Goal: Task Accomplishment & Management: Complete application form

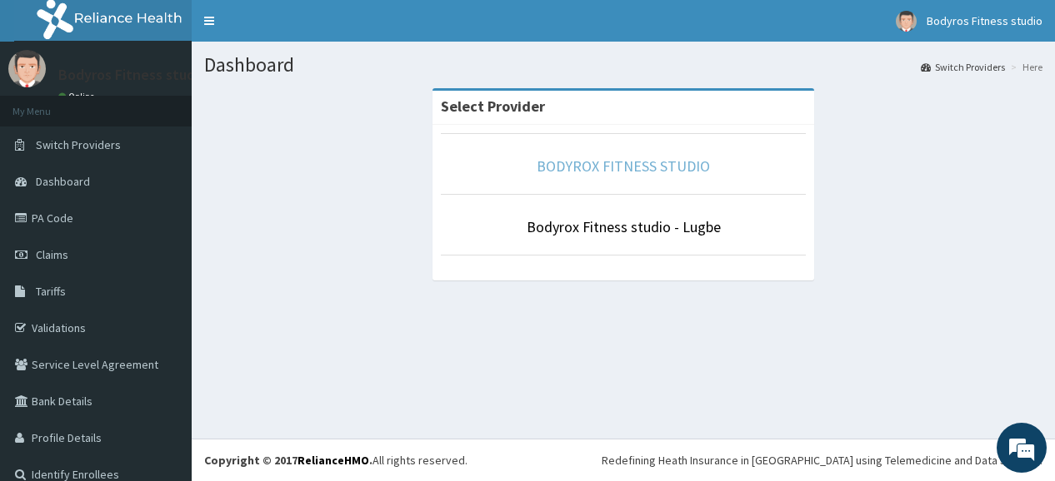
click at [591, 169] on link "BODYROX FITNESS STUDIO" at bounding box center [622, 166] width 173 height 19
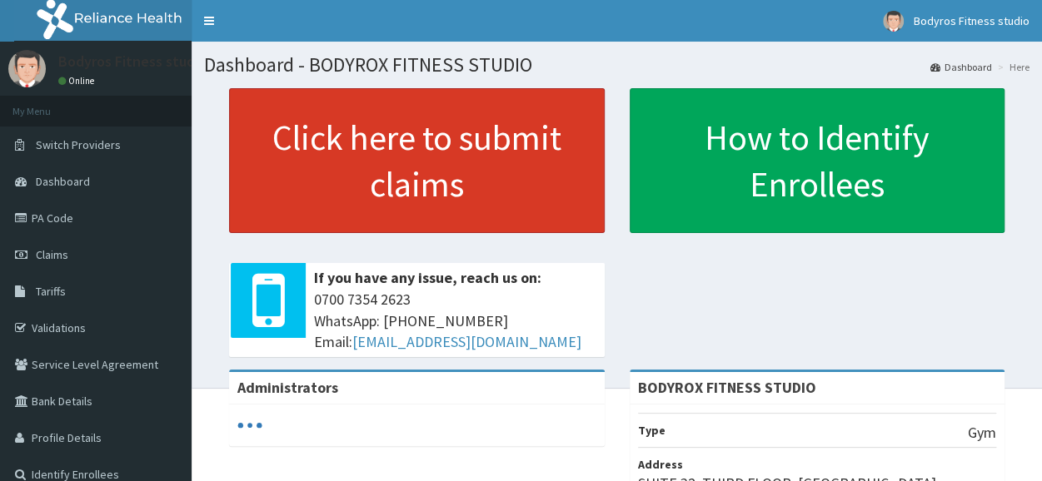
click at [399, 148] on link "Click here to submit claims" at bounding box center [417, 160] width 376 height 145
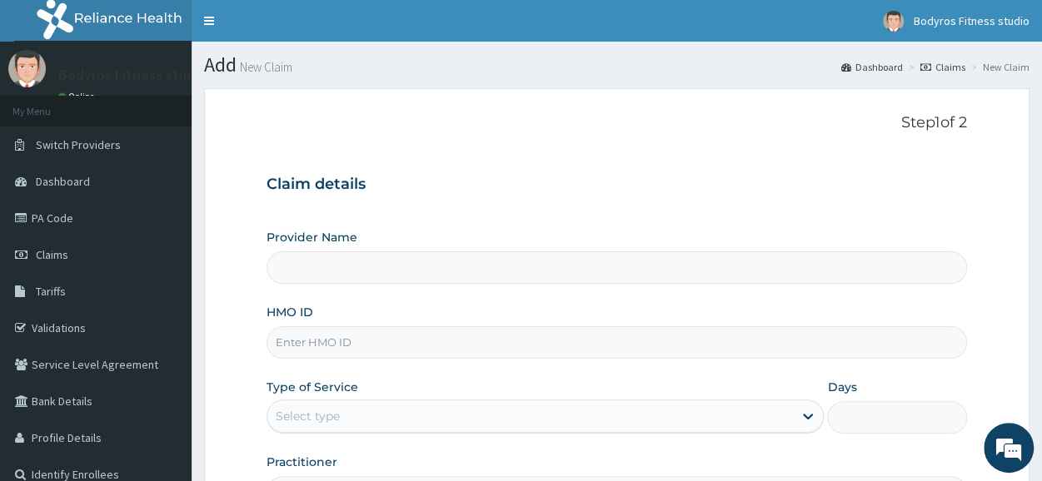
type input "BODYROX FITNESS STUDIO"
type input "1"
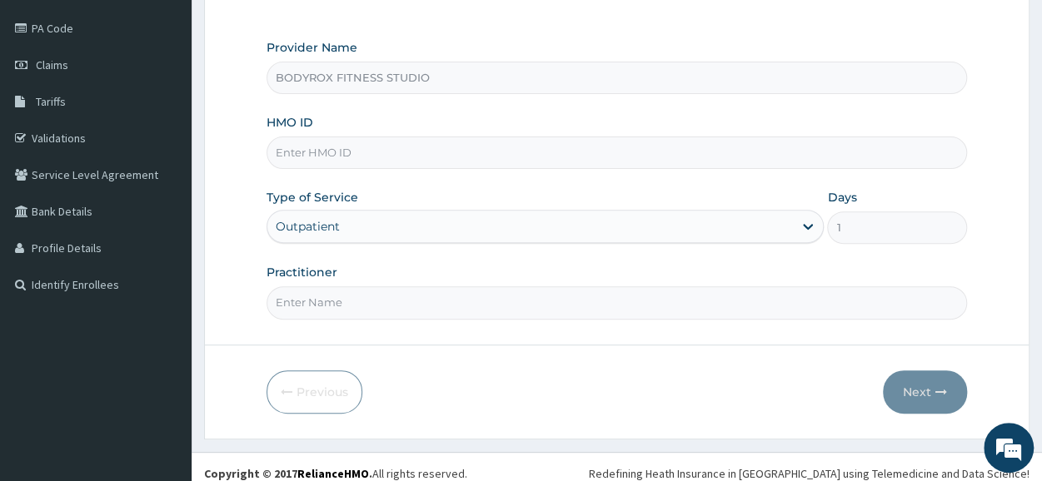
scroll to position [200, 0]
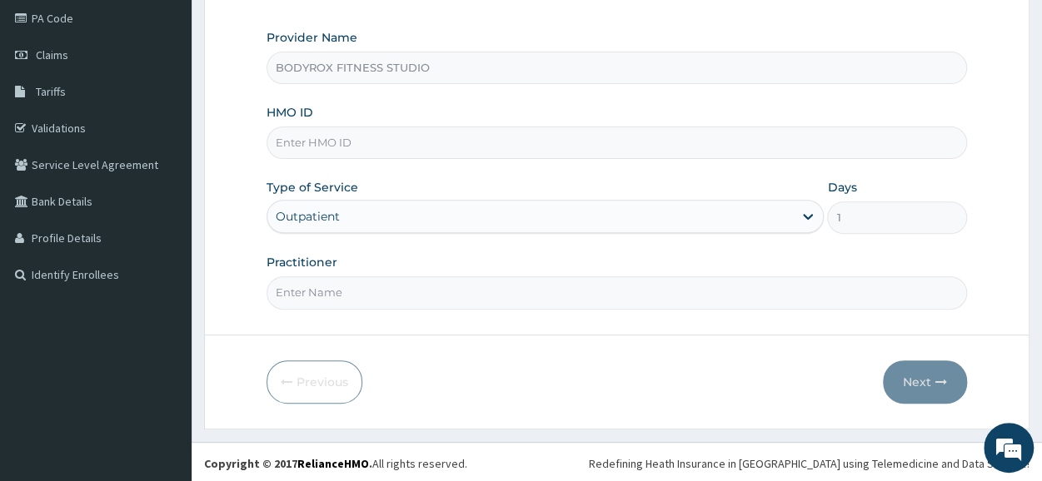
click at [367, 148] on input "HMO ID" at bounding box center [617, 143] width 701 height 32
type input "PWC/10380/A"
click at [352, 290] on input "Practitioner" at bounding box center [617, 293] width 701 height 32
type input "BODYROX"
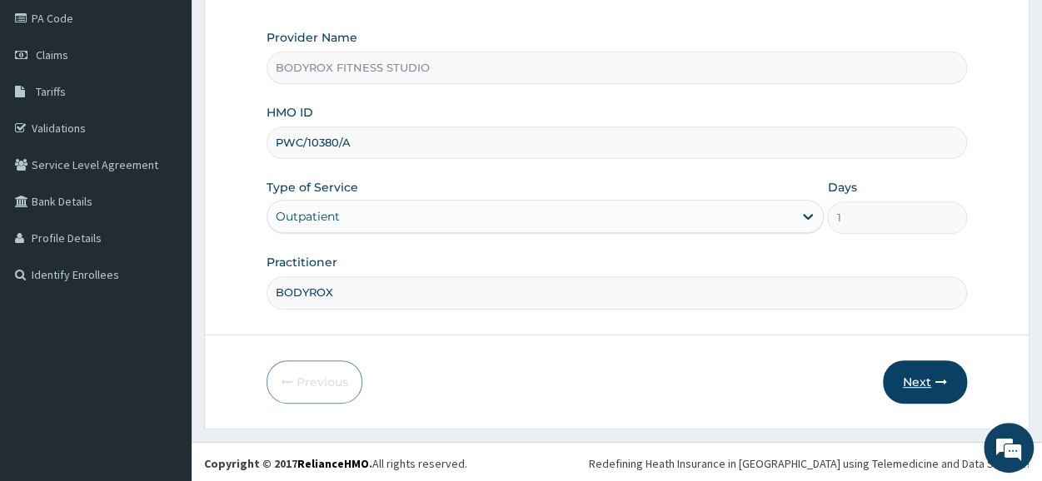
click at [905, 374] on button "Next" at bounding box center [925, 382] width 84 height 43
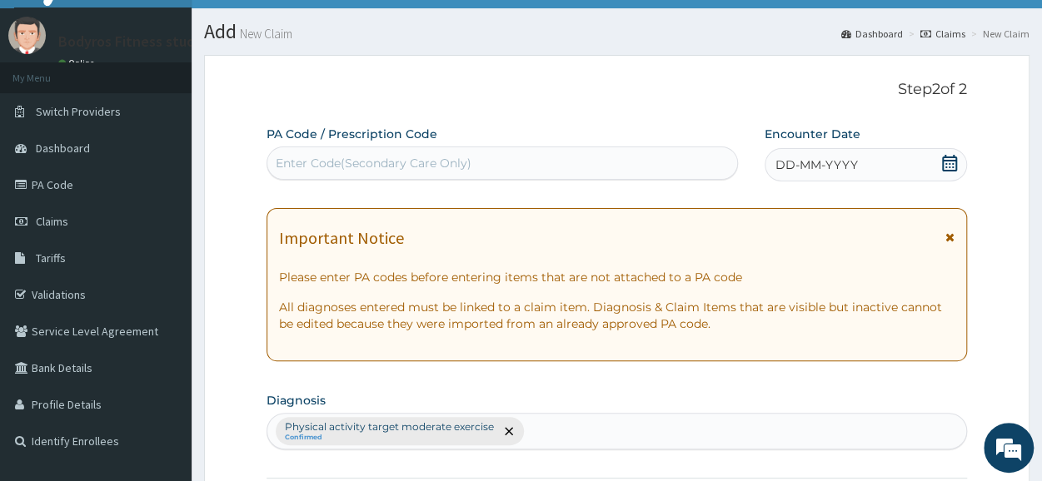
scroll to position [0, 0]
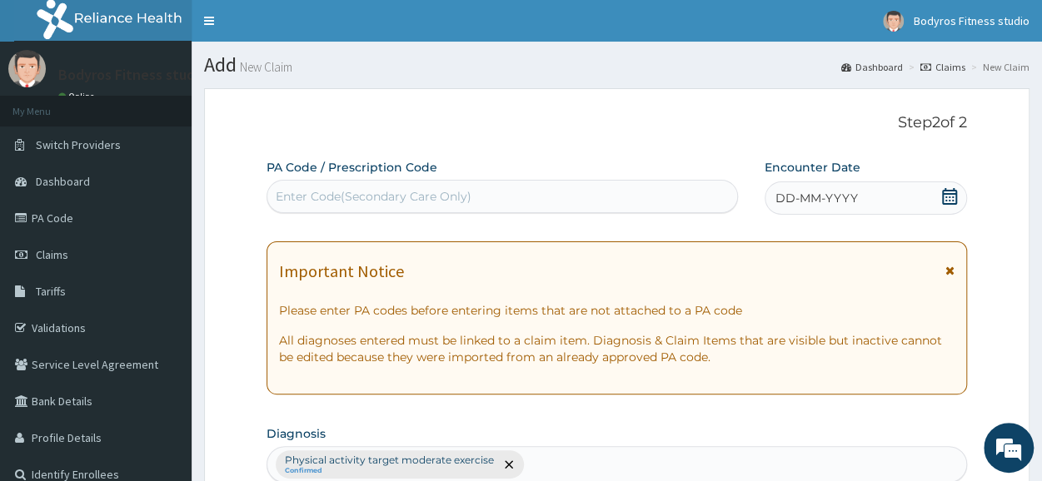
click at [359, 183] on div "Enter Code(Secondary Care Only)" at bounding box center [502, 196] width 470 height 27
click at [357, 201] on div "Enter Code(Secondary Care Only)" at bounding box center [374, 196] width 196 height 17
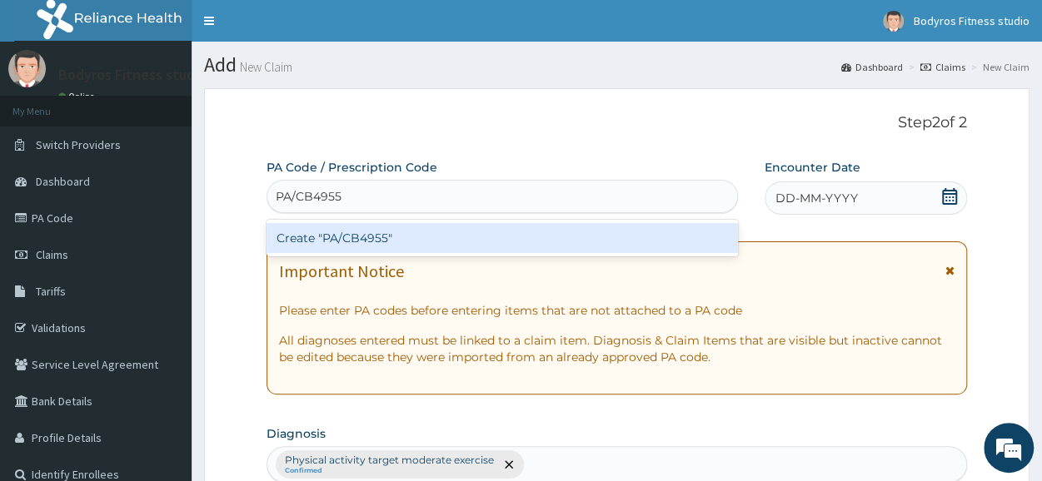
type input "PA/CB4955"
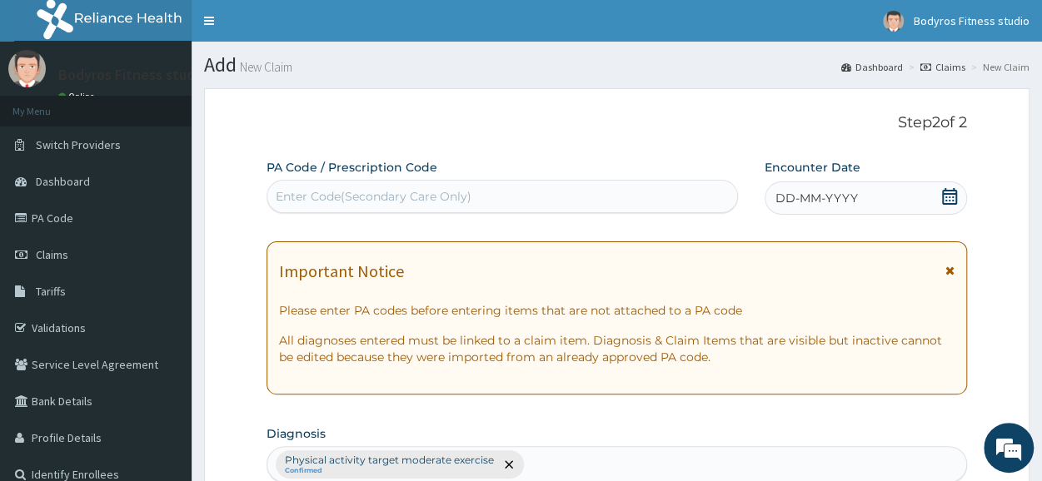
click at [380, 202] on div "Enter Code(Secondary Care Only)" at bounding box center [374, 196] width 196 height 17
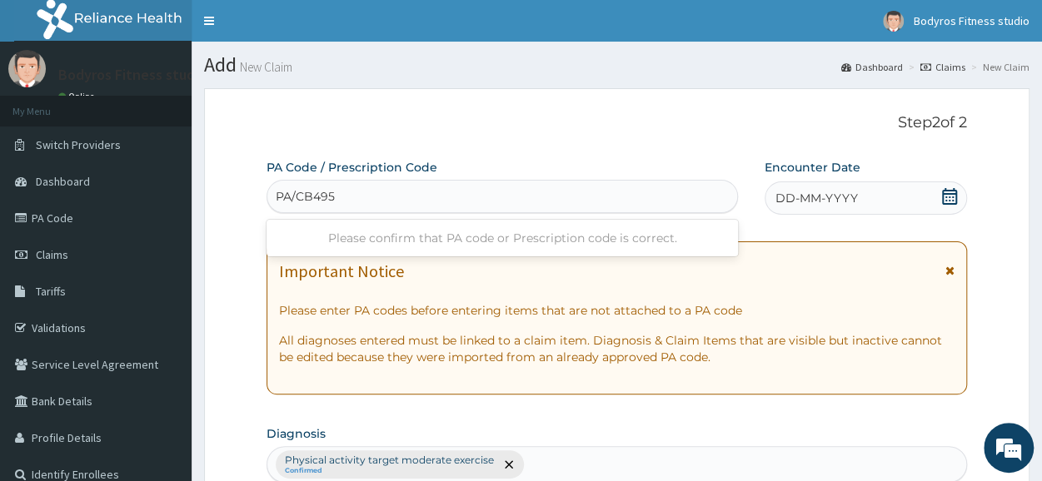
type input "PA/CB4955"
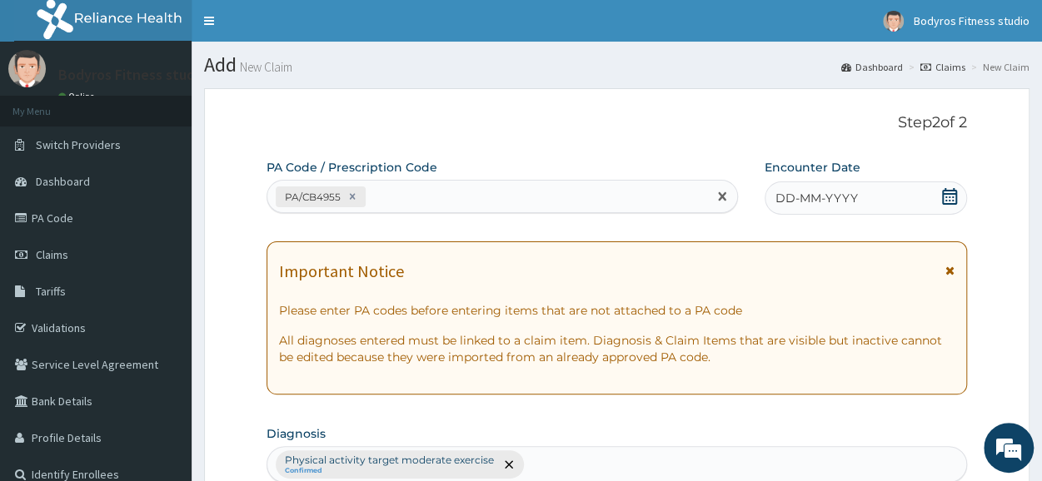
click at [941, 192] on div "DD-MM-YYYY" at bounding box center [866, 198] width 202 height 33
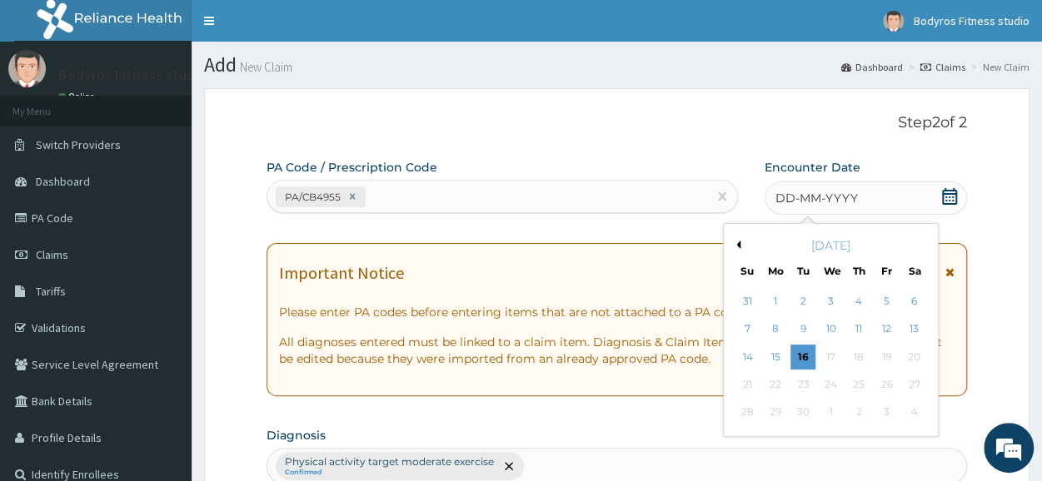
click at [737, 242] on button "Previous Month" at bounding box center [736, 245] width 8 height 8
click at [895, 353] on div "20" at bounding box center [886, 357] width 25 height 25
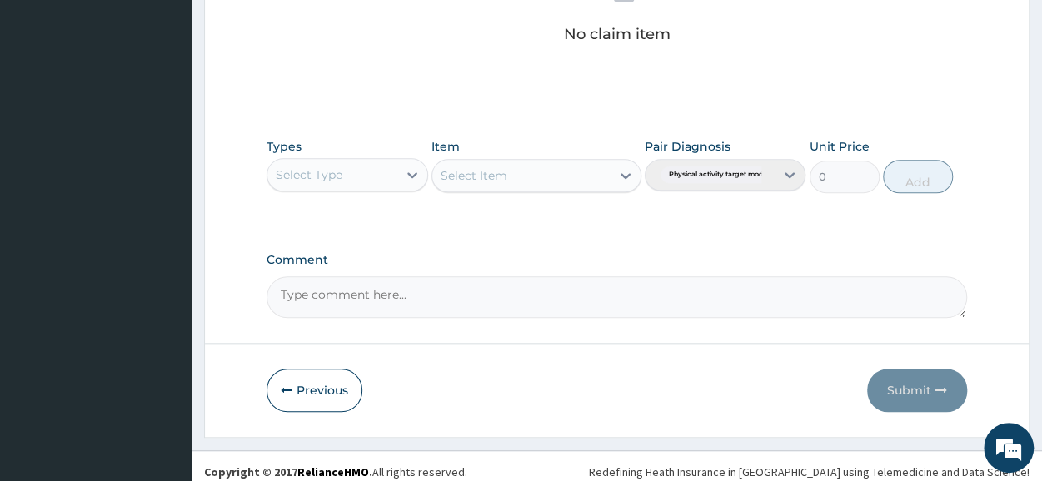
scroll to position [716, 0]
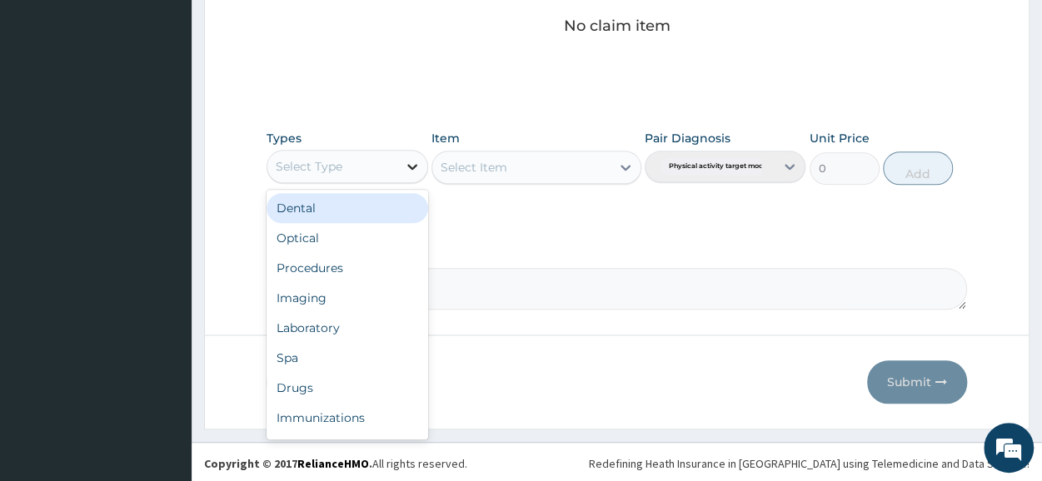
click at [407, 164] on icon at bounding box center [412, 167] width 10 height 6
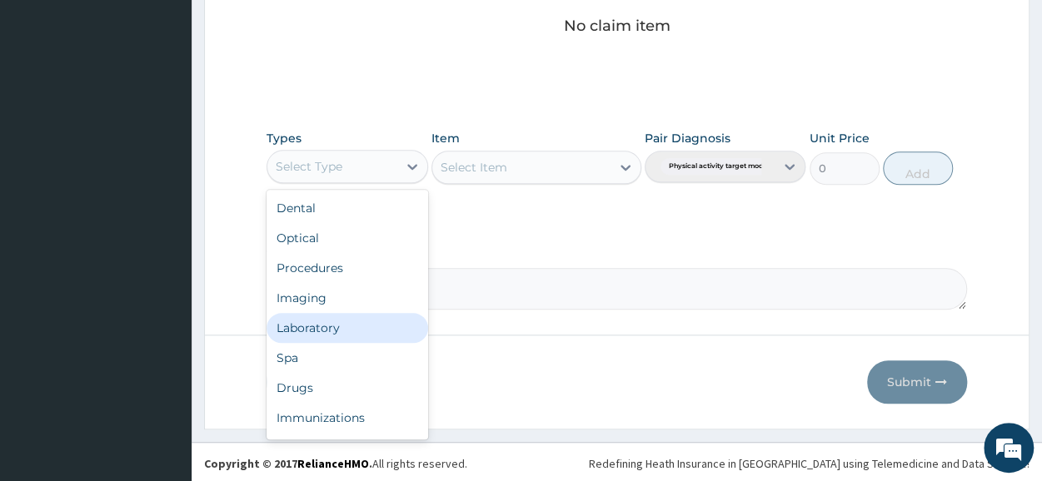
scroll to position [57, 0]
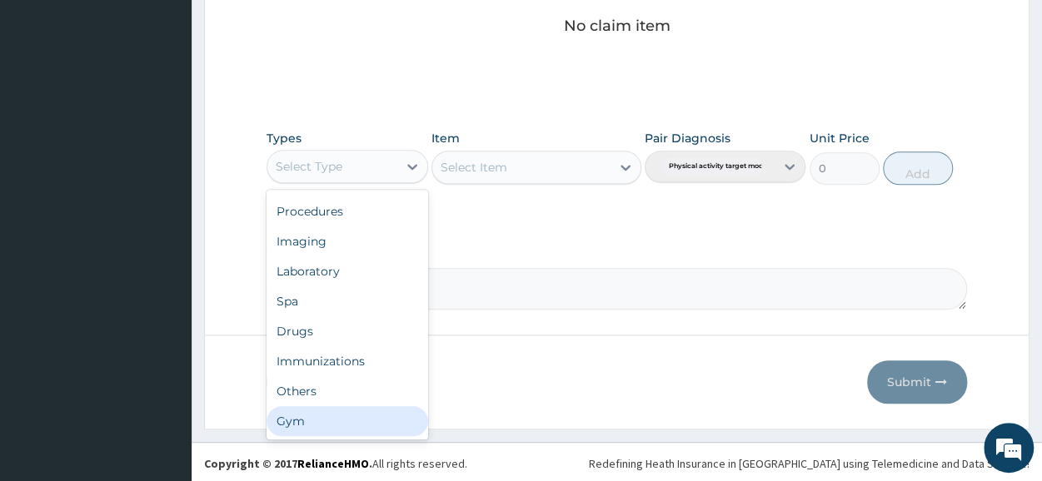
click at [342, 429] on div "Gym" at bounding box center [347, 422] width 161 height 30
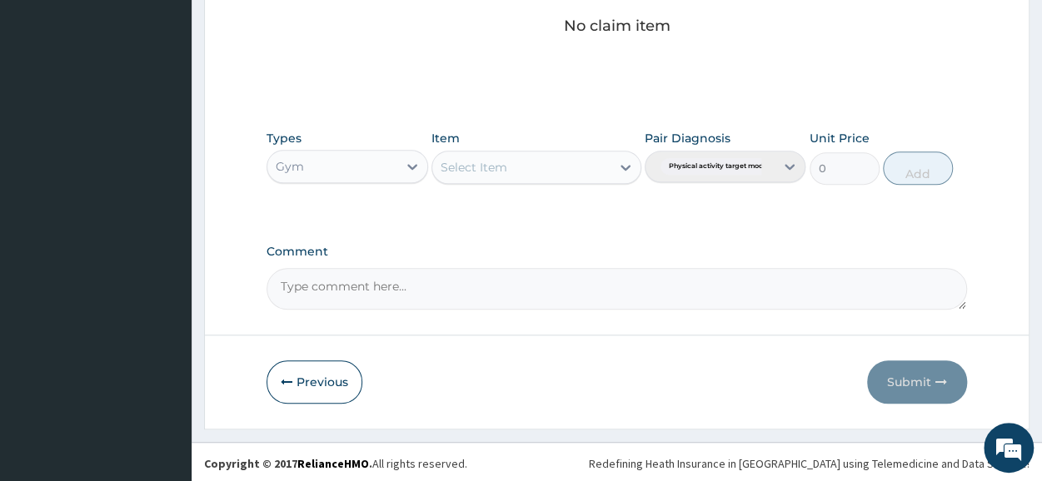
click at [621, 165] on icon at bounding box center [626, 168] width 10 height 6
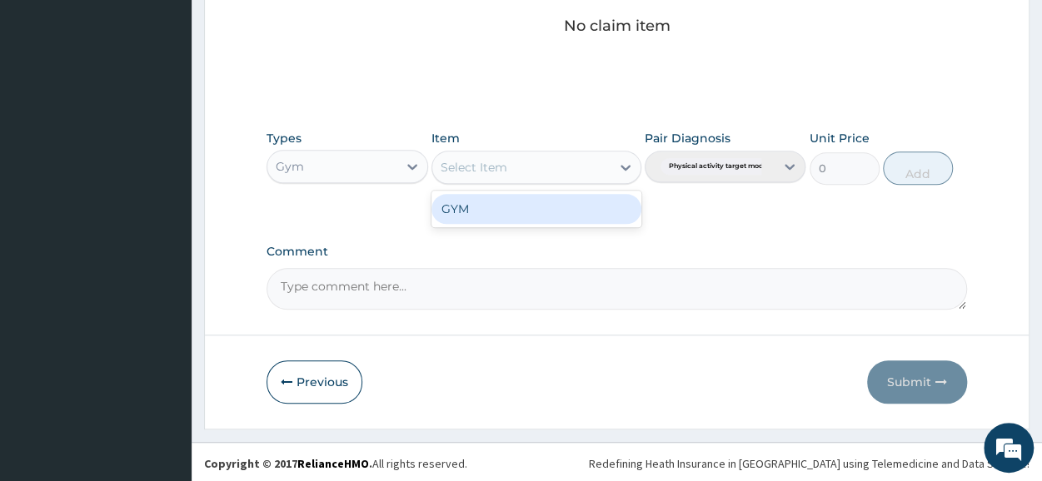
click at [563, 204] on div "GYM" at bounding box center [537, 209] width 210 height 30
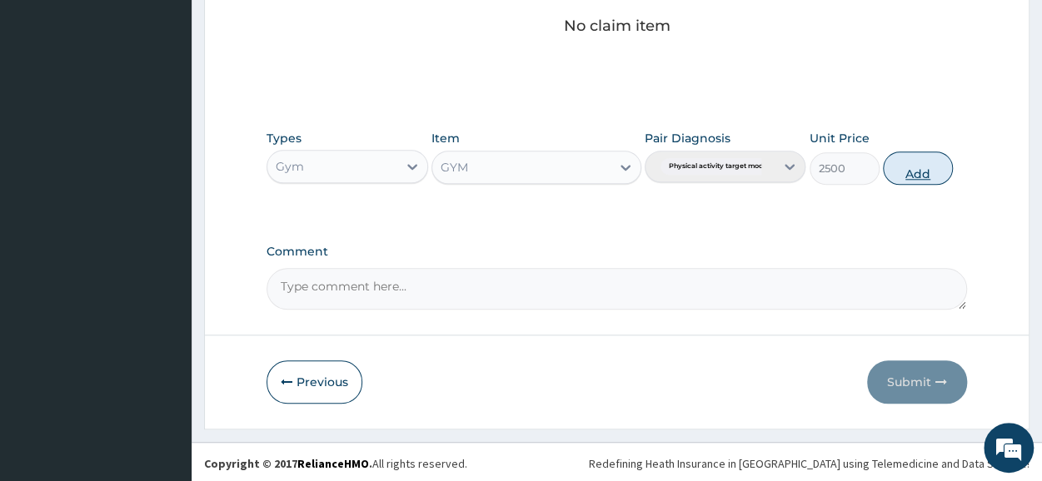
click at [914, 177] on button "Add" at bounding box center [918, 168] width 70 height 33
type input "0"
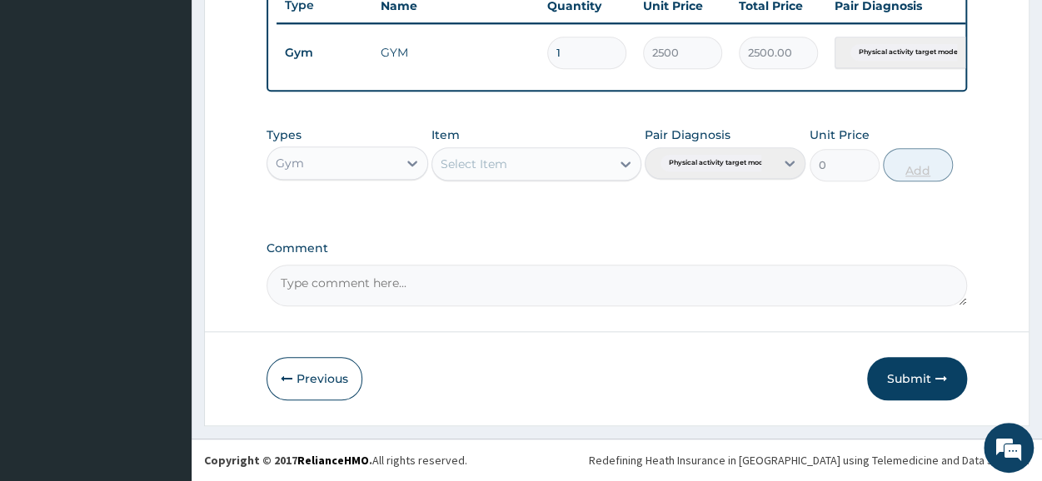
scroll to position [651, 0]
click at [920, 382] on button "Submit" at bounding box center [917, 378] width 100 height 43
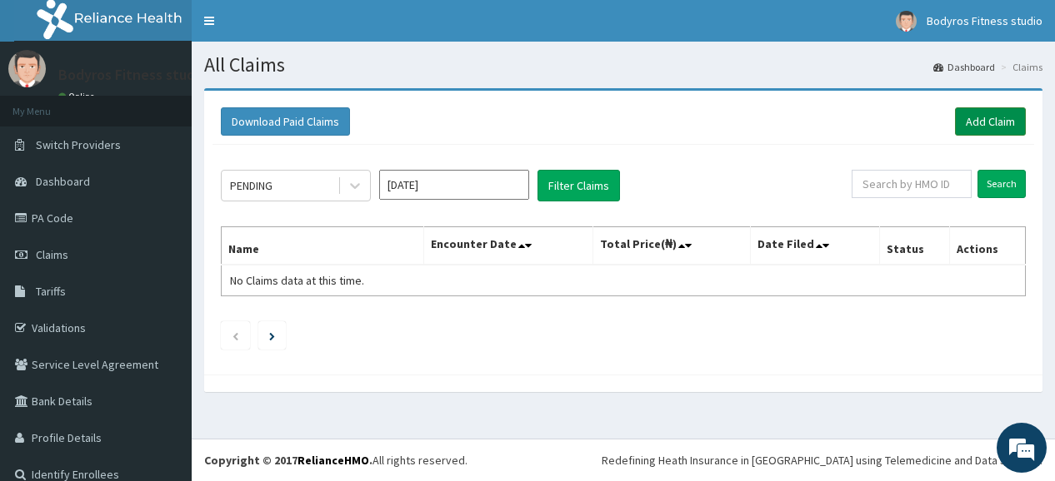
click at [967, 122] on link "Add Claim" at bounding box center [990, 121] width 71 height 28
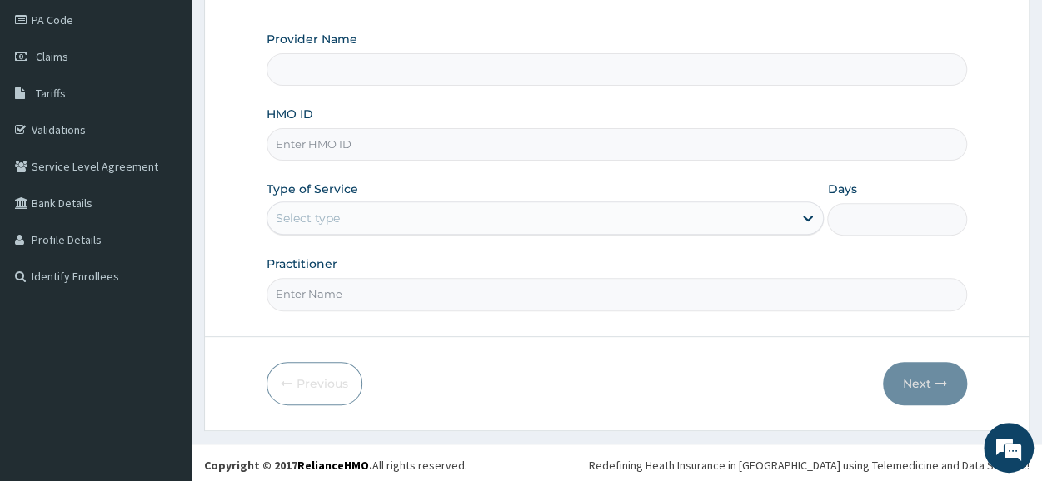
scroll to position [200, 0]
type input "BODYROX FITNESS STUDIO"
type input "1"
click at [424, 142] on input "HMO ID" at bounding box center [617, 143] width 701 height 32
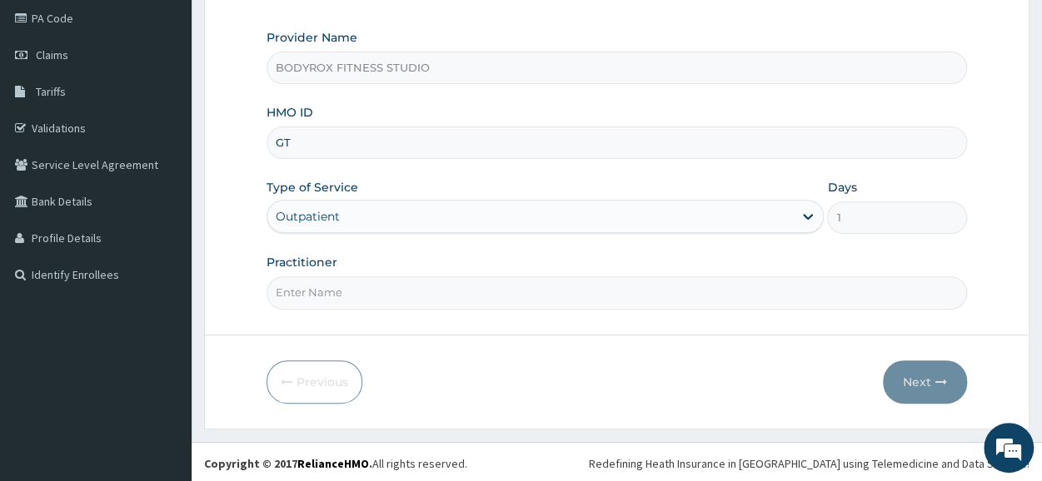
scroll to position [0, 0]
type input "GTB/10315/A"
click at [412, 301] on input "Practitioner" at bounding box center [617, 293] width 701 height 32
type input "BODYROX"
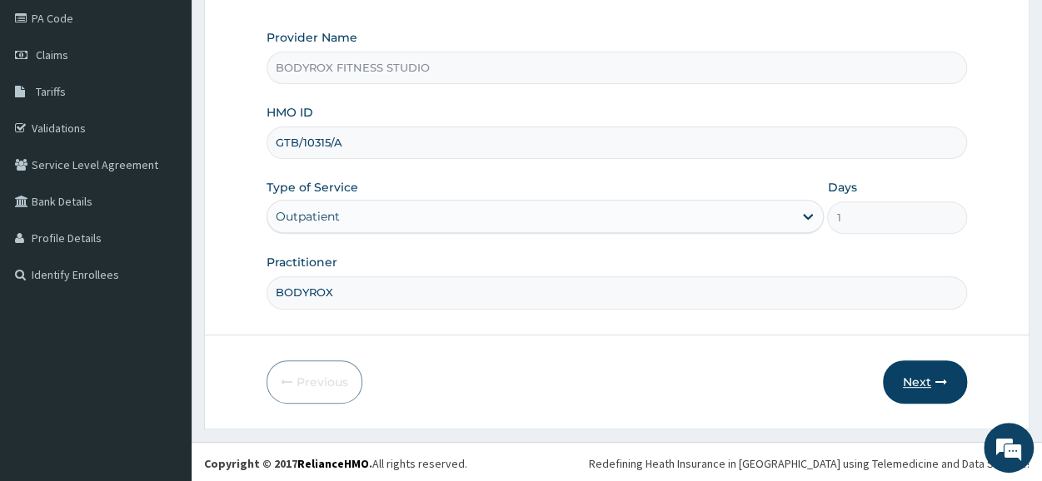
click at [910, 379] on button "Next" at bounding box center [925, 382] width 84 height 43
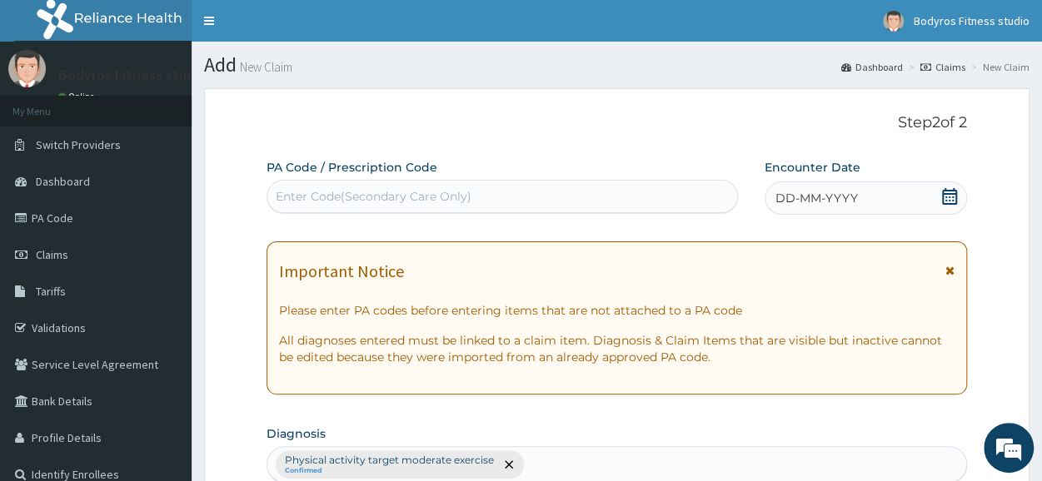
click at [306, 195] on div "Enter Code(Secondary Care Only)" at bounding box center [374, 196] width 196 height 17
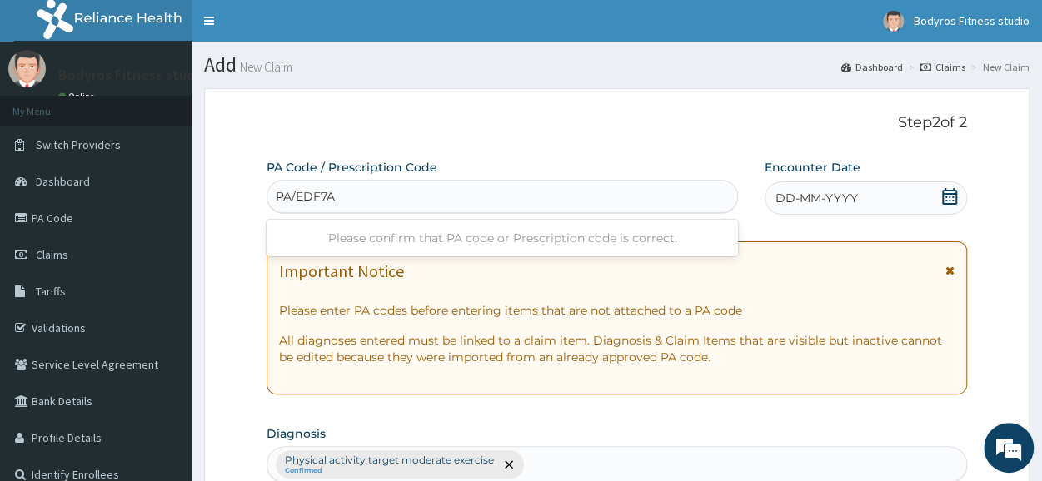
type input "PA/EDF7A2"
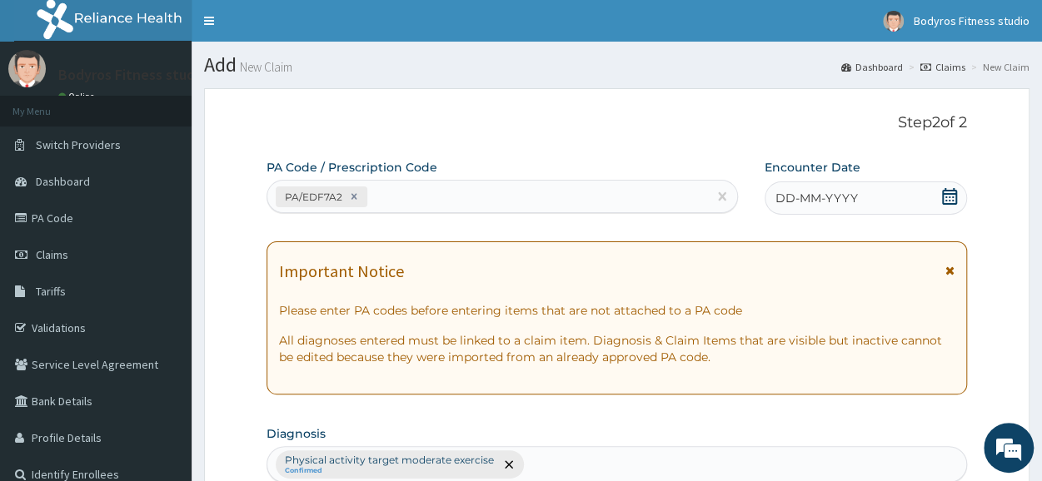
click at [950, 196] on icon at bounding box center [949, 196] width 15 height 17
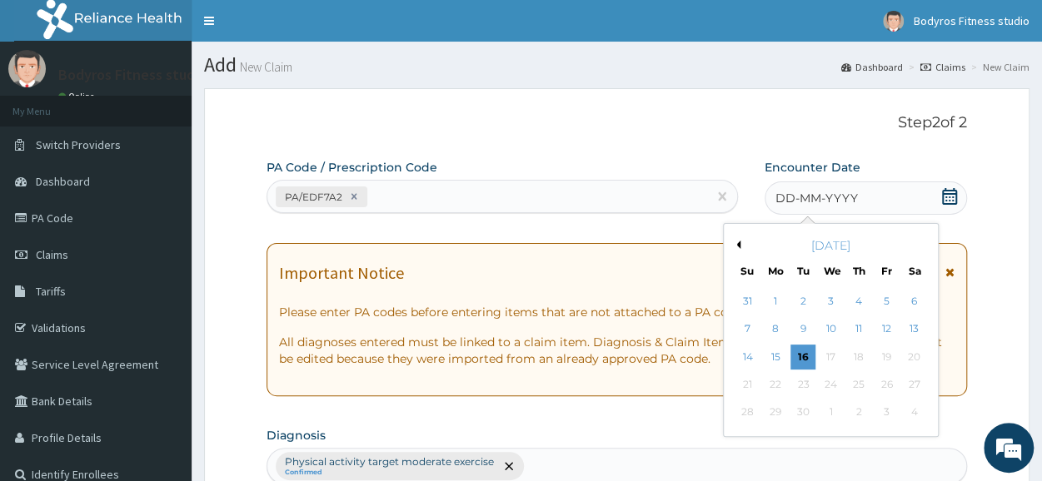
click at [735, 247] on button "Previous Month" at bounding box center [736, 245] width 8 height 8
click at [738, 243] on button "Previous Month" at bounding box center [736, 245] width 8 height 8
click at [890, 358] on div "20" at bounding box center [886, 357] width 25 height 25
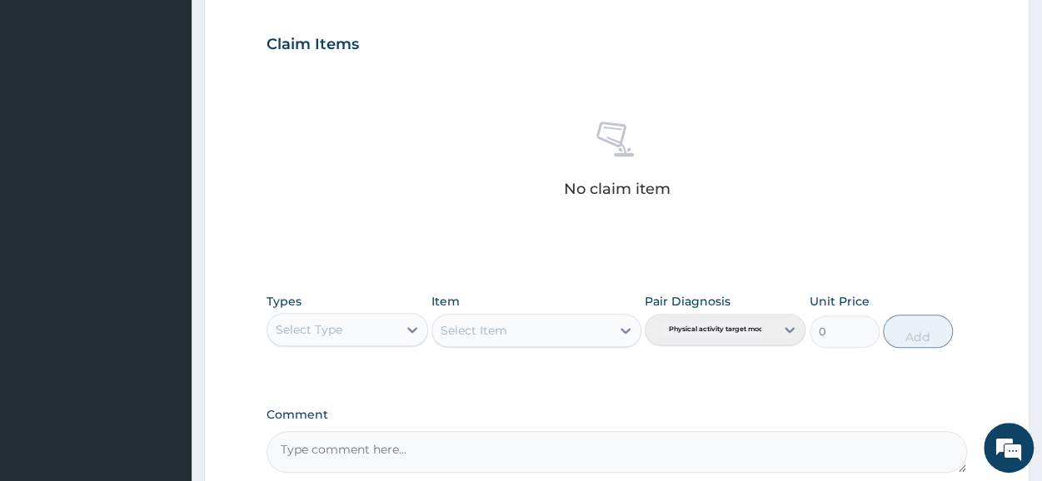
scroll to position [716, 0]
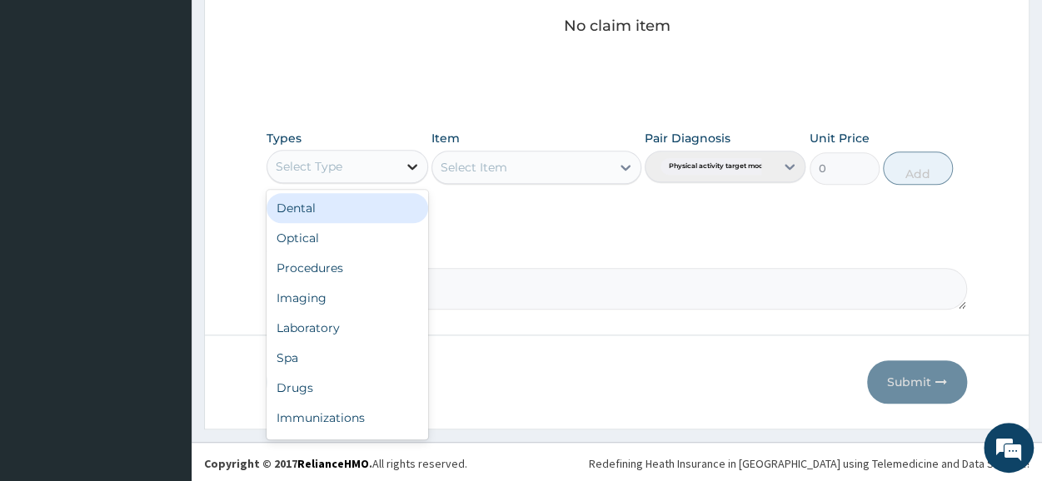
click at [405, 161] on icon at bounding box center [412, 166] width 17 height 17
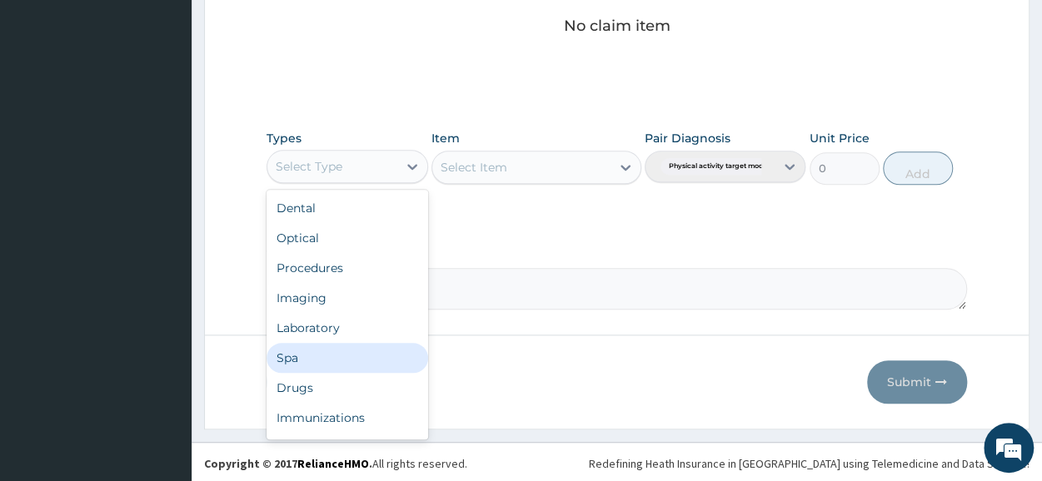
scroll to position [57, 0]
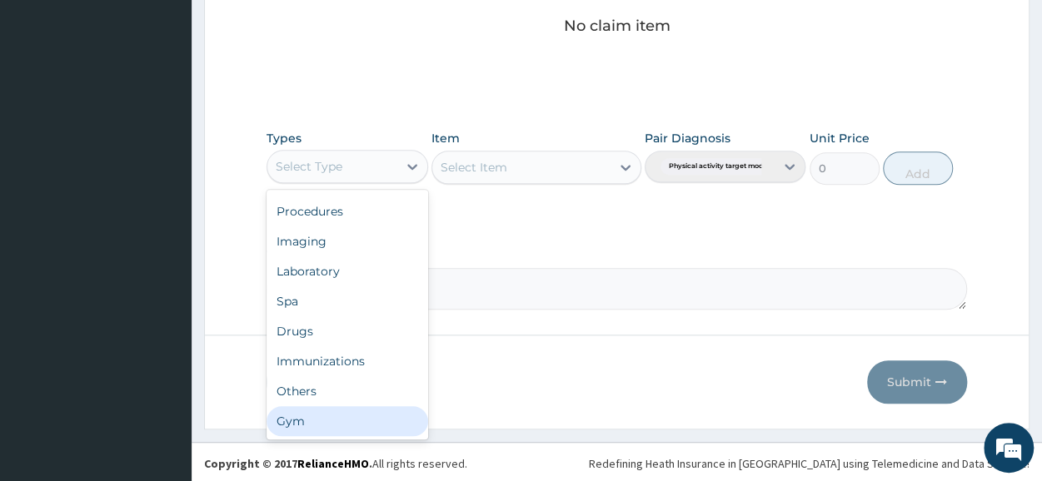
click at [329, 409] on div "Gym" at bounding box center [347, 422] width 161 height 30
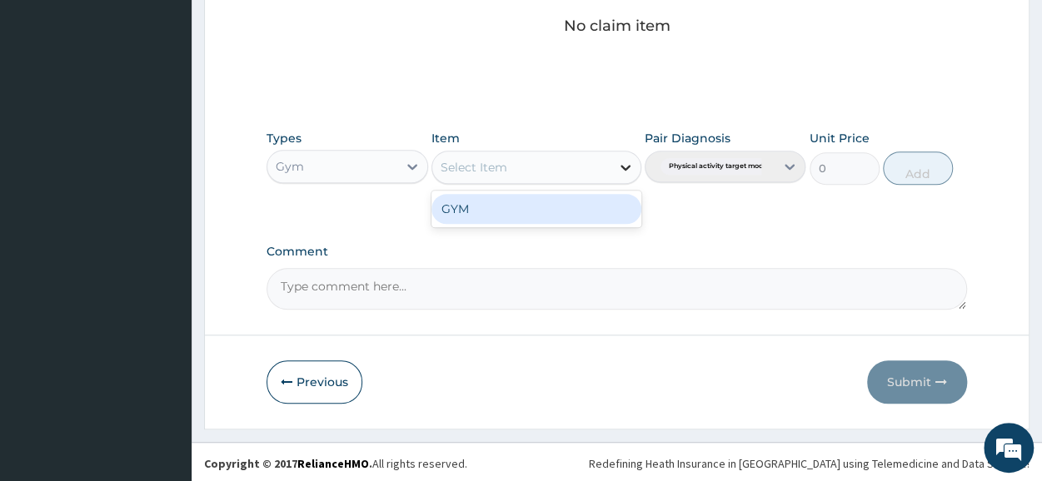
click at [625, 166] on icon at bounding box center [626, 168] width 10 height 6
click at [597, 209] on div "GYM" at bounding box center [537, 209] width 210 height 30
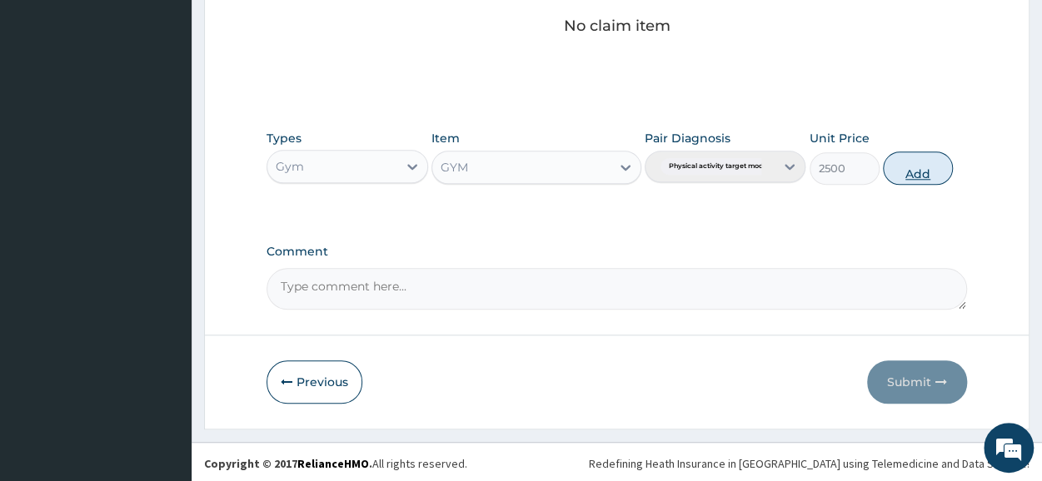
click at [922, 169] on button "Add" at bounding box center [918, 168] width 70 height 33
type input "0"
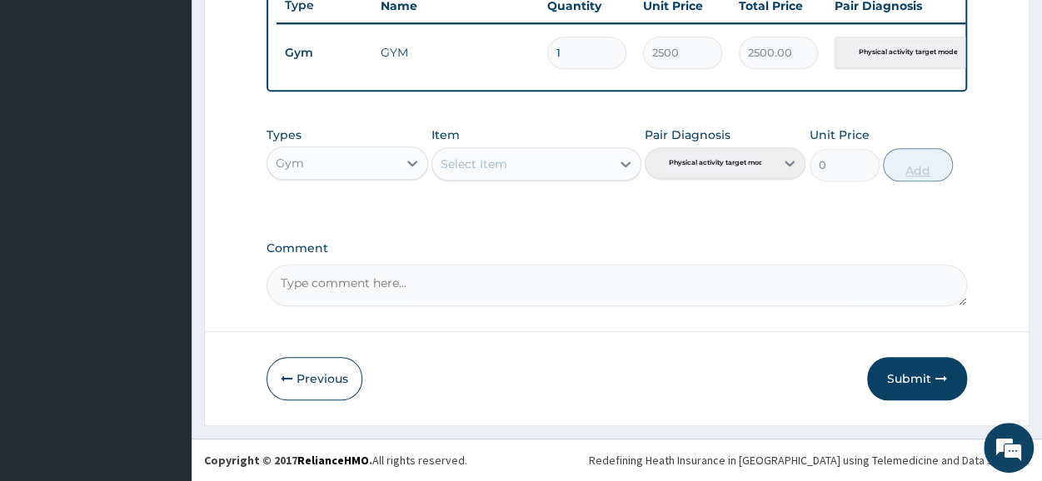
scroll to position [651, 0]
click at [906, 382] on button "Submit" at bounding box center [917, 378] width 100 height 43
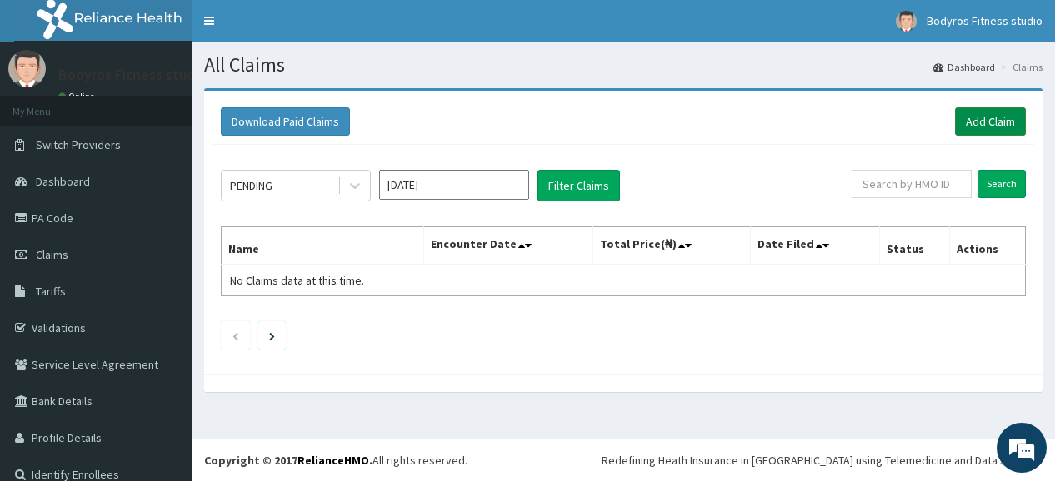
click at [995, 124] on link "Add Claim" at bounding box center [990, 121] width 71 height 28
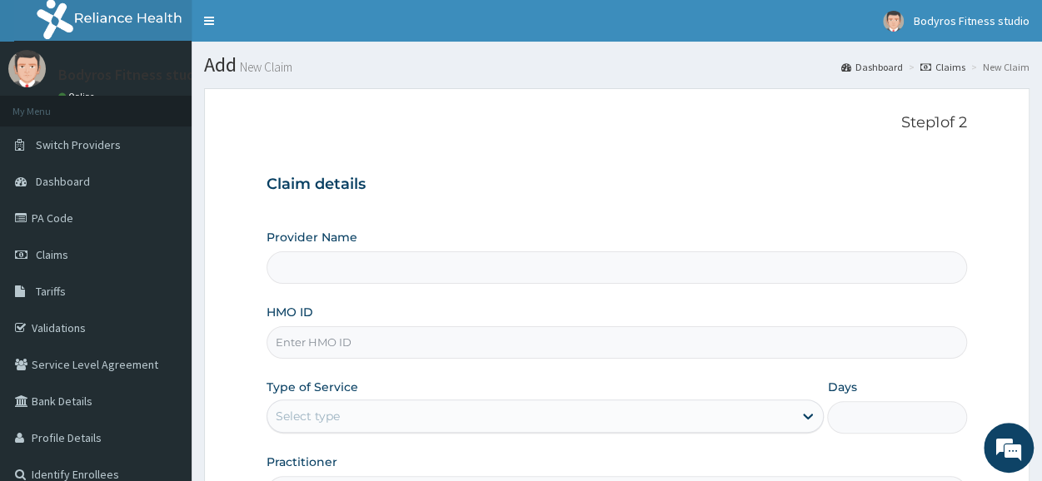
type input "BODYROX FITNESS STUDIO"
type input "1"
click at [417, 351] on input "HMO ID" at bounding box center [617, 343] width 701 height 32
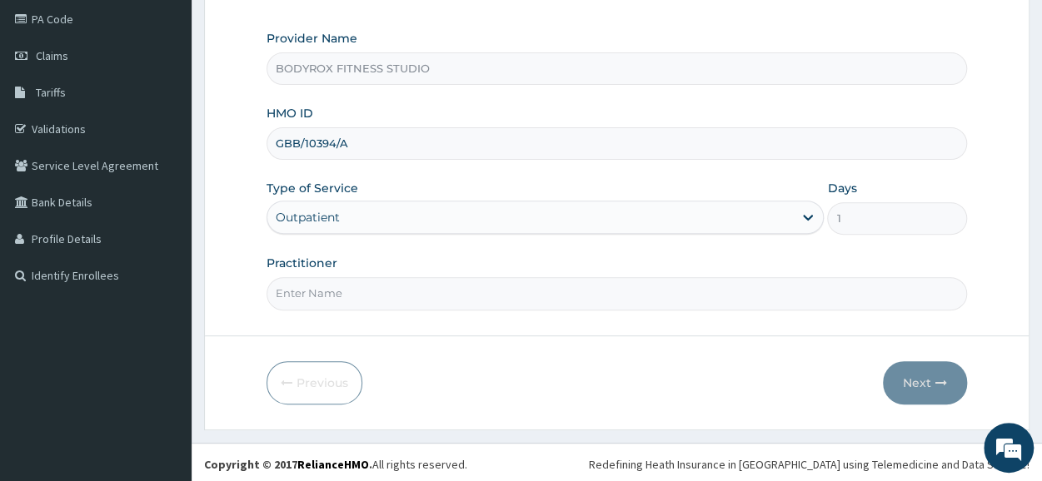
scroll to position [200, 0]
type input "GBB/10394/A"
click at [357, 279] on input "Practitioner" at bounding box center [617, 293] width 701 height 32
type input "BODYROX"
click at [906, 377] on button "Next" at bounding box center [925, 382] width 84 height 43
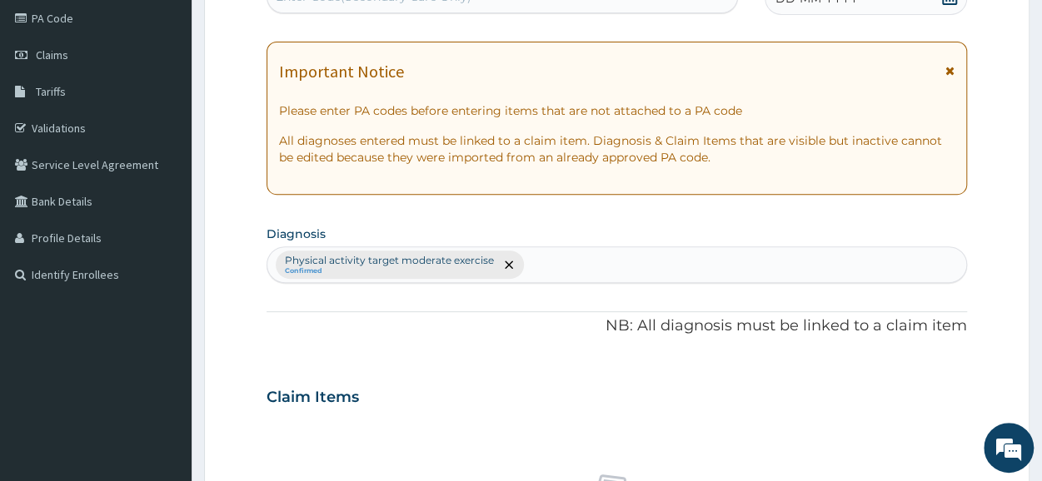
scroll to position [0, 0]
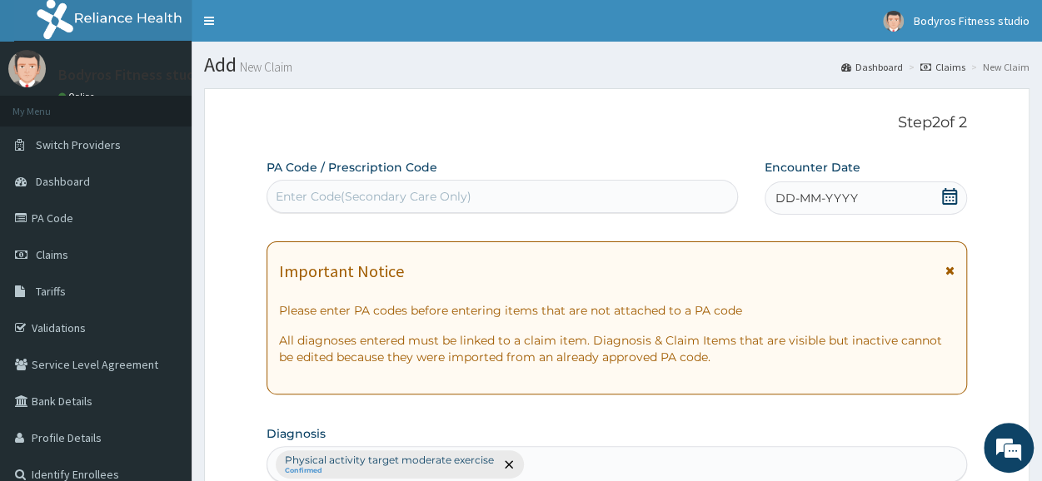
click at [407, 196] on div "Enter Code(Secondary Care Only)" at bounding box center [374, 196] width 196 height 17
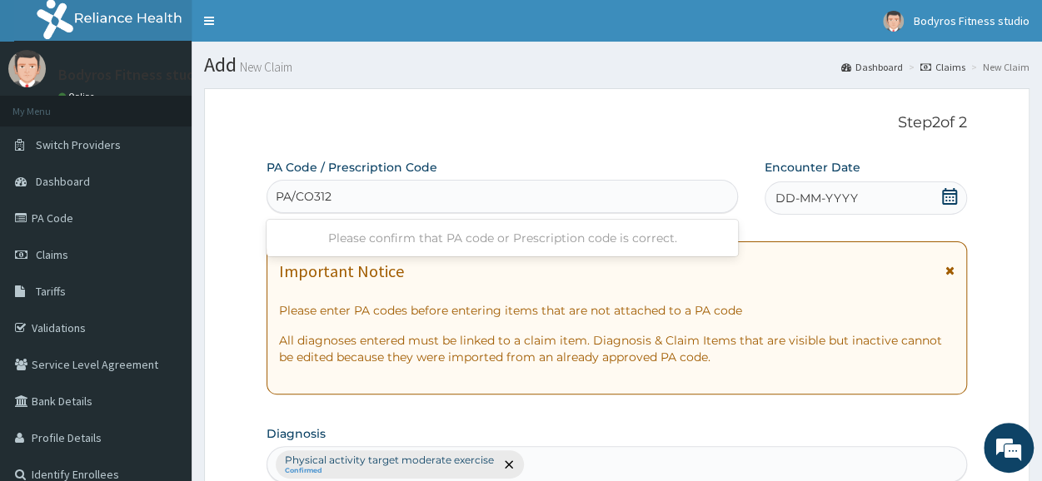
type input "PA/CO3128"
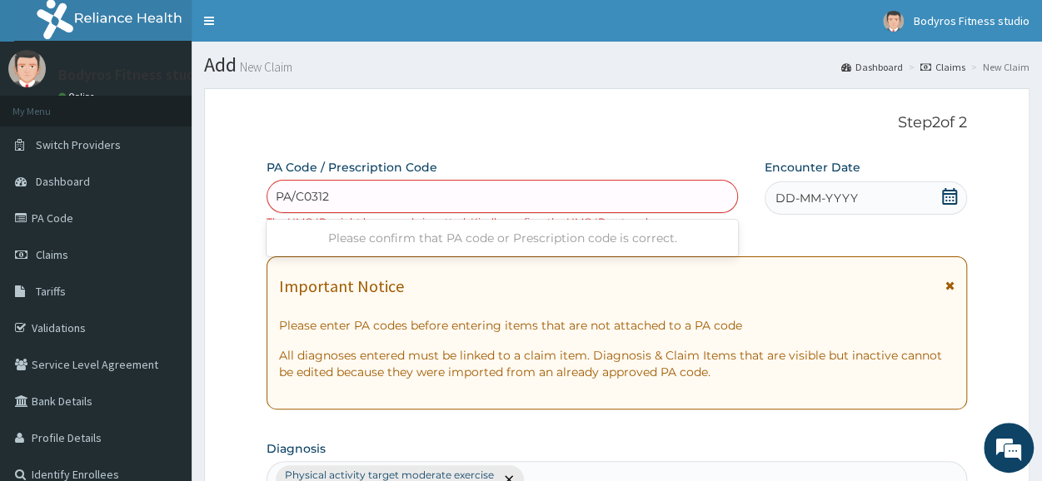
type input "PA/C03128"
type input "PA/CO3I28"
type input "PA/C03128"
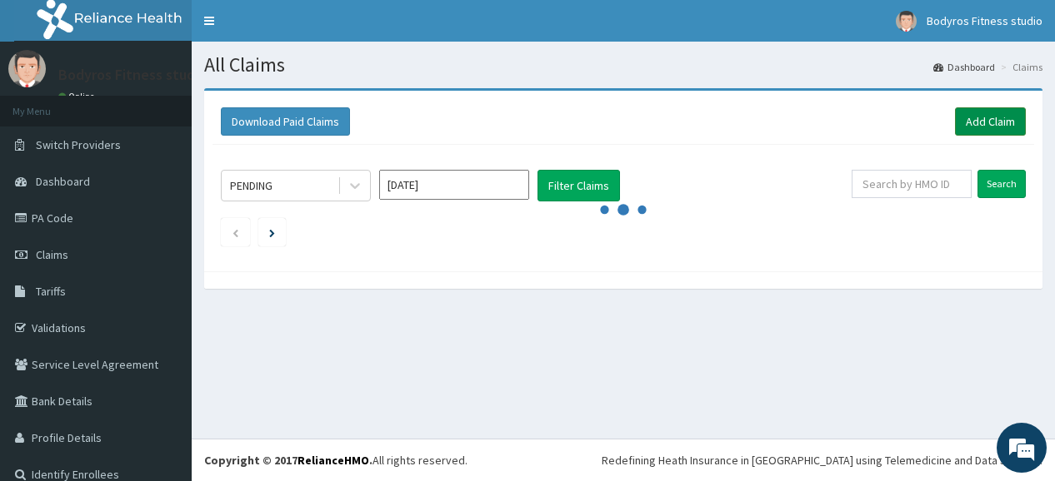
click at [997, 121] on link "Add Claim" at bounding box center [990, 121] width 71 height 28
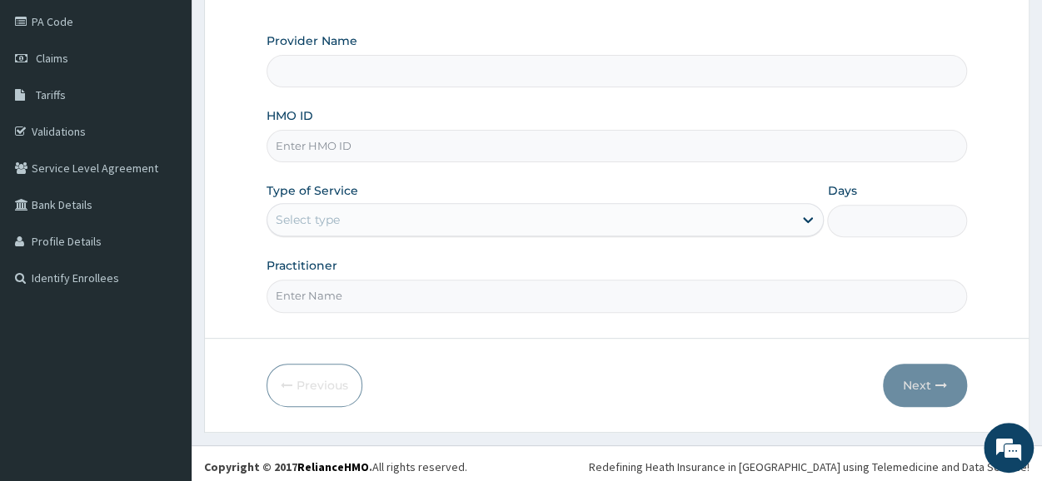
scroll to position [200, 0]
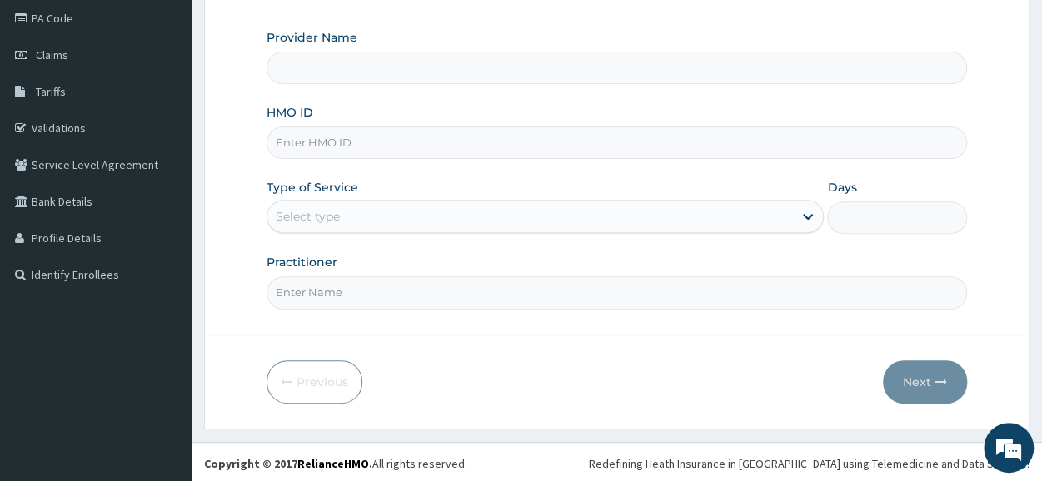
type input "BODYROX FITNESS STUDIO"
type input "1"
click at [336, 142] on input "HMO ID" at bounding box center [617, 143] width 701 height 32
type input "GBB/10043/A"
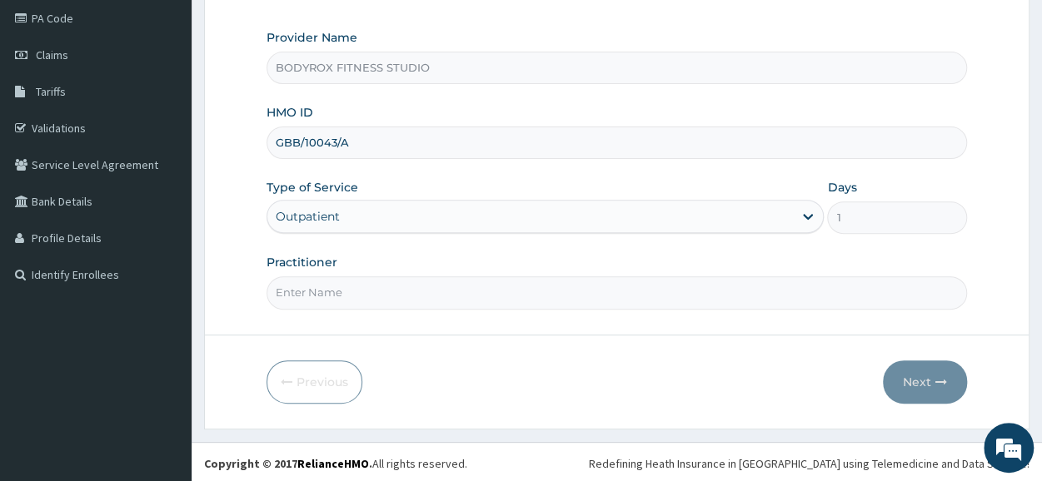
click at [359, 296] on input "Practitioner" at bounding box center [617, 293] width 701 height 32
type input "BODYROX"
click at [916, 377] on button "Next" at bounding box center [925, 382] width 84 height 43
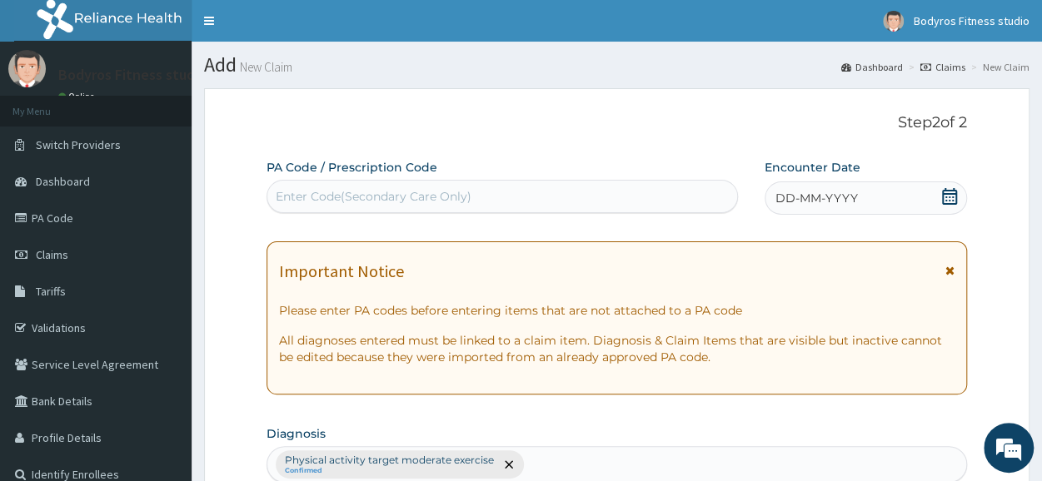
click at [420, 197] on div "Enter Code(Secondary Care Only)" at bounding box center [374, 196] width 196 height 17
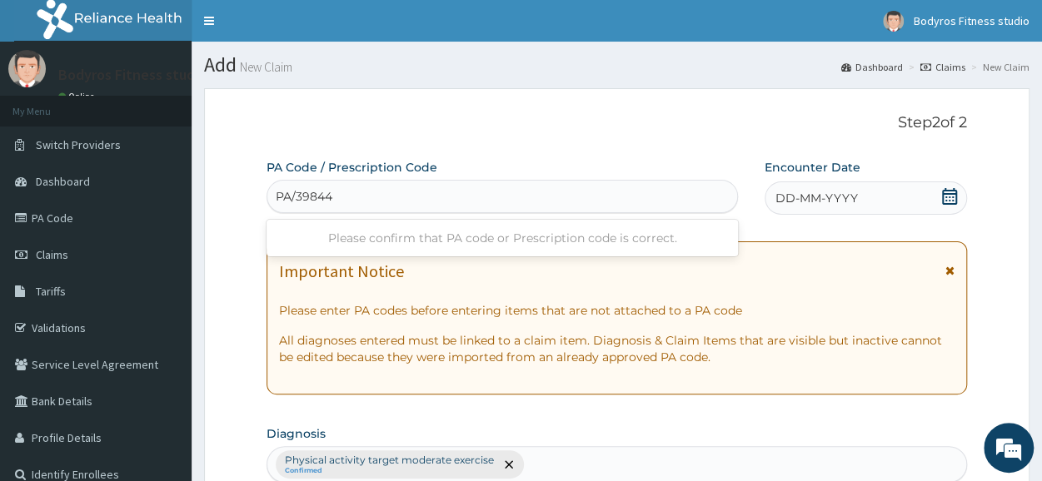
type input "PA/398444"
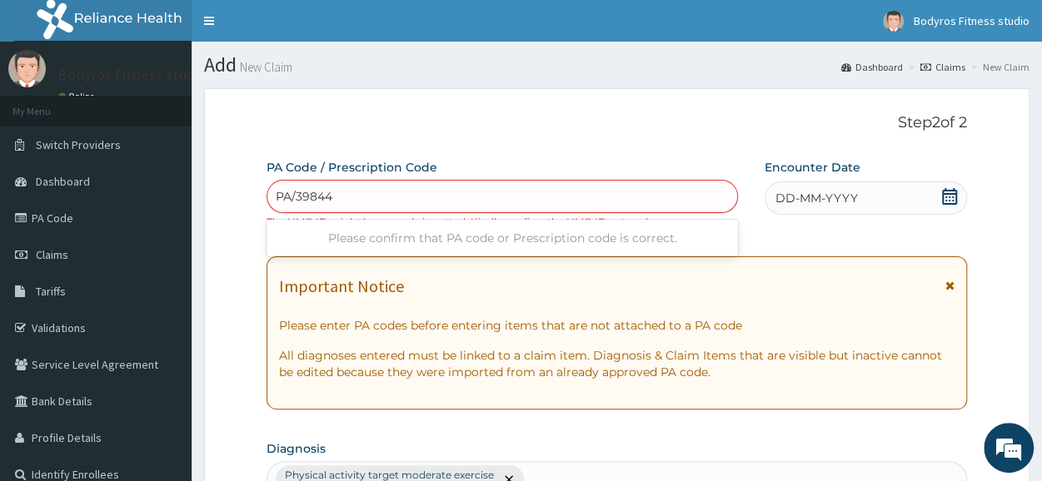
type input "PA/398444"
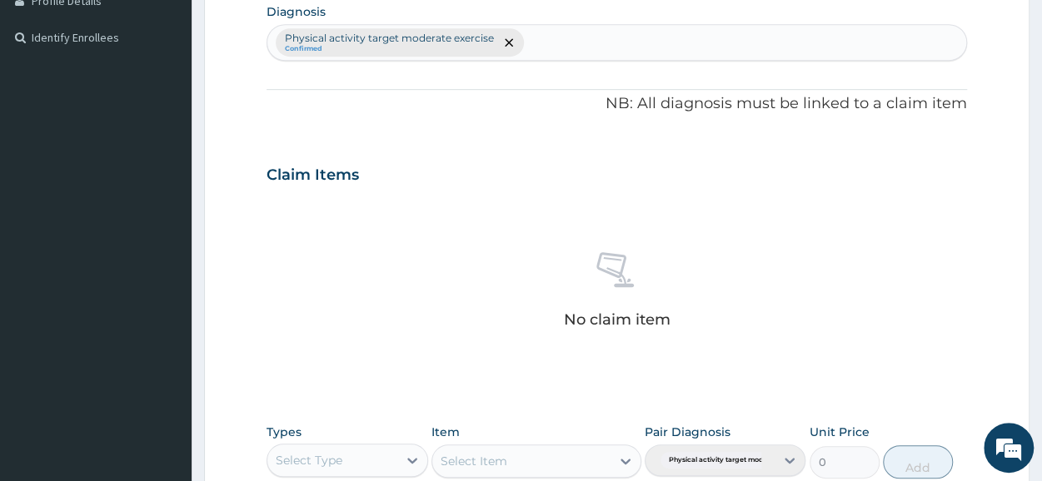
scroll to position [731, 0]
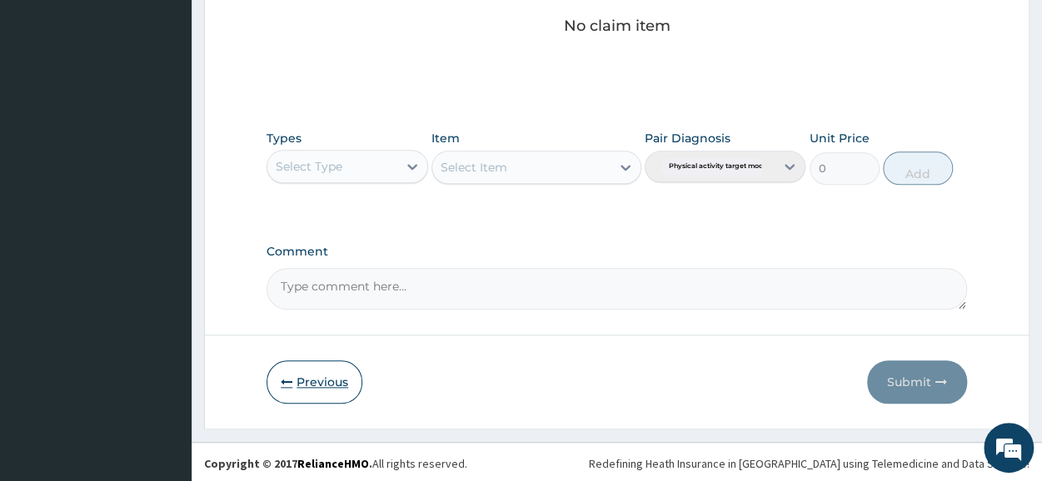
click at [342, 386] on button "Previous" at bounding box center [315, 382] width 96 height 43
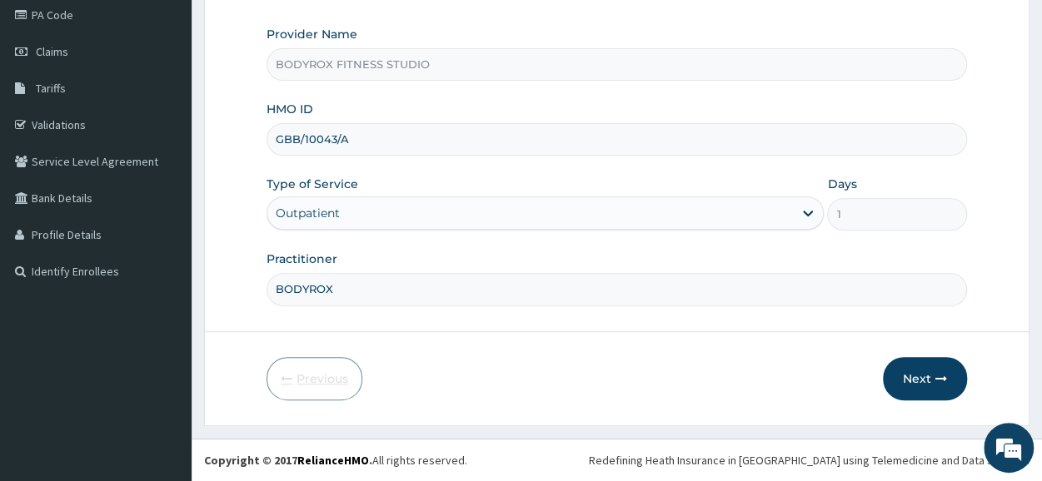
scroll to position [200, 0]
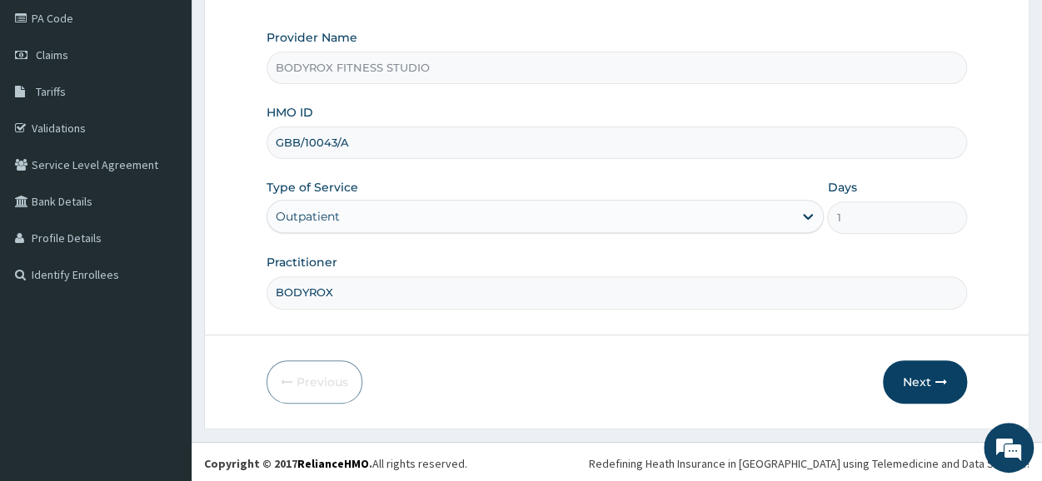
click at [357, 144] on input "GBB/10043/A" at bounding box center [617, 143] width 701 height 32
type input "GBI/10176/A"
click at [920, 379] on button "Next" at bounding box center [925, 382] width 84 height 43
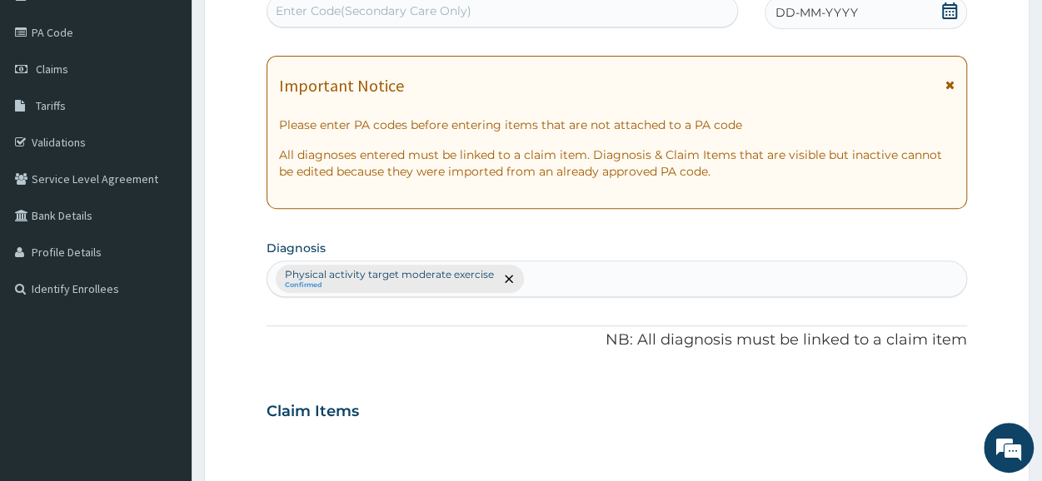
scroll to position [0, 0]
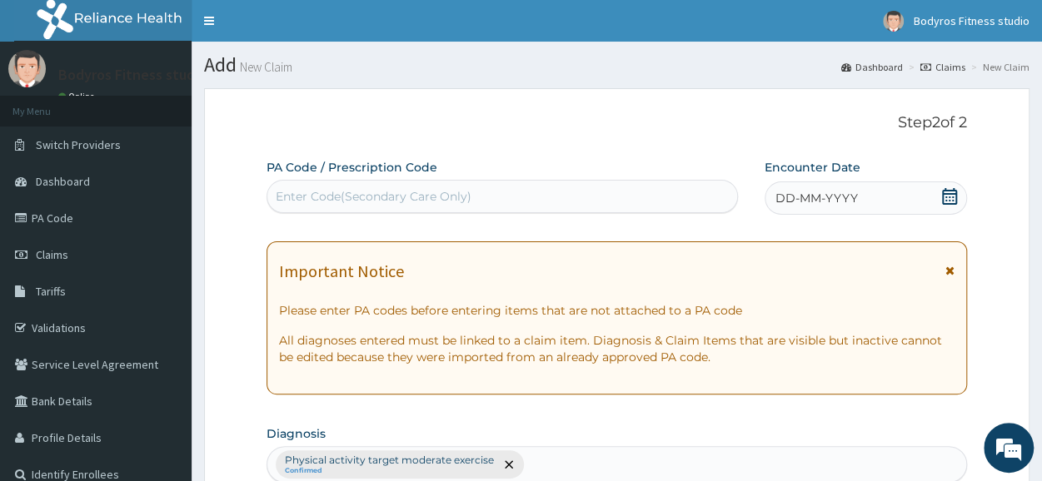
click at [350, 194] on div "Enter Code(Secondary Care Only)" at bounding box center [374, 196] width 196 height 17
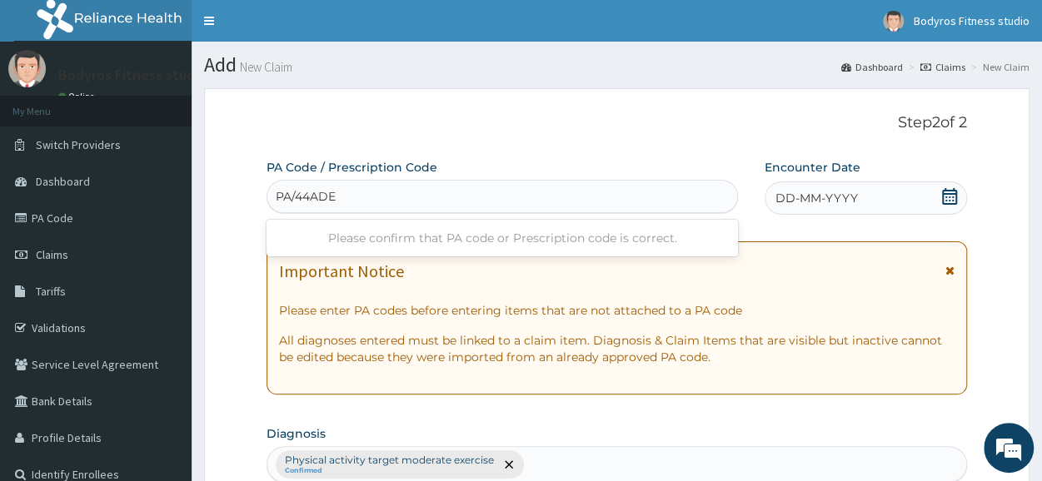
type input "PA/44ADEA"
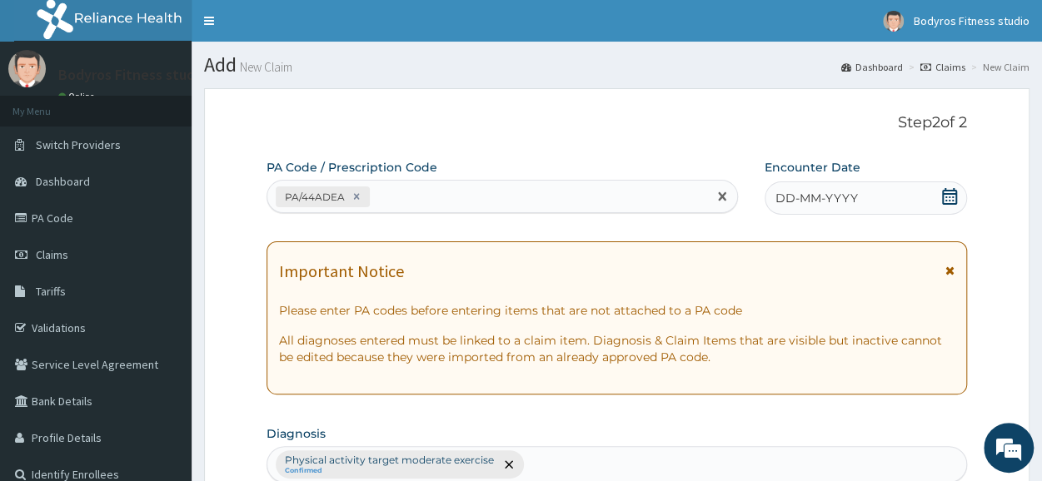
click at [947, 189] on icon at bounding box center [949, 196] width 17 height 17
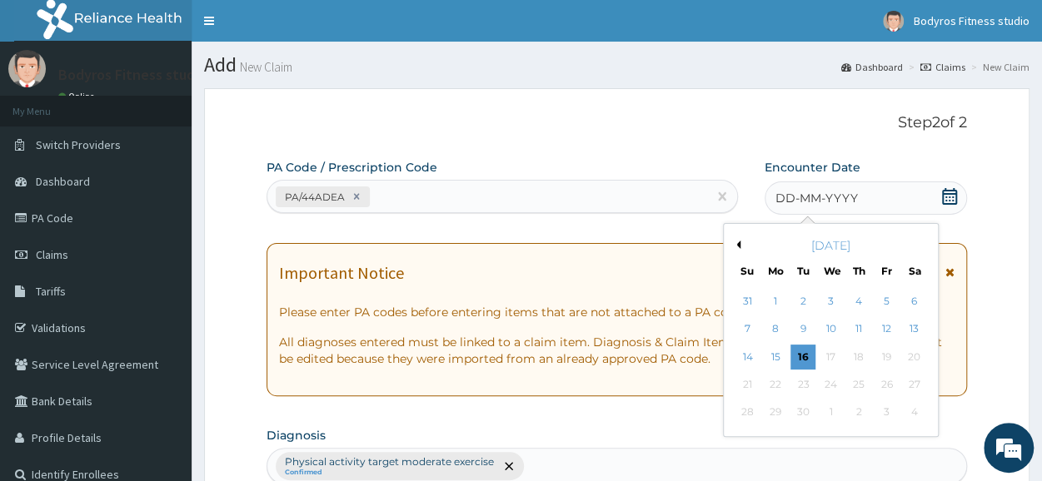
click at [739, 241] on button "Previous Month" at bounding box center [736, 245] width 8 height 8
click at [903, 362] on div "21" at bounding box center [914, 357] width 25 height 25
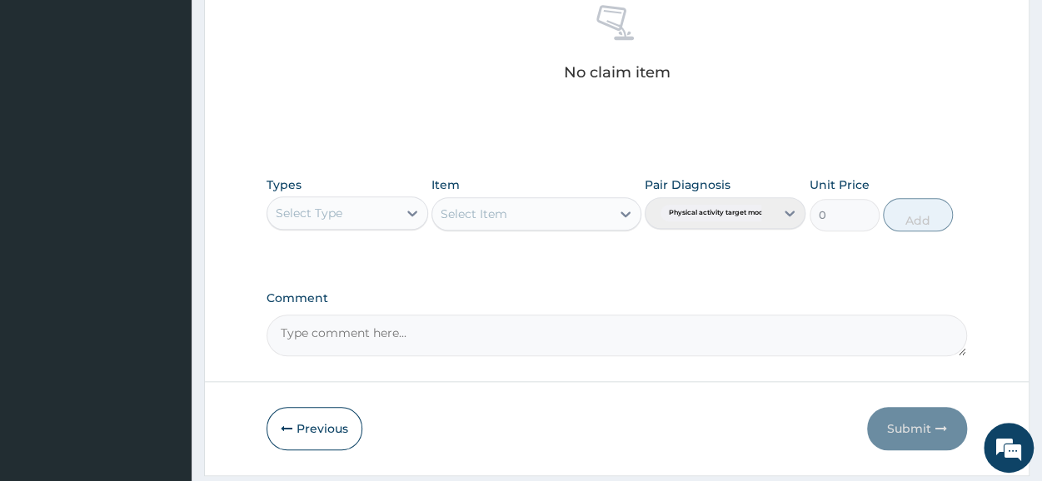
scroll to position [716, 0]
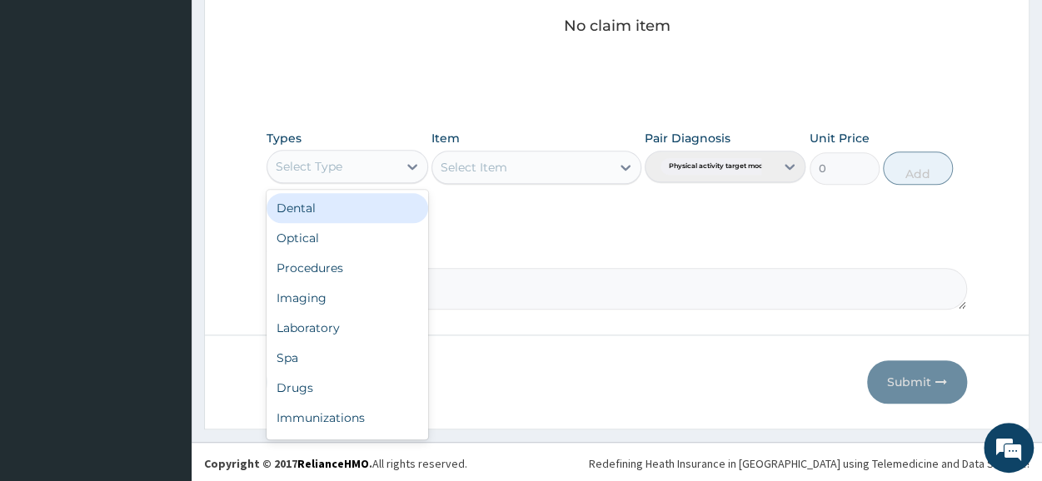
click at [403, 151] on div at bounding box center [412, 167] width 30 height 32
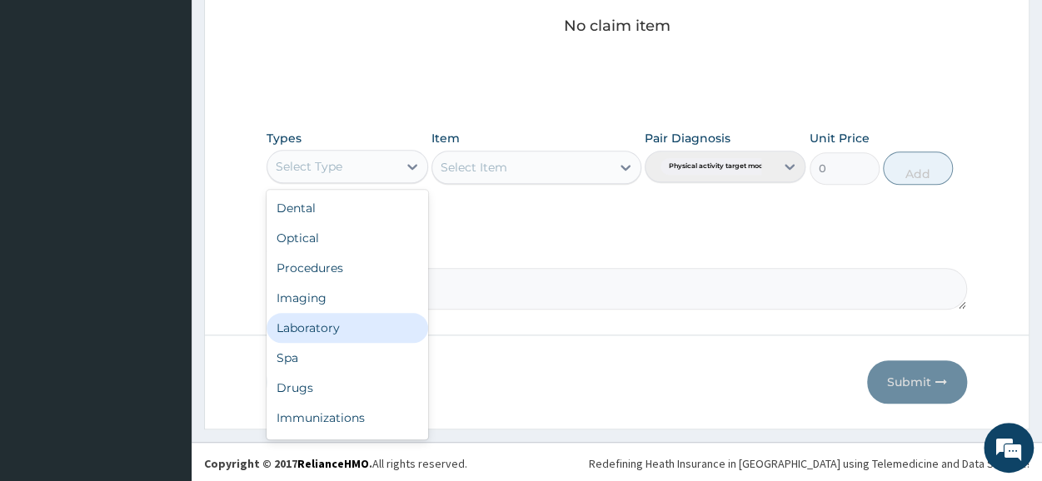
scroll to position [57, 0]
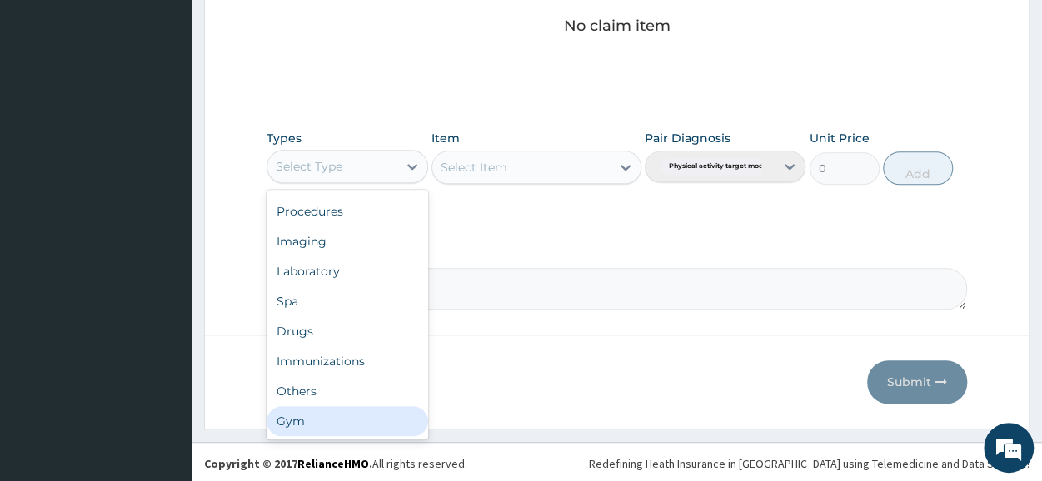
click at [317, 421] on div "Gym" at bounding box center [347, 422] width 161 height 30
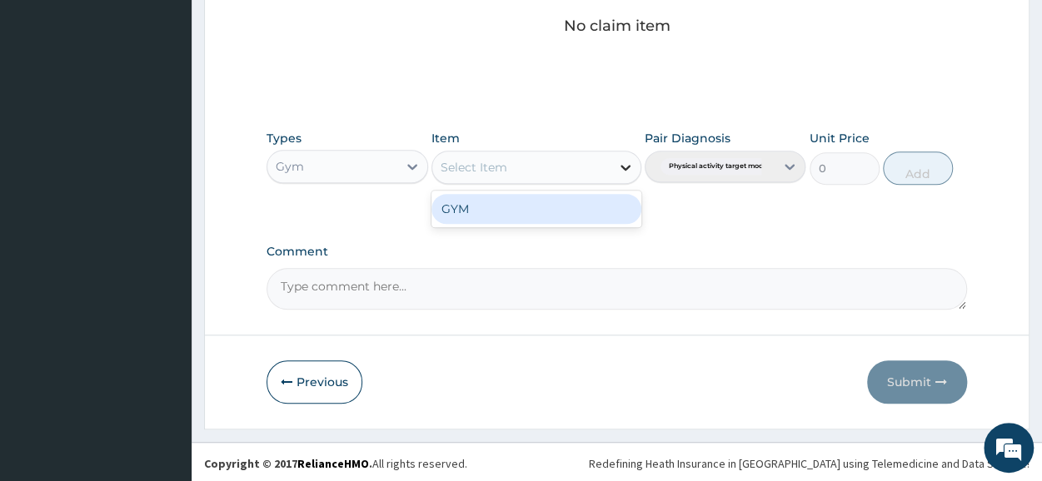
click at [623, 161] on icon at bounding box center [625, 167] width 17 height 17
click at [562, 214] on div "GYM" at bounding box center [537, 209] width 210 height 30
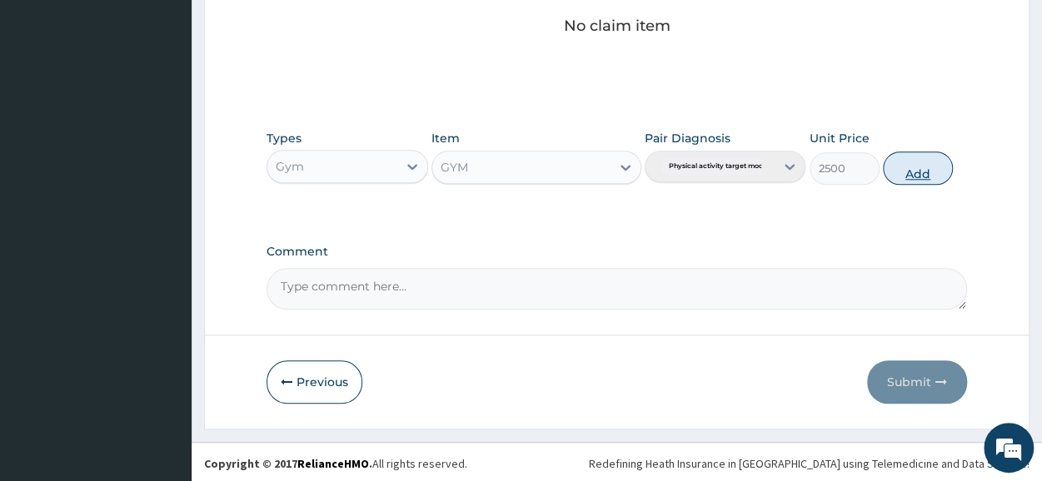
click at [921, 157] on button "Add" at bounding box center [918, 168] width 70 height 33
type input "0"
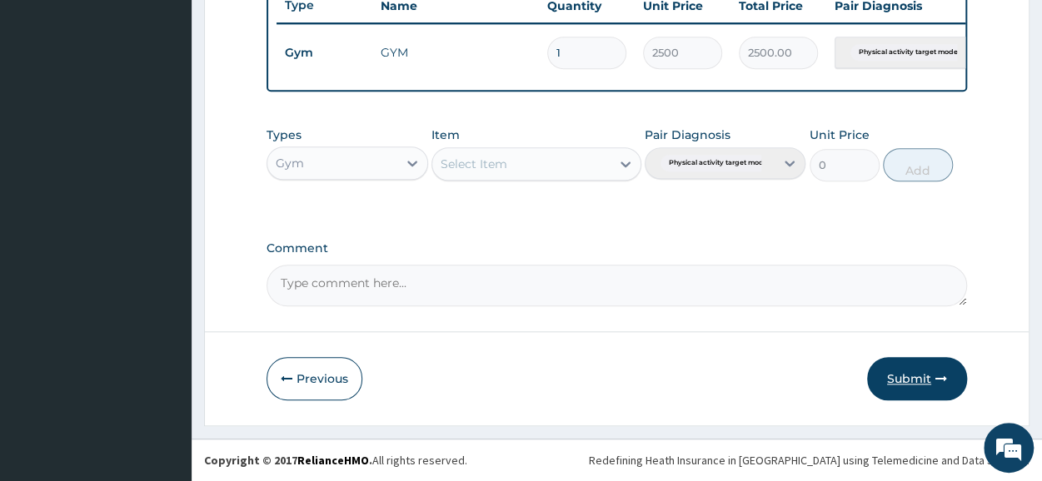
click at [898, 392] on button "Submit" at bounding box center [917, 378] width 100 height 43
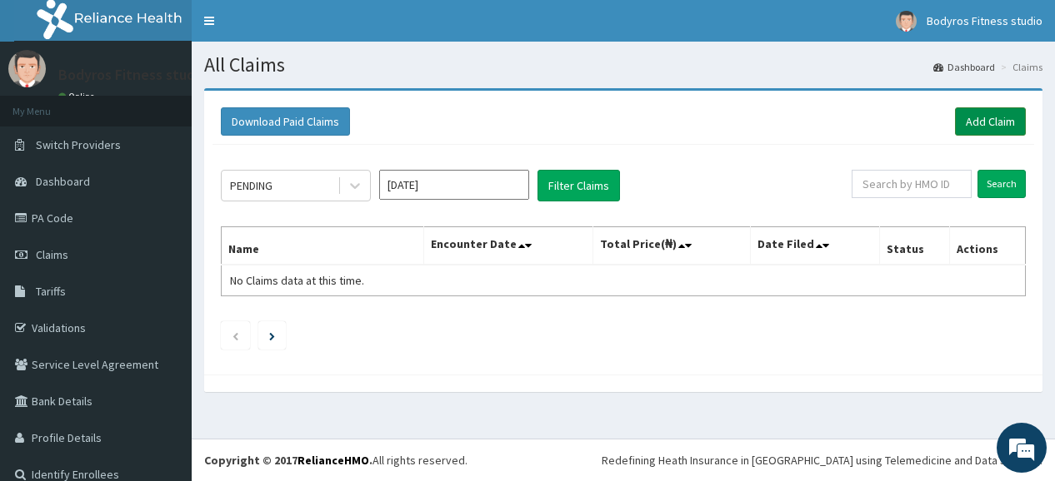
click at [977, 116] on link "Add Claim" at bounding box center [990, 121] width 71 height 28
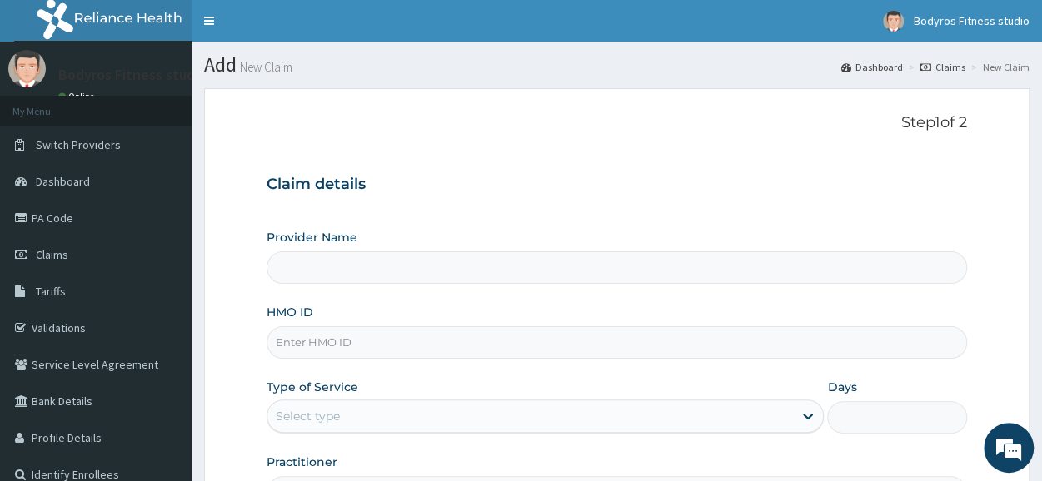
type input "BODYROX FITNESS STUDIO"
type input "1"
click at [298, 341] on input "HMO ID" at bounding box center [617, 343] width 701 height 32
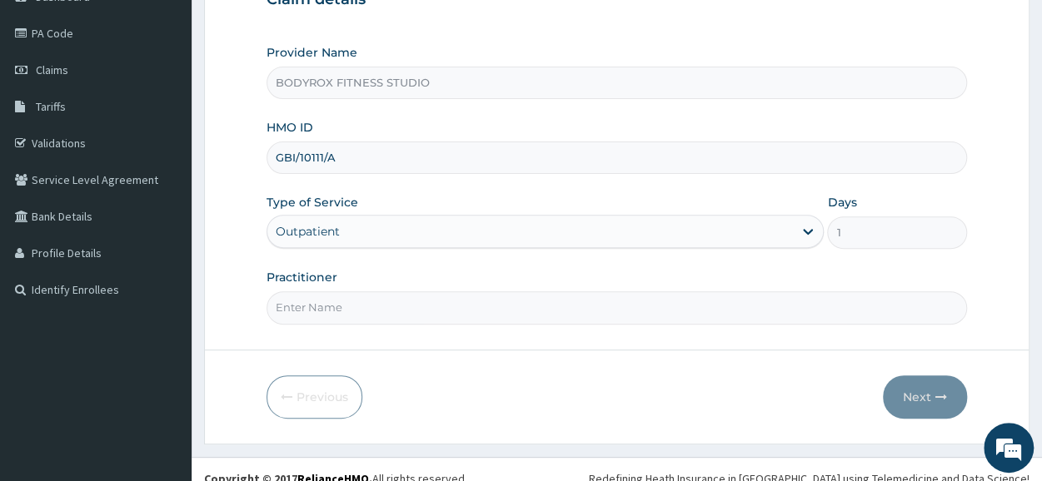
scroll to position [200, 0]
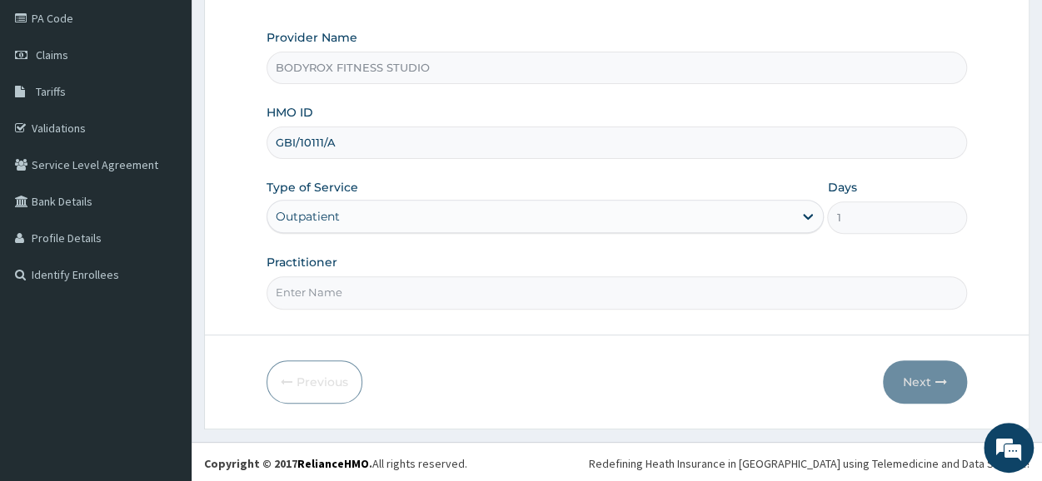
type input "GBI/10111/A"
click at [347, 205] on div "Outpatient" at bounding box center [545, 216] width 557 height 33
click at [357, 294] on input "Practitioner" at bounding box center [617, 293] width 701 height 32
type input "BODYROX"
click at [923, 369] on button "Next" at bounding box center [925, 382] width 84 height 43
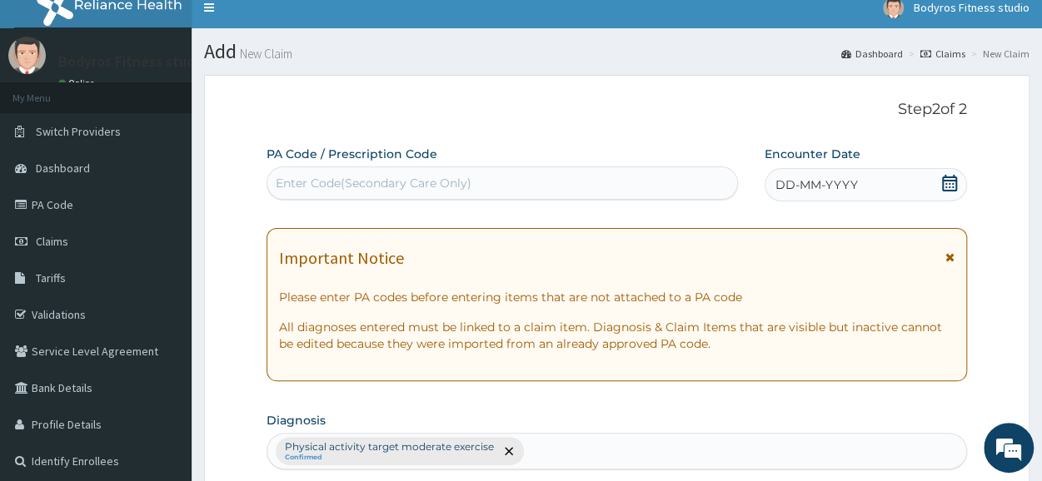
scroll to position [0, 0]
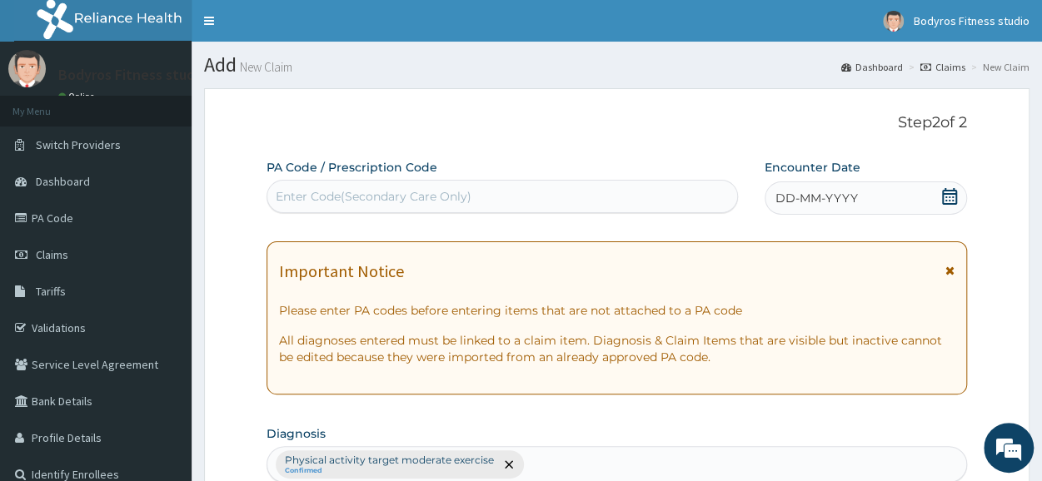
click at [453, 188] on div "Enter Code(Secondary Care Only)" at bounding box center [374, 196] width 196 height 17
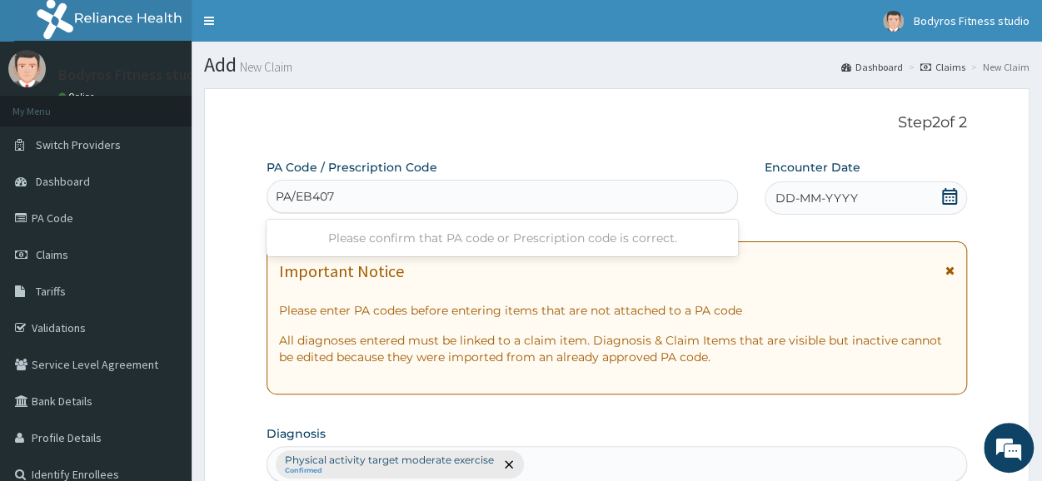
type input "PA/EB4071"
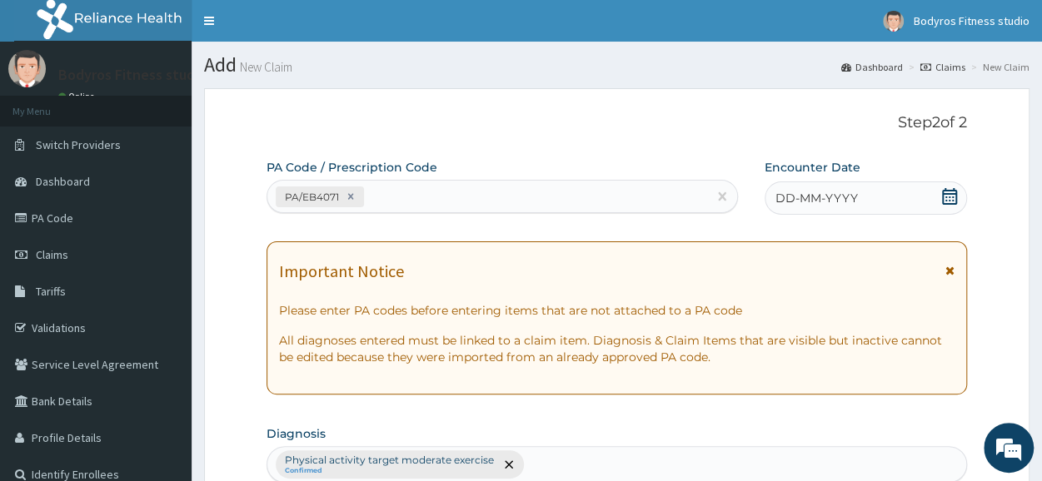
click at [951, 200] on icon at bounding box center [949, 196] width 17 height 17
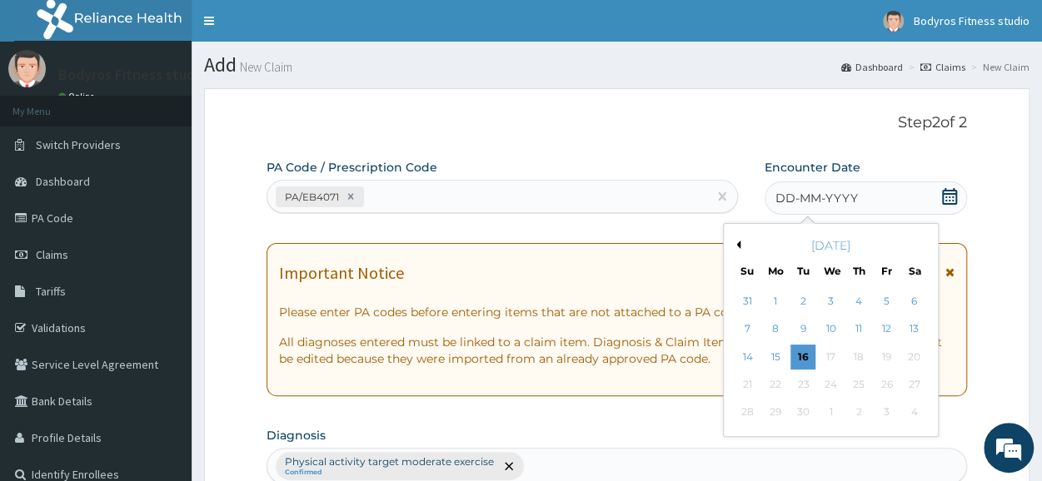
click at [741, 246] on div "[DATE]" at bounding box center [831, 245] width 201 height 17
click at [738, 244] on button "Previous Month" at bounding box center [736, 245] width 8 height 8
click at [911, 361] on div "21" at bounding box center [914, 357] width 25 height 25
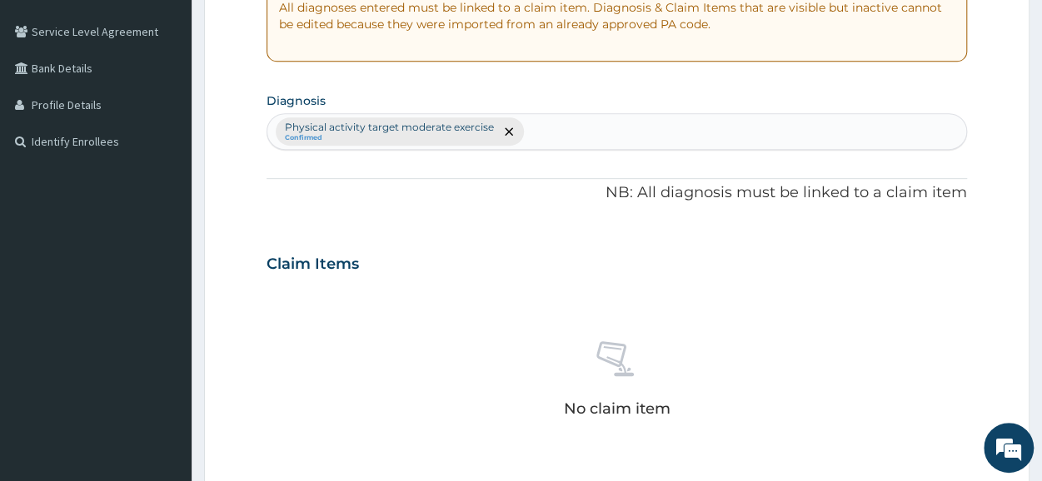
scroll to position [666, 0]
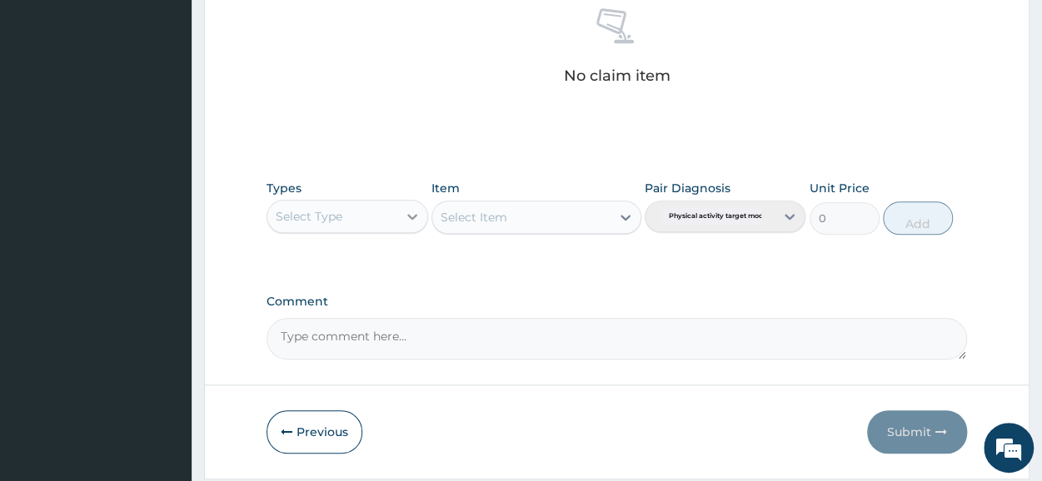
click at [411, 213] on icon at bounding box center [412, 216] width 17 height 17
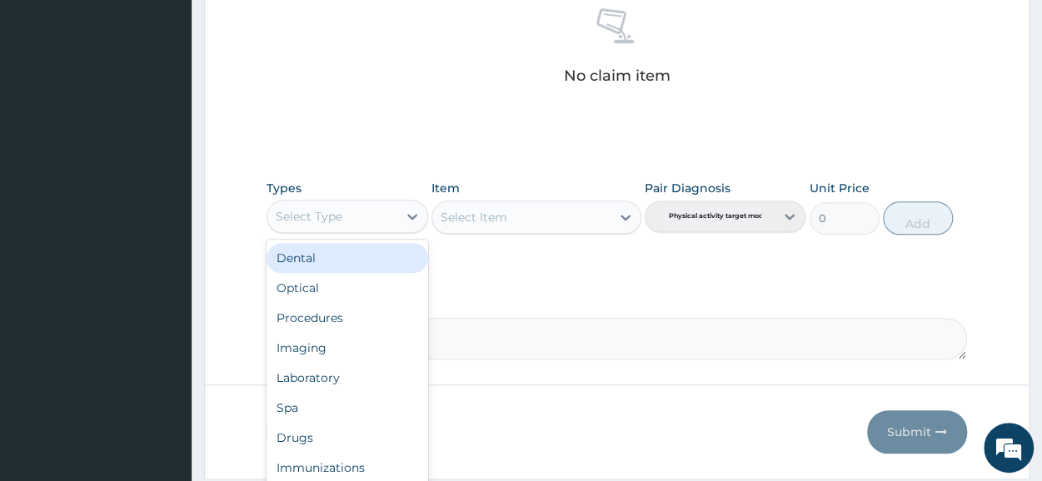
scroll to position [57, 0]
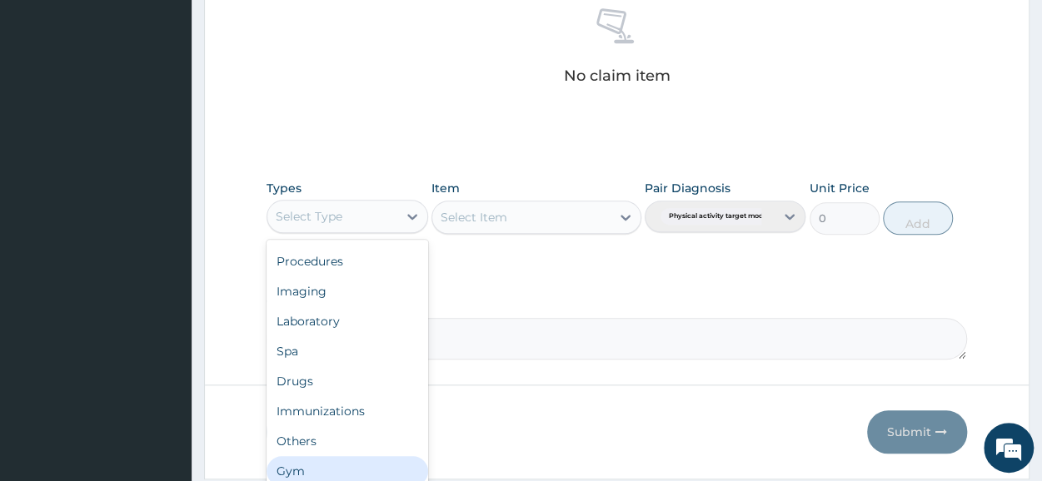
click at [342, 469] on div "Gym" at bounding box center [347, 472] width 161 height 30
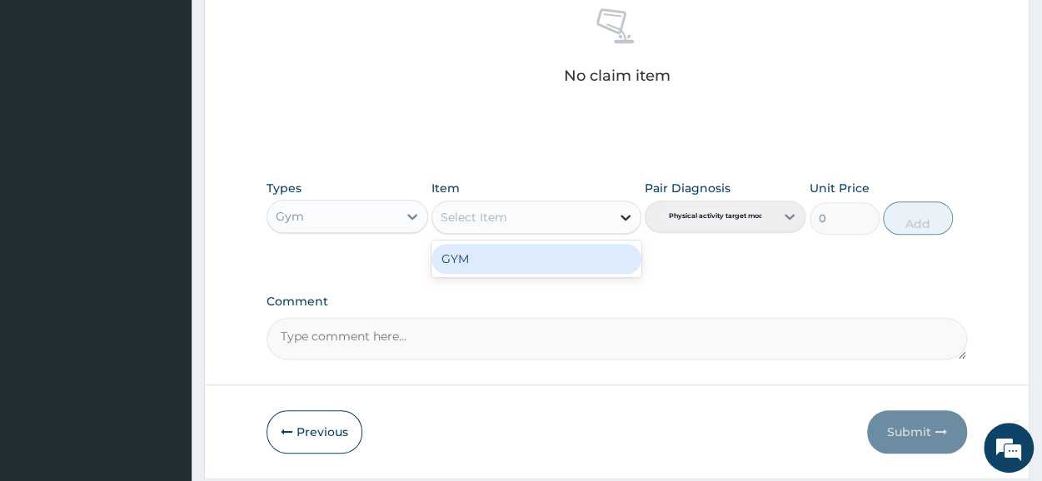
click at [628, 216] on icon at bounding box center [626, 218] width 10 height 6
click at [536, 257] on div "GYM" at bounding box center [537, 259] width 210 height 30
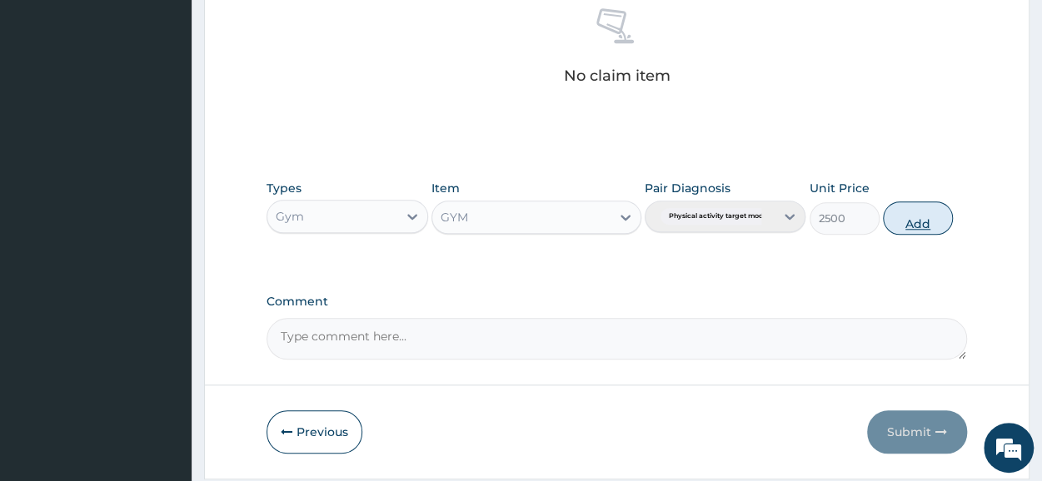
click at [928, 224] on button "Add" at bounding box center [918, 218] width 70 height 33
type input "0"
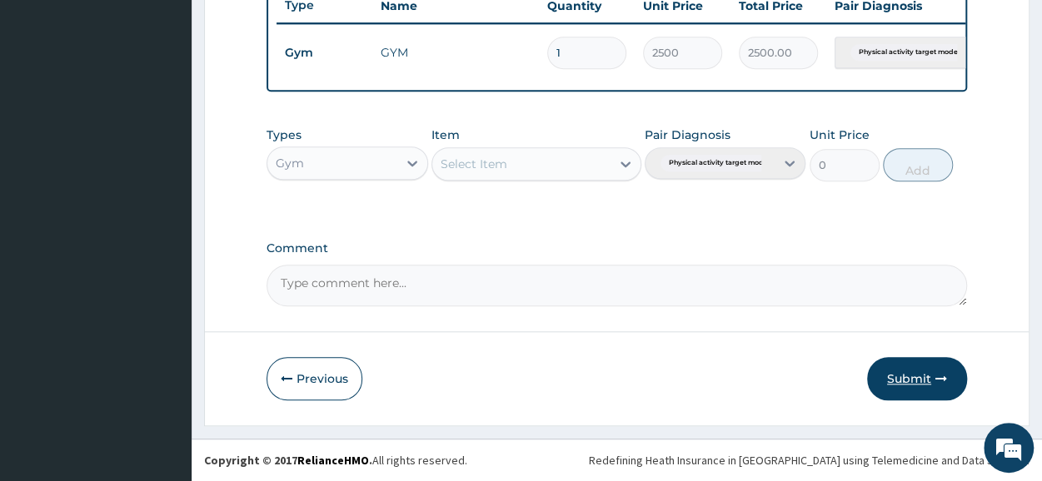
click at [910, 377] on button "Submit" at bounding box center [917, 378] width 100 height 43
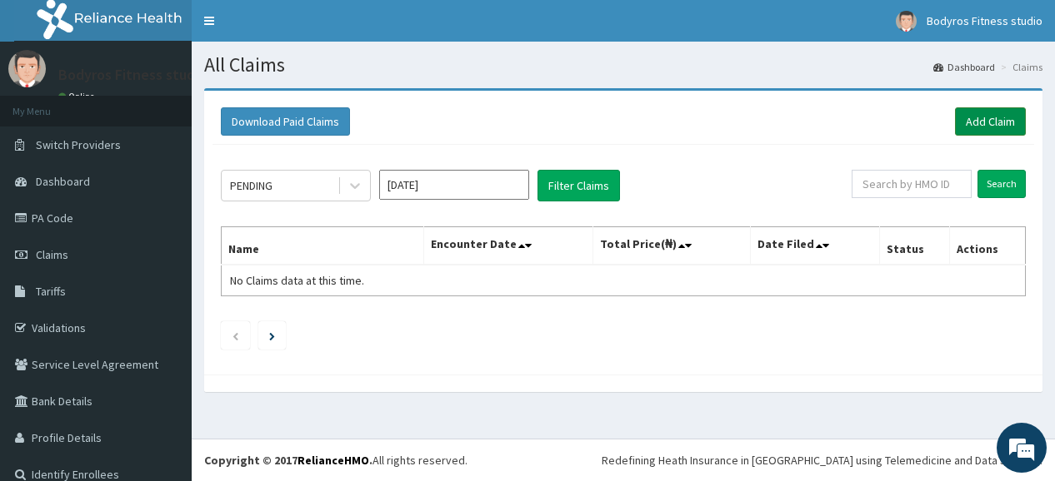
click at [956, 115] on link "Add Claim" at bounding box center [990, 121] width 71 height 28
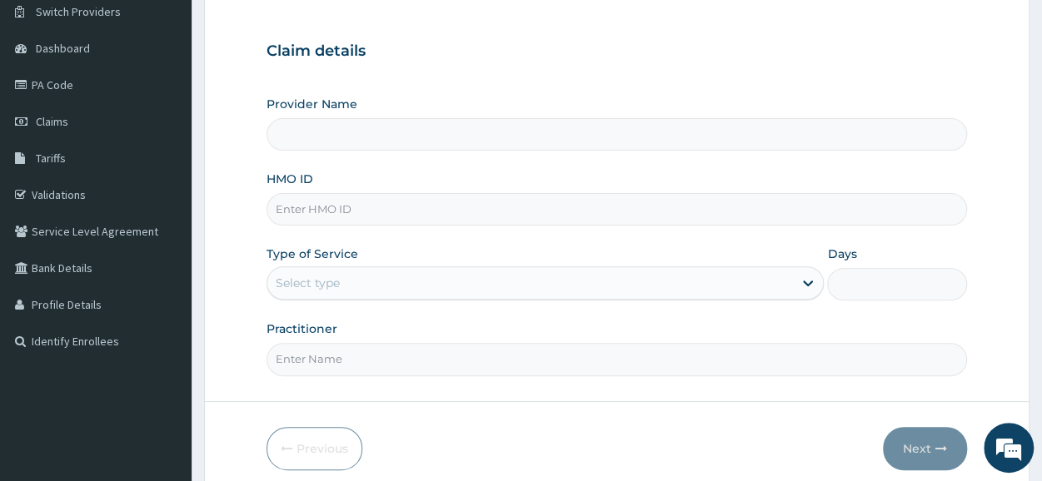
scroll to position [200, 0]
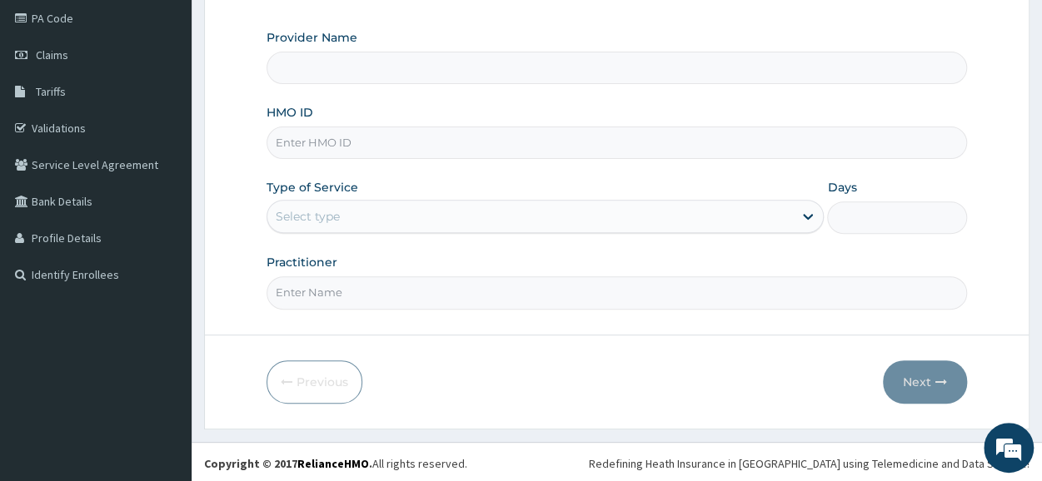
type input "BODYROX FITNESS STUDIO"
type input "1"
click at [396, 140] on input "HMO ID" at bounding box center [617, 143] width 701 height 32
type input "CDI/10013/A"
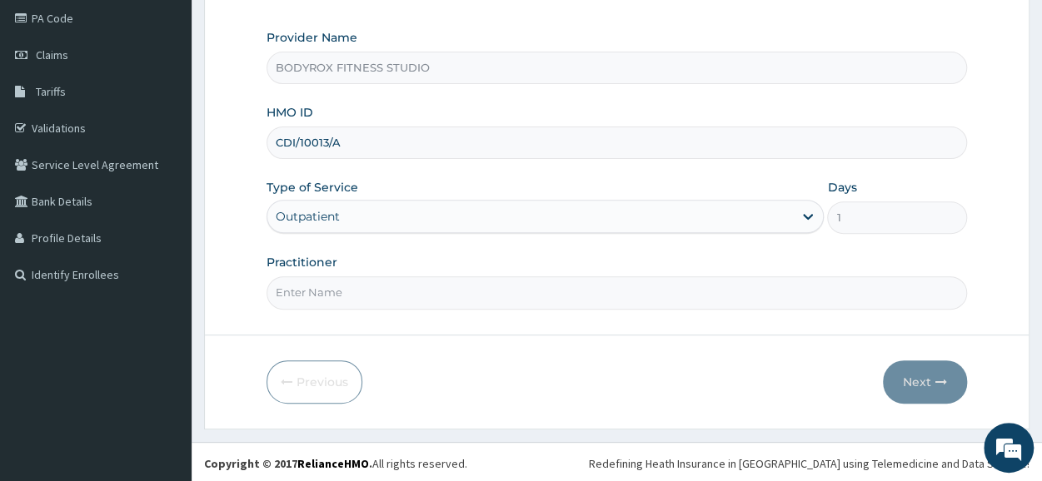
click at [390, 292] on input "Practitioner" at bounding box center [617, 293] width 701 height 32
type input "BODYROX"
click at [931, 375] on button "Next" at bounding box center [925, 382] width 84 height 43
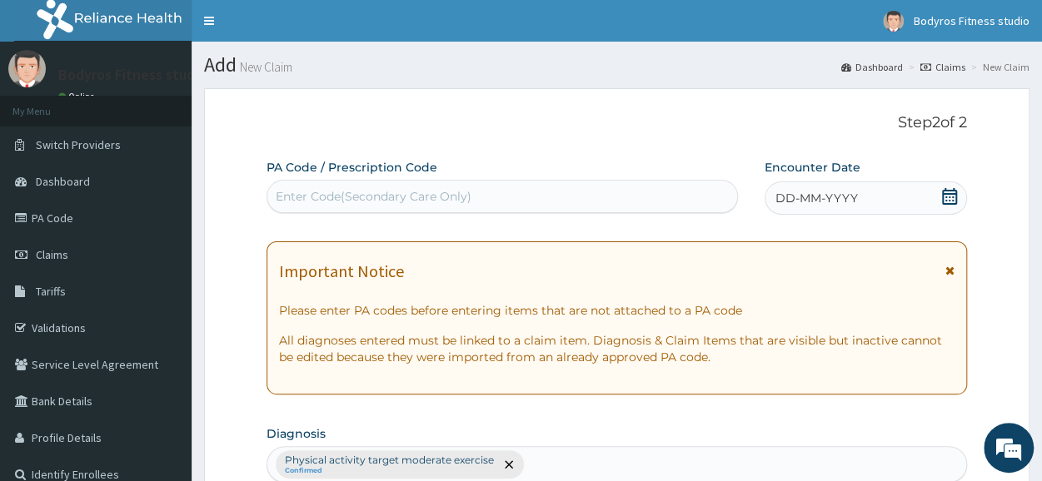
click at [437, 192] on div "Enter Code(Secondary Care Only)" at bounding box center [374, 196] width 196 height 17
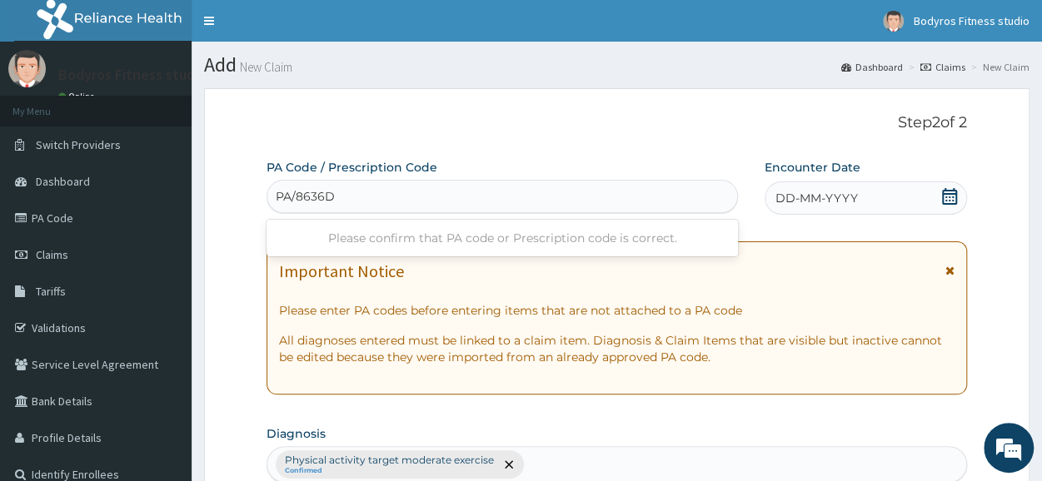
type input "PA/8636D4"
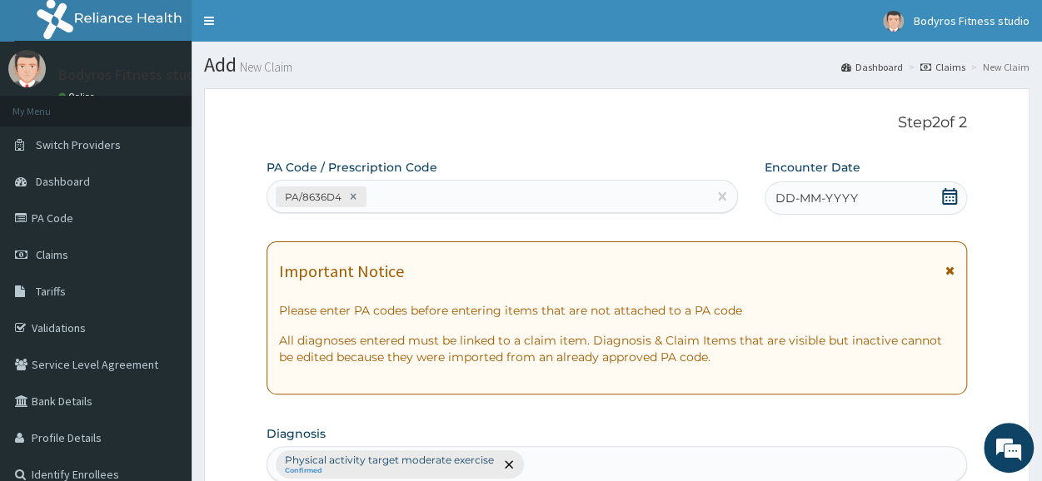
click at [946, 192] on icon at bounding box center [949, 196] width 17 height 17
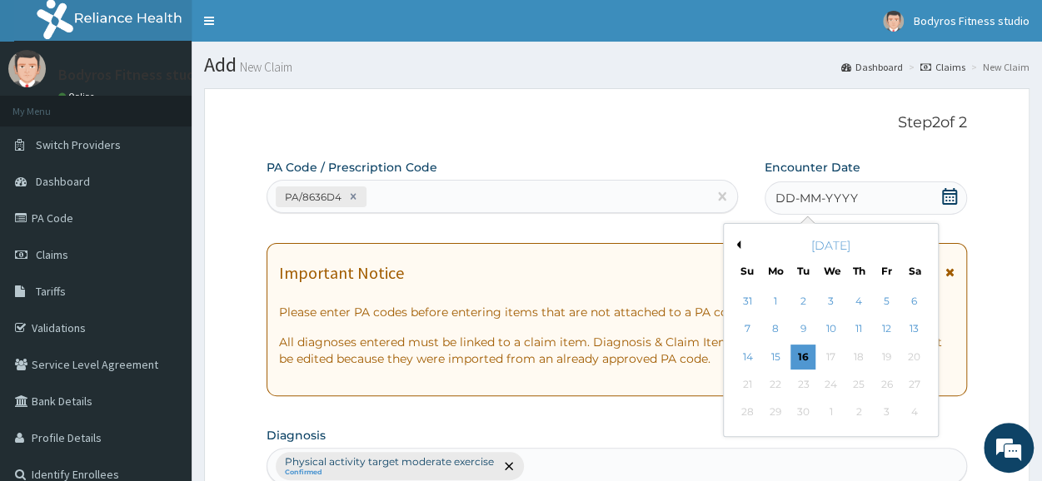
click at [733, 247] on button "Previous Month" at bounding box center [736, 245] width 8 height 8
click at [921, 347] on div "21" at bounding box center [914, 357] width 25 height 25
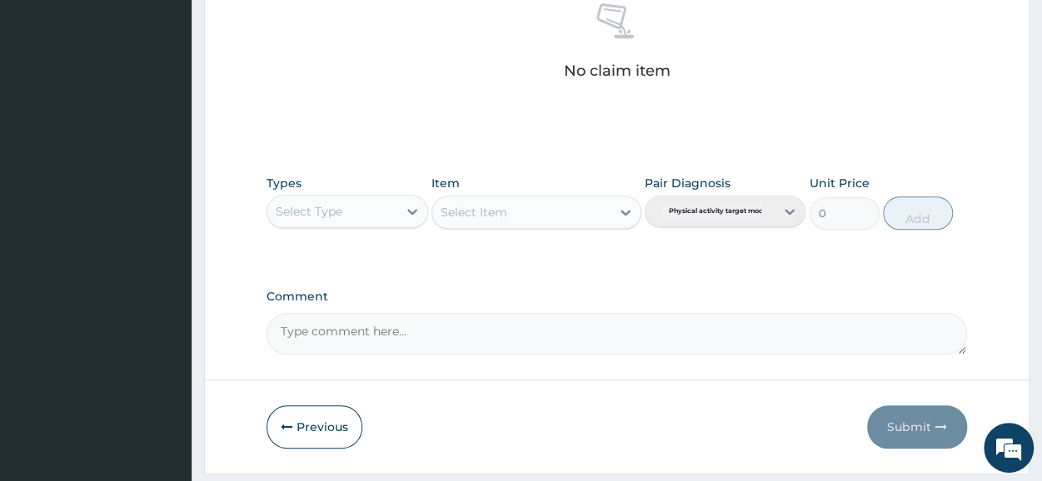
scroll to position [716, 0]
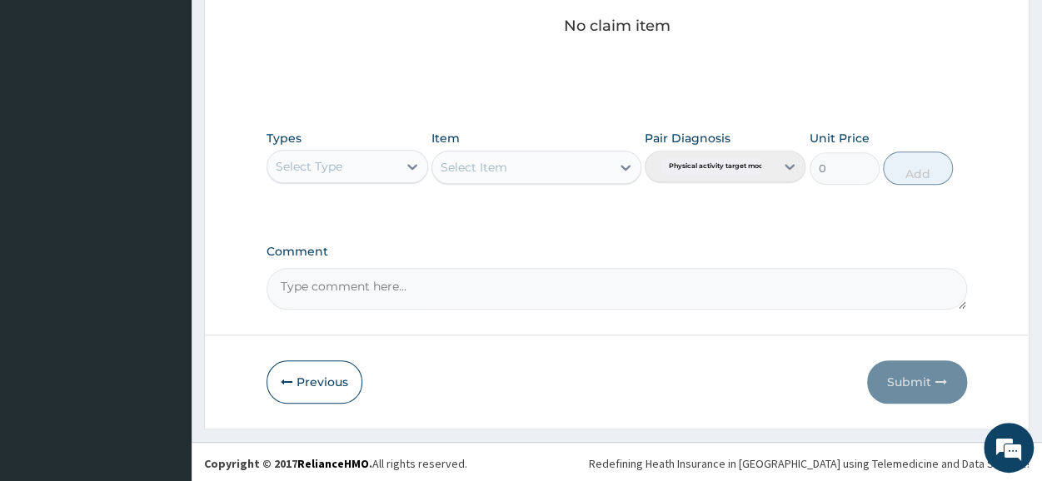
click at [395, 169] on div "Select Type" at bounding box center [331, 166] width 129 height 27
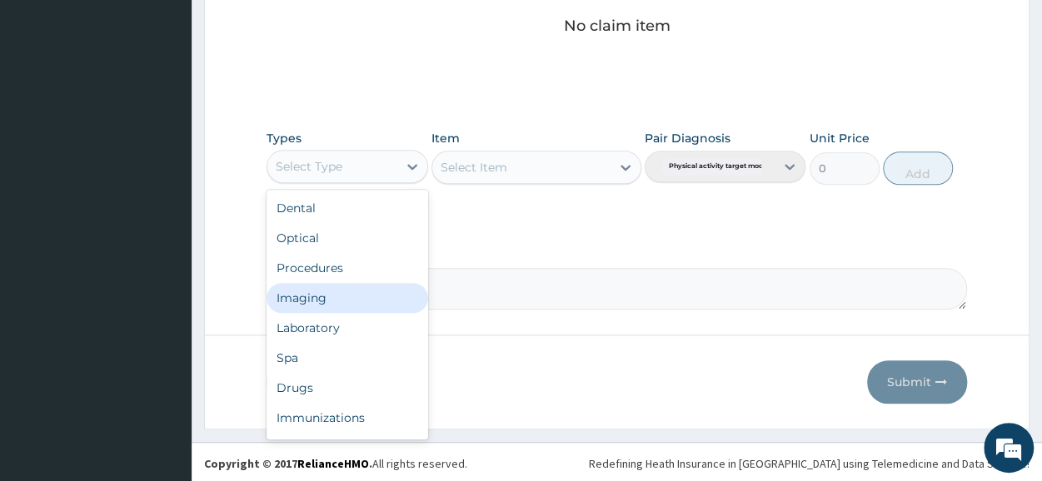
scroll to position [57, 0]
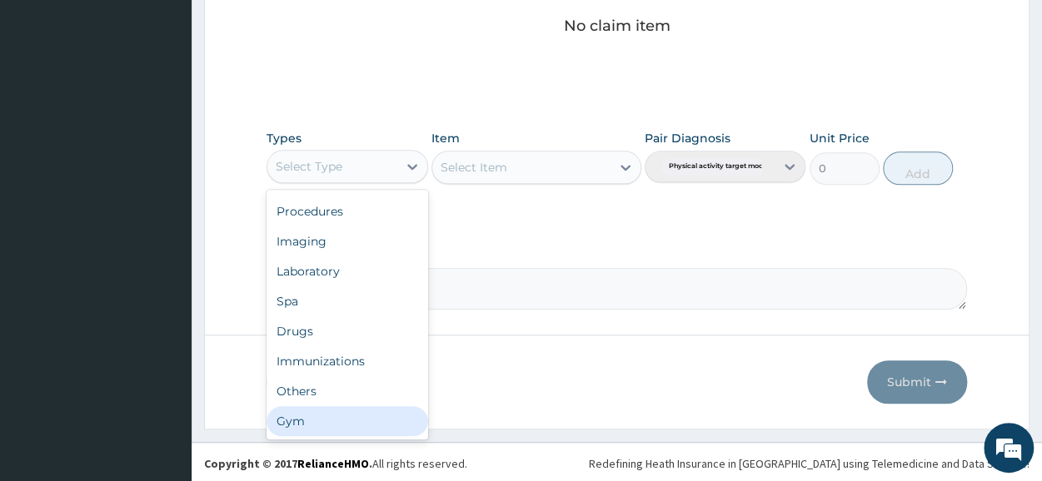
click at [320, 411] on div "Gym" at bounding box center [347, 422] width 161 height 30
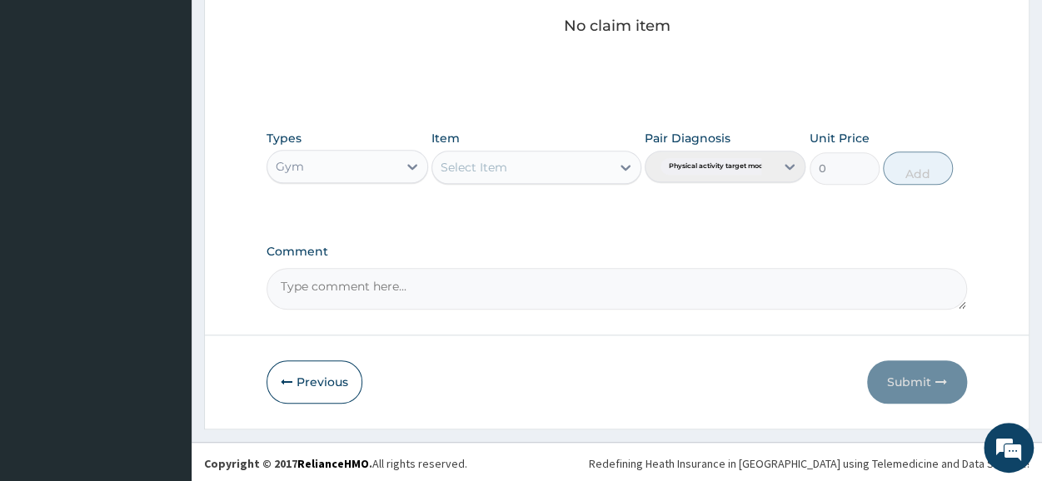
click at [626, 164] on icon at bounding box center [625, 167] width 17 height 17
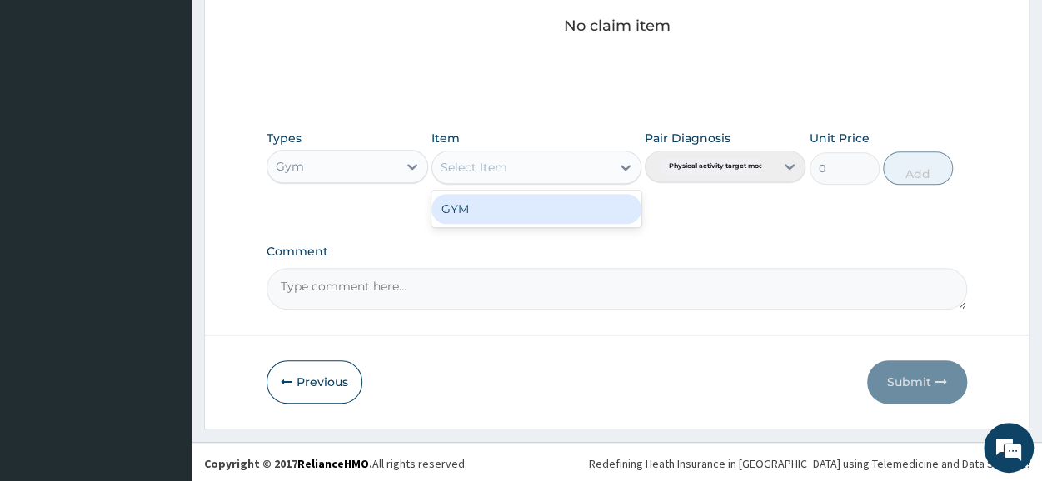
click at [541, 202] on div "GYM" at bounding box center [537, 209] width 210 height 30
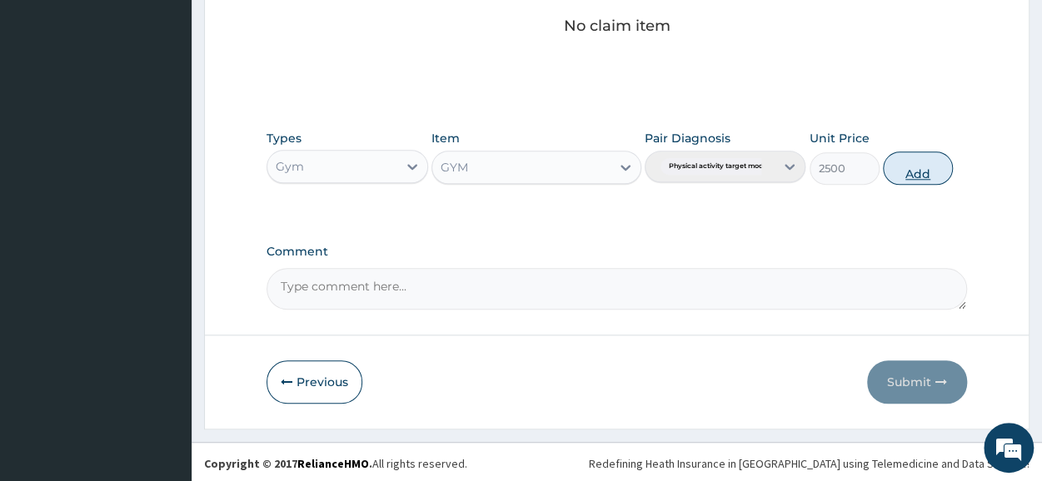
click at [931, 171] on button "Add" at bounding box center [918, 168] width 70 height 33
type input "0"
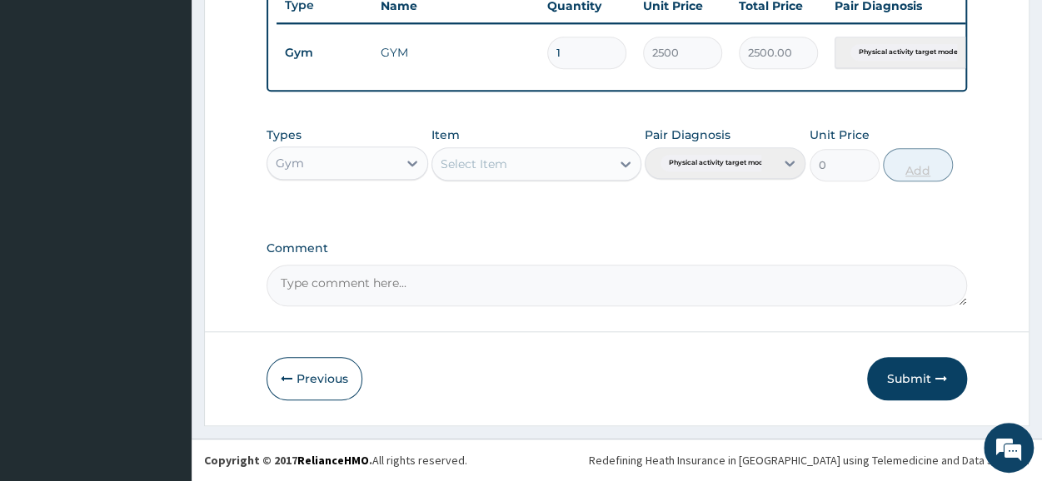
scroll to position [651, 0]
click at [890, 376] on button "Submit" at bounding box center [917, 378] width 100 height 43
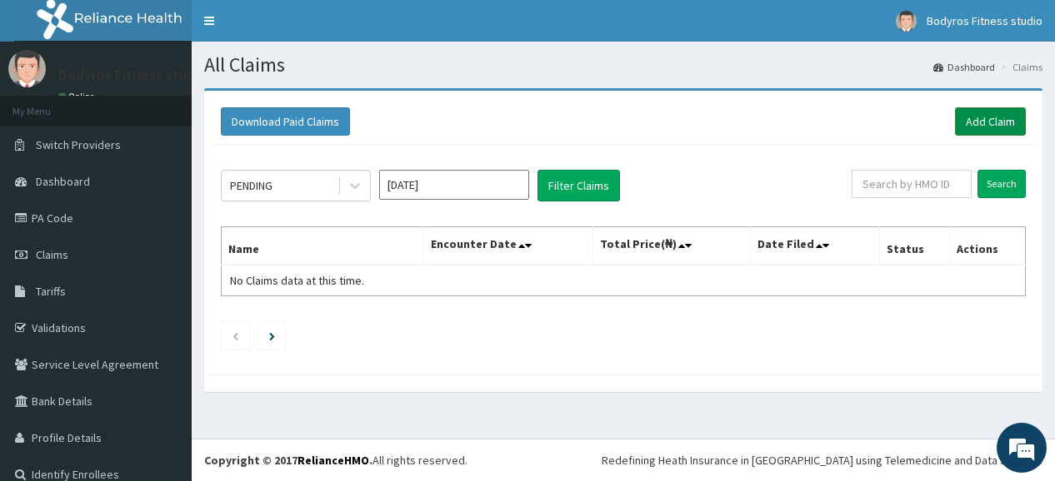
click at [965, 122] on link "Add Claim" at bounding box center [990, 121] width 71 height 28
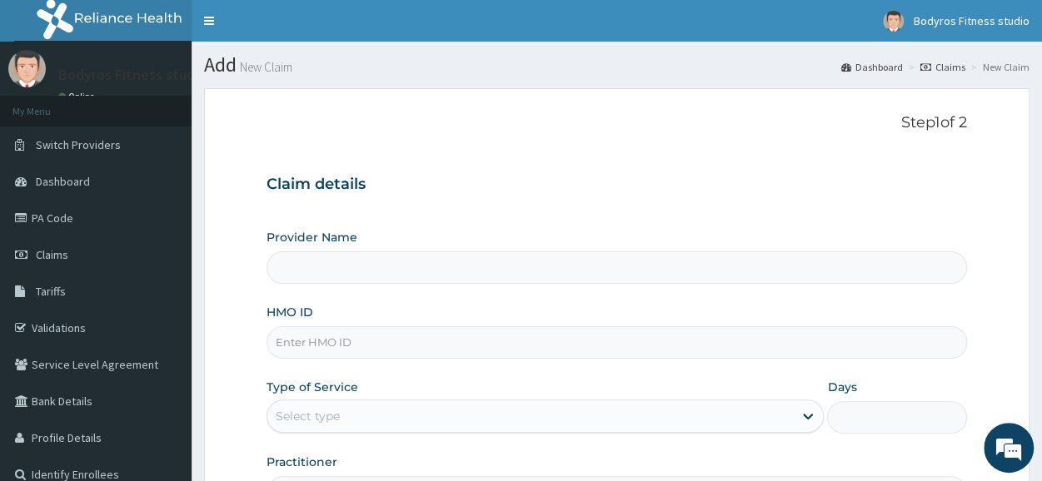
type input "BODYROX FITNESS STUDIO"
type input "1"
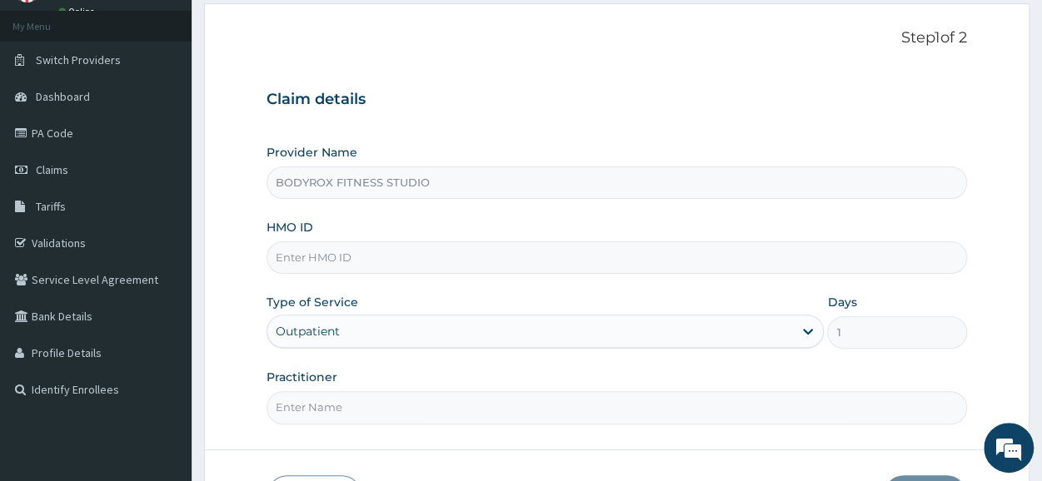
scroll to position [200, 0]
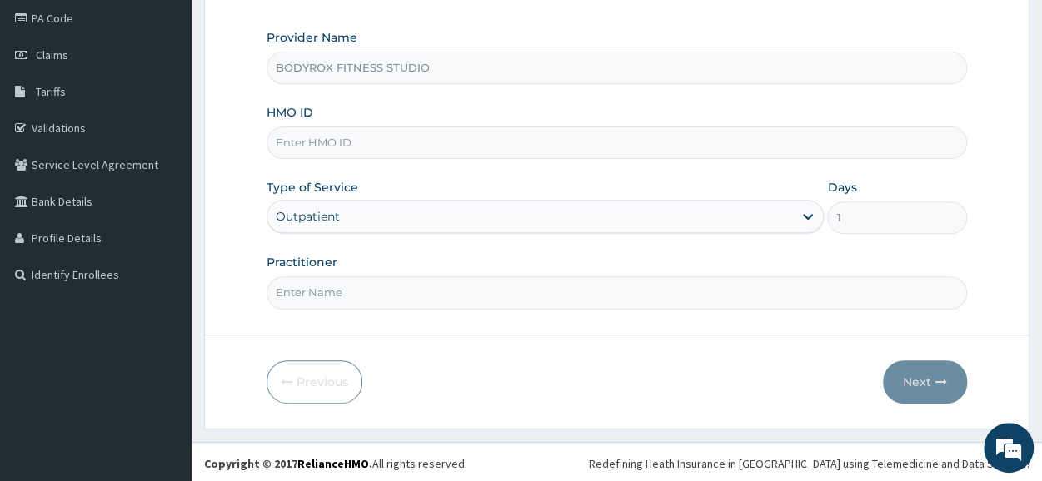
click at [458, 137] on input "HMO ID" at bounding box center [617, 143] width 701 height 32
click at [425, 141] on input "HMO ID" at bounding box center [617, 143] width 701 height 32
type input "SBL/10411/B"
click at [316, 297] on input "Practitioner" at bounding box center [617, 293] width 701 height 32
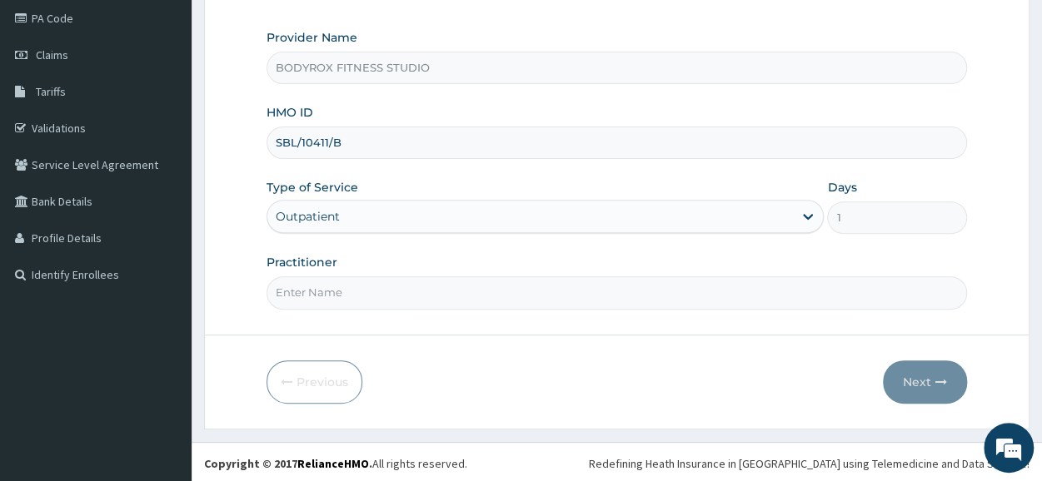
type input "BODYROX"
click at [907, 386] on button "Next" at bounding box center [925, 382] width 84 height 43
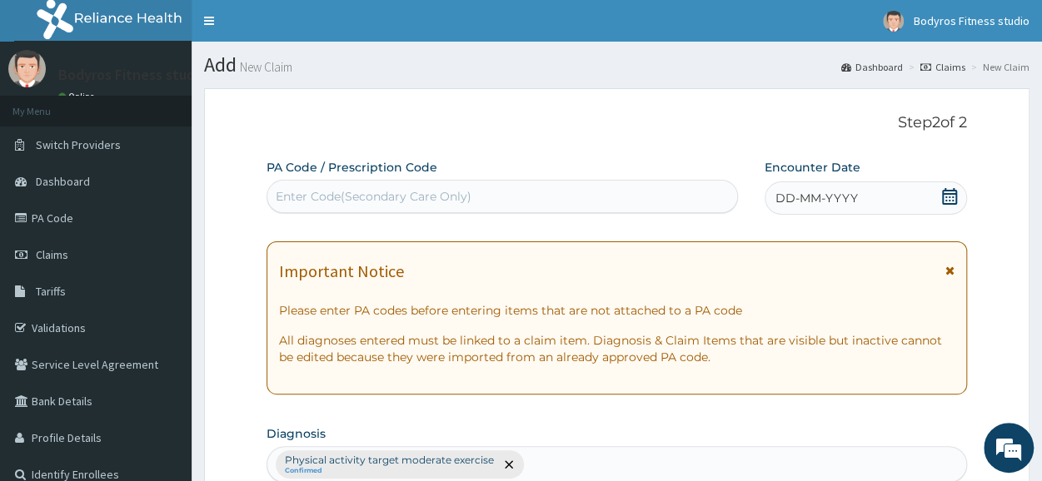
click at [352, 187] on div "Enter Code(Secondary Care Only)" at bounding box center [502, 196] width 470 height 27
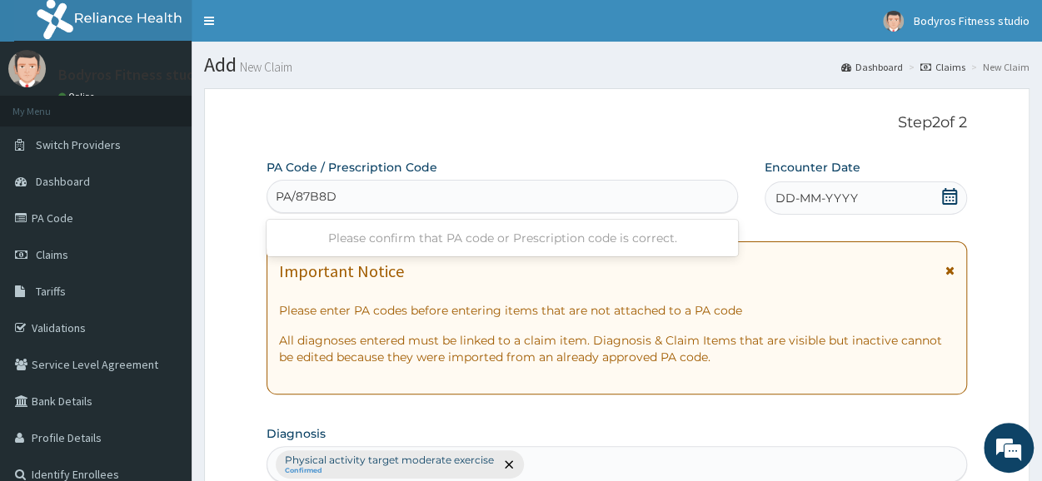
type input "PA/87B8D0"
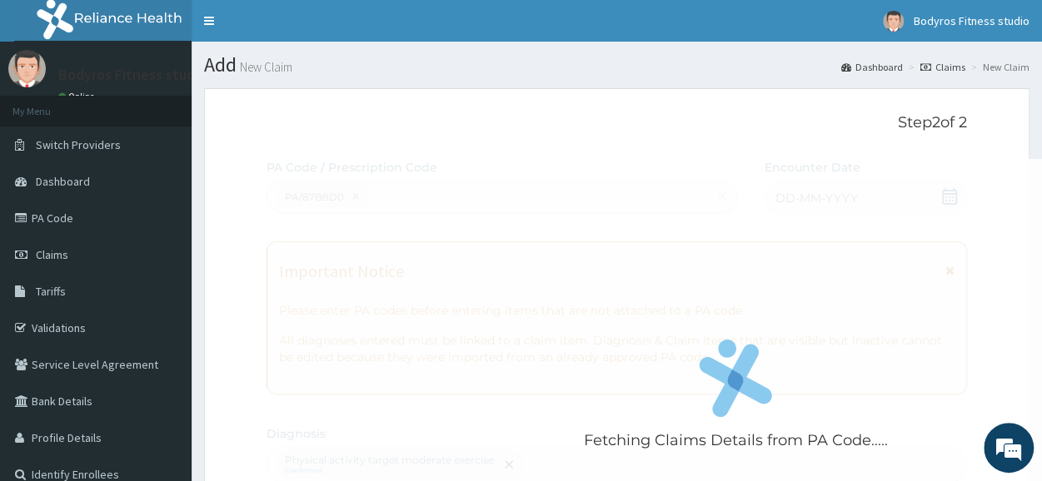
click at [951, 188] on div "Fetching Claims Details from PA Code....." at bounding box center [736, 399] width 938 height 481
click at [947, 196] on div "Fetching Claims Details from PA Code....." at bounding box center [736, 399] width 938 height 481
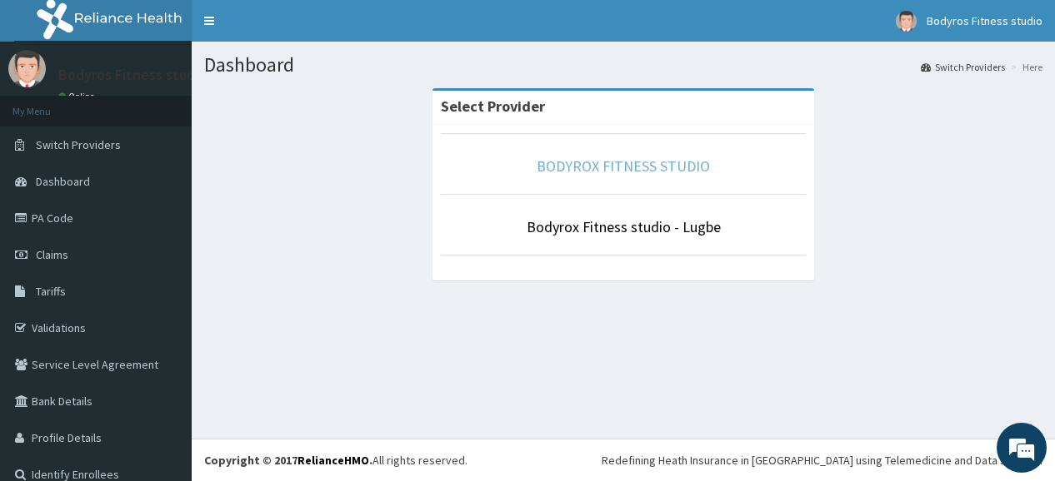
click at [565, 159] on link "BODYROX FITNESS STUDIO" at bounding box center [622, 166] width 173 height 19
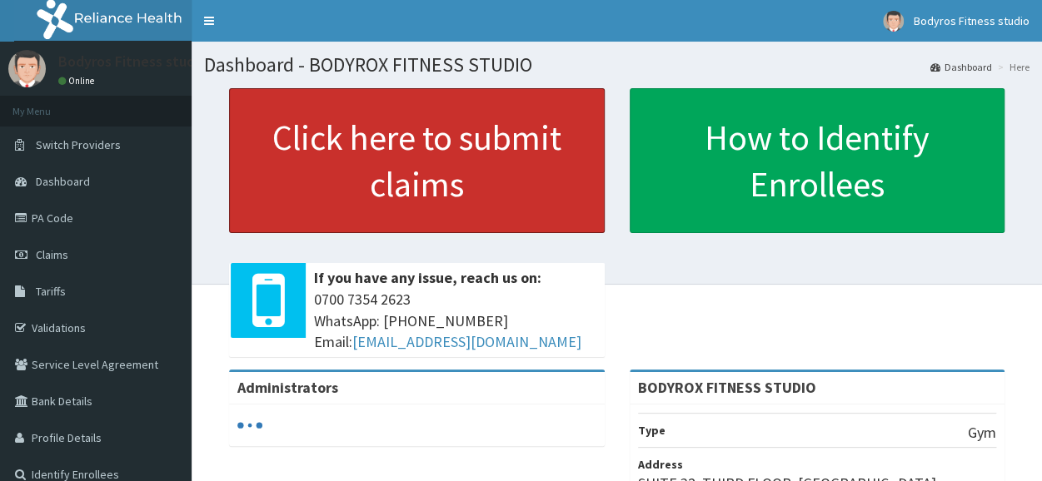
click at [313, 173] on link "Click here to submit claims" at bounding box center [417, 160] width 376 height 145
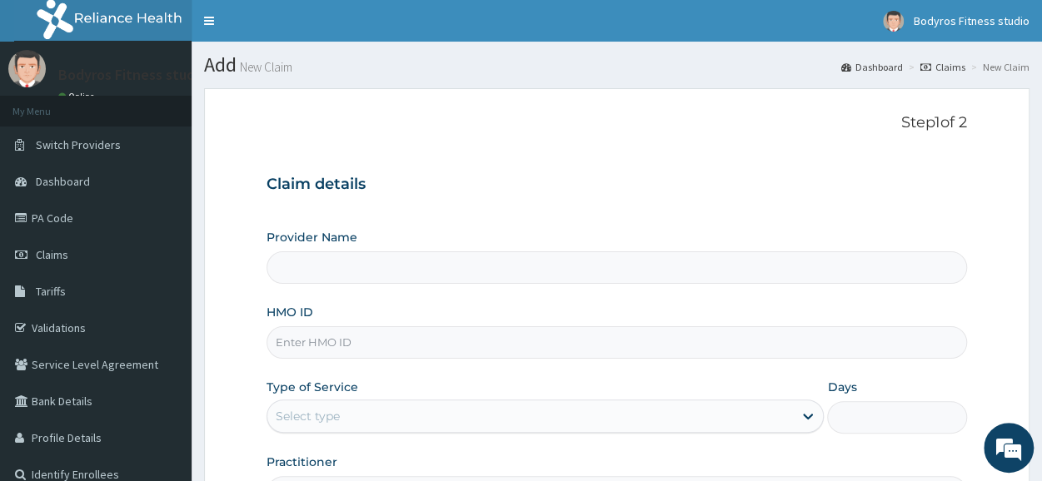
type input "BODYROX FITNESS STUDIO"
type input "1"
click at [386, 342] on input "HMO ID" at bounding box center [617, 343] width 701 height 32
type input "SBL/10411/B"
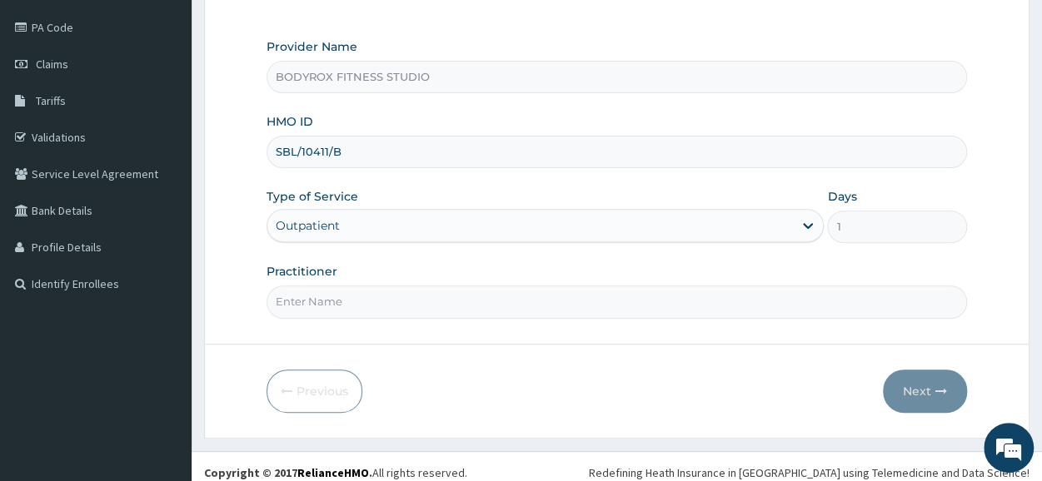
scroll to position [200, 0]
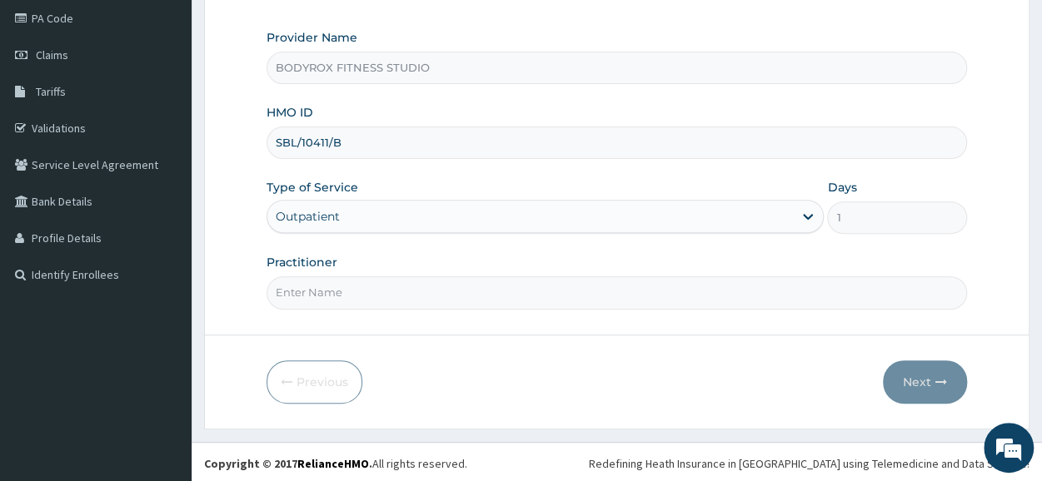
click at [480, 291] on input "Practitioner" at bounding box center [617, 293] width 701 height 32
click at [464, 301] on input "Practitioner" at bounding box center [617, 293] width 701 height 32
click at [380, 294] on input "Practitioner" at bounding box center [617, 293] width 701 height 32
type input "BODYROX"
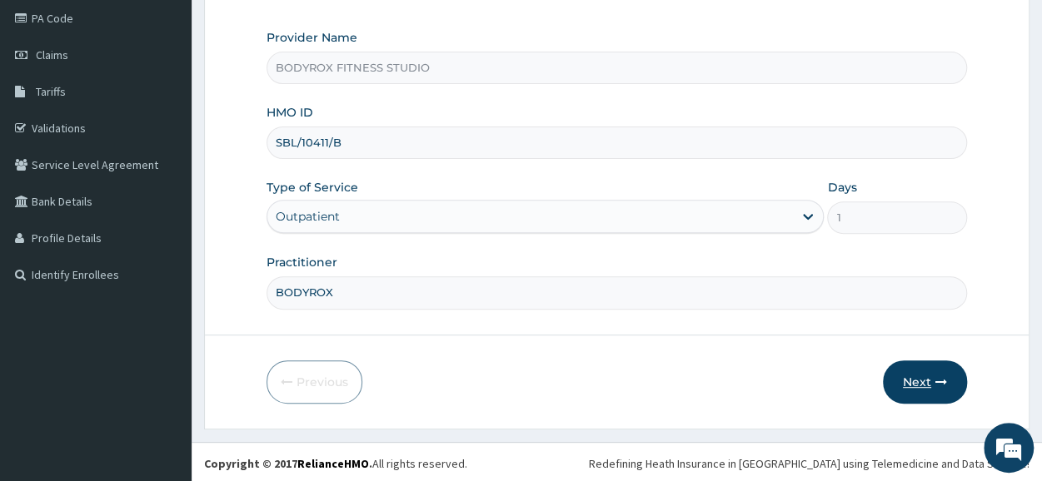
click at [925, 378] on button "Next" at bounding box center [925, 382] width 84 height 43
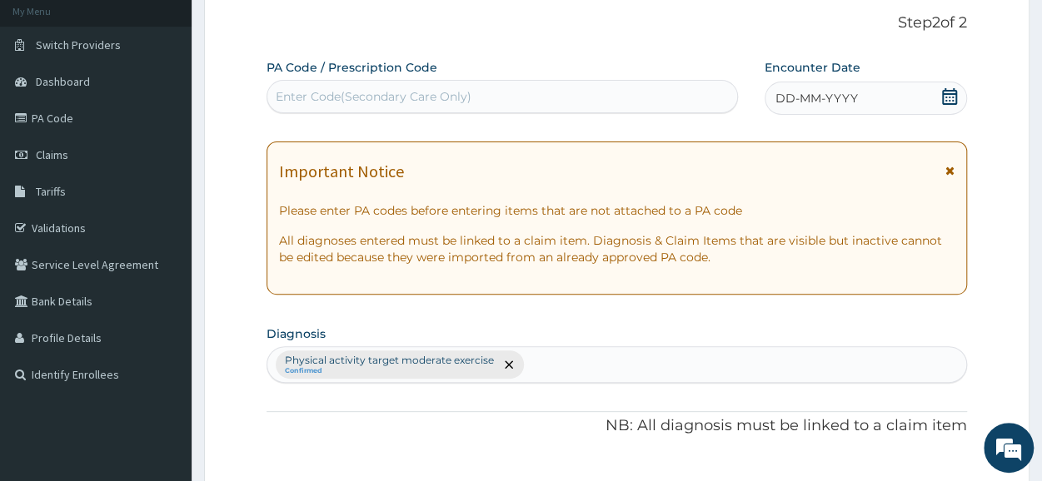
scroll to position [0, 0]
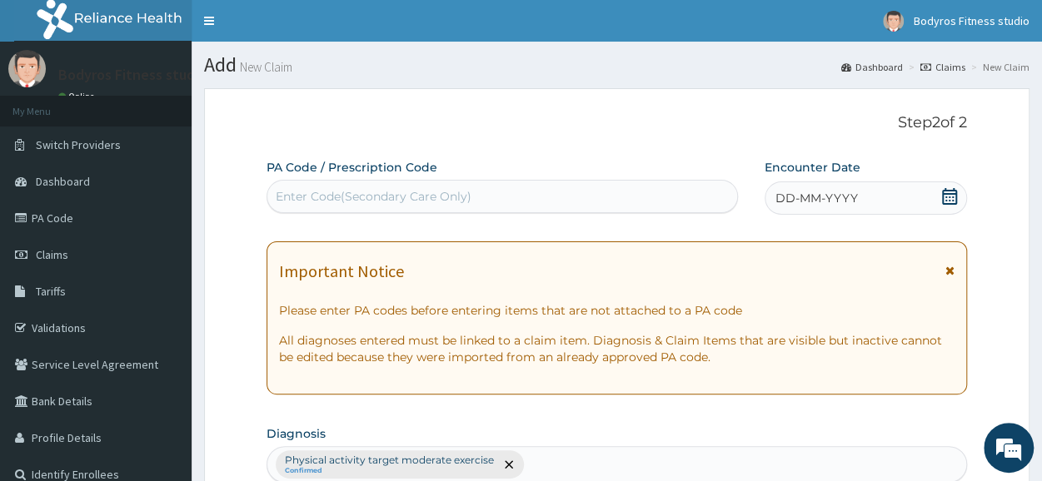
click at [367, 177] on div "PA Code / Prescription Code Enter Code(Secondary Care Only)" at bounding box center [503, 186] width 472 height 54
click at [363, 199] on div "Enter Code(Secondary Care Only)" at bounding box center [374, 196] width 196 height 17
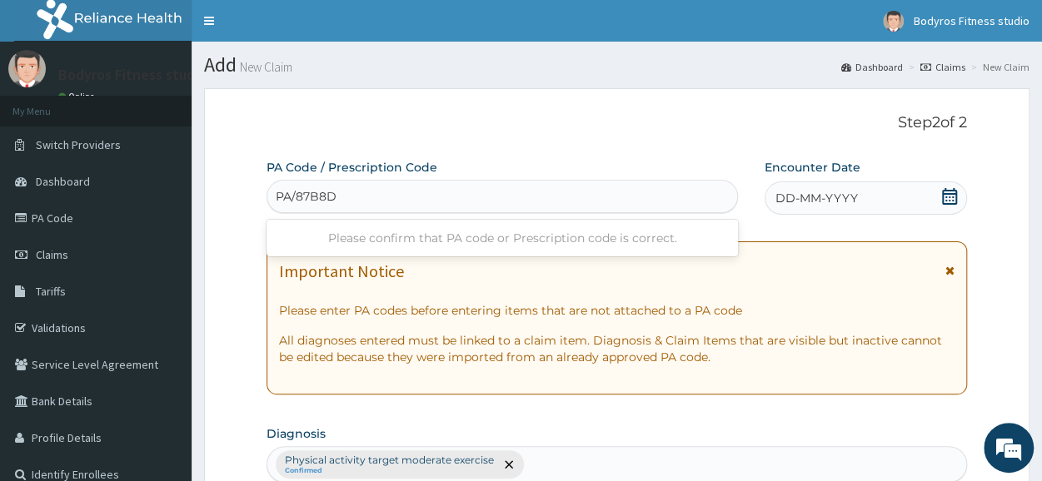
type input "PA/87B8D0"
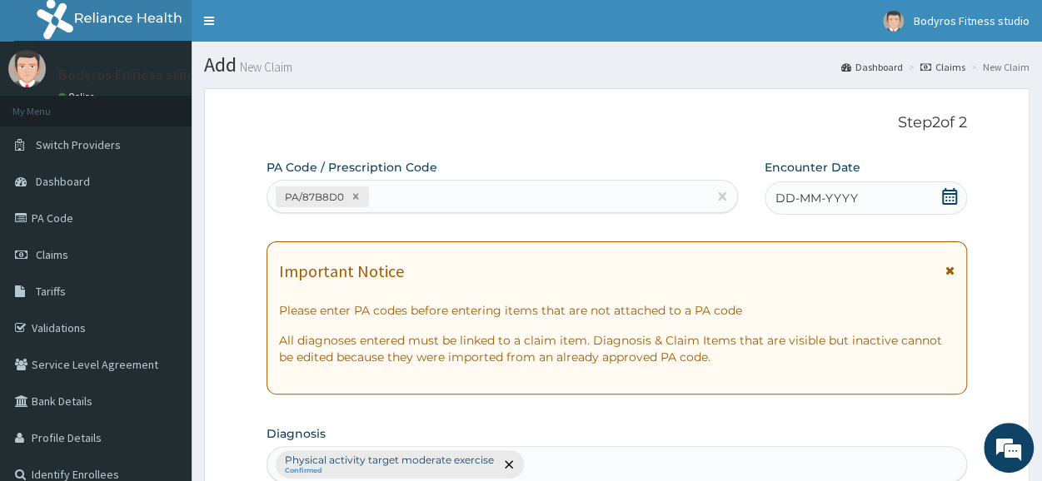
click at [945, 197] on icon at bounding box center [949, 196] width 17 height 17
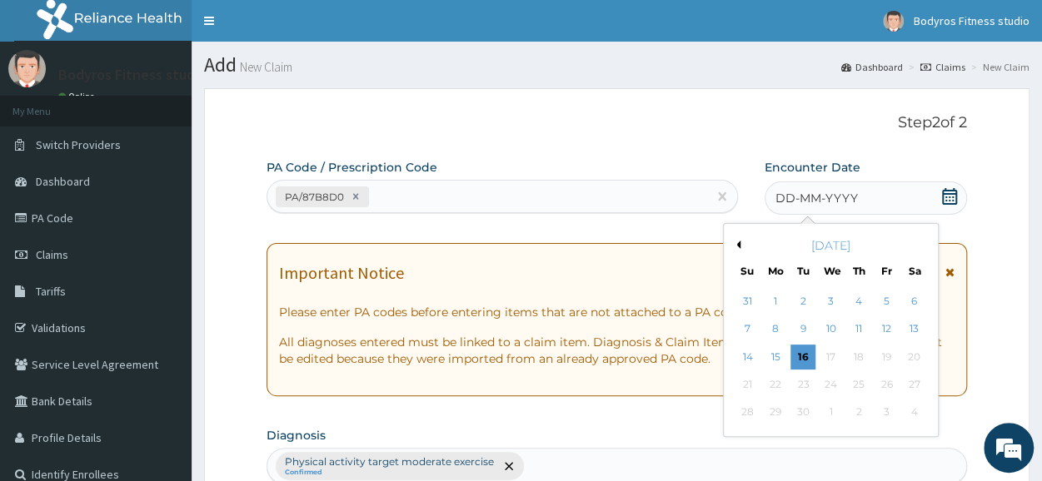
click at [733, 244] on button "Previous Month" at bounding box center [736, 245] width 8 height 8
click at [776, 391] on div "23" at bounding box center [775, 384] width 25 height 25
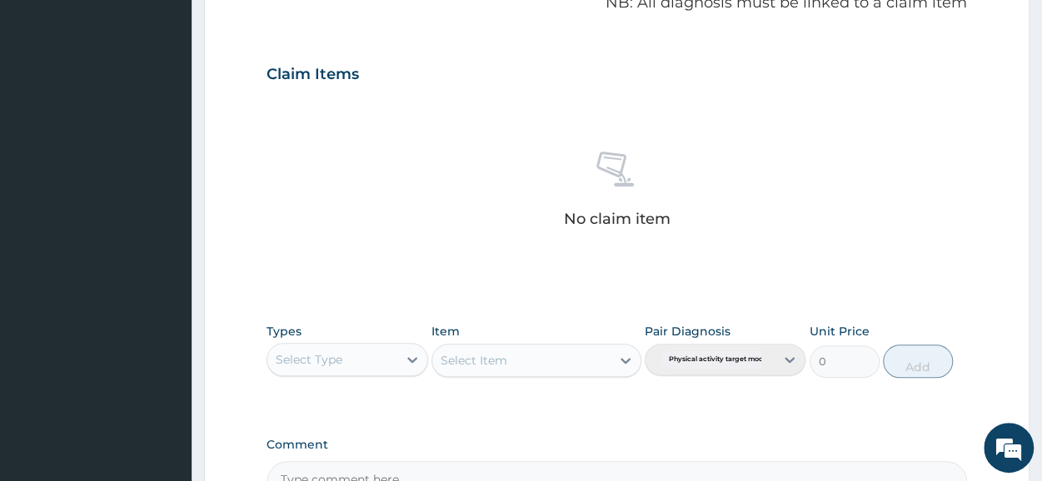
scroll to position [716, 0]
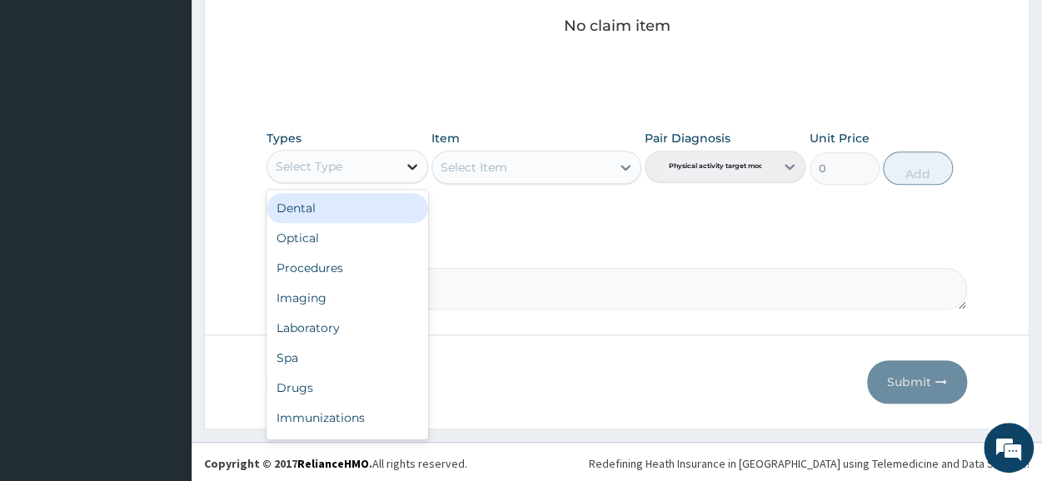
click at [408, 166] on icon at bounding box center [412, 166] width 17 height 17
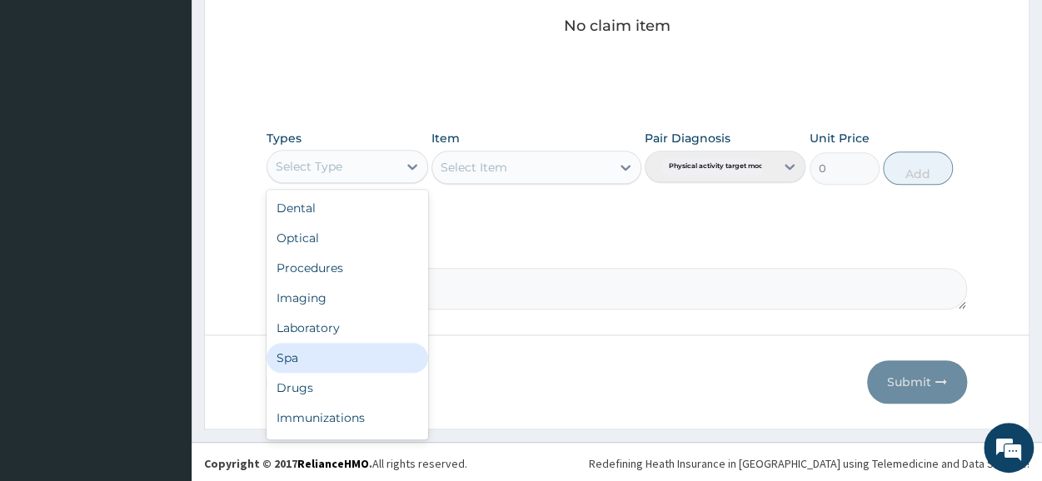
scroll to position [57, 0]
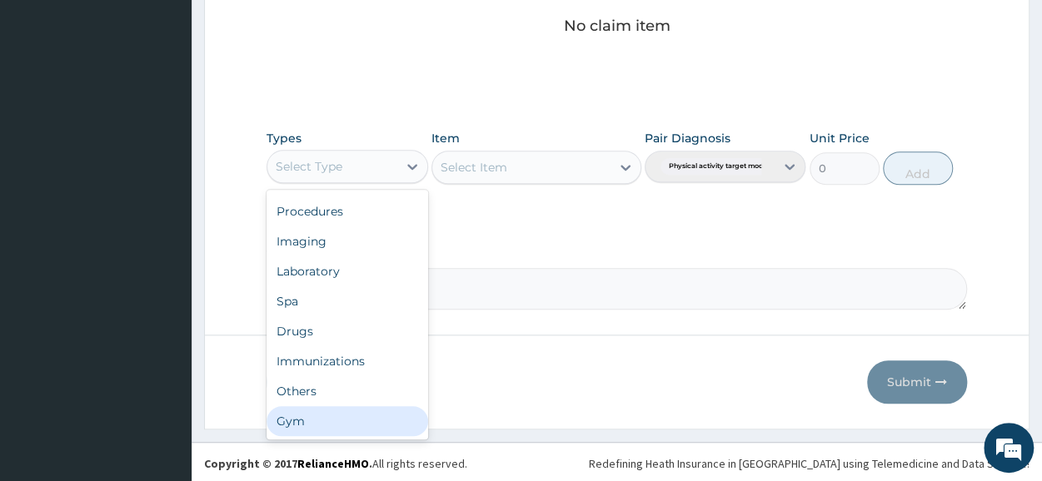
click at [322, 424] on div "Gym" at bounding box center [347, 422] width 161 height 30
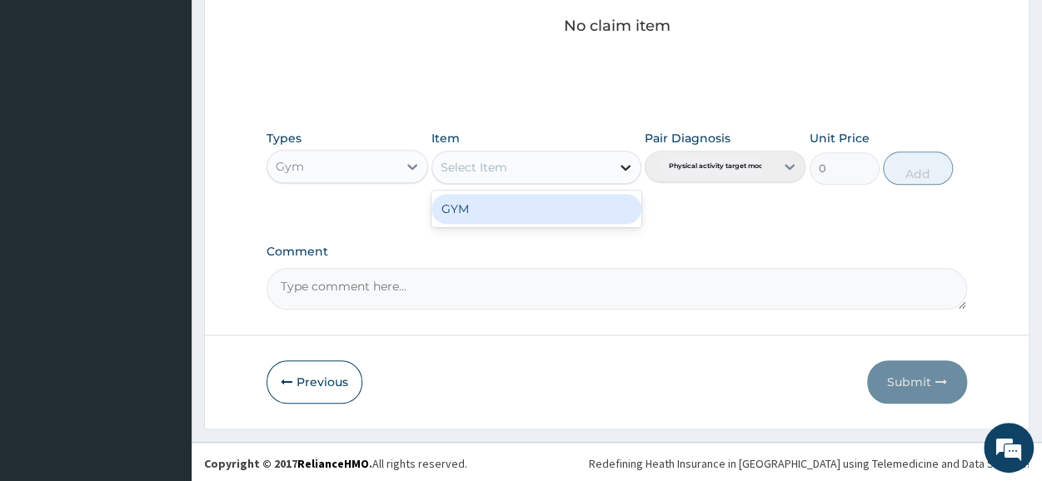
click at [625, 159] on icon at bounding box center [625, 167] width 17 height 17
click at [561, 212] on div "GYM" at bounding box center [537, 209] width 210 height 30
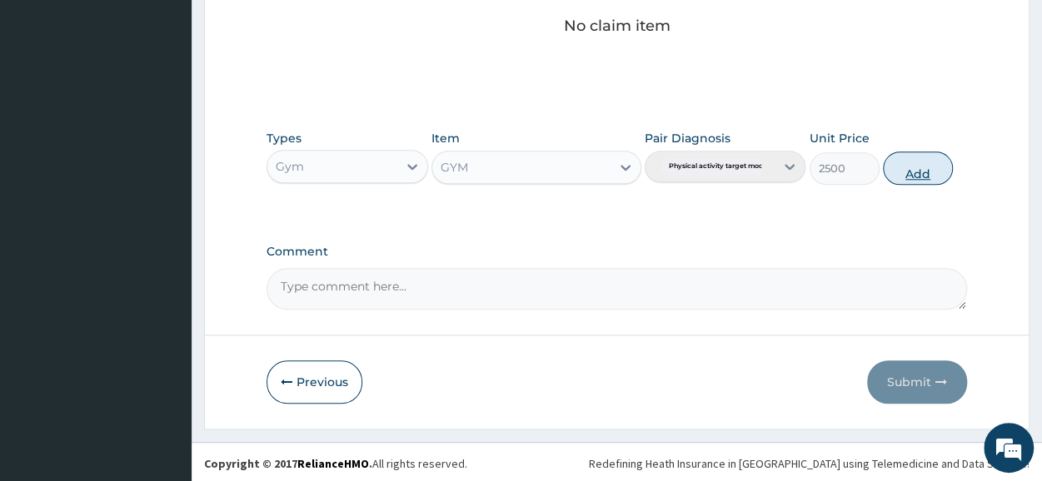
click at [911, 167] on button "Add" at bounding box center [918, 168] width 70 height 33
type input "0"
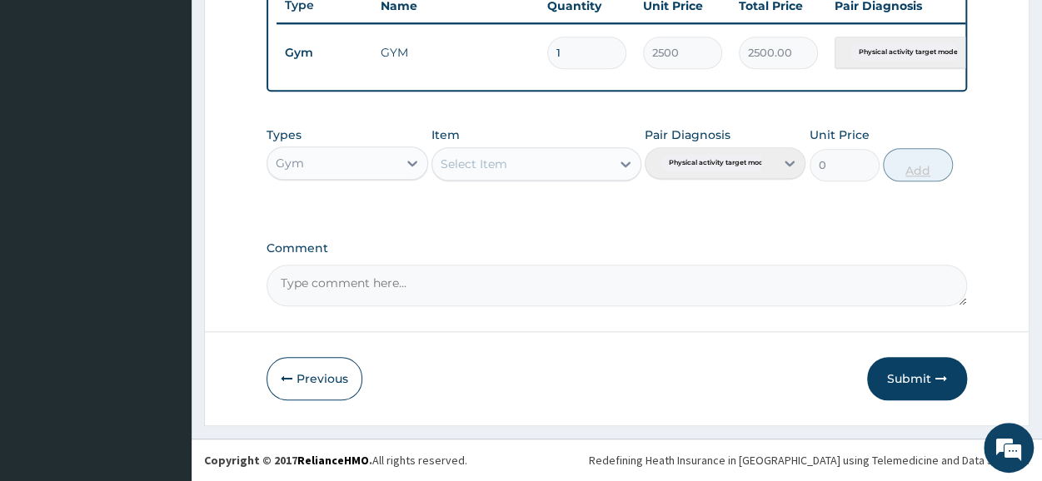
scroll to position [651, 0]
click at [900, 379] on button "Submit" at bounding box center [917, 378] width 100 height 43
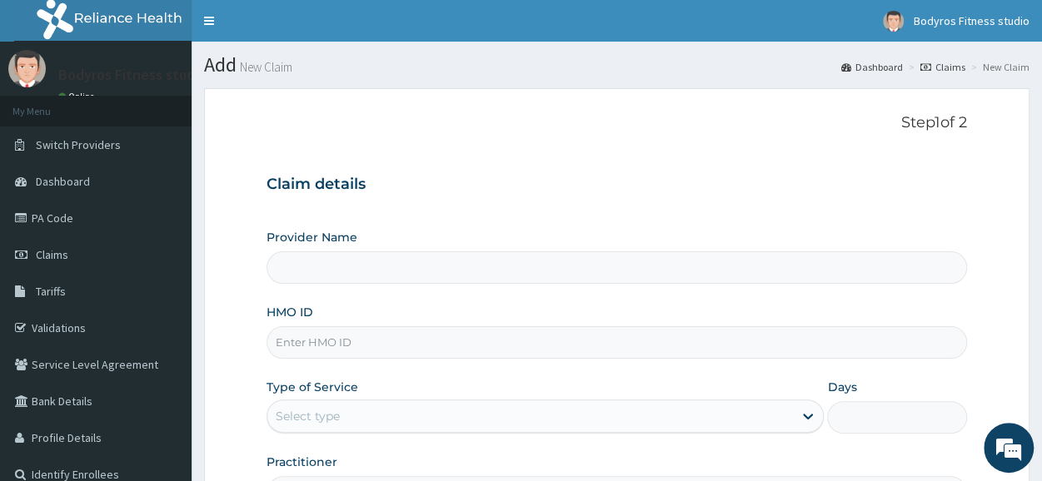
type input "BODYROX FITNESS STUDIO"
type input "1"
click at [457, 337] on input "HMO ID" at bounding box center [617, 343] width 701 height 32
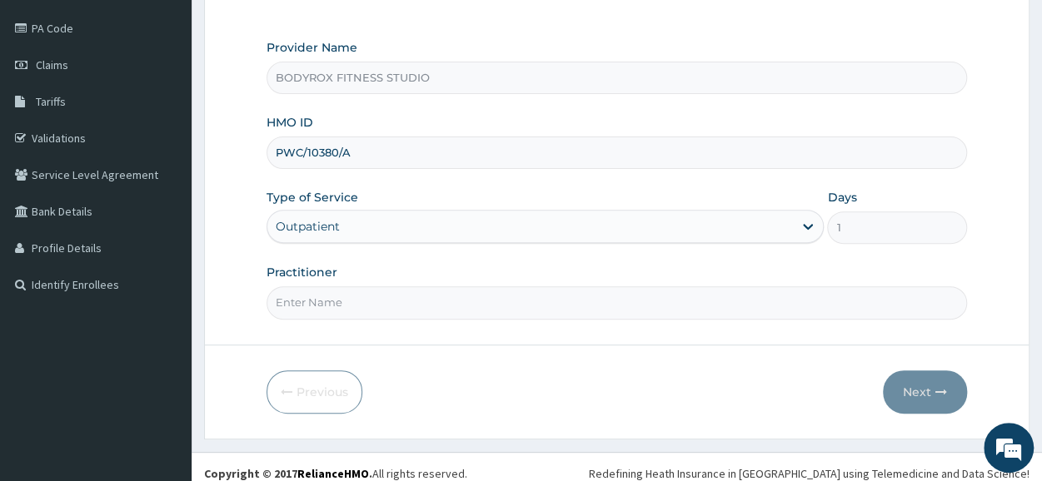
scroll to position [200, 0]
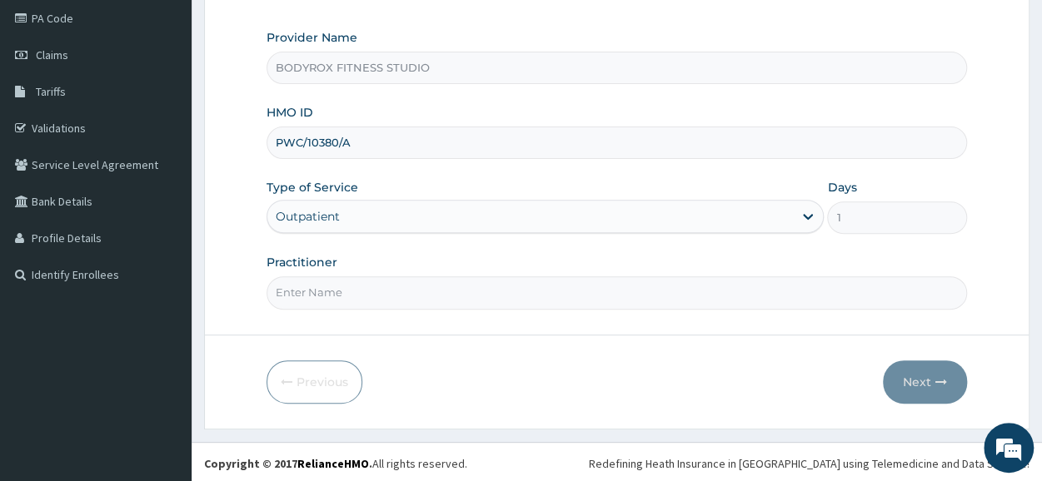
type input "PWC/10380/A"
click at [343, 287] on input "Practitioner" at bounding box center [617, 293] width 701 height 32
type input "BODYROX"
click at [918, 371] on button "Next" at bounding box center [925, 382] width 84 height 43
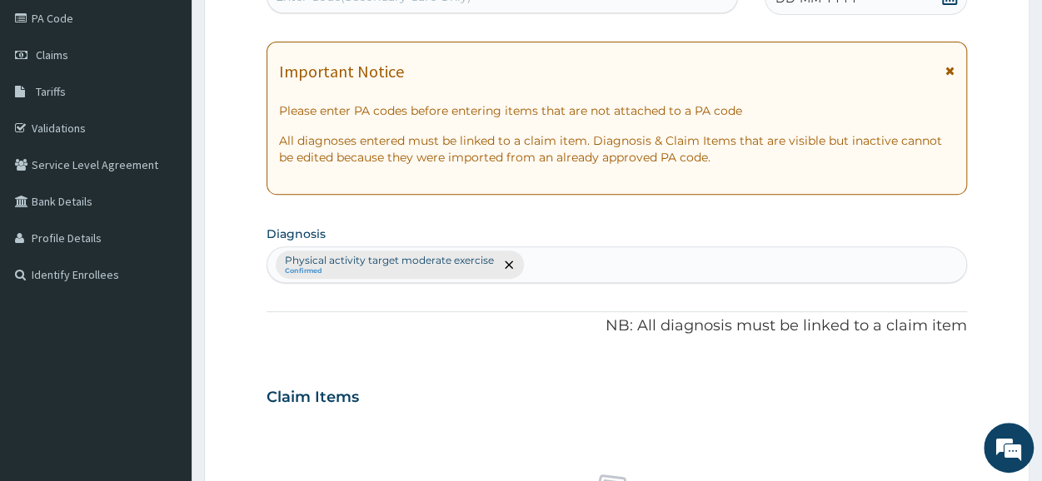
scroll to position [0, 0]
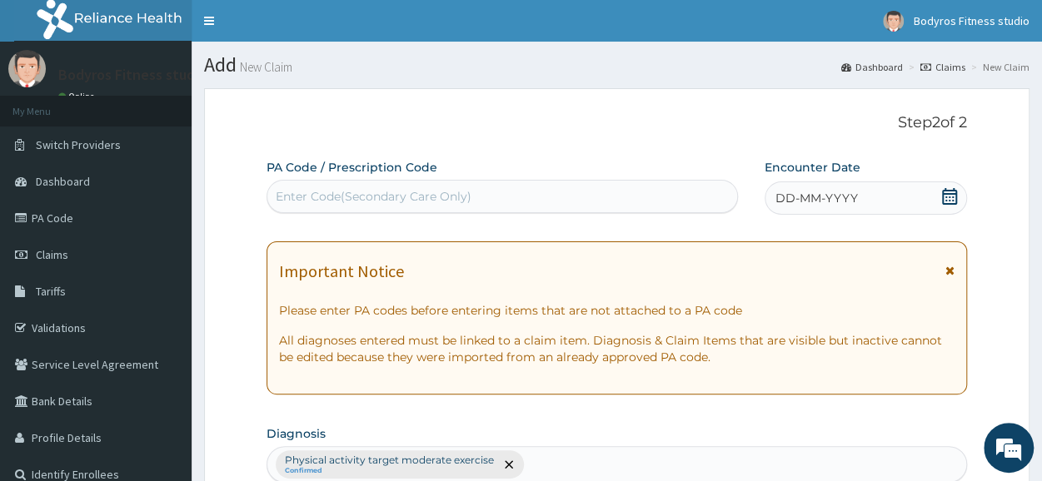
click at [351, 180] on div "Enter Code(Secondary Care Only)" at bounding box center [503, 196] width 472 height 33
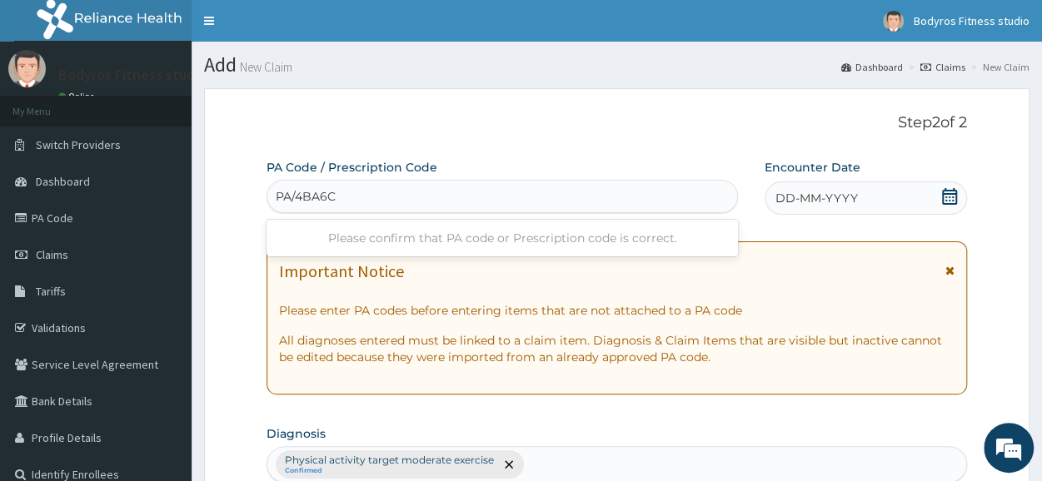
type input "PA/4BA6C3"
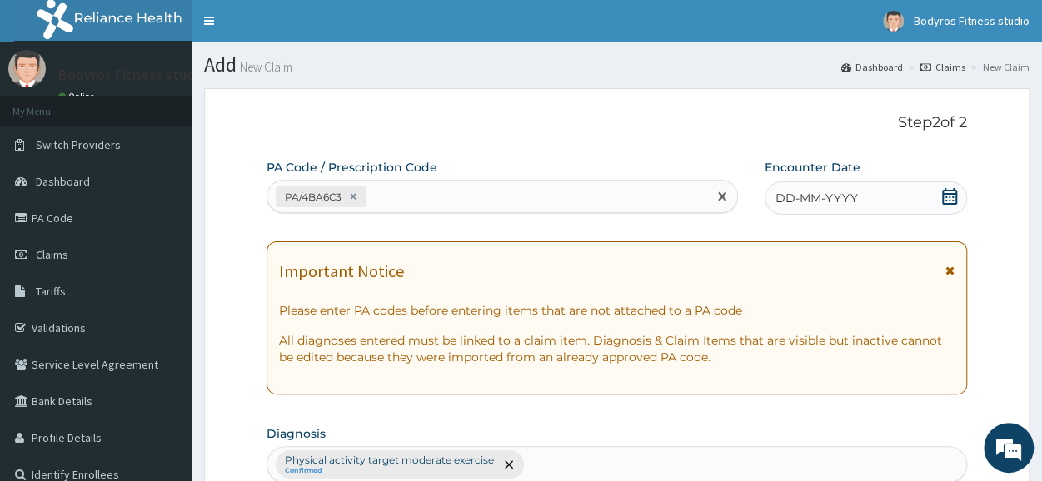
click at [947, 184] on div "DD-MM-YYYY" at bounding box center [866, 198] width 202 height 33
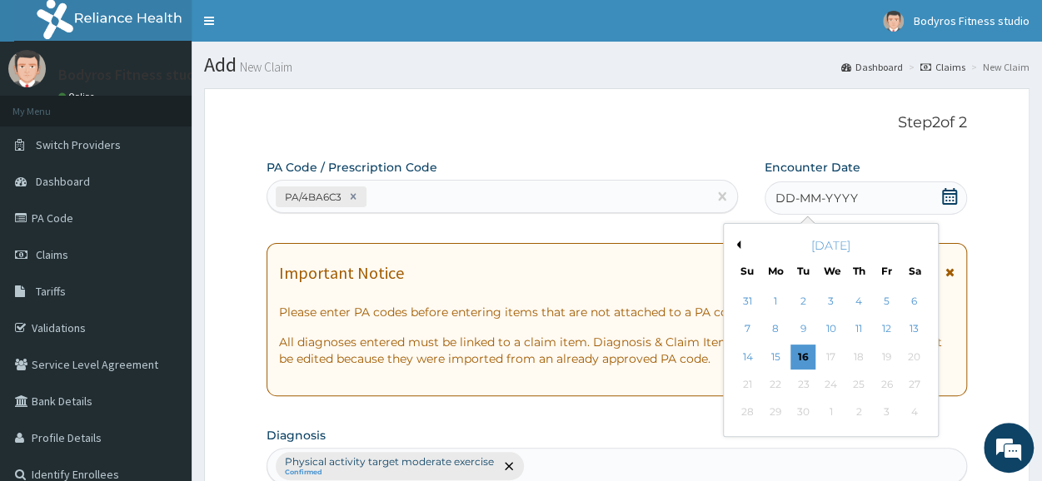
click at [736, 244] on button "Previous Month" at bounding box center [736, 245] width 8 height 8
click at [776, 385] on div "23" at bounding box center [775, 384] width 25 height 25
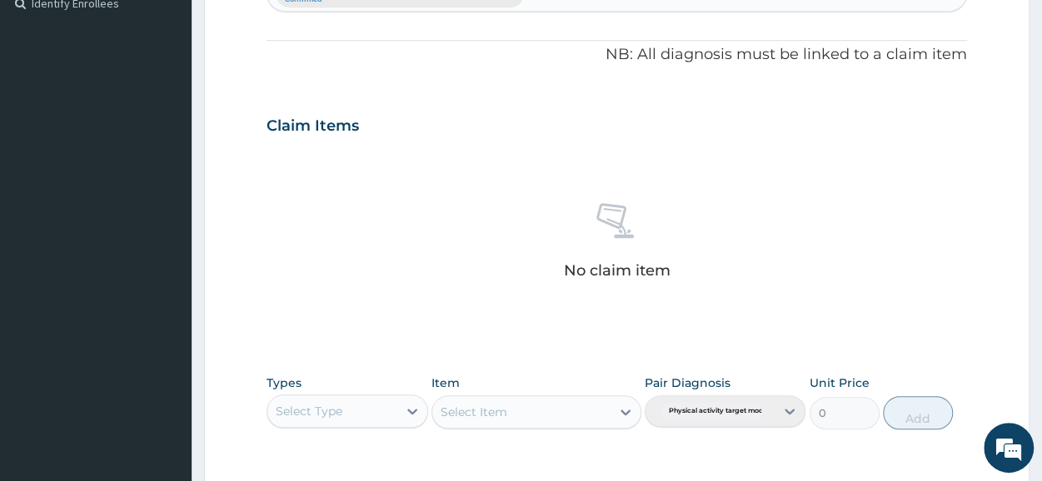
scroll to position [716, 0]
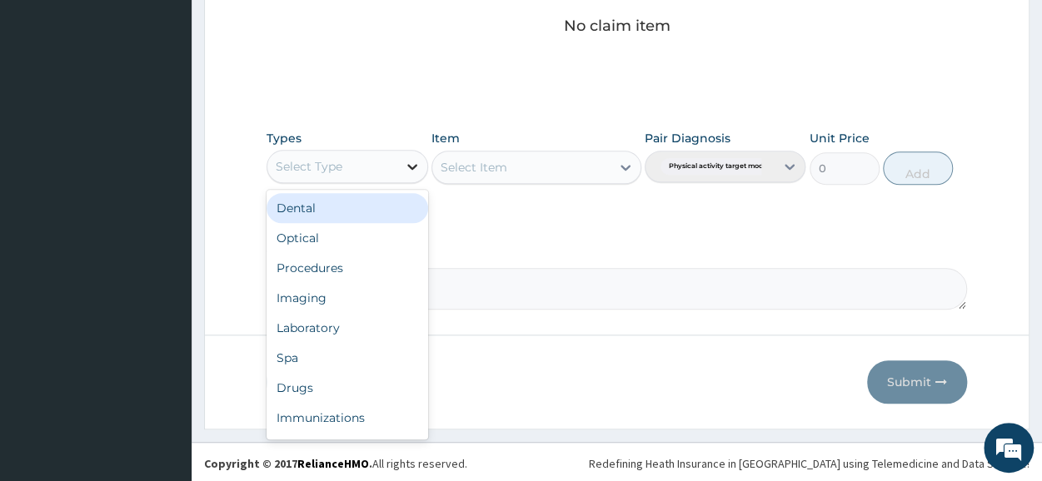
click at [400, 166] on div at bounding box center [412, 167] width 30 height 30
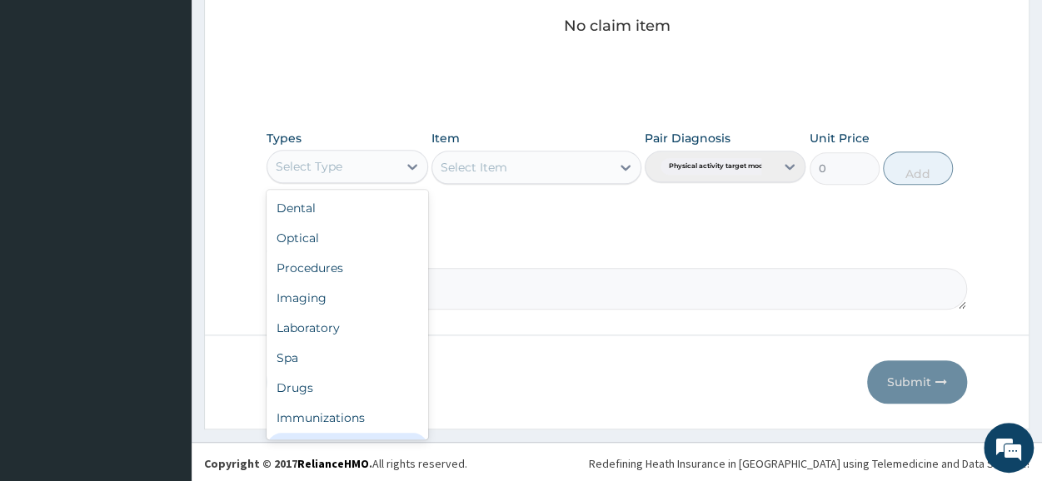
scroll to position [57, 0]
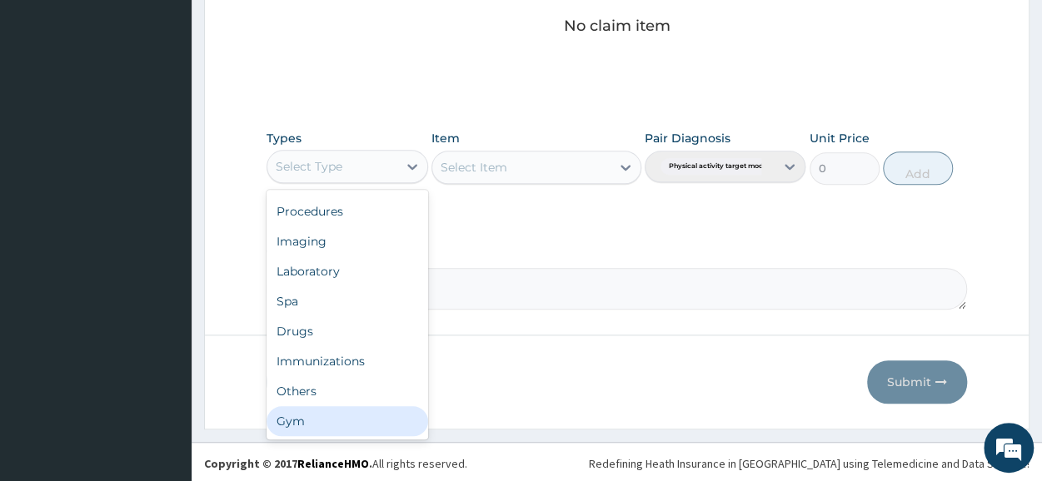
click at [330, 419] on div "Gym" at bounding box center [347, 422] width 161 height 30
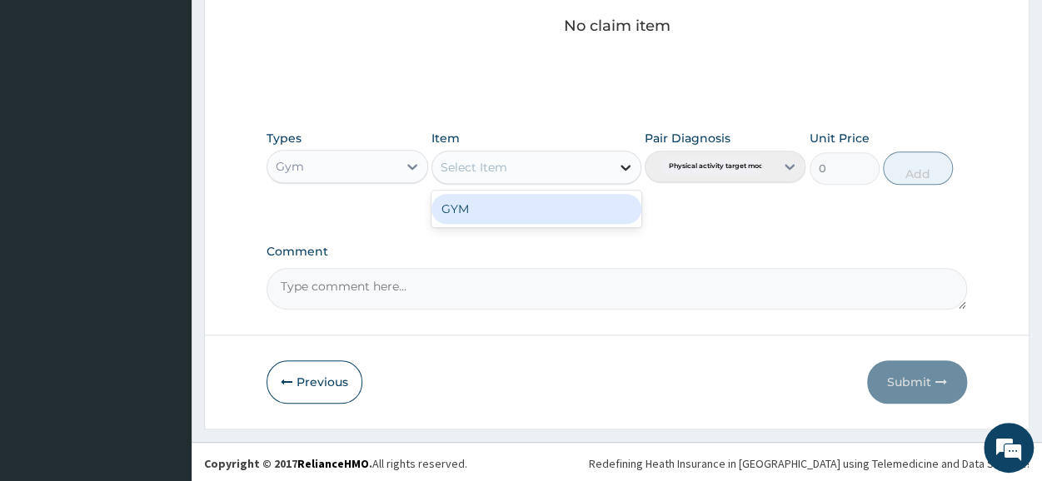
click at [626, 166] on icon at bounding box center [626, 168] width 10 height 6
click at [595, 197] on div "GYM" at bounding box center [537, 209] width 210 height 30
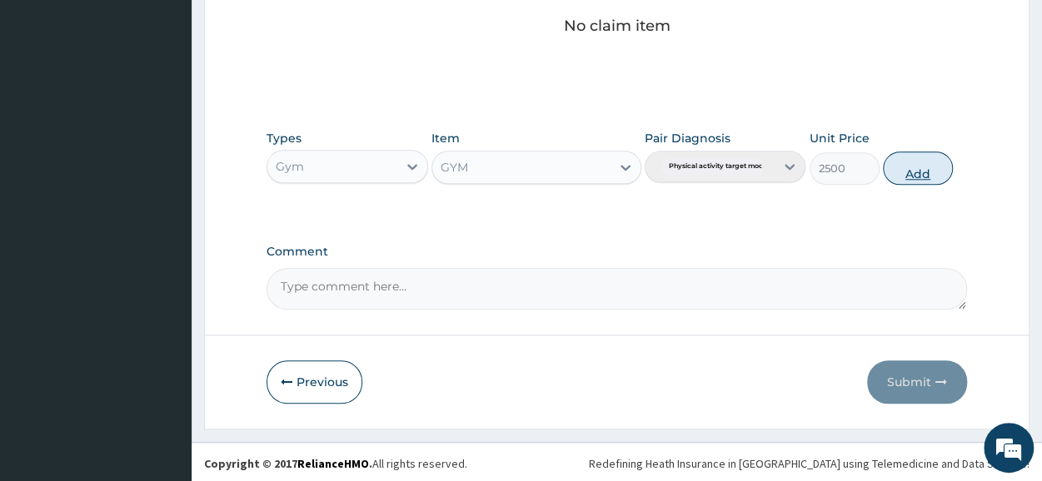
click at [905, 156] on button "Add" at bounding box center [918, 168] width 70 height 33
type input "0"
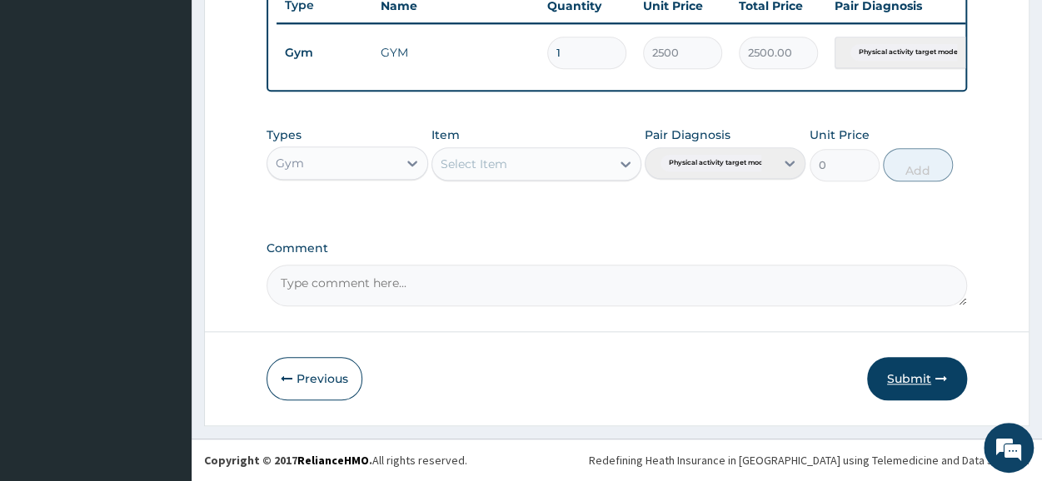
click at [915, 394] on button "Submit" at bounding box center [917, 378] width 100 height 43
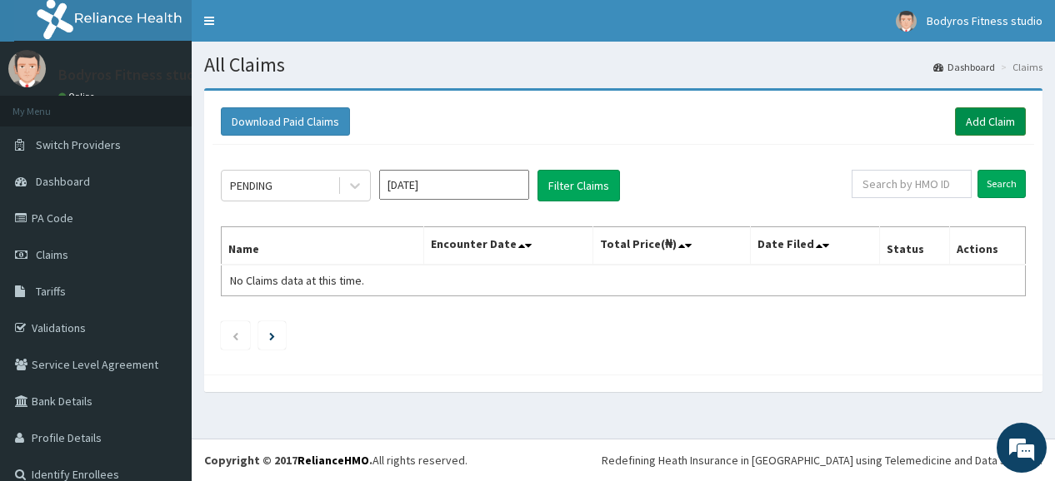
click at [974, 117] on link "Add Claim" at bounding box center [990, 121] width 71 height 28
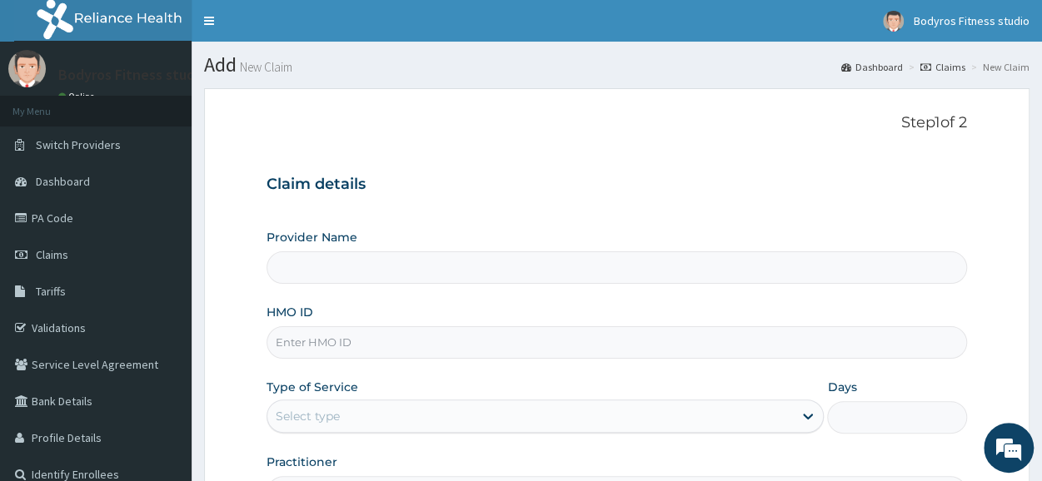
type input "BODYROX FITNESS STUDIO"
type input "1"
click at [491, 332] on input "HMO ID" at bounding box center [617, 343] width 701 height 32
click at [415, 344] on input "SBL/10411/B" at bounding box center [617, 343] width 701 height 32
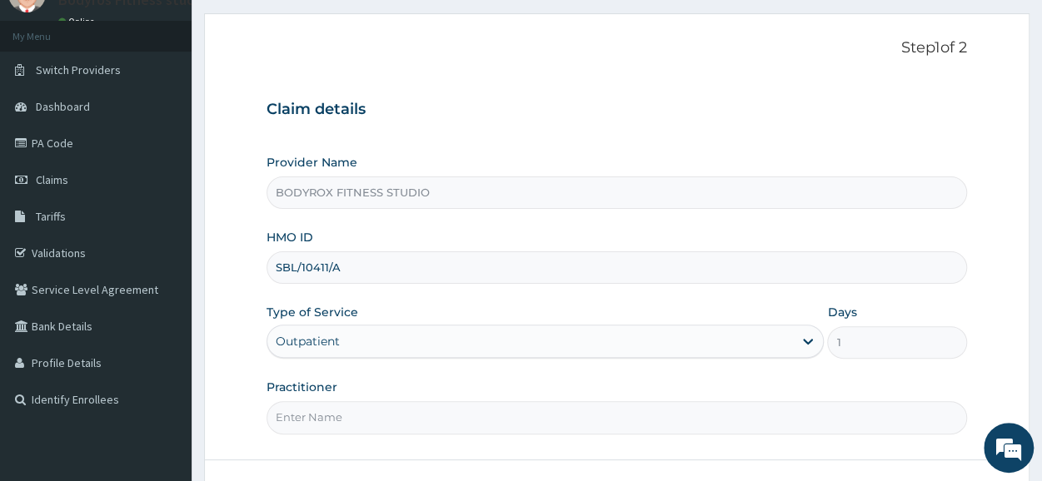
scroll to position [200, 0]
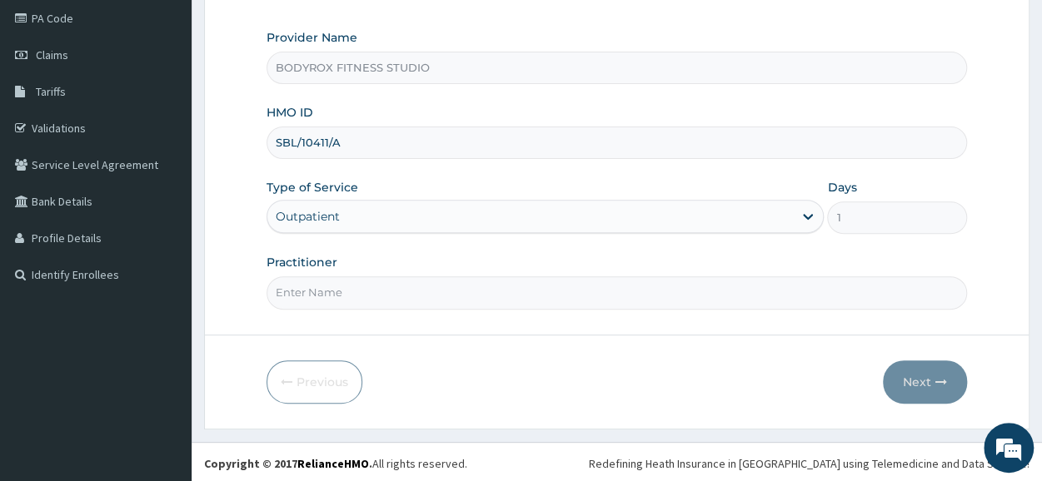
type input "SBL/10411/A"
click at [387, 289] on input "Practitioner" at bounding box center [617, 293] width 701 height 32
click at [879, 289] on input "BODYROX" at bounding box center [617, 293] width 701 height 32
drag, startPoint x: 876, startPoint y: 289, endPoint x: 958, endPoint y: 301, distance: 82.5
click at [958, 301] on input "BODYROX" at bounding box center [617, 293] width 701 height 32
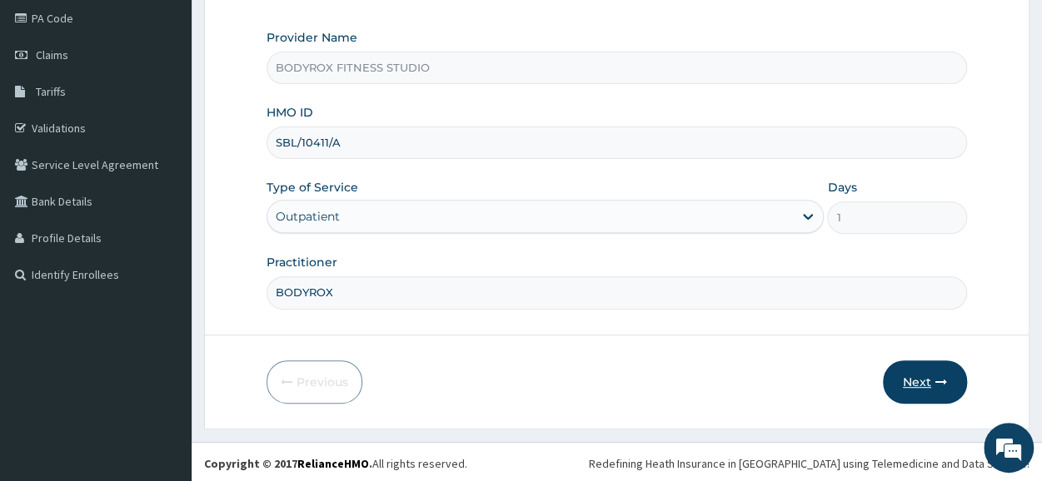
type input "BODYROX"
click at [909, 377] on button "Next" at bounding box center [925, 382] width 84 height 43
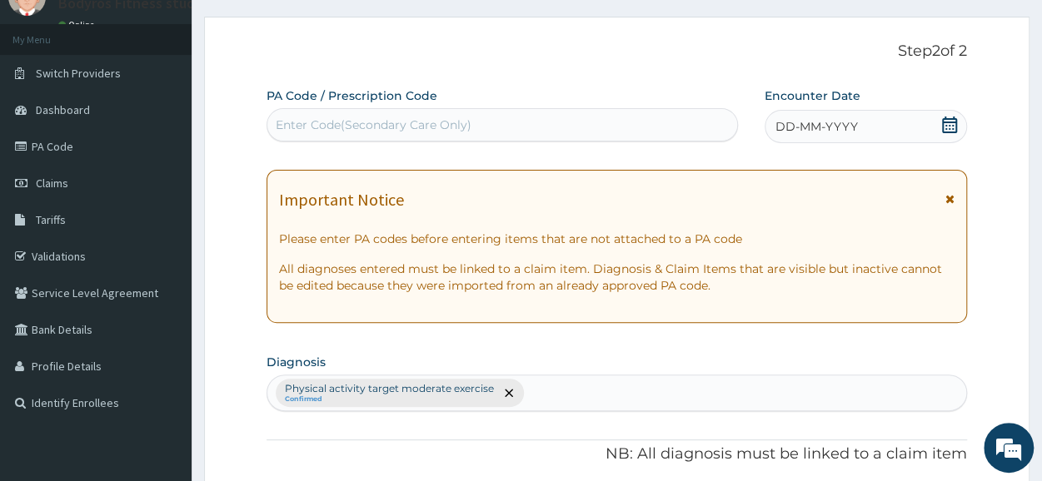
scroll to position [0, 0]
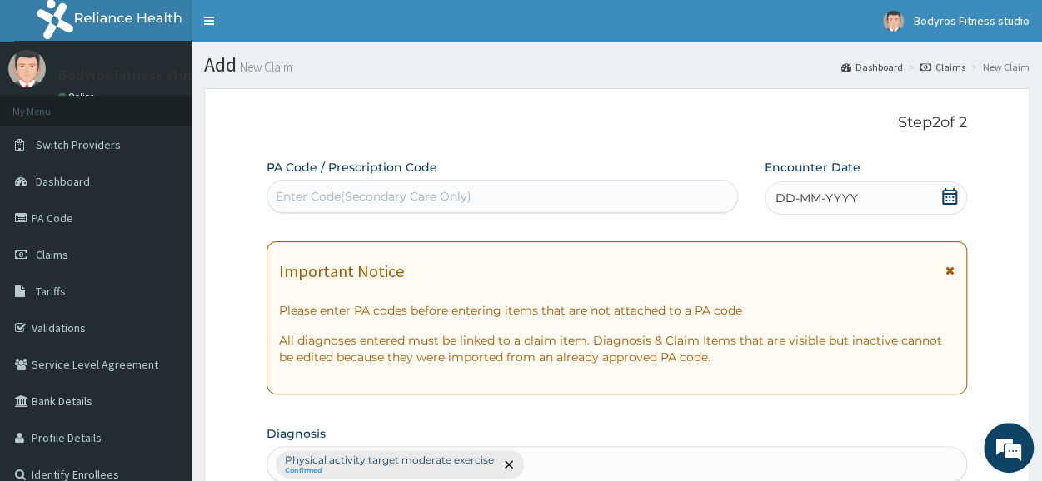
click at [398, 189] on div "Enter Code(Secondary Care Only)" at bounding box center [374, 196] width 196 height 17
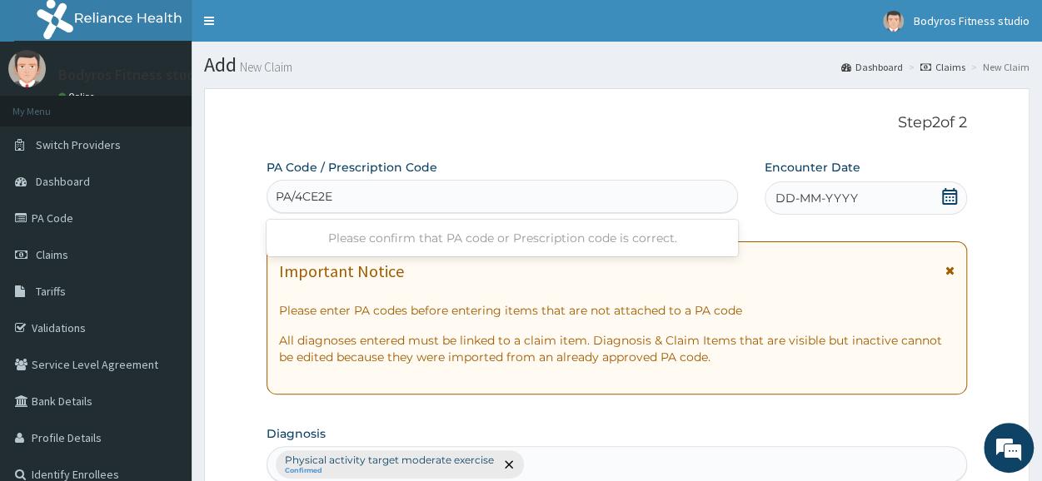
type input "PA/4CE2E5"
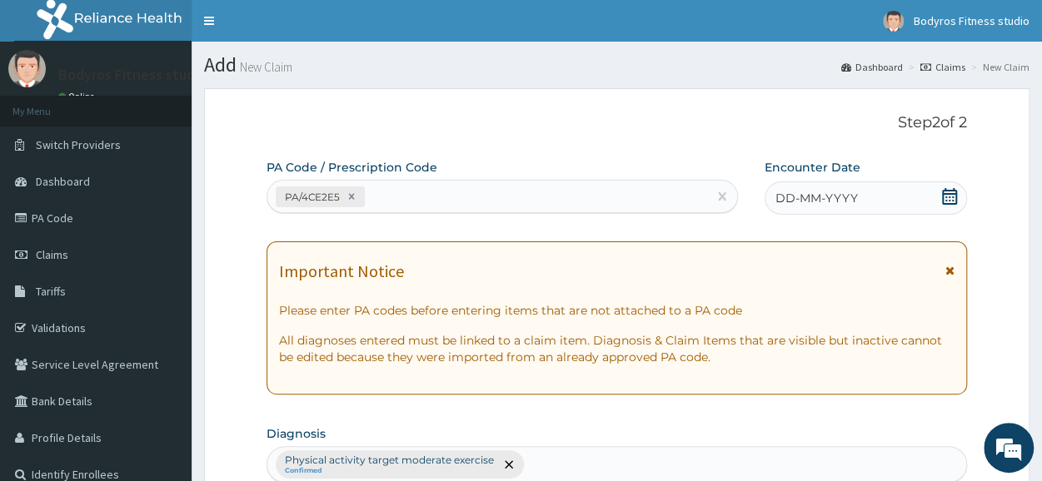
click at [956, 194] on icon at bounding box center [949, 196] width 15 height 17
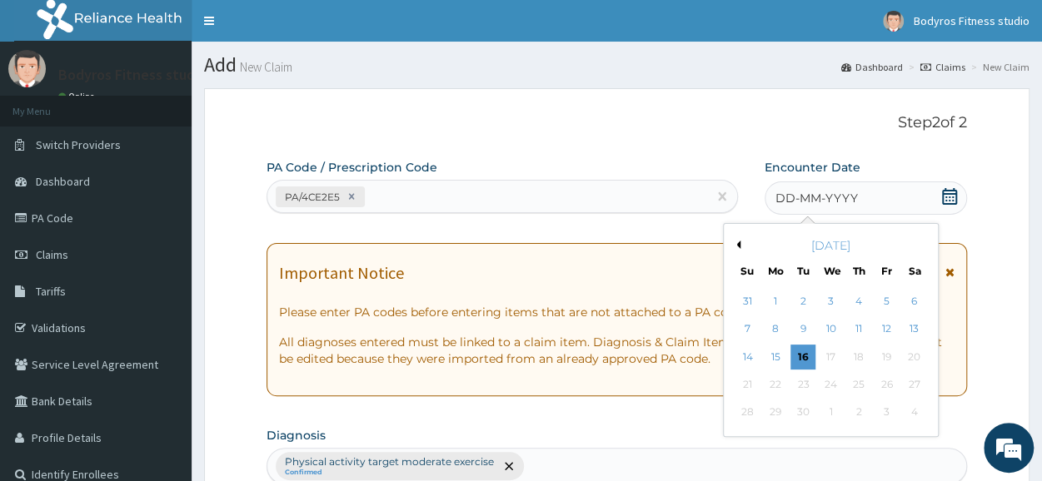
click at [737, 242] on button "Previous Month" at bounding box center [736, 245] width 8 height 8
click at [774, 386] on div "23" at bounding box center [775, 384] width 25 height 25
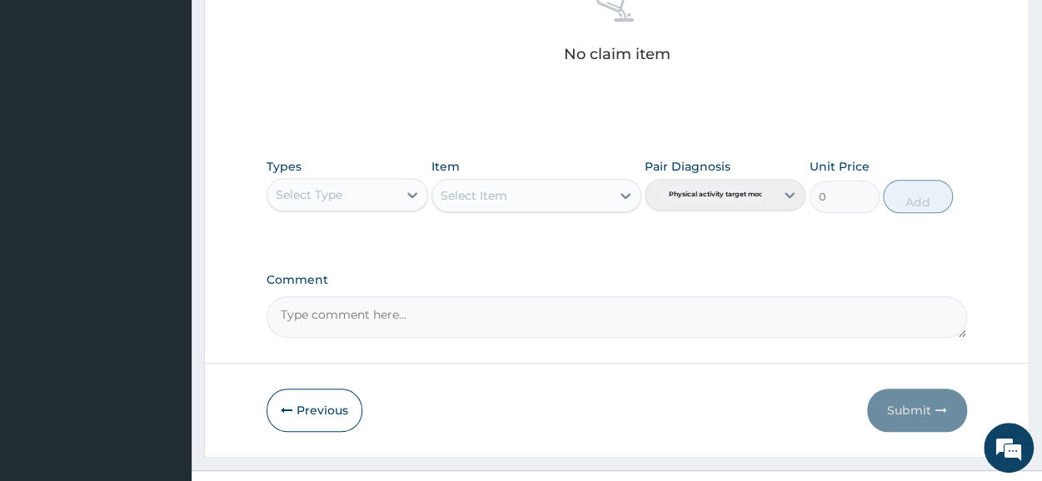
scroll to position [716, 0]
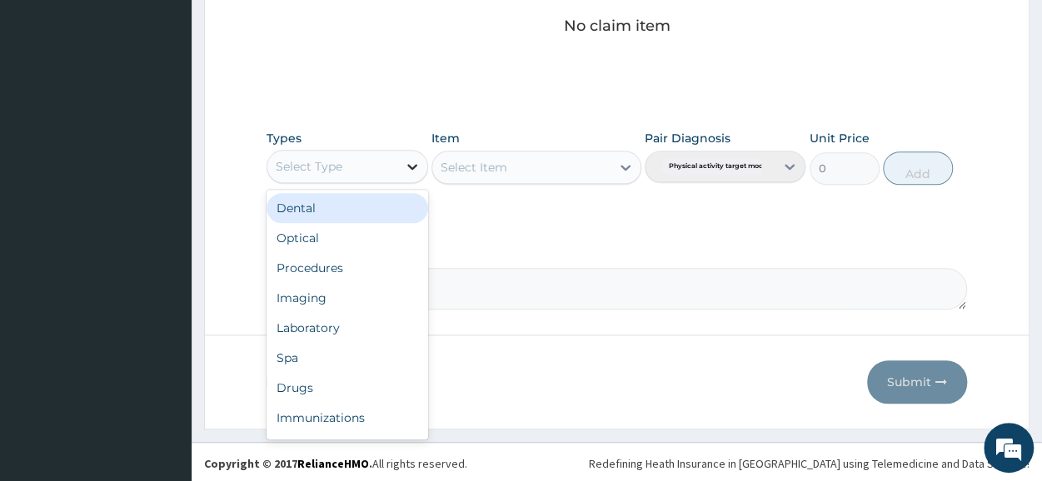
click at [410, 160] on icon at bounding box center [412, 166] width 17 height 17
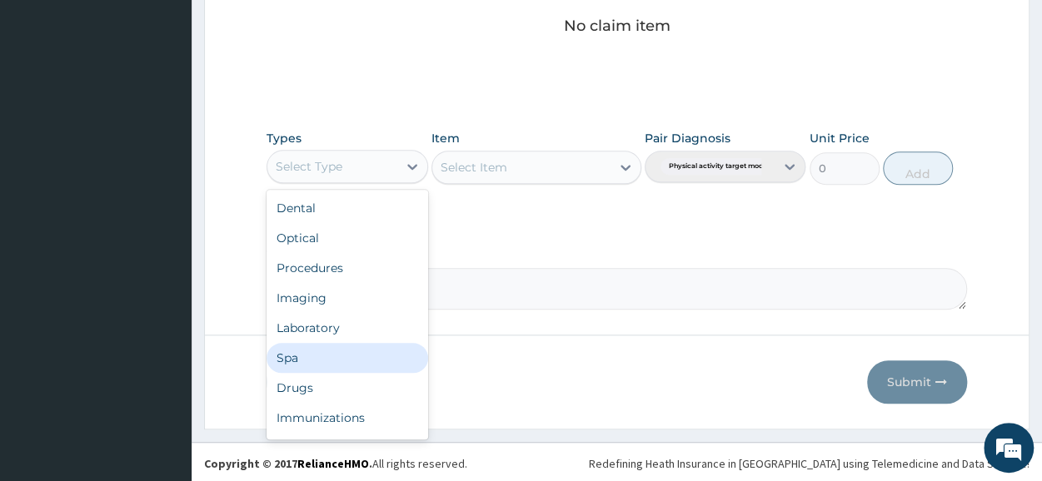
scroll to position [57, 0]
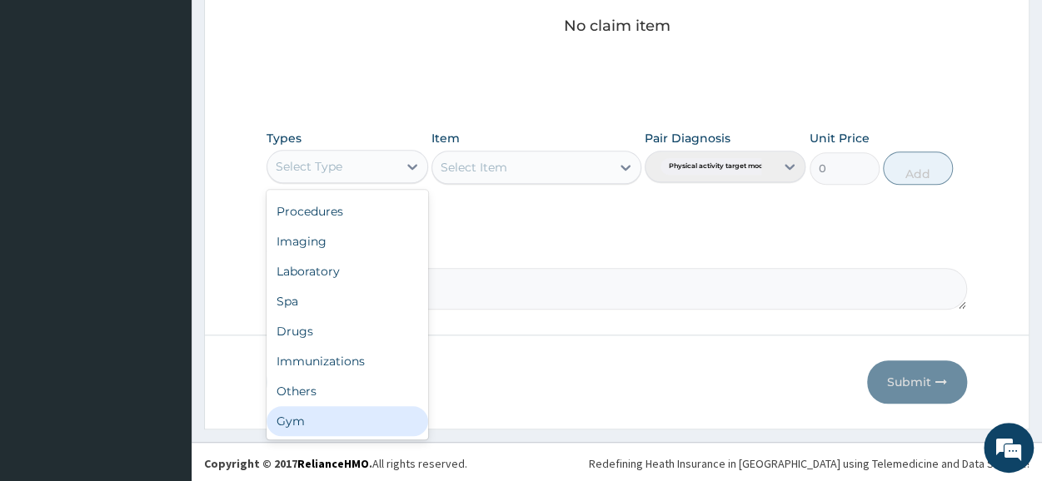
click at [293, 424] on div "Gym" at bounding box center [347, 422] width 161 height 30
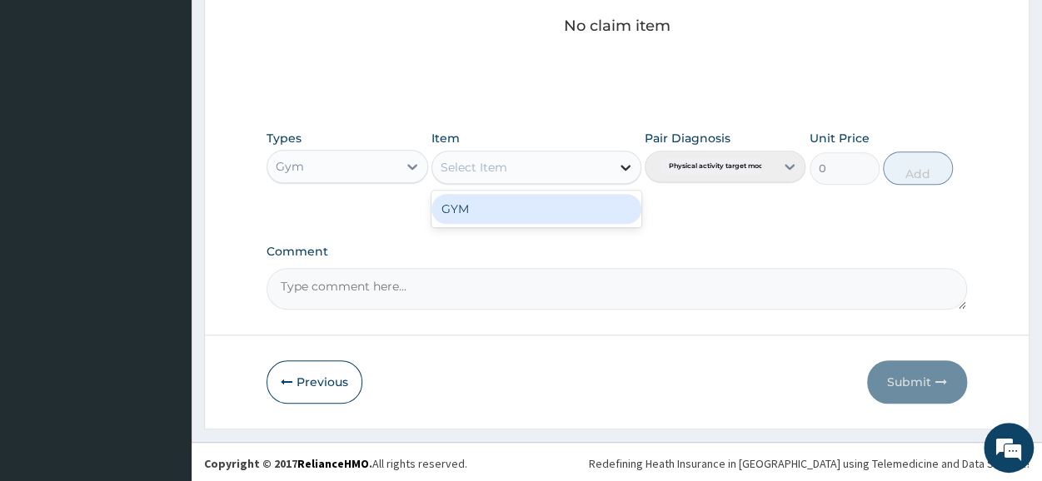
click at [630, 168] on icon at bounding box center [625, 167] width 17 height 17
click at [586, 200] on div "GYM" at bounding box center [537, 209] width 210 height 30
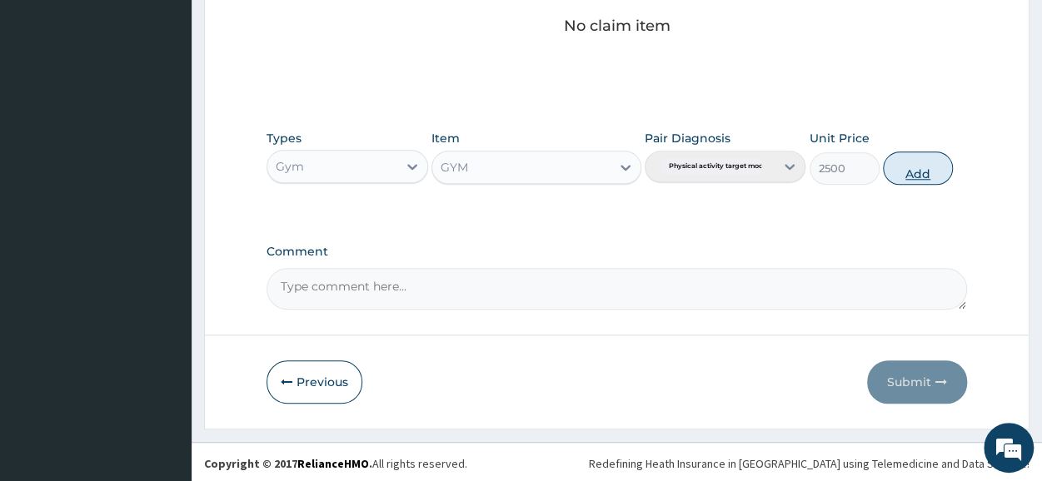
click at [911, 172] on button "Add" at bounding box center [918, 168] width 70 height 33
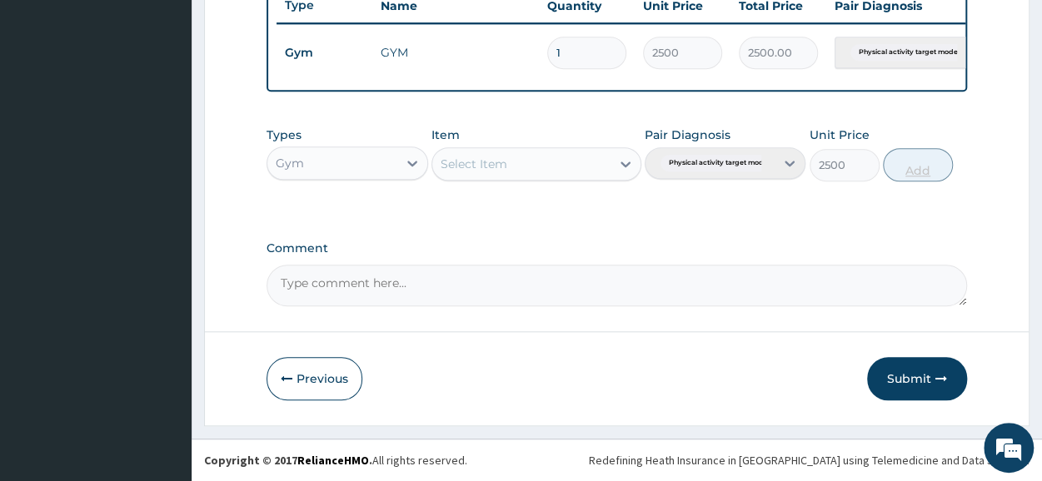
type input "0"
click at [908, 361] on button "Submit" at bounding box center [917, 378] width 100 height 43
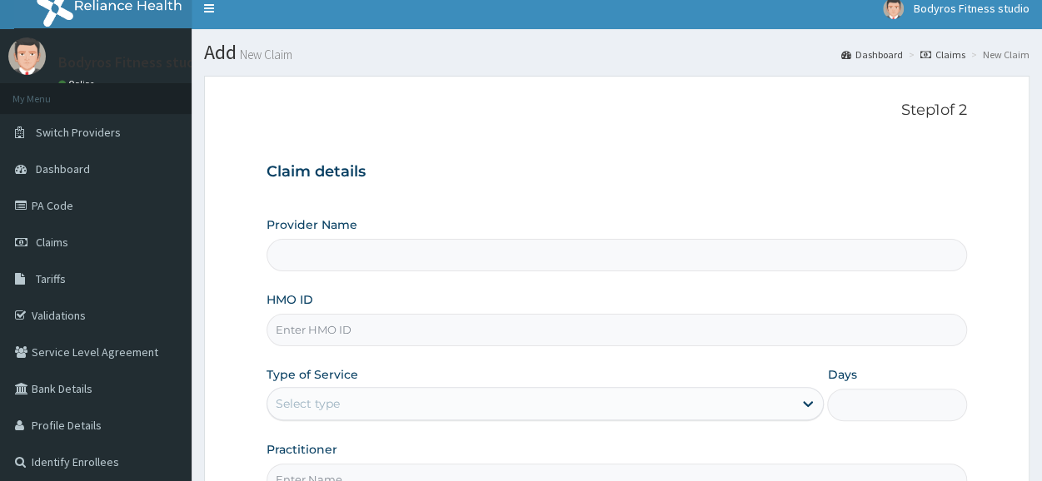
scroll to position [200, 0]
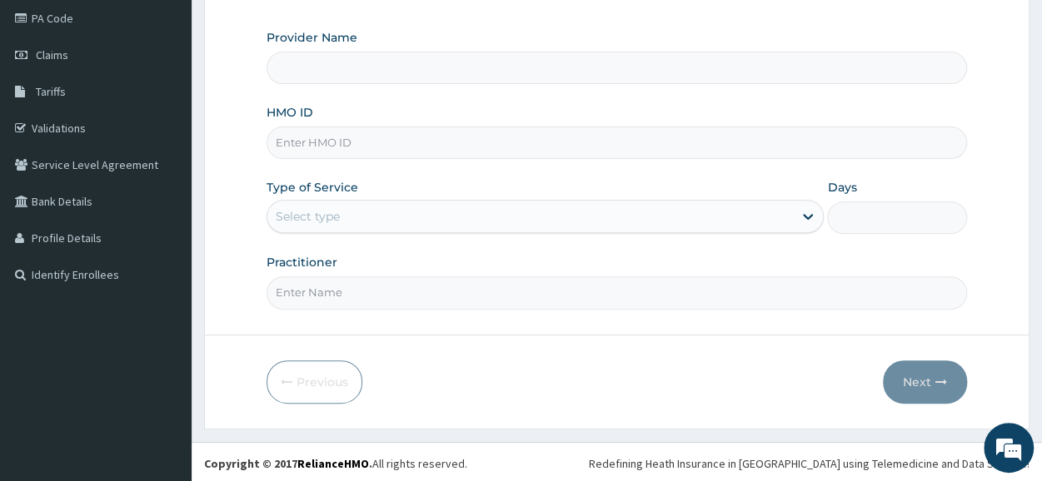
type input "BODYROX FITNESS STUDIO"
type input "1"
click at [440, 144] on input "HMO ID" at bounding box center [617, 143] width 701 height 32
type input "GBB/10394/A"
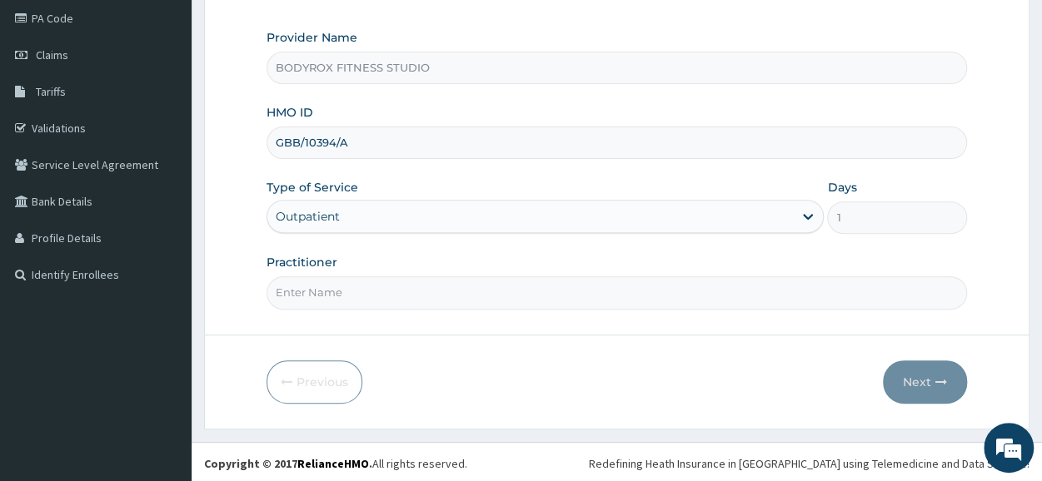
click at [433, 291] on input "Practitioner" at bounding box center [617, 293] width 701 height 32
type input "BODYROX"
click at [912, 392] on button "Next" at bounding box center [925, 382] width 84 height 43
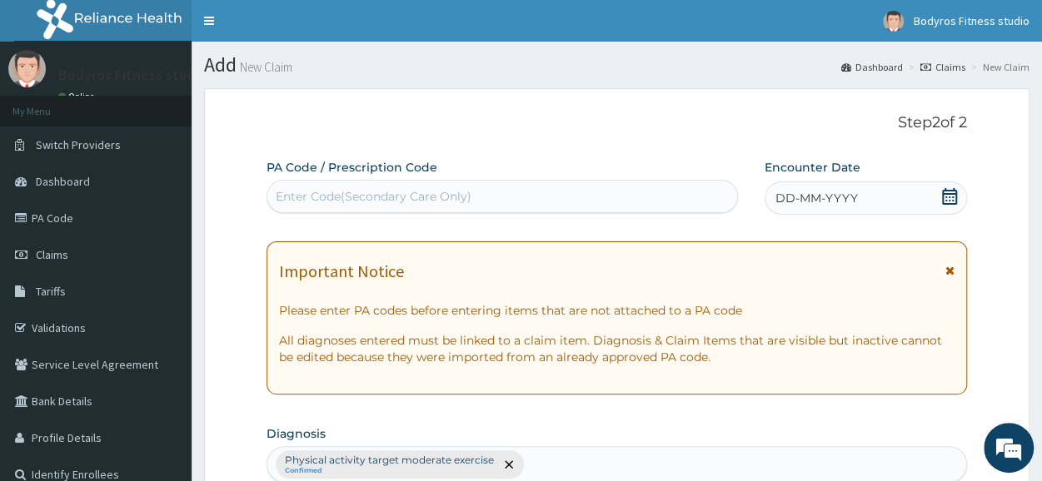
click at [438, 191] on div "Enter Code(Secondary Care Only)" at bounding box center [374, 196] width 196 height 17
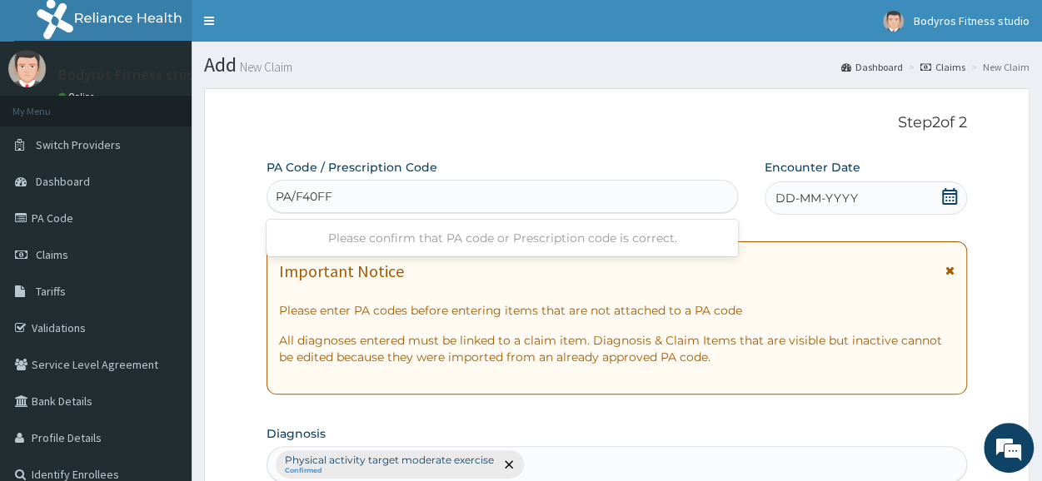
type input "PA/F40FFE"
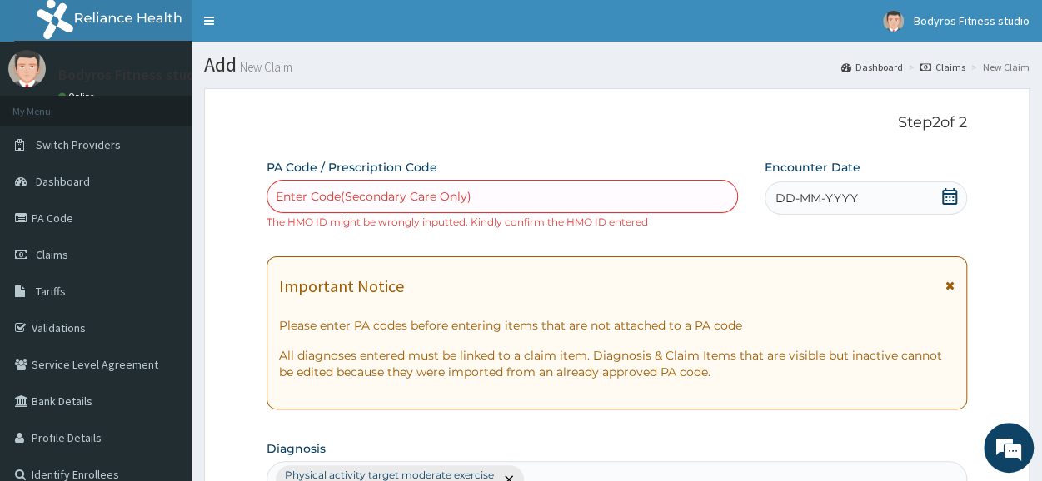
click at [436, 193] on div "Enter Code(Secondary Care Only)" at bounding box center [374, 196] width 196 height 17
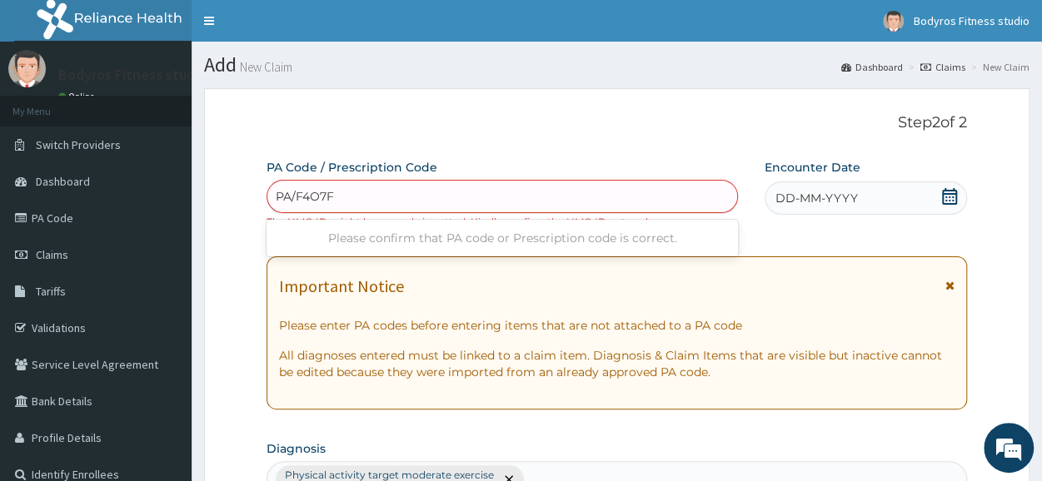
type input "PA/F4O7FE"
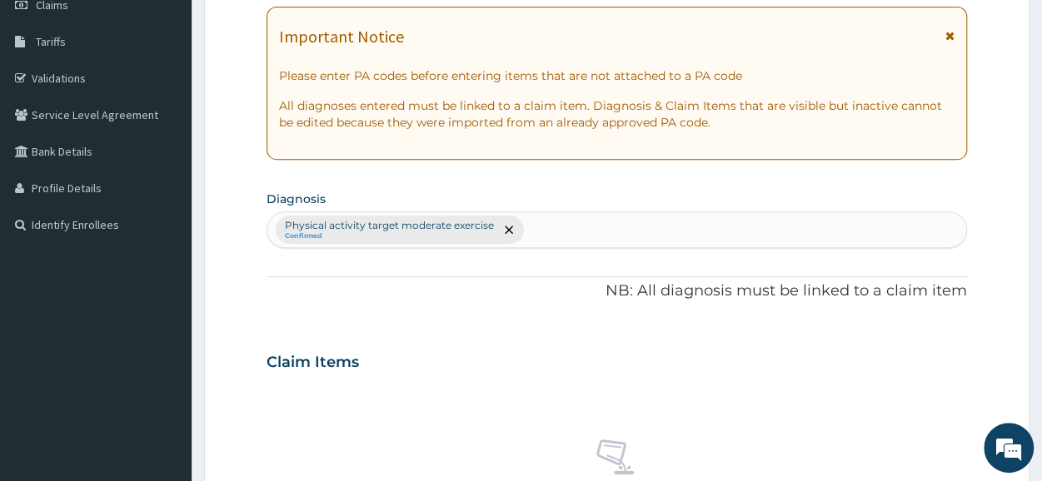
scroll to position [731, 0]
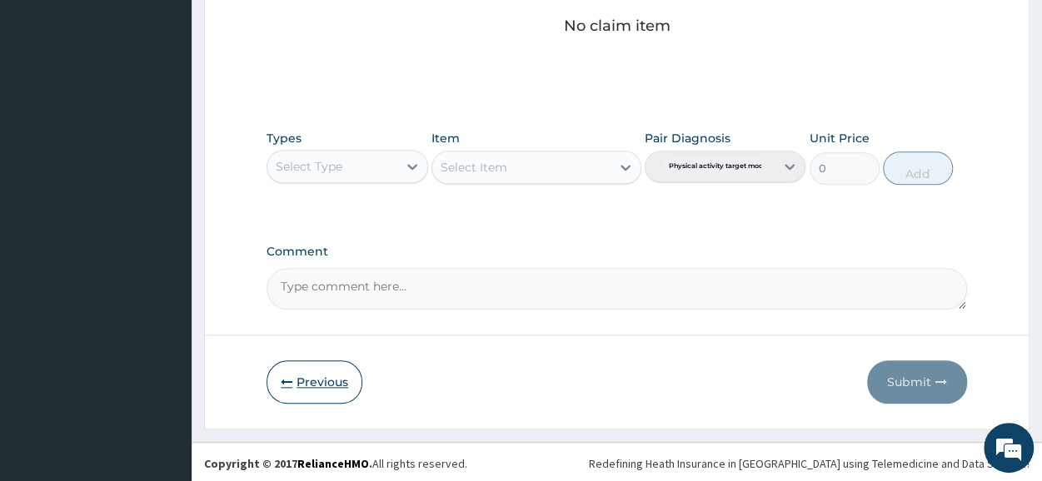
click at [318, 372] on button "Previous" at bounding box center [315, 382] width 96 height 43
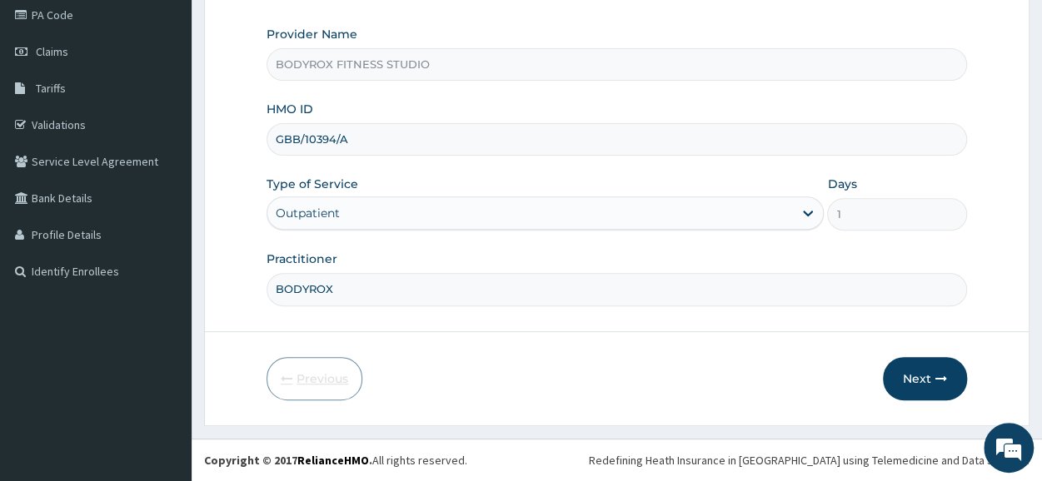
scroll to position [200, 0]
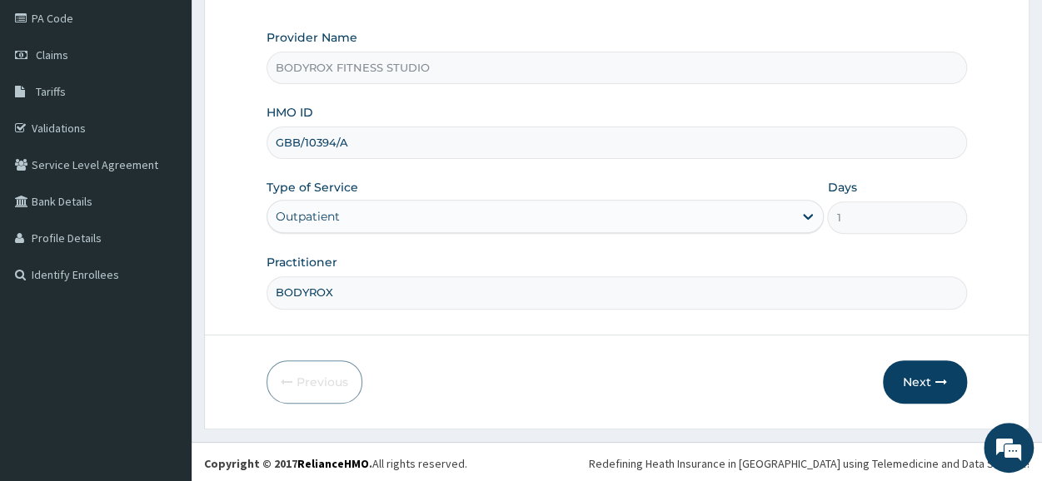
click at [300, 143] on input "GBB/10394/A" at bounding box center [617, 143] width 701 height 32
click at [332, 142] on input "PPD/10394/A" at bounding box center [617, 143] width 701 height 32
type input "PPD/10021/A"
click at [913, 378] on button "Next" at bounding box center [925, 382] width 84 height 43
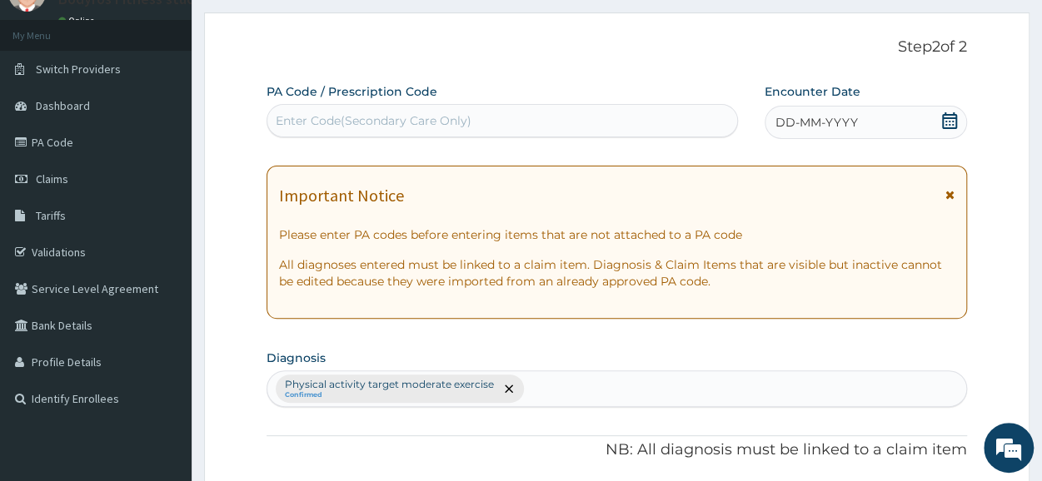
scroll to position [0, 0]
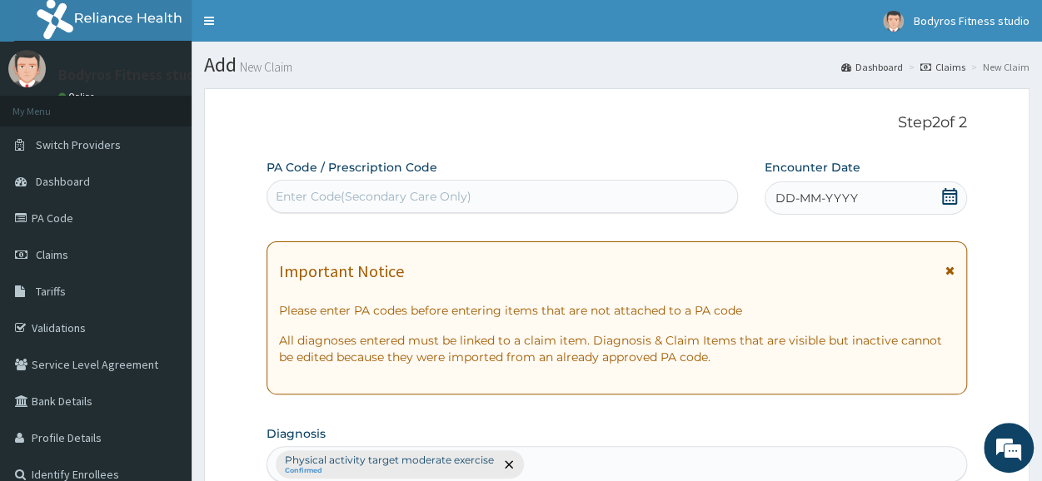
click at [352, 197] on div "Enter Code(Secondary Care Only)" at bounding box center [374, 196] width 196 height 17
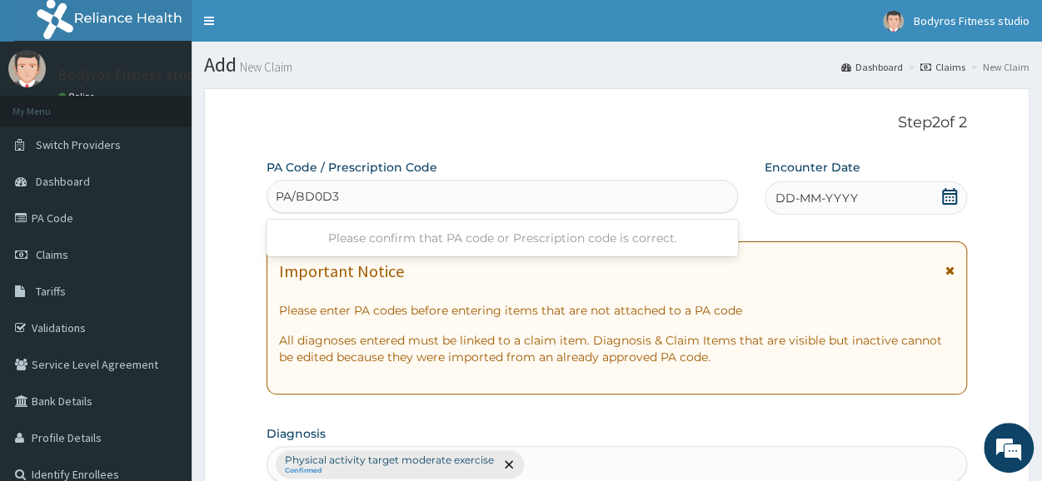
type input "PA/BD0D34"
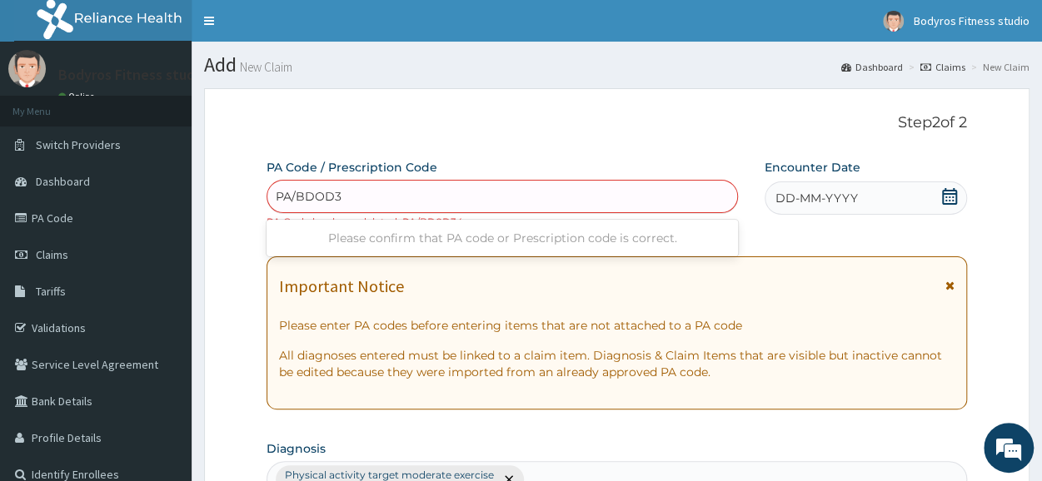
type input "PA/BDOD34"
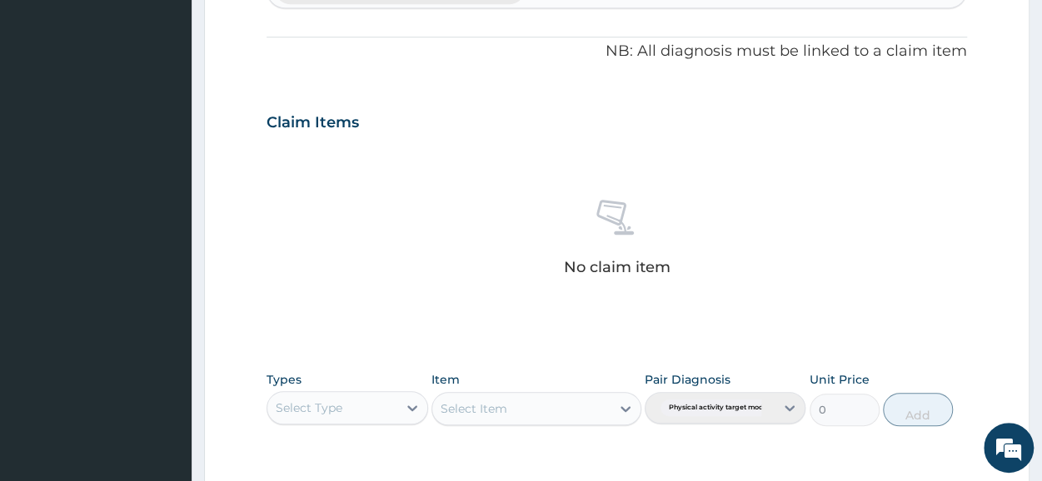
scroll to position [731, 0]
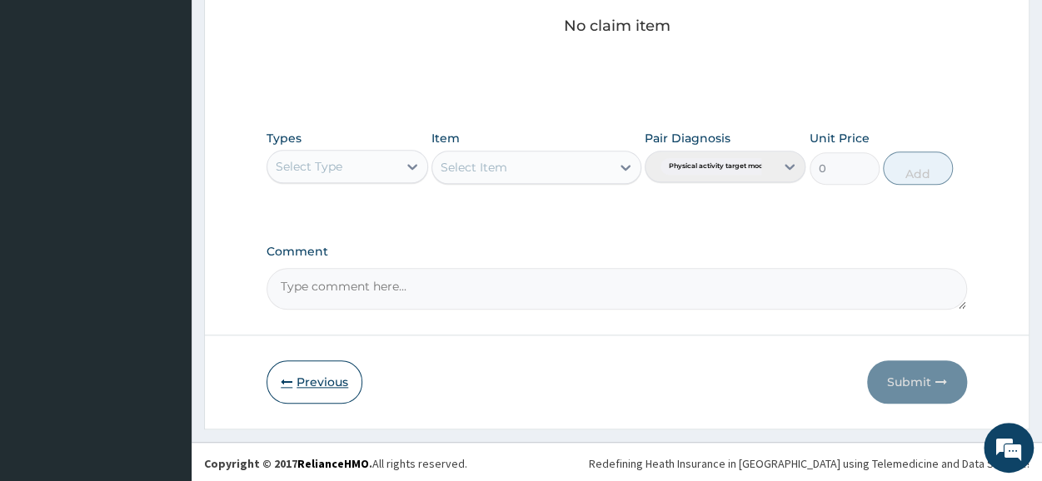
click at [293, 377] on button "Previous" at bounding box center [315, 382] width 96 height 43
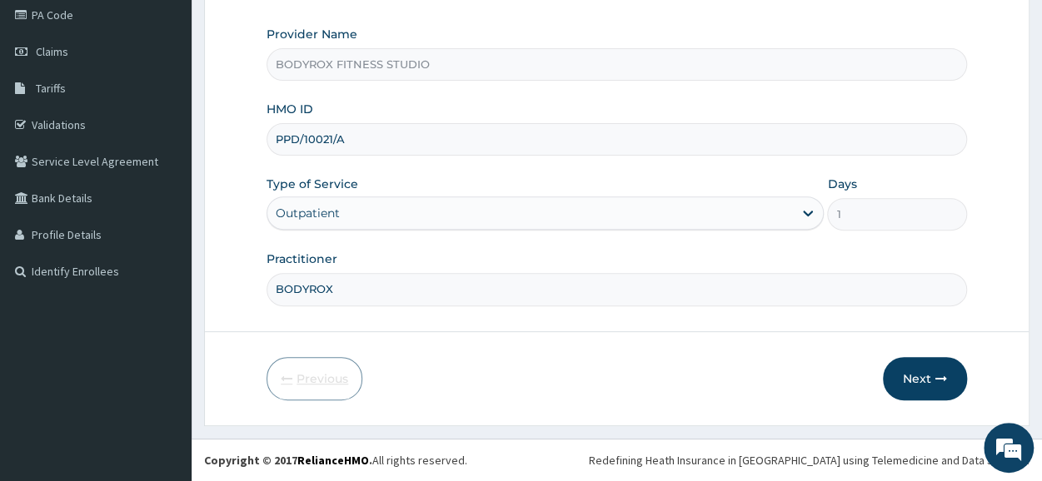
scroll to position [200, 0]
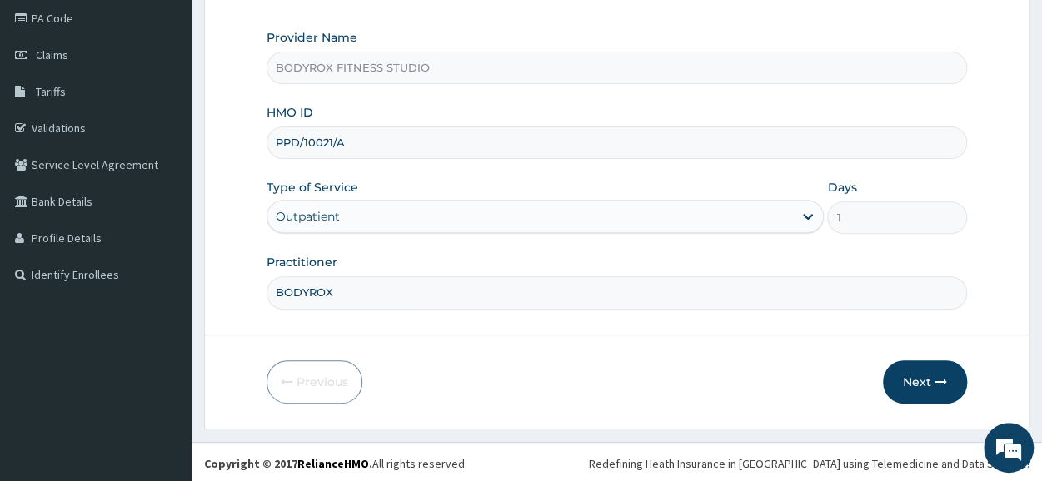
click at [297, 139] on input "PPD/10021/A" at bounding box center [617, 143] width 701 height 32
type input "GTB/10315/A"
click at [916, 378] on button "Next" at bounding box center [925, 382] width 84 height 43
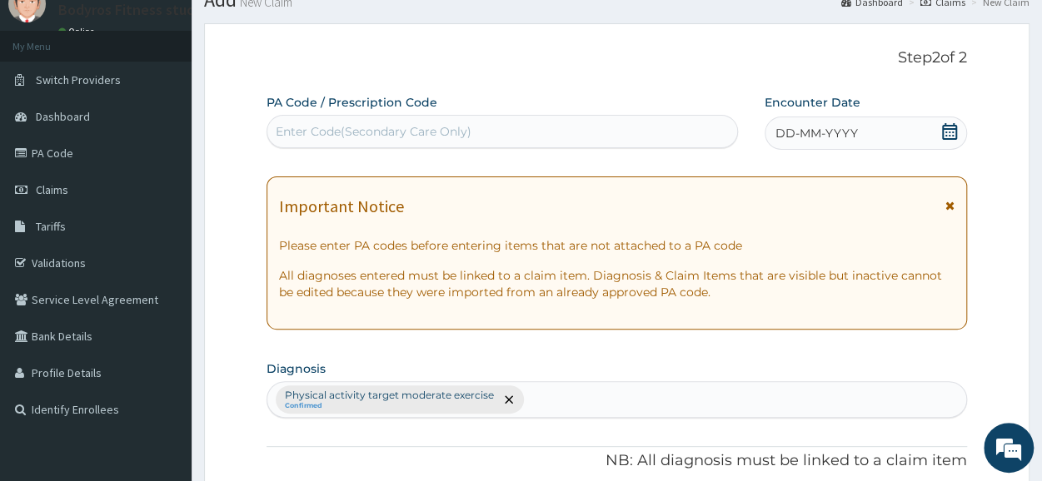
scroll to position [0, 0]
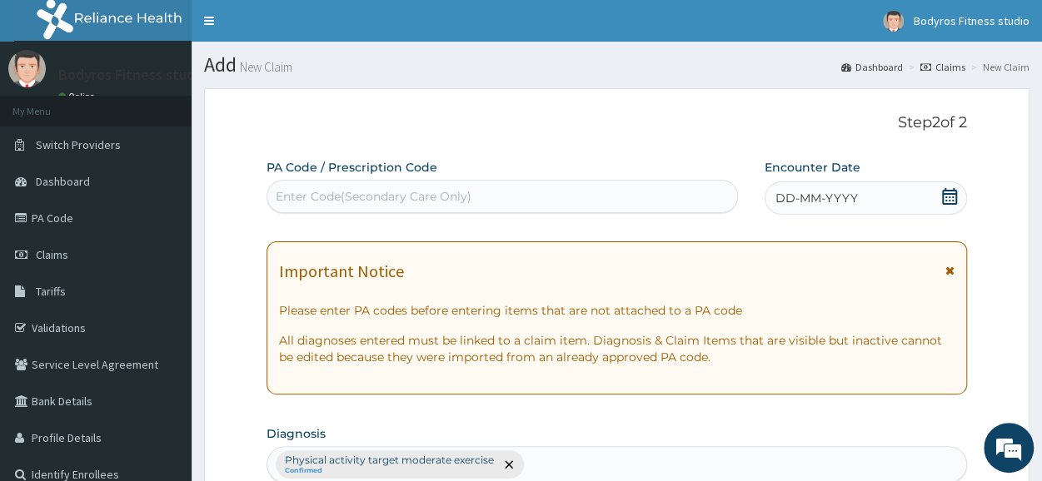
click at [363, 196] on div "Enter Code(Secondary Care Only)" at bounding box center [374, 196] width 196 height 17
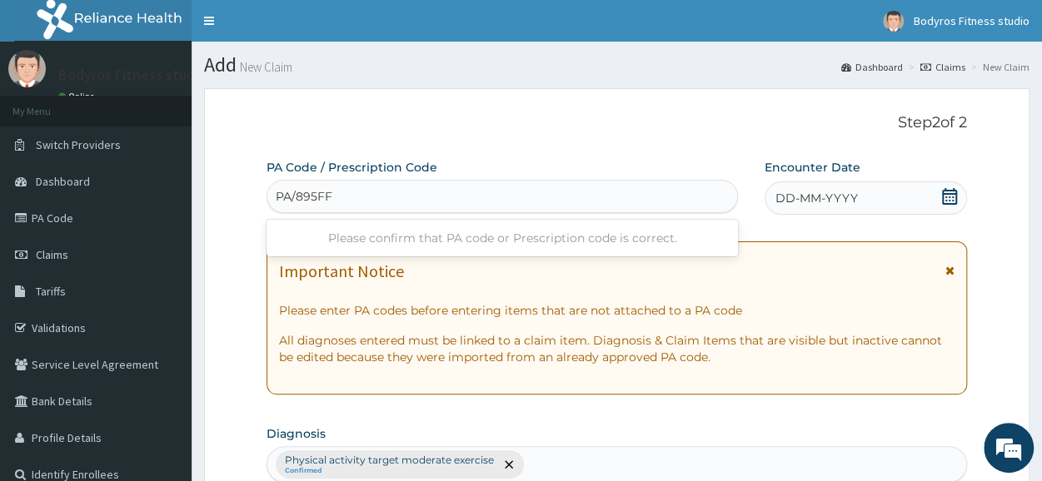
type input "PA/895FF6"
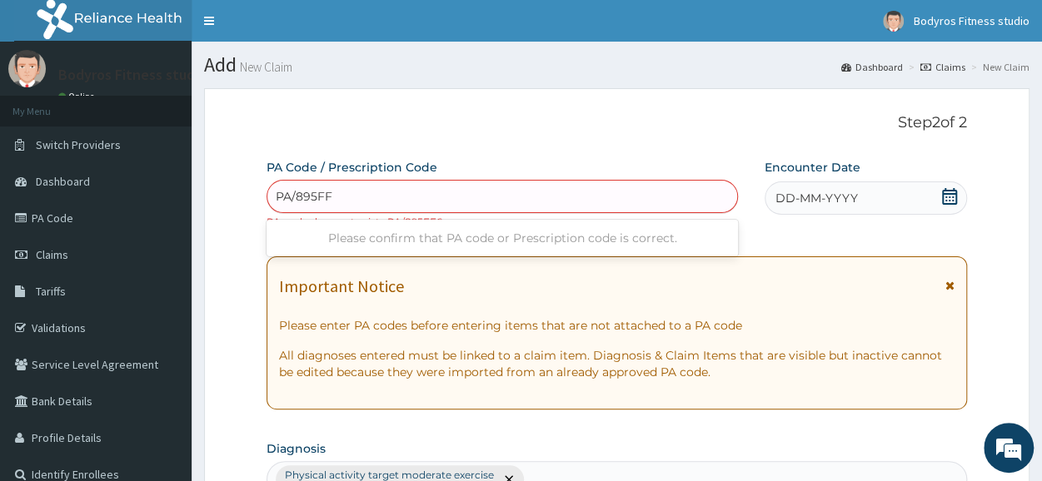
type input "PA/895FF6"
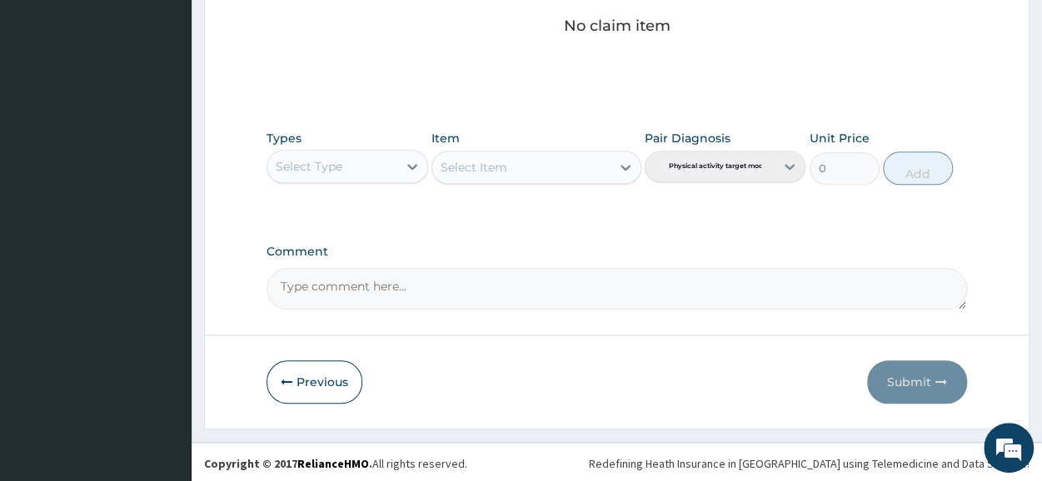
scroll to position [731, 0]
click at [334, 372] on button "Previous" at bounding box center [315, 382] width 96 height 43
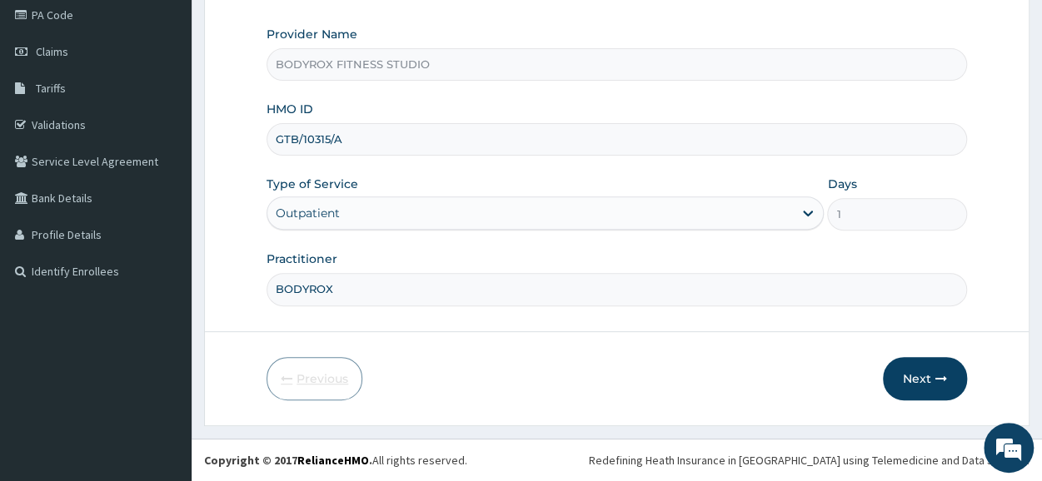
scroll to position [200, 0]
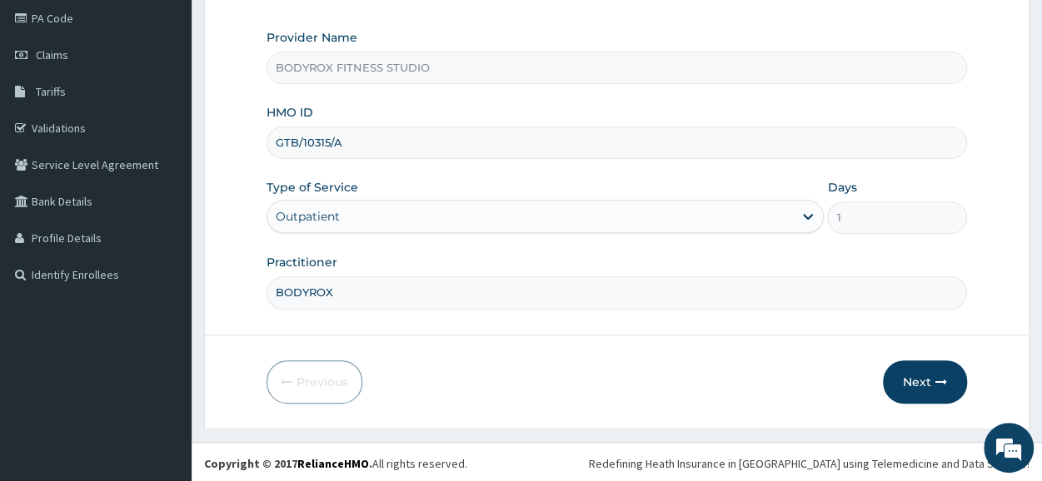
click at [295, 145] on input "GTB/10315/A" at bounding box center [617, 143] width 701 height 32
click at [325, 139] on input "AIP/10315/A" at bounding box center [617, 143] width 701 height 32
type input "AIP/10038/A"
click at [906, 382] on button "Next" at bounding box center [925, 382] width 84 height 43
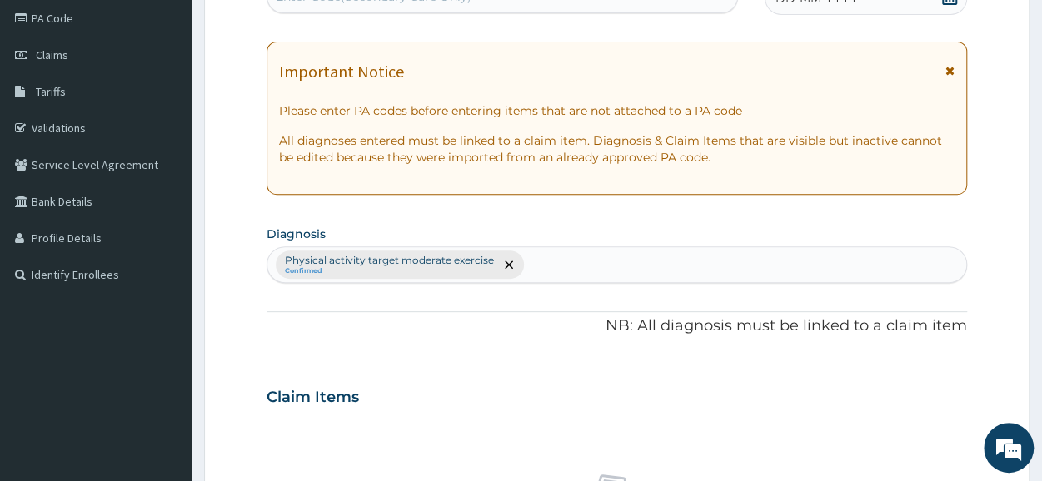
scroll to position [0, 0]
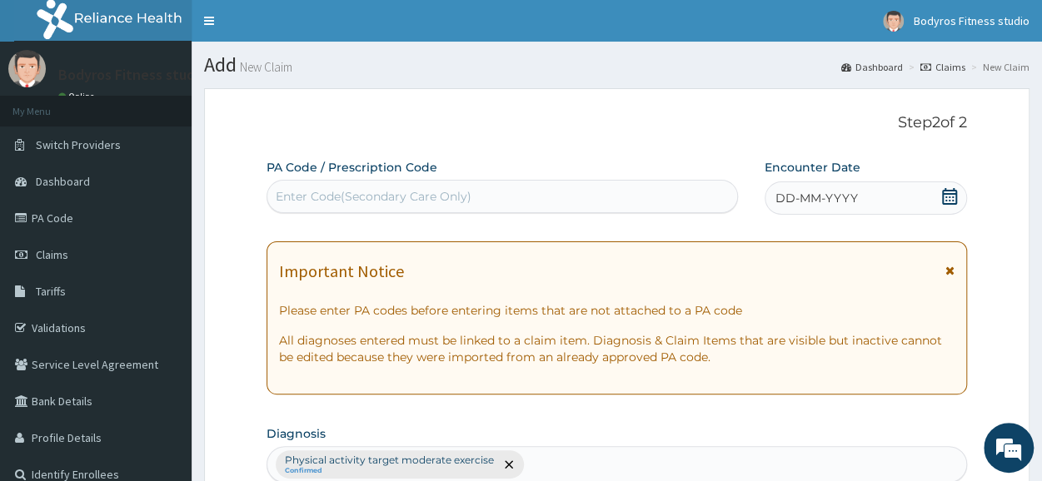
click at [319, 196] on div "Enter Code(Secondary Care Only)" at bounding box center [374, 196] width 196 height 17
type input "A"
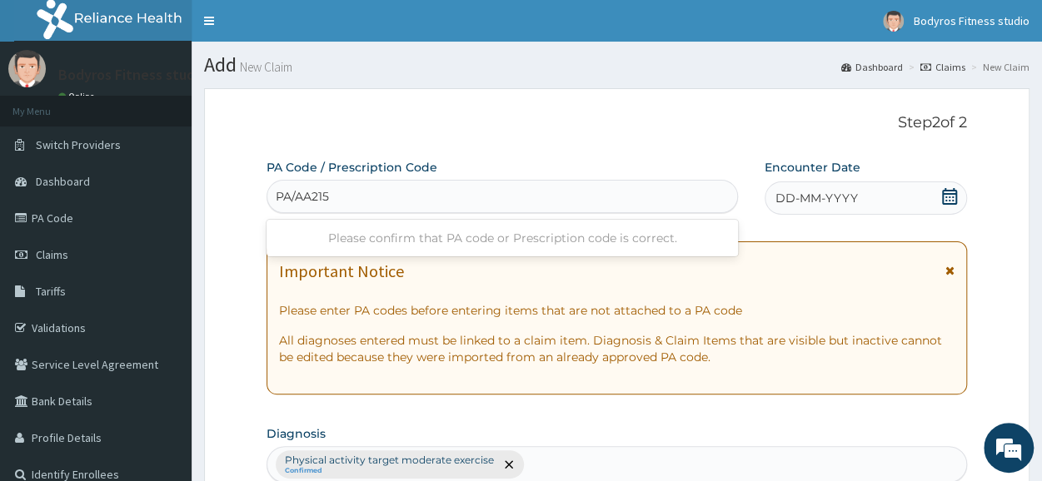
type input "PA/AA2158"
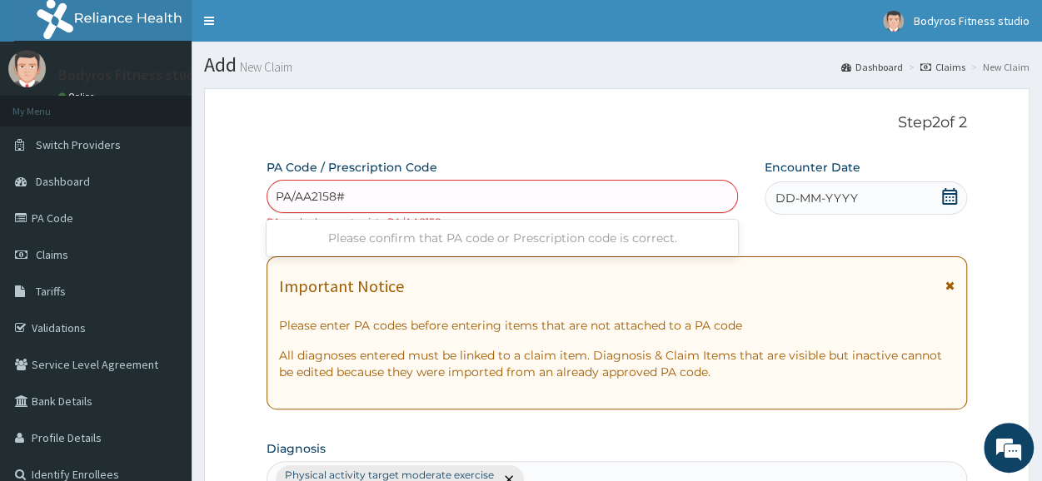
type input "PA/AA2158"
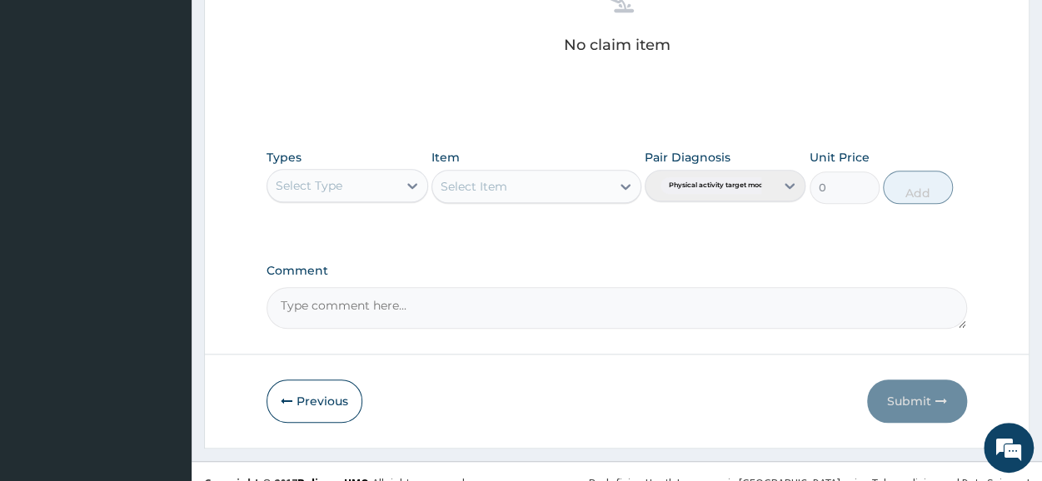
scroll to position [731, 0]
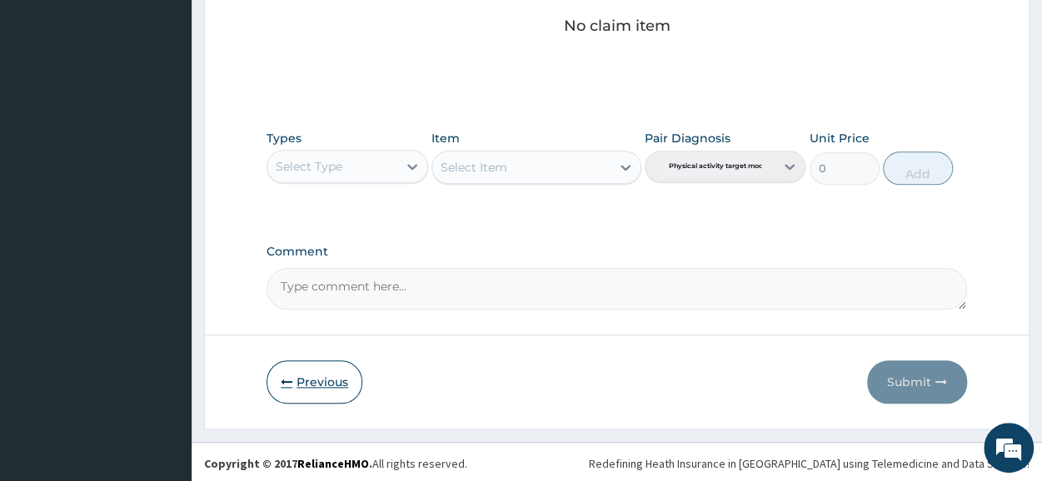
click at [310, 375] on button "Previous" at bounding box center [315, 382] width 96 height 43
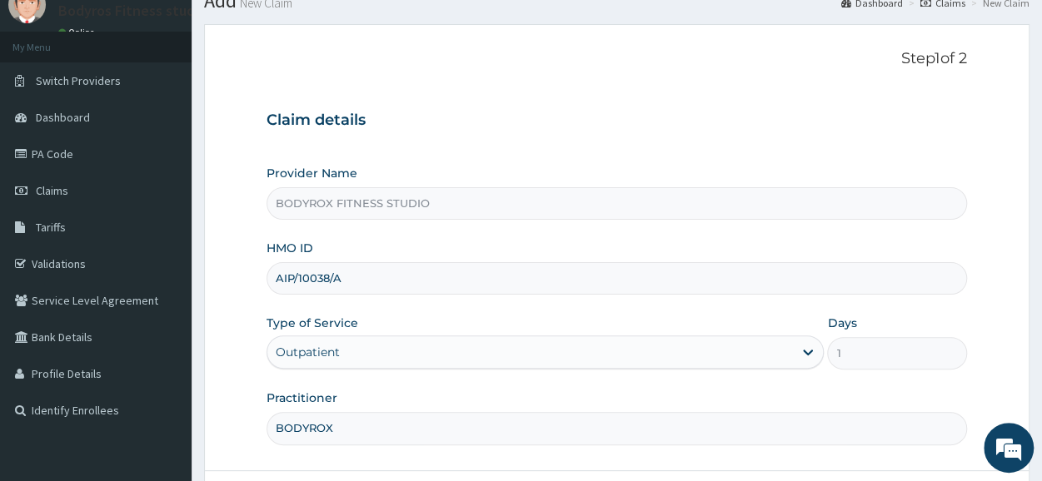
scroll to position [0, 0]
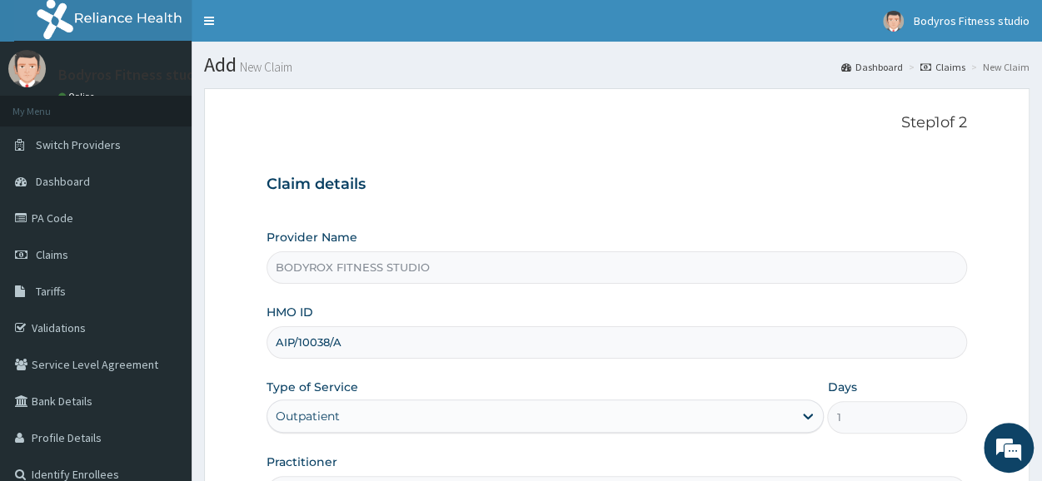
click at [297, 339] on input "AIP/10038/A" at bounding box center [617, 343] width 701 height 32
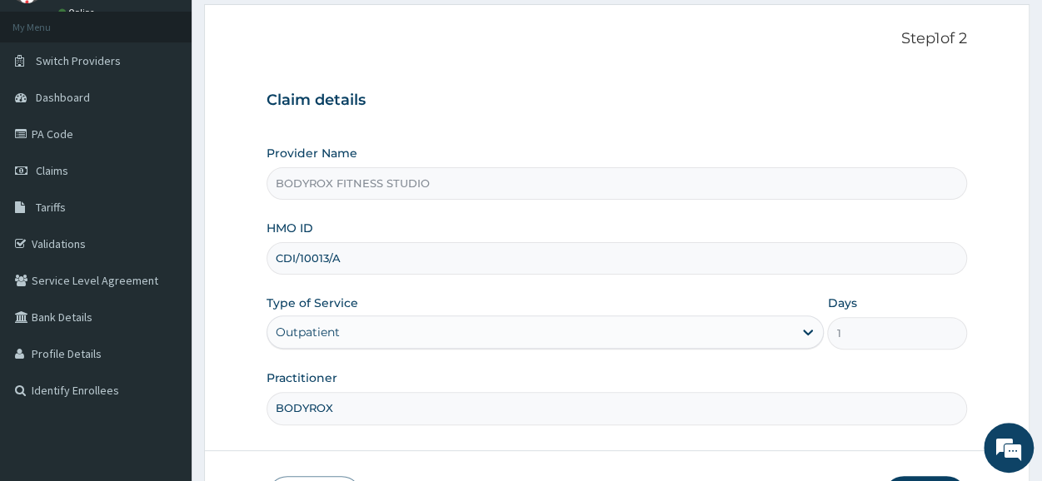
scroll to position [200, 0]
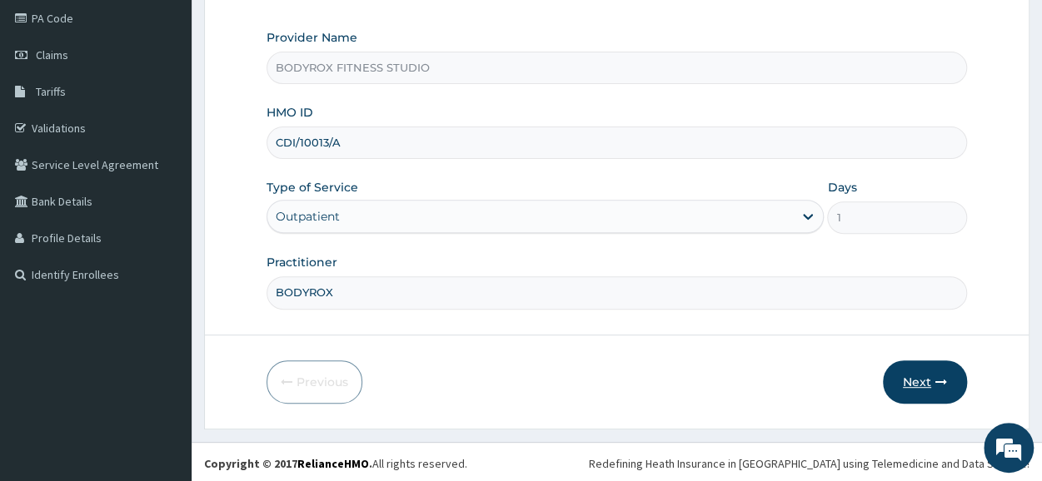
type input "CDI/10013/A"
click at [906, 384] on button "Next" at bounding box center [925, 382] width 84 height 43
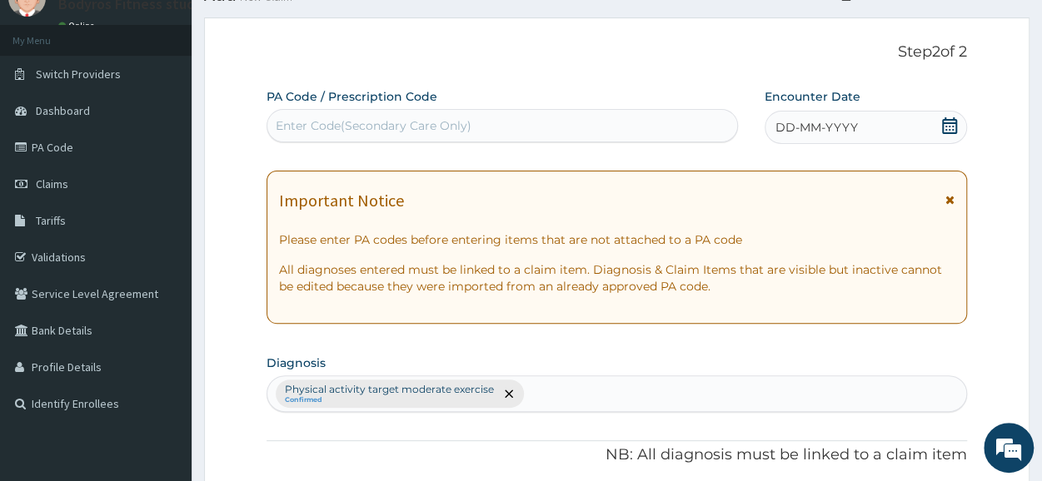
scroll to position [0, 0]
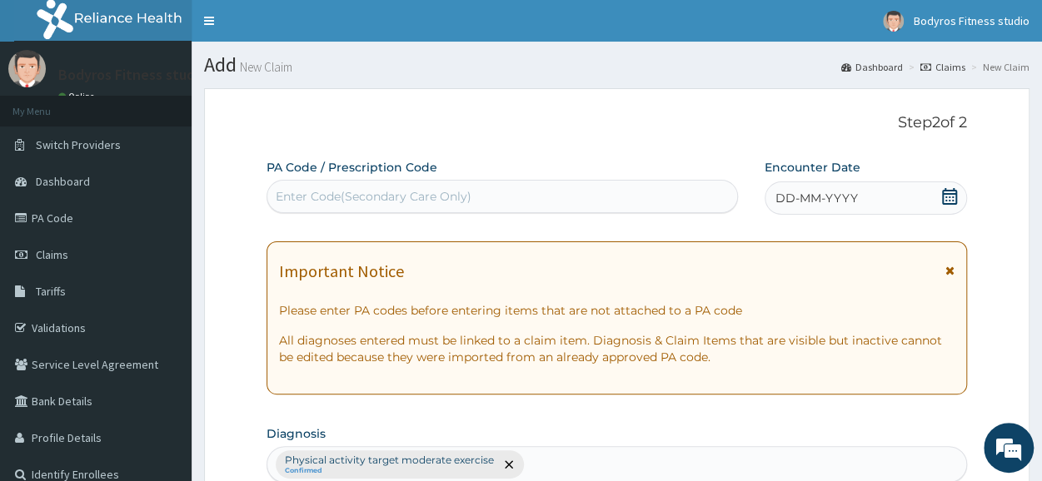
click at [298, 194] on div "Enter Code(Secondary Care Only)" at bounding box center [374, 196] width 196 height 17
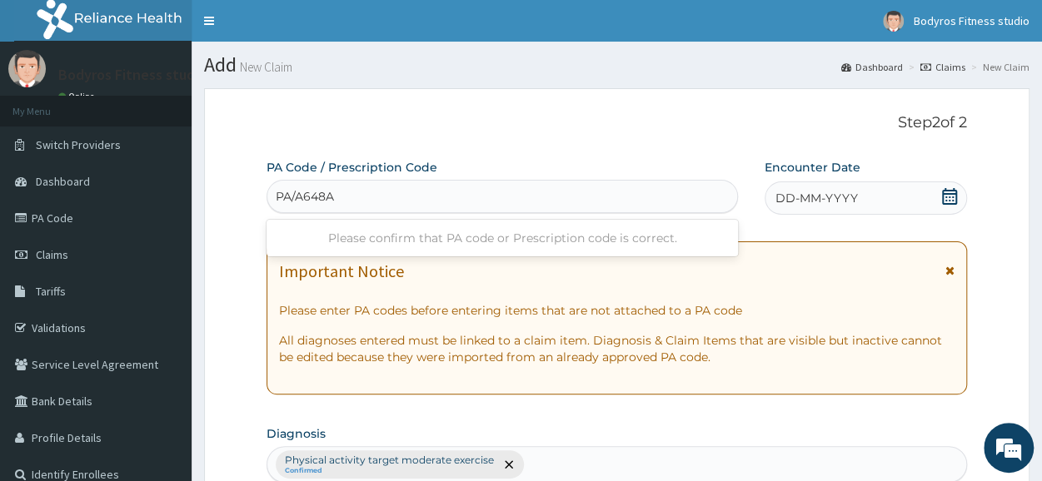
type input "PA/A648AD"
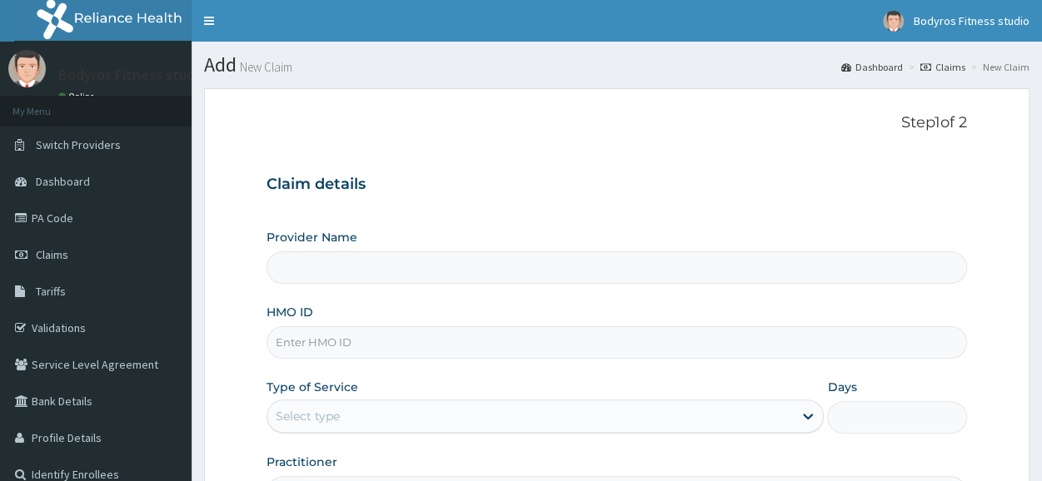
type input "BODYROX FITNESS STUDIO"
type input "1"
click at [366, 344] on input "HMO ID" at bounding box center [617, 343] width 701 height 32
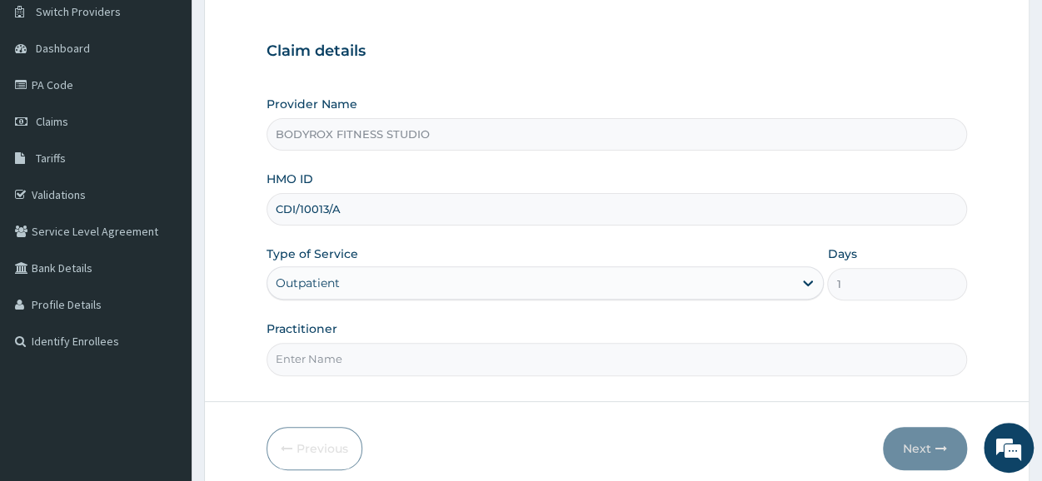
scroll to position [200, 0]
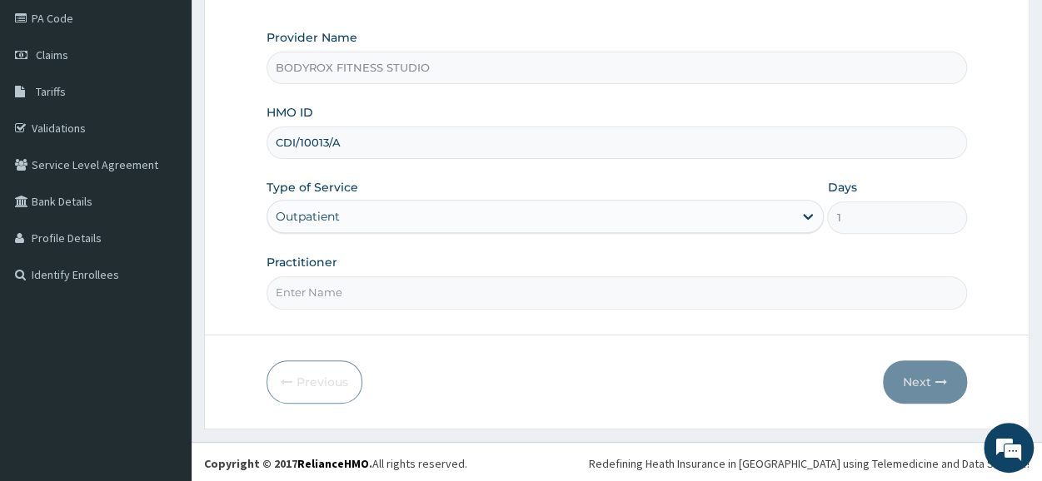
type input "CDI/10013/A"
click at [297, 293] on input "Practitioner" at bounding box center [617, 293] width 701 height 32
type input "BODYROX"
click at [909, 369] on button "Next" at bounding box center [925, 382] width 84 height 43
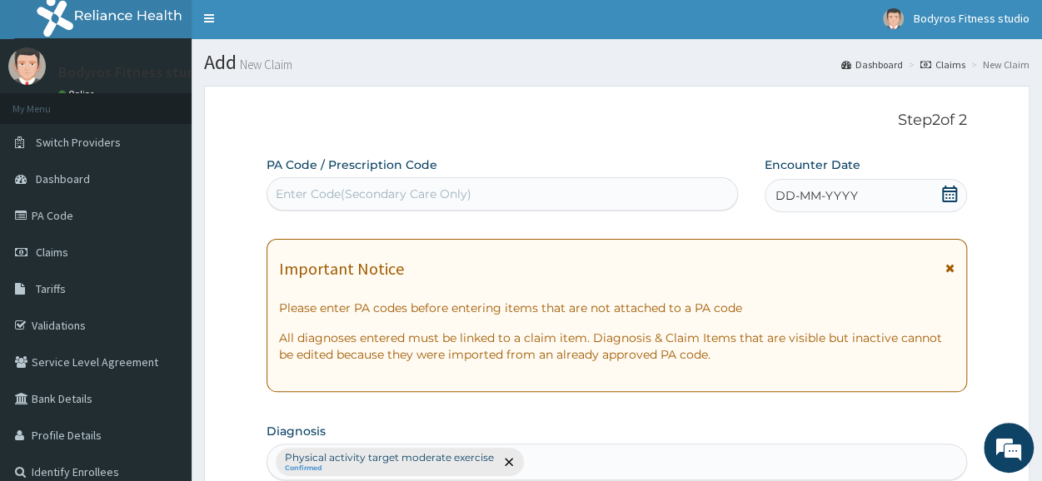
scroll to position [0, 0]
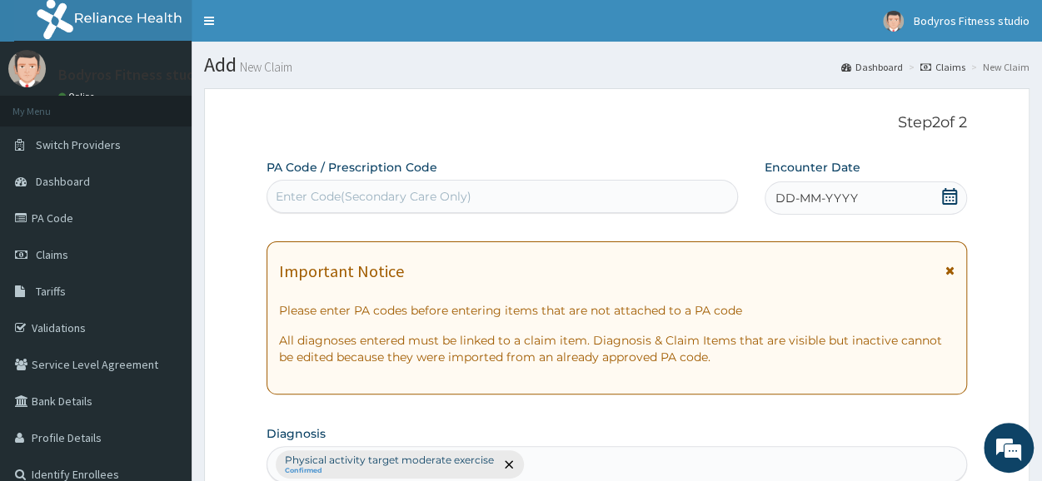
click at [362, 200] on div "Enter Code(Secondary Care Only)" at bounding box center [374, 196] width 196 height 17
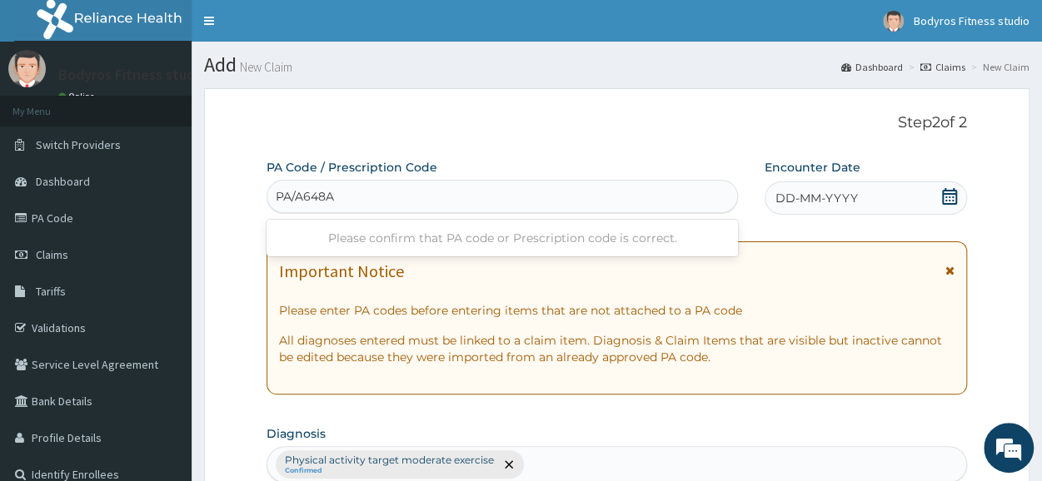
type input "PA/A648AD"
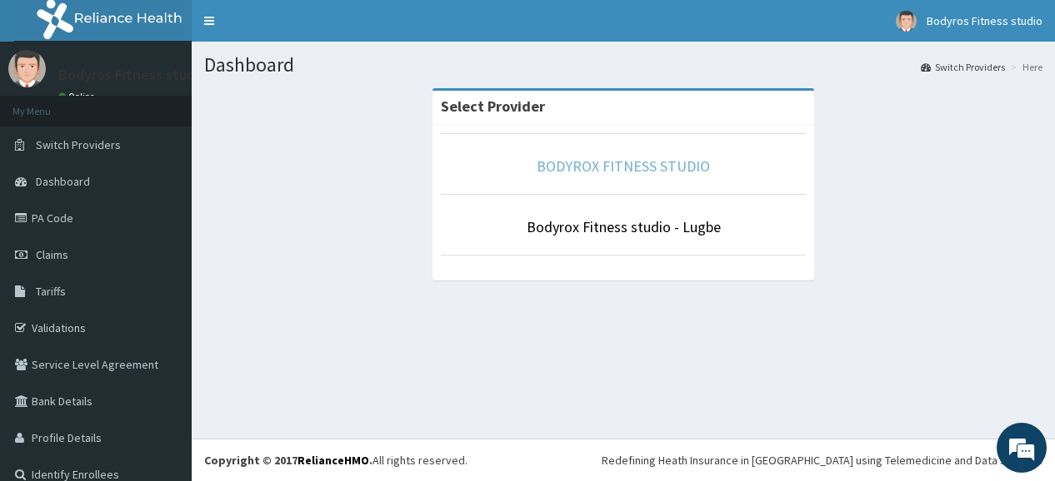
click at [595, 172] on link "BODYROX FITNESS STUDIO" at bounding box center [622, 166] width 173 height 19
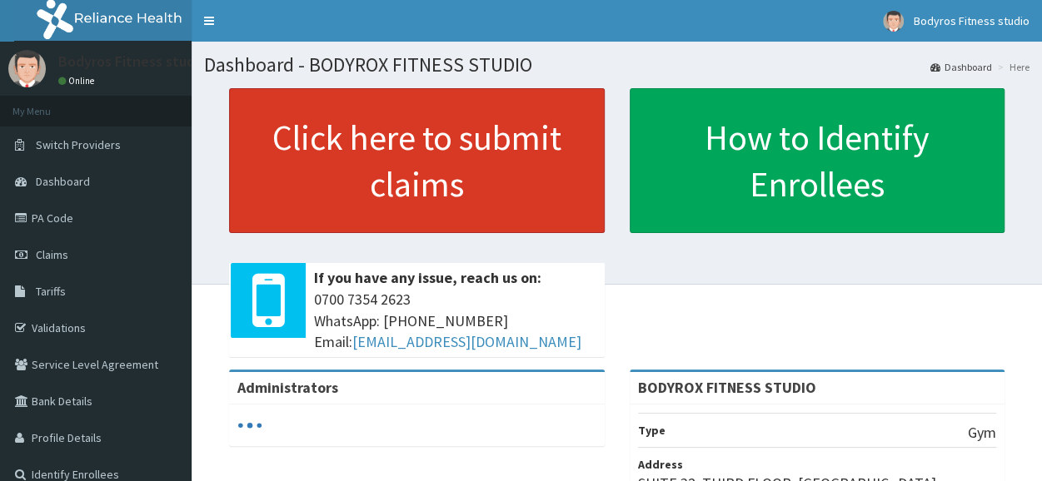
click at [577, 151] on link "Click here to submit claims" at bounding box center [417, 160] width 376 height 145
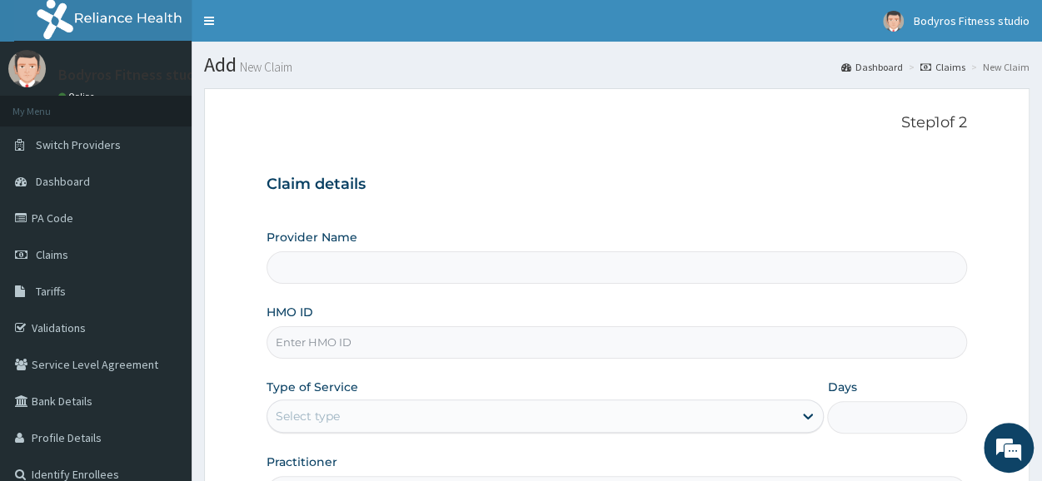
type input "BODYROX FITNESS STUDIO"
type input "1"
click at [322, 339] on input "HMO ID" at bounding box center [617, 343] width 701 height 32
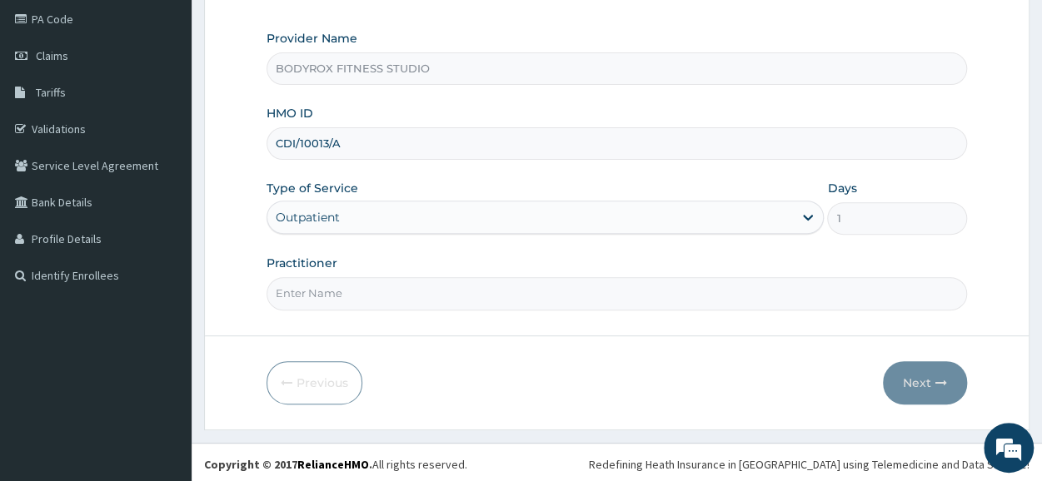
scroll to position [200, 0]
type input "CDI/10013/A"
click at [331, 282] on input "Practitioner" at bounding box center [617, 293] width 701 height 32
type input "BODYROX"
click at [926, 374] on button "Next" at bounding box center [925, 382] width 84 height 43
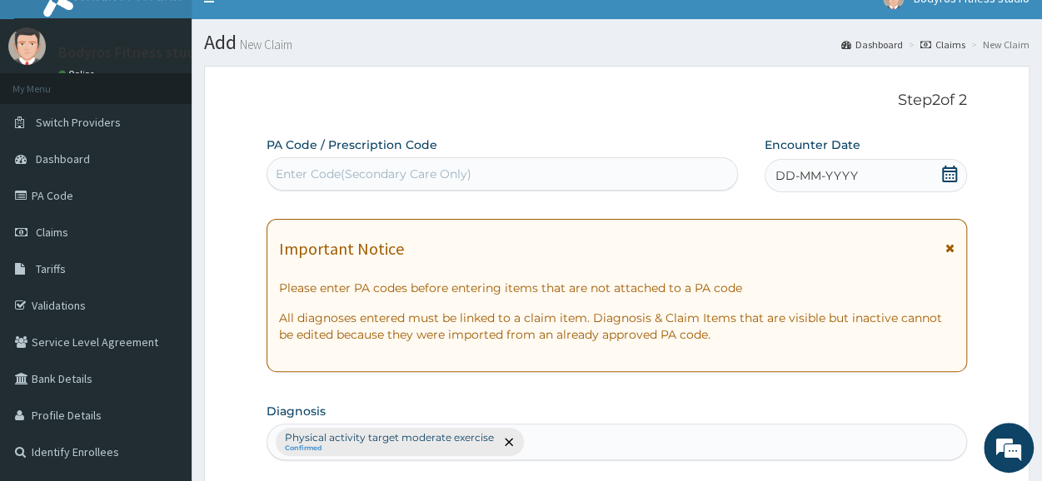
scroll to position [0, 0]
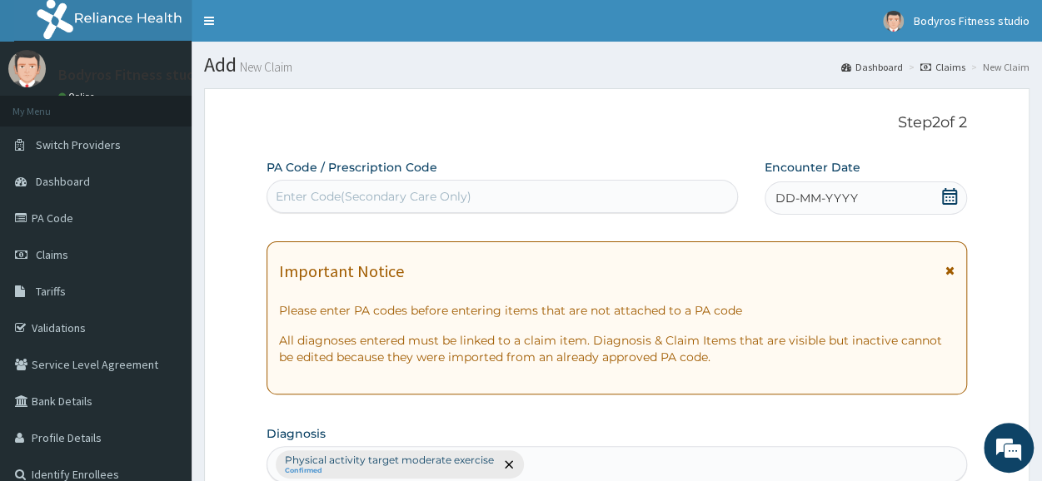
click at [330, 204] on div "Enter Code(Secondary Care Only)" at bounding box center [374, 196] width 196 height 17
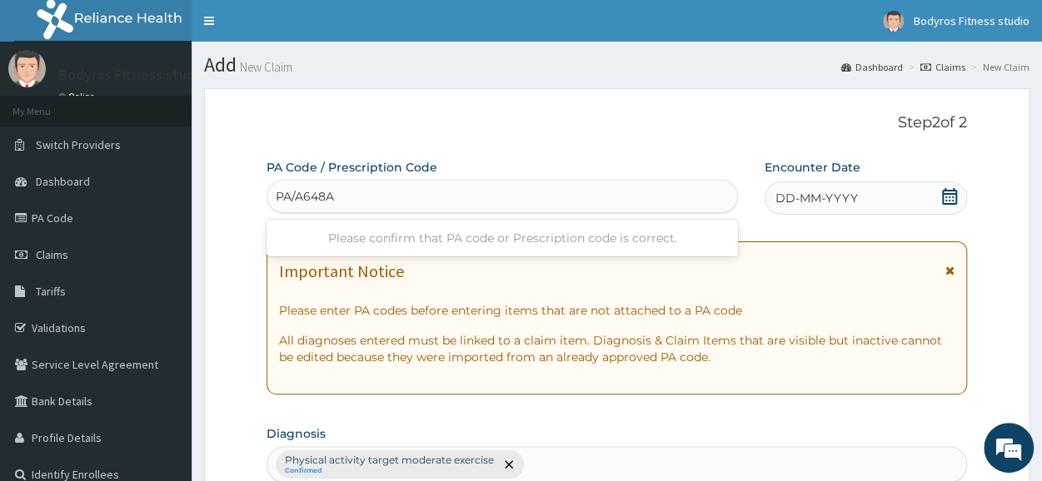
type input "PA/A648AD"
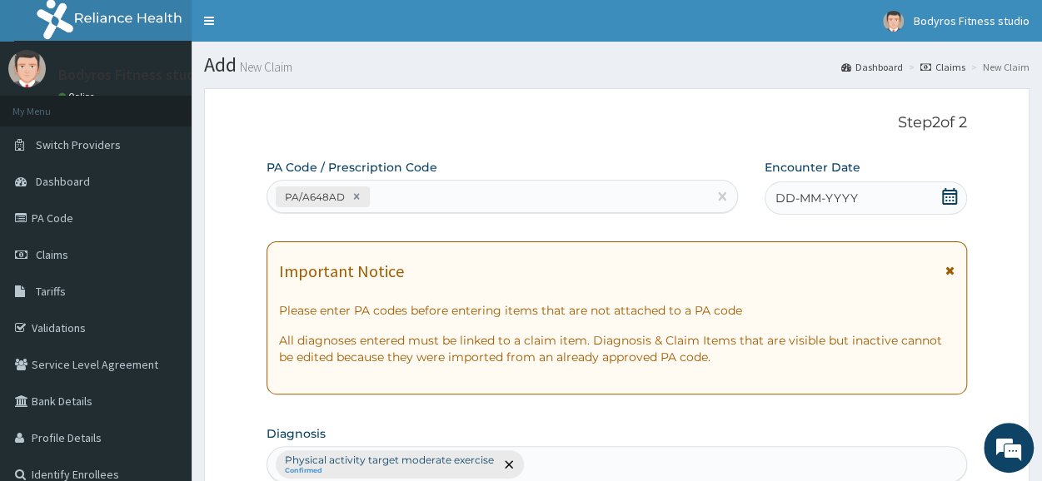
click at [948, 196] on icon at bounding box center [949, 196] width 17 height 17
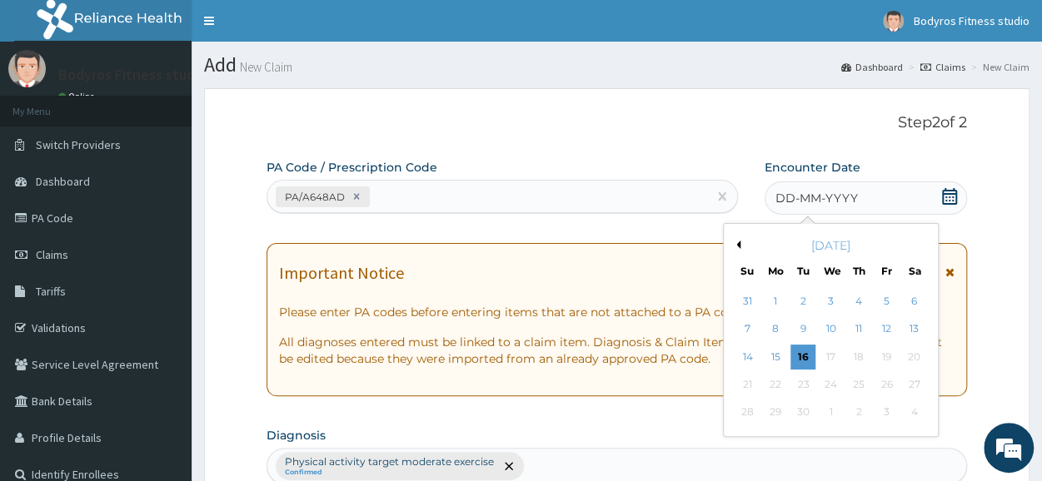
click at [732, 242] on button "Previous Month" at bounding box center [736, 245] width 8 height 8
click at [810, 382] on div "24" at bounding box center [803, 384] width 25 height 25
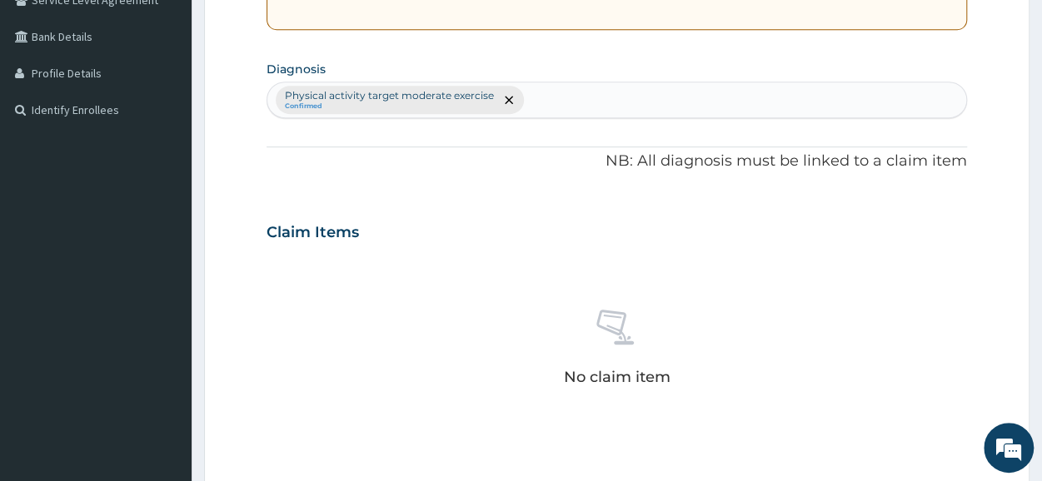
scroll to position [716, 0]
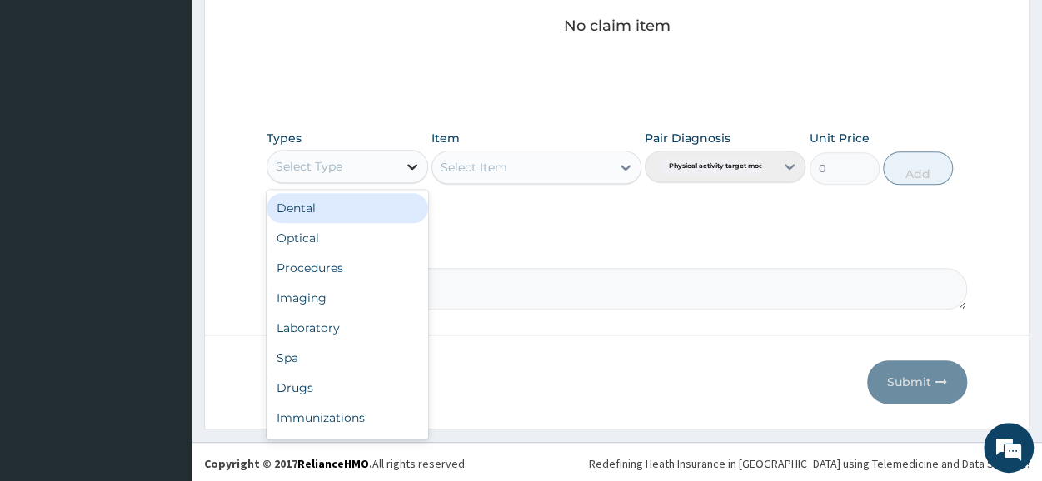
click at [406, 159] on icon at bounding box center [412, 166] width 17 height 17
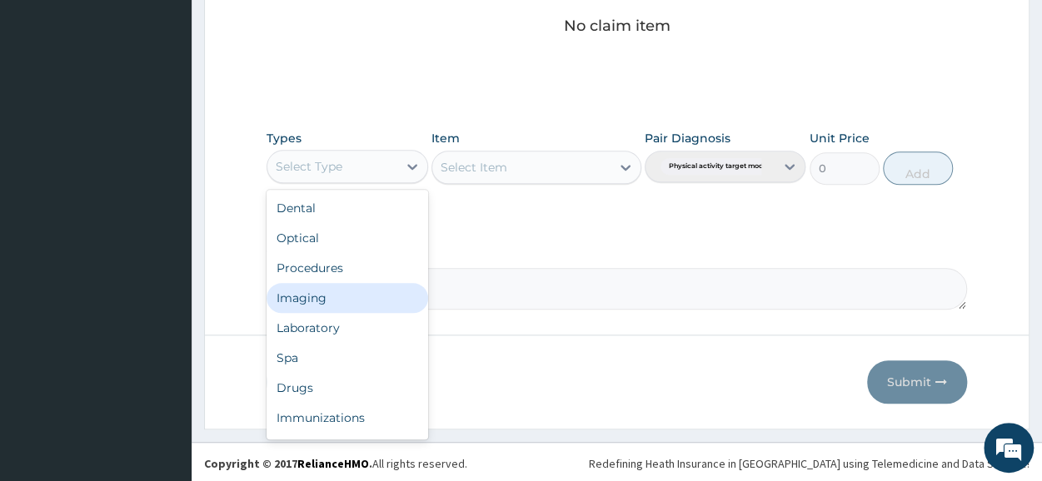
scroll to position [57, 0]
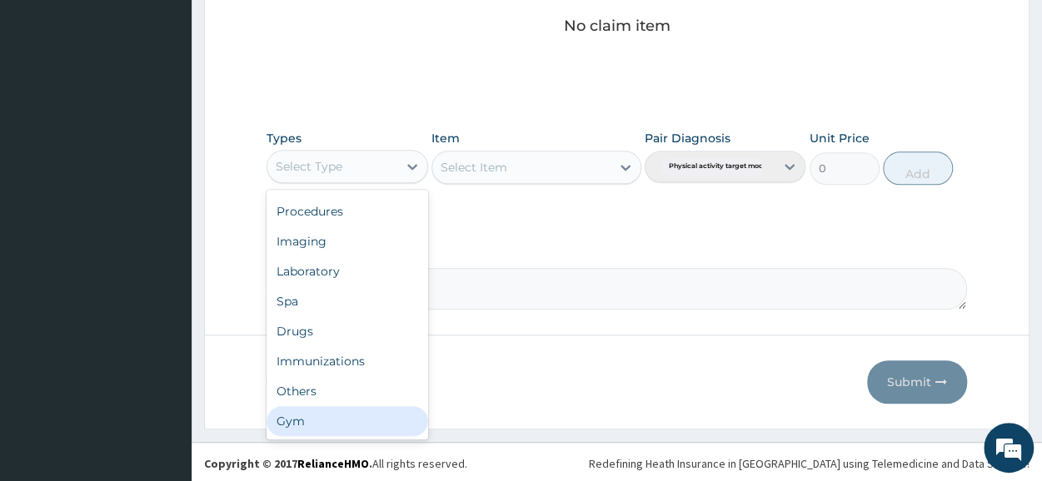
click at [342, 412] on div "Gym" at bounding box center [347, 422] width 161 height 30
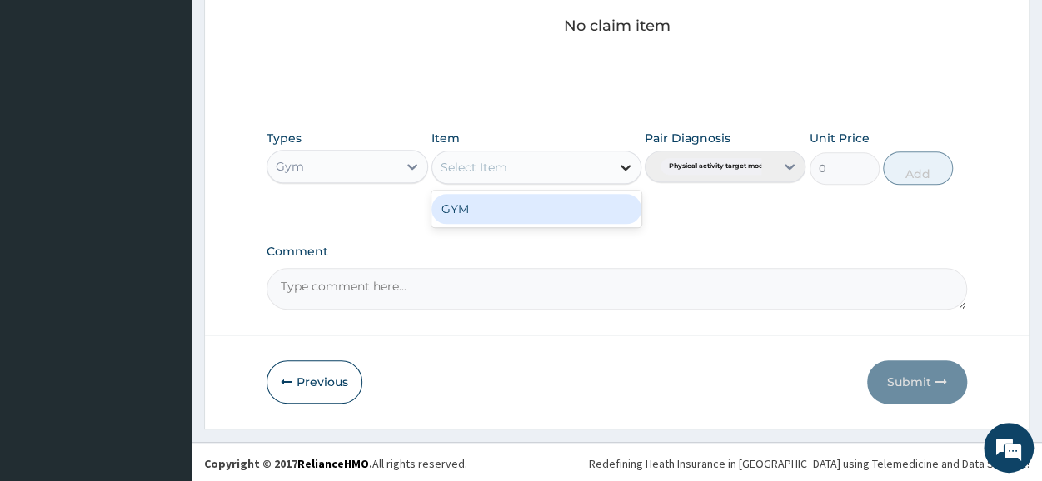
click at [630, 156] on div at bounding box center [626, 167] width 30 height 30
click at [593, 206] on div "GYM" at bounding box center [537, 209] width 210 height 30
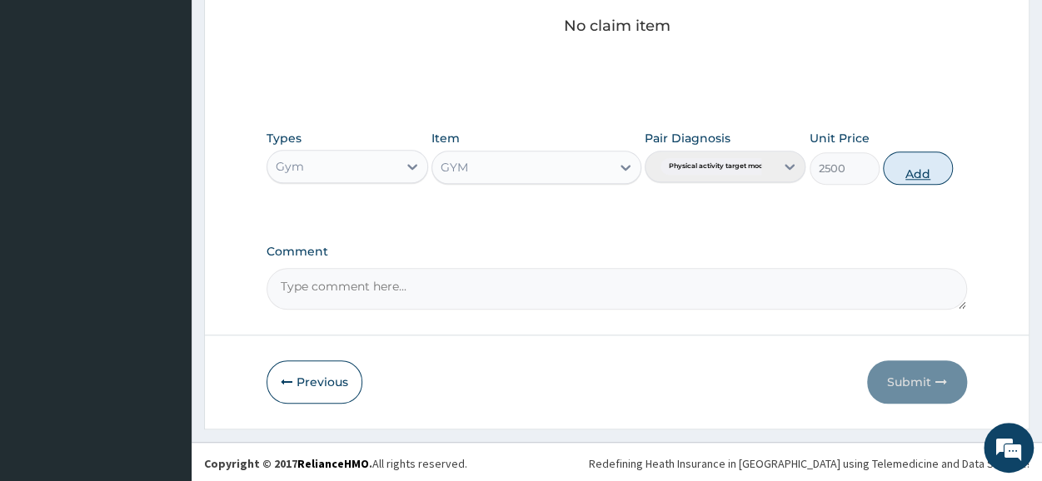
click at [914, 161] on button "Add" at bounding box center [918, 168] width 70 height 33
type input "0"
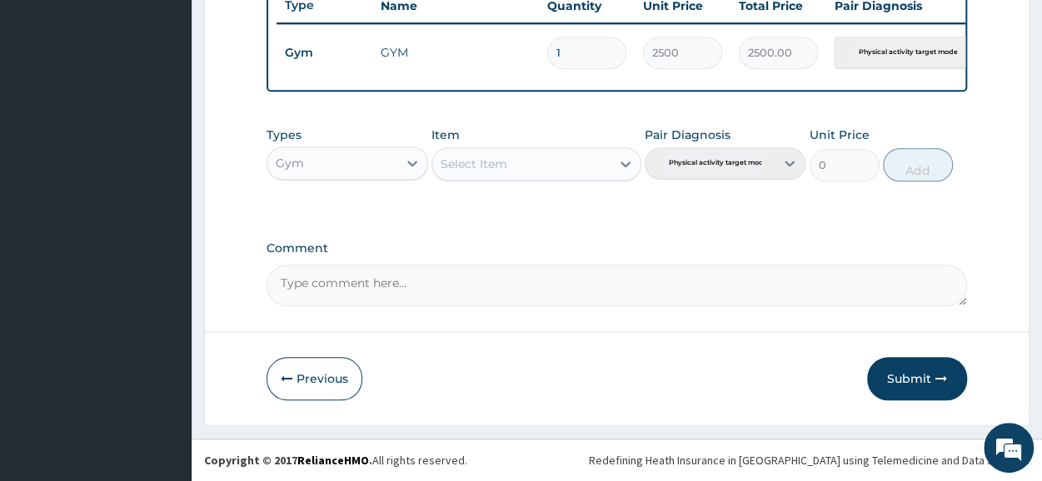
scroll to position [651, 0]
click at [938, 394] on button "Submit" at bounding box center [917, 378] width 100 height 43
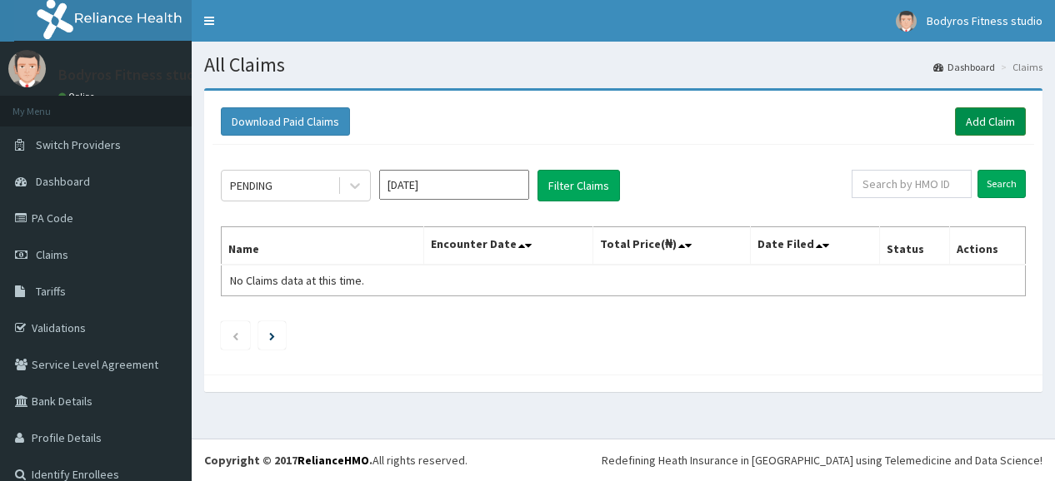
drag, startPoint x: 0, startPoint y: 0, endPoint x: 976, endPoint y: 117, distance: 983.3
click at [976, 117] on link "Add Claim" at bounding box center [990, 121] width 71 height 28
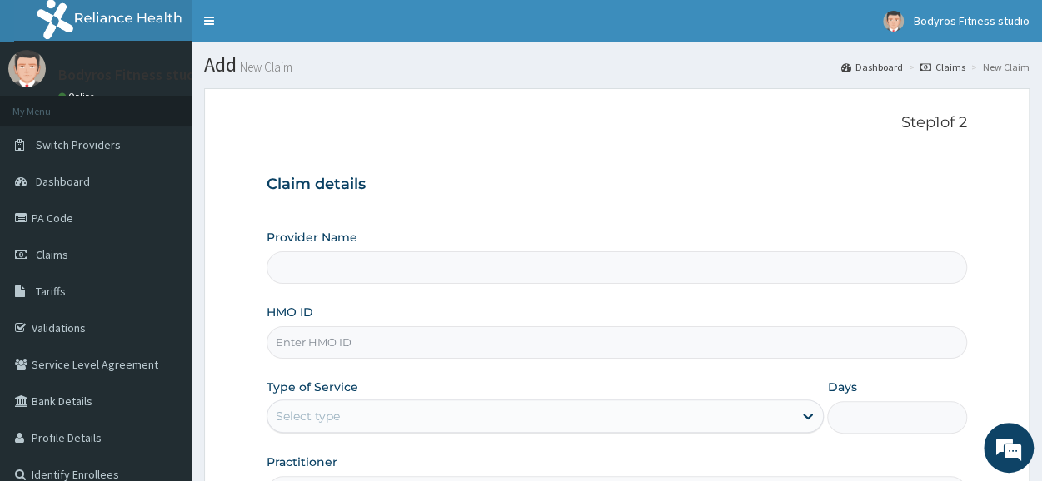
type input "BODYROX FITNESS STUDIO"
type input "1"
click at [302, 332] on input "HMO ID" at bounding box center [617, 343] width 701 height 32
type input "AIP/10038/A"
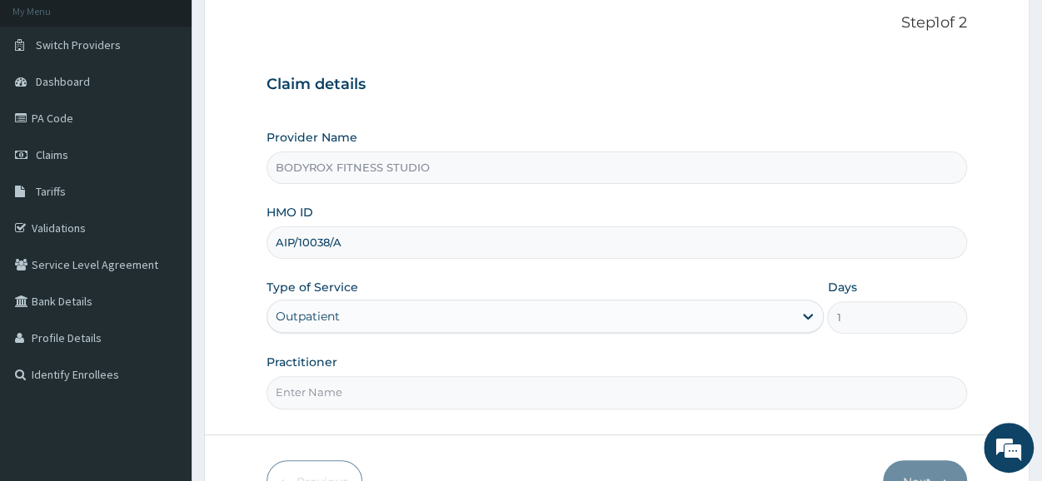
scroll to position [200, 0]
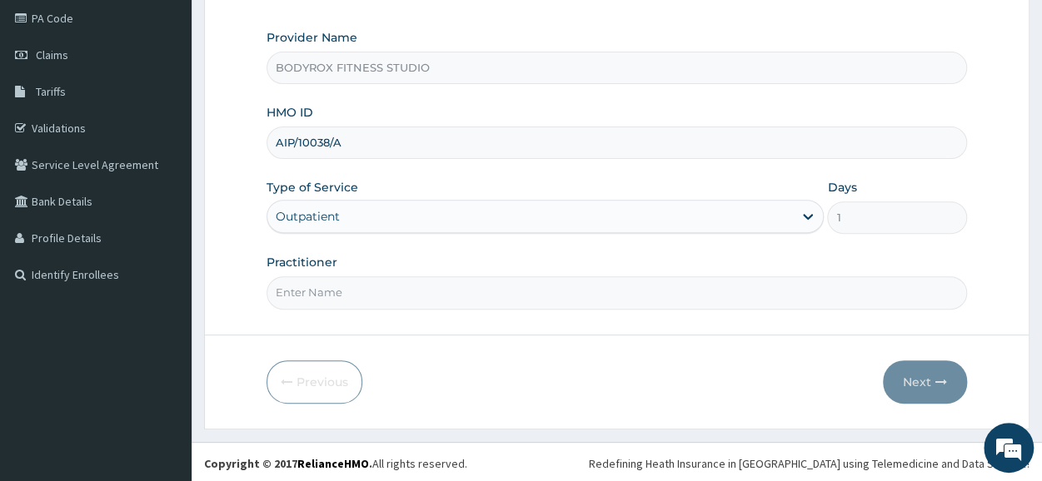
click at [342, 298] on input "Practitioner" at bounding box center [617, 293] width 701 height 32
type input "BODYROX"
click at [923, 379] on button "Next" at bounding box center [925, 382] width 84 height 43
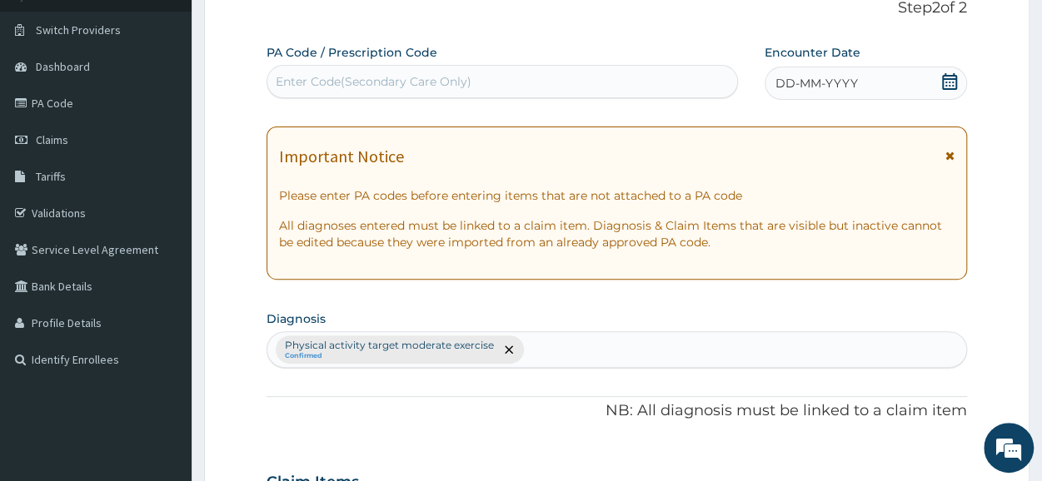
scroll to position [0, 0]
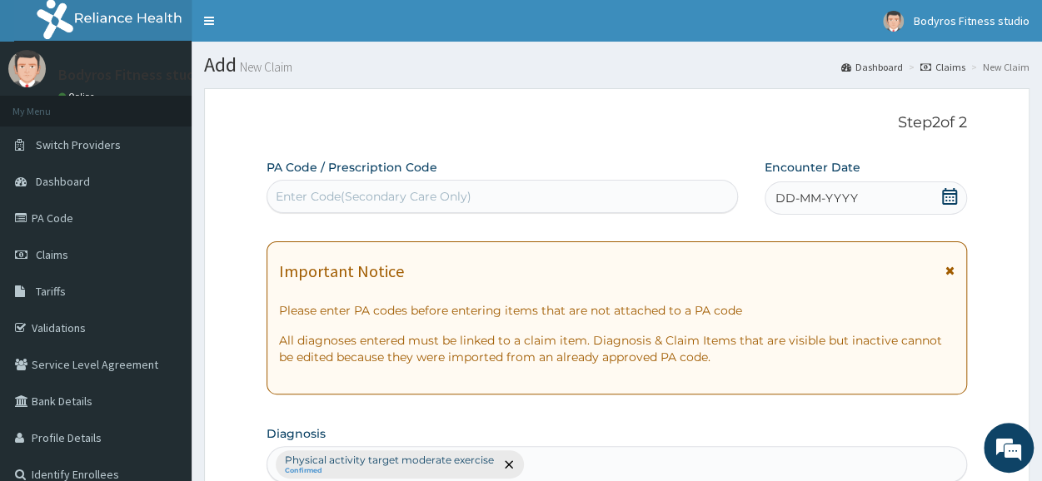
click at [368, 192] on div "Enter Code(Secondary Care Only)" at bounding box center [374, 196] width 196 height 17
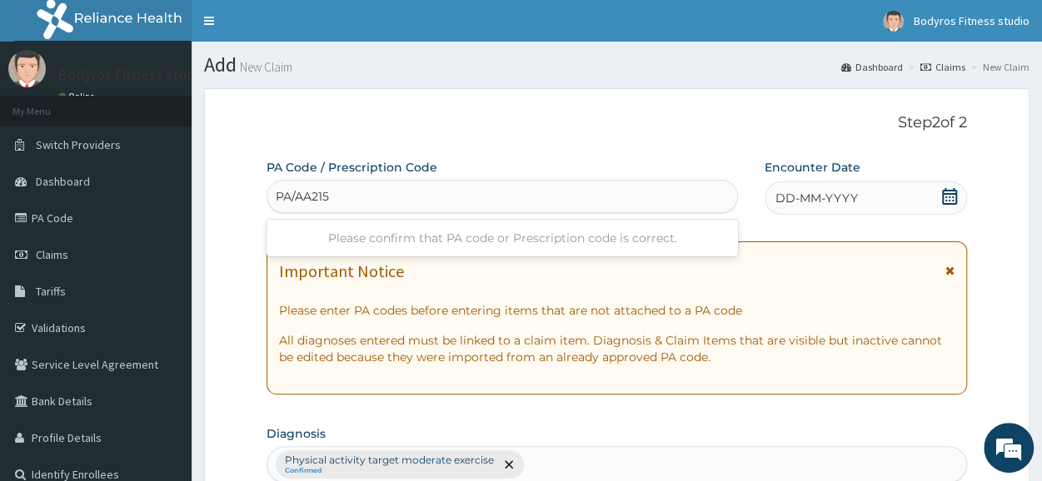
type input "PA/AA2158"
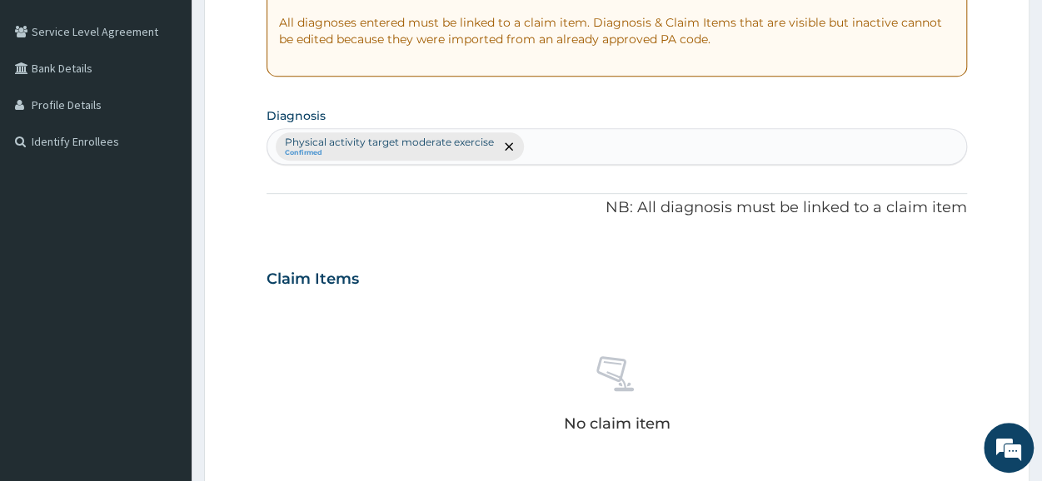
scroll to position [731, 0]
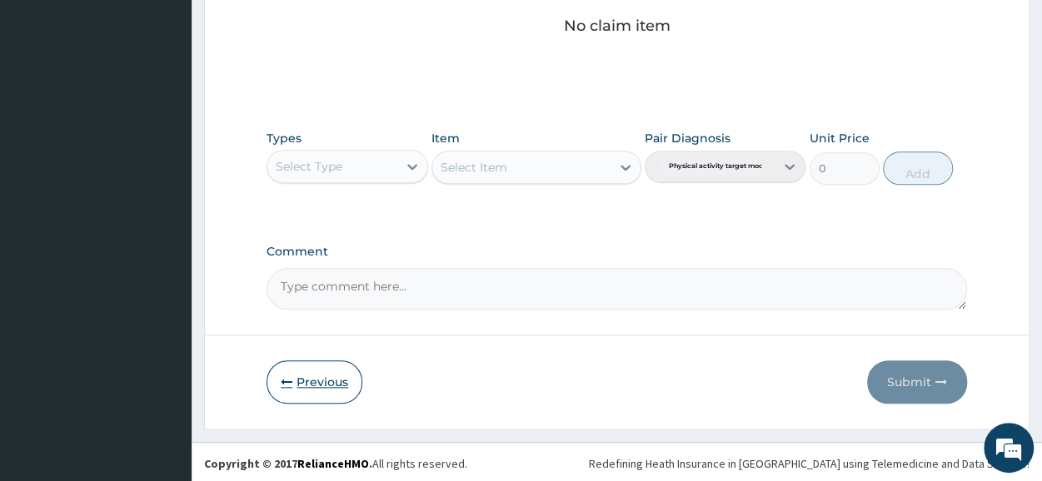
click at [330, 387] on button "Previous" at bounding box center [315, 382] width 96 height 43
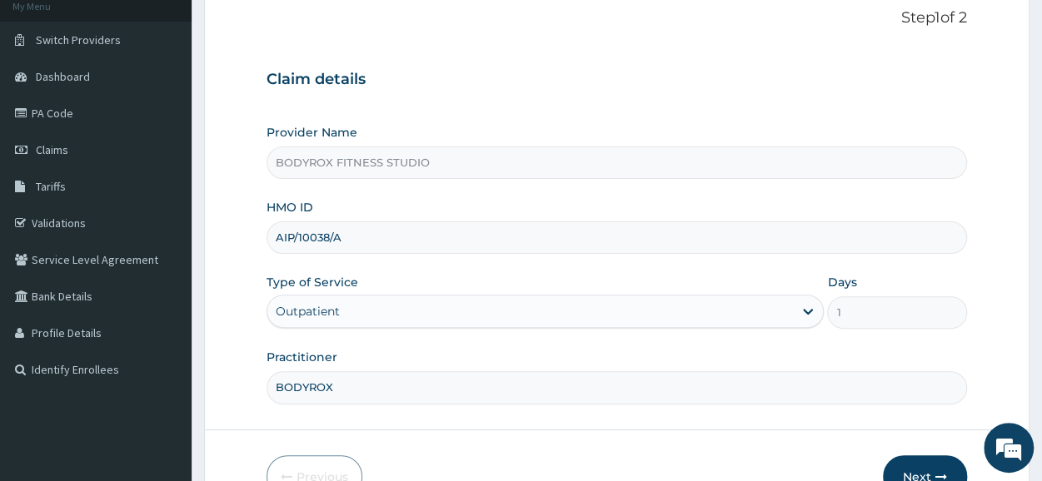
scroll to position [0, 0]
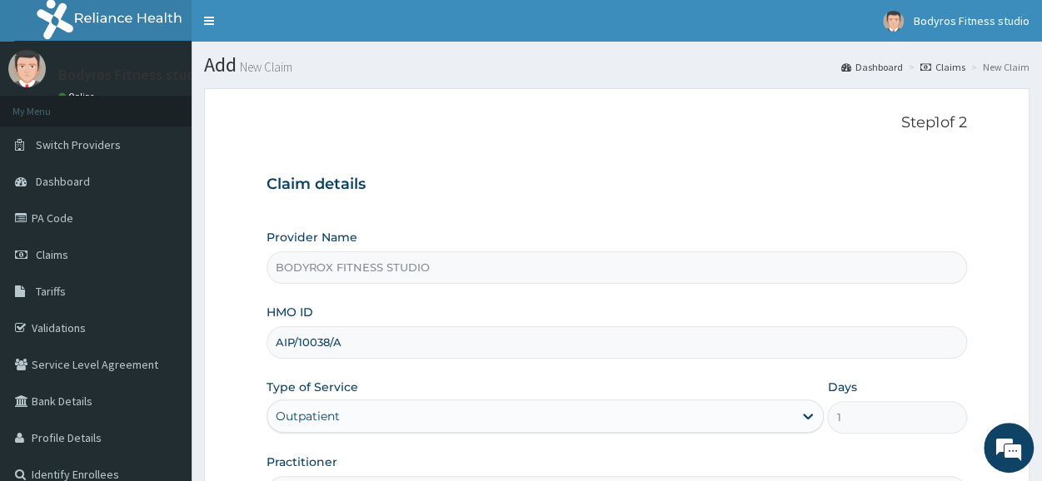
click at [363, 330] on input "AIP/10038/A" at bounding box center [617, 343] width 701 height 32
type input "A"
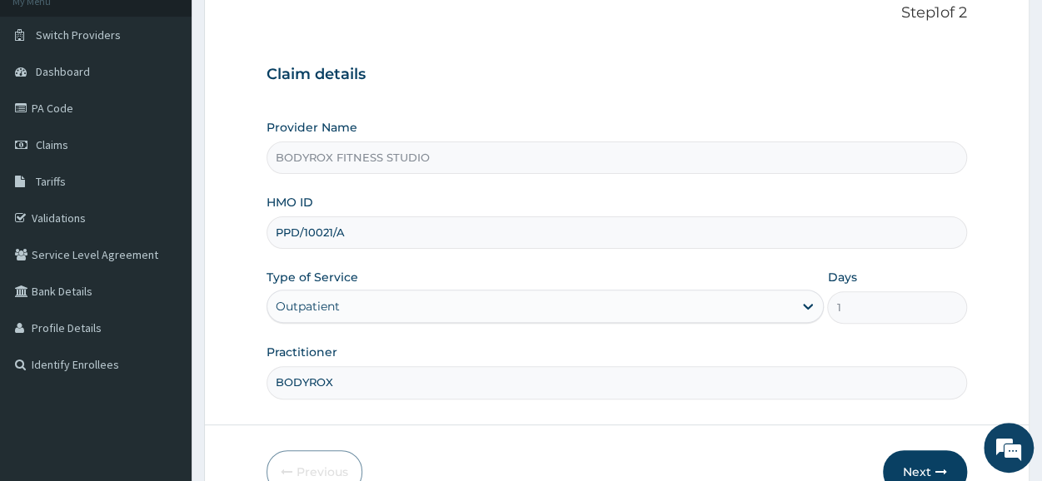
scroll to position [200, 0]
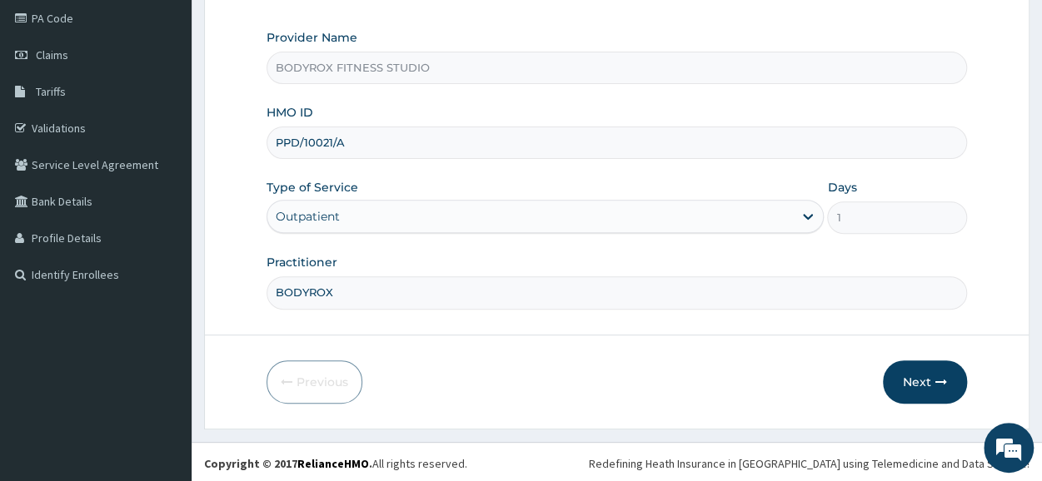
type input "PPD/10021/A"
click at [345, 294] on input "BODYROX" at bounding box center [617, 293] width 701 height 32
click at [891, 376] on button "Next" at bounding box center [925, 382] width 84 height 43
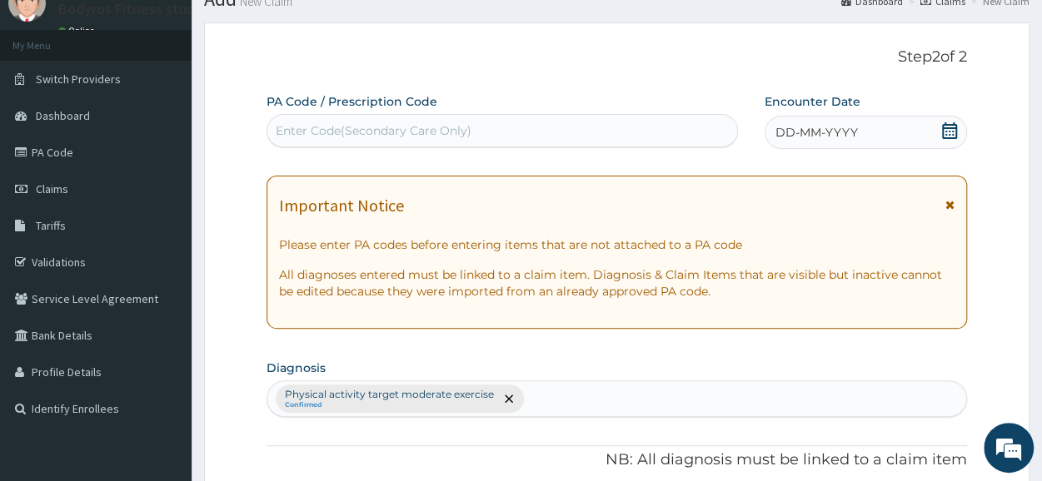
scroll to position [0, 0]
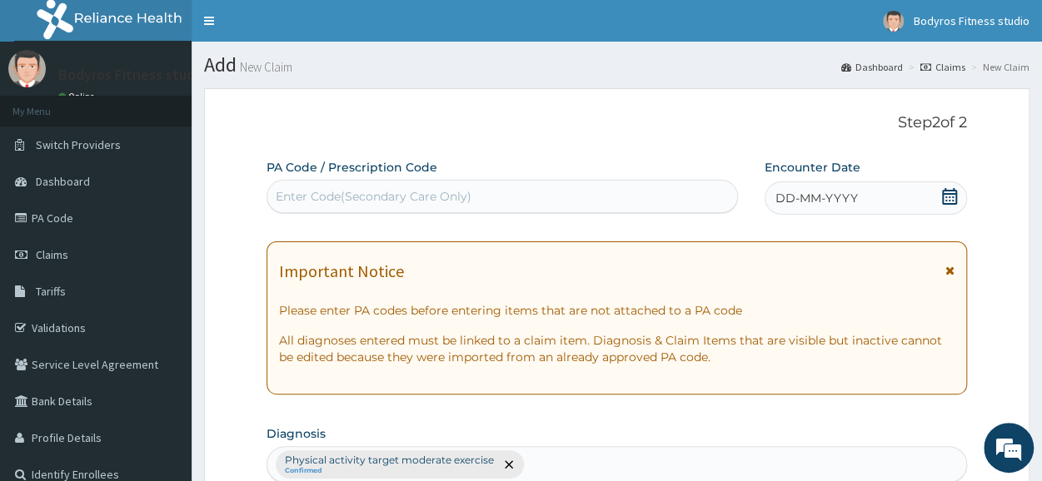
click at [286, 182] on div "Enter Code(Secondary Care Only)" at bounding box center [503, 196] width 472 height 33
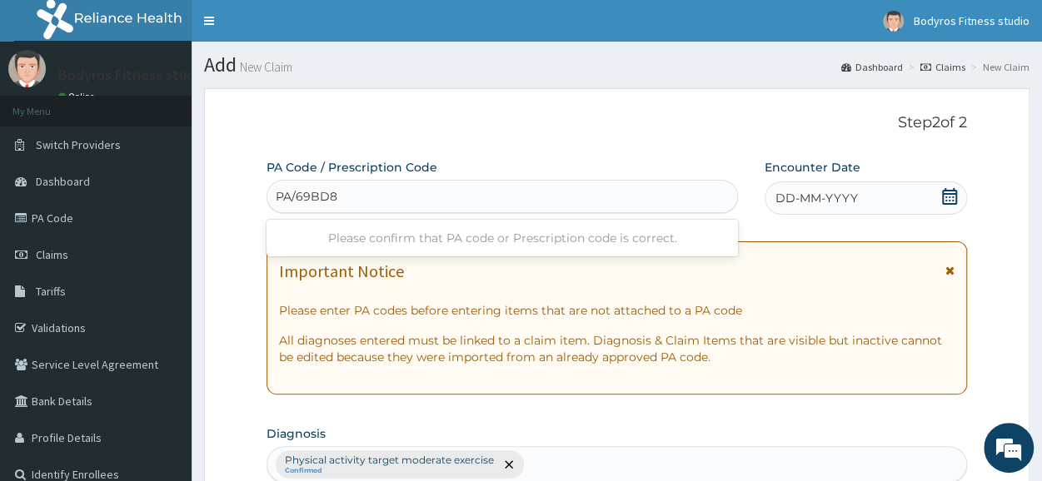
type input "PA/69BD85"
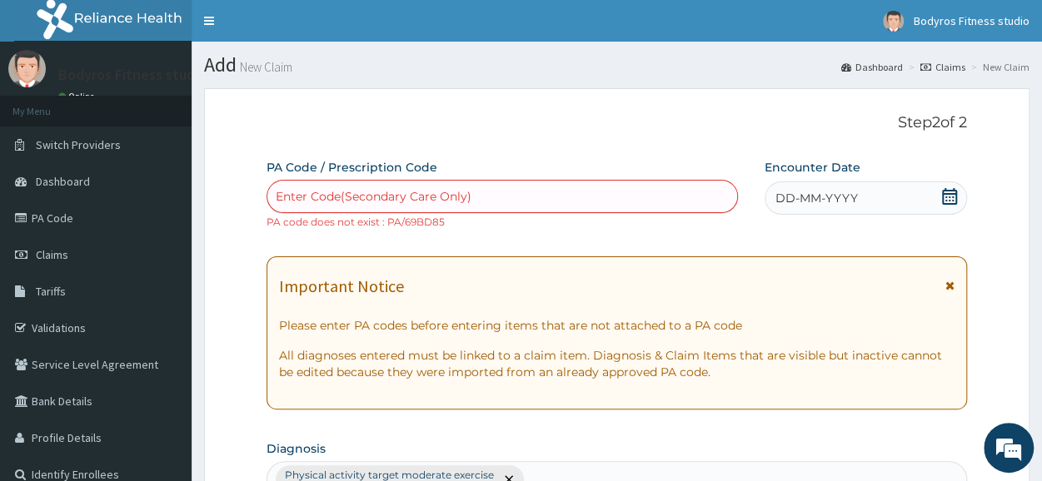
click at [287, 190] on div "Enter Code(Secondary Care Only)" at bounding box center [374, 196] width 196 height 17
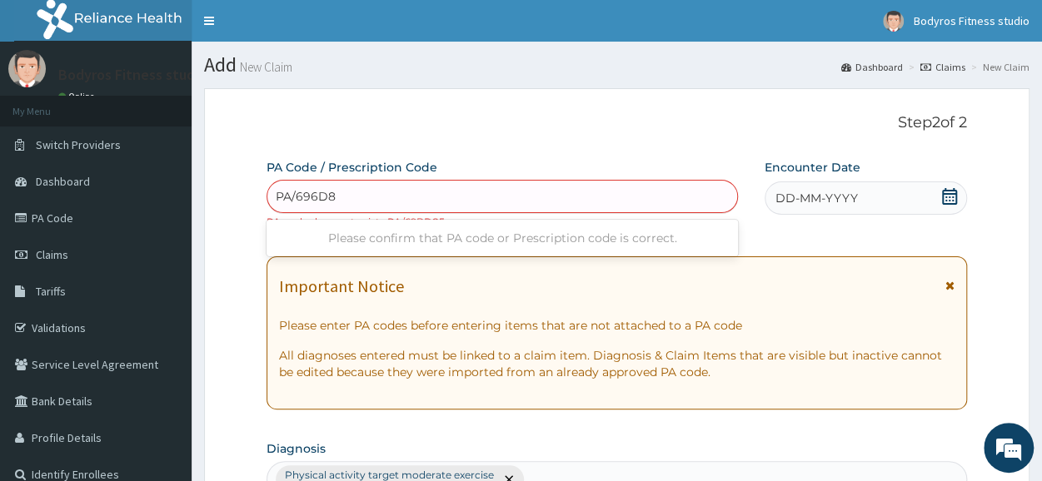
type input "PA/696D85"
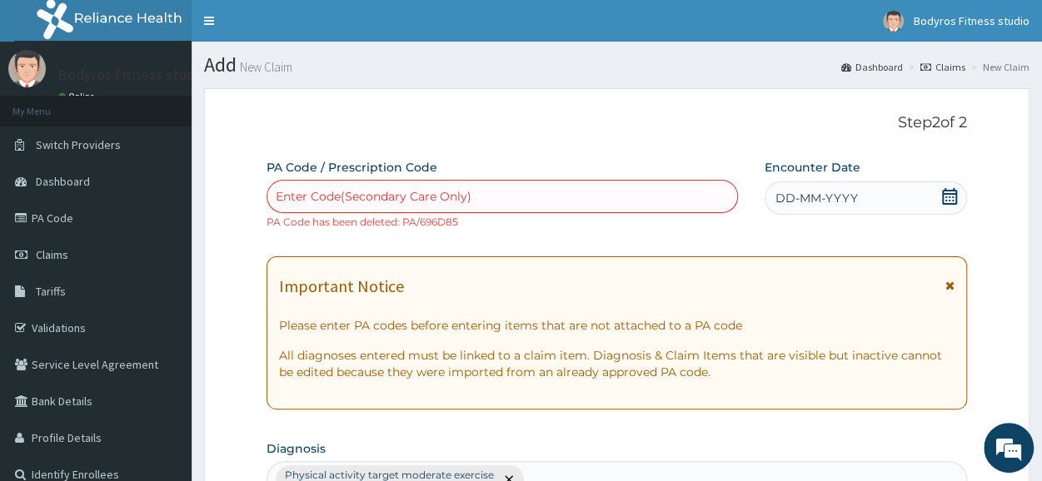
click at [384, 195] on div "Enter Code(Secondary Care Only)" at bounding box center [374, 196] width 196 height 17
paste input "PA/A72AC5"
type input "PA/A72AC5"
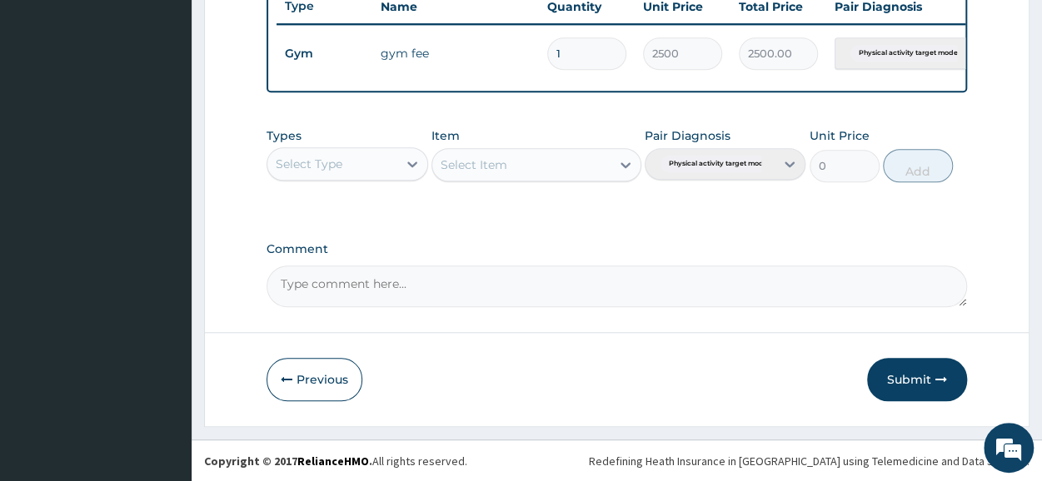
scroll to position [651, 0]
click at [896, 374] on button "Submit" at bounding box center [917, 378] width 100 height 43
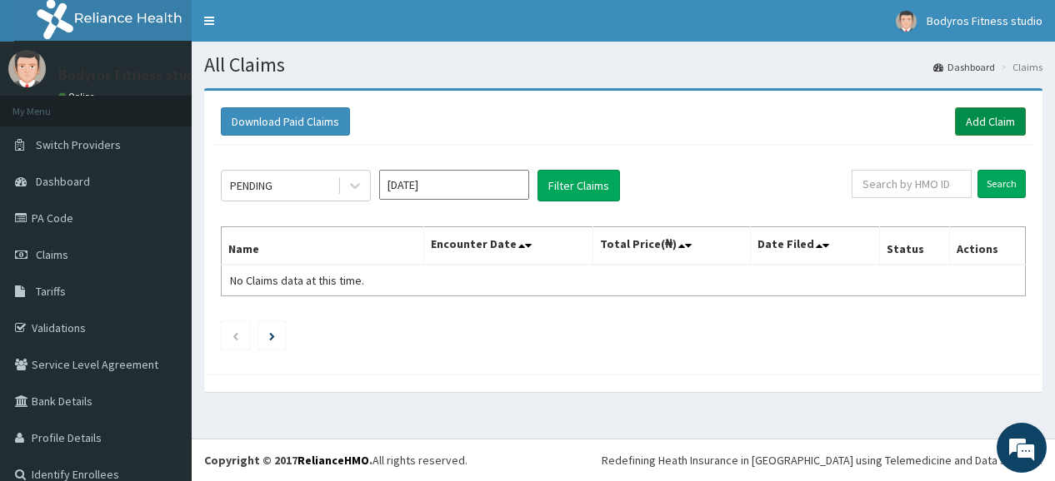
click at [973, 124] on link "Add Claim" at bounding box center [990, 121] width 71 height 28
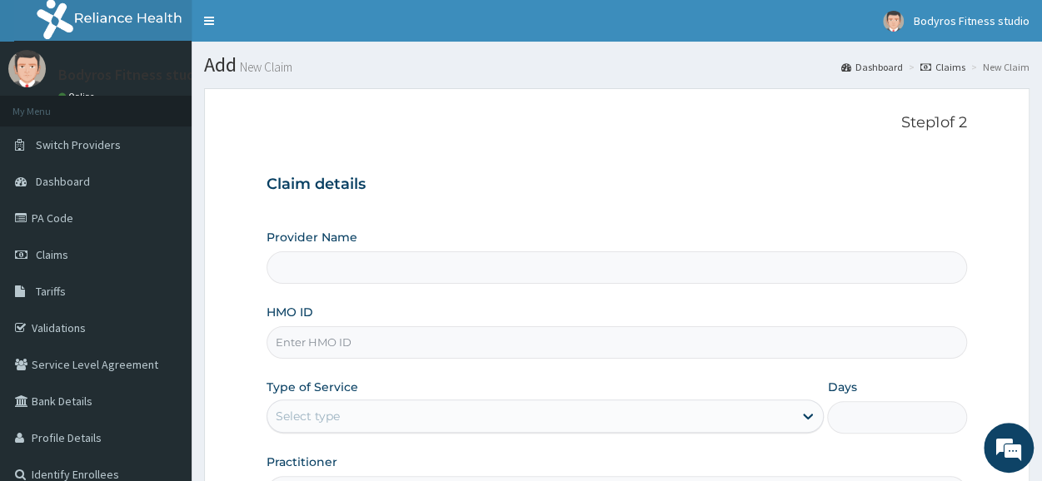
type input "BODYROX FITNESS STUDIO"
type input "1"
click at [312, 346] on input "HMO ID" at bounding box center [617, 343] width 701 height 32
type input "CMS/10002/A"
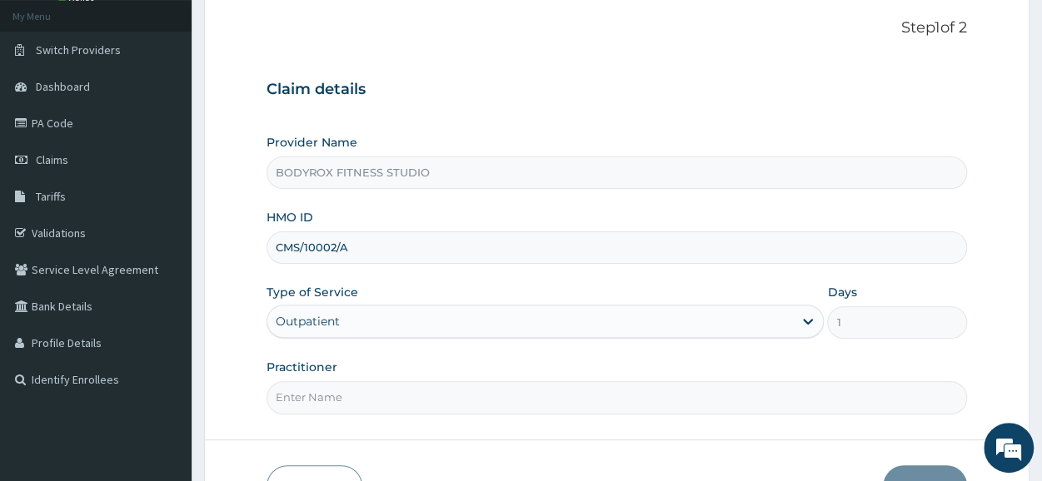
scroll to position [200, 0]
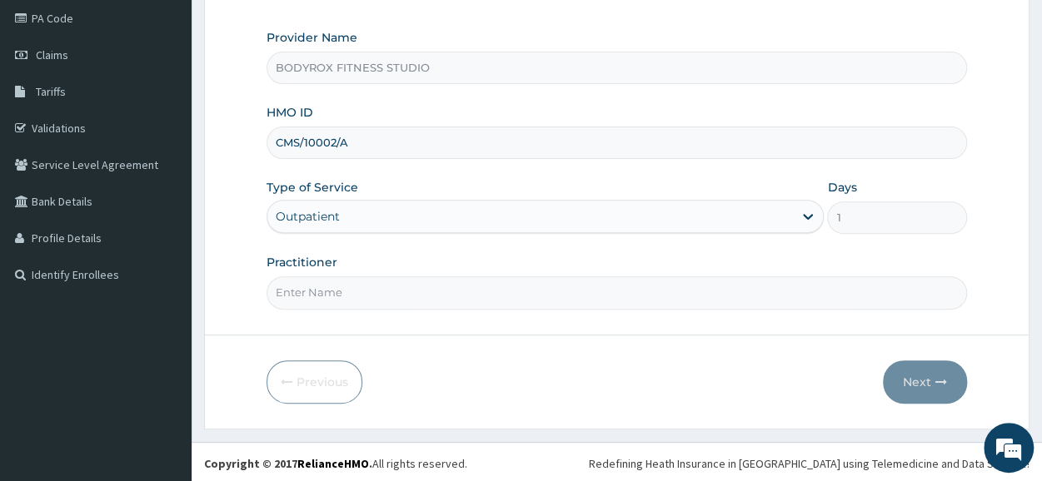
click at [429, 307] on input "Practitioner" at bounding box center [617, 293] width 701 height 32
click at [417, 277] on input "Practitioner" at bounding box center [617, 293] width 701 height 32
type input "BODYROX"
click at [905, 372] on button "Next" at bounding box center [925, 382] width 84 height 43
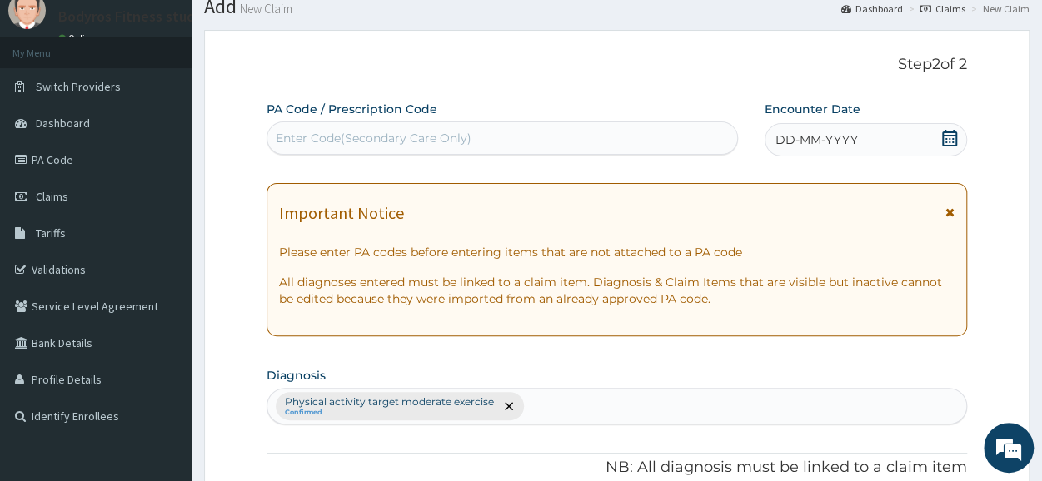
scroll to position [0, 0]
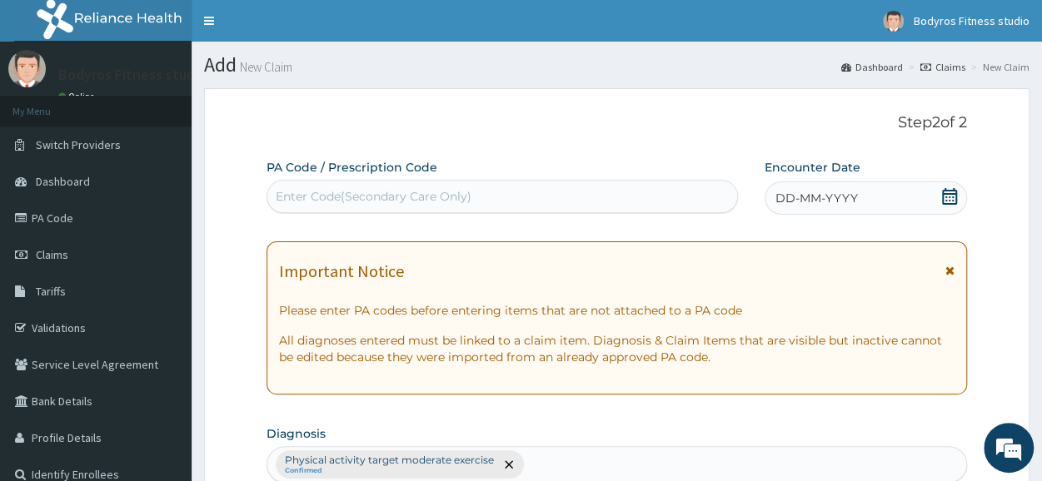
click at [295, 198] on div "Enter Code(Secondary Care Only)" at bounding box center [374, 196] width 196 height 17
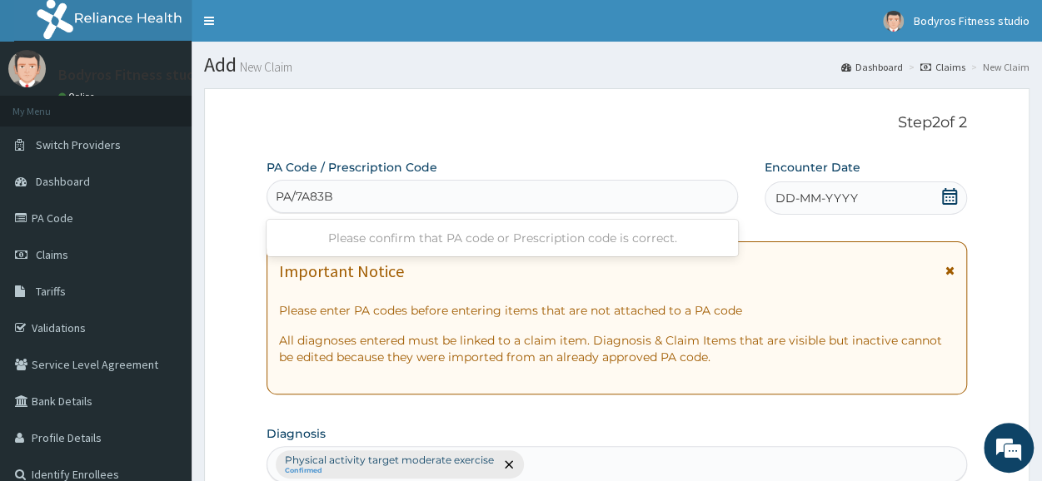
type input "PA/7A83B9"
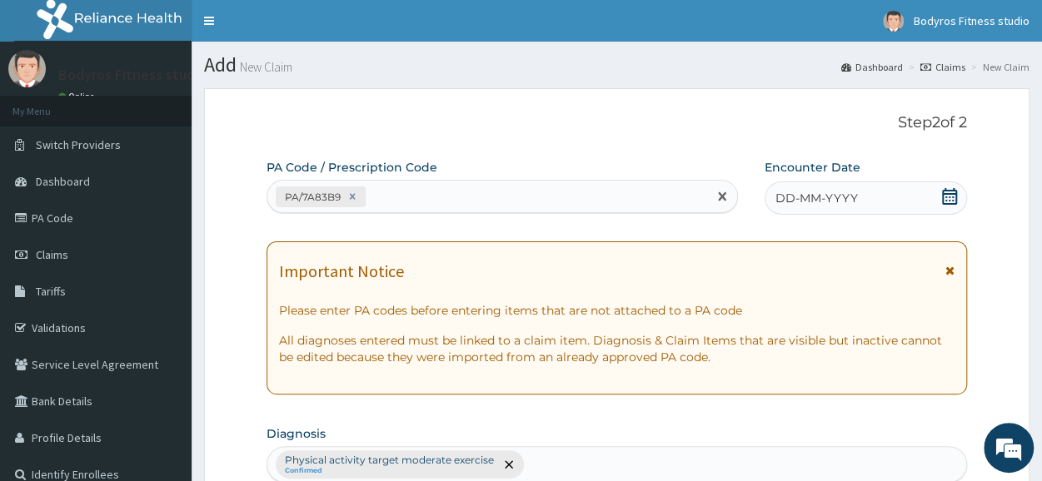
click at [944, 199] on icon at bounding box center [949, 196] width 17 height 17
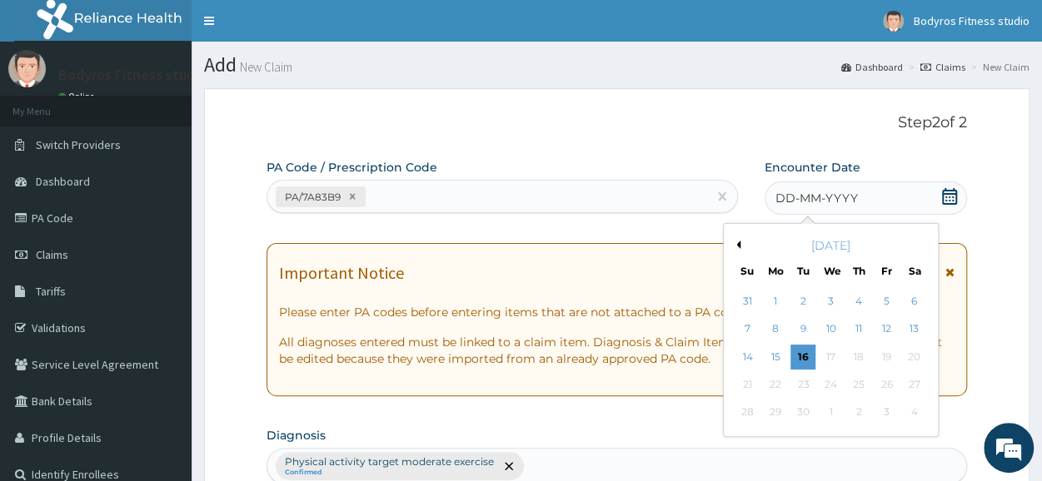
click at [736, 246] on button "Previous Month" at bounding box center [736, 245] width 8 height 8
click at [806, 388] on div "24" at bounding box center [803, 384] width 25 height 25
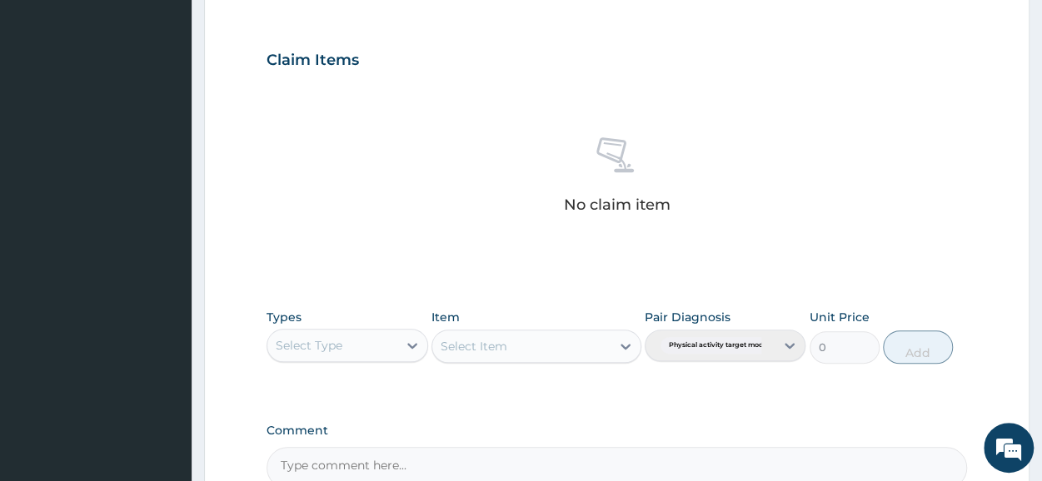
scroll to position [716, 0]
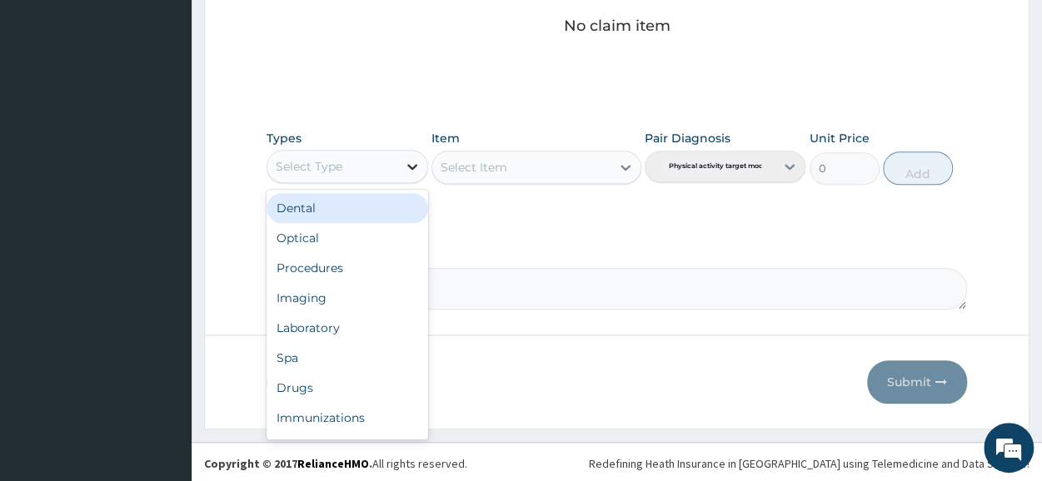
click at [403, 152] on div at bounding box center [412, 167] width 30 height 30
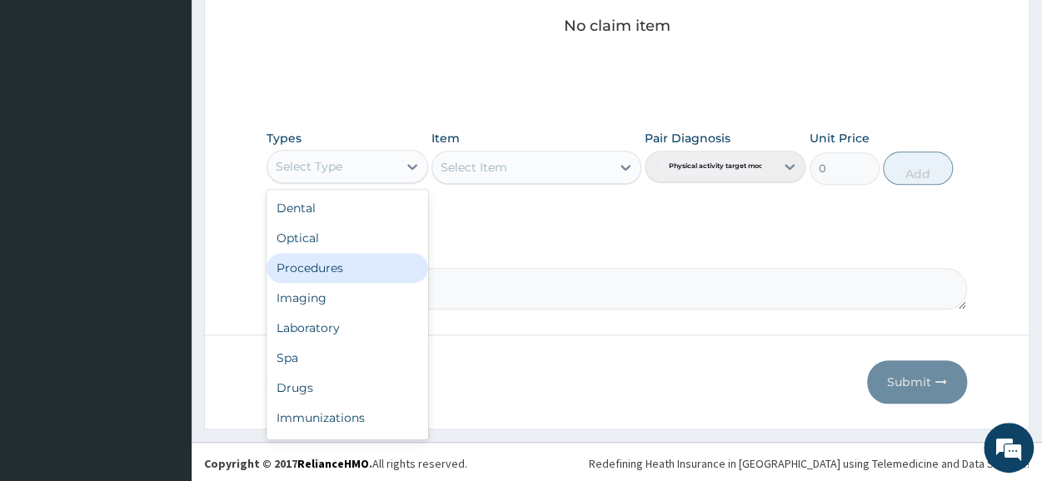
scroll to position [57, 0]
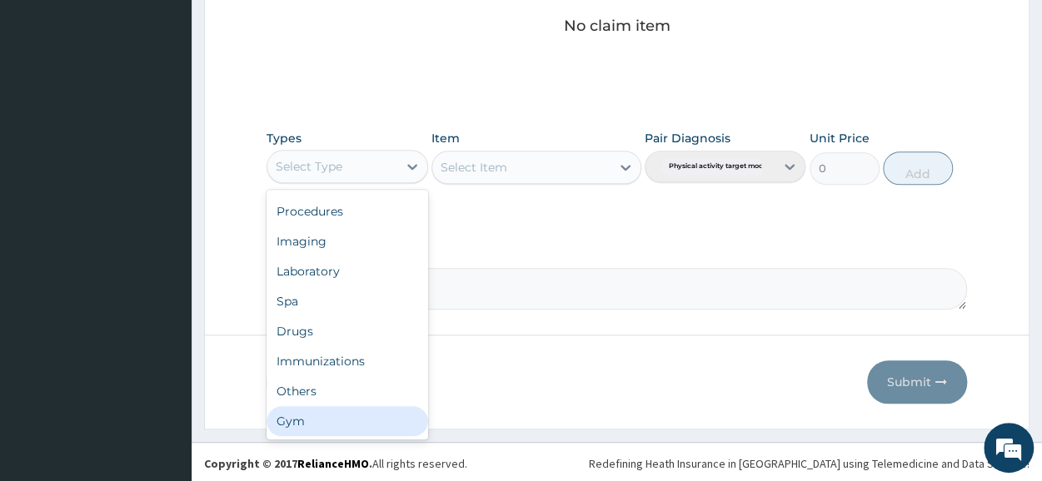
click at [285, 430] on div "Gym" at bounding box center [347, 422] width 161 height 30
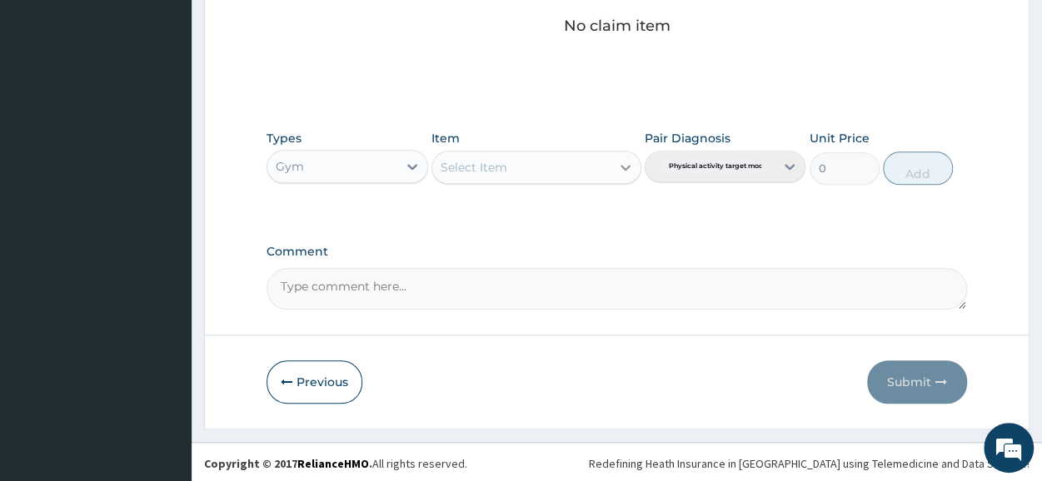
click at [621, 159] on icon at bounding box center [625, 167] width 17 height 17
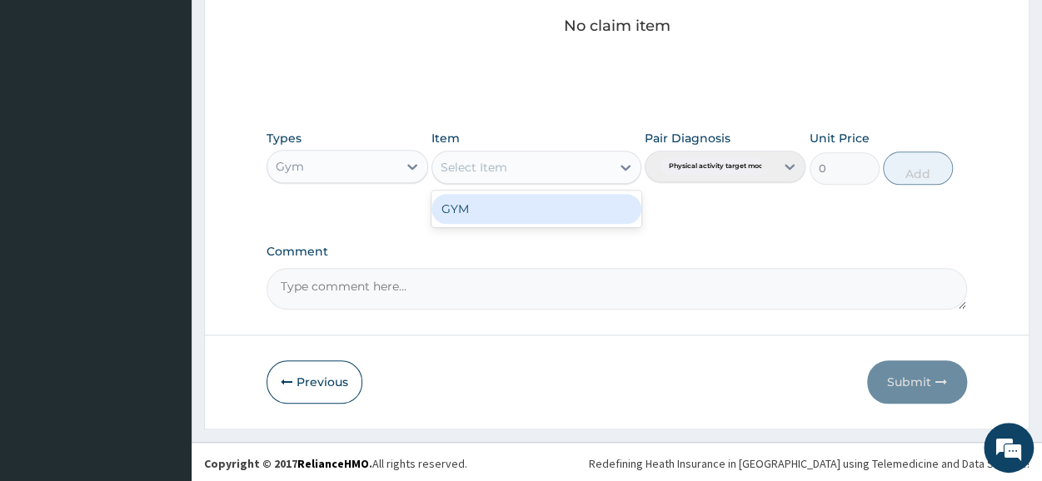
click at [575, 198] on div "GYM" at bounding box center [537, 209] width 210 height 30
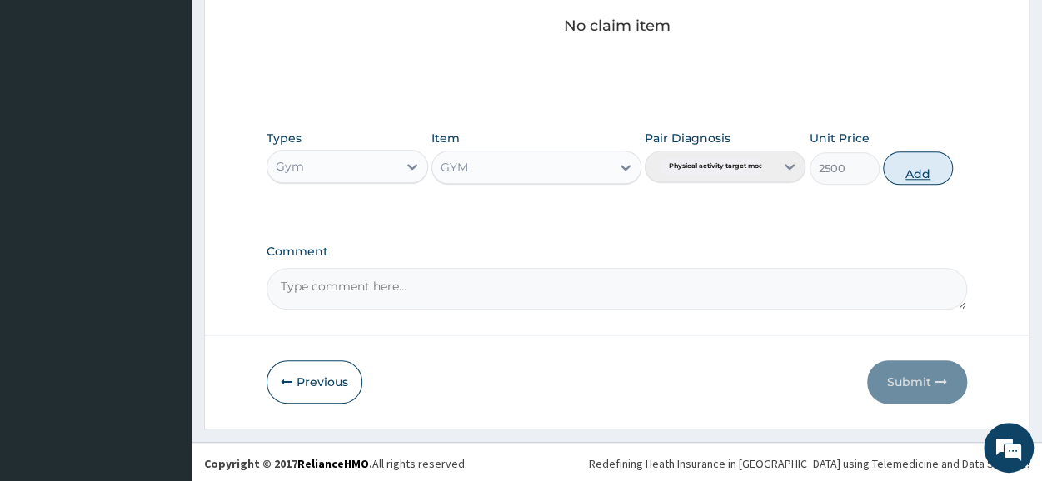
click at [911, 180] on button "Add" at bounding box center [918, 168] width 70 height 33
type input "0"
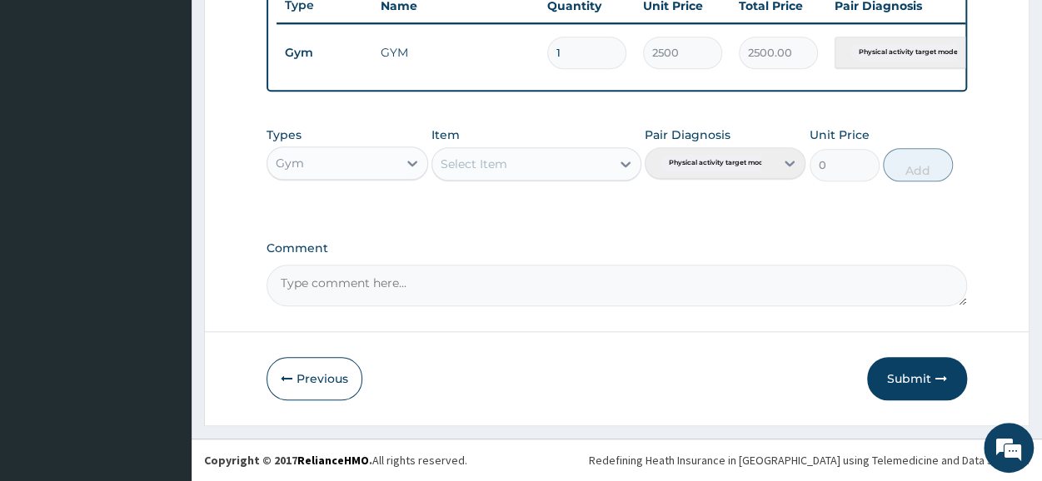
scroll to position [651, 0]
click at [920, 385] on button "Submit" at bounding box center [917, 378] width 100 height 43
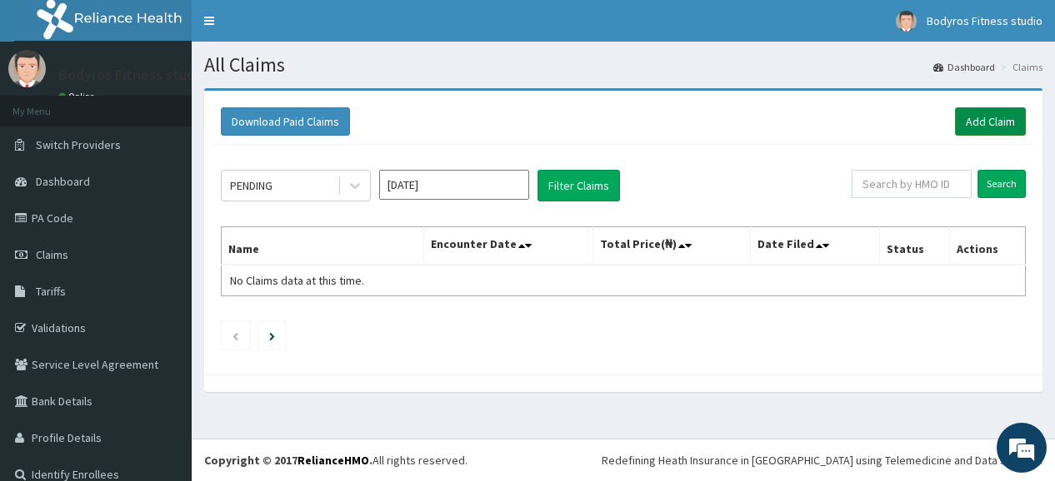
click at [981, 122] on link "Add Claim" at bounding box center [990, 121] width 71 height 28
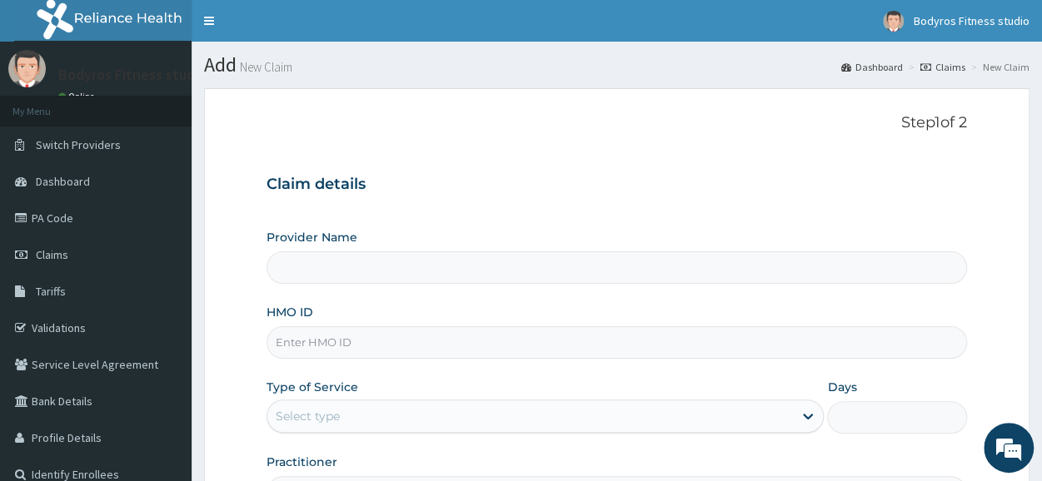
type input "BODYROX FITNESS STUDIO"
type input "1"
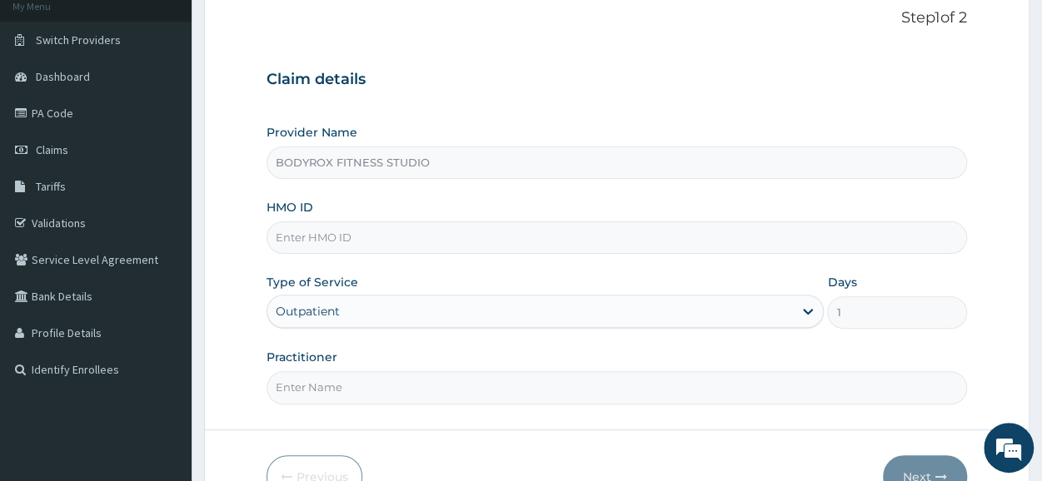
scroll to position [200, 0]
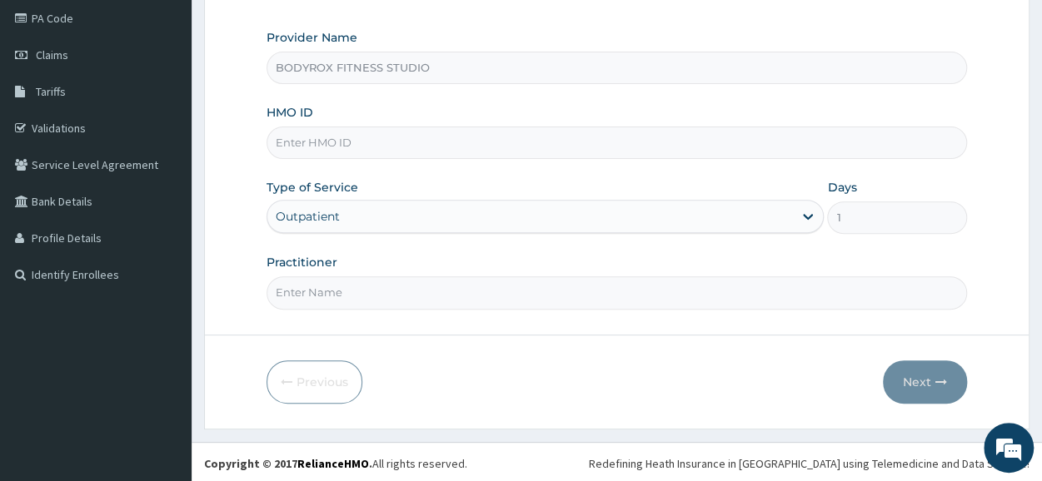
click at [432, 133] on input "HMO ID" at bounding box center [617, 143] width 701 height 32
type input "GBI/10043/A"
click at [352, 277] on input "Practitioner" at bounding box center [617, 293] width 701 height 32
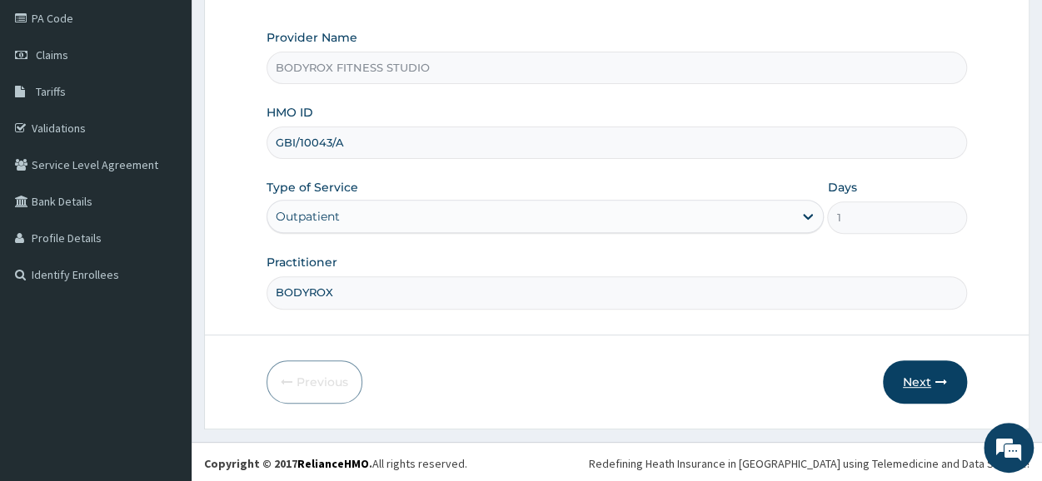
type input "BODYROX"
click at [913, 372] on button "Next" at bounding box center [925, 382] width 84 height 43
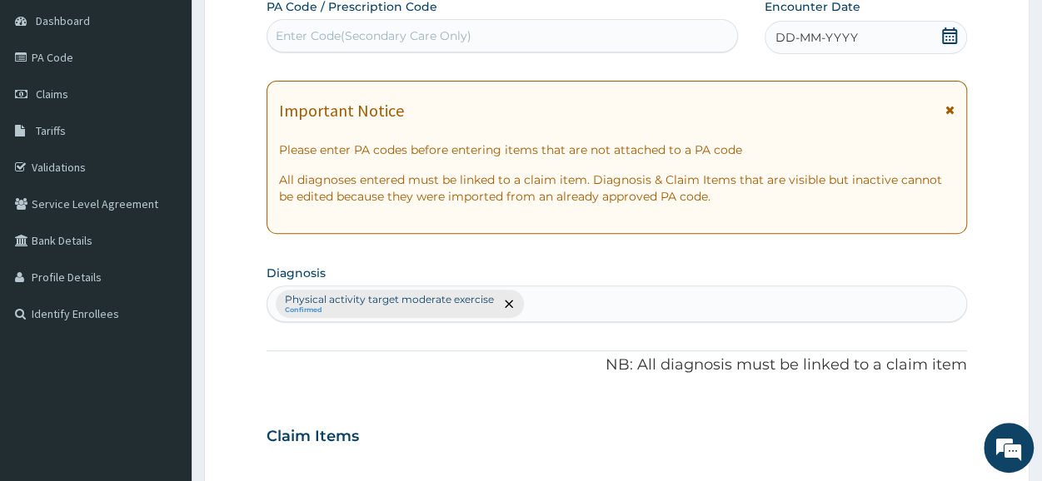
scroll to position [0, 0]
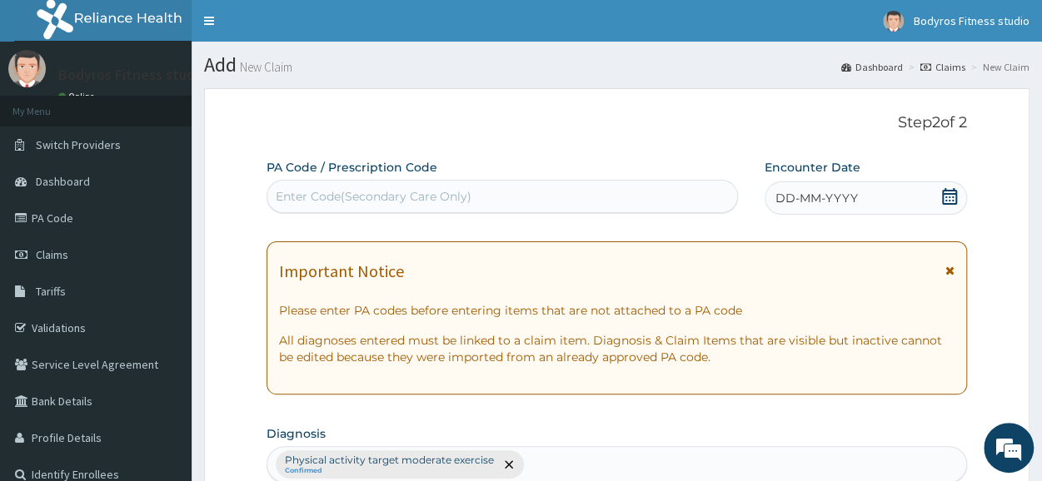
click at [320, 193] on div "Enter Code(Secondary Care Only)" at bounding box center [374, 196] width 196 height 17
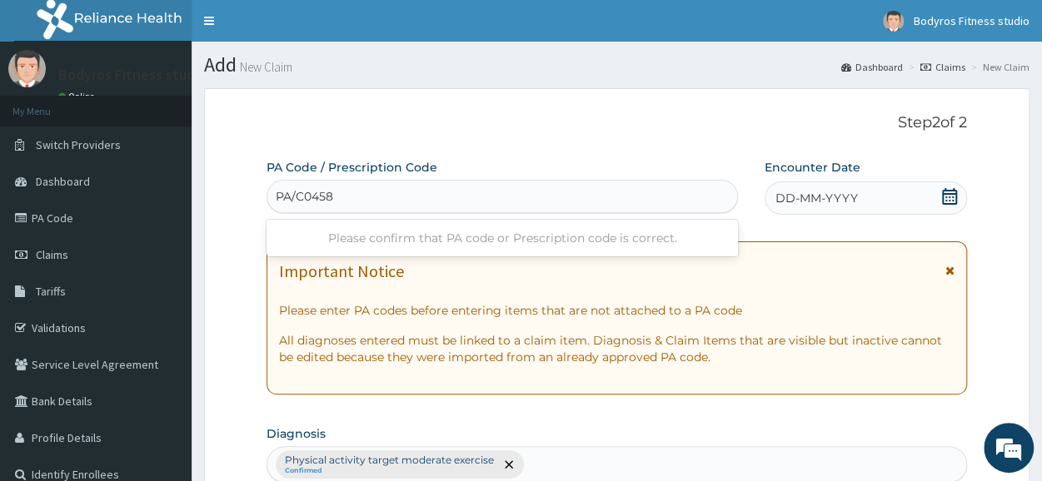
type input "PA/C04586"
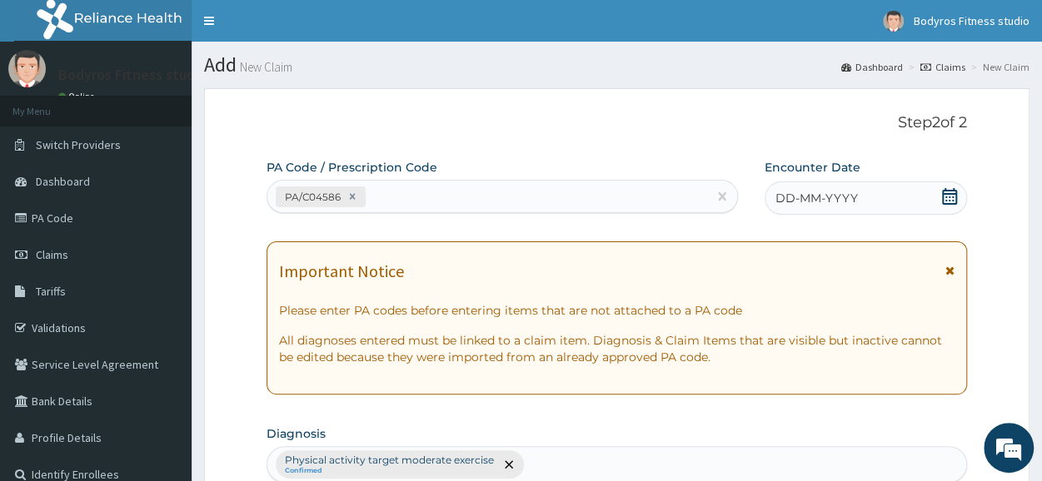
click at [948, 196] on icon at bounding box center [949, 196] width 17 height 17
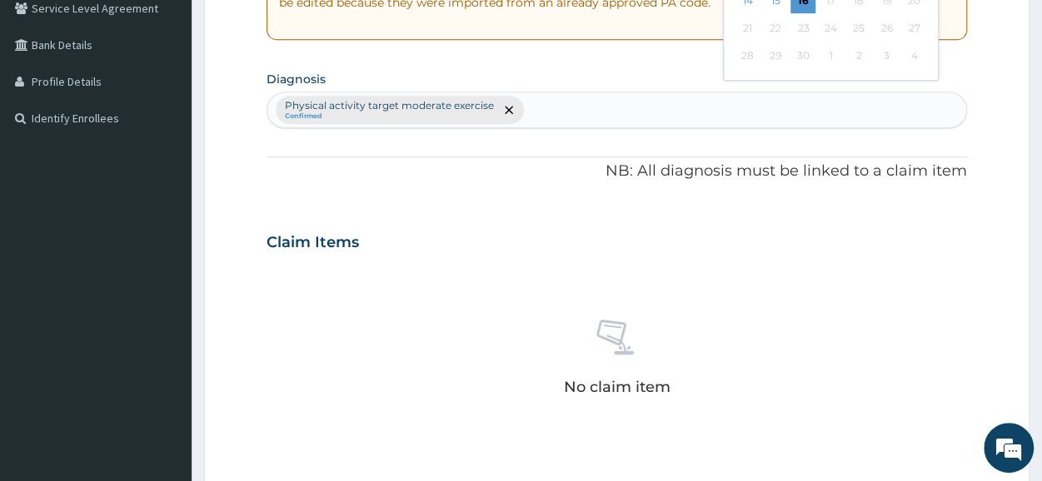
scroll to position [167, 0]
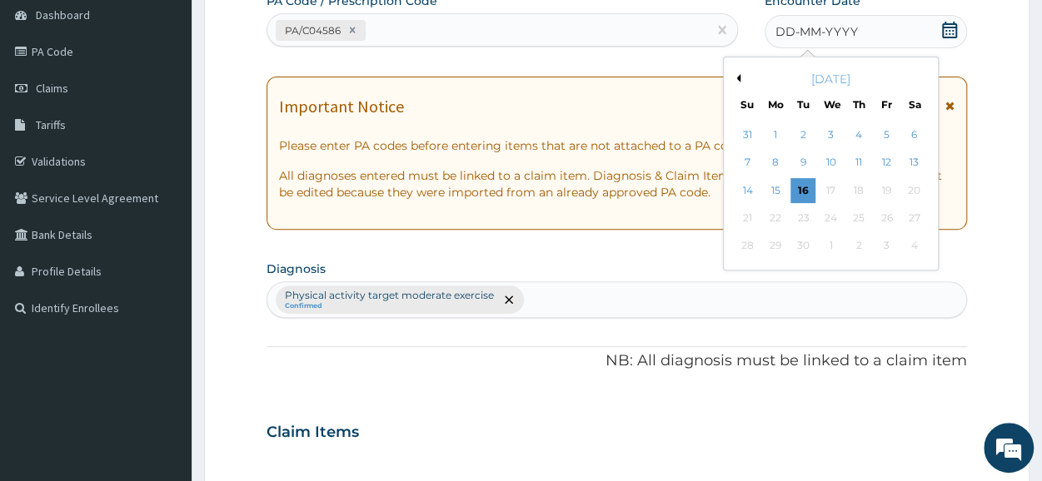
click at [737, 74] on button "Previous Month" at bounding box center [736, 78] width 8 height 8
click at [798, 210] on div "24" at bounding box center [803, 218] width 25 height 25
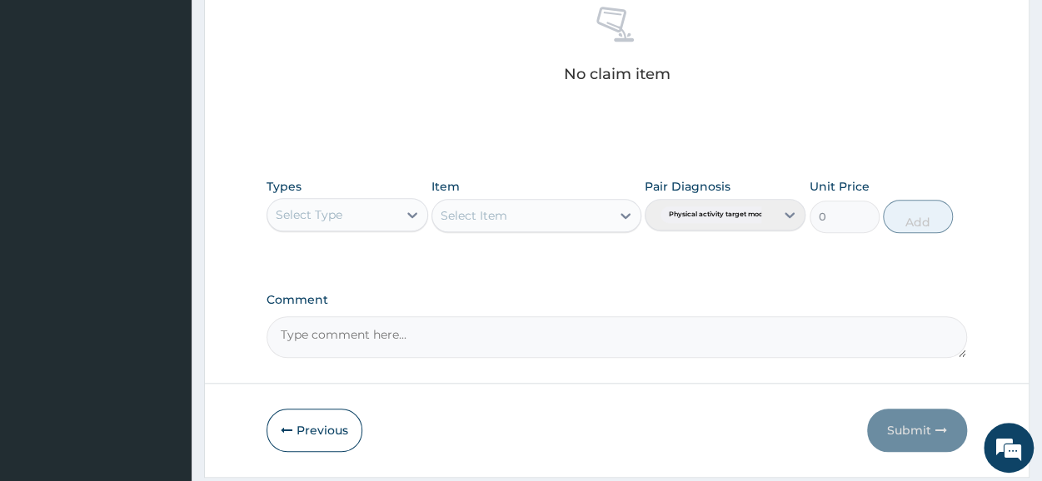
scroll to position [716, 0]
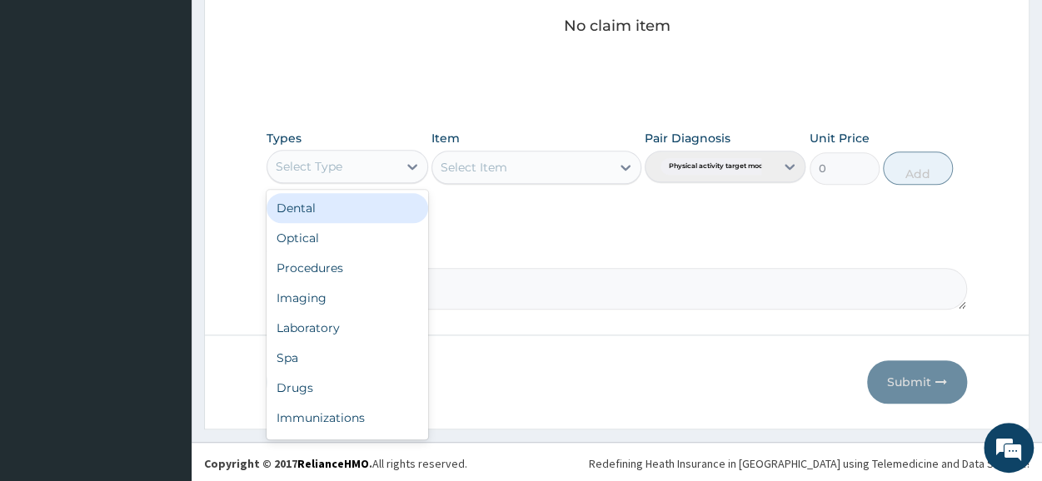
click at [362, 157] on div "Select Type" at bounding box center [331, 166] width 129 height 27
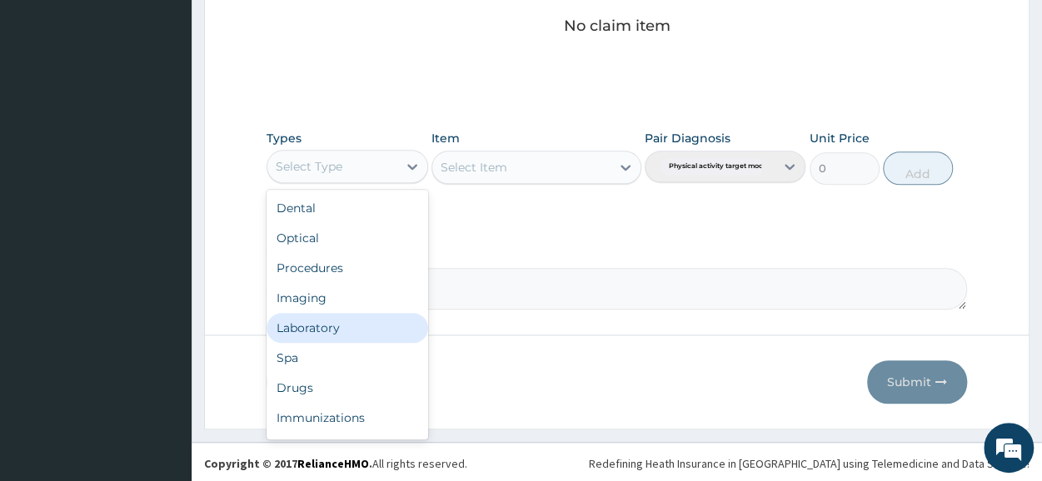
scroll to position [57, 0]
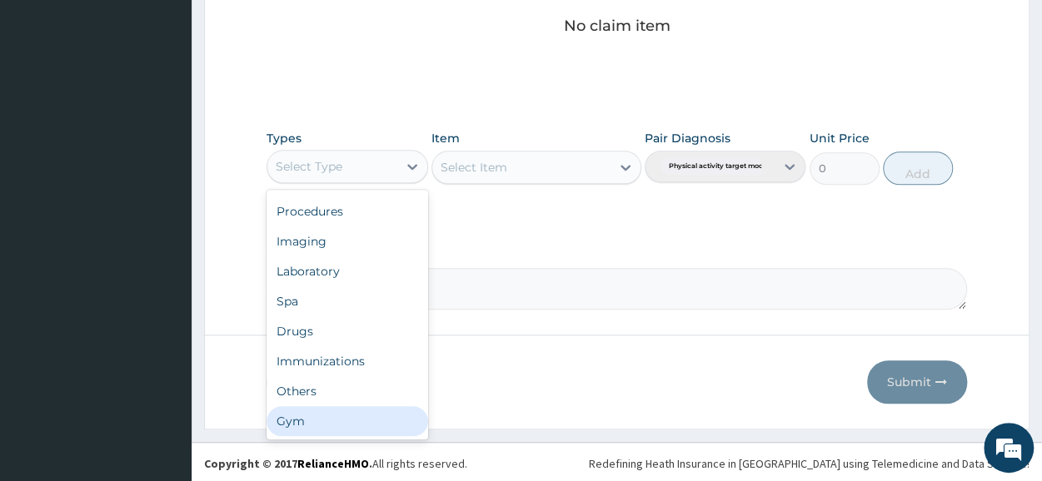
click at [328, 412] on div "Gym" at bounding box center [347, 422] width 161 height 30
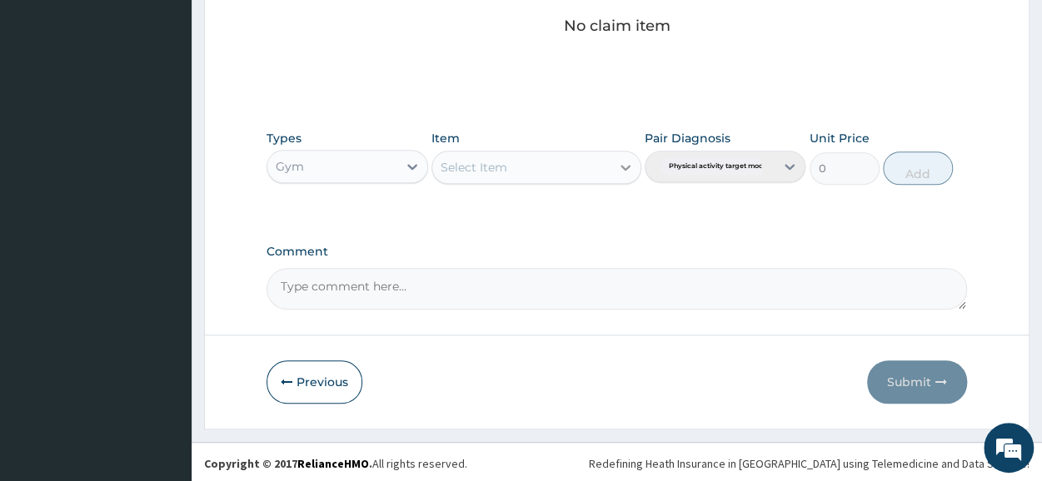
click at [619, 167] on icon at bounding box center [625, 167] width 17 height 17
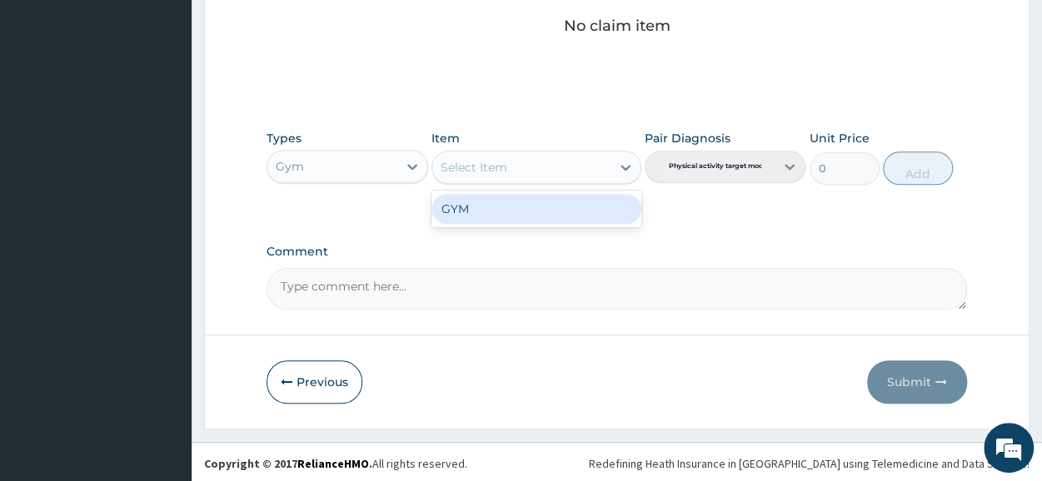
click at [588, 202] on div "GYM" at bounding box center [537, 209] width 210 height 30
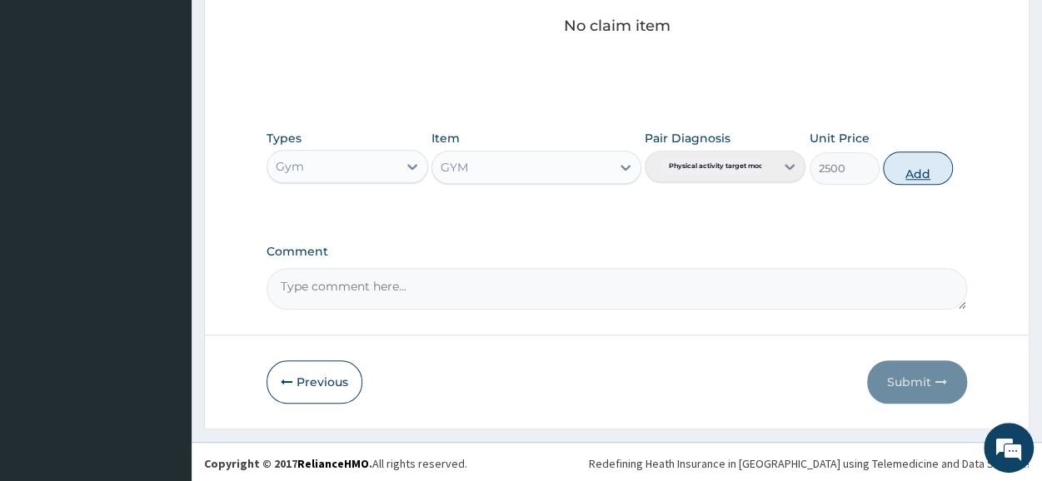
click at [936, 167] on button "Add" at bounding box center [918, 168] width 70 height 33
type input "0"
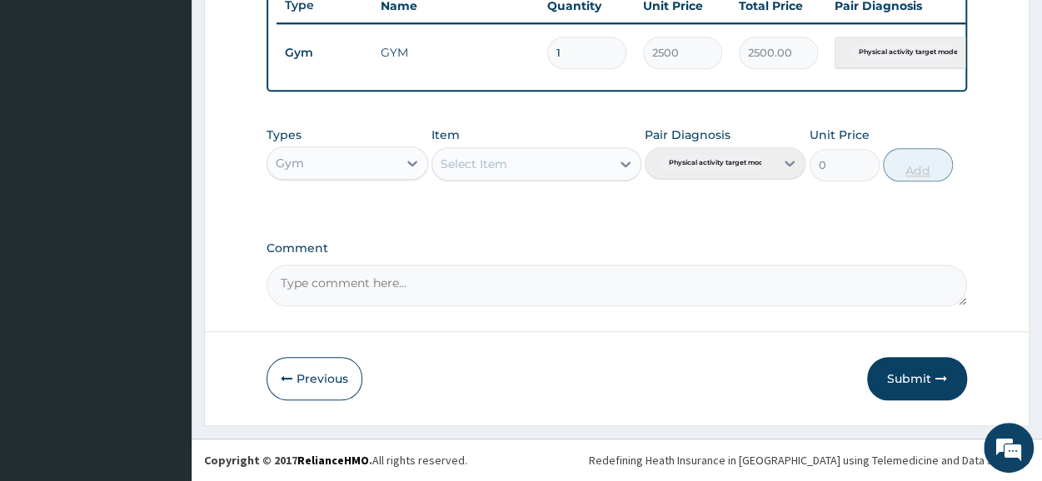
scroll to position [651, 0]
click at [901, 374] on button "Submit" at bounding box center [917, 378] width 100 height 43
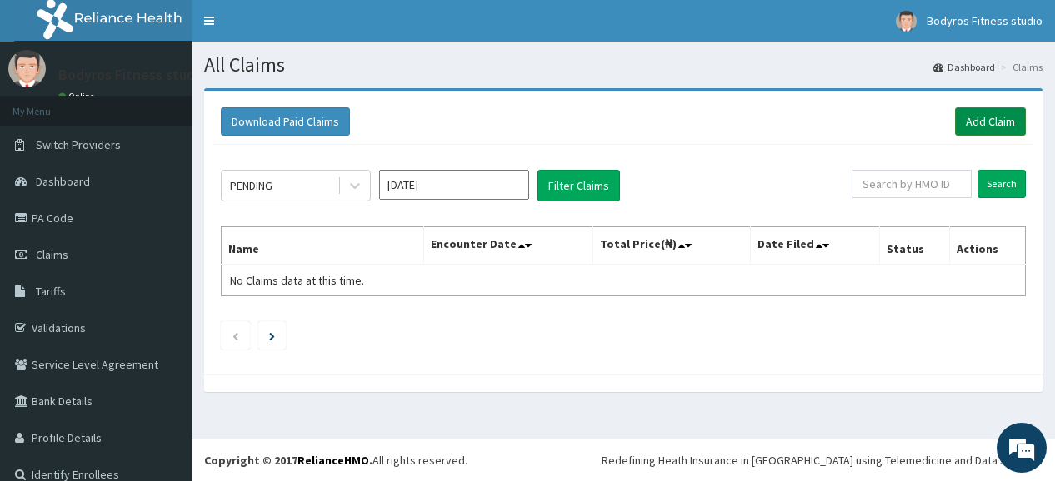
click at [970, 119] on link "Add Claim" at bounding box center [990, 121] width 71 height 28
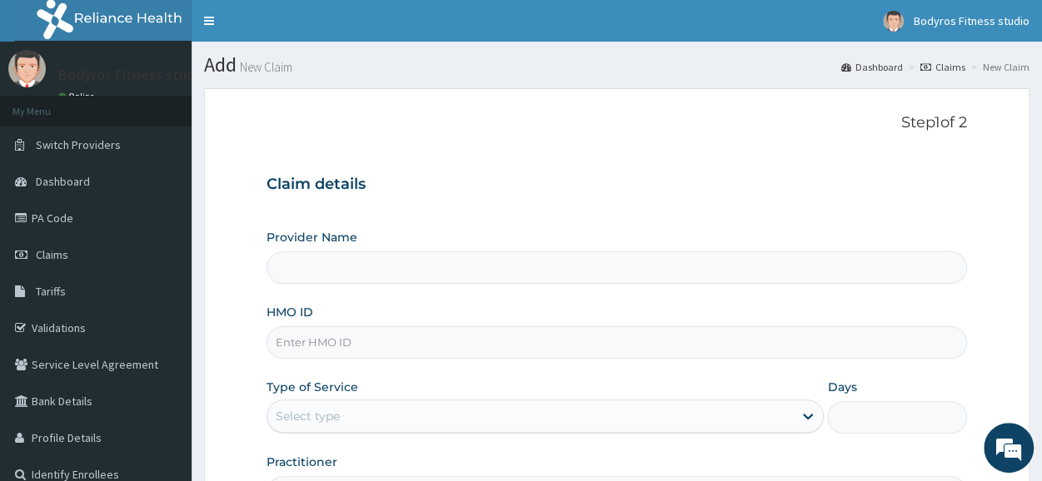
type input "BODYROX FITNESS STUDIO"
type input "1"
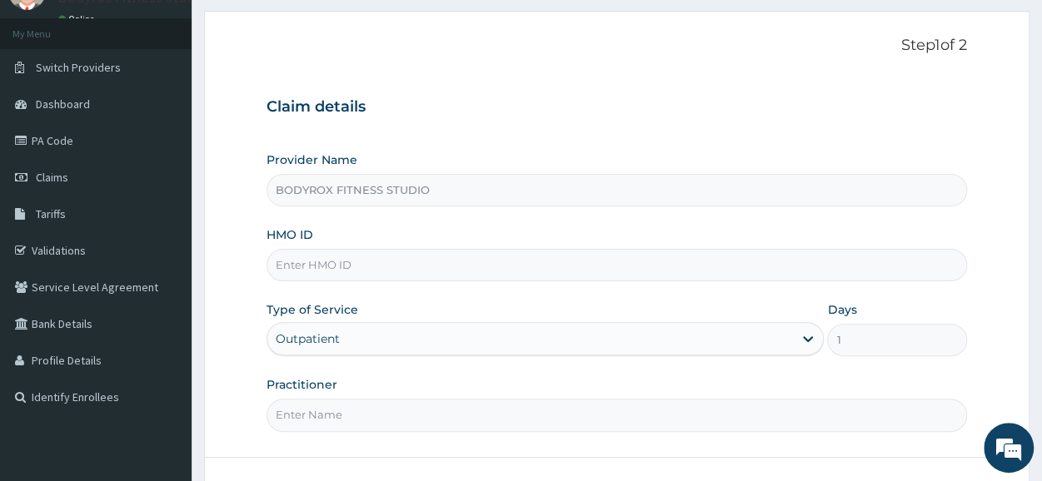
scroll to position [200, 0]
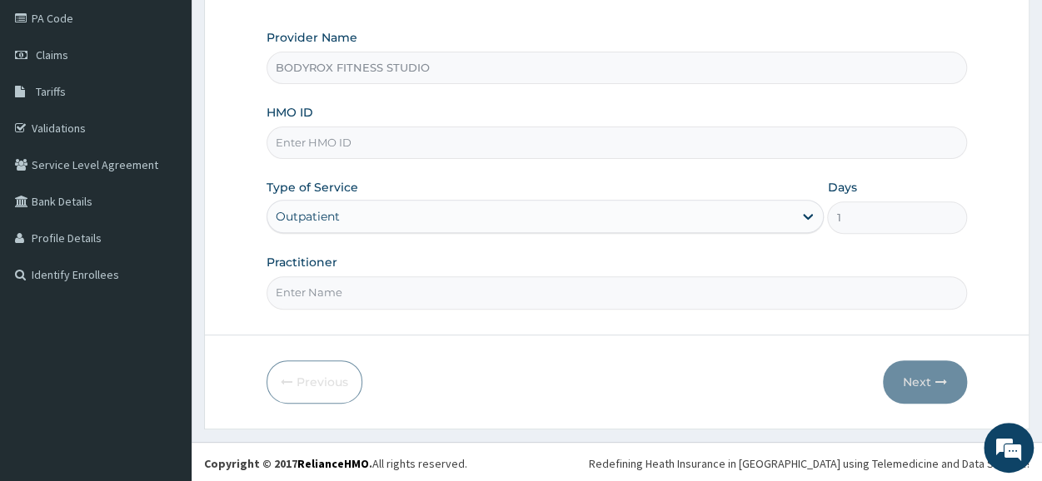
click at [332, 142] on input "HMO ID" at bounding box center [617, 143] width 701 height 32
type input "GBI/10176/A"
click at [338, 294] on input "Practitioner" at bounding box center [617, 293] width 701 height 32
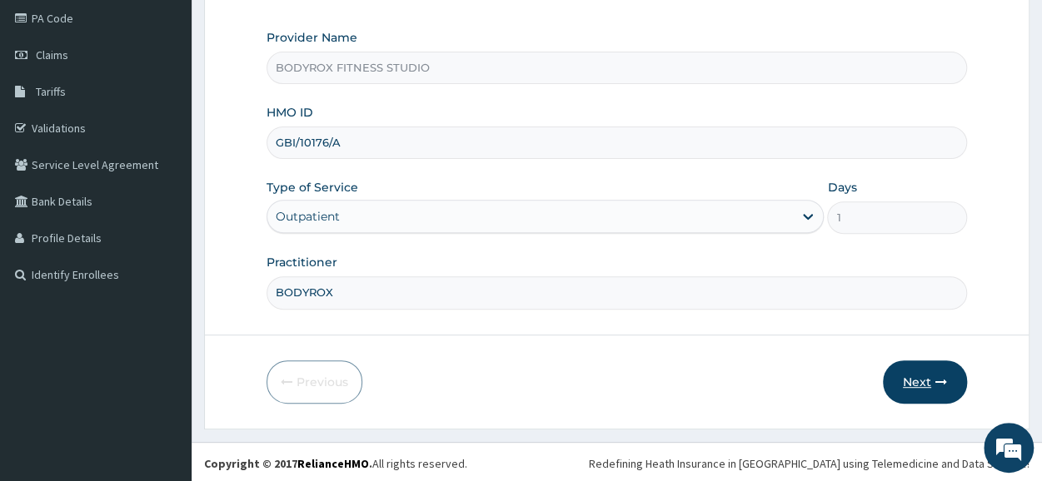
type input "BODYROX"
click at [913, 369] on button "Next" at bounding box center [925, 382] width 84 height 43
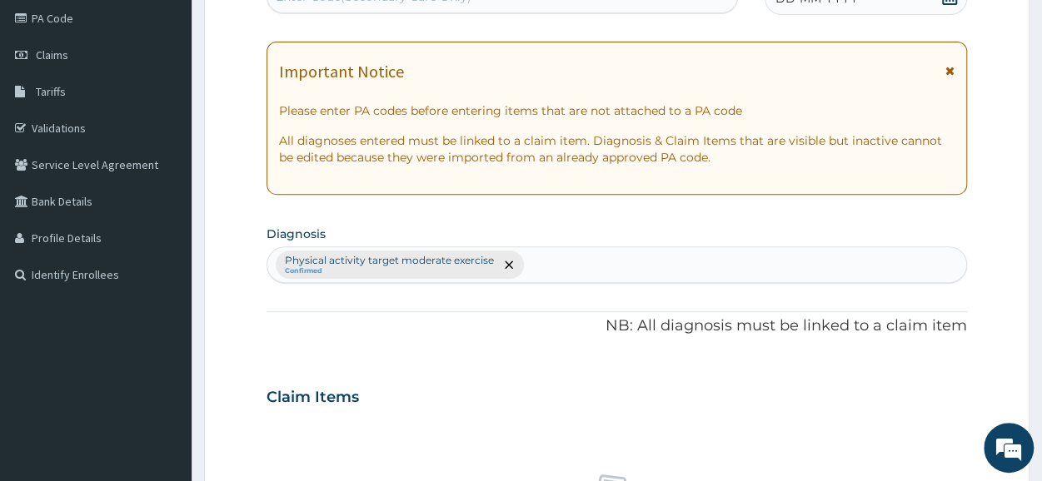
scroll to position [0, 0]
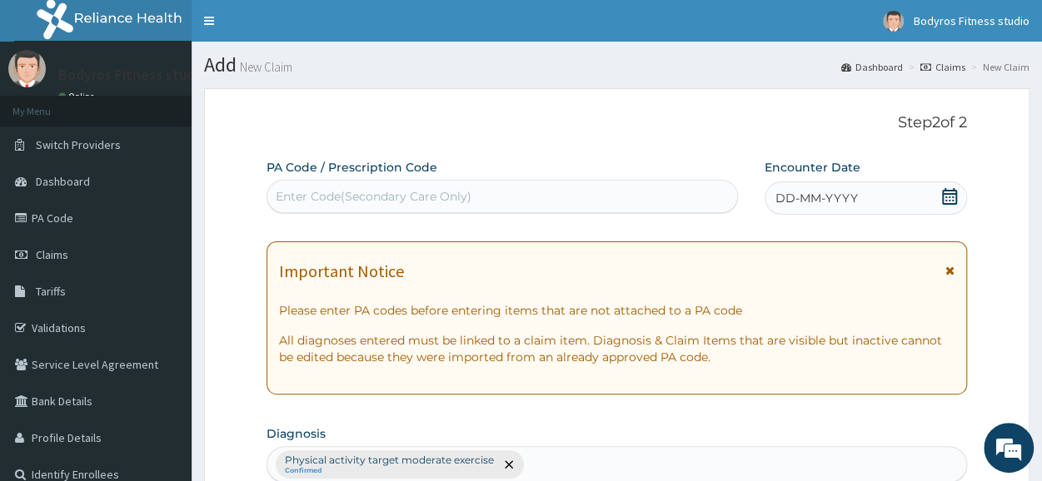
click at [432, 196] on div "Enter Code(Secondary Care Only)" at bounding box center [374, 196] width 196 height 17
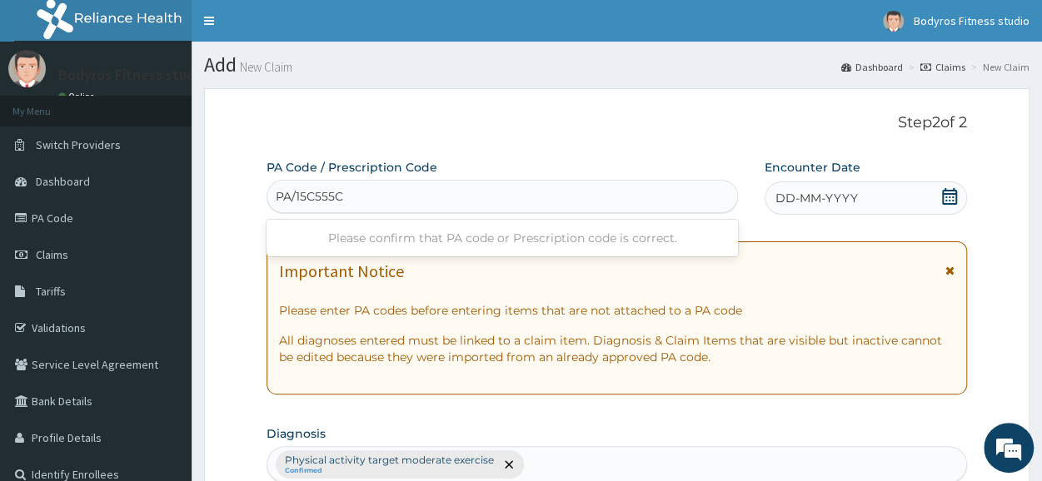
type input "PA/15C55C"
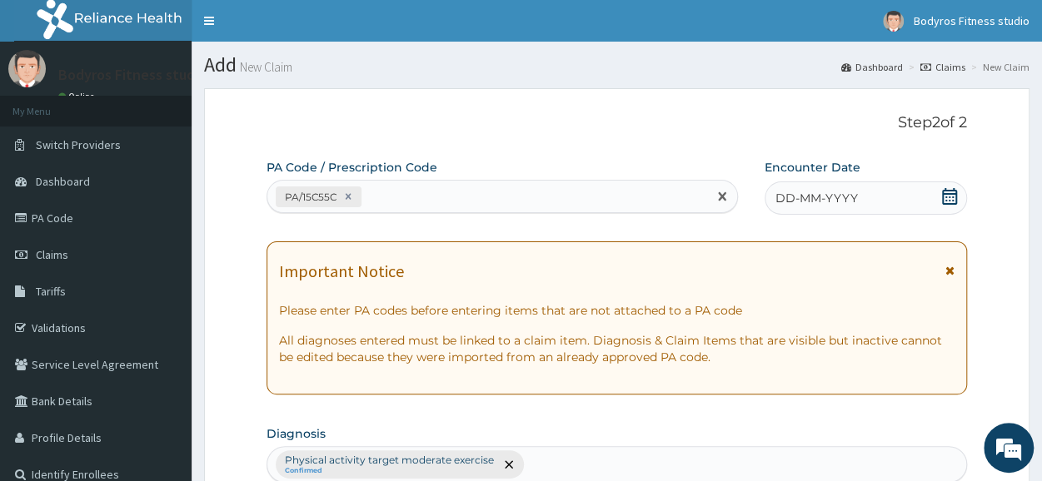
click at [951, 194] on icon at bounding box center [949, 196] width 17 height 17
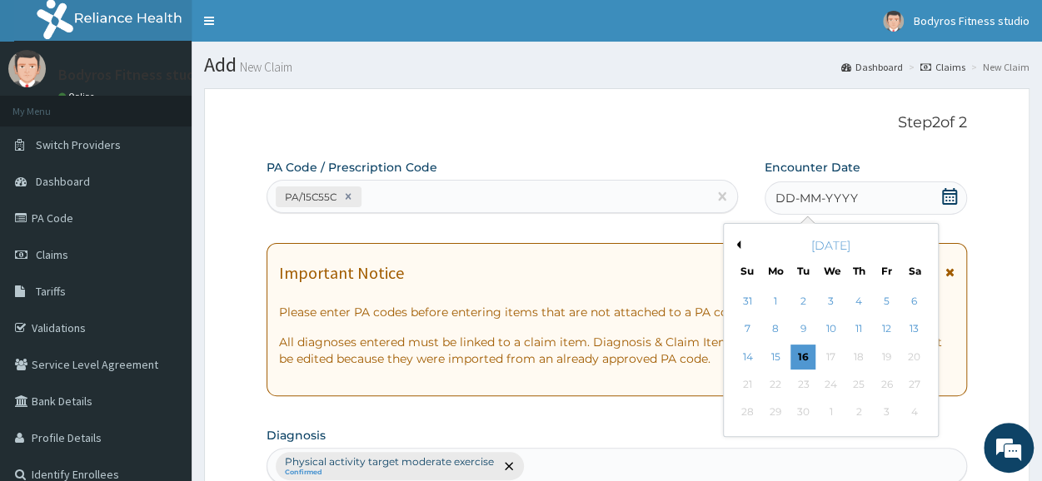
click at [735, 246] on button "Previous Month" at bounding box center [736, 245] width 8 height 8
click at [798, 376] on div "24" at bounding box center [803, 384] width 25 height 25
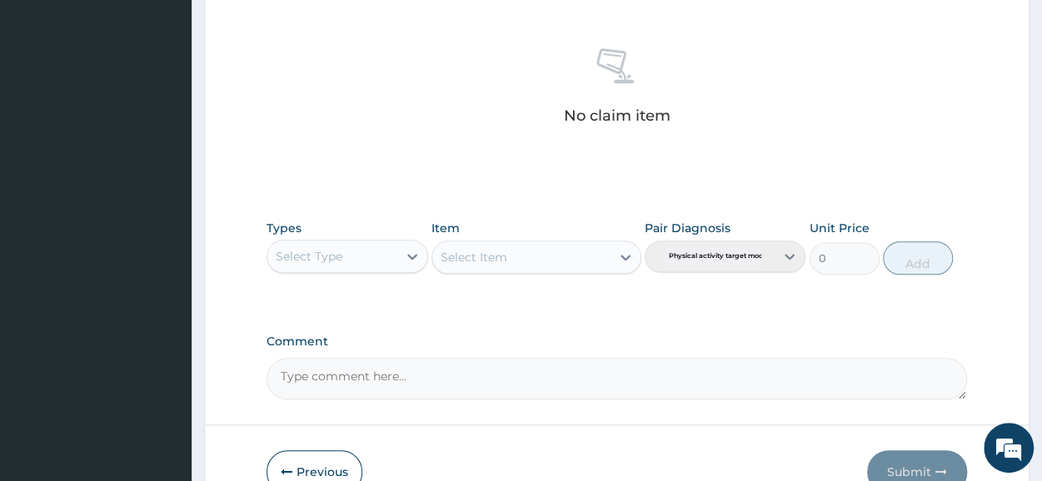
scroll to position [716, 0]
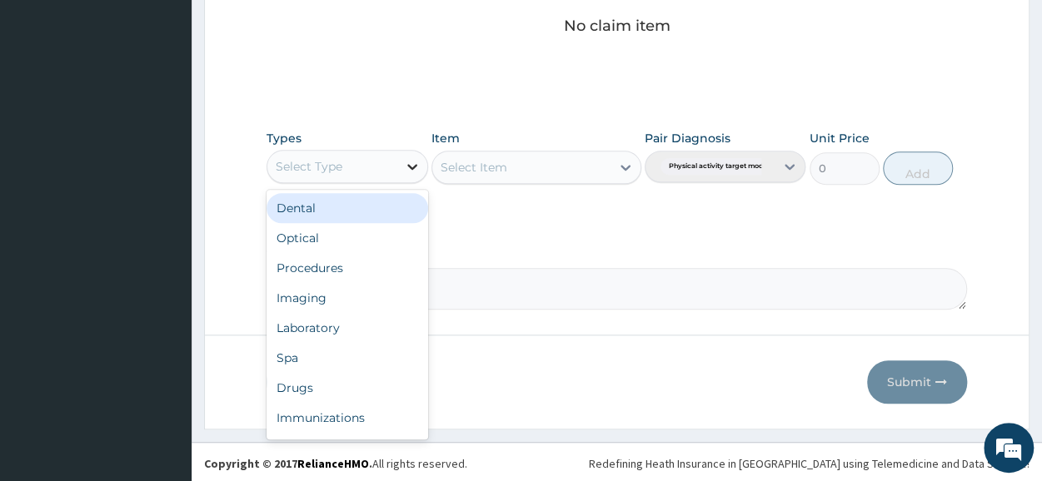
click at [405, 172] on icon at bounding box center [412, 166] width 17 height 17
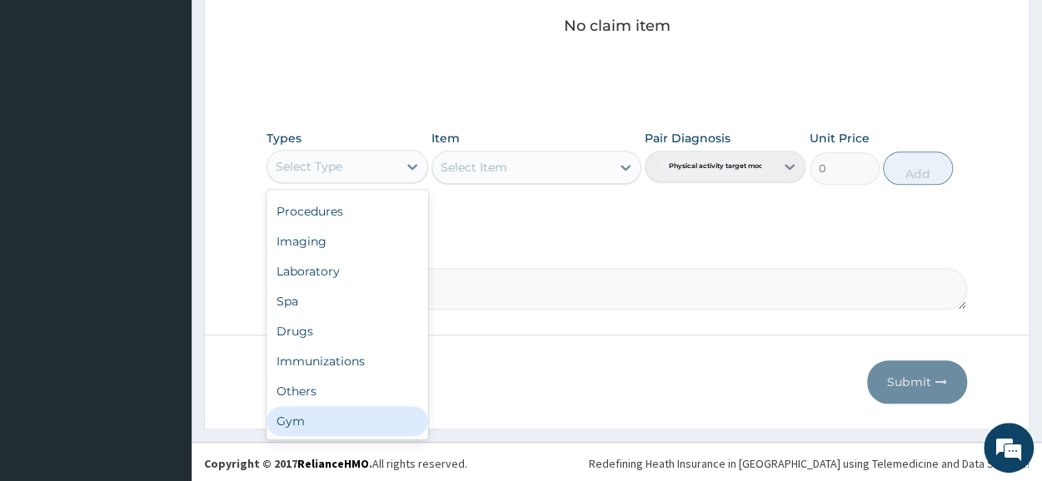
click at [330, 410] on div "Gym" at bounding box center [347, 422] width 161 height 30
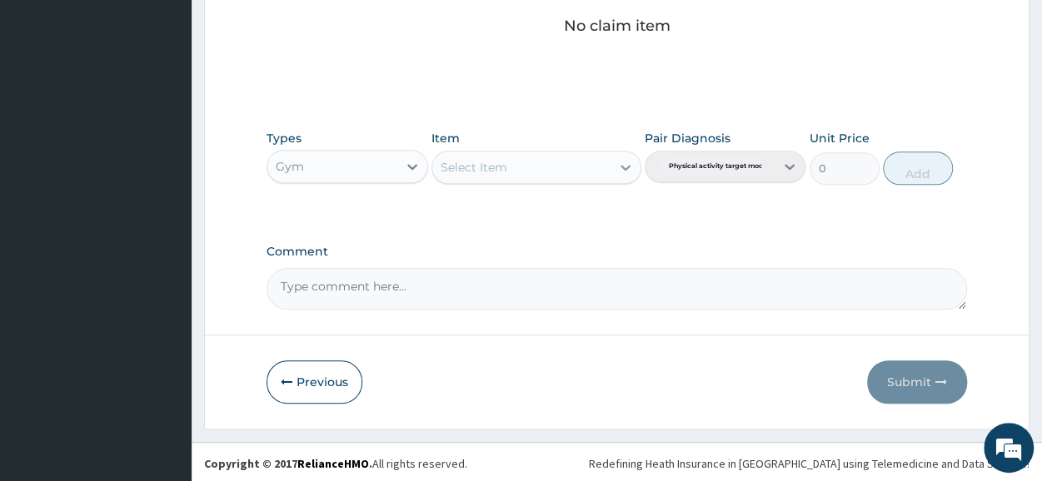
click at [614, 157] on div at bounding box center [626, 167] width 30 height 30
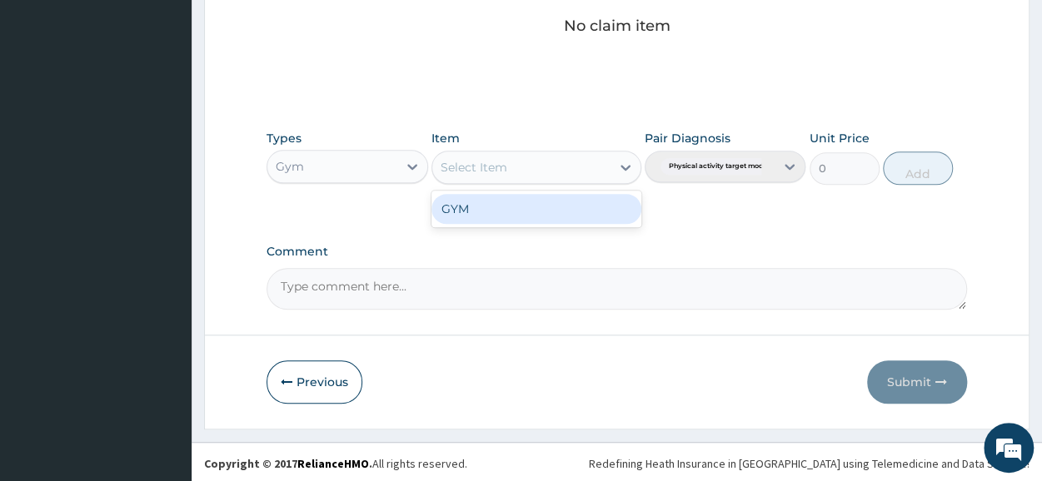
click at [585, 214] on div "GYM" at bounding box center [537, 209] width 210 height 30
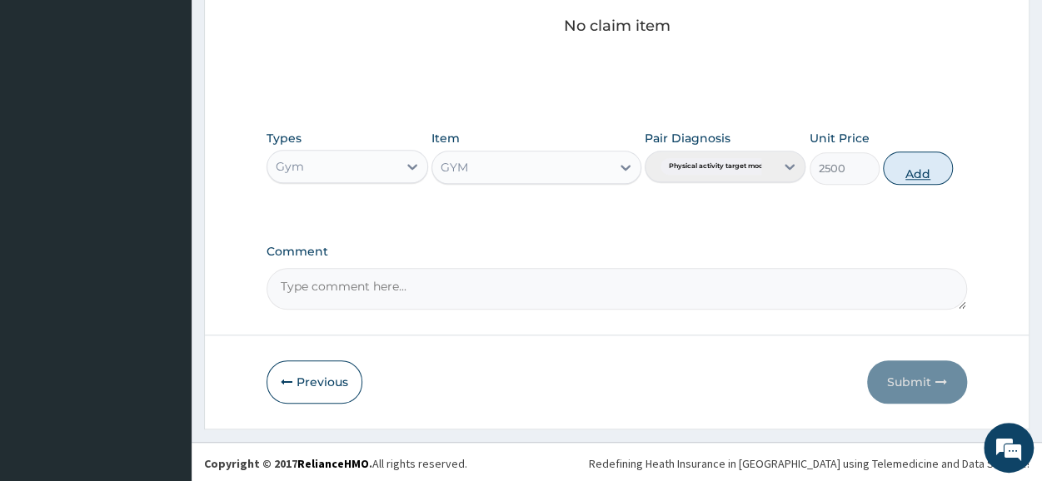
click at [920, 152] on button "Add" at bounding box center [918, 168] width 70 height 33
type input "0"
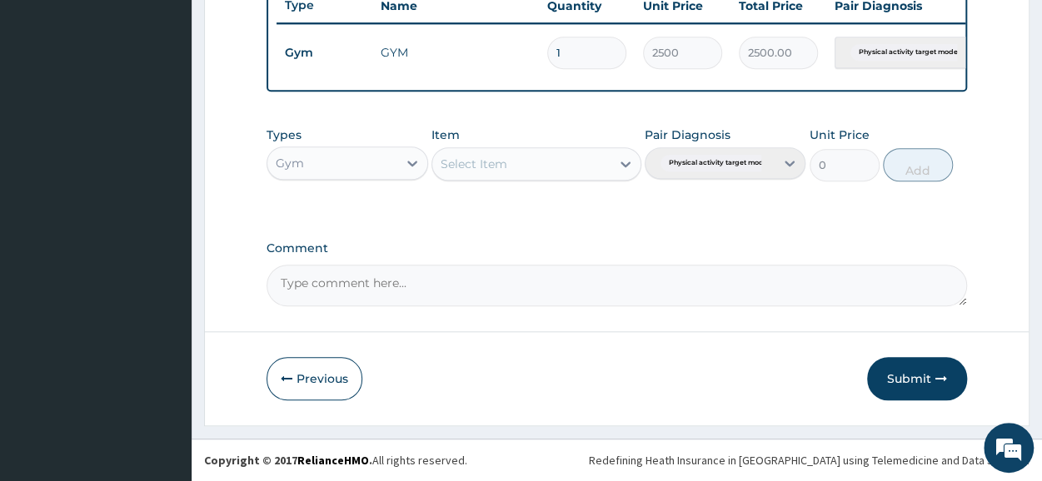
scroll to position [651, 0]
click at [896, 377] on button "Submit" at bounding box center [917, 378] width 100 height 43
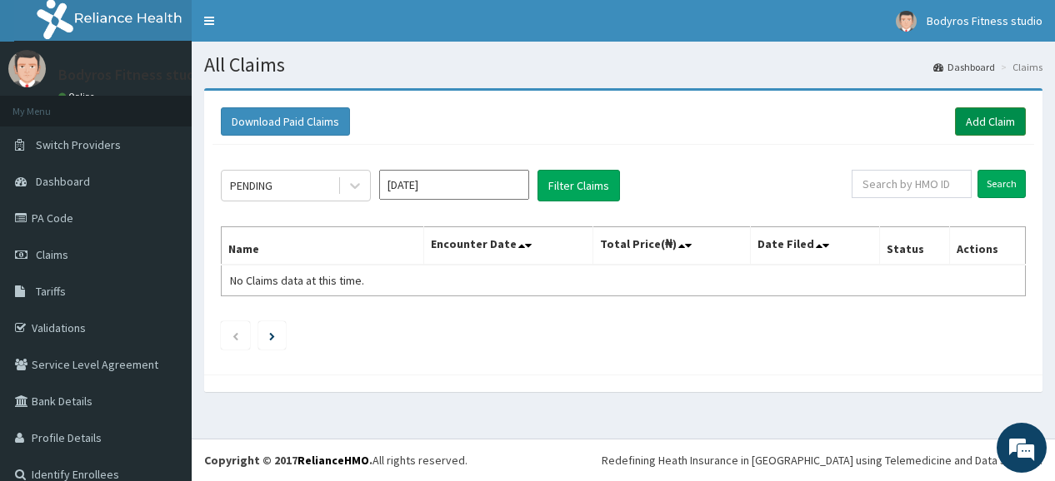
click at [966, 119] on link "Add Claim" at bounding box center [990, 121] width 71 height 28
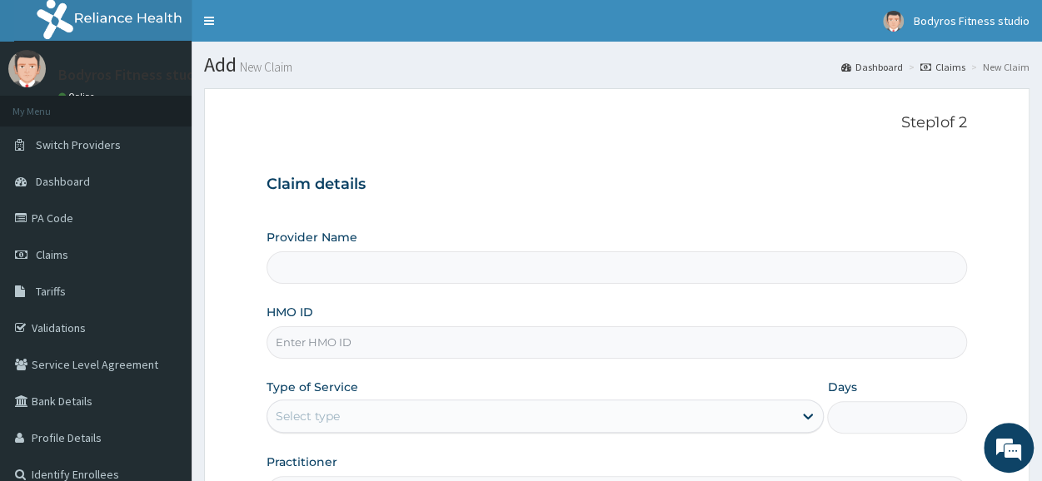
type input "BODYROX FITNESS STUDIO"
type input "1"
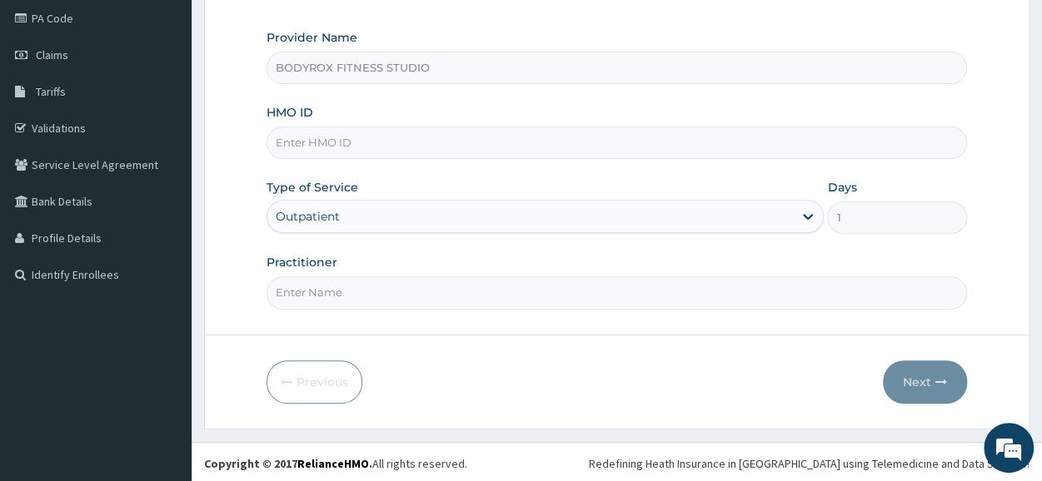
click at [402, 146] on input "HMO ID" at bounding box center [617, 143] width 701 height 32
type input "GBI/10111/A"
click at [400, 282] on input "Practitioner" at bounding box center [617, 293] width 701 height 32
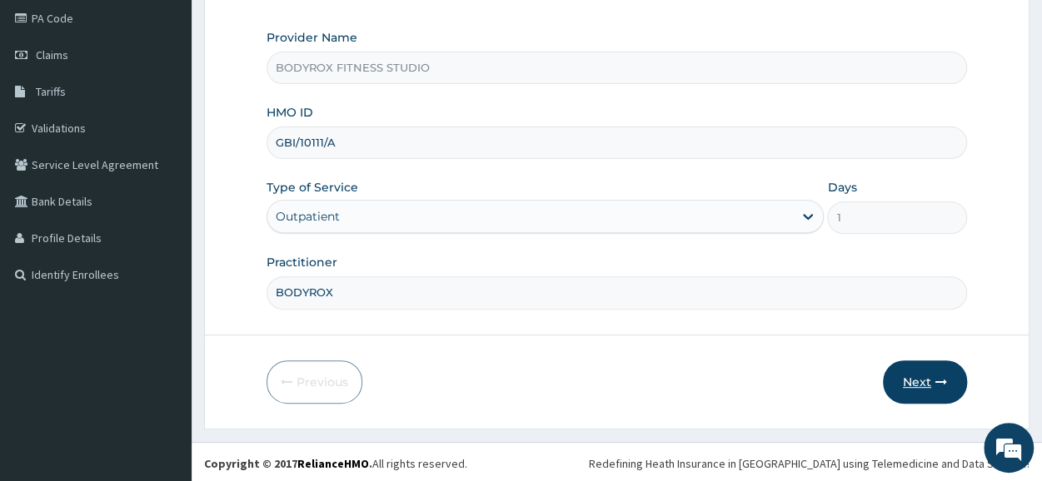
type input "BODYROX"
click at [925, 385] on button "Next" at bounding box center [925, 382] width 84 height 43
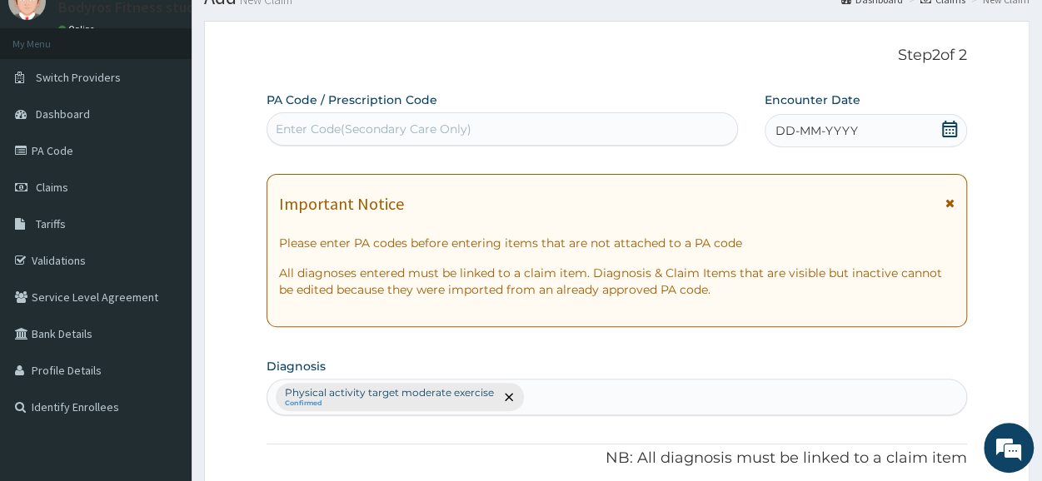
scroll to position [0, 0]
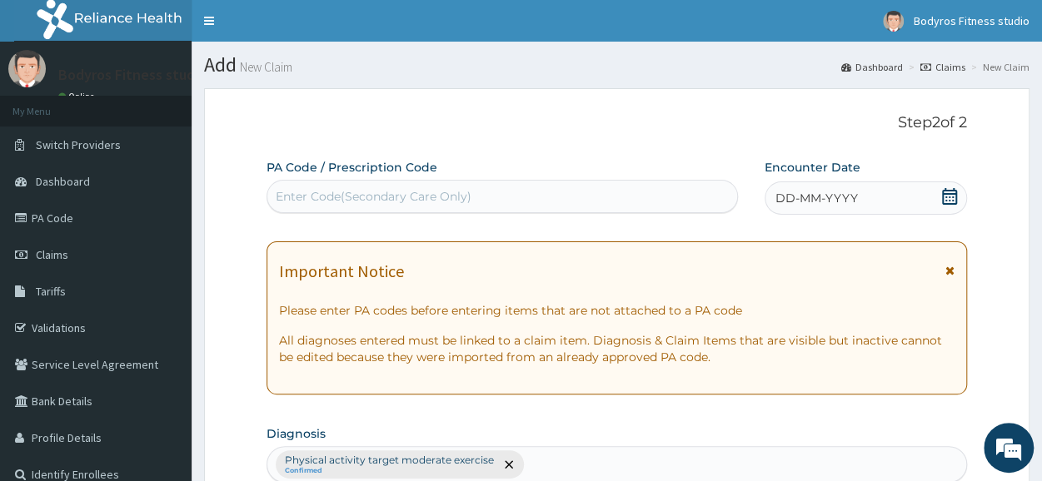
click at [365, 191] on div "Enter Code(Secondary Care Only)" at bounding box center [374, 196] width 196 height 17
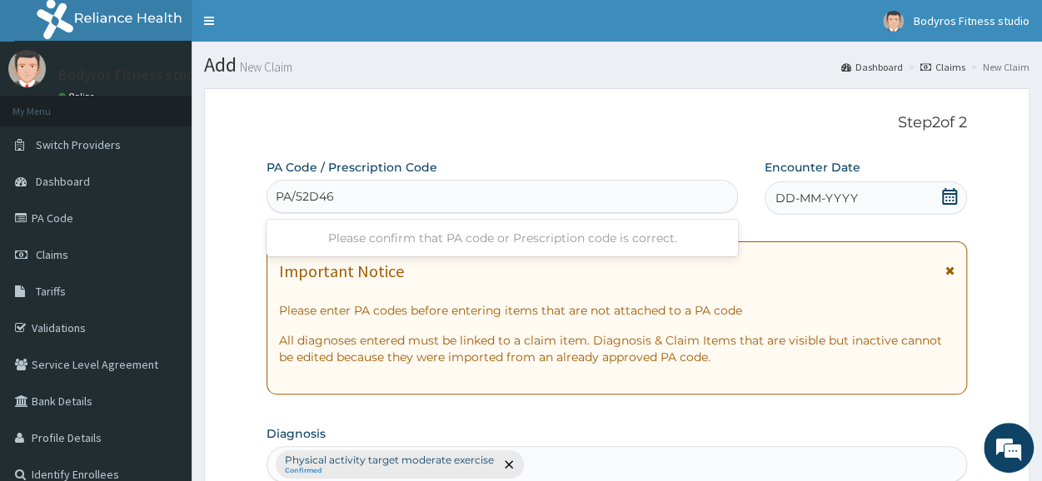
type input "PA/52D46F"
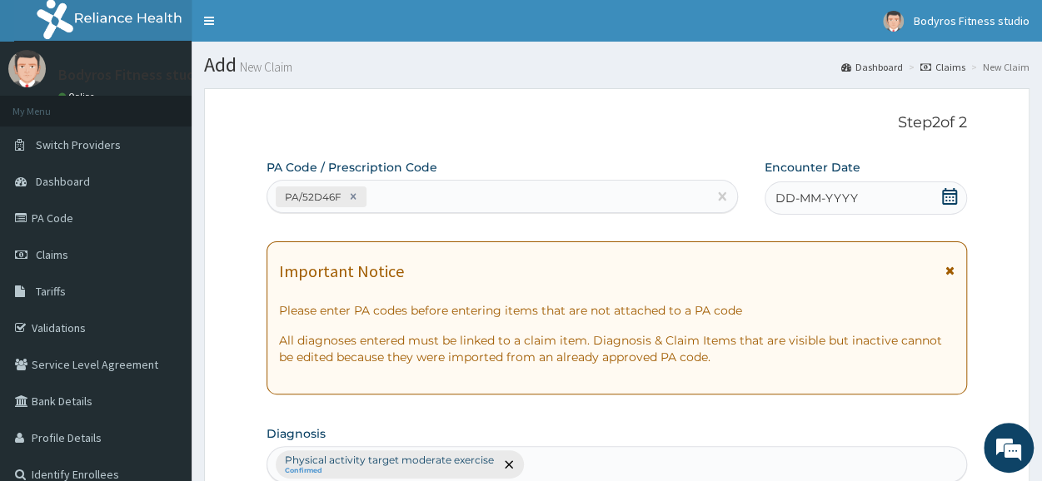
click at [959, 197] on div "DD-MM-YYYY" at bounding box center [866, 198] width 202 height 33
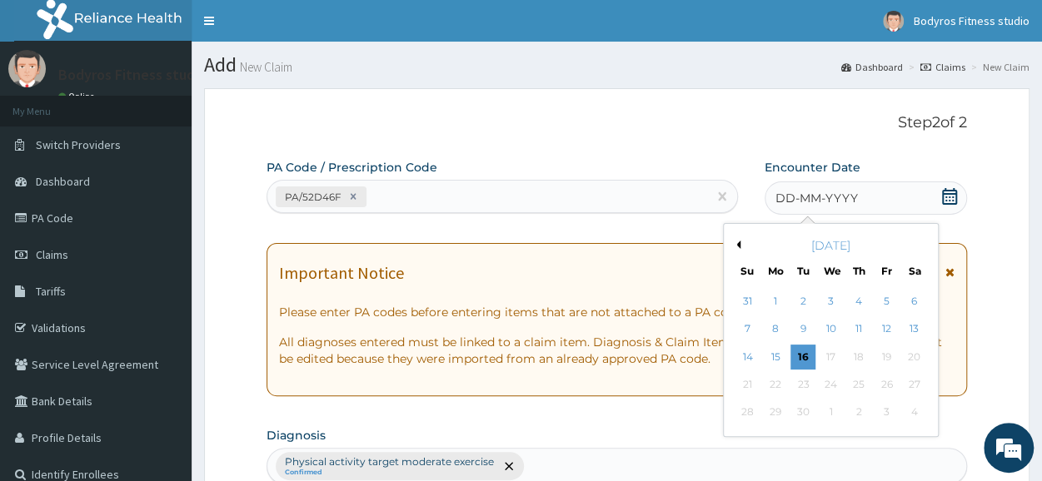
click at [739, 242] on button "Previous Month" at bounding box center [736, 245] width 8 height 8
click at [801, 389] on div "24" at bounding box center [803, 384] width 25 height 25
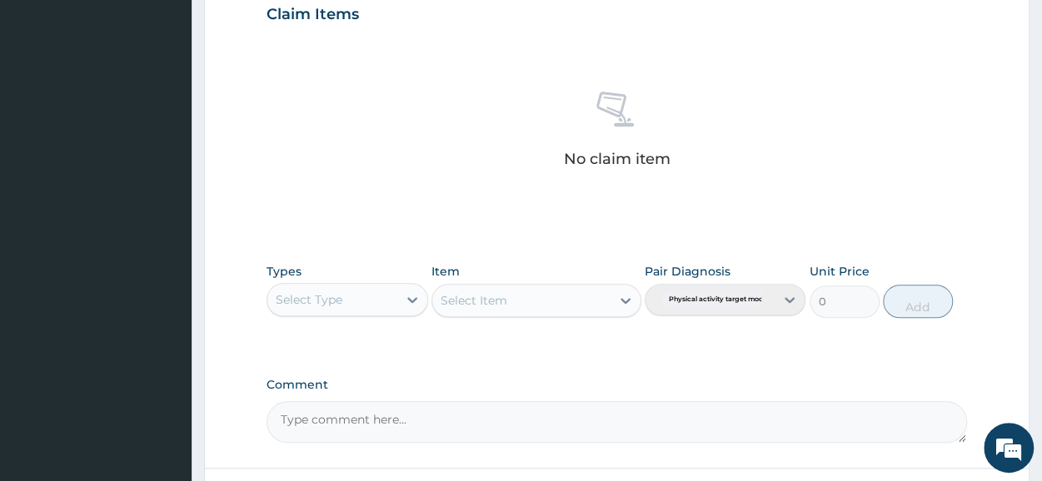
scroll to position [716, 0]
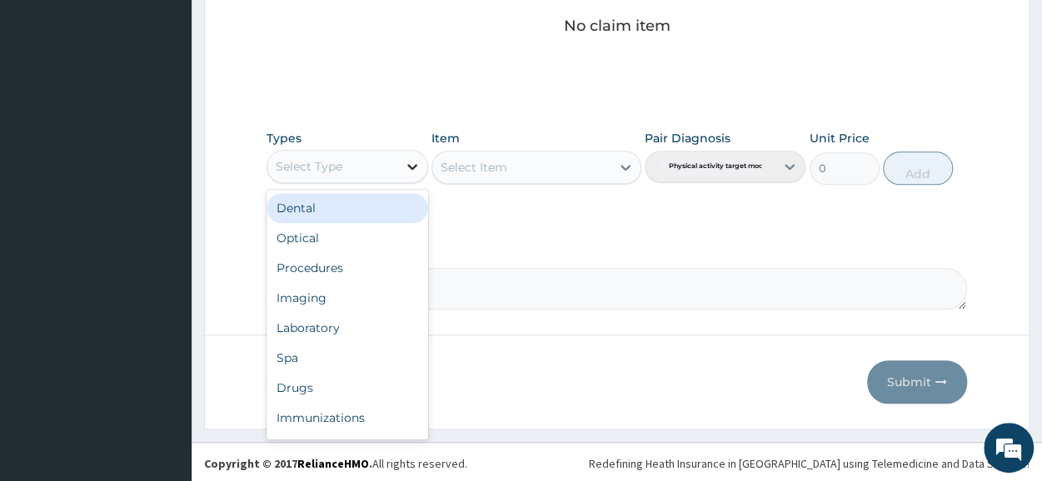
click at [419, 160] on icon at bounding box center [412, 166] width 17 height 17
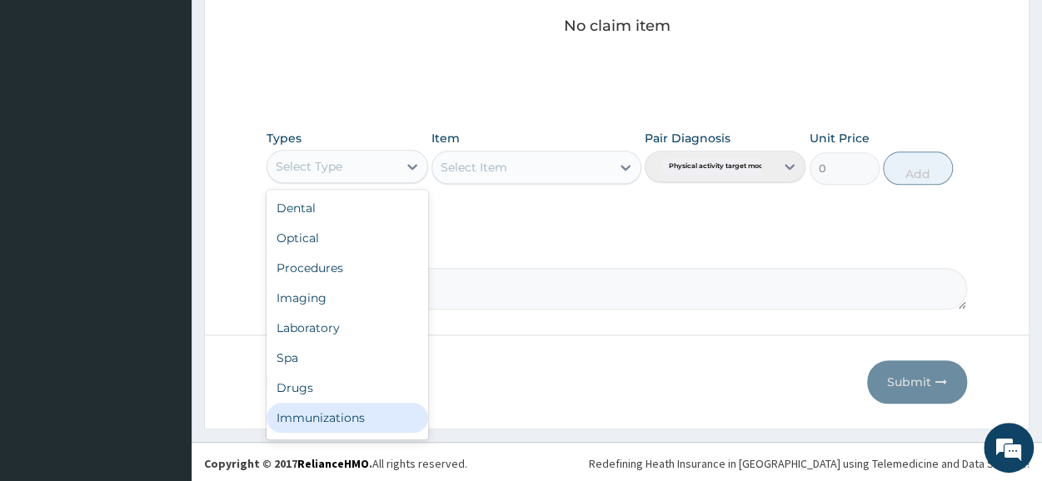
scroll to position [57, 0]
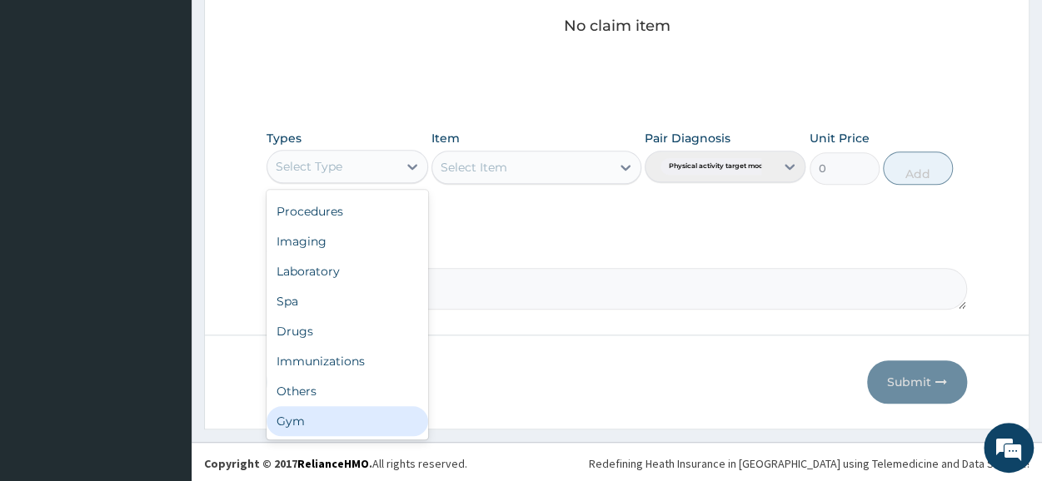
click at [308, 414] on div "Gym" at bounding box center [347, 422] width 161 height 30
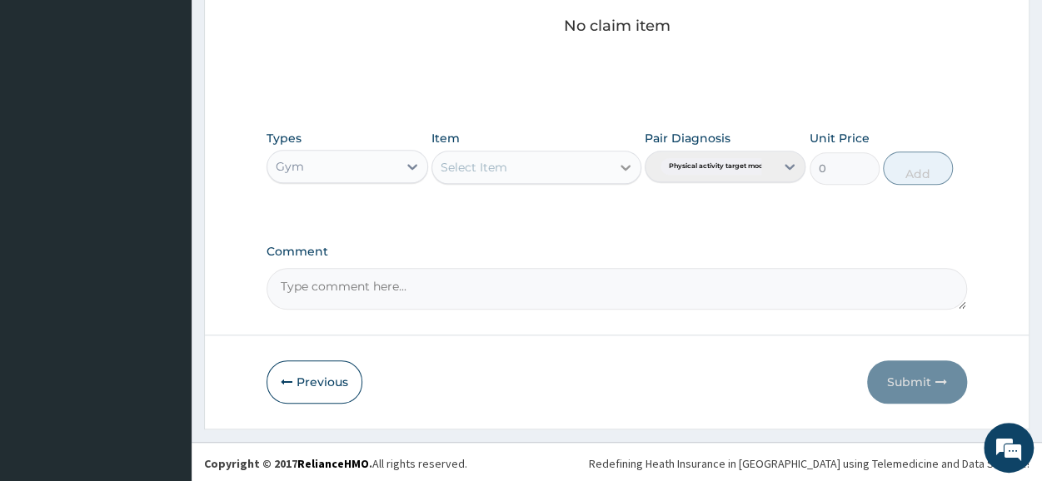
click at [633, 159] on icon at bounding box center [625, 167] width 17 height 17
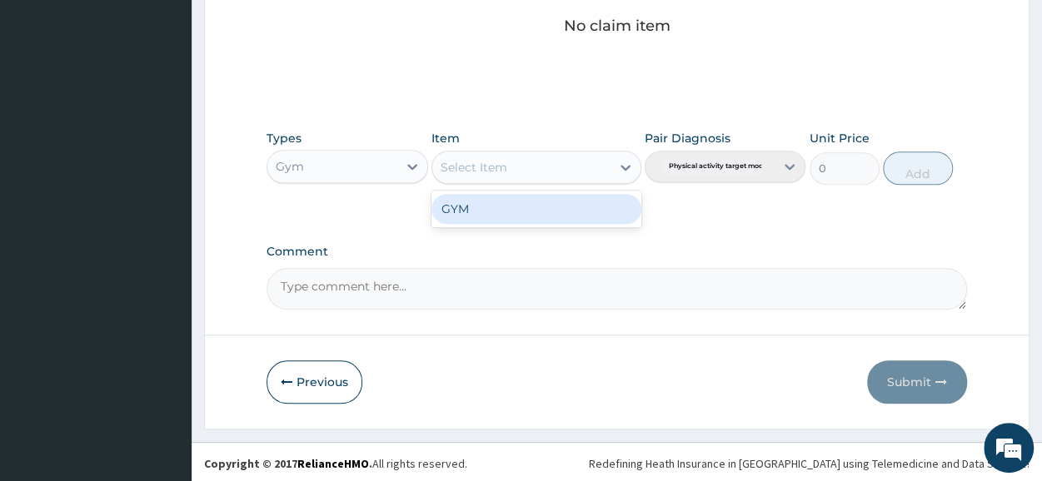
click at [566, 194] on div "GYM" at bounding box center [537, 209] width 210 height 30
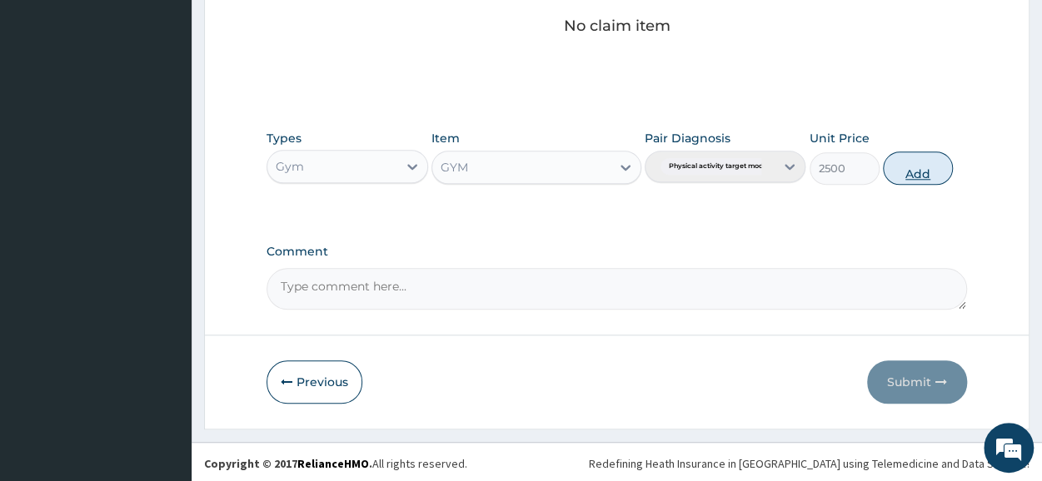
click at [928, 162] on button "Add" at bounding box center [918, 168] width 70 height 33
type input "0"
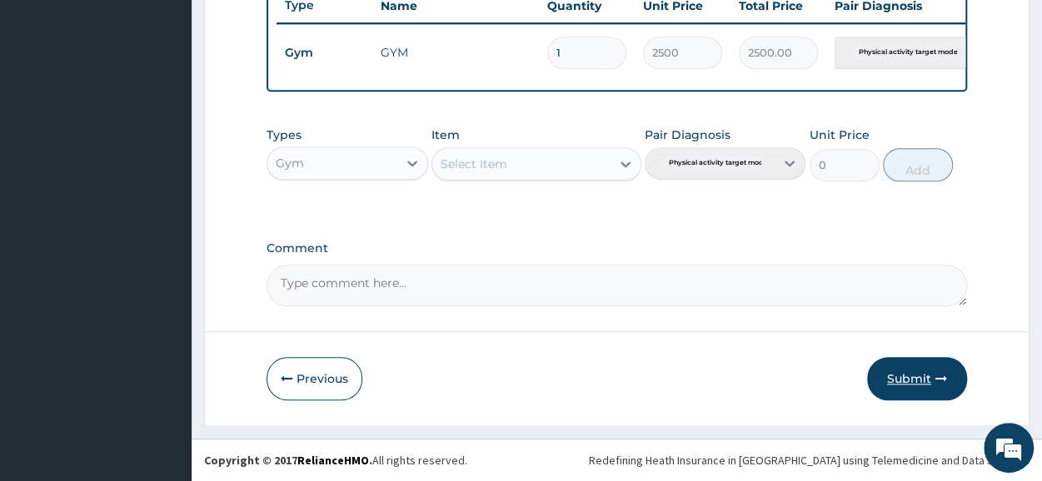
click at [901, 384] on button "Submit" at bounding box center [917, 378] width 100 height 43
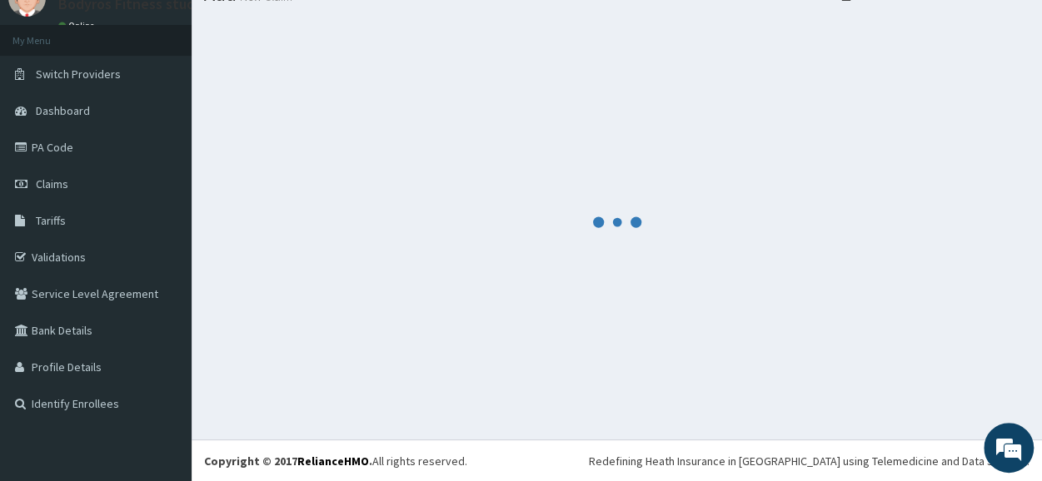
scroll to position [651, 0]
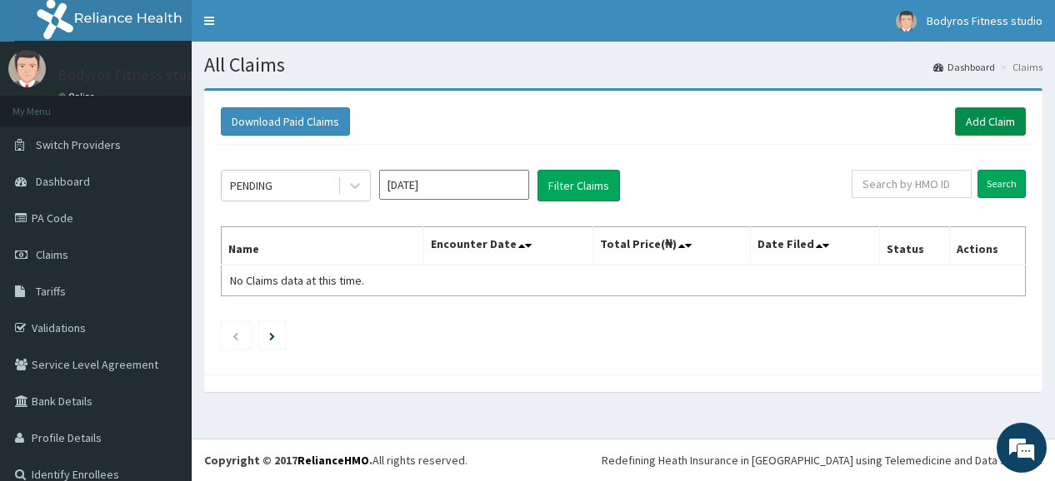
click at [988, 127] on link "Add Claim" at bounding box center [990, 121] width 71 height 28
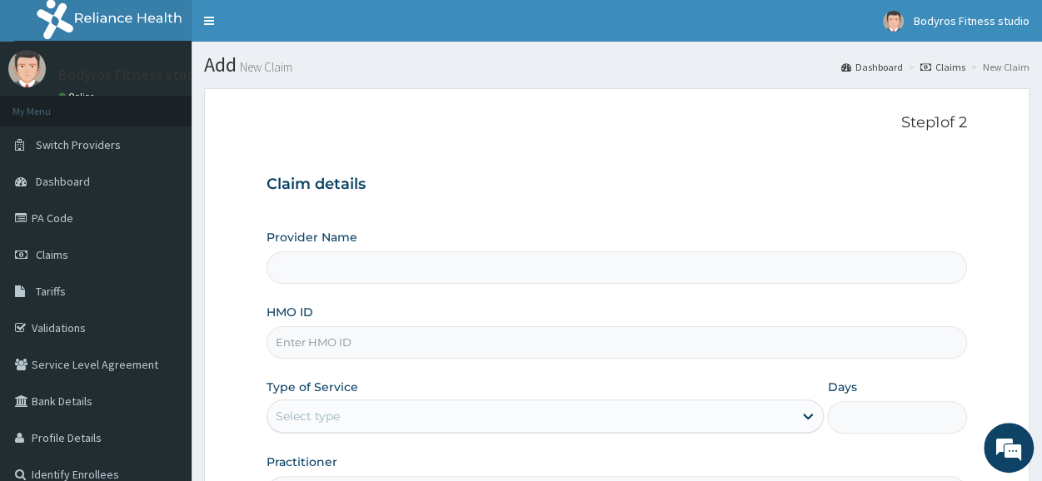
type input "BODYROX FITNESS STUDIO"
type input "1"
click at [375, 332] on input "HMO ID" at bounding box center [617, 343] width 701 height 32
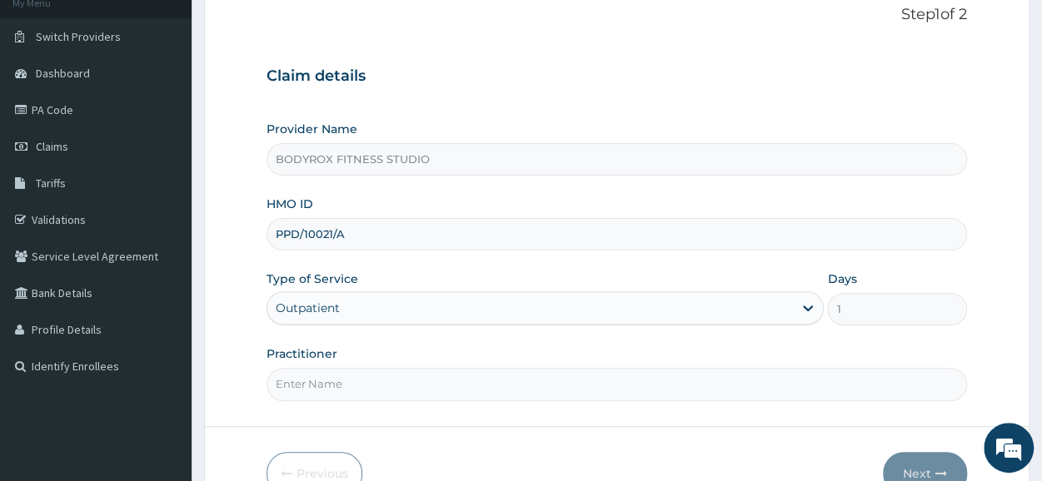
scroll to position [200, 0]
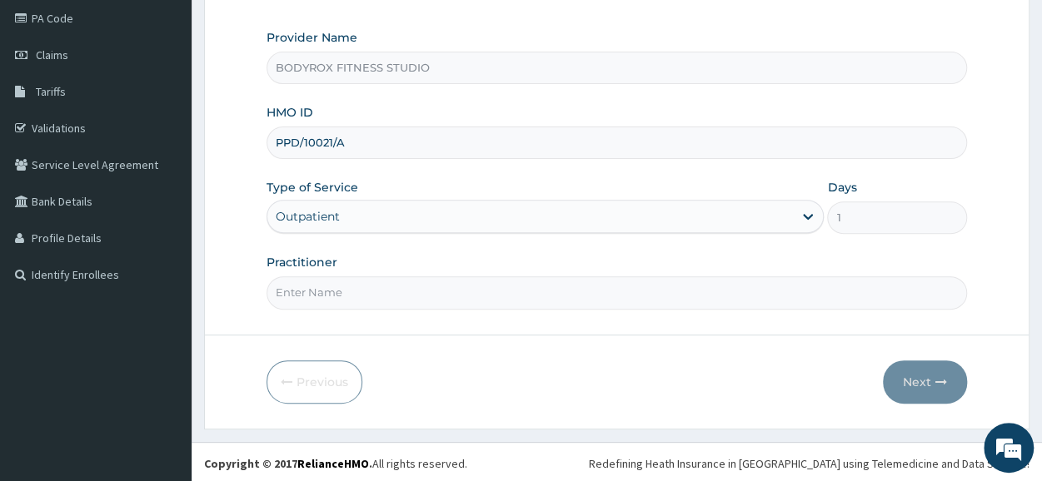
type input "PPD/10021/A"
click at [475, 296] on input "Practitioner" at bounding box center [617, 293] width 701 height 32
type input "BODYROX"
click at [915, 377] on button "Next" at bounding box center [925, 382] width 84 height 43
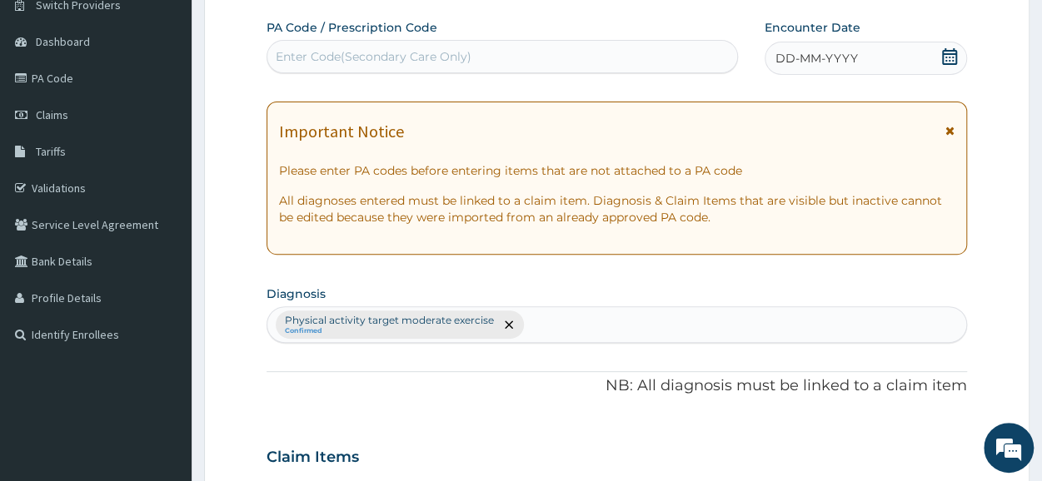
scroll to position [0, 0]
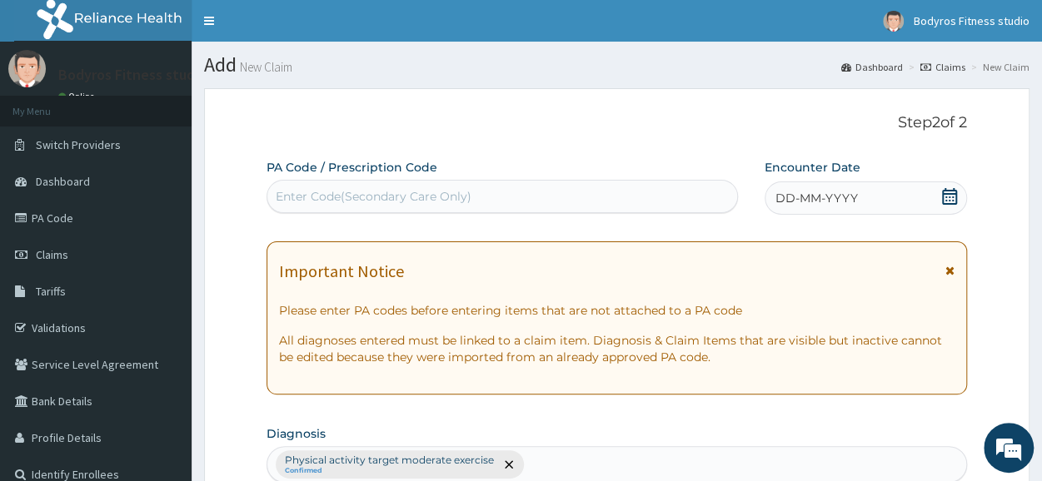
click at [342, 199] on div "Enter Code(Secondary Care Only)" at bounding box center [374, 196] width 196 height 17
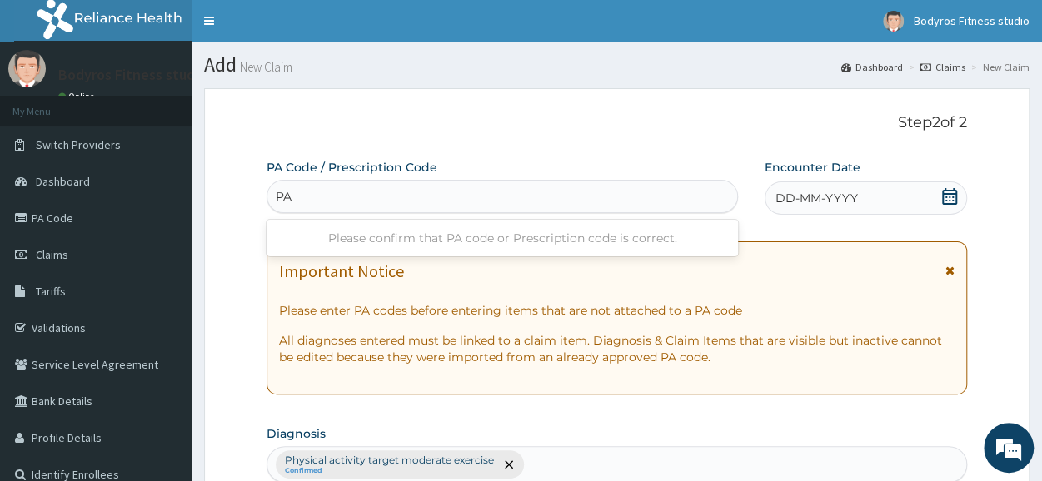
type input "P"
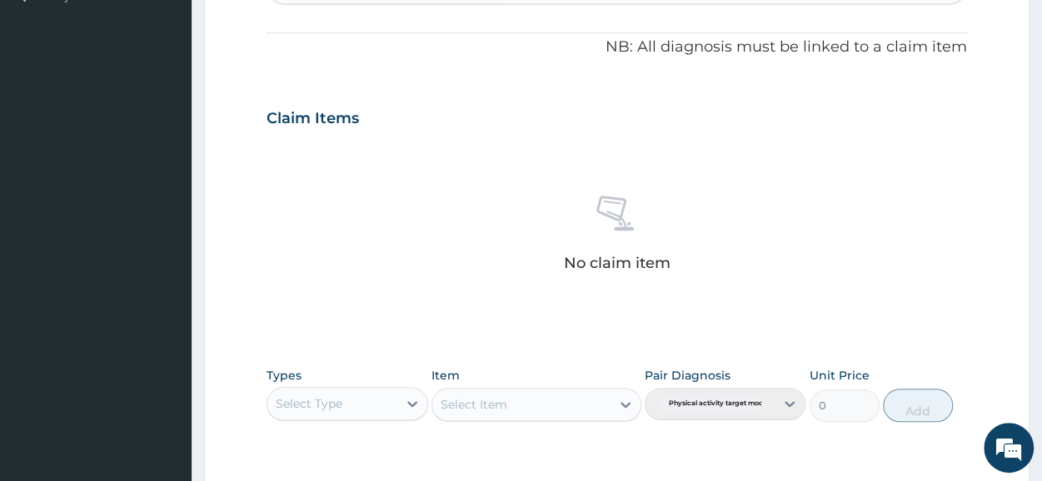
scroll to position [716, 0]
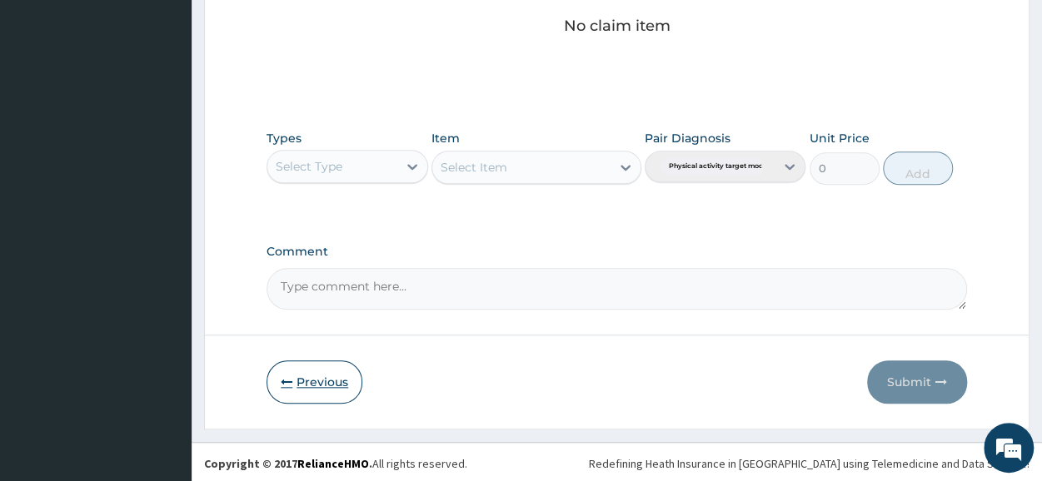
click at [348, 374] on button "Previous" at bounding box center [315, 382] width 96 height 43
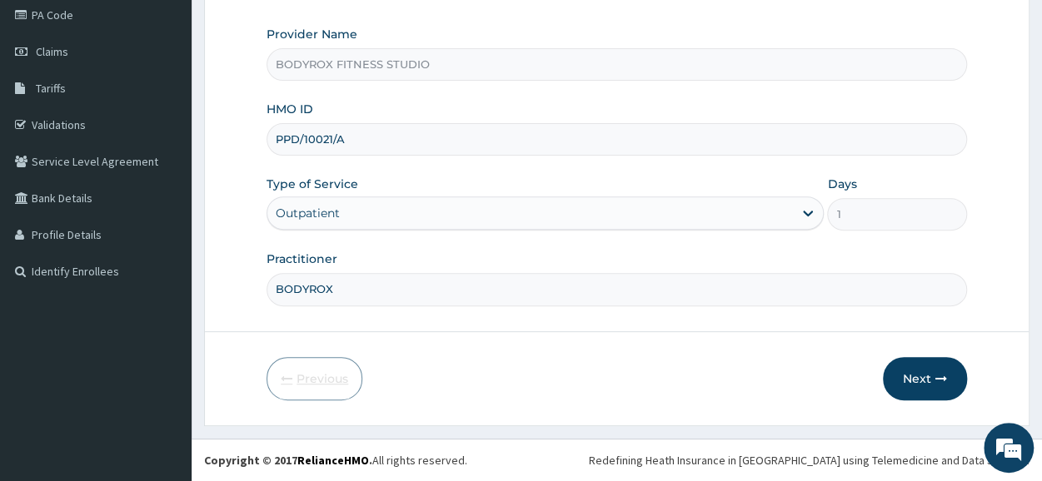
scroll to position [200, 0]
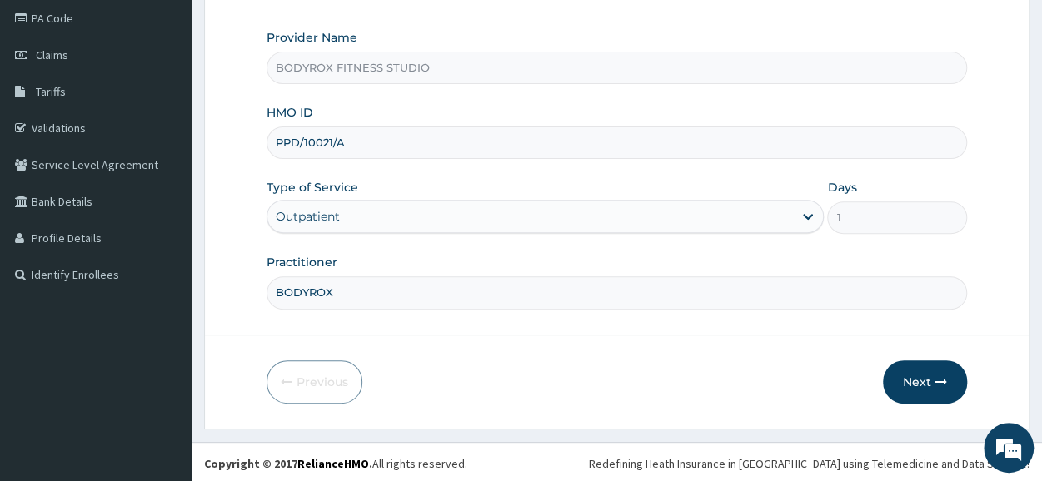
click at [362, 133] on input "PPD/10021/A" at bounding box center [617, 143] width 701 height 32
type input "P"
type input "PWC/10380/A"
click at [920, 375] on button "Next" at bounding box center [925, 382] width 84 height 43
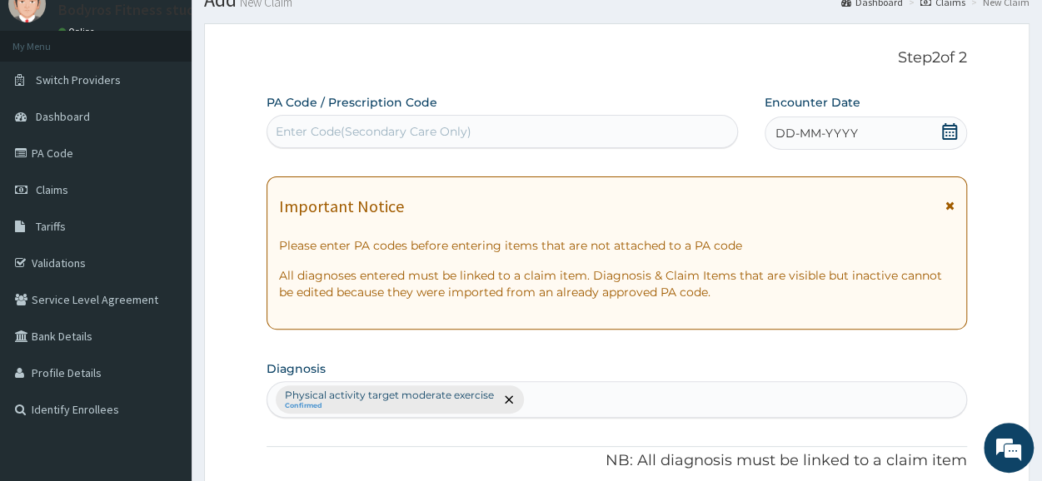
scroll to position [0, 0]
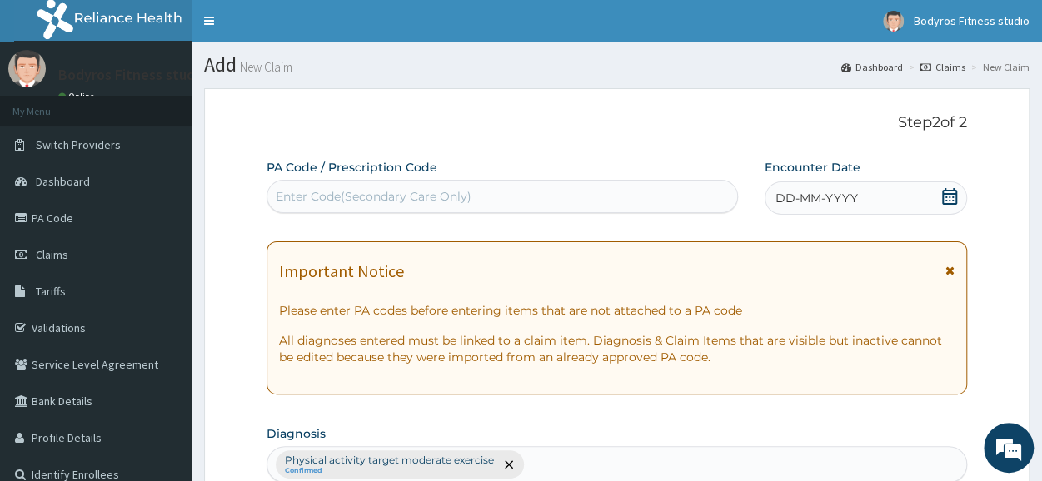
click at [353, 190] on div "Enter Code(Secondary Care Only)" at bounding box center [374, 196] width 196 height 17
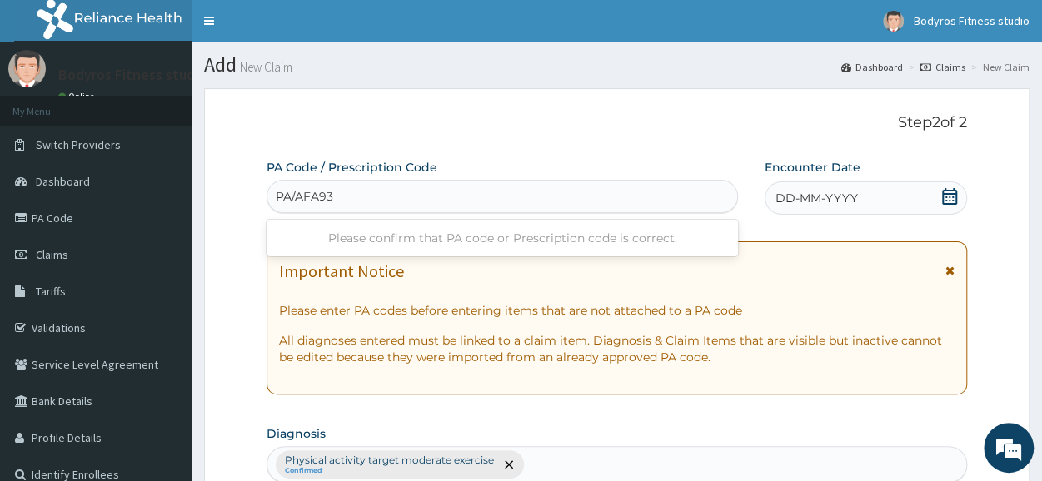
type input "PA/AFA936"
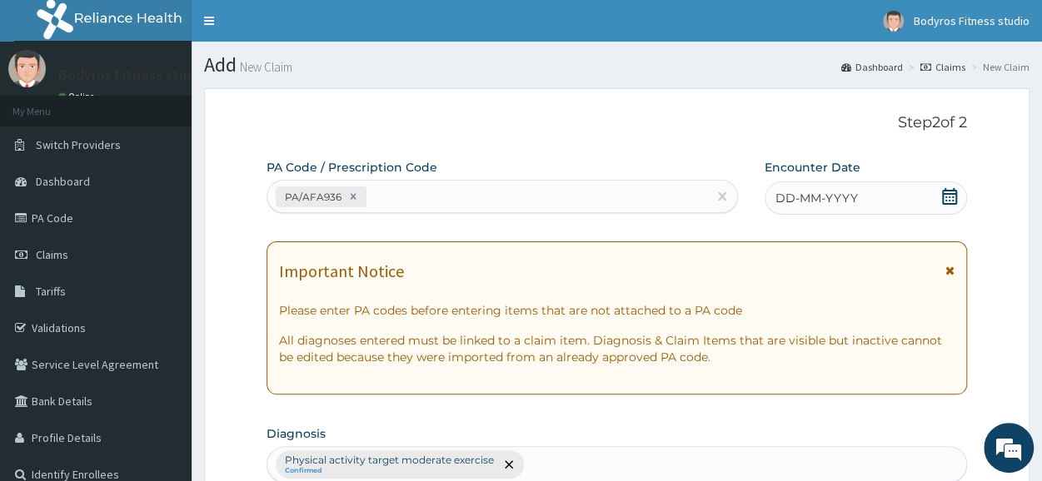
click at [952, 191] on icon at bounding box center [949, 196] width 15 height 17
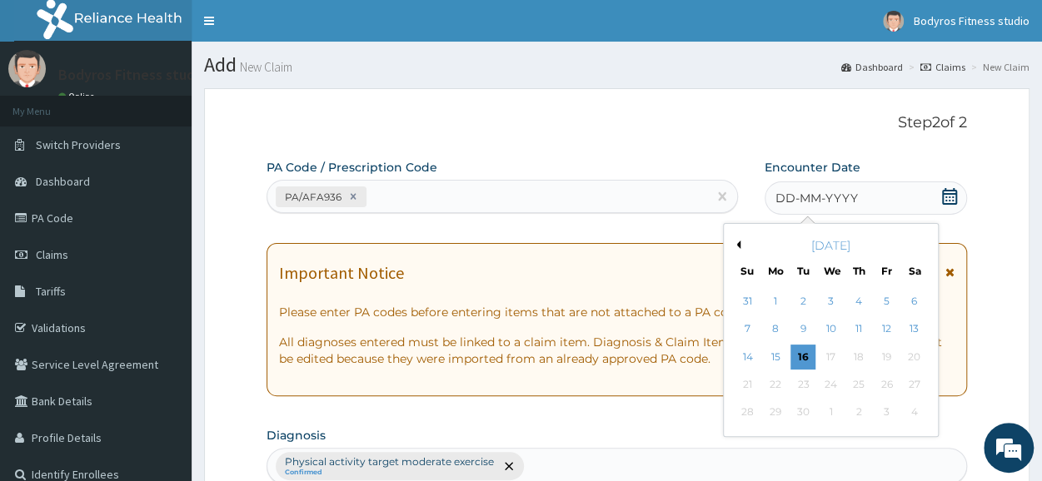
click at [736, 247] on button "Previous Month" at bounding box center [736, 245] width 8 height 8
click at [826, 387] on div "25" at bounding box center [831, 384] width 25 height 25
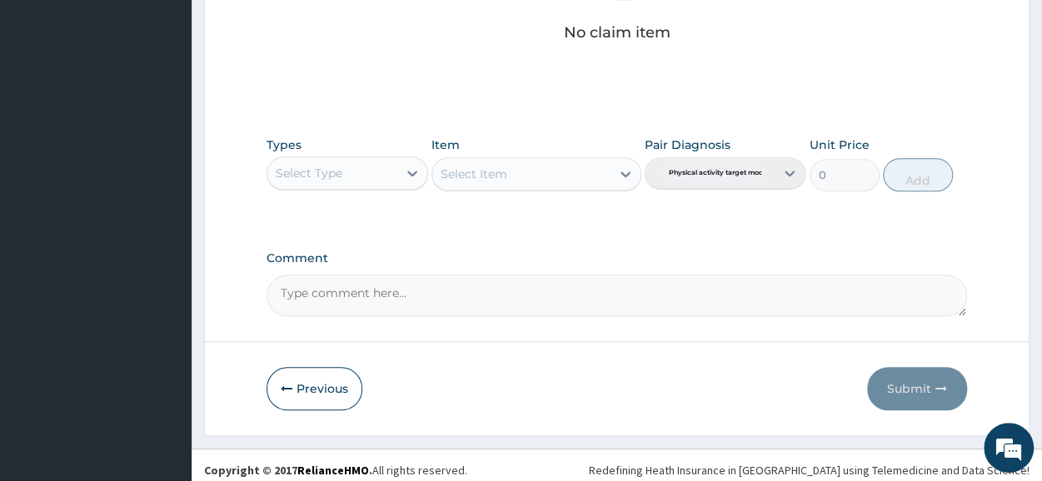
scroll to position [716, 0]
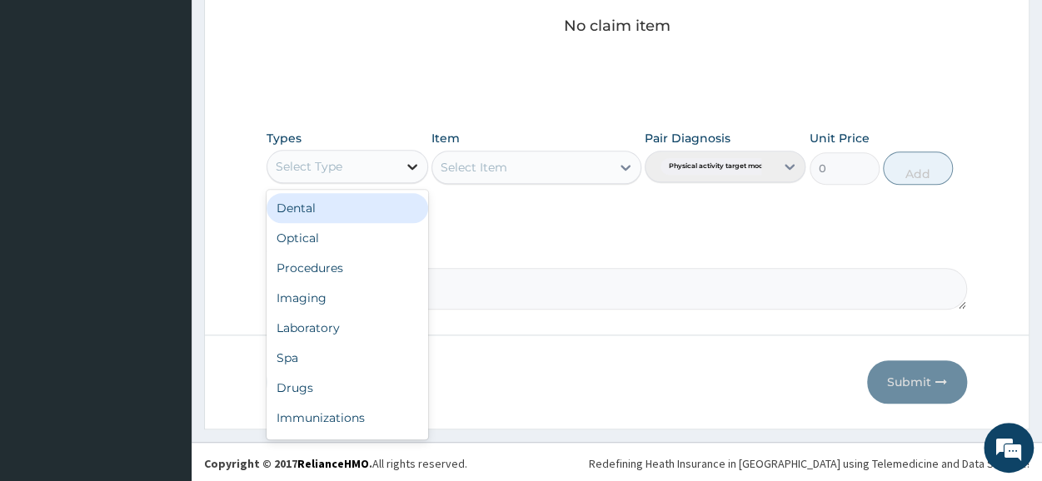
click at [415, 159] on icon at bounding box center [412, 166] width 17 height 17
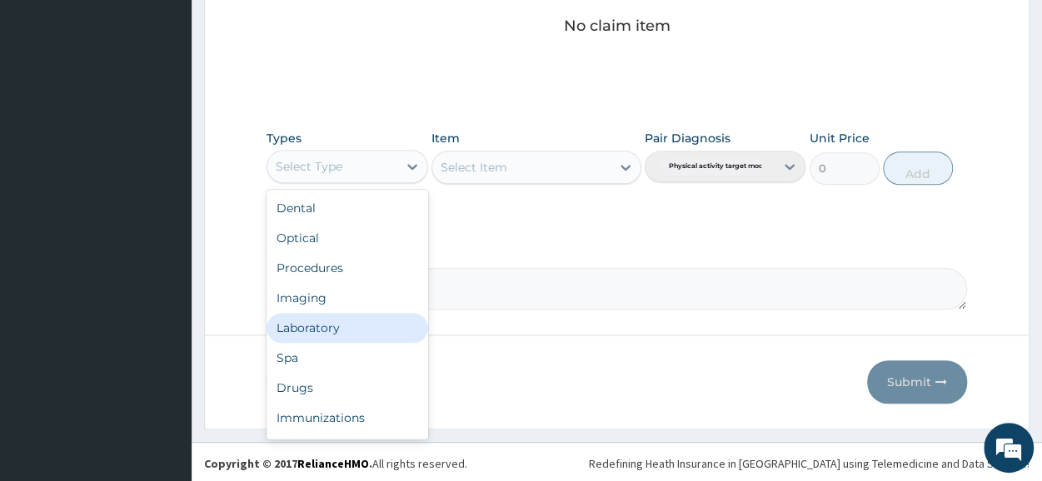
scroll to position [57, 0]
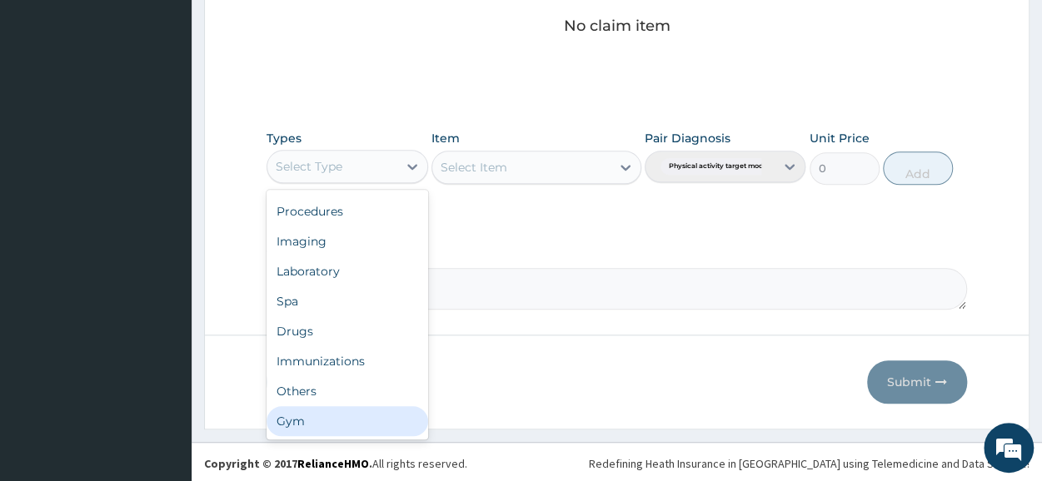
click at [293, 417] on div "Gym" at bounding box center [347, 422] width 161 height 30
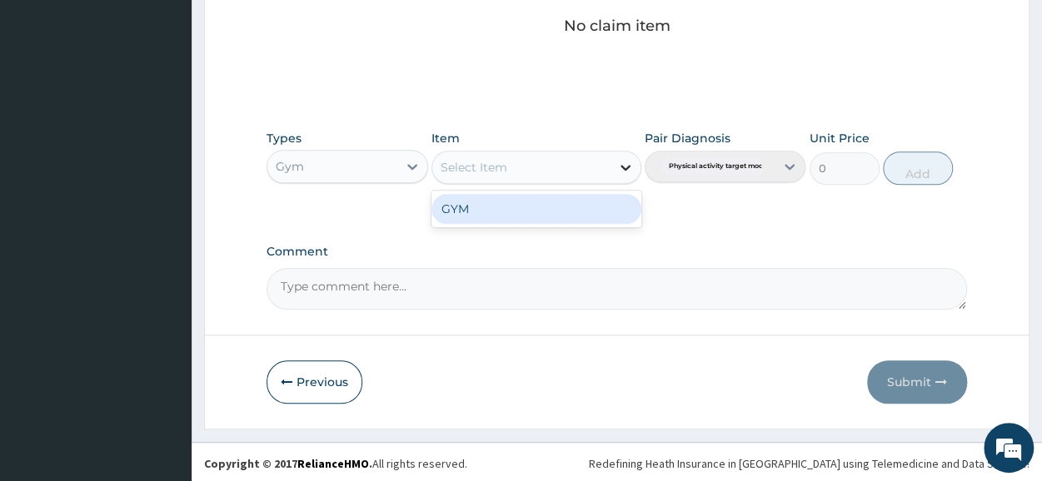
click at [630, 161] on icon at bounding box center [625, 167] width 17 height 17
click at [586, 208] on div "GYM" at bounding box center [537, 209] width 210 height 30
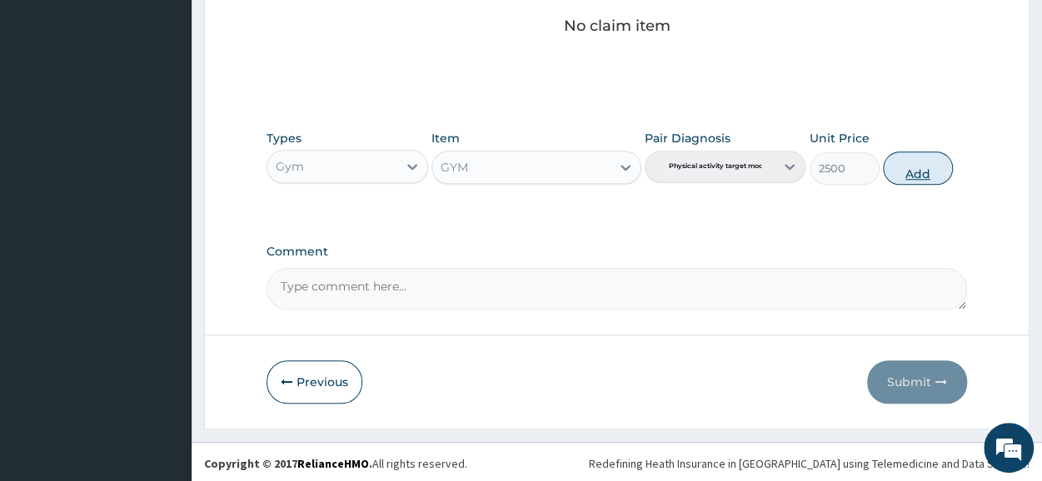
click at [925, 163] on button "Add" at bounding box center [918, 168] width 70 height 33
type input "0"
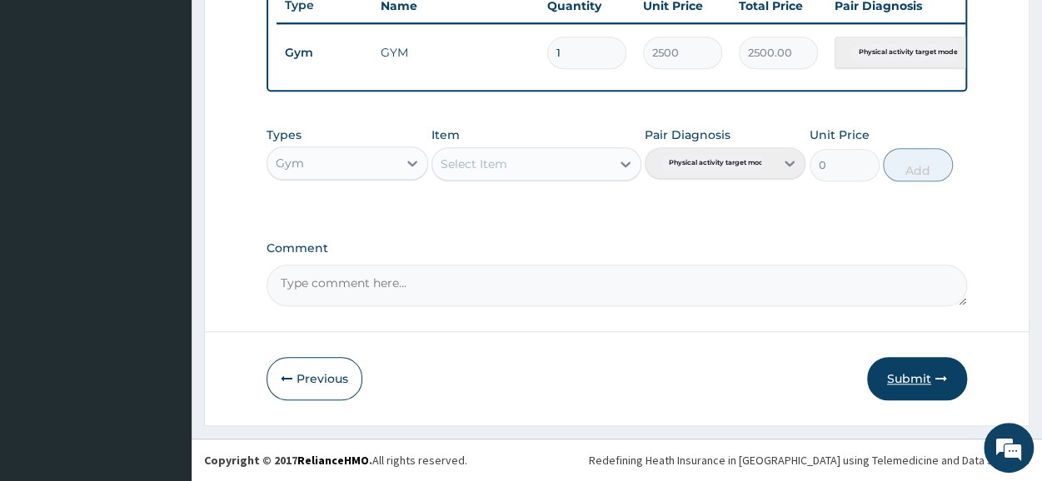
click at [893, 380] on button "Submit" at bounding box center [917, 378] width 100 height 43
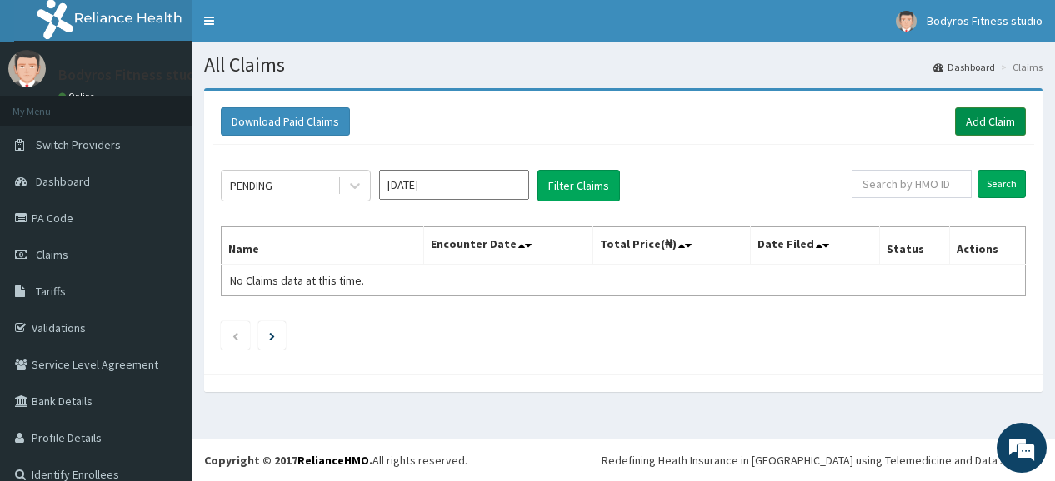
click at [977, 120] on link "Add Claim" at bounding box center [990, 121] width 71 height 28
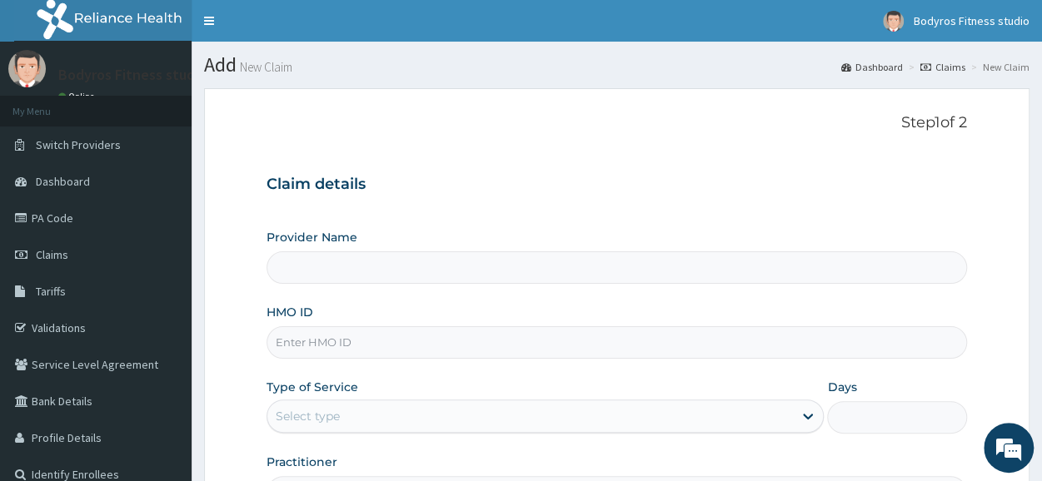
type input "BODYROX FITNESS STUDIO"
type input "1"
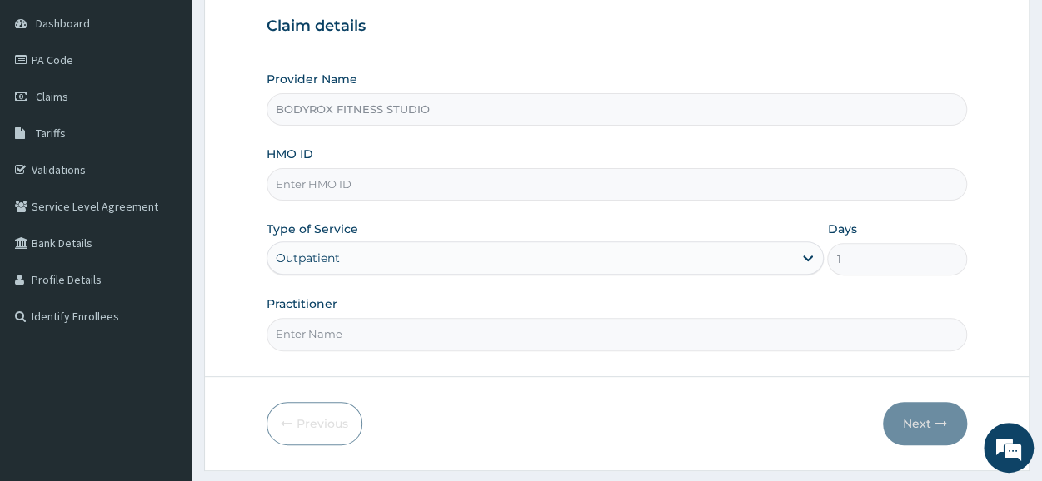
scroll to position [200, 0]
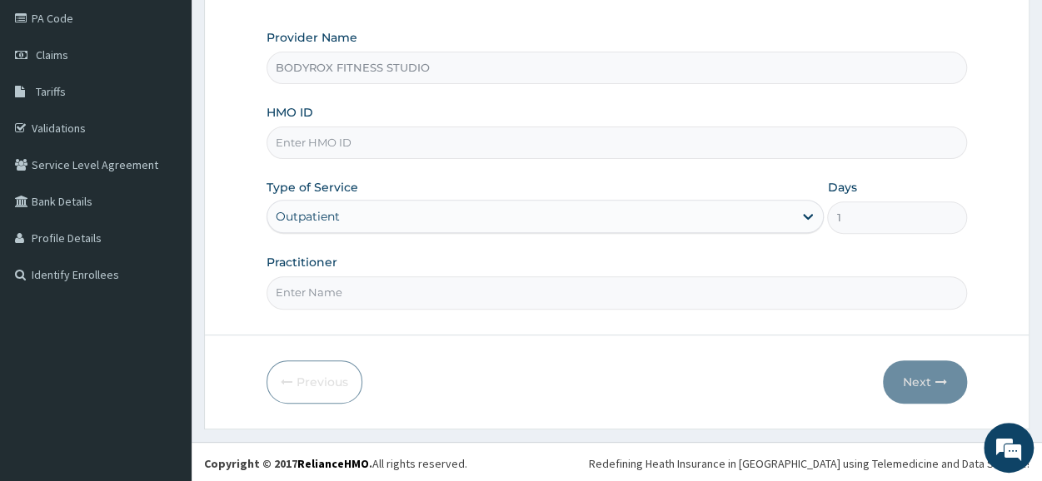
click at [354, 134] on input "HMO ID" at bounding box center [617, 143] width 701 height 32
click at [959, 296] on input "Practitioner" at bounding box center [617, 293] width 701 height 32
click at [370, 136] on input "HMO ID" at bounding box center [617, 143] width 701 height 32
type input "SBL/10411/B"
click at [382, 219] on div "Outpatient" at bounding box center [545, 216] width 557 height 33
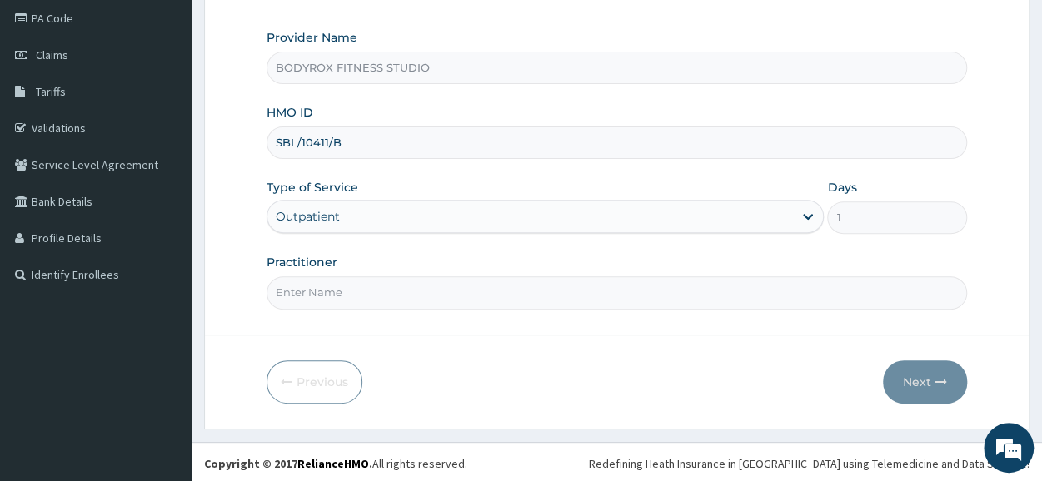
click at [348, 299] on input "Practitioner" at bounding box center [617, 293] width 701 height 32
type input "b"
type input "BODYROX"
click at [892, 372] on button "Next" at bounding box center [925, 382] width 84 height 43
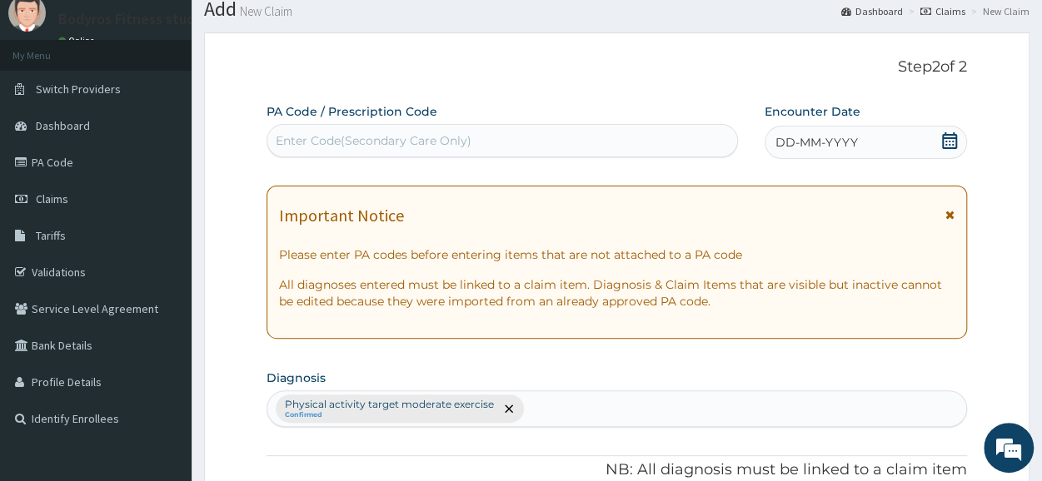
scroll to position [0, 0]
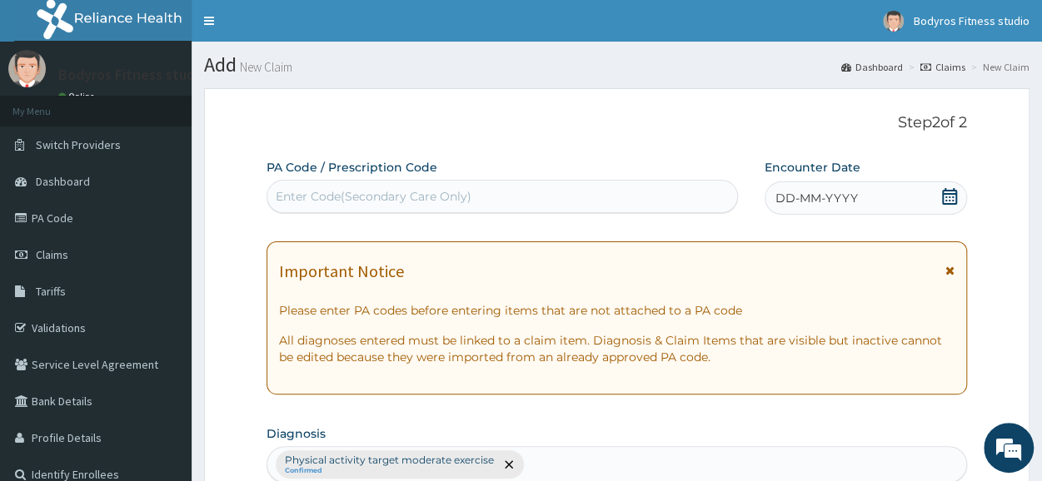
click at [372, 195] on div "Enter Code(Secondary Care Only)" at bounding box center [374, 196] width 196 height 17
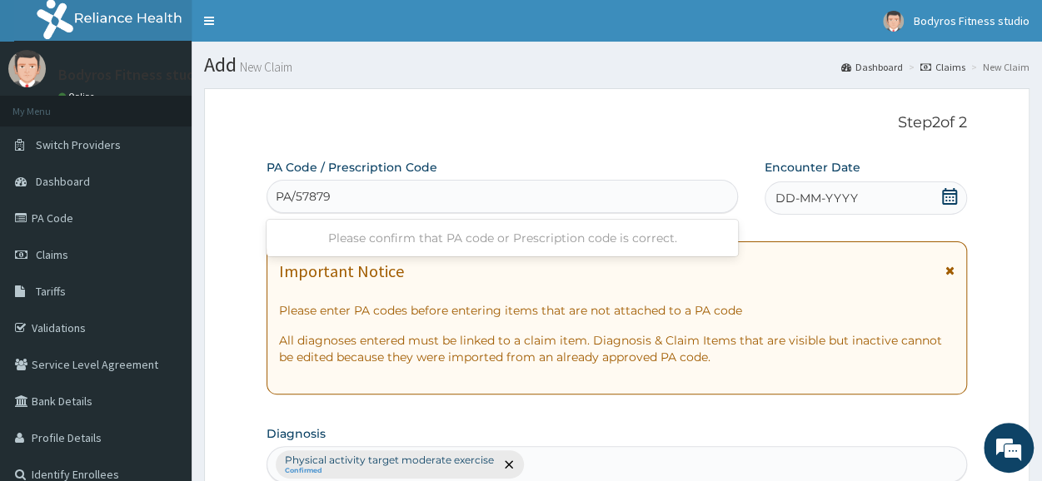
type input "PA/578798"
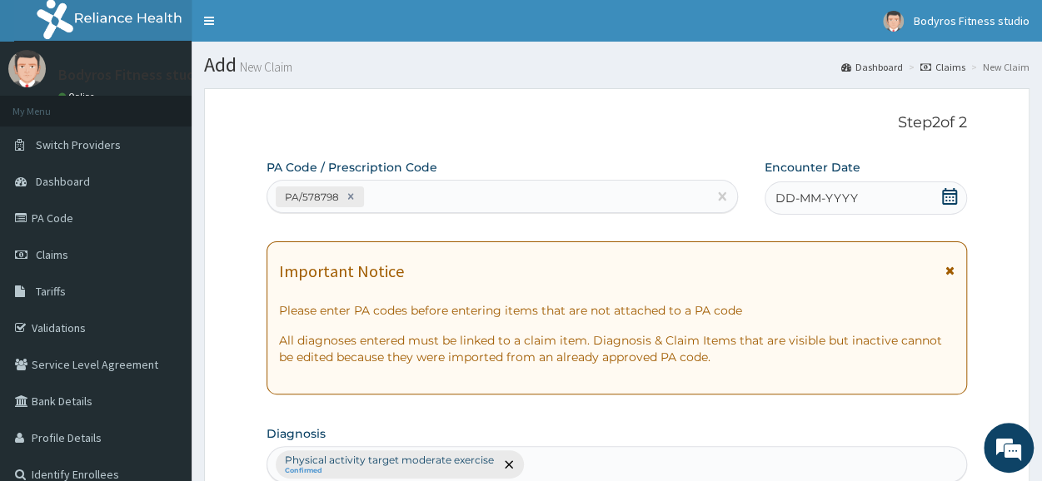
click at [955, 193] on icon at bounding box center [949, 196] width 15 height 17
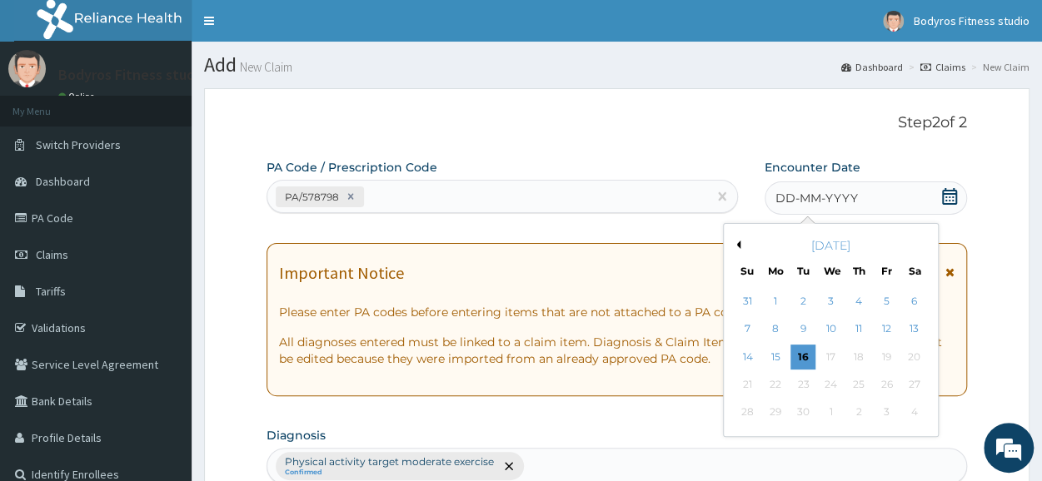
click at [736, 242] on button "Previous Month" at bounding box center [736, 245] width 8 height 8
click at [891, 382] on div "27" at bounding box center [886, 384] width 25 height 25
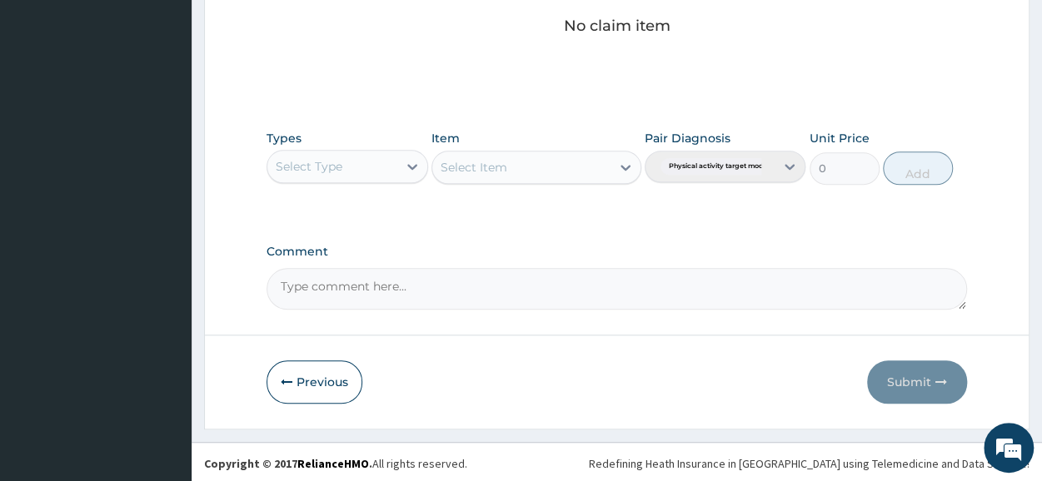
scroll to position [716, 0]
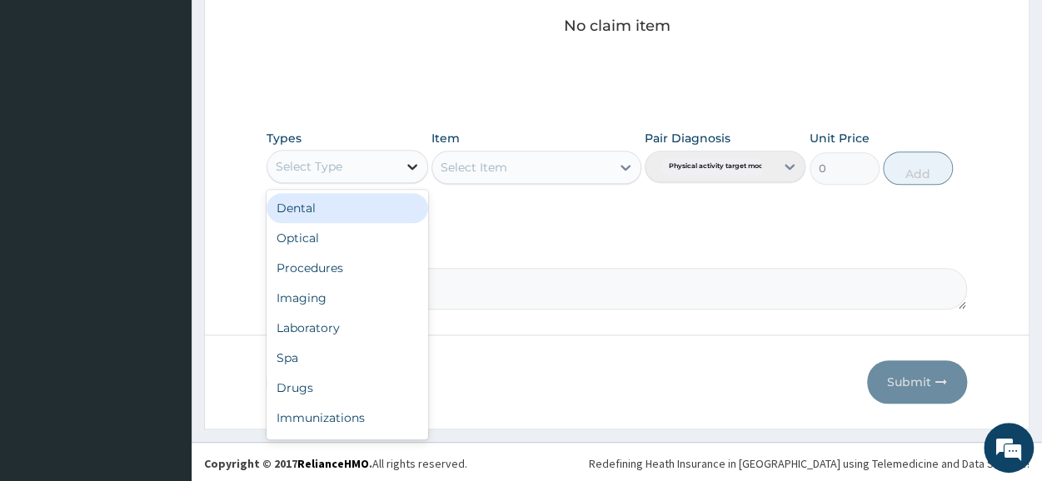
click at [417, 158] on icon at bounding box center [412, 166] width 17 height 17
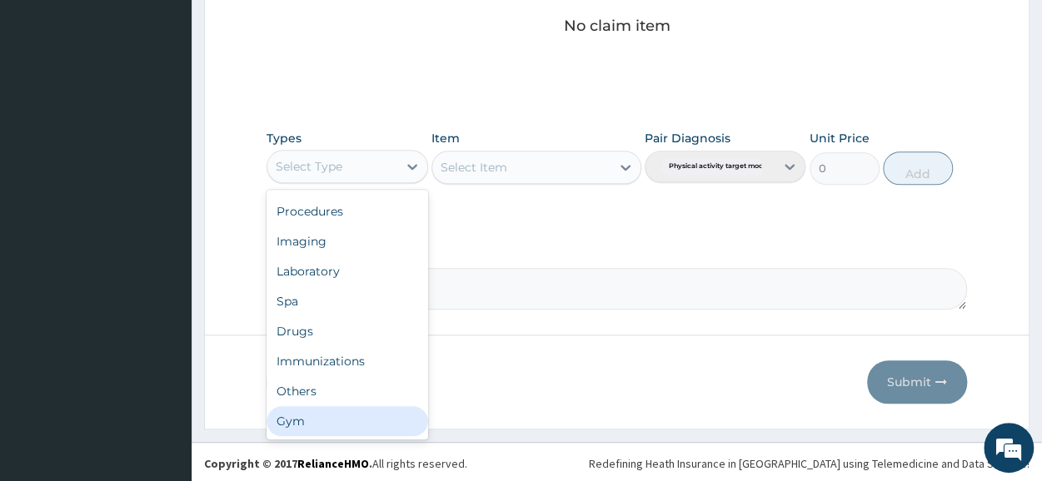
click at [328, 422] on div "Gym" at bounding box center [347, 422] width 161 height 30
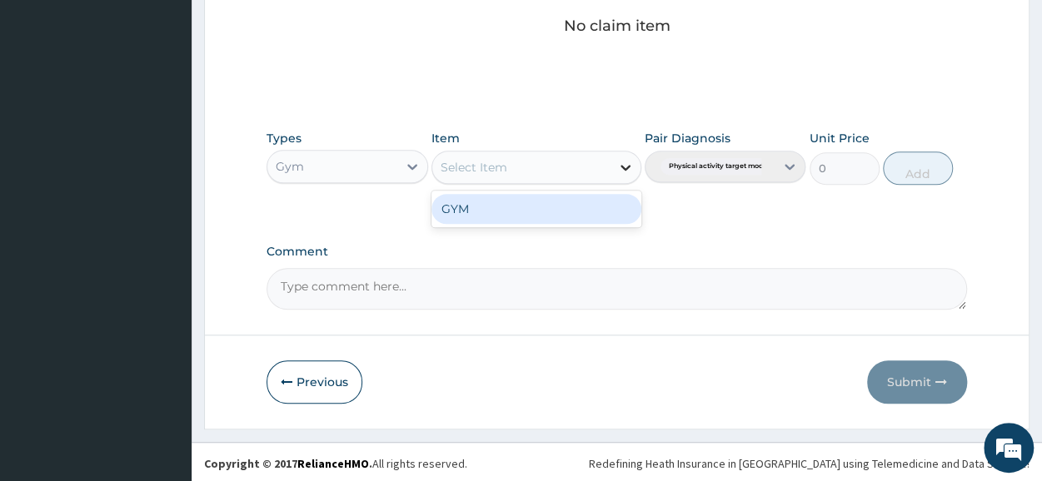
click at [626, 161] on icon at bounding box center [625, 167] width 17 height 17
click at [579, 206] on div "GYM" at bounding box center [537, 209] width 210 height 30
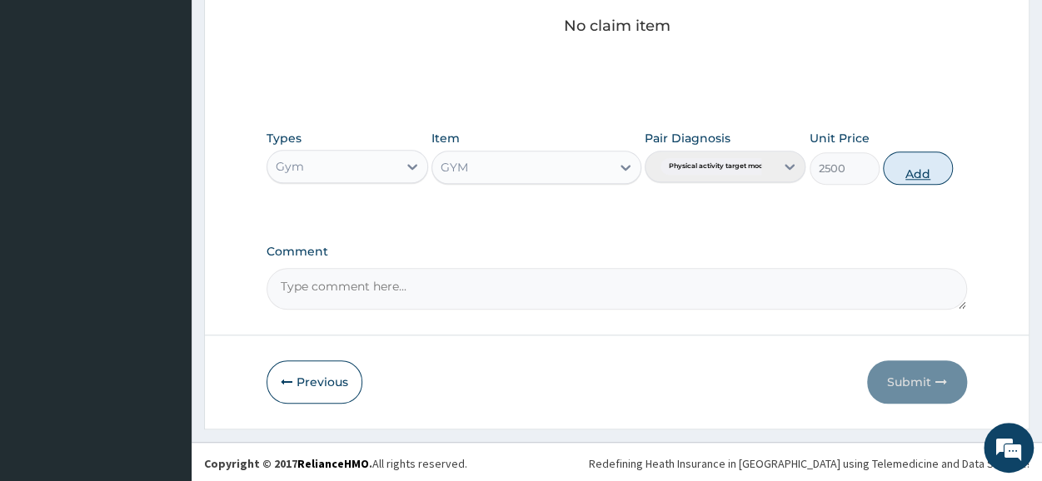
click at [901, 179] on button "Add" at bounding box center [918, 168] width 70 height 33
type input "0"
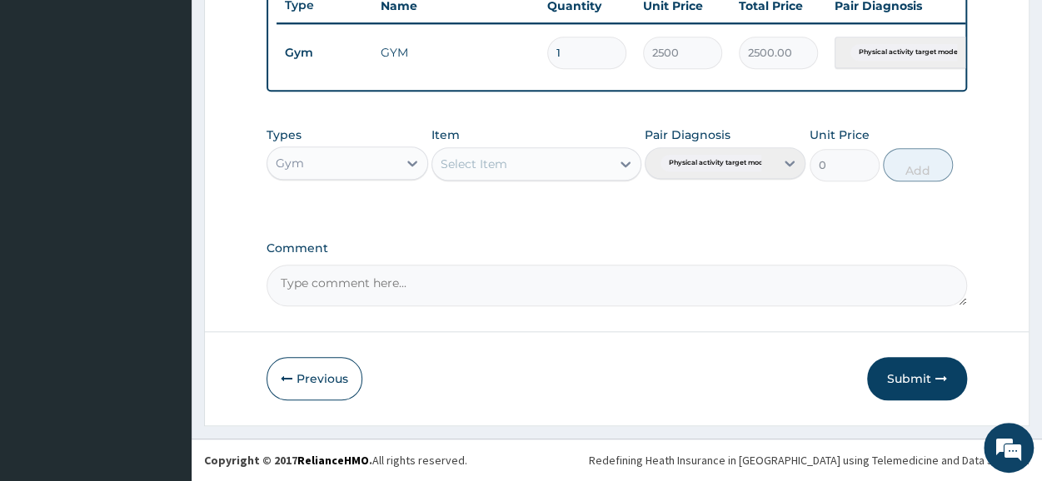
scroll to position [651, 0]
click at [918, 387] on button "Submit" at bounding box center [917, 378] width 100 height 43
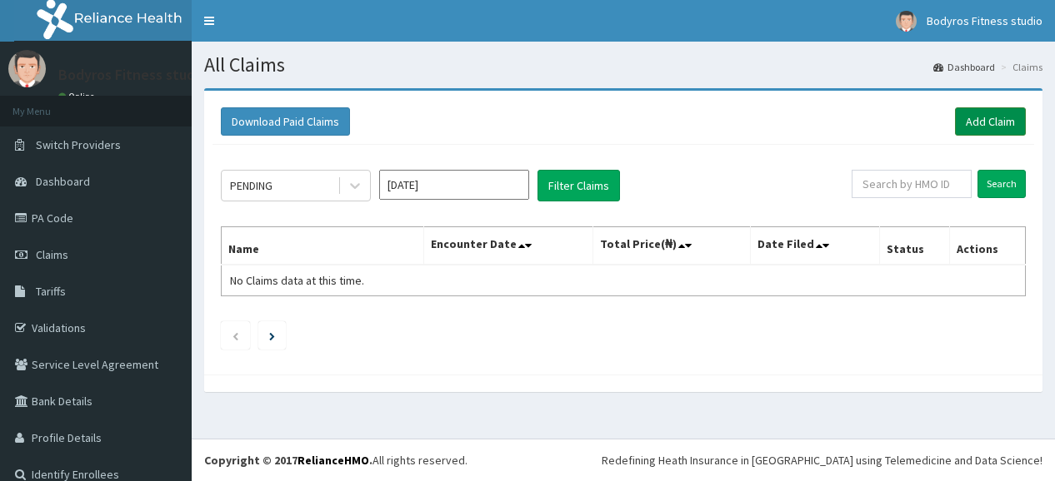
click at [997, 113] on link "Add Claim" at bounding box center [990, 121] width 71 height 28
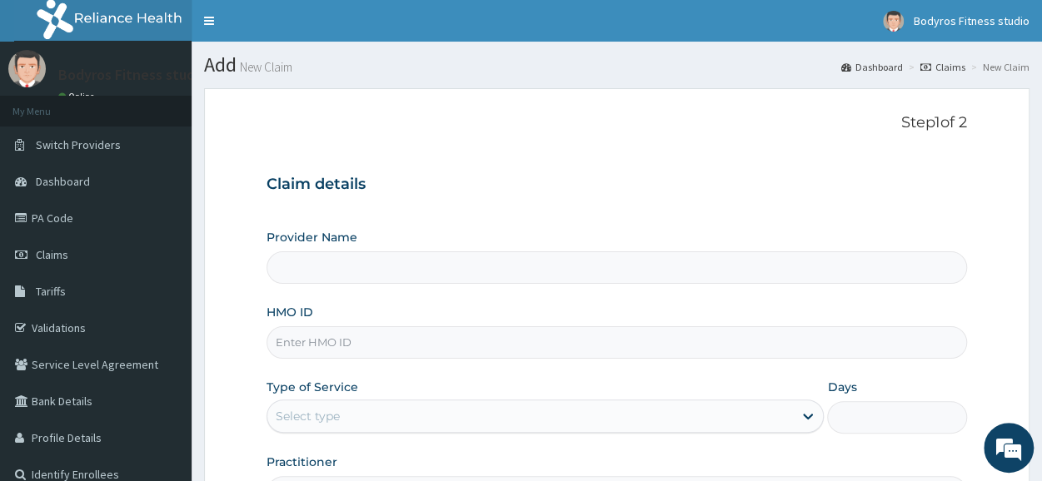
type input "BODYROX FITNESS STUDIO"
type input "1"
click at [359, 341] on input "HMO ID" at bounding box center [617, 343] width 701 height 32
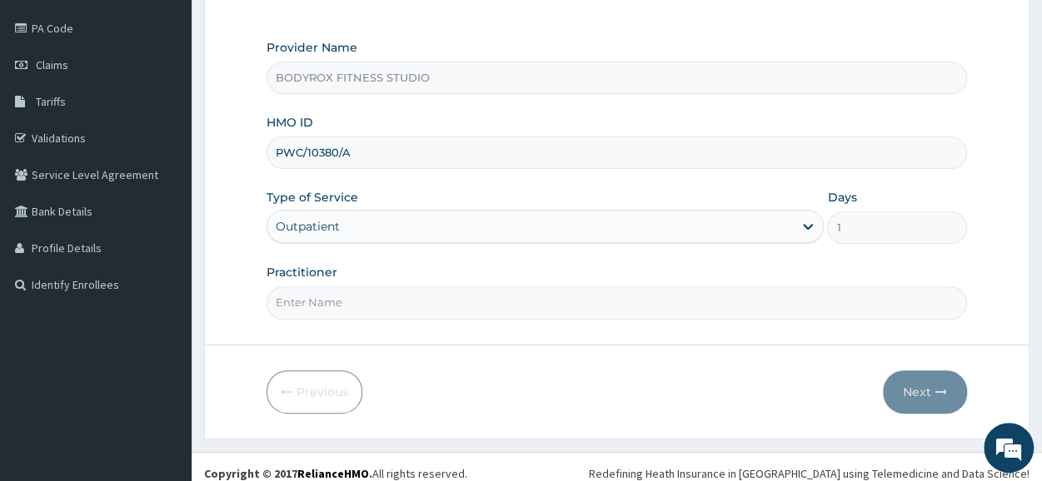
scroll to position [200, 0]
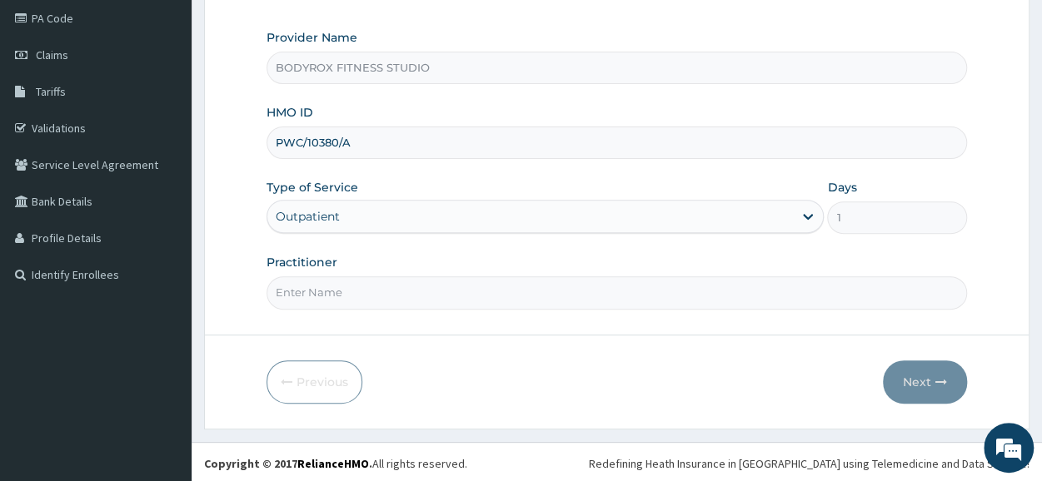
type input "PWC/10380/A"
click at [372, 284] on input "Practitioner" at bounding box center [617, 293] width 701 height 32
type input "BODYROX"
click at [918, 384] on button "Next" at bounding box center [925, 382] width 84 height 43
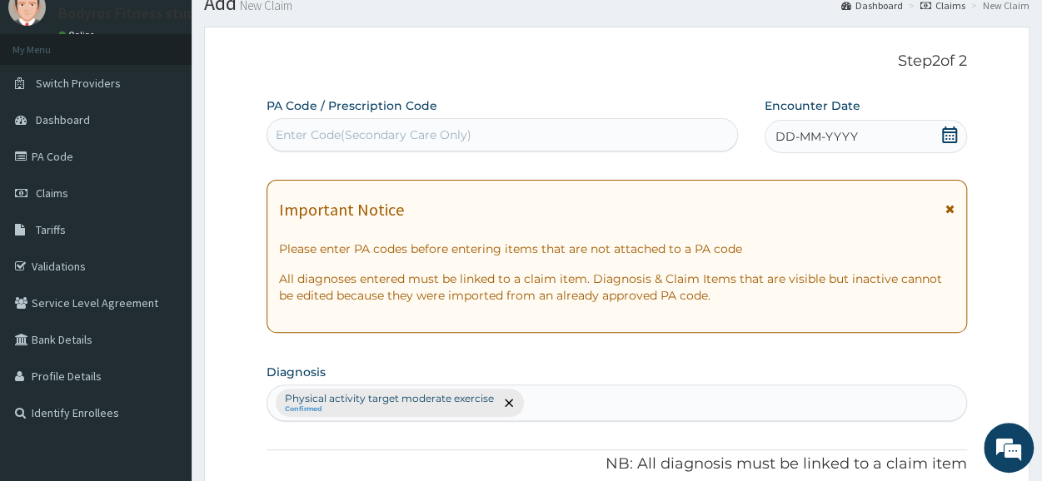
scroll to position [0, 0]
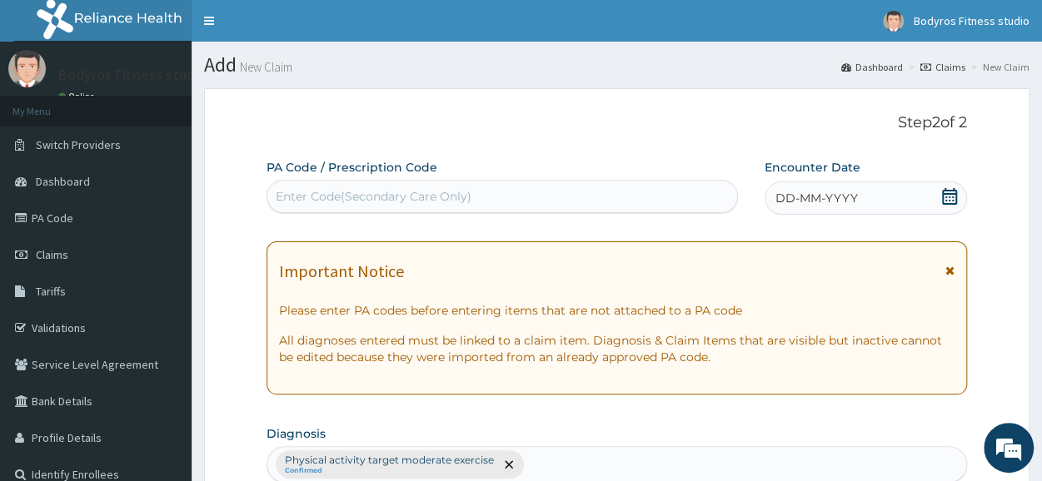
click at [354, 189] on div "Enter Code(Secondary Care Only)" at bounding box center [374, 196] width 196 height 17
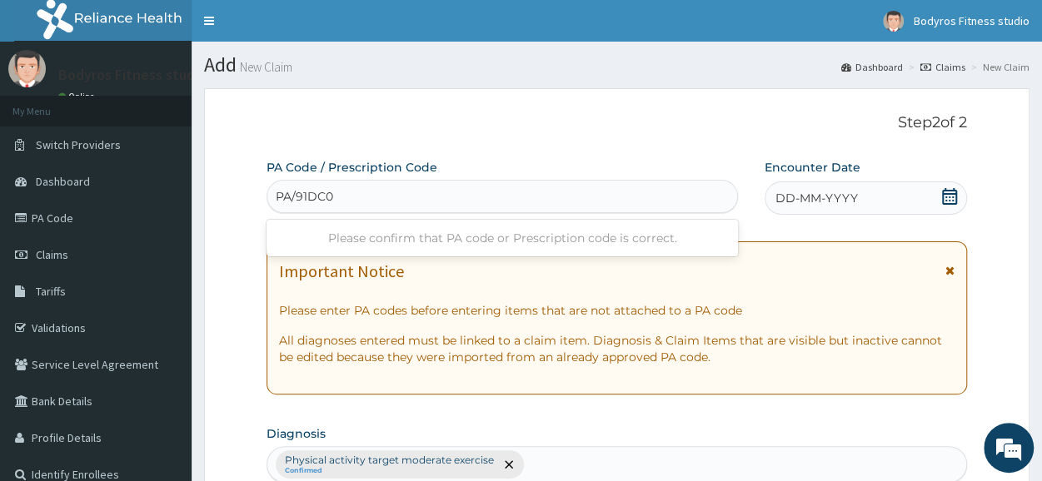
type input "PA/91DC03"
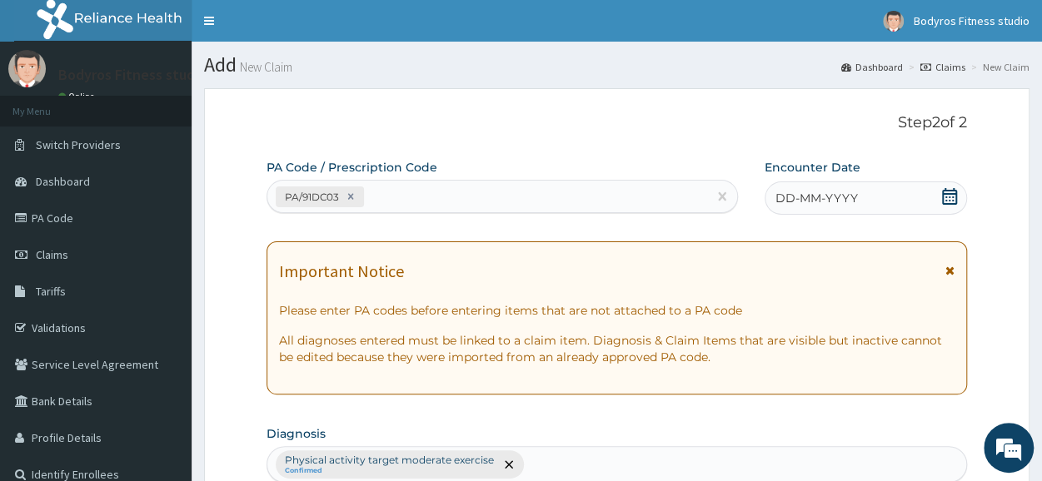
click at [954, 191] on icon at bounding box center [949, 196] width 17 height 17
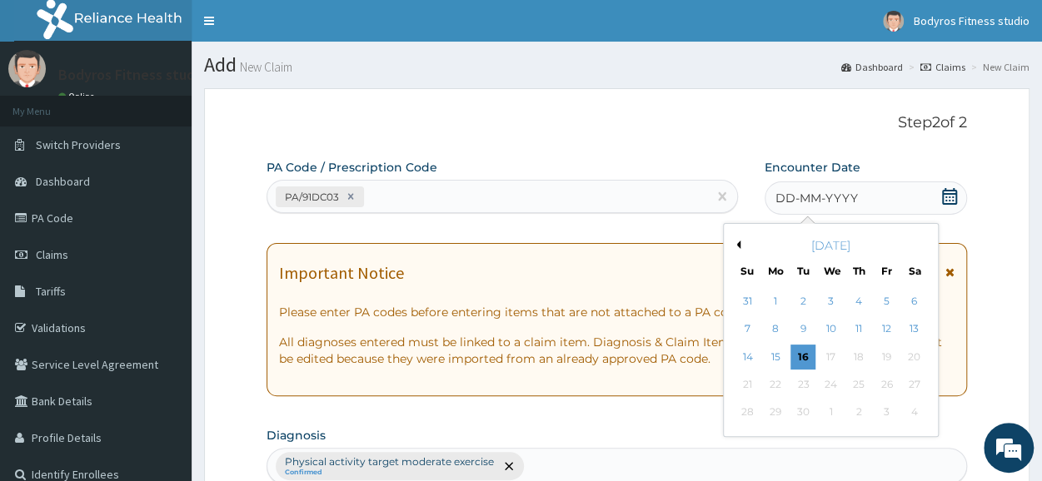
click at [736, 247] on button "Previous Month" at bounding box center [736, 245] width 8 height 8
click at [830, 383] on div "25" at bounding box center [831, 384] width 25 height 25
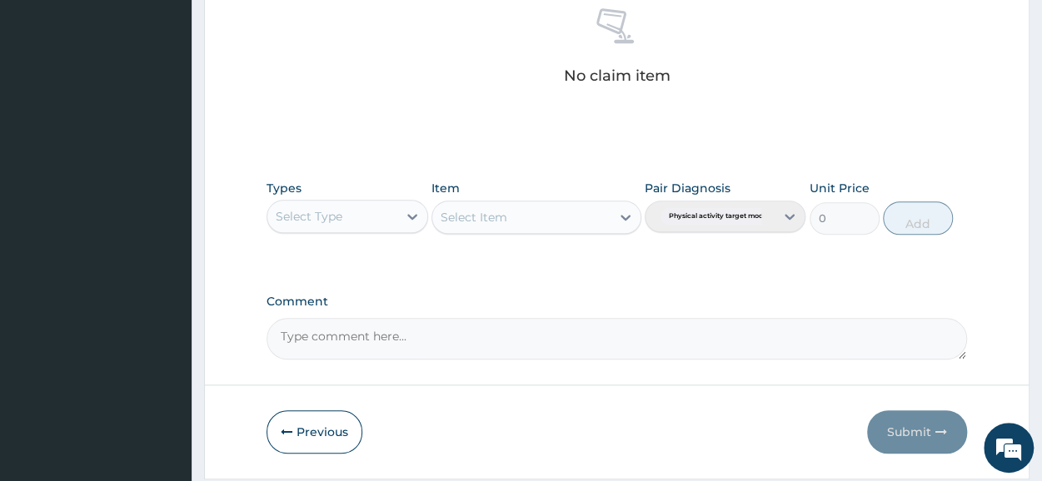
scroll to position [716, 0]
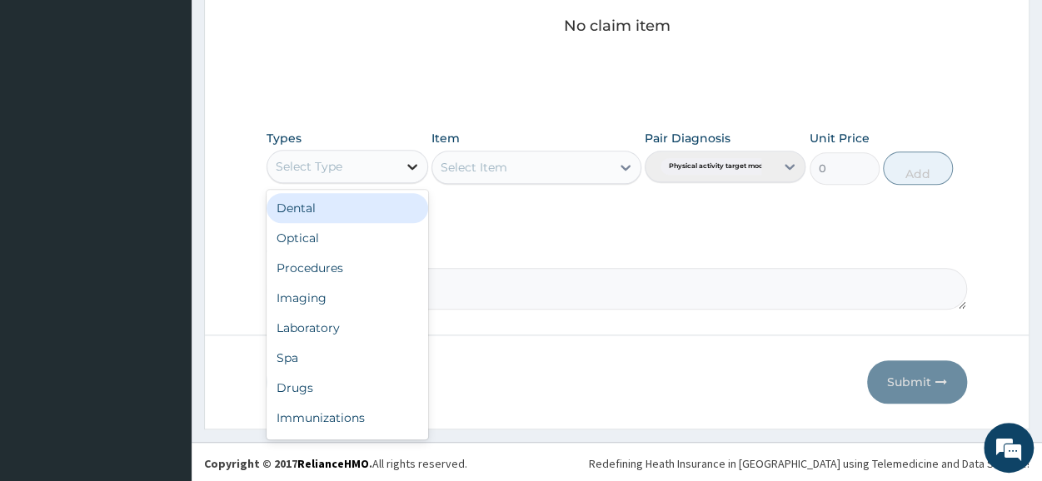
click at [411, 162] on icon at bounding box center [412, 166] width 17 height 17
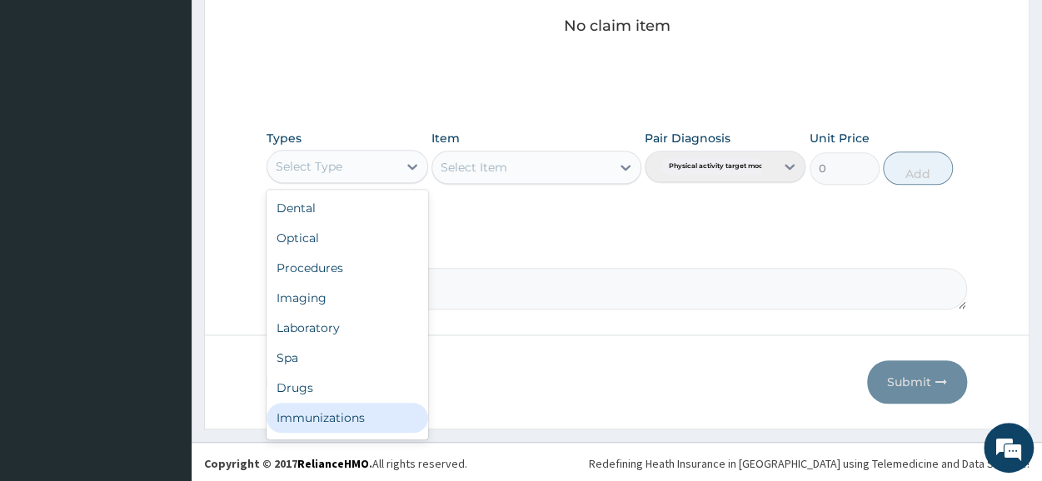
scroll to position [57, 0]
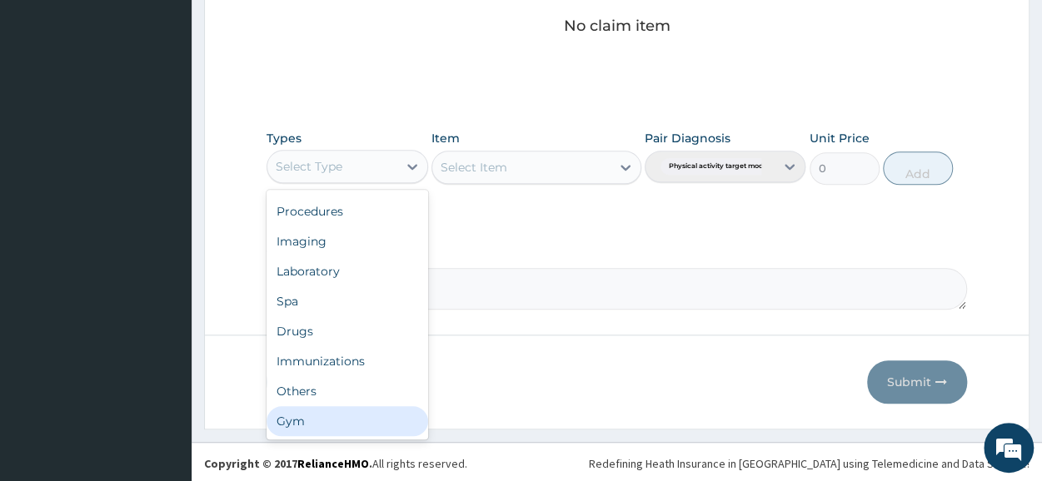
click at [328, 412] on div "Gym" at bounding box center [347, 422] width 161 height 30
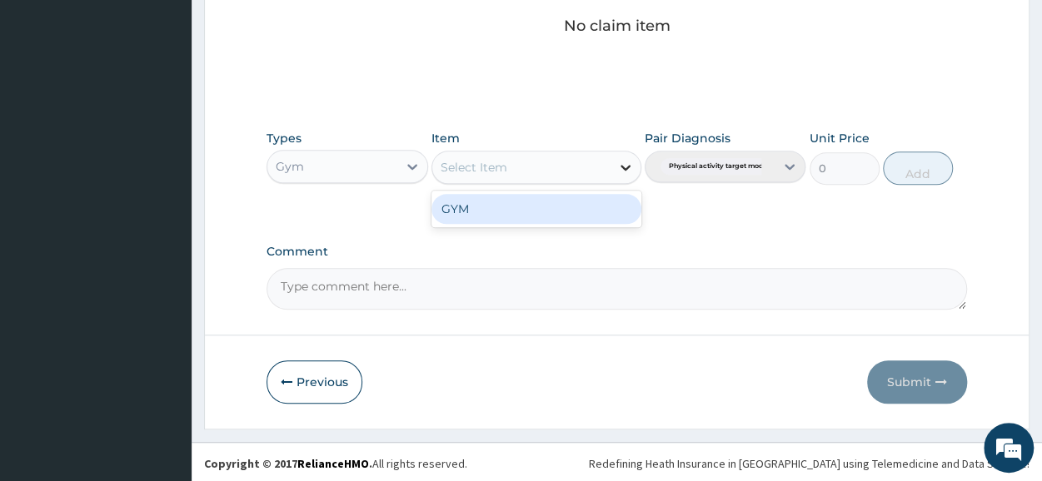
click at [625, 156] on div at bounding box center [626, 167] width 30 height 30
click at [571, 217] on div "GYM" at bounding box center [537, 209] width 210 height 30
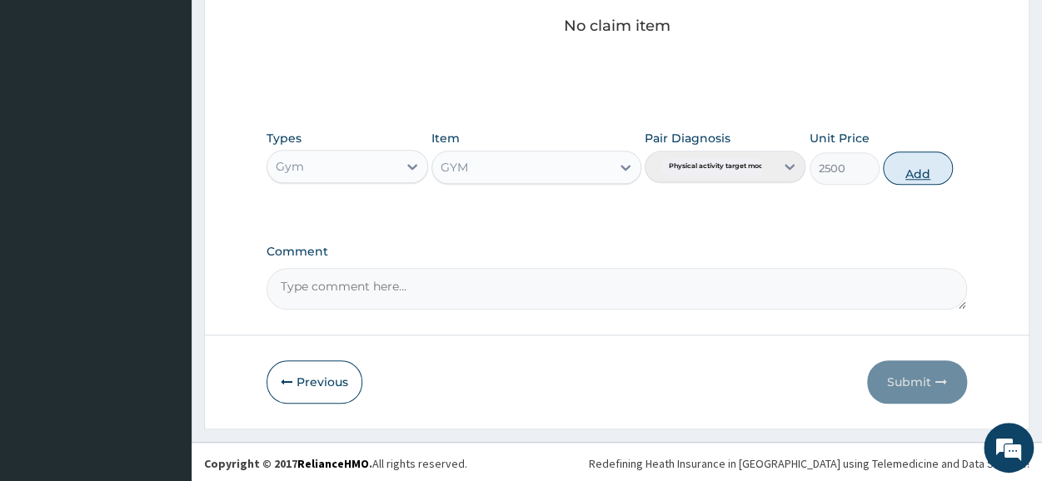
click at [900, 174] on button "Add" at bounding box center [918, 168] width 70 height 33
type input "0"
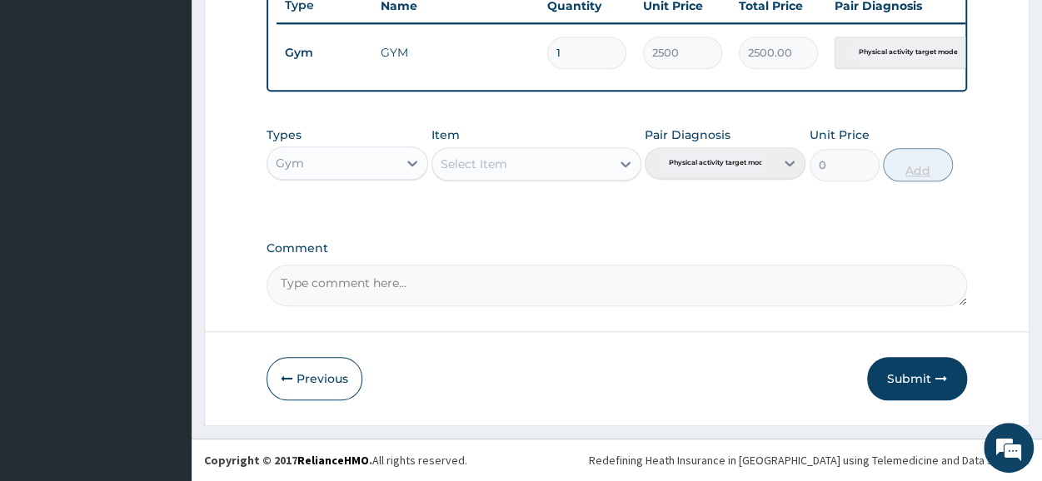
scroll to position [651, 0]
click at [915, 378] on button "Submit" at bounding box center [917, 378] width 100 height 43
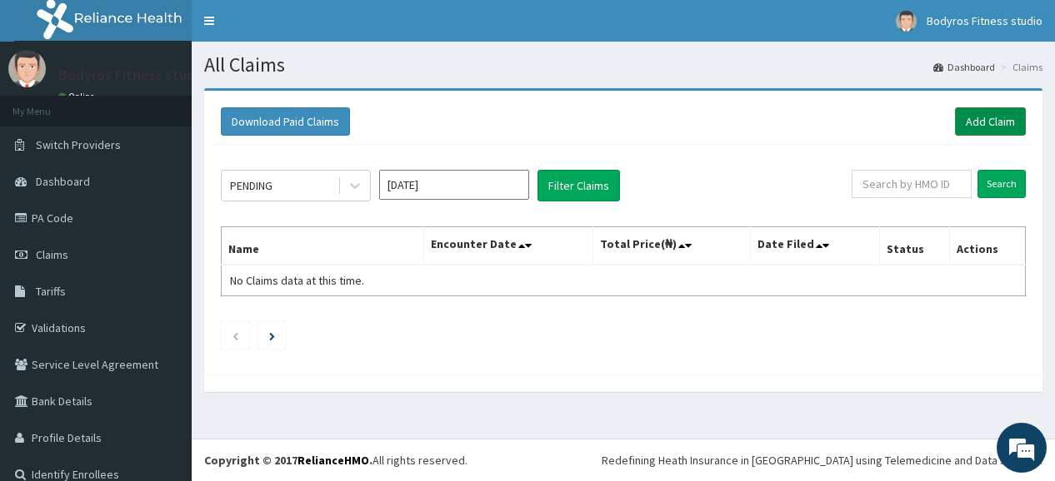
click at [990, 113] on link "Add Claim" at bounding box center [990, 121] width 71 height 28
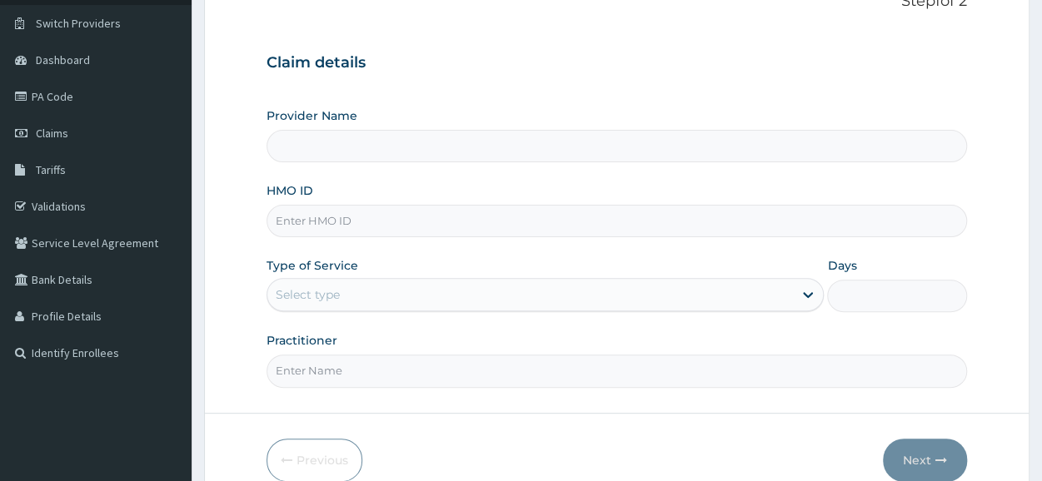
scroll to position [200, 0]
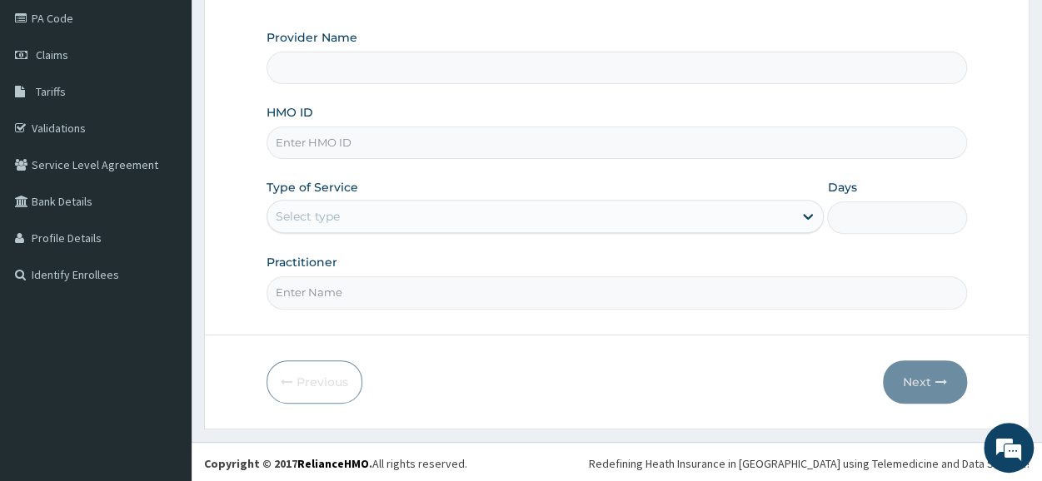
type input "BODYROX FITNESS STUDIO"
type input "1"
click at [416, 134] on input "HMO ID" at bounding box center [617, 143] width 701 height 32
type input "GBI/10394/A"
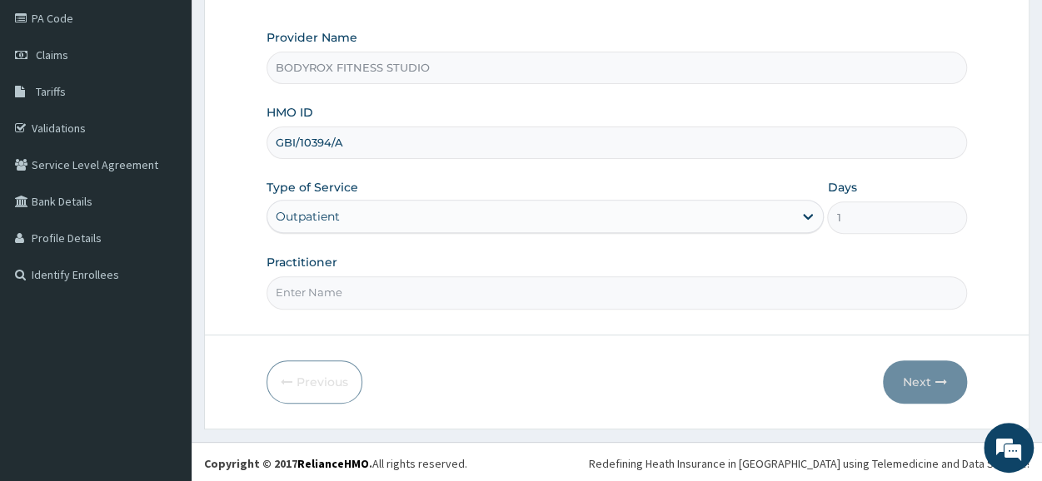
click at [393, 282] on input "Practitioner" at bounding box center [617, 293] width 701 height 32
type input "BODYROX"
click at [908, 386] on button "Next" at bounding box center [925, 382] width 84 height 43
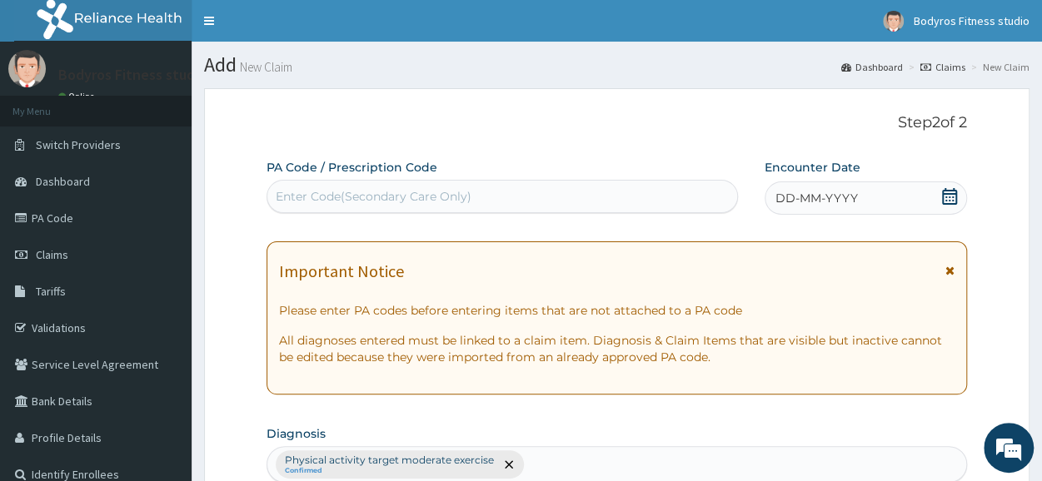
click at [358, 186] on div "Enter Code(Secondary Care Only)" at bounding box center [502, 196] width 470 height 27
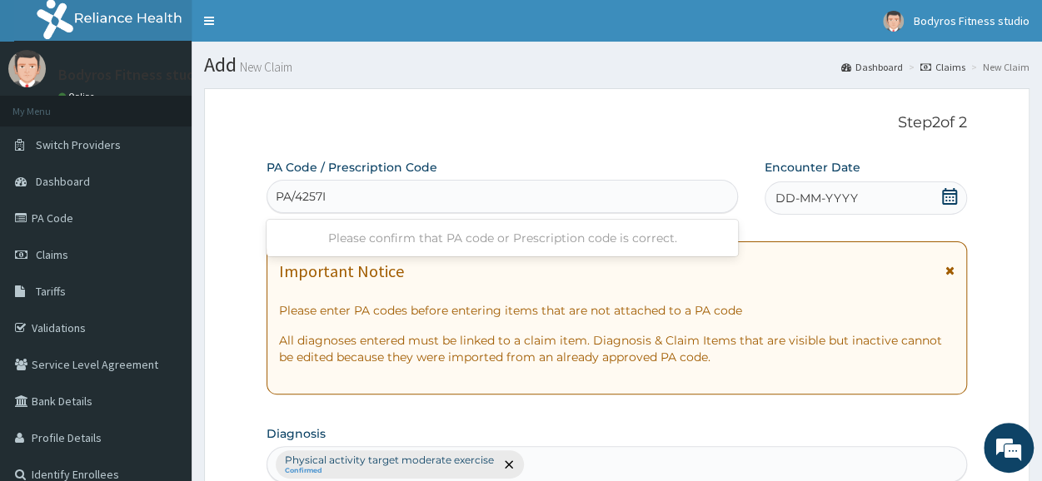
type input "PA/4257IC"
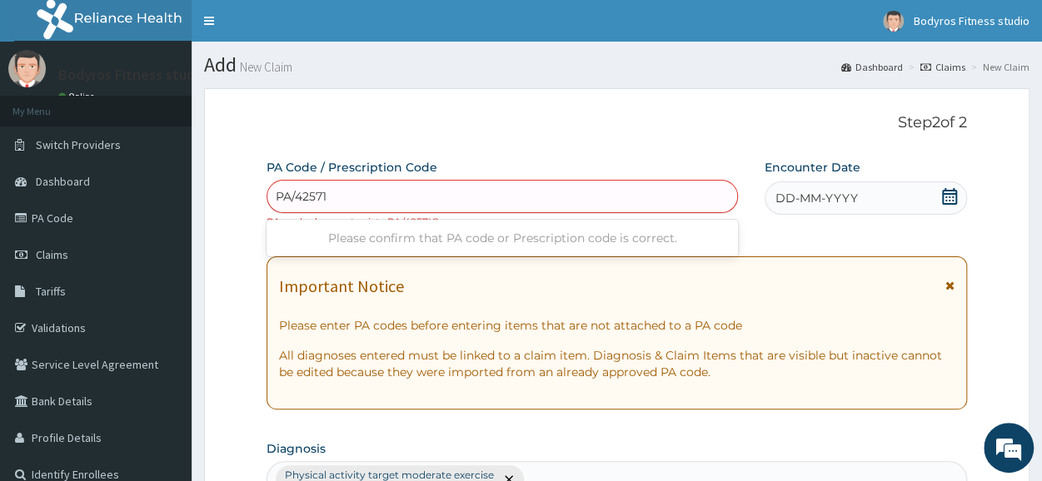
type input "PA/42571C"
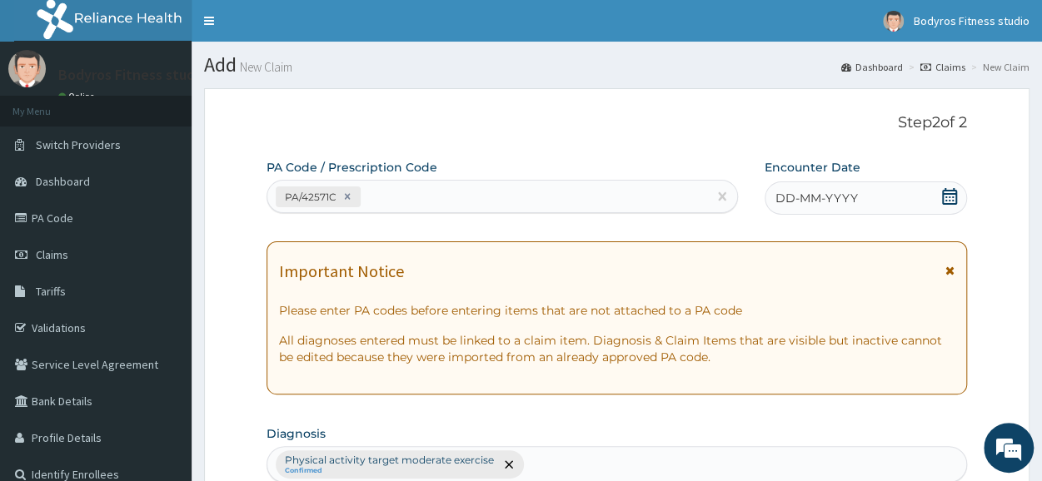
click at [950, 195] on icon at bounding box center [949, 196] width 17 height 17
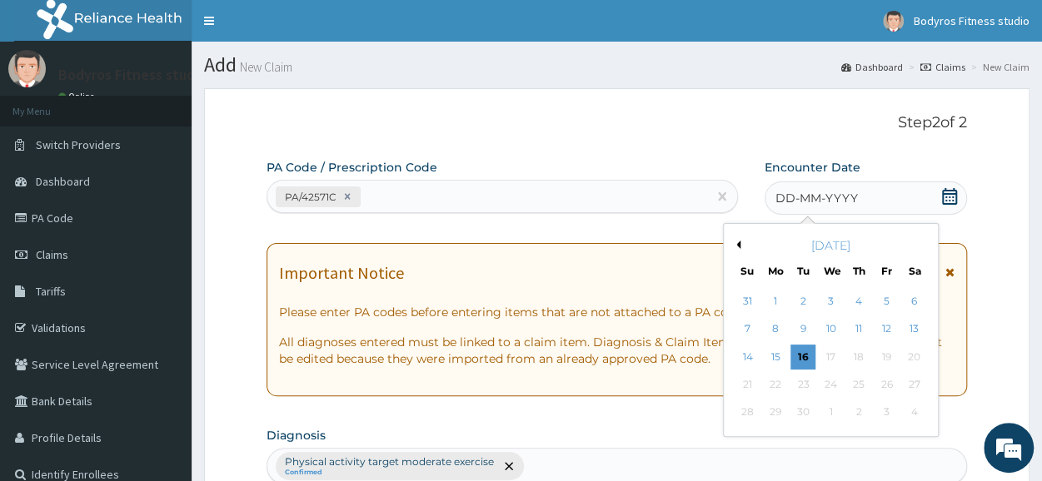
click at [734, 239] on div "[DATE]" at bounding box center [831, 245] width 201 height 17
click at [734, 242] on button "Previous Month" at bounding box center [736, 245] width 8 height 8
click at [885, 385] on div "27" at bounding box center [886, 384] width 25 height 25
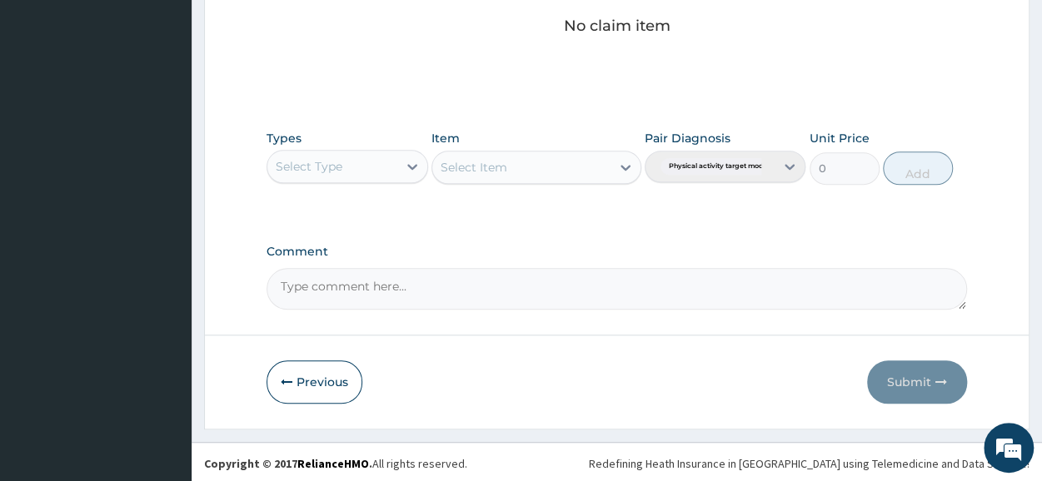
scroll to position [716, 0]
click at [408, 166] on icon at bounding box center [412, 166] width 17 height 17
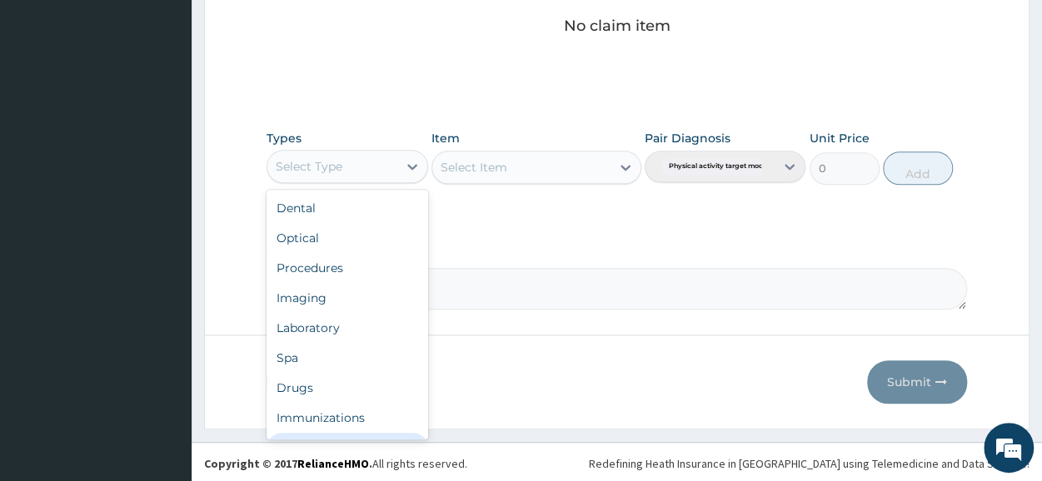
scroll to position [57, 0]
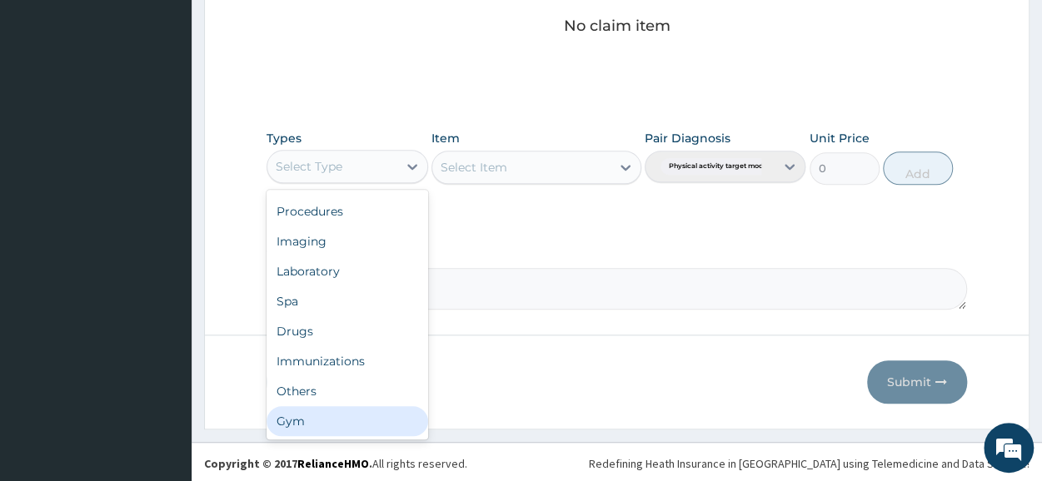
click at [325, 409] on div "Gym" at bounding box center [347, 422] width 161 height 30
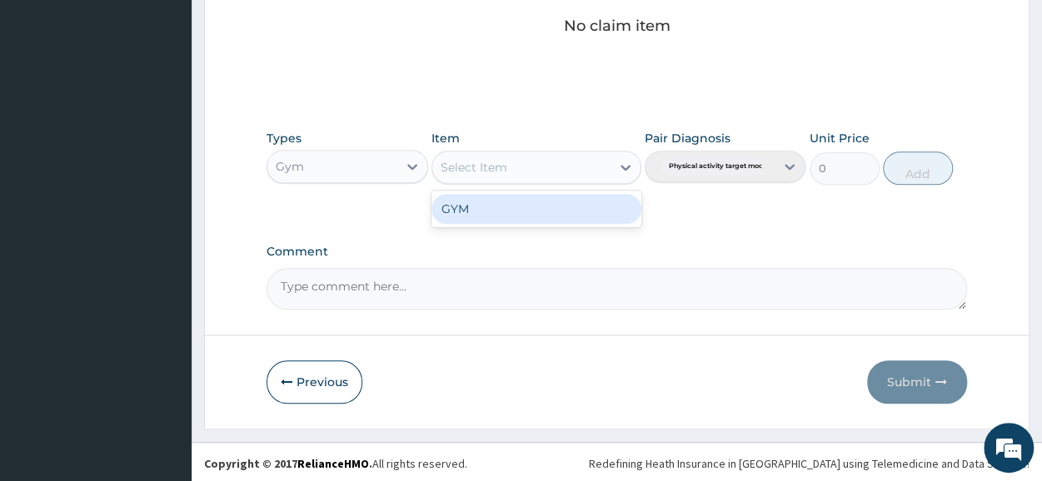
click at [625, 162] on icon at bounding box center [625, 167] width 17 height 17
click at [594, 194] on div "GYM" at bounding box center [537, 209] width 210 height 30
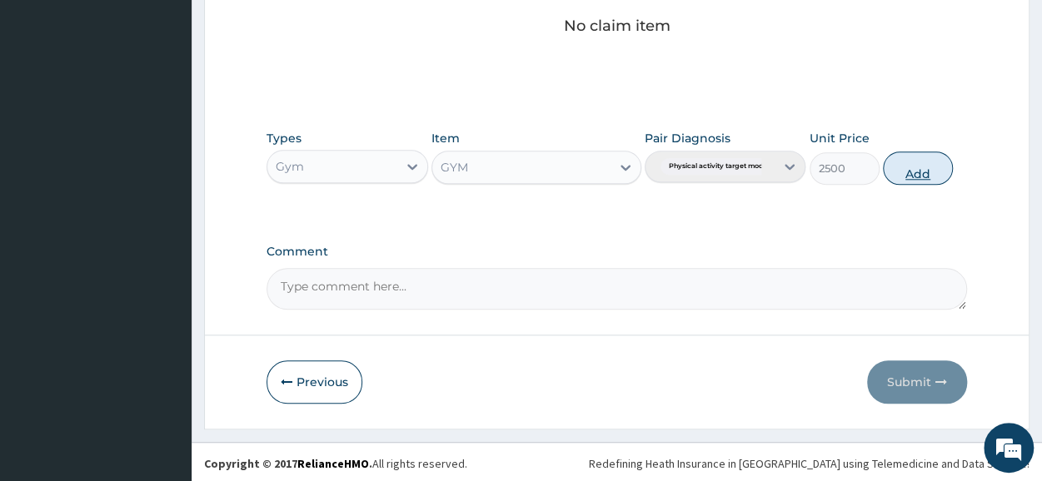
click at [932, 167] on button "Add" at bounding box center [918, 168] width 70 height 33
type input "0"
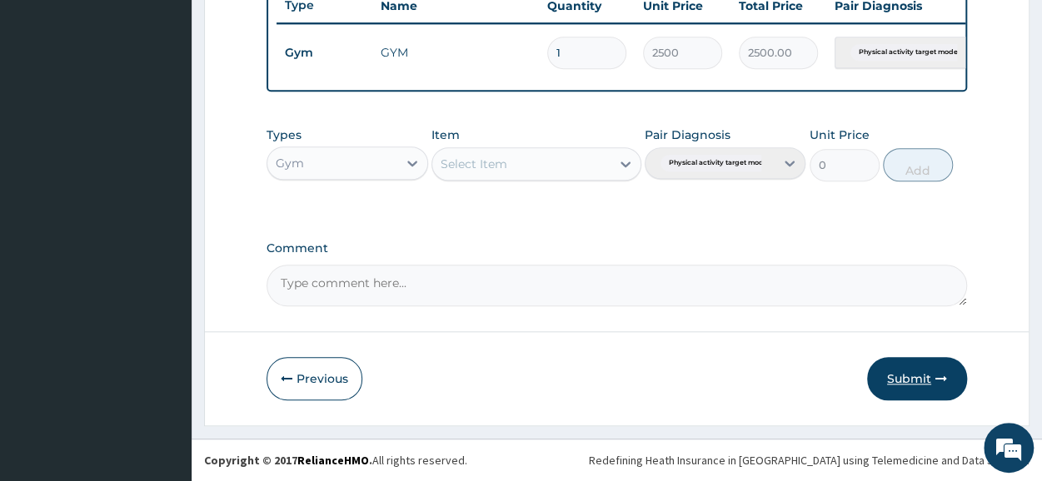
click at [903, 390] on button "Submit" at bounding box center [917, 378] width 100 height 43
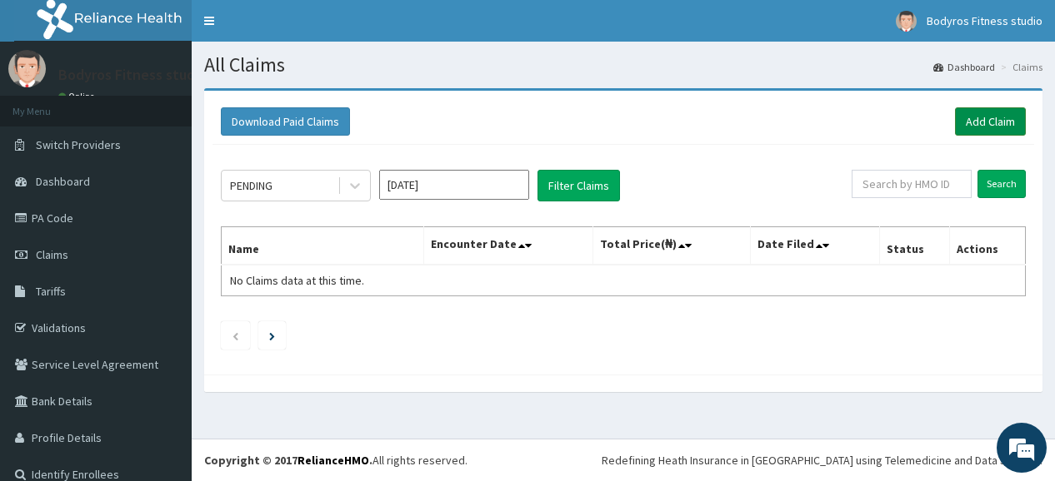
click at [956, 121] on link "Add Claim" at bounding box center [990, 121] width 71 height 28
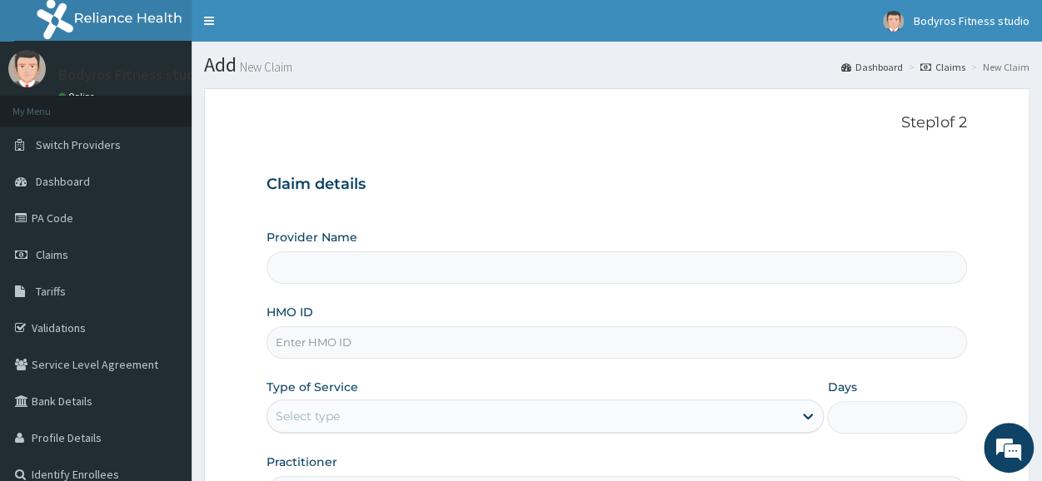
type input "BODYROX FITNESS STUDIO"
type input "1"
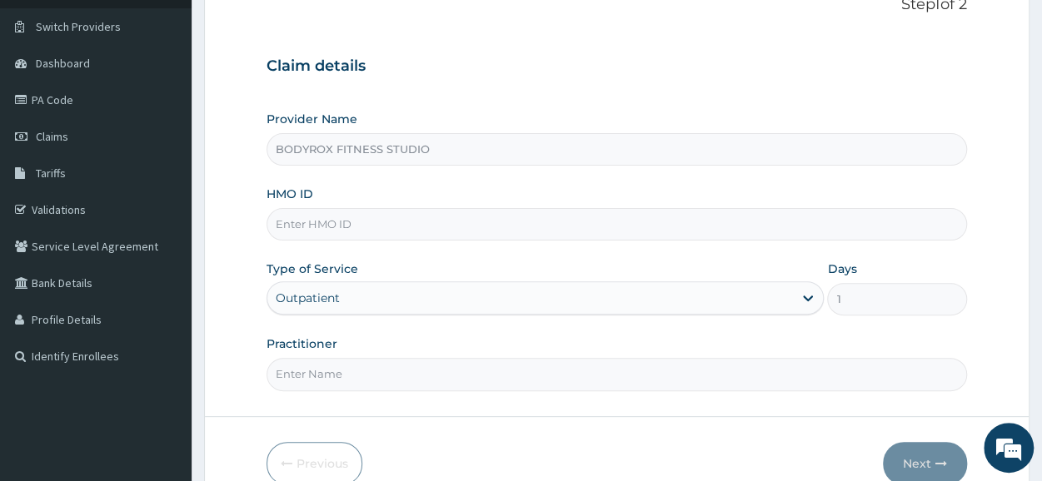
scroll to position [200, 0]
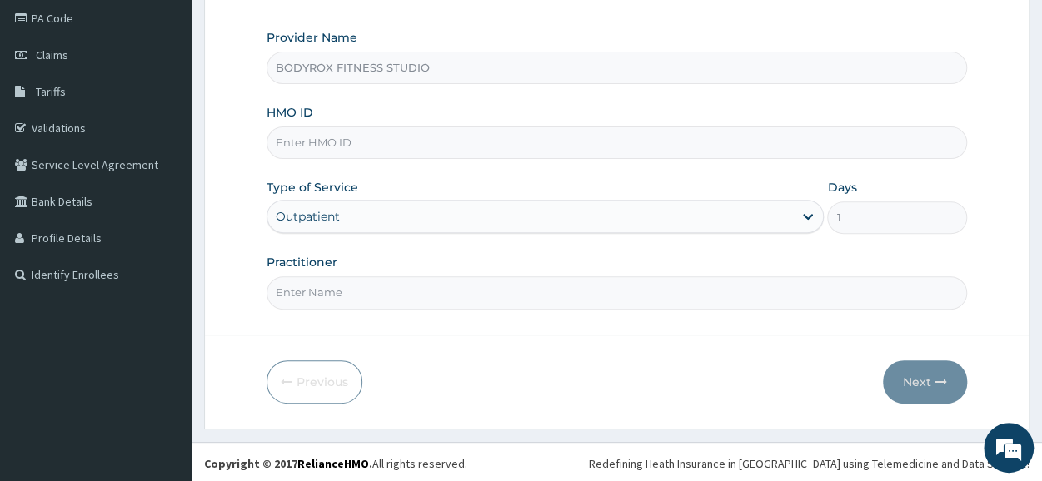
click at [420, 143] on input "HMO ID" at bounding box center [617, 143] width 701 height 32
type input "GBI/10111/A"
click at [384, 285] on input "Practitioner" at bounding box center [617, 293] width 701 height 32
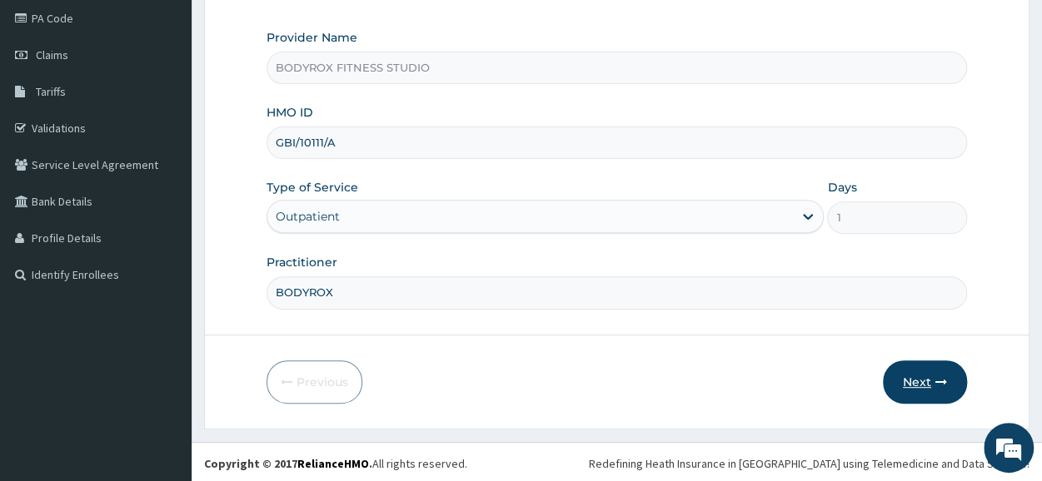
type input "BODYROX"
click at [905, 367] on button "Next" at bounding box center [925, 382] width 84 height 43
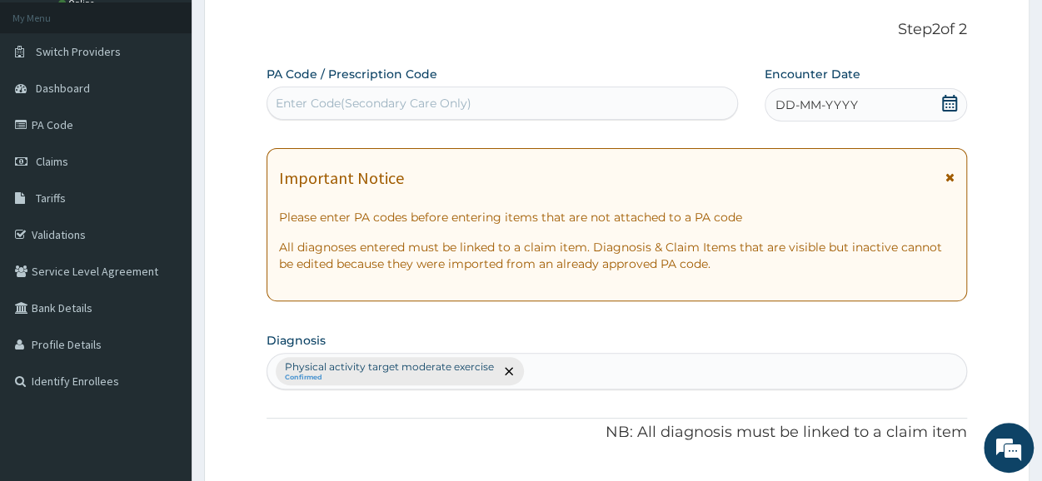
scroll to position [0, 0]
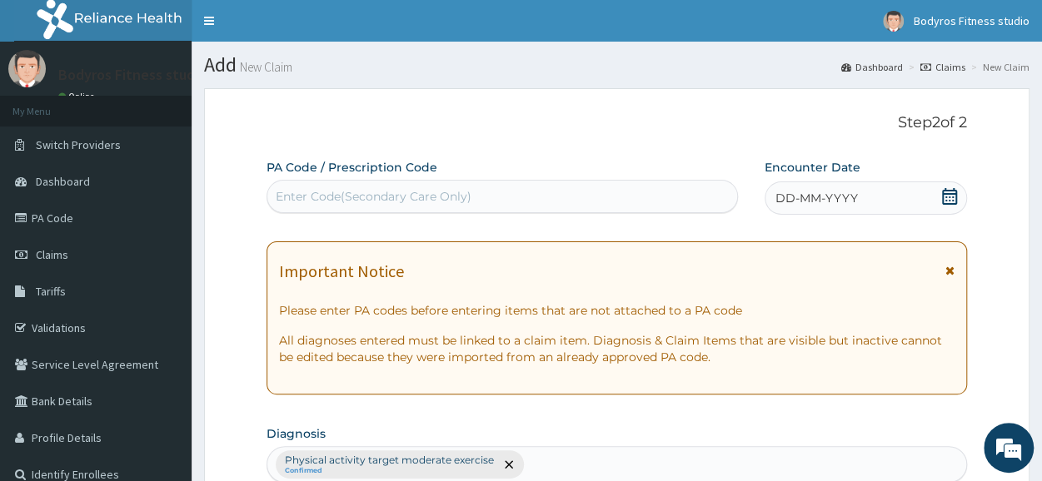
click at [312, 194] on div "Enter Code(Secondary Care Only)" at bounding box center [374, 196] width 196 height 17
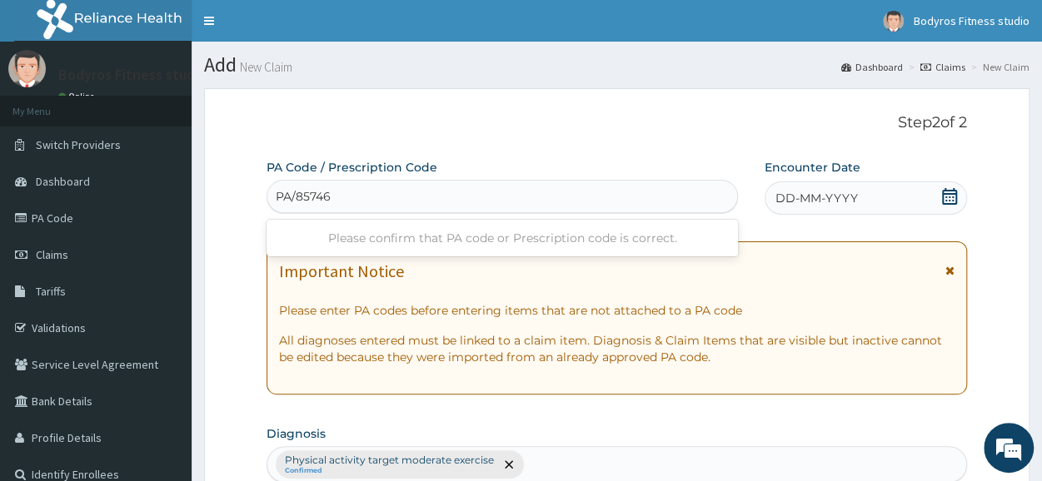
type input "PA/857463"
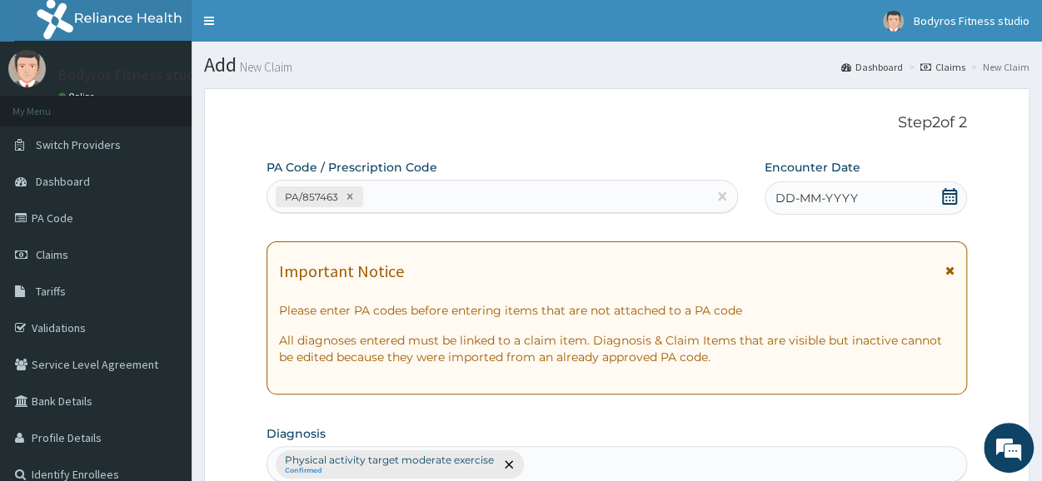
click at [948, 199] on icon at bounding box center [949, 196] width 17 height 17
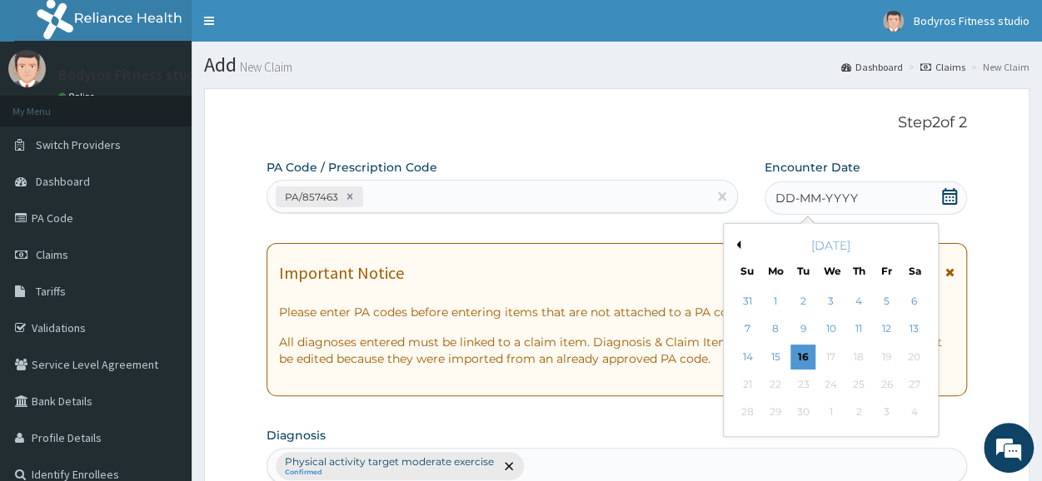
click at [734, 244] on button "Previous Month" at bounding box center [736, 245] width 8 height 8
click at [908, 384] on div "28" at bounding box center [914, 384] width 25 height 25
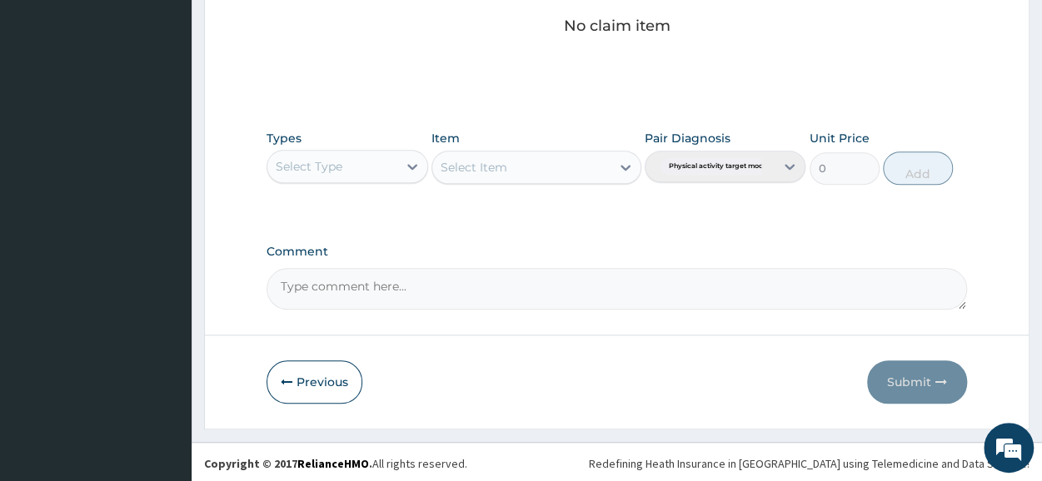
scroll to position [716, 0]
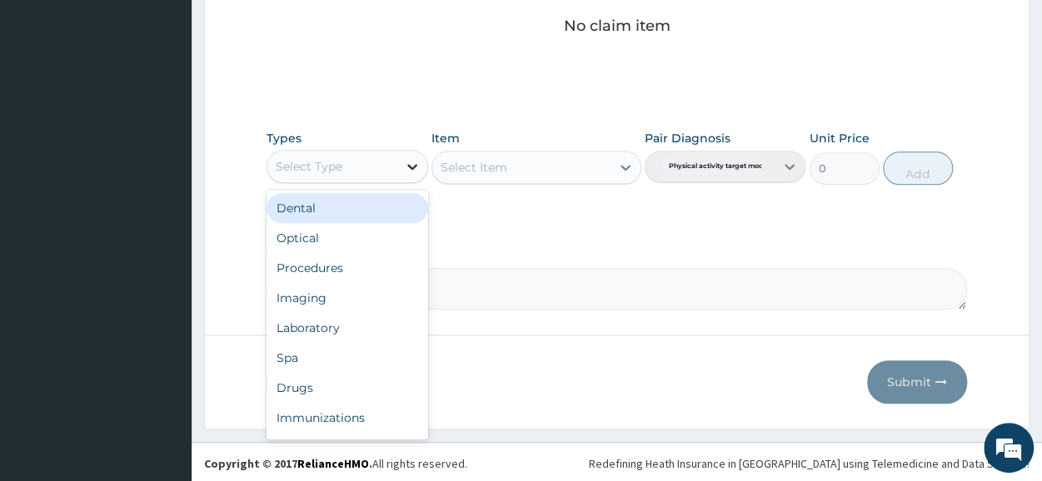
click at [407, 162] on icon at bounding box center [412, 166] width 17 height 17
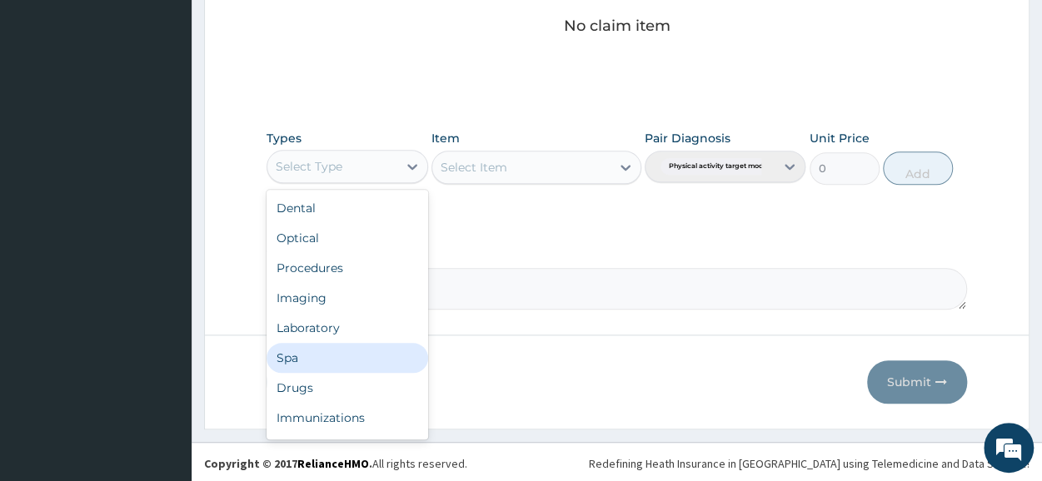
scroll to position [57, 0]
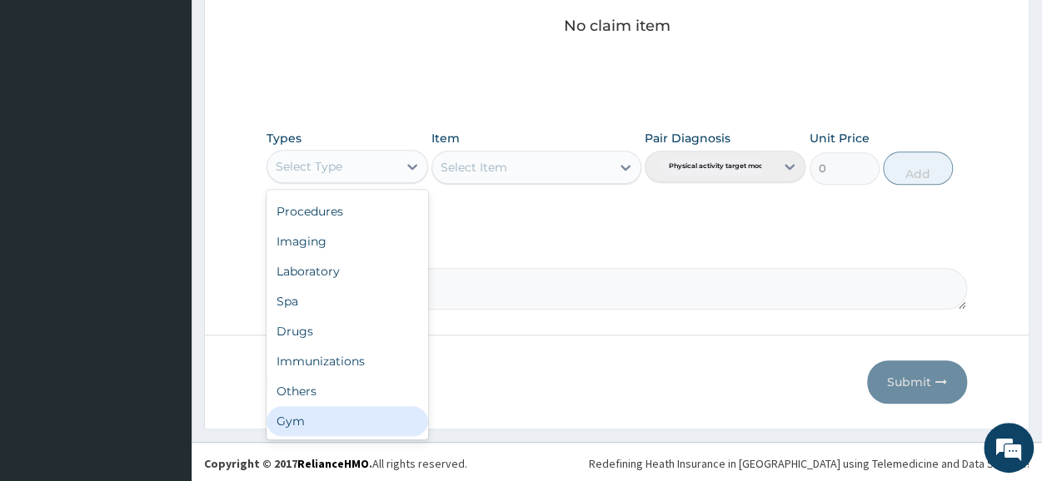
click at [335, 410] on div "Gym" at bounding box center [347, 422] width 161 height 30
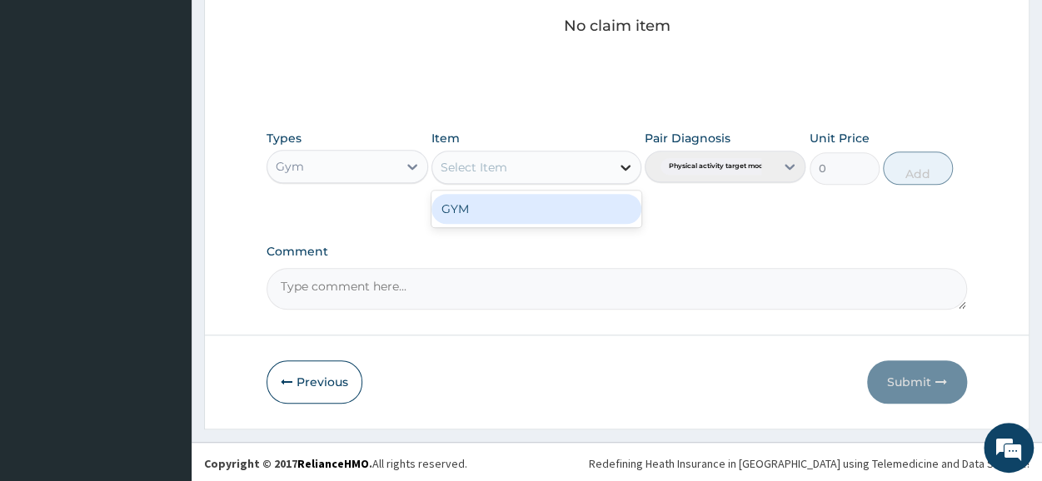
click at [626, 161] on icon at bounding box center [625, 167] width 17 height 17
click at [558, 203] on div "GYM" at bounding box center [537, 209] width 210 height 30
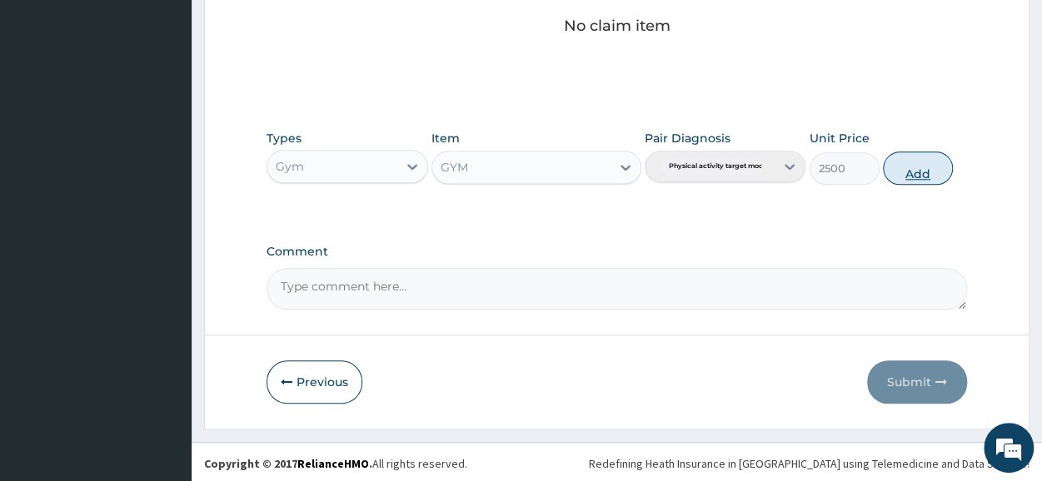
click at [926, 157] on button "Add" at bounding box center [918, 168] width 70 height 33
type input "0"
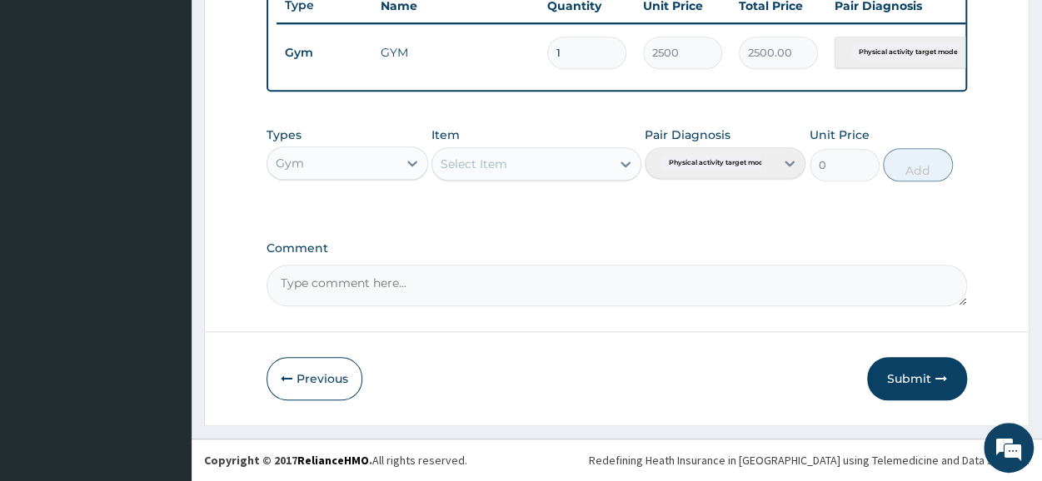
scroll to position [651, 0]
click at [914, 374] on button "Submit" at bounding box center [917, 378] width 100 height 43
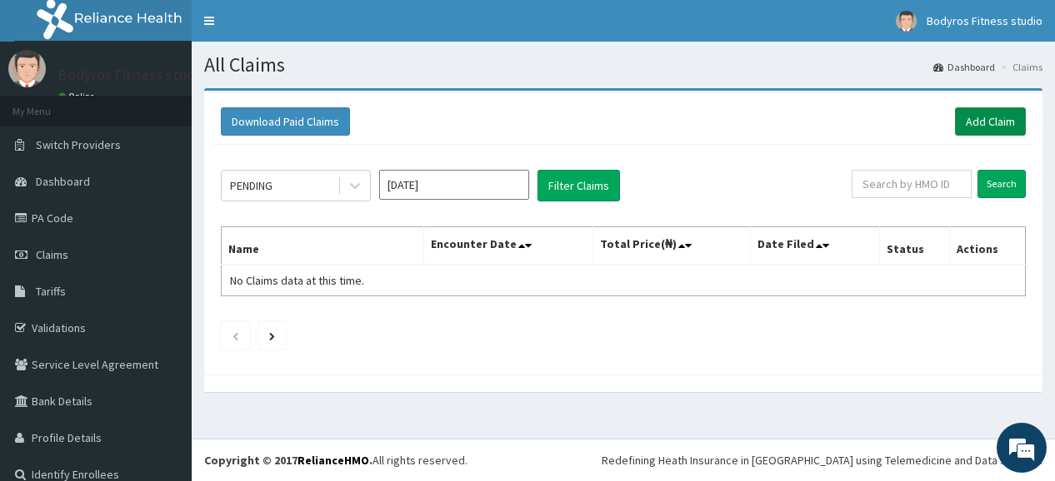
click at [976, 120] on link "Add Claim" at bounding box center [990, 121] width 71 height 28
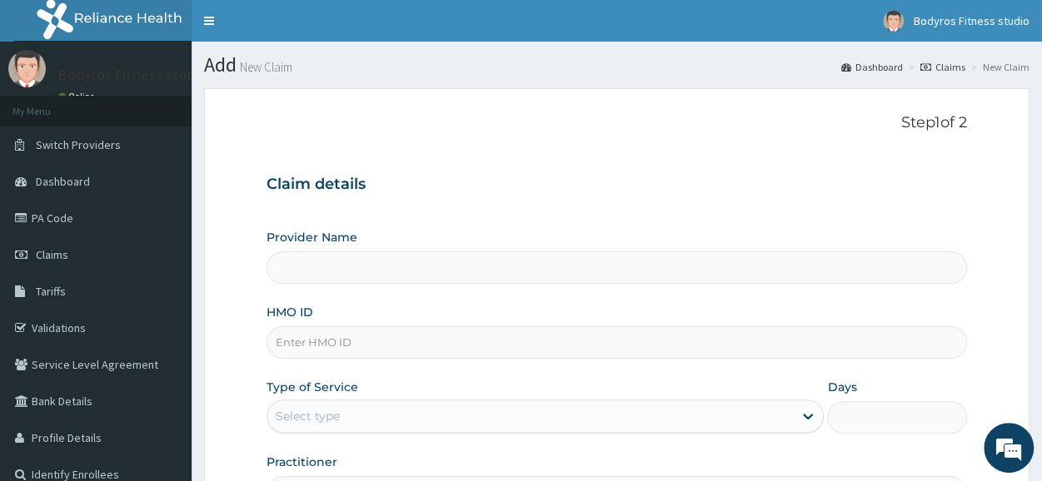
type input "BODYROX FITNESS STUDIO"
type input "1"
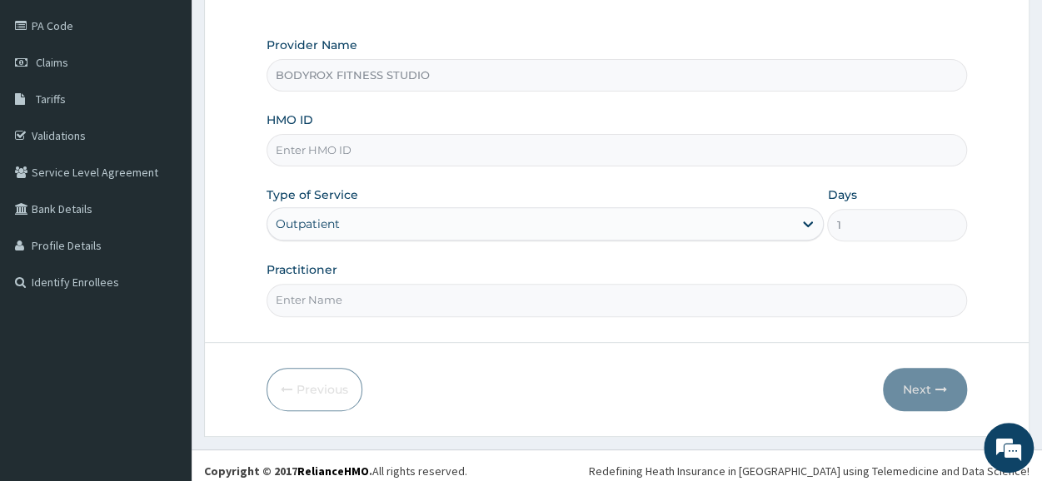
scroll to position [200, 0]
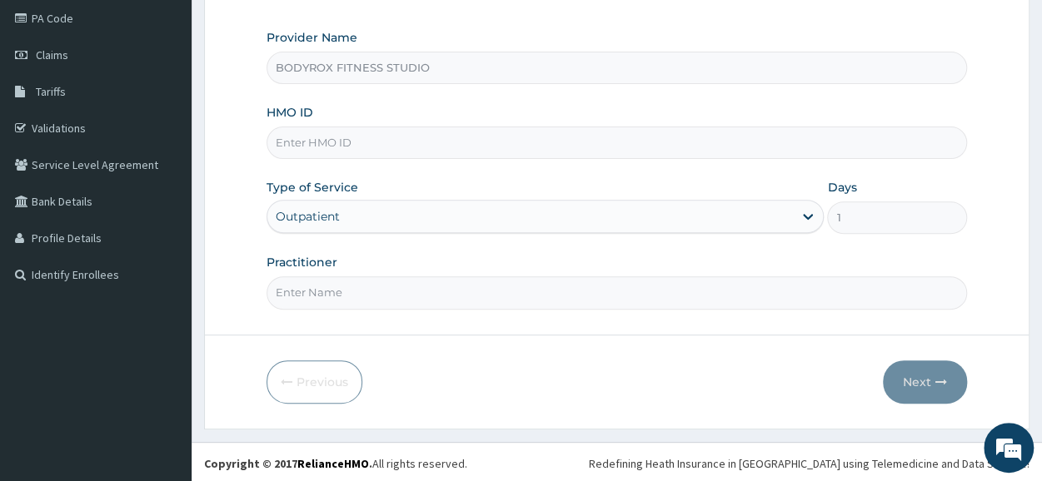
click at [353, 142] on input "HMO ID" at bounding box center [617, 143] width 701 height 32
type input "GBI/10176/A"
click at [341, 287] on input "Practitioner" at bounding box center [617, 293] width 701 height 32
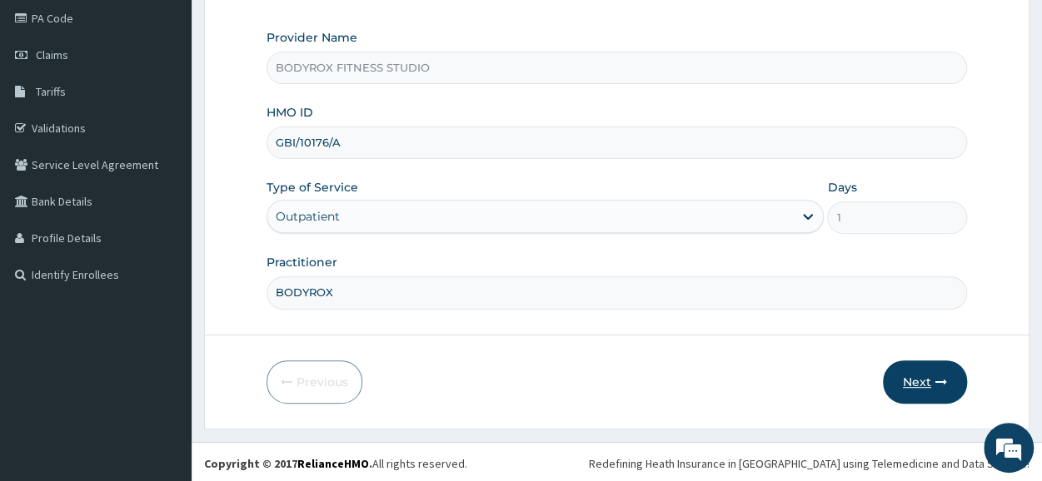
type input "BODYROX"
click at [918, 379] on button "Next" at bounding box center [925, 382] width 84 height 43
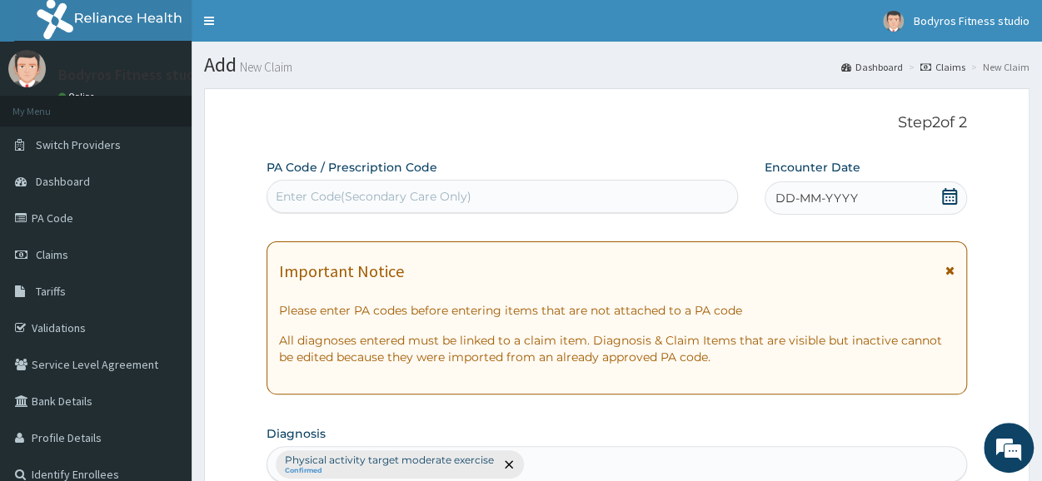
click at [402, 195] on div "Enter Code(Secondary Care Only)" at bounding box center [374, 196] width 196 height 17
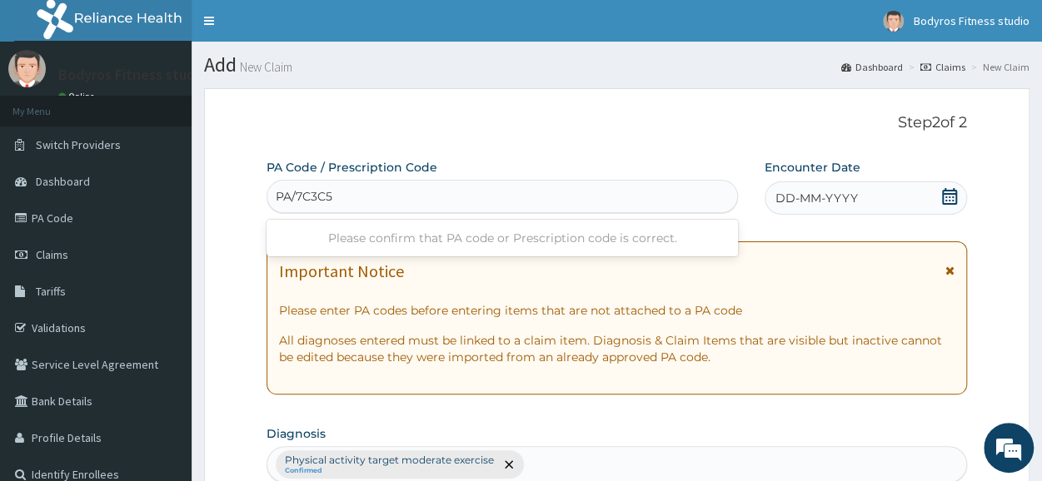
type input "PA/7C3C5R"
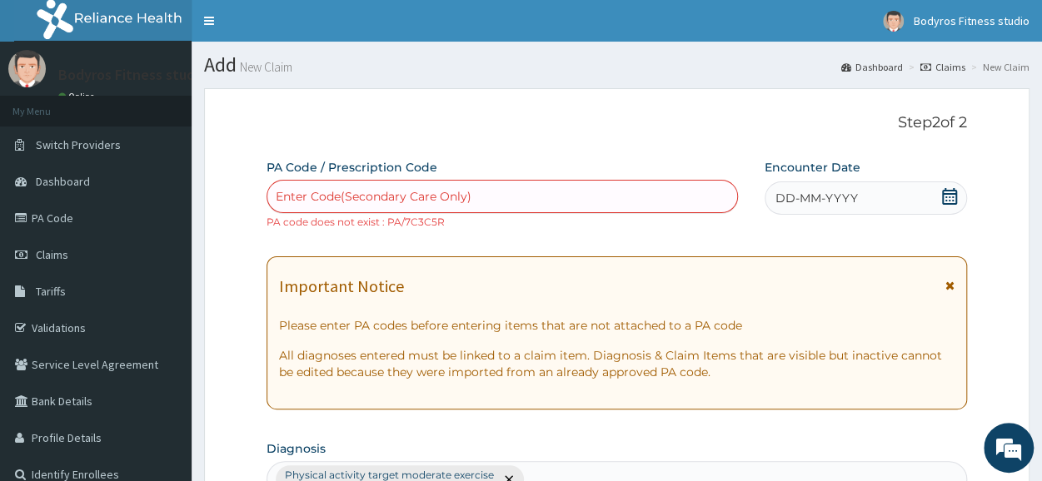
click at [403, 180] on div "Enter Code(Secondary Care Only)" at bounding box center [503, 196] width 472 height 33
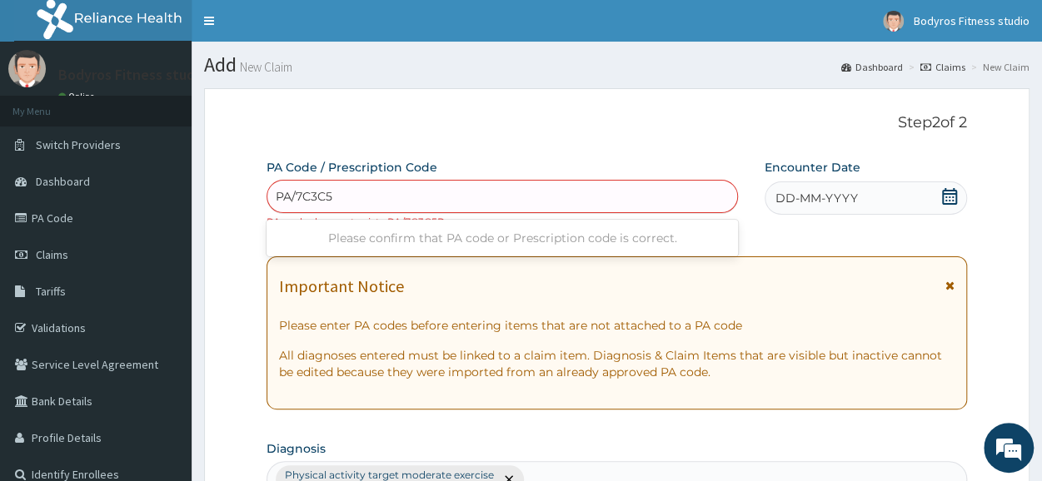
type input "PA/7C3C55"
type input "PA/7C3C5R"
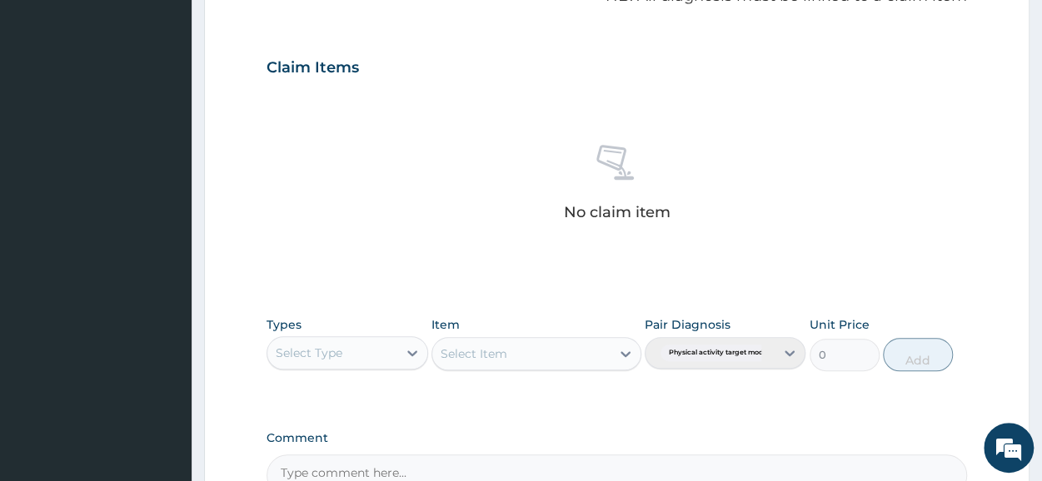
scroll to position [731, 0]
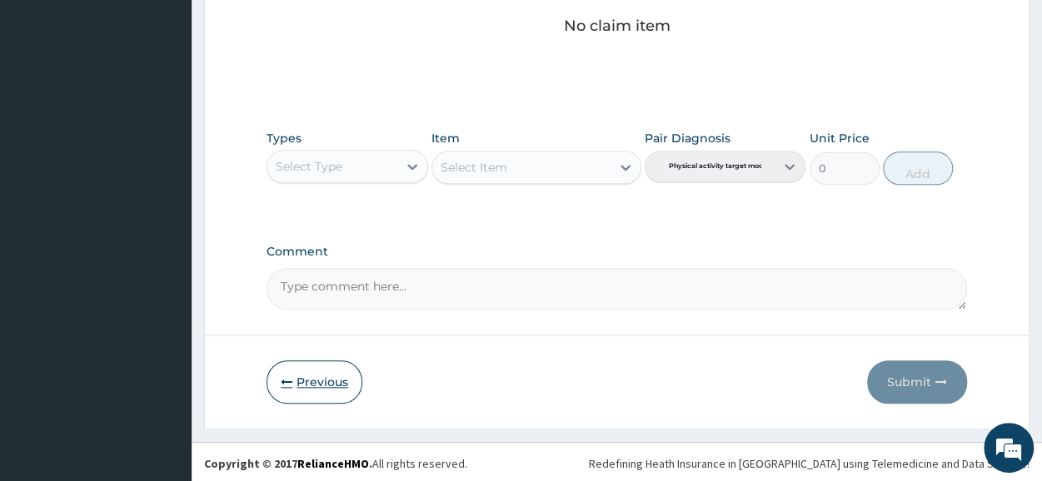
click at [299, 381] on button "Previous" at bounding box center [315, 382] width 96 height 43
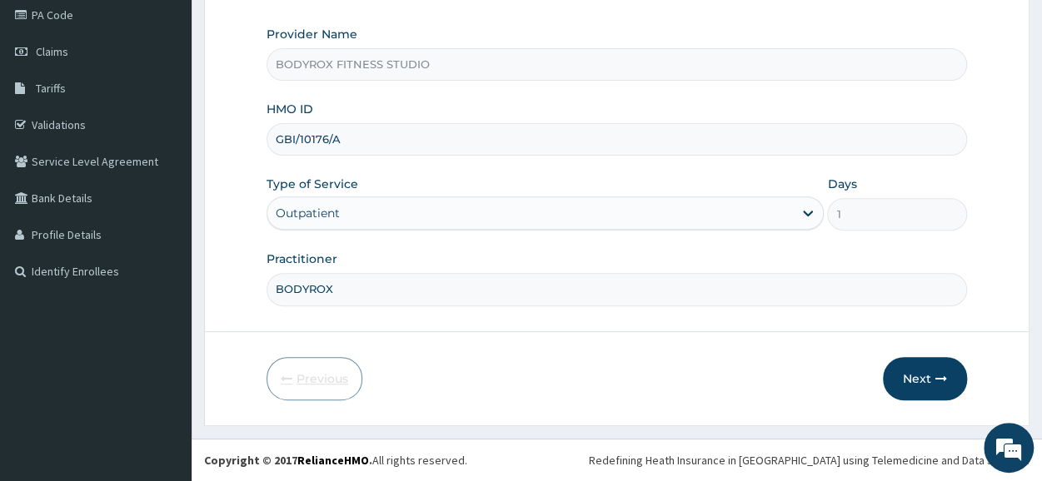
scroll to position [200, 0]
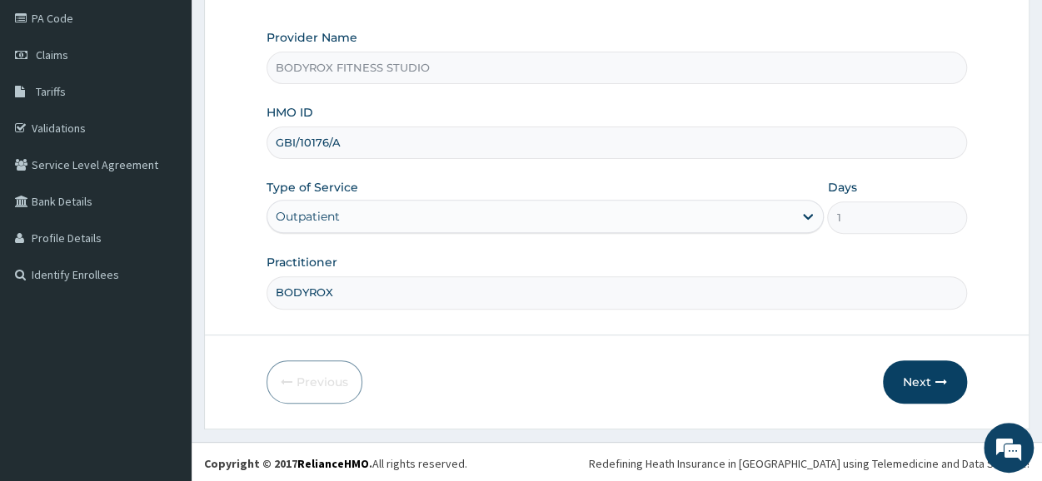
click at [345, 142] on input "GBI/10176/A" at bounding box center [617, 143] width 701 height 32
type input "G"
type input "GBI/10043/A"
click at [901, 377] on button "Next" at bounding box center [925, 382] width 84 height 43
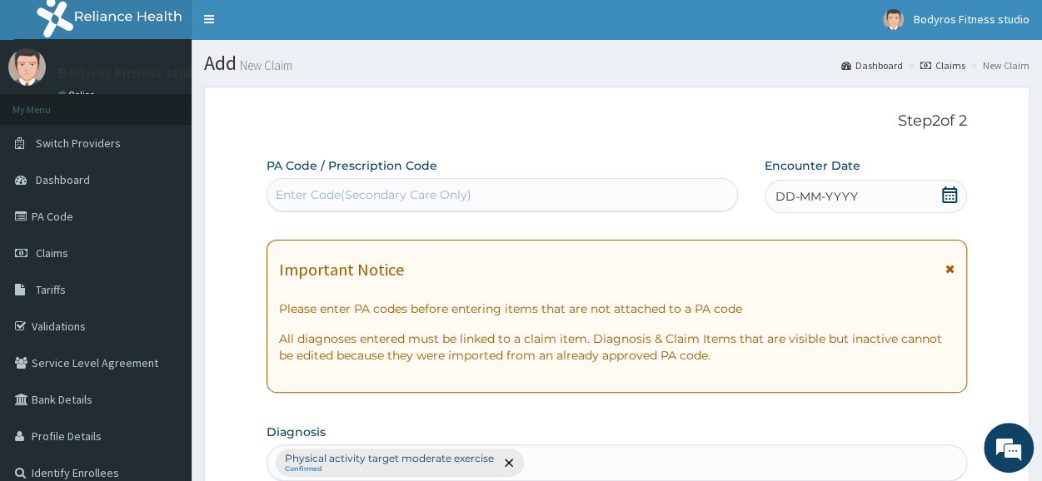
scroll to position [0, 0]
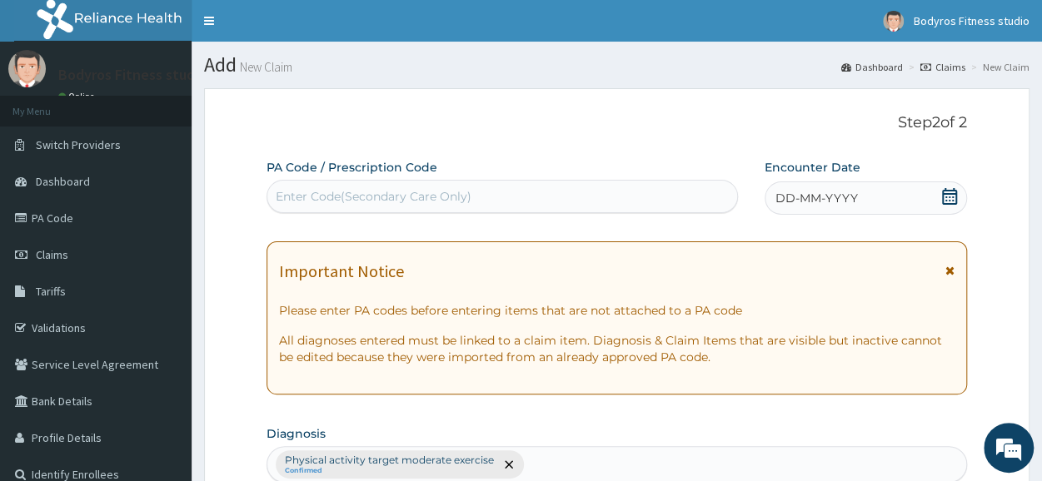
click at [323, 189] on div "Enter Code(Secondary Care Only)" at bounding box center [374, 196] width 196 height 17
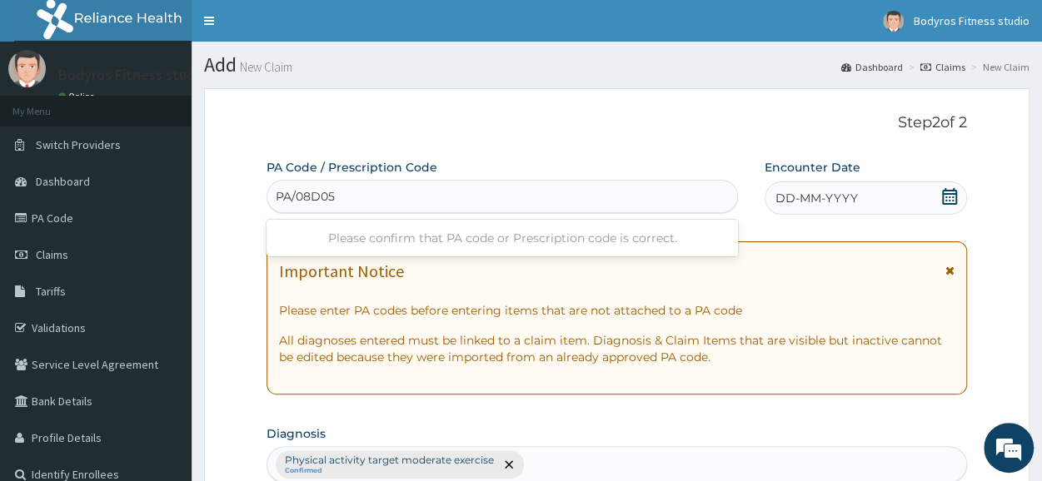
type input "PA/08D050"
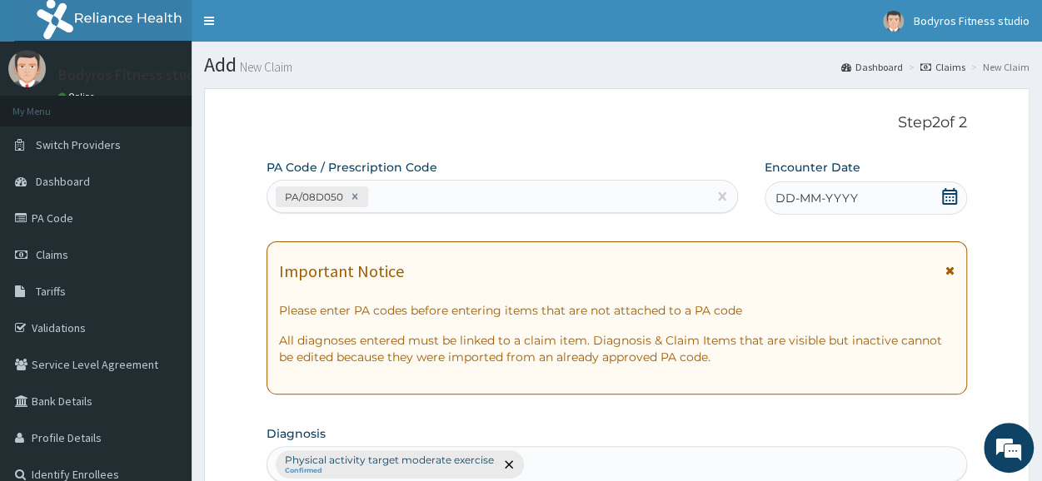
click at [946, 194] on icon at bounding box center [949, 196] width 17 height 17
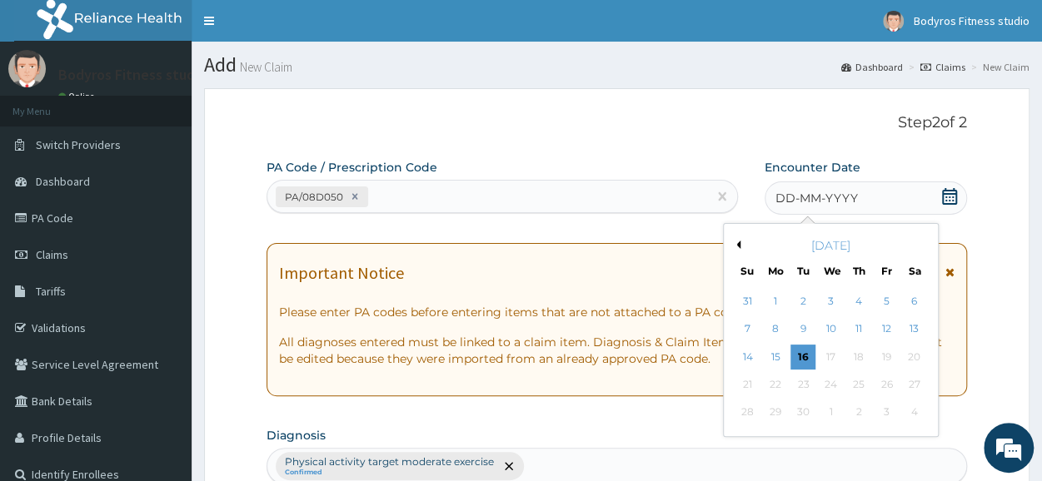
click at [736, 245] on button "Previous Month" at bounding box center [736, 245] width 8 height 8
click at [912, 386] on div "28" at bounding box center [914, 384] width 25 height 25
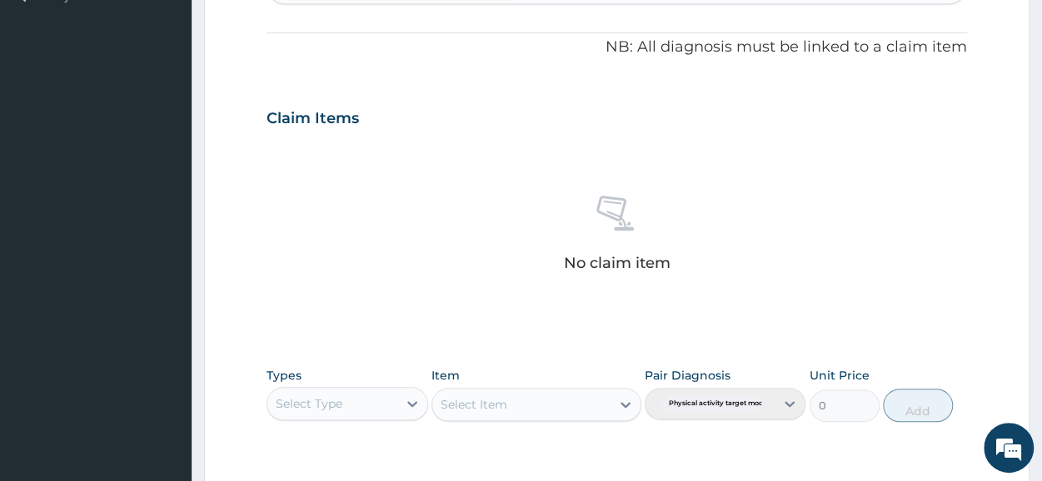
scroll to position [716, 0]
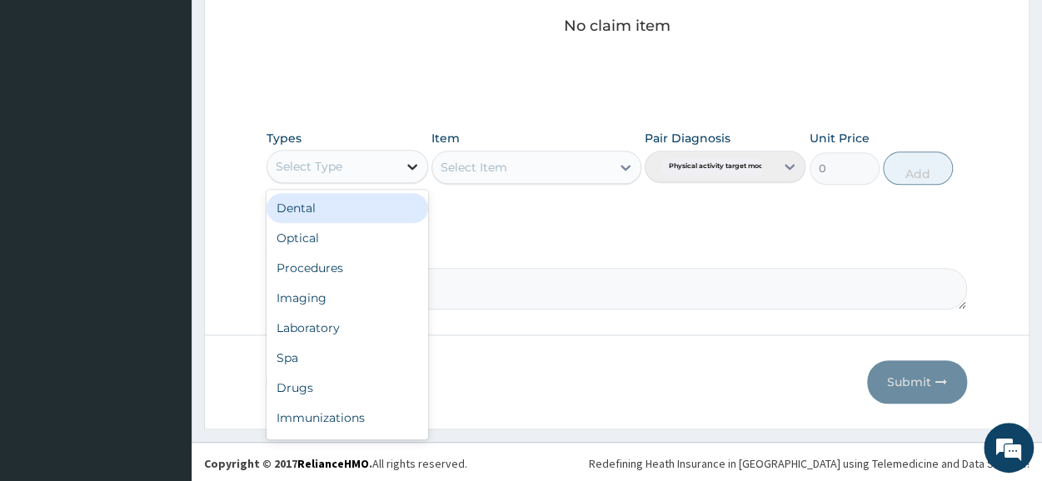
click at [408, 160] on icon at bounding box center [412, 166] width 17 height 17
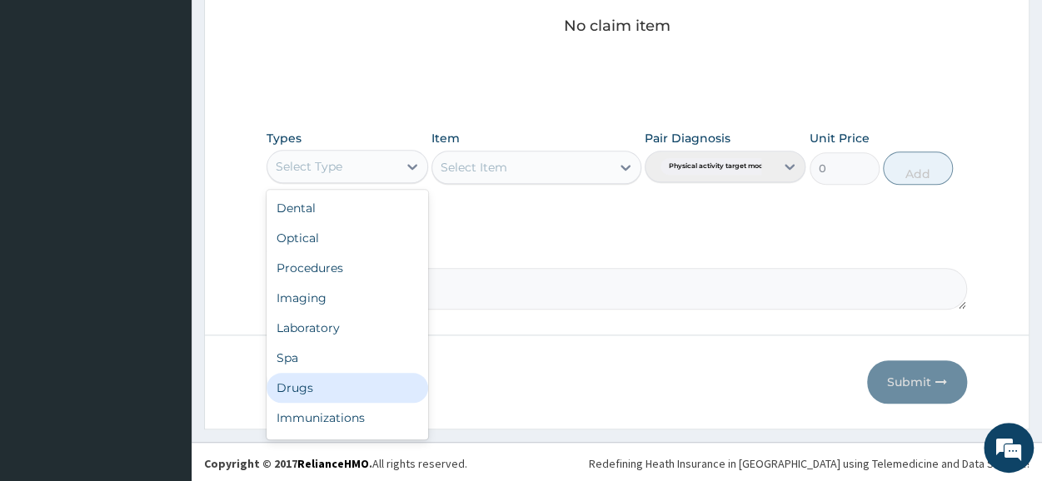
scroll to position [57, 0]
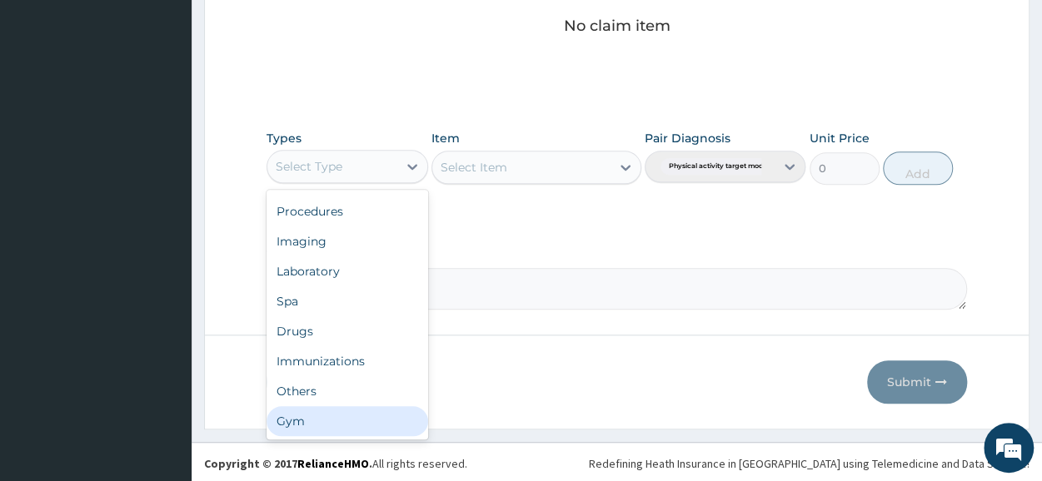
click at [346, 409] on div "Gym" at bounding box center [347, 422] width 161 height 30
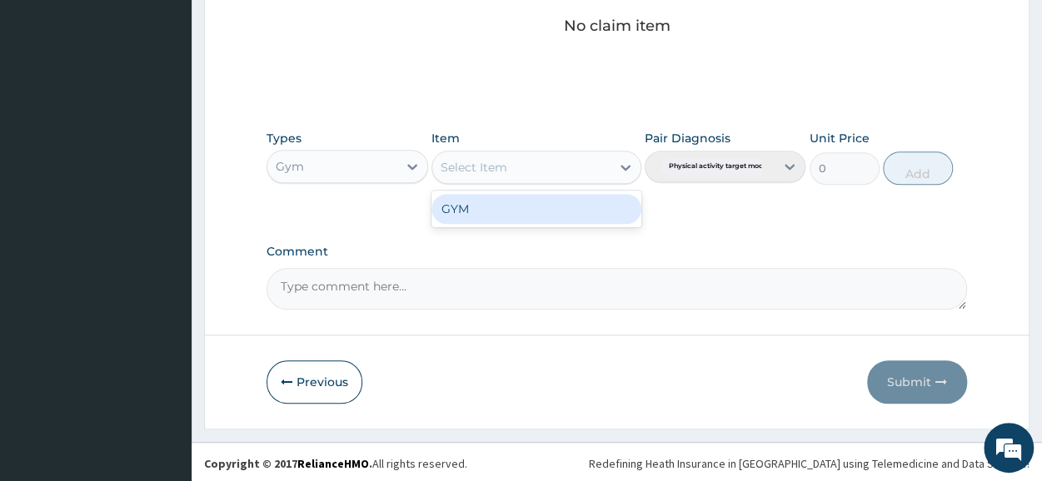
click at [626, 169] on icon at bounding box center [625, 167] width 17 height 17
click at [582, 214] on div "GYM" at bounding box center [537, 209] width 210 height 30
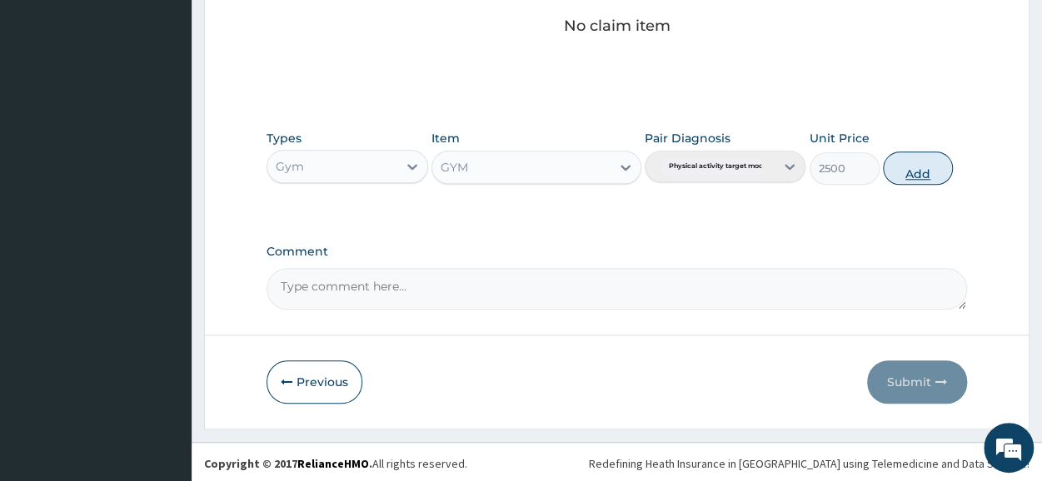
click at [915, 172] on button "Add" at bounding box center [918, 168] width 70 height 33
type input "0"
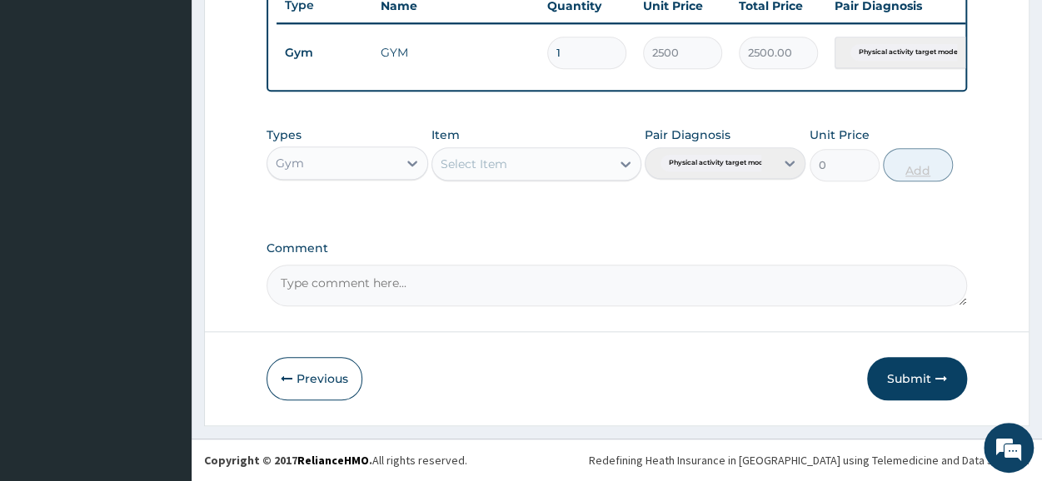
scroll to position [651, 0]
click at [888, 376] on button "Submit" at bounding box center [917, 378] width 100 height 43
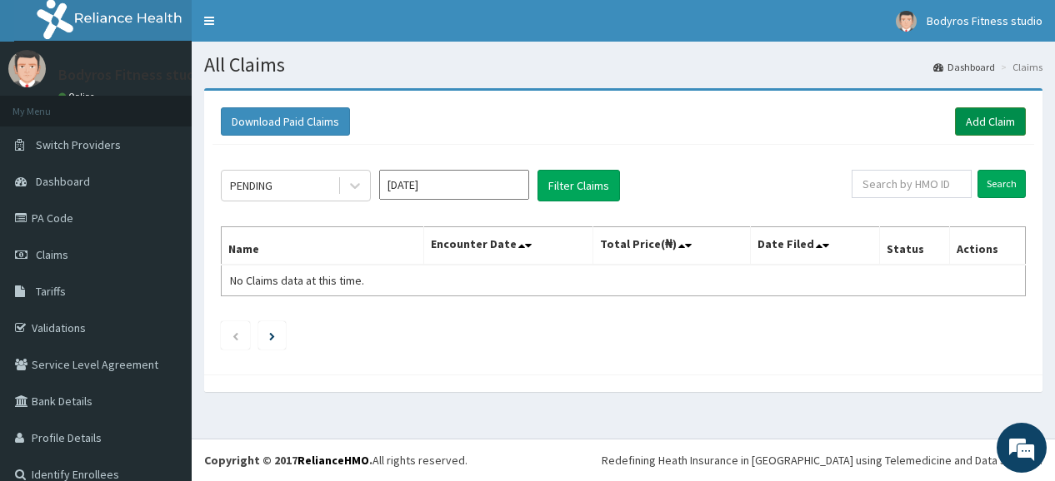
click at [987, 117] on link "Add Claim" at bounding box center [990, 121] width 71 height 28
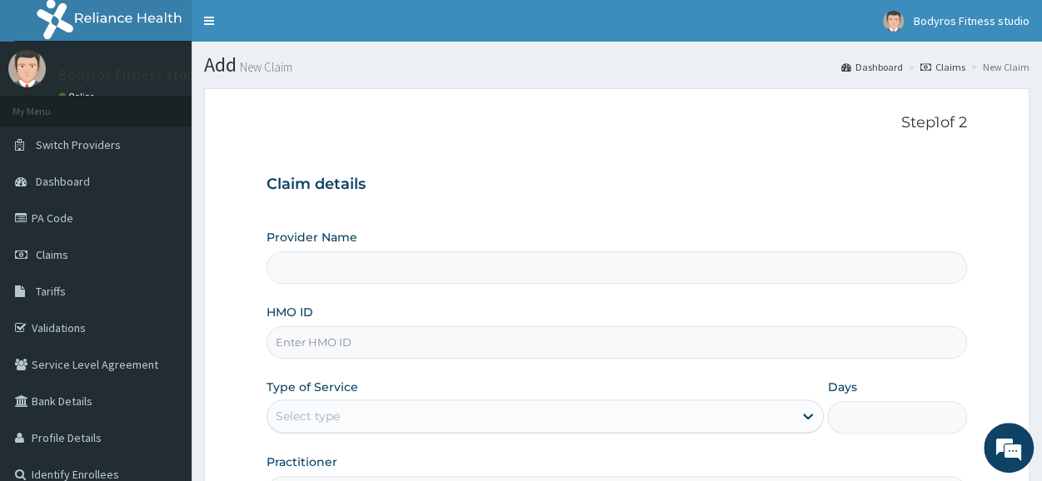
type input "BODYROX FITNESS STUDIO"
type input "1"
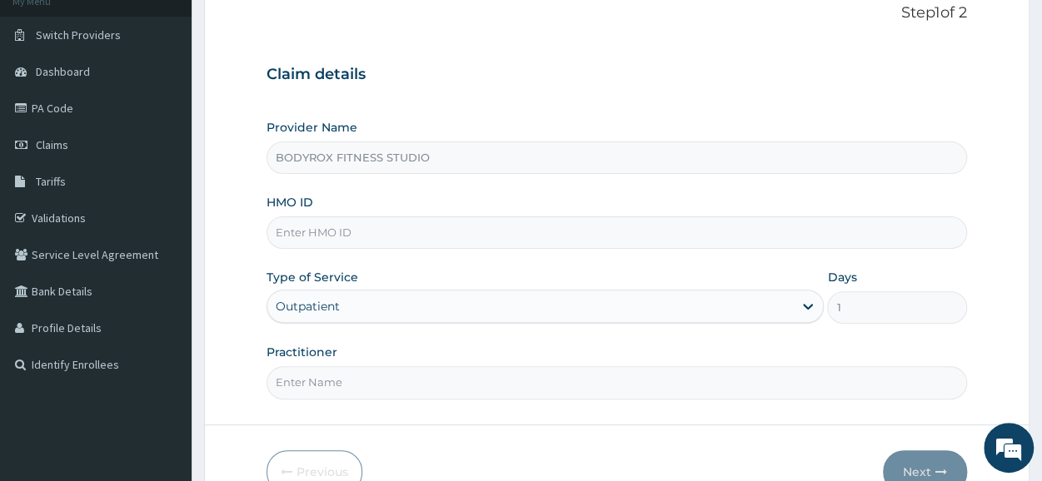
scroll to position [200, 0]
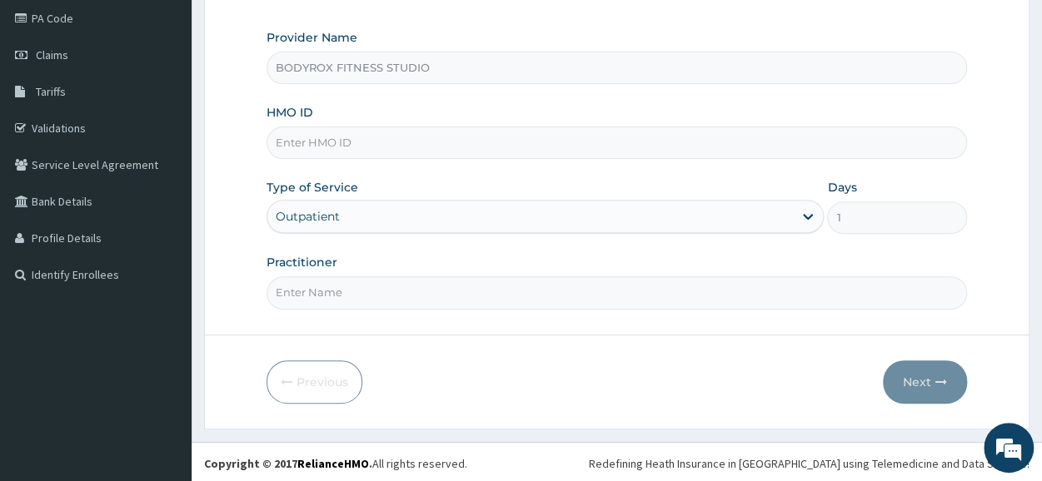
click at [394, 145] on input "HMO ID" at bounding box center [617, 143] width 701 height 32
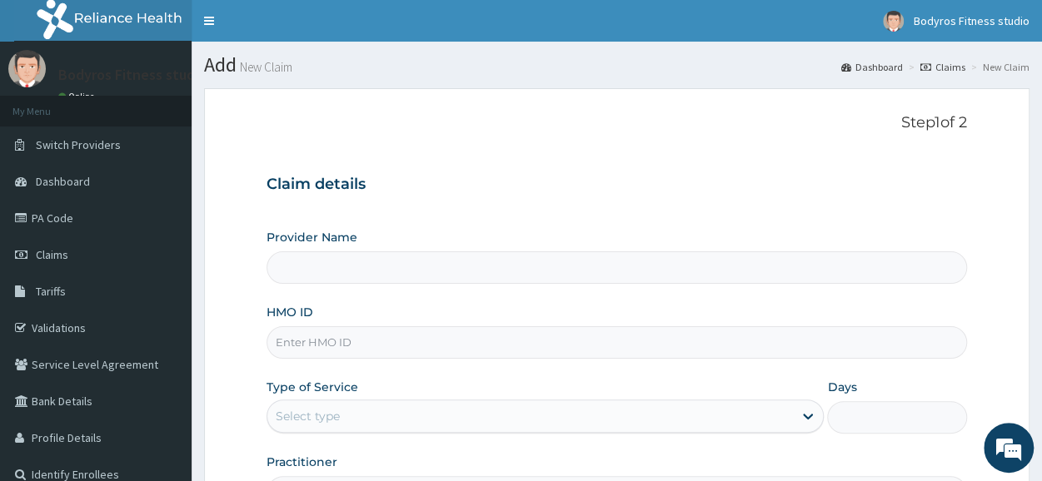
type input "BODYROX FITNESS STUDIO"
type input "1"
click at [340, 337] on input "HMO ID" at bounding box center [617, 343] width 701 height 32
type input "SBL/10411/B"
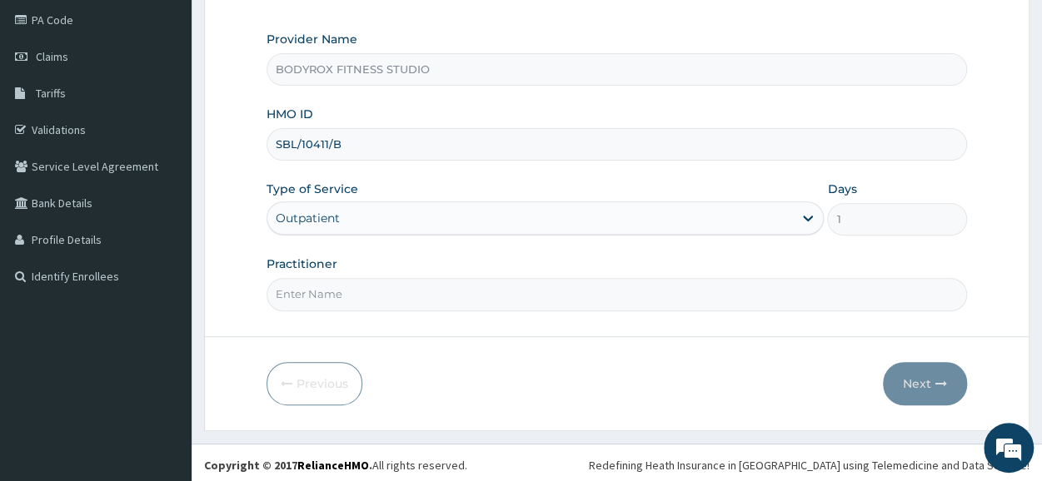
scroll to position [200, 0]
click at [347, 284] on input "Practitioner" at bounding box center [617, 293] width 701 height 32
click at [363, 294] on input "Practitioner" at bounding box center [617, 293] width 701 height 32
type input "BODYROX"
click at [914, 378] on button "Next" at bounding box center [925, 382] width 84 height 43
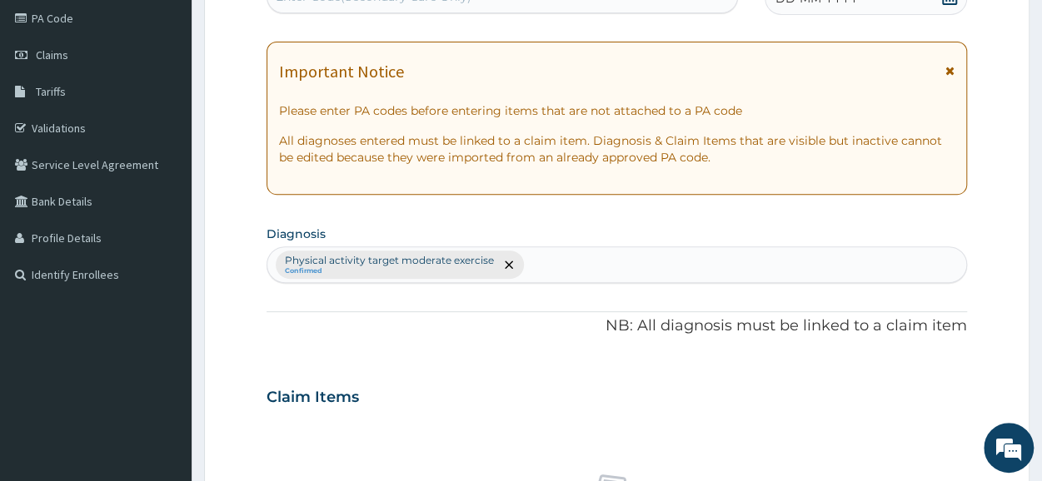
scroll to position [0, 0]
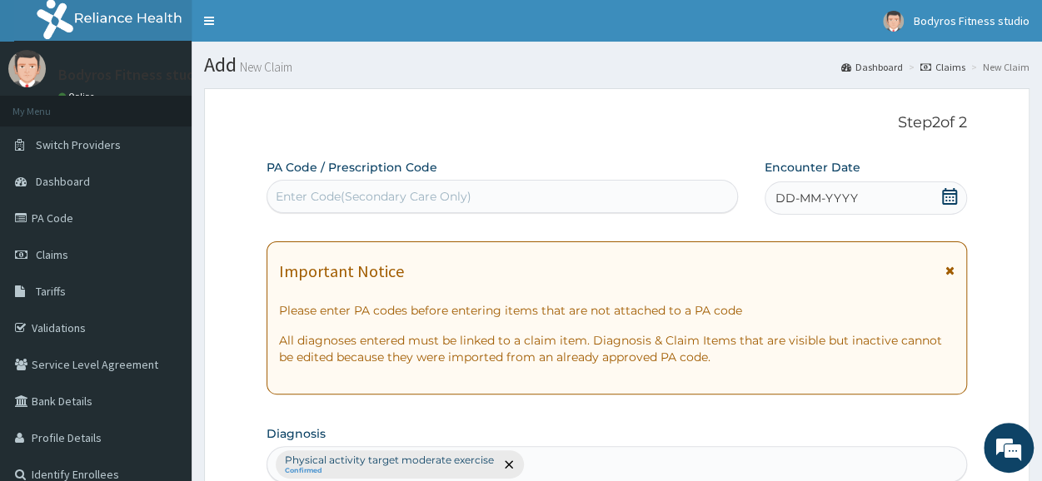
click at [387, 189] on div "Enter Code(Secondary Care Only)" at bounding box center [374, 196] width 196 height 17
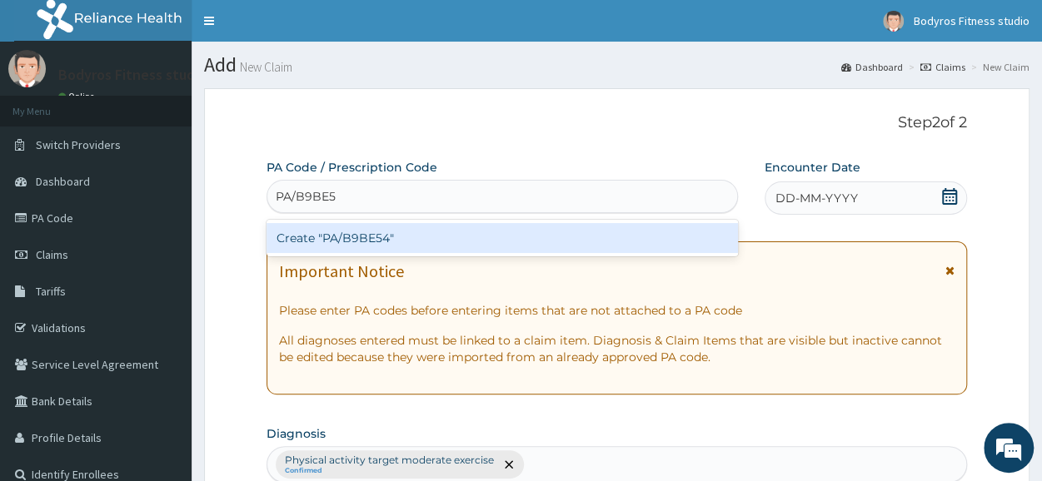
type input "PA/B9BE54"
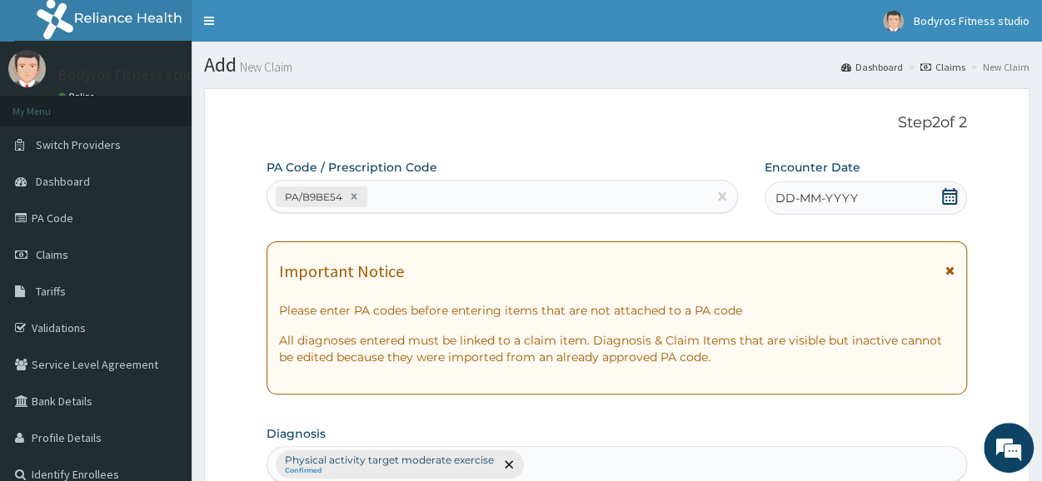
click at [955, 194] on icon at bounding box center [949, 196] width 15 height 17
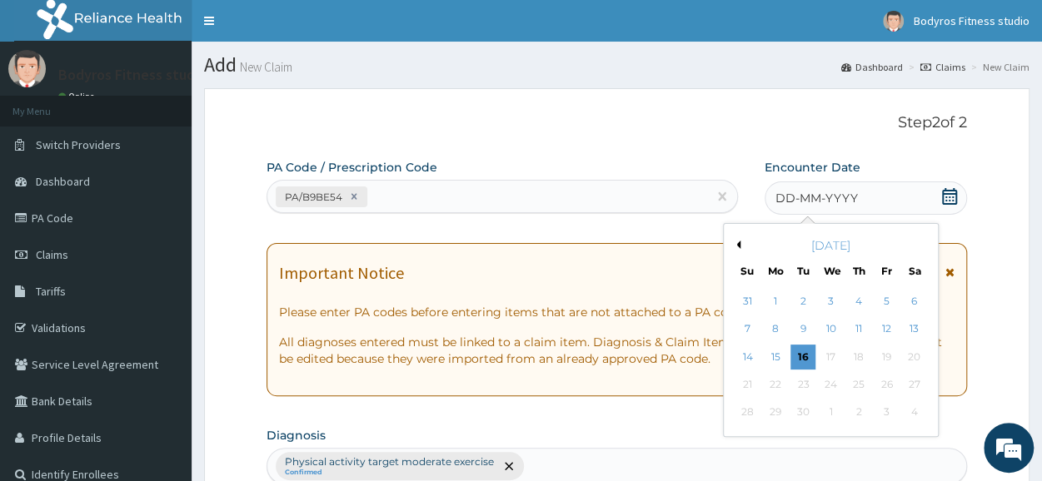
click at [740, 244] on button "Previous Month" at bounding box center [736, 245] width 8 height 8
click at [924, 242] on button "Next Month" at bounding box center [925, 245] width 8 height 8
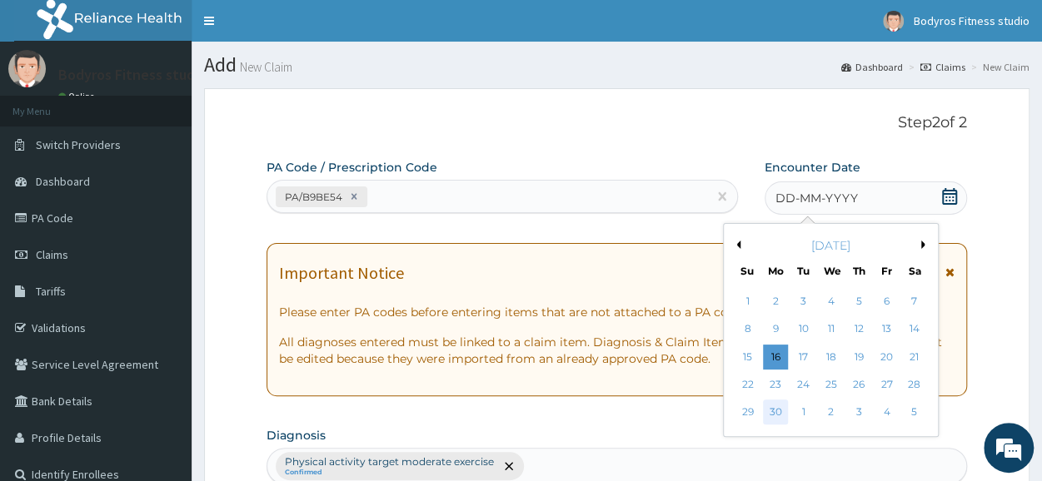
click at [770, 414] on div "30" at bounding box center [775, 413] width 25 height 25
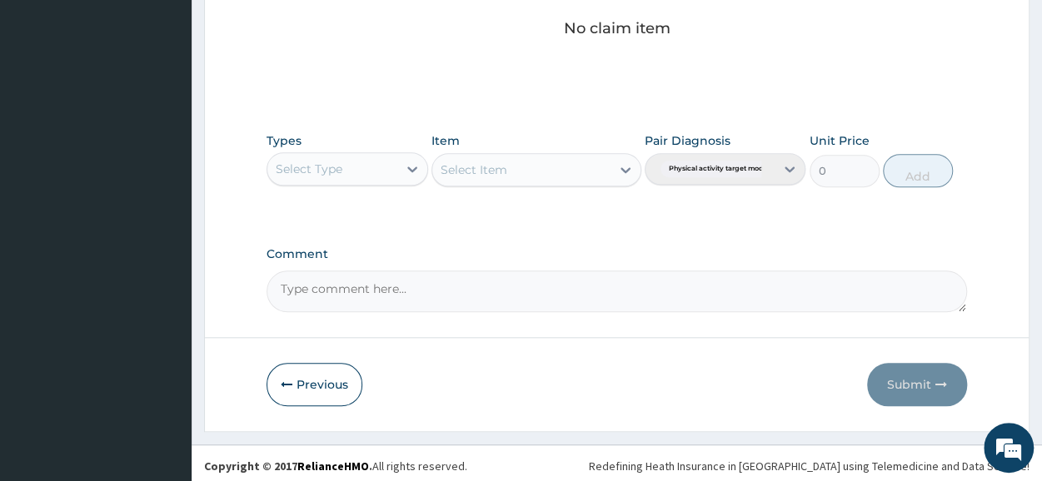
scroll to position [716, 0]
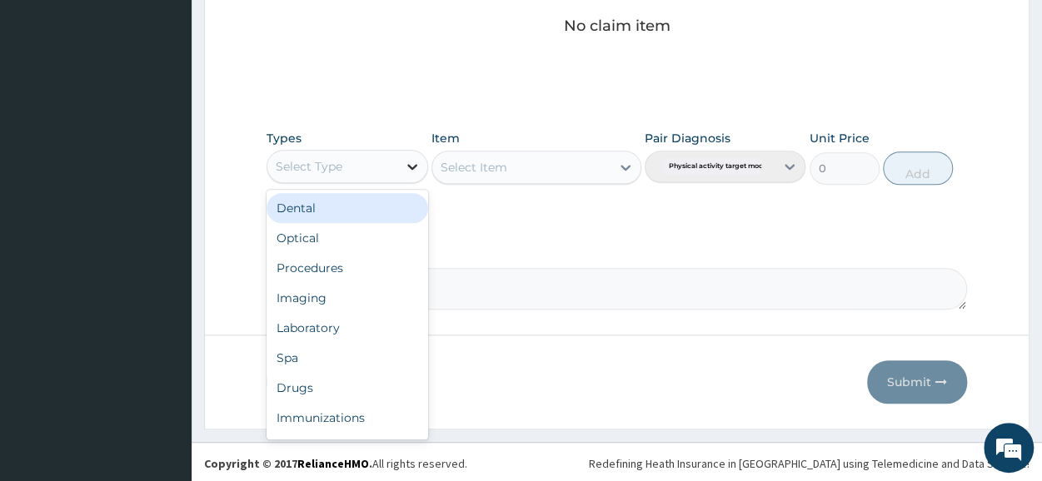
click at [413, 164] on icon at bounding box center [412, 167] width 10 height 6
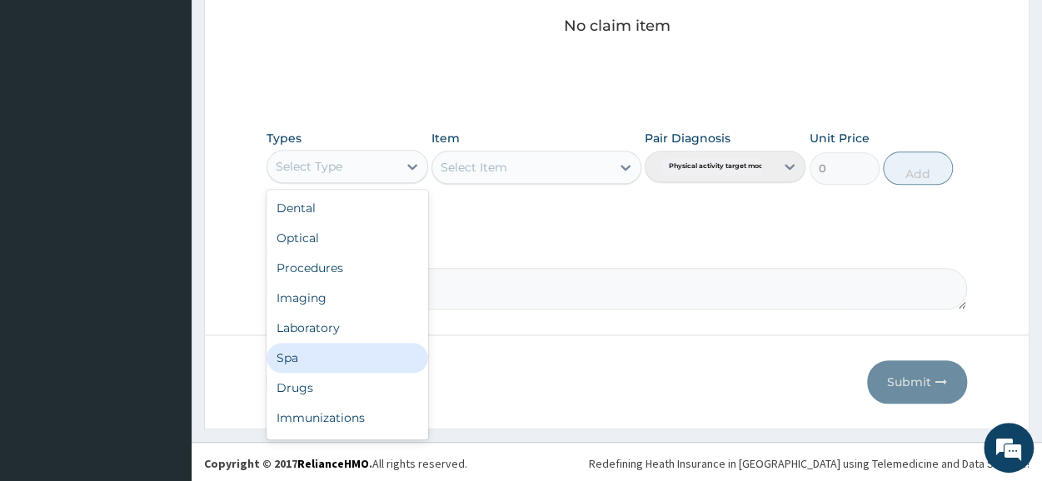
scroll to position [57, 0]
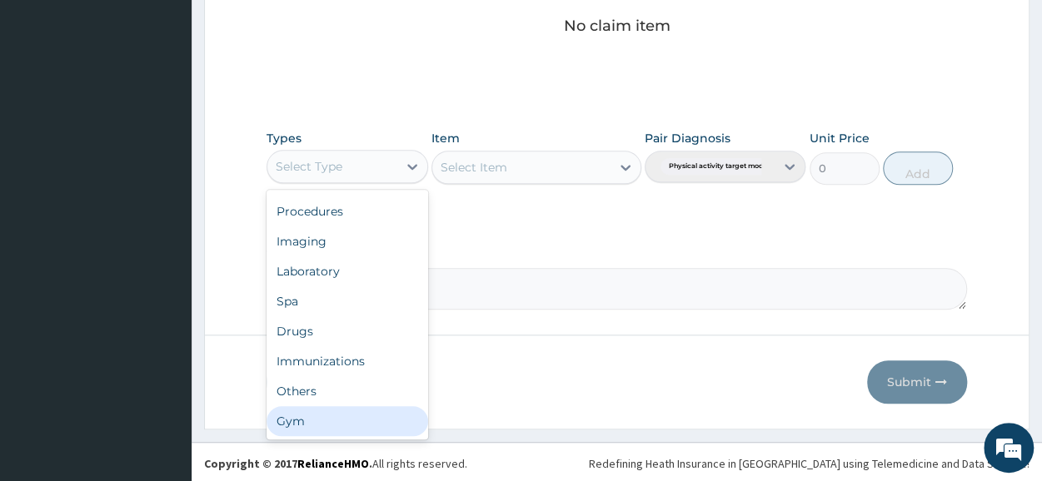
click at [317, 411] on div "Gym" at bounding box center [347, 422] width 161 height 30
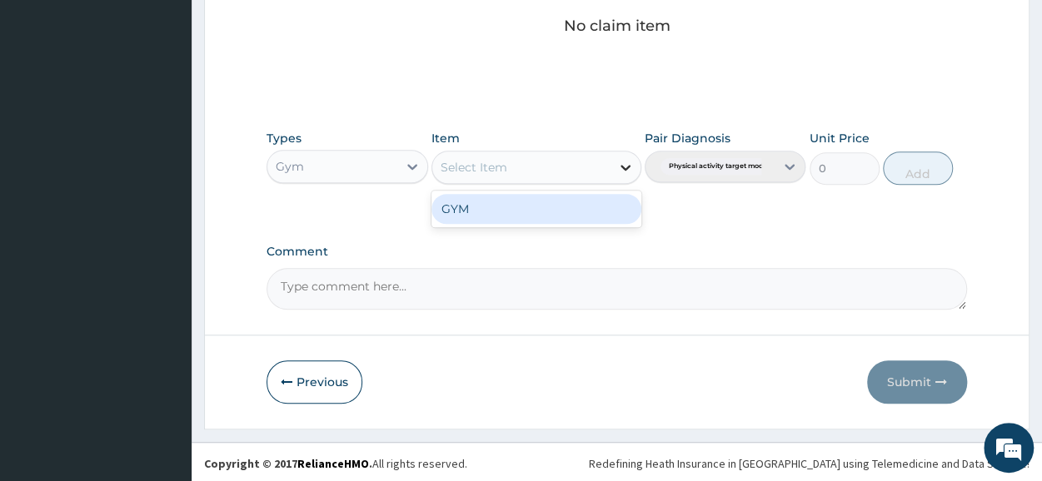
click at [622, 159] on icon at bounding box center [625, 167] width 17 height 17
click at [575, 202] on div "GYM" at bounding box center [537, 209] width 210 height 30
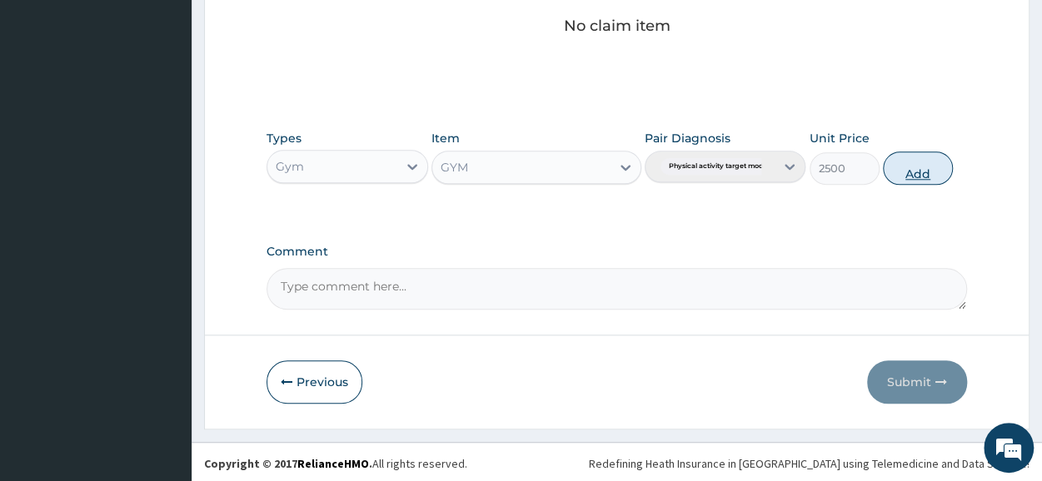
click at [926, 159] on button "Add" at bounding box center [918, 168] width 70 height 33
type input "0"
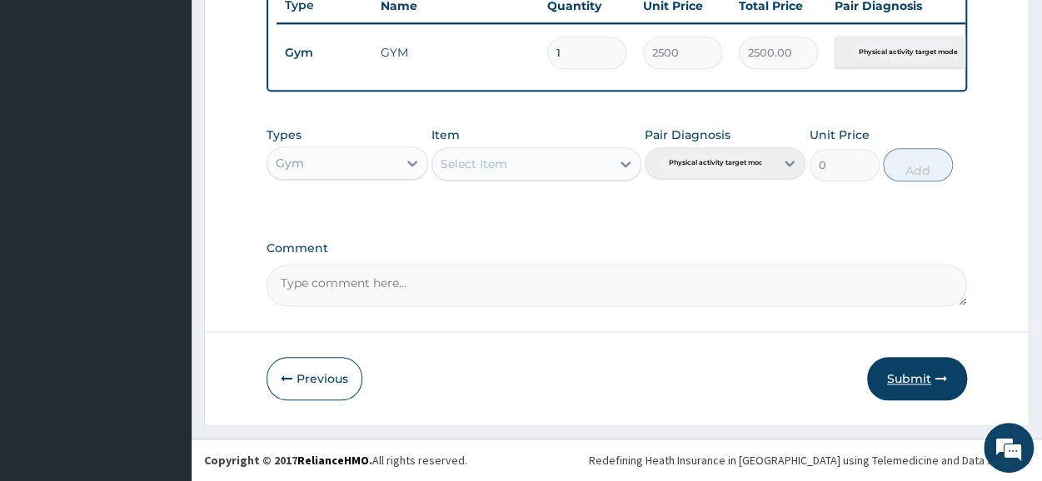
click at [900, 377] on button "Submit" at bounding box center [917, 378] width 100 height 43
click at [906, 371] on button "Submit" at bounding box center [917, 378] width 100 height 43
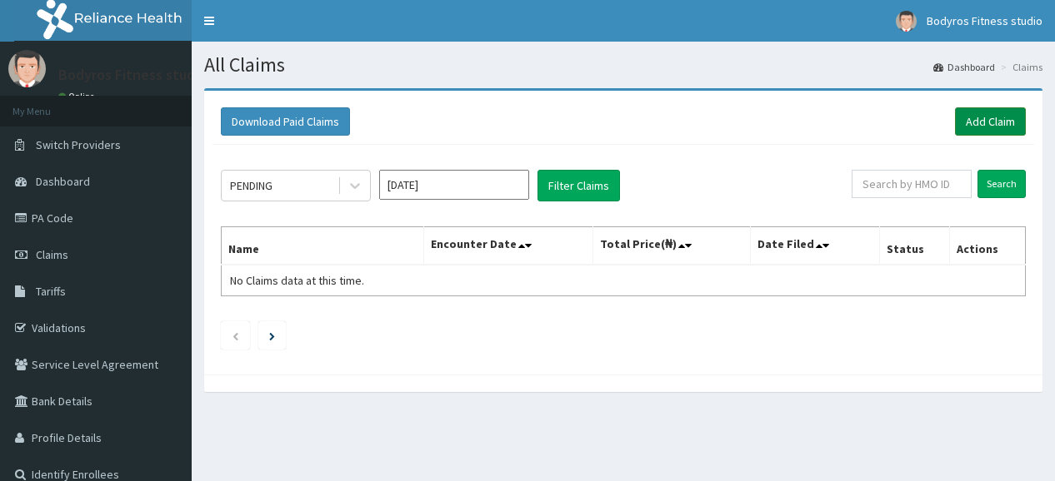
click at [981, 117] on link "Add Claim" at bounding box center [990, 121] width 71 height 28
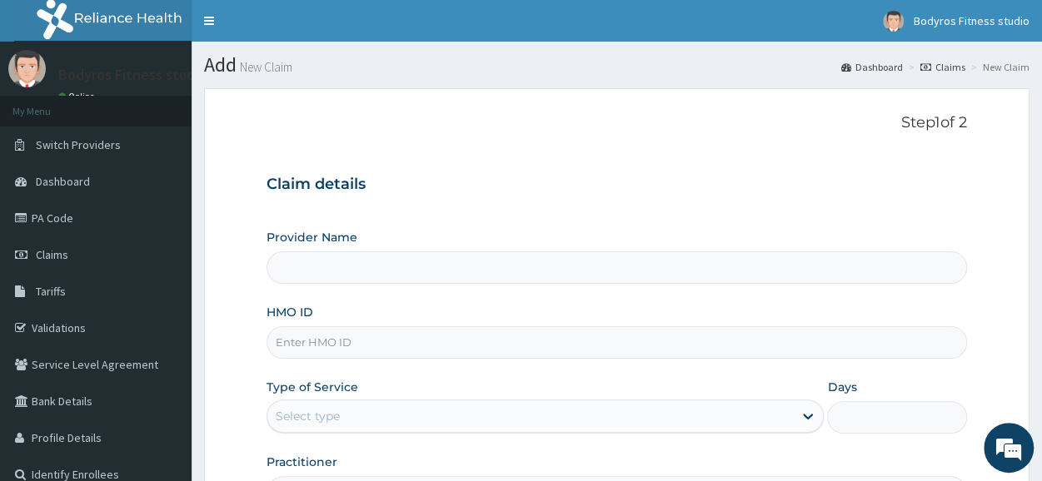
type input "BODYROX FITNESS STUDIO"
type input "1"
click at [374, 347] on input "HMO ID" at bounding box center [617, 343] width 701 height 32
type input "AIP/10038/A"
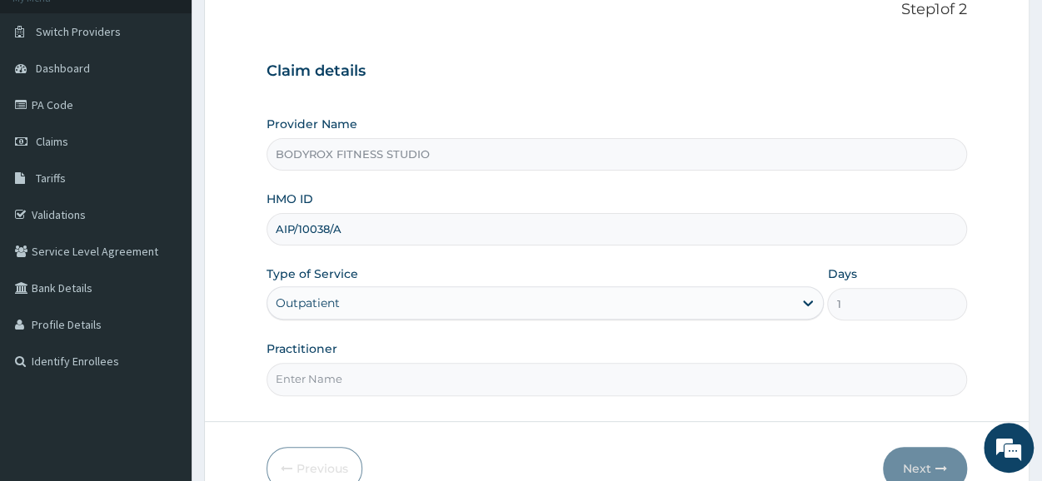
scroll to position [200, 0]
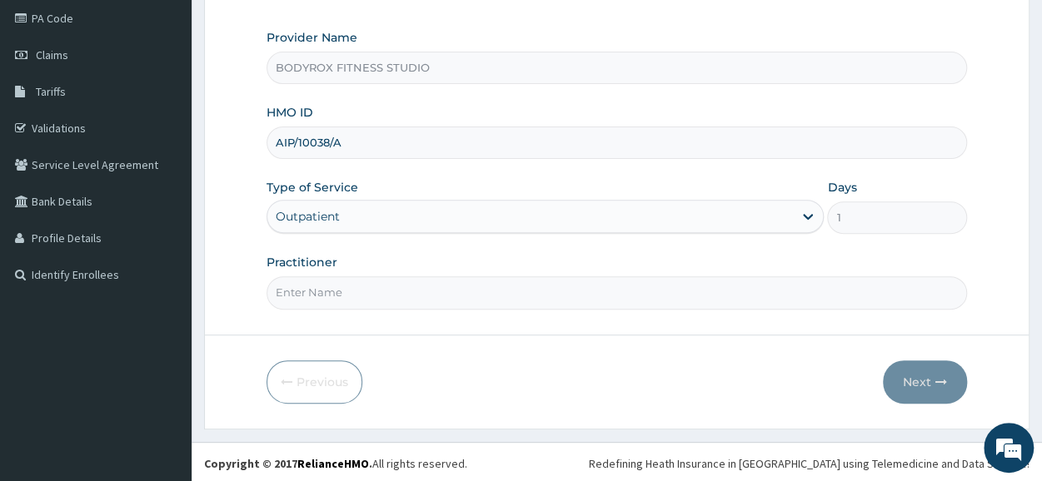
click at [377, 299] on input "Practitioner" at bounding box center [617, 293] width 701 height 32
type input "BODYROX"
click at [915, 373] on button "Next" at bounding box center [925, 382] width 84 height 43
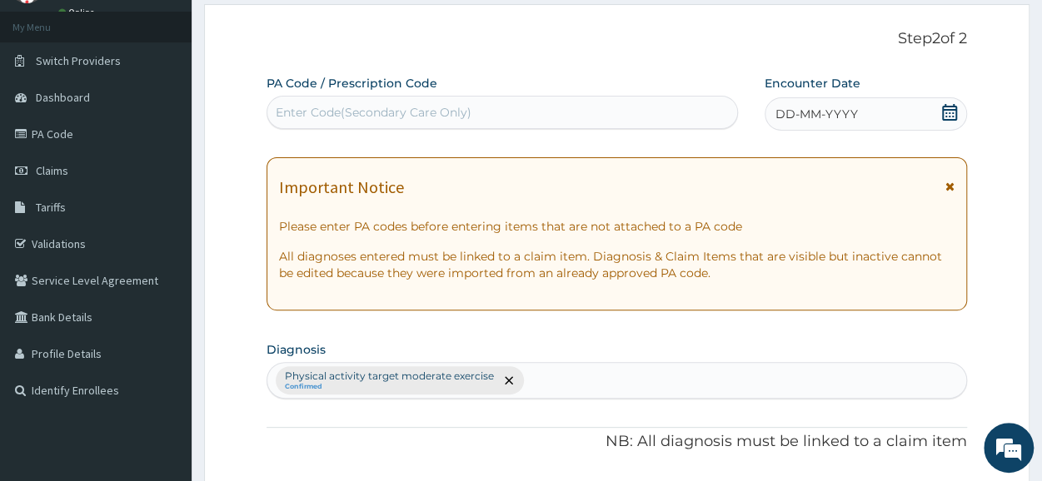
scroll to position [0, 0]
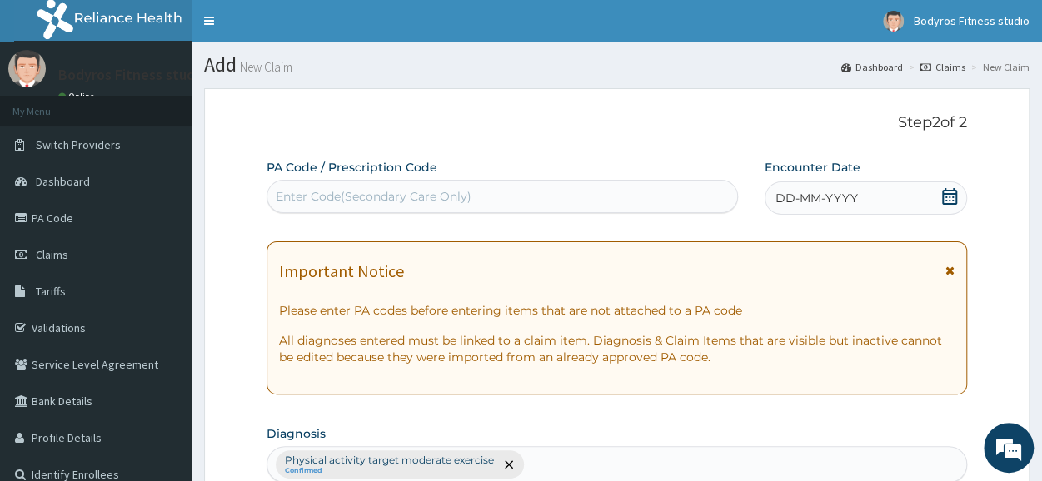
click at [388, 190] on div "Enter Code(Secondary Care Only)" at bounding box center [374, 196] width 196 height 17
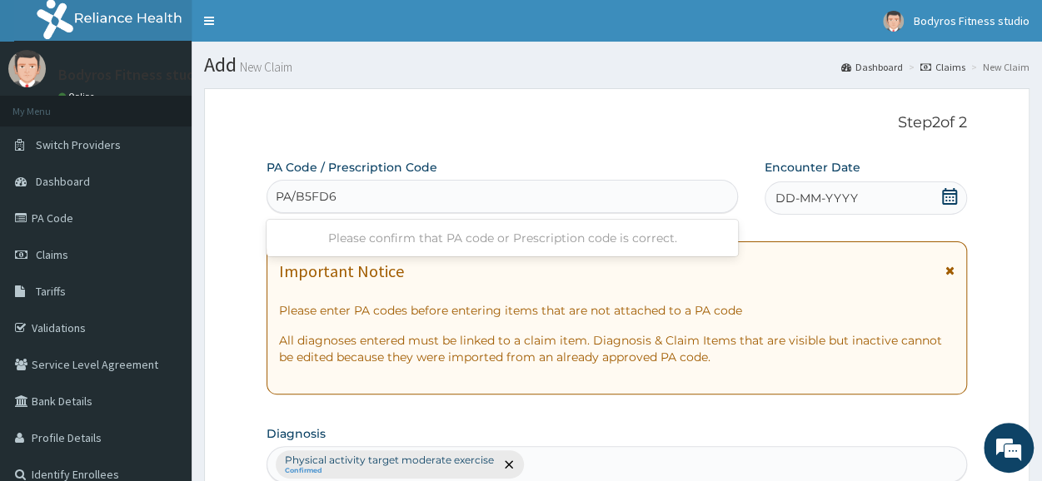
type input "PA/B5FD66"
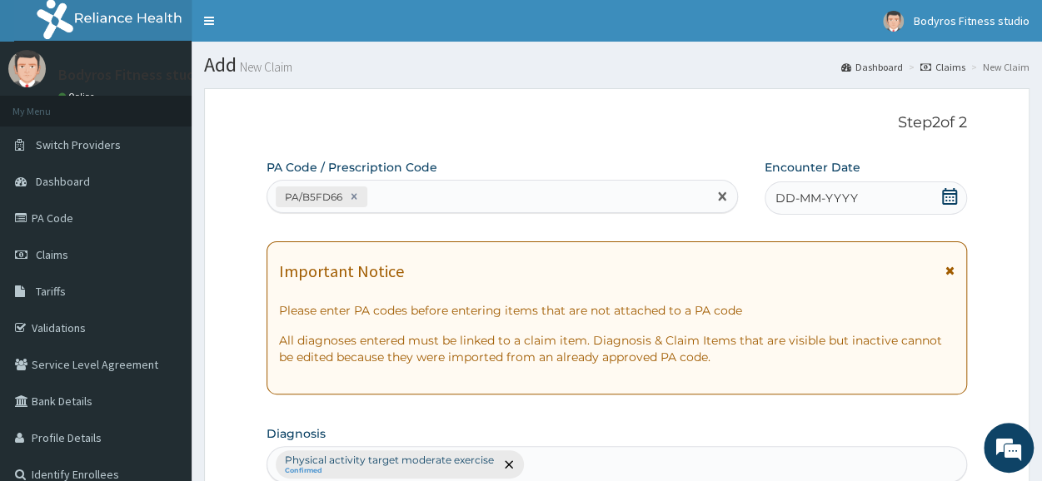
click at [948, 191] on icon at bounding box center [949, 196] width 17 height 17
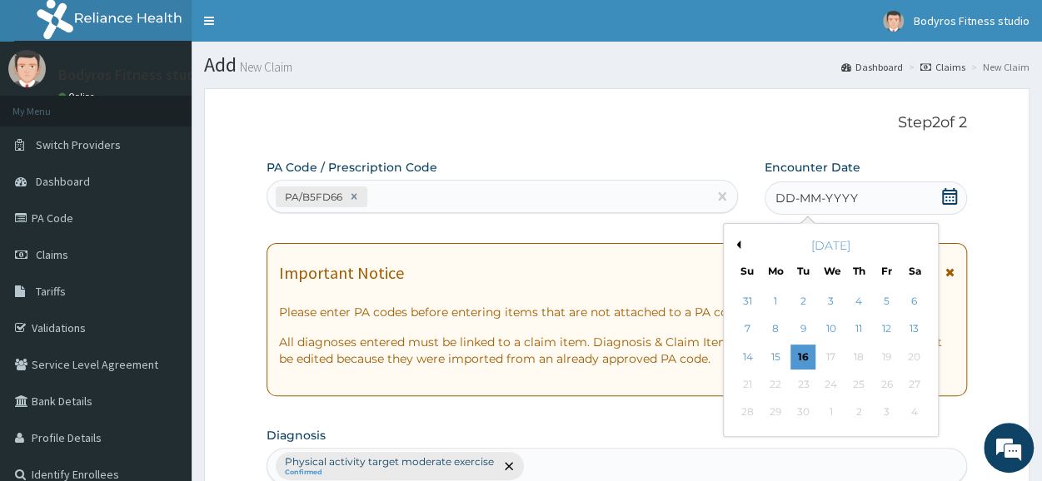
click at [740, 247] on button "Previous Month" at bounding box center [736, 245] width 8 height 8
click at [776, 416] on div "30" at bounding box center [775, 413] width 25 height 25
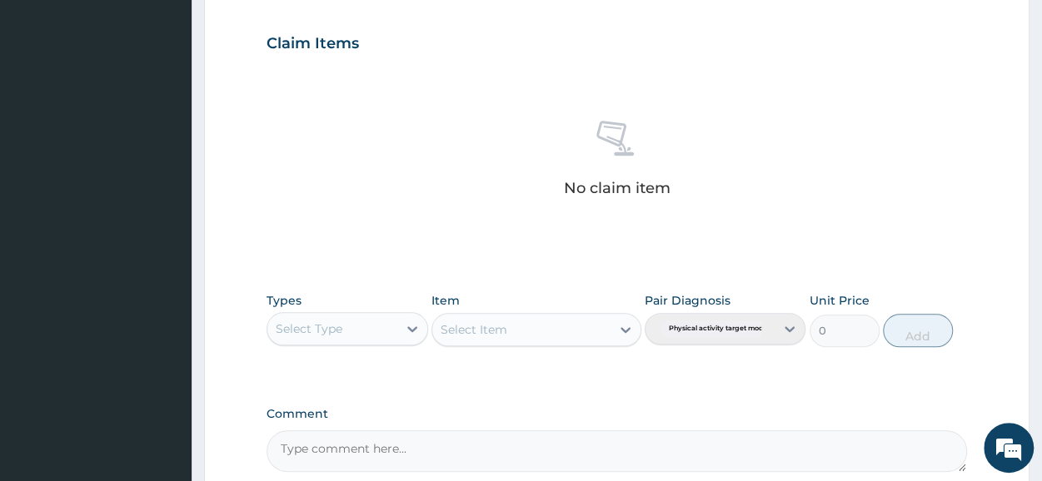
scroll to position [666, 0]
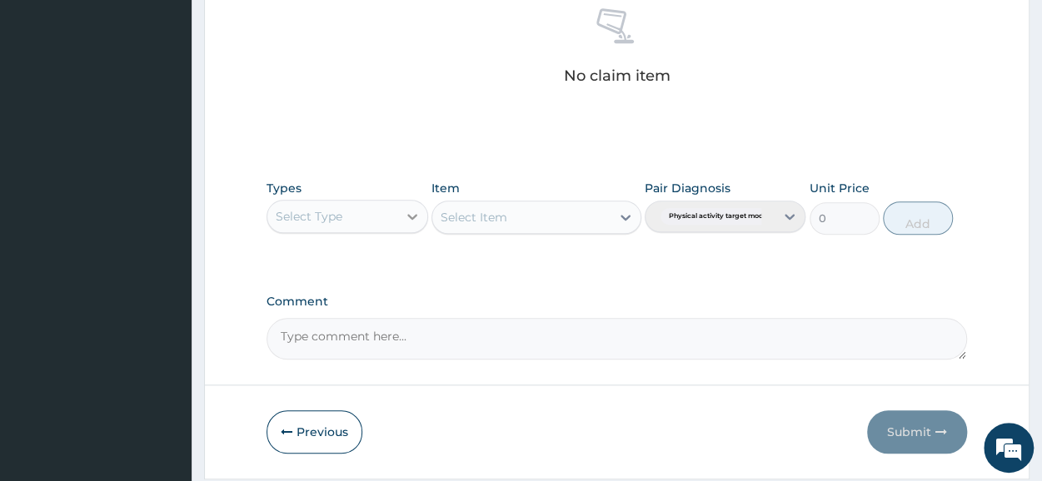
click at [408, 214] on icon at bounding box center [412, 216] width 17 height 17
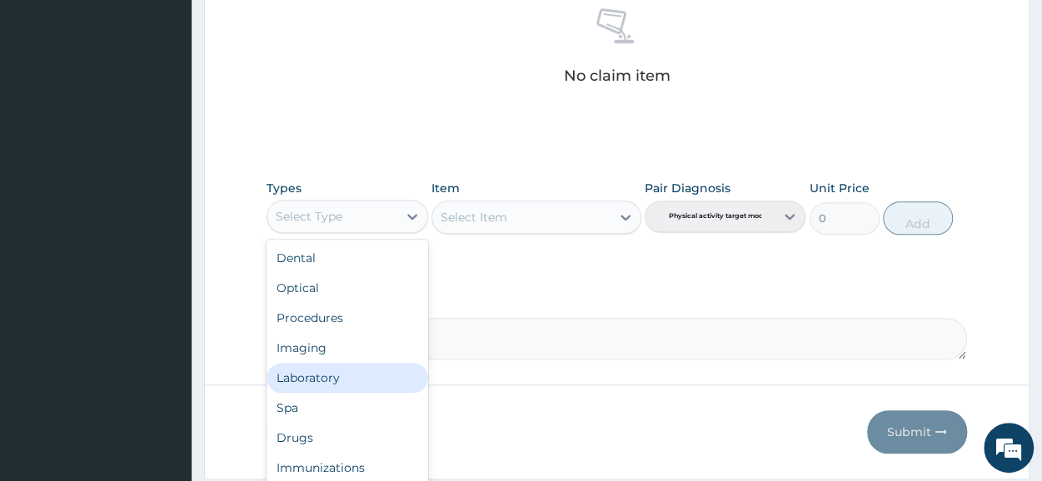
scroll to position [57, 0]
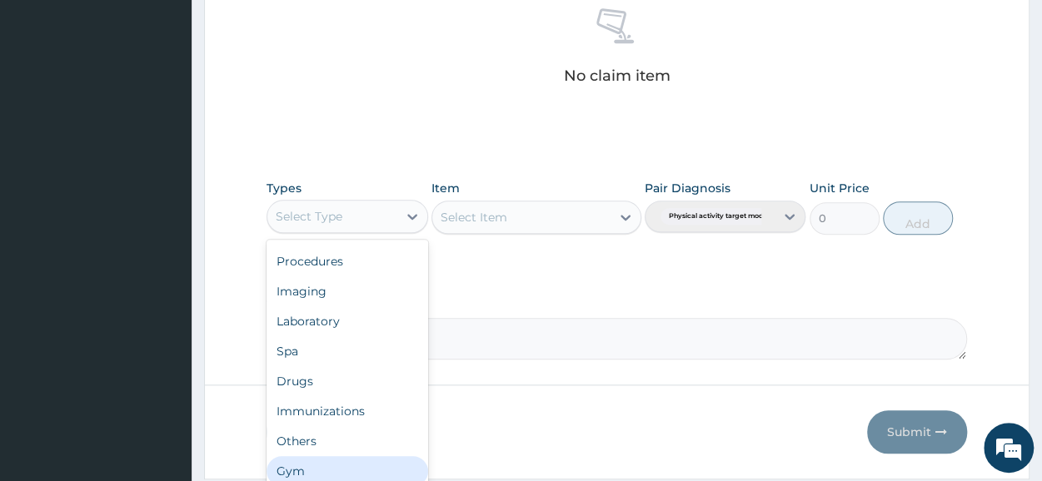
click at [315, 459] on div "Gym" at bounding box center [347, 472] width 161 height 30
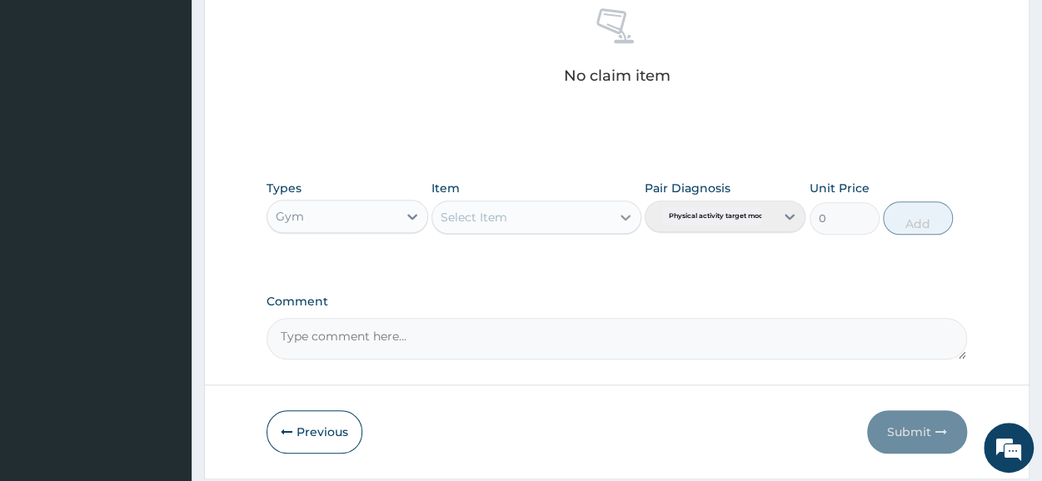
click at [625, 220] on icon at bounding box center [625, 217] width 17 height 17
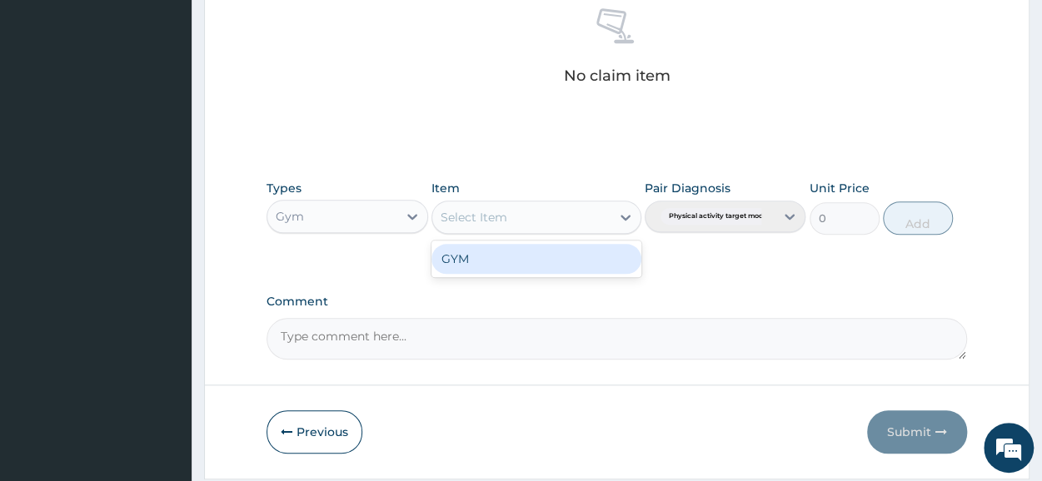
click at [576, 269] on div "GYM" at bounding box center [537, 259] width 210 height 30
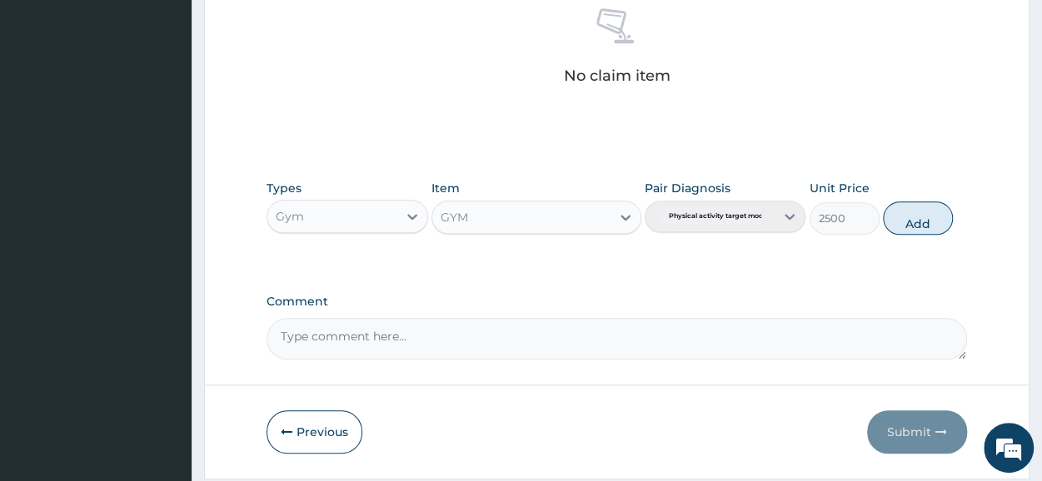
drag, startPoint x: 936, startPoint y: 227, endPoint x: 894, endPoint y: 219, distance: 42.5
click at [935, 227] on button "Add" at bounding box center [918, 218] width 70 height 33
type input "0"
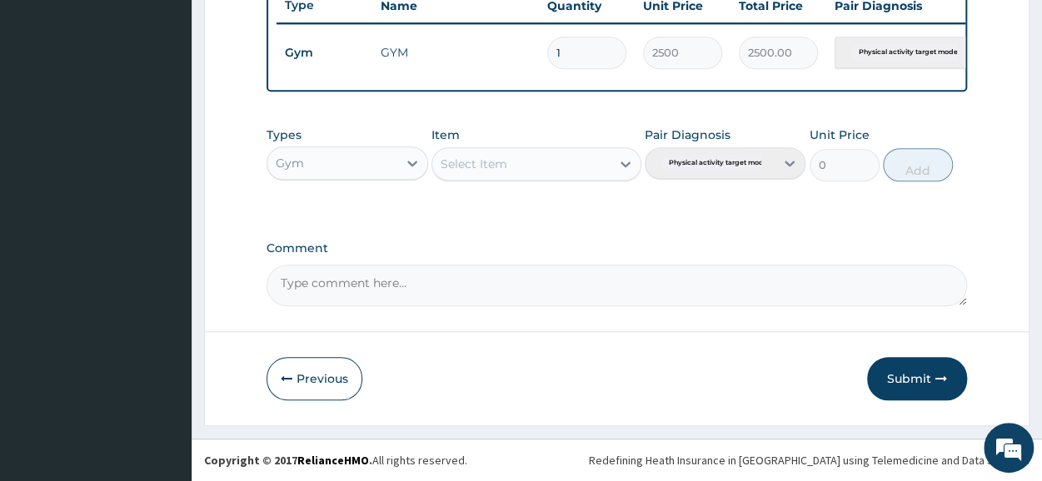
scroll to position [651, 0]
click at [903, 374] on button "Submit" at bounding box center [917, 378] width 100 height 43
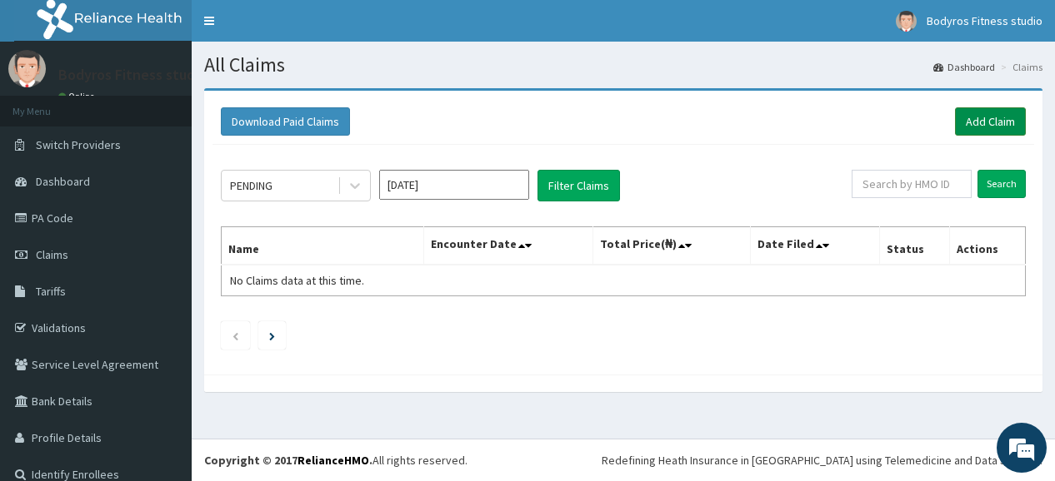
click at [977, 114] on link "Add Claim" at bounding box center [990, 121] width 71 height 28
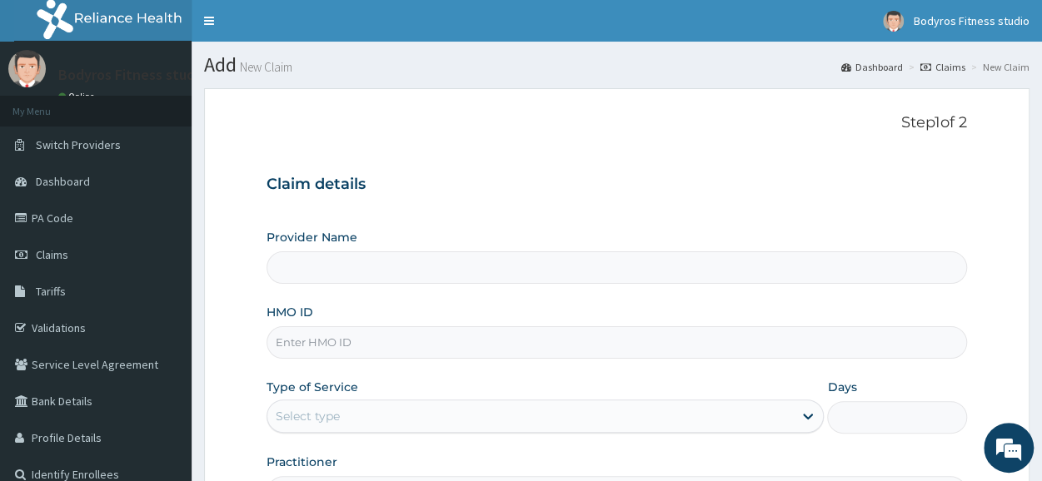
type input "BODYROX FITNESS STUDIO"
type input "1"
click at [375, 342] on input "HMO ID" at bounding box center [617, 343] width 701 height 32
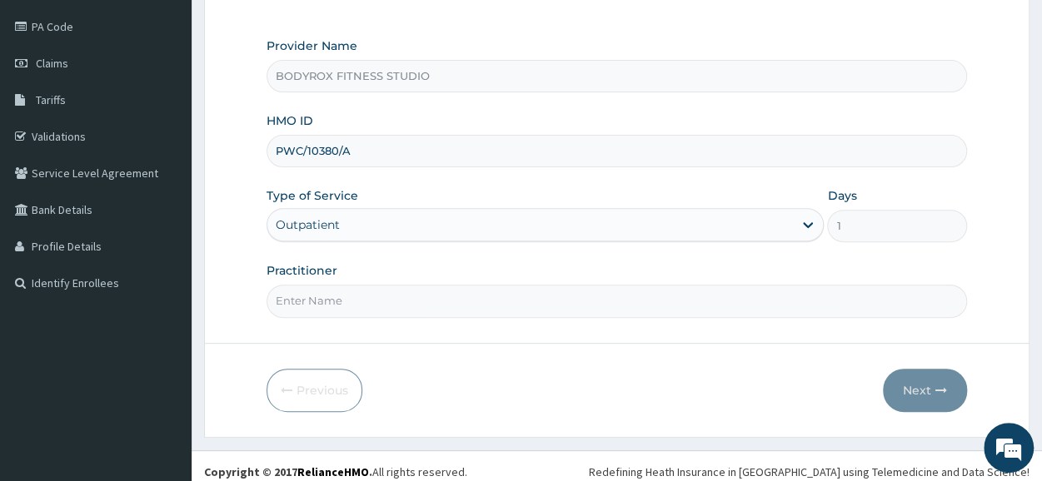
scroll to position [200, 0]
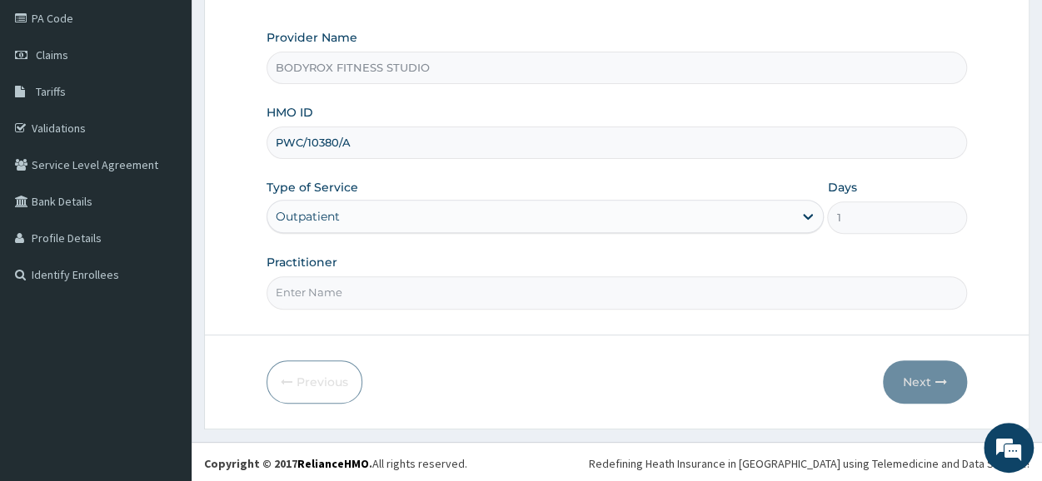
type input "PWC/10380/A"
click at [468, 302] on input "Practitioner" at bounding box center [617, 293] width 701 height 32
type input "BODYROX"
click at [906, 370] on button "Next" at bounding box center [925, 382] width 84 height 43
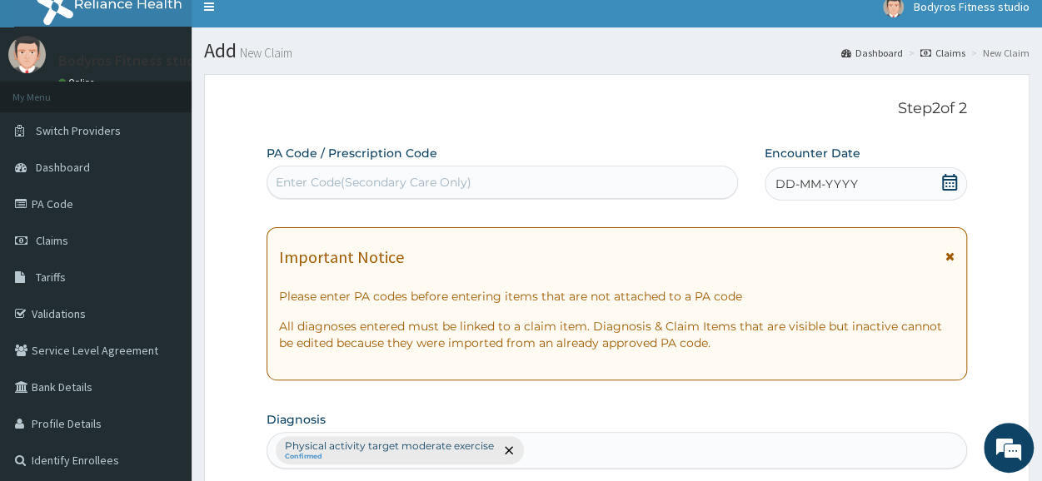
scroll to position [0, 0]
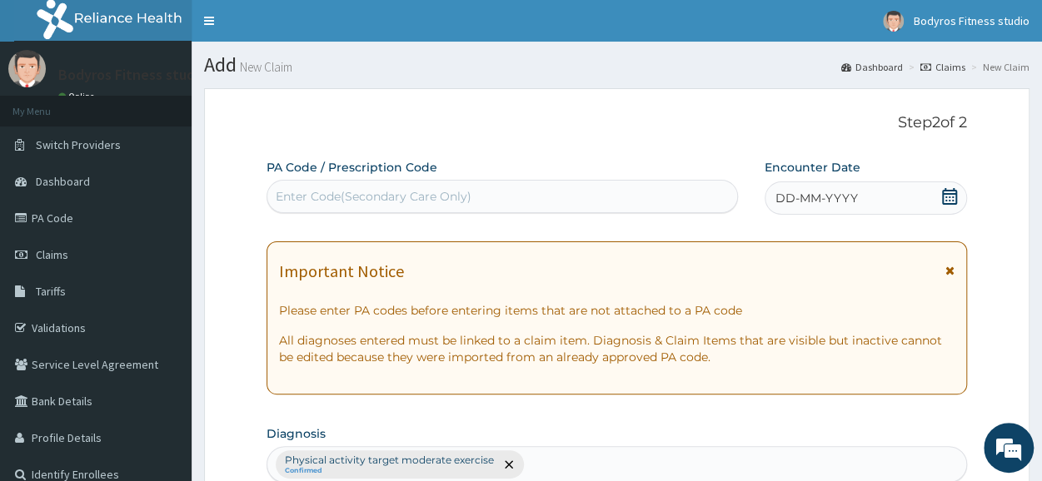
click at [361, 192] on div "Enter Code(Secondary Care Only)" at bounding box center [374, 196] width 196 height 17
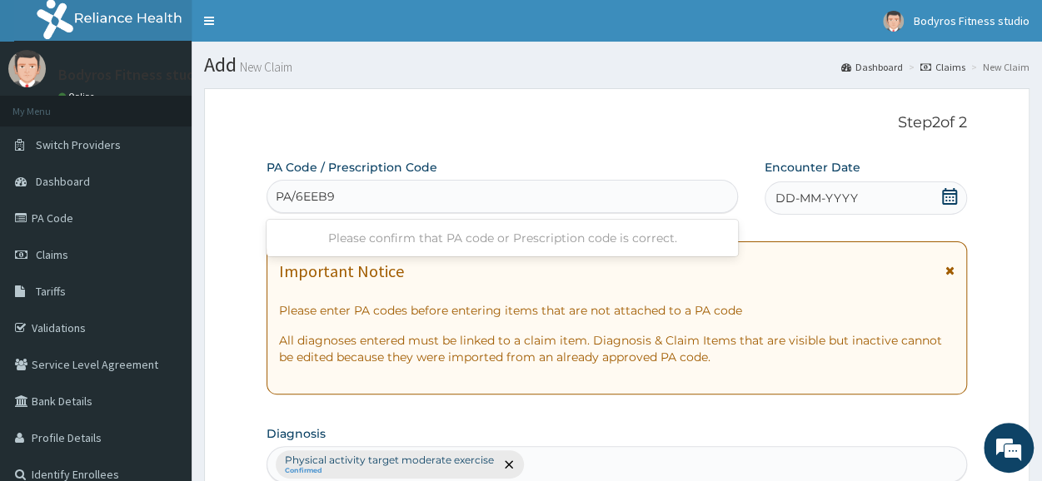
type input "PA/6EEB92"
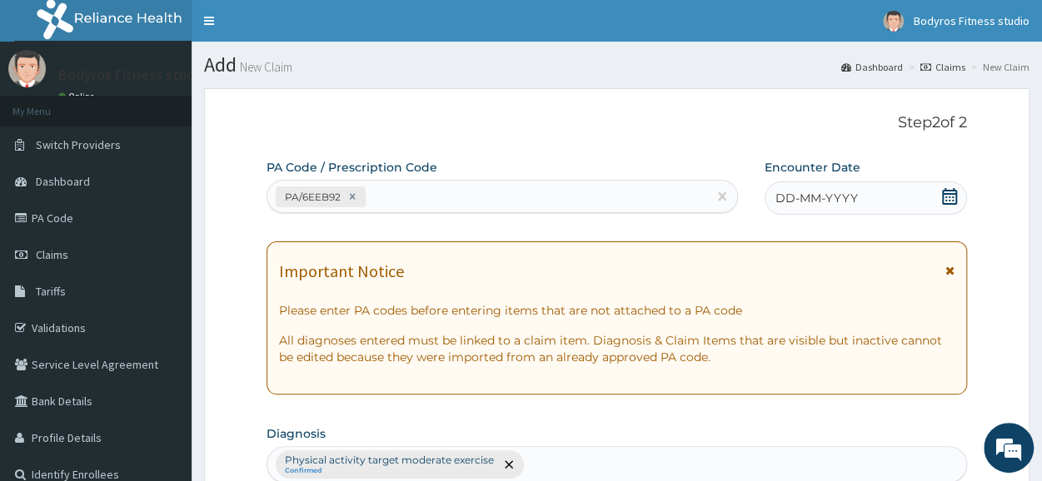
click at [951, 199] on icon at bounding box center [949, 196] width 17 height 17
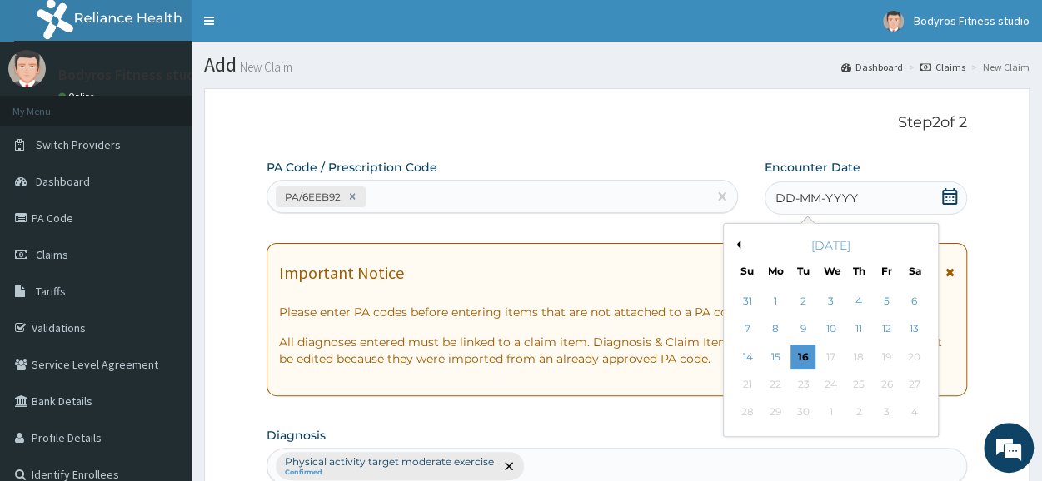
click at [737, 244] on button "Previous Month" at bounding box center [736, 245] width 8 height 8
click at [776, 408] on div "30" at bounding box center [775, 413] width 25 height 25
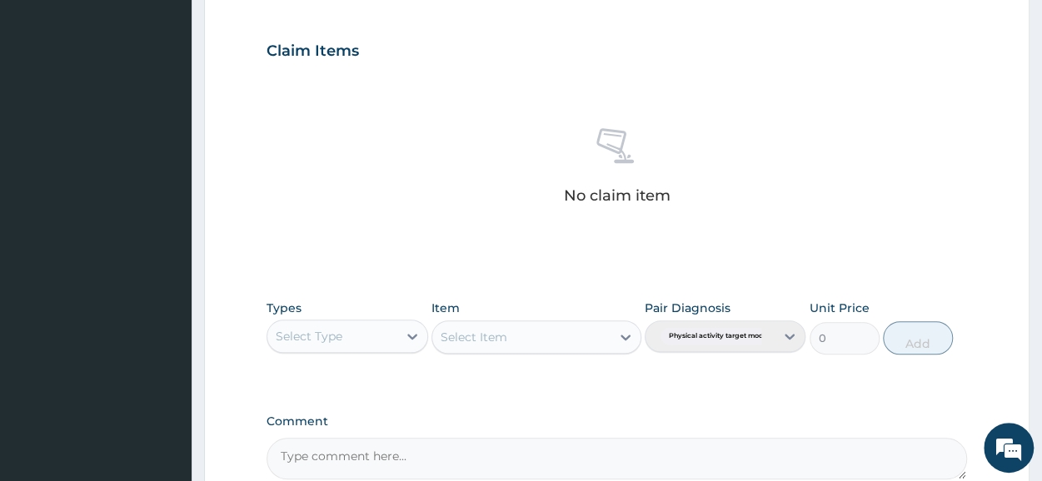
scroll to position [716, 0]
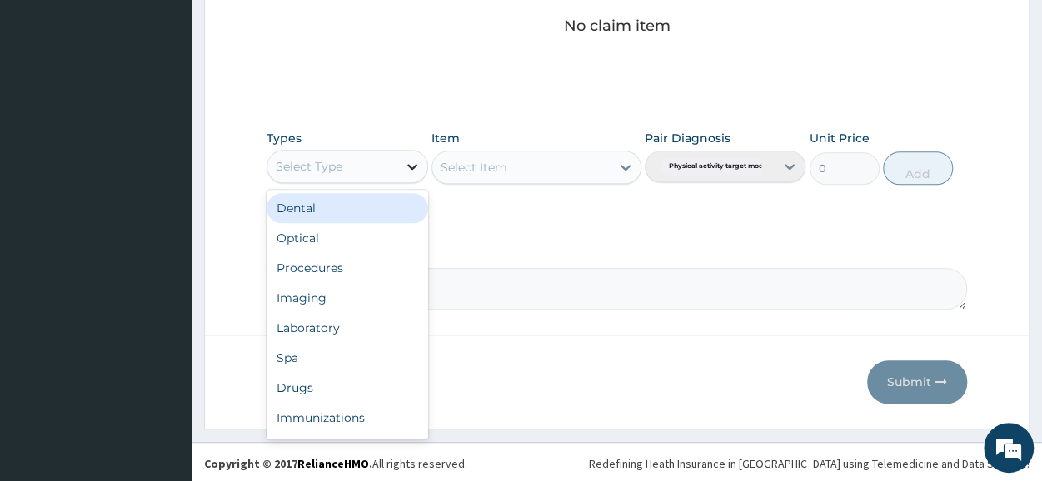
click at [405, 158] on icon at bounding box center [412, 166] width 17 height 17
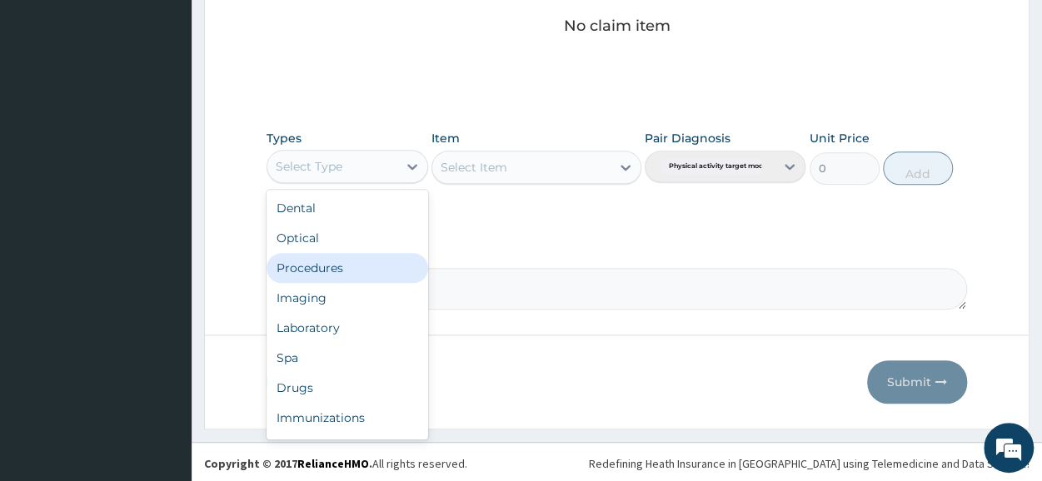
scroll to position [57, 0]
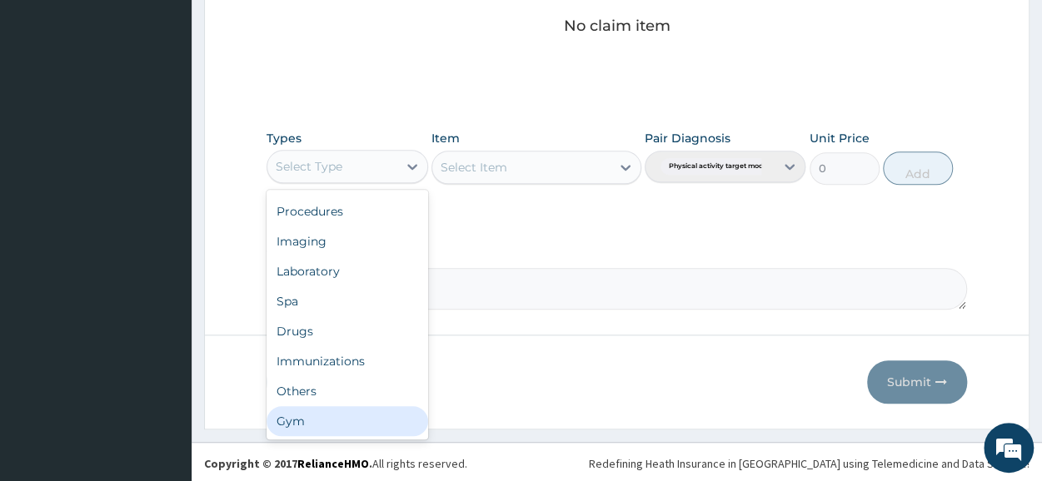
click at [332, 412] on div "Gym" at bounding box center [347, 422] width 161 height 30
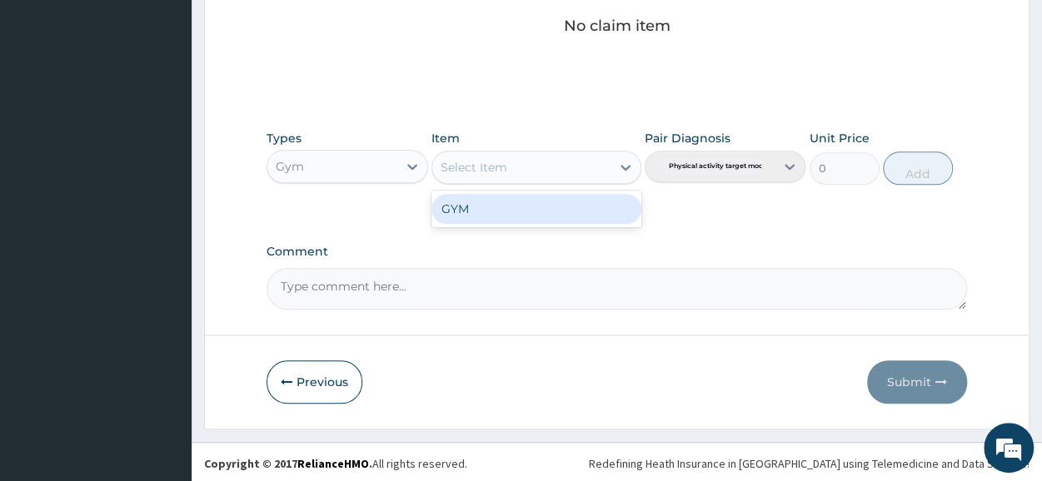
click at [621, 159] on icon at bounding box center [625, 167] width 17 height 17
click at [598, 211] on div "GYM" at bounding box center [537, 209] width 210 height 30
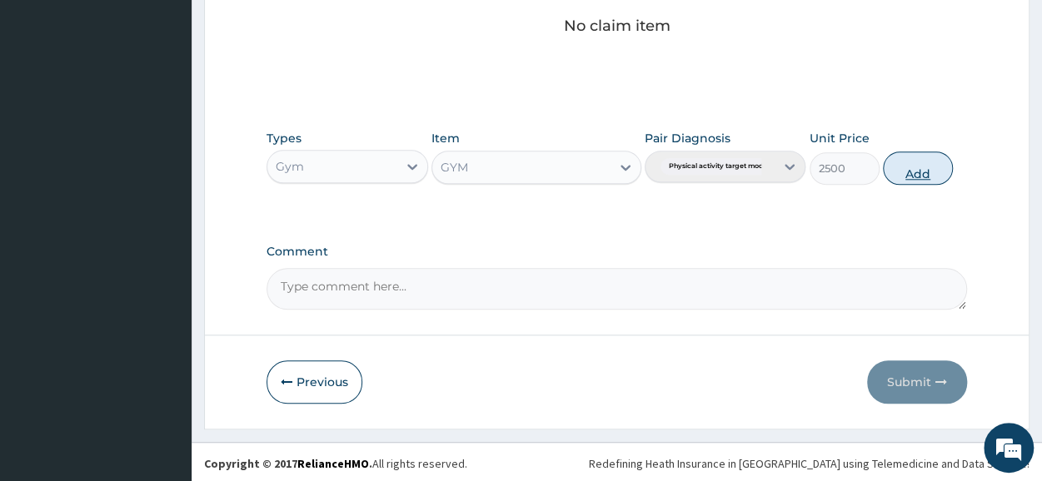
click at [899, 168] on button "Add" at bounding box center [918, 168] width 70 height 33
type input "0"
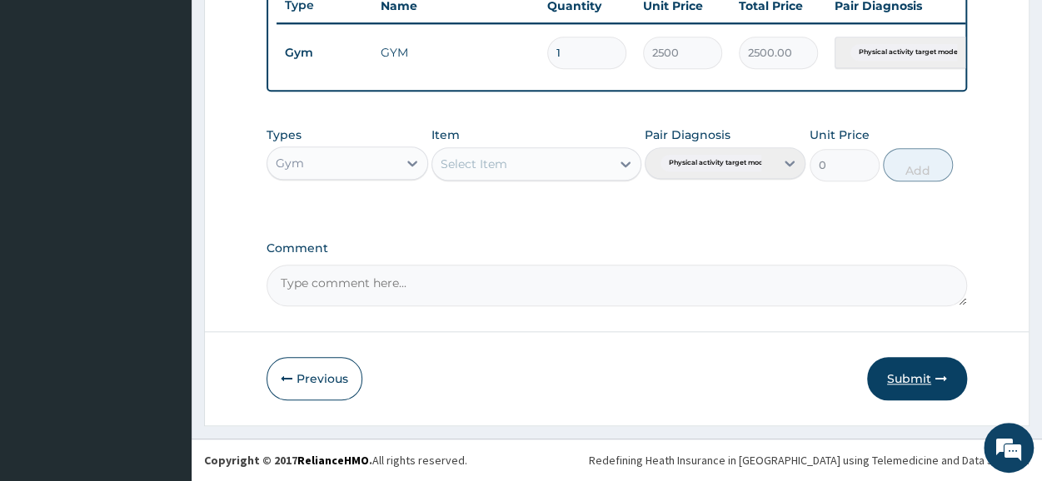
click at [916, 387] on button "Submit" at bounding box center [917, 378] width 100 height 43
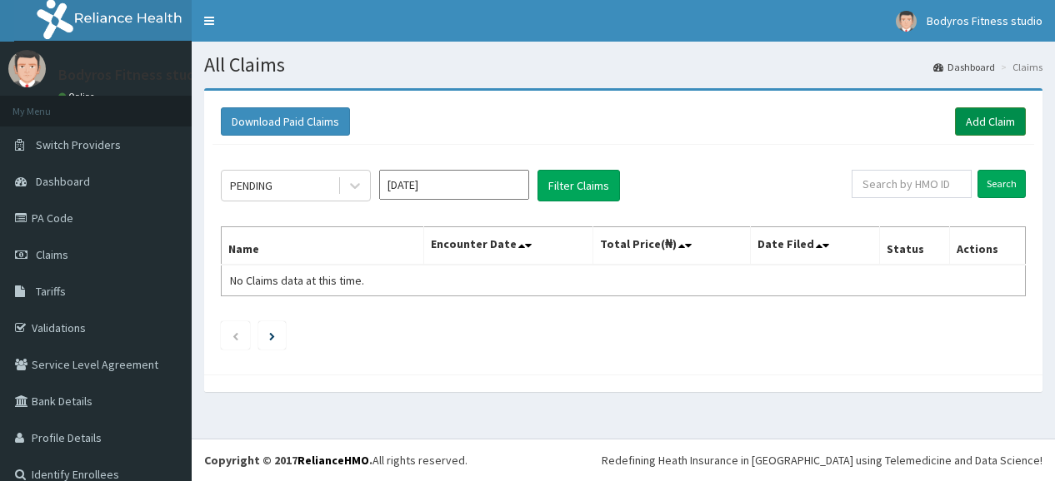
click at [964, 121] on link "Add Claim" at bounding box center [990, 121] width 71 height 28
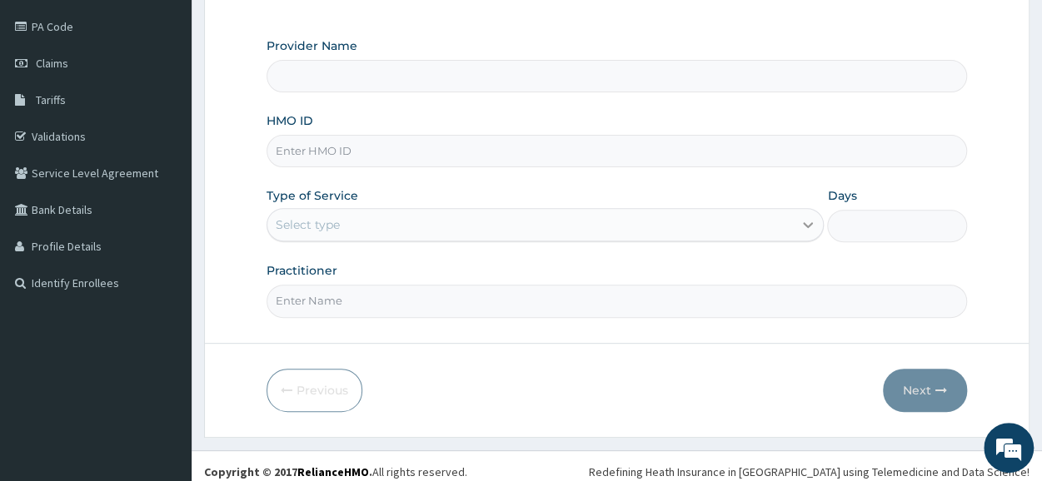
scroll to position [200, 0]
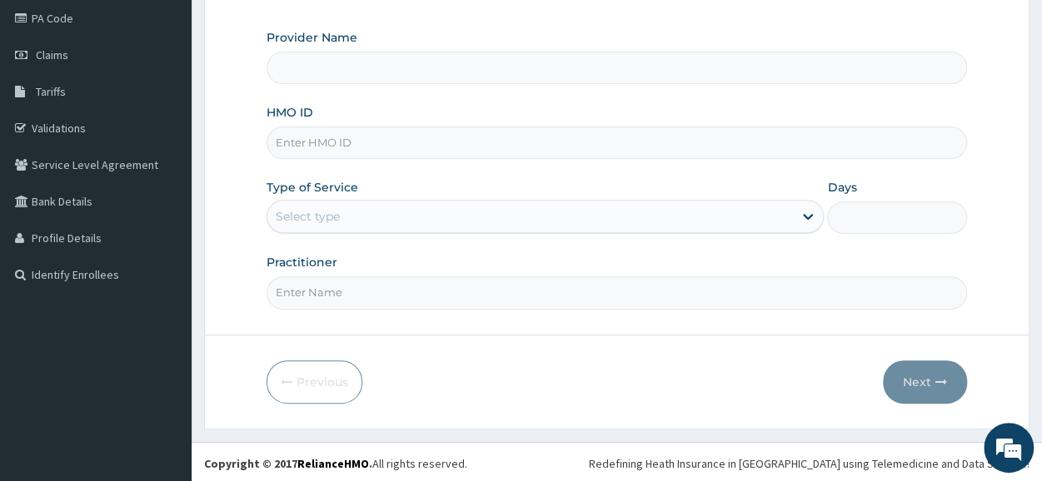
type input "BODYROX FITNESS STUDIO"
type input "1"
click at [298, 140] on input "HMO ID" at bounding box center [617, 143] width 701 height 32
type input "PPD/10021/A"
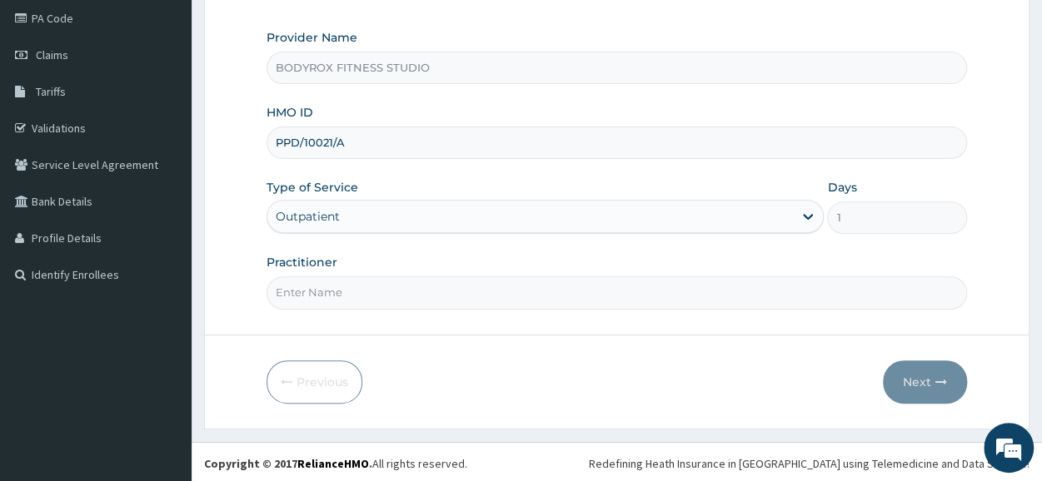
click at [318, 207] on div "Outpatient" at bounding box center [545, 216] width 557 height 33
click at [317, 287] on input "Practitioner" at bounding box center [617, 293] width 701 height 32
type input "BODYROX"
click at [912, 386] on button "Next" at bounding box center [925, 382] width 84 height 43
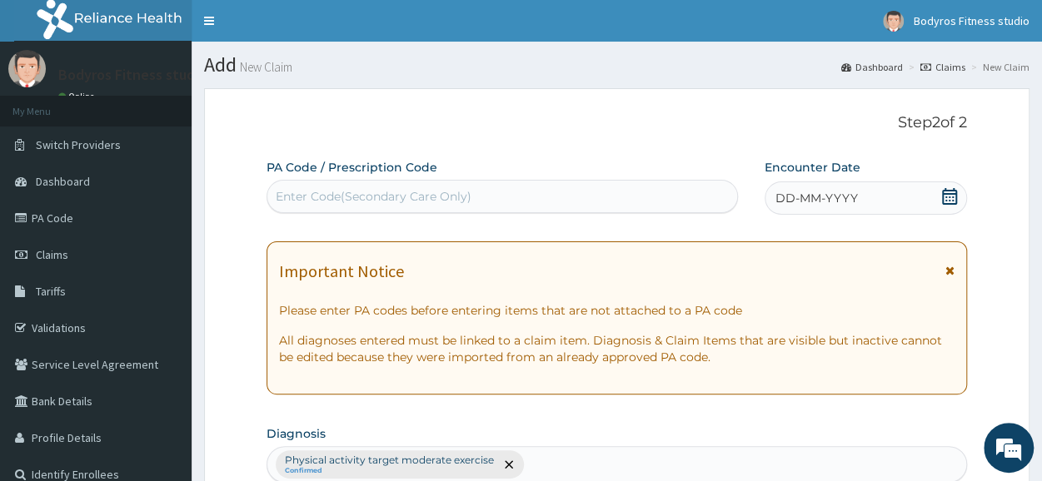
click at [323, 193] on div "Enter Code(Secondary Care Only)" at bounding box center [374, 196] width 196 height 17
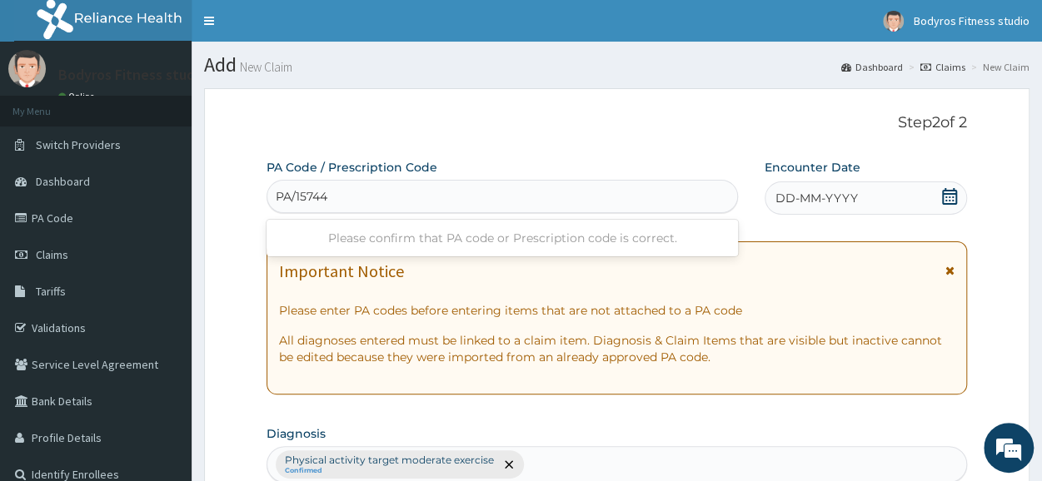
type input "PA/15744B"
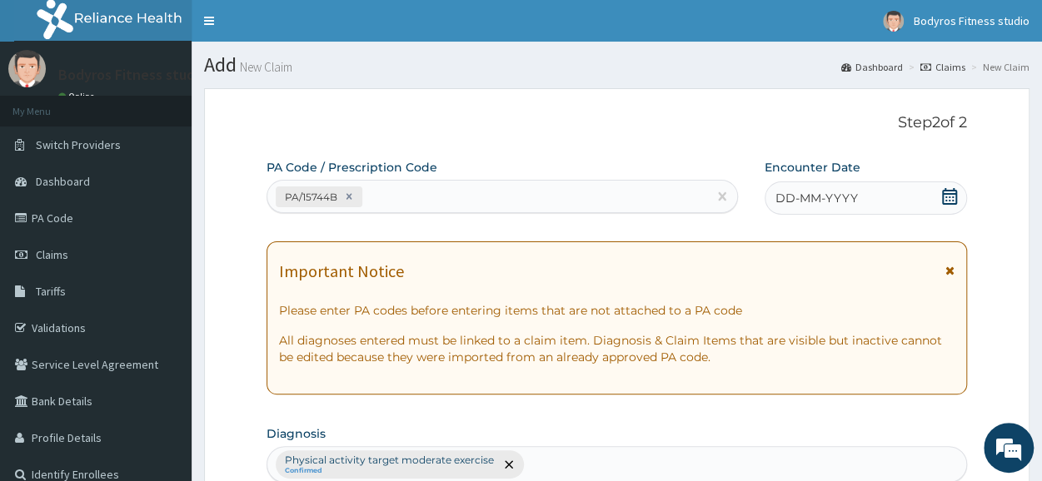
click at [955, 197] on icon at bounding box center [949, 196] width 17 height 17
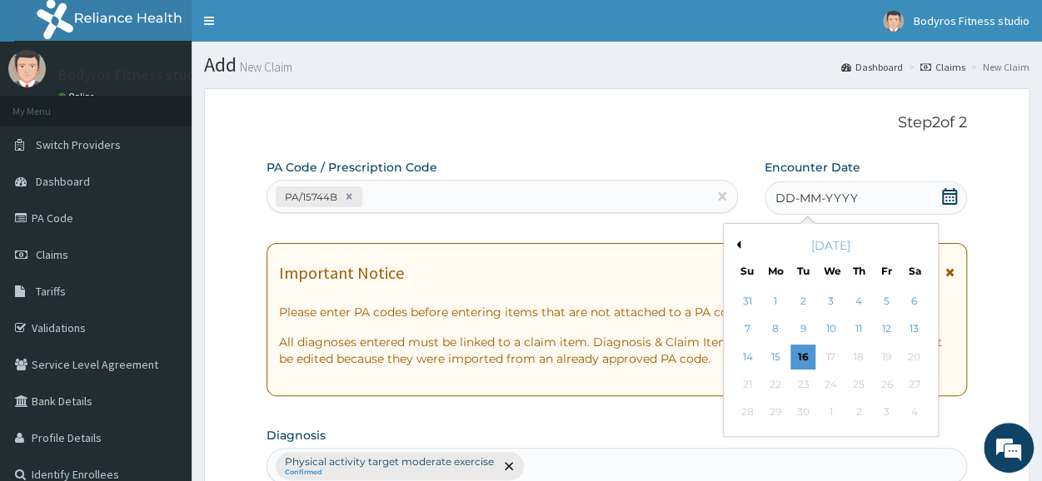
click at [733, 246] on button "Previous Month" at bounding box center [736, 245] width 8 height 8
click at [736, 242] on button "Previous Month" at bounding box center [736, 245] width 8 height 8
click at [771, 417] on div "30" at bounding box center [775, 413] width 25 height 25
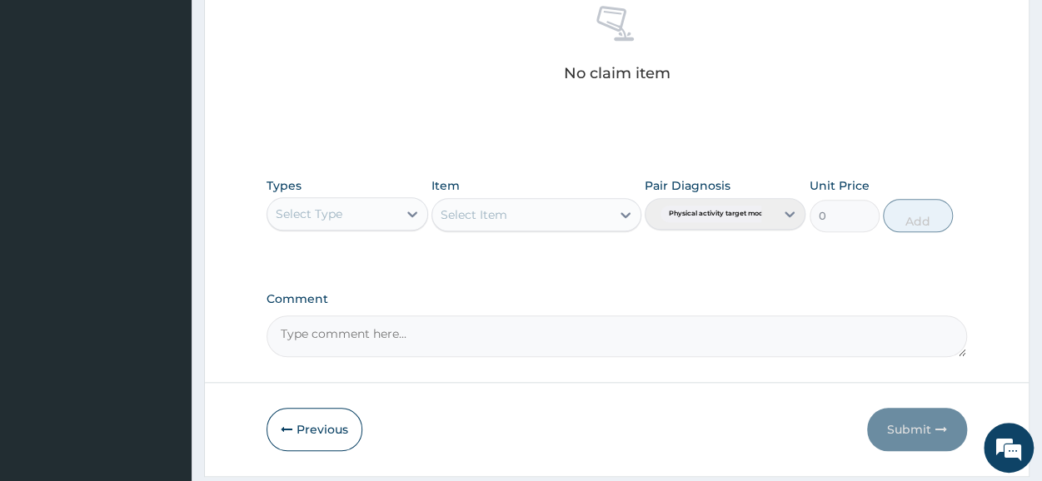
scroll to position [716, 0]
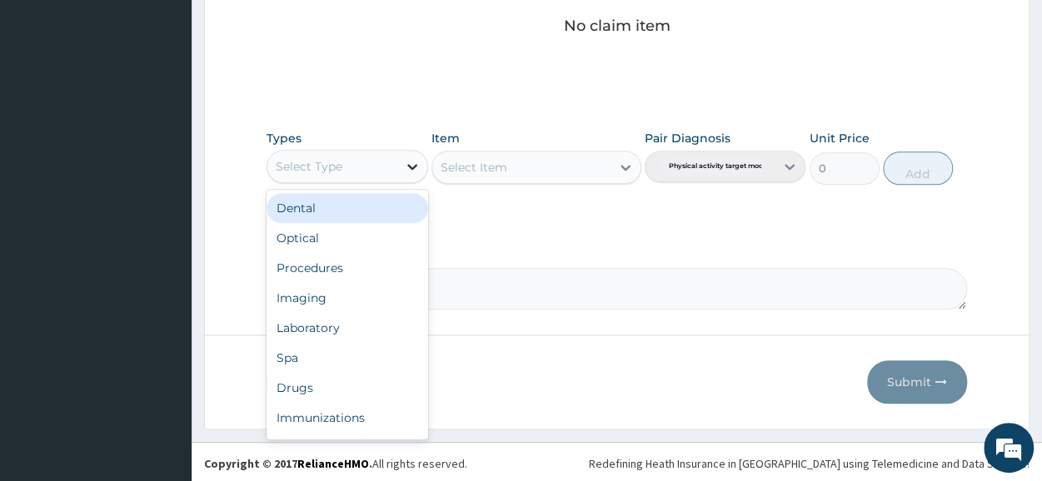
click at [407, 158] on icon at bounding box center [412, 166] width 17 height 17
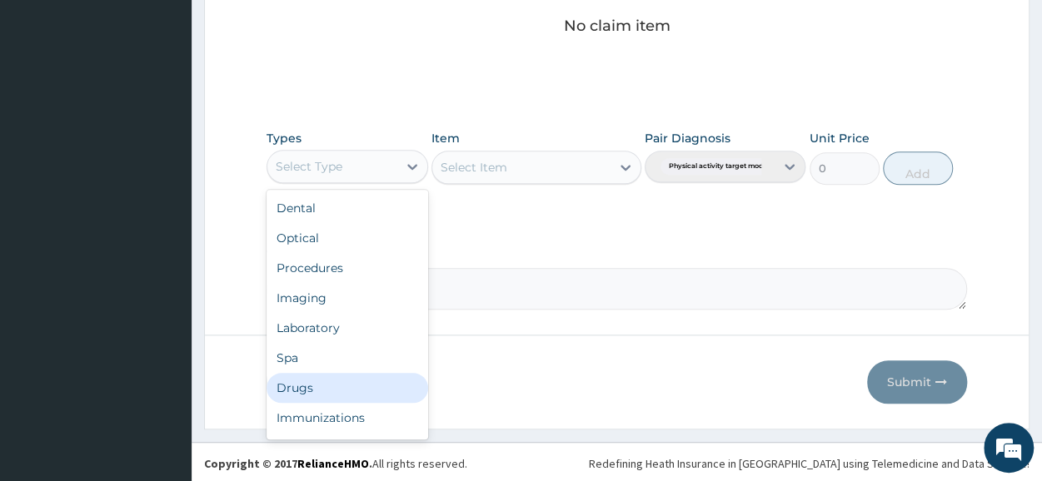
scroll to position [57, 0]
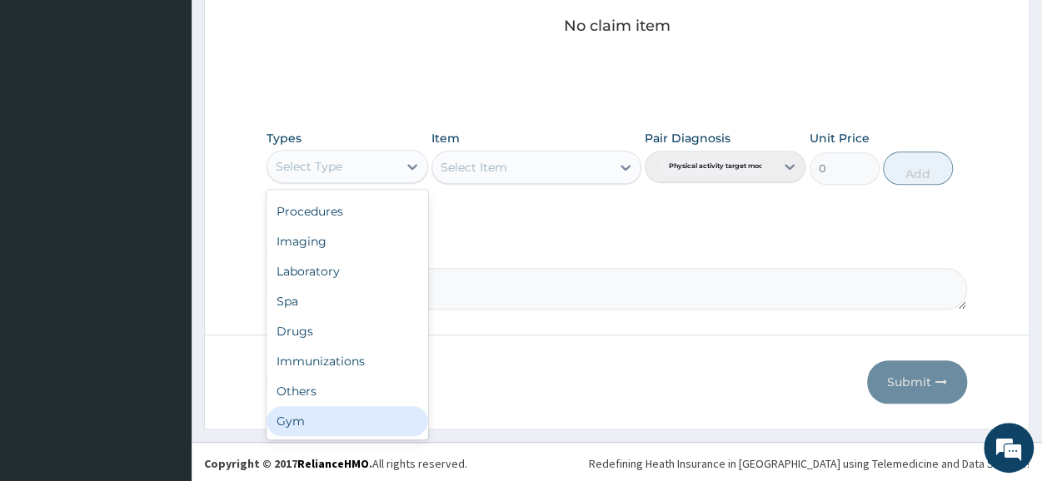
click at [322, 427] on div "Gym" at bounding box center [347, 422] width 161 height 30
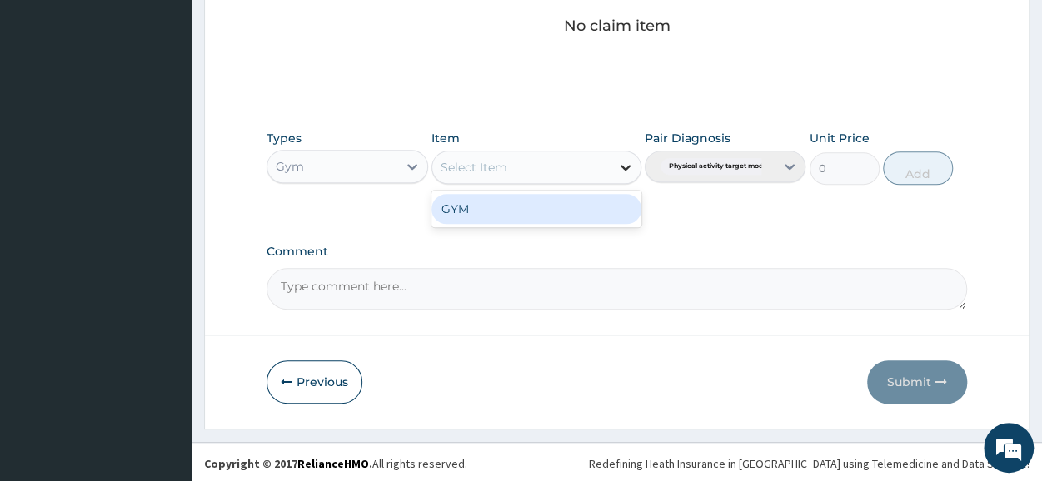
click at [622, 162] on icon at bounding box center [625, 167] width 17 height 17
click at [520, 204] on div "GYM" at bounding box center [537, 209] width 210 height 30
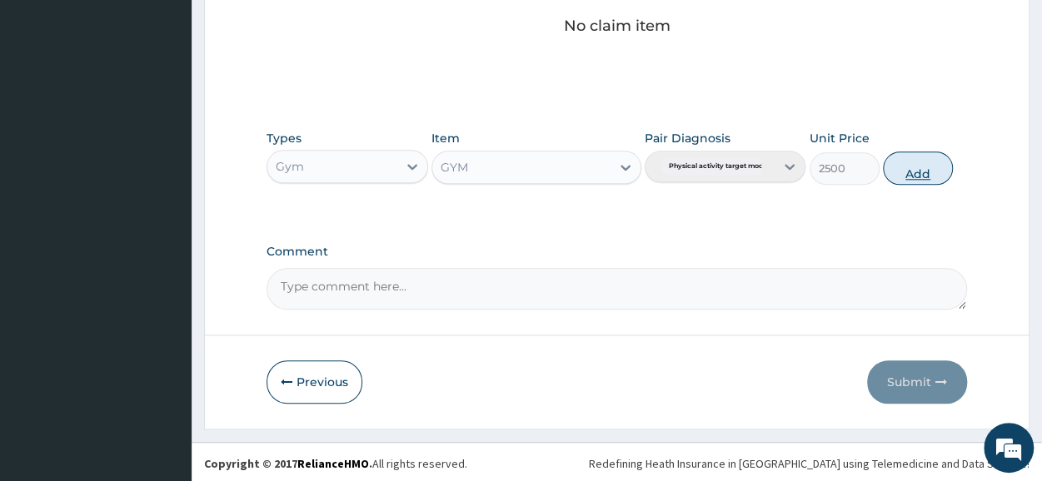
click at [925, 167] on button "Add" at bounding box center [918, 168] width 70 height 33
type input "0"
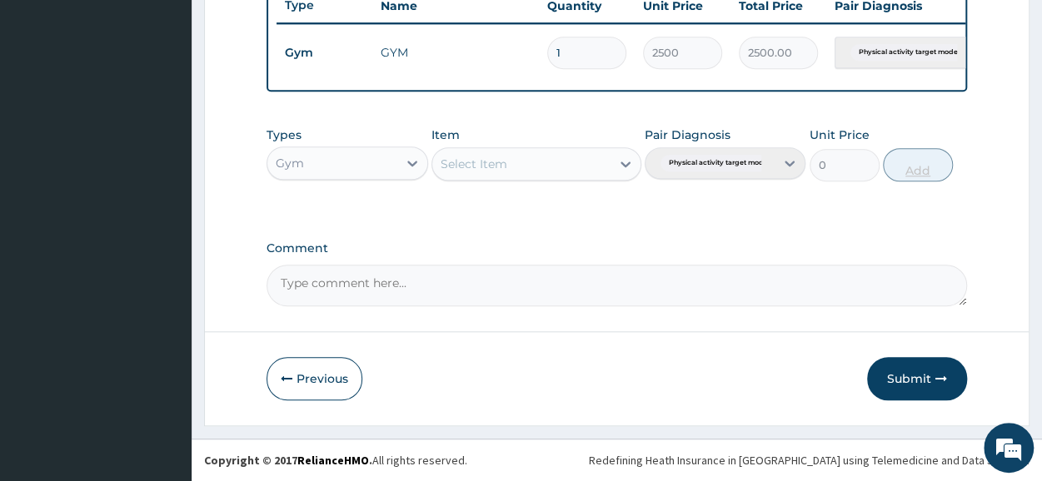
scroll to position [651, 0]
click at [905, 373] on button "Submit" at bounding box center [917, 378] width 100 height 43
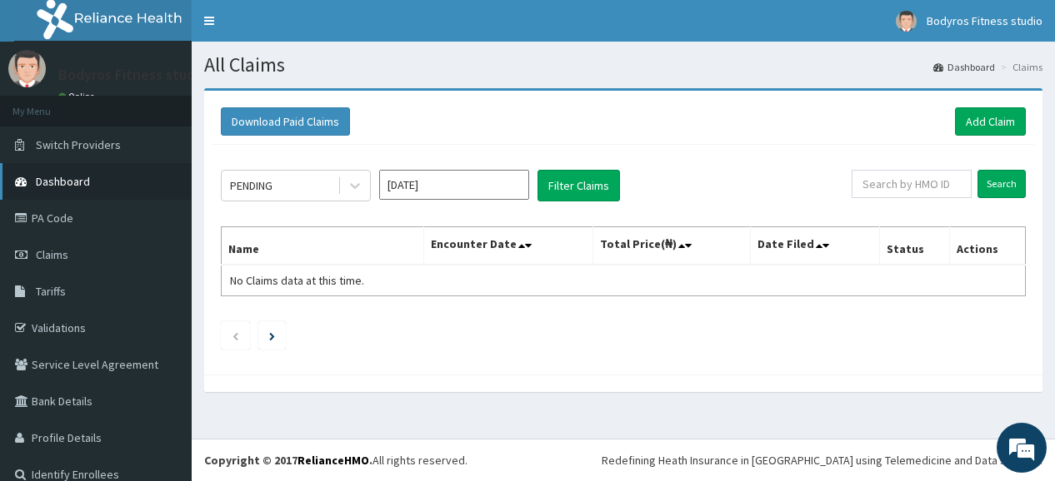
click at [32, 187] on link "Dashboard" at bounding box center [96, 181] width 192 height 37
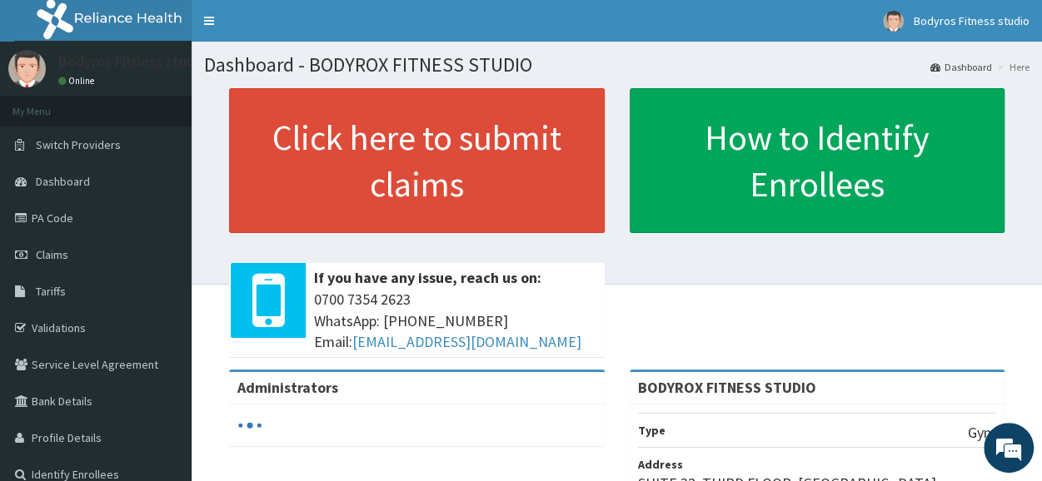
click at [32, 187] on link "Dashboard" at bounding box center [96, 181] width 192 height 37
click at [88, 152] on link "Switch Providers" at bounding box center [96, 145] width 192 height 37
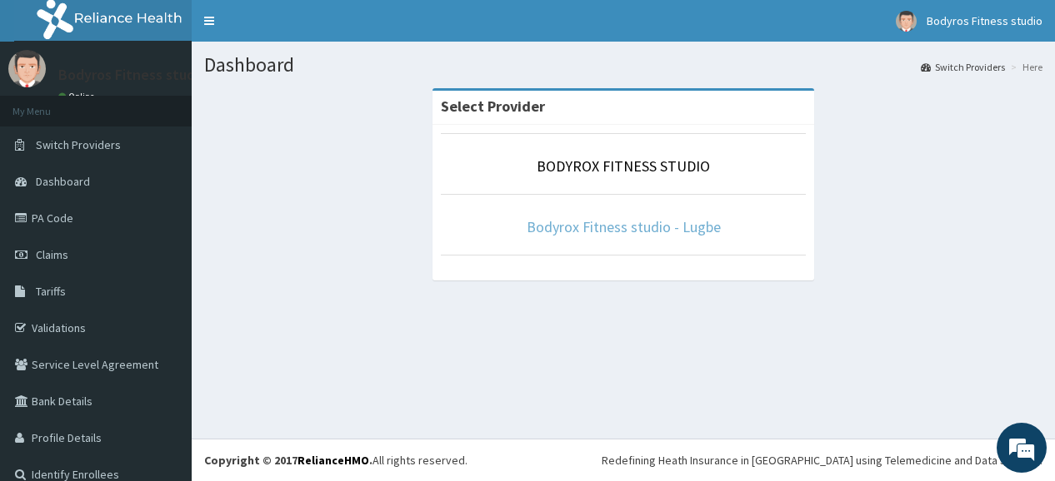
click at [579, 226] on link "Bodyrox Fitness studio - Lugbe" at bounding box center [623, 226] width 194 height 19
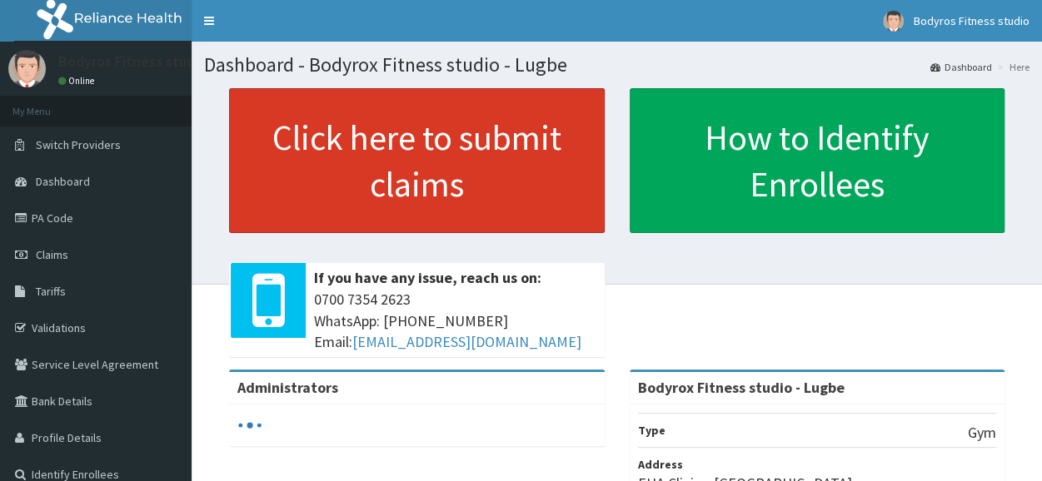
click at [463, 195] on link "Click here to submit claims" at bounding box center [417, 160] width 376 height 145
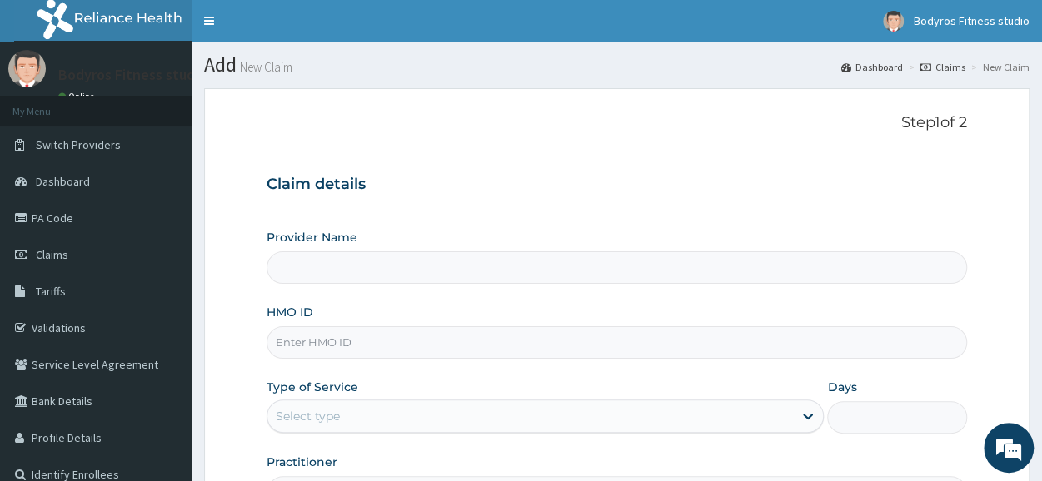
type input "Bodyrox Fitness studio - Lugbe"
type input "1"
click at [378, 334] on input "HMO ID" at bounding box center [617, 343] width 701 height 32
type input "SMD/10016/A"
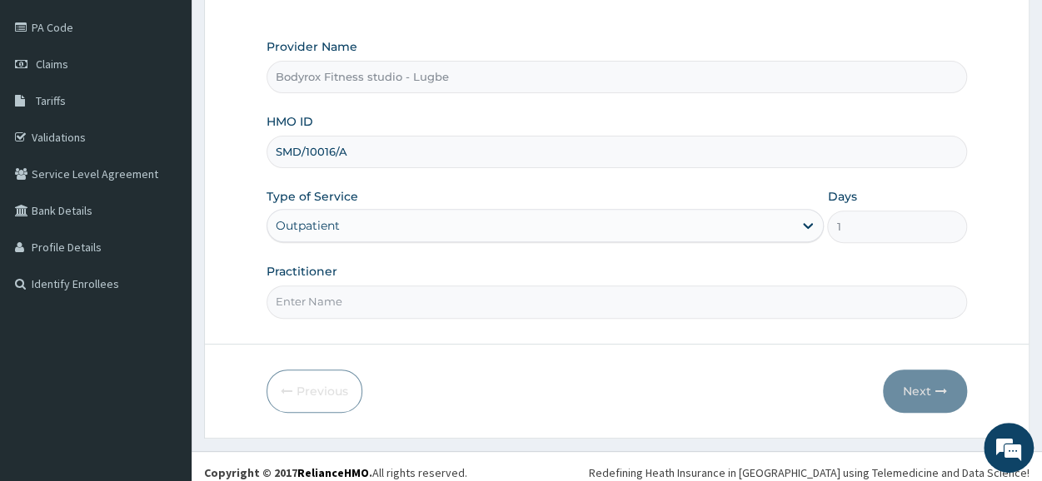
scroll to position [200, 0]
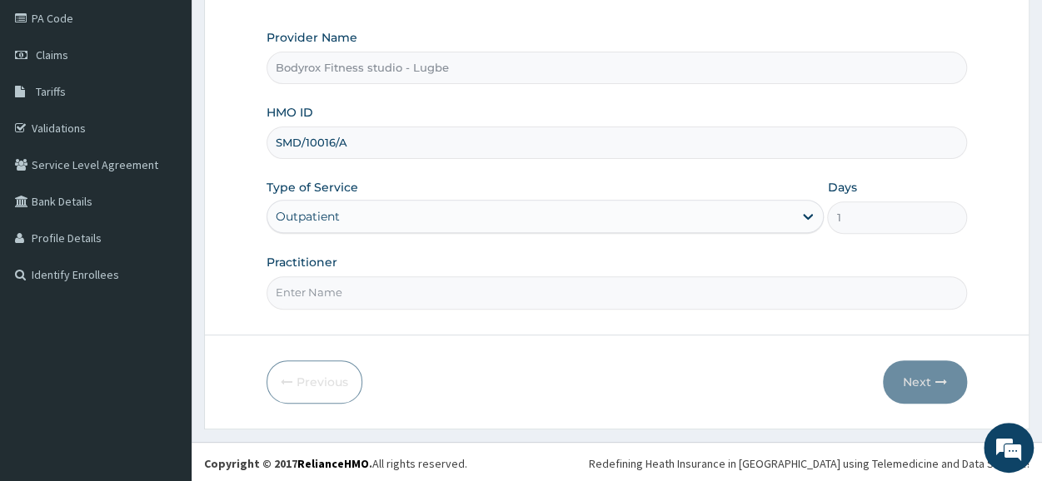
click at [373, 292] on input "Practitioner" at bounding box center [617, 293] width 701 height 32
type input "BODYROX"
click at [912, 379] on button "Next" at bounding box center [925, 382] width 84 height 43
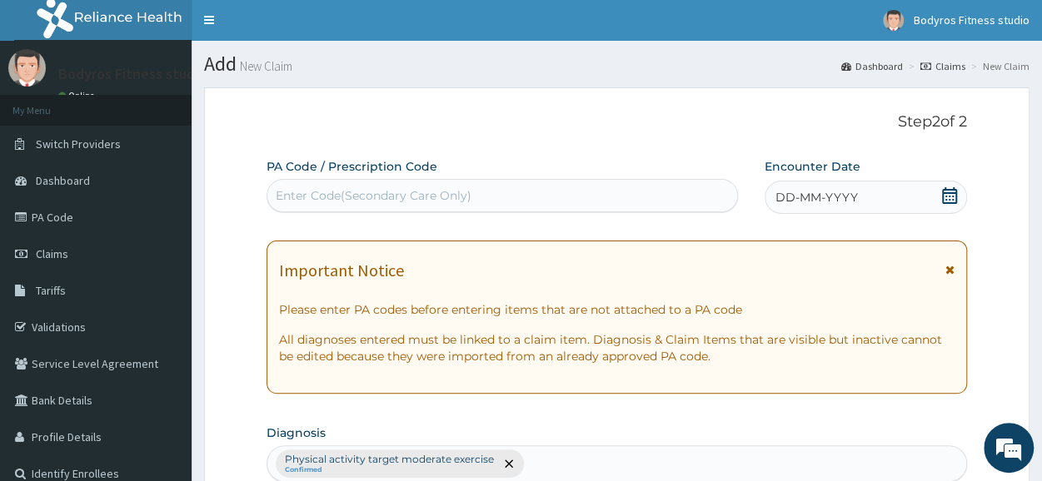
scroll to position [0, 0]
click at [312, 196] on div "Enter Code(Secondary Care Only)" at bounding box center [374, 196] width 196 height 17
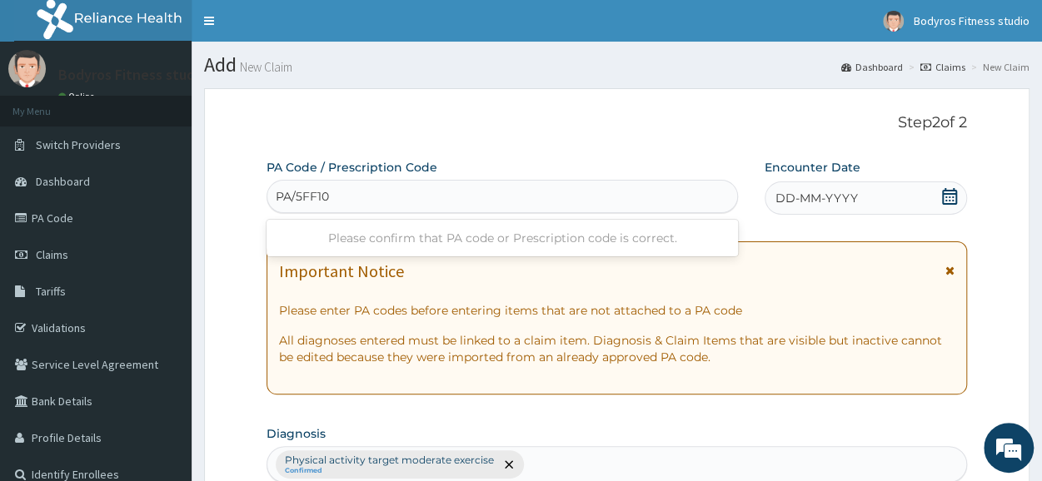
type input "PA/5FF10F"
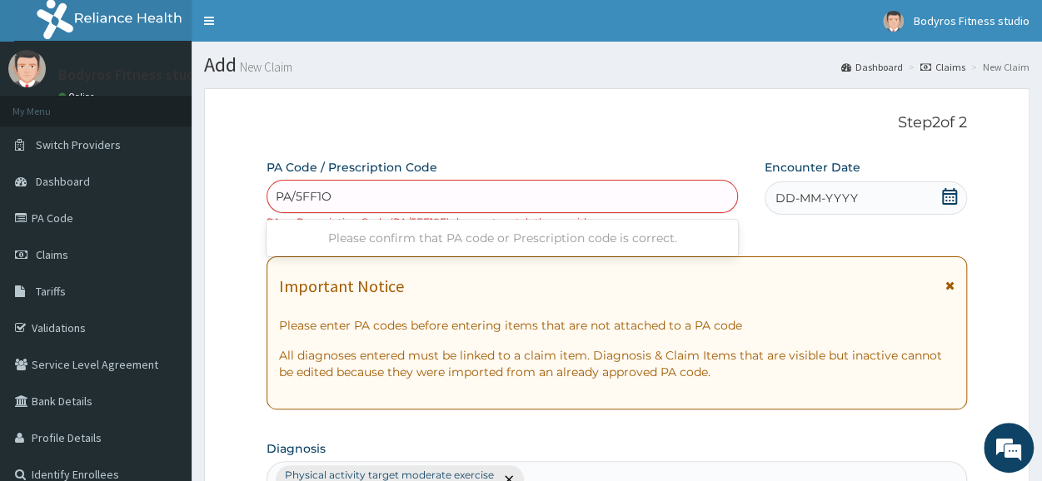
type input "PA/5FF1OF"
type input "PA/5FFIOF"
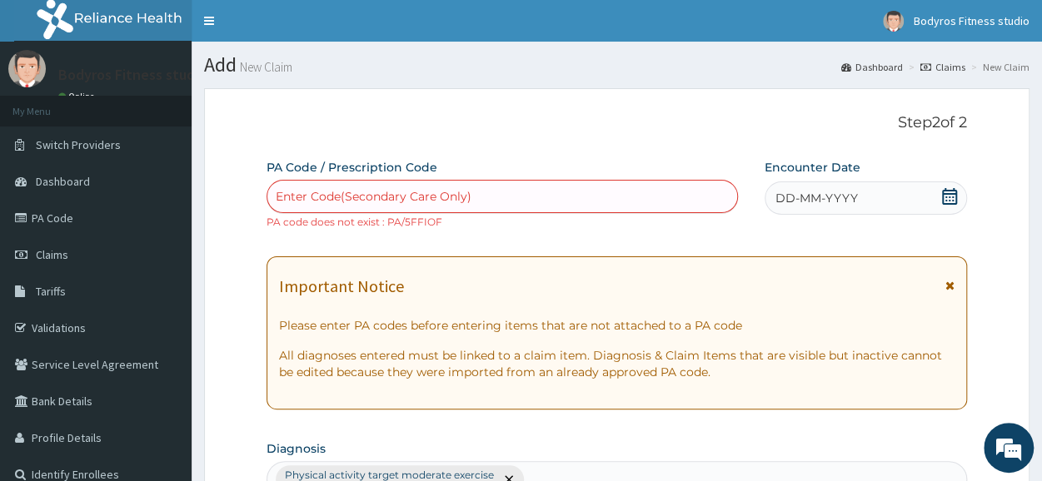
click at [377, 183] on div "Enter Code(Secondary Care Only)" at bounding box center [502, 196] width 470 height 27
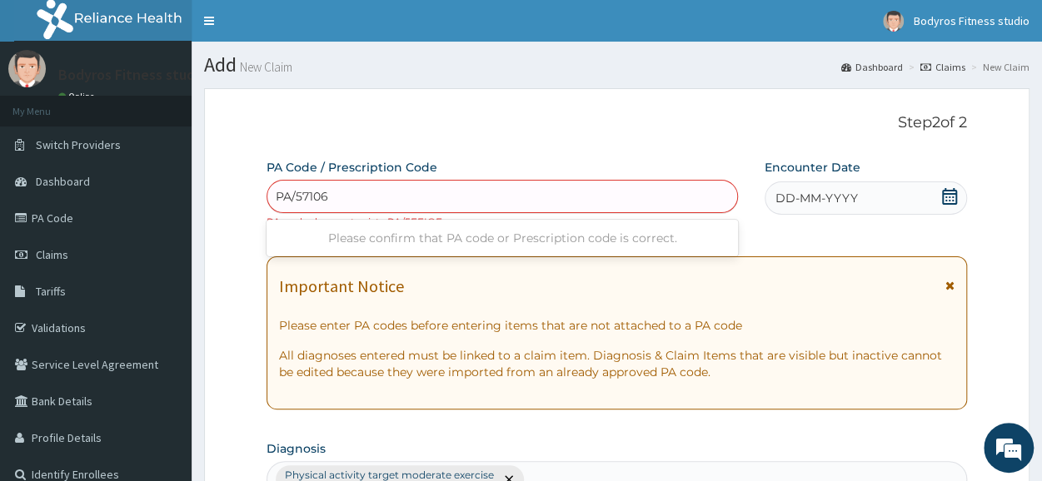
type input "PA/571063"
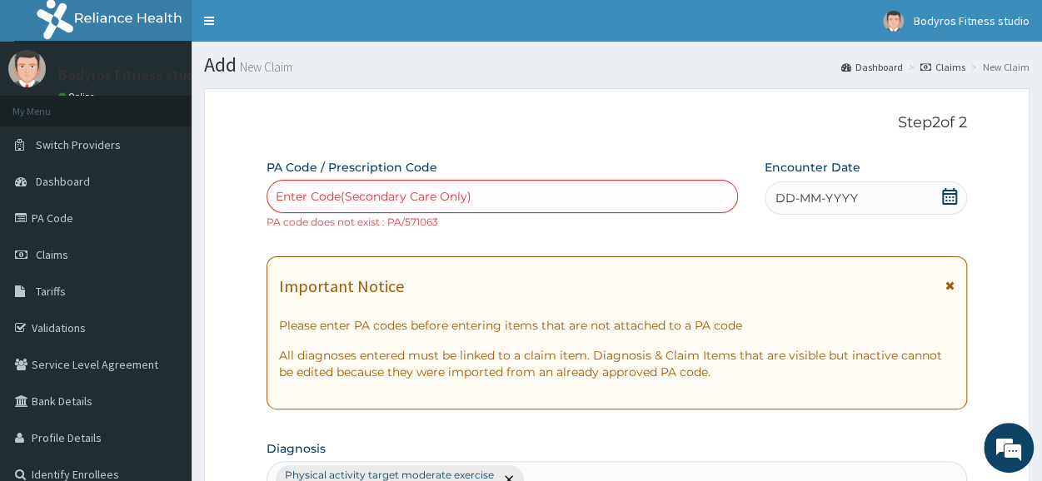
click at [376, 187] on div "Enter Code(Secondary Care Only)" at bounding box center [502, 196] width 470 height 27
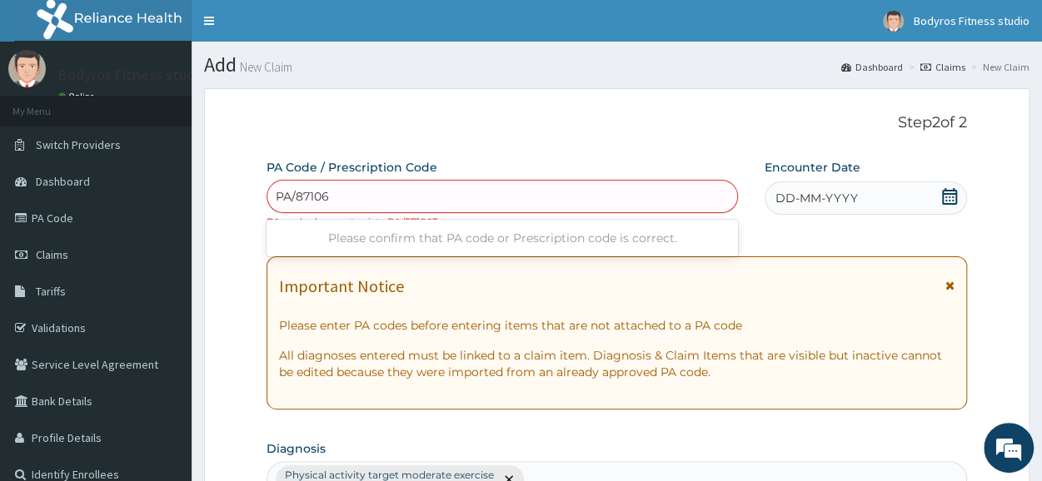
type input "PA/871063"
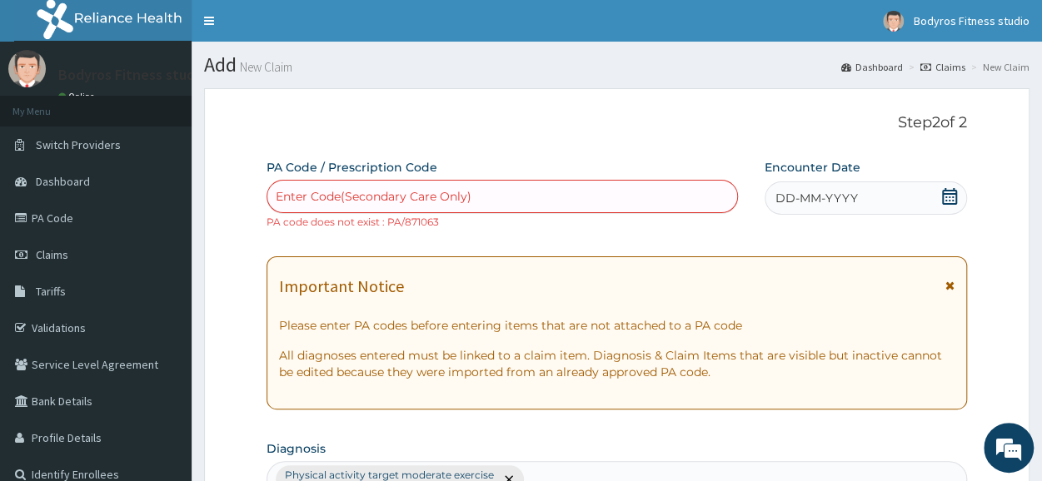
click at [376, 187] on div "Enter Code(Secondary Care Only)" at bounding box center [502, 196] width 470 height 27
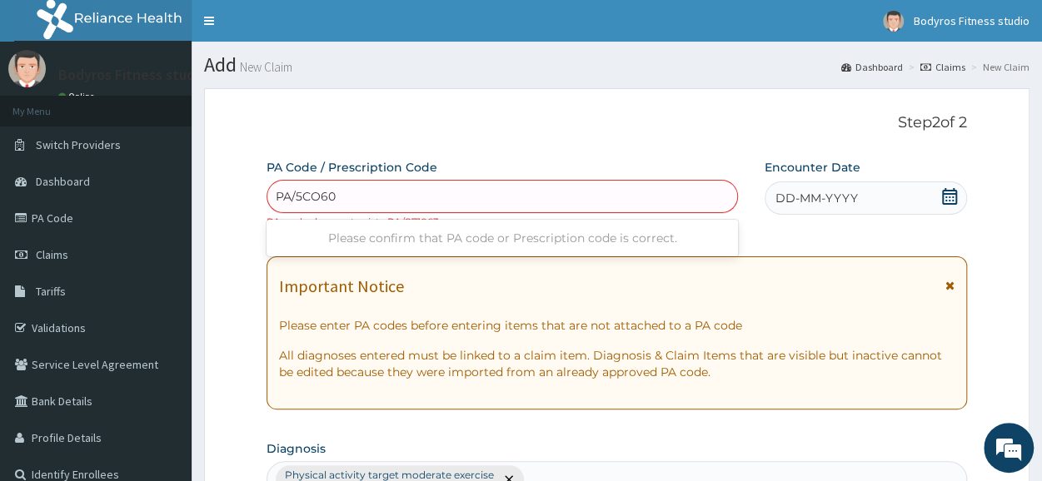
type input "PA/5CO607"
type input "PA/5C0607"
type input "PA/68E34F"
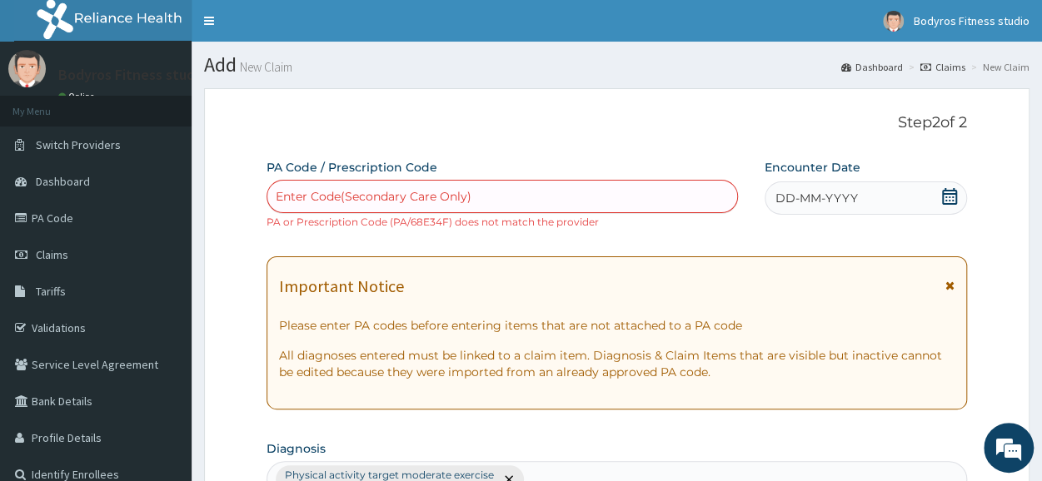
click at [424, 191] on div "Enter Code(Secondary Care Only)" at bounding box center [374, 196] width 196 height 17
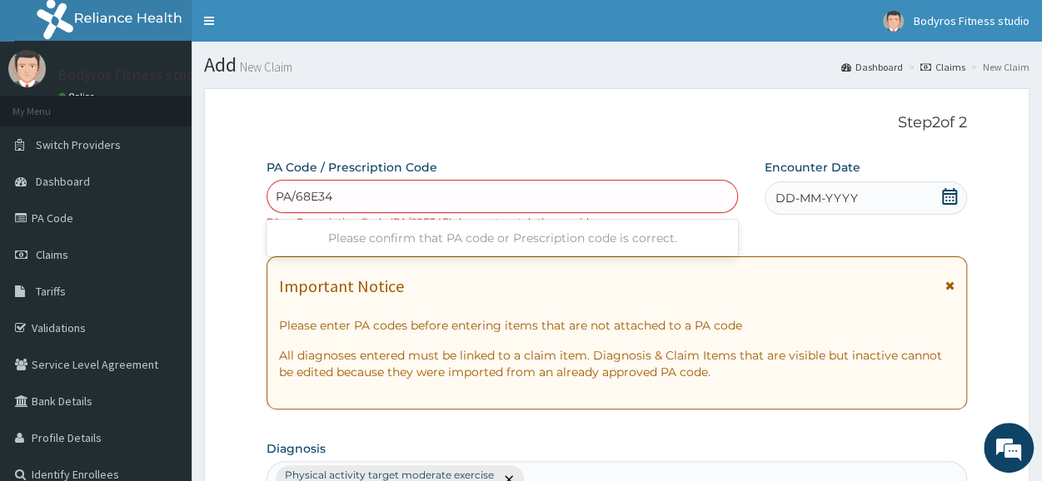
type input "PA/68E34F"
type input "PA/E53E9D"
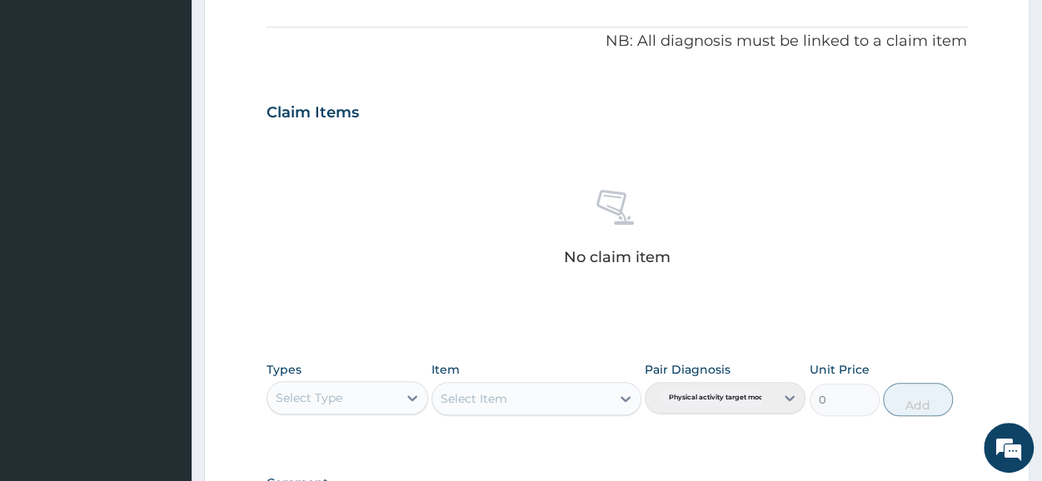
scroll to position [731, 0]
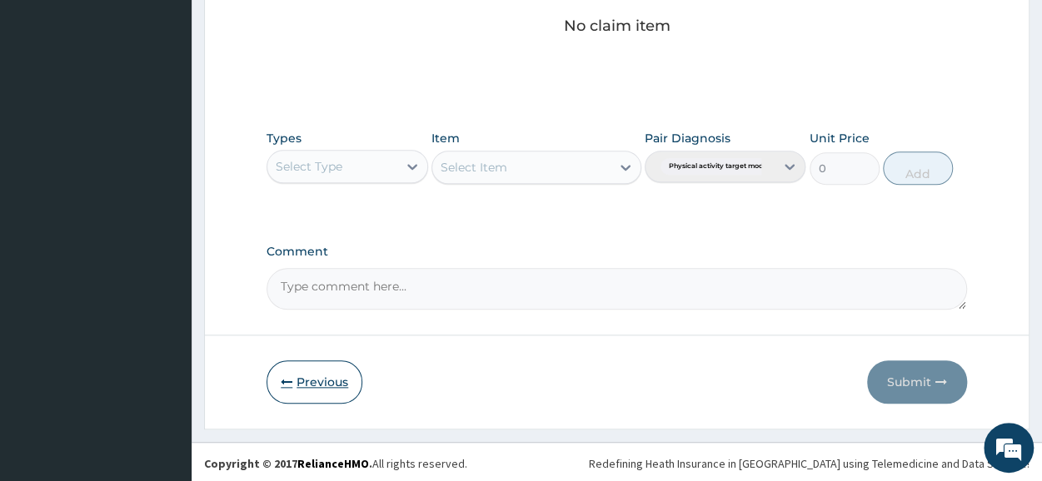
click at [299, 374] on button "Previous" at bounding box center [315, 382] width 96 height 43
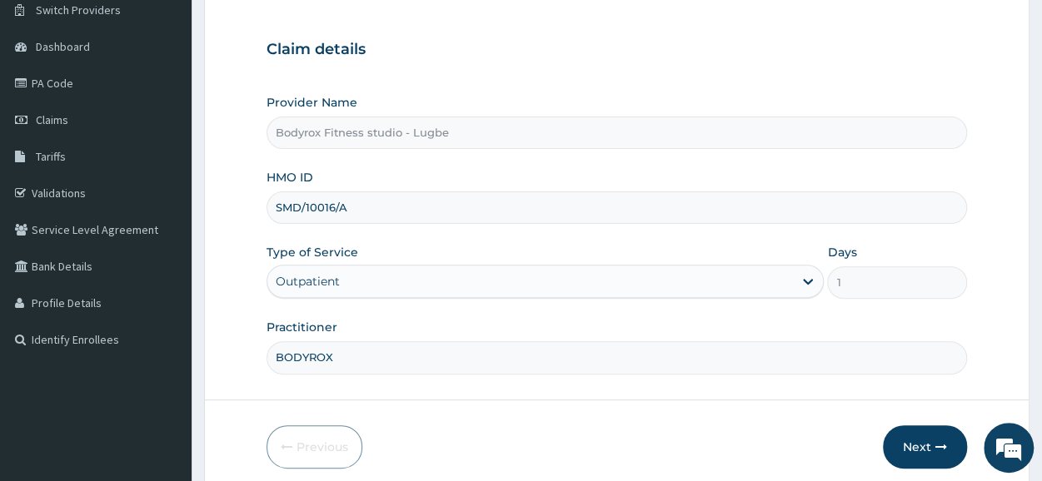
scroll to position [0, 0]
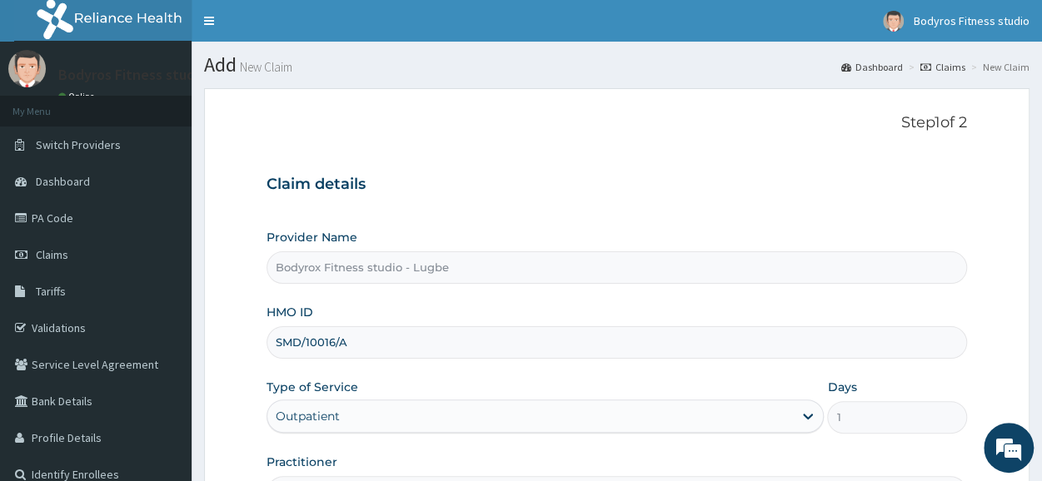
click at [357, 341] on input "SMD/10016/A" at bounding box center [617, 343] width 701 height 32
type input "S"
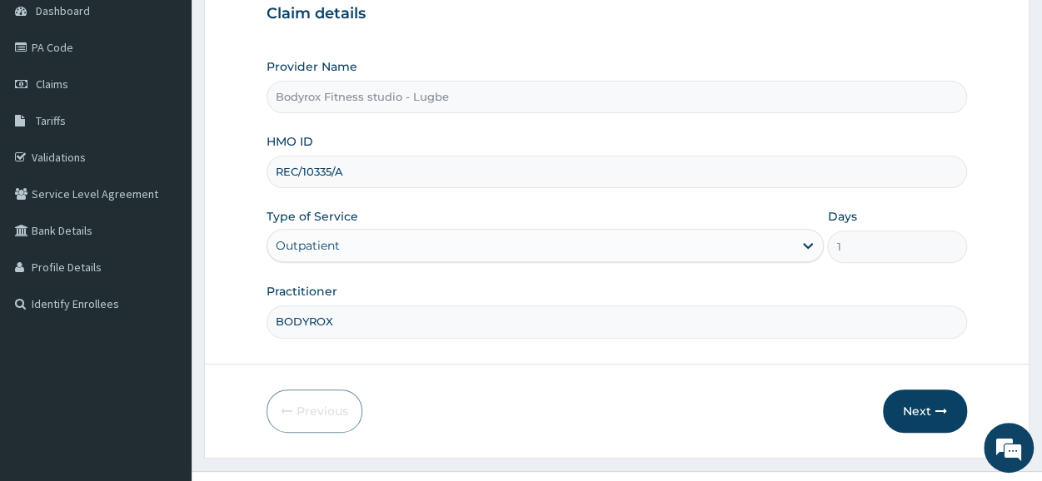
scroll to position [200, 0]
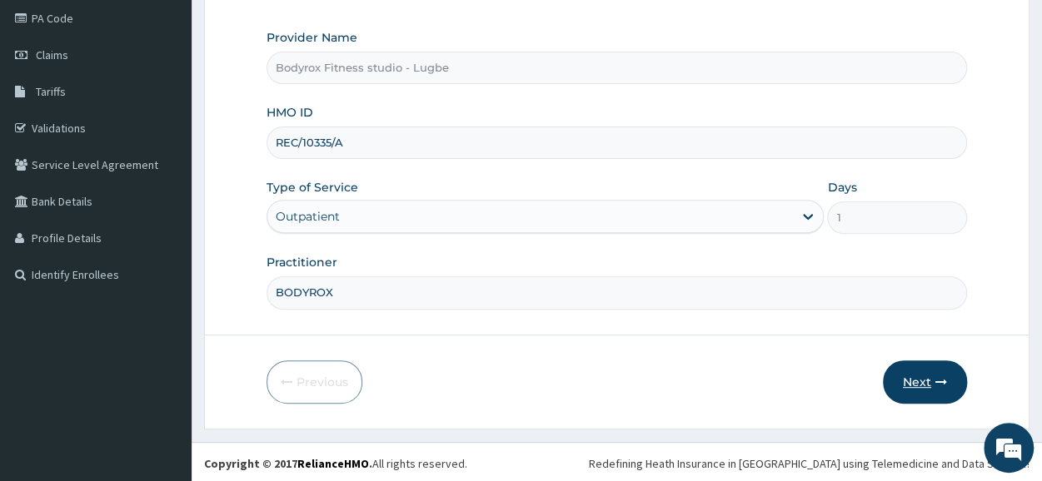
type input "REC/10335/A"
click at [915, 377] on button "Next" at bounding box center [925, 382] width 84 height 43
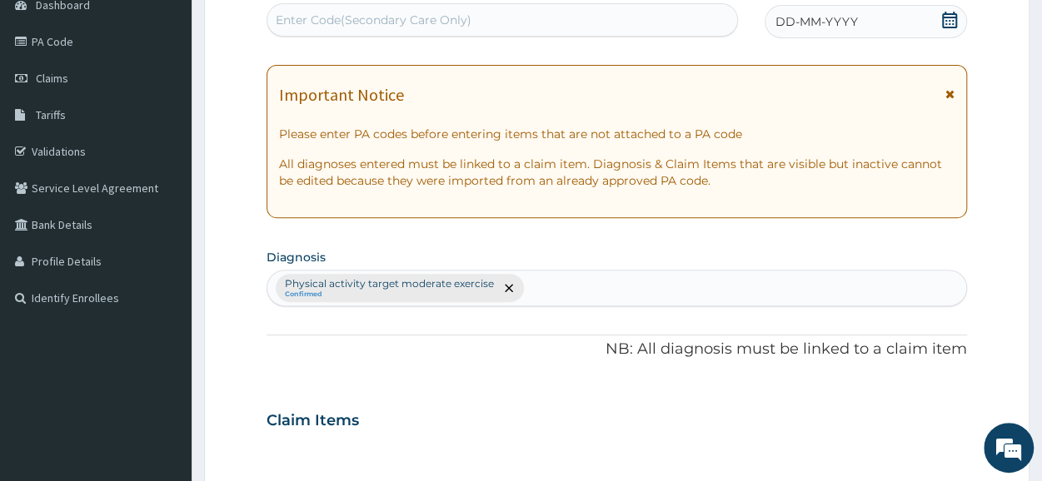
scroll to position [0, 0]
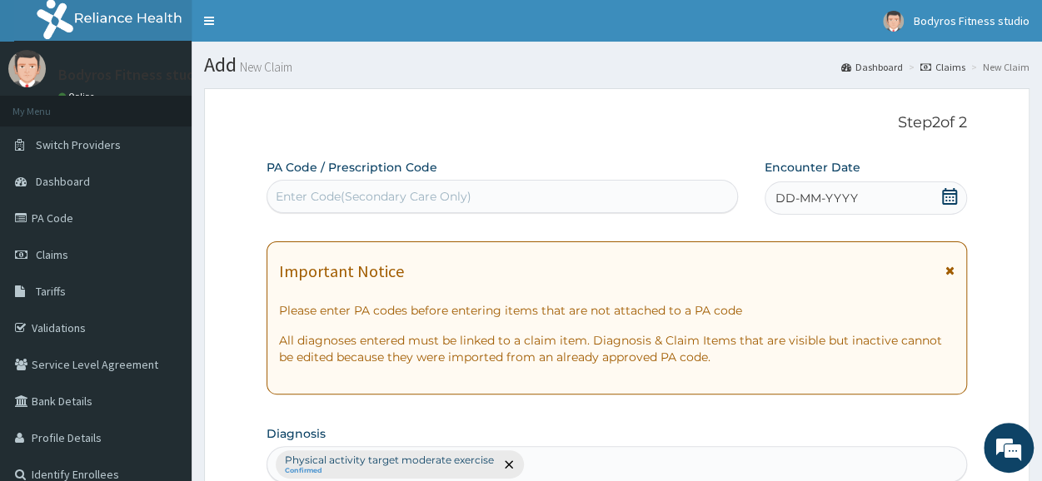
click at [402, 192] on div "Enter Code(Secondary Care Only)" at bounding box center [374, 196] width 196 height 17
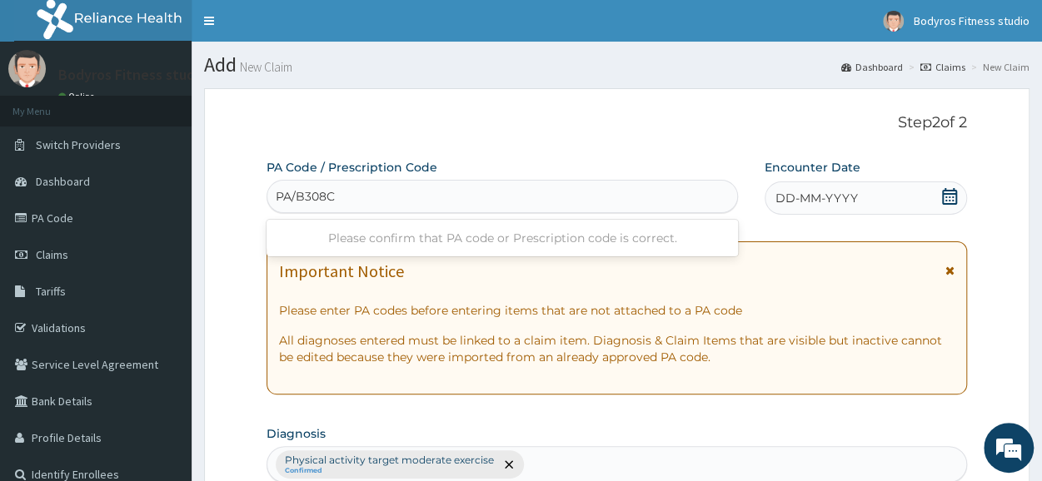
type input "PA/B308C3"
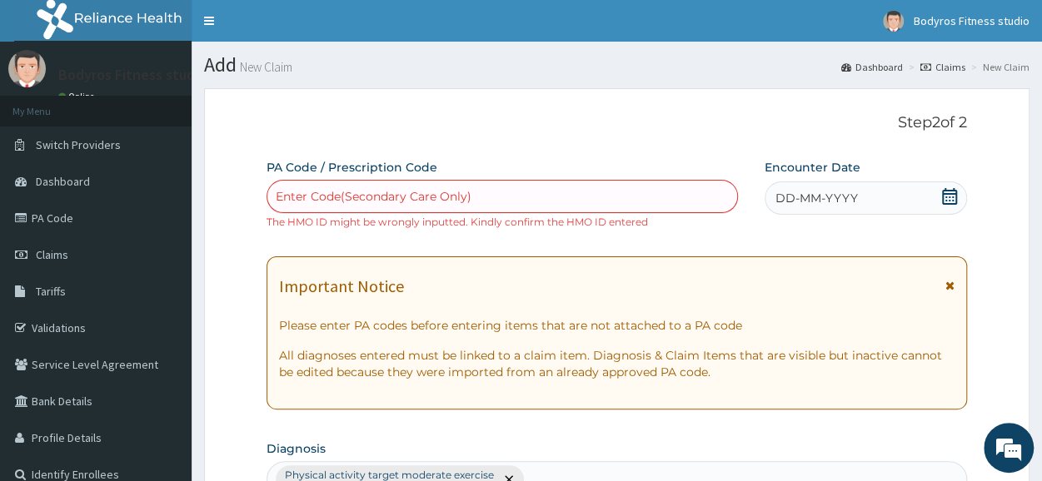
click at [402, 192] on div "Enter Code(Secondary Care Only)" at bounding box center [374, 196] width 196 height 17
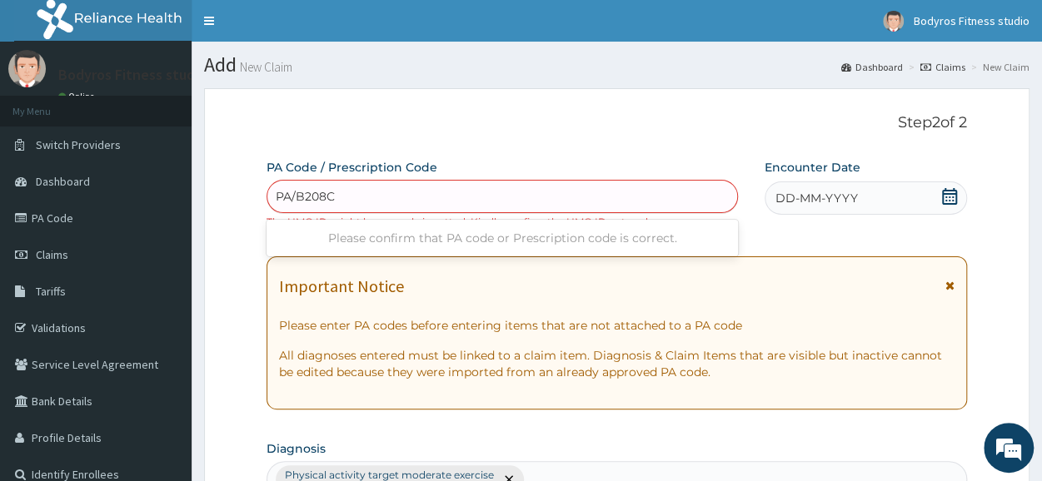
type input "PA/B208C3"
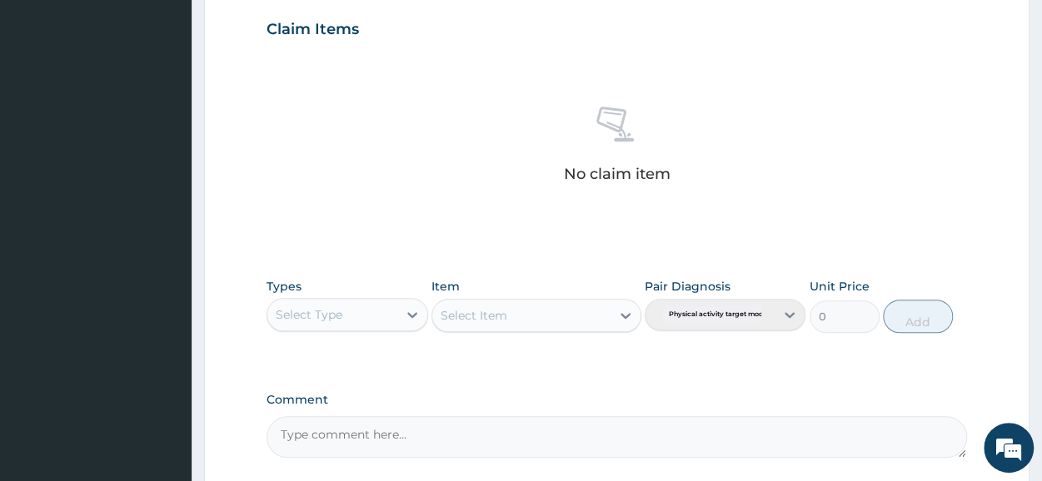
scroll to position [731, 0]
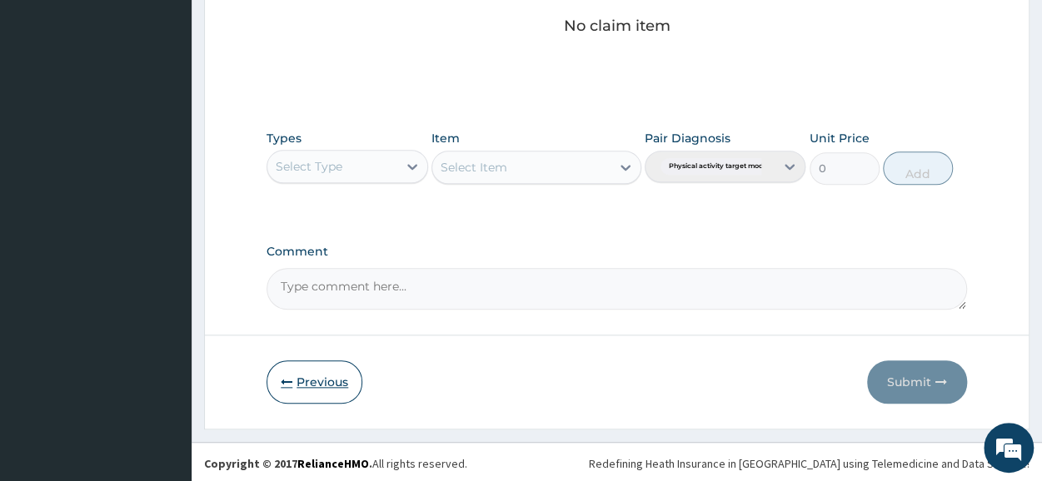
click at [311, 372] on button "Previous" at bounding box center [315, 382] width 96 height 43
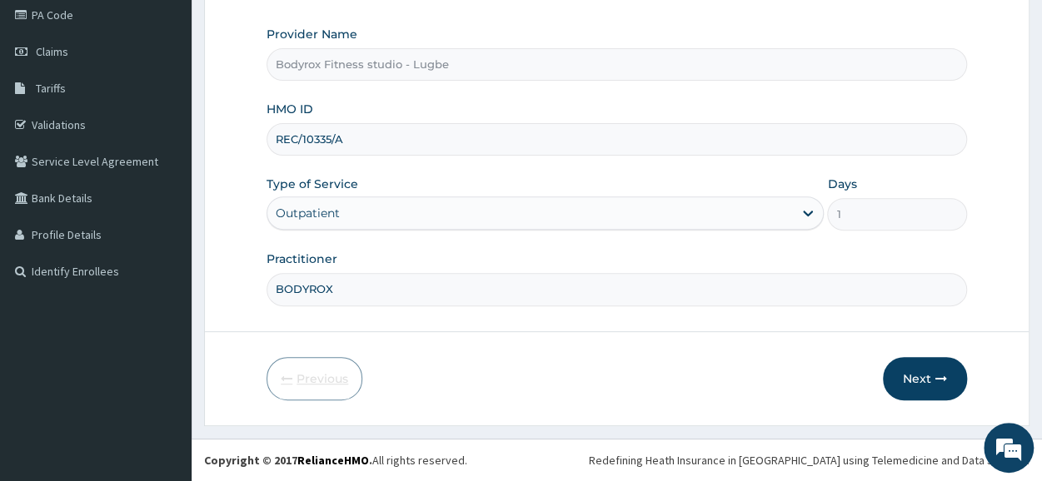
scroll to position [200, 0]
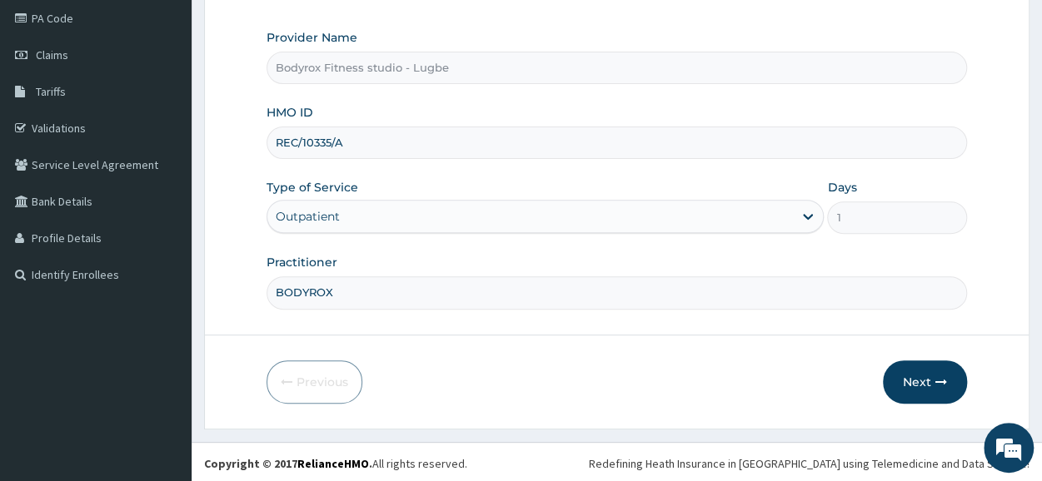
click at [357, 142] on input "REC/10335/A" at bounding box center [617, 143] width 701 height 32
type input "R"
type input "SMD/10016/A"
click at [925, 377] on button "Next" at bounding box center [925, 382] width 84 height 43
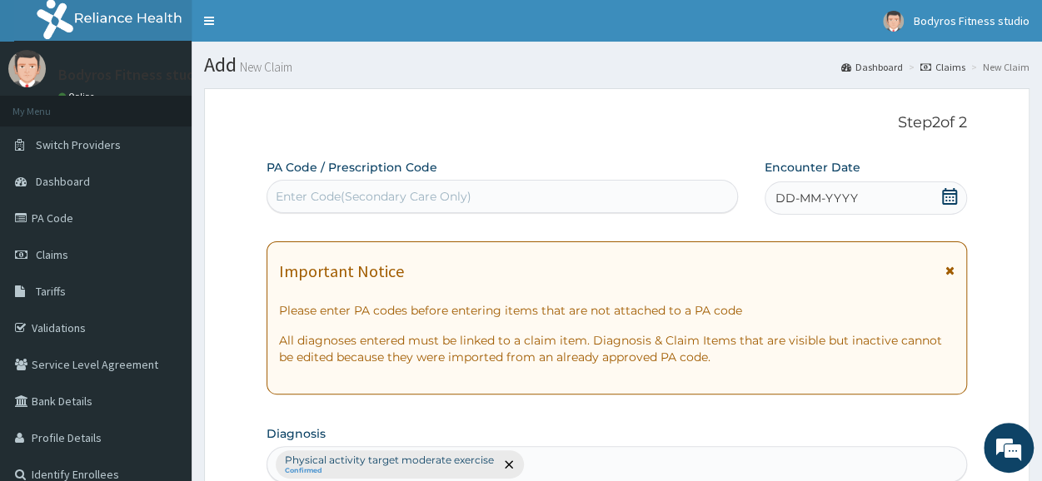
scroll to position [0, 0]
click at [445, 196] on div "Enter Code(Secondary Care Only)" at bounding box center [374, 196] width 196 height 17
click at [402, 188] on div "Enter Code(Secondary Care Only)" at bounding box center [374, 196] width 196 height 17
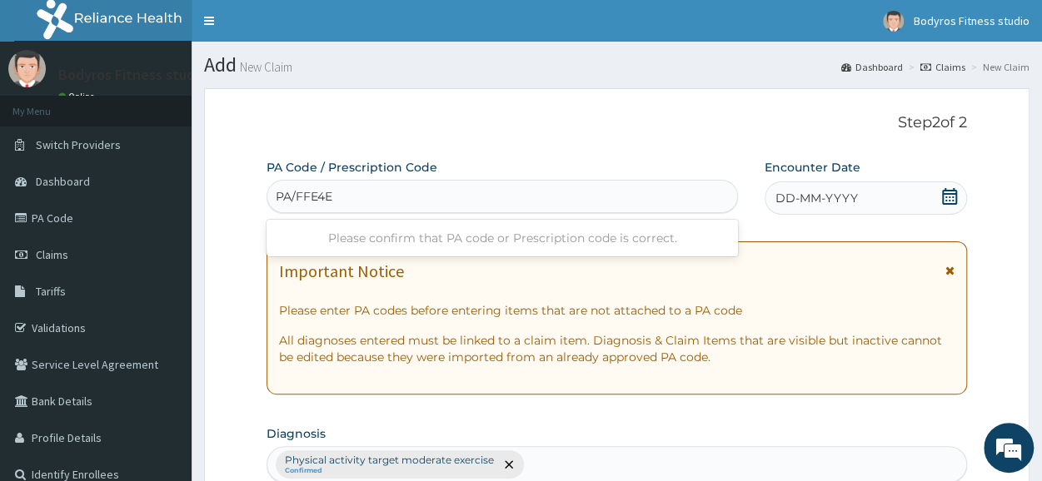
type input "PA/FFE4EC"
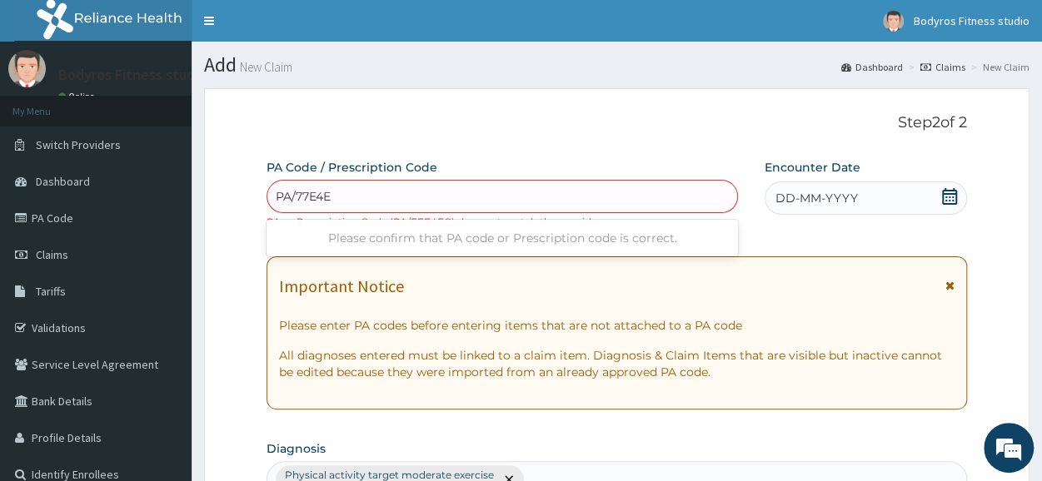
type input "PA/77E4EC"
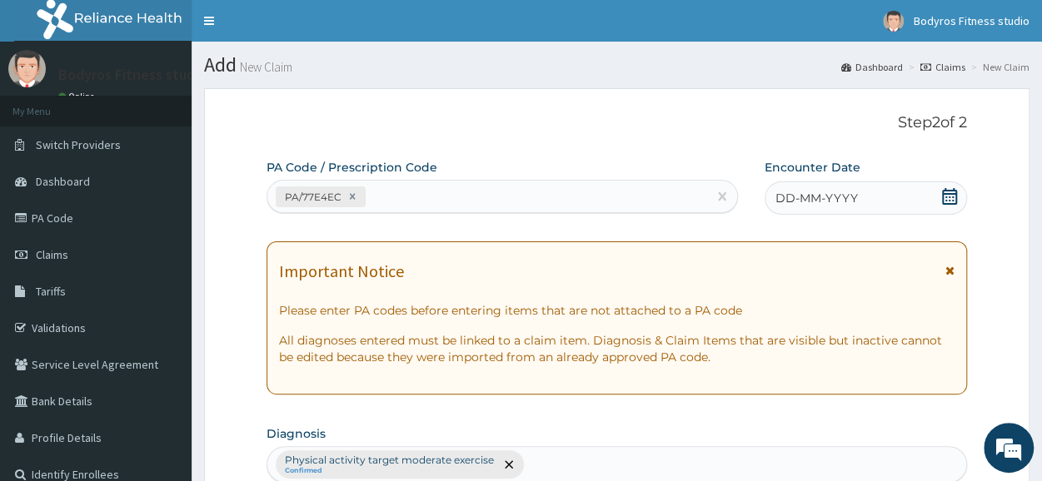
click at [953, 194] on icon at bounding box center [949, 196] width 17 height 17
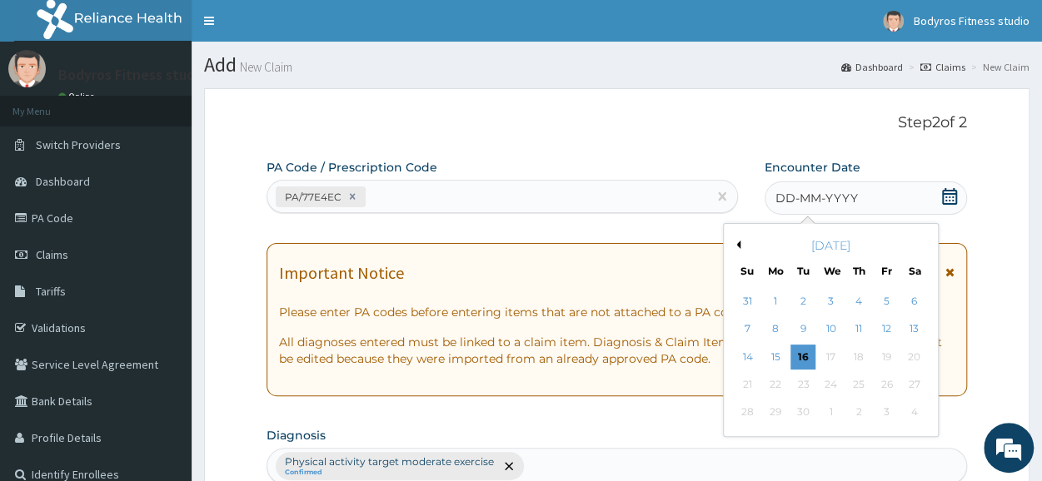
click at [736, 242] on button "Previous Month" at bounding box center [736, 245] width 8 height 8
click at [860, 387] on div "26" at bounding box center [858, 384] width 25 height 25
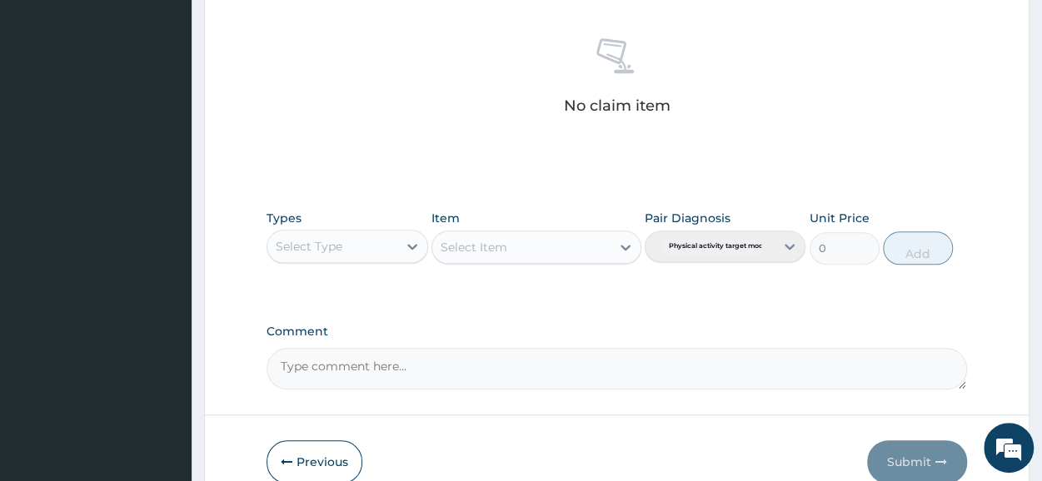
scroll to position [716, 0]
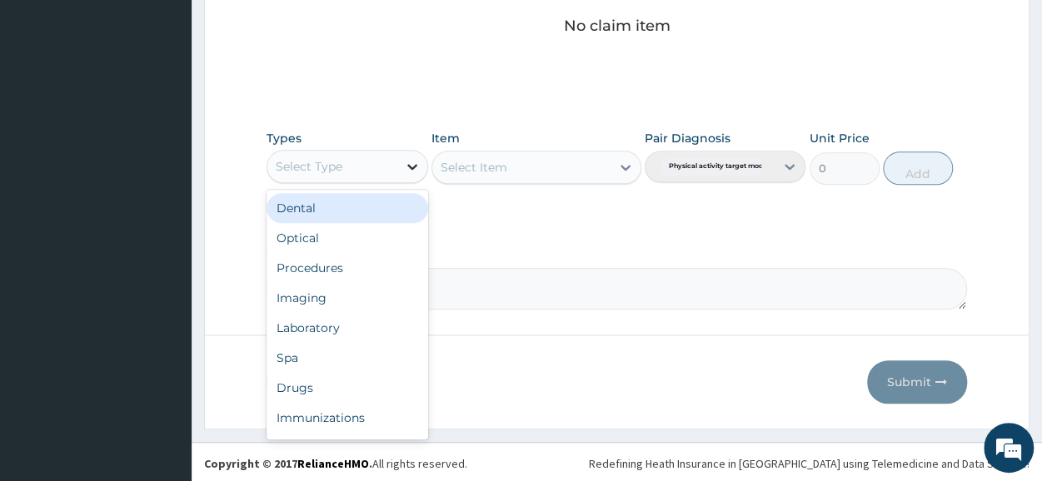
click at [410, 161] on icon at bounding box center [412, 166] width 17 height 17
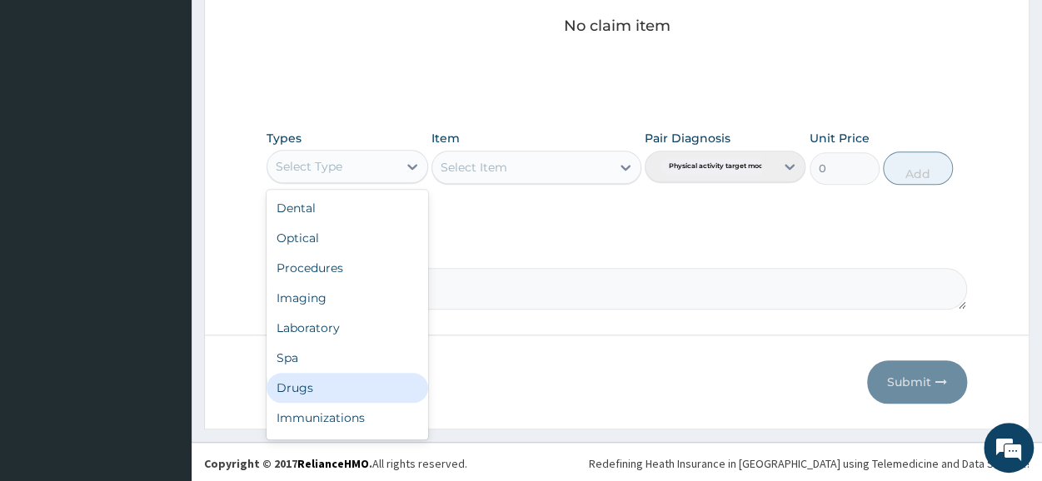
scroll to position [57, 0]
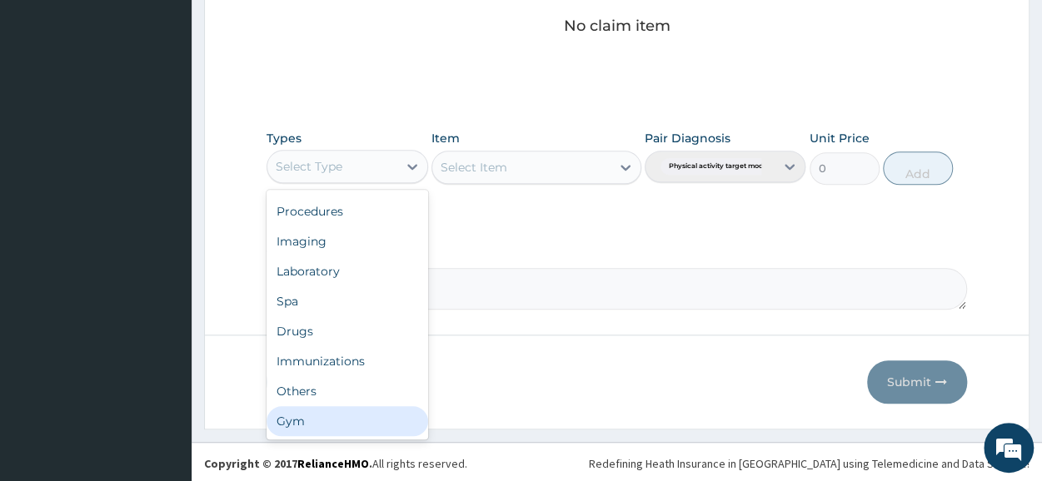
click at [322, 417] on div "Gym" at bounding box center [347, 422] width 161 height 30
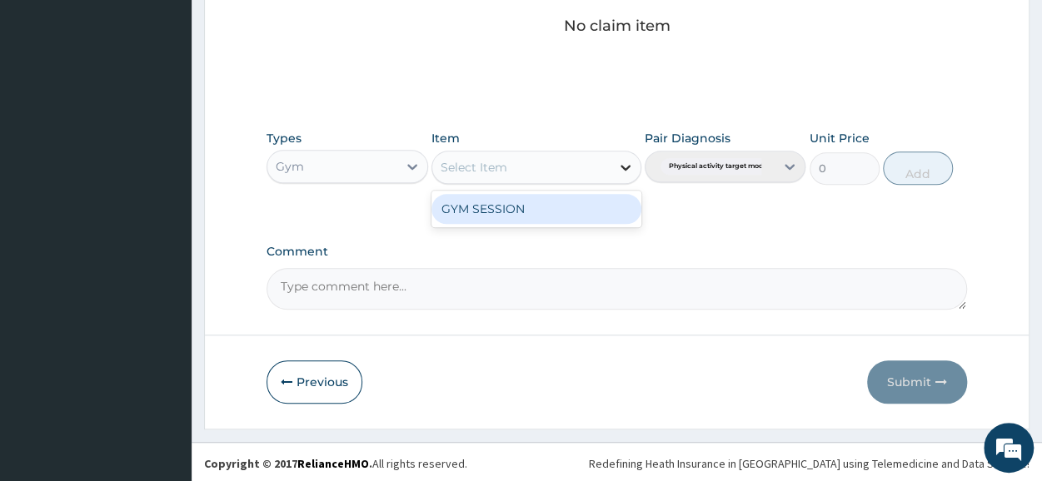
click at [620, 159] on icon at bounding box center [625, 167] width 17 height 17
click at [546, 202] on div "GYM SESSION" at bounding box center [537, 209] width 210 height 30
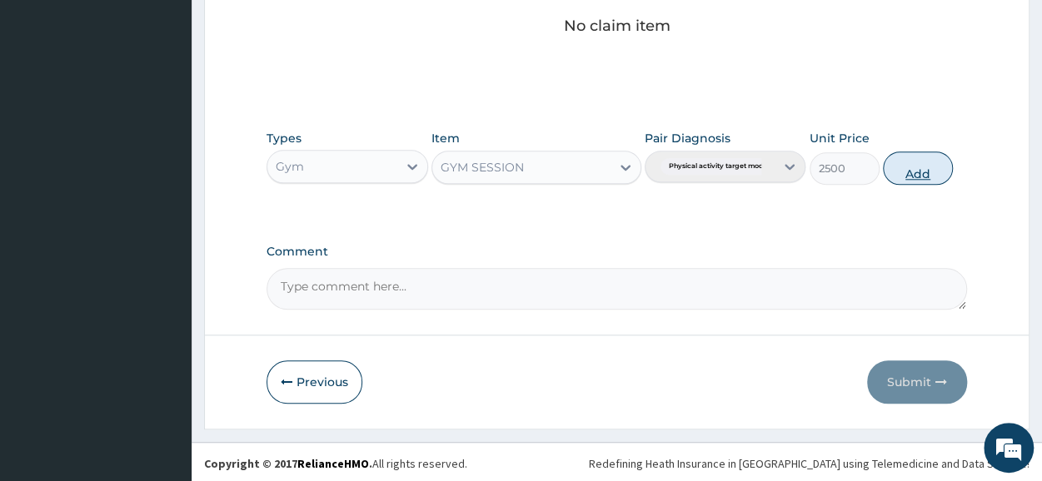
click at [935, 171] on button "Add" at bounding box center [918, 168] width 70 height 33
type input "0"
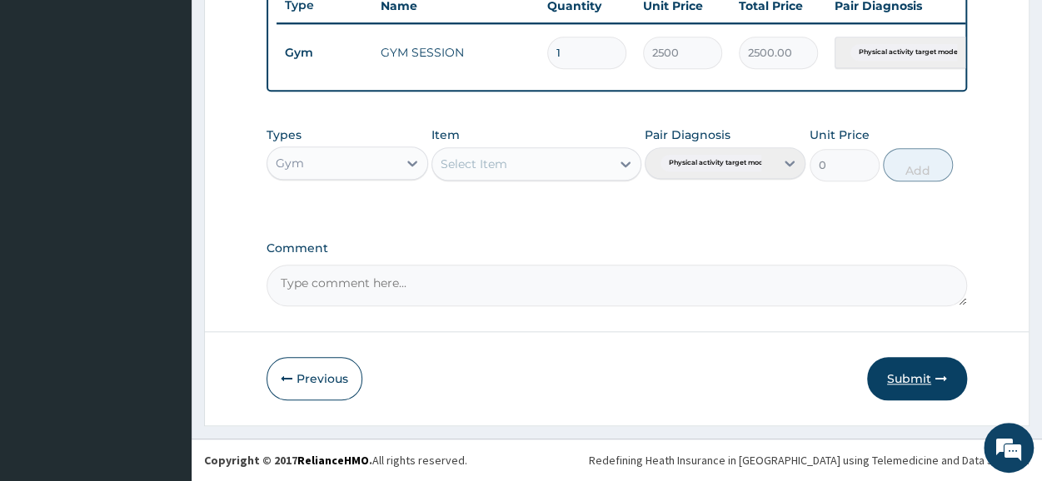
click at [911, 379] on button "Submit" at bounding box center [917, 378] width 100 height 43
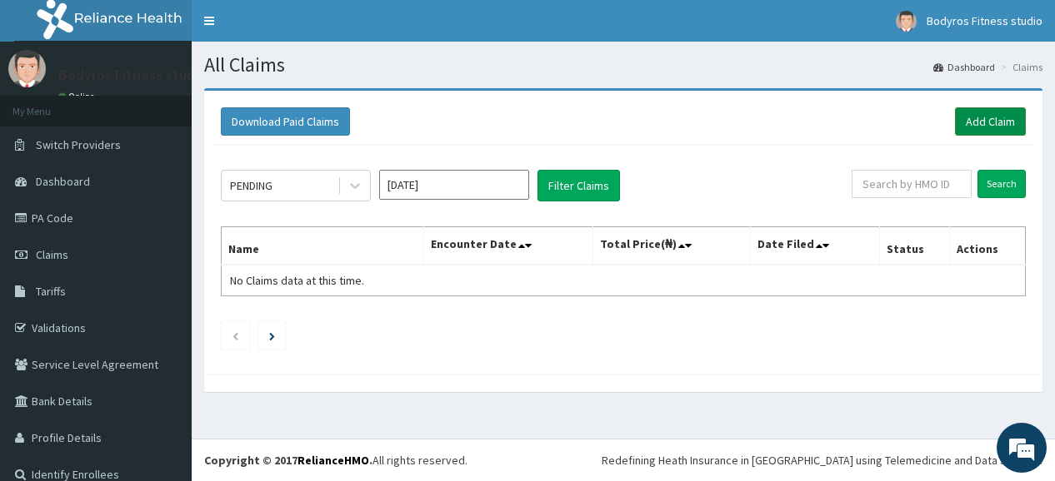
click at [976, 125] on link "Add Claim" at bounding box center [990, 121] width 71 height 28
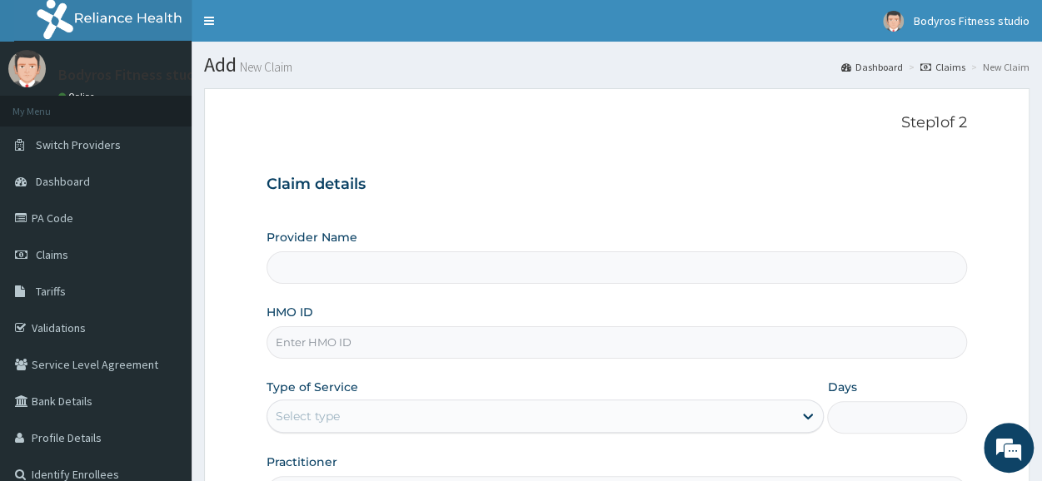
type input "Bodyrox Fitness studio - Lugbe"
type input "1"
click at [362, 339] on input "HMO ID" at bounding box center [617, 343] width 701 height 32
click at [295, 337] on input "HMO ID" at bounding box center [617, 343] width 701 height 32
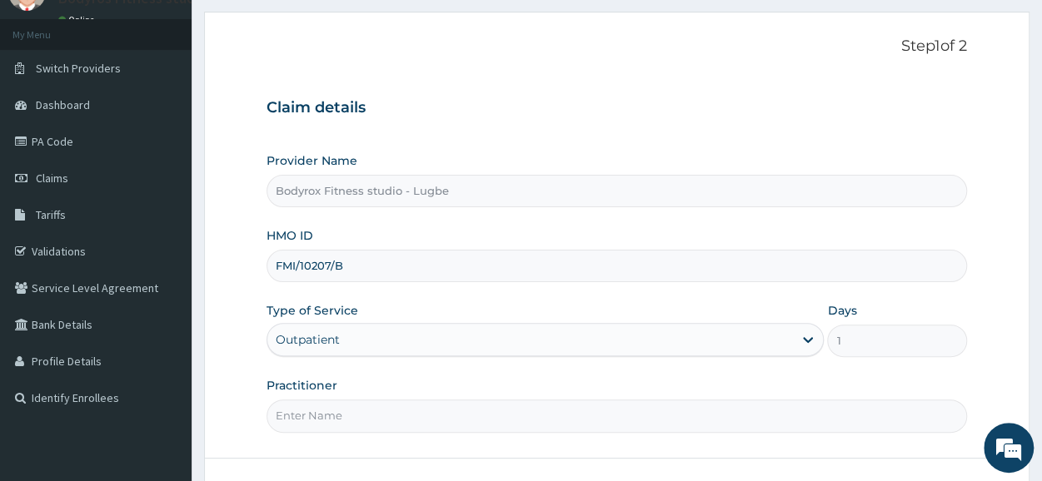
scroll to position [200, 0]
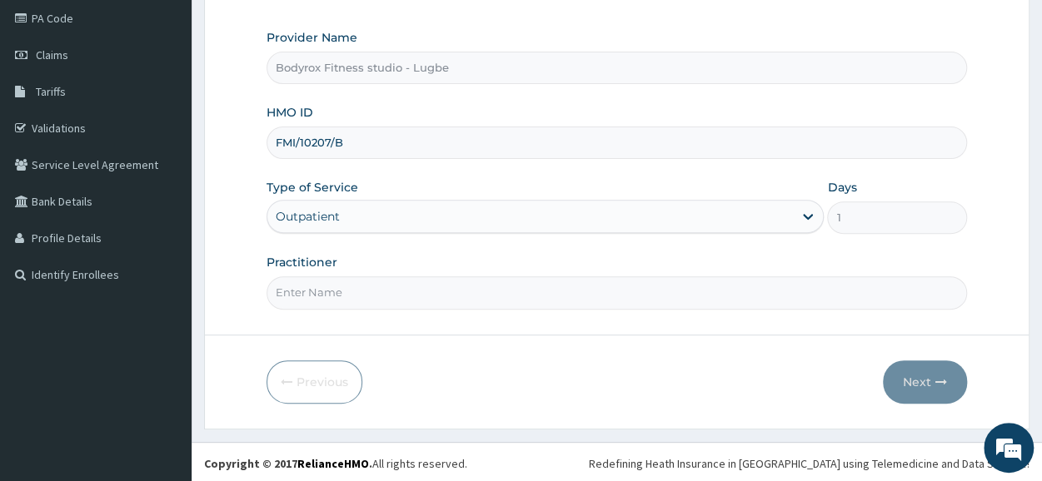
type input "FMI/10207/B"
click at [331, 287] on input "Practitioner" at bounding box center [617, 293] width 701 height 32
type input "BODYROX"
click at [896, 379] on button "Next" at bounding box center [925, 382] width 84 height 43
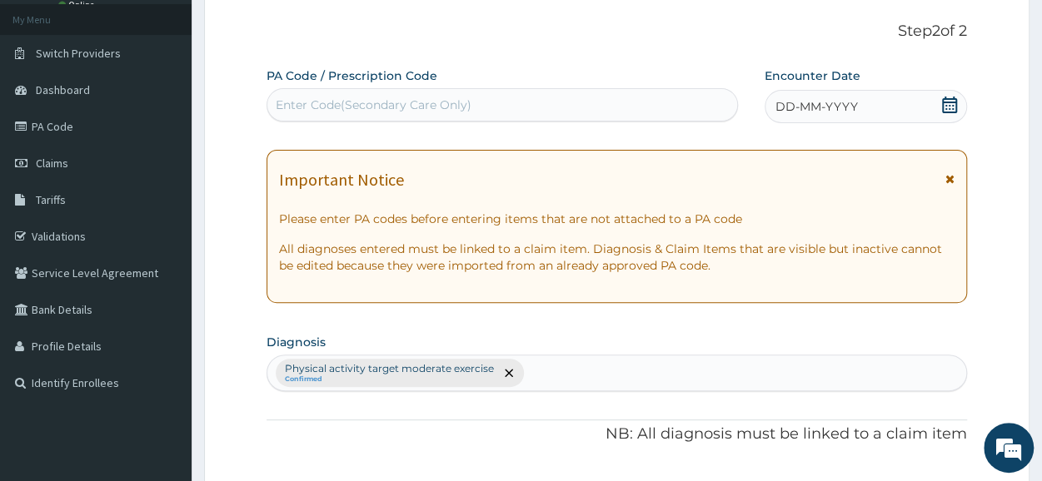
scroll to position [0, 0]
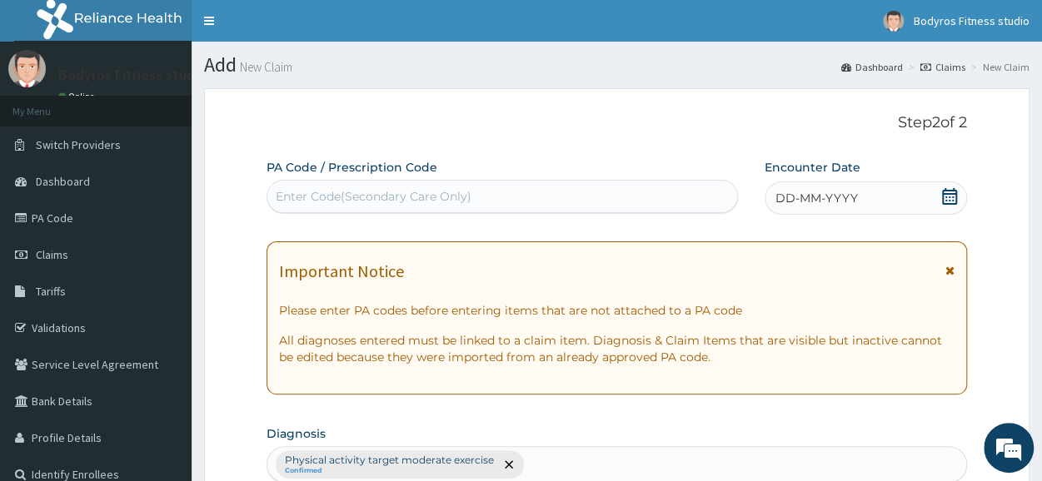
click at [413, 184] on div "Enter Code(Secondary Care Only)" at bounding box center [502, 196] width 470 height 27
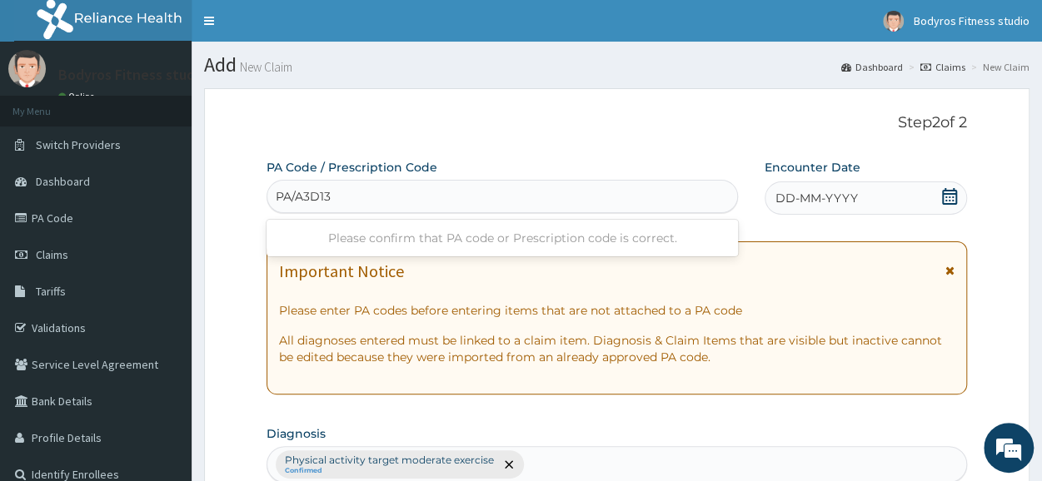
type input "PA/A3D132"
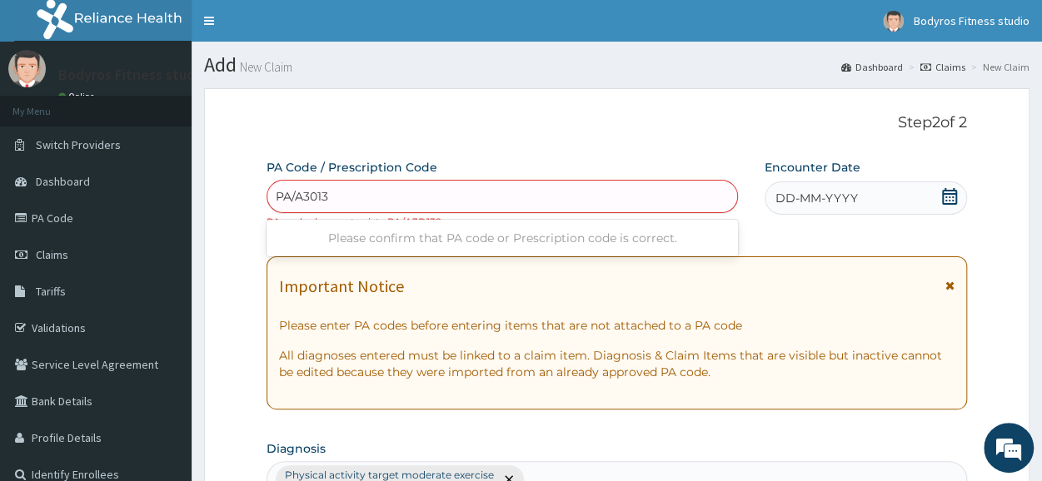
type input "PA/A30132"
type input "PA/A3OI32"
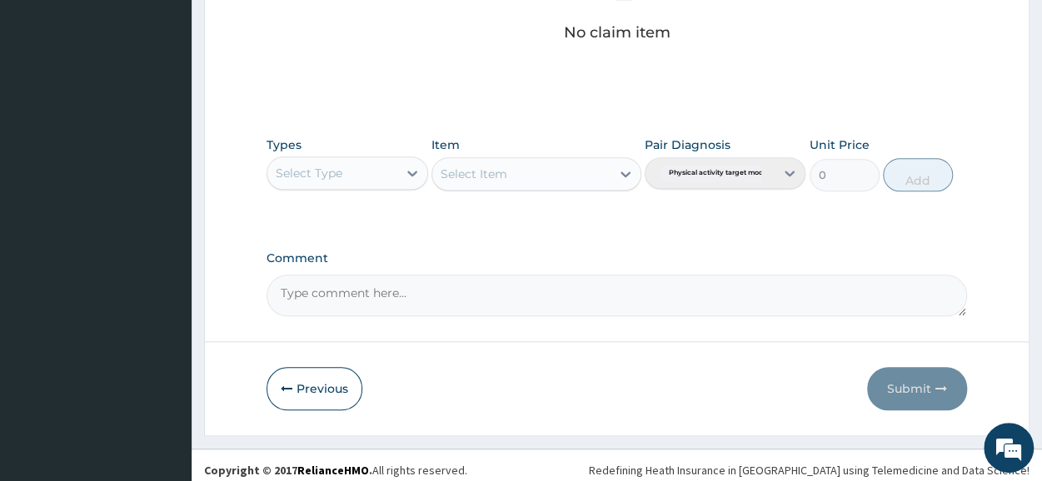
scroll to position [731, 0]
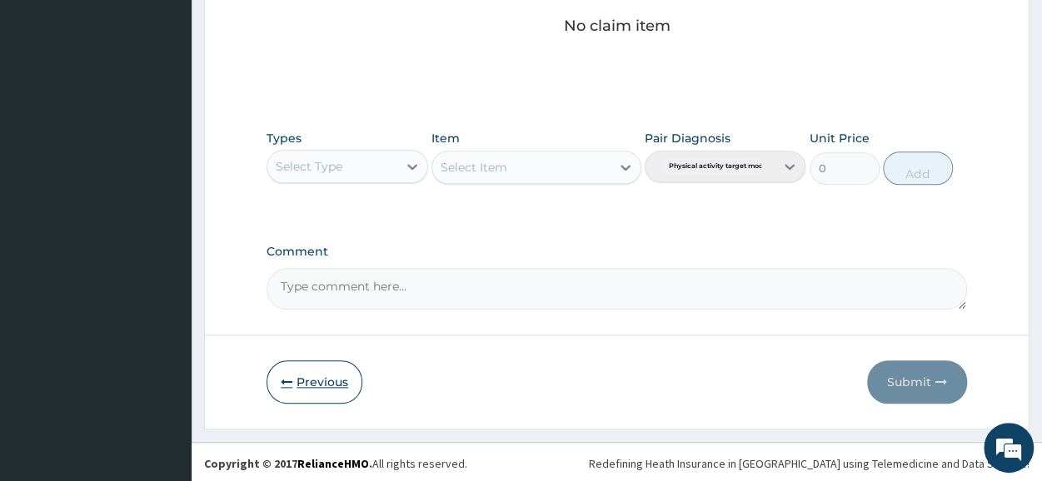
click at [335, 384] on button "Previous" at bounding box center [315, 382] width 96 height 43
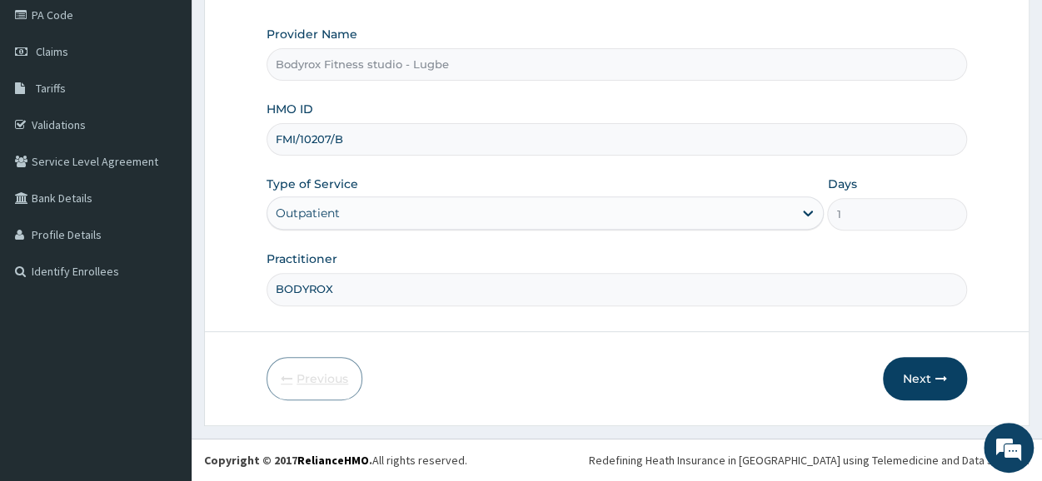
scroll to position [200, 0]
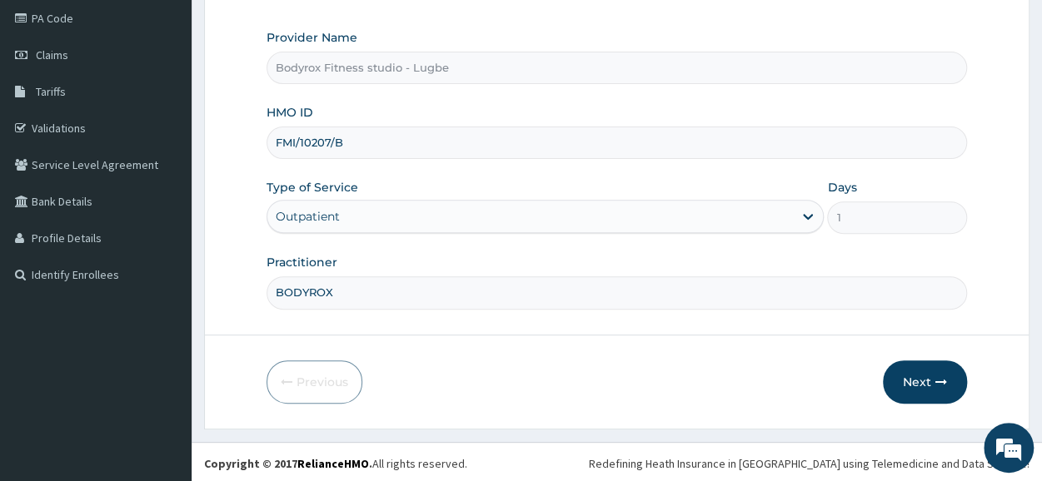
click at [370, 132] on input "FMI/10207/B" at bounding box center [617, 143] width 701 height 32
type input "F"
type input "PUB/10020/A"
click at [901, 386] on button "Next" at bounding box center [925, 382] width 84 height 43
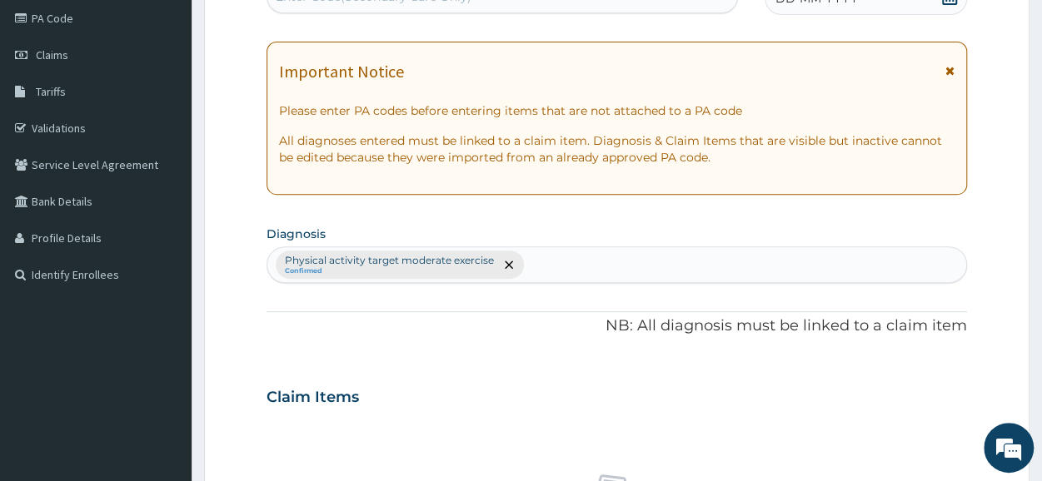
scroll to position [0, 0]
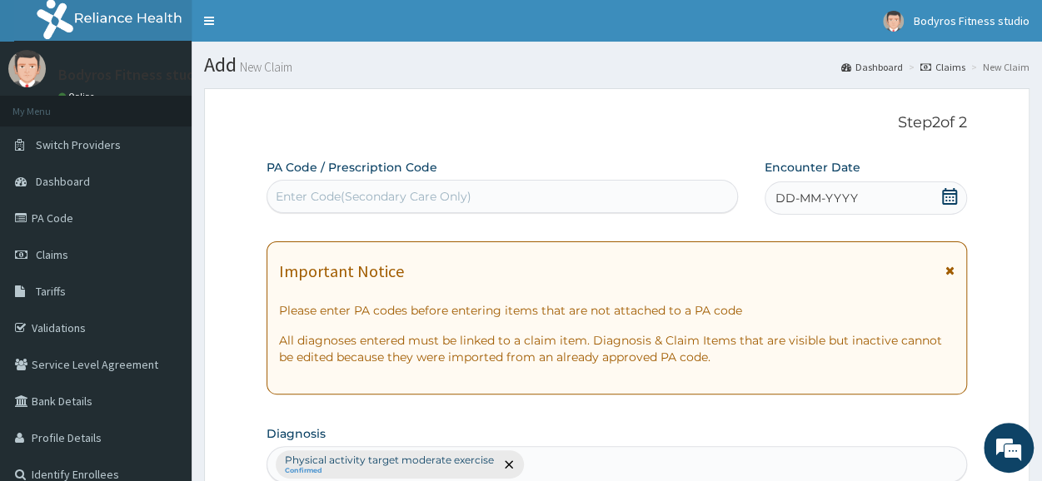
click at [415, 190] on div "Enter Code(Secondary Care Only)" at bounding box center [374, 196] width 196 height 17
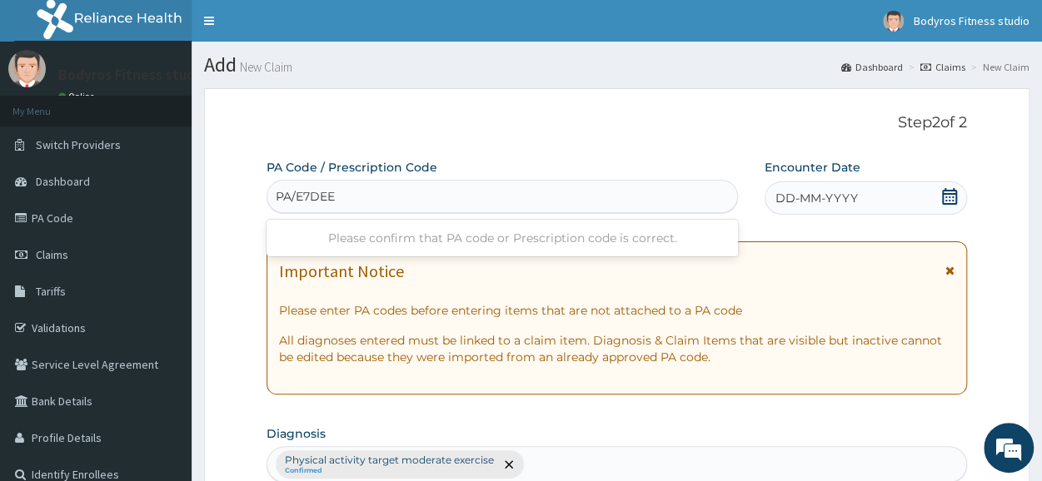
type input "PA/E7DDEE"
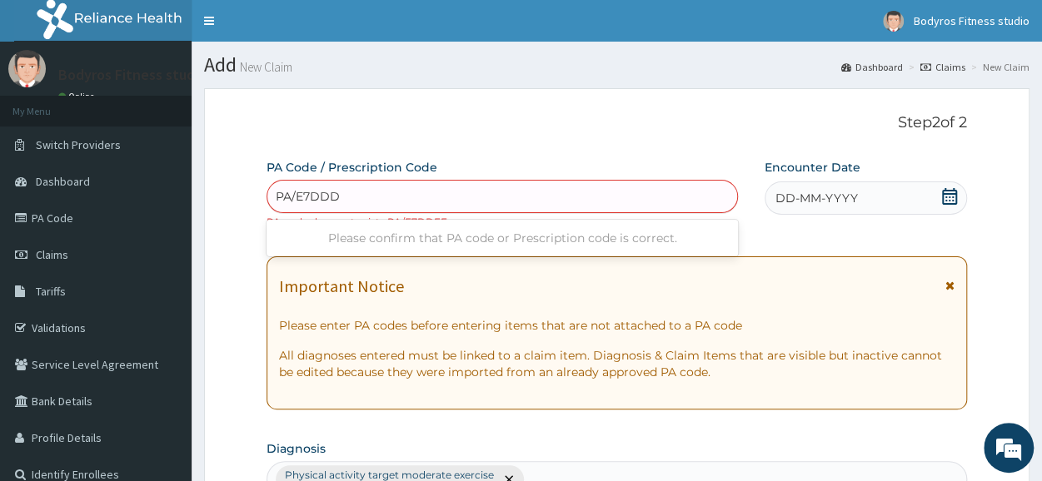
type input "PA/E7DDDE"
type input "PA/E7DEDE"
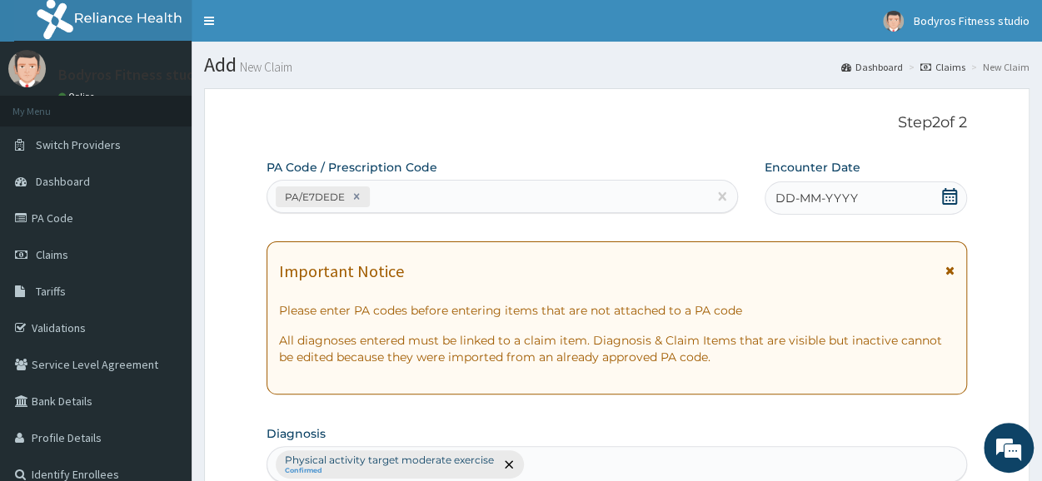
click at [946, 195] on icon at bounding box center [949, 196] width 17 height 17
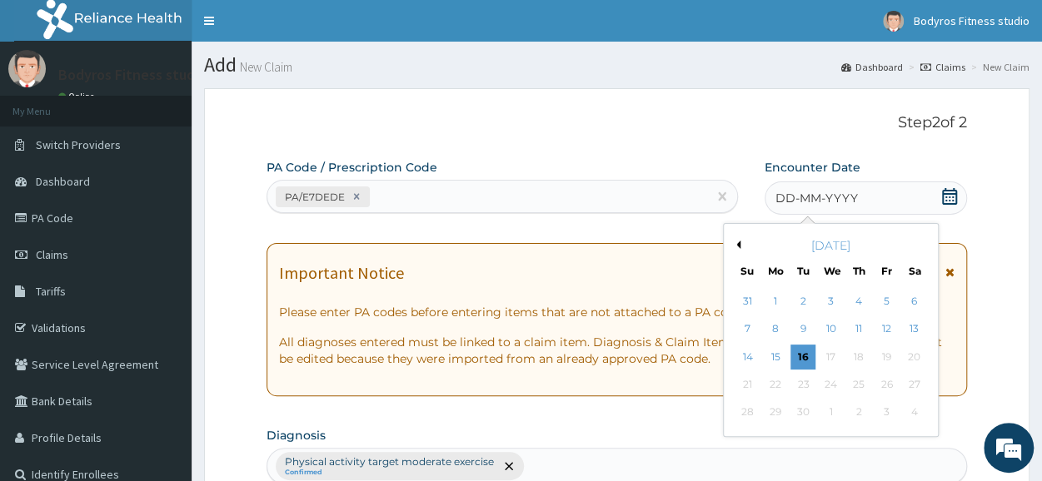
click at [736, 244] on button "Previous Month" at bounding box center [736, 245] width 8 height 8
click at [914, 384] on div "28" at bounding box center [914, 384] width 25 height 25
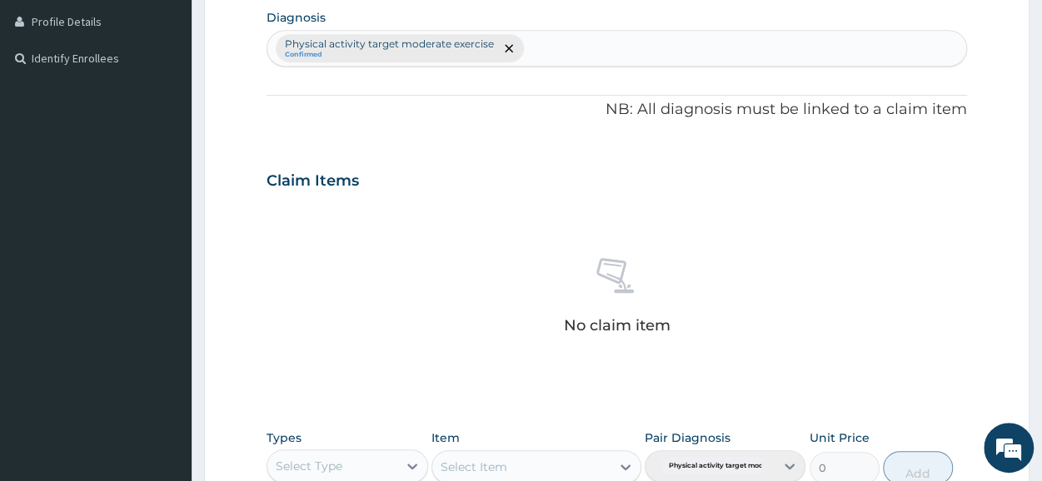
scroll to position [716, 0]
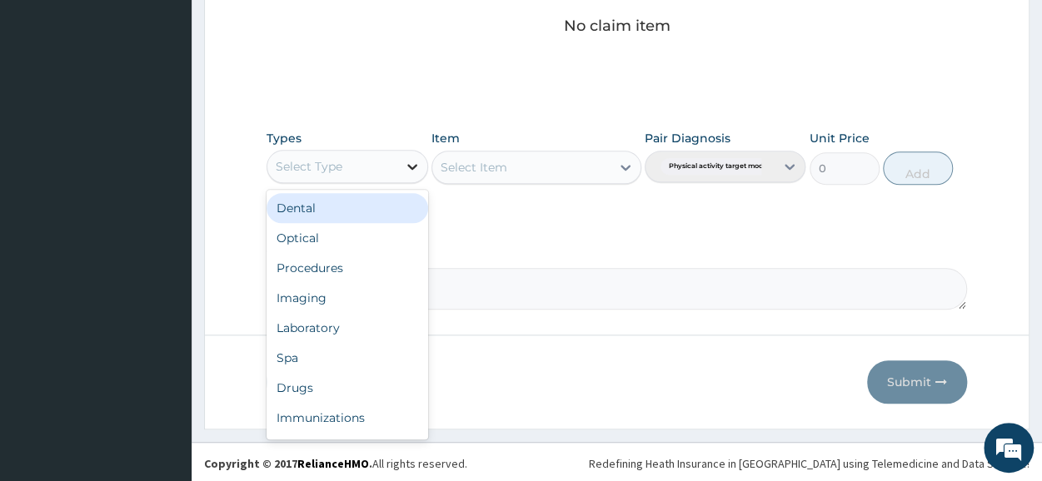
click at [408, 158] on icon at bounding box center [412, 166] width 17 height 17
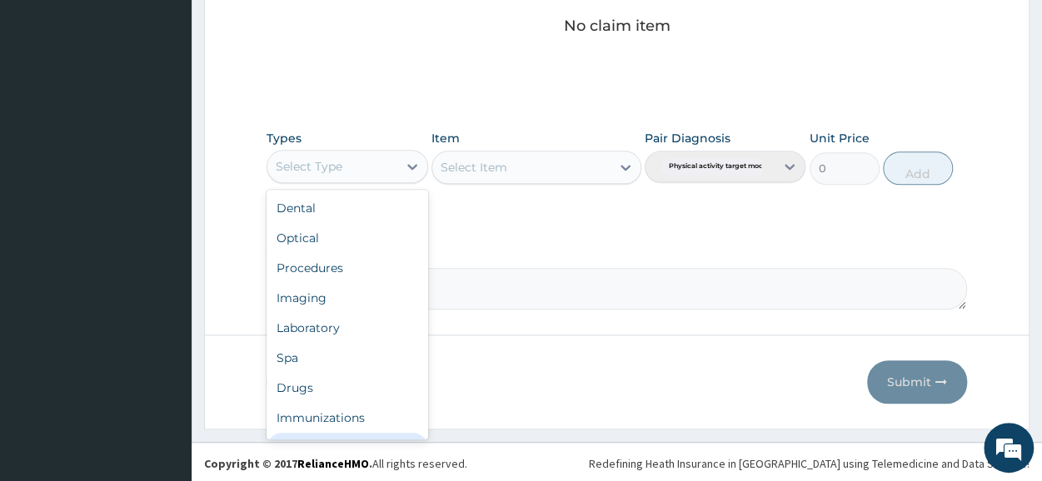
scroll to position [57, 0]
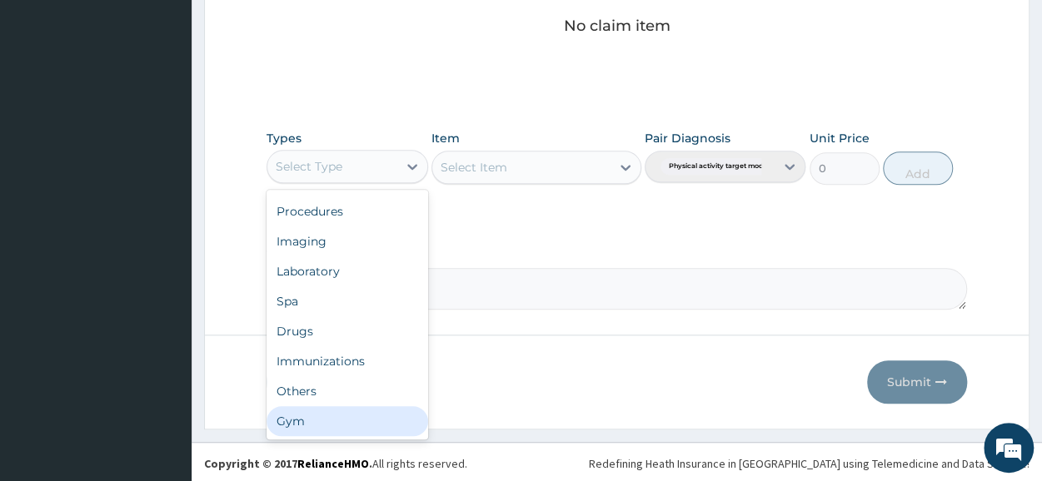
click at [340, 407] on div "Gym" at bounding box center [347, 422] width 161 height 30
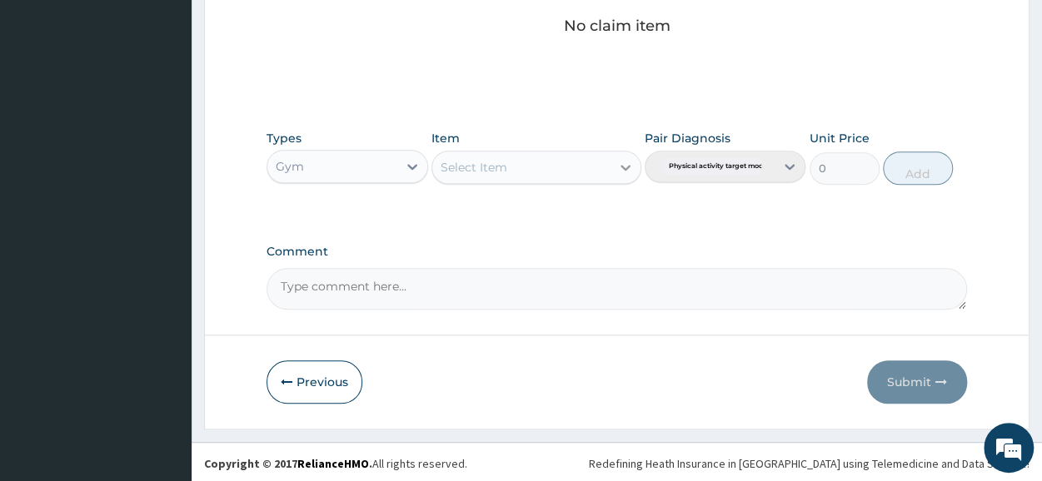
click at [627, 167] on icon at bounding box center [626, 168] width 10 height 6
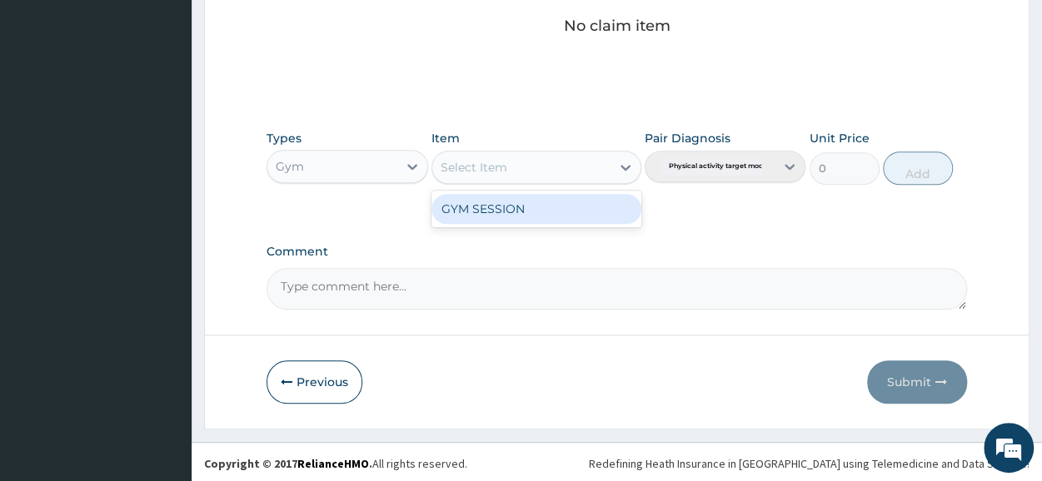
click at [588, 208] on div "GYM SESSION" at bounding box center [537, 209] width 210 height 30
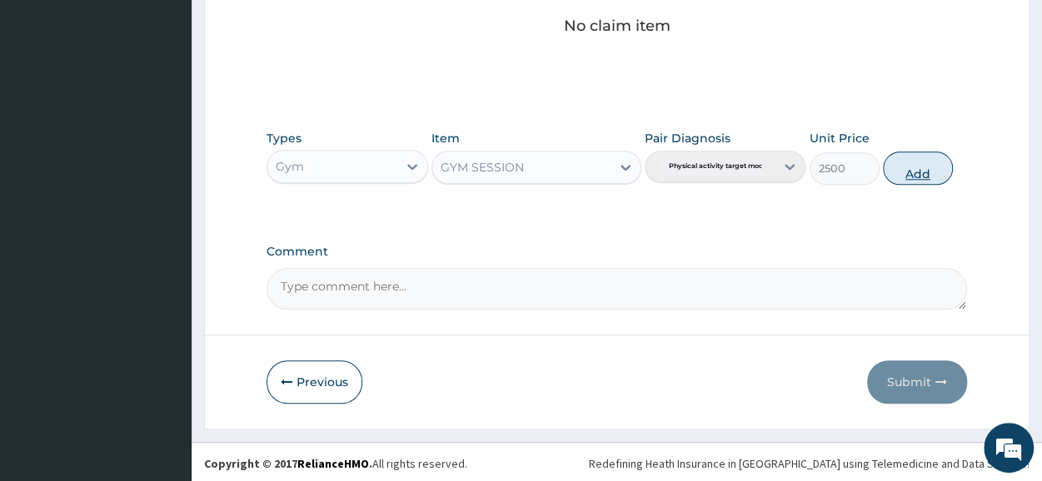
click at [945, 162] on button "Add" at bounding box center [918, 168] width 70 height 33
type input "0"
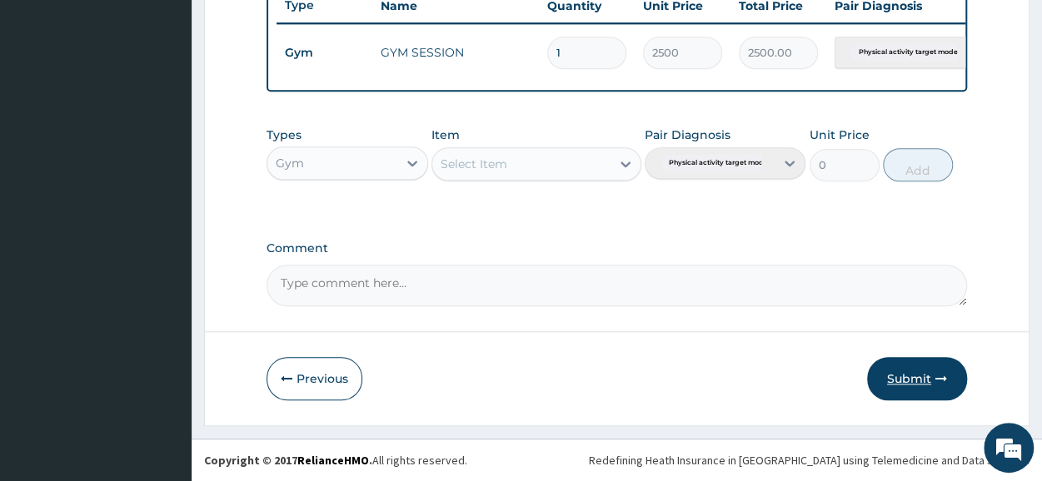
click at [900, 385] on button "Submit" at bounding box center [917, 378] width 100 height 43
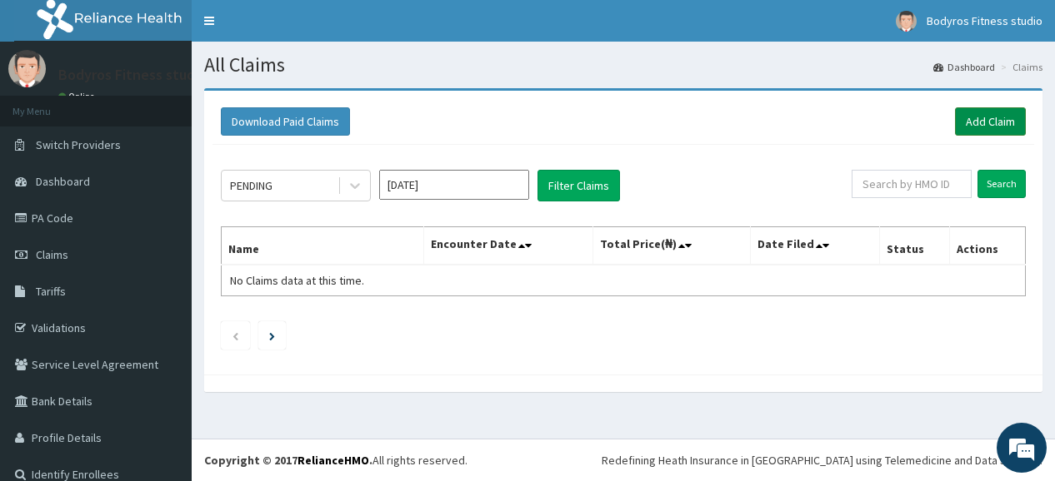
click at [1001, 118] on link "Add Claim" at bounding box center [990, 121] width 71 height 28
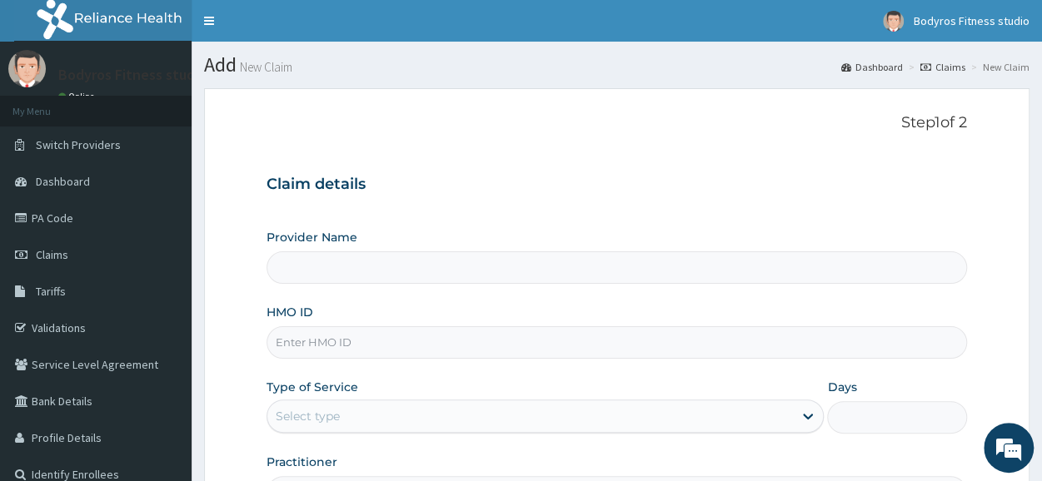
scroll to position [200, 0]
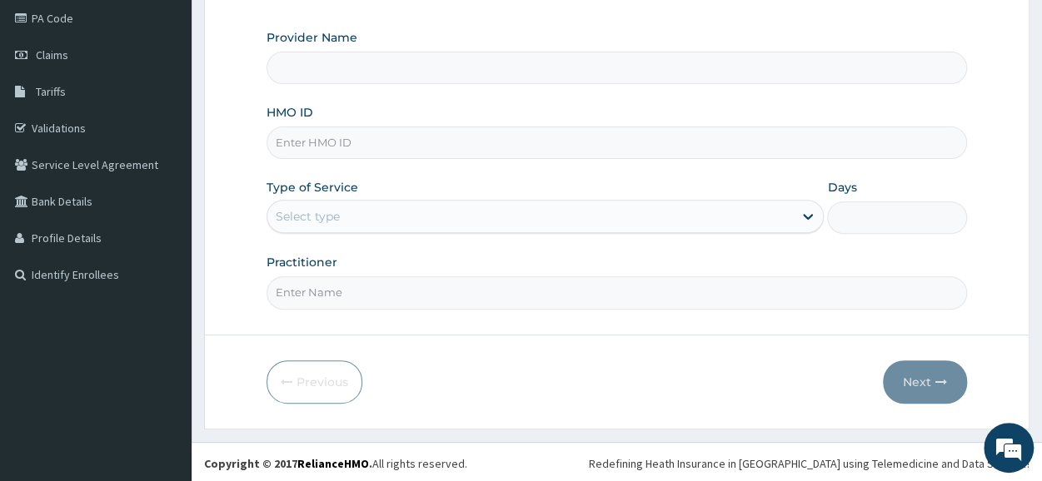
type input "Bodyrox Fitness studio - Lugbe"
type input "1"
click at [347, 146] on input "HMO ID" at bounding box center [617, 143] width 701 height 32
type input "SMD/10016/A"
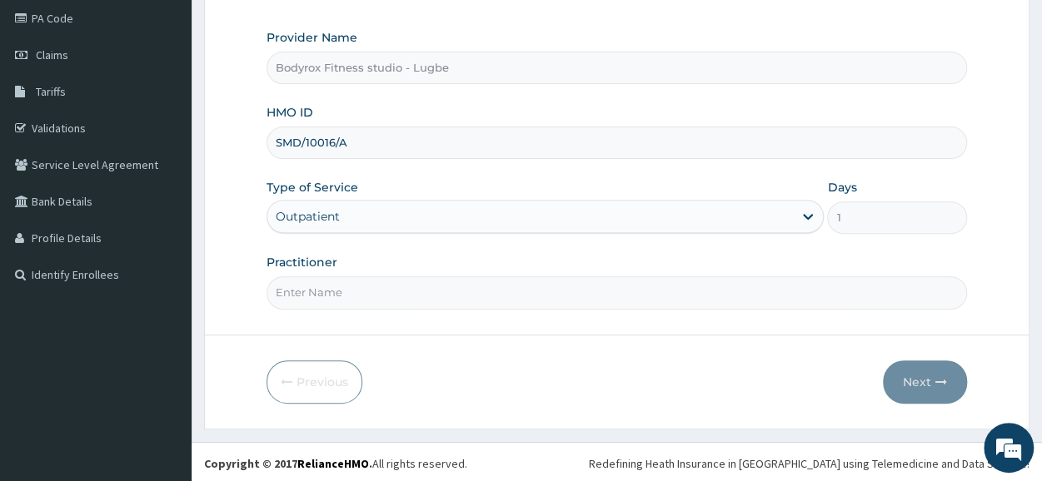
click at [368, 289] on input "Practitioner" at bounding box center [617, 293] width 701 height 32
click at [375, 292] on input "Practitioner" at bounding box center [617, 293] width 701 height 32
type input "BODYROX"
click at [911, 376] on button "Next" at bounding box center [925, 382] width 84 height 43
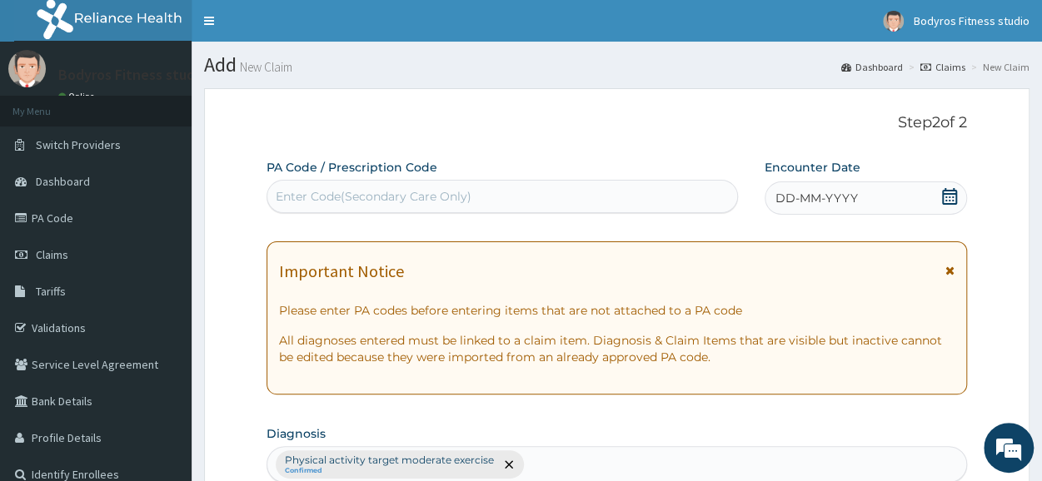
click at [396, 188] on div "Enter Code(Secondary Care Only)" at bounding box center [374, 196] width 196 height 17
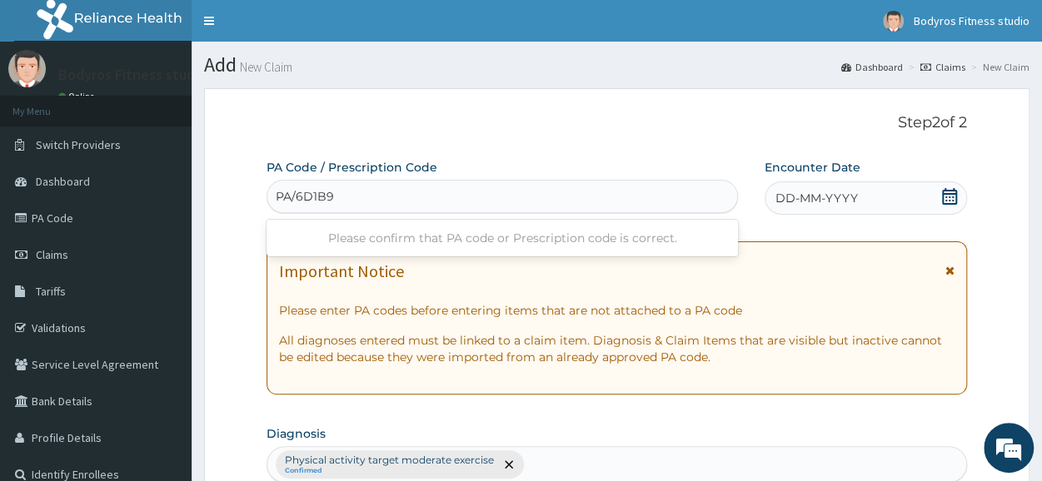
type input "PA/6D1B91"
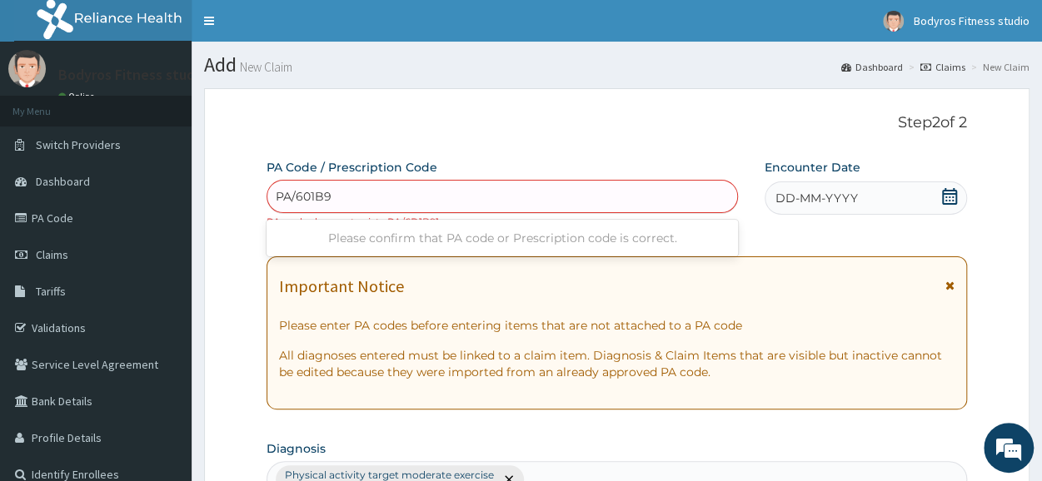
type input "PA/601B91"
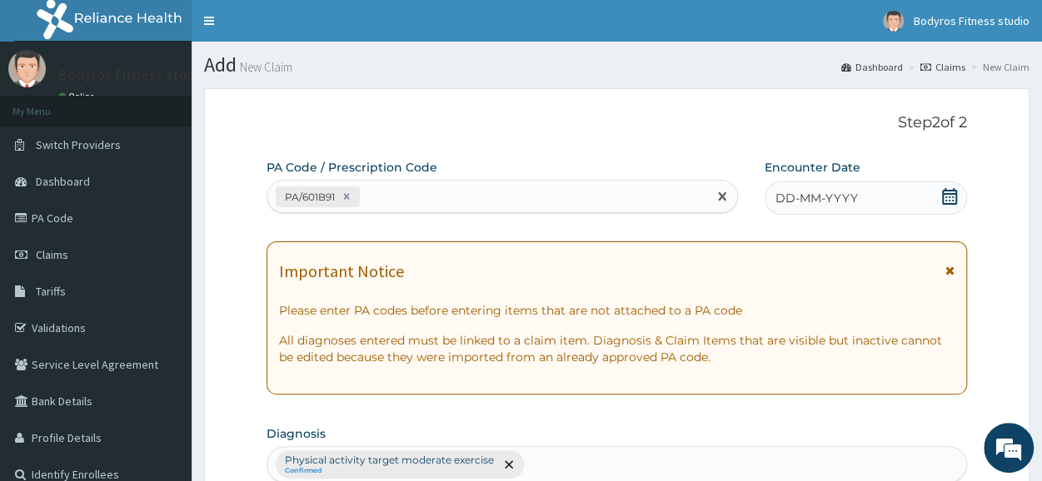
click at [956, 201] on icon at bounding box center [949, 196] width 15 height 17
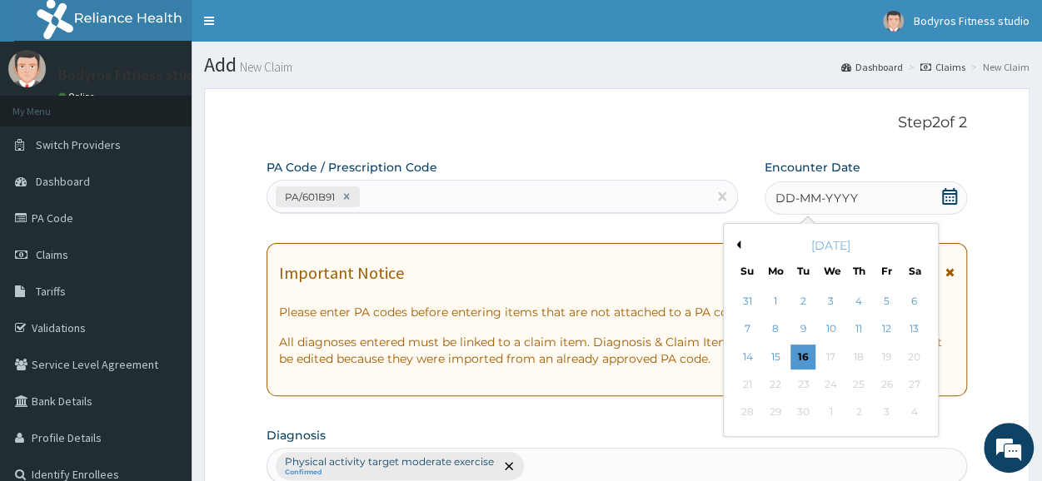
click at [735, 242] on button "Previous Month" at bounding box center [736, 245] width 8 height 8
click at [822, 298] on div "2" at bounding box center [831, 301] width 25 height 25
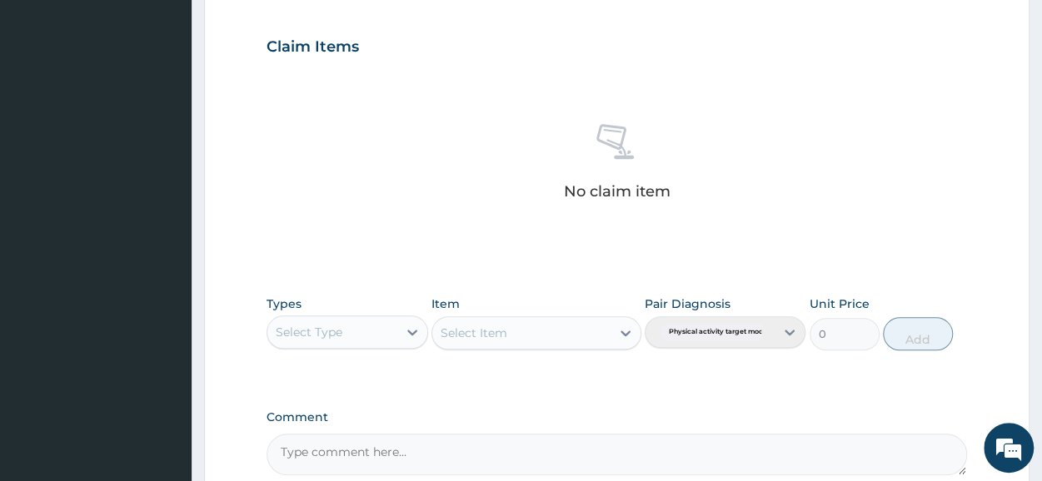
scroll to position [716, 0]
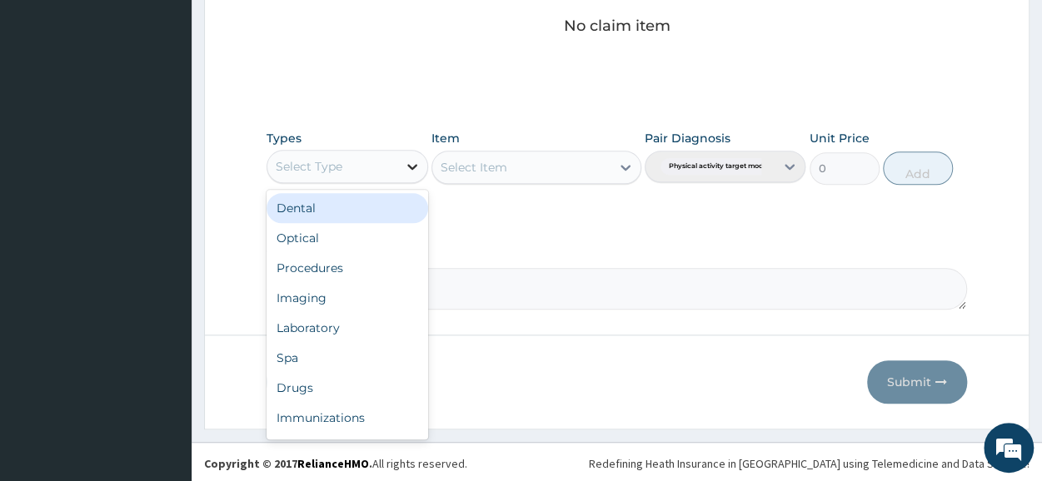
click at [402, 161] on div at bounding box center [412, 167] width 30 height 30
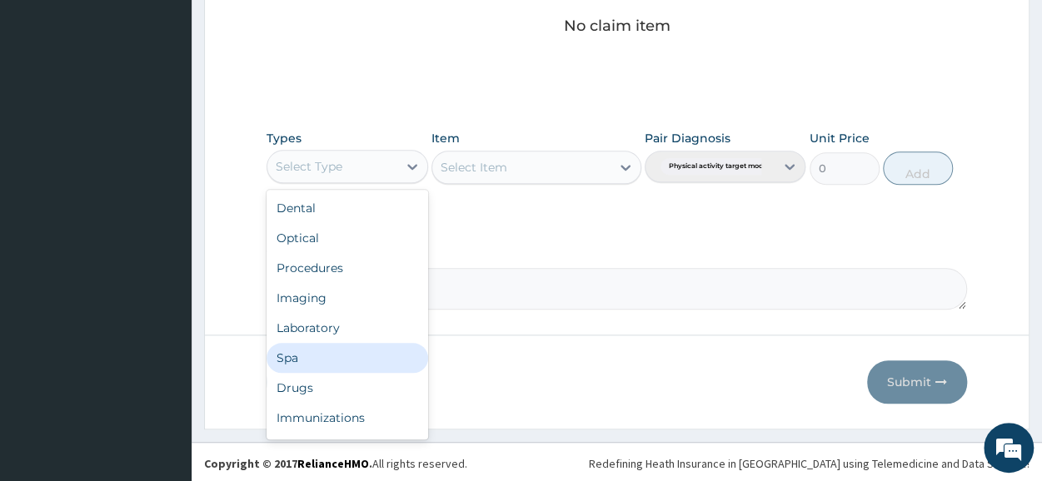
scroll to position [57, 0]
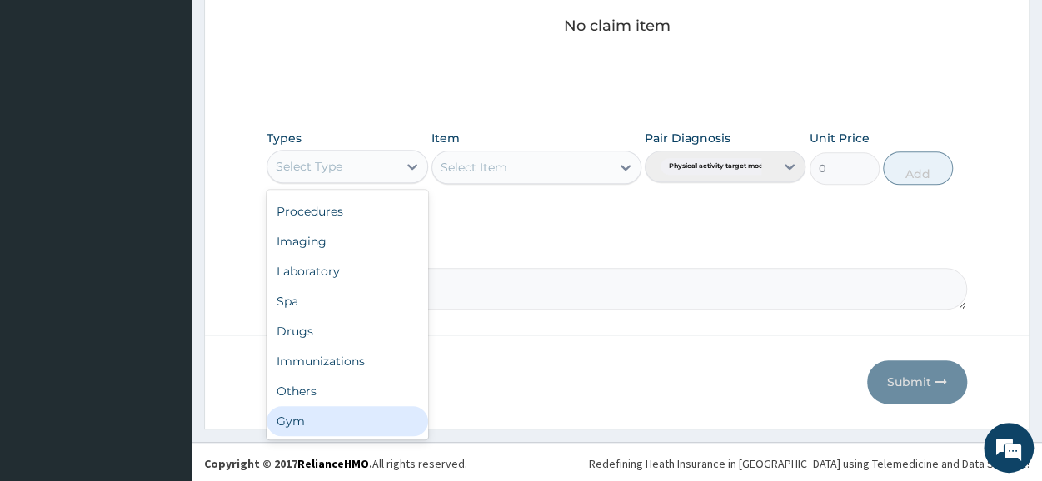
click at [342, 412] on div "Gym" at bounding box center [347, 422] width 161 height 30
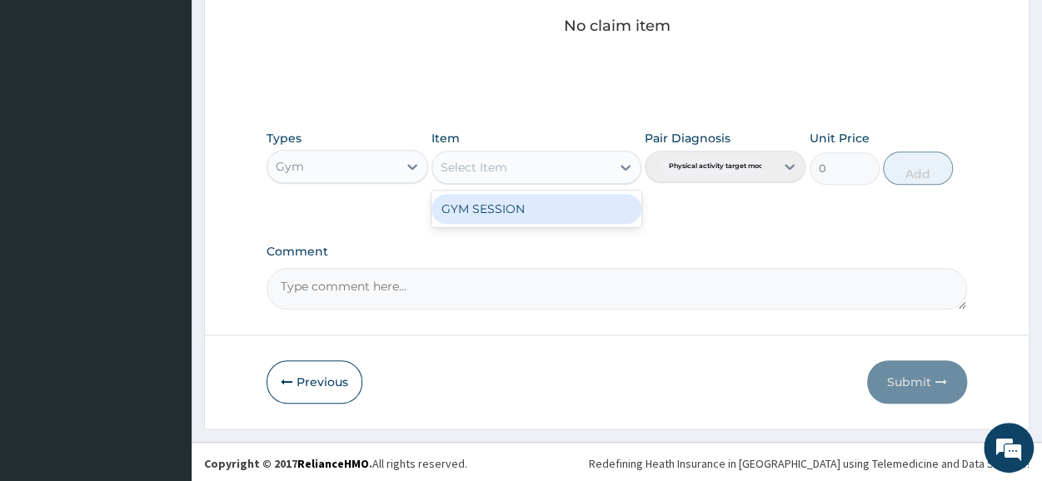
click at [621, 166] on icon at bounding box center [625, 167] width 17 height 17
click at [585, 202] on div "GYM SESSION" at bounding box center [537, 209] width 210 height 30
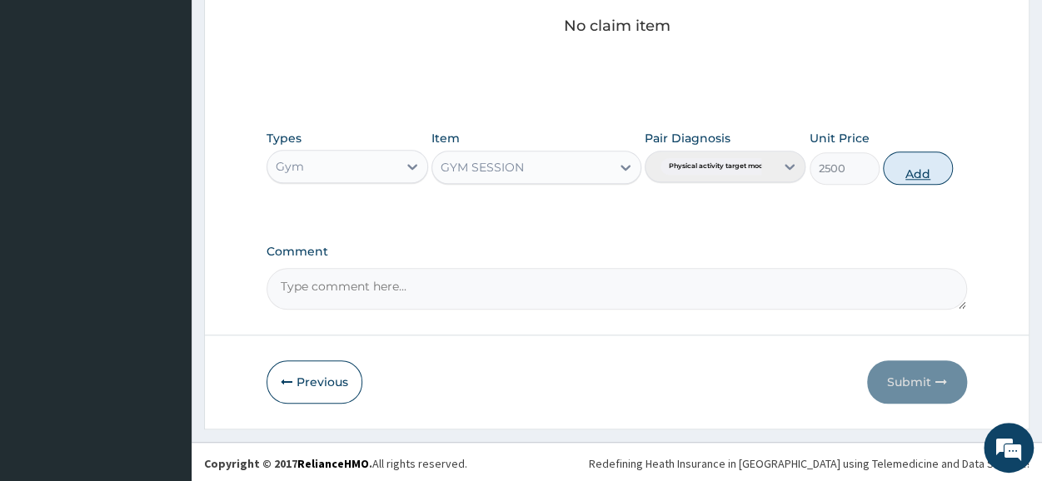
click at [922, 162] on button "Add" at bounding box center [918, 168] width 70 height 33
type input "0"
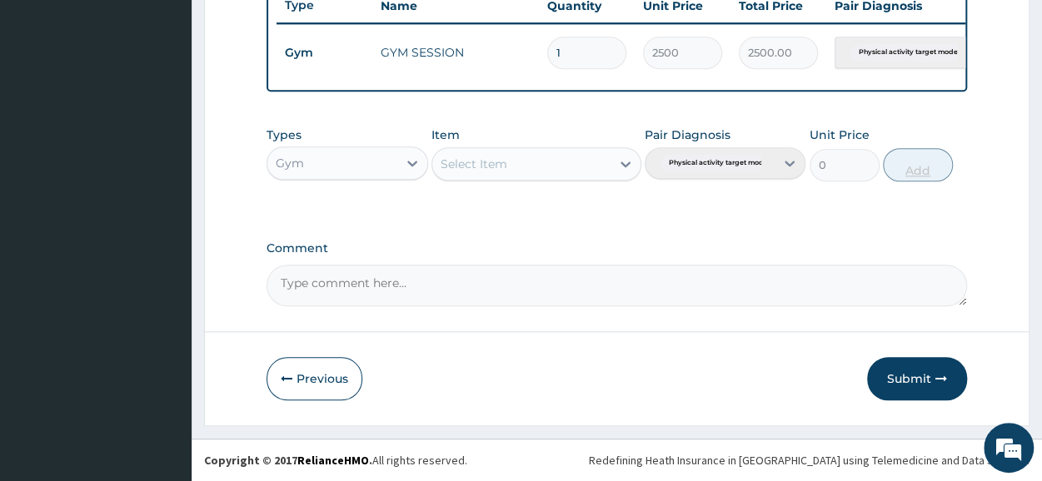
scroll to position [651, 0]
click at [900, 386] on button "Submit" at bounding box center [917, 378] width 100 height 43
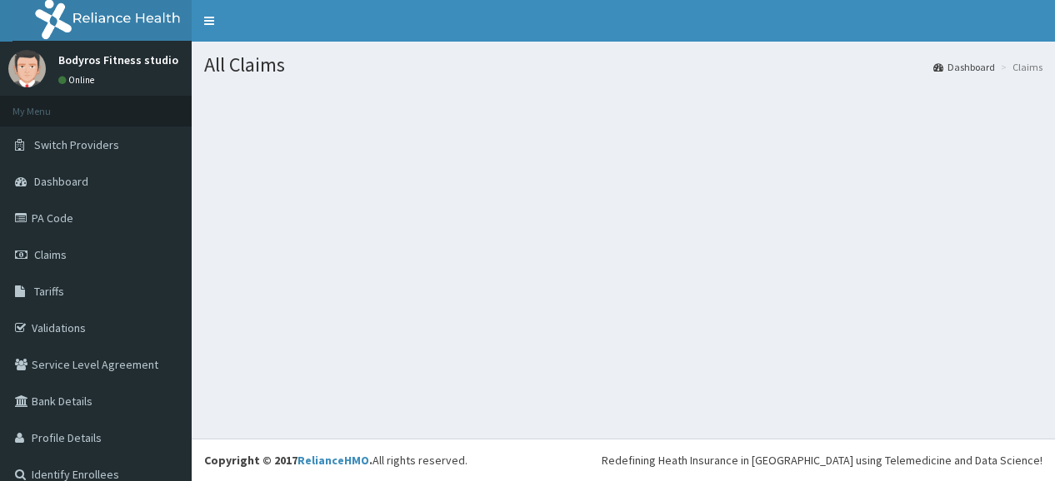
click at [407, 159] on section at bounding box center [623, 180] width 863 height 208
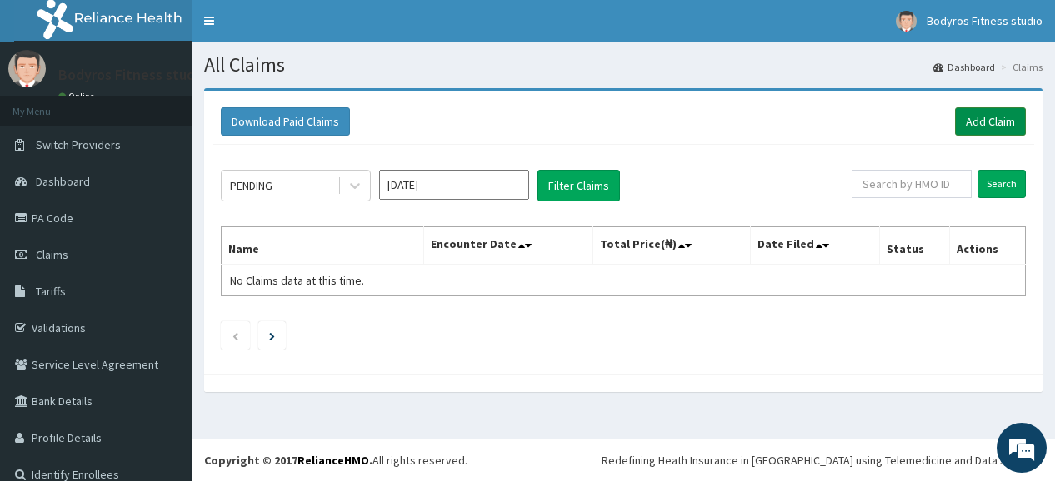
click at [968, 122] on link "Add Claim" at bounding box center [990, 121] width 71 height 28
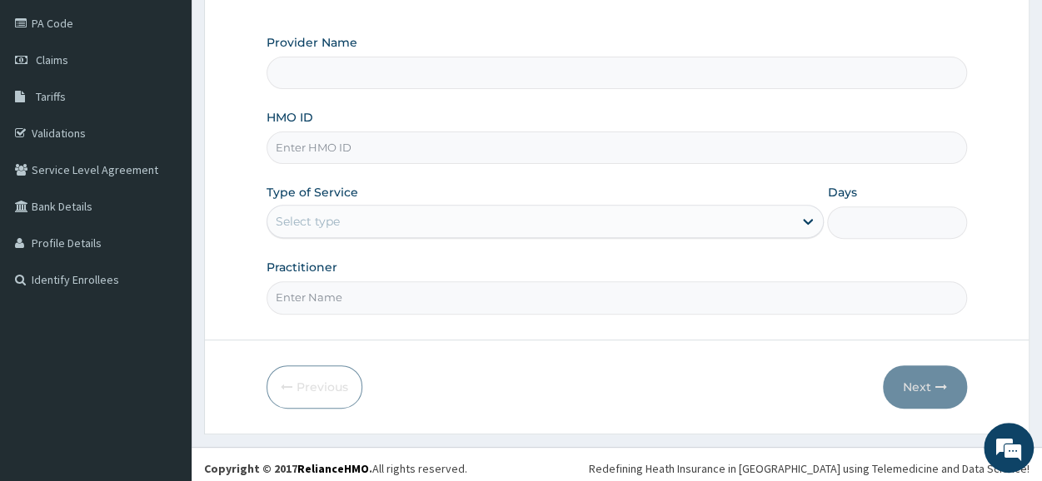
scroll to position [200, 0]
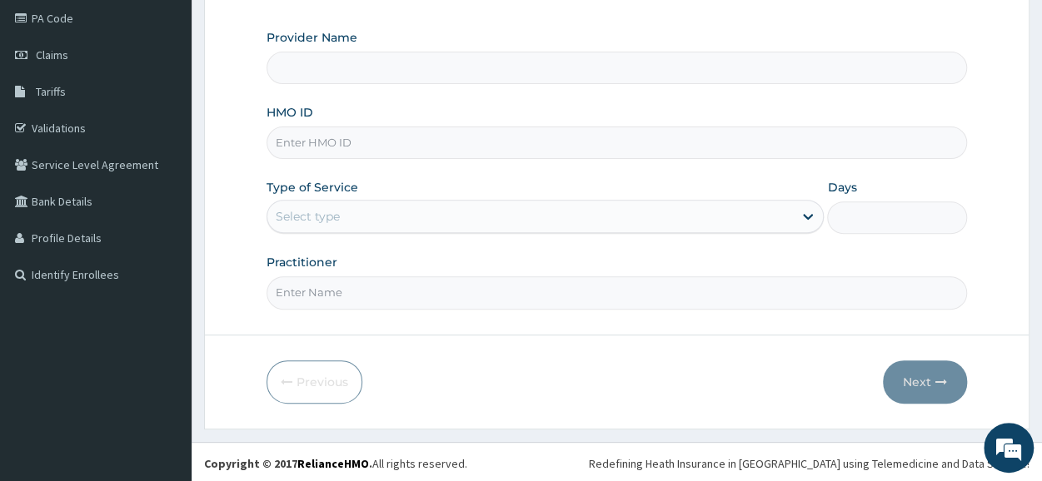
type input "Bodyrox Fitness studio - Lugbe"
type input "1"
click at [413, 141] on input "HMO ID" at bounding box center [617, 143] width 701 height 32
click at [387, 142] on input "FMI/10207/b" at bounding box center [617, 143] width 701 height 32
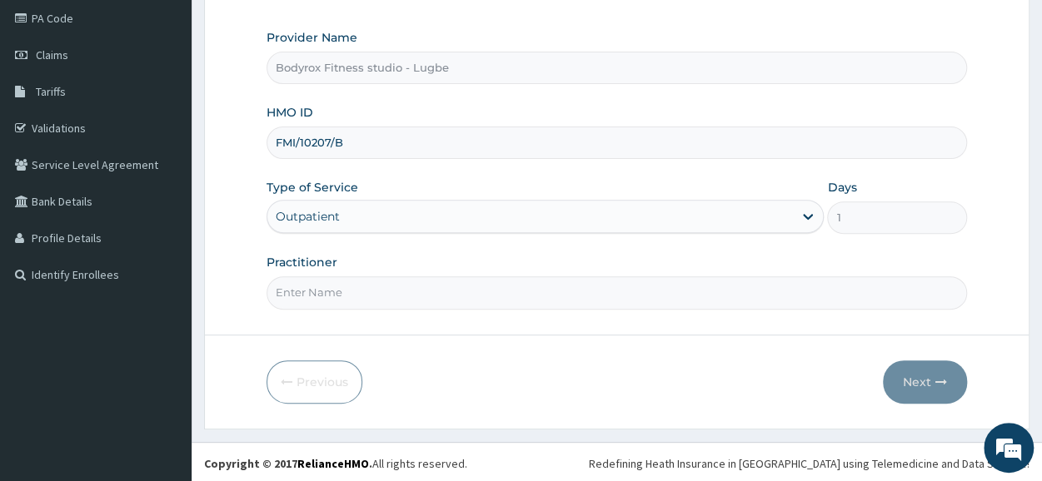
type input "FMI/10207/B"
click at [288, 295] on input "Practitioner" at bounding box center [617, 293] width 701 height 32
type input "BODYROX"
click at [910, 375] on button "Next" at bounding box center [925, 382] width 84 height 43
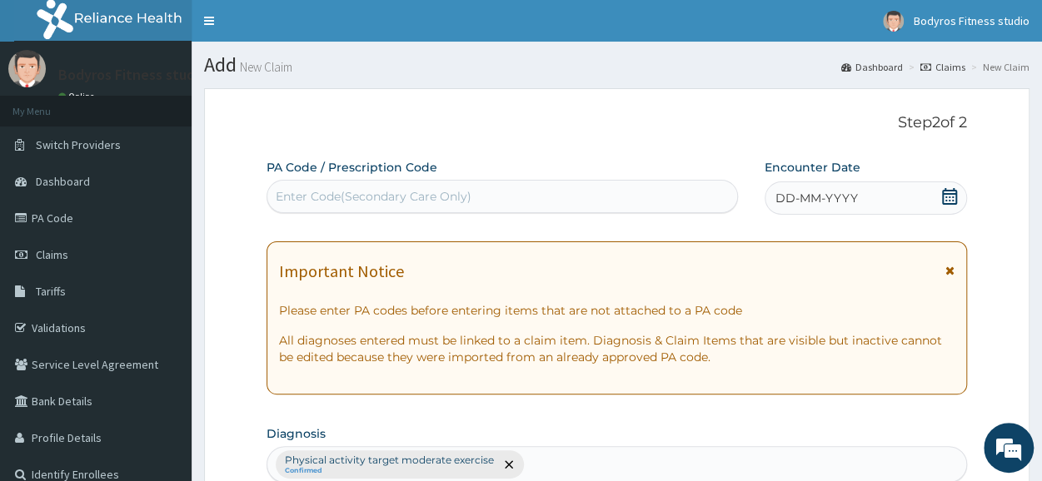
click at [442, 181] on div "Enter Code(Secondary Care Only)" at bounding box center [503, 196] width 472 height 33
click at [422, 200] on div "Enter Code(Secondary Care Only)" at bounding box center [374, 196] width 196 height 17
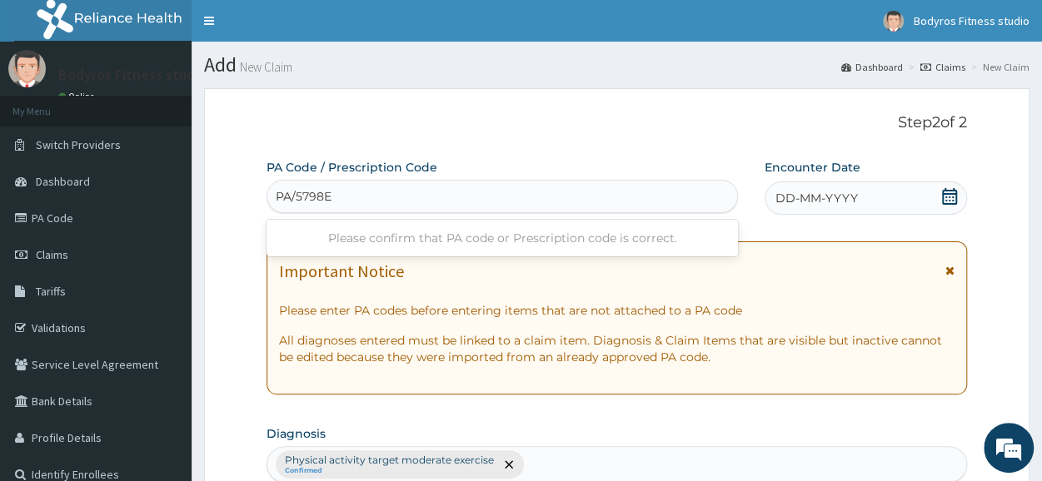
type input "PA/5798EC"
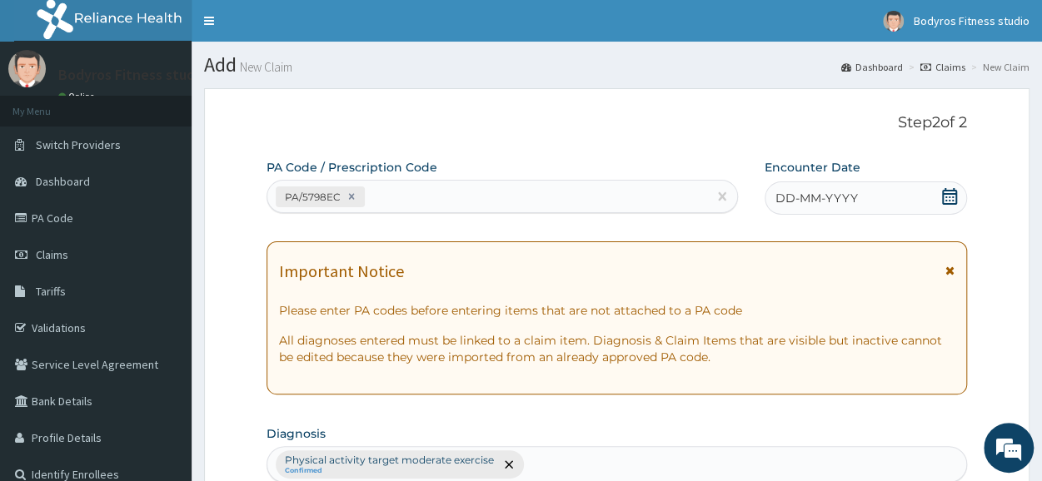
click at [951, 196] on icon at bounding box center [949, 196] width 17 height 17
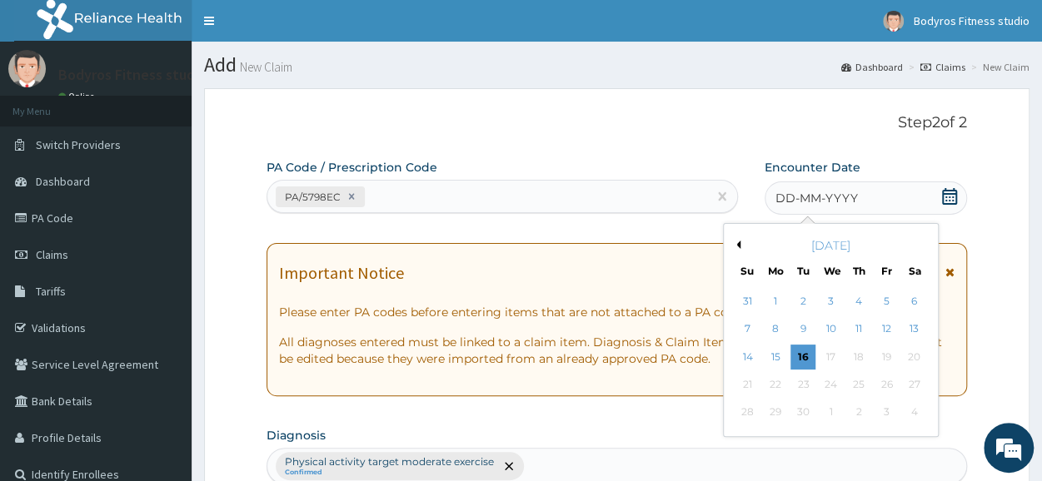
click at [734, 246] on button "Previous Month" at bounding box center [736, 245] width 8 height 8
click at [908, 302] on div "5" at bounding box center [914, 301] width 25 height 25
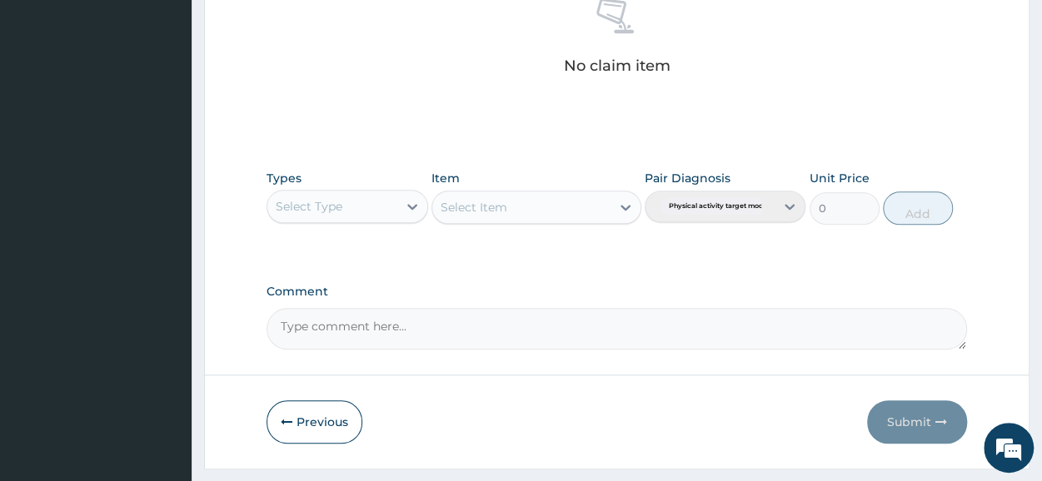
scroll to position [716, 0]
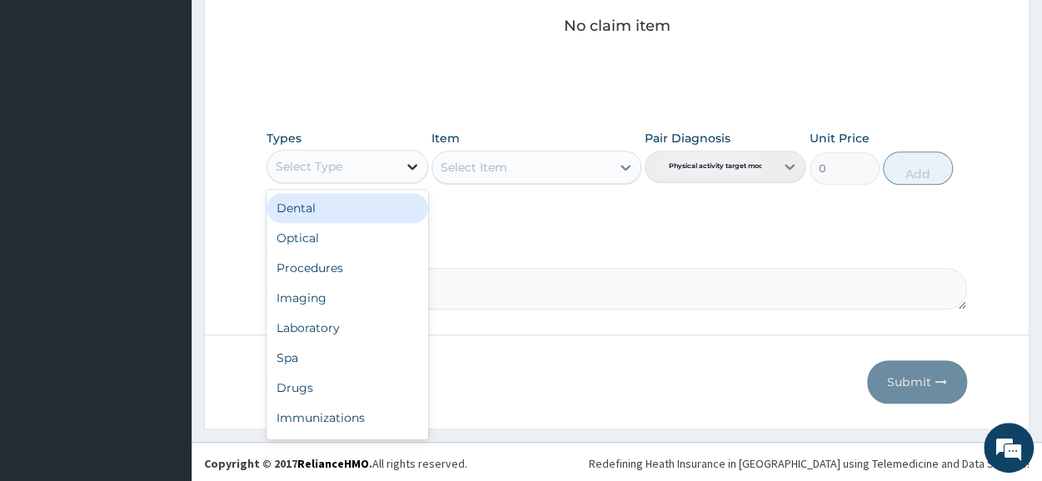
click at [409, 162] on icon at bounding box center [412, 166] width 17 height 17
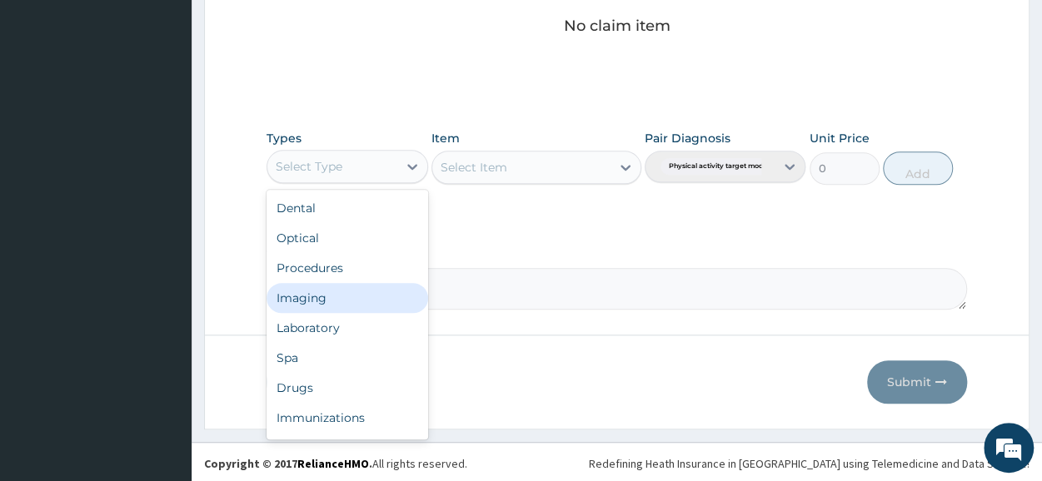
scroll to position [57, 0]
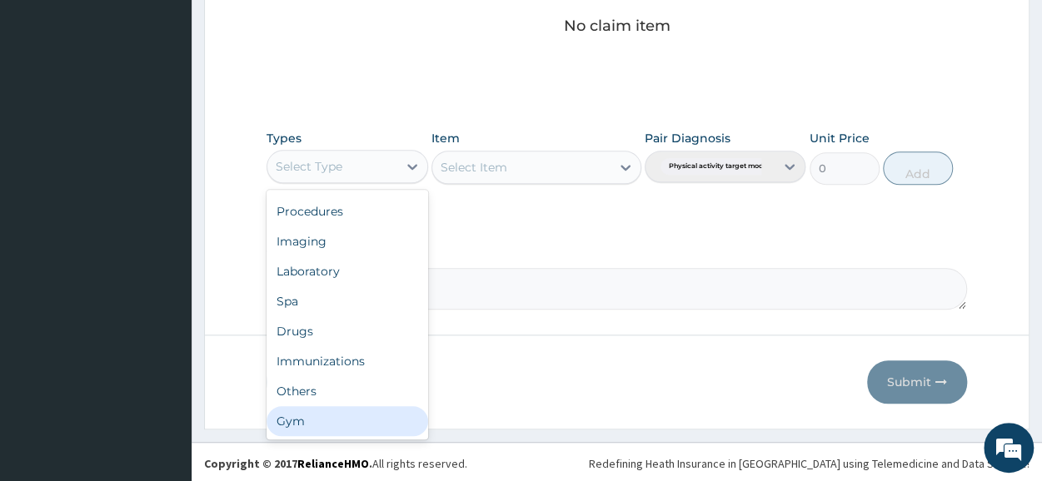
click at [302, 422] on div "Gym" at bounding box center [347, 422] width 161 height 30
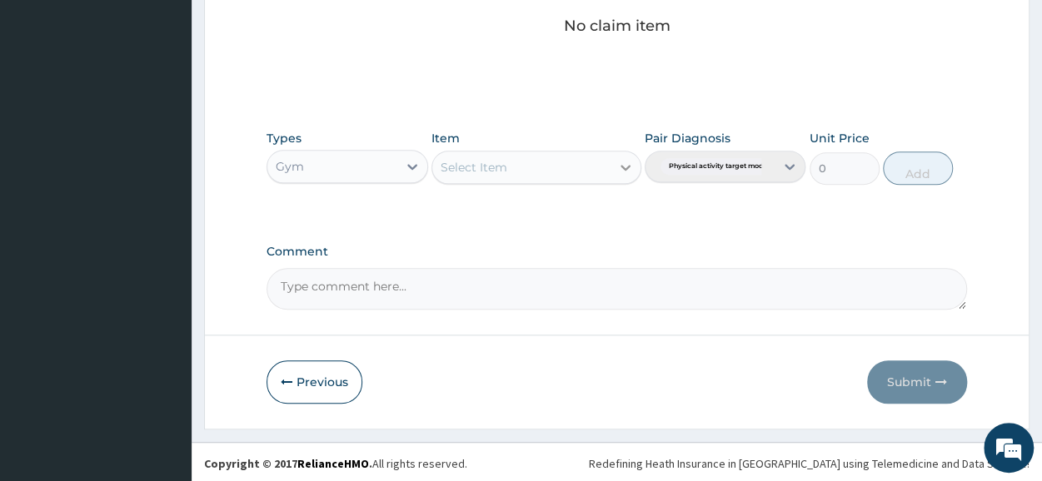
click at [620, 162] on icon at bounding box center [625, 167] width 17 height 17
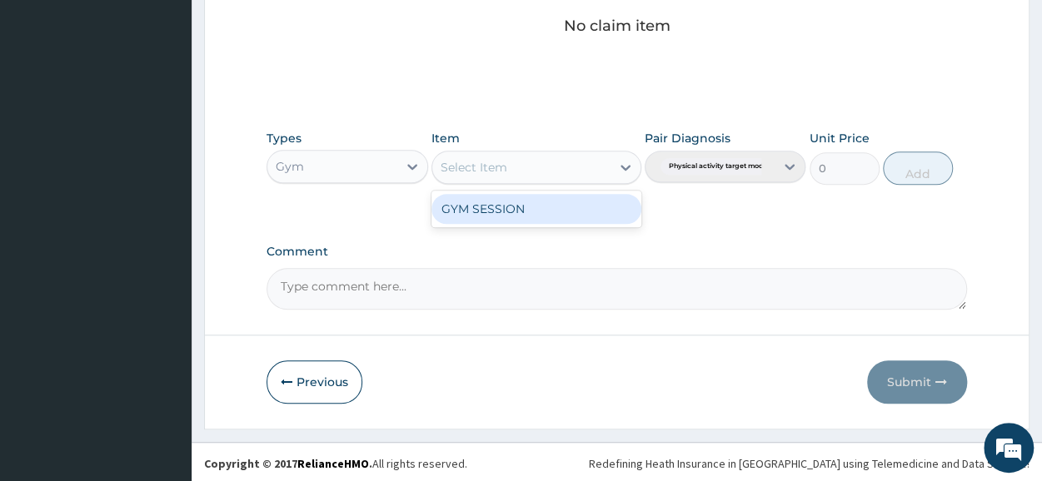
click at [611, 195] on div "GYM SESSION" at bounding box center [537, 209] width 210 height 30
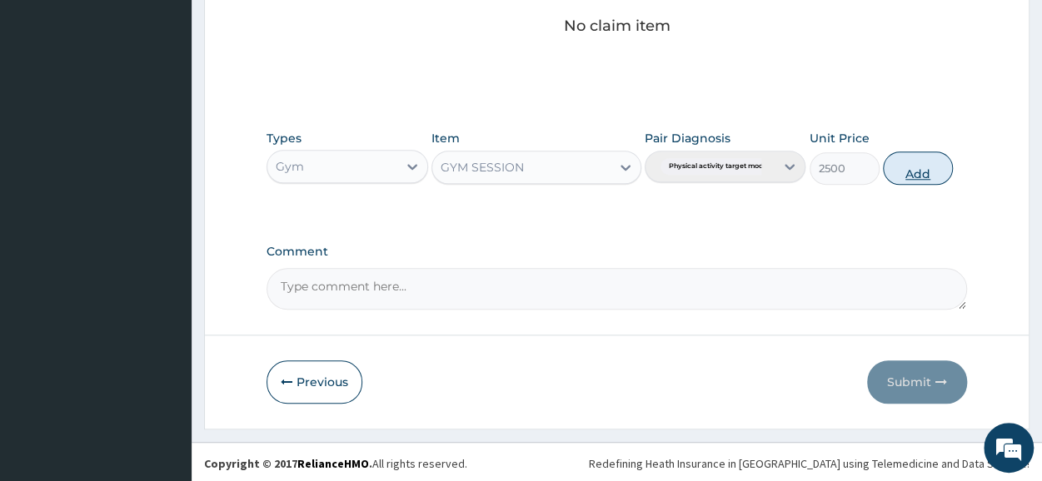
click at [933, 167] on button "Add" at bounding box center [918, 168] width 70 height 33
type input "0"
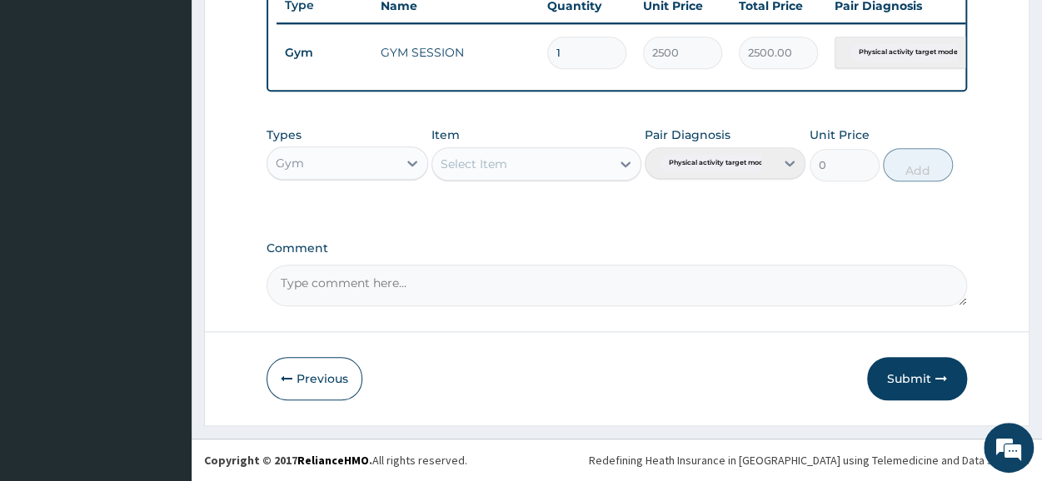
scroll to position [651, 0]
click at [929, 373] on button "Submit" at bounding box center [917, 378] width 100 height 43
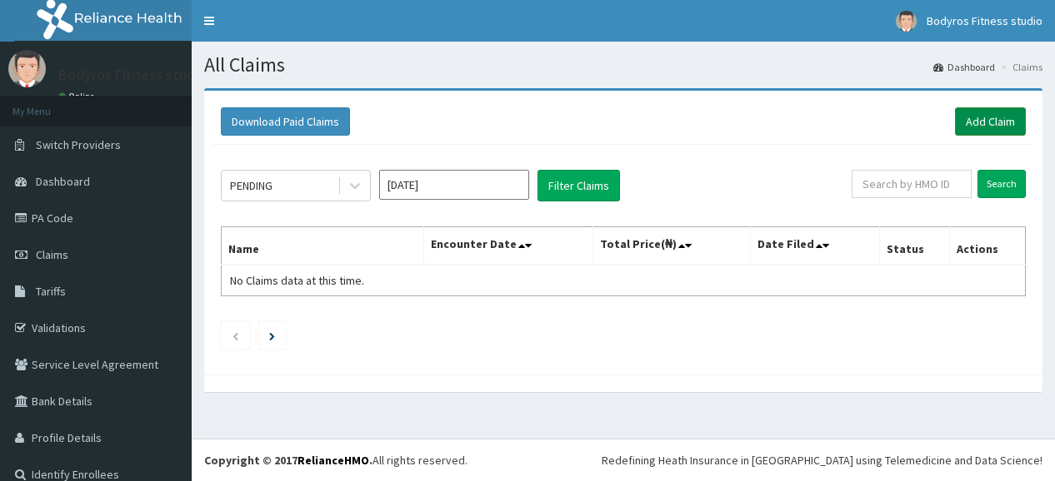
click at [986, 127] on link "Add Claim" at bounding box center [990, 121] width 71 height 28
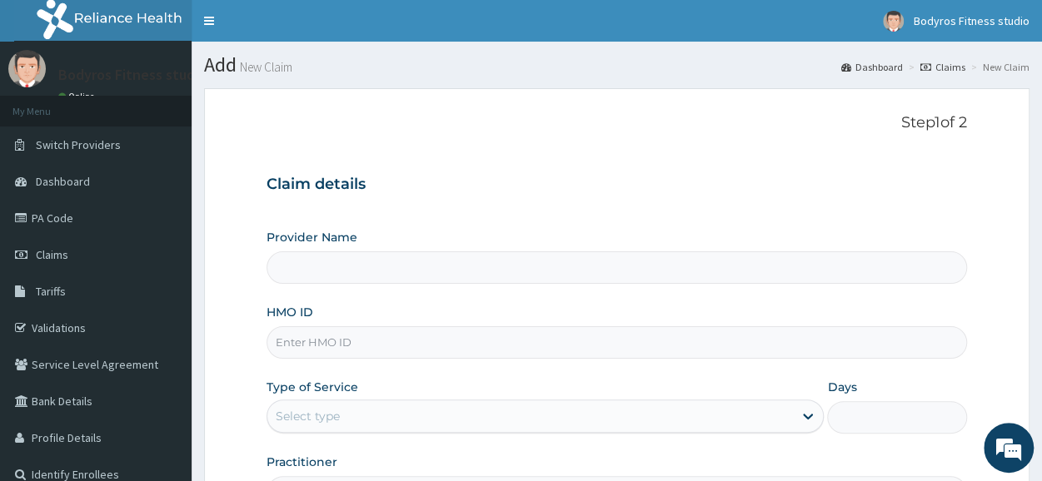
type input "Bodyrox Fitness studio - Lugbe"
type input "1"
click at [310, 341] on input "HMO ID" at bounding box center [617, 343] width 701 height 32
click at [329, 339] on input "MOP/10014/B" at bounding box center [617, 343] width 701 height 32
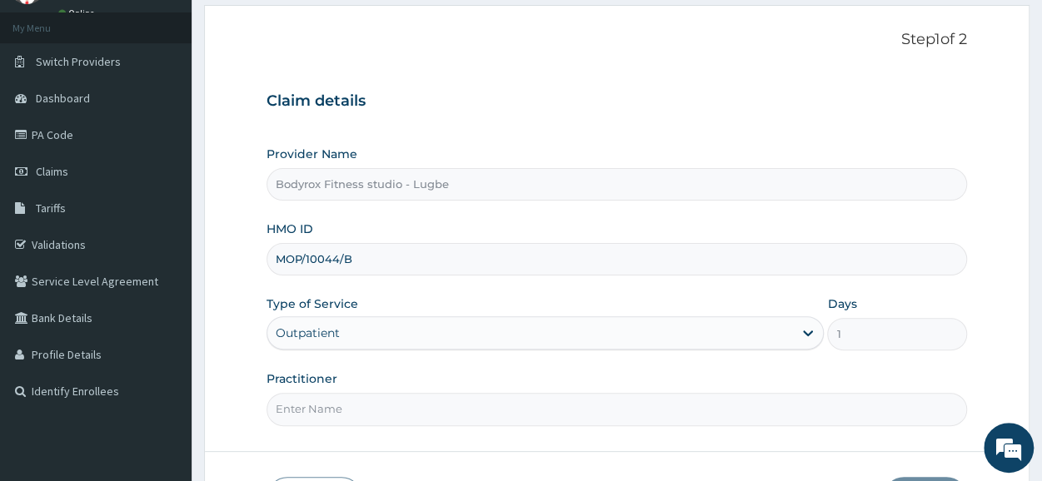
scroll to position [167, 0]
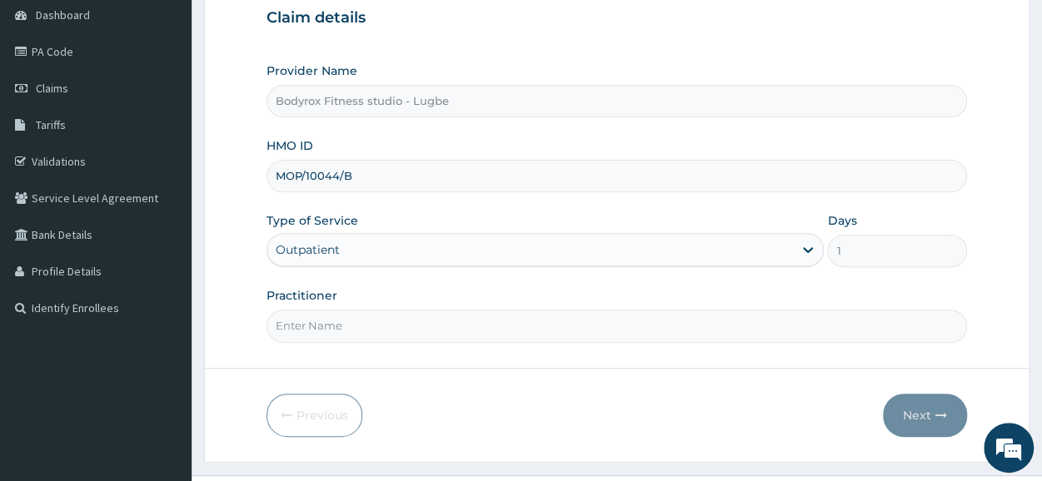
type input "MOP/10044/B"
click at [335, 326] on input "Practitioner" at bounding box center [617, 326] width 701 height 32
type input "BODYROX"
click at [904, 408] on button "Next" at bounding box center [925, 415] width 84 height 43
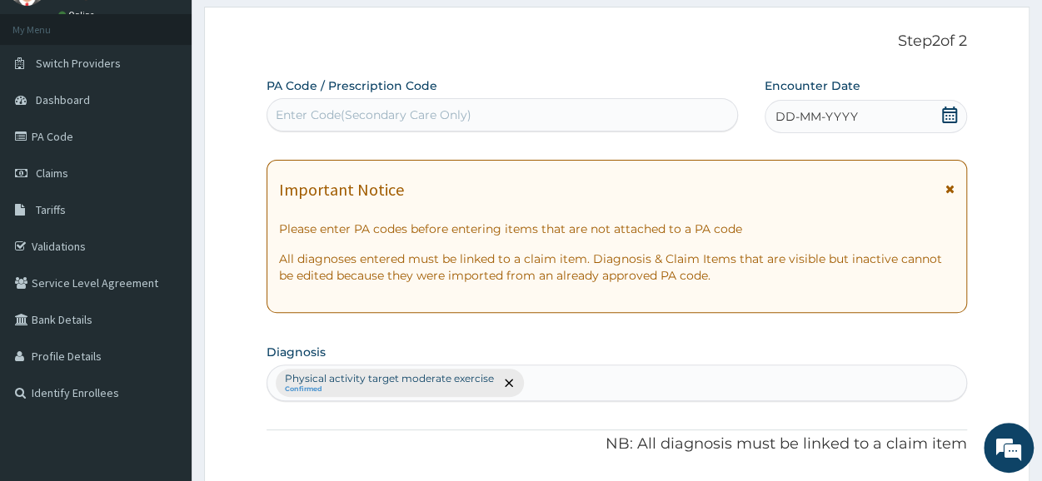
scroll to position [0, 0]
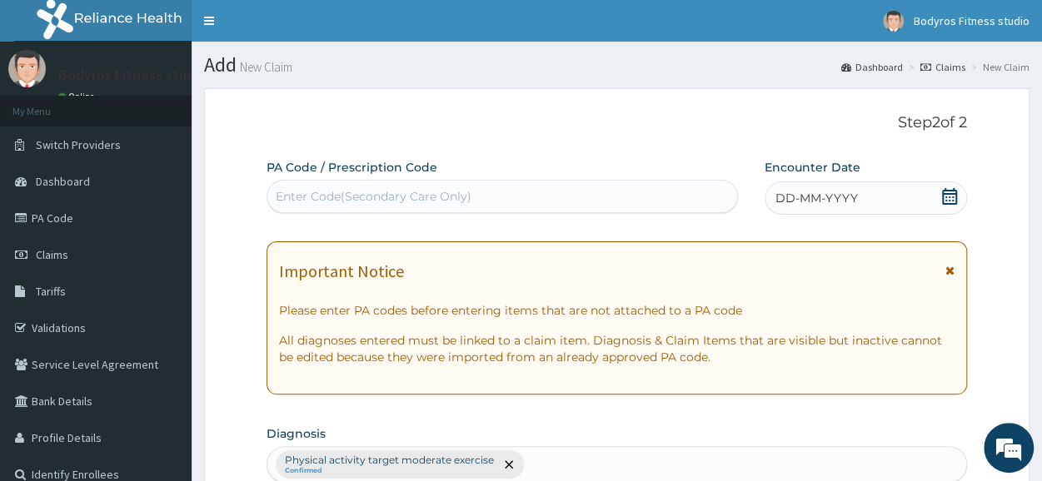
click at [405, 192] on div "Enter Code(Secondary Care Only)" at bounding box center [374, 196] width 196 height 17
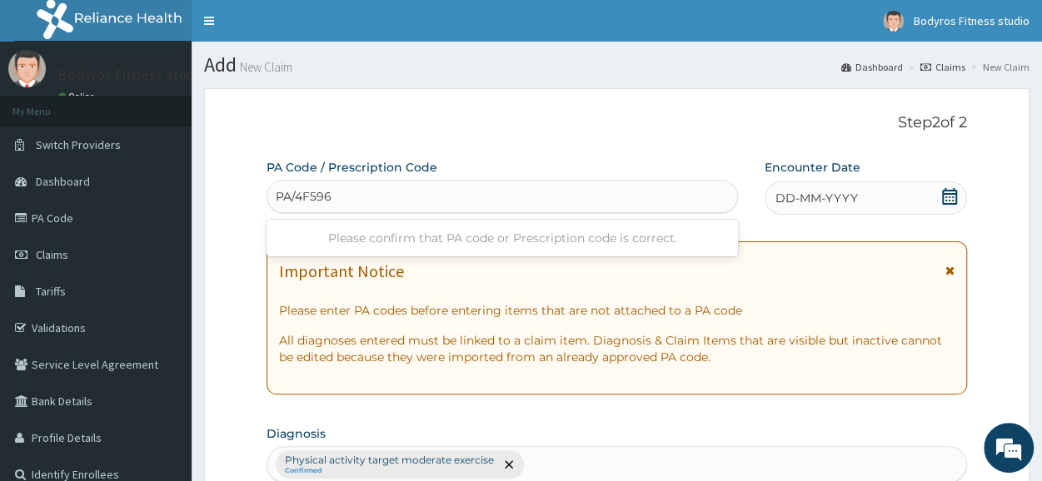
type input "PA/4F596A"
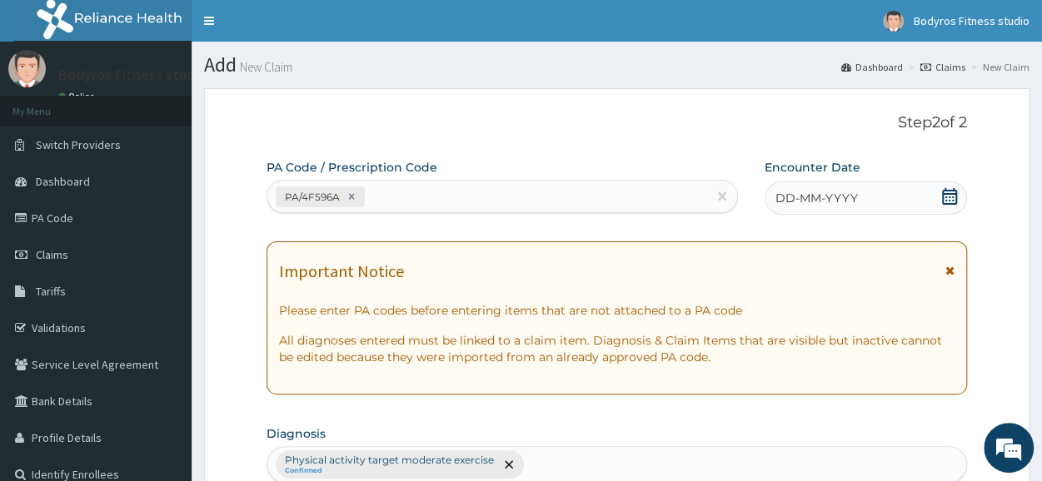
click at [946, 195] on icon at bounding box center [949, 196] width 17 height 17
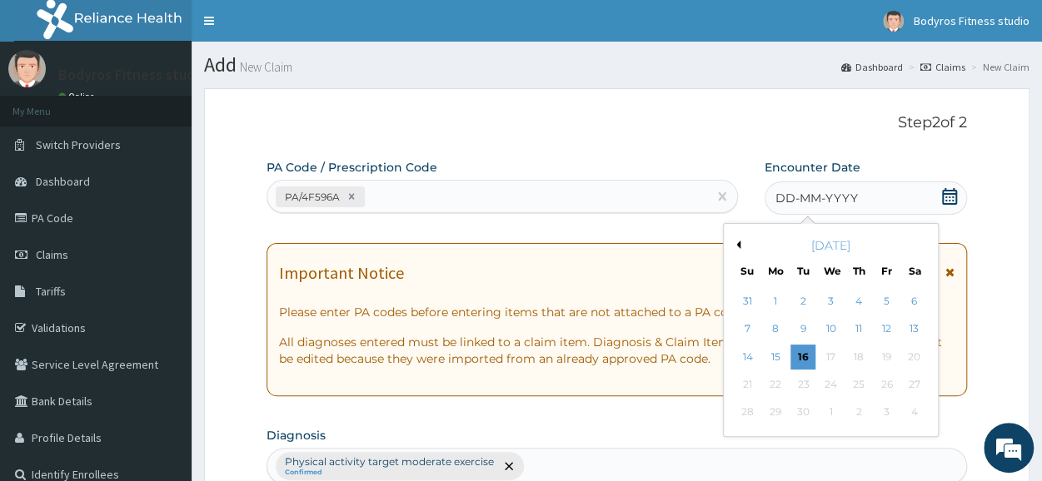
click at [739, 242] on button "Previous Month" at bounding box center [736, 245] width 8 height 8
click at [794, 327] on div "8" at bounding box center [803, 329] width 25 height 25
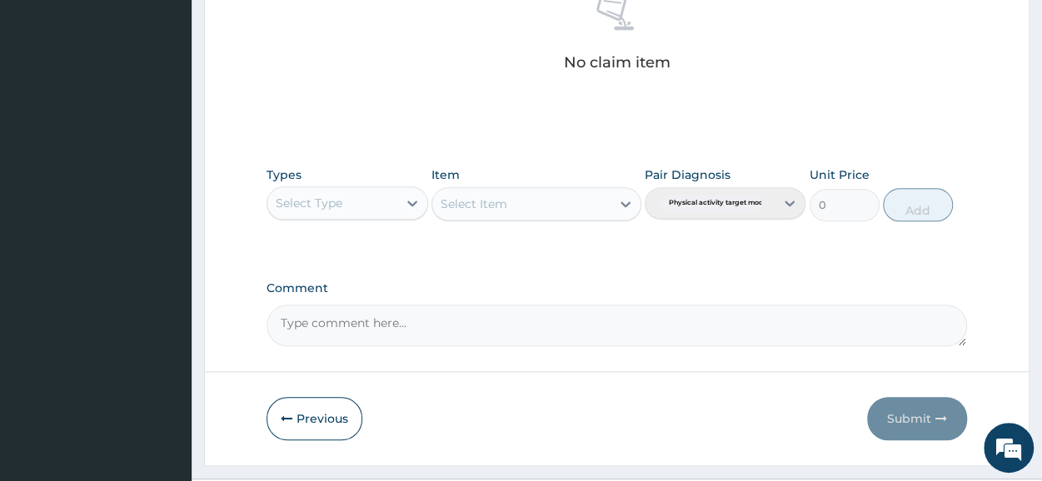
scroll to position [716, 0]
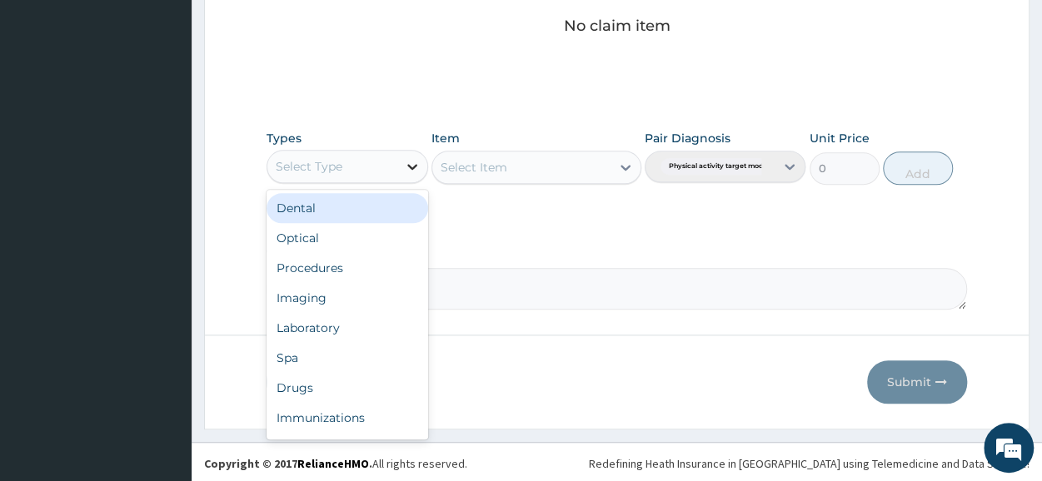
click at [400, 157] on div at bounding box center [412, 167] width 30 height 30
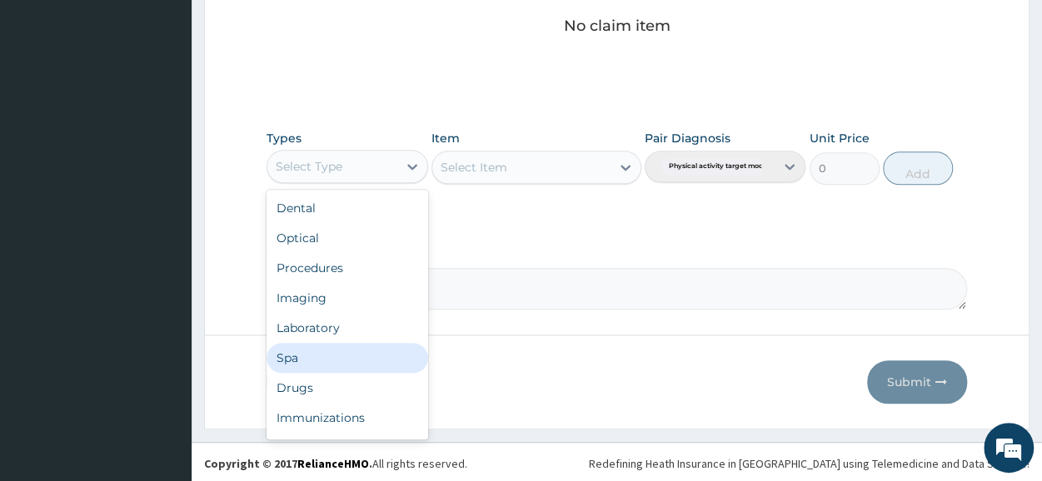
scroll to position [57, 0]
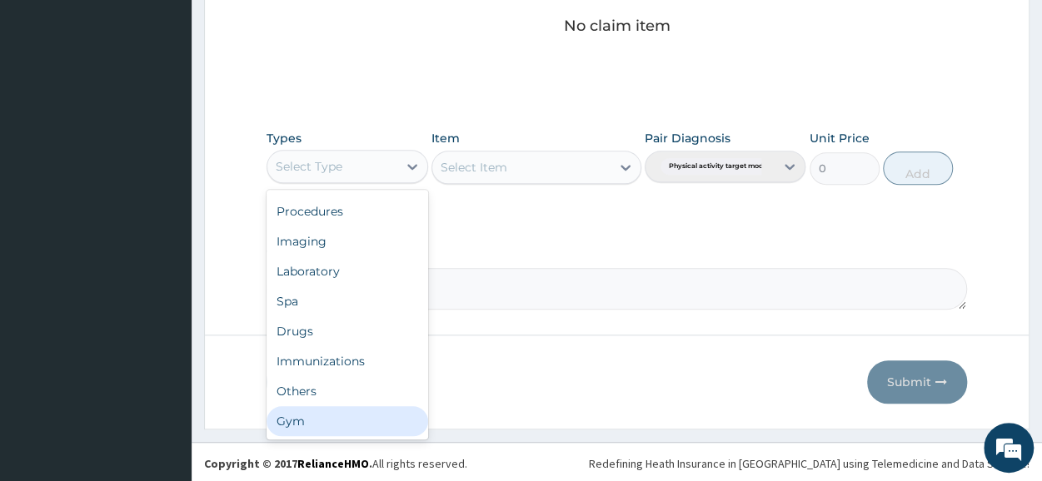
click at [313, 424] on div "Gym" at bounding box center [347, 422] width 161 height 30
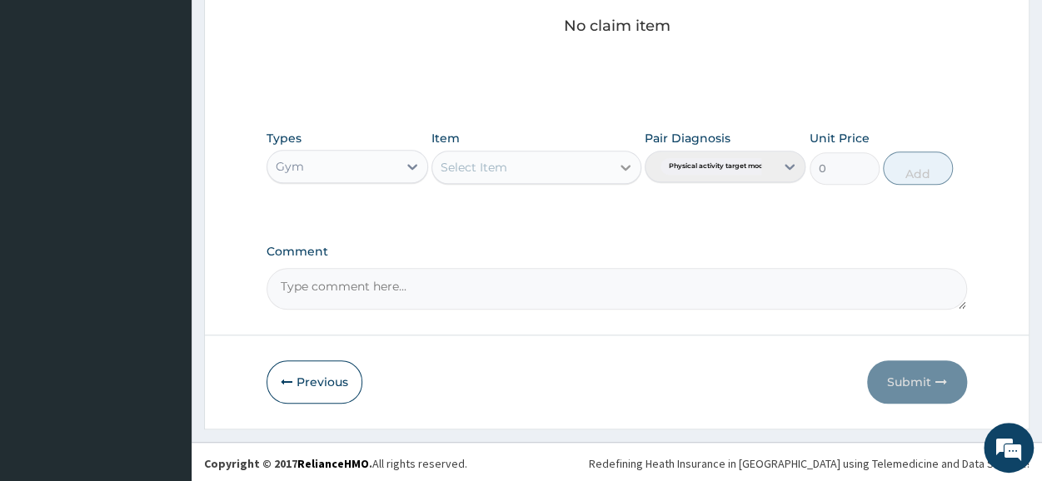
click at [623, 152] on div at bounding box center [626, 167] width 30 height 30
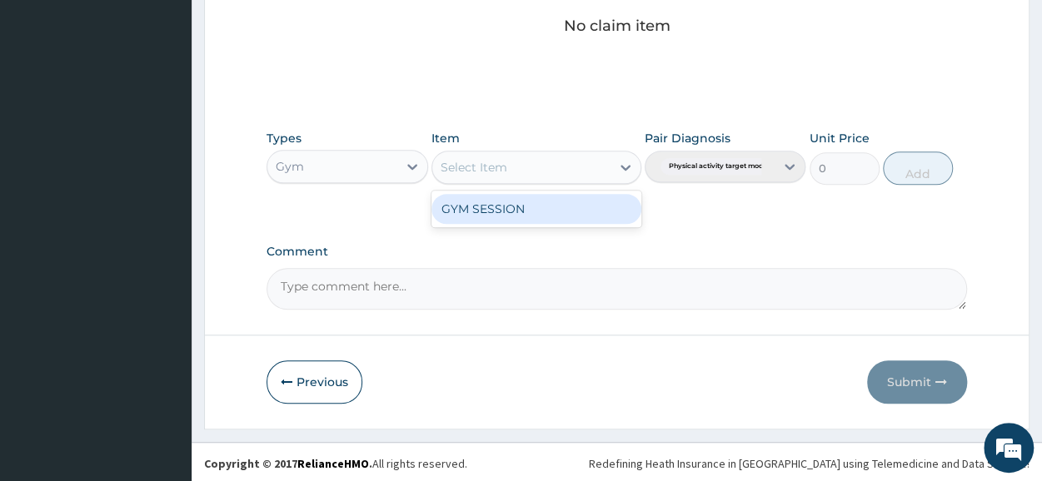
click at [569, 212] on div "GYM SESSION" at bounding box center [537, 209] width 210 height 30
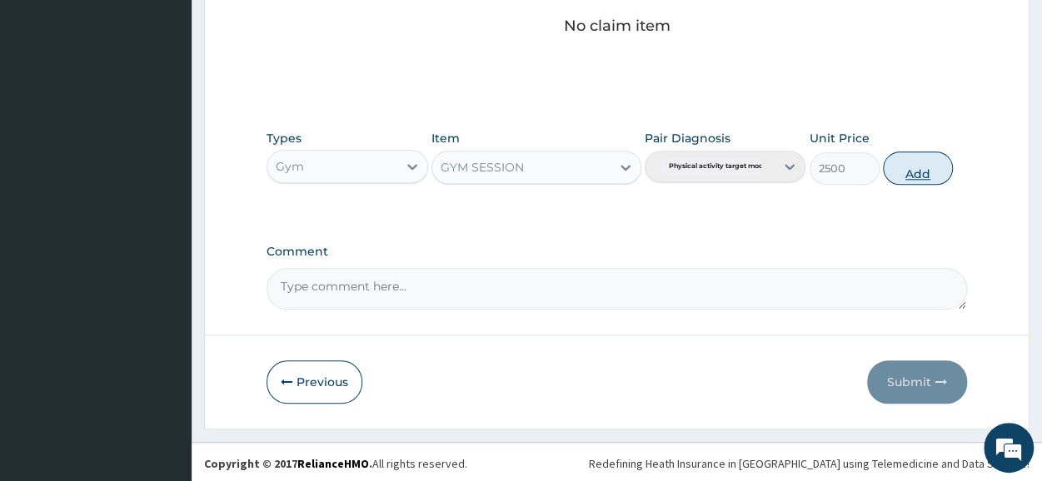
click at [892, 161] on button "Add" at bounding box center [918, 168] width 70 height 33
type input "0"
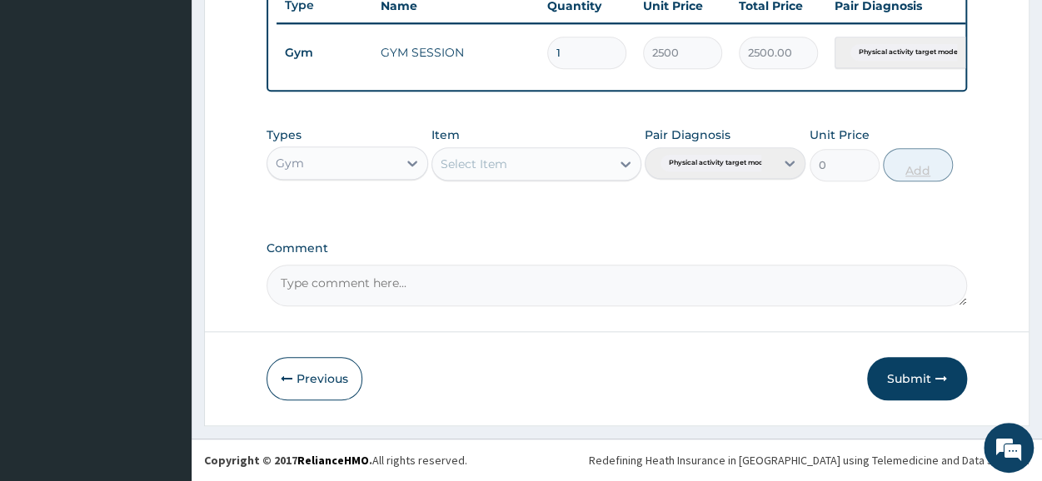
scroll to position [651, 0]
click at [901, 381] on button "Submit" at bounding box center [917, 378] width 100 height 43
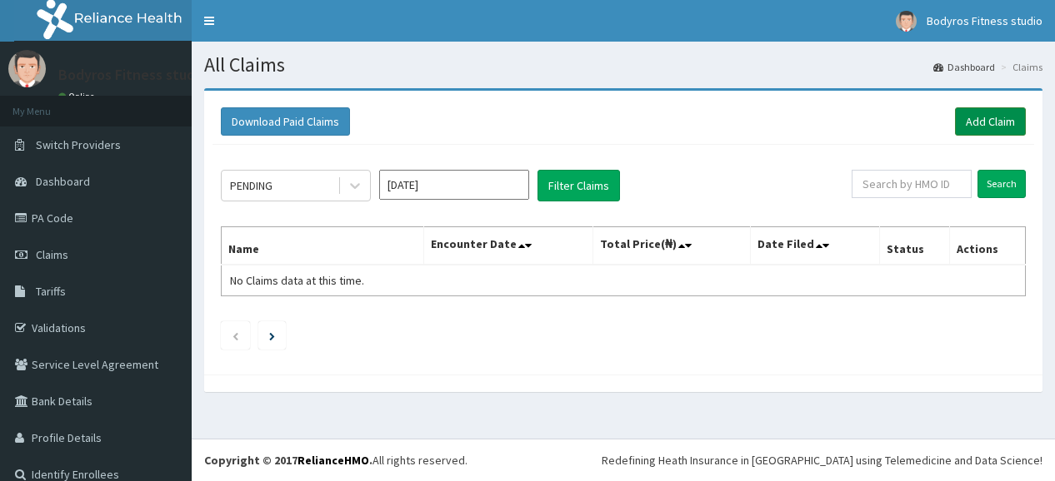
click at [975, 116] on link "Add Claim" at bounding box center [990, 121] width 71 height 28
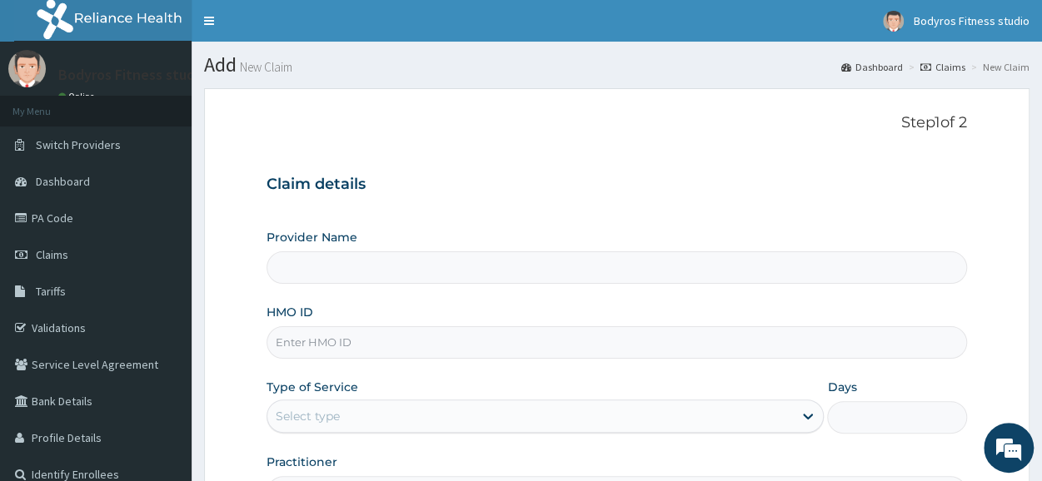
type input "Bodyrox Fitness studio - Lugbe"
type input "1"
click at [324, 337] on input "HMO ID" at bounding box center [617, 343] width 701 height 32
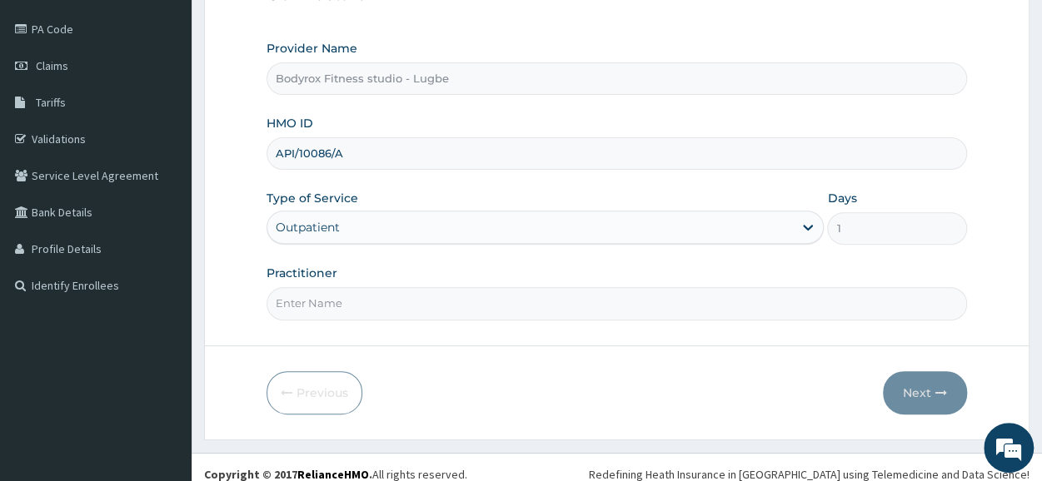
scroll to position [200, 0]
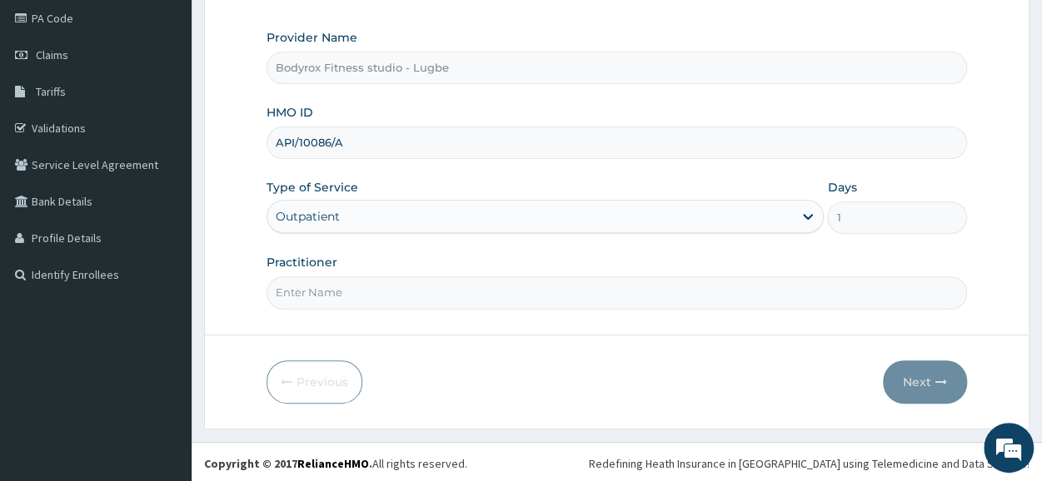
type input "API/10086/A"
click at [376, 286] on input "Practitioner" at bounding box center [617, 293] width 701 height 32
type input "BODYROX"
click at [910, 377] on button "Next" at bounding box center [925, 382] width 84 height 43
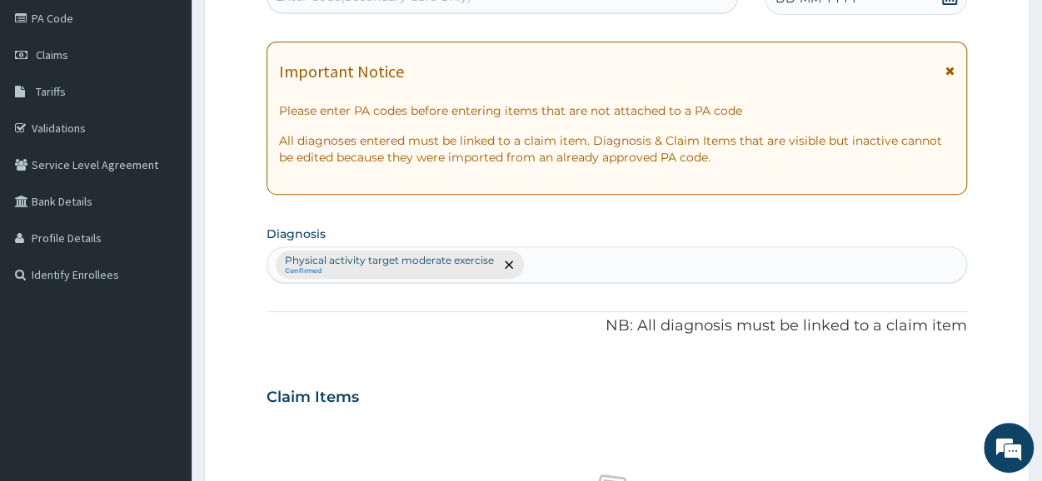
scroll to position [0, 0]
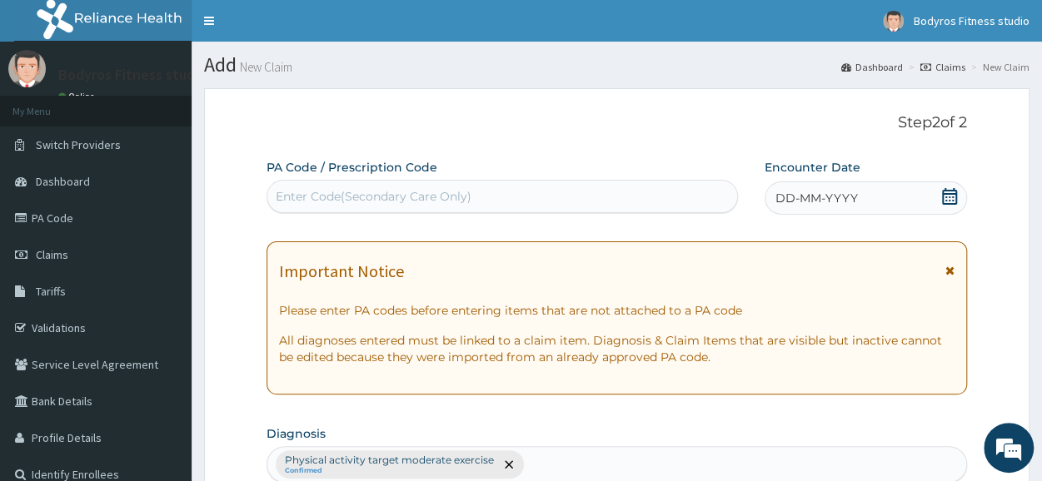
click at [350, 199] on div "Enter Code(Secondary Care Only)" at bounding box center [374, 196] width 196 height 17
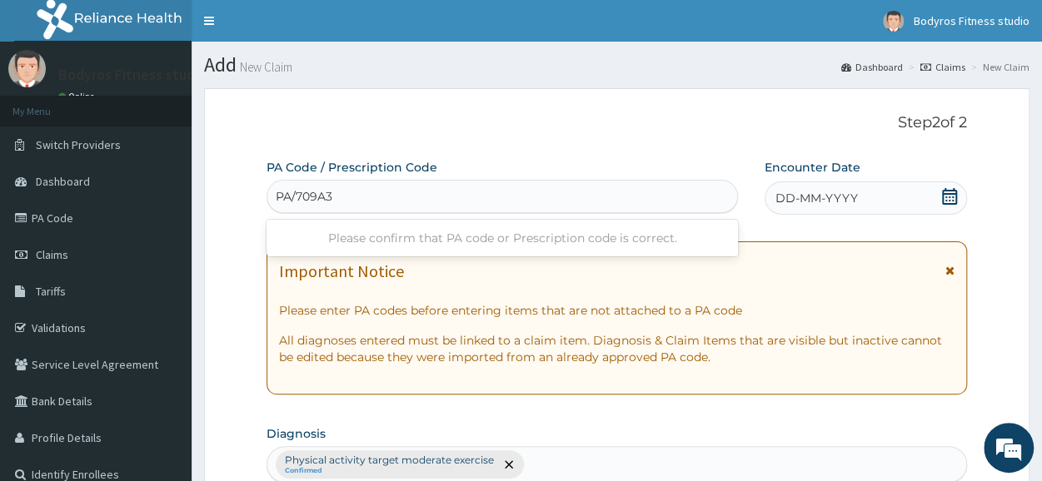
type input "PA/709A3E"
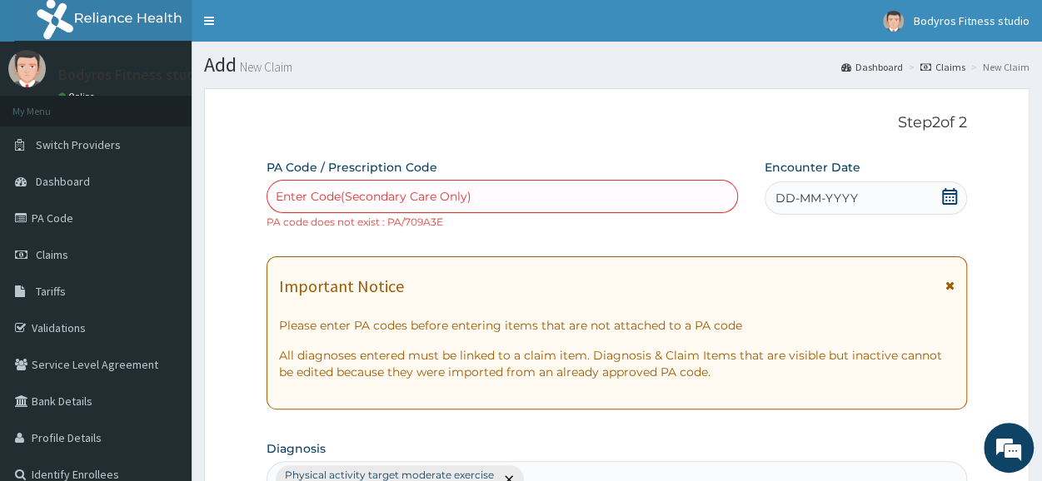
click at [350, 199] on div "Enter Code(Secondary Care Only)" at bounding box center [374, 196] width 196 height 17
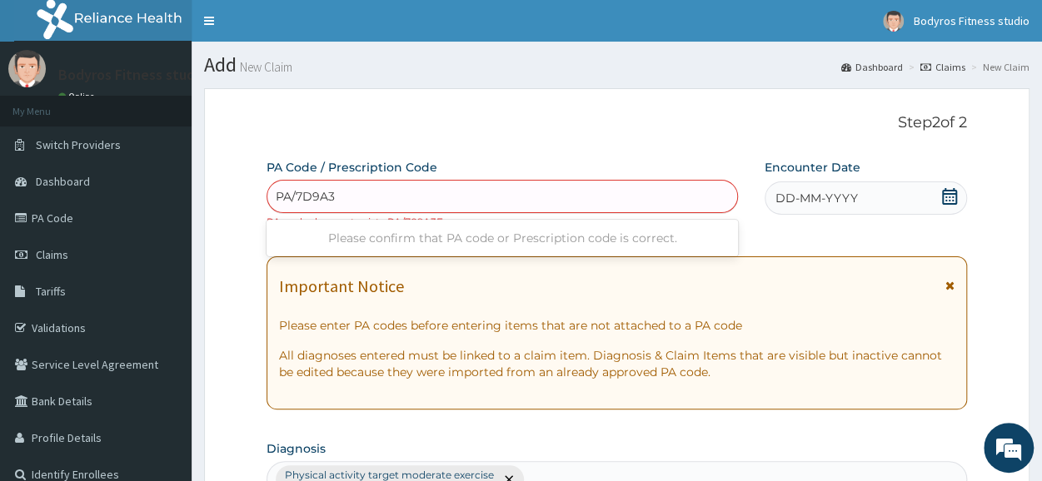
type input "PA/7D9A3E"
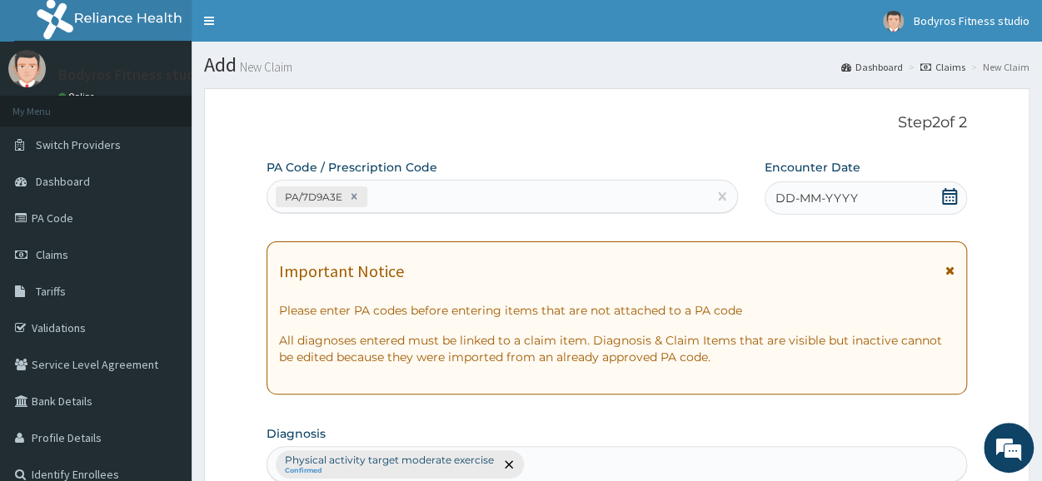
click at [953, 199] on icon at bounding box center [949, 196] width 17 height 17
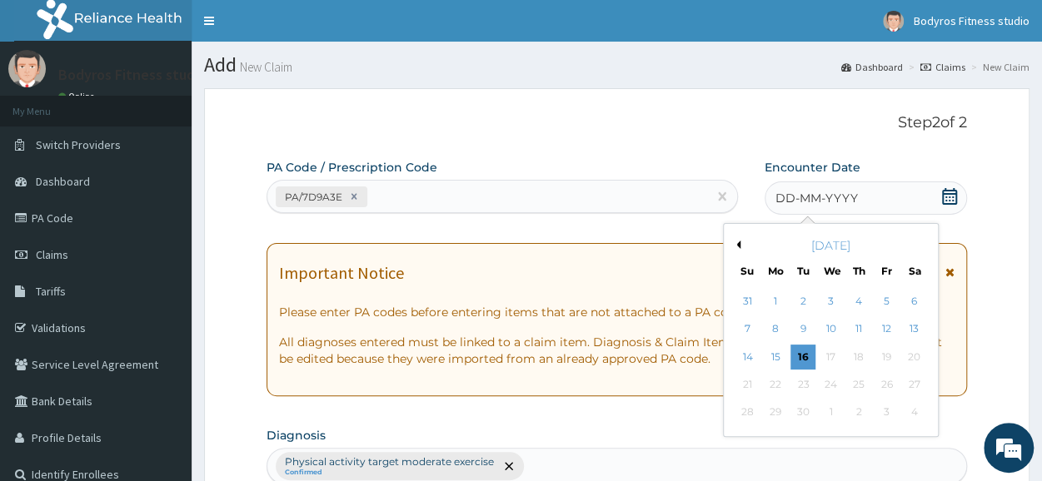
click at [735, 243] on button "Previous Month" at bounding box center [736, 245] width 8 height 8
click at [860, 326] on div "10" at bounding box center [858, 329] width 25 height 25
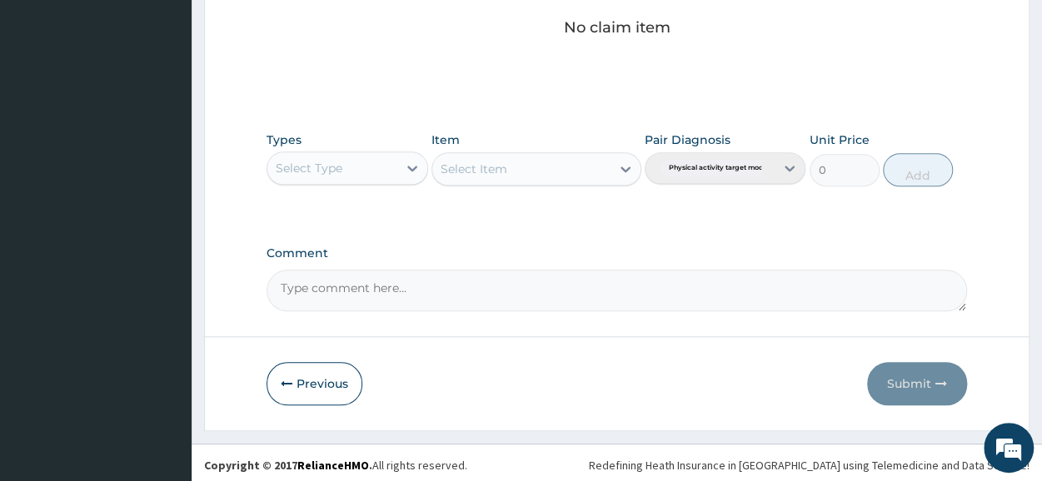
scroll to position [716, 0]
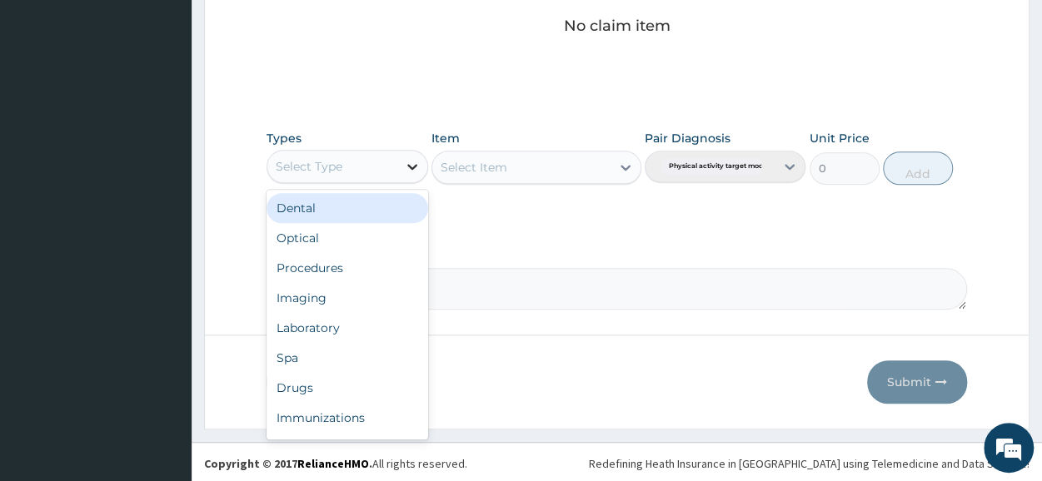
click at [410, 161] on icon at bounding box center [412, 166] width 17 height 17
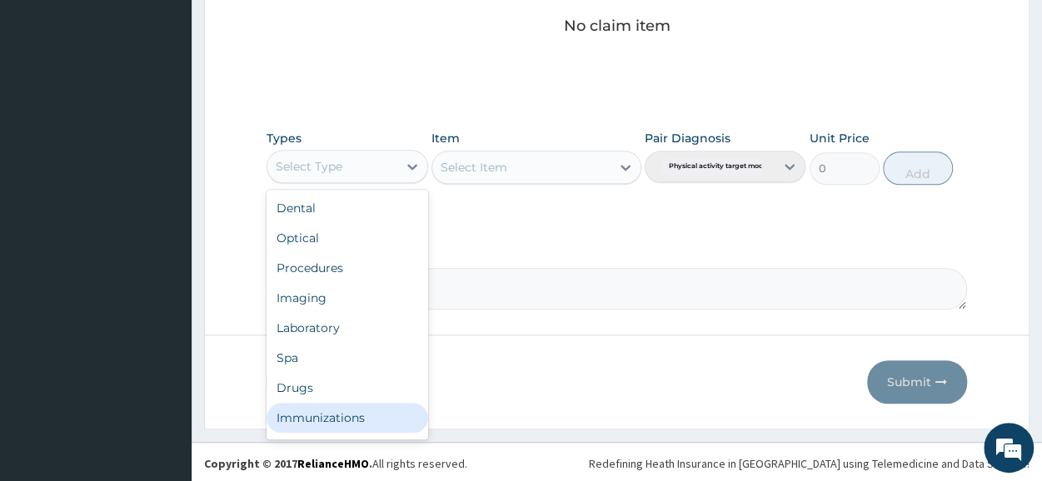
scroll to position [57, 0]
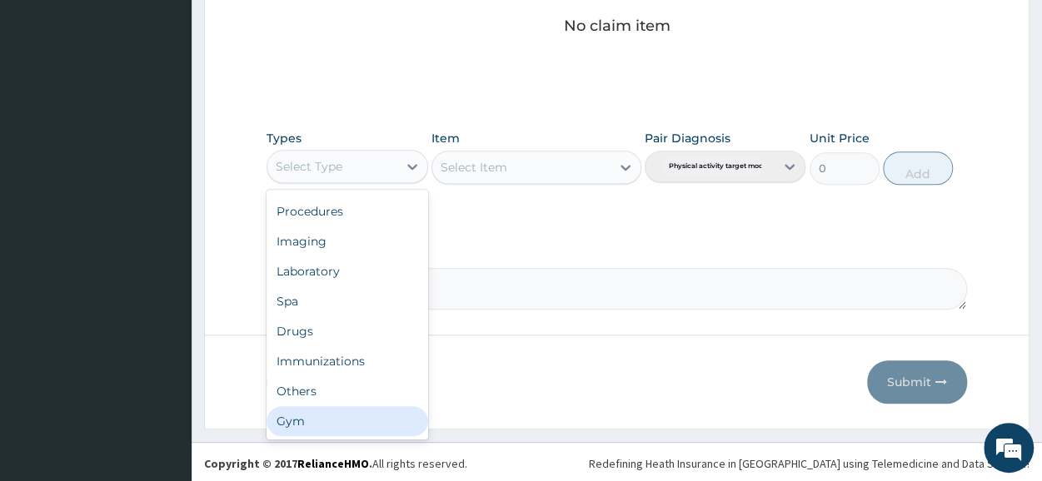
click at [347, 412] on div "Gym" at bounding box center [347, 422] width 161 height 30
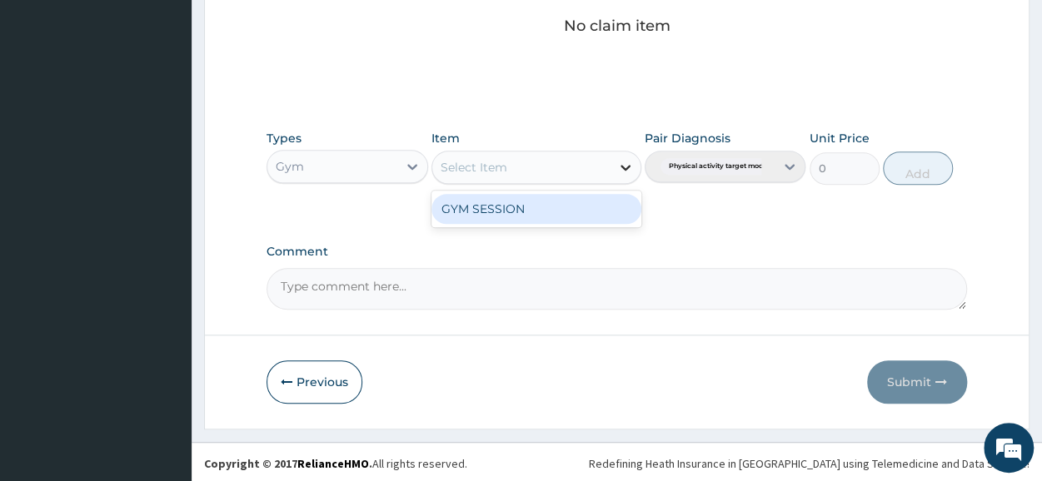
click at [625, 167] on icon at bounding box center [626, 168] width 10 height 6
click at [533, 211] on div "GYM SESSION" at bounding box center [537, 209] width 210 height 30
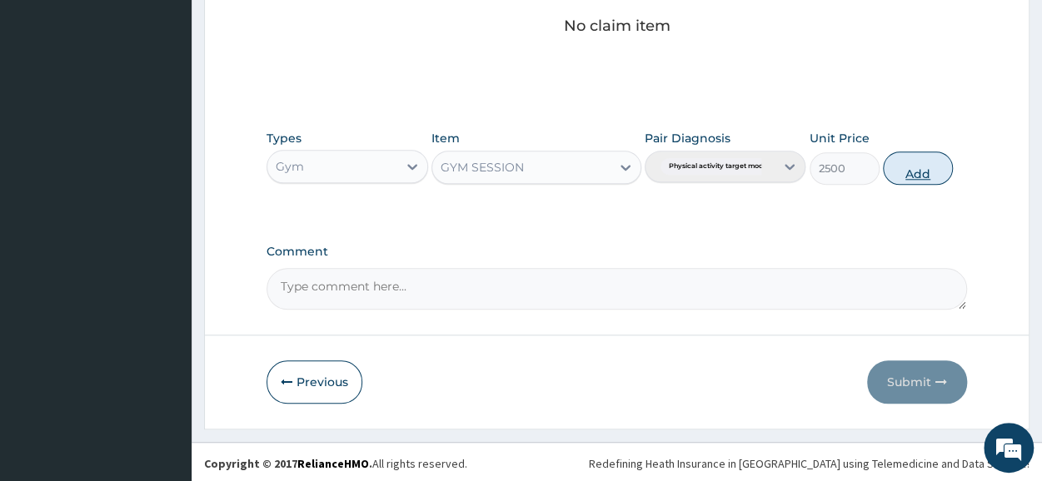
click at [924, 167] on button "Add" at bounding box center [918, 168] width 70 height 33
type input "0"
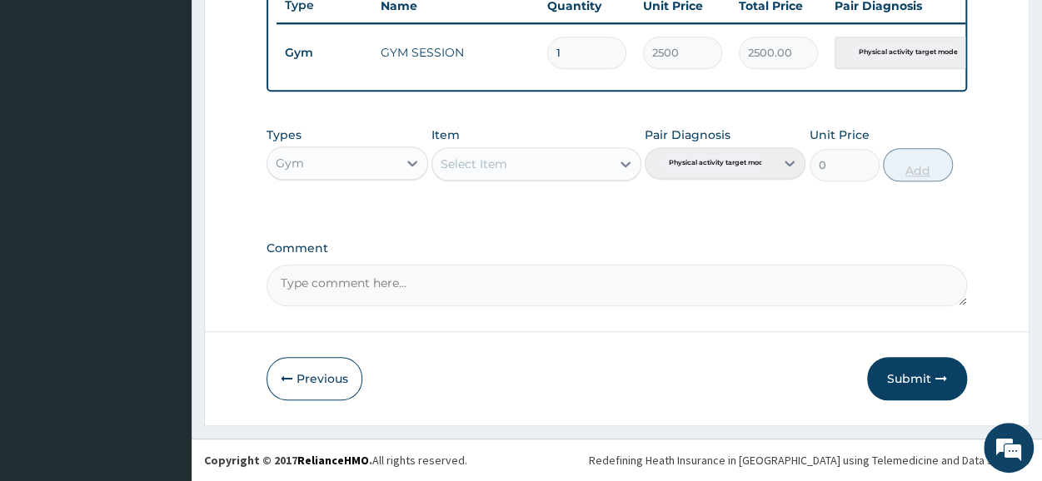
scroll to position [651, 0]
click at [908, 377] on button "Submit" at bounding box center [917, 378] width 100 height 43
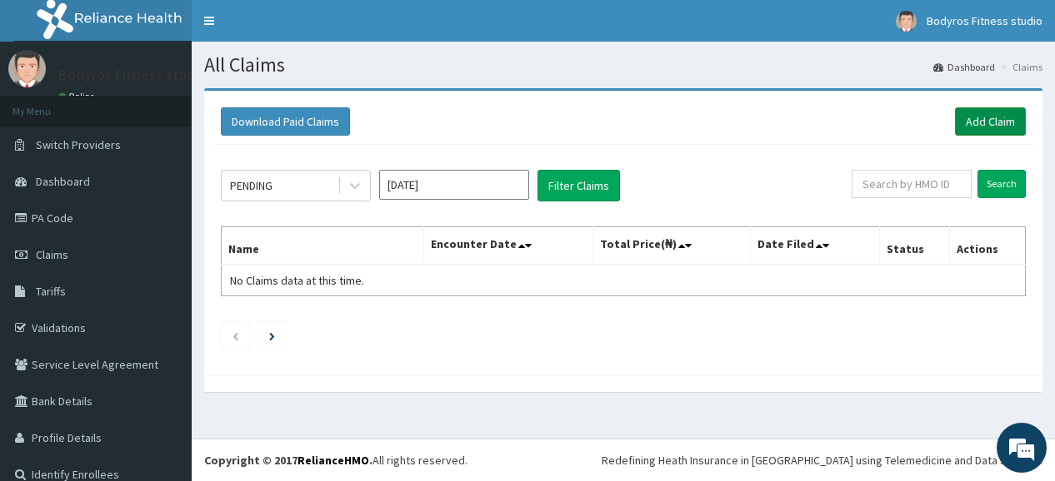
click at [980, 117] on link "Add Claim" at bounding box center [990, 121] width 71 height 28
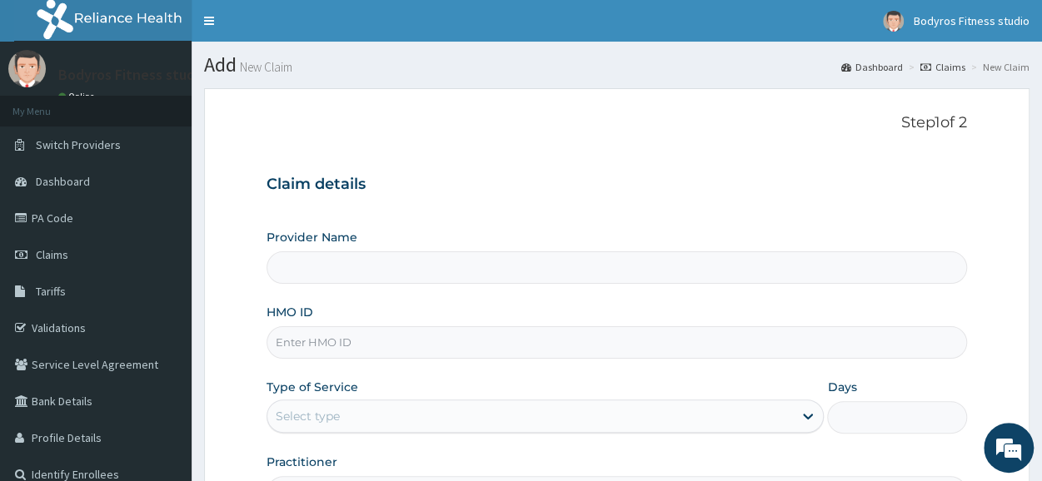
type input "Bodyrox Fitness studio - Lugbe"
type input "1"
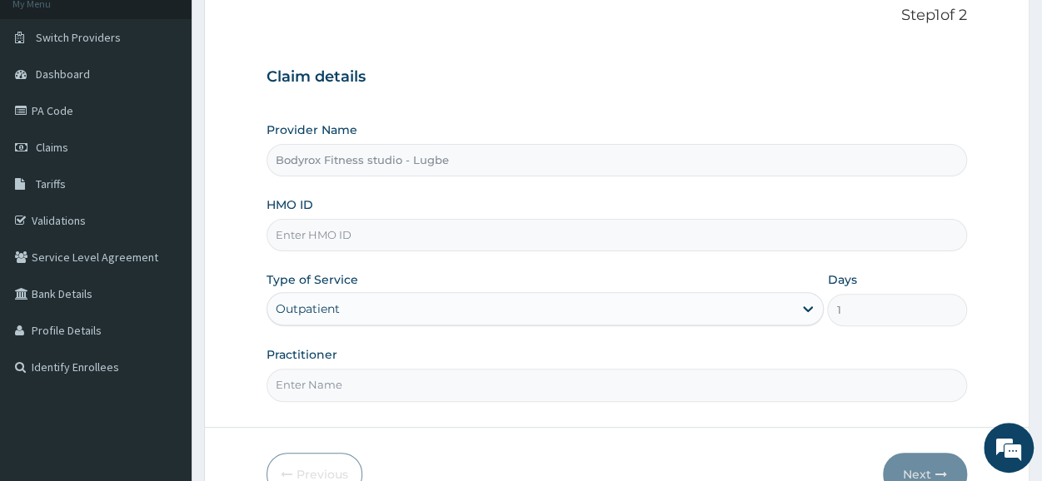
scroll to position [200, 0]
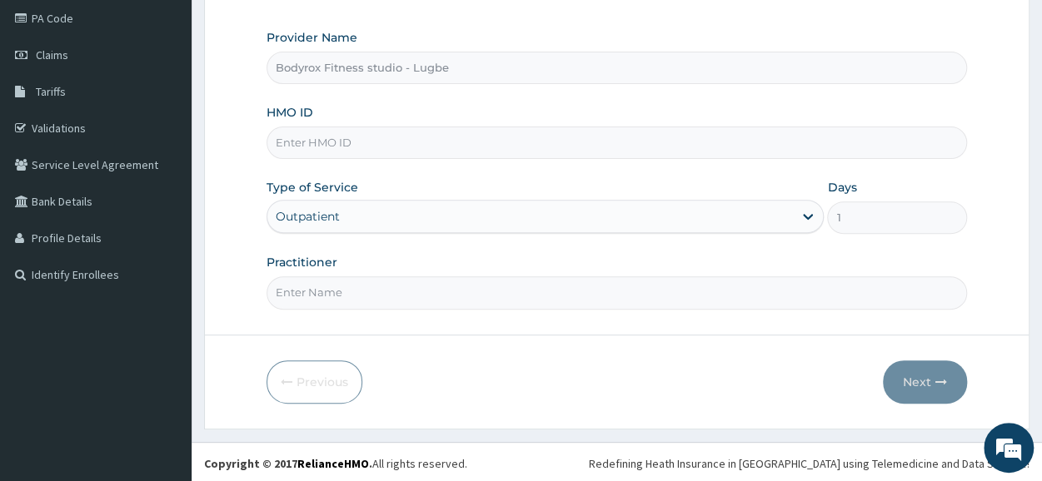
click at [493, 137] on input "HMO ID" at bounding box center [617, 143] width 701 height 32
type input "MOP//10044/B"
click at [316, 287] on input "Practitioner" at bounding box center [617, 293] width 701 height 32
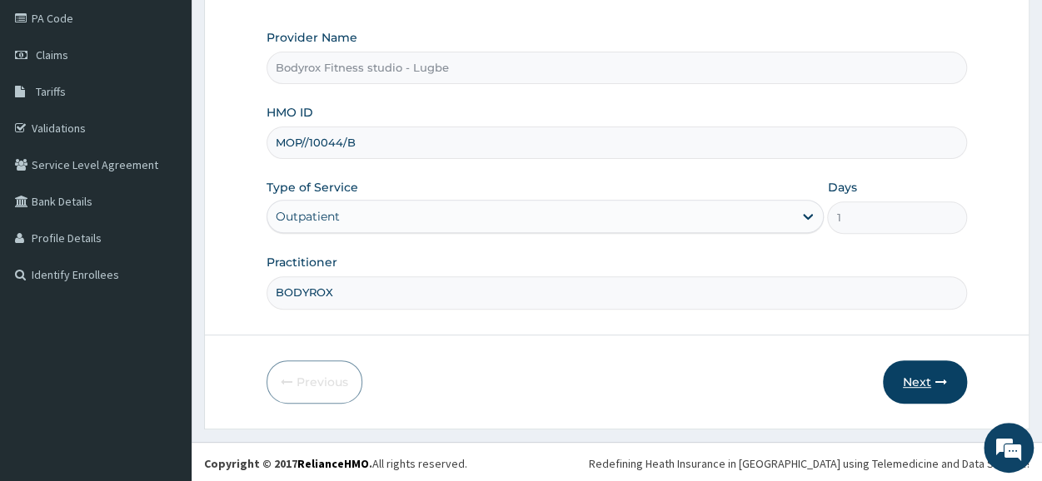
type input "BODYROX"
click at [901, 379] on button "Next" at bounding box center [925, 382] width 84 height 43
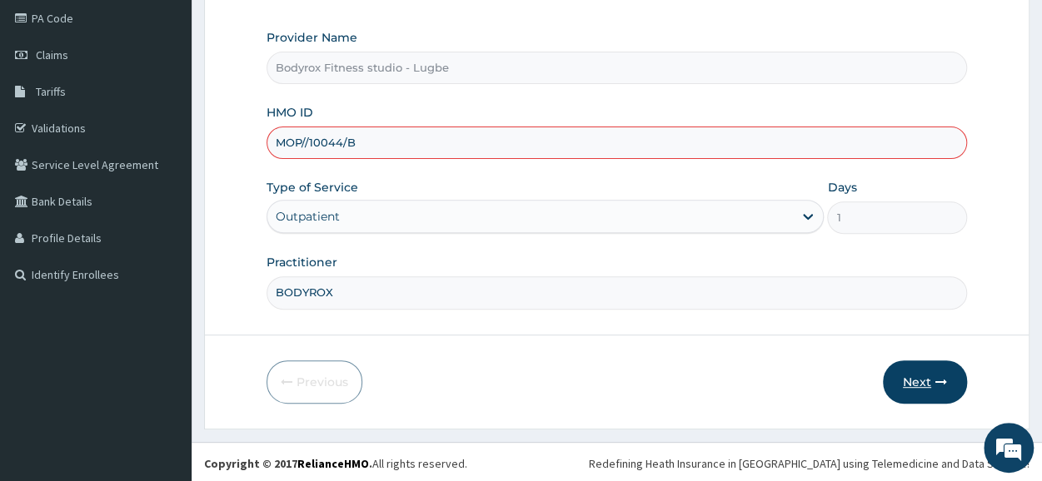
click at [936, 382] on icon "button" at bounding box center [942, 383] width 12 height 12
click at [307, 142] on input "MOP//10044/B" at bounding box center [617, 143] width 701 height 32
type input "MOP/10044/B"
click at [906, 374] on button "Next" at bounding box center [925, 382] width 84 height 43
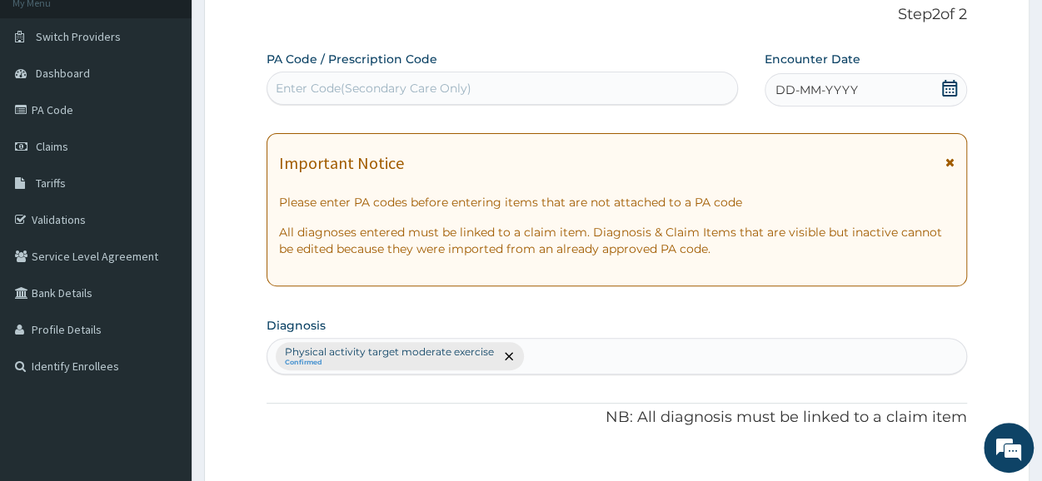
scroll to position [0, 0]
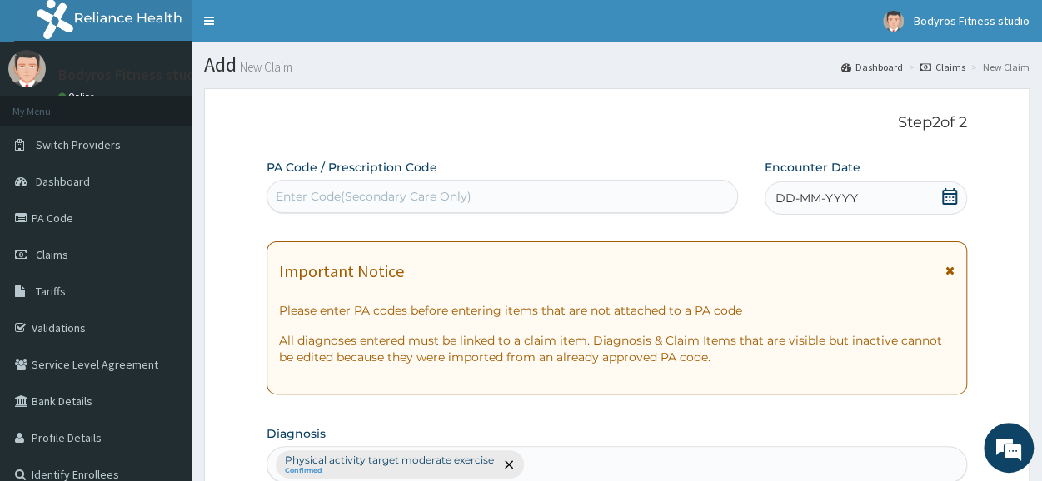
click at [427, 196] on div "Enter Code(Secondary Care Only)" at bounding box center [374, 196] width 196 height 17
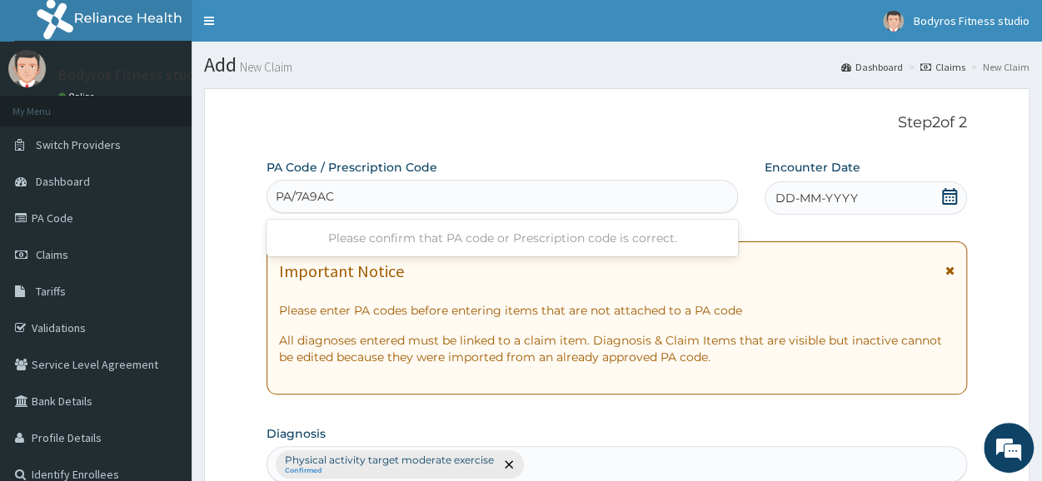
type input "PA/7A9AC3"
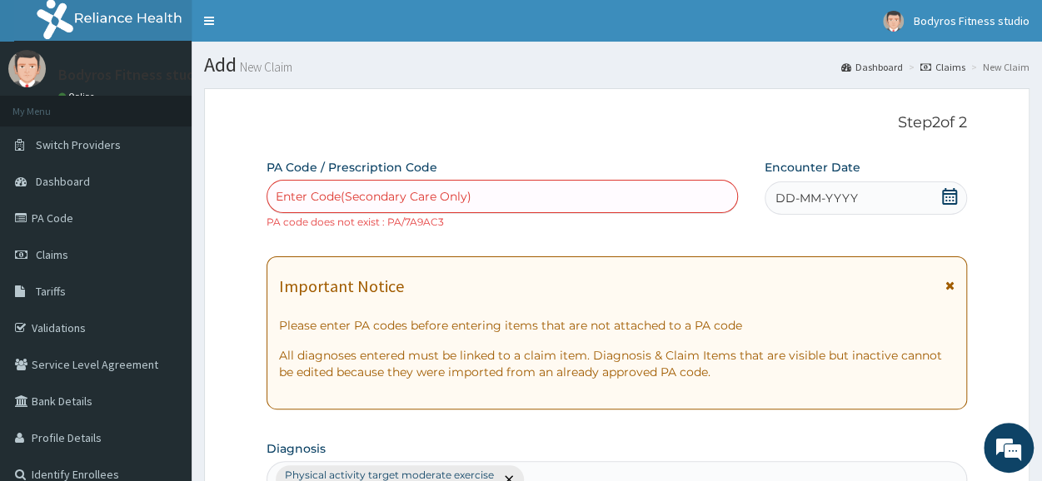
click at [427, 196] on div "Enter Code(Secondary Care Only)" at bounding box center [374, 196] width 196 height 17
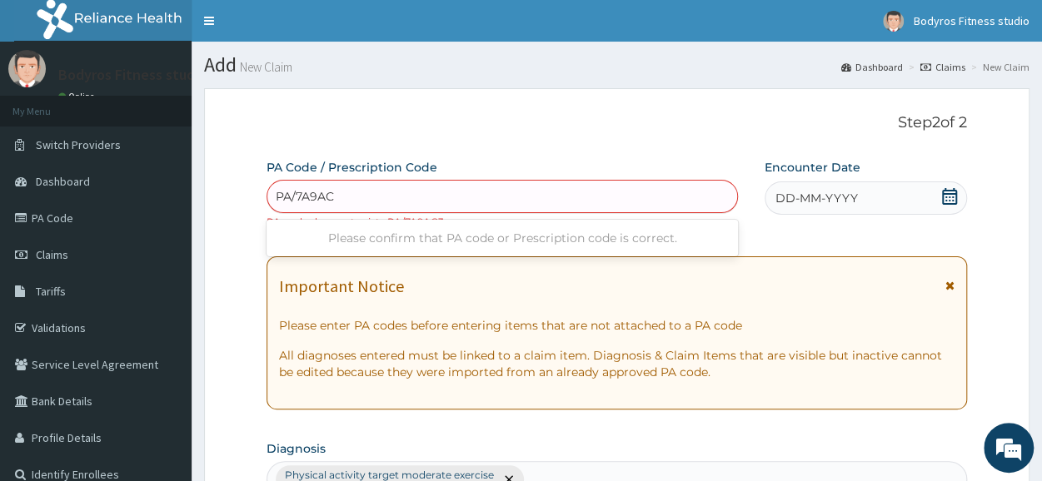
type input "PA/7A9AC3"
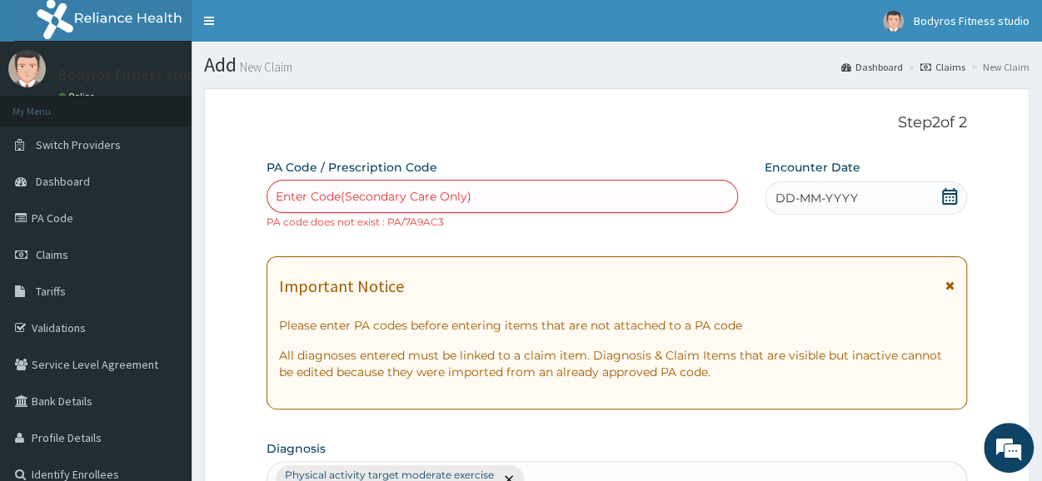
click at [427, 196] on div "Enter Code(Secondary Care Only)" at bounding box center [374, 196] width 196 height 17
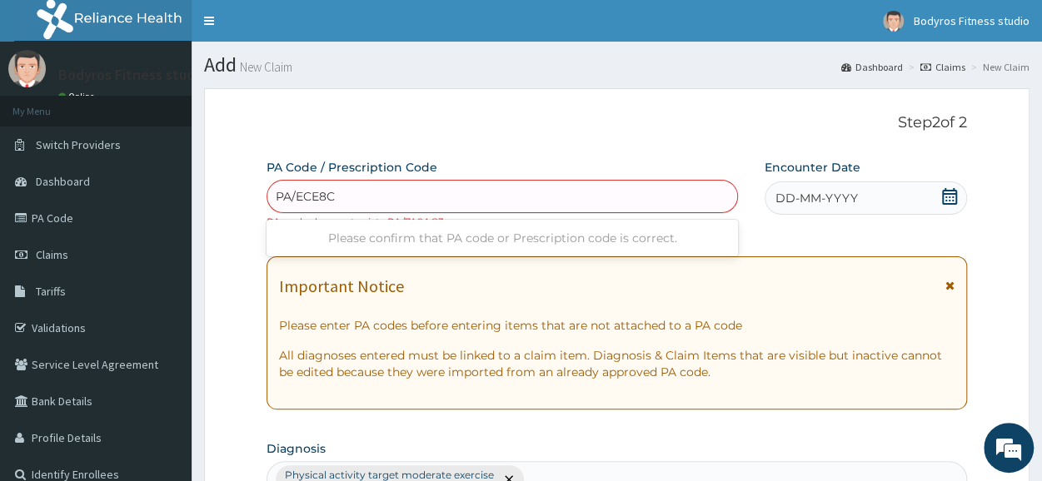
type input "PA/ECE8CA"
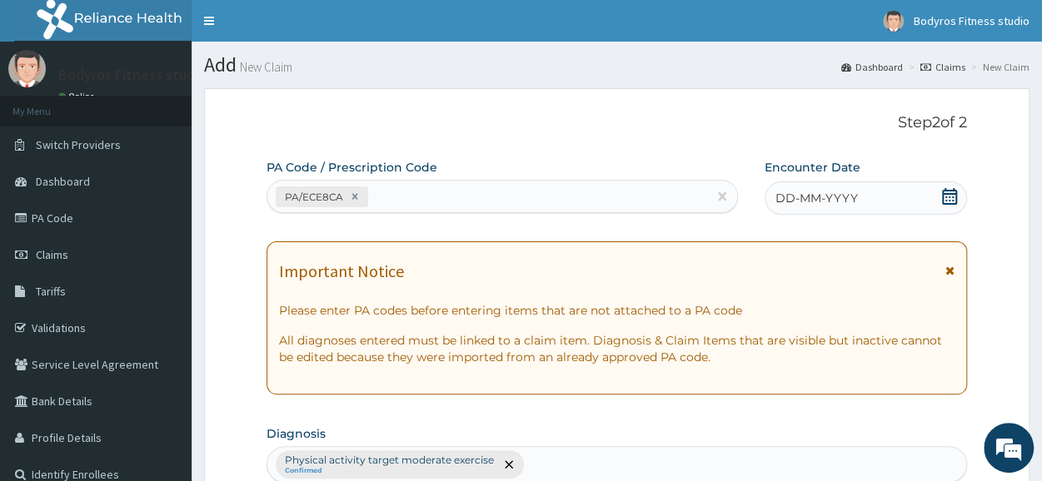
click at [950, 192] on icon at bounding box center [949, 196] width 17 height 17
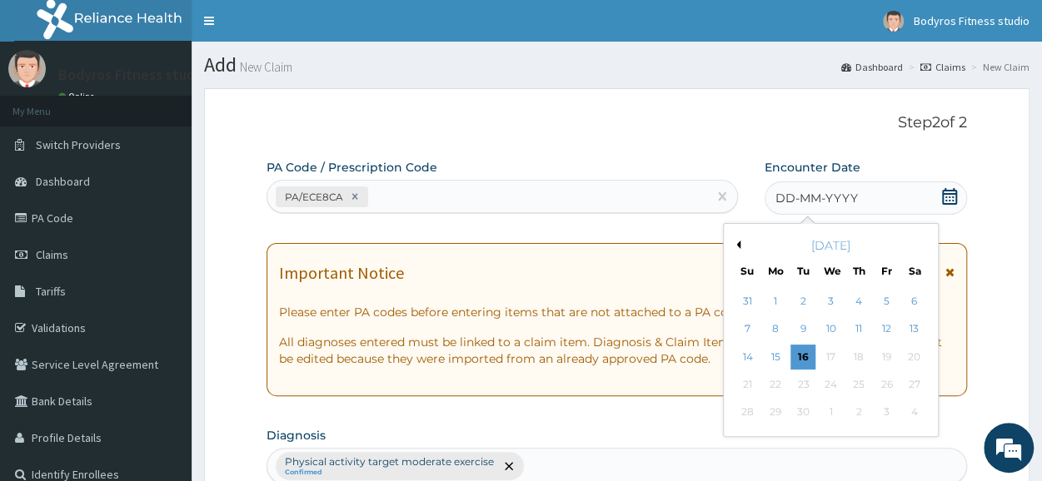
click at [740, 247] on button "Previous Month" at bounding box center [736, 245] width 8 height 8
click at [774, 353] on div "14" at bounding box center [775, 357] width 25 height 25
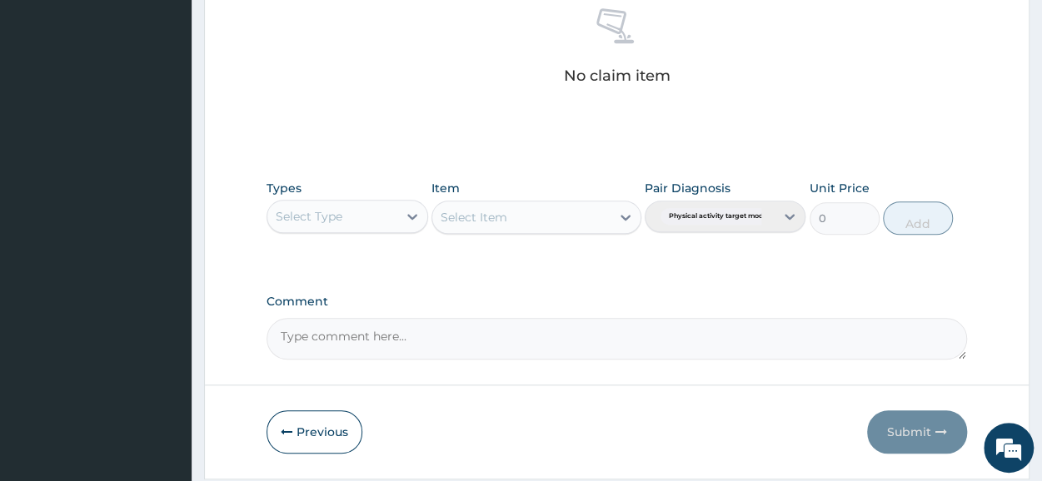
scroll to position [716, 0]
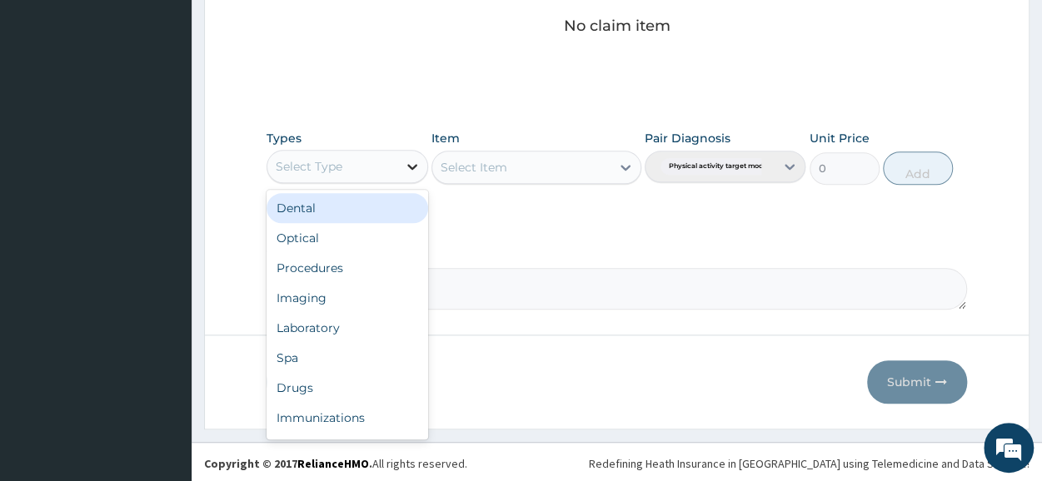
click at [413, 162] on icon at bounding box center [412, 166] width 17 height 17
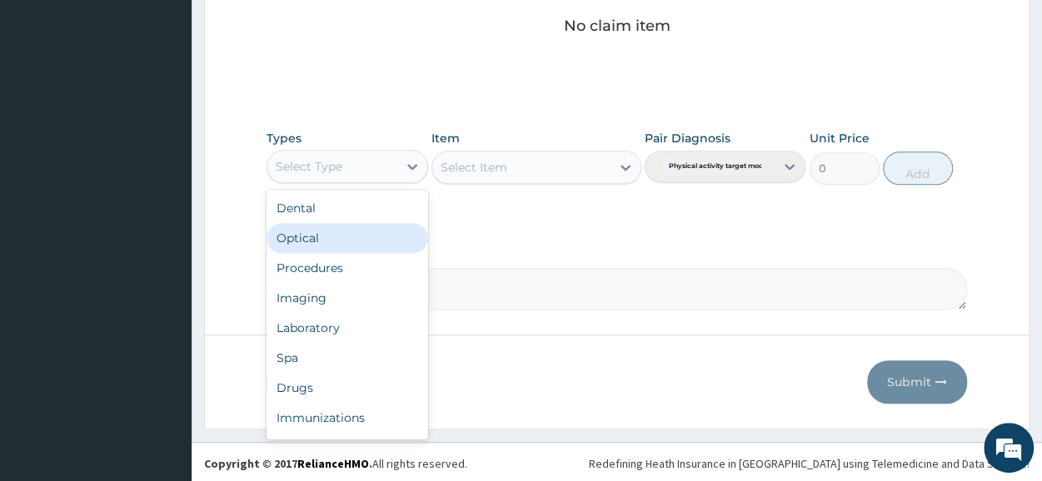
scroll to position [57, 0]
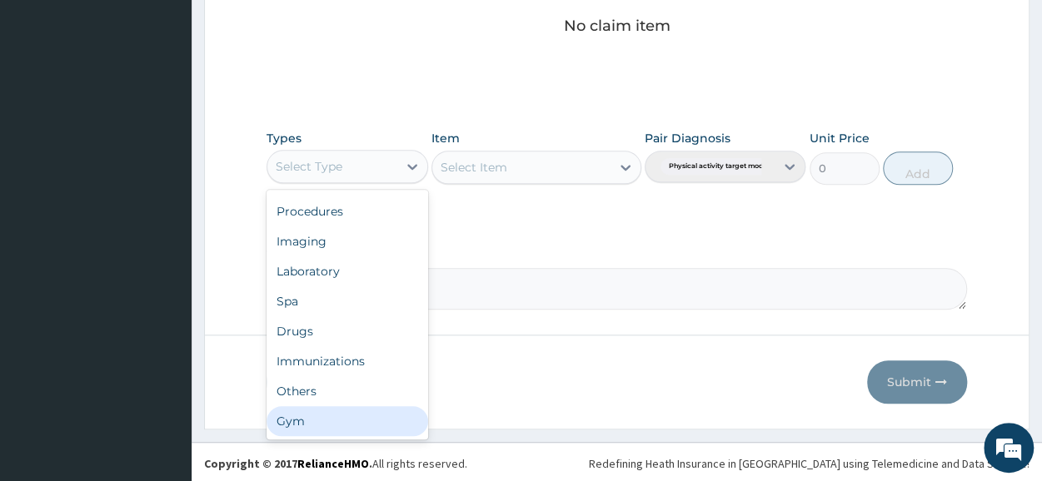
click at [327, 413] on div "Gym" at bounding box center [347, 422] width 161 height 30
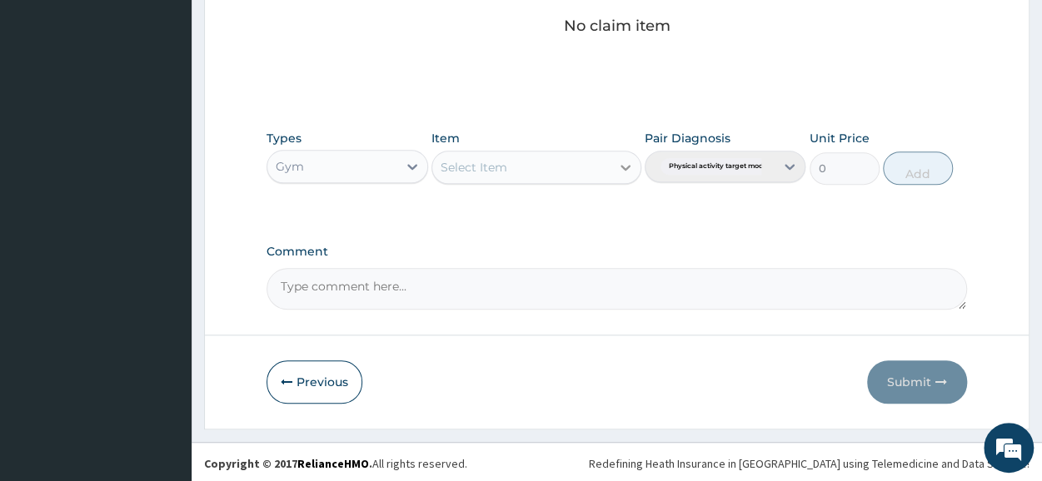
click at [622, 165] on icon at bounding box center [626, 168] width 10 height 6
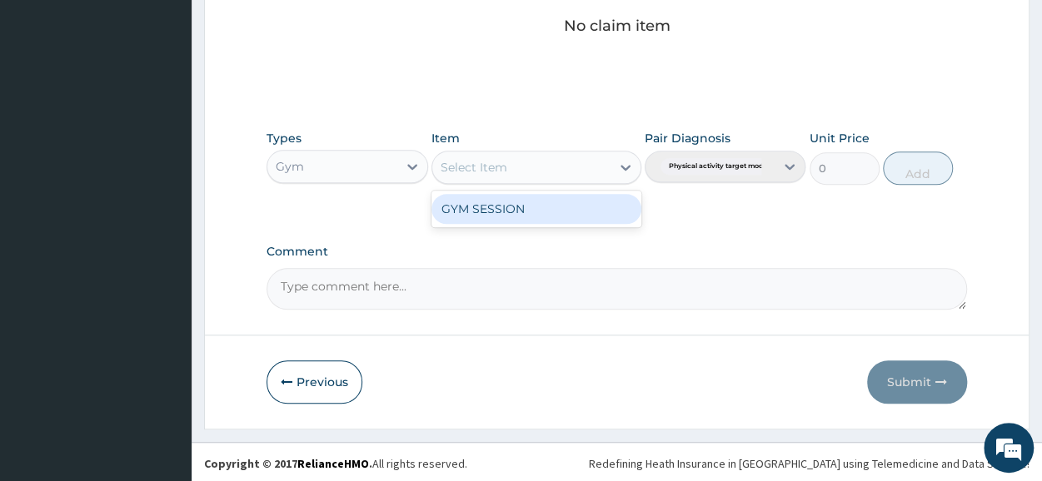
click at [563, 206] on div "GYM SESSION" at bounding box center [537, 209] width 210 height 30
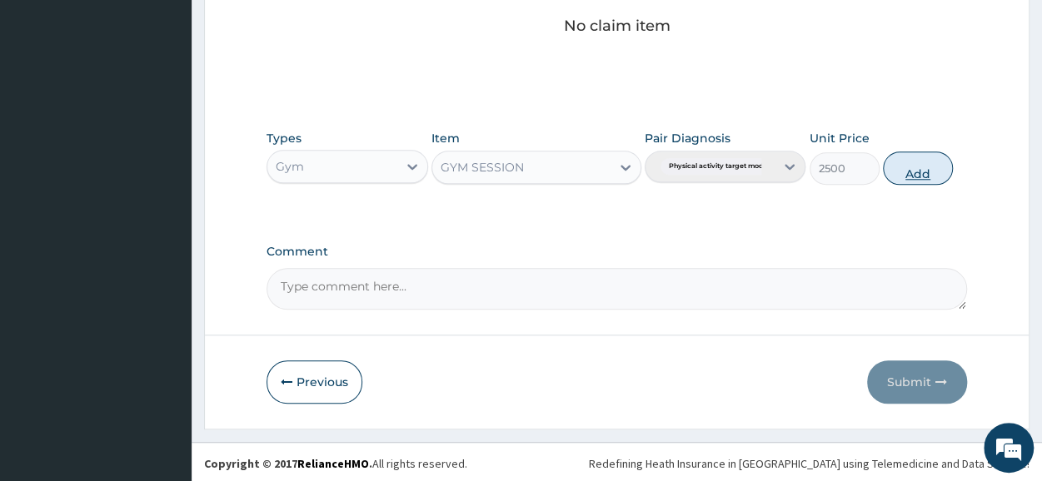
click at [930, 165] on button "Add" at bounding box center [918, 168] width 70 height 33
type input "0"
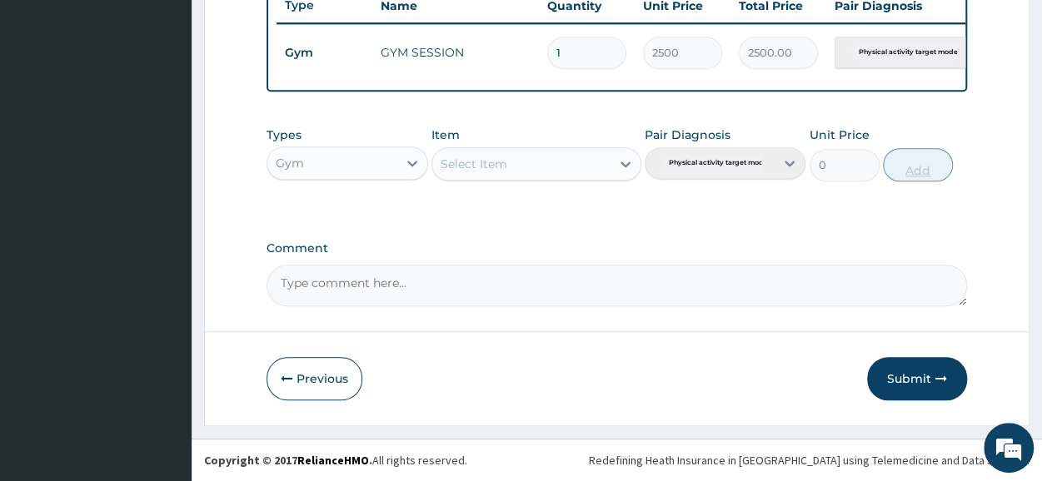
scroll to position [651, 0]
click at [913, 365] on button "Submit" at bounding box center [917, 378] width 100 height 43
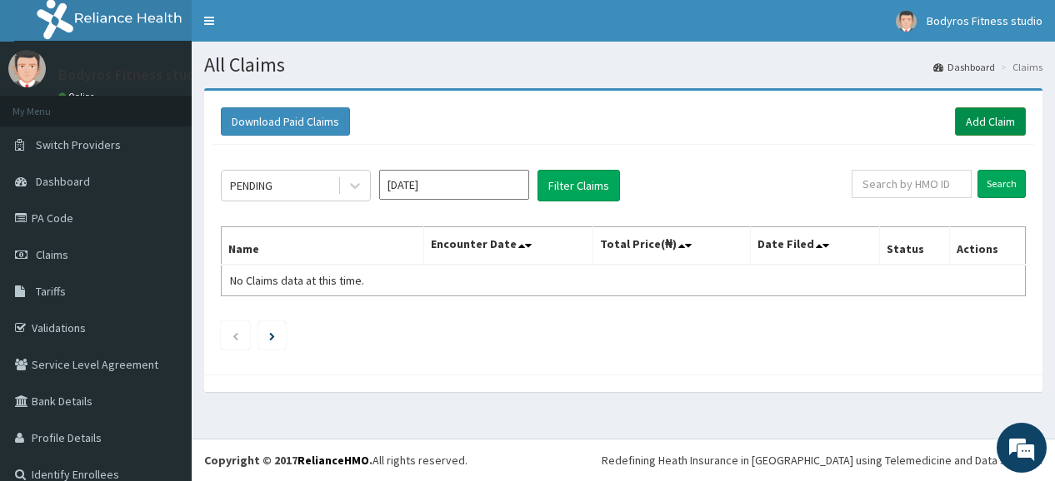
click at [991, 117] on link "Add Claim" at bounding box center [990, 121] width 71 height 28
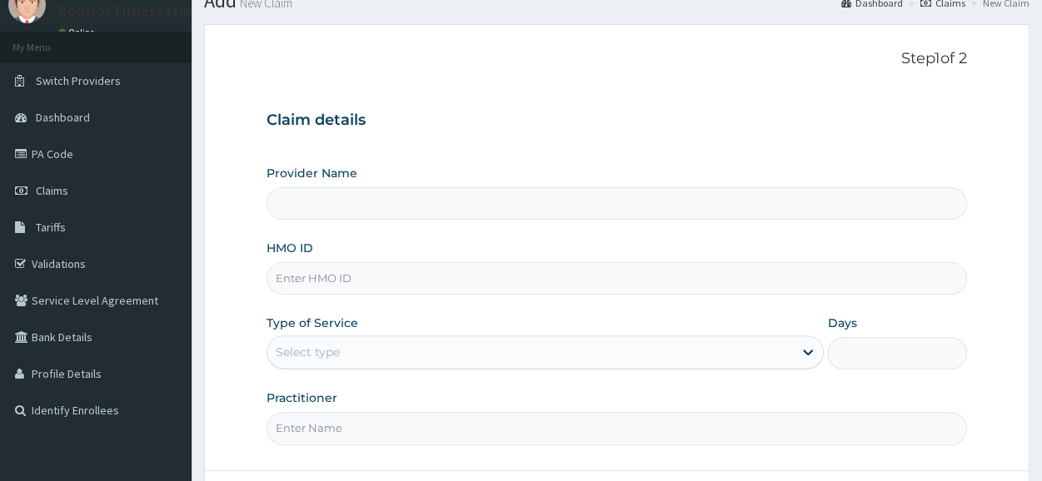
scroll to position [200, 0]
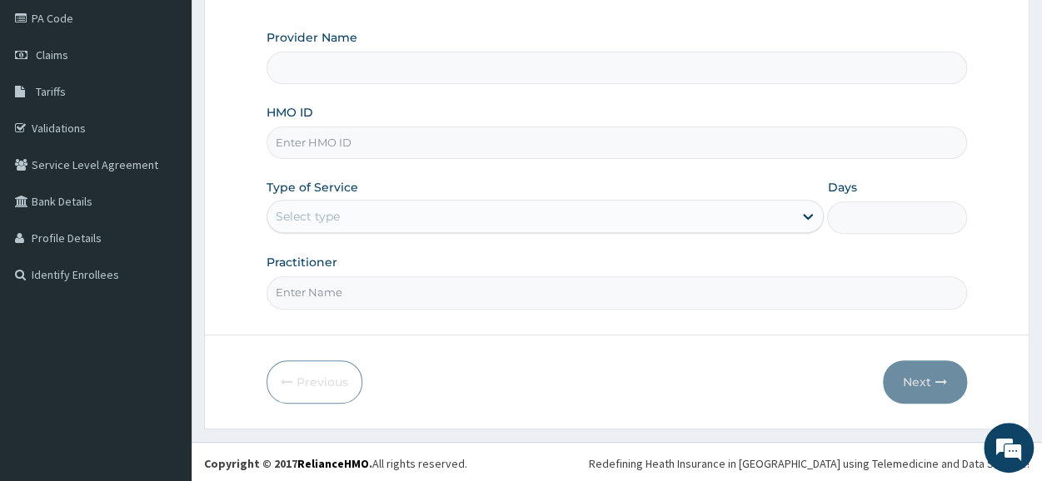
type input "Bodyrox Fitness studio - Lugbe"
type input "1"
click at [538, 137] on input "HMO ID" at bounding box center [617, 143] width 701 height 32
type input "FMI/10207/B"
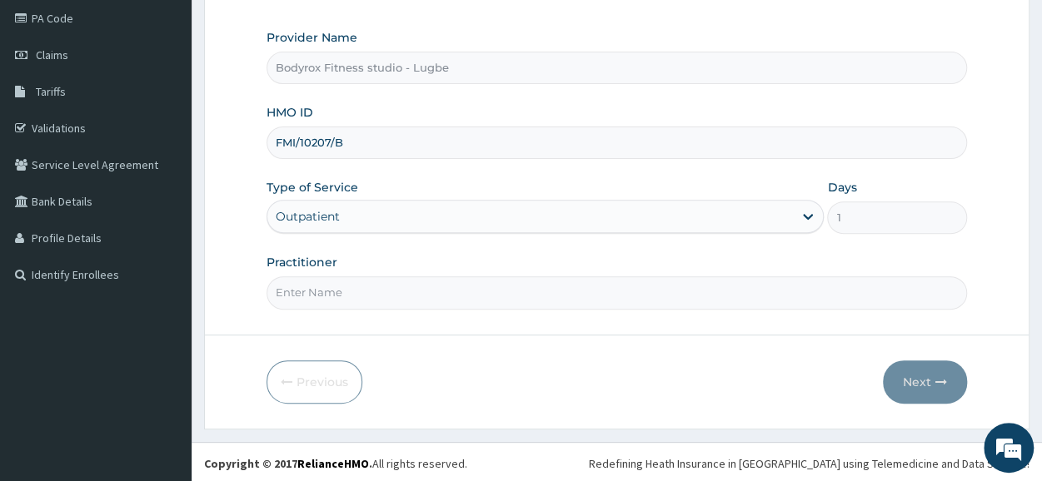
click at [444, 280] on input "Practitioner" at bounding box center [617, 293] width 701 height 32
type input "BODYROX"
click at [906, 378] on button "Next" at bounding box center [925, 382] width 84 height 43
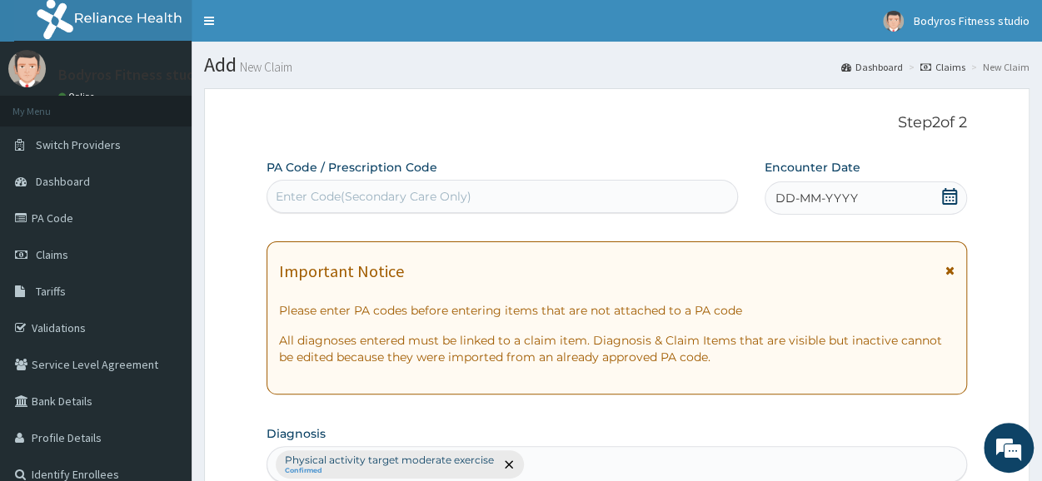
click at [393, 192] on div "Enter Code(Secondary Care Only)" at bounding box center [374, 196] width 196 height 17
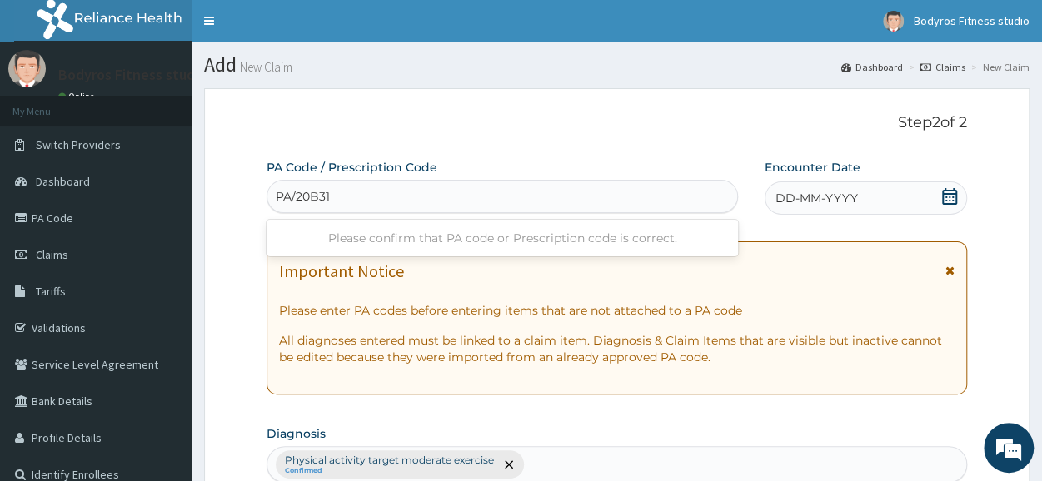
type input "PA/20B315"
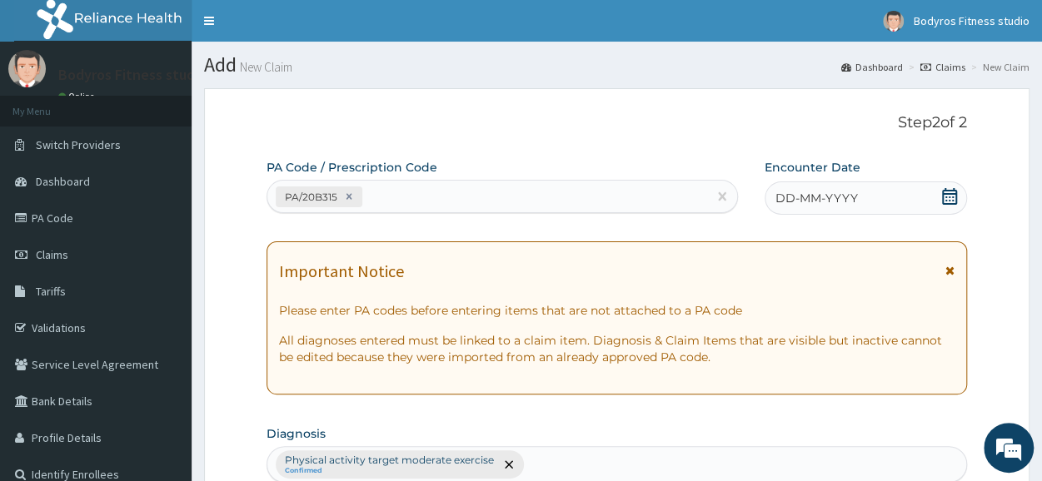
click at [948, 192] on icon at bounding box center [949, 196] width 15 height 17
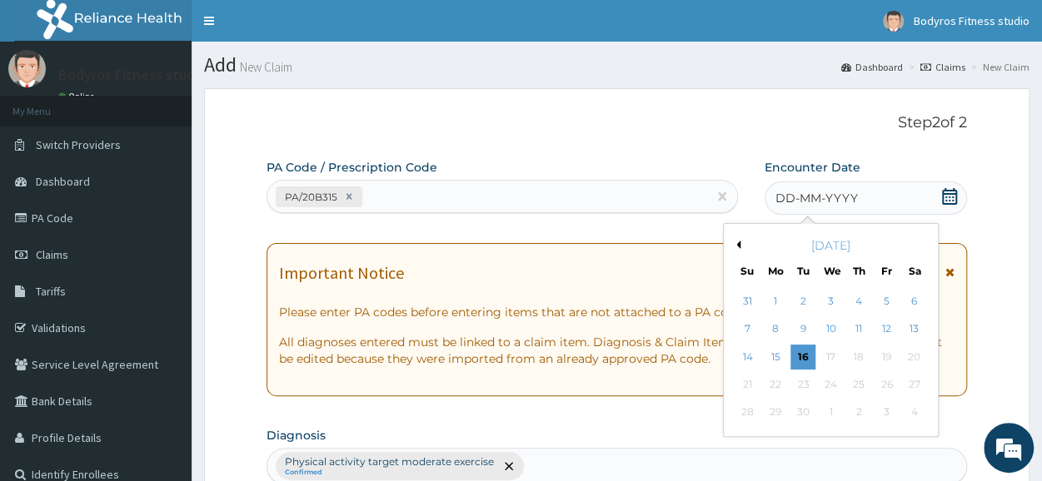
click at [735, 245] on button "Previous Month" at bounding box center [736, 245] width 8 height 8
click at [910, 337] on div "12" at bounding box center [914, 329] width 25 height 25
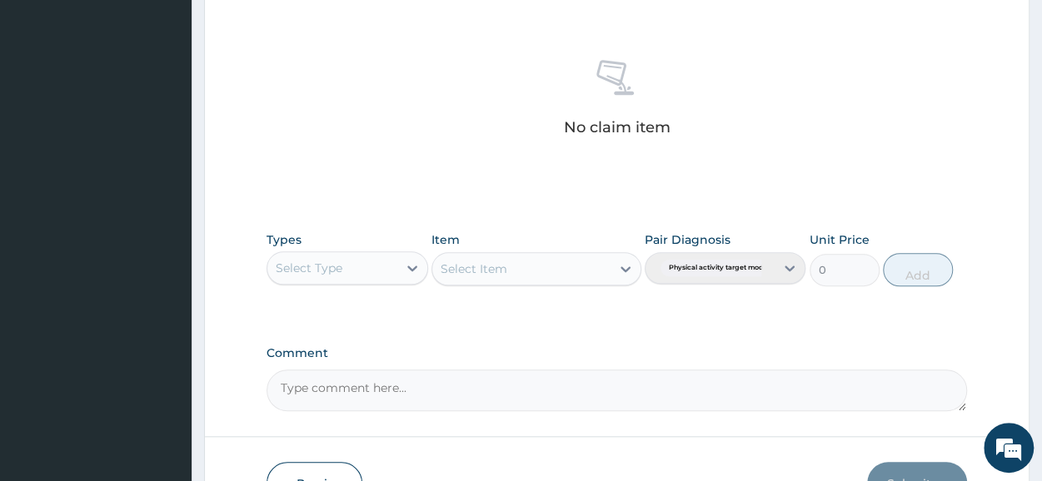
scroll to position [716, 0]
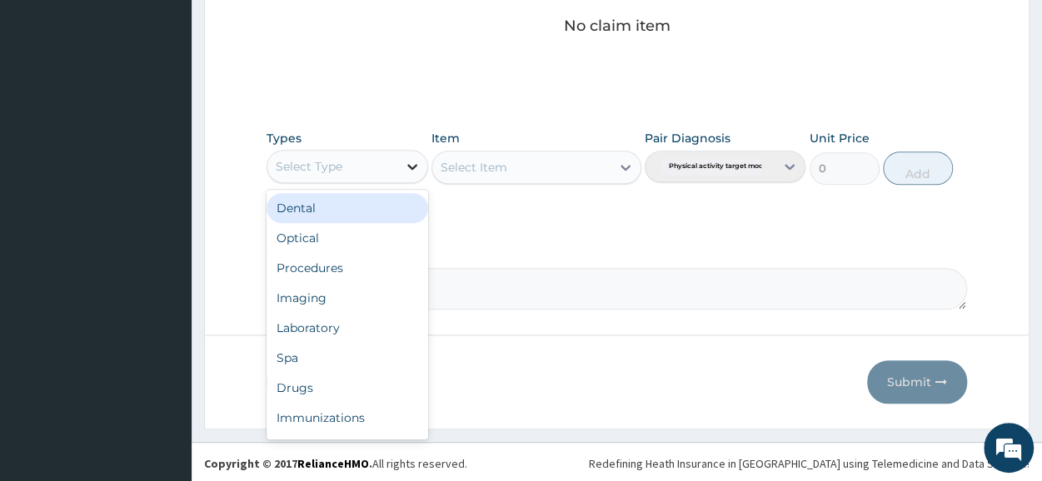
click at [416, 158] on icon at bounding box center [412, 166] width 17 height 17
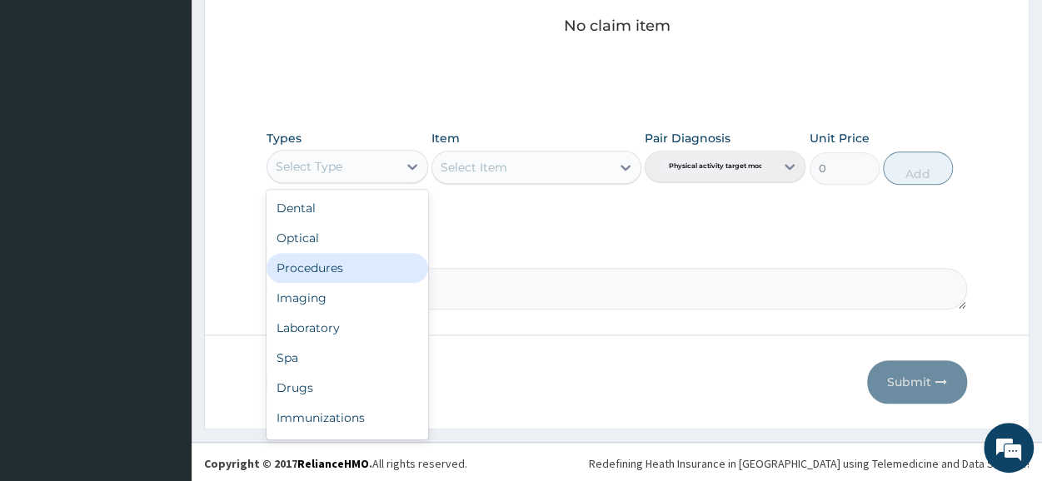
scroll to position [57, 0]
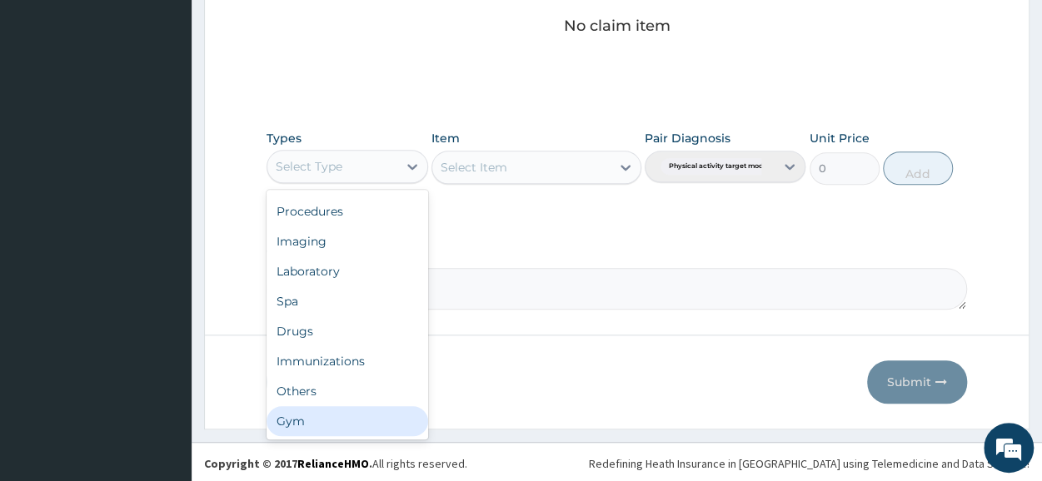
click at [341, 426] on div "Gym" at bounding box center [347, 422] width 161 height 30
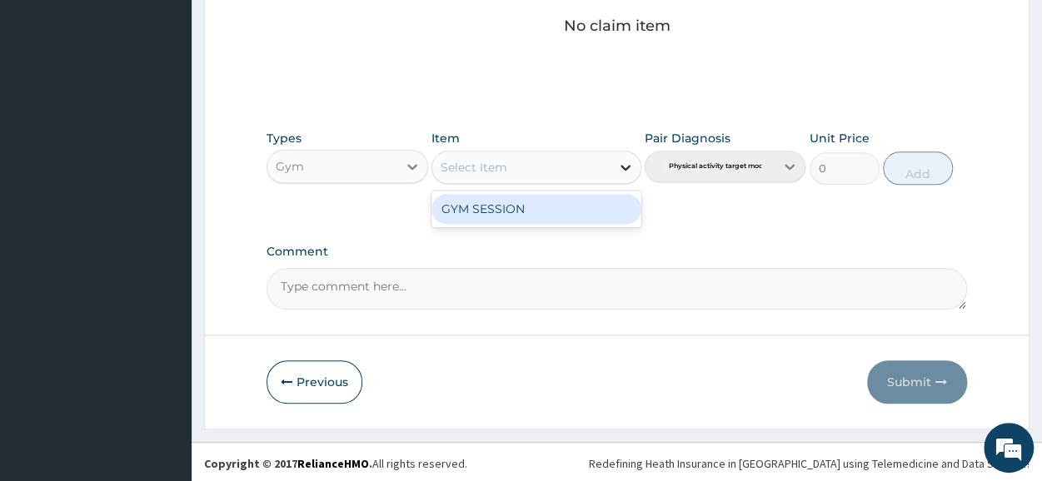
click at [629, 152] on div at bounding box center [626, 167] width 30 height 30
click at [583, 202] on div "GYM SESSION" at bounding box center [537, 209] width 210 height 30
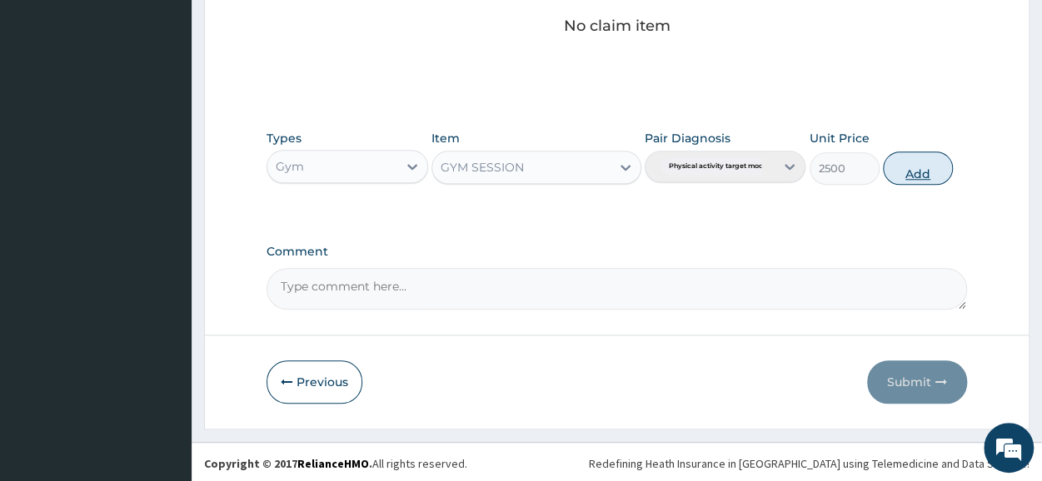
click at [917, 164] on button "Add" at bounding box center [918, 168] width 70 height 33
type input "0"
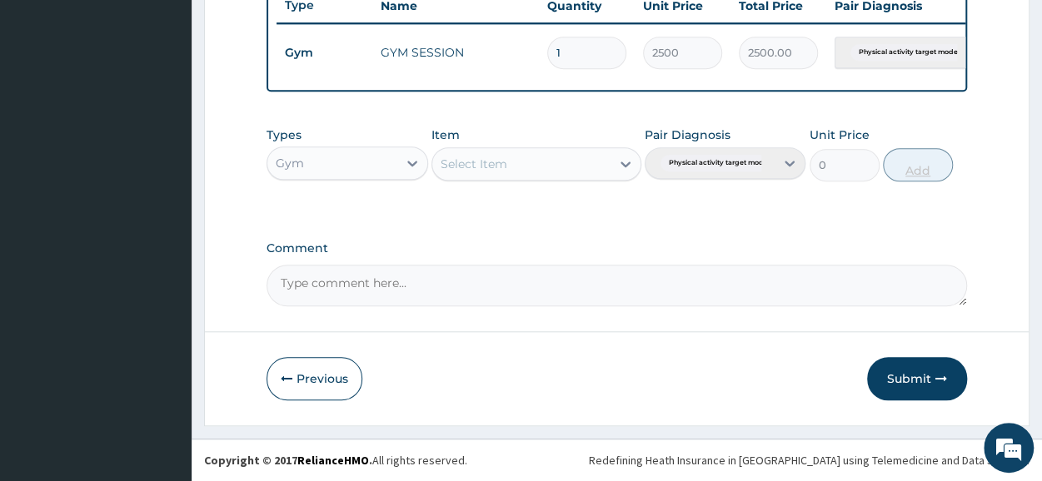
scroll to position [651, 0]
click at [896, 366] on button "Submit" at bounding box center [917, 378] width 100 height 43
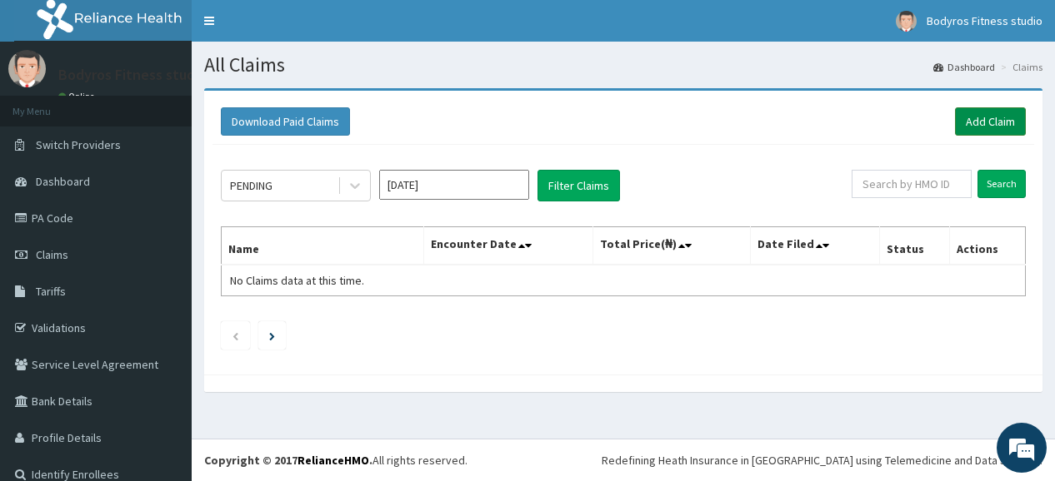
click at [985, 125] on link "Add Claim" at bounding box center [990, 121] width 71 height 28
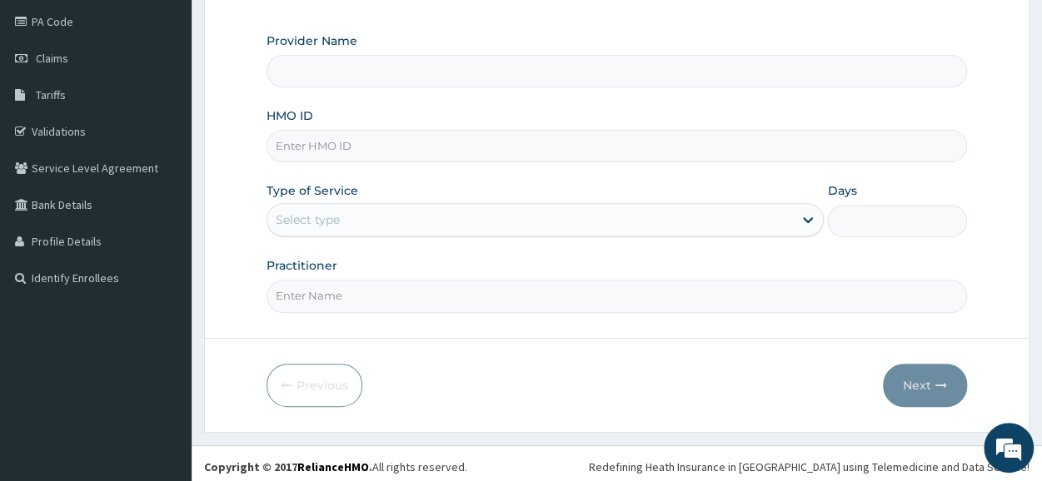
scroll to position [200, 0]
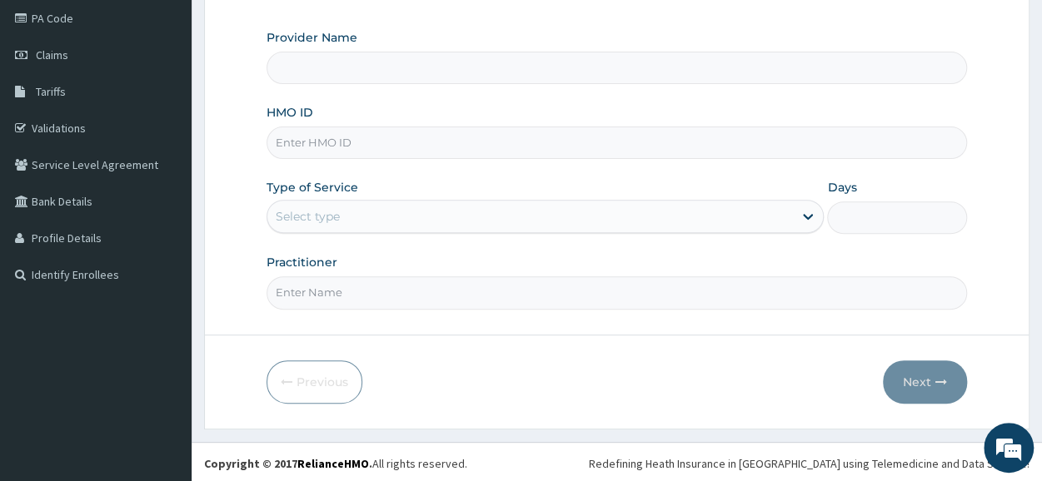
type input "Bodyrox Fitness studio - Lugbe"
type input "1"
click at [387, 138] on input "HMO ID" at bounding box center [617, 143] width 701 height 32
type input "ARW/10001/A"
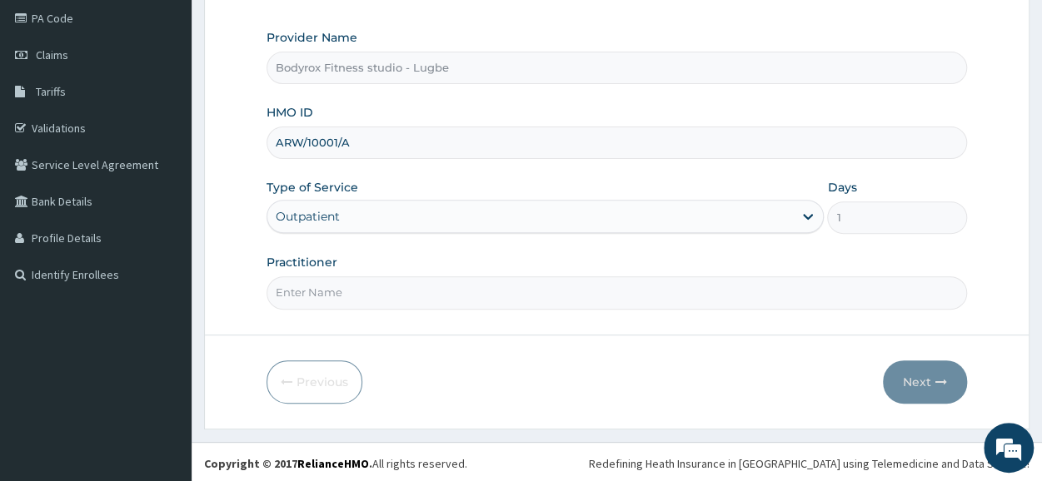
click at [371, 287] on input "Practitioner" at bounding box center [617, 293] width 701 height 32
type input "BODYROX"
click at [925, 382] on button "Next" at bounding box center [925, 382] width 84 height 43
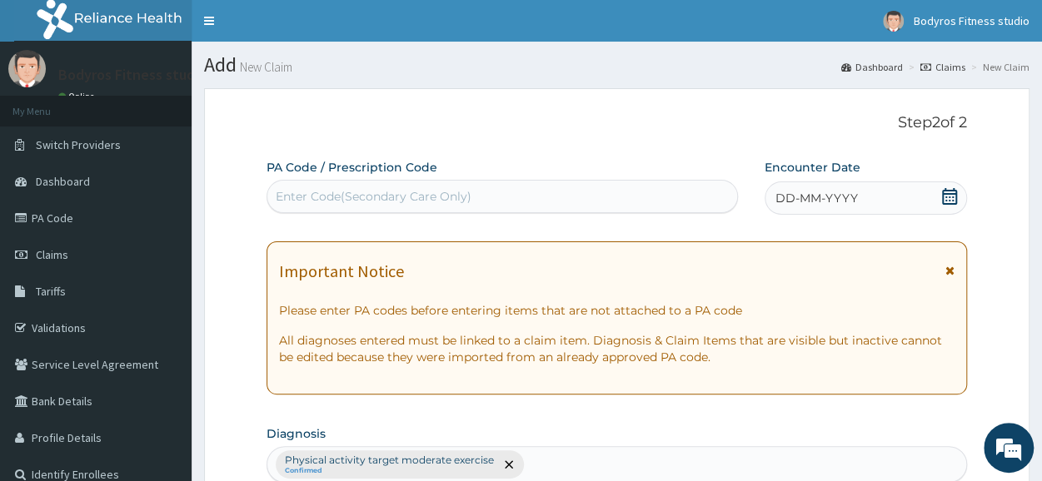
click at [450, 186] on div "Enter Code(Secondary Care Only)" at bounding box center [502, 196] width 470 height 27
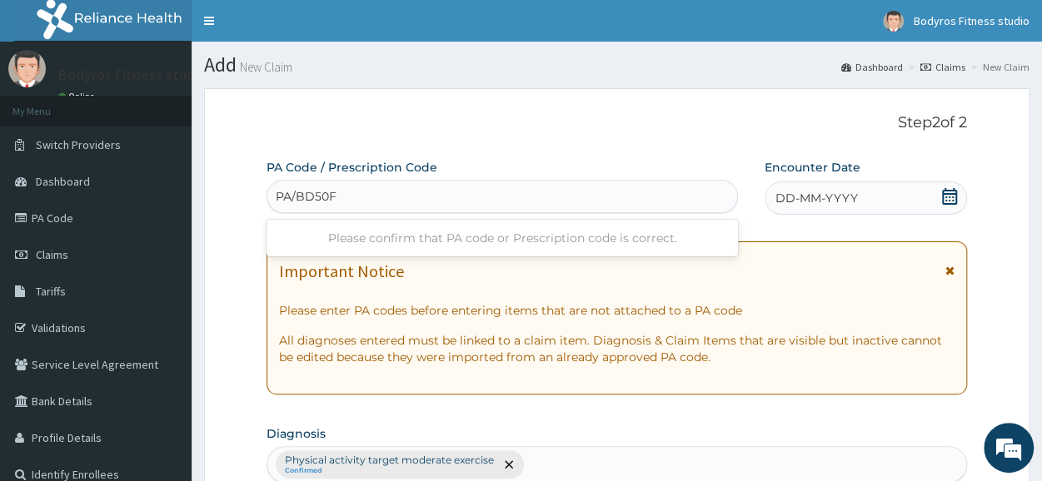
type input "PA/BD50FF"
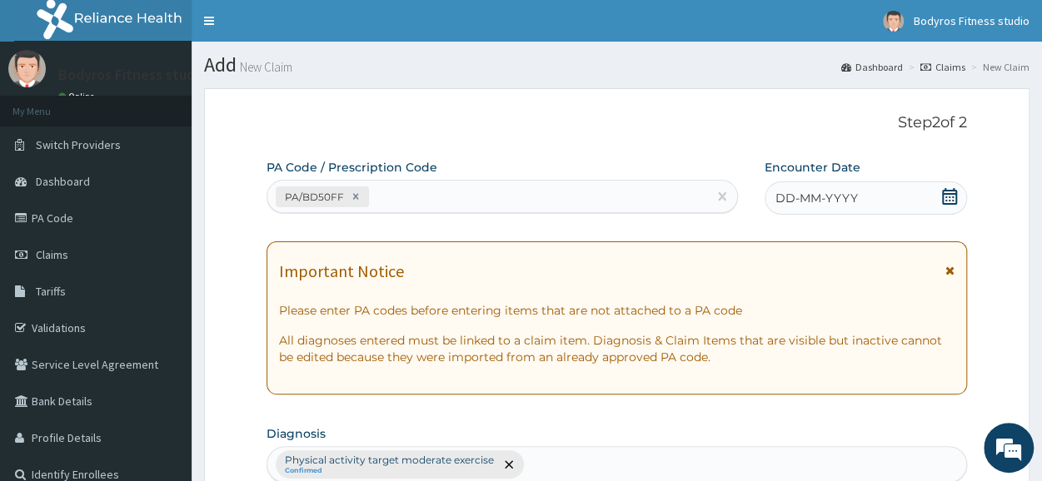
click at [950, 194] on icon at bounding box center [949, 196] width 15 height 17
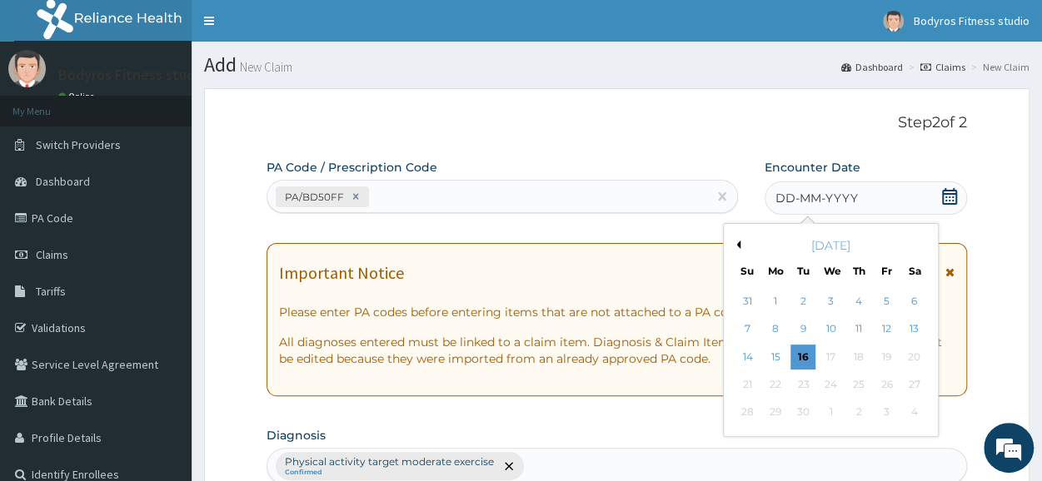
click at [735, 242] on button "Previous Month" at bounding box center [736, 245] width 8 height 8
click at [784, 358] on div "14" at bounding box center [775, 357] width 25 height 25
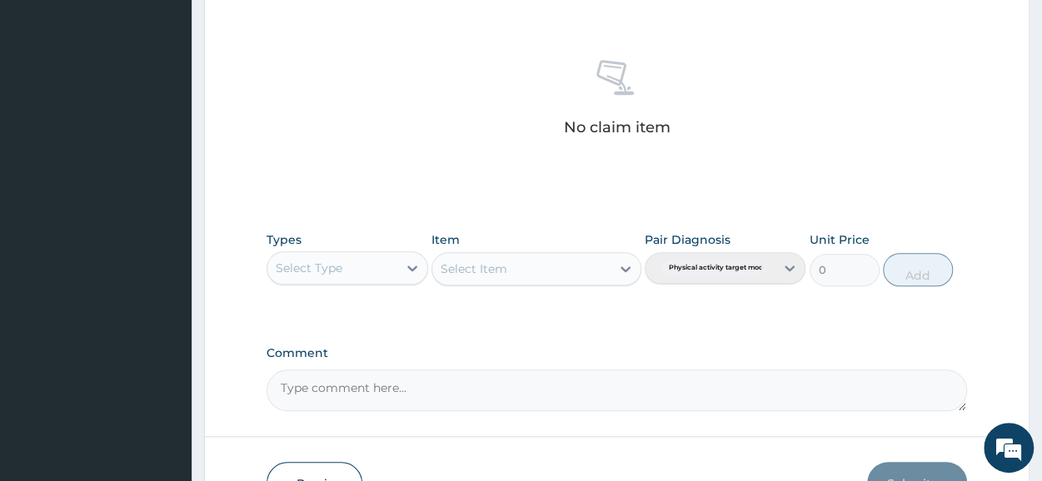
scroll to position [716, 0]
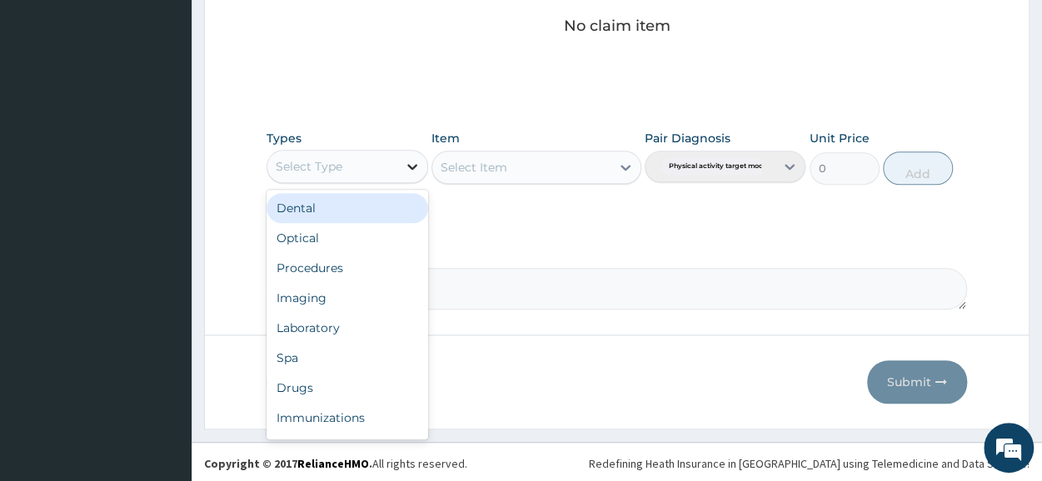
click at [411, 158] on icon at bounding box center [412, 166] width 17 height 17
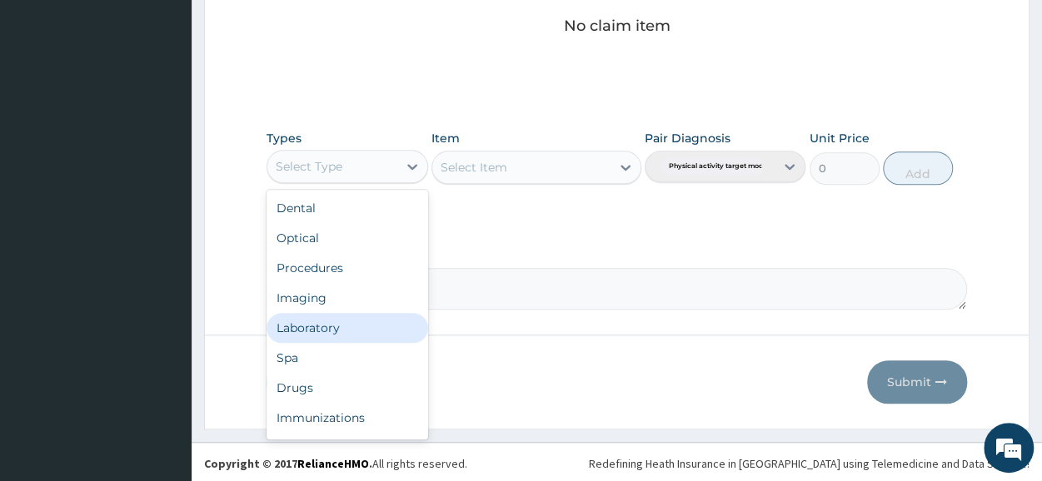
scroll to position [57, 0]
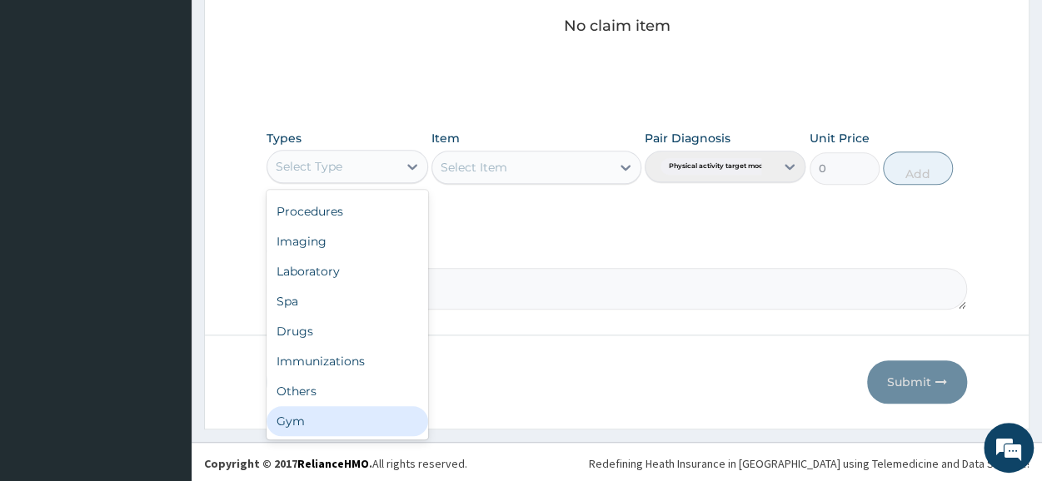
click at [334, 408] on div "Gym" at bounding box center [347, 422] width 161 height 30
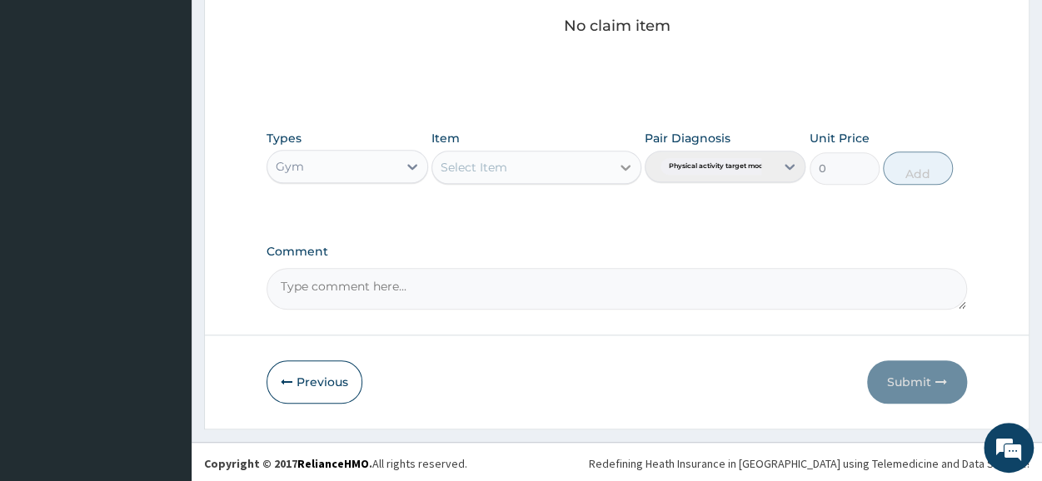
click at [623, 159] on icon at bounding box center [625, 167] width 17 height 17
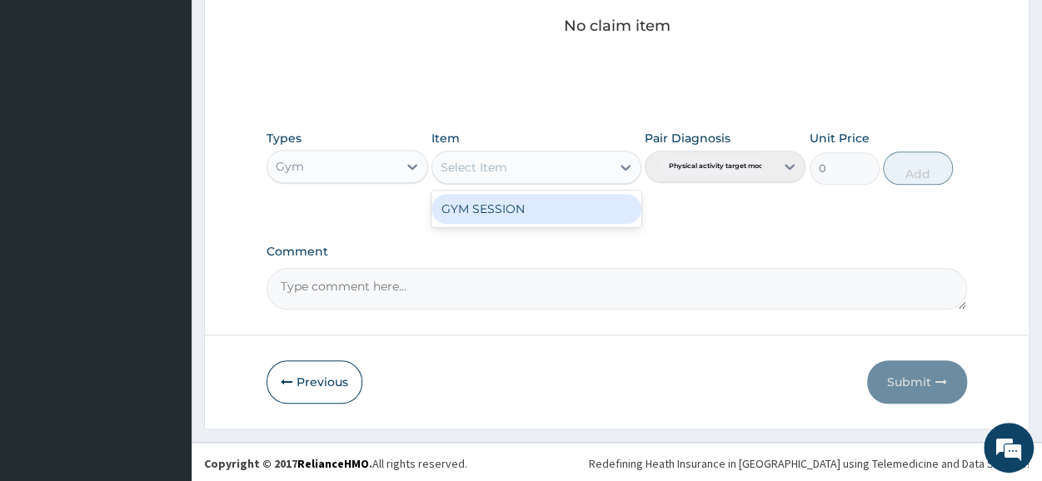
click at [596, 199] on div "GYM SESSION" at bounding box center [537, 209] width 210 height 30
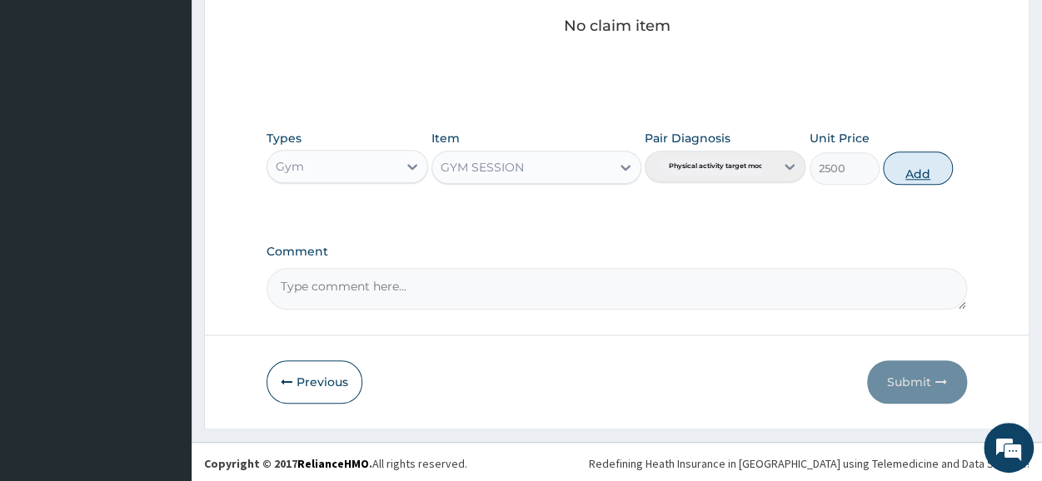
click at [918, 172] on button "Add" at bounding box center [918, 168] width 70 height 33
type input "0"
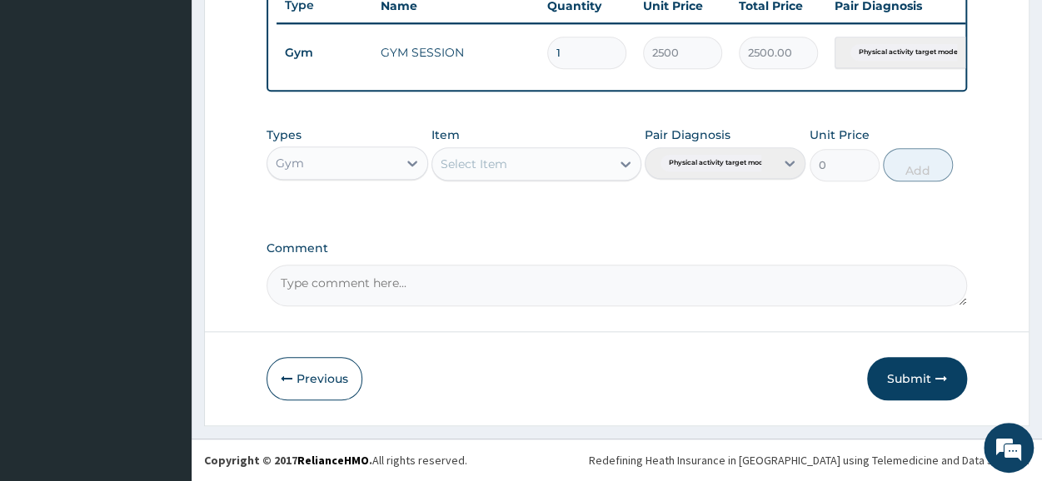
scroll to position [651, 0]
click at [902, 387] on button "Submit" at bounding box center [917, 378] width 100 height 43
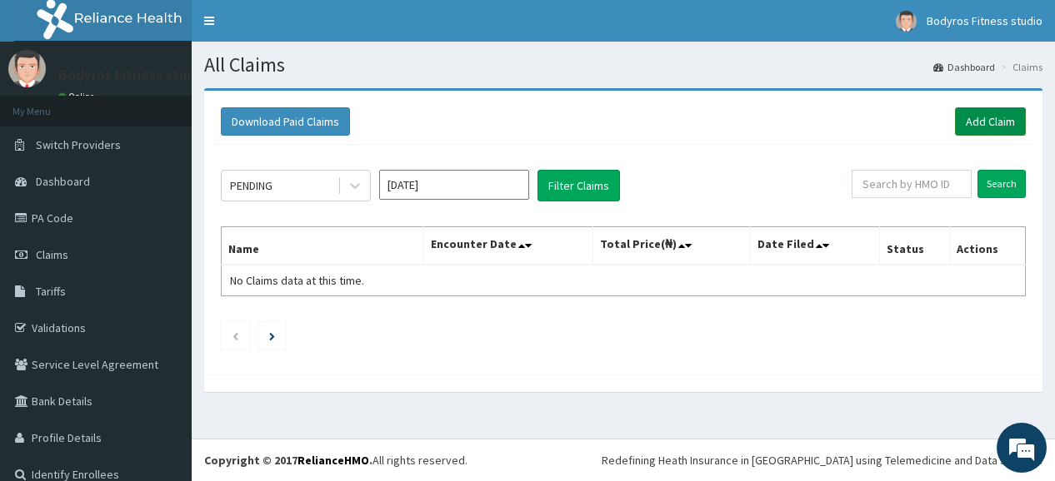
click at [990, 121] on link "Add Claim" at bounding box center [990, 121] width 71 height 28
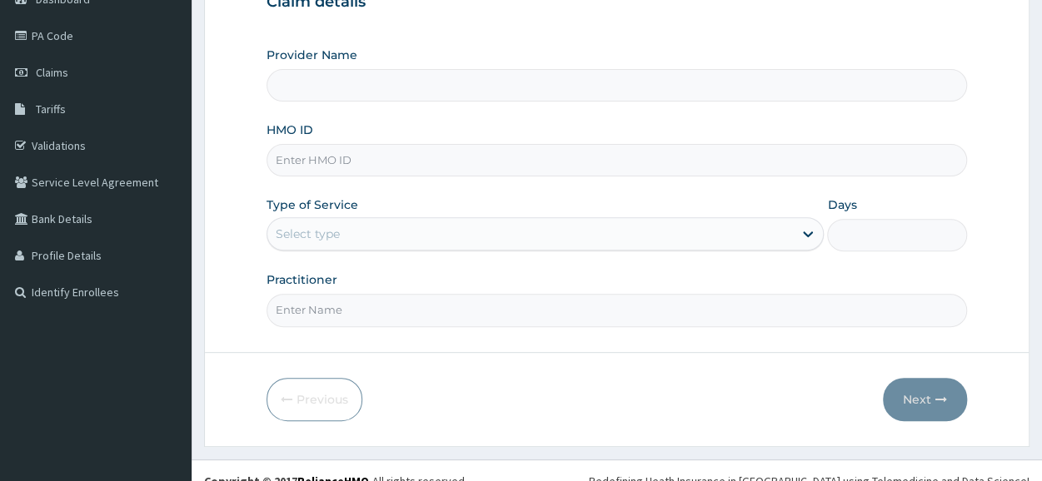
scroll to position [200, 0]
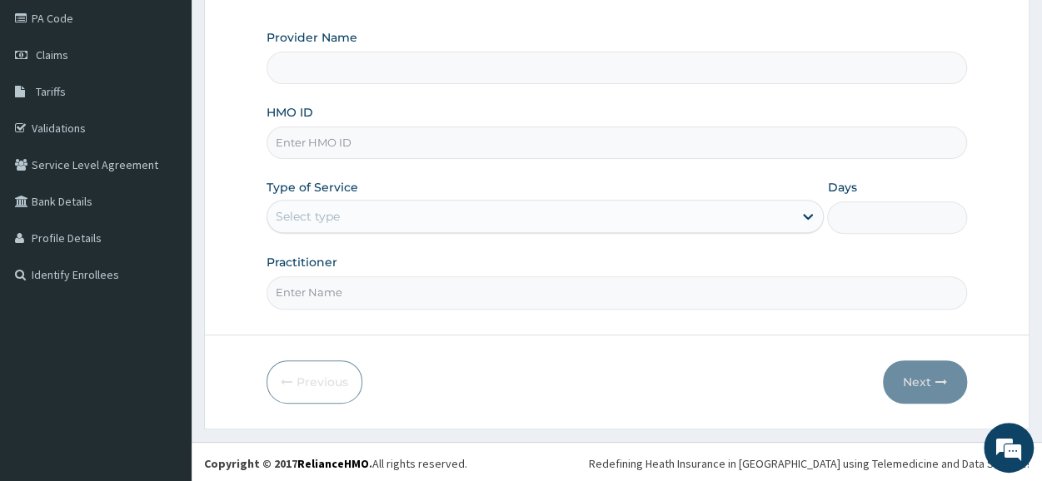
type input "Bodyrox Fitness studio - Lugbe"
type input "1"
click at [408, 146] on input "HMO ID" at bounding box center [617, 143] width 701 height 32
type input "API/10086/A"
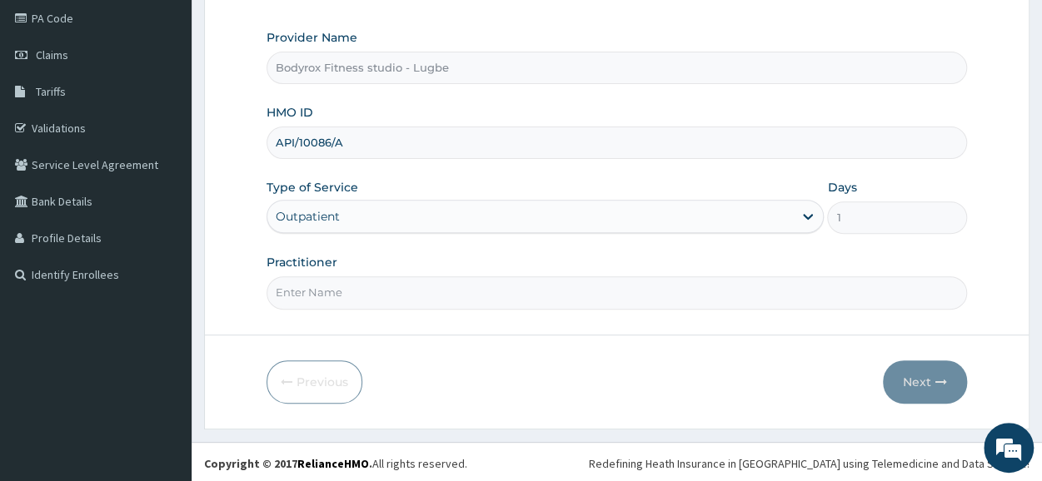
click at [385, 298] on input "Practitioner" at bounding box center [617, 293] width 701 height 32
type input "BODYROX"
click at [916, 377] on button "Next" at bounding box center [925, 382] width 84 height 43
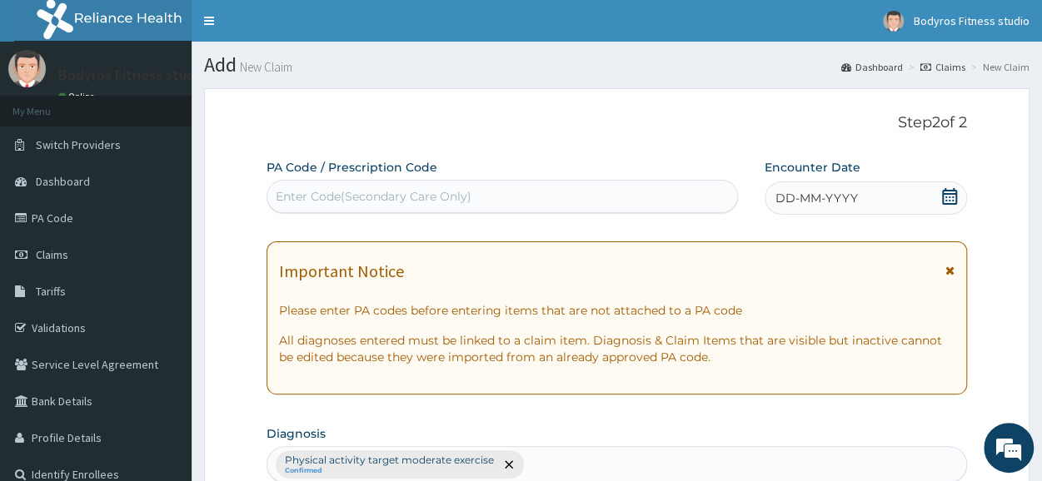
click at [443, 188] on div "Enter Code(Secondary Care Only)" at bounding box center [374, 196] width 196 height 17
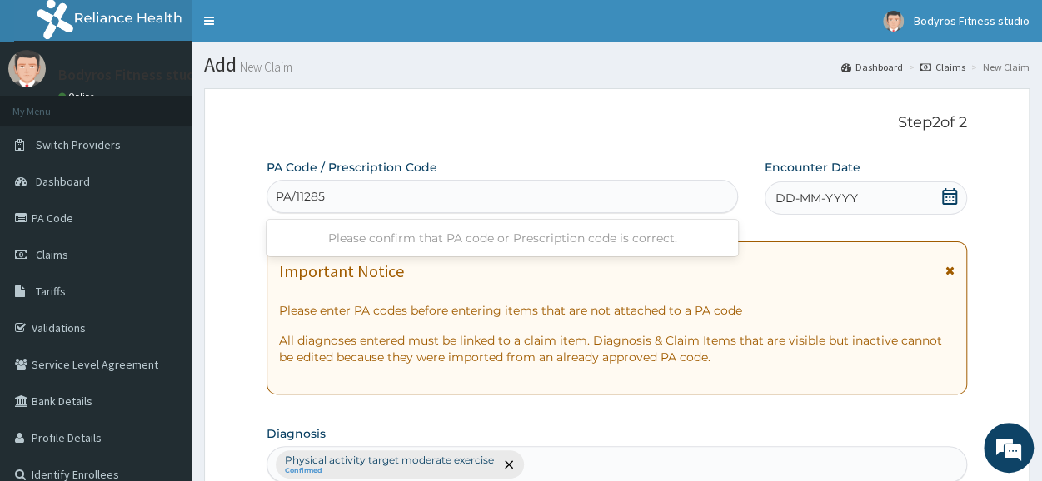
type input "PA/112852"
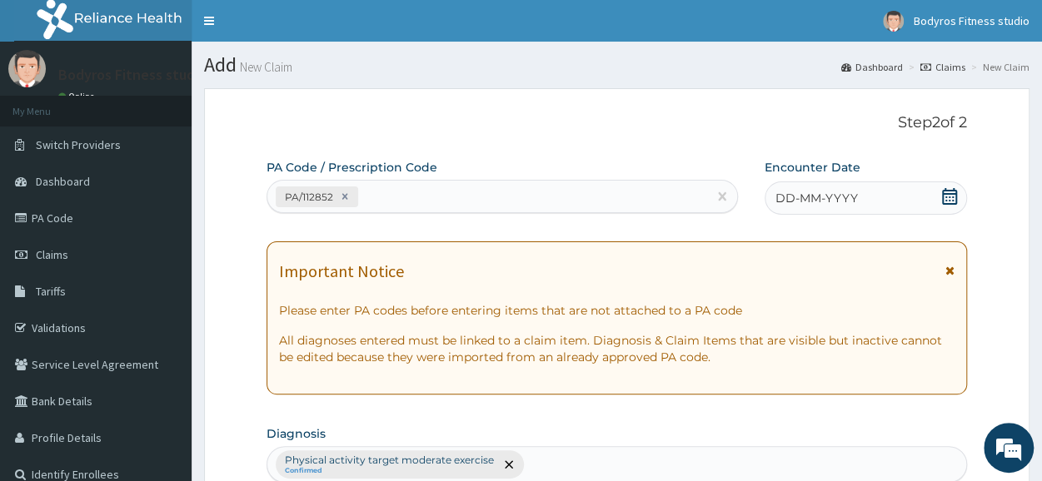
click at [942, 197] on icon at bounding box center [949, 196] width 15 height 17
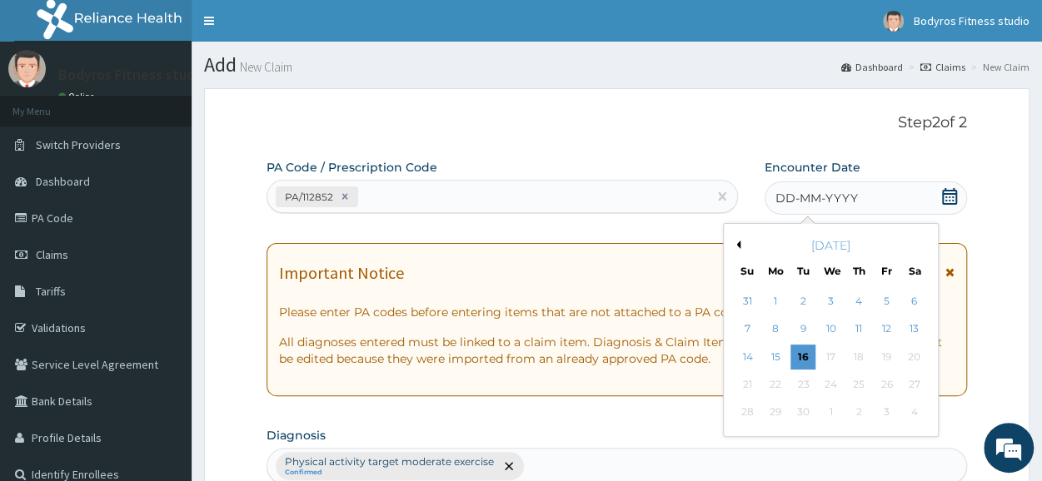
click at [732, 243] on button "Previous Month" at bounding box center [736, 245] width 8 height 8
click at [732, 242] on button "Previous Month" at bounding box center [736, 245] width 8 height 8
click at [775, 356] on div "14" at bounding box center [775, 357] width 25 height 25
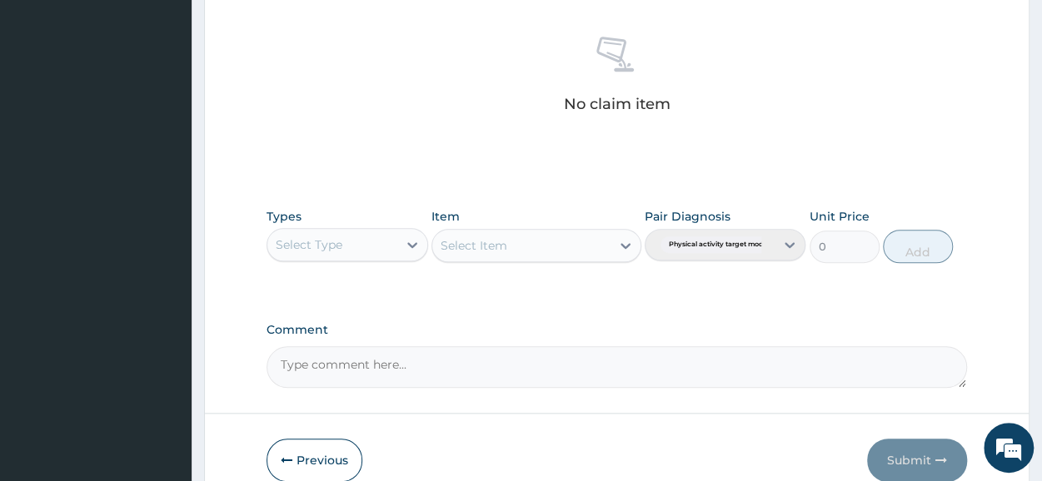
scroll to position [716, 0]
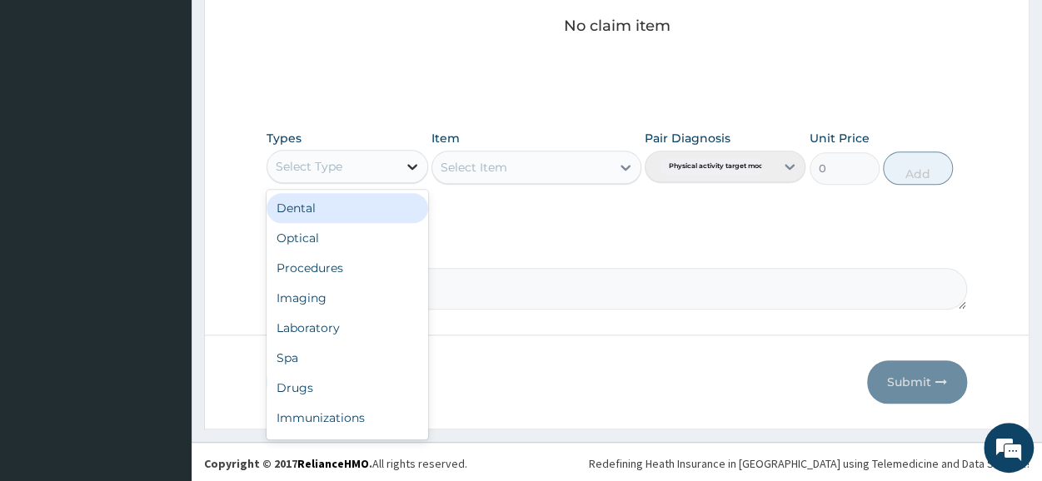
click at [408, 161] on icon at bounding box center [412, 166] width 17 height 17
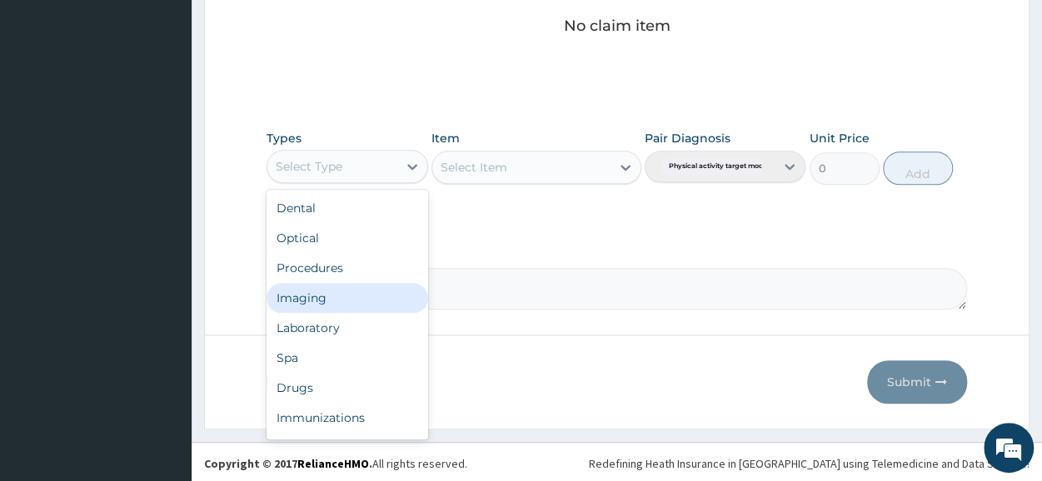
scroll to position [57, 0]
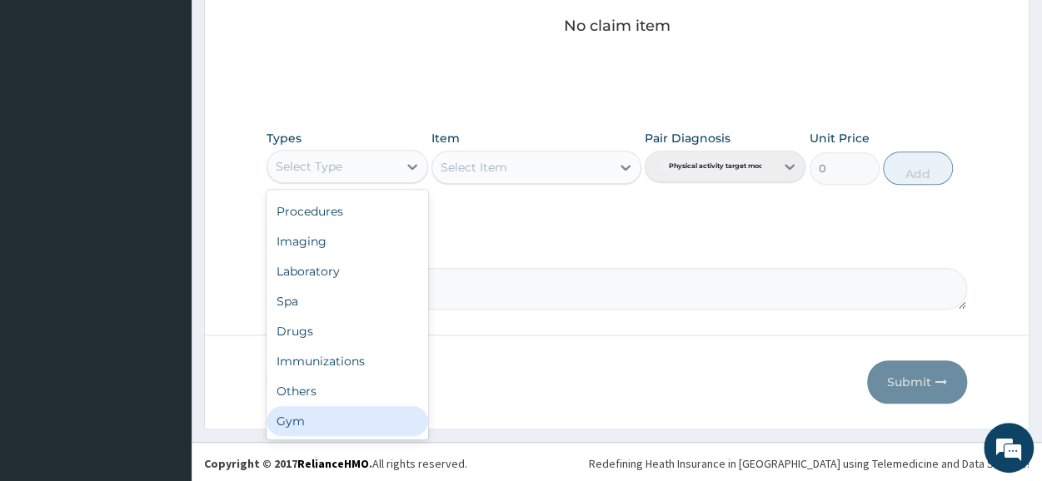
click at [322, 412] on div "Gym" at bounding box center [347, 422] width 161 height 30
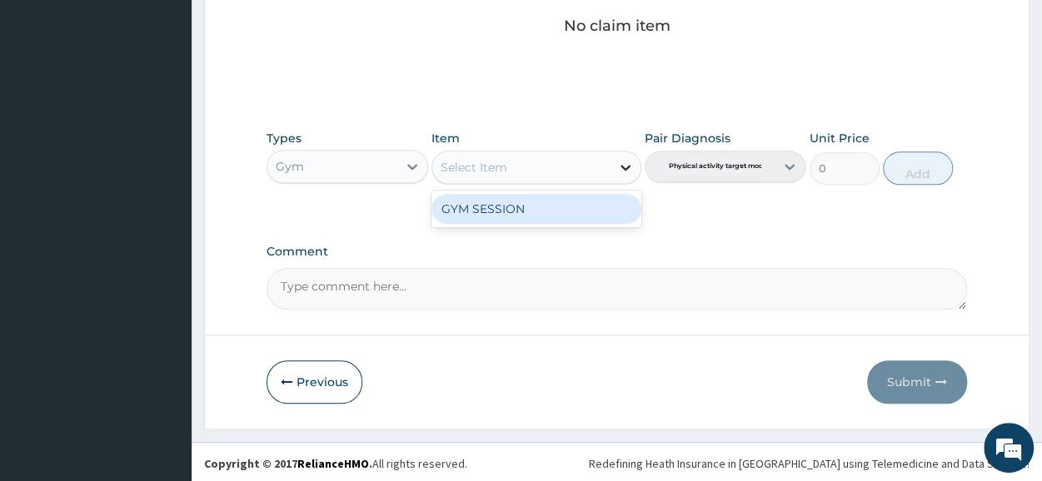
click at [624, 164] on icon at bounding box center [625, 167] width 17 height 17
click at [601, 197] on div "GYM SESSION" at bounding box center [537, 209] width 210 height 30
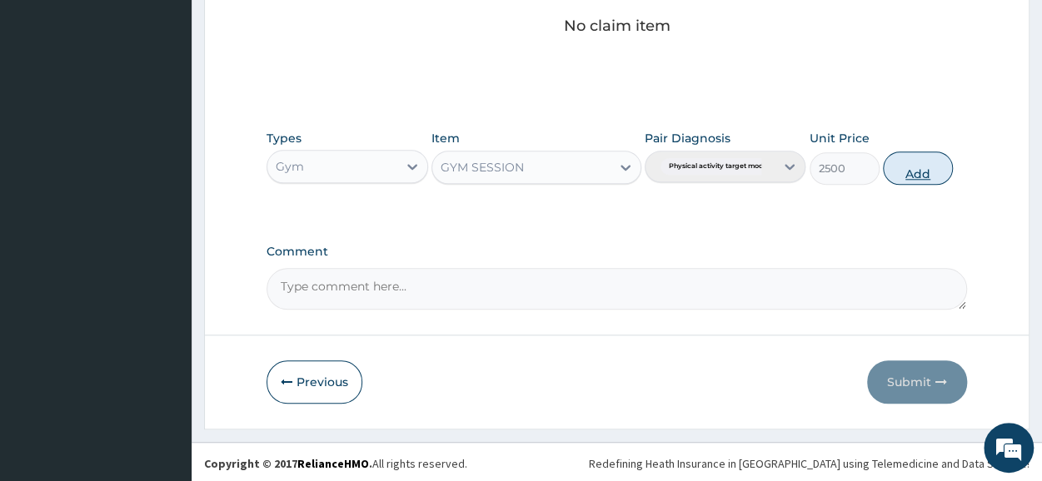
click at [933, 167] on button "Add" at bounding box center [918, 168] width 70 height 33
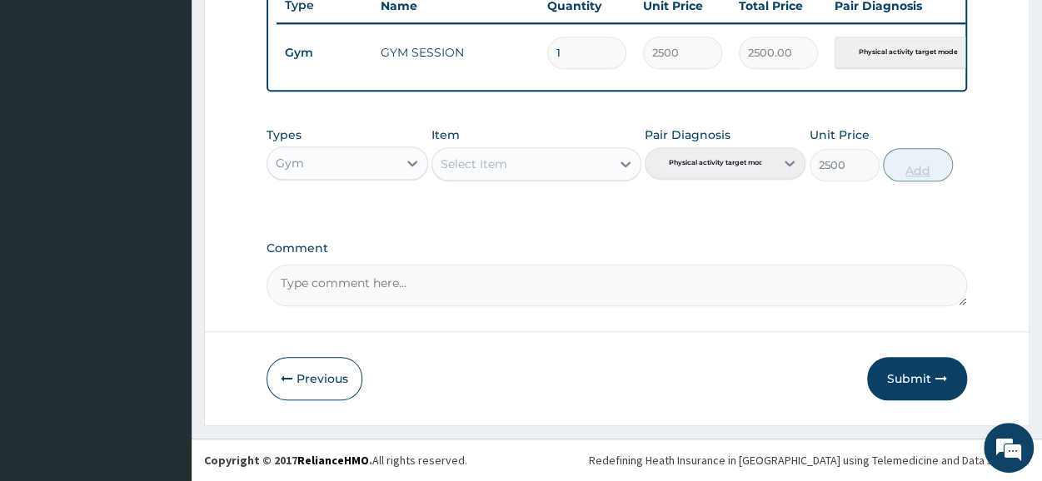
type input "0"
click at [891, 371] on button "Submit" at bounding box center [917, 378] width 100 height 43
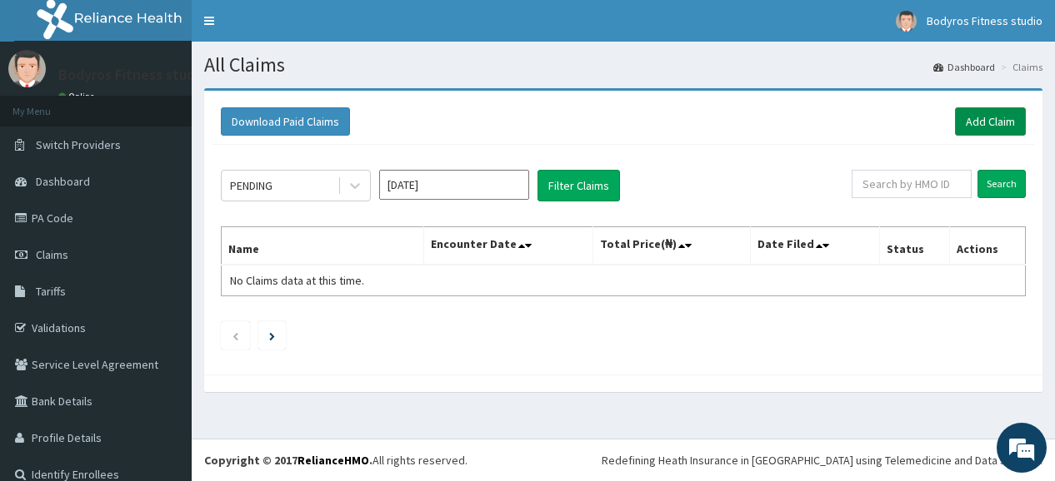
click at [972, 124] on link "Add Claim" at bounding box center [990, 121] width 71 height 28
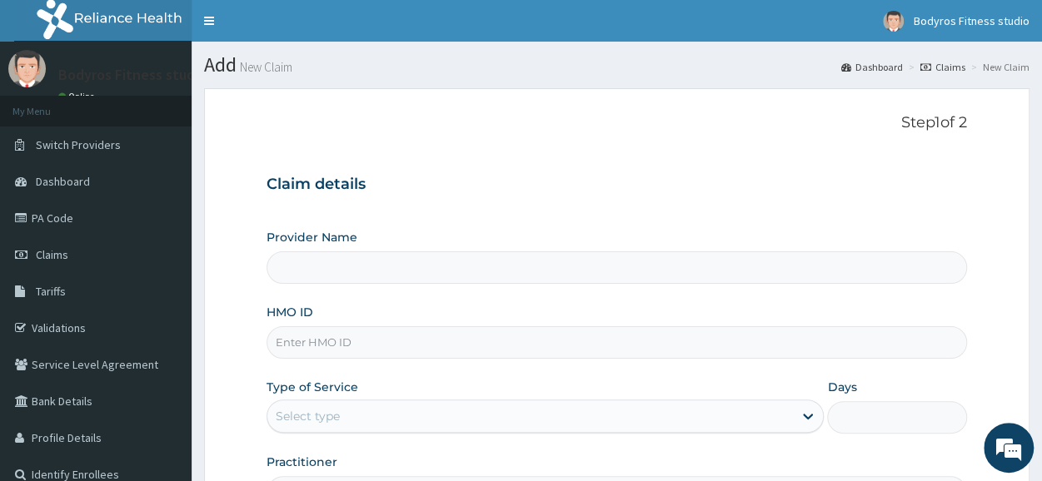
scroll to position [200, 0]
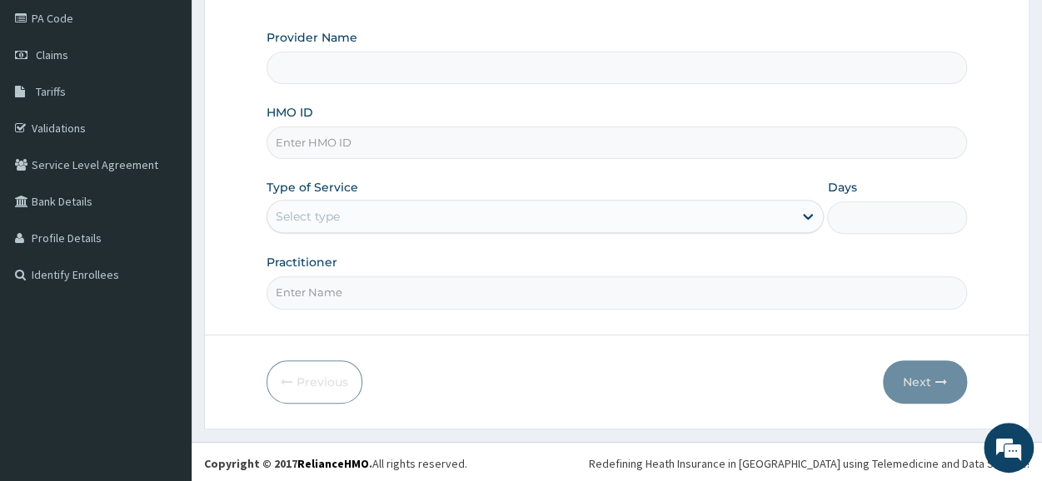
type input "Bodyrox Fitness studio - Lugbe"
type input "1"
click at [439, 137] on input "HMO ID" at bounding box center [617, 143] width 701 height 32
type input "MOP/10241/A"
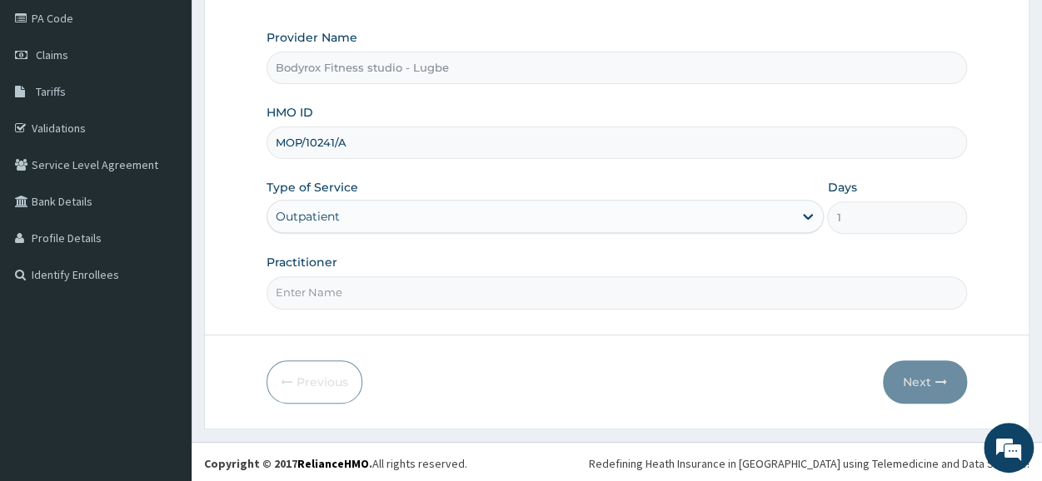
click at [386, 278] on input "Practitioner" at bounding box center [617, 293] width 701 height 32
type input "BODYROX"
click at [916, 373] on button "Next" at bounding box center [925, 382] width 84 height 43
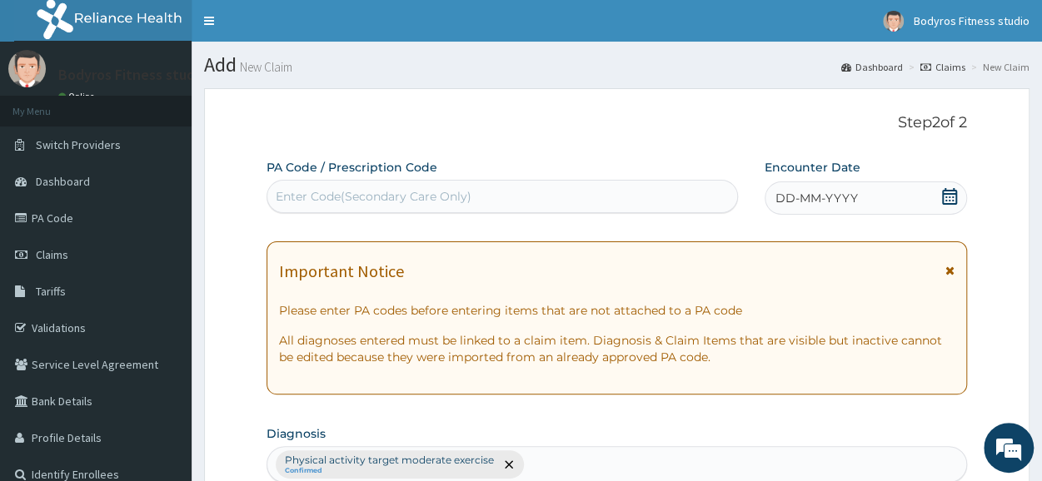
click at [584, 194] on div "Enter Code(Secondary Care Only)" at bounding box center [502, 196] width 470 height 27
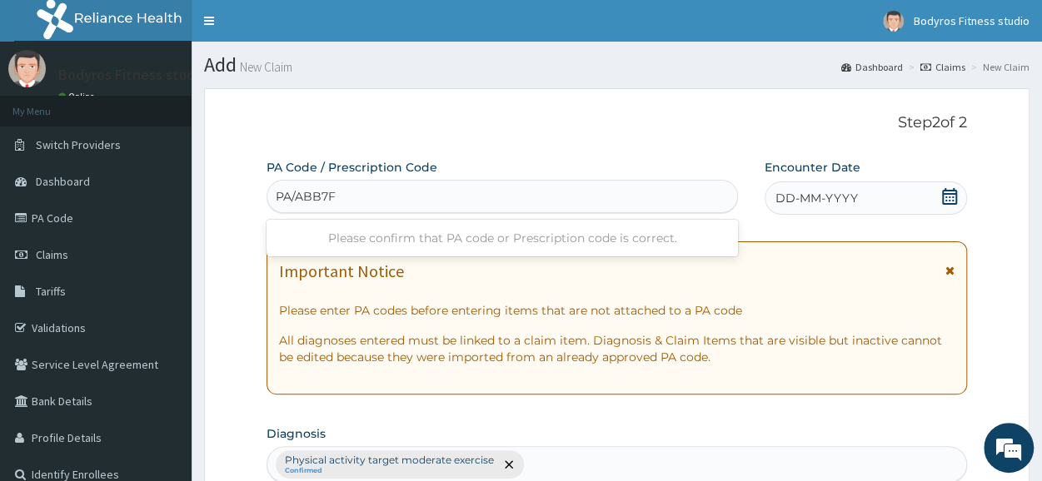
type input "PA/ABB7F6"
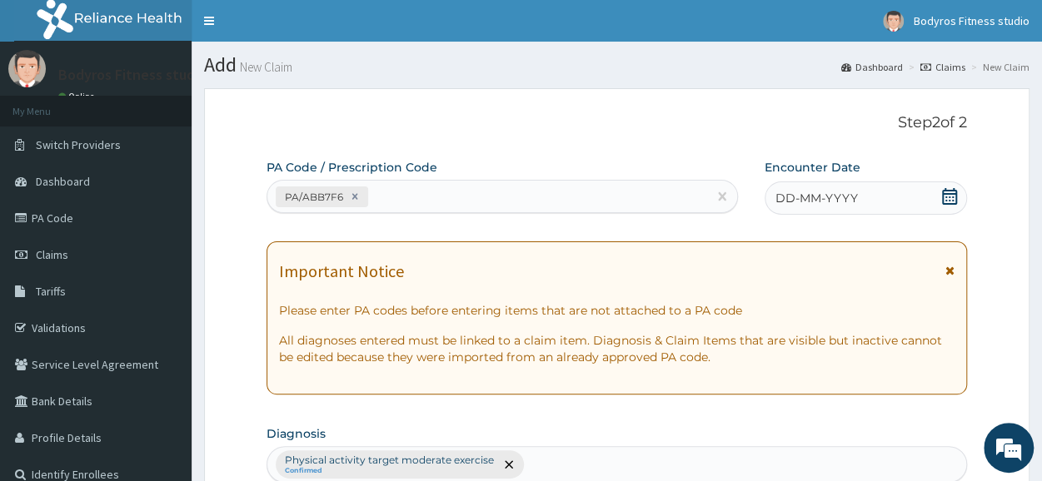
click at [950, 189] on icon at bounding box center [949, 196] width 17 height 17
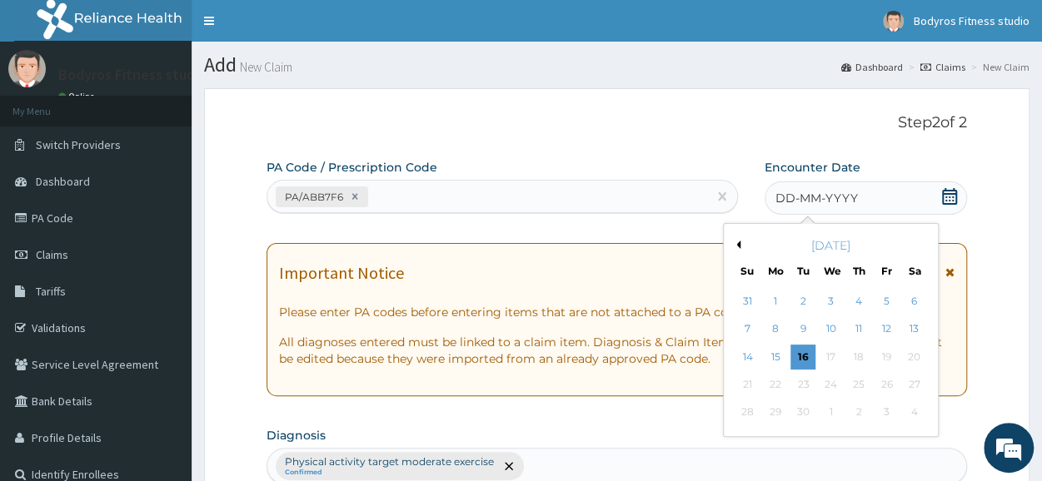
click at [737, 241] on button "Previous Month" at bounding box center [736, 245] width 8 height 8
click at [781, 349] on div "14" at bounding box center [775, 357] width 25 height 25
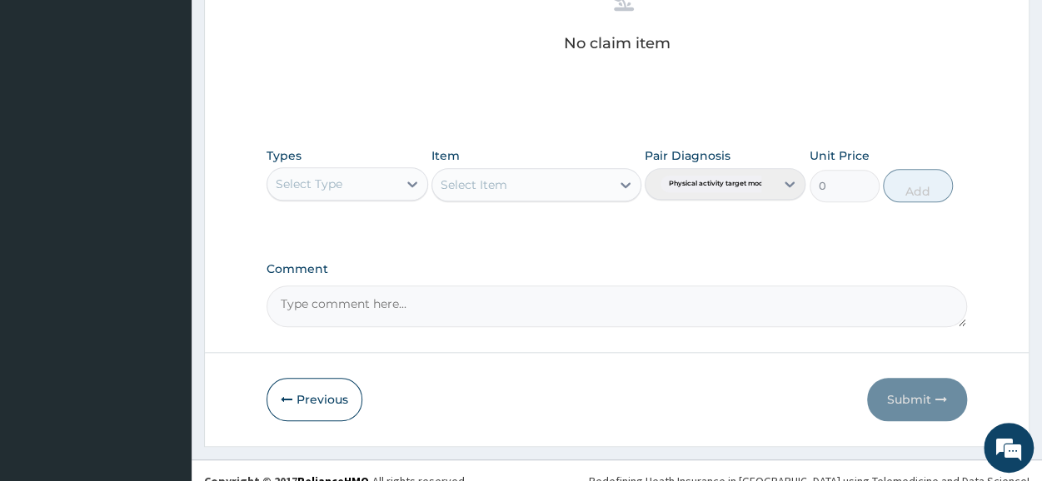
scroll to position [716, 0]
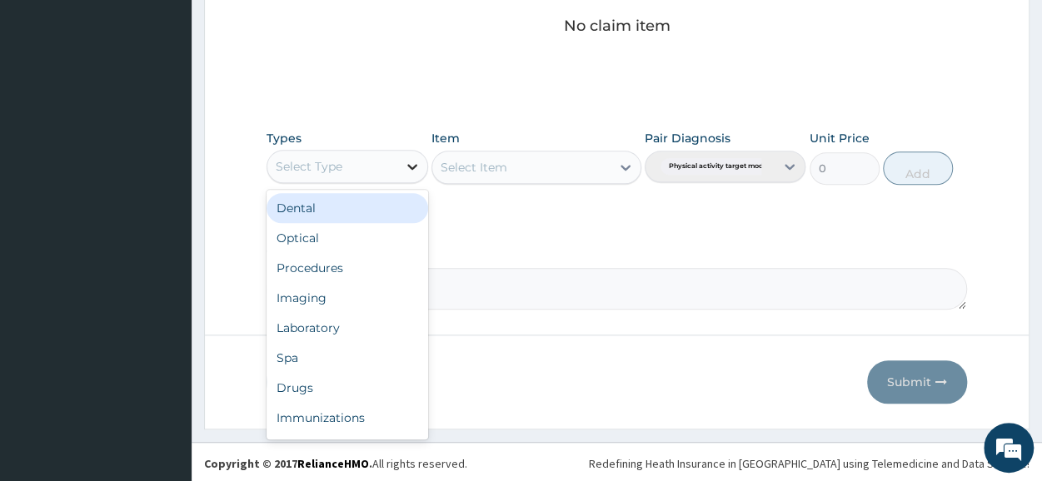
click at [407, 159] on icon at bounding box center [412, 166] width 17 height 17
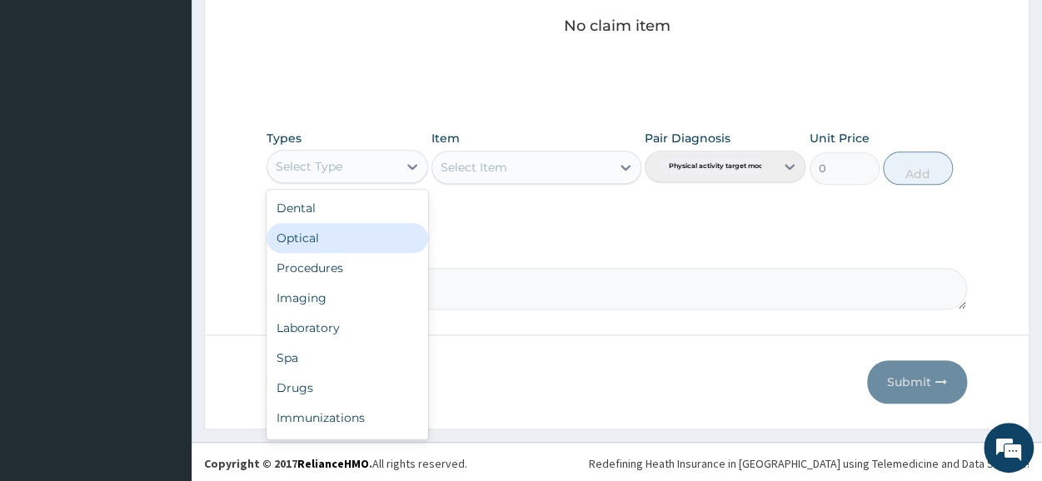
scroll to position [57, 0]
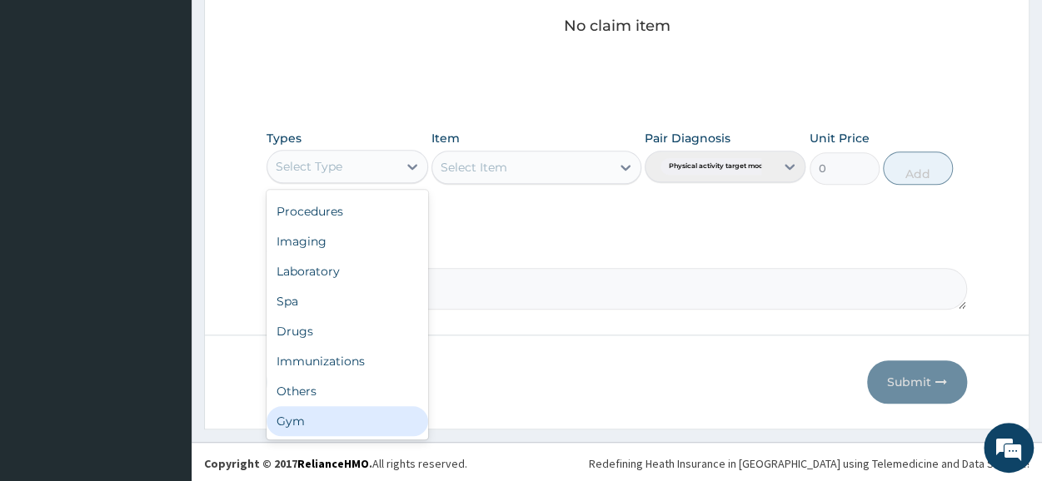
click at [315, 414] on div "Gym" at bounding box center [347, 422] width 161 height 30
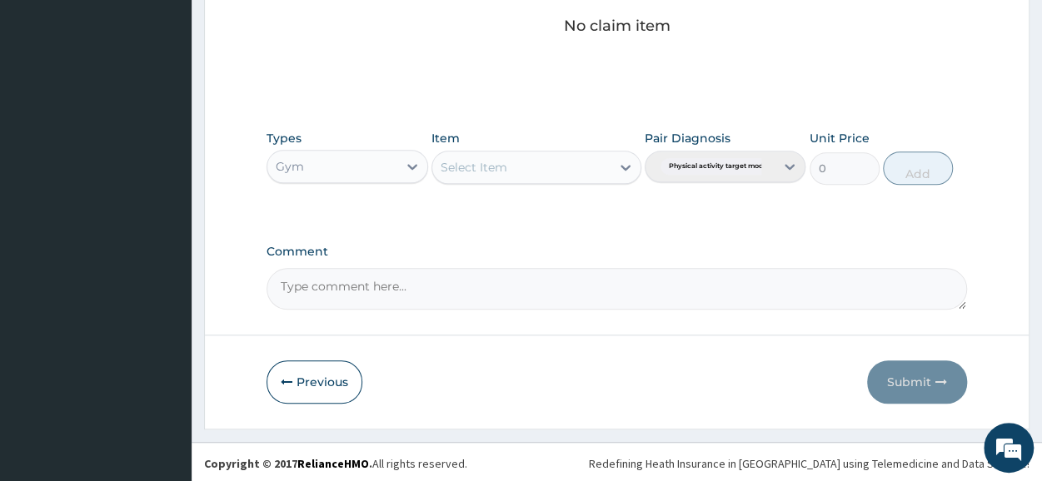
click at [626, 161] on icon at bounding box center [625, 167] width 17 height 17
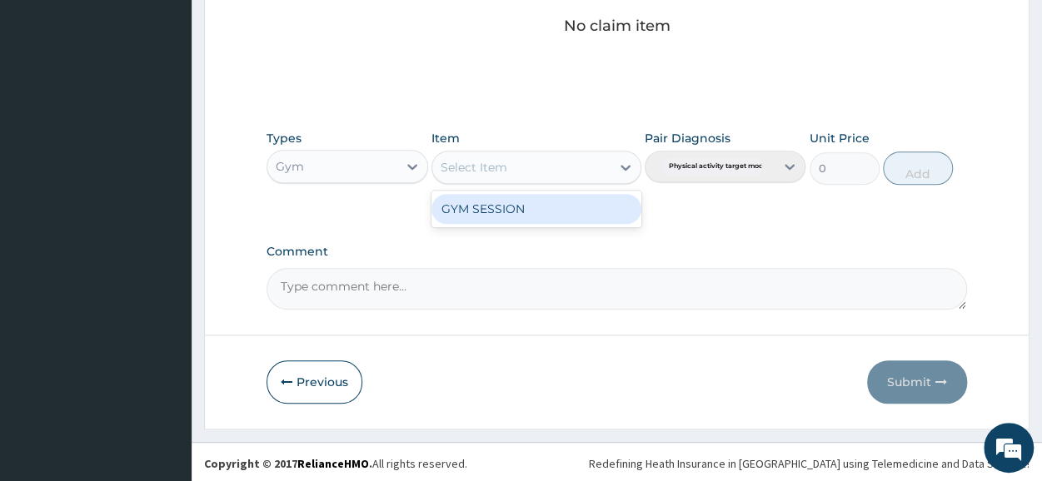
click at [600, 200] on div "GYM SESSION" at bounding box center [537, 209] width 210 height 30
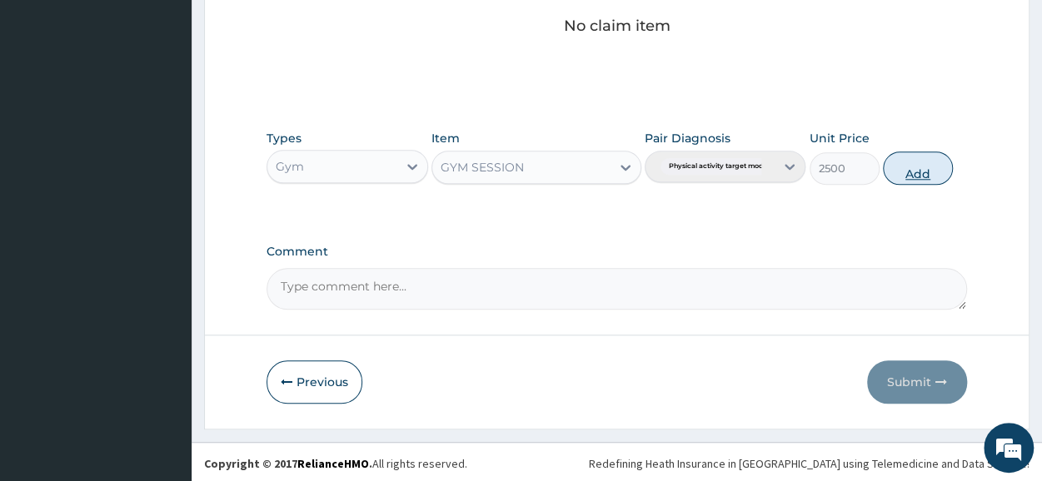
click at [921, 165] on button "Add" at bounding box center [918, 168] width 70 height 33
type input "0"
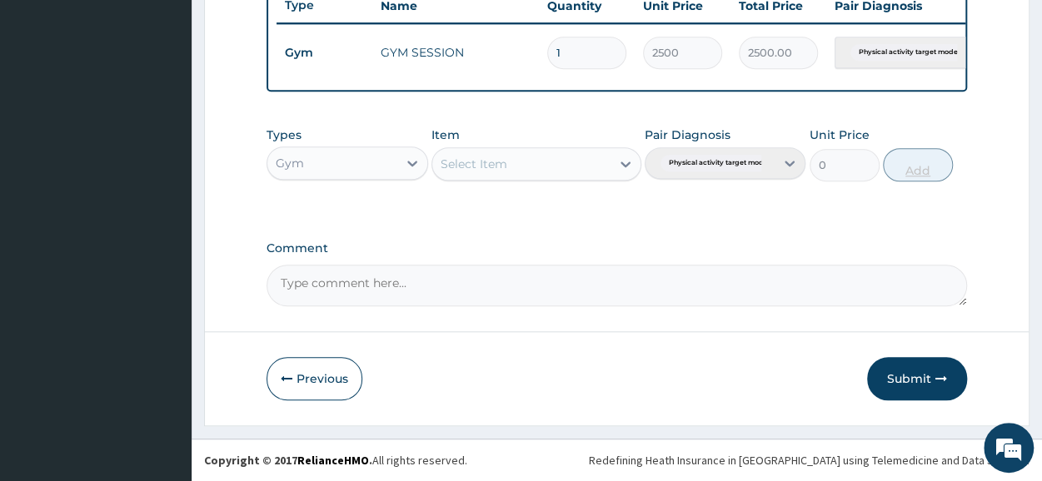
scroll to position [651, 0]
click at [906, 379] on button "Submit" at bounding box center [917, 378] width 100 height 43
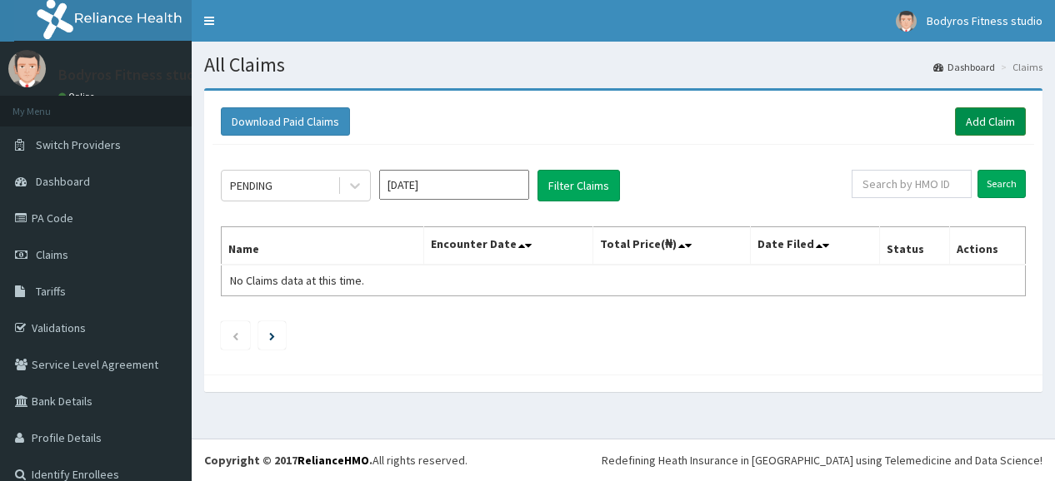
drag, startPoint x: 0, startPoint y: 0, endPoint x: 956, endPoint y: 126, distance: 964.6
click at [956, 126] on link "Add Claim" at bounding box center [990, 121] width 71 height 28
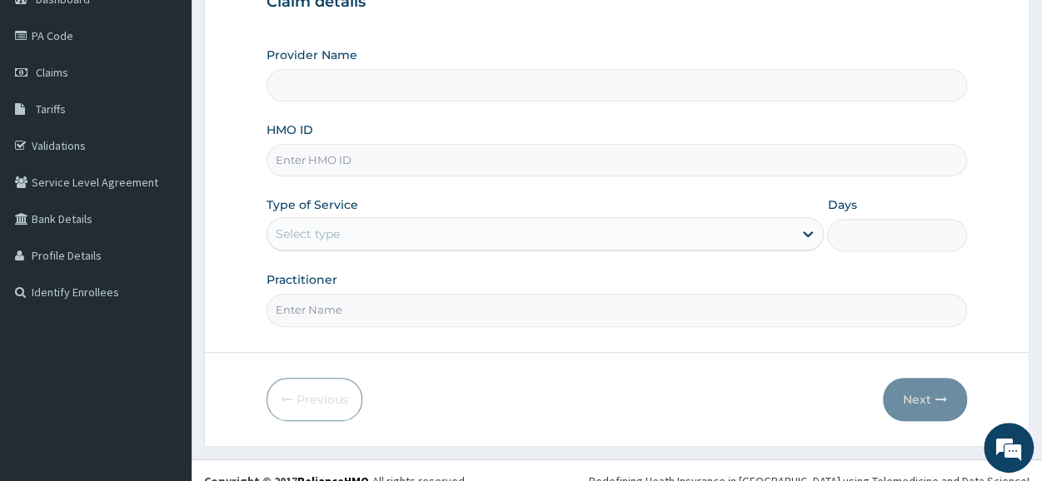
scroll to position [200, 0]
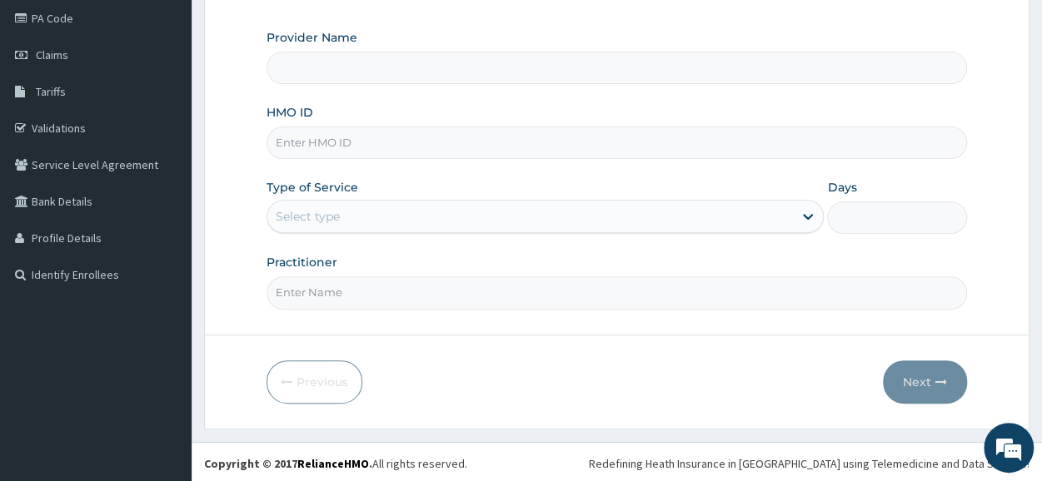
type input "Bodyrox Fitness studio - Lugbe"
type input "1"
click at [361, 137] on input "HMO ID" at bounding box center [617, 143] width 701 height 32
type input "MOP/10044/A"
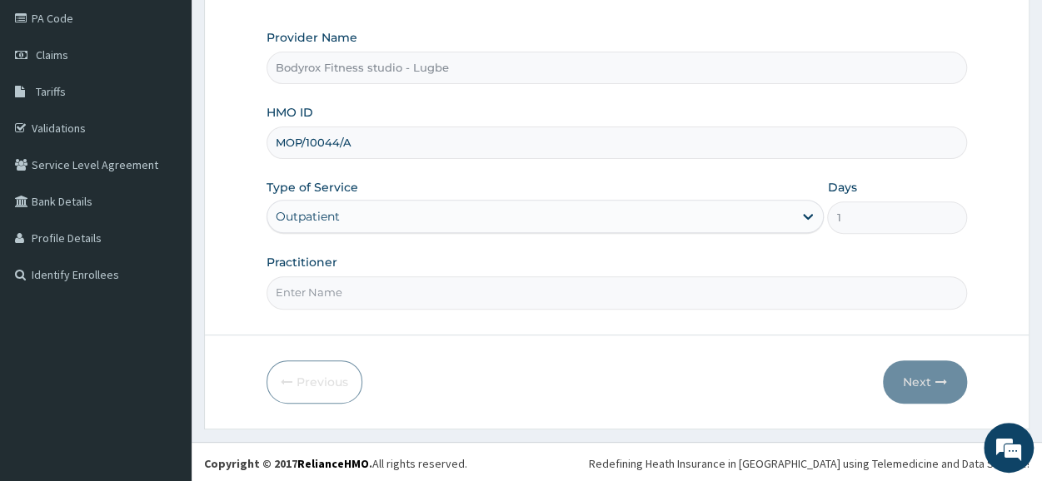
click at [328, 290] on input "Practitioner" at bounding box center [617, 293] width 701 height 32
type input "BODYROX"
click at [907, 377] on button "Next" at bounding box center [925, 382] width 84 height 43
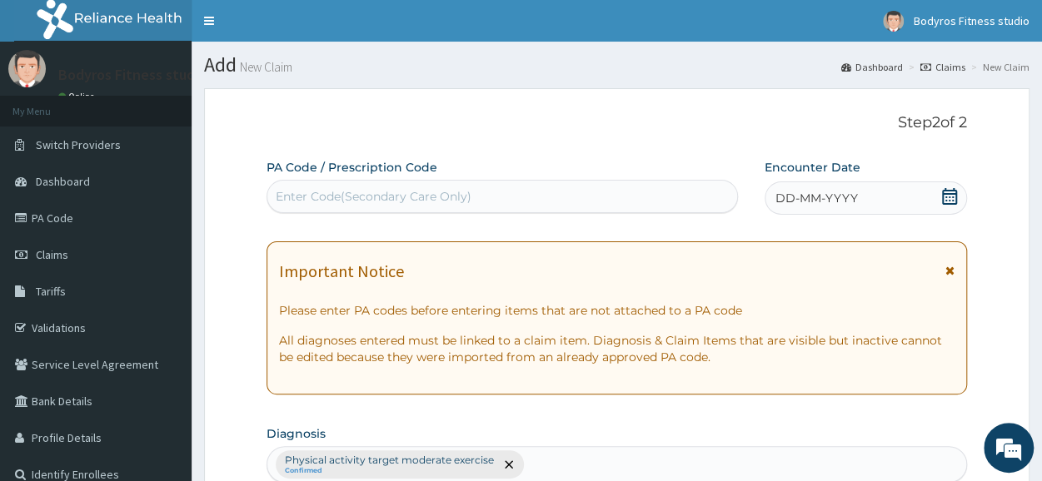
click at [393, 199] on div "Enter Code(Secondary Care Only)" at bounding box center [374, 196] width 196 height 17
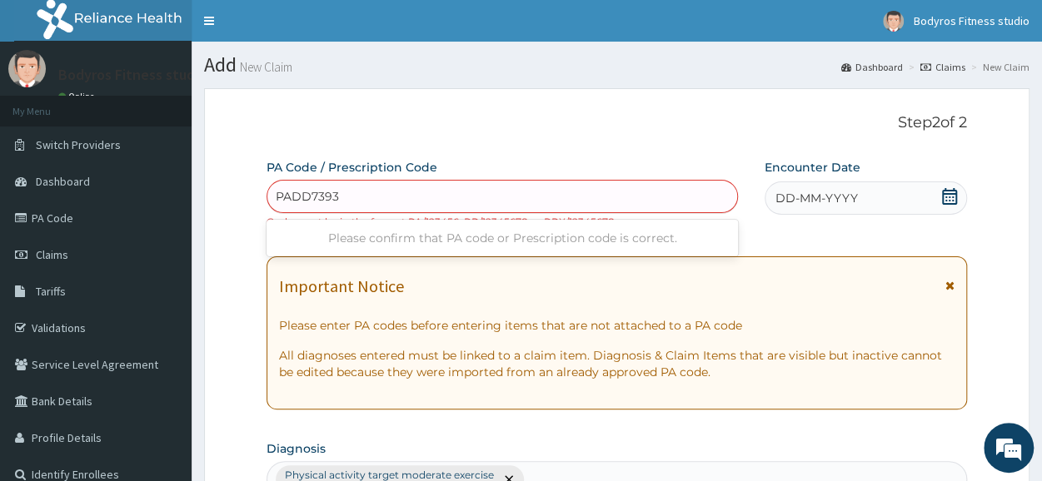
type input "PA/DD7393"
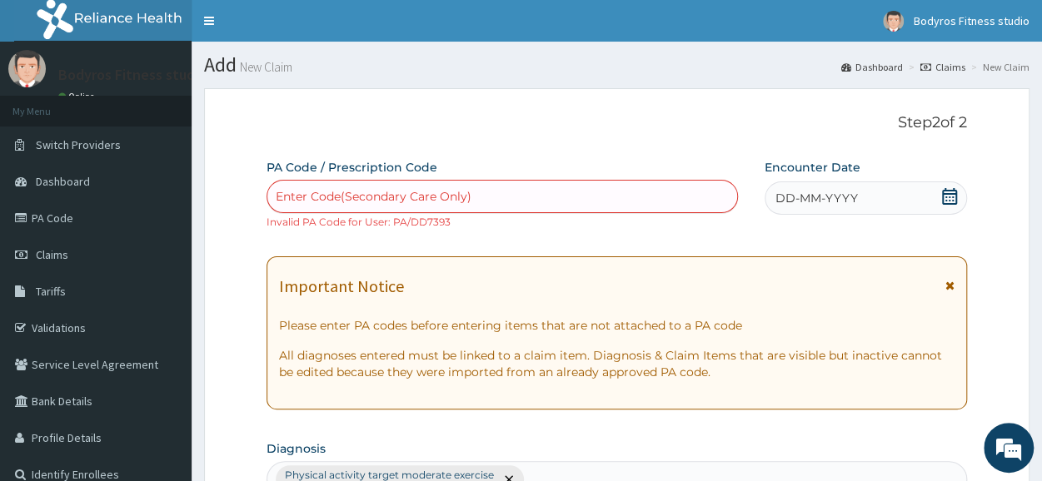
click at [393, 199] on div "Enter Code(Secondary Care Only)" at bounding box center [374, 196] width 196 height 17
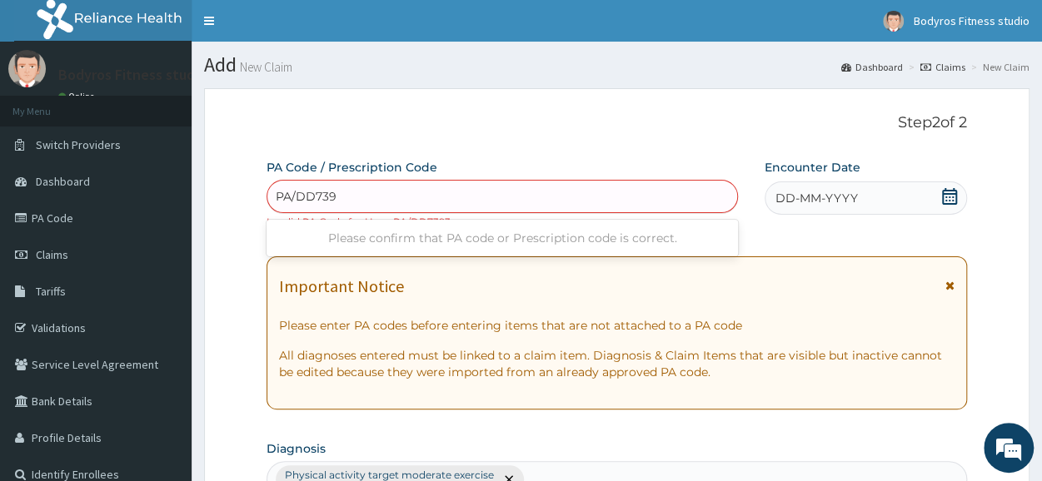
type input "PA/DD7393"
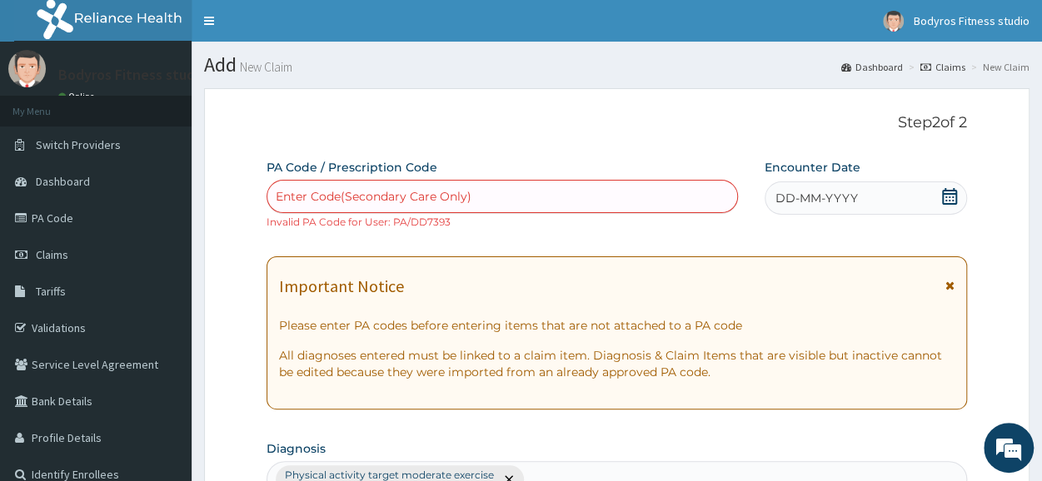
click at [393, 199] on div "Enter Code(Secondary Care Only)" at bounding box center [374, 196] width 196 height 17
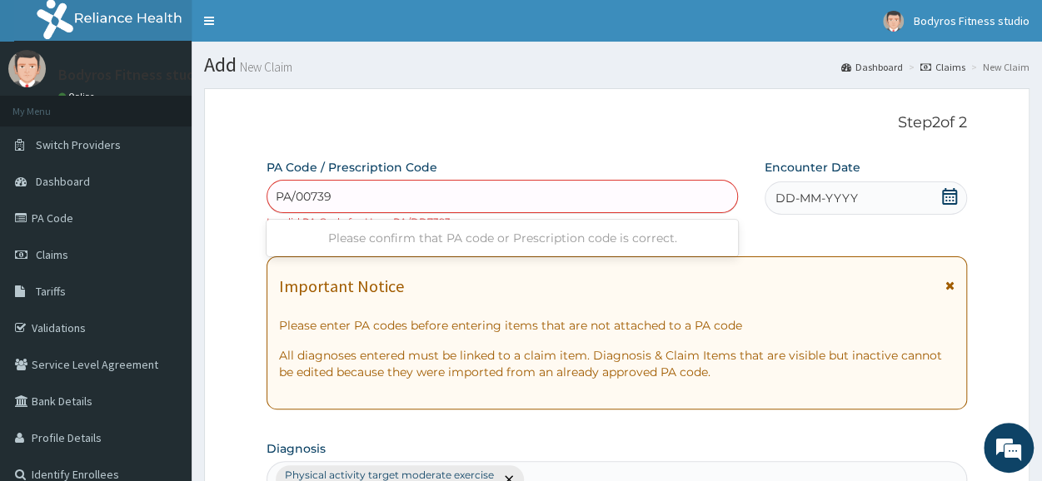
type input "PA/007393"
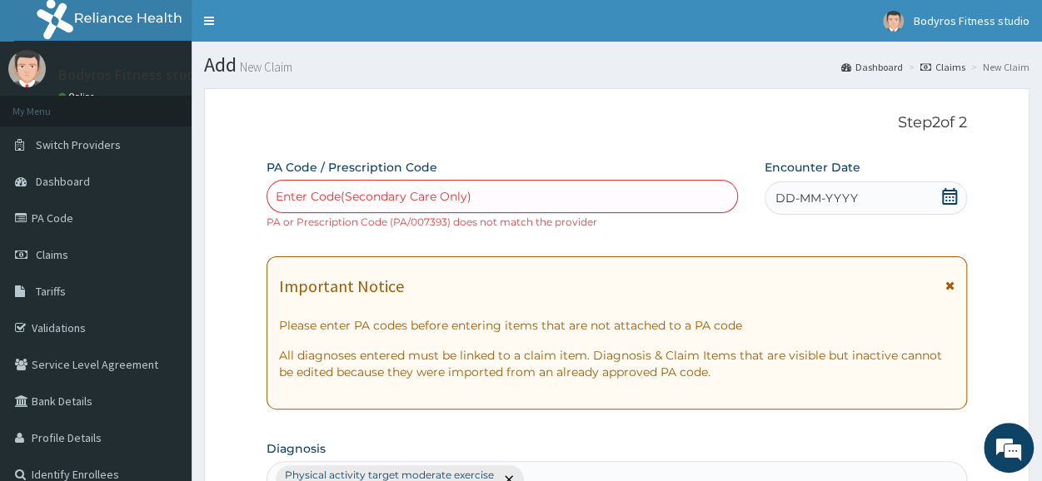
click at [393, 199] on div "Enter Code(Secondary Care Only)" at bounding box center [374, 196] width 196 height 17
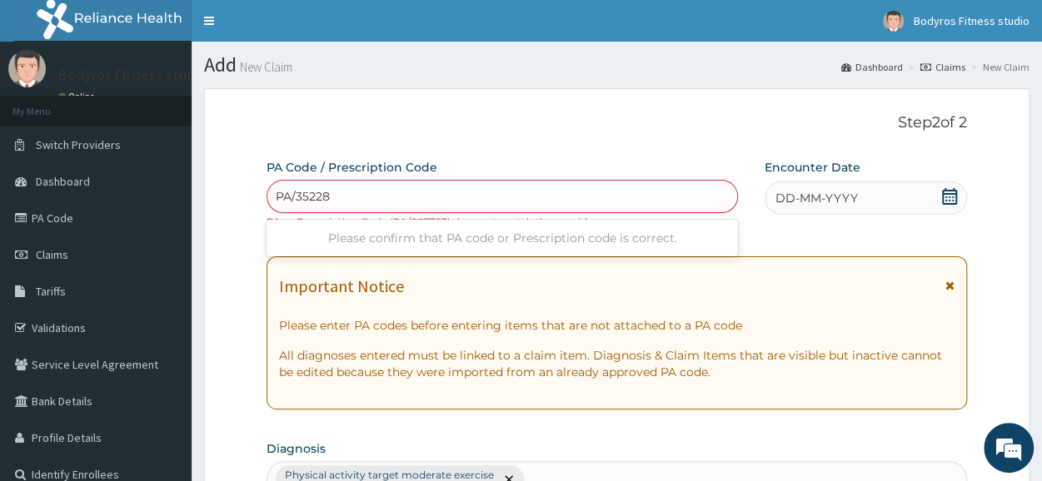
type input "PA/352288"
type input "PA/332288"
type input "PA/9F46C8"
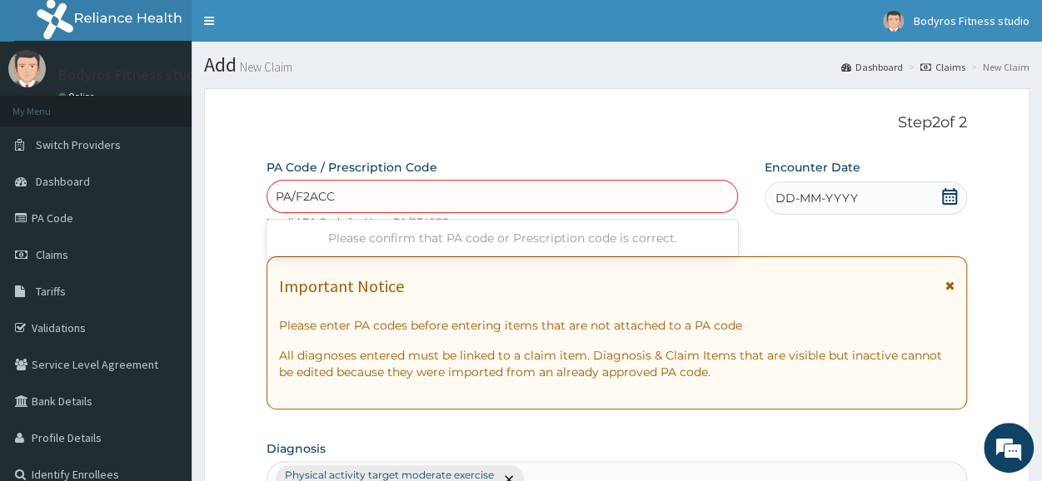
type input "PA/F2ACCC"
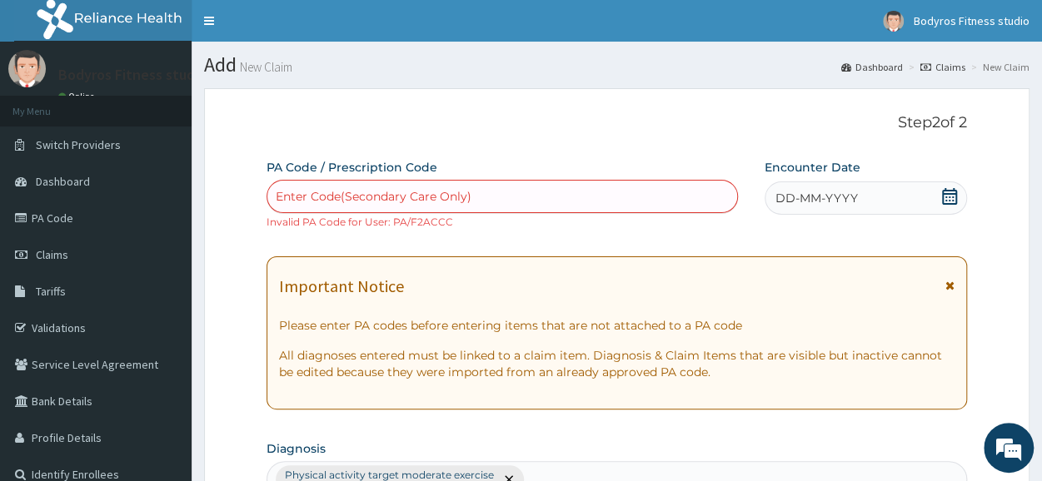
click at [363, 194] on div "Enter Code(Secondary Care Only)" at bounding box center [374, 196] width 196 height 17
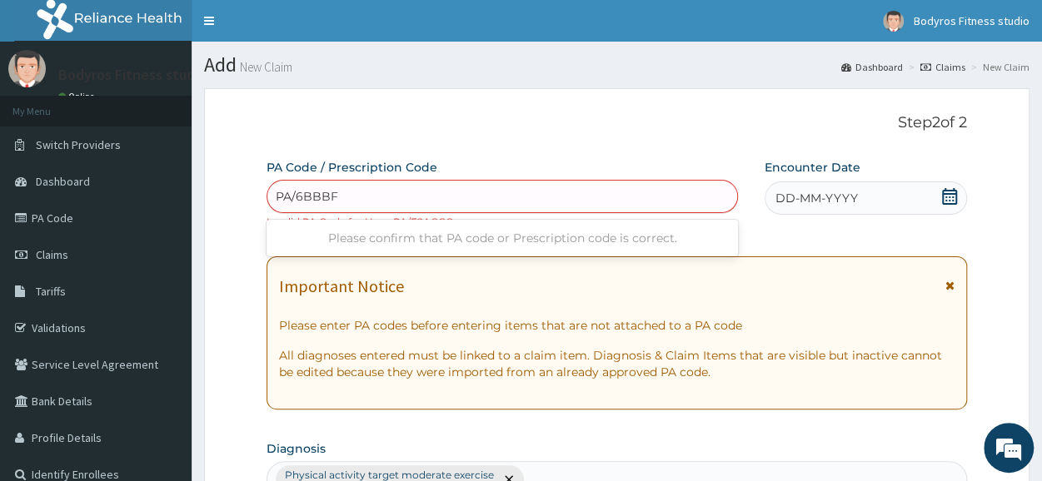
type input "PA/6BBBF5"
type input "PA/6BBBE5"
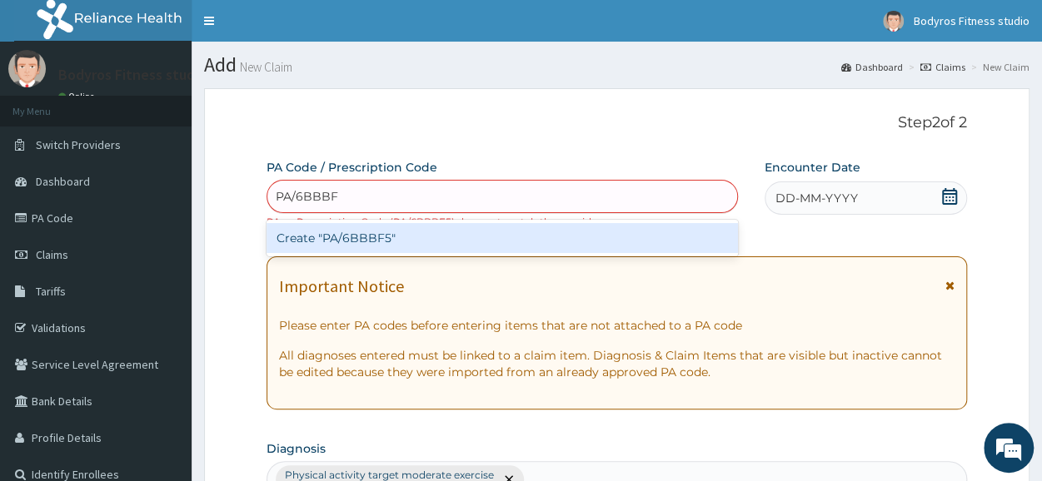
type input "PA/6BBBF5"
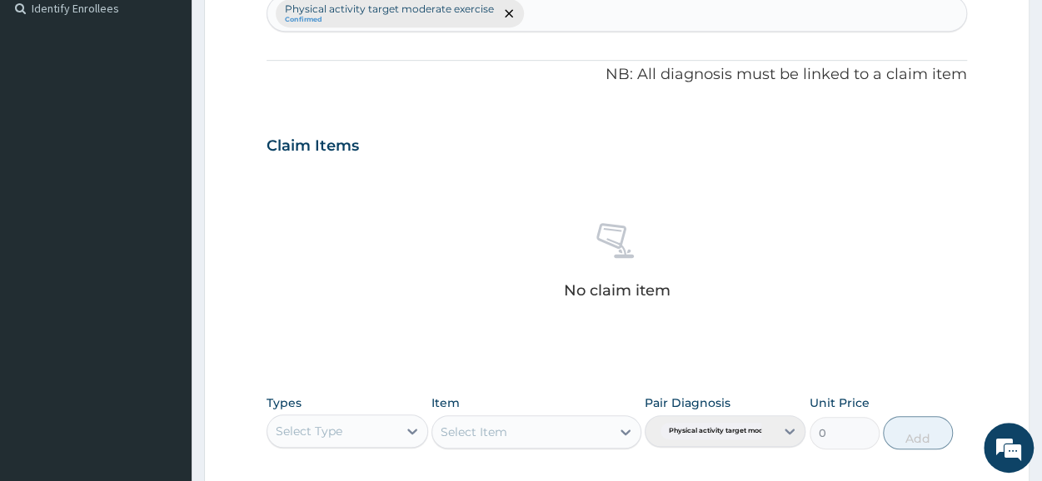
scroll to position [731, 0]
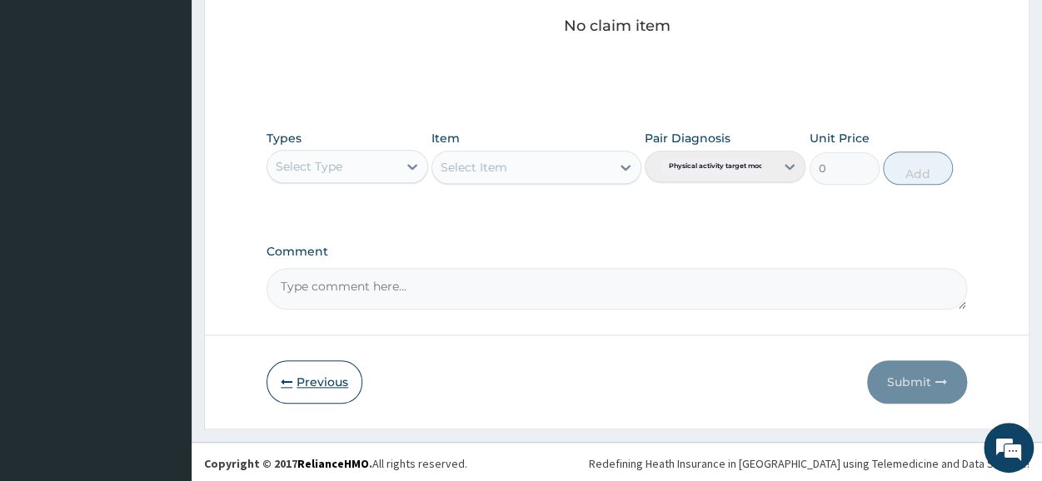
click at [320, 382] on button "Previous" at bounding box center [315, 382] width 96 height 43
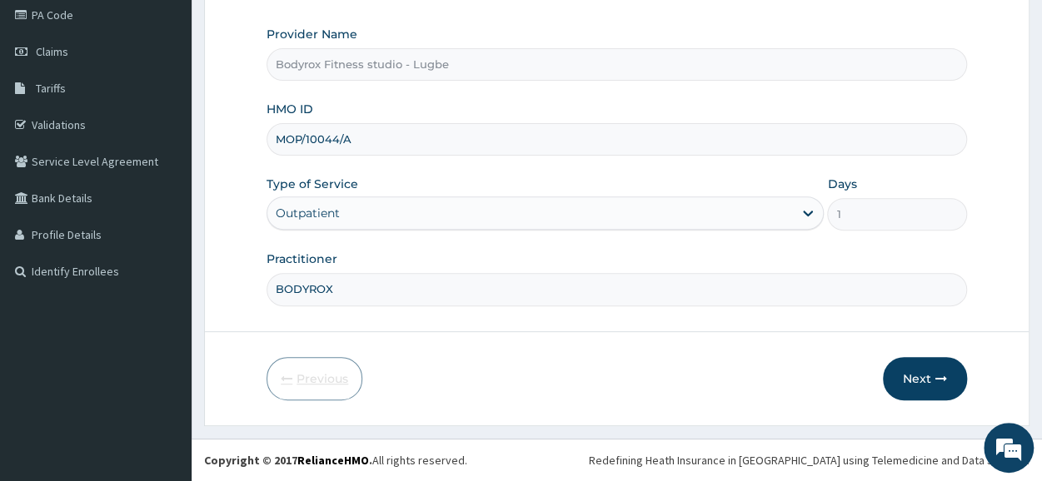
scroll to position [200, 0]
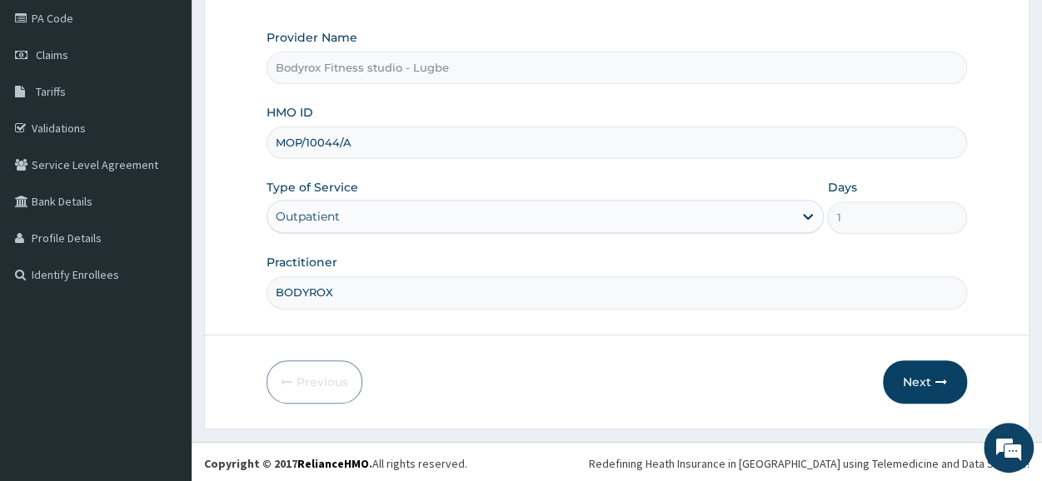
click at [388, 135] on input "MOP/10044/A" at bounding box center [617, 143] width 701 height 32
type input "M"
type input "API/10056/A"
click at [911, 380] on button "Next" at bounding box center [925, 382] width 84 height 43
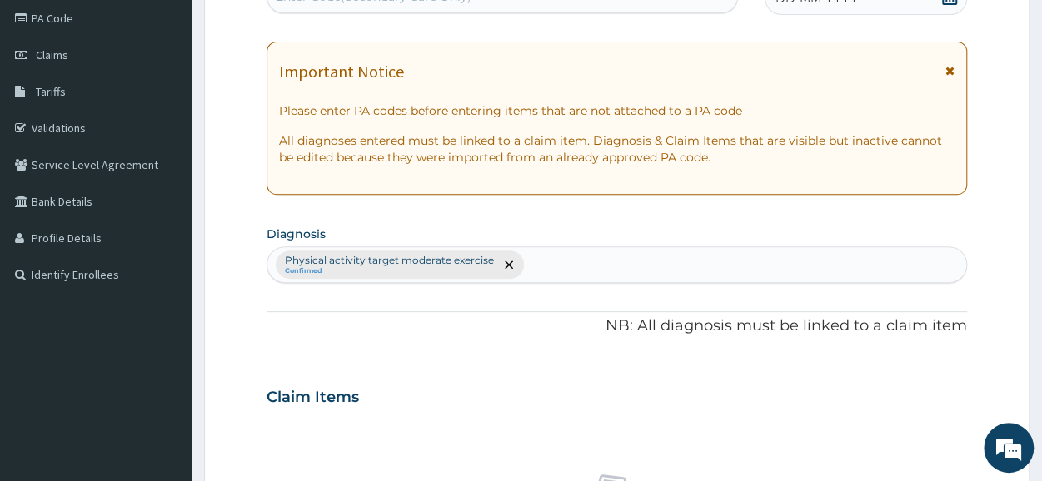
scroll to position [0, 0]
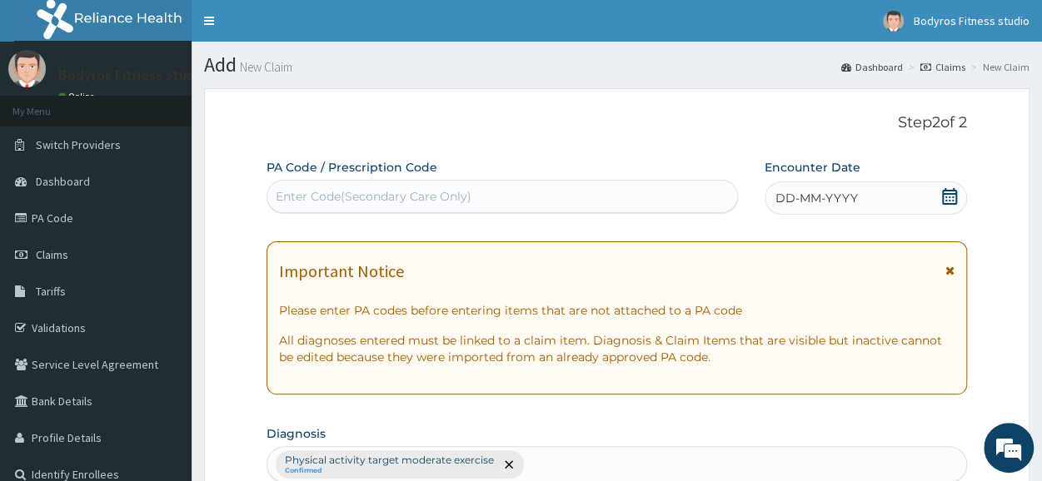
click at [465, 190] on div "Enter Code(Secondary Care Only)" at bounding box center [374, 196] width 196 height 17
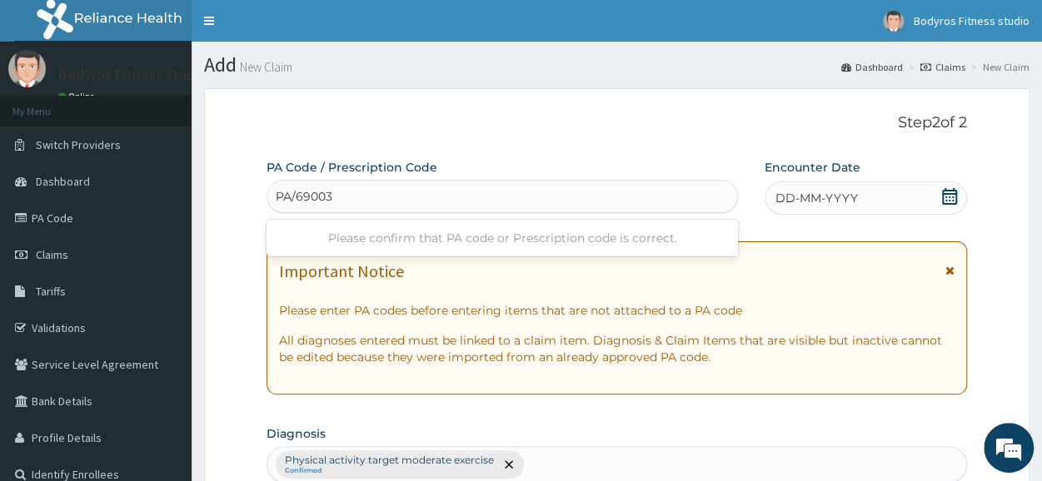
type input "PA/690037"
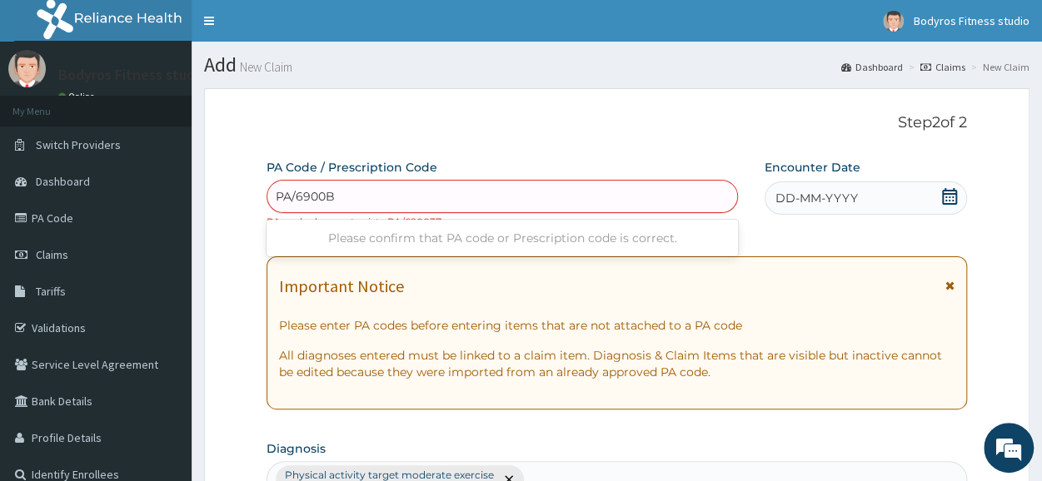
type input "PA/6900B7"
type input "PA/69OOB7"
type input "0"
type input "PA/038EAE"
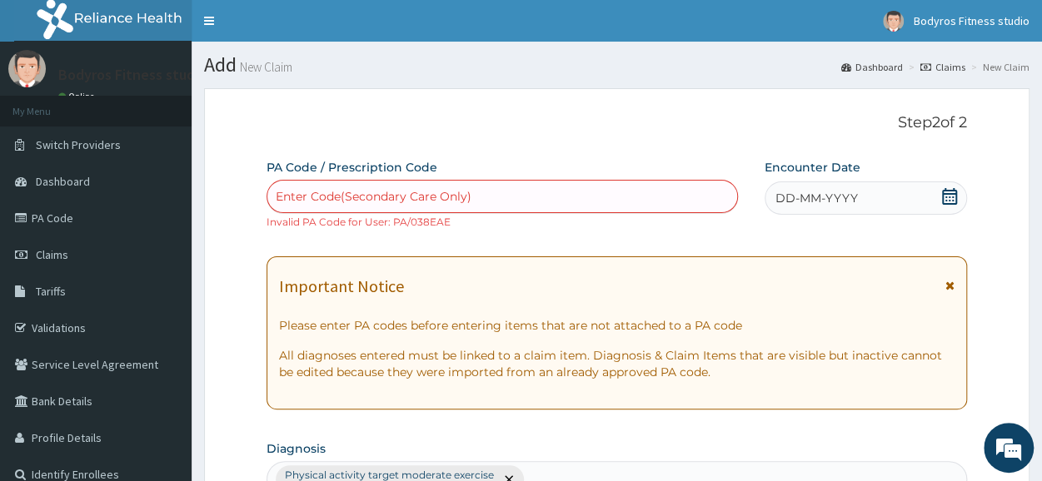
click at [465, 193] on div "Enter Code(Secondary Care Only)" at bounding box center [374, 196] width 196 height 17
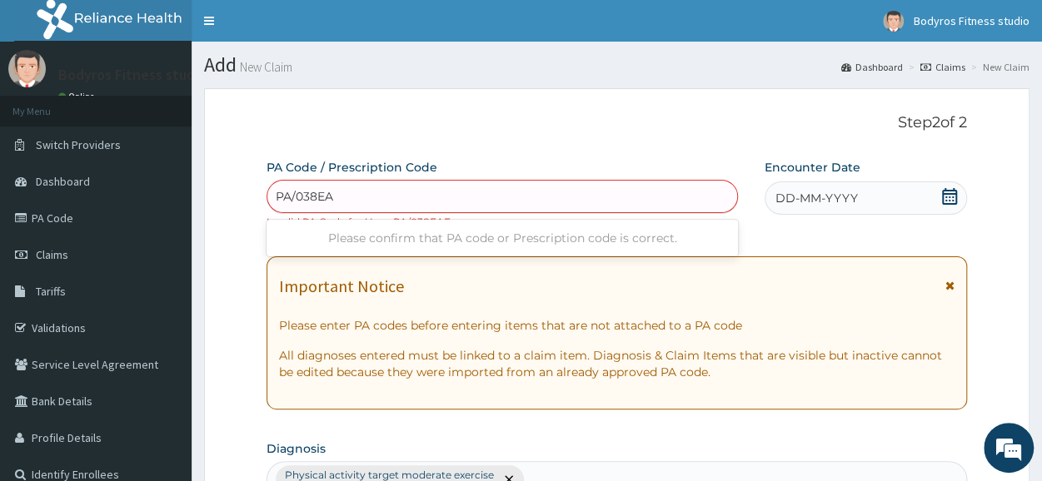
type input "PA/038EAE"
type input "PA/86F300"
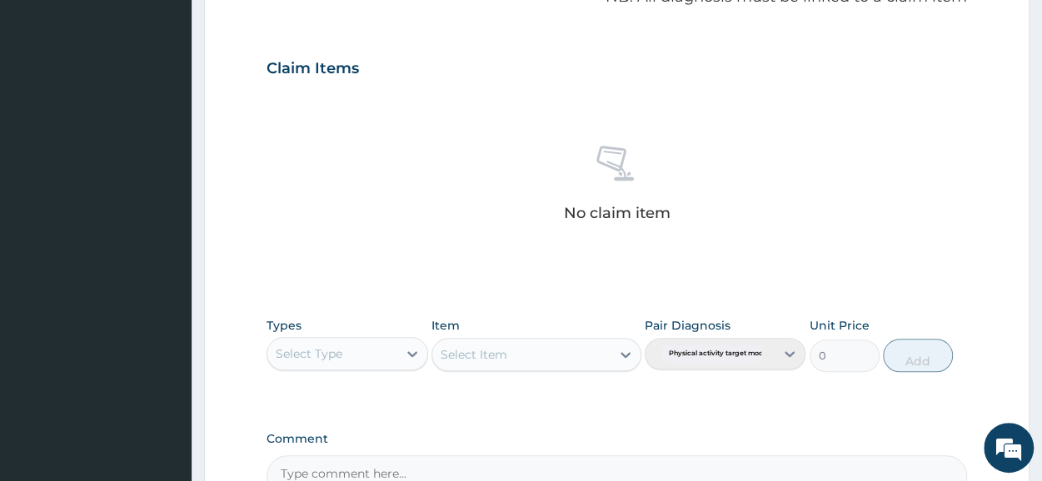
scroll to position [731, 0]
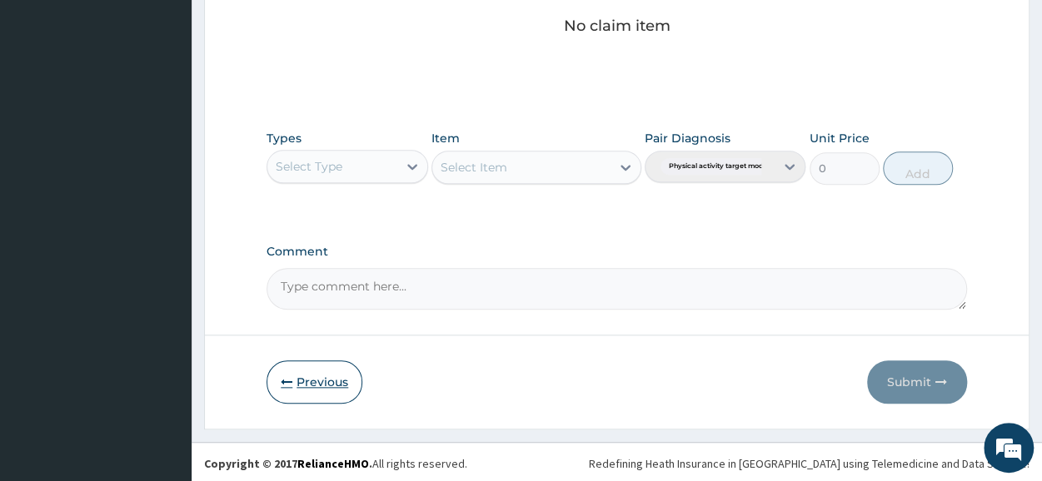
click at [309, 381] on button "Previous" at bounding box center [315, 382] width 96 height 43
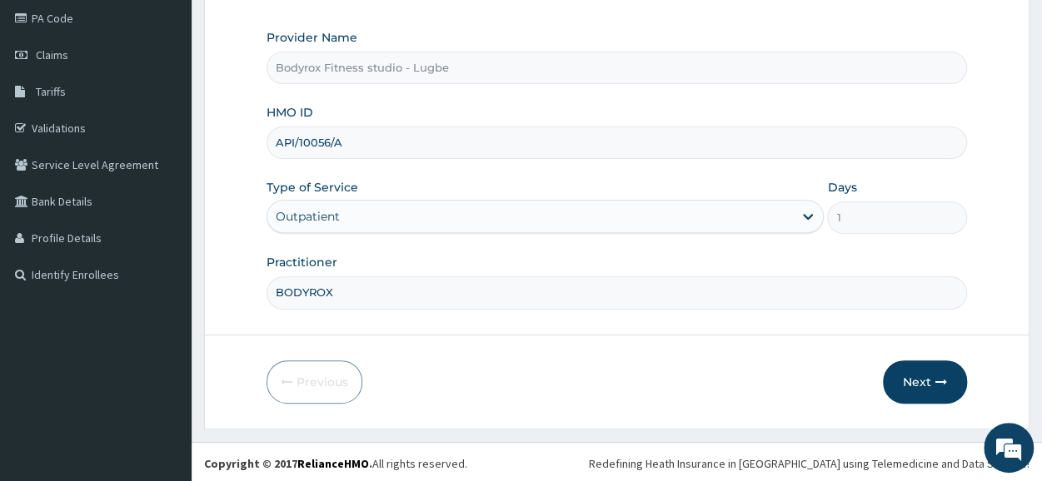
click at [367, 142] on input "API/10056/A" at bounding box center [617, 143] width 701 height 32
type input "A"
click at [298, 138] on input "MOP10041/A" at bounding box center [617, 143] width 701 height 32
type input "MOP/10041/A"
click at [913, 367] on button "Next" at bounding box center [925, 382] width 84 height 43
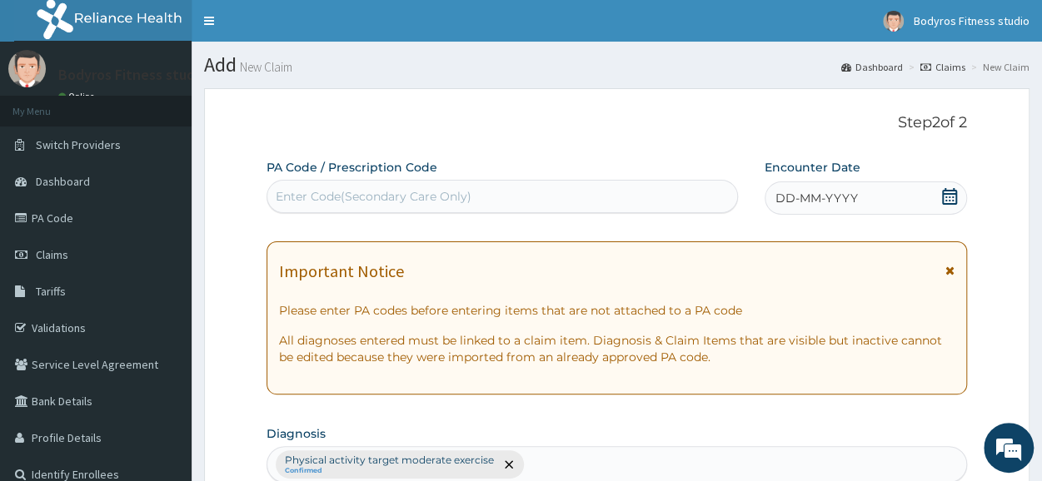
scroll to position [0, 0]
click at [392, 192] on div "Enter Code(Secondary Care Only)" at bounding box center [374, 196] width 196 height 17
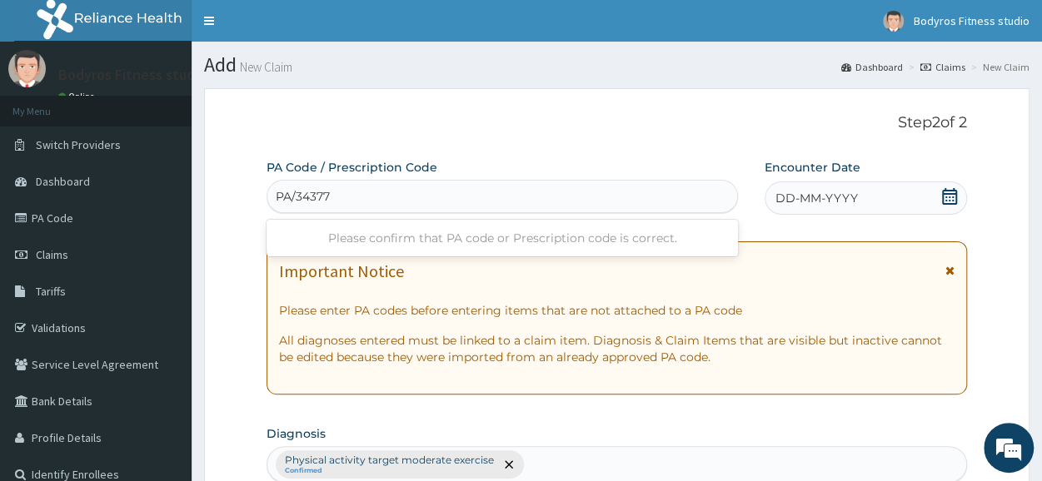
type input "PA/343776"
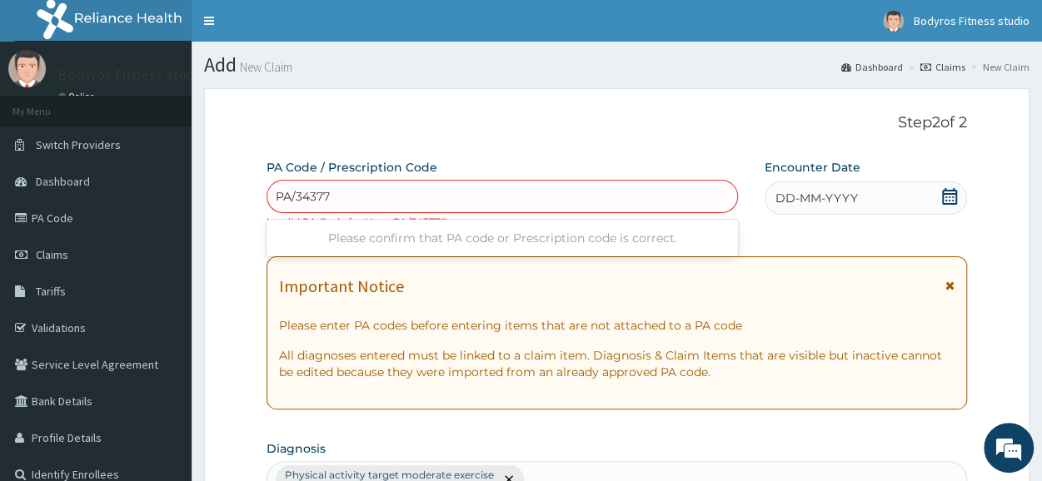
type input "PA/343776"
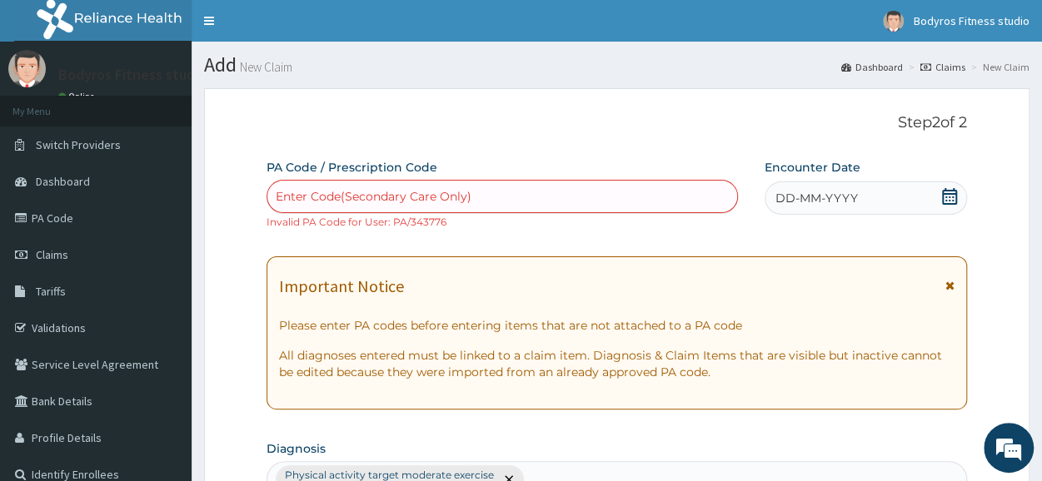
click at [452, 190] on div "Enter Code(Secondary Care Only)" at bounding box center [374, 196] width 196 height 17
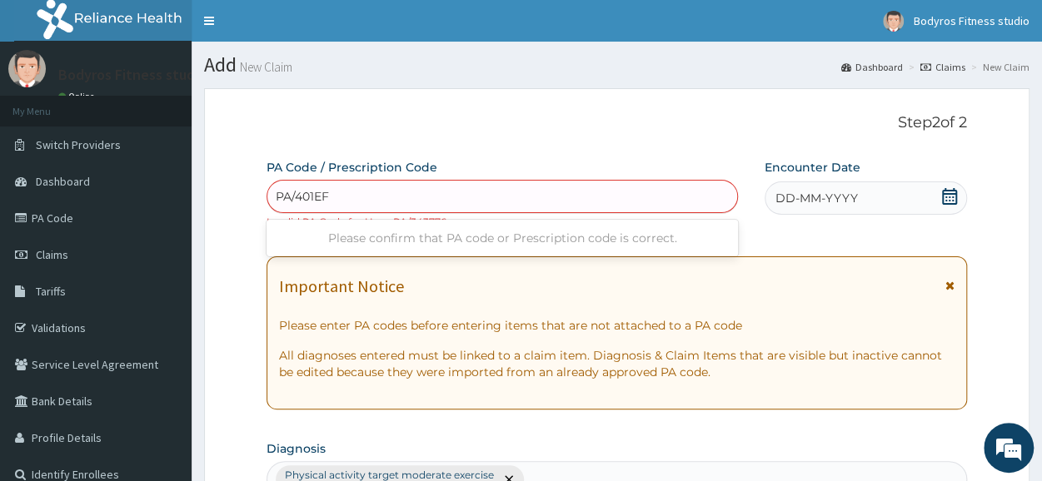
type input "PA/401EF4"
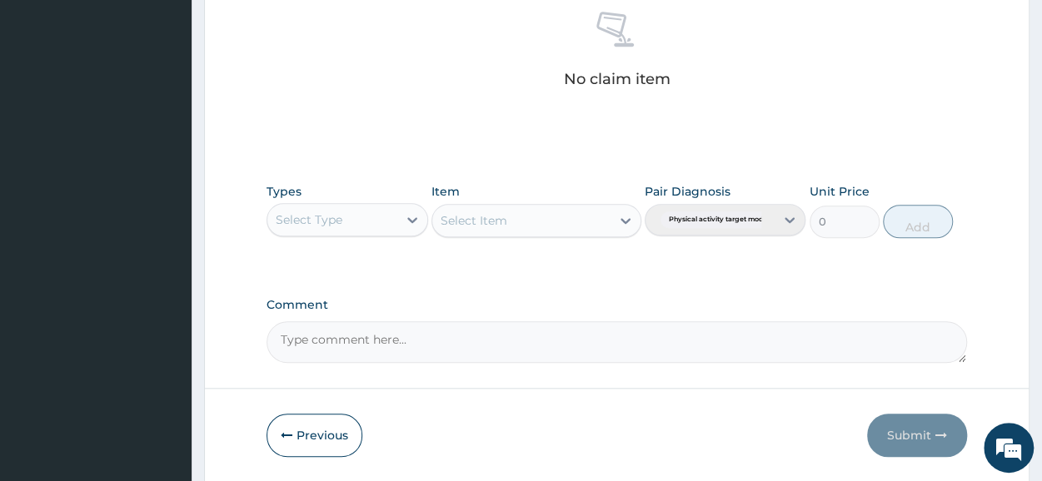
scroll to position [731, 0]
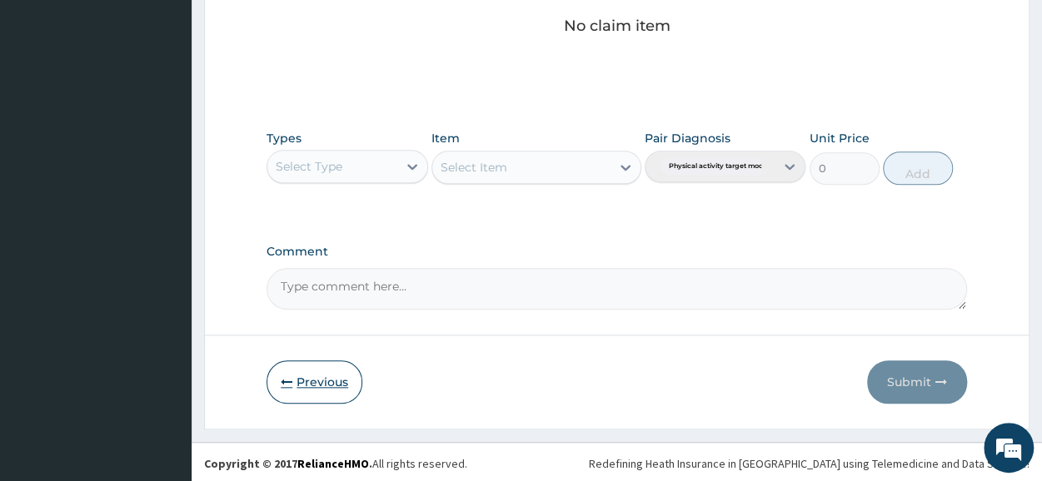
click at [292, 382] on button "Previous" at bounding box center [315, 382] width 96 height 43
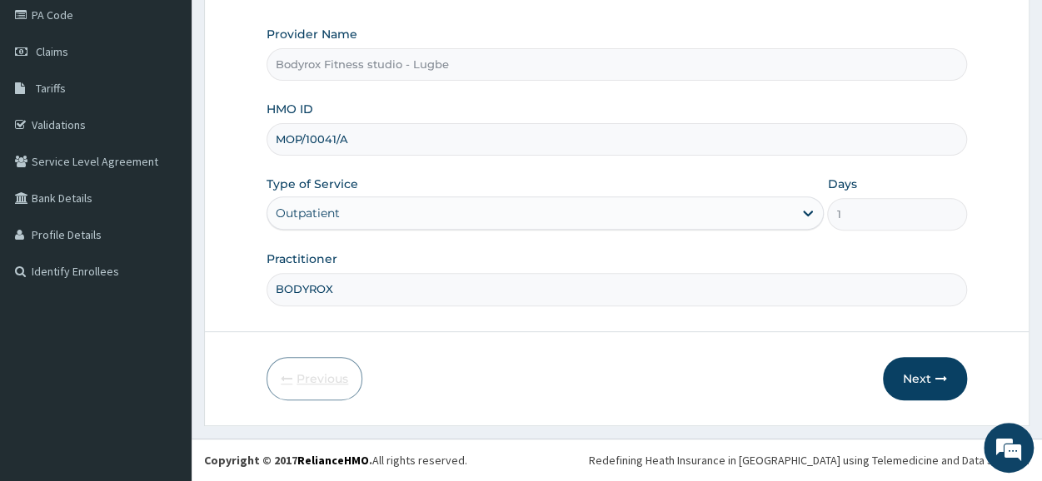
scroll to position [200, 0]
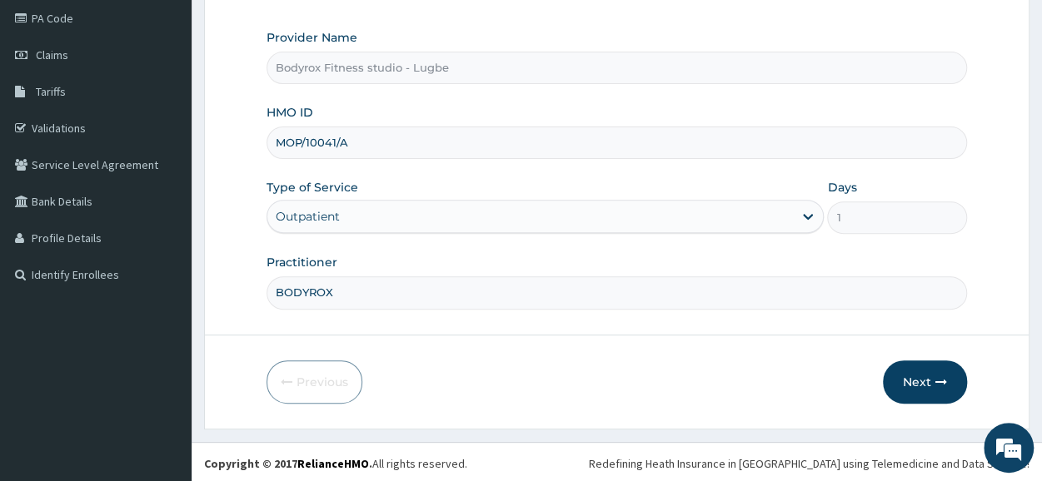
click at [321, 137] on input "MOP/10041/A" at bounding box center [617, 143] width 701 height 32
type input "MOP/10241/A"
click at [920, 380] on button "Next" at bounding box center [925, 382] width 84 height 43
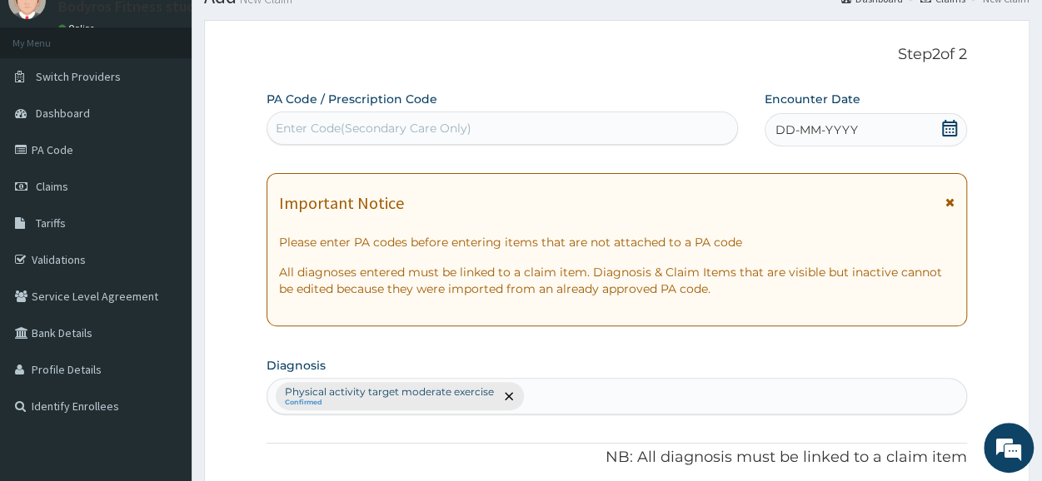
scroll to position [0, 0]
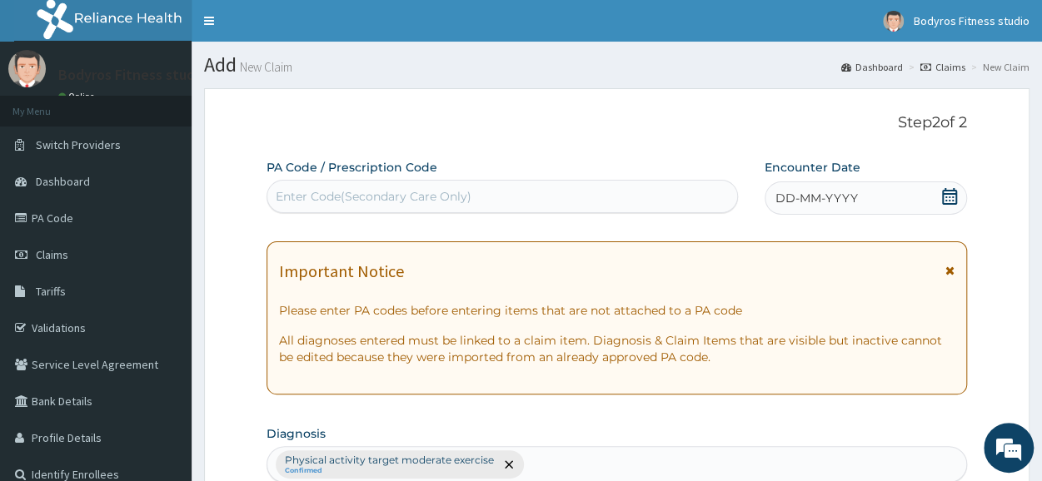
click at [417, 187] on div "Enter Code(Secondary Care Only)" at bounding box center [502, 196] width 470 height 27
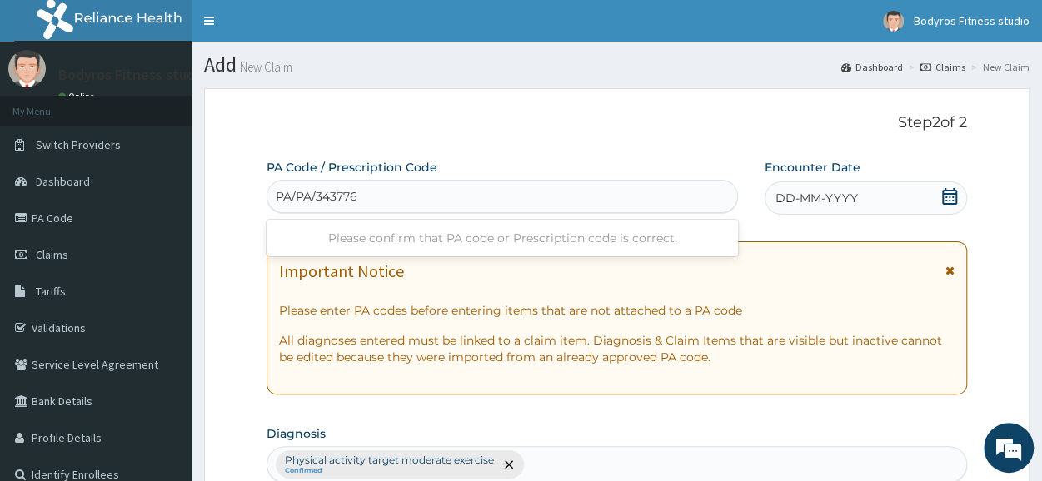
click at [296, 196] on input "PA/PA/343776" at bounding box center [318, 196] width 84 height 17
type input "PA/343776"
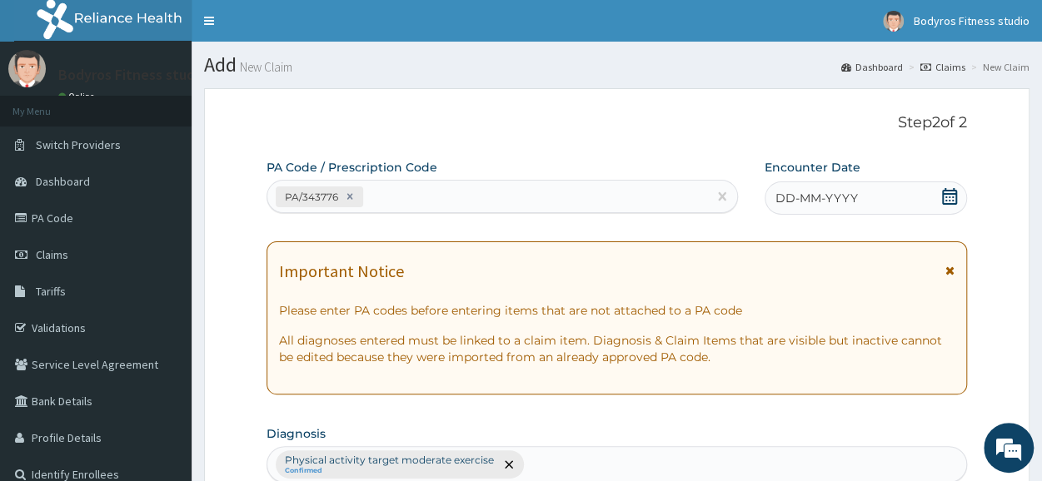
click at [951, 196] on icon at bounding box center [949, 196] width 17 height 17
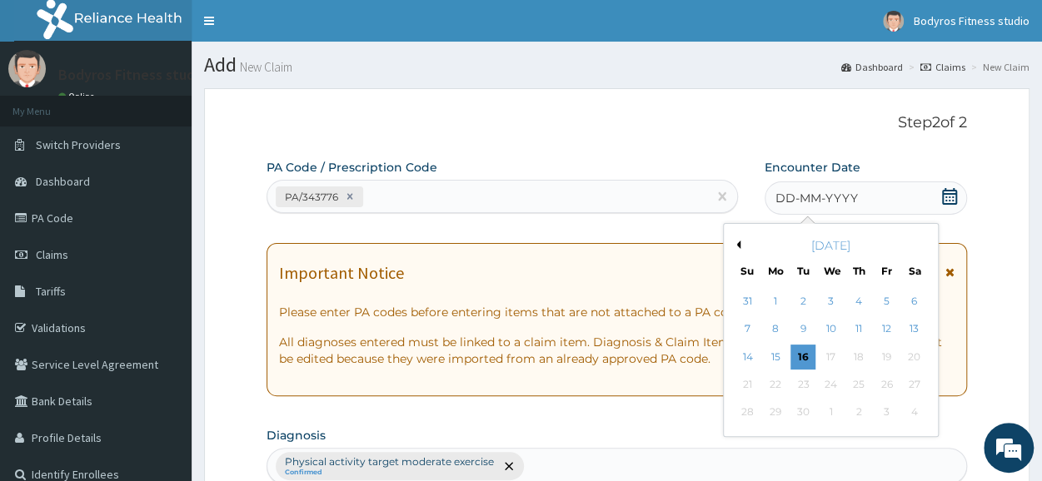
click at [737, 244] on button "Previous Month" at bounding box center [736, 245] width 8 height 8
click at [786, 380] on div "18" at bounding box center [775, 384] width 25 height 25
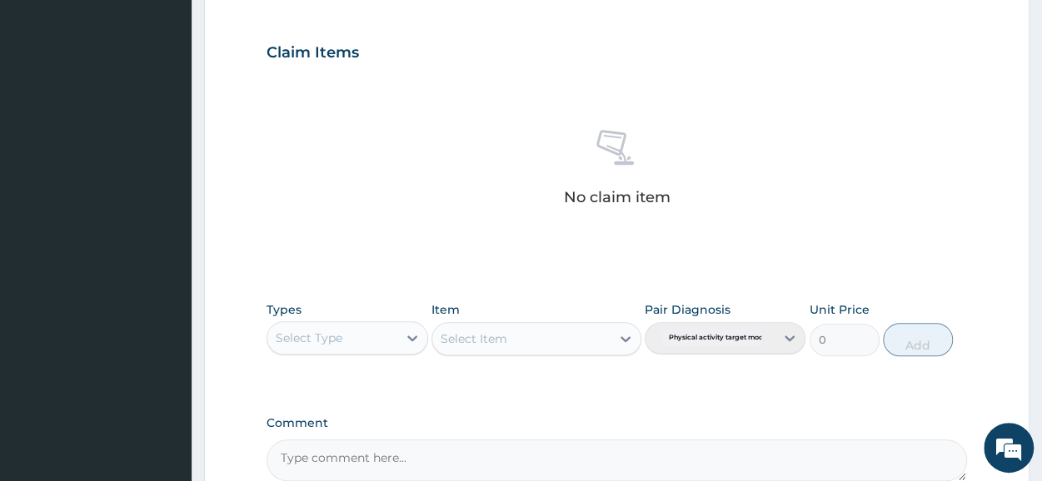
scroll to position [716, 0]
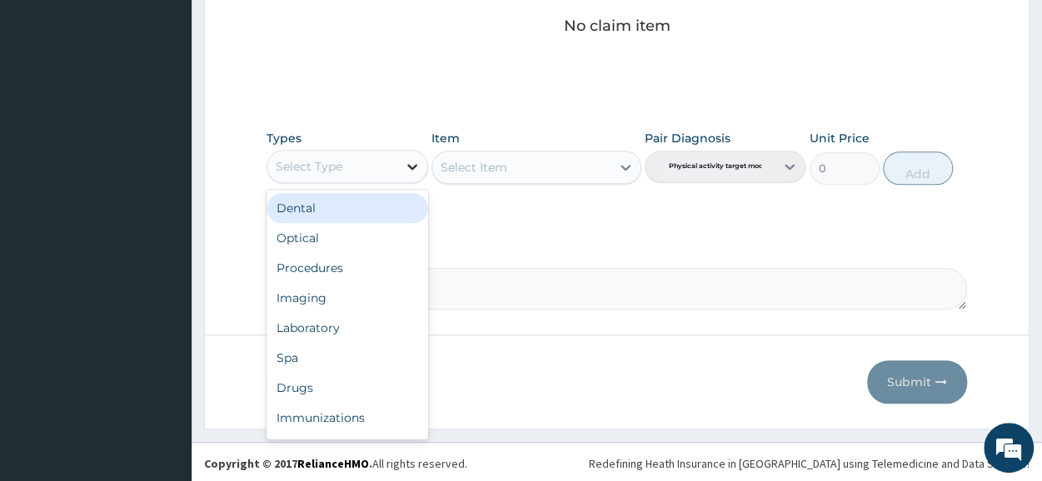
click at [412, 158] on icon at bounding box center [412, 166] width 17 height 17
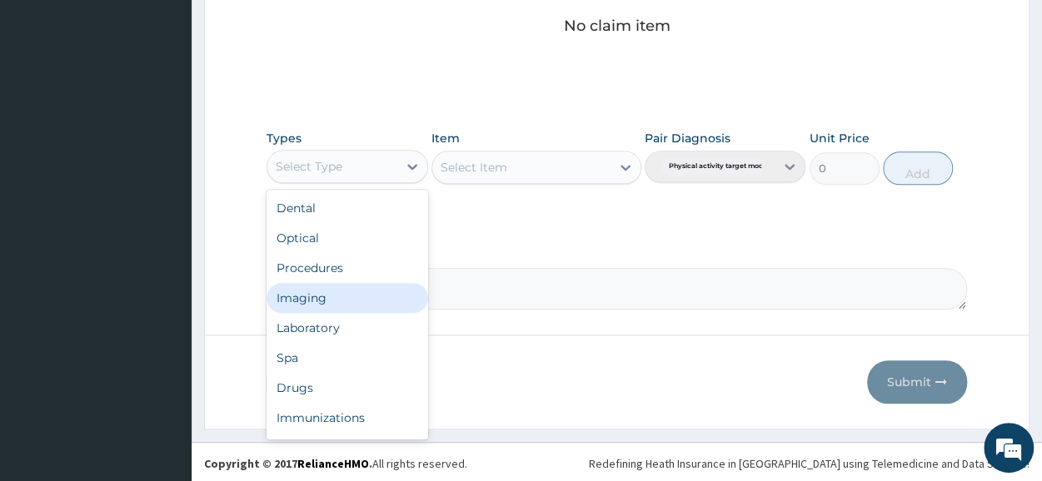
scroll to position [57, 0]
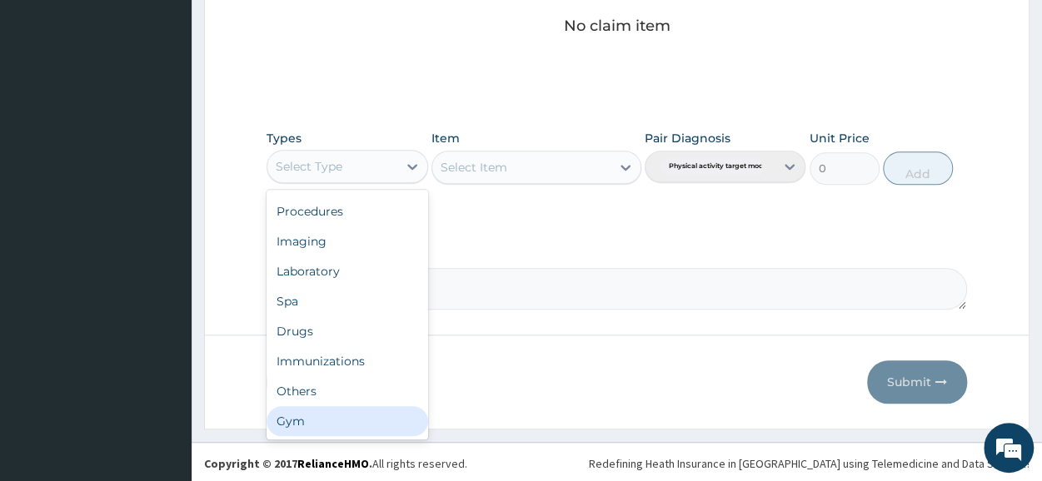
click at [350, 422] on div "Gym" at bounding box center [347, 422] width 161 height 30
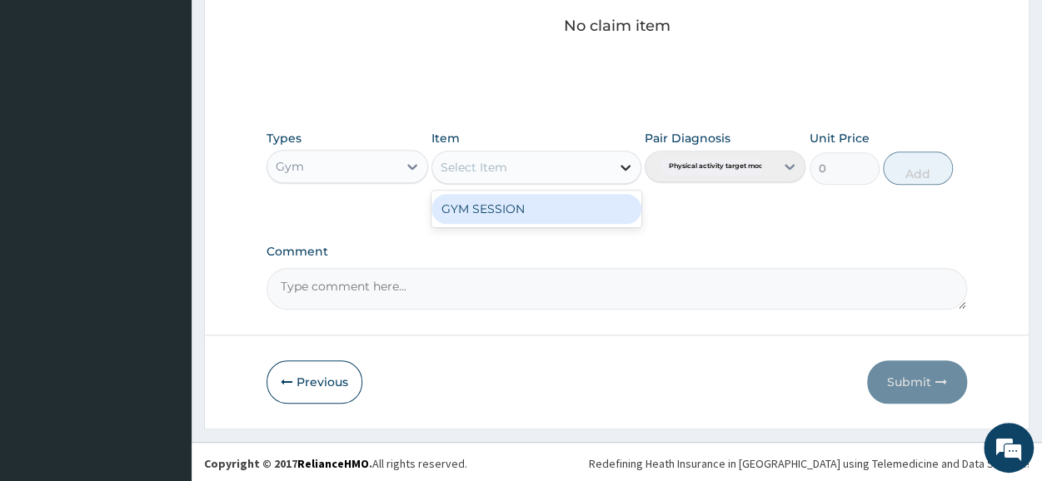
click at [617, 164] on icon at bounding box center [625, 167] width 17 height 17
click at [553, 202] on div "GYM SESSION" at bounding box center [537, 209] width 210 height 30
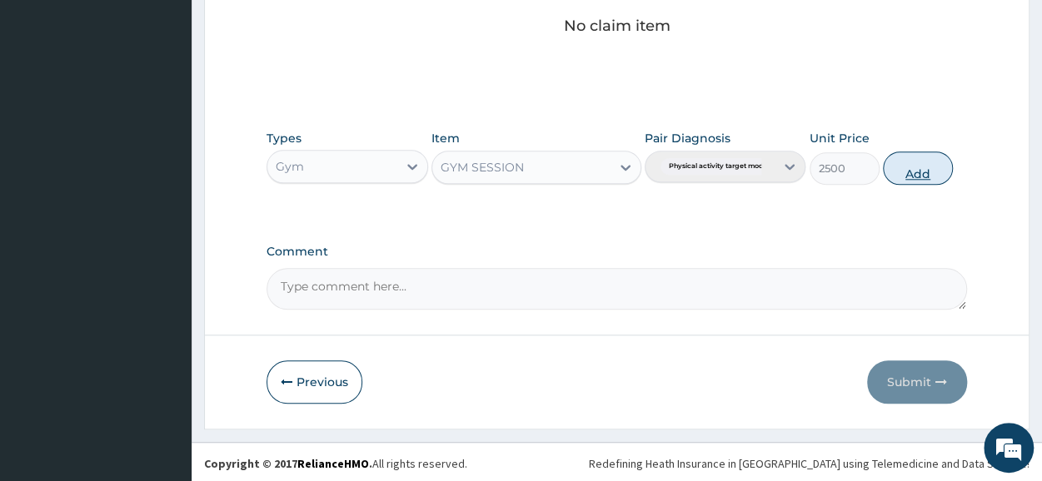
click at [946, 168] on button "Add" at bounding box center [918, 168] width 70 height 33
type input "0"
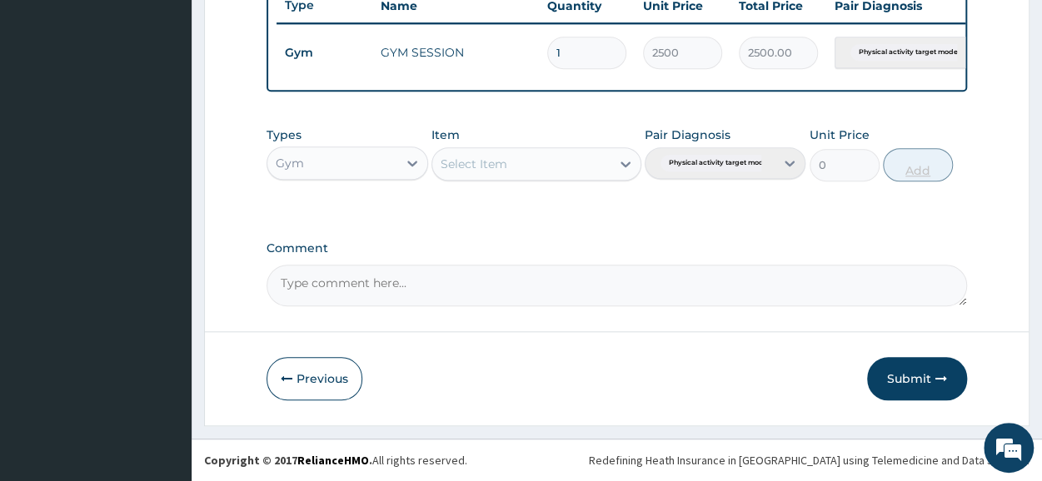
scroll to position [651, 0]
click at [916, 372] on button "Submit" at bounding box center [917, 378] width 100 height 43
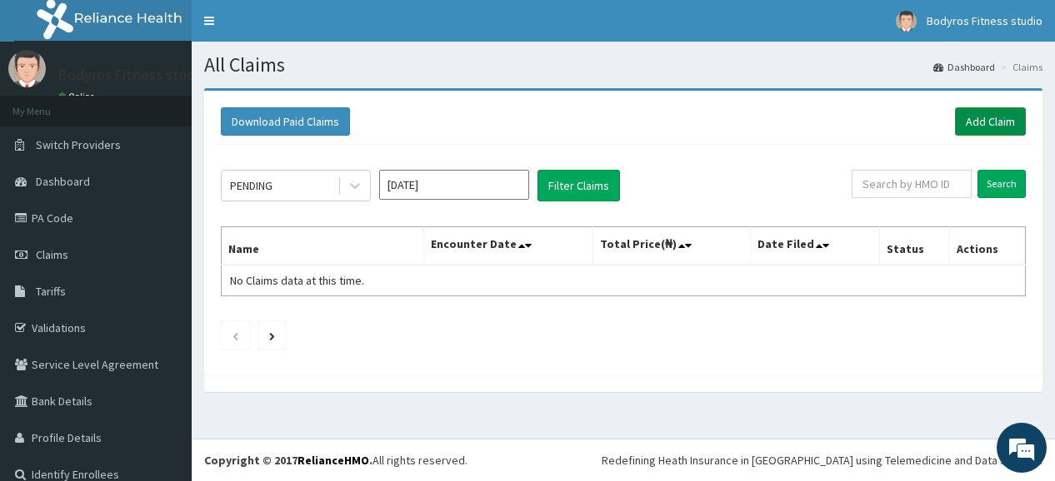
click at [980, 116] on link "Add Claim" at bounding box center [990, 121] width 71 height 28
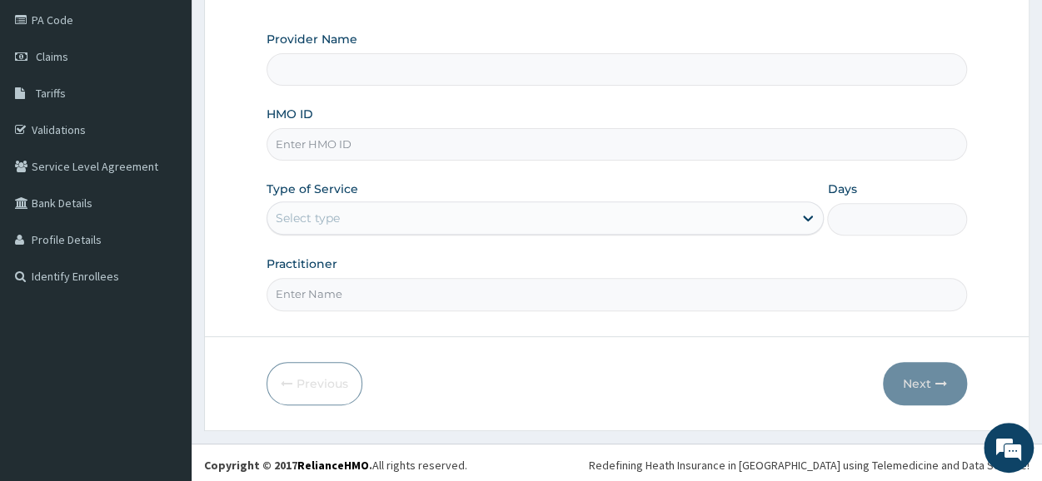
scroll to position [200, 0]
type input "Bodyrox Fitness studio - Lugbe"
type input "1"
click at [620, 143] on input "HMO ID" at bounding box center [617, 143] width 701 height 32
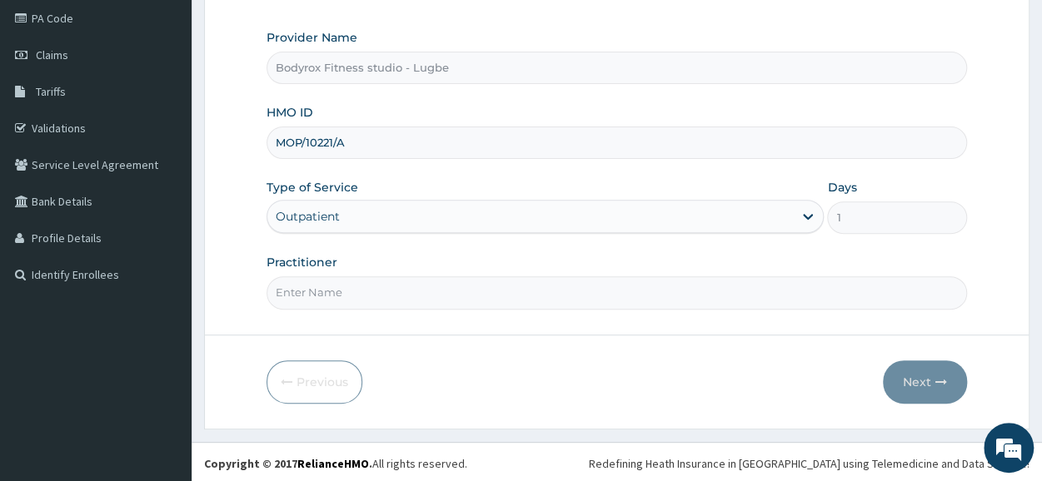
type input "MOP/10221/A"
click at [414, 287] on input "Practitioner" at bounding box center [617, 293] width 701 height 32
type input "BODYROX"
click at [930, 377] on button "Next" at bounding box center [925, 382] width 84 height 43
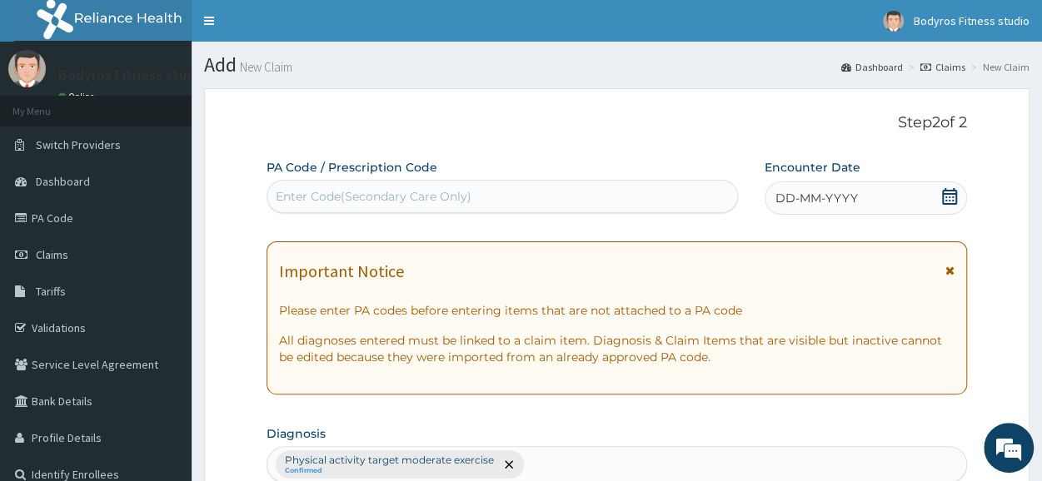
click at [407, 192] on div "Enter Code(Secondary Care Only)" at bounding box center [374, 196] width 196 height 17
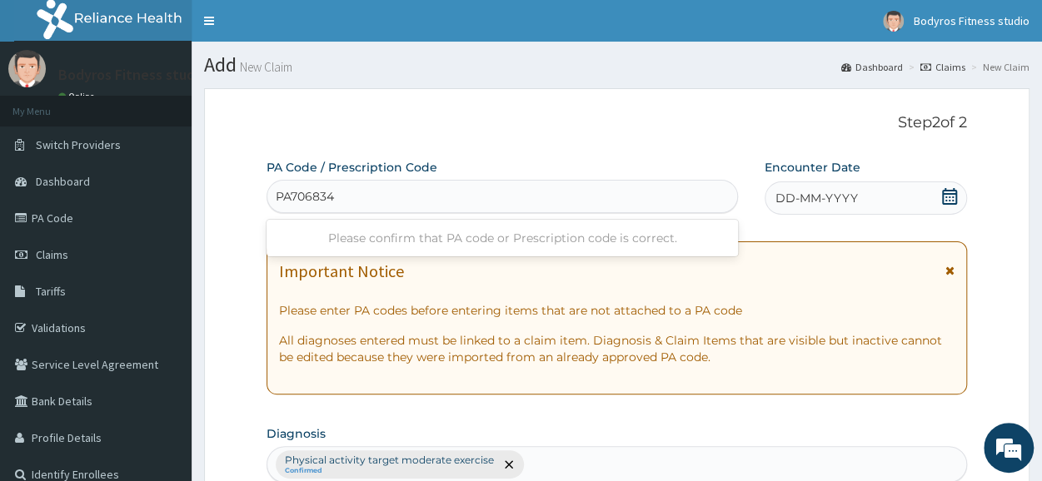
type input "PA/706834"
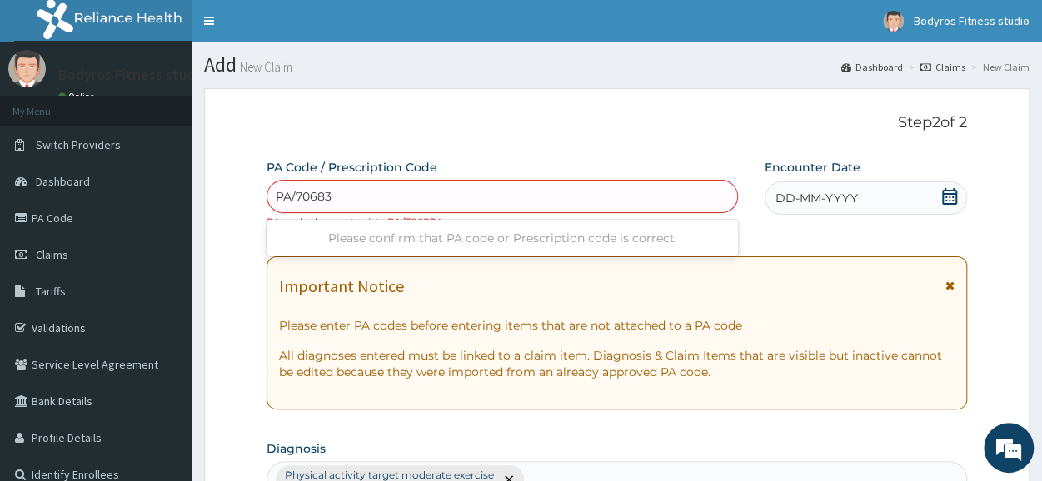
type input "PA/706834"
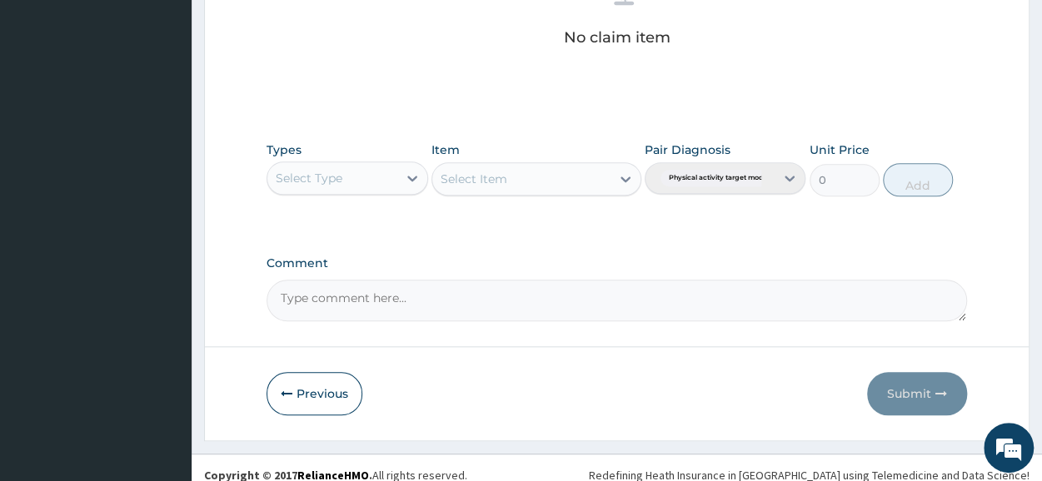
scroll to position [731, 0]
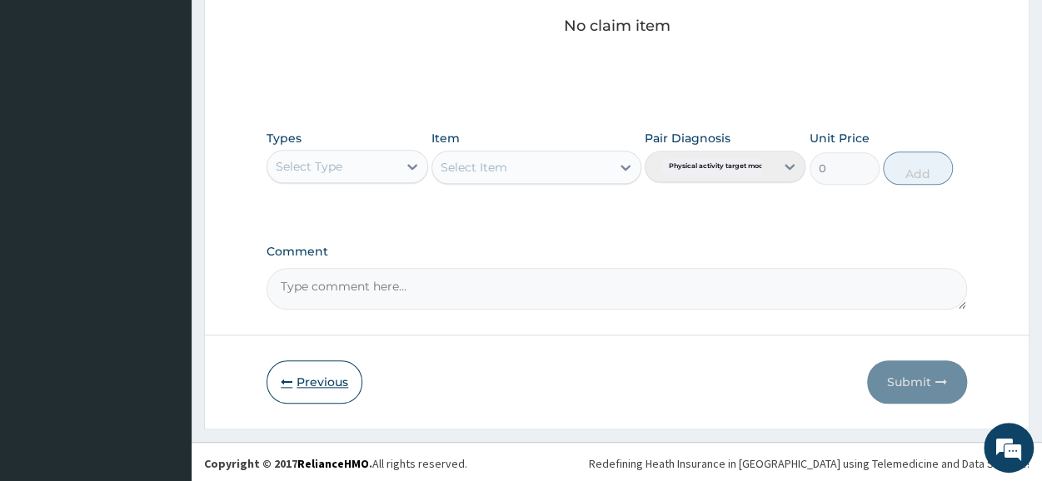
click at [310, 384] on button "Previous" at bounding box center [315, 382] width 96 height 43
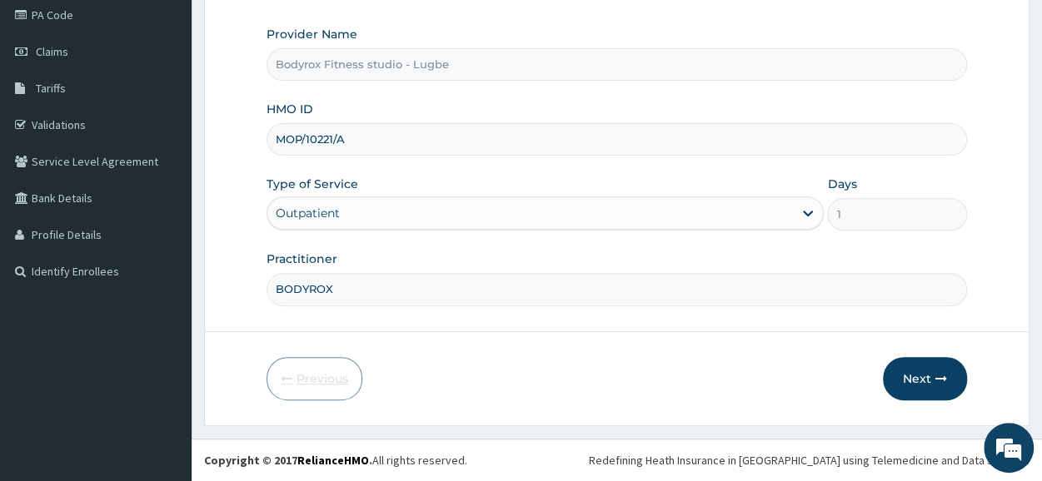
scroll to position [200, 0]
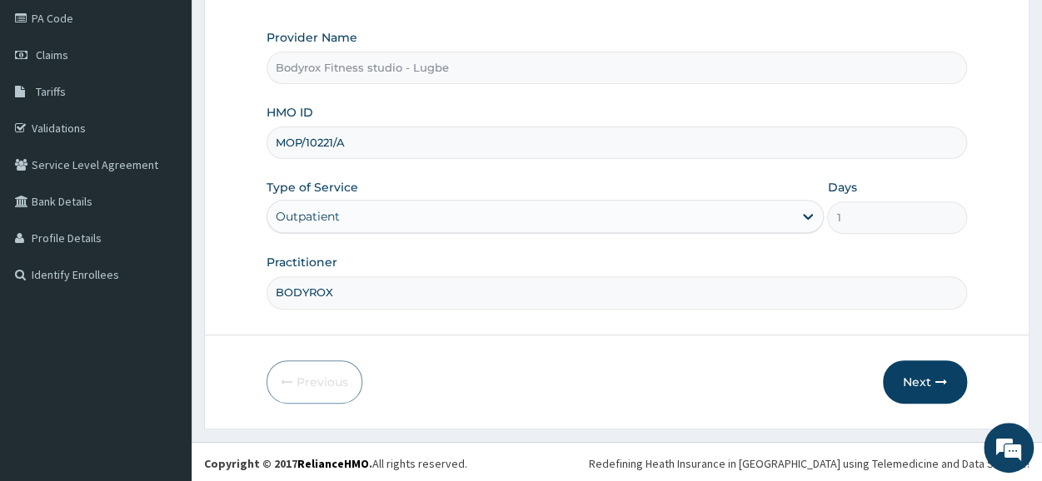
click at [364, 138] on input "MOP/10221/A" at bounding box center [617, 143] width 701 height 32
type input "M"
type input "FMI/10207/A"
click at [925, 371] on button "Next" at bounding box center [925, 382] width 84 height 43
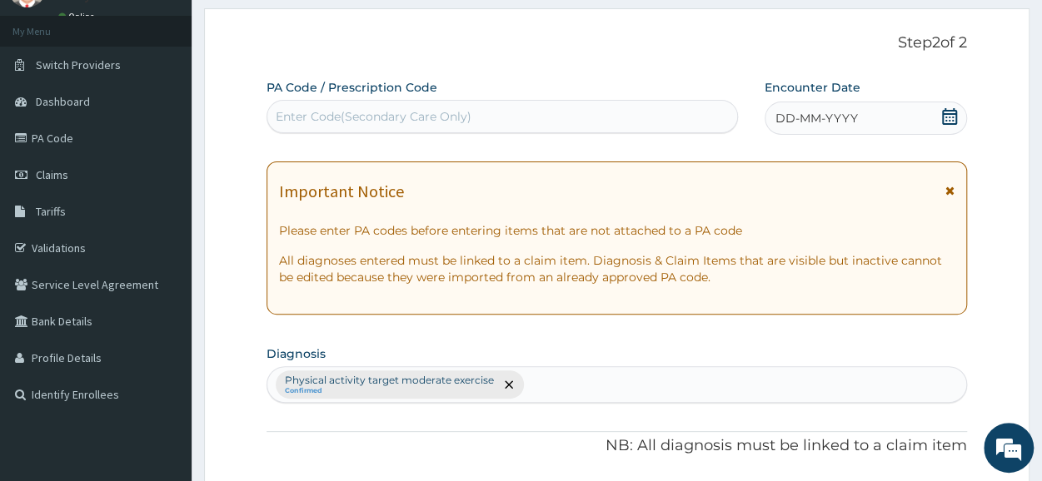
scroll to position [0, 0]
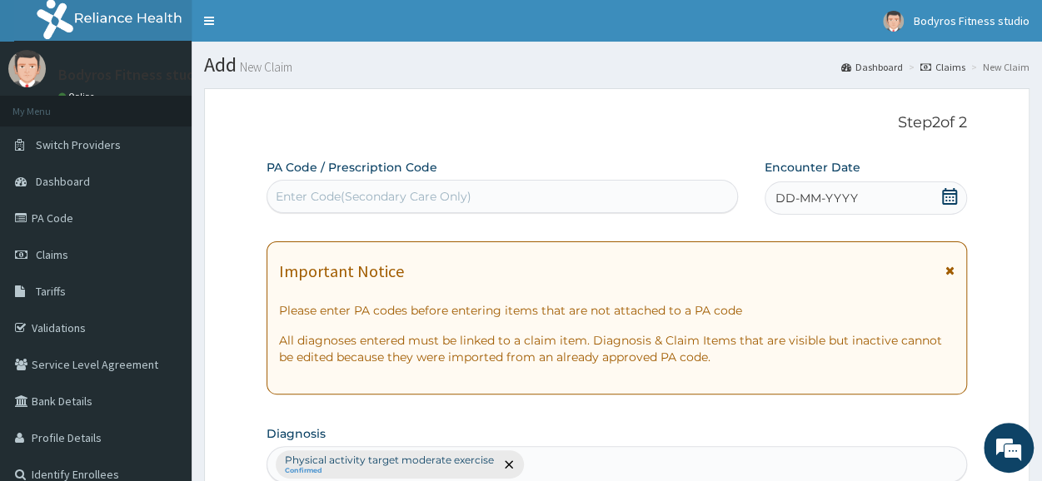
click at [515, 188] on div "Enter Code(Secondary Care Only)" at bounding box center [502, 196] width 470 height 27
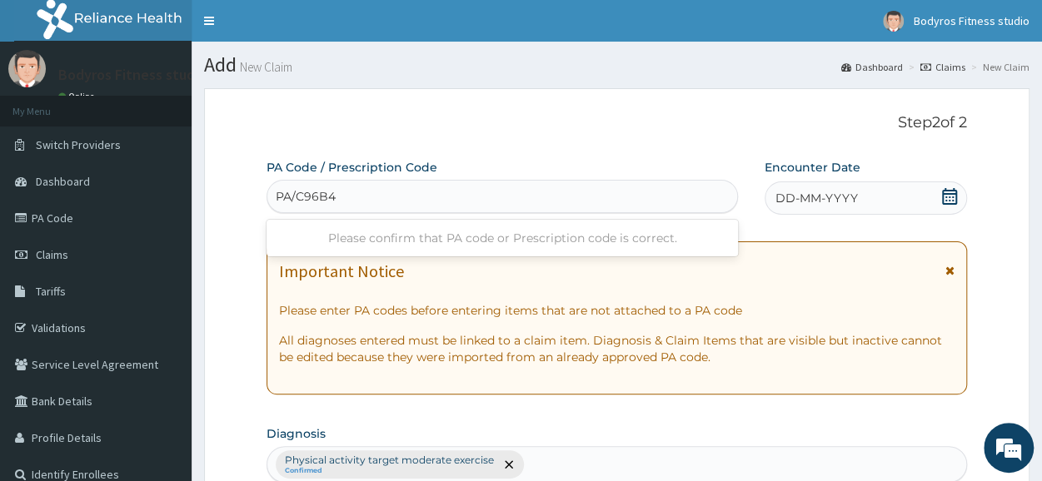
type input "PA/C96B42"
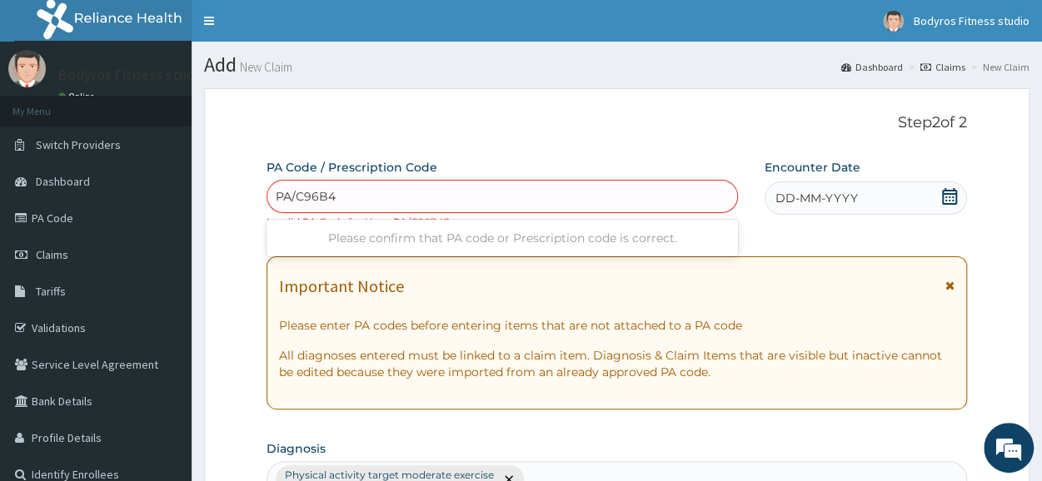
type input "PA/C96B42"
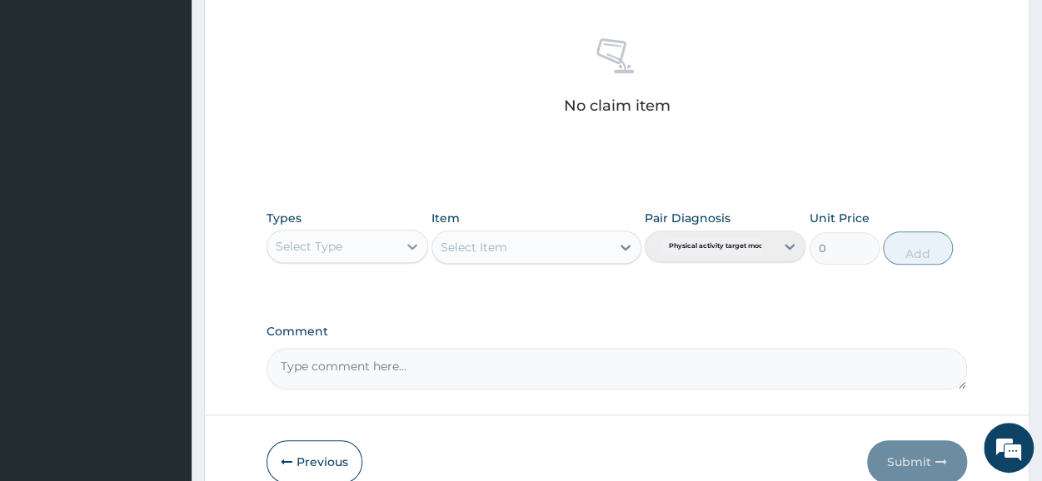
scroll to position [731, 0]
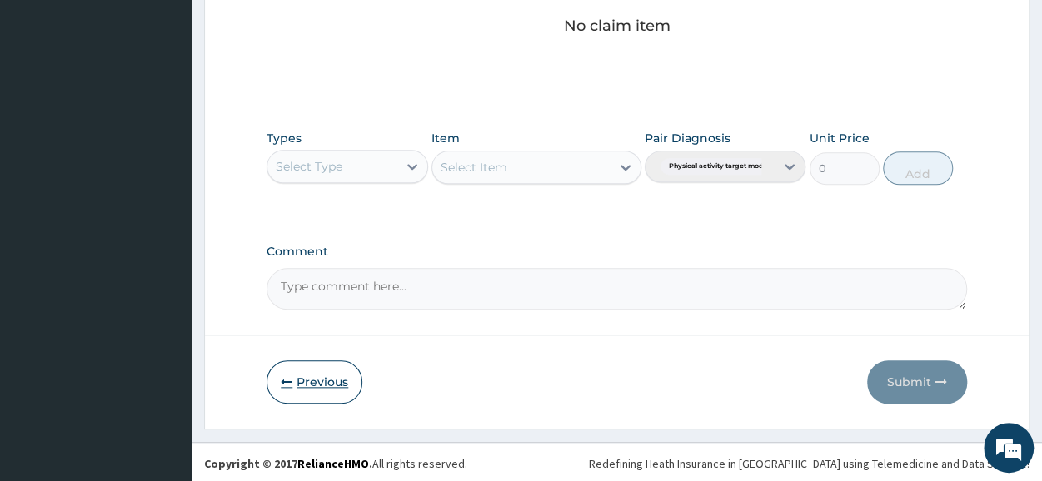
click at [321, 377] on button "Previous" at bounding box center [315, 382] width 96 height 43
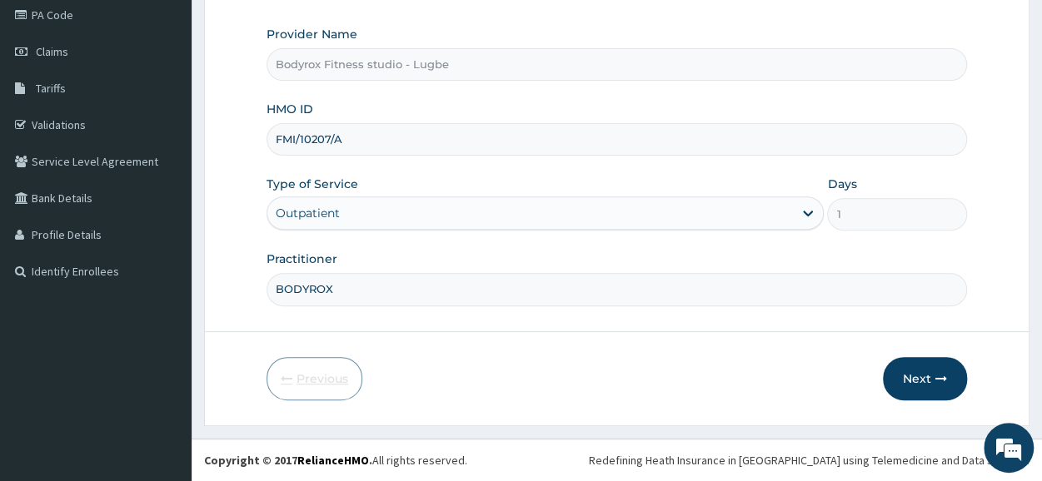
scroll to position [200, 0]
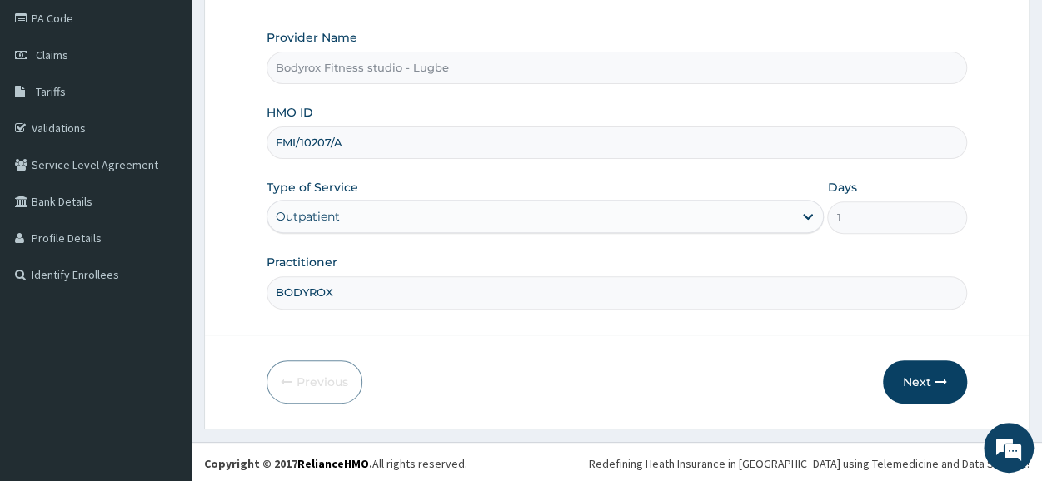
click at [357, 134] on input "FMI/10207/A" at bounding box center [617, 143] width 701 height 32
type input "F"
type input "MOP/10044/B"
click at [923, 377] on button "Next" at bounding box center [925, 382] width 84 height 43
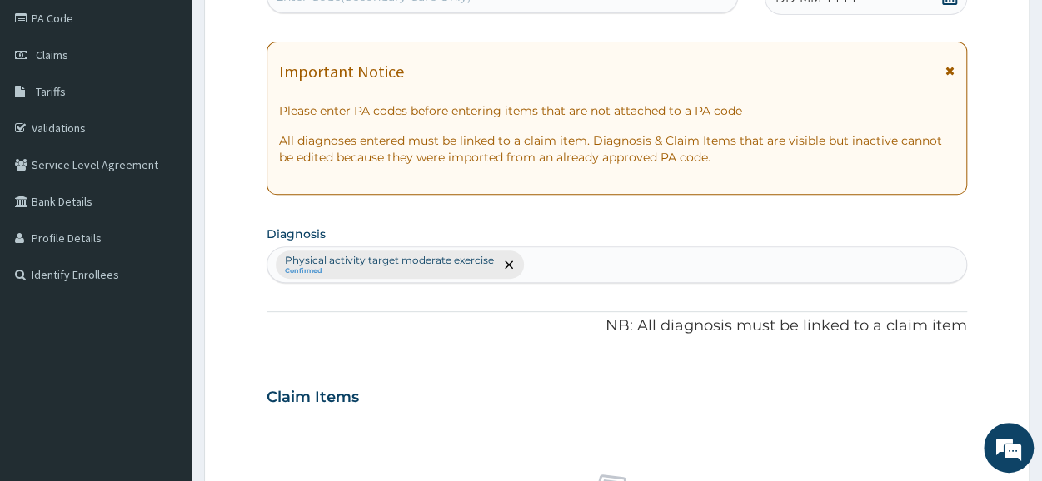
scroll to position [0, 0]
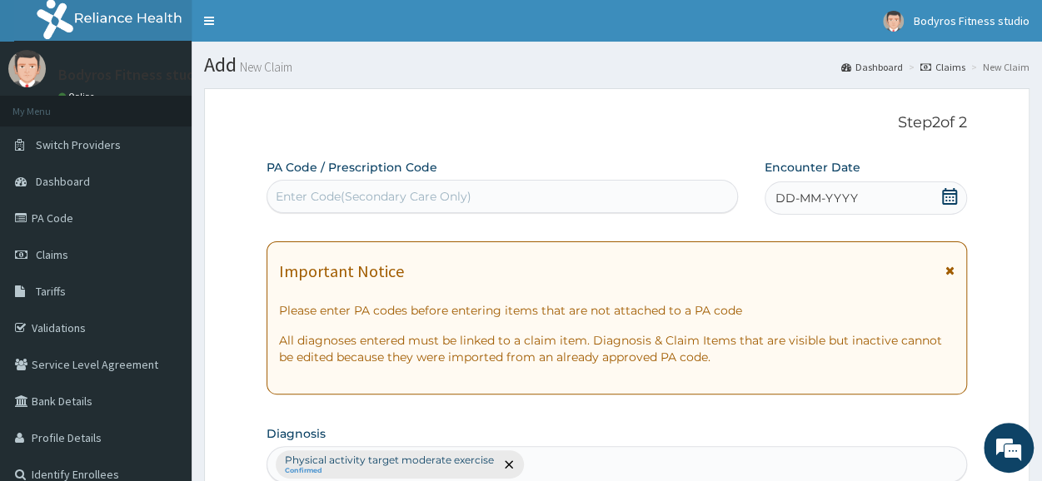
click at [486, 187] on div "Enter Code(Secondary Care Only)" at bounding box center [502, 196] width 470 height 27
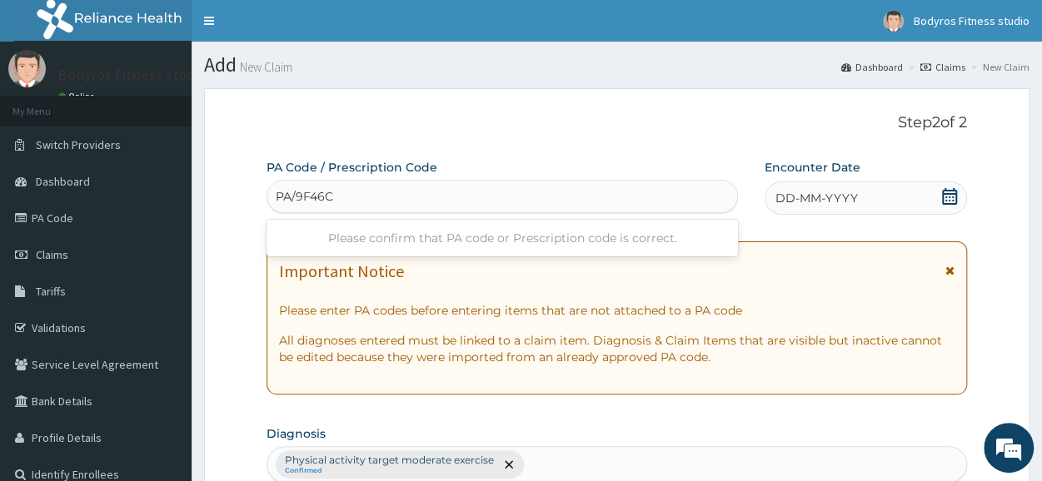
type input "PA/9F46C8"
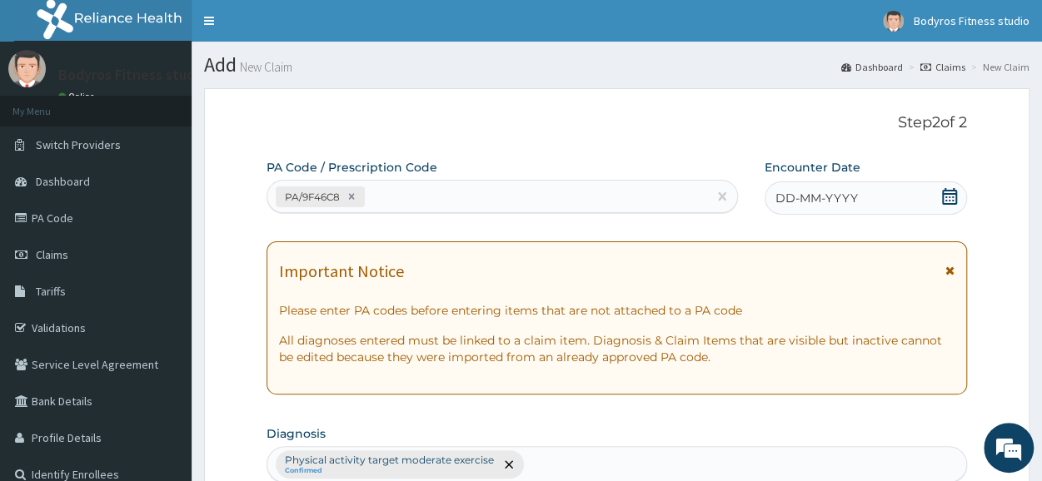
click at [945, 202] on icon at bounding box center [949, 196] width 15 height 17
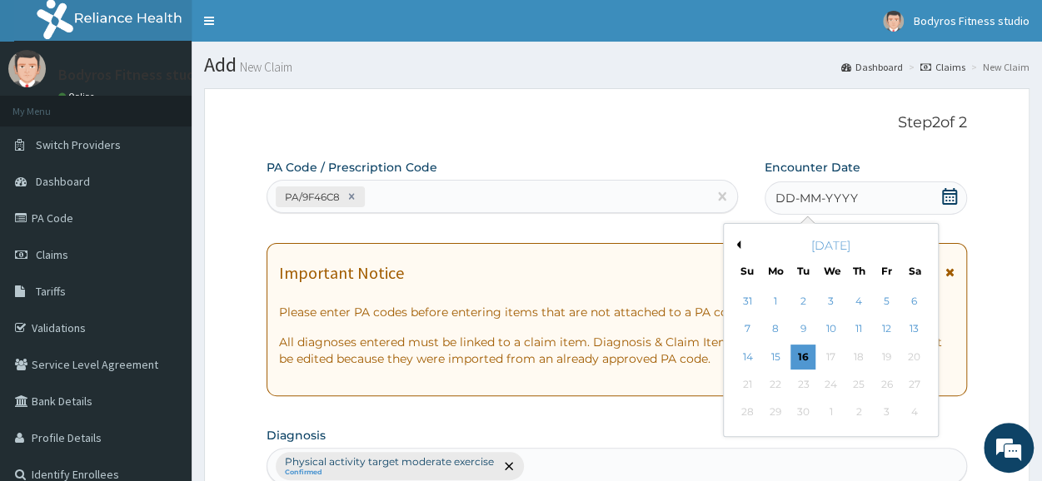
click at [740, 242] on button "Previous Month" at bounding box center [736, 245] width 8 height 8
click at [830, 387] on div "23" at bounding box center [831, 384] width 25 height 25
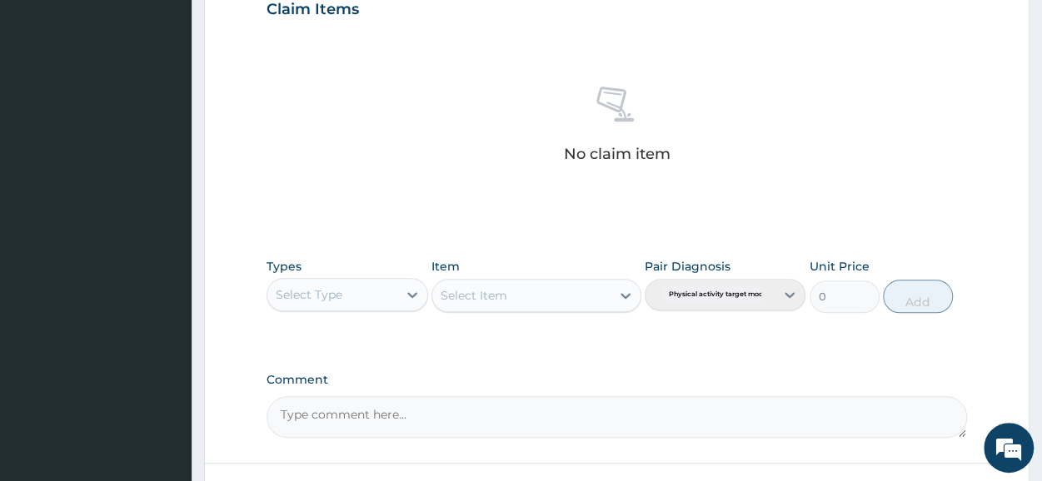
scroll to position [716, 0]
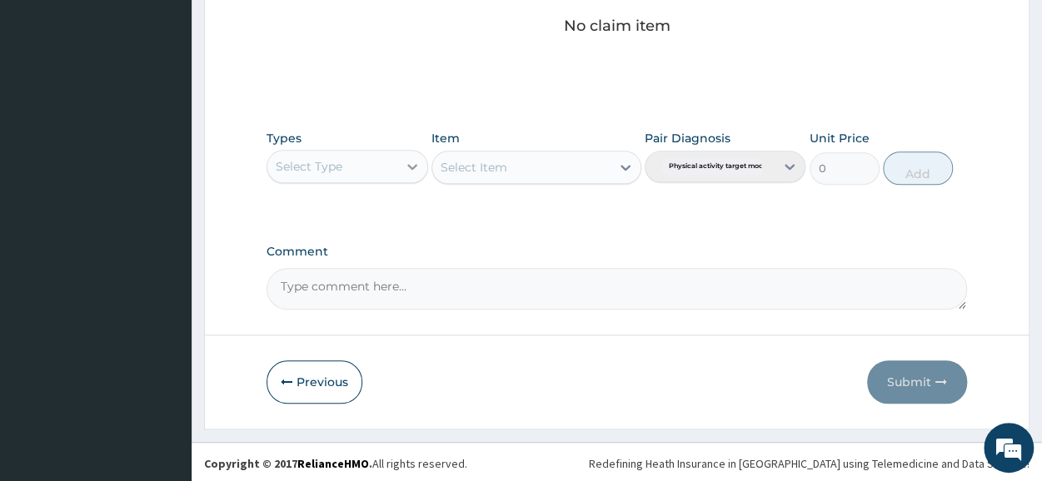
click at [408, 158] on icon at bounding box center [412, 166] width 17 height 17
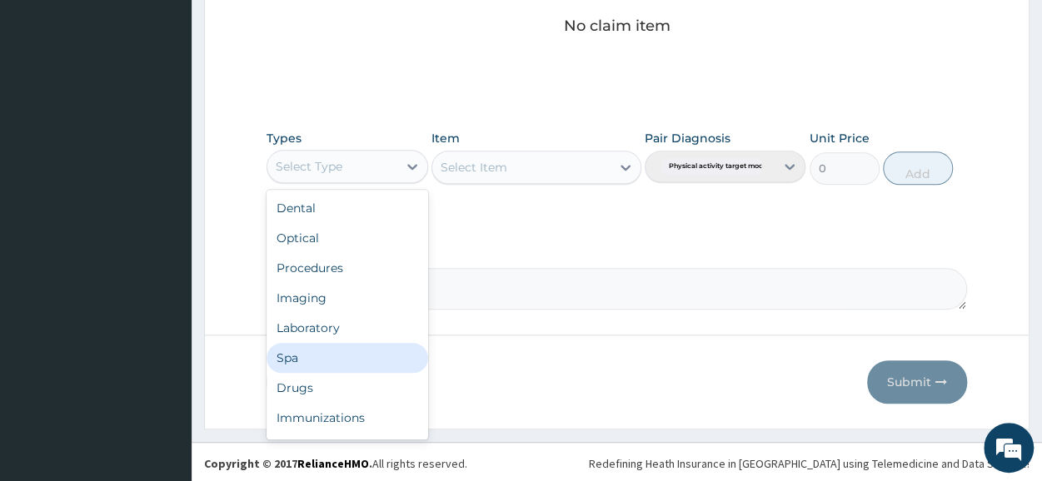
scroll to position [57, 0]
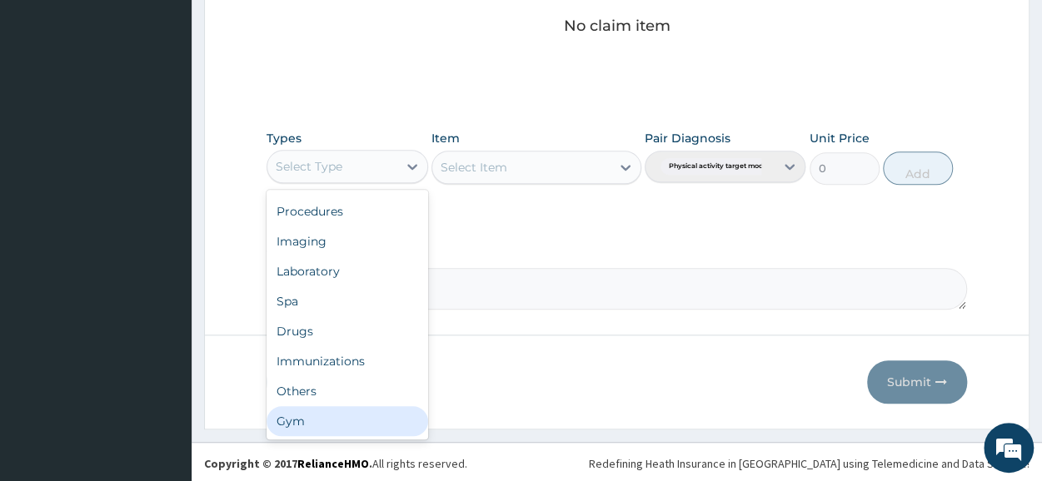
click at [309, 416] on div "Gym" at bounding box center [347, 422] width 161 height 30
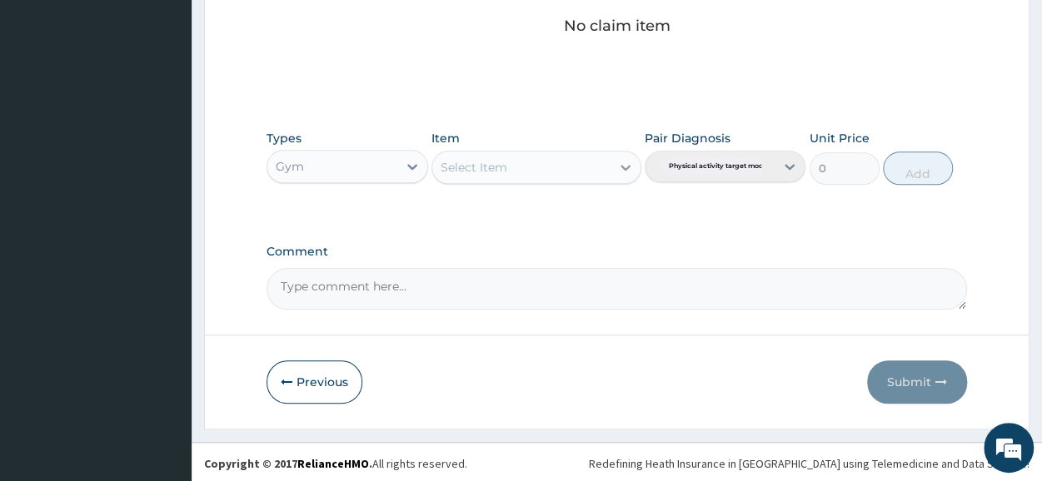
click at [625, 166] on icon at bounding box center [626, 168] width 10 height 6
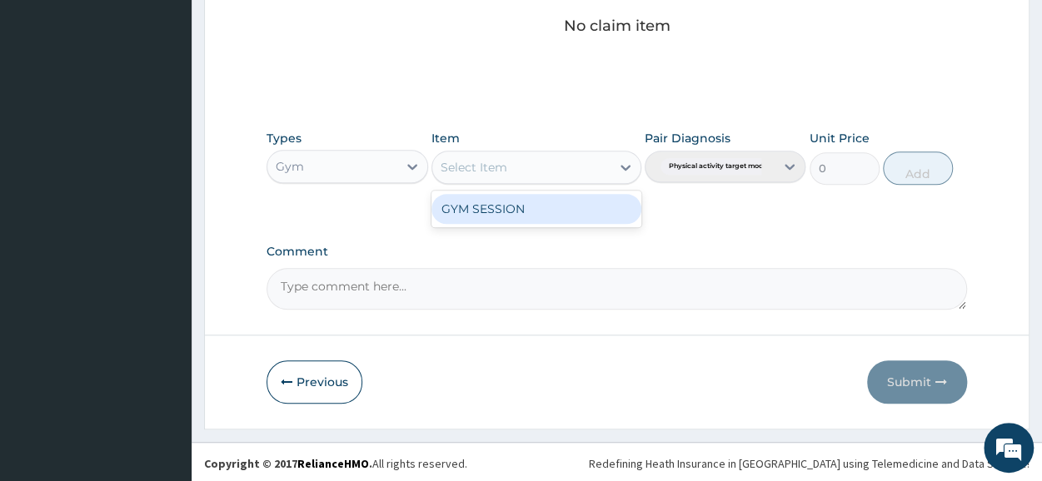
click at [576, 212] on div "GYM SESSION" at bounding box center [537, 209] width 210 height 30
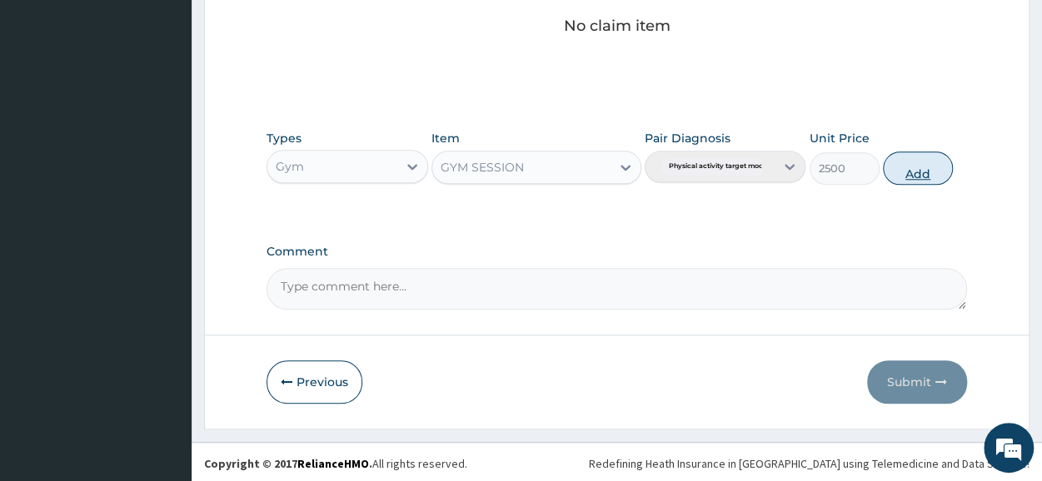
click at [900, 163] on button "Add" at bounding box center [918, 168] width 70 height 33
type input "0"
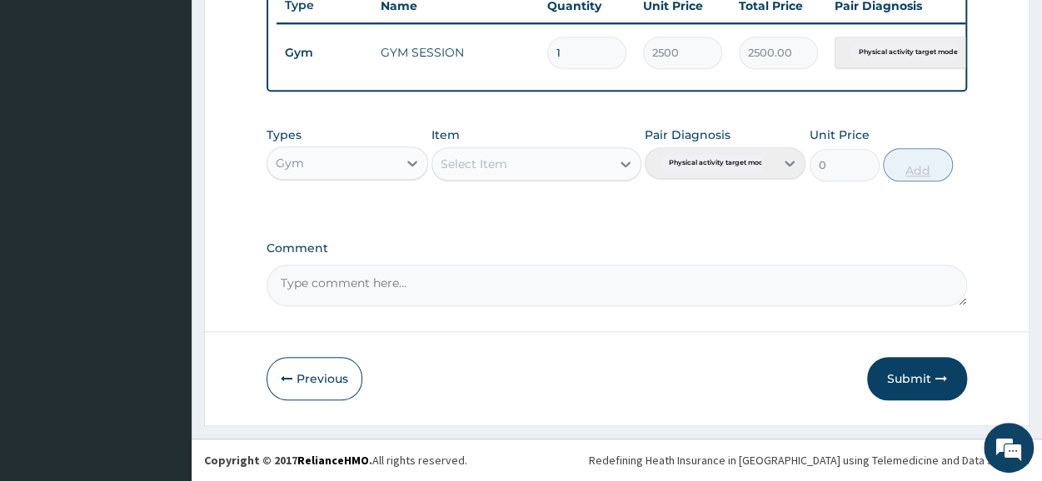
scroll to position [651, 0]
click at [894, 376] on button "Submit" at bounding box center [917, 378] width 100 height 43
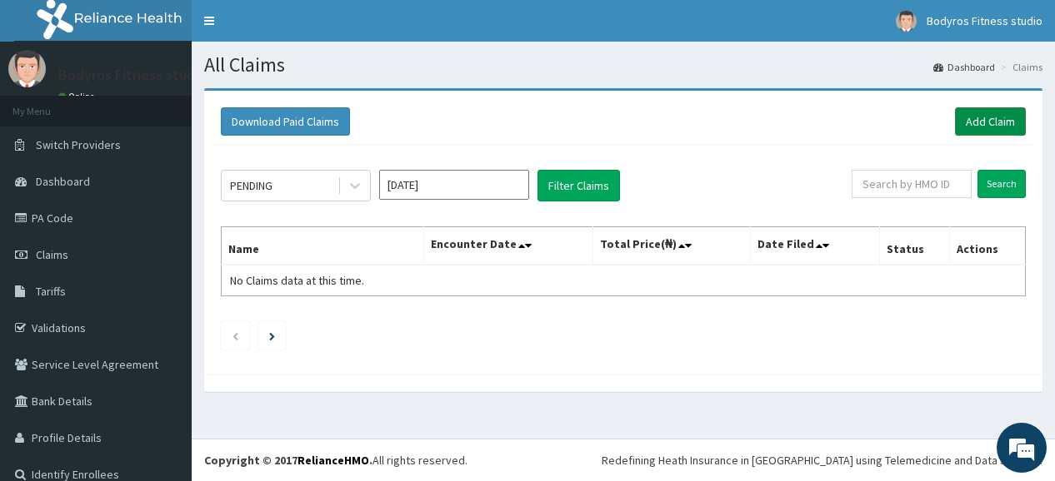
click at [990, 115] on link "Add Claim" at bounding box center [990, 121] width 71 height 28
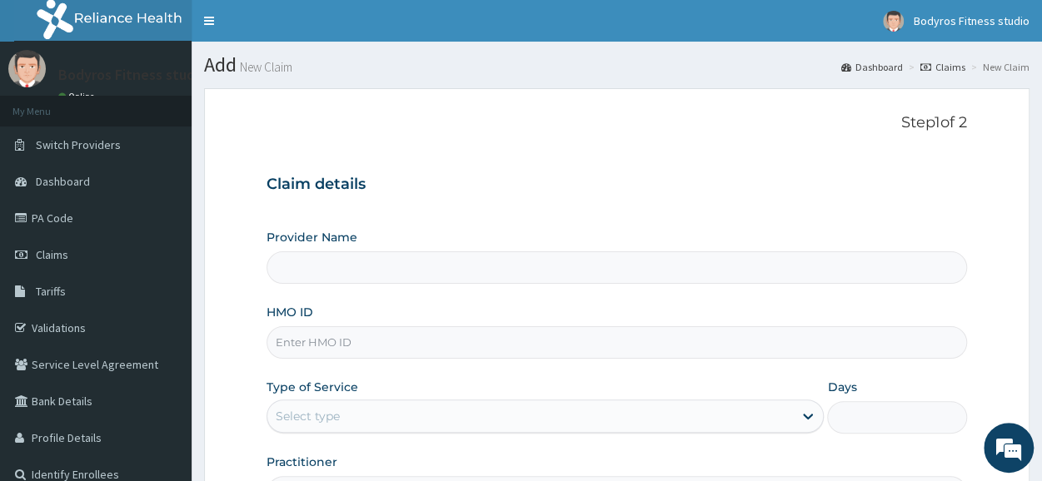
type input "Bodyrox Fitness studio - Lugbe"
type input "1"
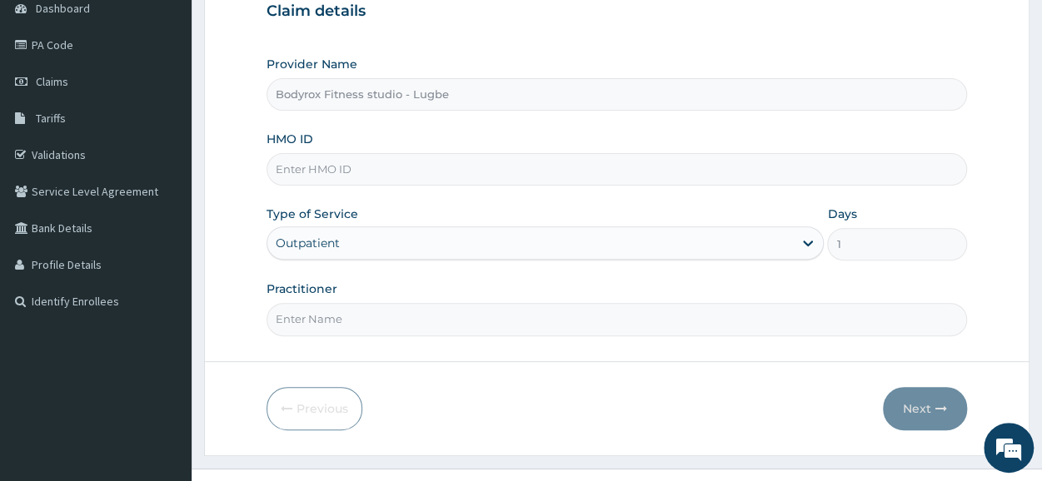
scroll to position [200, 0]
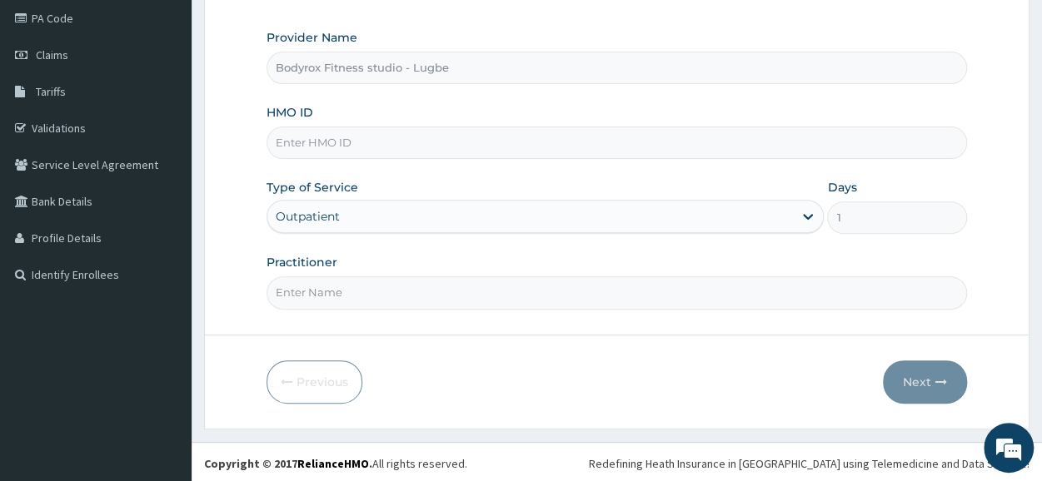
click at [364, 144] on input "HMO ID" at bounding box center [617, 143] width 701 height 32
click at [347, 146] on input "HMO ID" at bounding box center [617, 143] width 701 height 32
click at [322, 140] on input "HMO ID" at bounding box center [617, 143] width 701 height 32
click at [362, 137] on input "HMO ID" at bounding box center [617, 143] width 701 height 32
click at [320, 144] on input "HMO ID" at bounding box center [617, 143] width 701 height 32
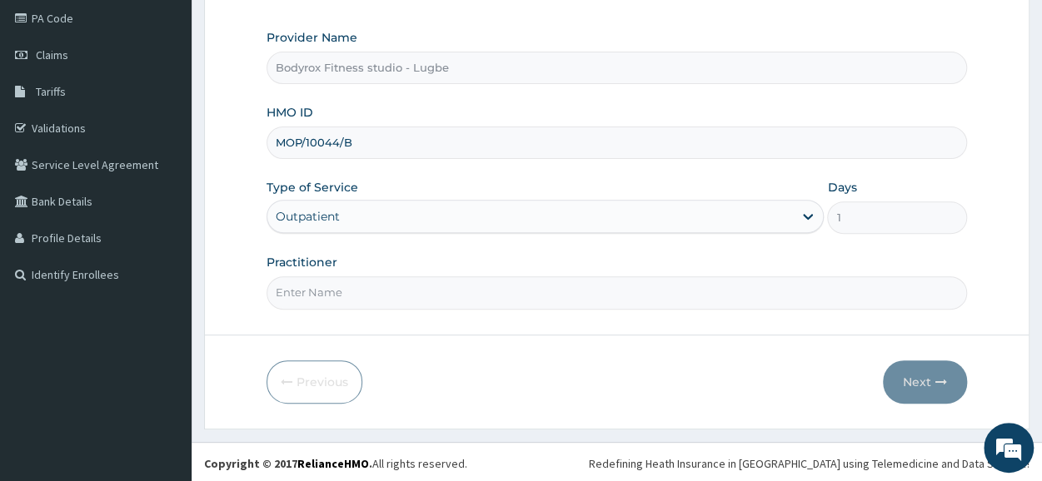
type input "MOP/10044/B"
click at [318, 293] on input "Practitioner" at bounding box center [617, 293] width 701 height 32
type input "BODYROX"
click at [906, 377] on button "Next" at bounding box center [925, 382] width 84 height 43
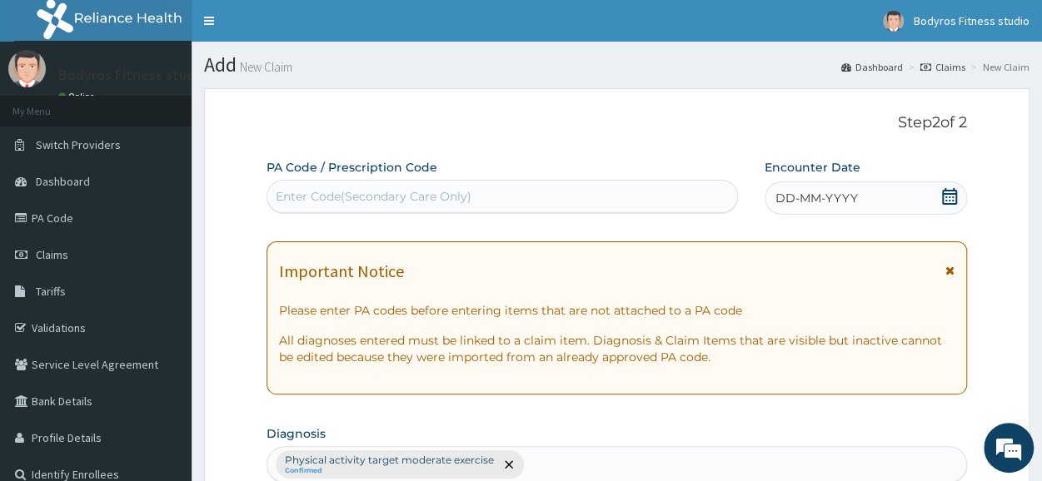
scroll to position [0, 0]
click at [281, 196] on div "Enter Code(Secondary Care Only)" at bounding box center [374, 196] width 196 height 17
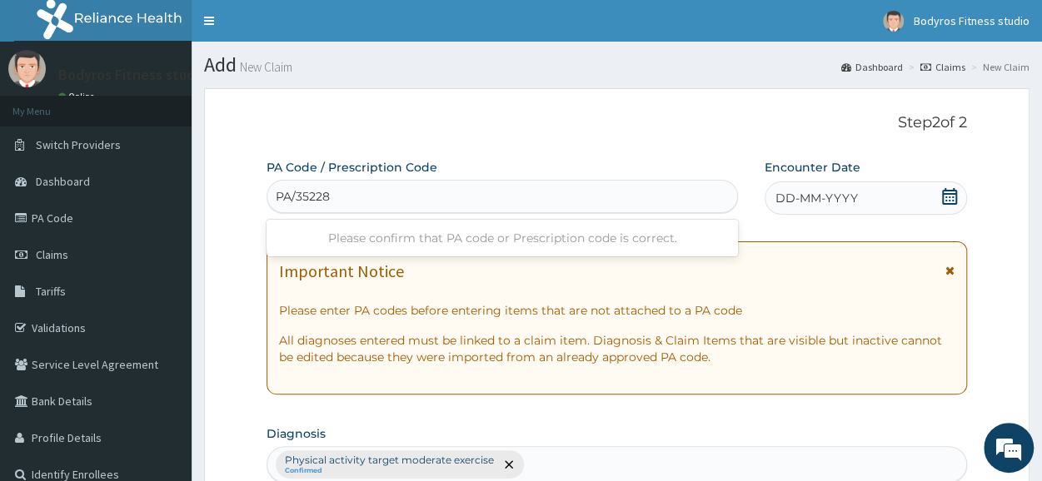
type input "PA/352288"
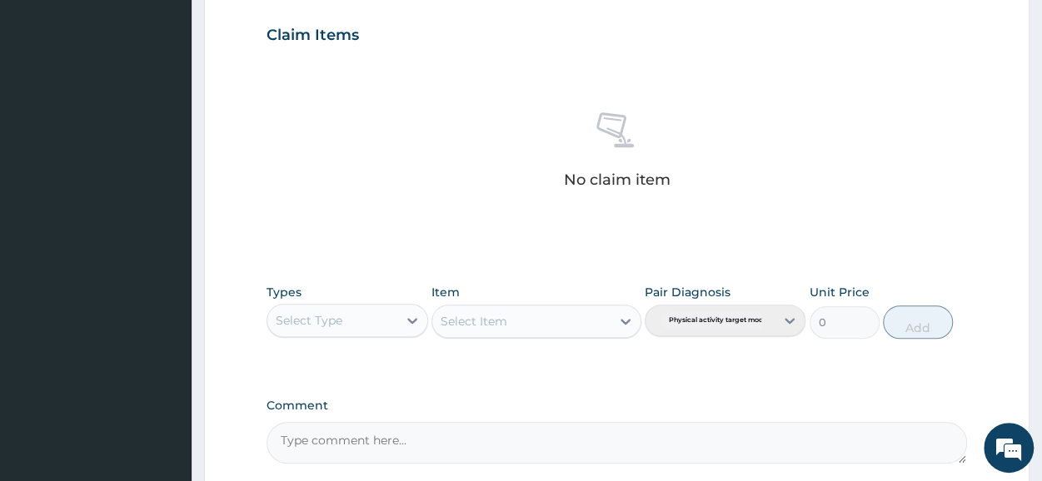
scroll to position [731, 0]
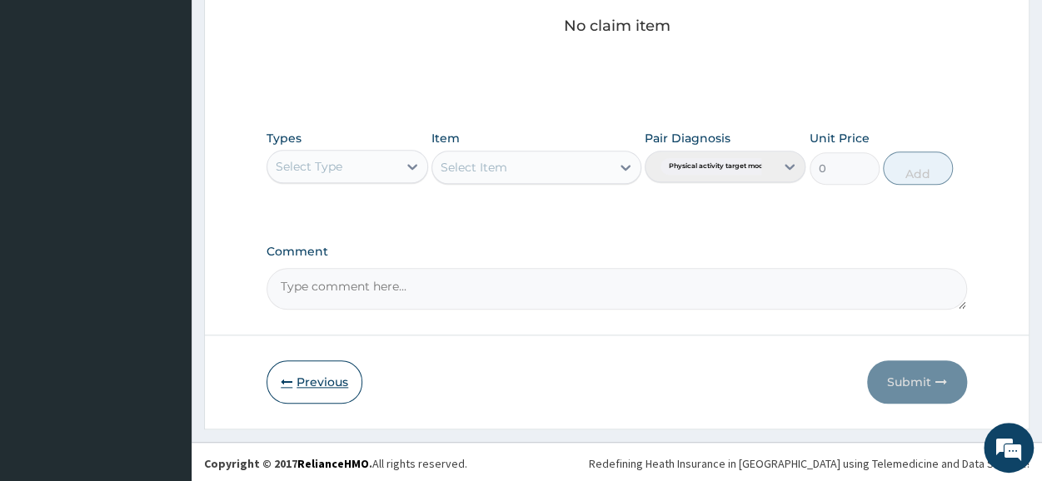
click at [299, 397] on button "Previous" at bounding box center [315, 382] width 96 height 43
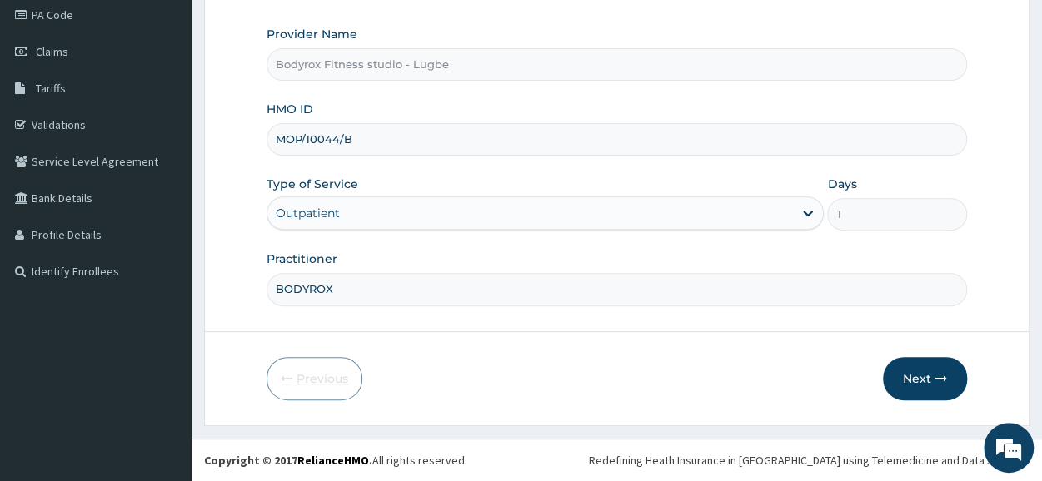
scroll to position [200, 0]
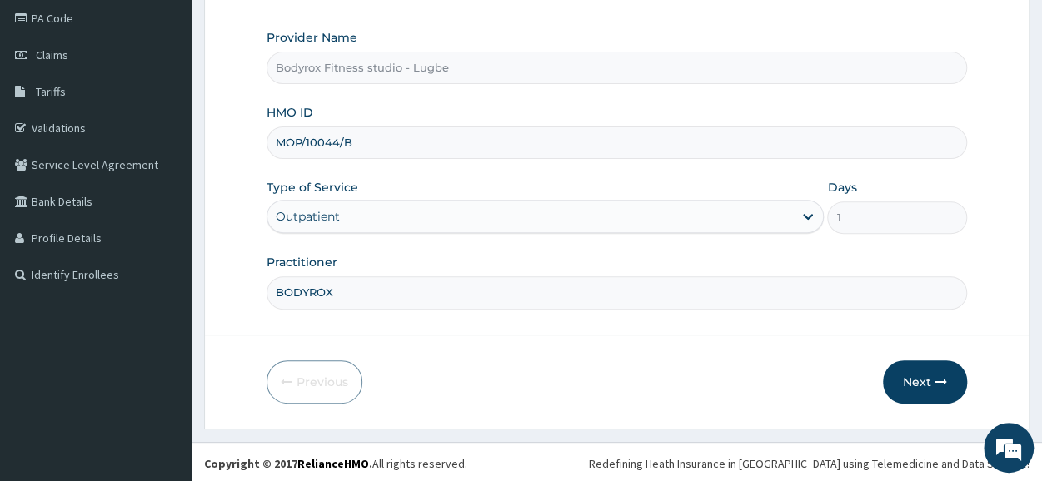
click at [362, 134] on input "MOP/10044/B" at bounding box center [617, 143] width 701 height 32
type input "M"
type input "API/10086/A"
click at [911, 379] on button "Next" at bounding box center [925, 382] width 84 height 43
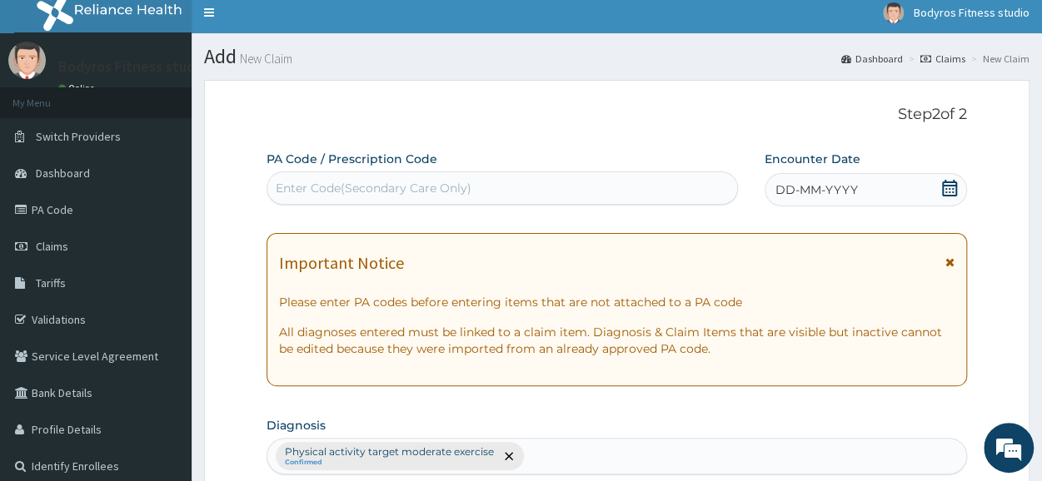
scroll to position [0, 0]
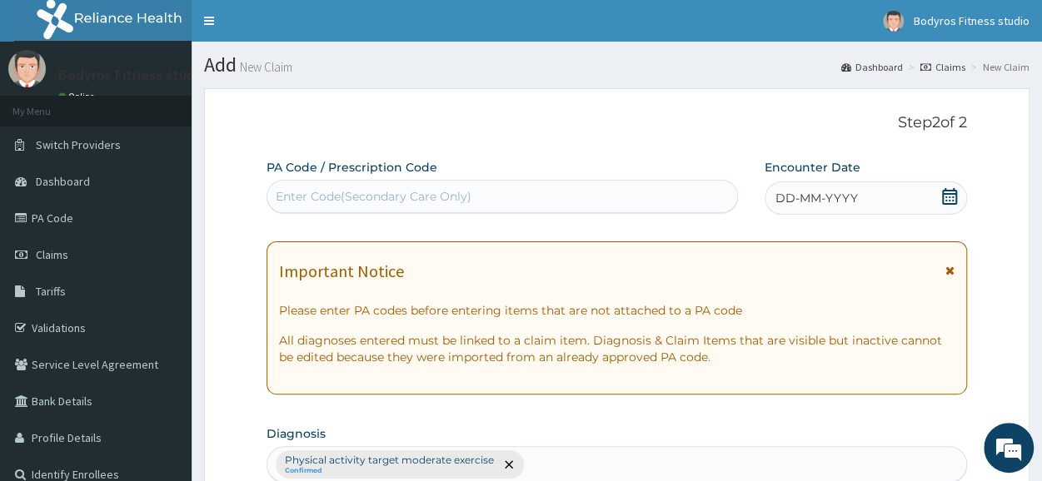
click at [316, 194] on div "Enter Code(Secondary Care Only)" at bounding box center [374, 196] width 196 height 17
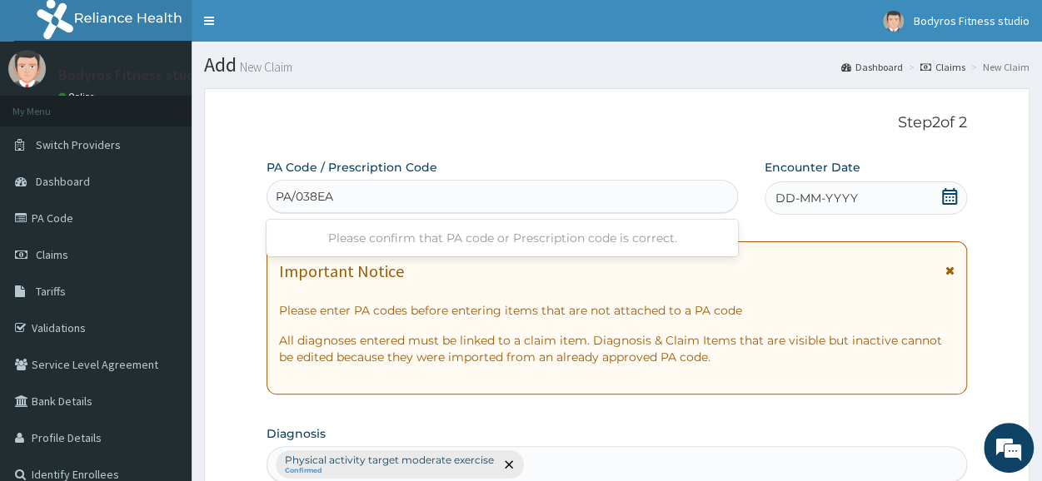
type input "PA/038EAE"
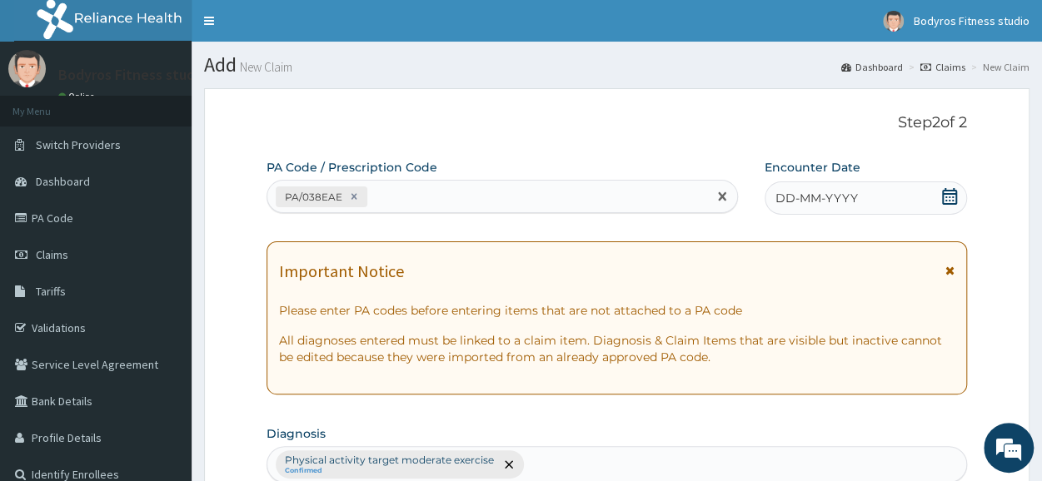
click at [949, 194] on icon at bounding box center [949, 196] width 15 height 17
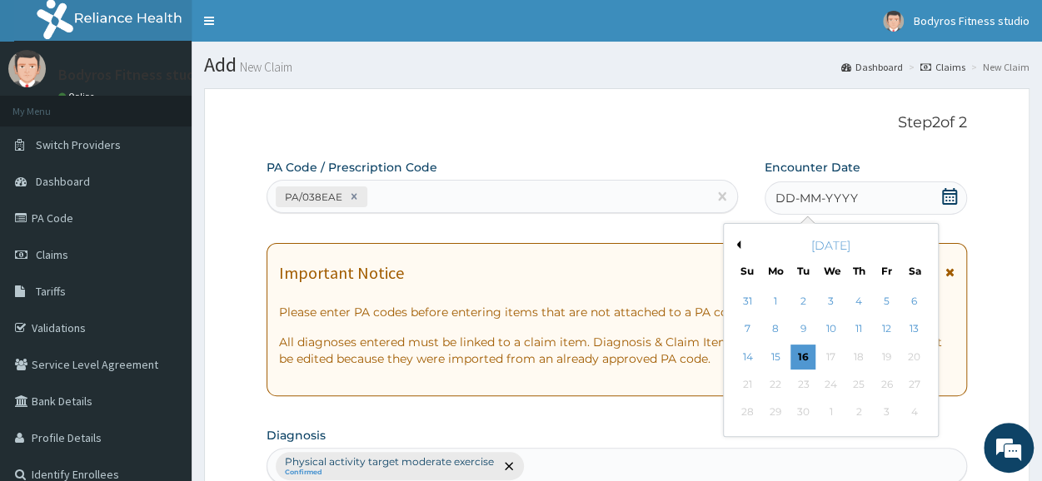
click at [739, 246] on button "Previous Month" at bounding box center [736, 245] width 8 height 8
click at [768, 372] on div "21" at bounding box center [775, 384] width 25 height 25
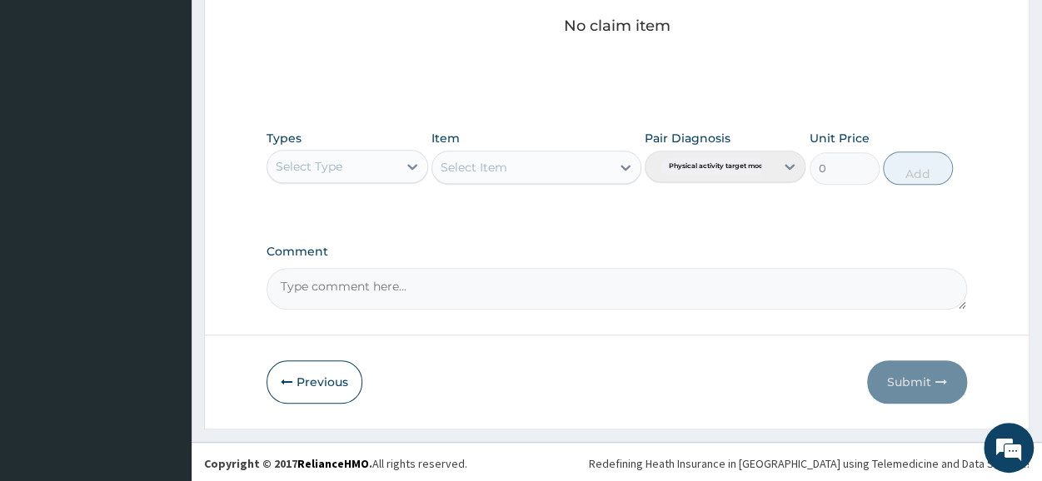
scroll to position [716, 0]
click at [409, 158] on icon at bounding box center [412, 166] width 17 height 17
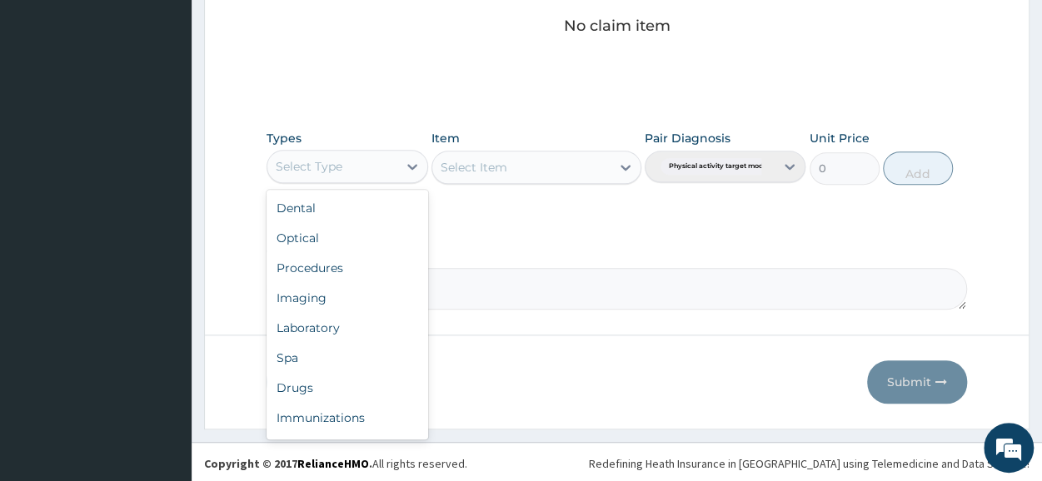
scroll to position [57, 0]
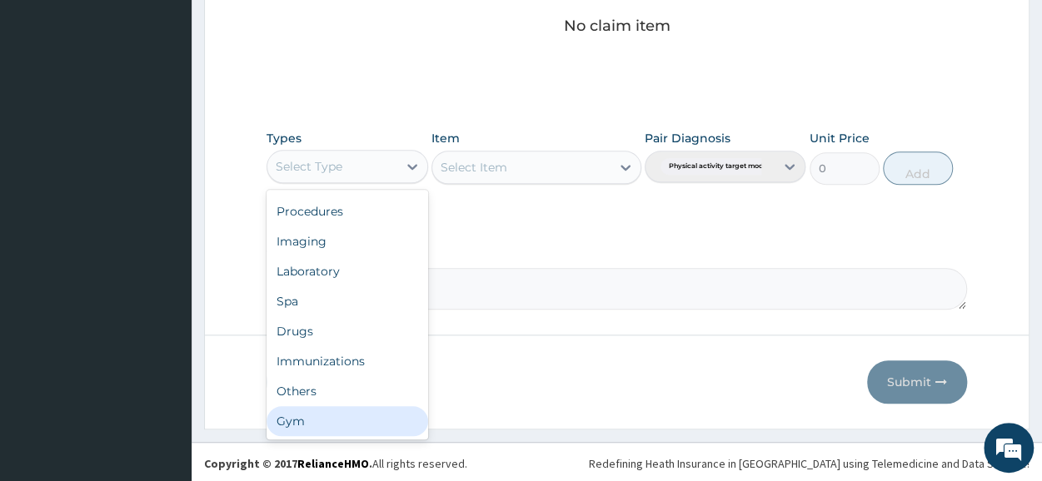
click at [304, 418] on div "Gym" at bounding box center [347, 422] width 161 height 30
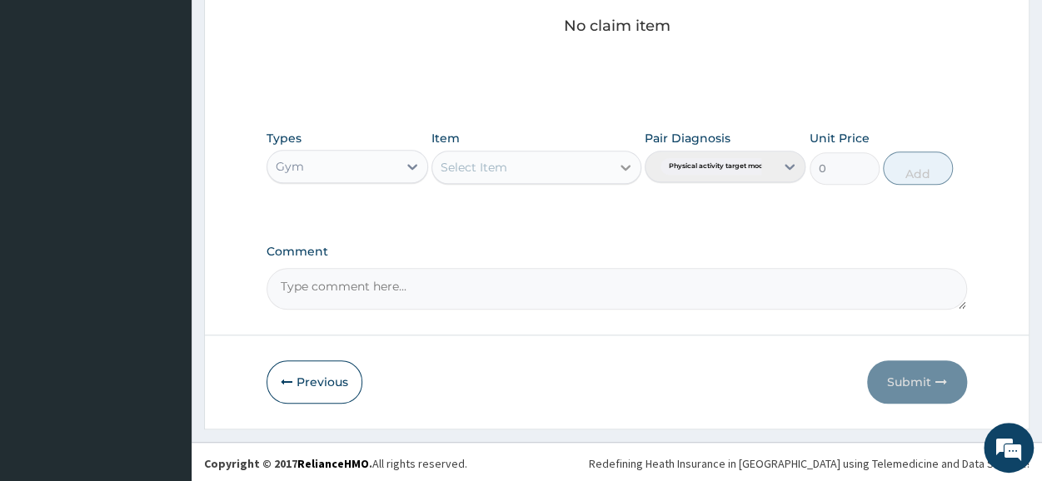
click at [624, 162] on icon at bounding box center [625, 167] width 17 height 17
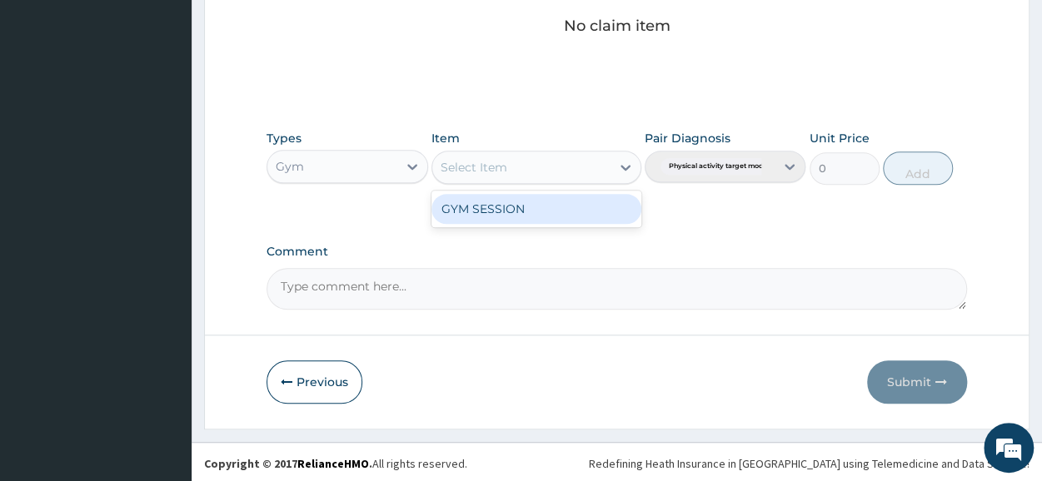
click at [572, 196] on div "GYM SESSION" at bounding box center [537, 209] width 210 height 30
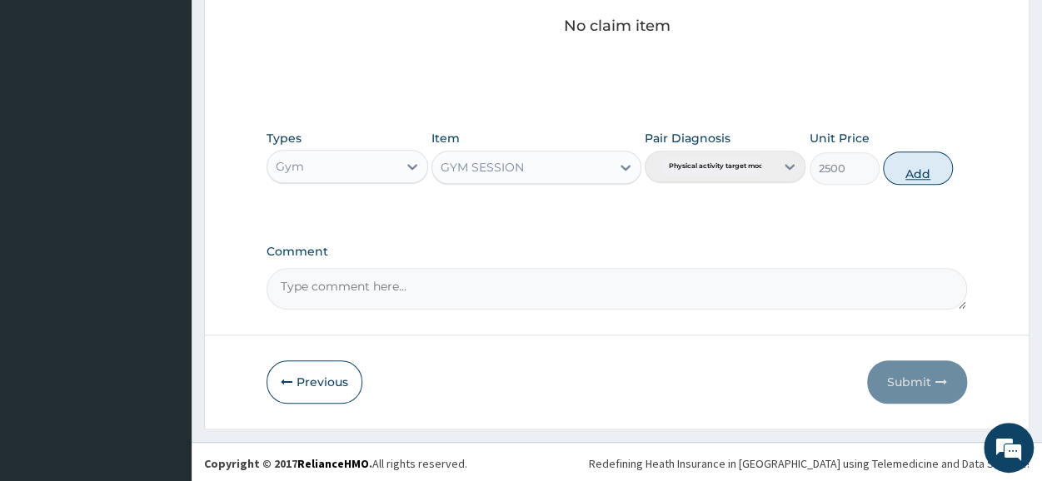
click at [907, 168] on button "Add" at bounding box center [918, 168] width 70 height 33
type input "0"
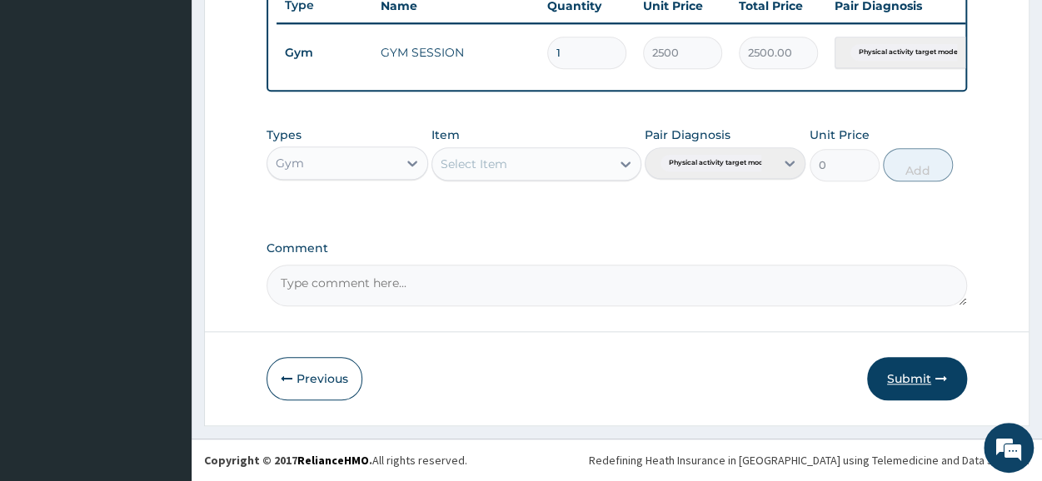
click at [901, 390] on button "Submit" at bounding box center [917, 378] width 100 height 43
click at [926, 389] on button "Submit" at bounding box center [917, 378] width 100 height 43
click at [334, 377] on button "Previous" at bounding box center [315, 378] width 96 height 43
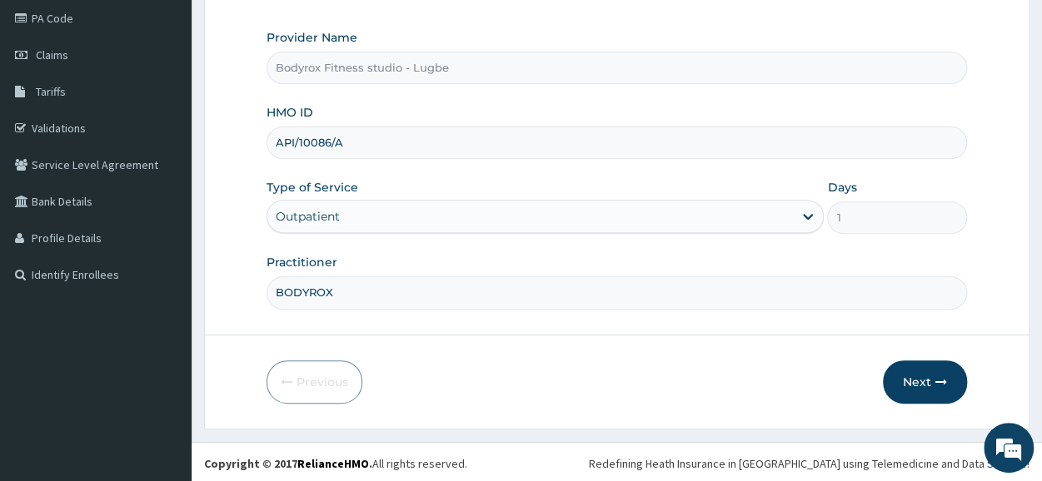
click at [351, 142] on input "API/10086/A" at bounding box center [617, 143] width 701 height 32
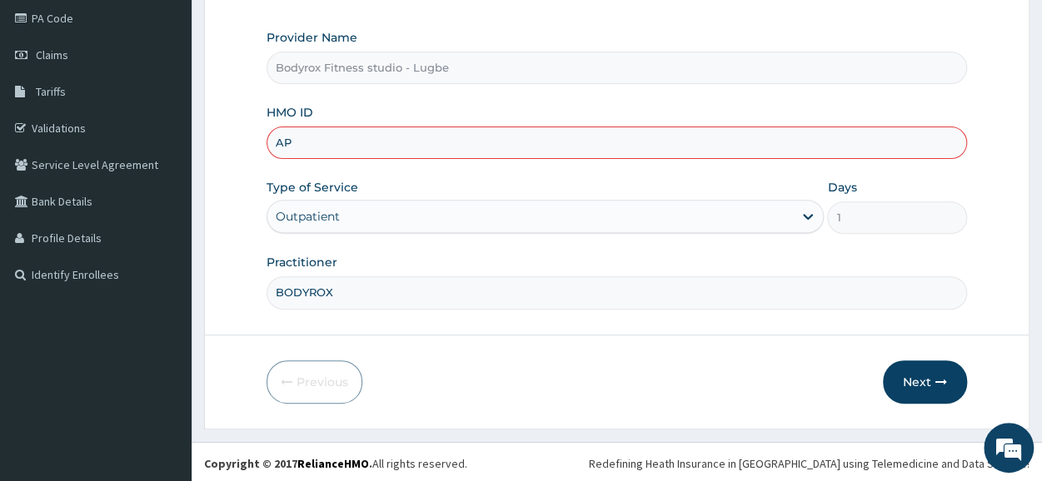
type input "A"
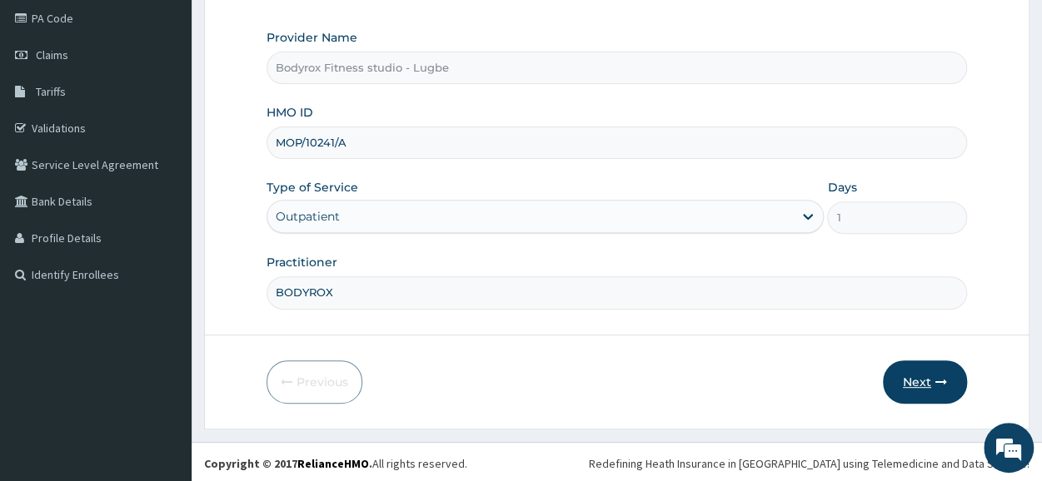
type input "MOP/10241/A"
click at [901, 373] on button "Next" at bounding box center [925, 382] width 84 height 43
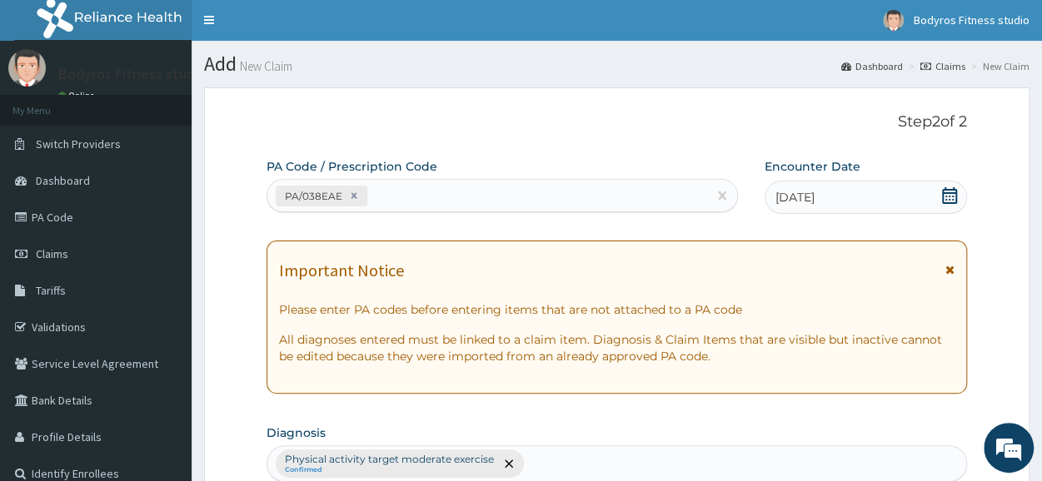
scroll to position [0, 0]
click at [353, 191] on icon at bounding box center [354, 197] width 12 height 12
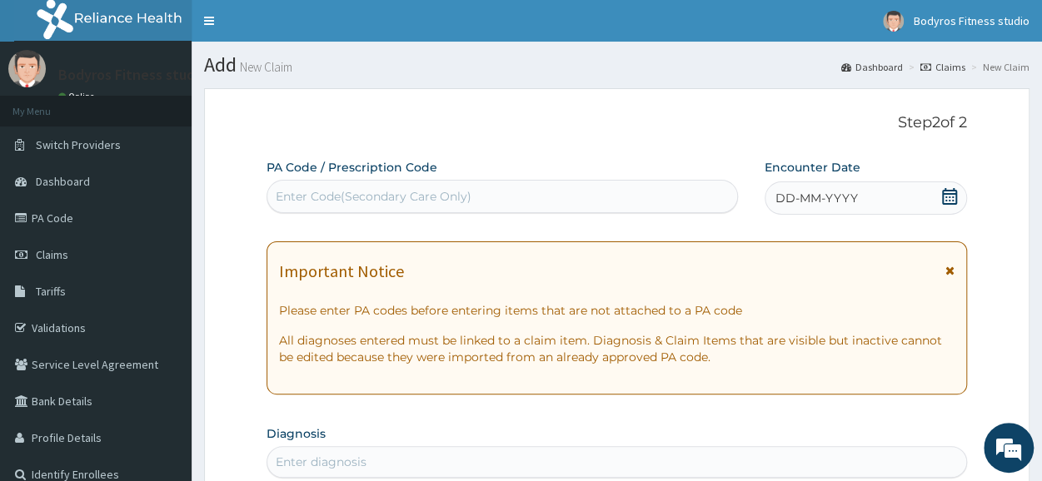
click at [437, 201] on div "Enter Code(Secondary Care Only)" at bounding box center [374, 196] width 196 height 17
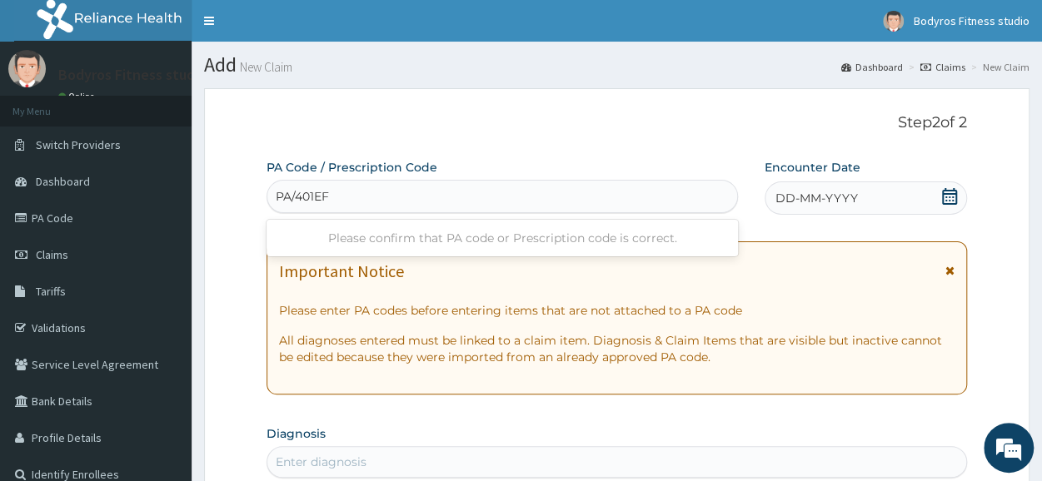
type input "PA/401EF4"
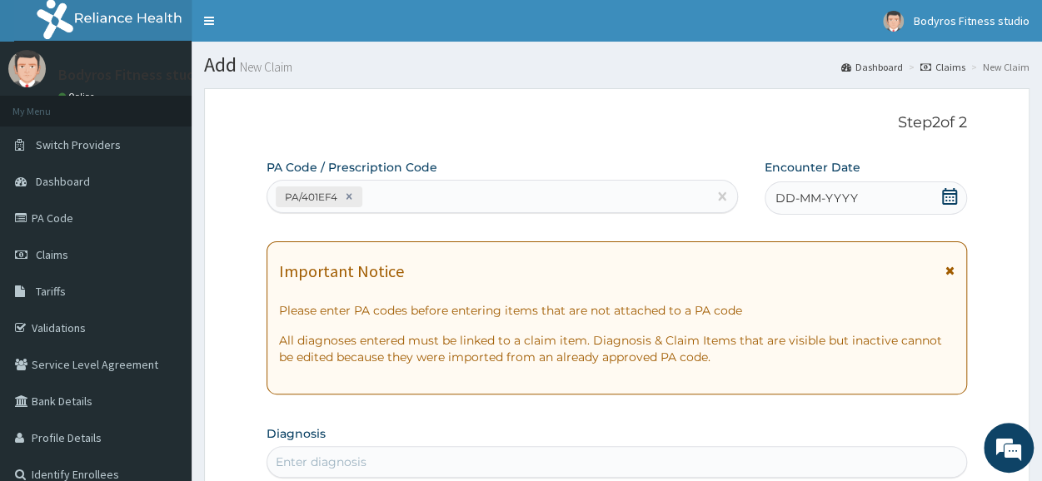
click at [946, 194] on icon at bounding box center [949, 196] width 17 height 17
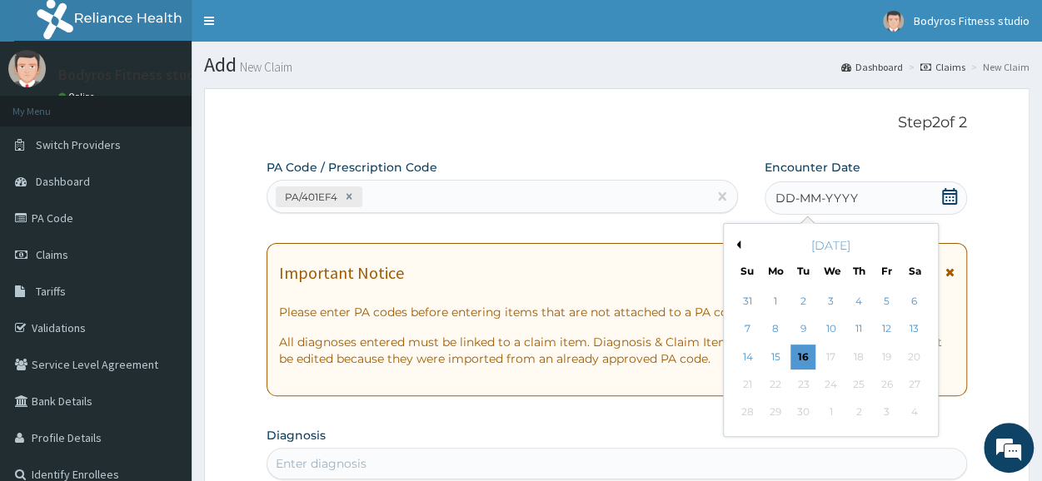
click at [735, 244] on button "Previous Month" at bounding box center [736, 245] width 8 height 8
click at [781, 386] on div "21" at bounding box center [775, 384] width 25 height 25
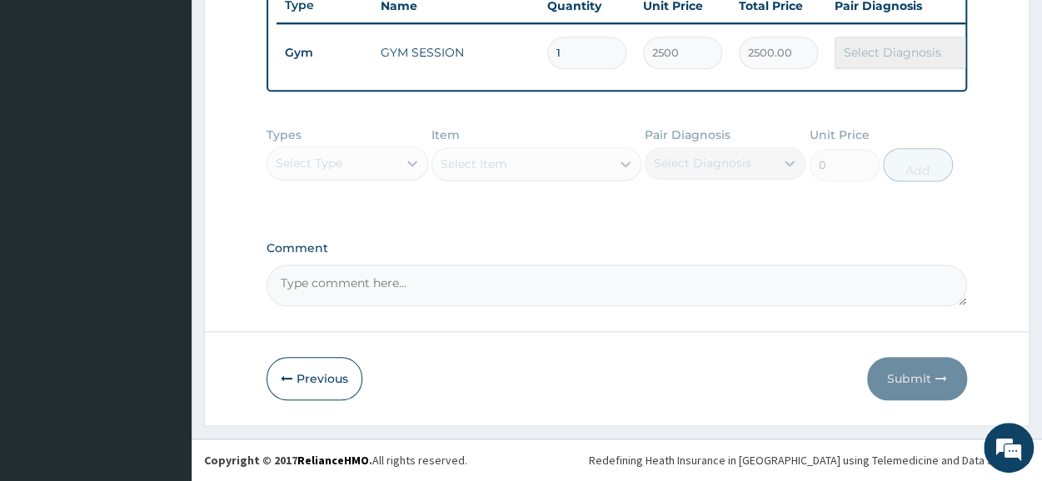
scroll to position [563, 0]
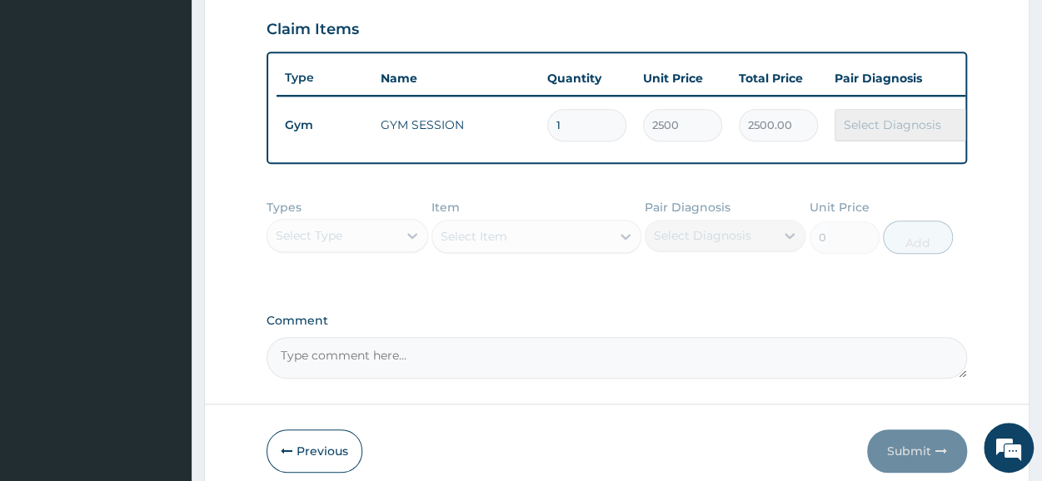
click at [464, 246] on div "Types Select Type Item Select Item Pair Diagnosis Select Diagnosis Unit Price 0…" at bounding box center [617, 239] width 701 height 97
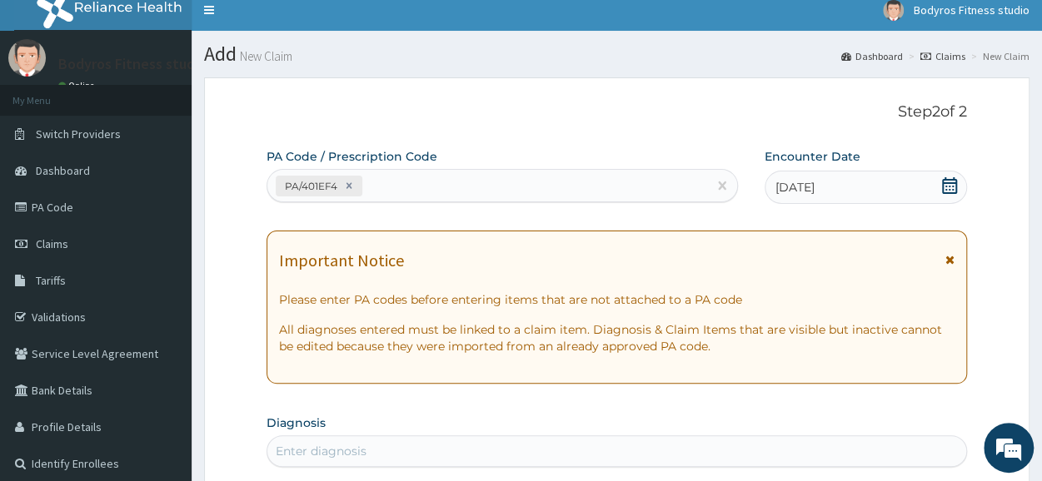
scroll to position [0, 0]
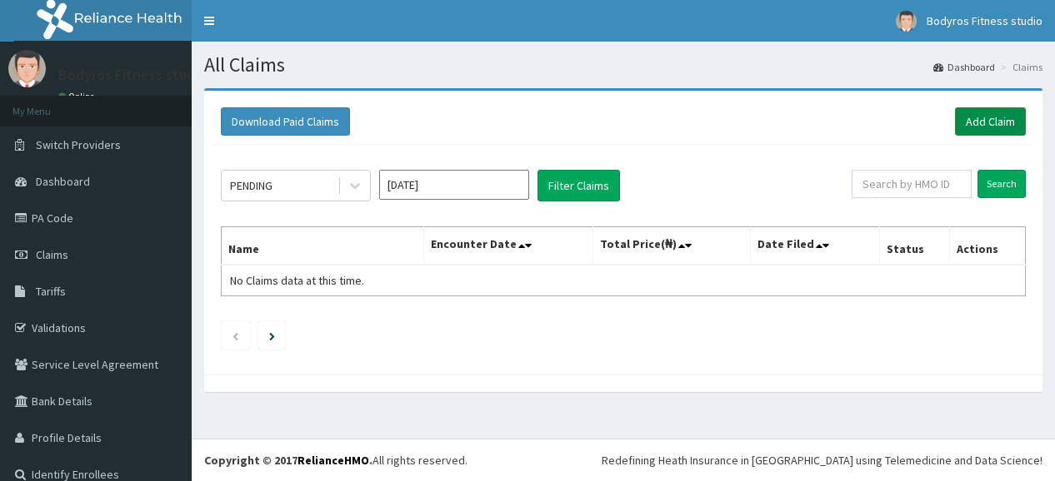
click at [973, 121] on link "Add Claim" at bounding box center [990, 121] width 71 height 28
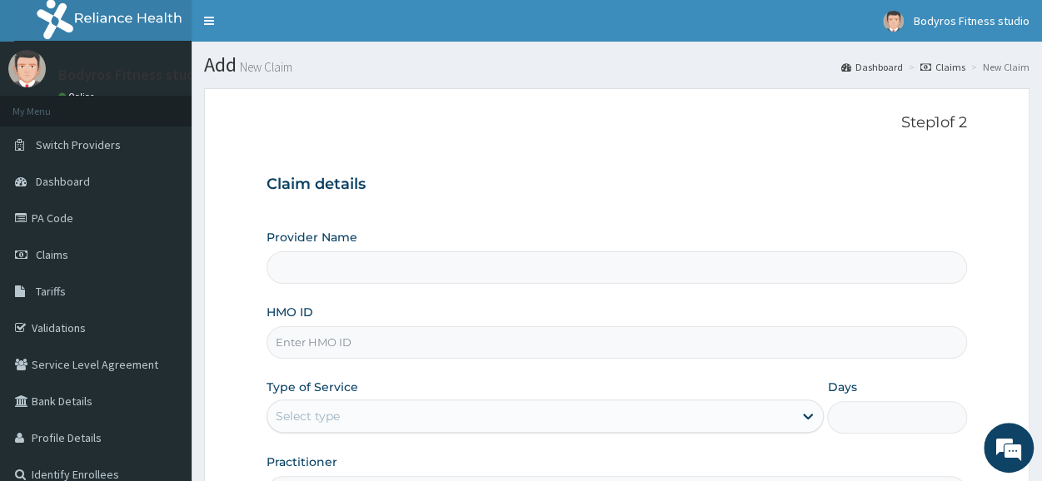
type input "Bodyrox Fitness studio - Lugbe"
type input "1"
click at [287, 342] on input "HMO ID" at bounding box center [617, 343] width 701 height 32
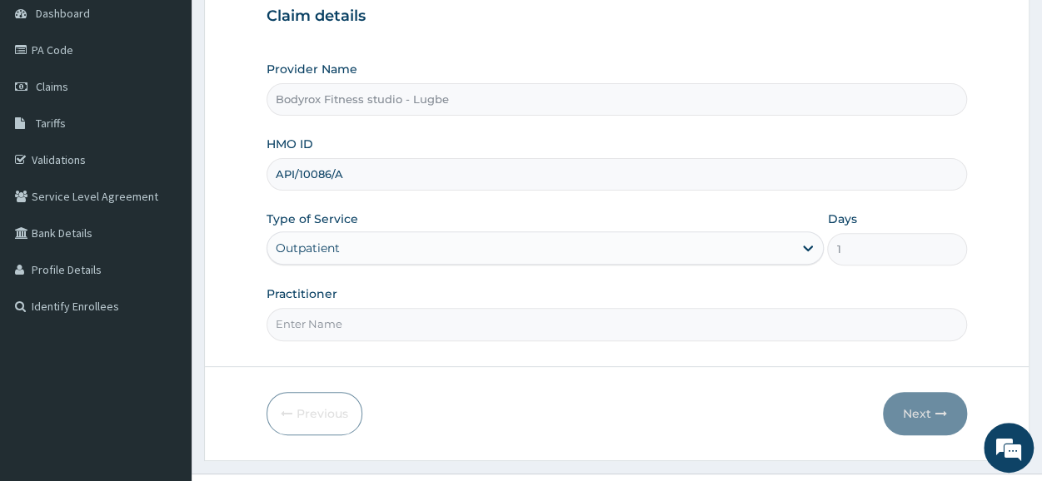
scroll to position [200, 0]
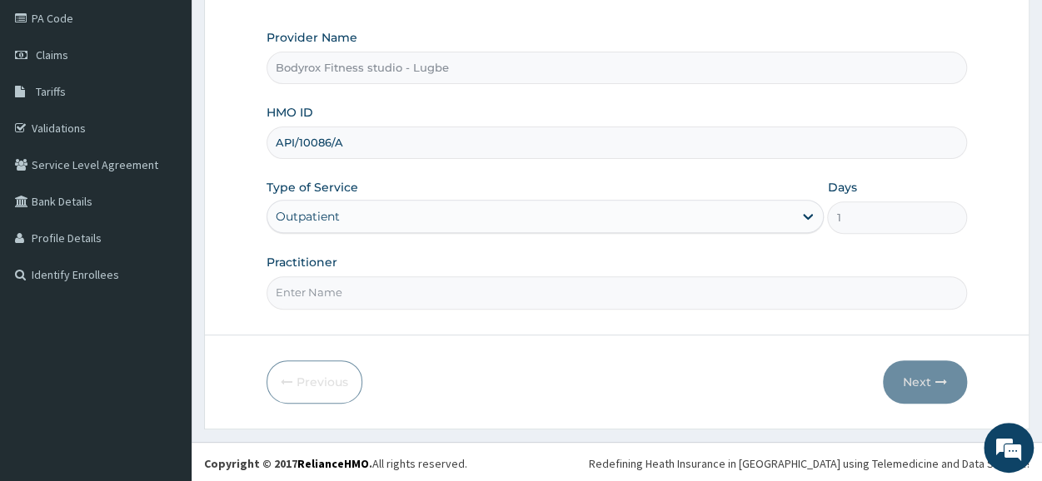
type input "API/10086/A"
click at [464, 296] on input "Practitioner" at bounding box center [617, 293] width 701 height 32
type input "BODYROX"
click at [912, 383] on button "Next" at bounding box center [925, 382] width 84 height 43
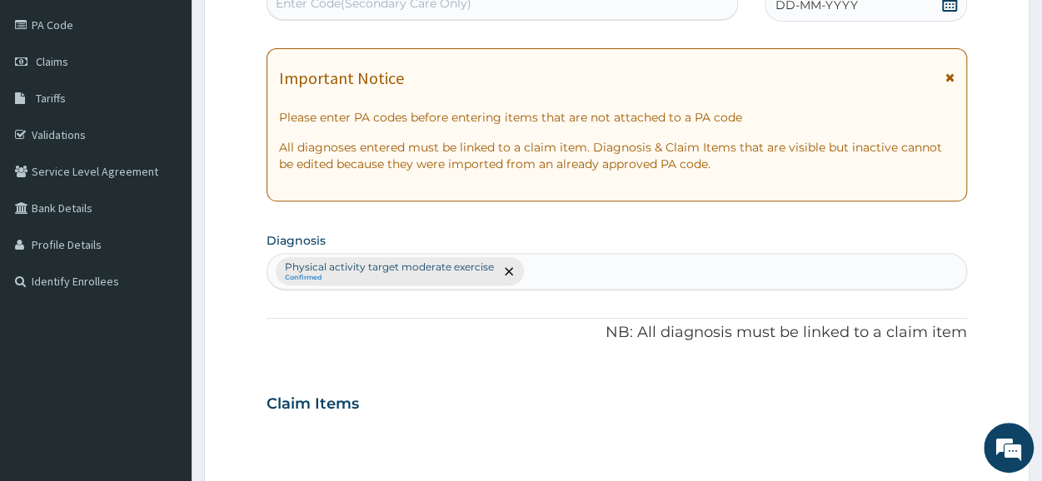
scroll to position [0, 0]
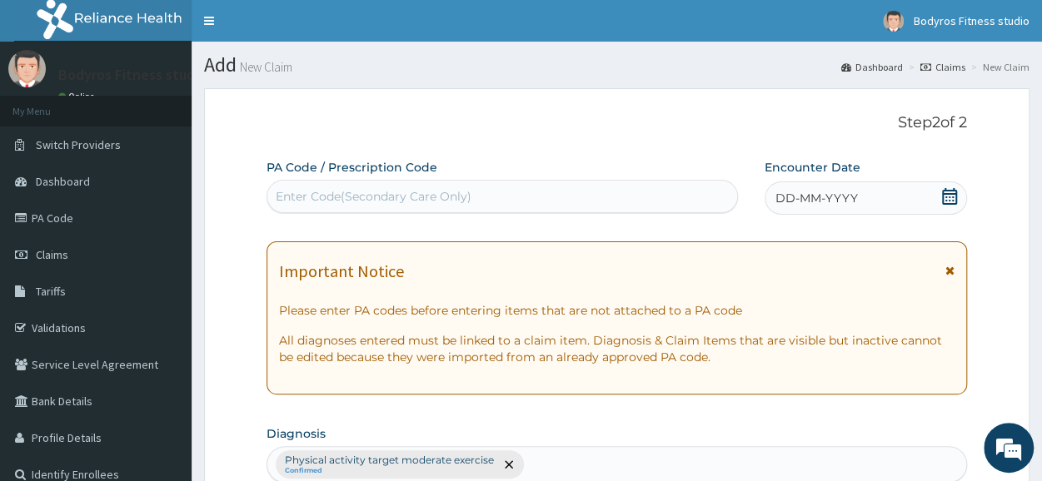
click at [304, 201] on div "Enter Code(Secondary Care Only)" at bounding box center [374, 196] width 196 height 17
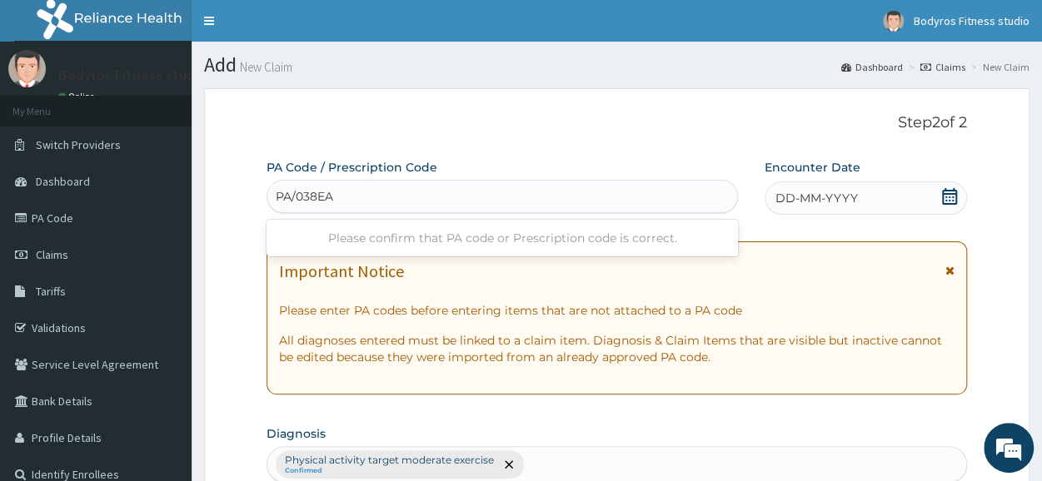
type input "PA/038EAE"
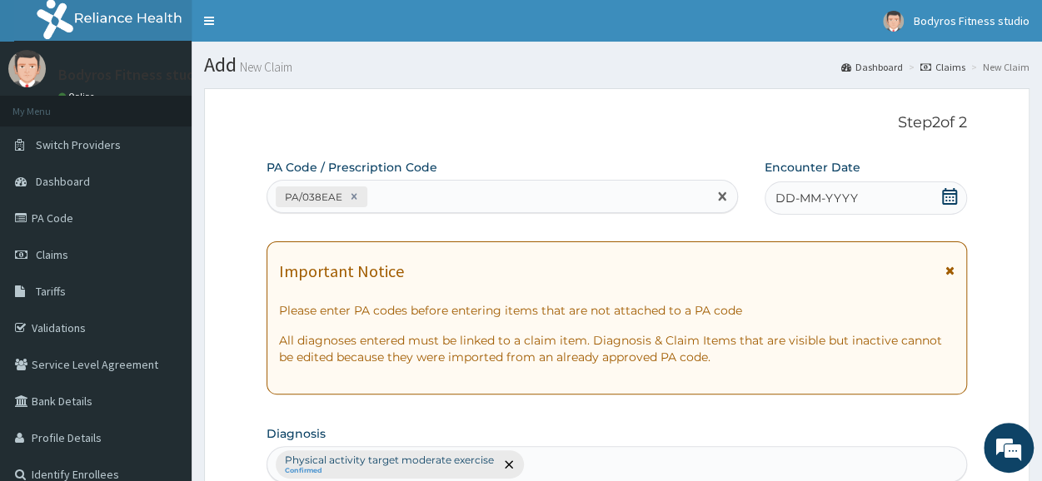
click at [952, 196] on icon at bounding box center [949, 196] width 17 height 17
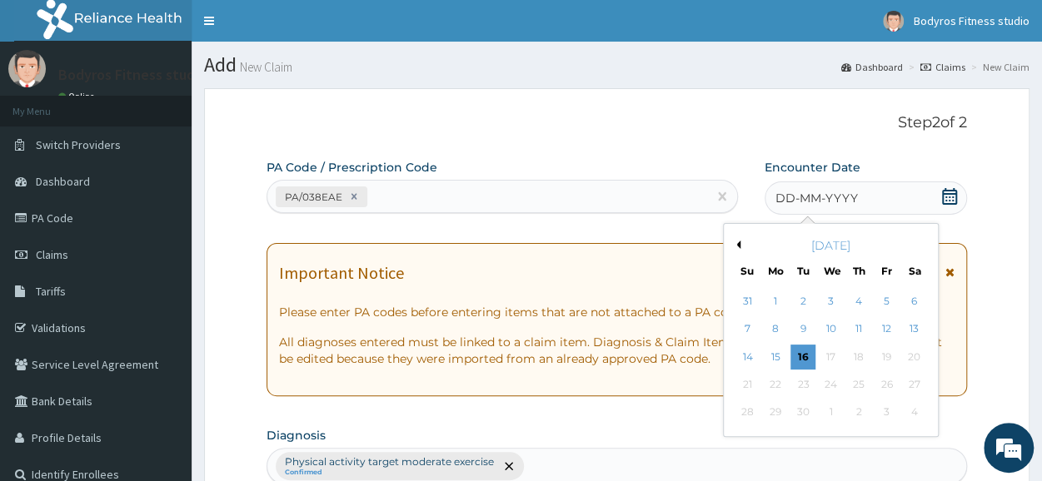
click at [738, 246] on button "Previous Month" at bounding box center [736, 245] width 8 height 8
click at [785, 379] on div "21" at bounding box center [775, 384] width 25 height 25
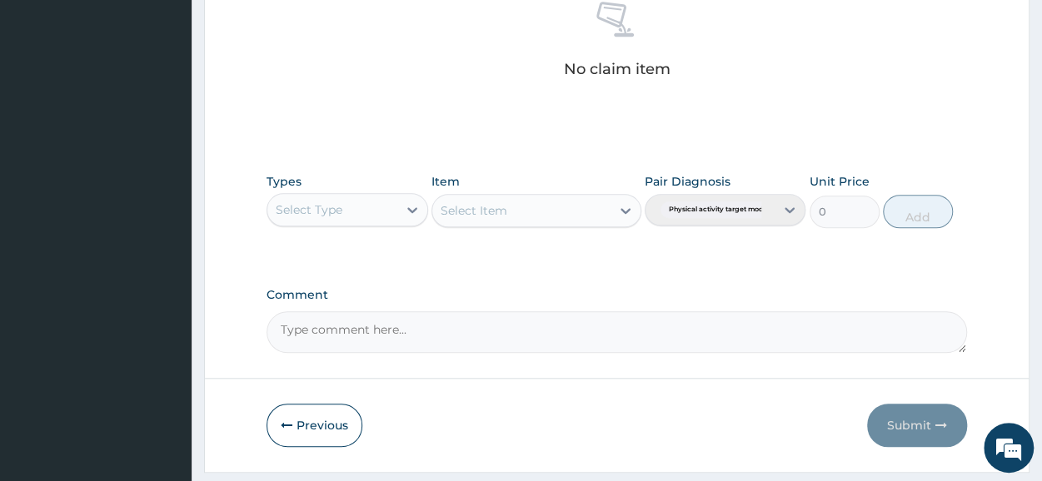
scroll to position [716, 0]
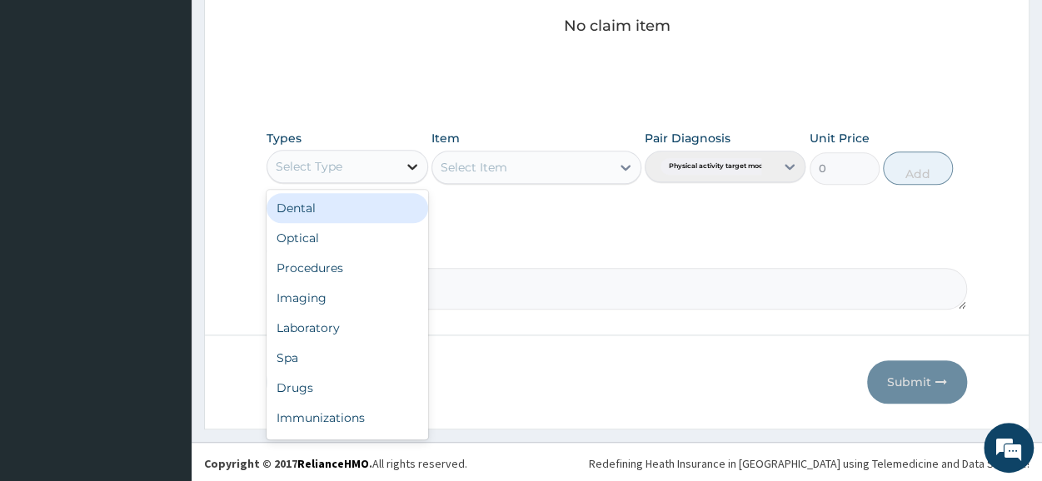
click at [405, 159] on icon at bounding box center [412, 166] width 17 height 17
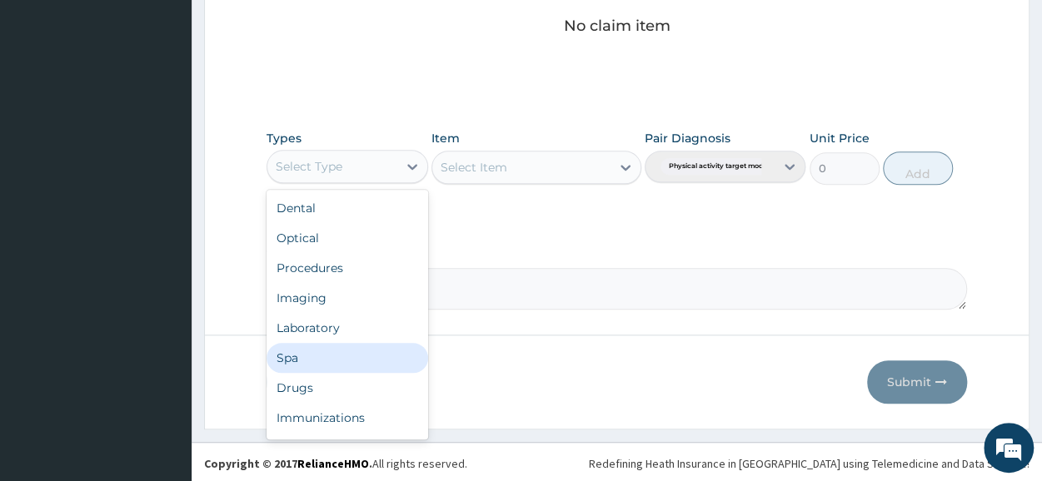
scroll to position [57, 0]
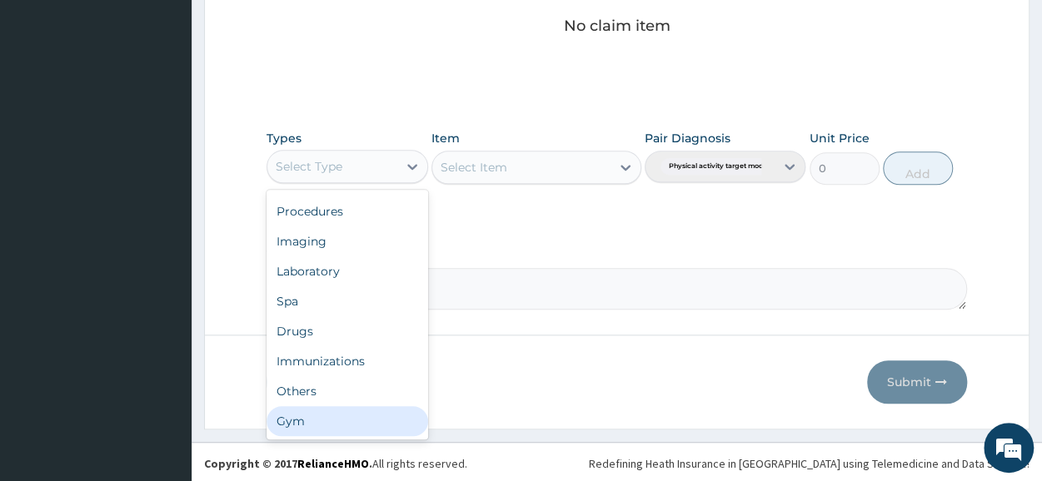
click at [328, 407] on div "Gym" at bounding box center [347, 422] width 161 height 30
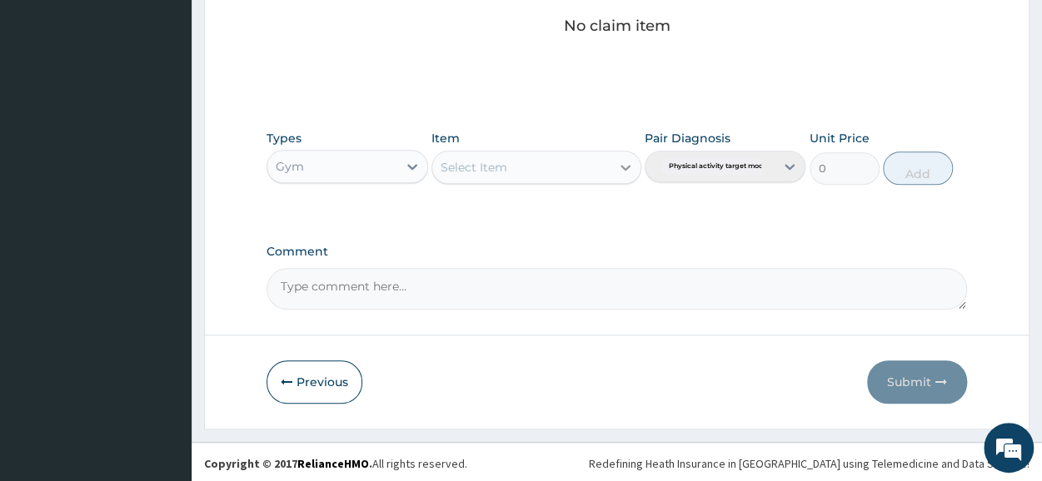
click at [631, 159] on icon at bounding box center [625, 167] width 17 height 17
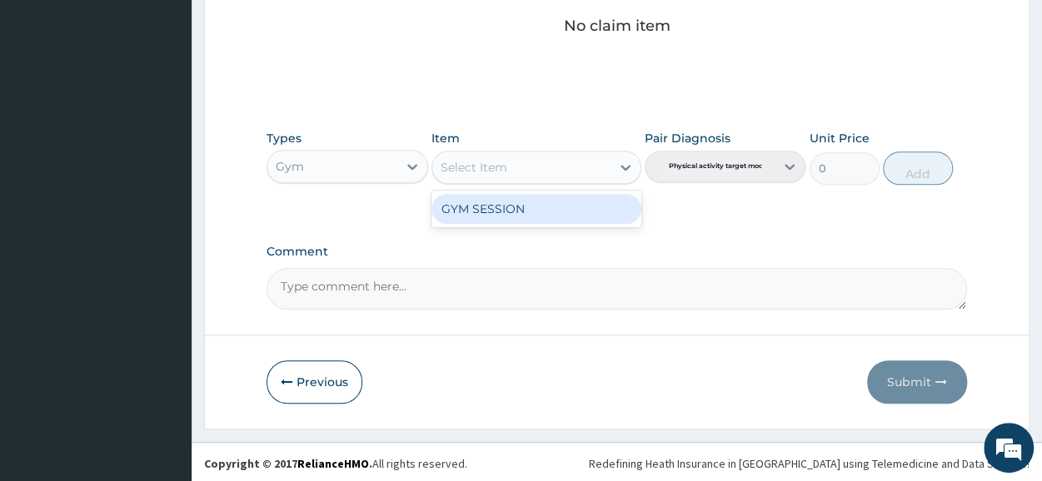
click at [603, 207] on div "GYM SESSION" at bounding box center [537, 209] width 210 height 30
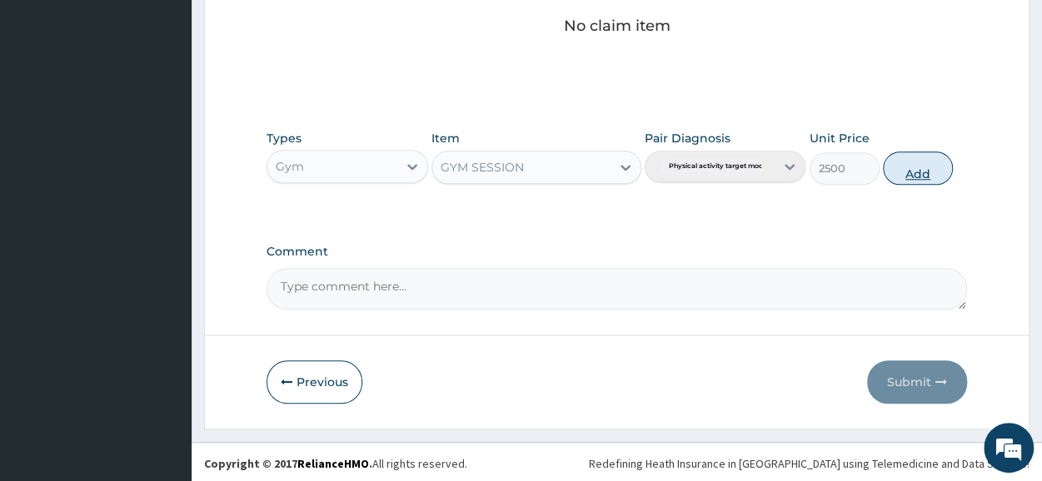
click at [896, 167] on button "Add" at bounding box center [918, 168] width 70 height 33
type input "0"
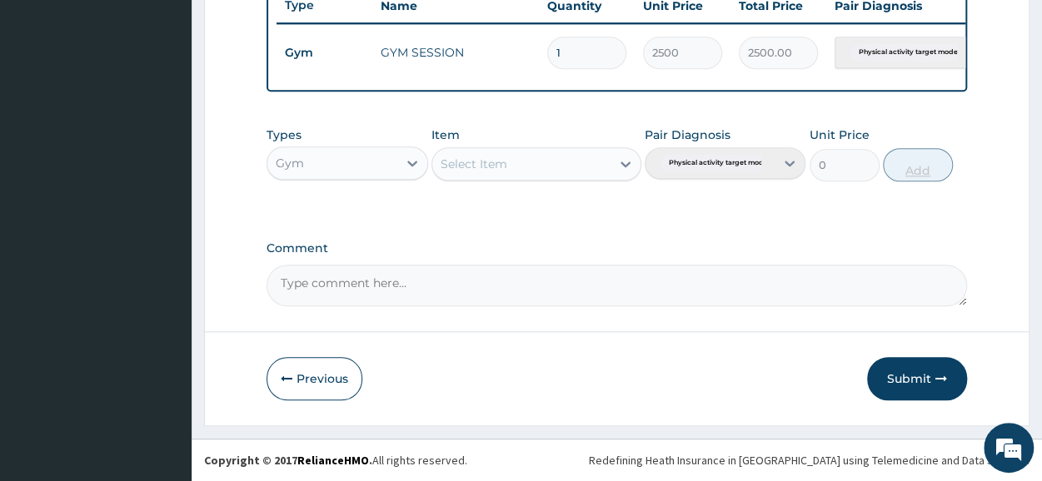
scroll to position [651, 0]
click at [888, 392] on button "Submit" at bounding box center [917, 378] width 100 height 43
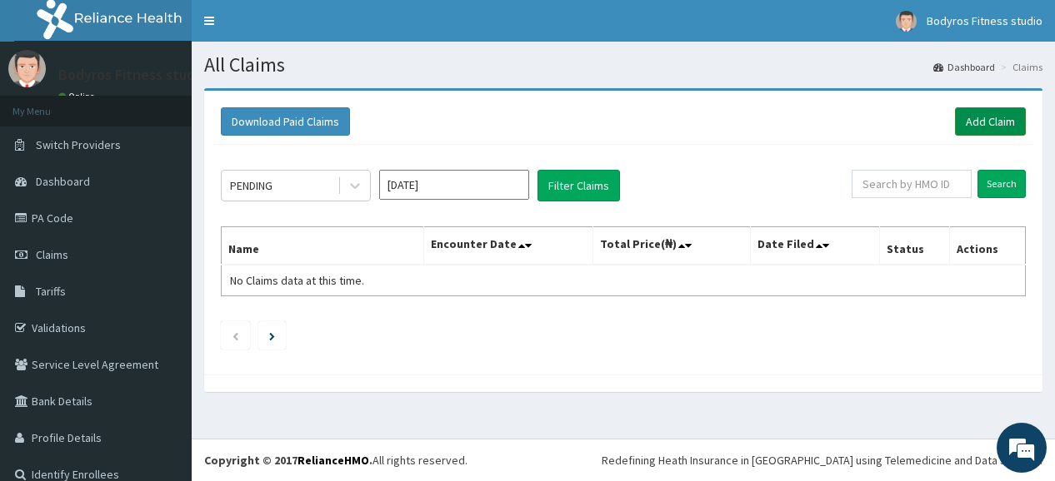
click at [976, 119] on link "Add Claim" at bounding box center [990, 121] width 71 height 28
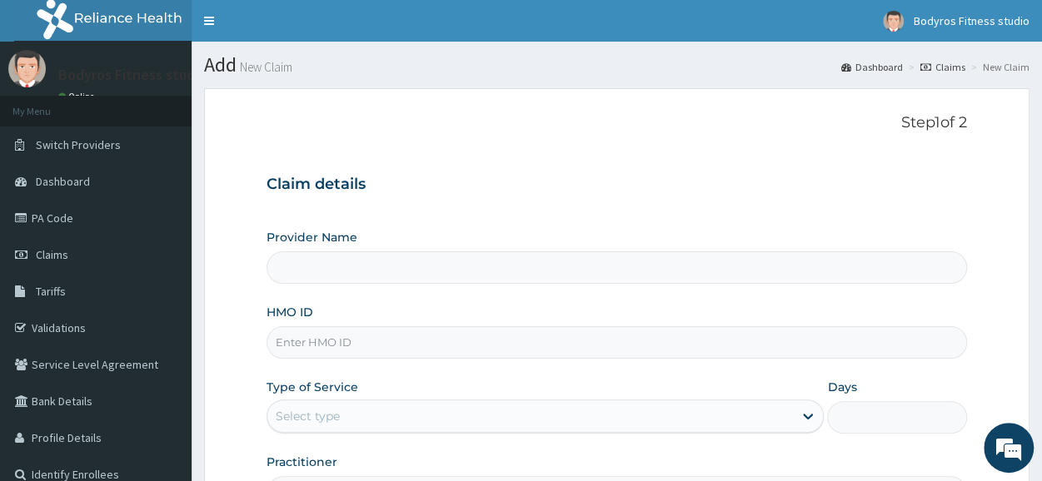
type input "Bodyrox Fitness studio - Lugbe"
type input "1"
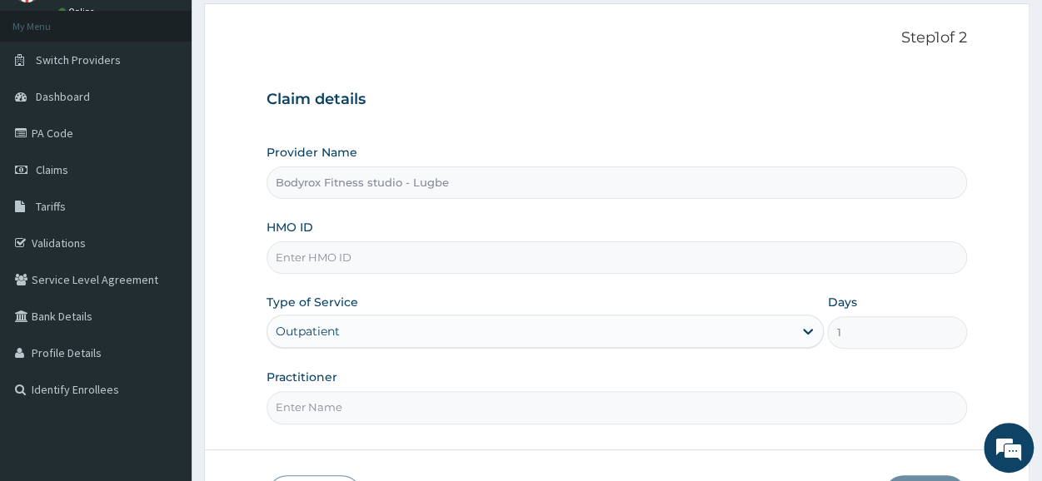
scroll to position [200, 0]
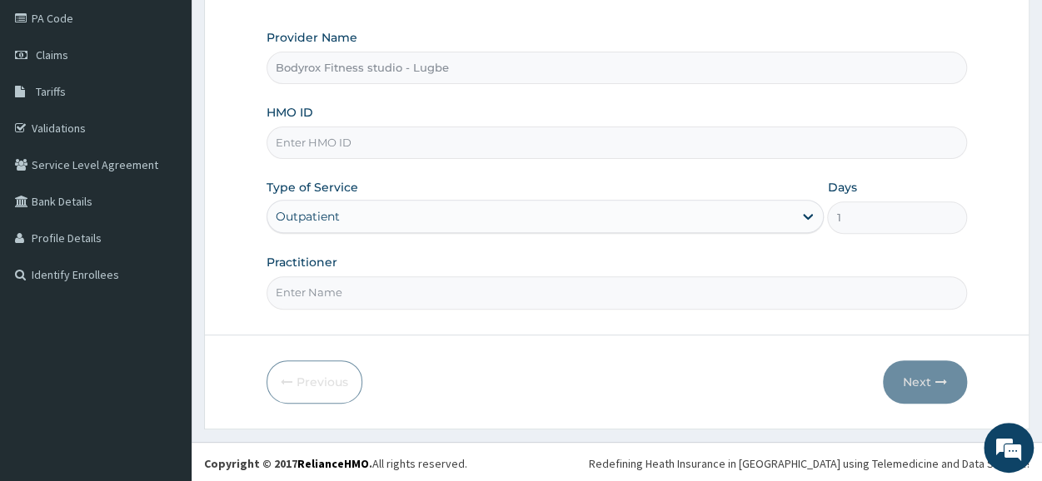
click at [462, 146] on input "HMO ID" at bounding box center [617, 143] width 701 height 32
type input "MOP/10241/A"
click at [583, 292] on input "Practitioner" at bounding box center [617, 293] width 701 height 32
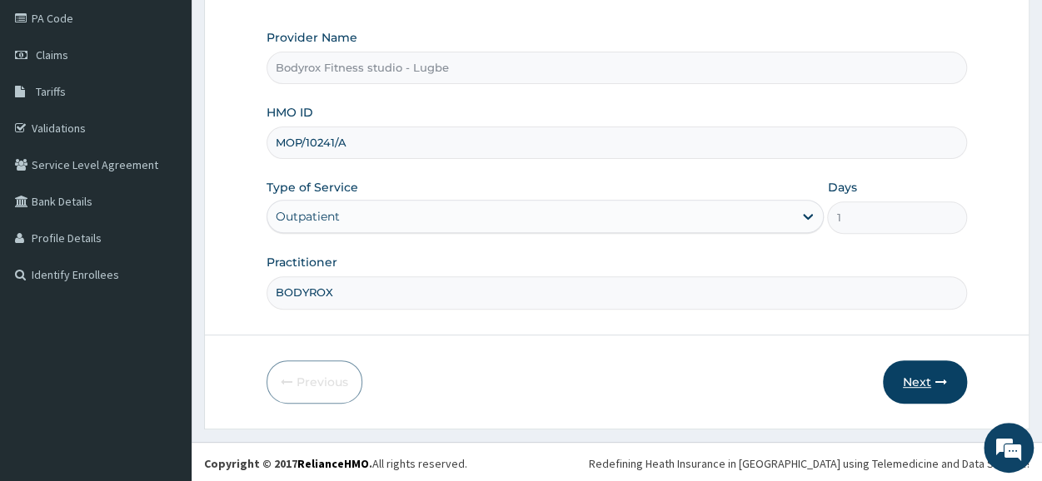
type input "BODYROX"
click at [925, 377] on button "Next" at bounding box center [925, 382] width 84 height 43
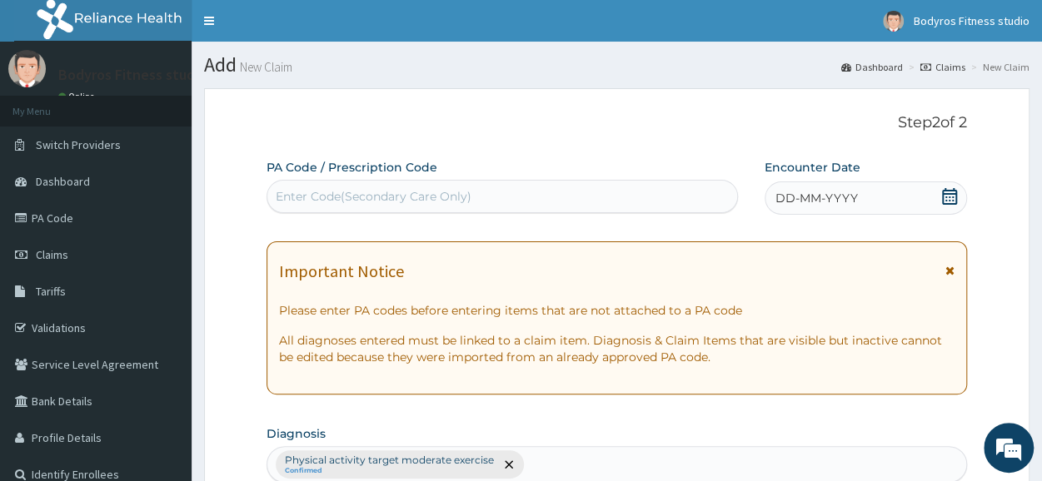
click at [332, 196] on div "Enter Code(Secondary Care Only)" at bounding box center [374, 196] width 196 height 17
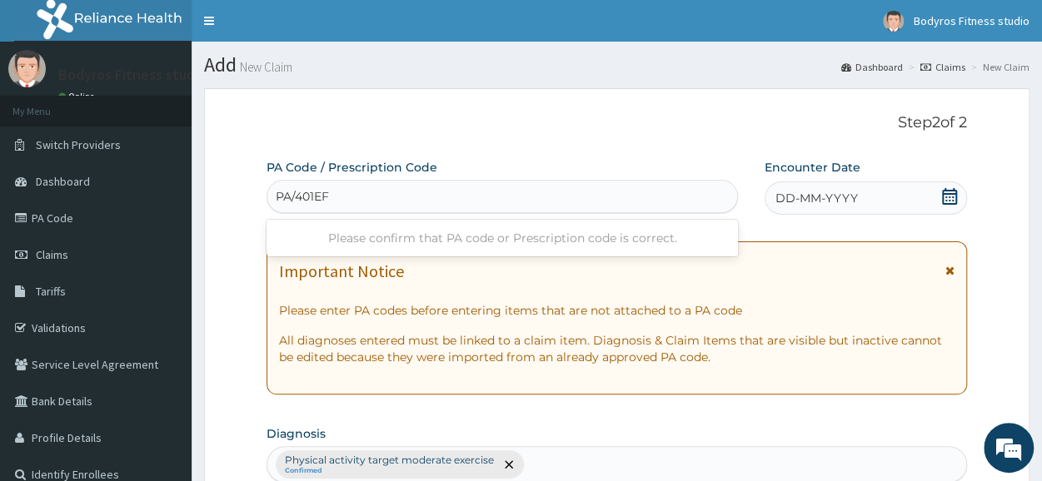
type input "PA/401EF4"
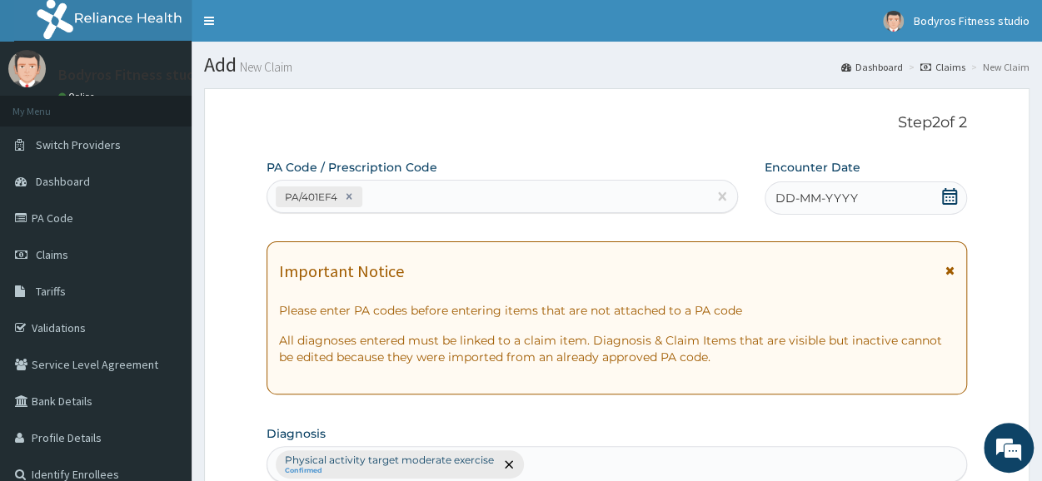
click at [955, 194] on icon at bounding box center [949, 196] width 15 height 17
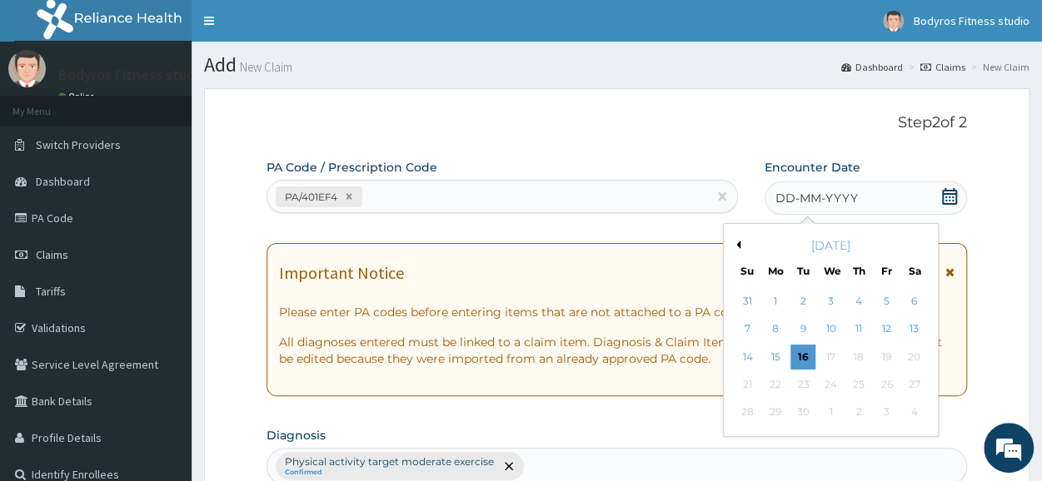
click at [731, 247] on div "[DATE]" at bounding box center [831, 245] width 201 height 17
click at [740, 246] on div "September 2025" at bounding box center [831, 245] width 201 height 17
click at [735, 246] on button "Previous Month" at bounding box center [736, 245] width 8 height 8
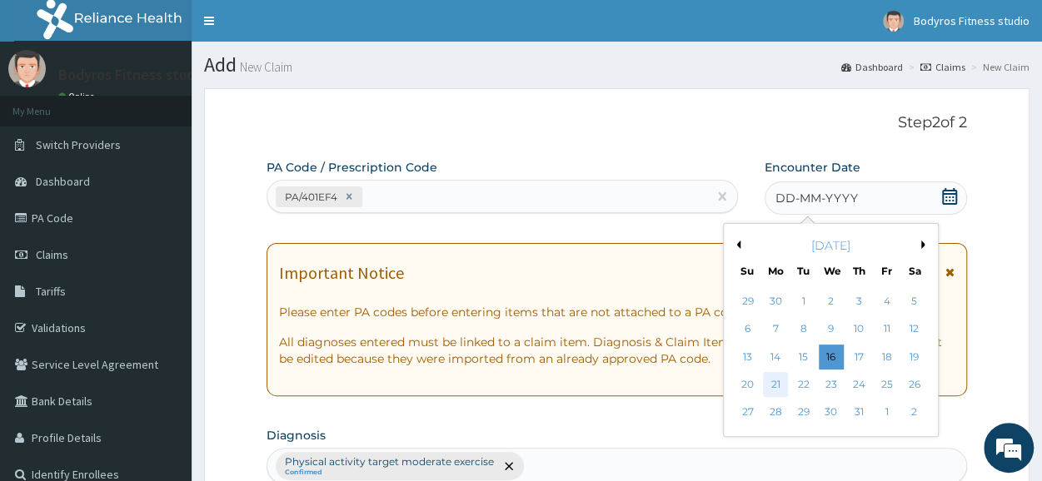
click at [771, 376] on div "21" at bounding box center [775, 384] width 25 height 25
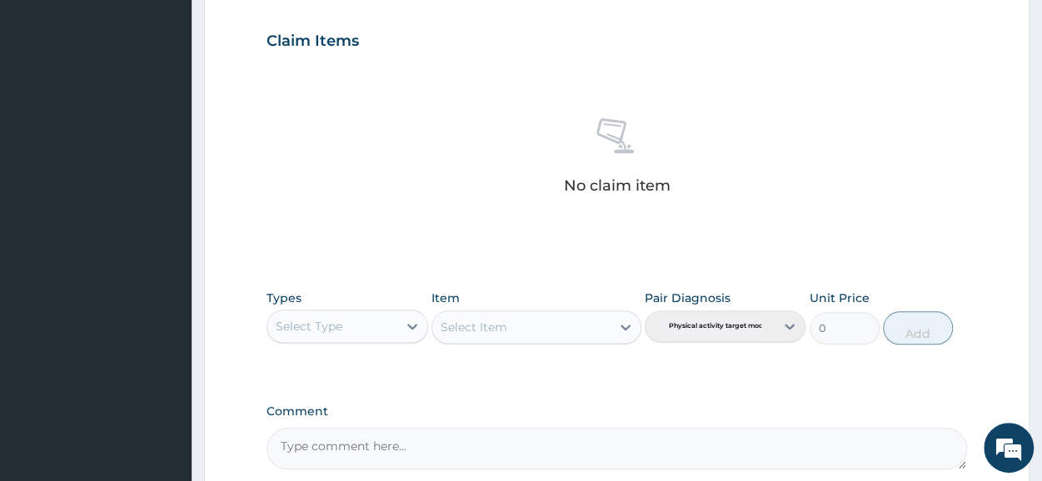
scroll to position [716, 0]
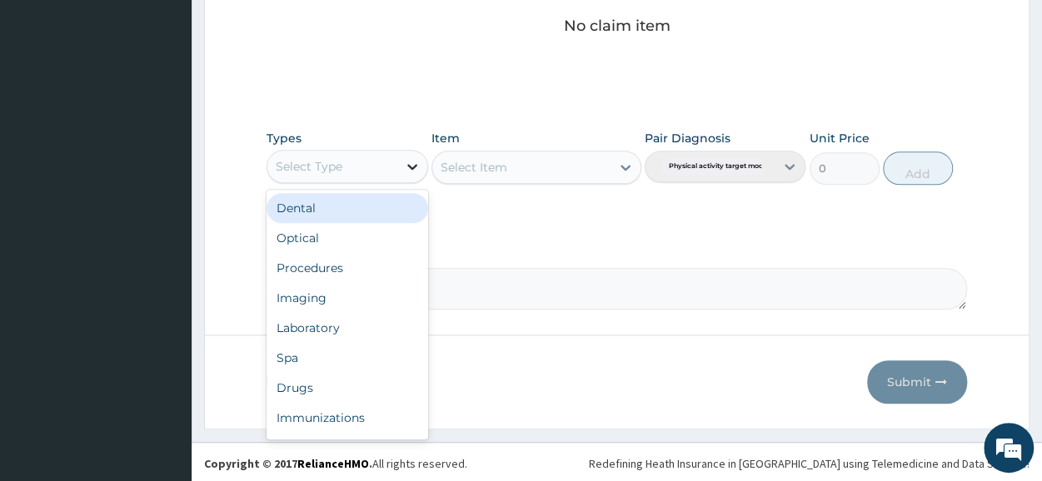
click at [417, 164] on icon at bounding box center [412, 167] width 10 height 6
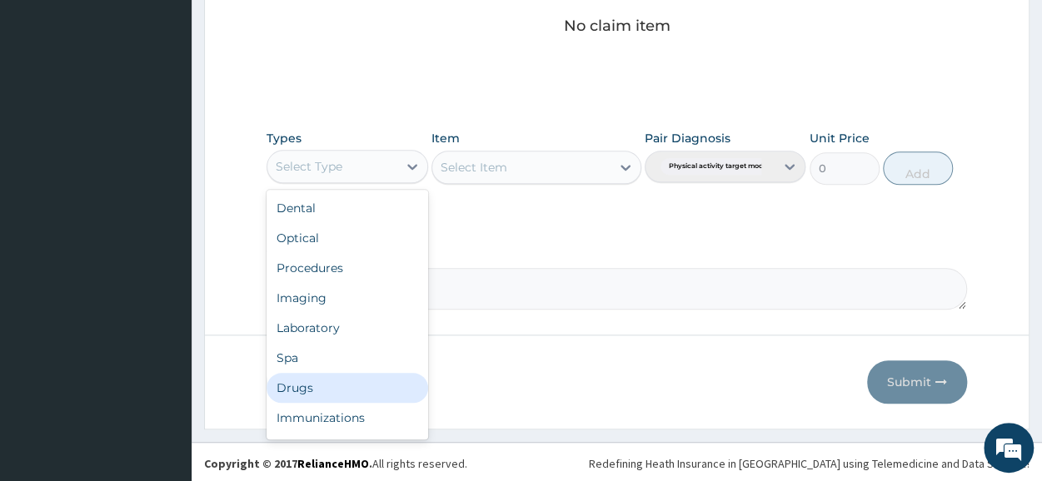
scroll to position [57, 0]
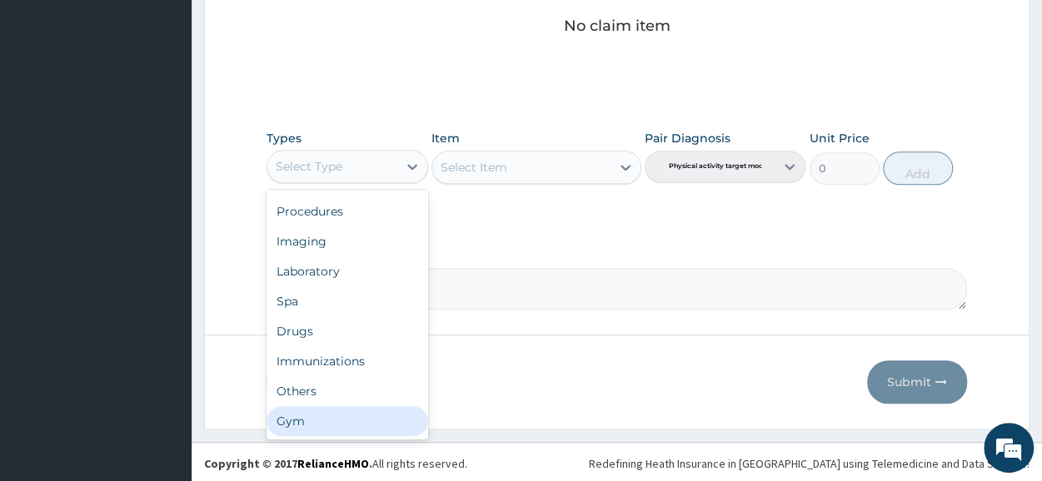
click at [330, 417] on div "Gym" at bounding box center [347, 422] width 161 height 30
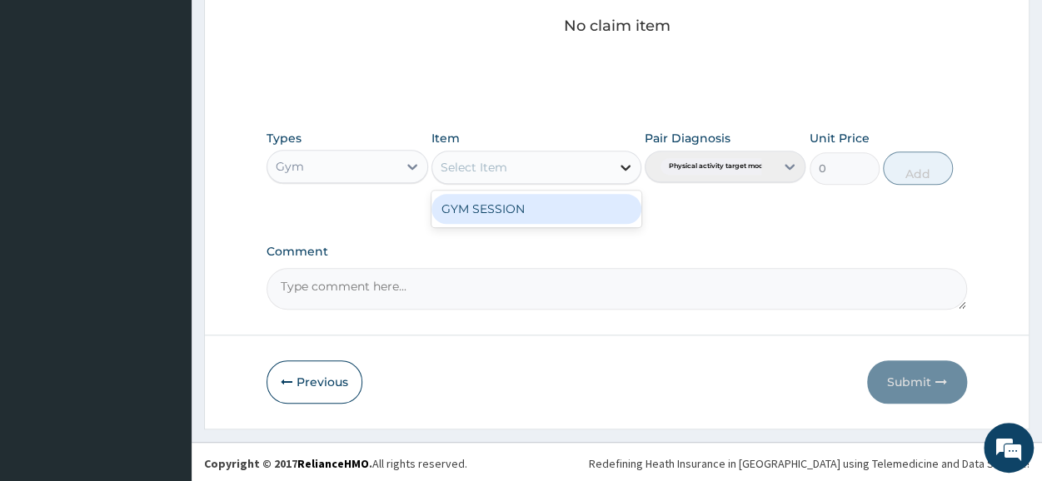
click at [611, 167] on div at bounding box center [626, 167] width 30 height 30
click at [586, 203] on div "GYM SESSION" at bounding box center [537, 209] width 210 height 30
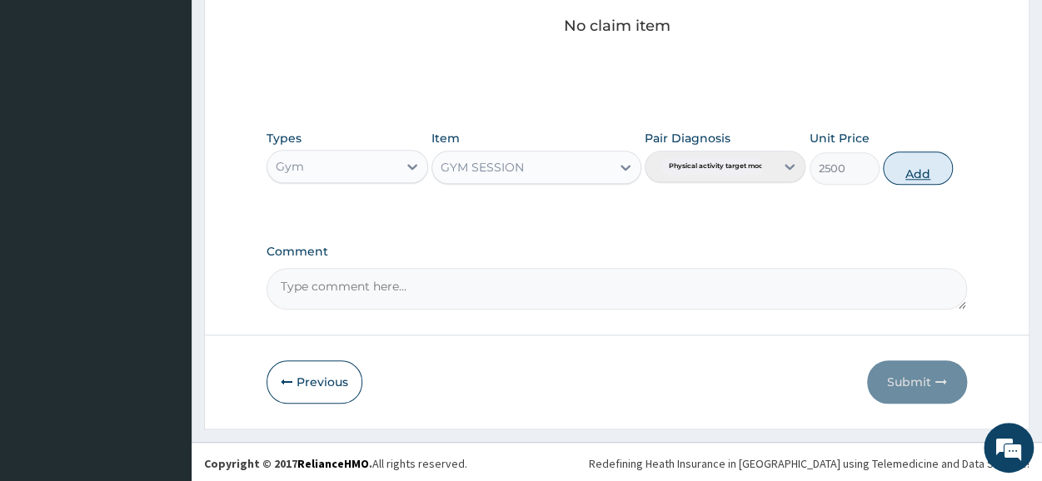
click at [902, 164] on button "Add" at bounding box center [918, 168] width 70 height 33
type input "0"
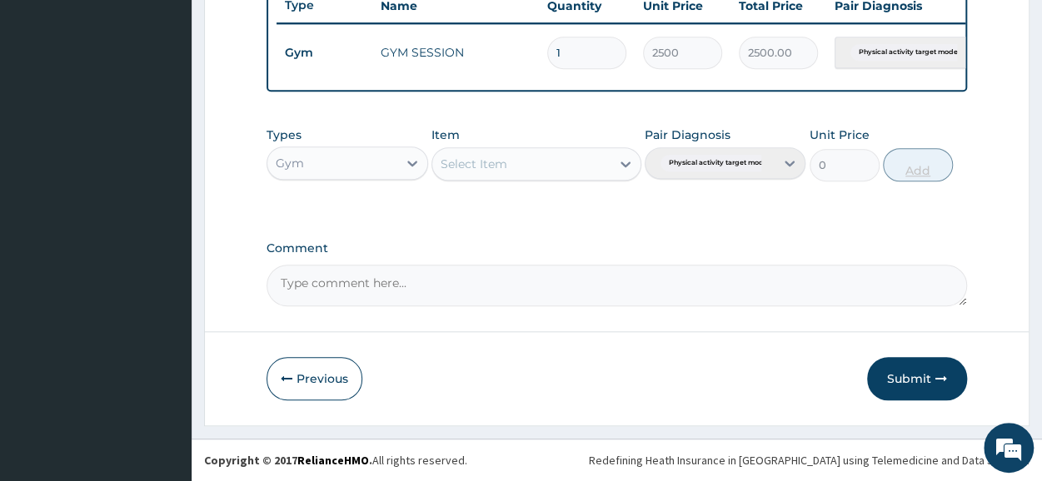
scroll to position [651, 0]
click at [916, 378] on button "Submit" at bounding box center [917, 378] width 100 height 43
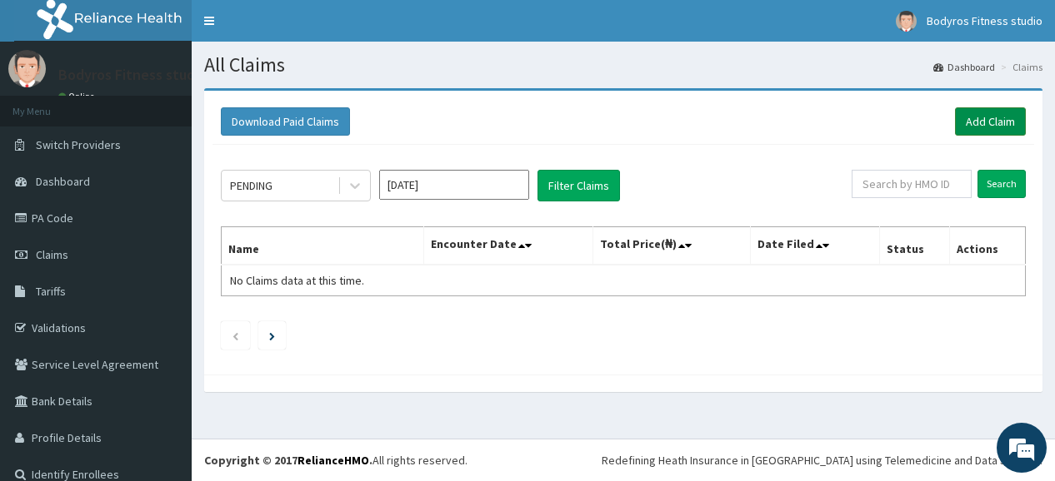
click at [966, 126] on link "Add Claim" at bounding box center [990, 121] width 71 height 28
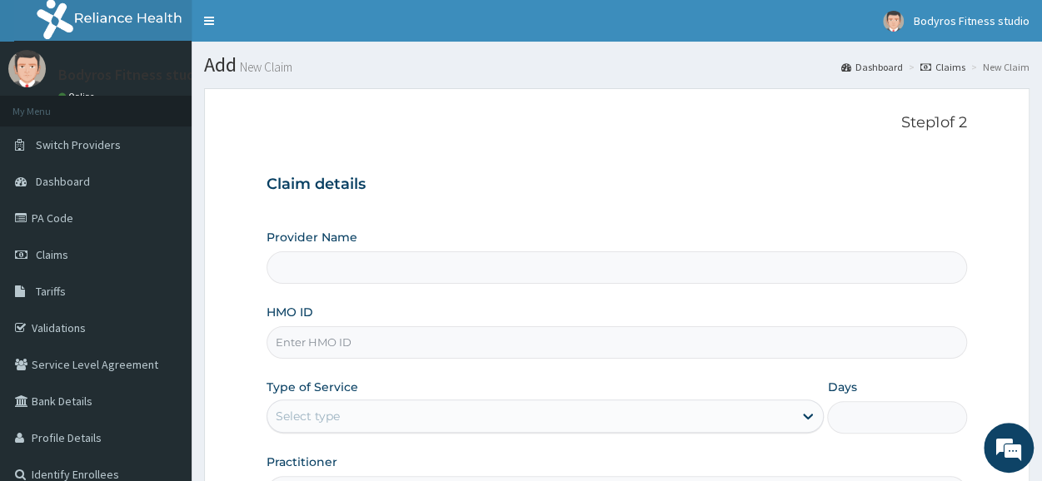
type input "Bodyrox Fitness studio - Lugbe"
type input "1"
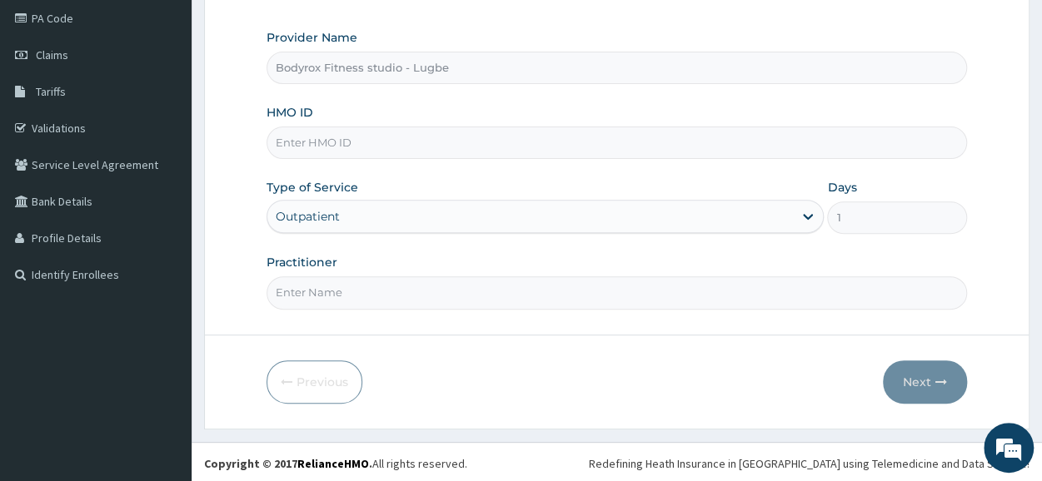
click at [306, 137] on input "HMO ID" at bounding box center [617, 143] width 701 height 32
type input "MOP/10044/B"
click at [377, 286] on input "Practitioner" at bounding box center [617, 293] width 701 height 32
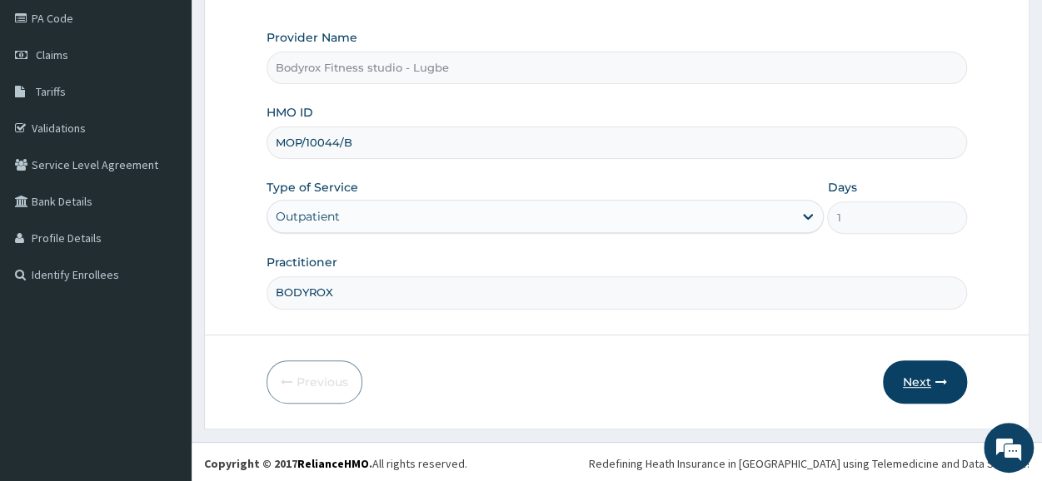
type input "BODYROX"
click at [910, 376] on button "Next" at bounding box center [925, 382] width 84 height 43
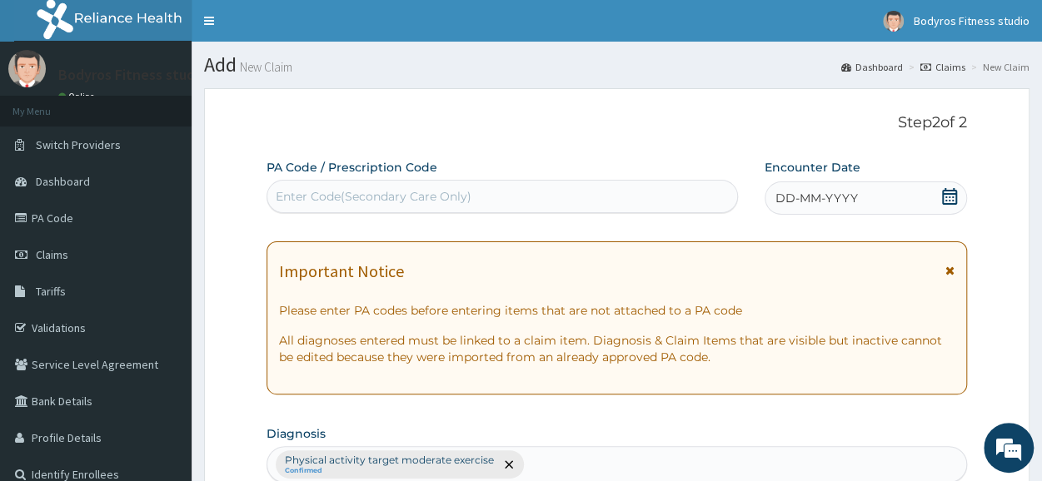
click at [457, 190] on div "Enter Code(Secondary Care Only)" at bounding box center [374, 196] width 196 height 17
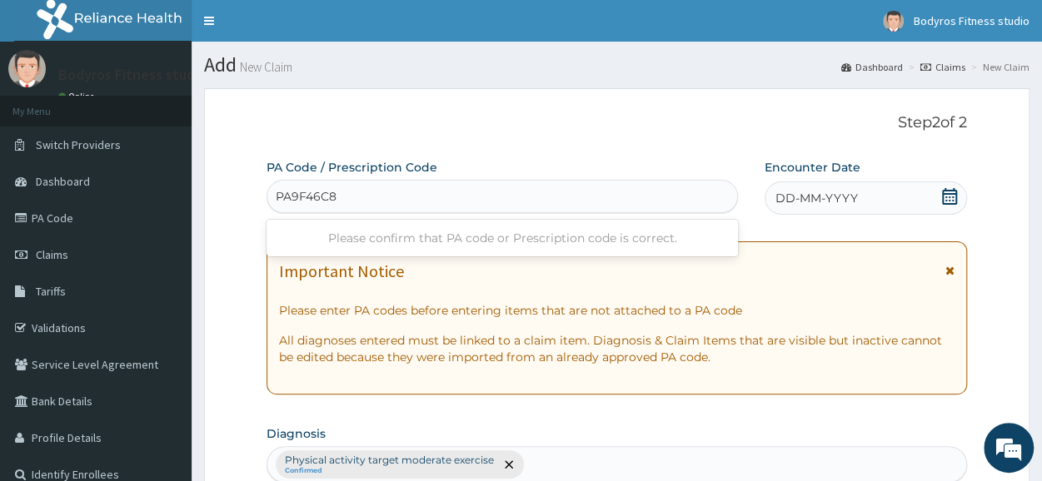
type input "PA/9F46C8"
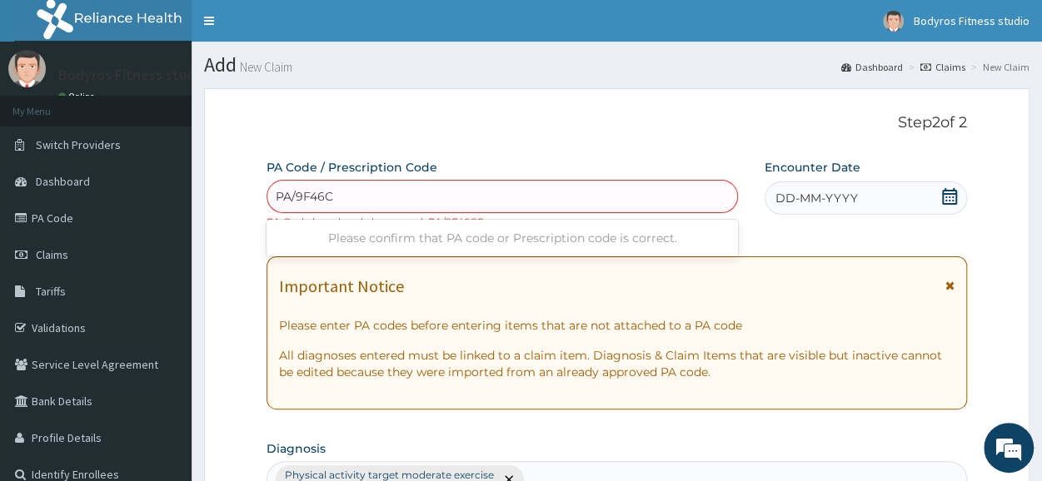
type input "PA/9F46C8"
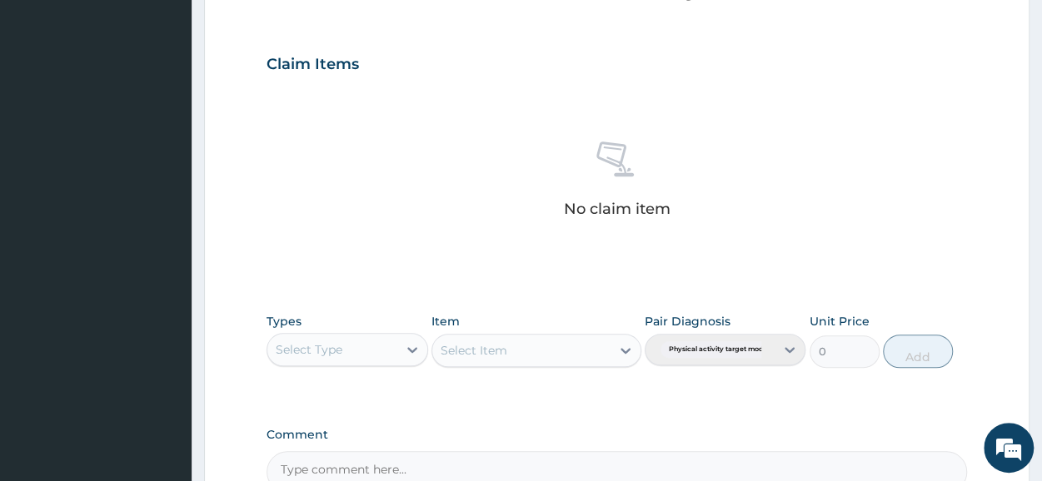
scroll to position [731, 0]
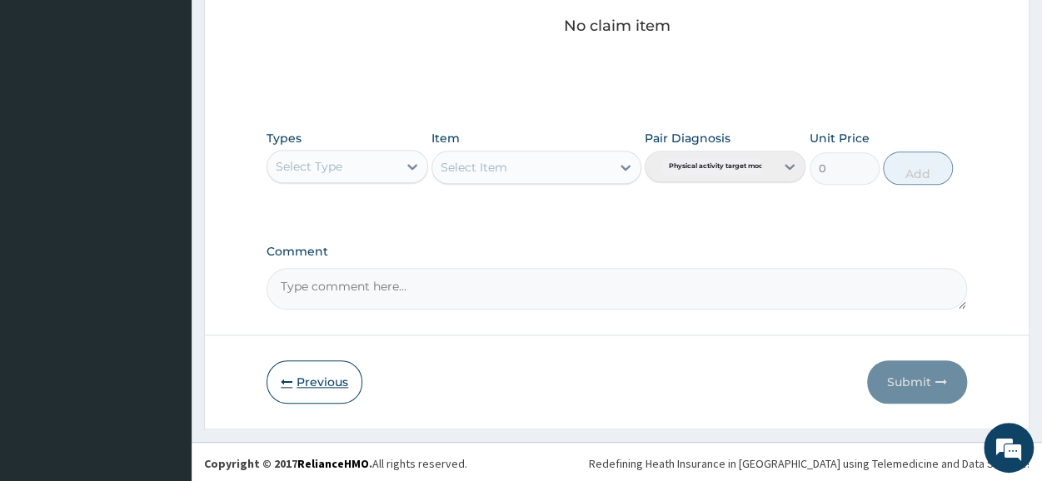
click at [288, 385] on icon "button" at bounding box center [287, 383] width 12 height 12
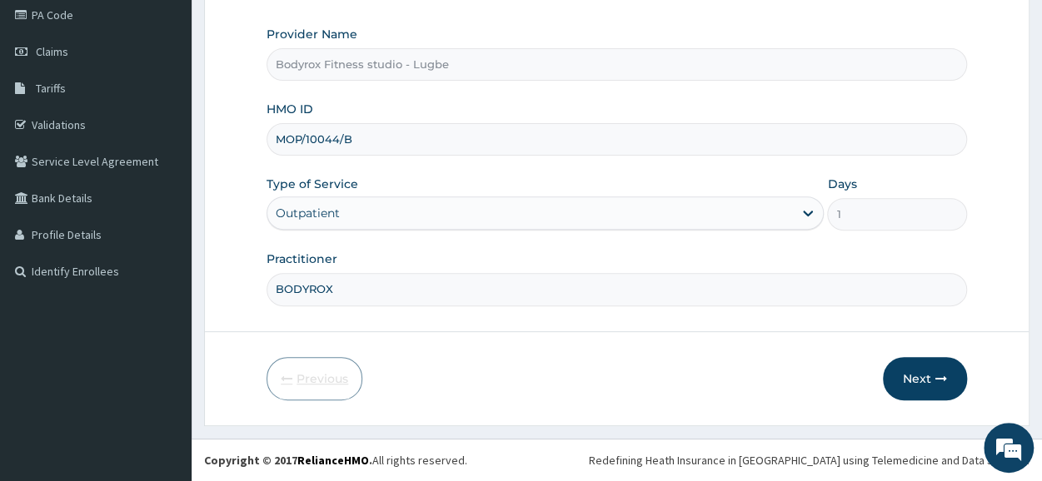
scroll to position [200, 0]
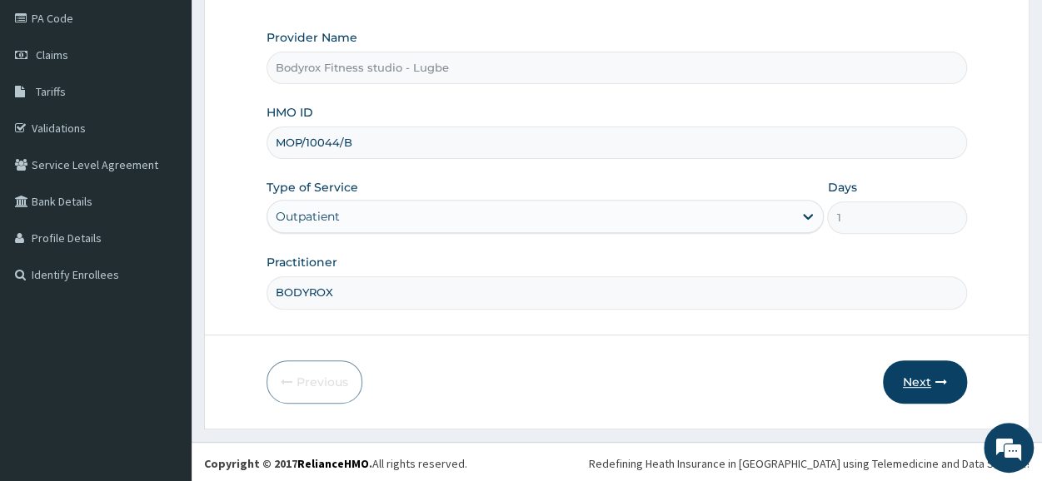
click at [921, 372] on button "Next" at bounding box center [925, 382] width 84 height 43
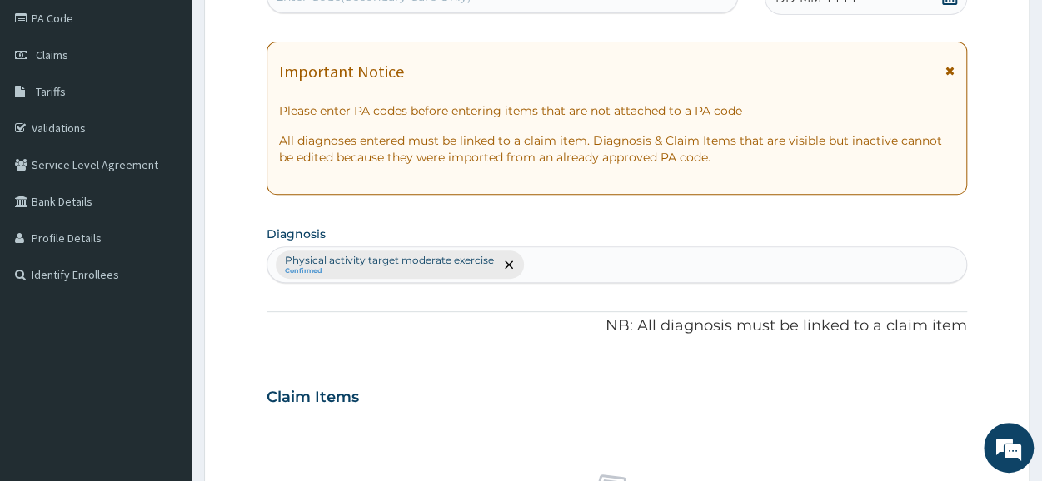
scroll to position [0, 0]
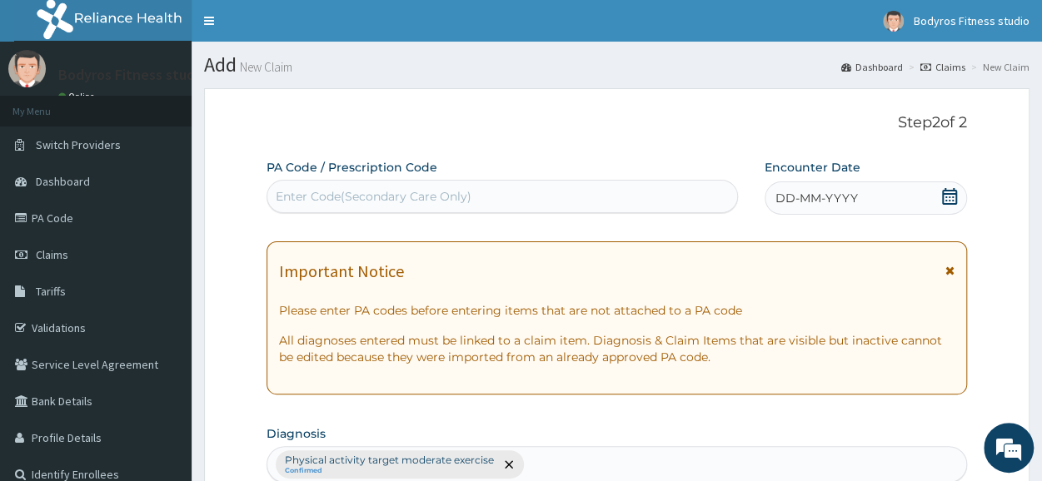
click at [353, 198] on div "Enter Code(Secondary Care Only)" at bounding box center [374, 196] width 196 height 17
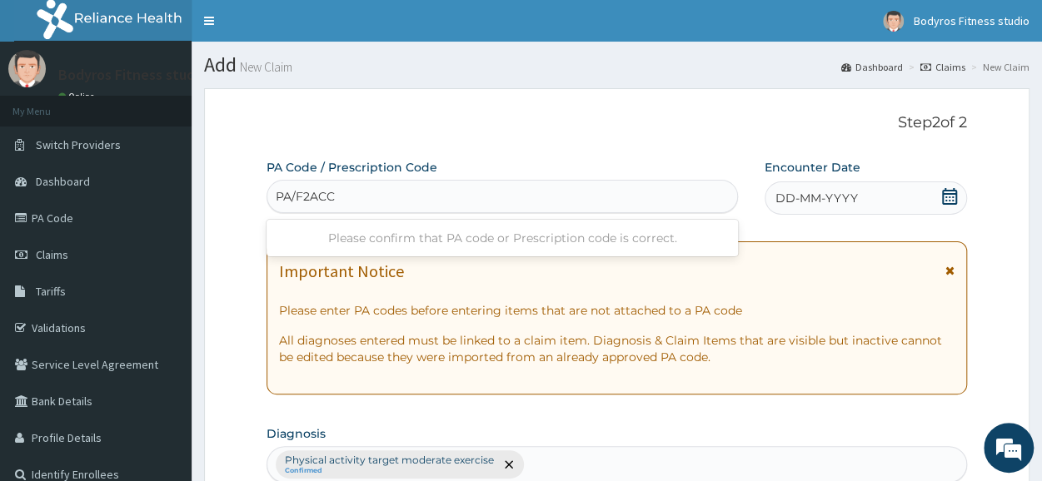
type input "PA/F2ACCC"
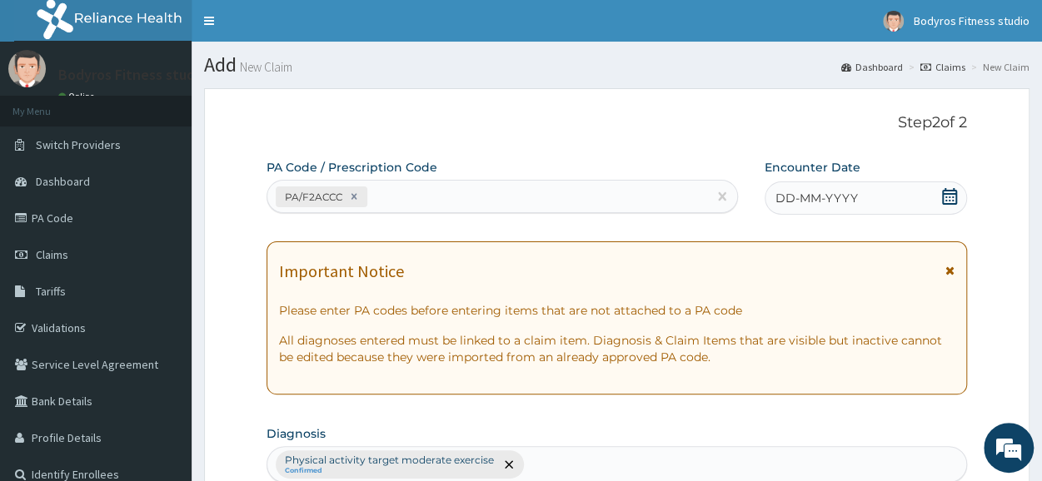
click at [945, 196] on icon at bounding box center [949, 196] width 17 height 17
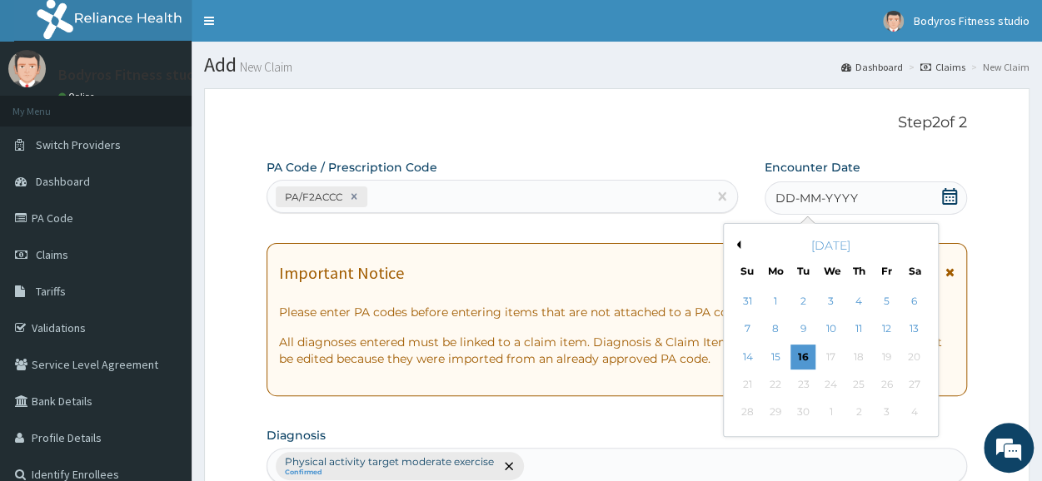
click at [740, 246] on button "Previous Month" at bounding box center [736, 245] width 8 height 8
click at [785, 415] on div "28" at bounding box center [775, 413] width 25 height 25
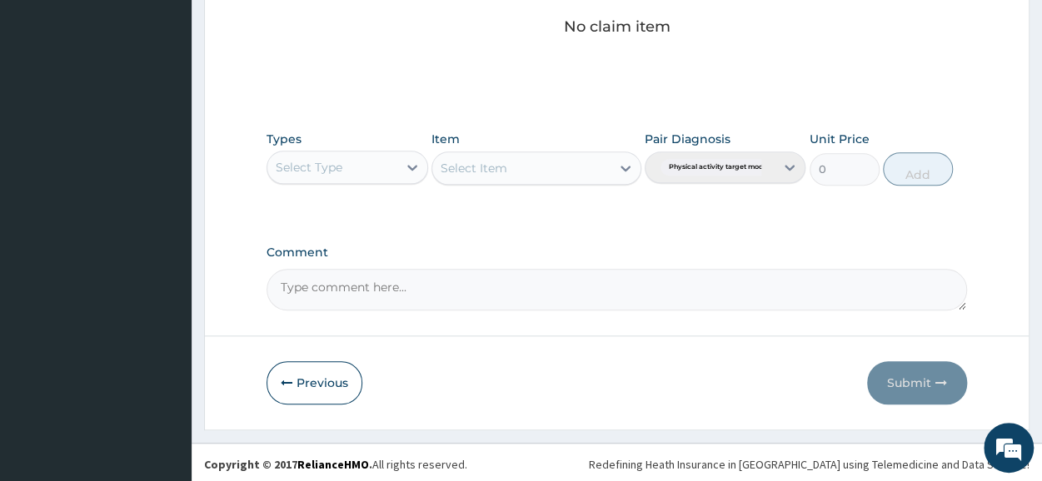
scroll to position [716, 0]
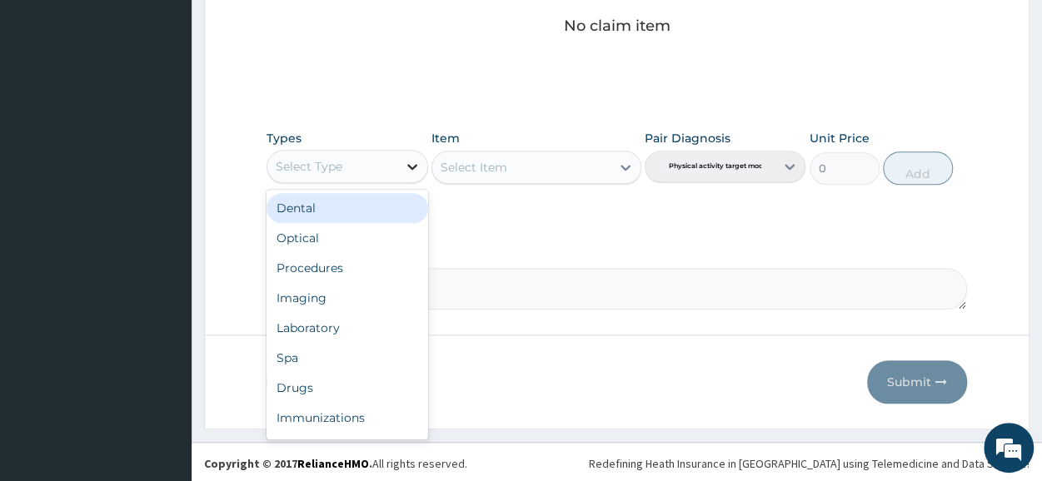
click at [418, 152] on div at bounding box center [412, 167] width 30 height 30
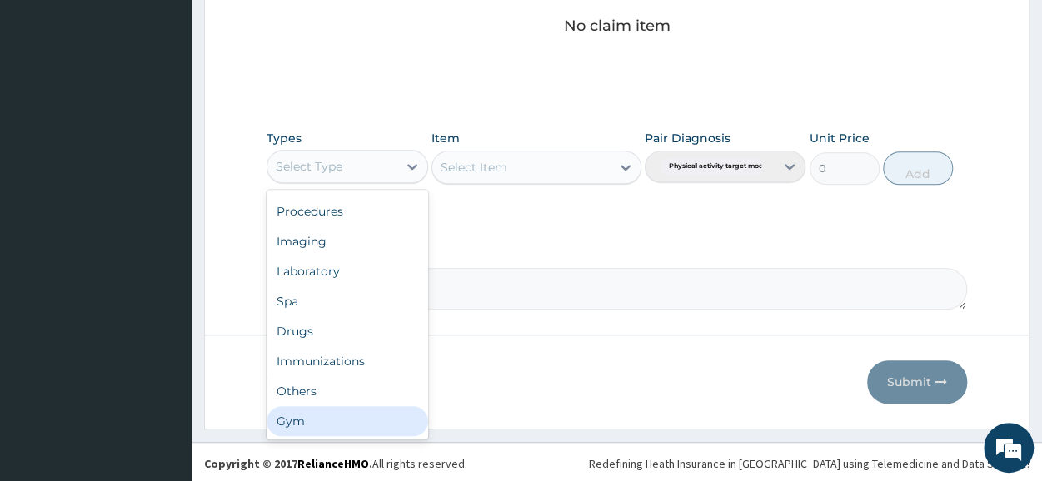
click at [357, 411] on div "Gym" at bounding box center [347, 422] width 161 height 30
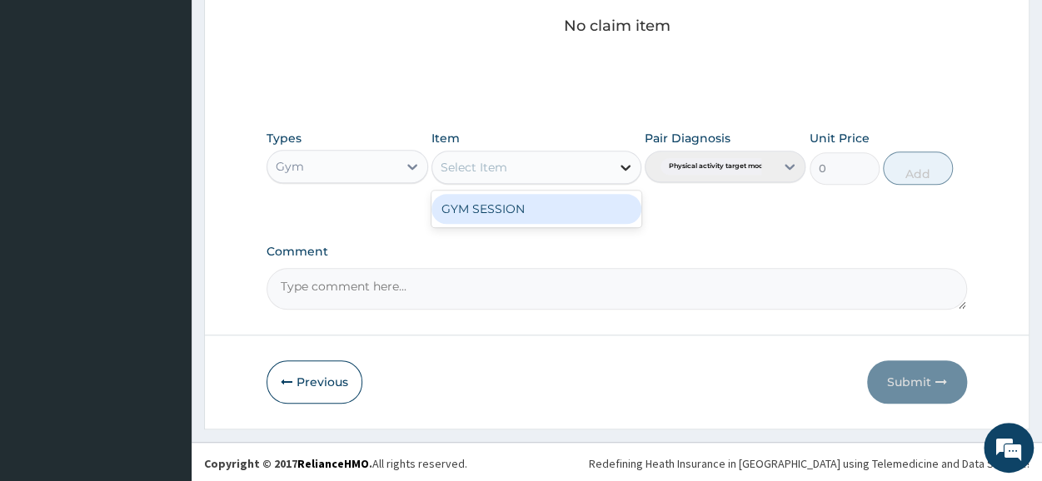
click at [622, 165] on icon at bounding box center [626, 168] width 10 height 6
click at [576, 202] on div "GYM SESSION" at bounding box center [537, 209] width 210 height 30
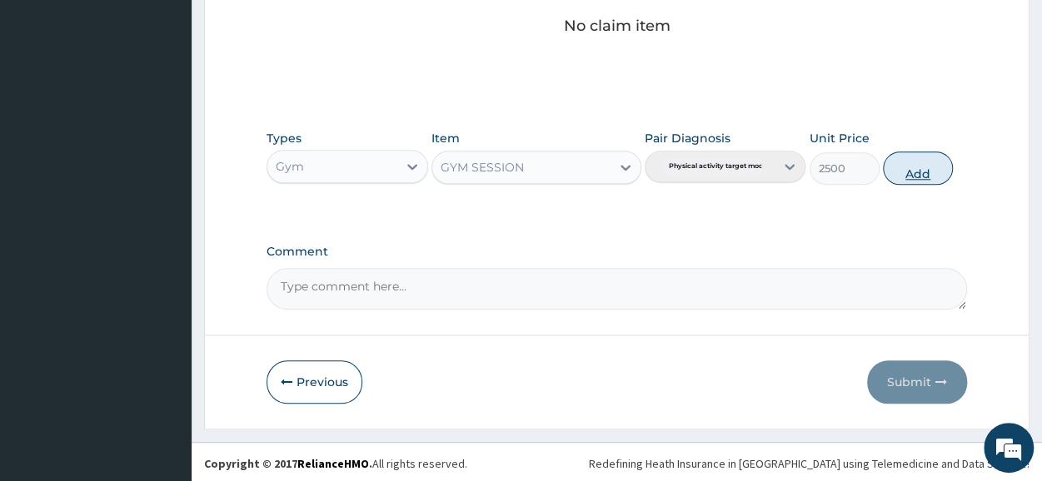
click at [930, 162] on button "Add" at bounding box center [918, 168] width 70 height 33
type input "0"
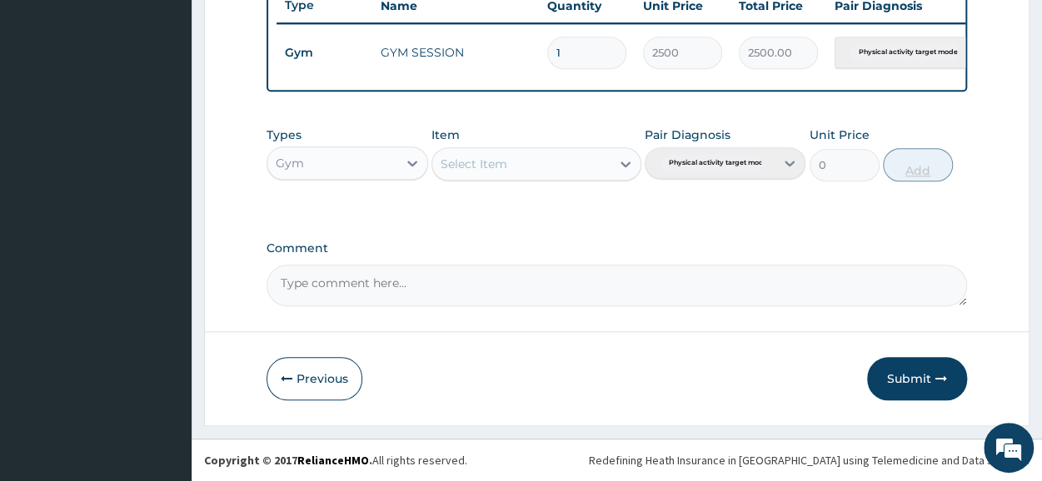
scroll to position [651, 0]
click at [912, 388] on button "Submit" at bounding box center [917, 378] width 100 height 43
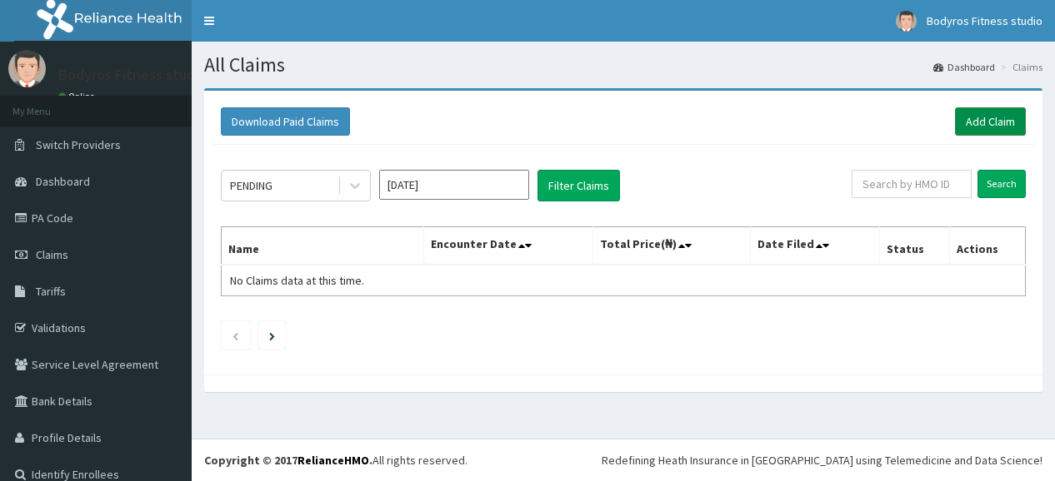
click at [960, 115] on link "Add Claim" at bounding box center [990, 121] width 71 height 28
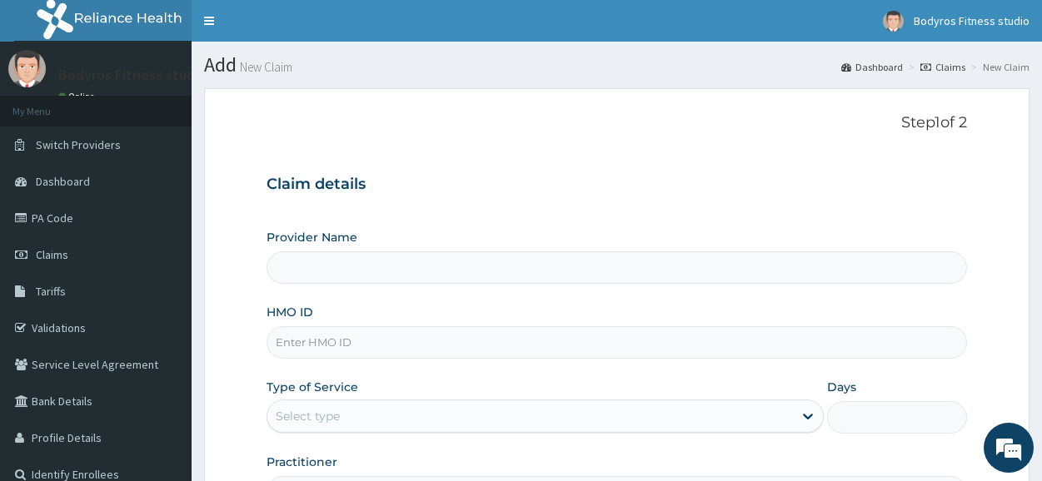
type input "Bodyrox Fitness studio - Lugbe"
type input "1"
click at [466, 342] on input "HMO ID" at bounding box center [617, 343] width 701 height 32
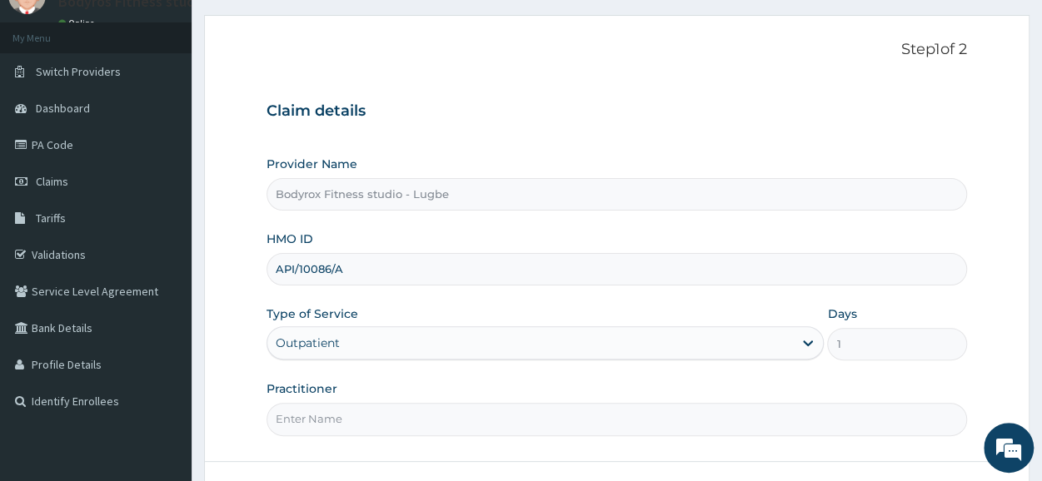
scroll to position [200, 0]
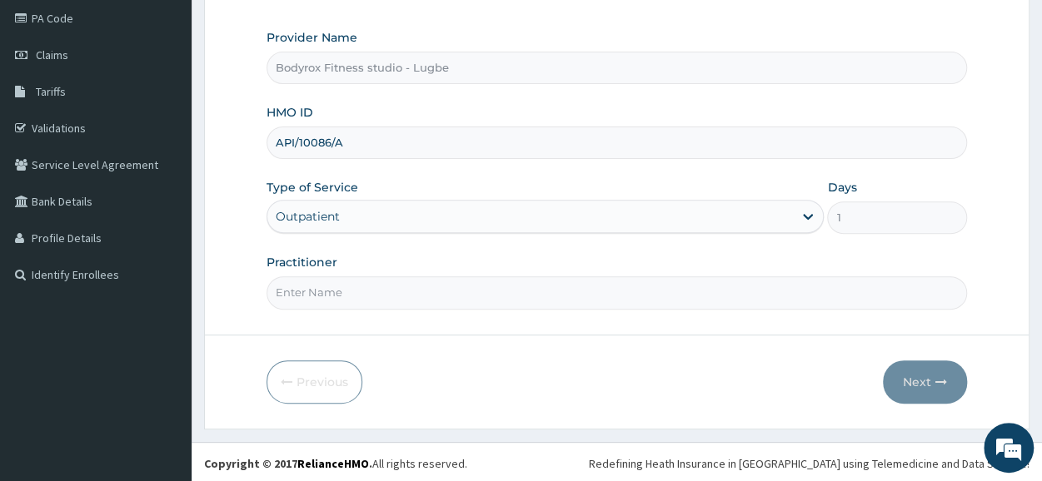
type input "API/10086/A"
click at [437, 277] on input "Practitioner" at bounding box center [617, 293] width 701 height 32
click at [427, 289] on input "Practitioner" at bounding box center [617, 293] width 701 height 32
type input "BODYROX"
click at [916, 371] on button "Next" at bounding box center [925, 382] width 84 height 43
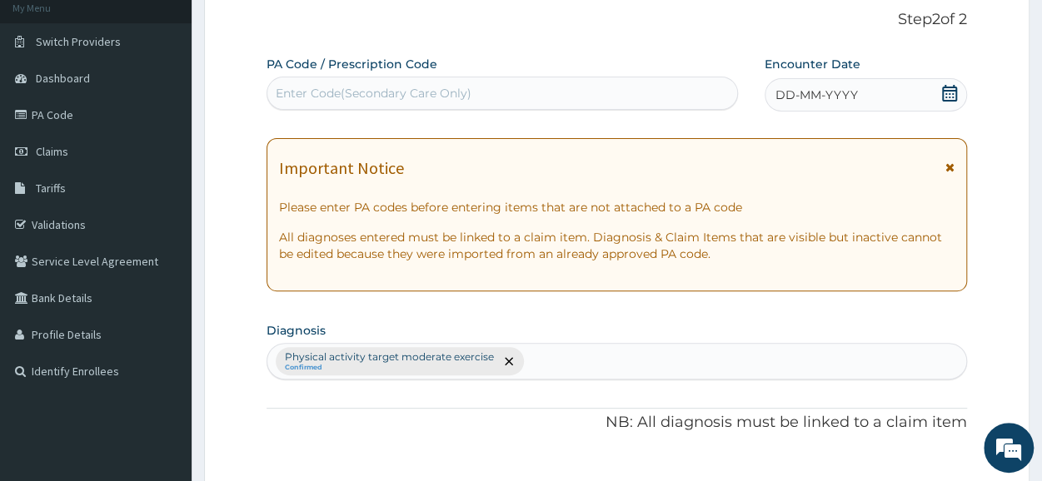
scroll to position [0, 0]
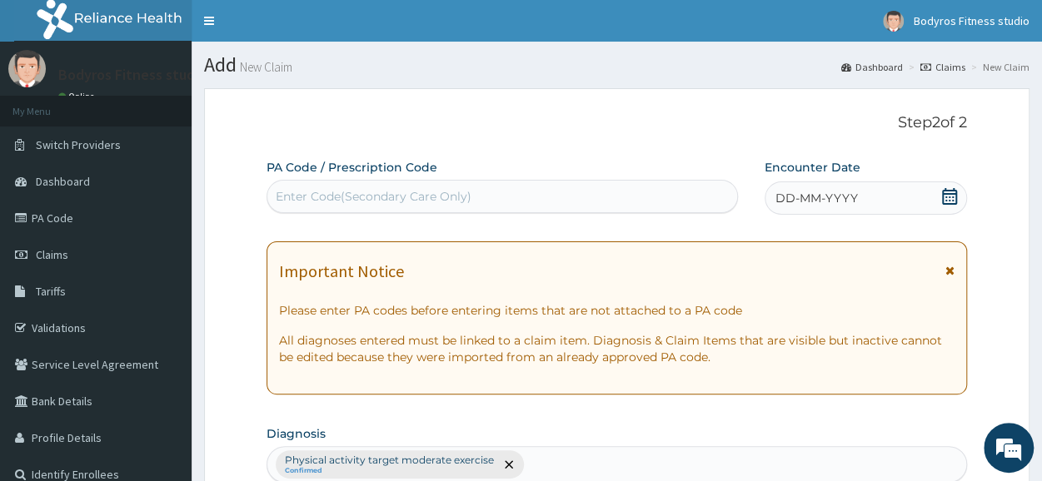
click at [379, 192] on div "Enter Code(Secondary Care Only)" at bounding box center [374, 196] width 196 height 17
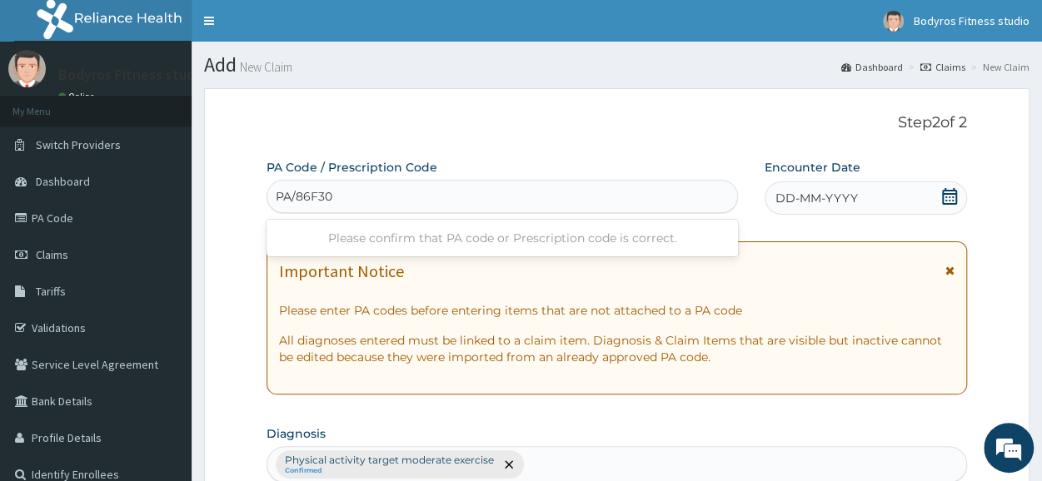
type input "PA/86F300"
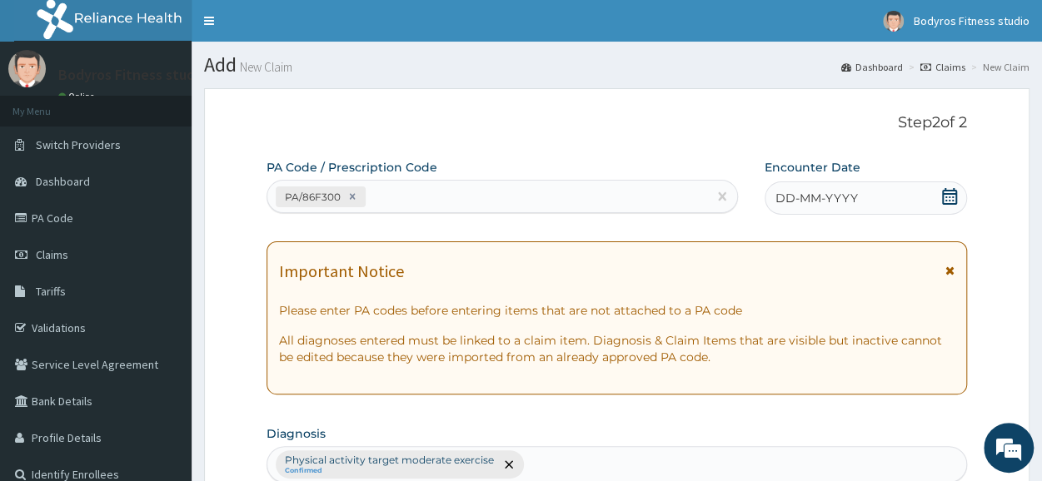
click at [951, 199] on icon at bounding box center [949, 196] width 17 height 17
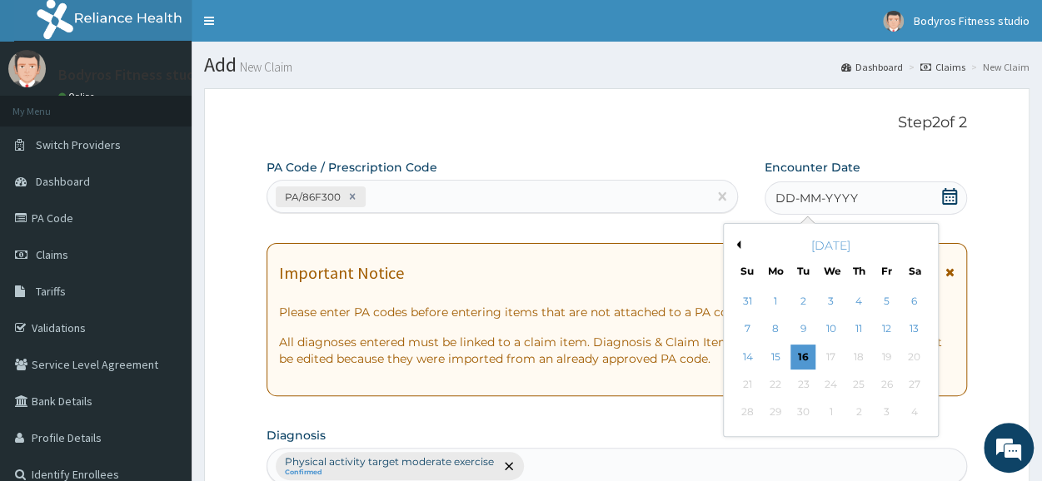
click at [736, 241] on button "Previous Month" at bounding box center [736, 245] width 8 height 8
click at [781, 422] on div "28" at bounding box center [775, 413] width 25 height 25
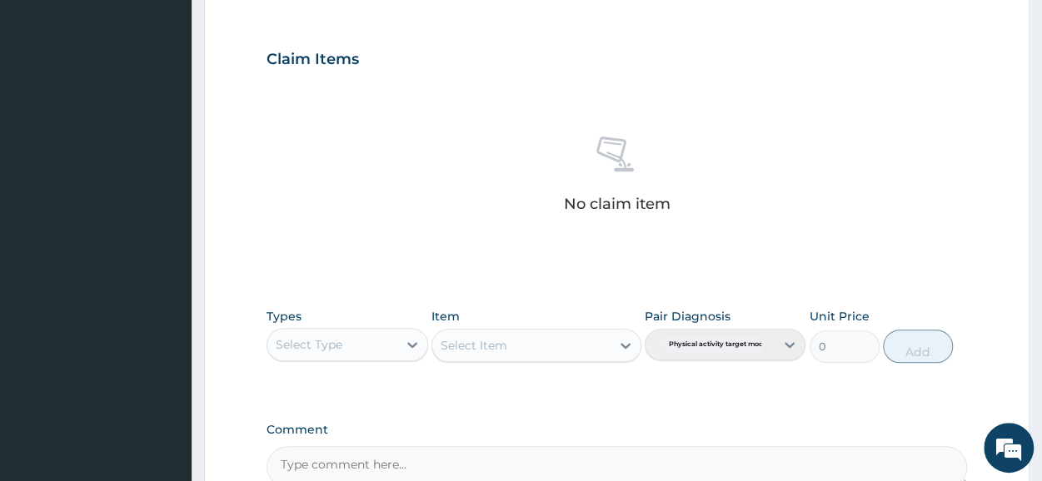
scroll to position [716, 0]
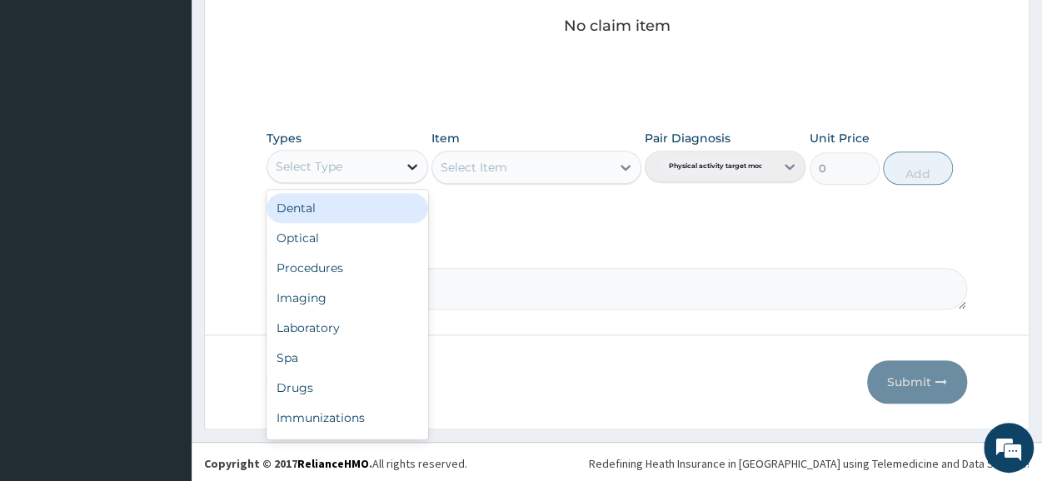
click at [411, 158] on icon at bounding box center [412, 166] width 17 height 17
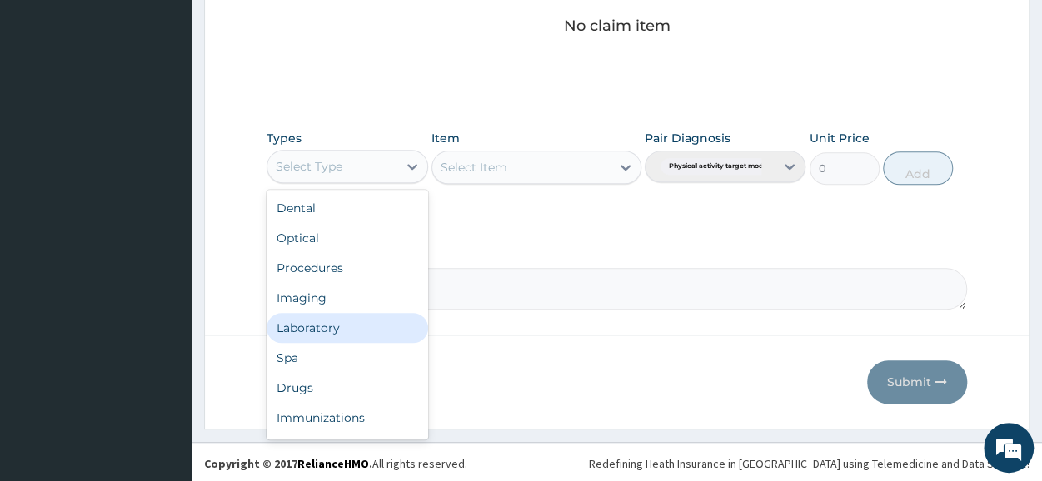
scroll to position [57, 0]
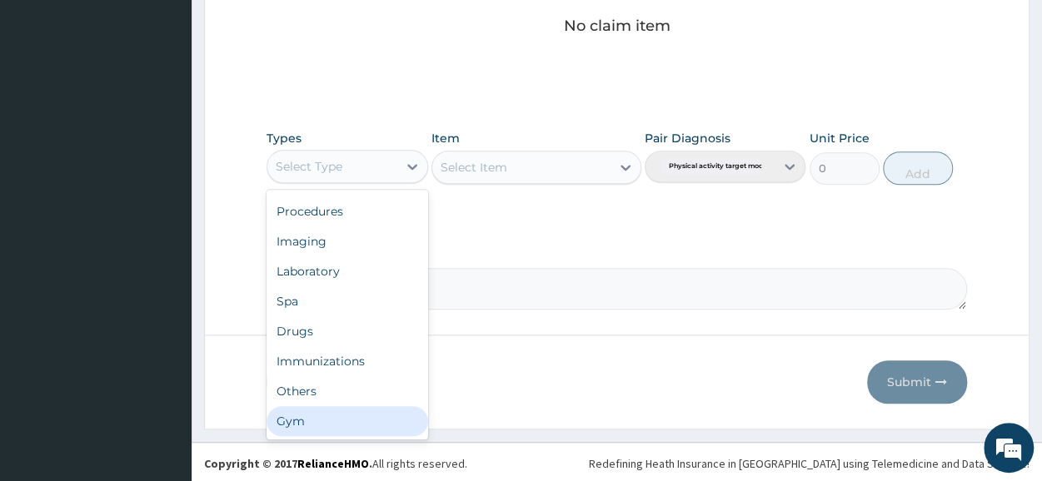
click at [338, 411] on div "Gym" at bounding box center [347, 422] width 161 height 30
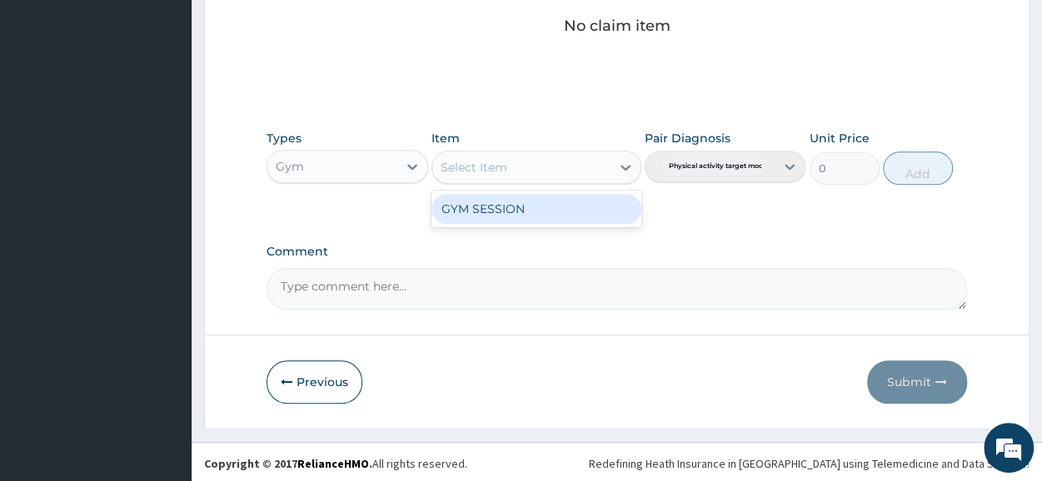
click at [626, 163] on icon at bounding box center [625, 167] width 17 height 17
click at [569, 211] on div "GYM SESSION" at bounding box center [537, 209] width 210 height 30
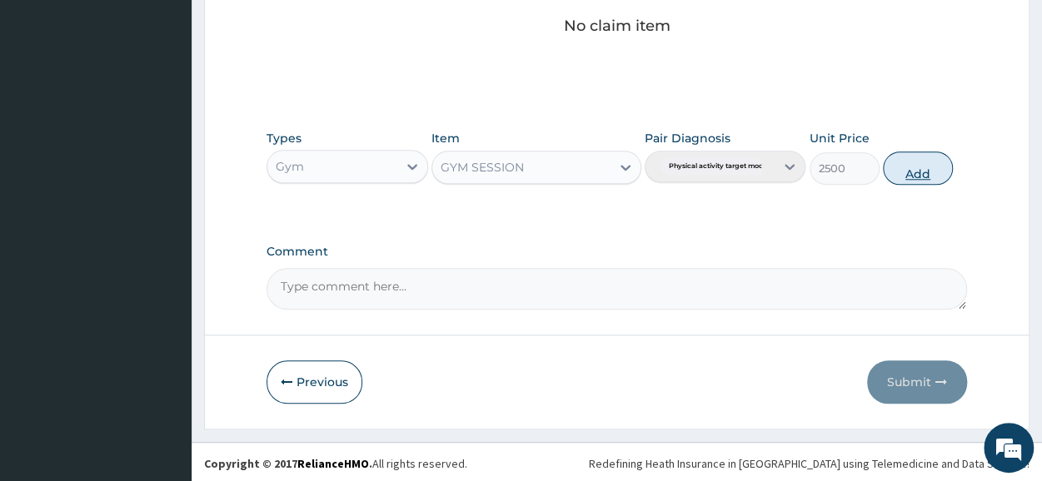
click at [923, 164] on button "Add" at bounding box center [918, 168] width 70 height 33
type input "0"
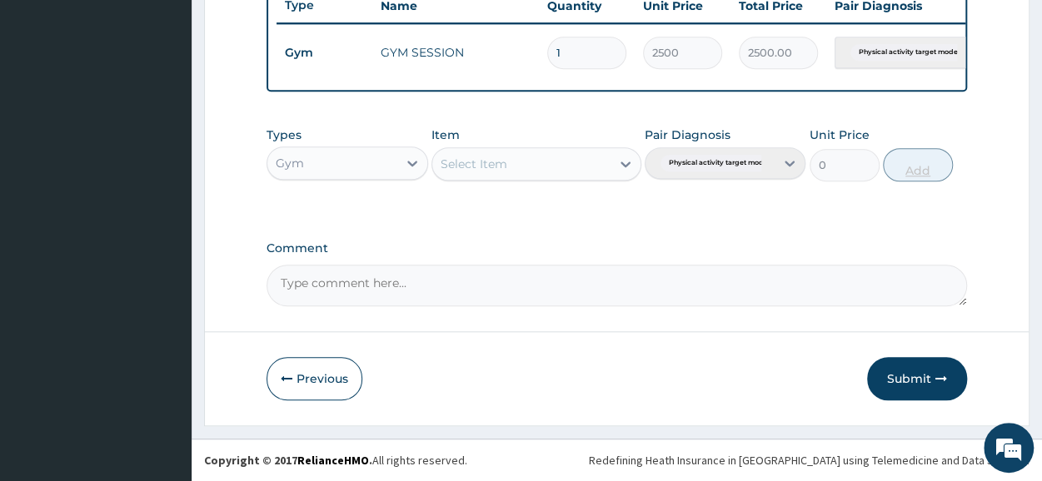
scroll to position [651, 0]
click at [921, 382] on button "Submit" at bounding box center [917, 378] width 100 height 43
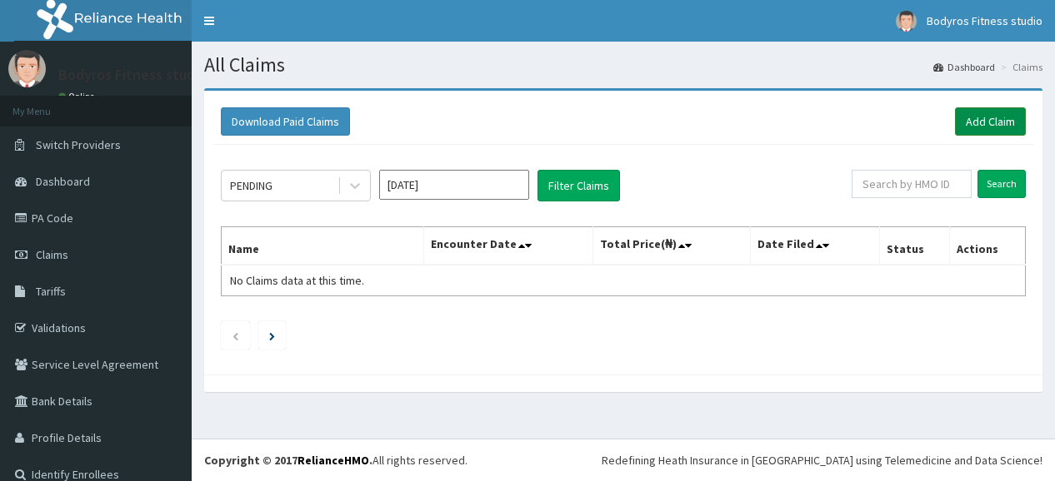
click at [968, 127] on link "Add Claim" at bounding box center [990, 121] width 71 height 28
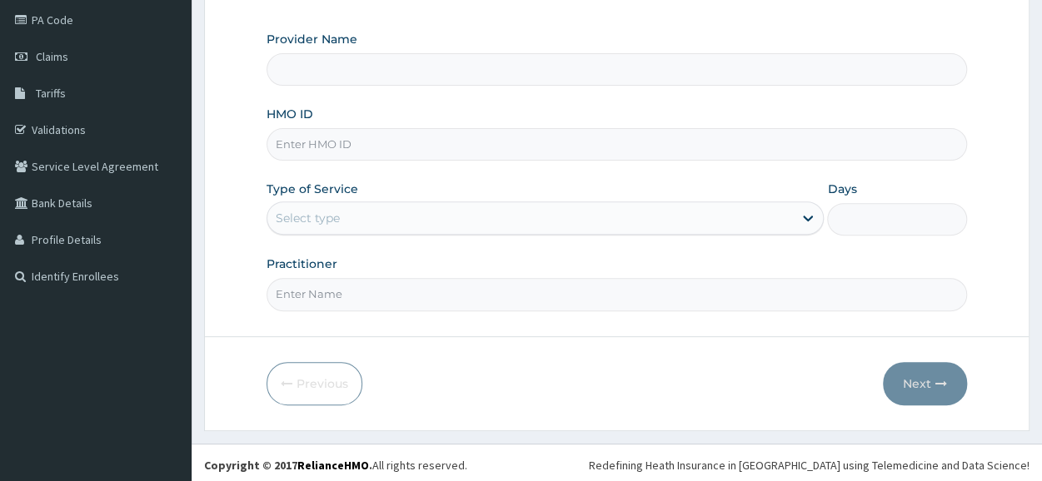
scroll to position [200, 0]
type input "Bodyrox Fitness studio - Lugbe"
type input "1"
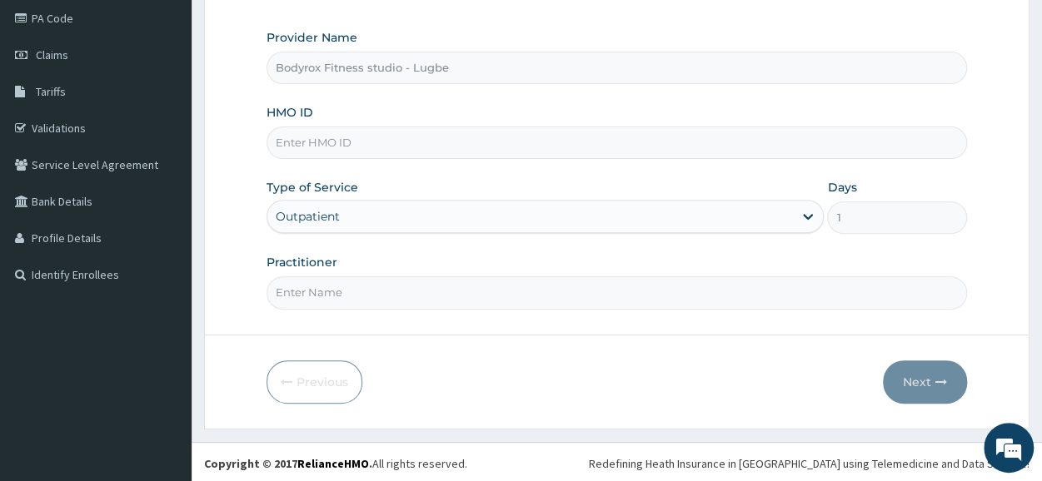
click at [397, 146] on input "HMO ID" at bounding box center [617, 143] width 701 height 32
type input "MOP/10451/A"
click at [508, 296] on input "Practitioner" at bounding box center [617, 293] width 701 height 32
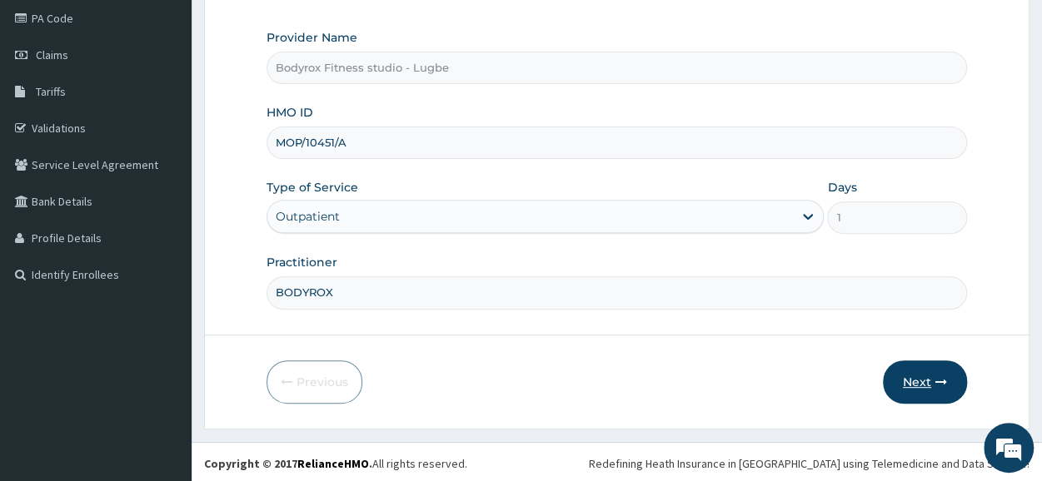
type input "BODYROX"
click at [918, 377] on button "Next" at bounding box center [925, 382] width 84 height 43
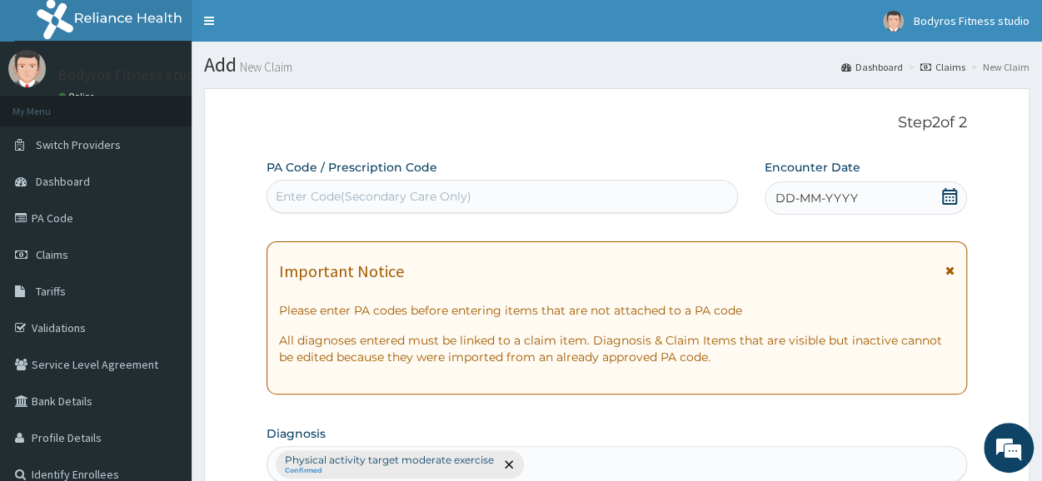
click at [378, 190] on div "Enter Code(Secondary Care Only)" at bounding box center [374, 196] width 196 height 17
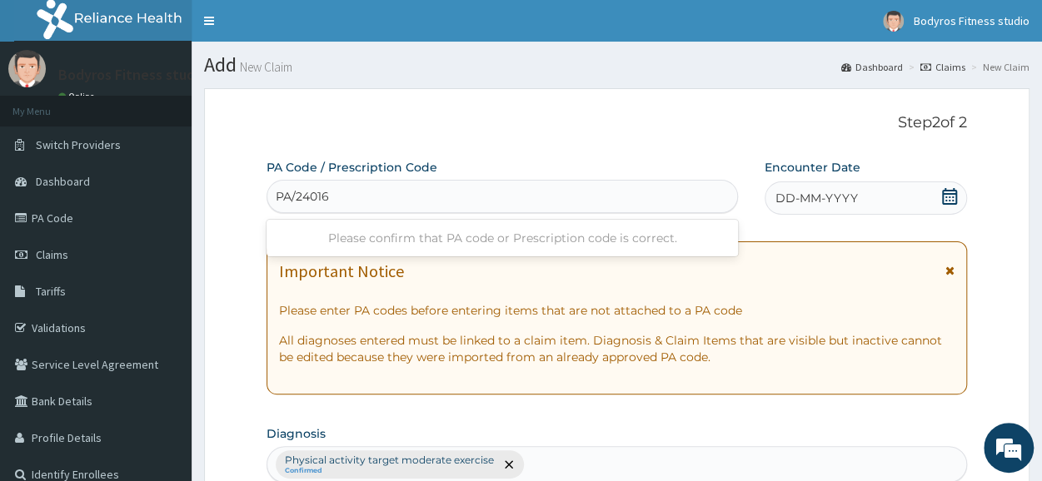
type input "PA/240164"
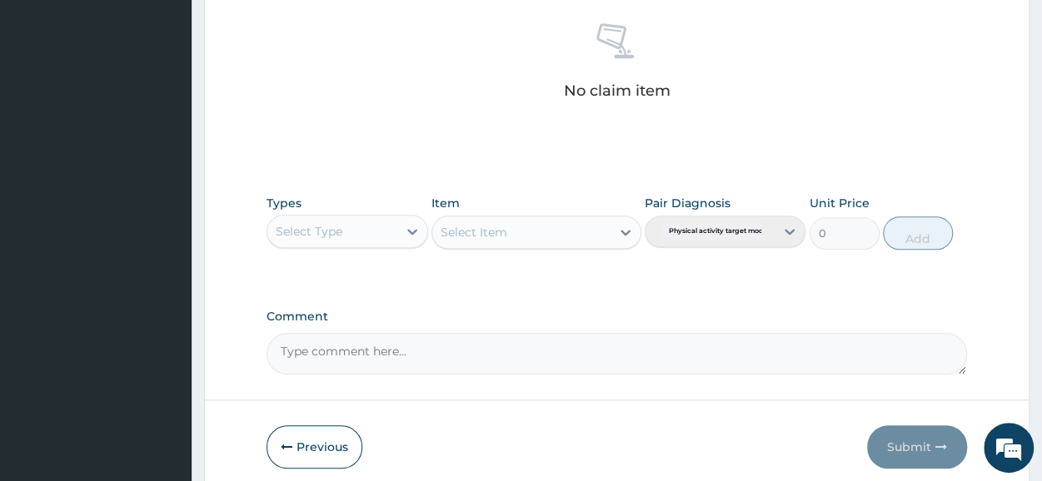
scroll to position [731, 0]
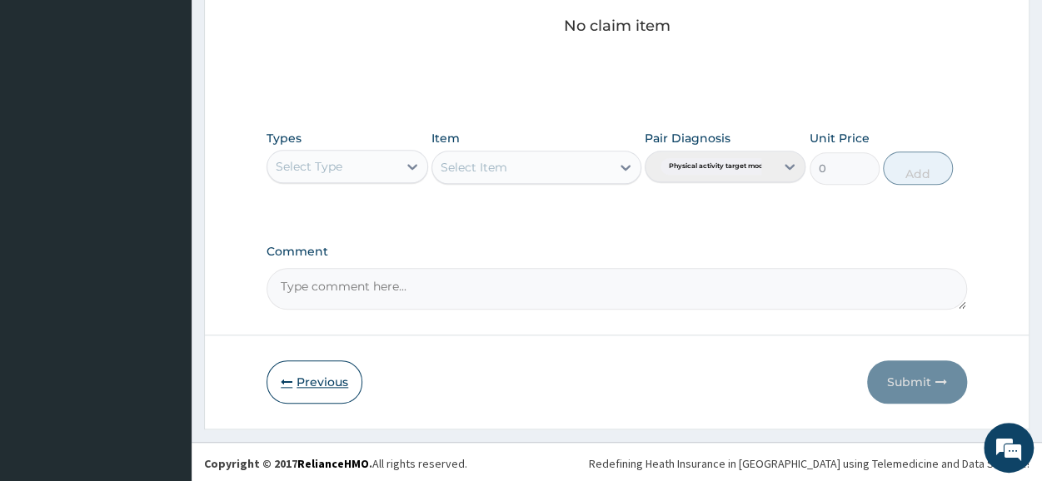
click at [315, 380] on button "Previous" at bounding box center [315, 382] width 96 height 43
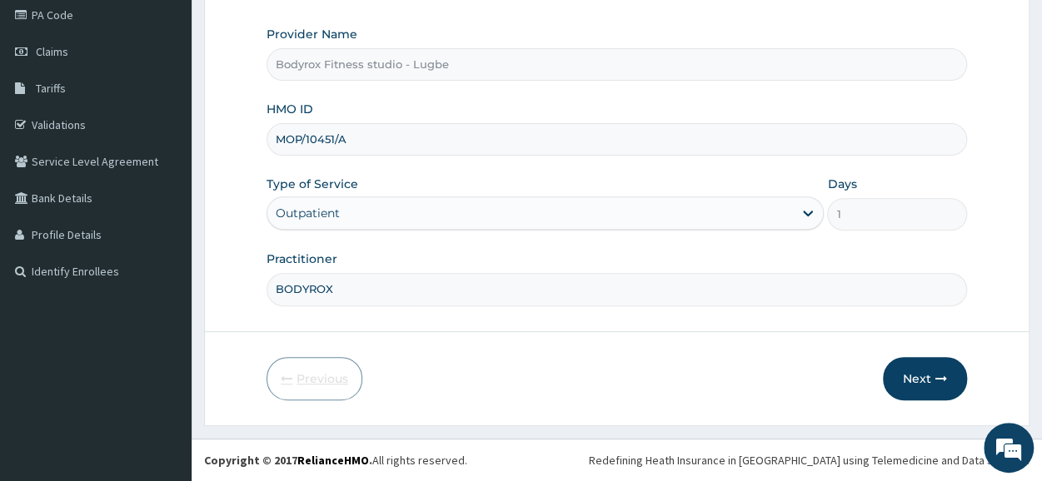
scroll to position [200, 0]
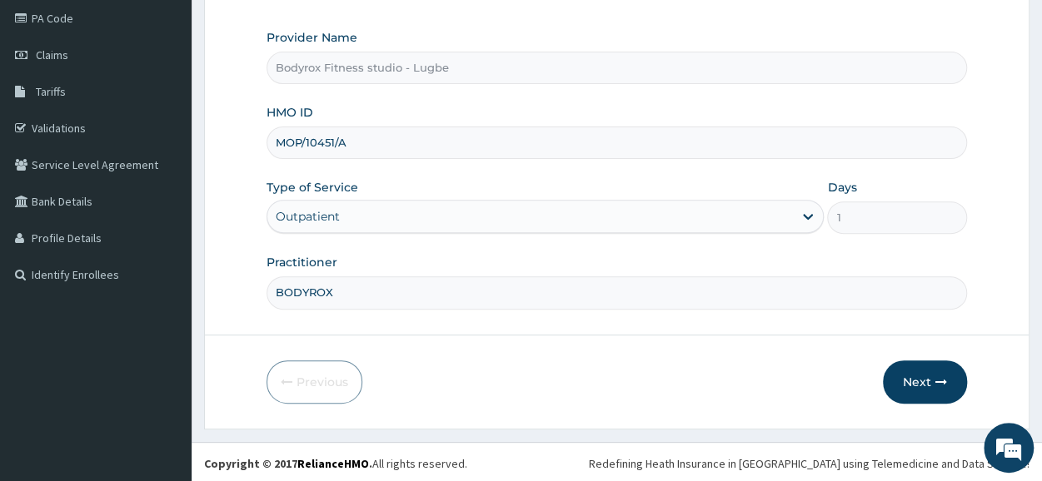
click at [321, 140] on input "MOP/10451/A" at bounding box center [617, 143] width 701 height 32
type input "MOP/10241/A"
click at [909, 381] on button "Next" at bounding box center [925, 382] width 84 height 43
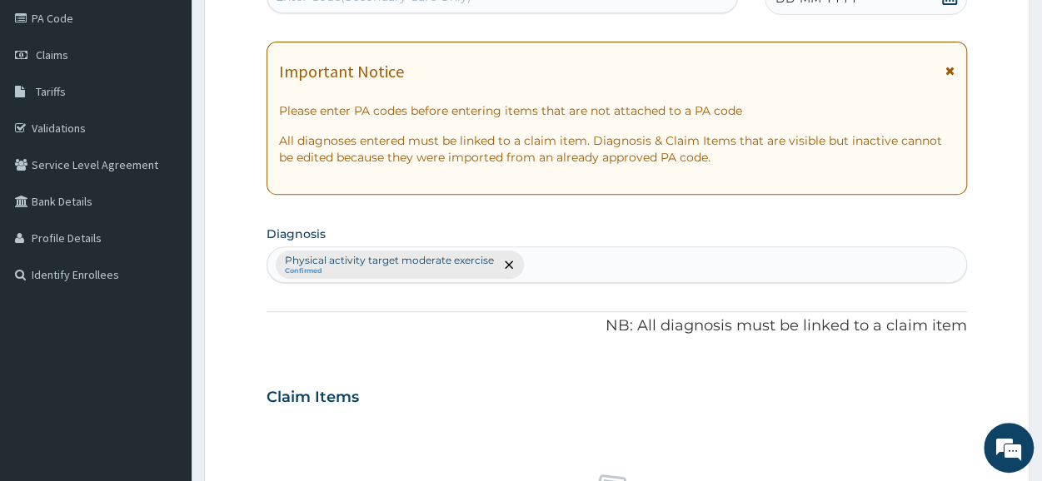
scroll to position [0, 0]
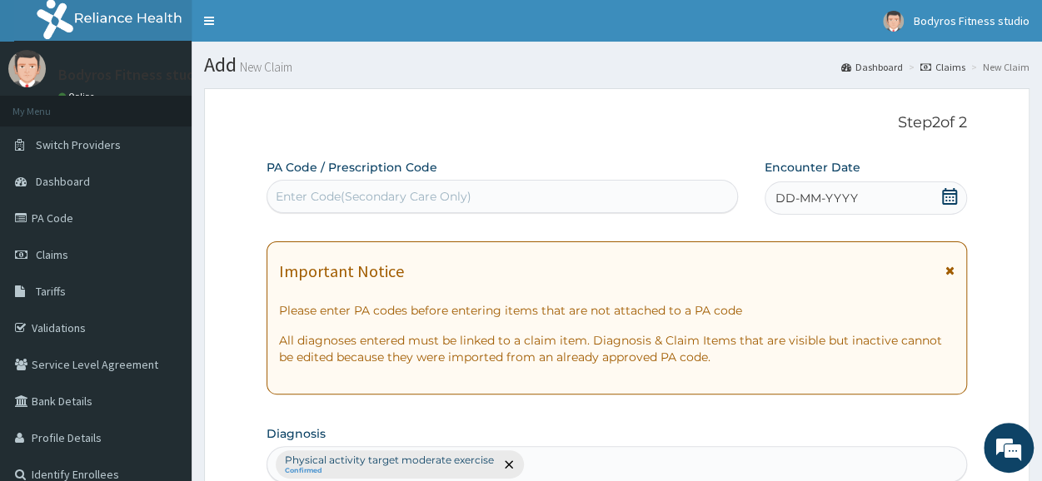
click at [305, 192] on div "Enter Code(Secondary Care Only)" at bounding box center [374, 196] width 196 height 17
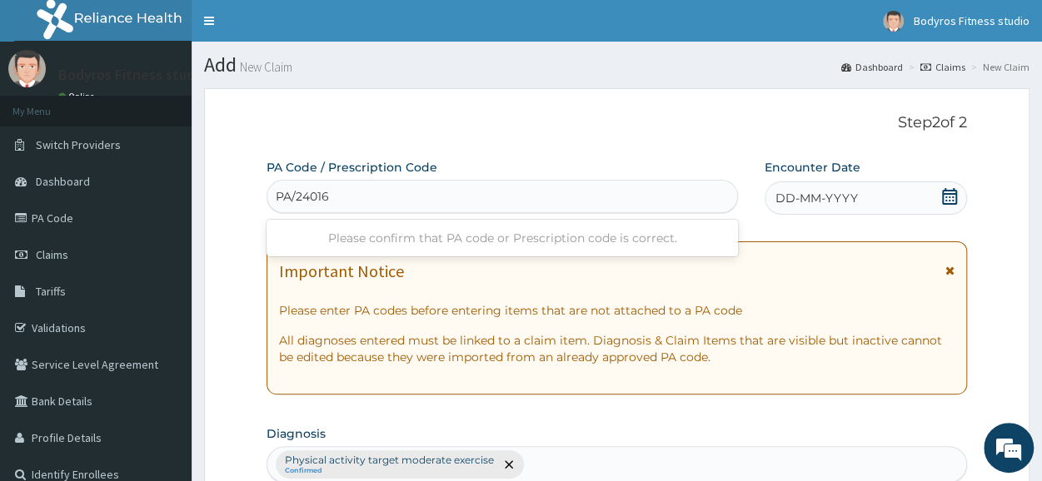
type input "PA/240164"
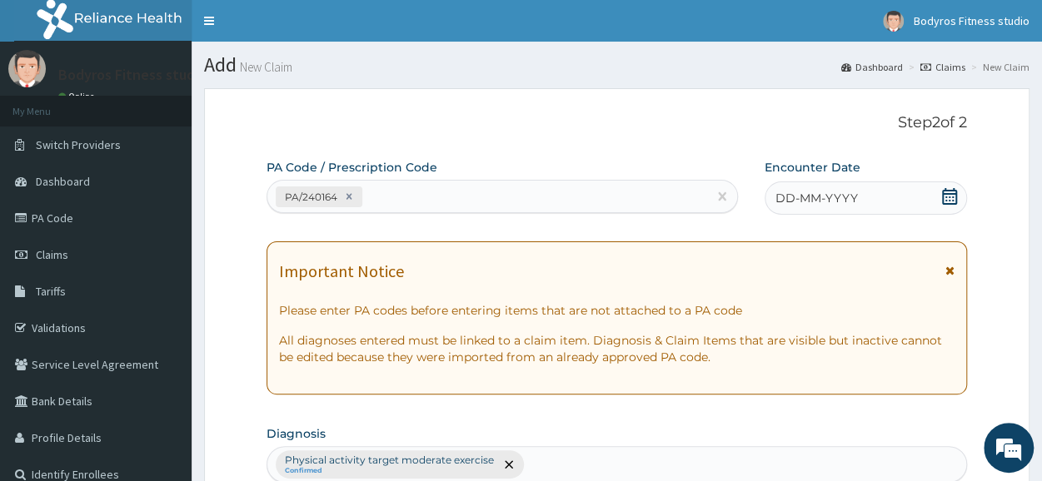
click at [956, 199] on icon at bounding box center [949, 196] width 15 height 17
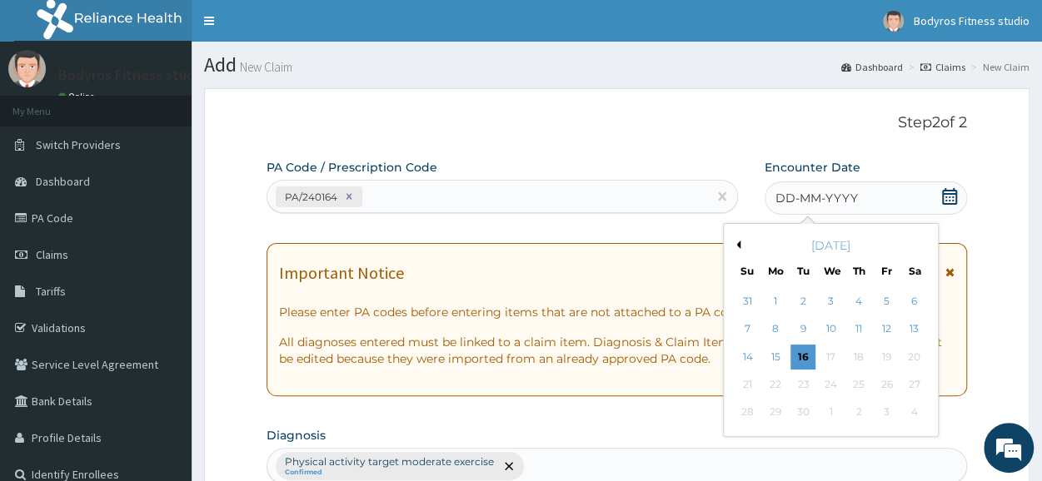
click at [735, 246] on button "Previous Month" at bounding box center [736, 245] width 8 height 8
click at [777, 422] on div "28" at bounding box center [775, 413] width 25 height 25
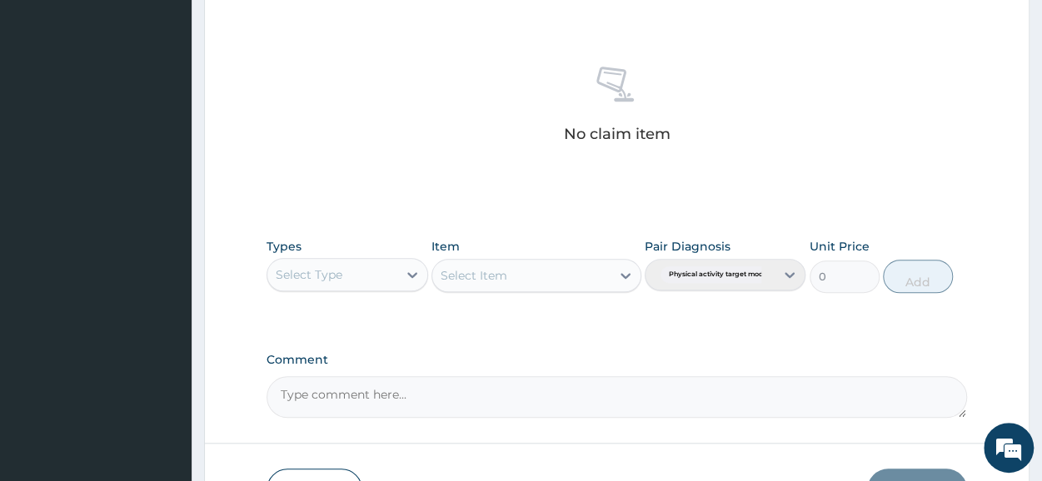
scroll to position [716, 0]
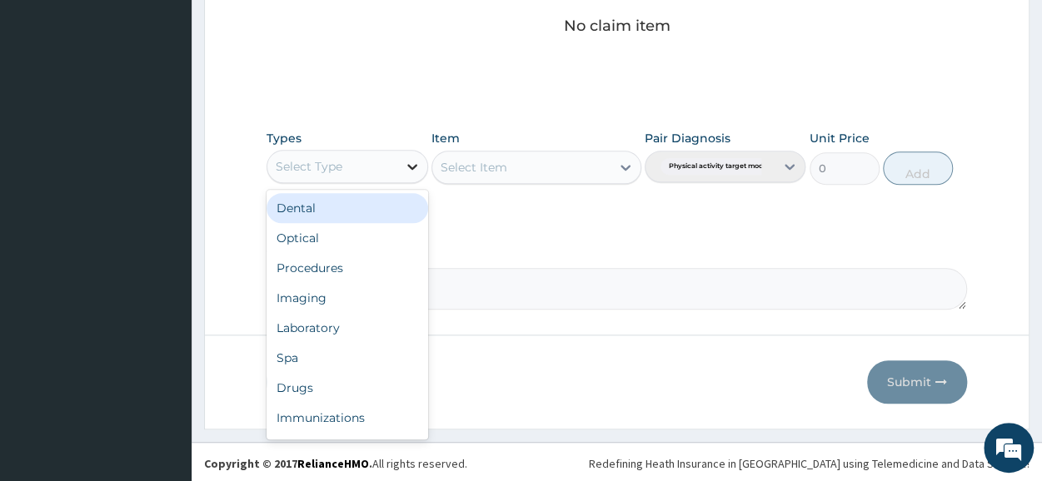
click at [414, 164] on icon at bounding box center [412, 167] width 10 height 6
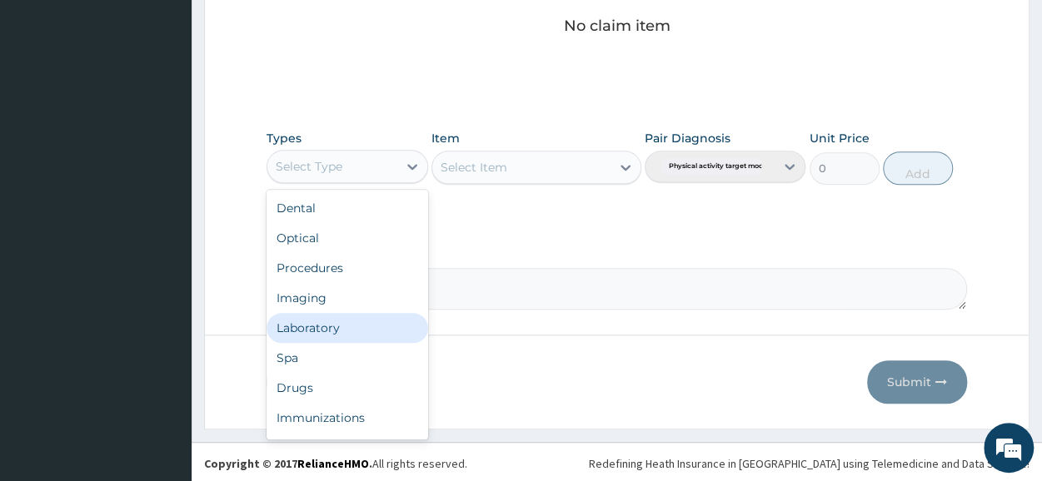
scroll to position [57, 0]
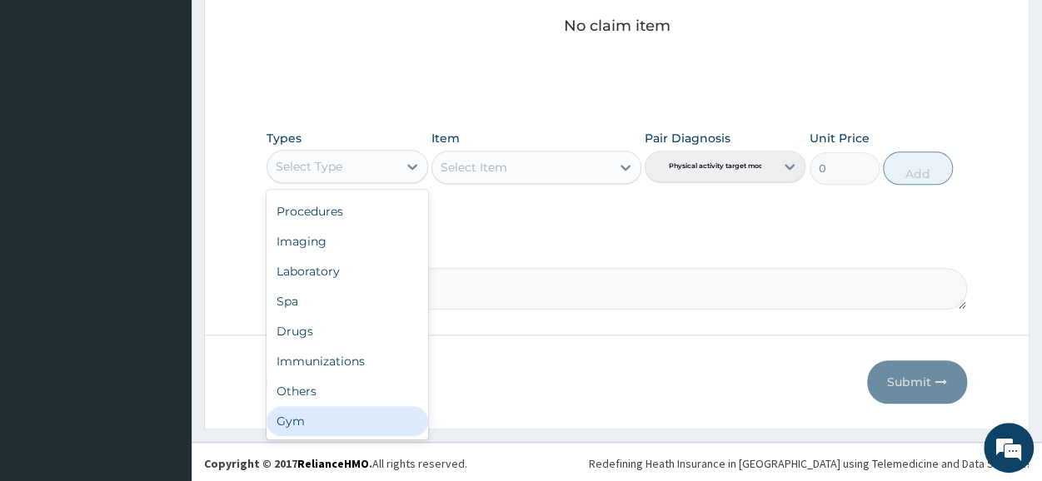
click at [343, 411] on div "Gym" at bounding box center [347, 422] width 161 height 30
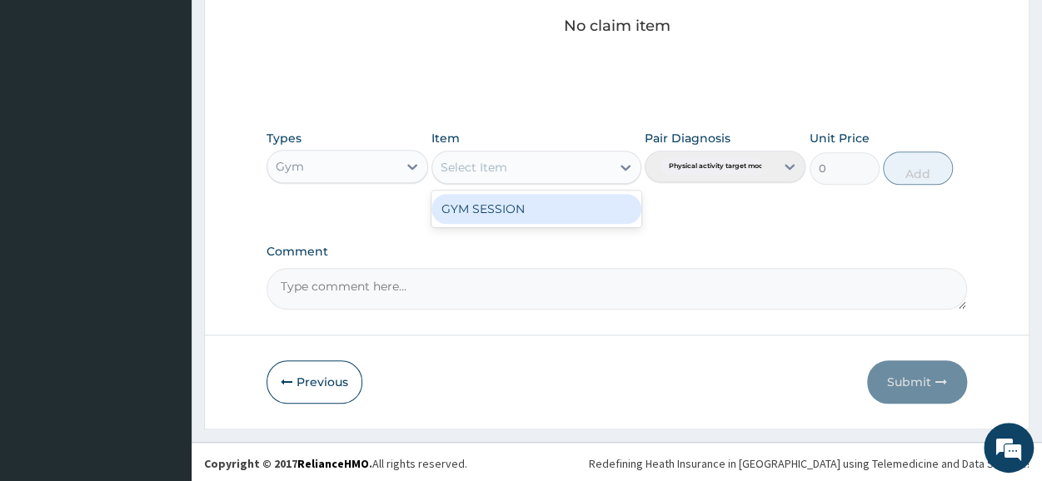
click at [630, 161] on icon at bounding box center [625, 167] width 17 height 17
click at [576, 208] on div "GYM SESSION" at bounding box center [537, 209] width 210 height 30
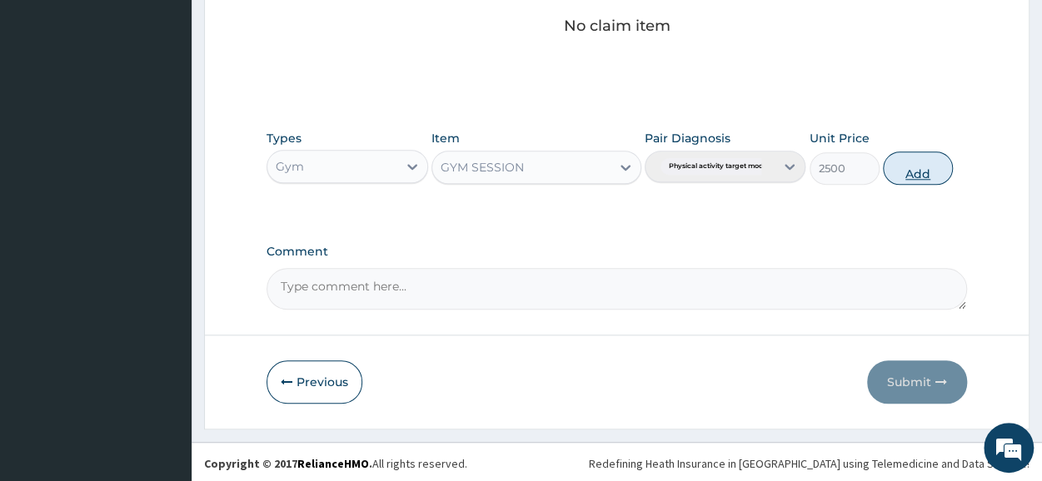
click at [916, 168] on button "Add" at bounding box center [918, 168] width 70 height 33
type input "0"
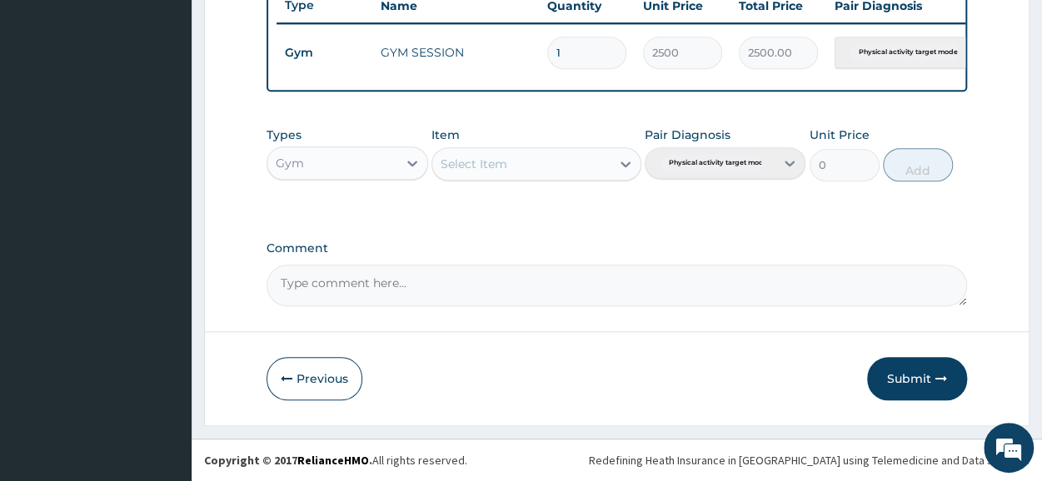
scroll to position [651, 0]
click at [916, 376] on button "Submit" at bounding box center [917, 378] width 100 height 43
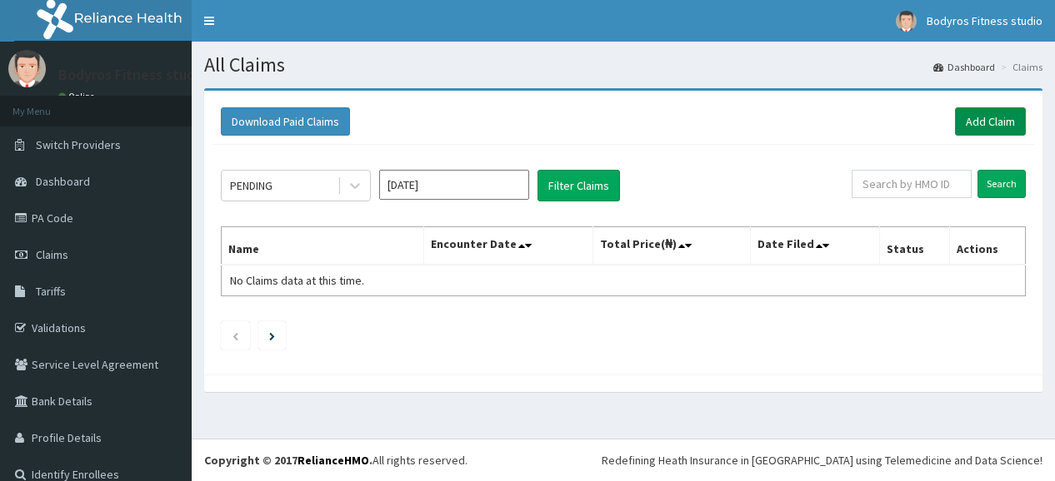
drag, startPoint x: 0, startPoint y: 0, endPoint x: 958, endPoint y: 117, distance: 965.2
click at [958, 117] on link "Add Claim" at bounding box center [990, 121] width 71 height 28
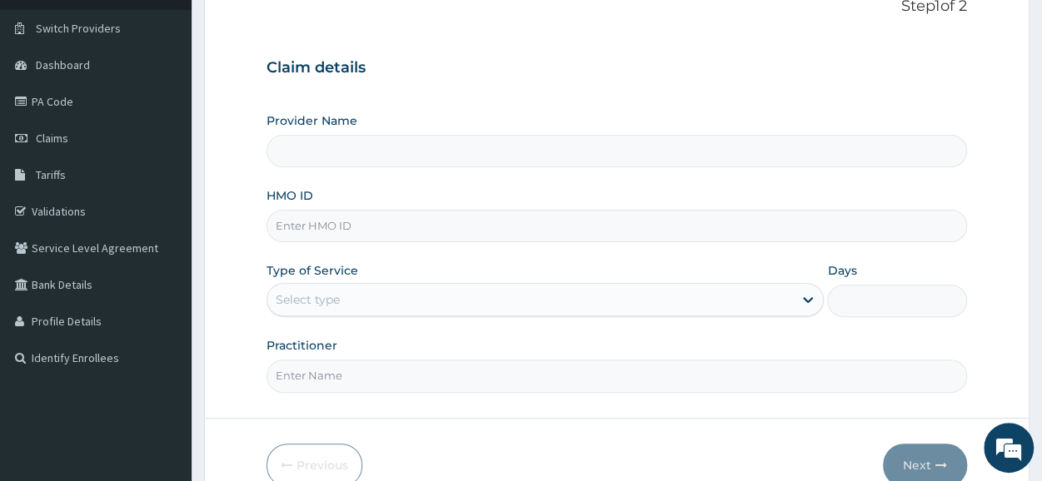
scroll to position [200, 0]
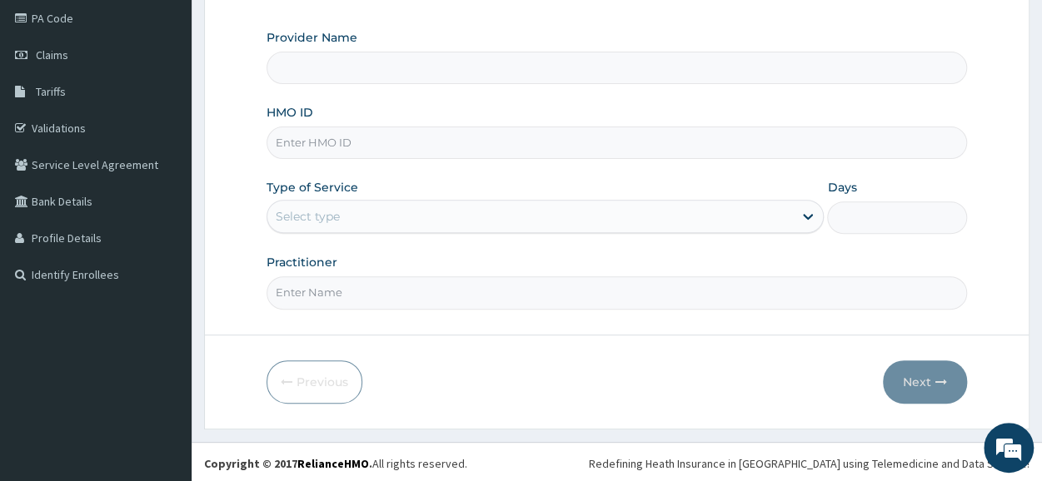
type input "Bodyrox Fitness studio - Lugbe"
type input "1"
click at [420, 146] on input "HMO ID" at bounding box center [617, 143] width 701 height 32
type input "MOP/10044/B"
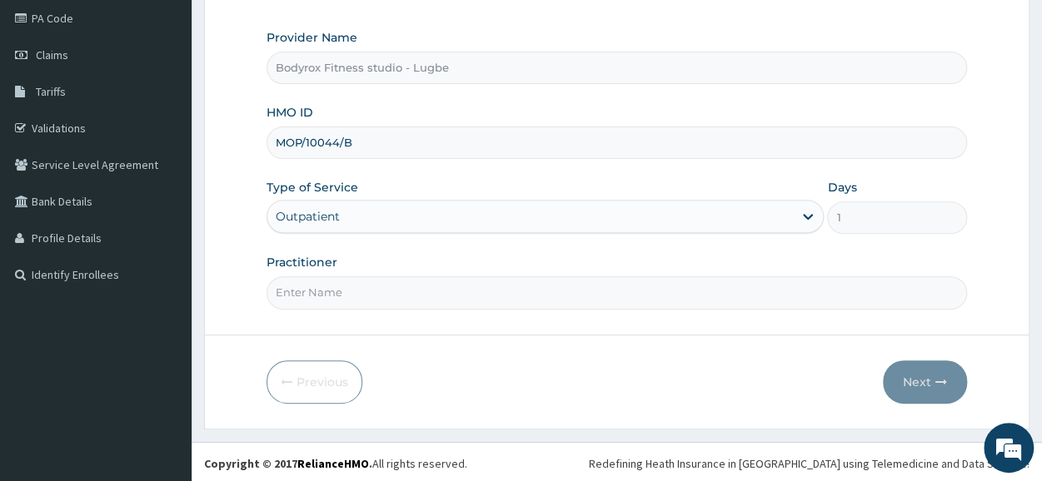
click at [373, 290] on input "Practitioner" at bounding box center [617, 293] width 701 height 32
type input "BODYROX"
click at [910, 372] on button "Next" at bounding box center [925, 382] width 84 height 43
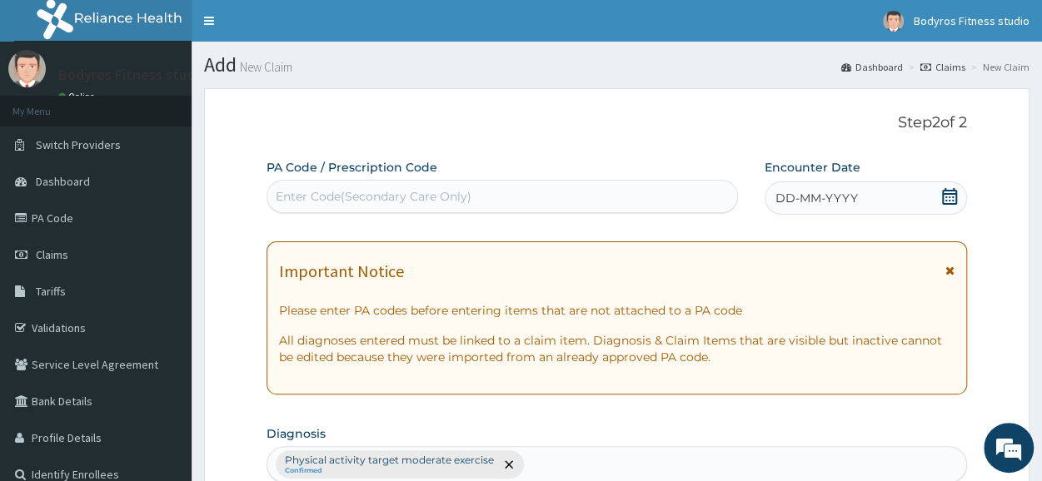
click at [364, 196] on div "Enter Code(Secondary Care Only)" at bounding box center [374, 196] width 196 height 17
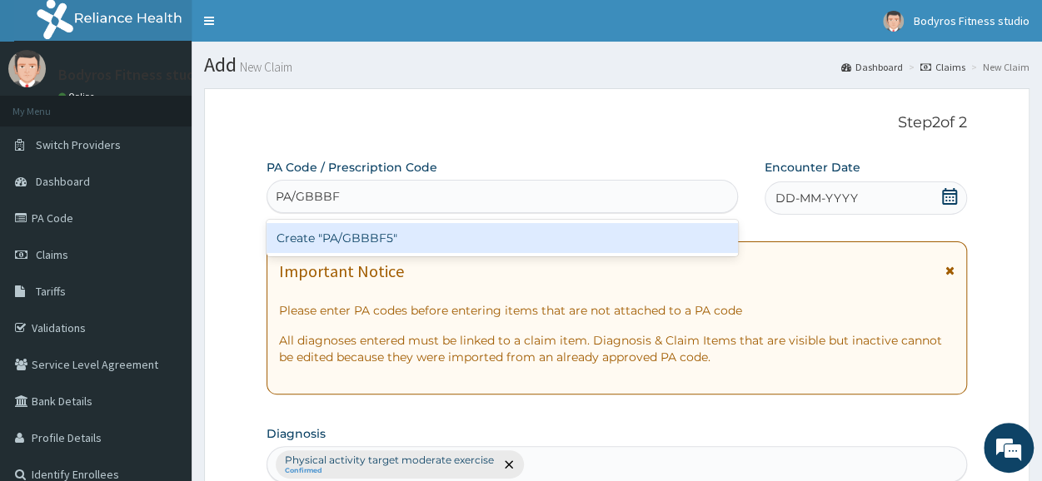
type input "PA/GBBBF5"
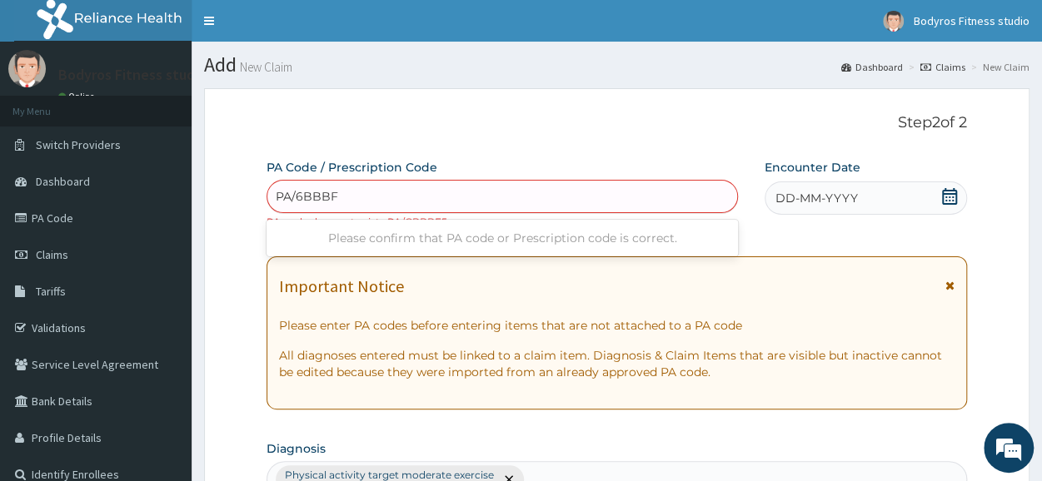
type input "PA/6BBBF5"
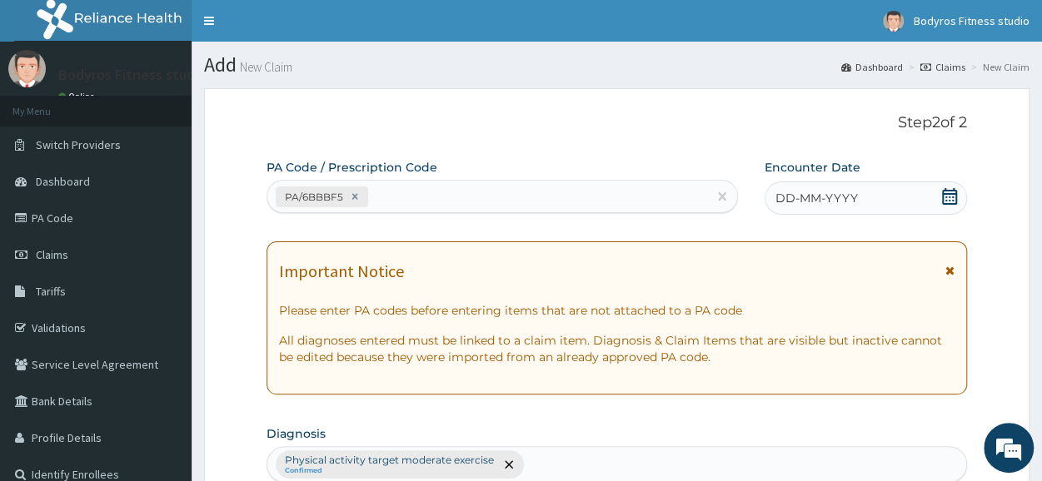
click at [951, 194] on icon at bounding box center [949, 196] width 15 height 17
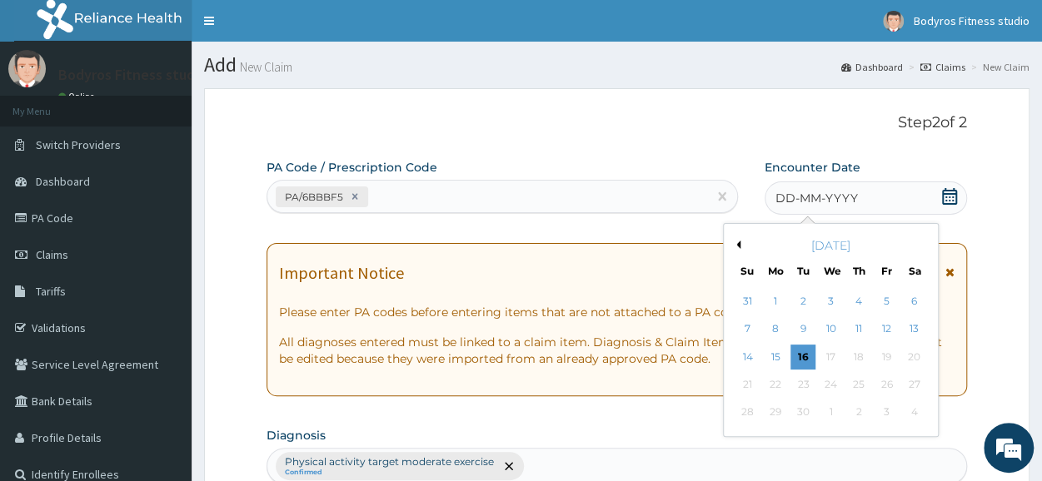
click at [737, 242] on button "Previous Month" at bounding box center [736, 245] width 8 height 8
click at [855, 417] on div "31" at bounding box center [858, 413] width 25 height 25
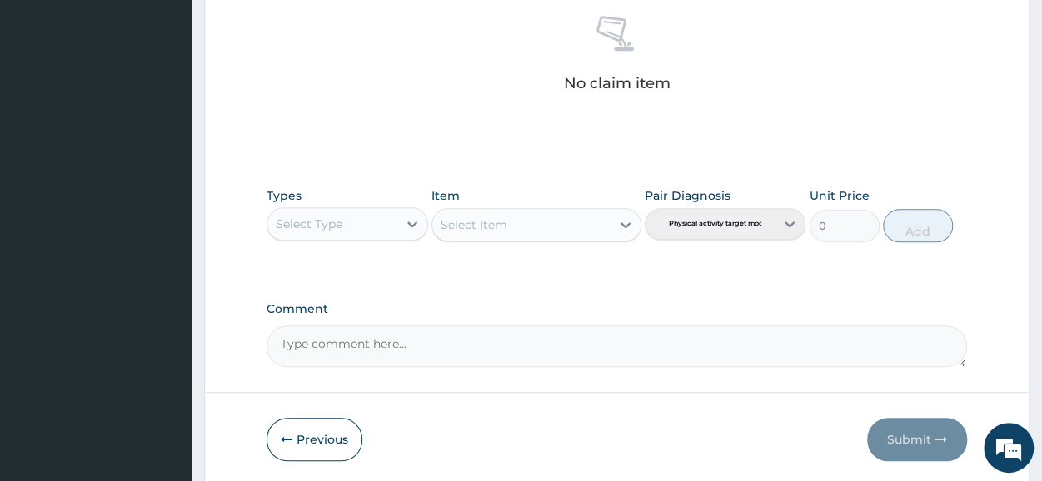
scroll to position [716, 0]
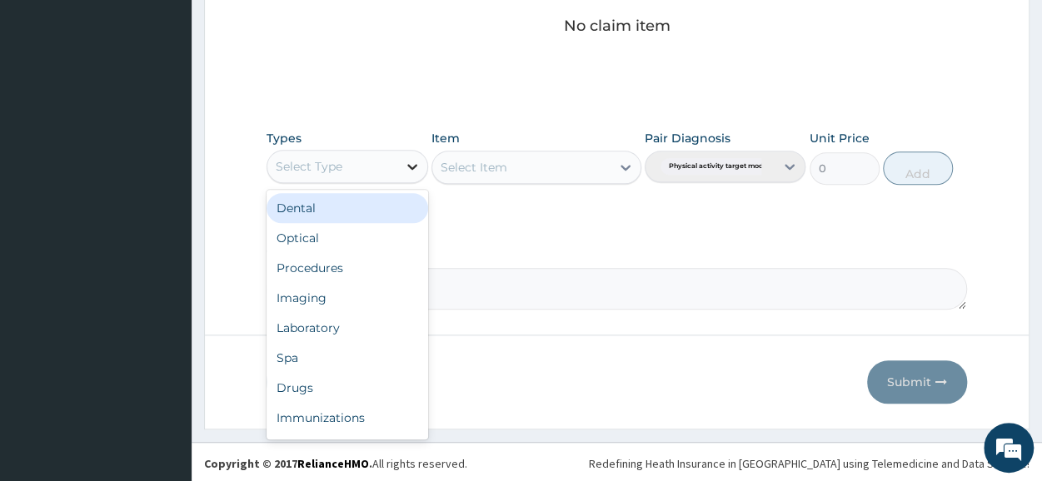
click at [412, 161] on icon at bounding box center [412, 166] width 17 height 17
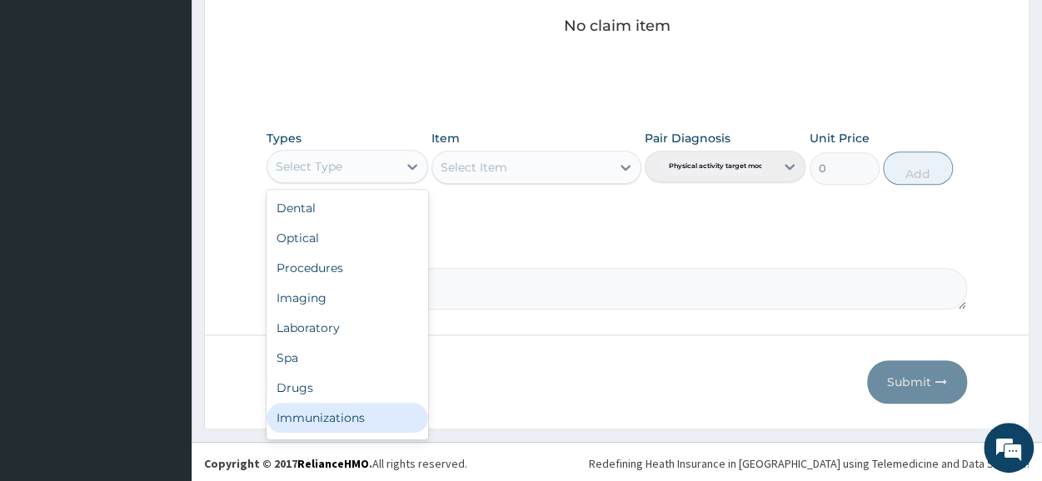
scroll to position [57, 0]
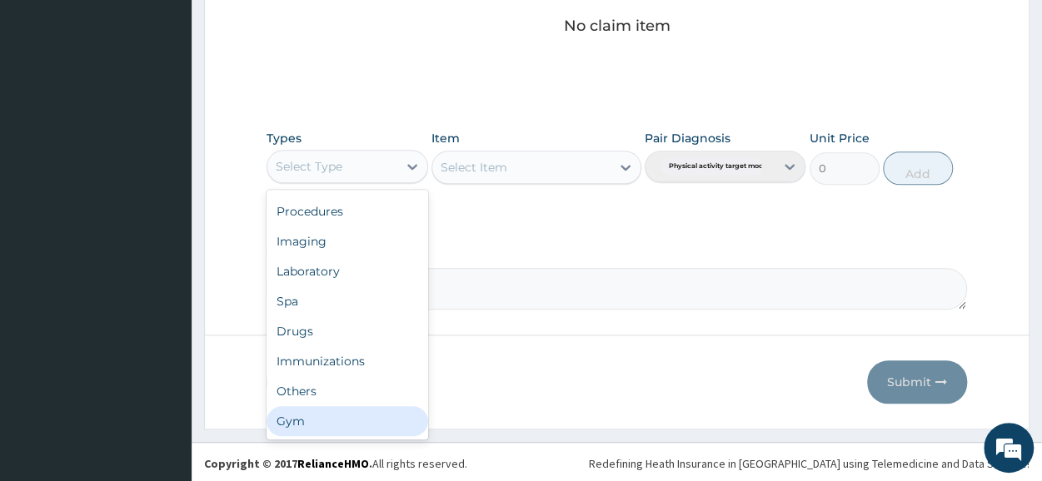
click at [328, 410] on div "Gym" at bounding box center [347, 422] width 161 height 30
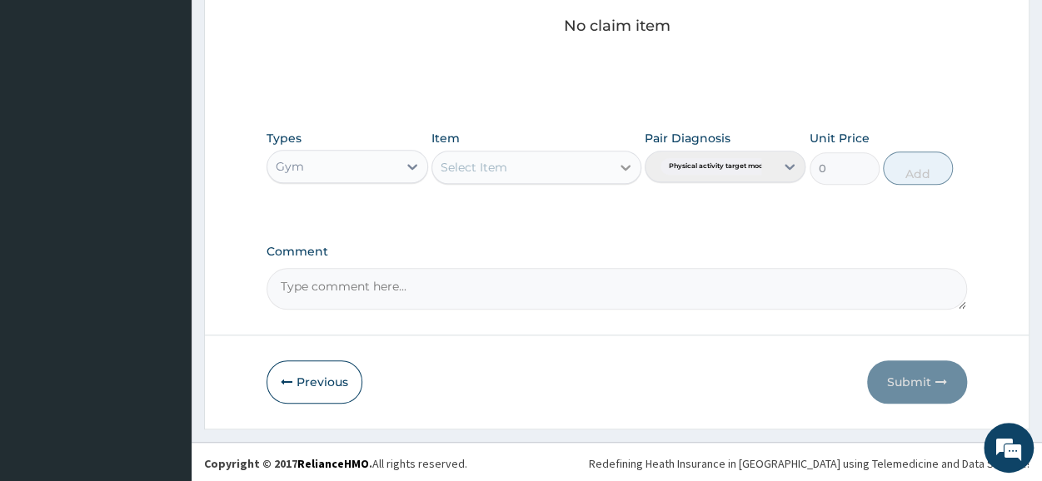
click at [629, 162] on icon at bounding box center [625, 167] width 17 height 17
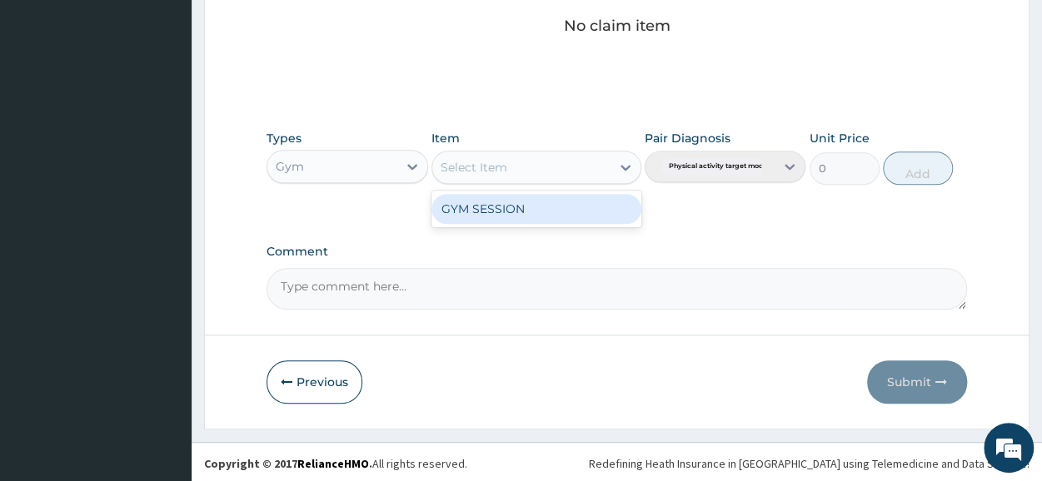
click at [590, 201] on div "GYM SESSION" at bounding box center [537, 209] width 210 height 30
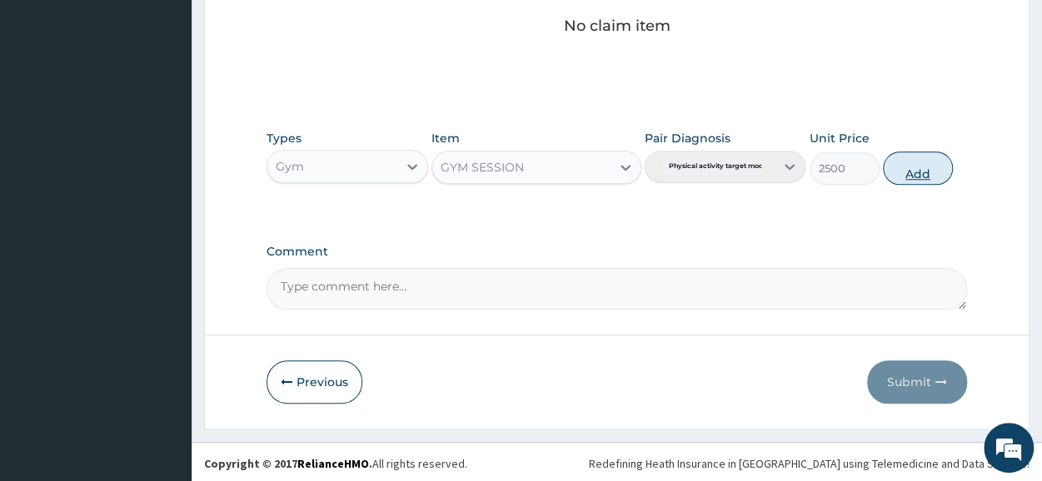
click at [903, 166] on button "Add" at bounding box center [918, 168] width 70 height 33
type input "0"
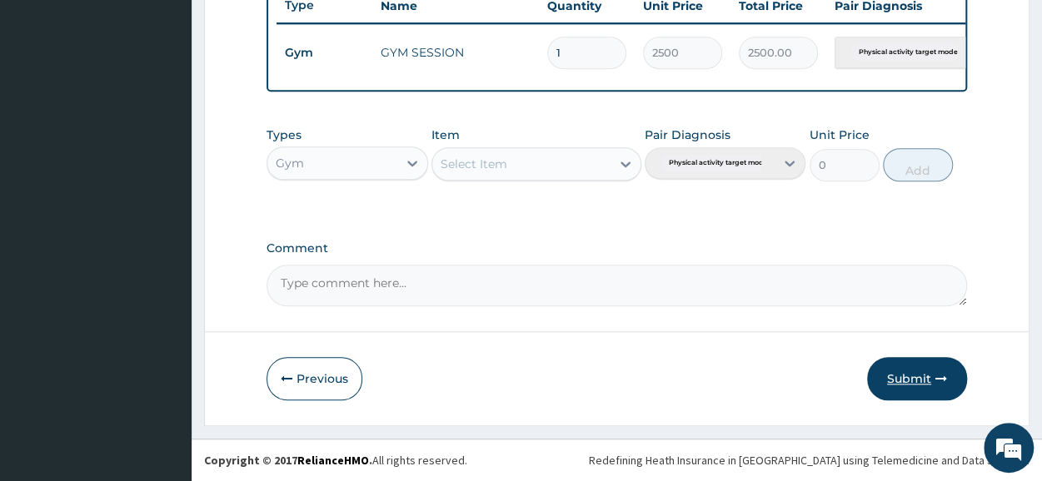
click at [898, 372] on button "Submit" at bounding box center [917, 378] width 100 height 43
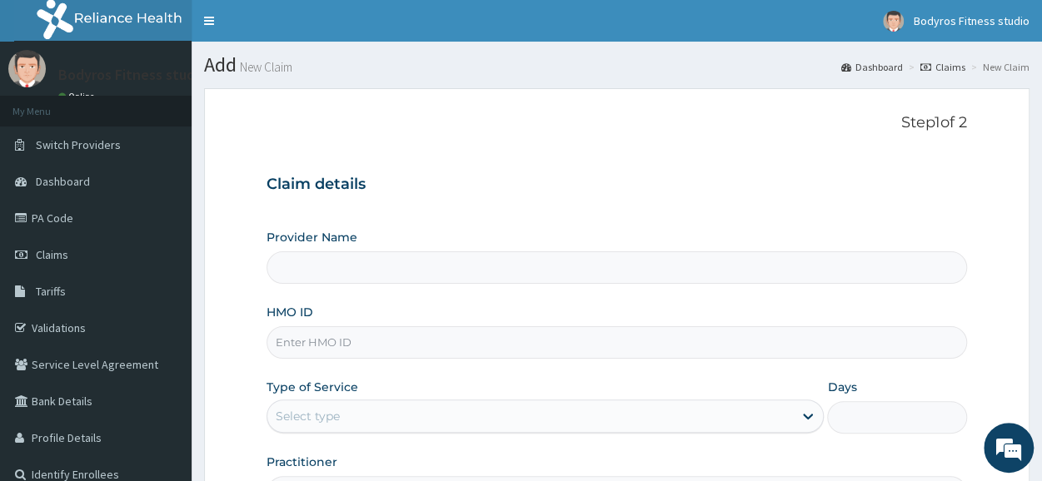
type input "Bodyrox Fitness studio - Lugbe"
type input "1"
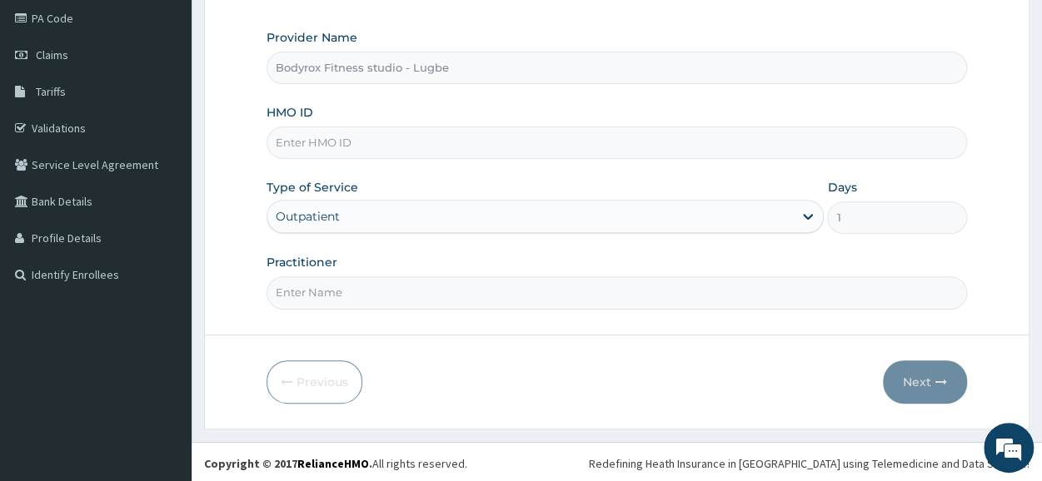
click at [310, 134] on input "HMO ID" at bounding box center [617, 143] width 701 height 32
type input "MOP/10044/B"
click at [362, 290] on input "Practitioner" at bounding box center [617, 293] width 701 height 32
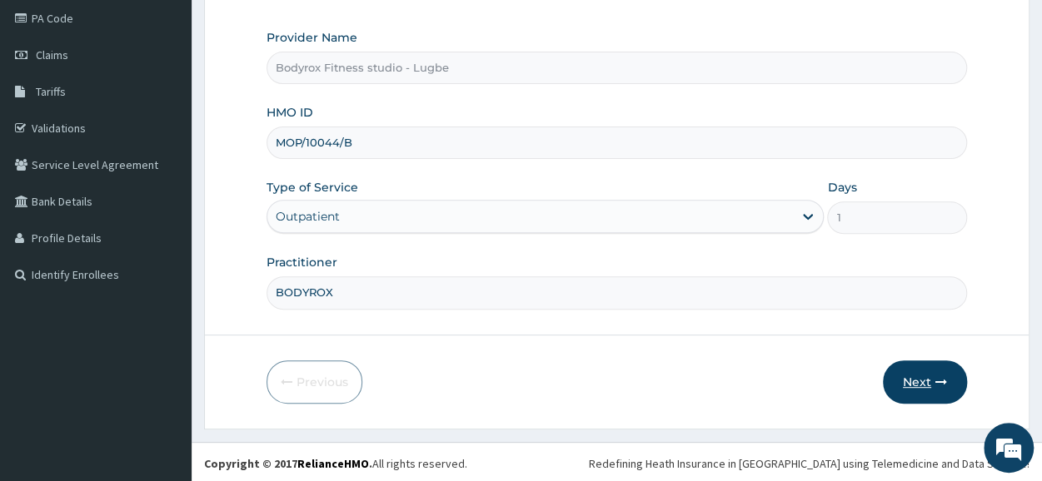
type input "BODYROX"
click at [917, 377] on button "Next" at bounding box center [925, 382] width 84 height 43
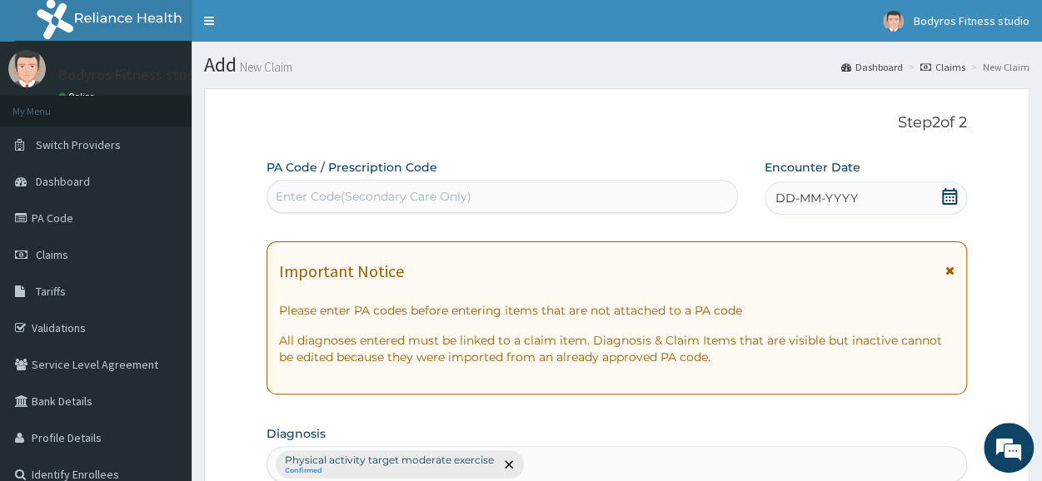
click at [412, 185] on div "Enter Code(Secondary Care Only)" at bounding box center [502, 196] width 470 height 27
click at [409, 190] on div "Enter Code(Secondary Care Only)" at bounding box center [374, 196] width 196 height 17
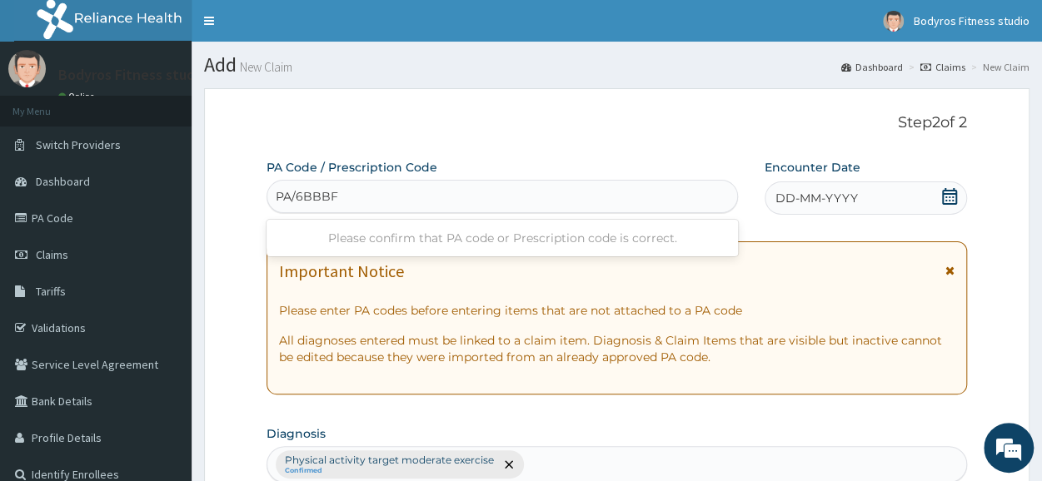
type input "PA/6BBBF5"
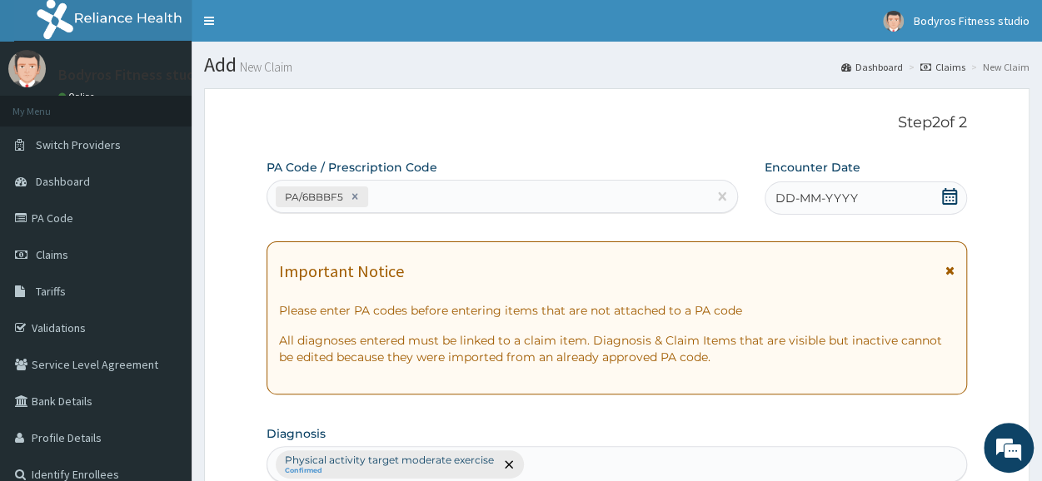
click at [948, 194] on icon at bounding box center [949, 196] width 17 height 17
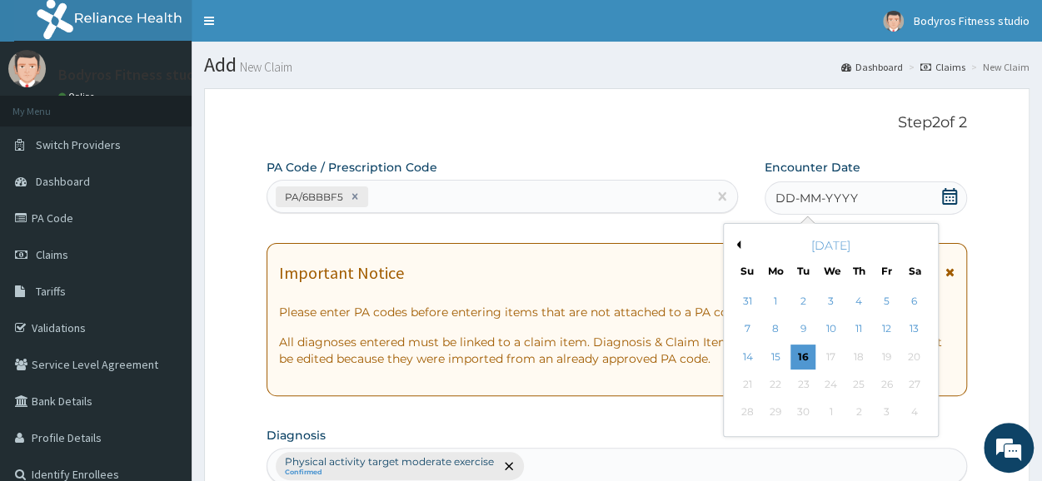
click at [733, 243] on button "Previous Month" at bounding box center [736, 245] width 8 height 8
click at [867, 414] on div "31" at bounding box center [858, 413] width 25 height 25
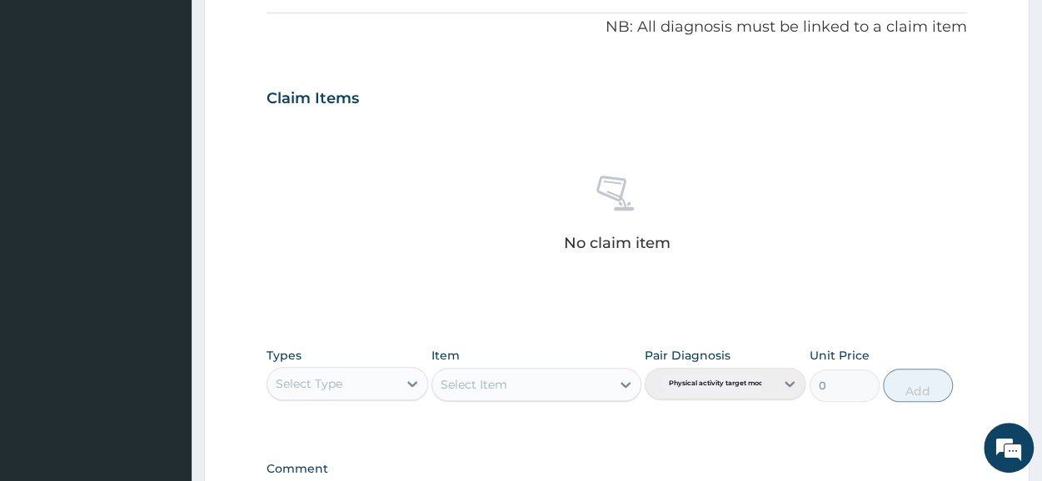
scroll to position [500, 0]
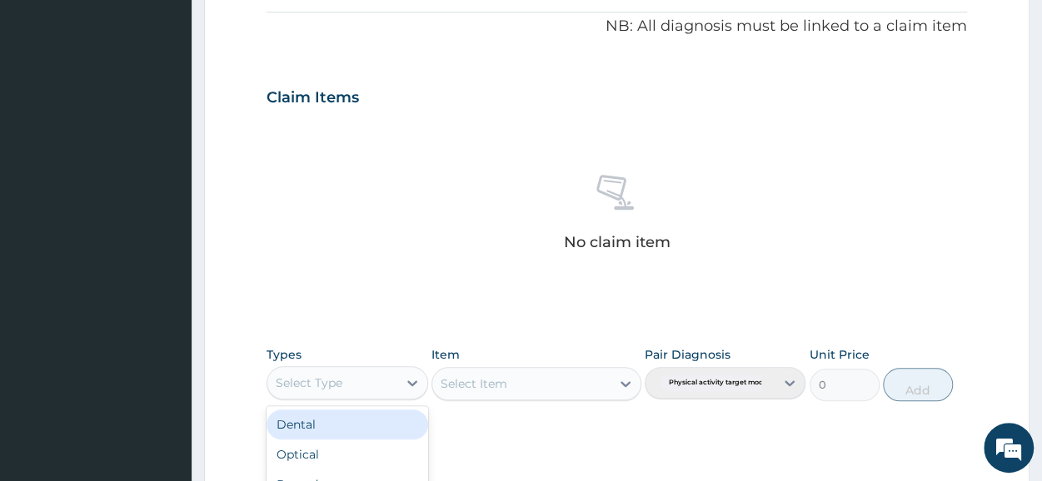
click at [375, 377] on div "Select Type" at bounding box center [331, 383] width 129 height 27
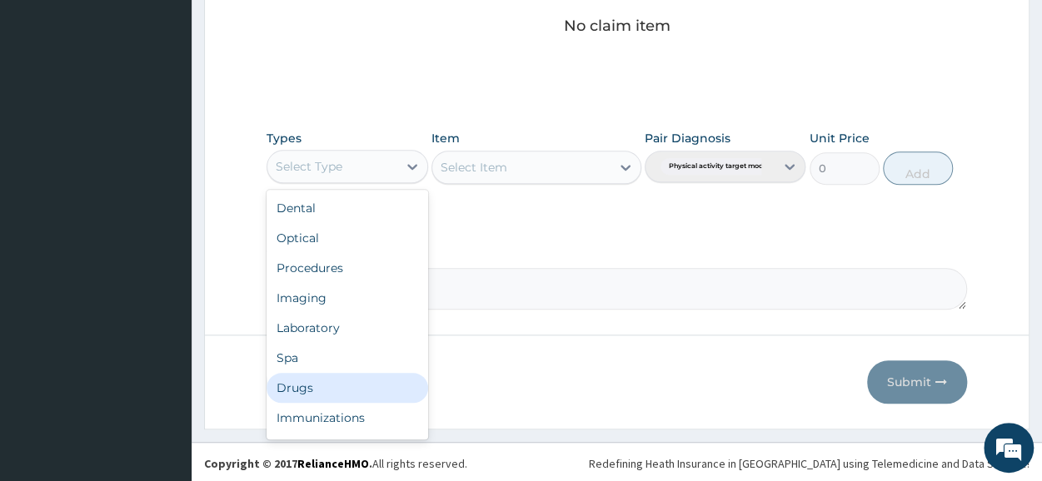
scroll to position [57, 0]
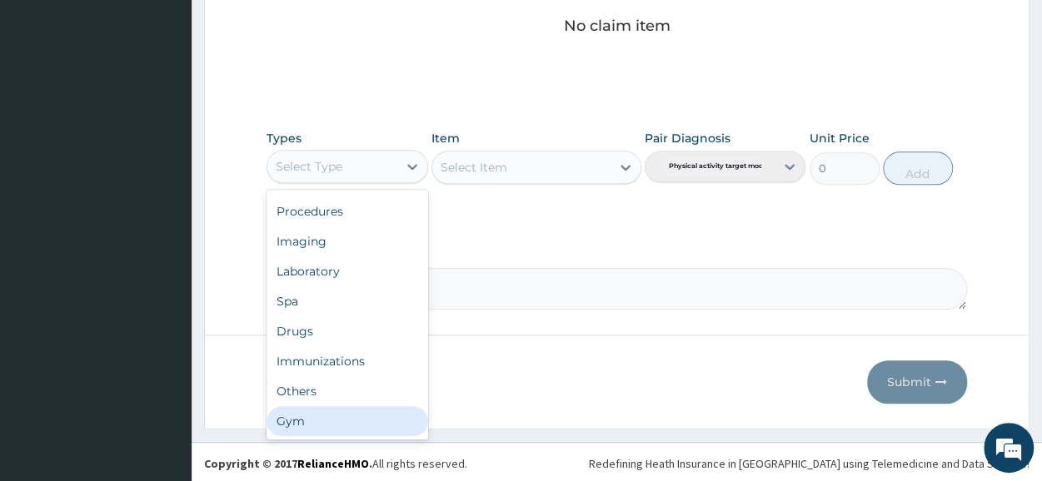
click at [369, 414] on div "Gym" at bounding box center [347, 422] width 161 height 30
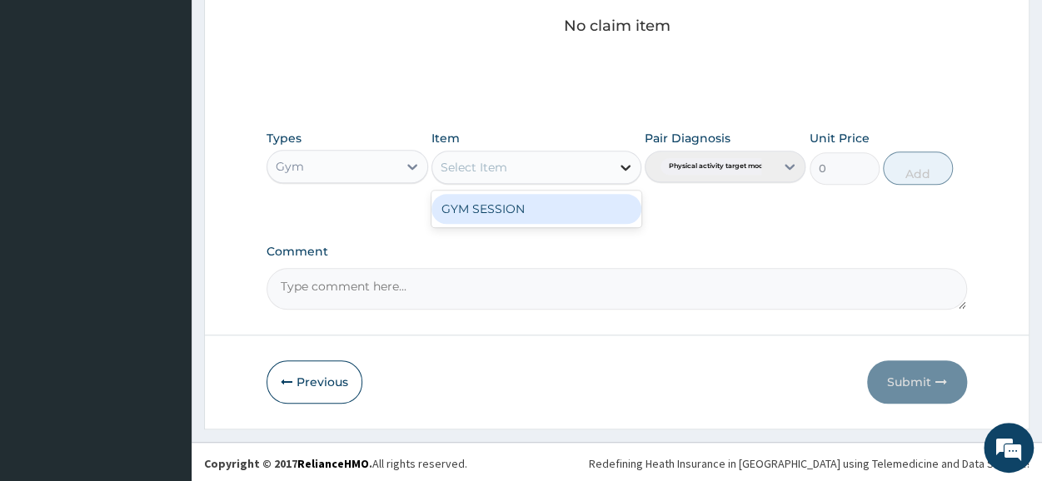
click at [633, 168] on icon at bounding box center [625, 167] width 17 height 17
click at [585, 210] on div "GYM SESSION" at bounding box center [537, 209] width 210 height 30
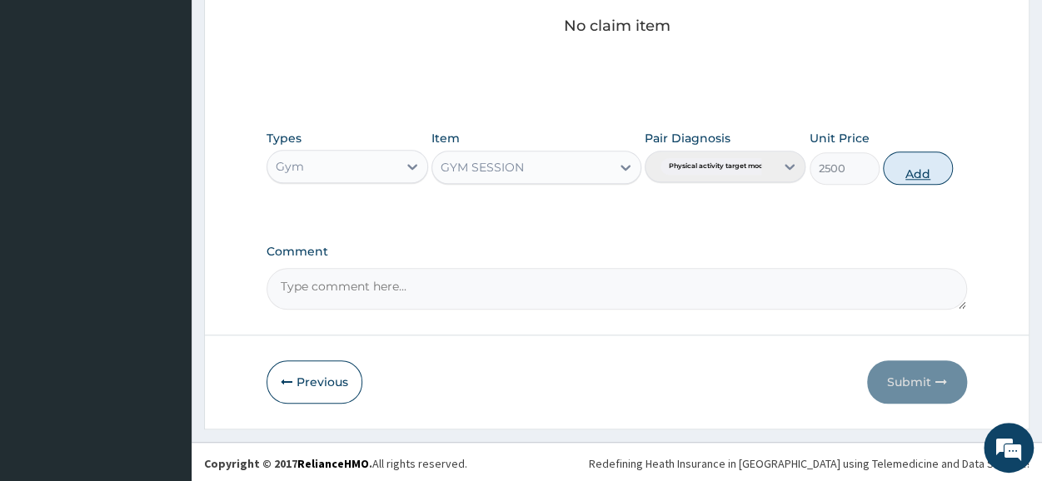
click at [930, 166] on button "Add" at bounding box center [918, 168] width 70 height 33
type input "0"
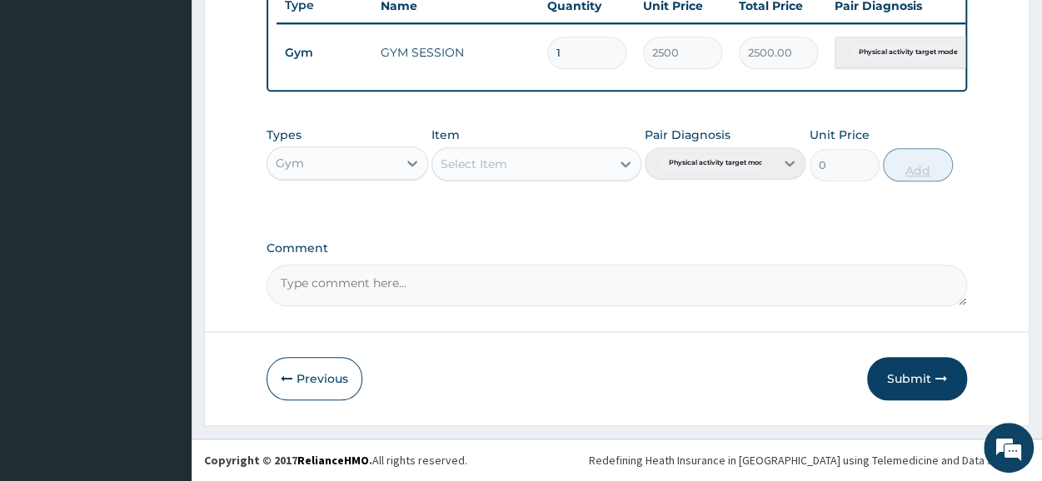
scroll to position [651, 0]
click at [911, 379] on button "Submit" at bounding box center [917, 378] width 100 height 43
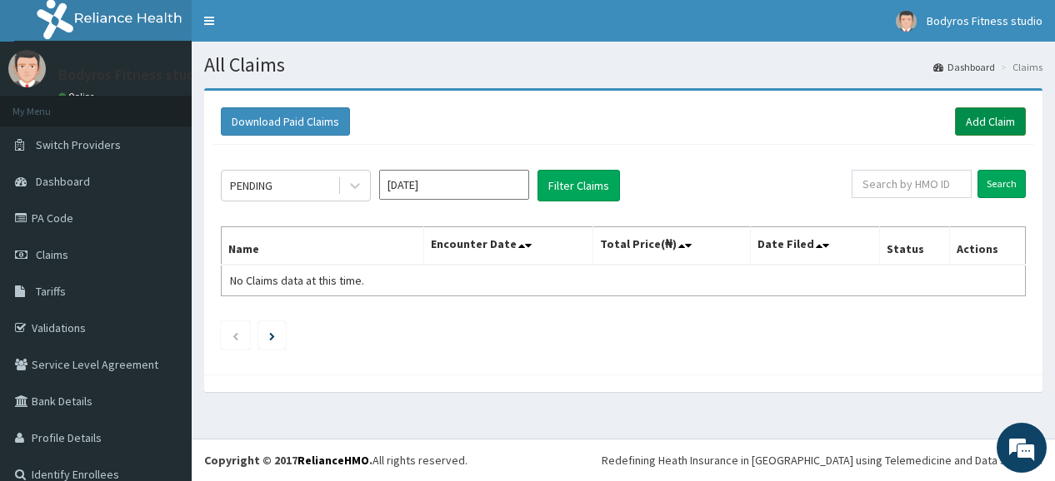
click at [965, 118] on link "Add Claim" at bounding box center [990, 121] width 71 height 28
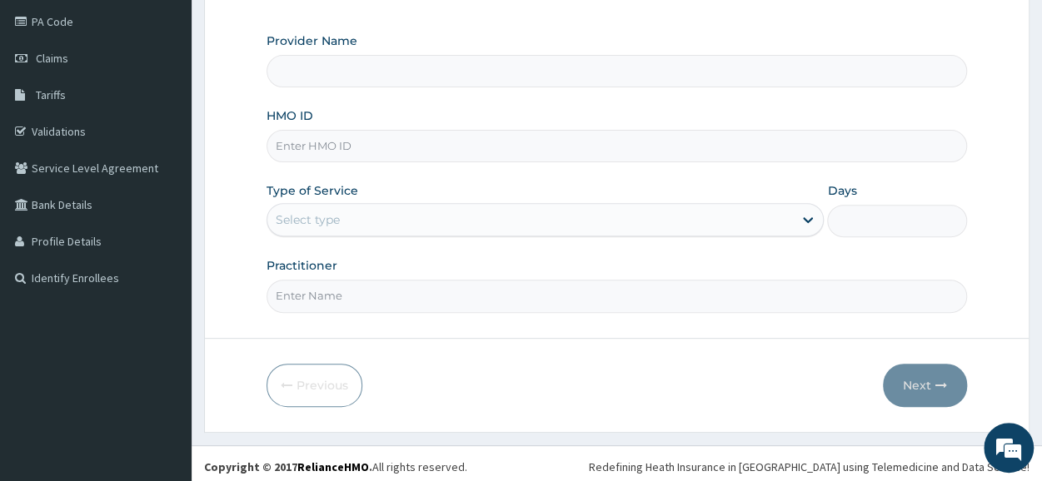
scroll to position [200, 0]
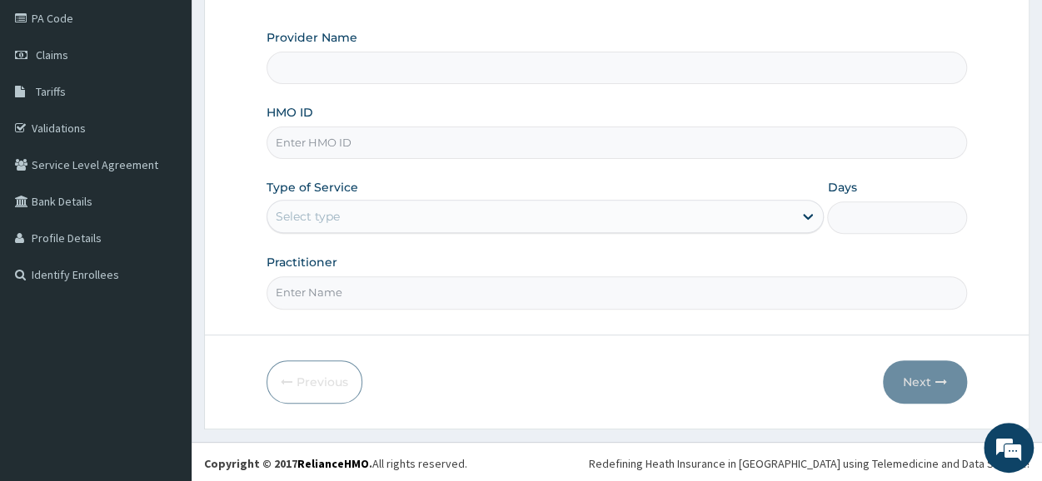
type input "Bodyrox Fitness studio - Lugbe"
type input "1"
click at [422, 138] on input "HMO ID" at bounding box center [617, 143] width 701 height 32
click at [328, 144] on input "MOP/10231/A" at bounding box center [617, 143] width 701 height 32
type input "MOP/10241/A"
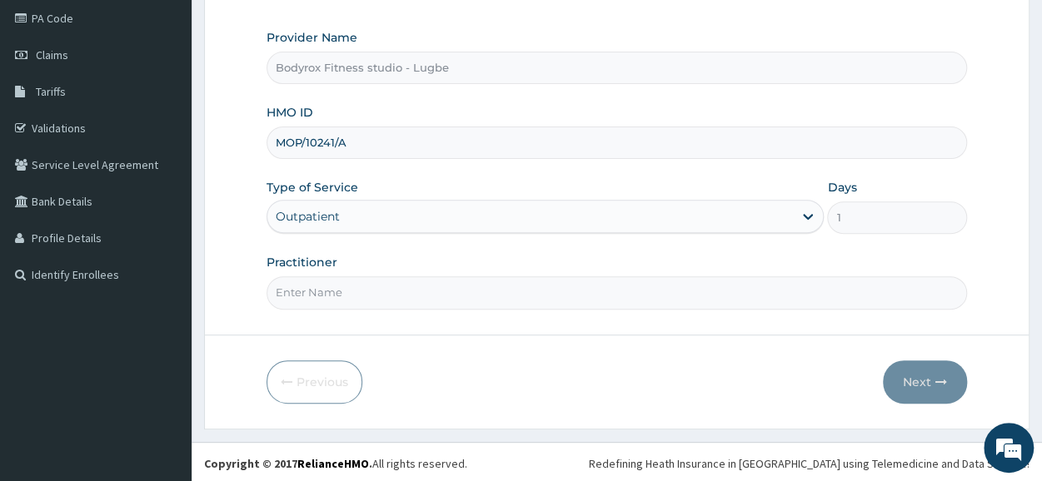
click at [367, 293] on input "Practitioner" at bounding box center [617, 293] width 701 height 32
type input "BODYROX"
click at [911, 375] on button "Next" at bounding box center [925, 382] width 84 height 43
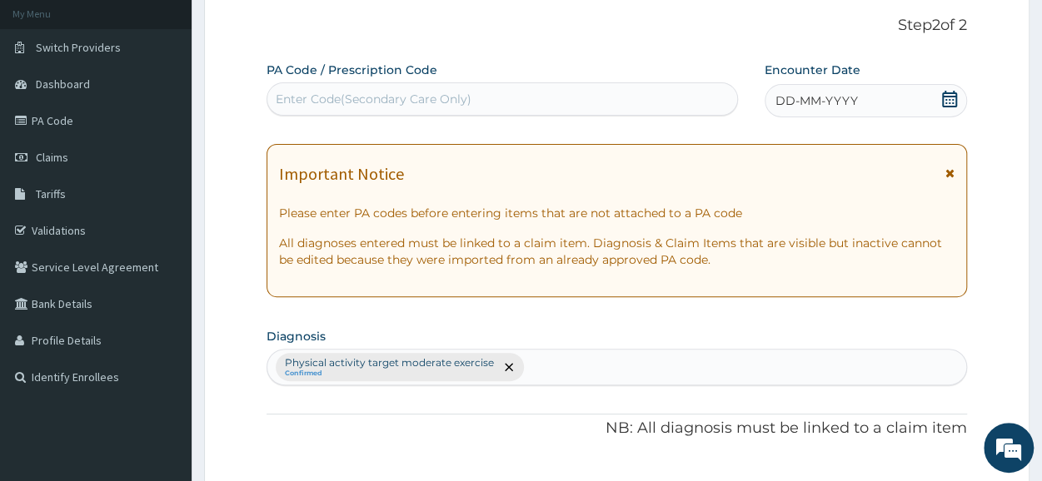
scroll to position [0, 0]
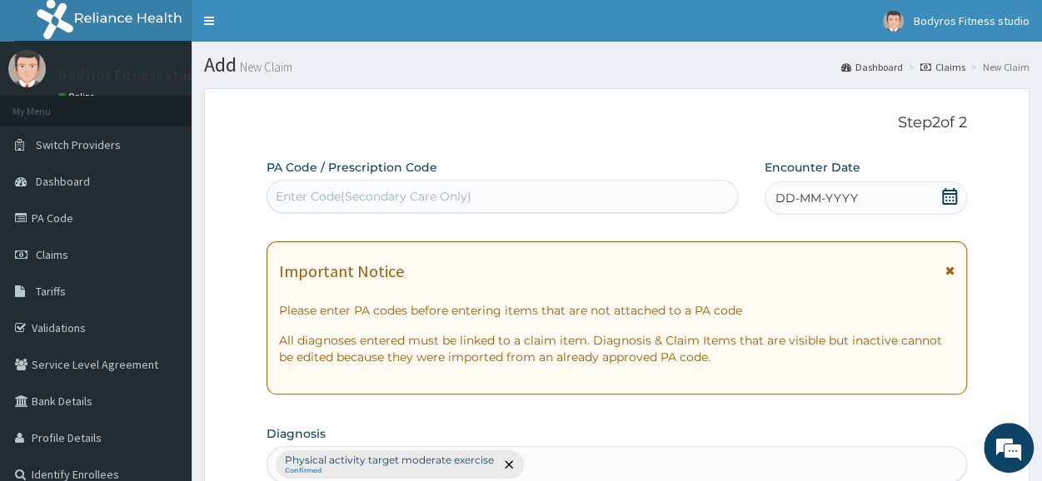
click at [457, 194] on div "Enter Code(Secondary Care Only)" at bounding box center [374, 196] width 196 height 17
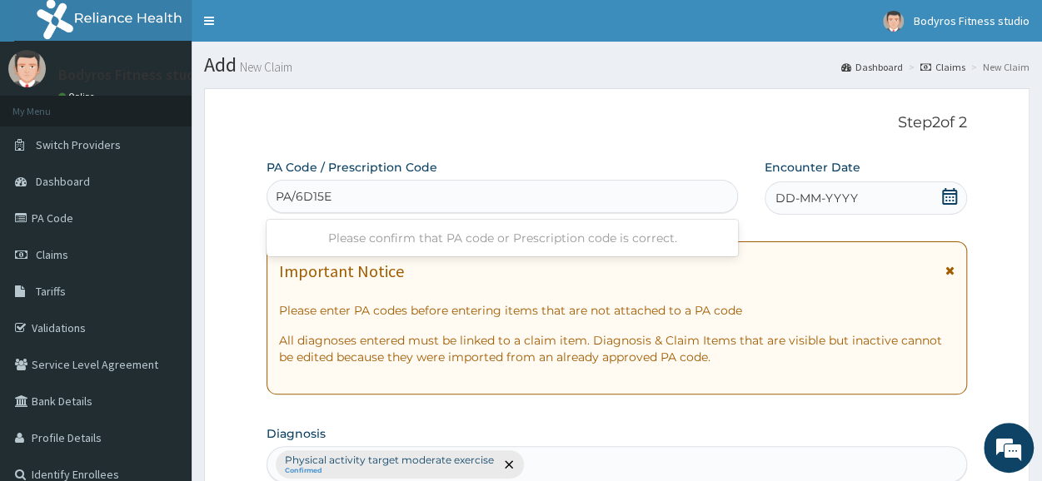
type input "PA/6D15E2"
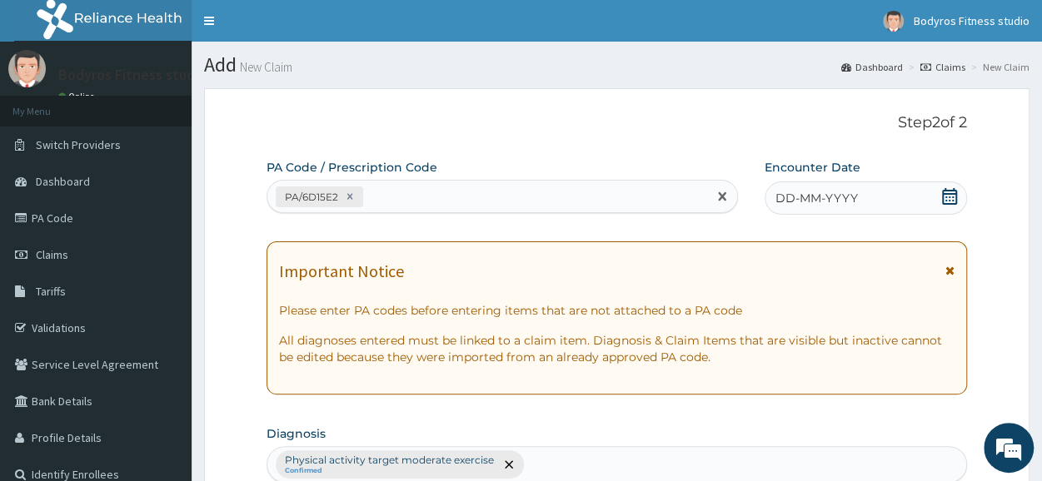
click at [950, 194] on icon at bounding box center [949, 196] width 17 height 17
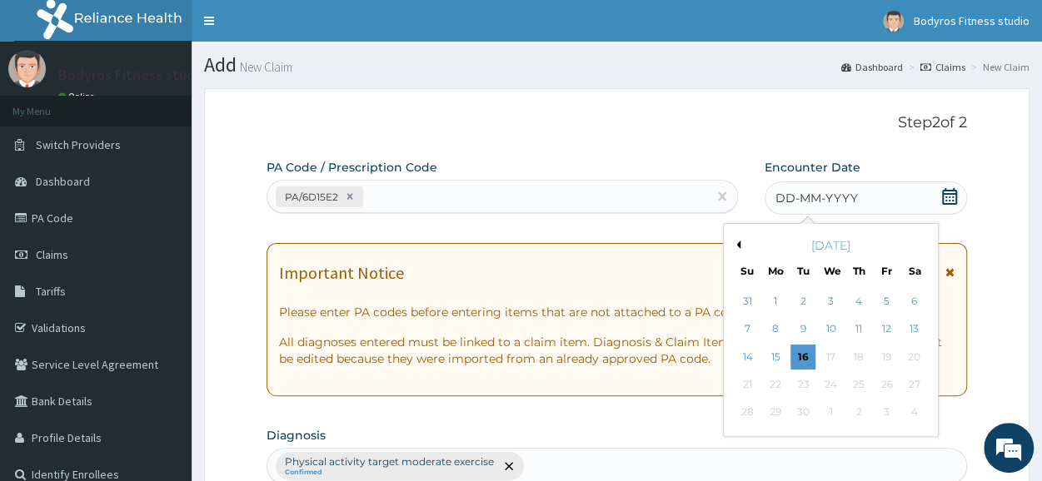
click at [738, 245] on button "Previous Month" at bounding box center [736, 245] width 8 height 8
click at [768, 368] on div "11" at bounding box center [775, 357] width 25 height 25
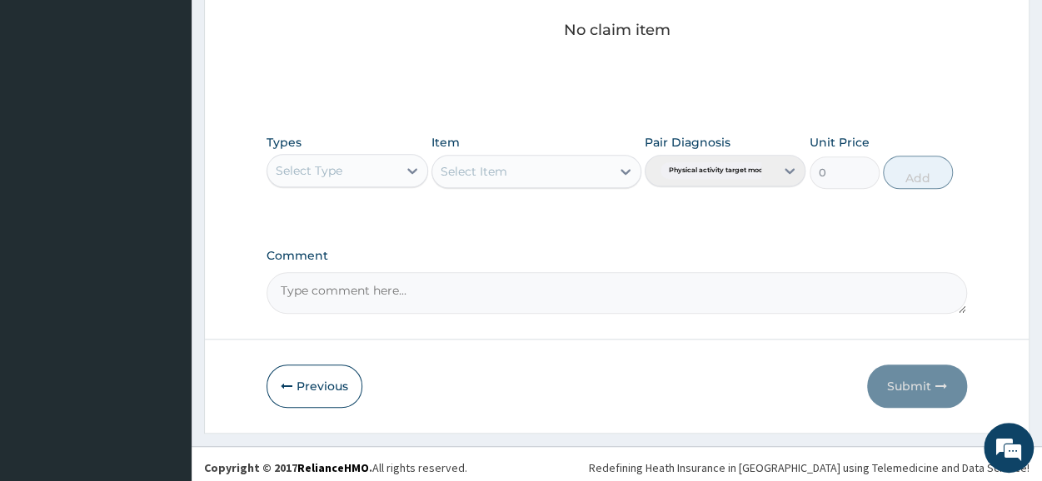
scroll to position [716, 0]
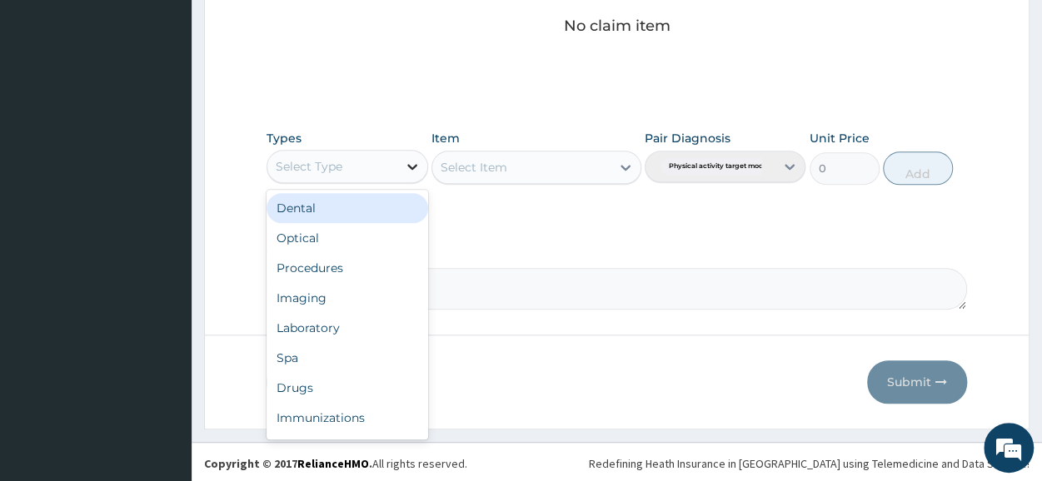
click at [412, 162] on icon at bounding box center [412, 166] width 17 height 17
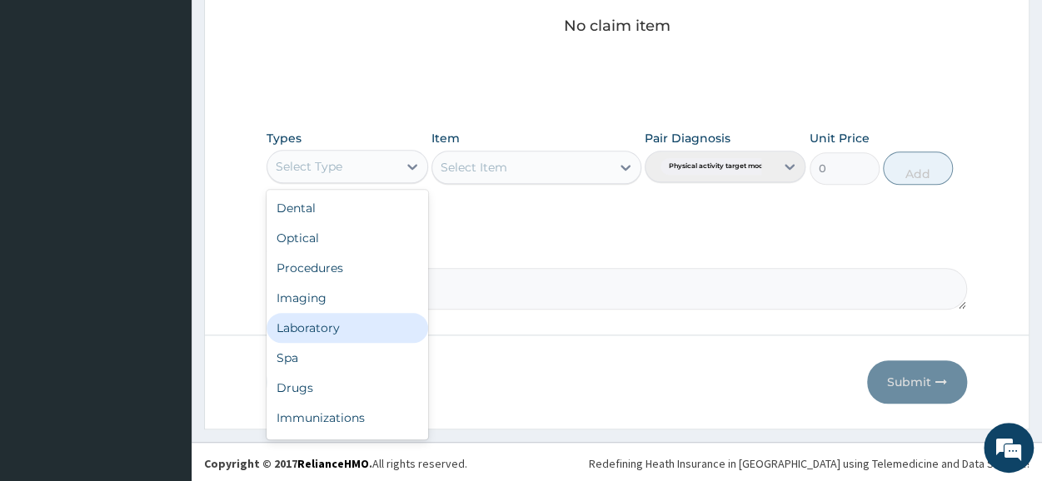
scroll to position [57, 0]
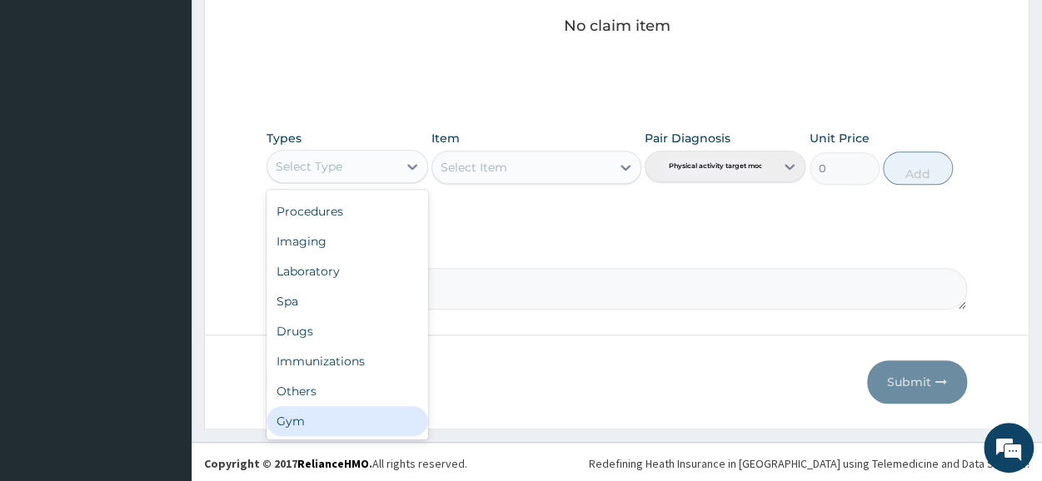
click at [347, 414] on div "Gym" at bounding box center [347, 422] width 161 height 30
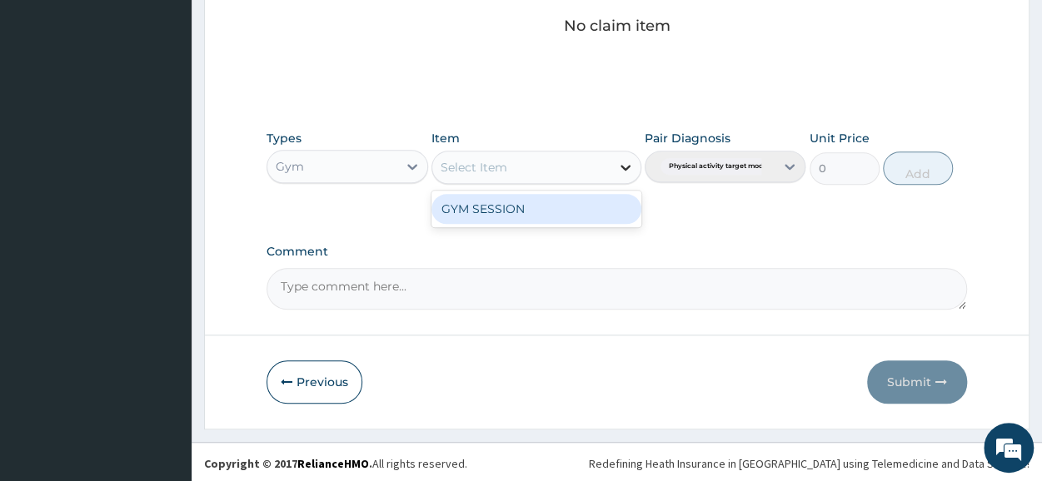
click at [625, 167] on icon at bounding box center [626, 168] width 10 height 6
click at [596, 207] on div "GYM SESSION" at bounding box center [537, 209] width 210 height 30
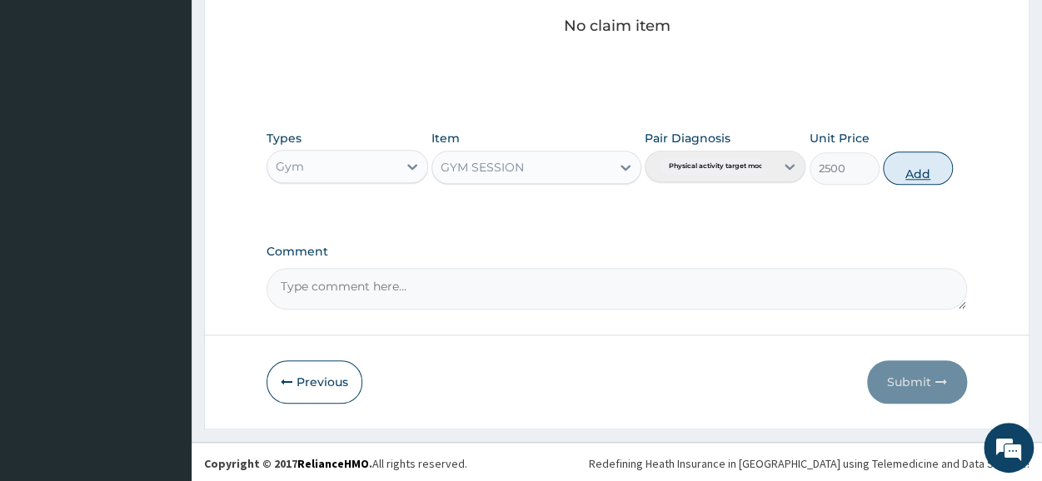
click at [905, 167] on button "Add" at bounding box center [918, 168] width 70 height 33
type input "0"
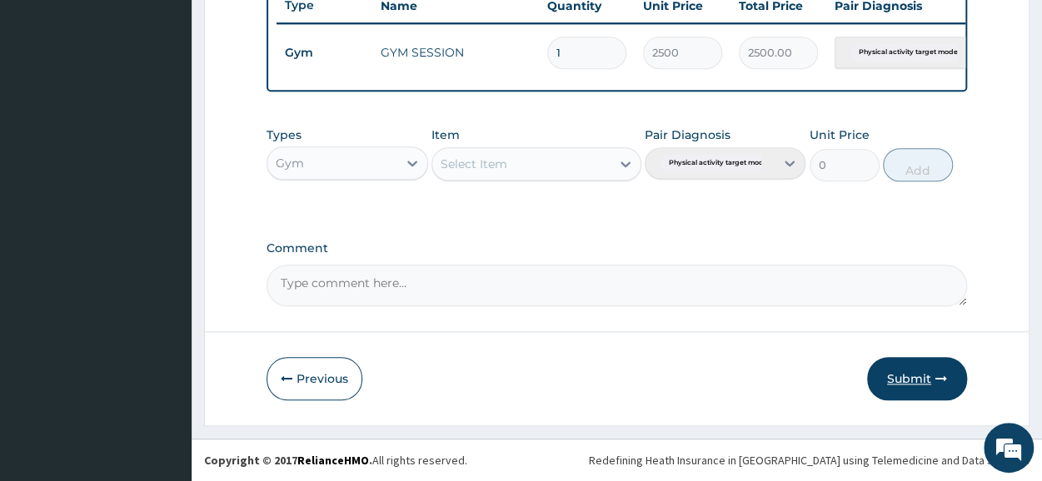
click at [889, 380] on button "Submit" at bounding box center [917, 378] width 100 height 43
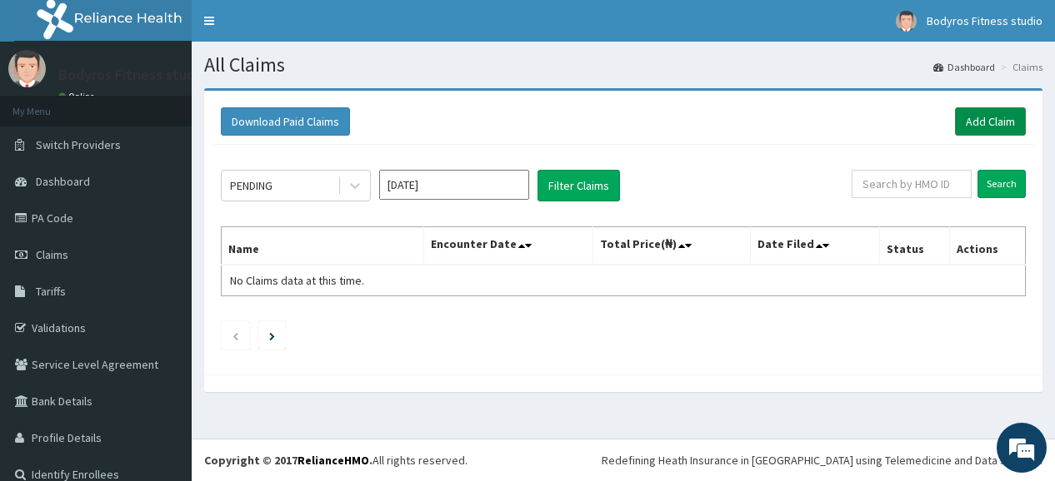
click at [981, 114] on link "Add Claim" at bounding box center [990, 121] width 71 height 28
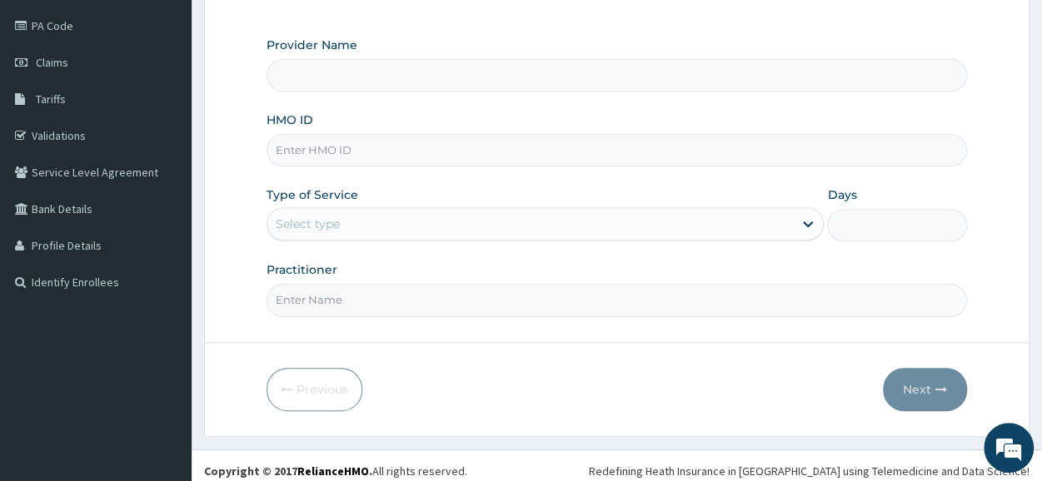
scroll to position [200, 0]
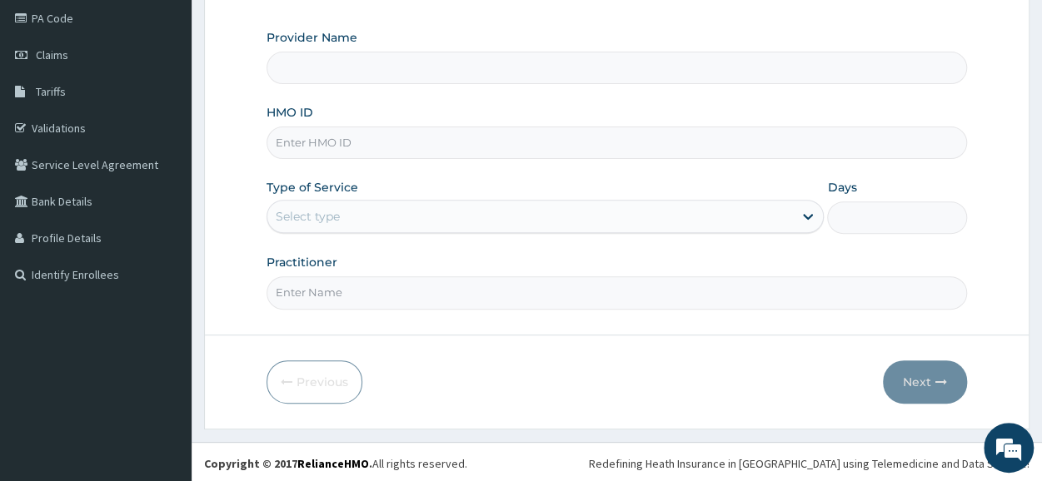
type input "Bodyrox Fitness studio - Lugbe"
type input "1"
click at [398, 142] on input "HMO ID" at bounding box center [617, 143] width 701 height 32
type input "MOP/10044/B"
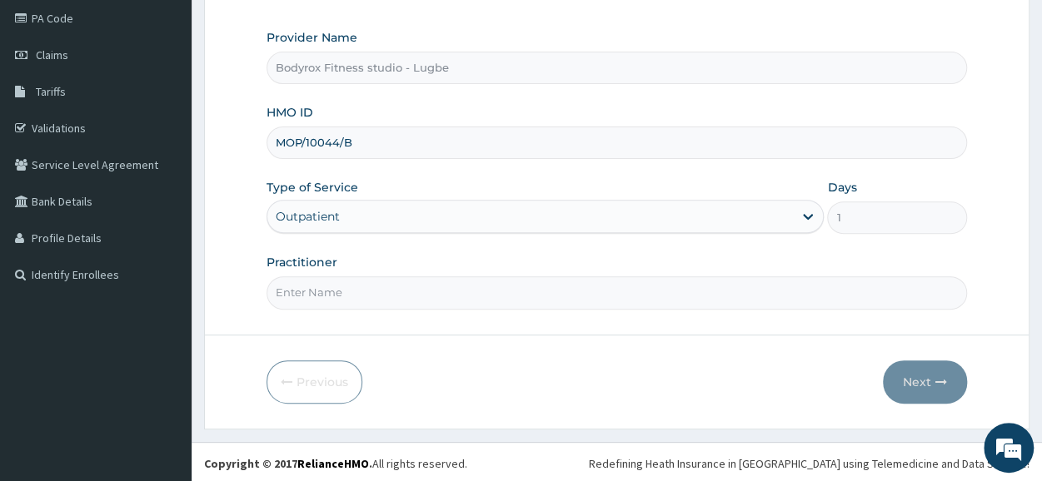
click at [339, 283] on input "Practitioner" at bounding box center [617, 293] width 701 height 32
type input "BODYROX"
click at [896, 376] on button "Next" at bounding box center [925, 382] width 84 height 43
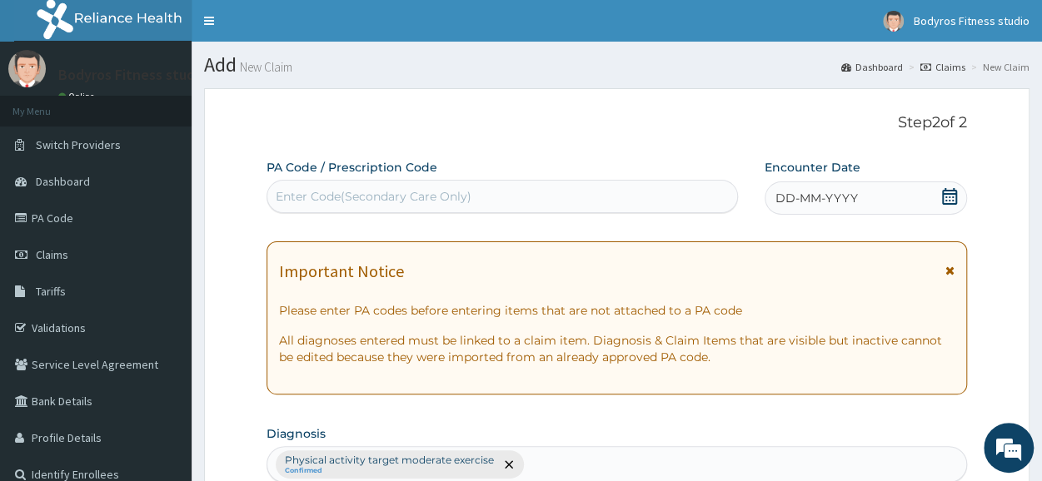
click at [327, 196] on div "Enter Code(Secondary Care Only)" at bounding box center [374, 196] width 196 height 17
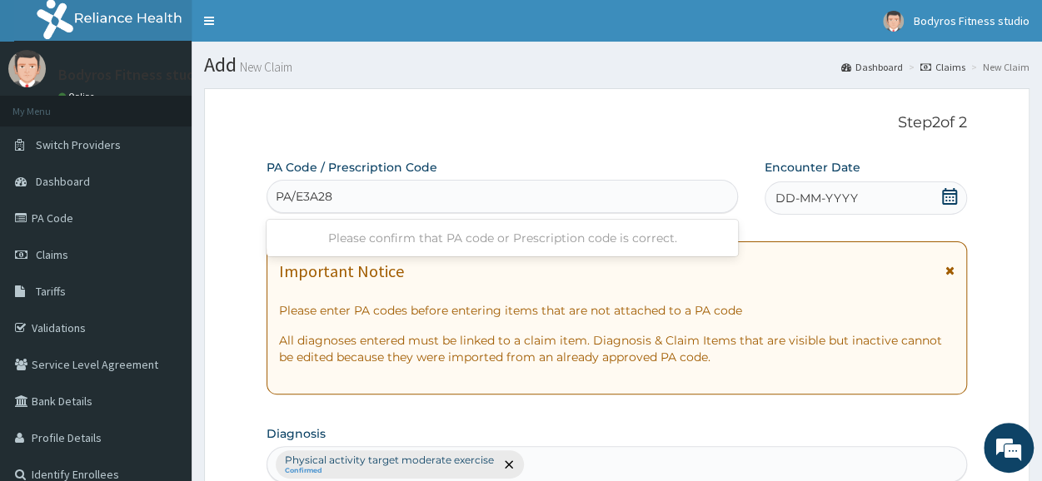
type input "PA/E3A281"
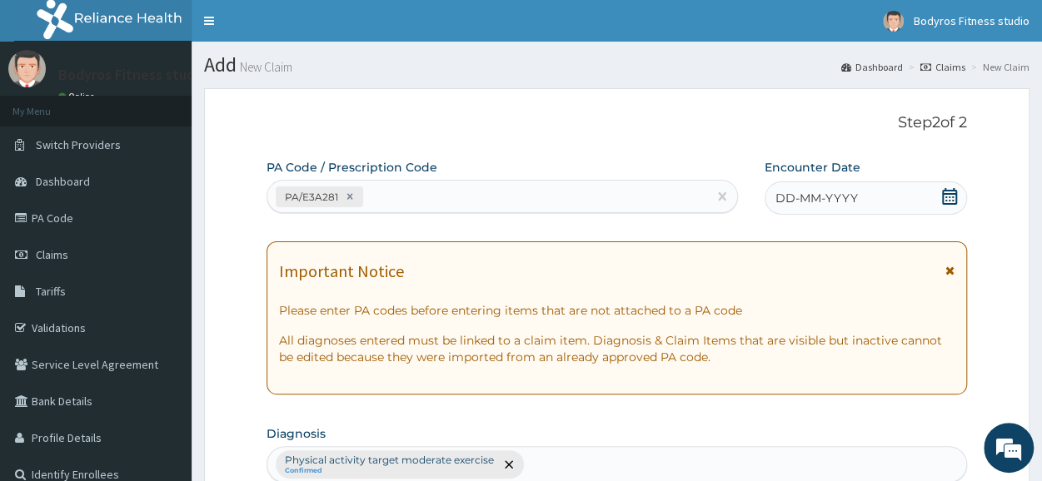
click at [950, 200] on icon at bounding box center [949, 196] width 15 height 17
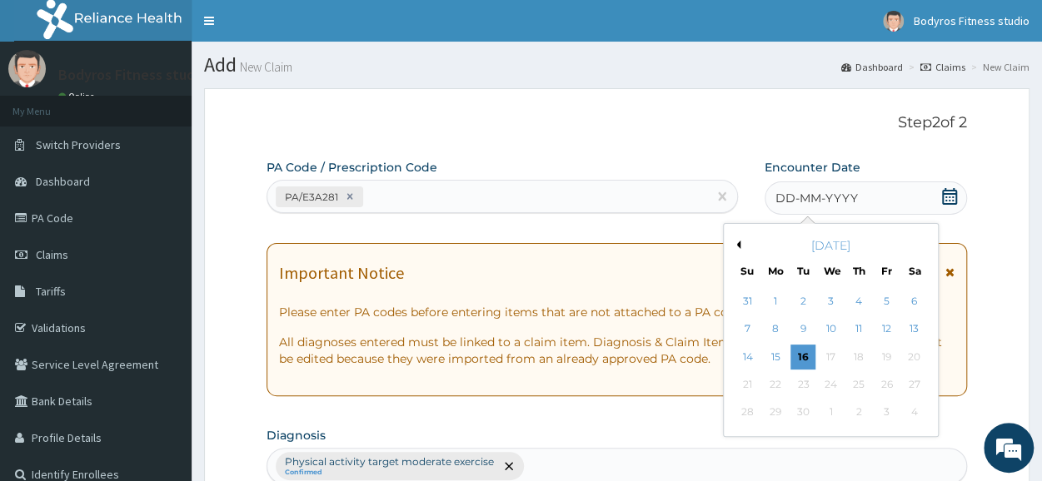
click at [738, 246] on button "Previous Month" at bounding box center [736, 245] width 8 height 8
click at [795, 359] on div "12" at bounding box center [803, 357] width 25 height 25
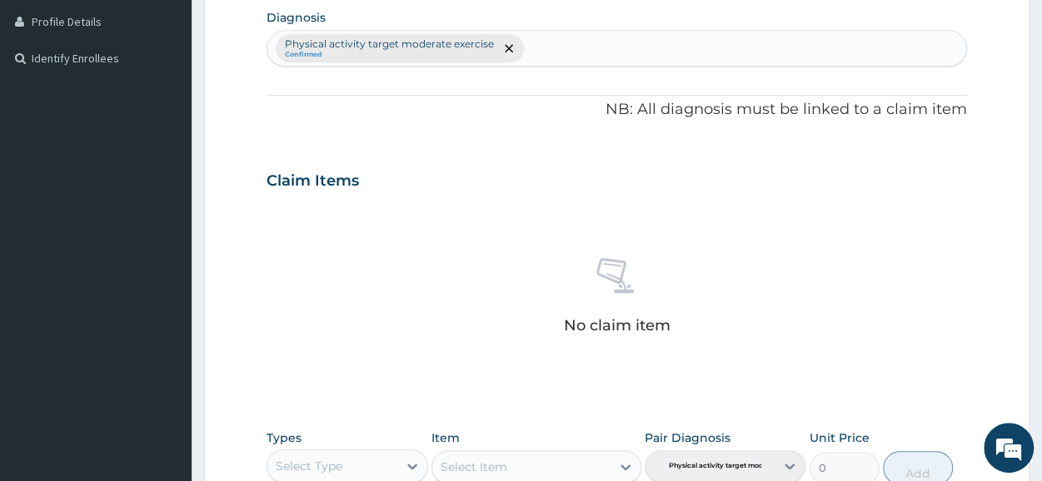
scroll to position [716, 0]
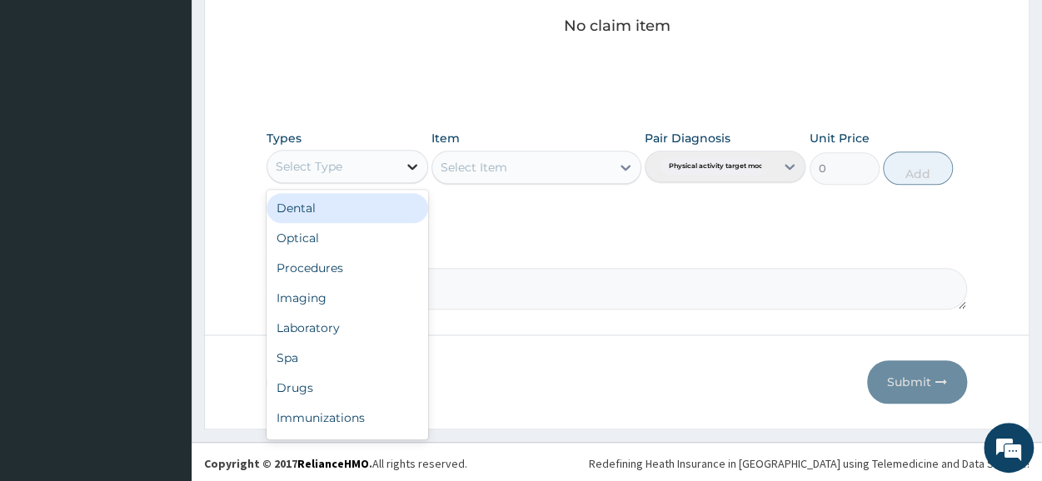
click at [412, 164] on icon at bounding box center [412, 167] width 10 height 6
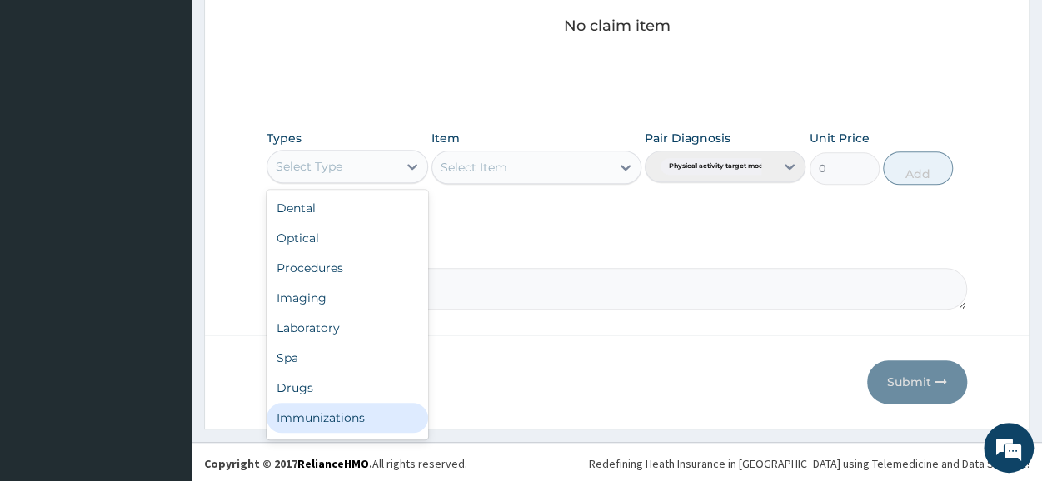
scroll to position [57, 0]
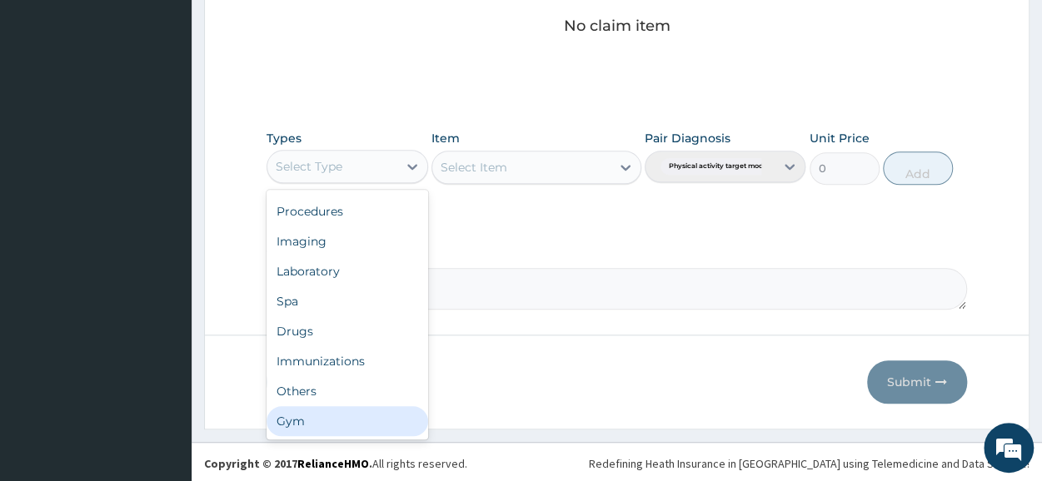
click at [325, 407] on div "Gym" at bounding box center [347, 422] width 161 height 30
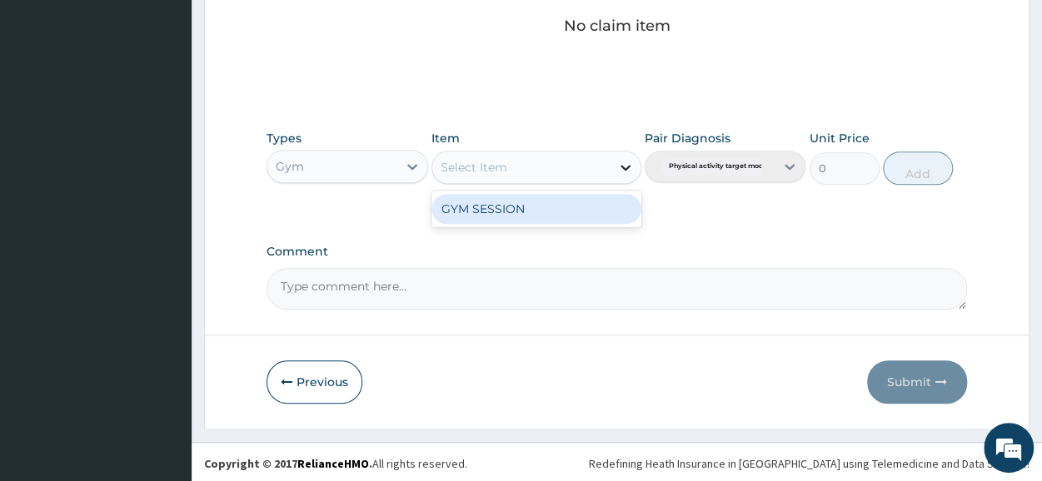
click at [627, 166] on icon at bounding box center [626, 168] width 10 height 6
click at [593, 210] on div "GYM SESSION" at bounding box center [537, 209] width 210 height 30
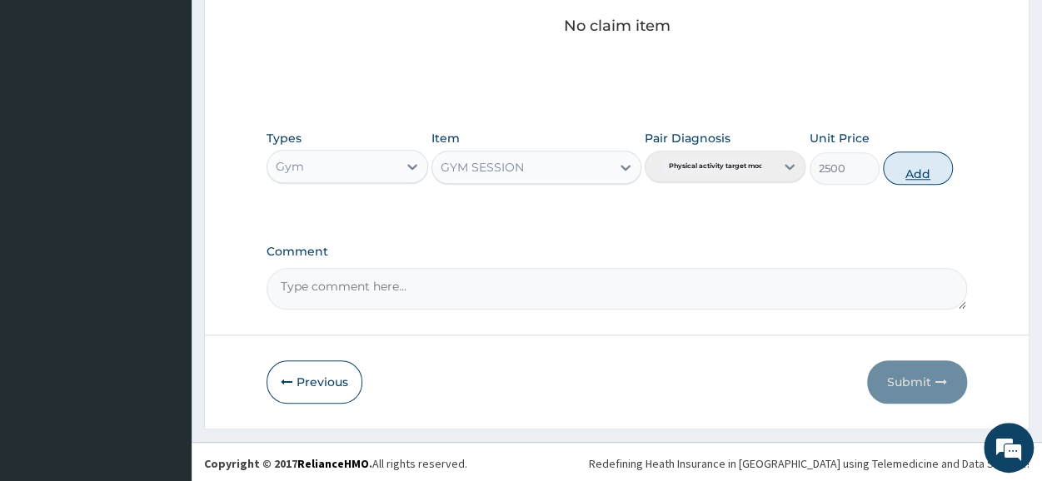
click at [922, 171] on button "Add" at bounding box center [918, 168] width 70 height 33
type input "0"
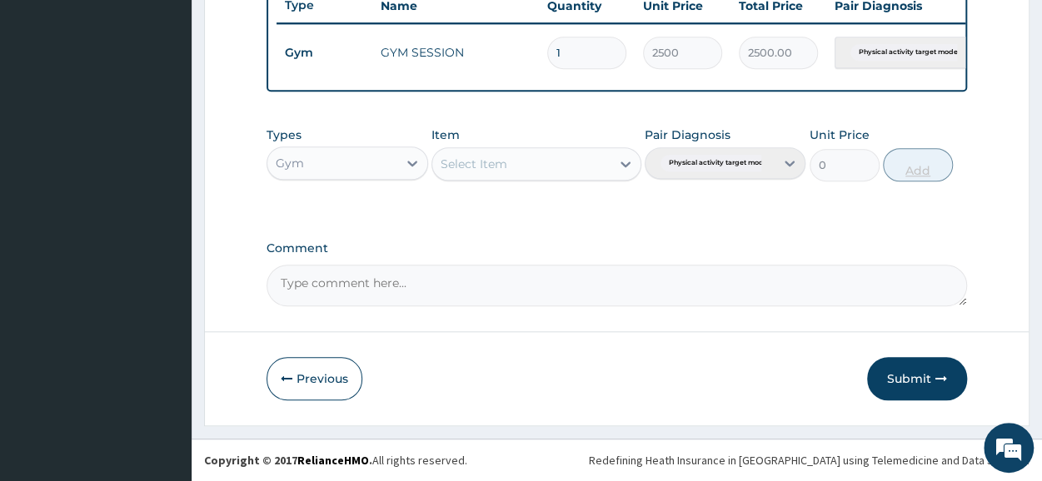
scroll to position [651, 0]
click at [901, 374] on button "Submit" at bounding box center [917, 378] width 100 height 43
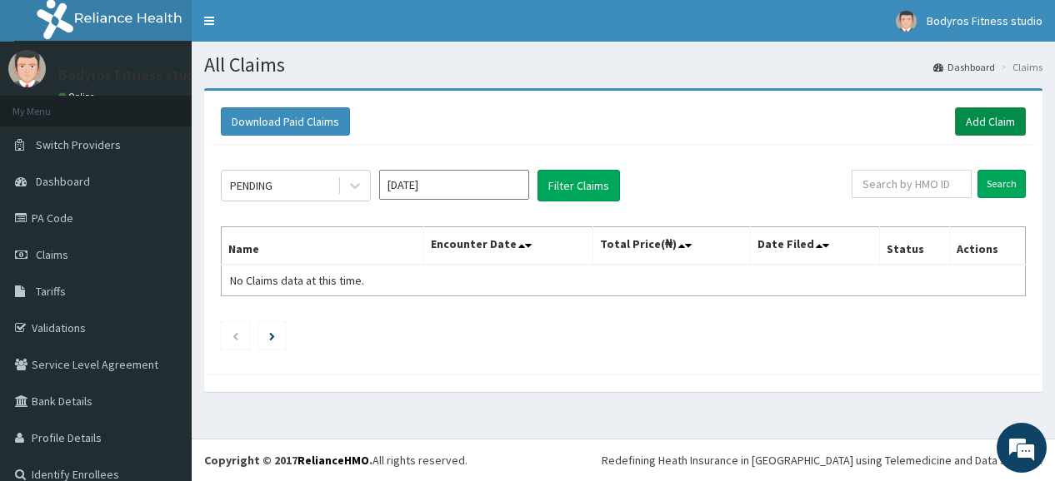
click at [955, 122] on link "Add Claim" at bounding box center [990, 121] width 71 height 28
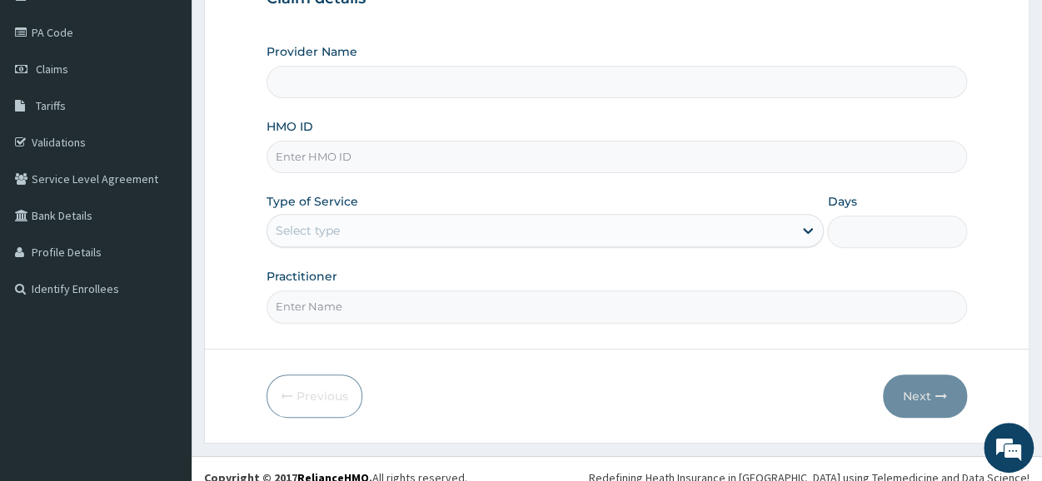
scroll to position [200, 0]
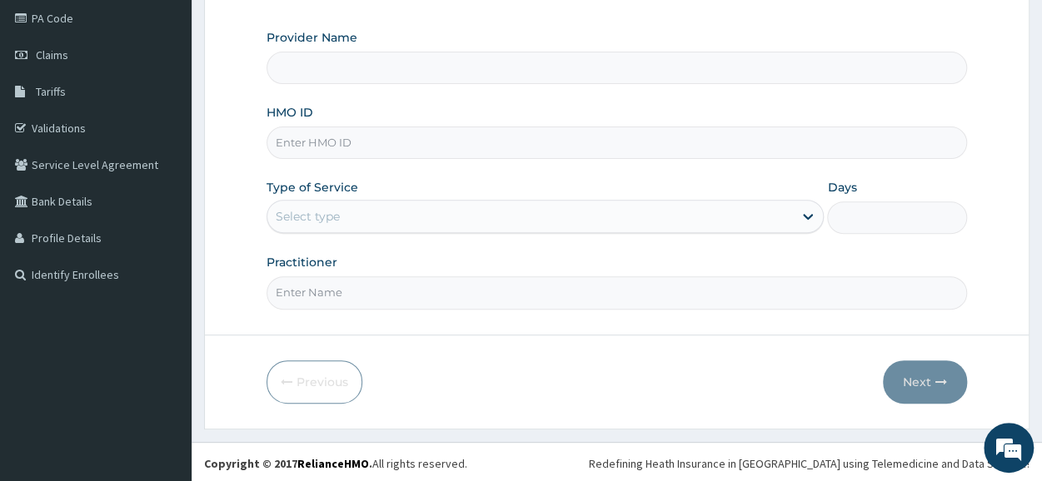
type input "Bodyrox Fitness studio - Lugbe"
type input "1"
click at [491, 142] on input "HMO ID" at bounding box center [617, 143] width 701 height 32
type input "NIT/10128/A"
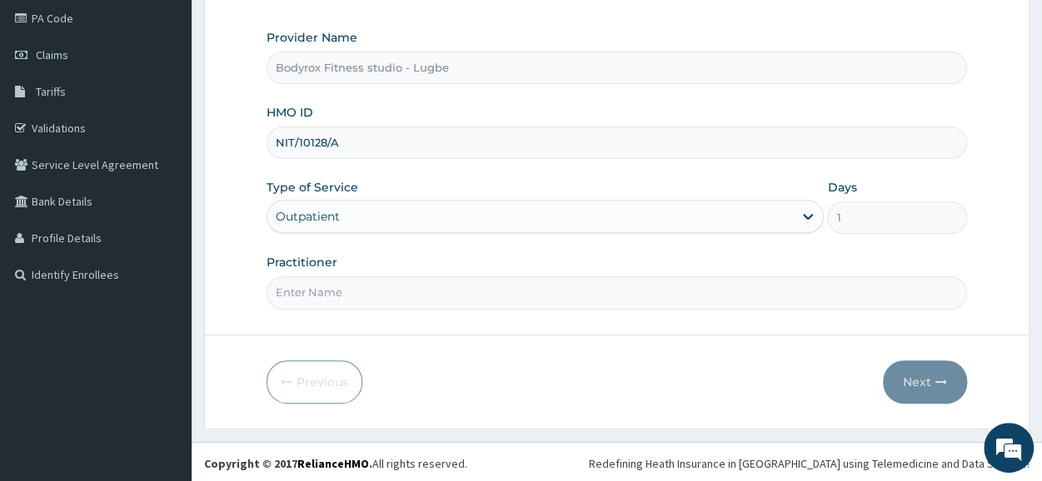
click at [327, 292] on input "Practitioner" at bounding box center [617, 293] width 701 height 32
type input "BODYROX"
click at [911, 376] on button "Next" at bounding box center [925, 382] width 84 height 43
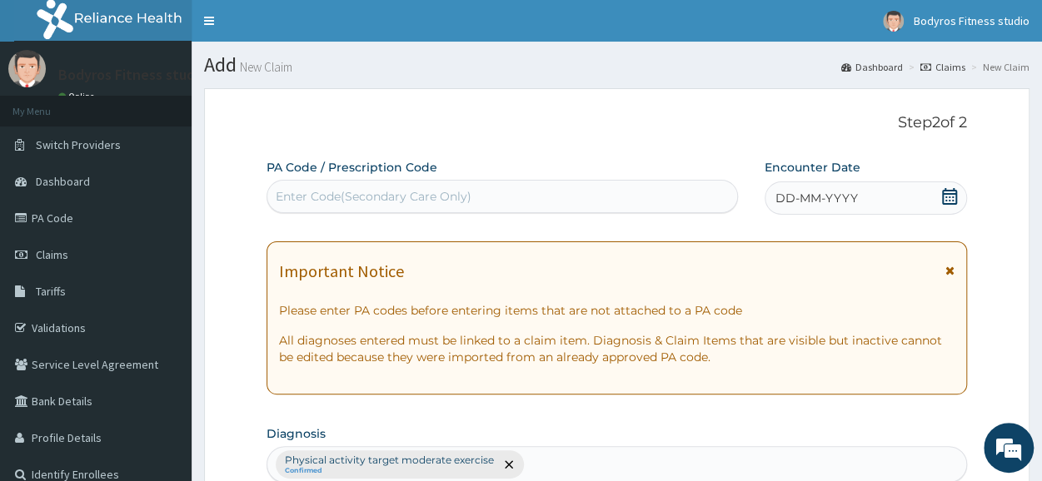
click at [380, 191] on div "Enter Code(Secondary Care Only)" at bounding box center [374, 196] width 196 height 17
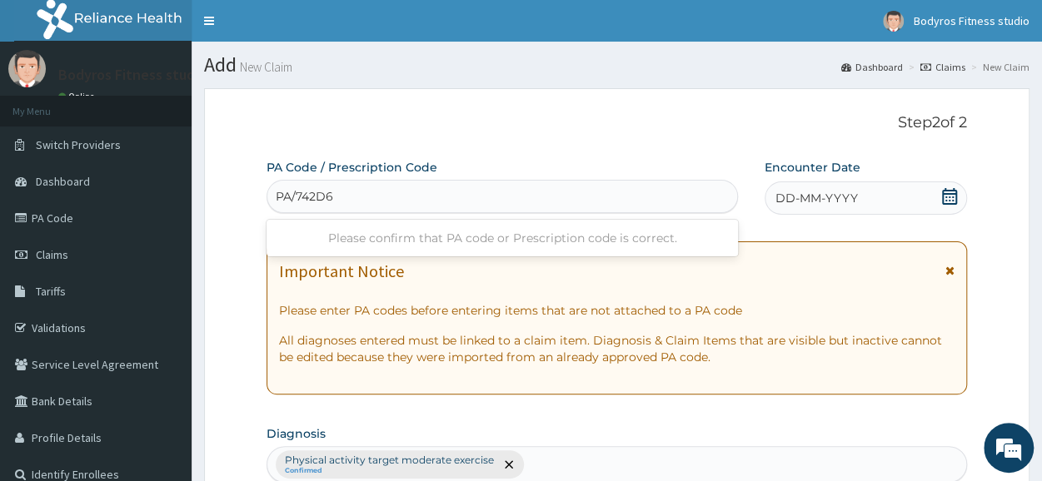
type input "PA/742D6D"
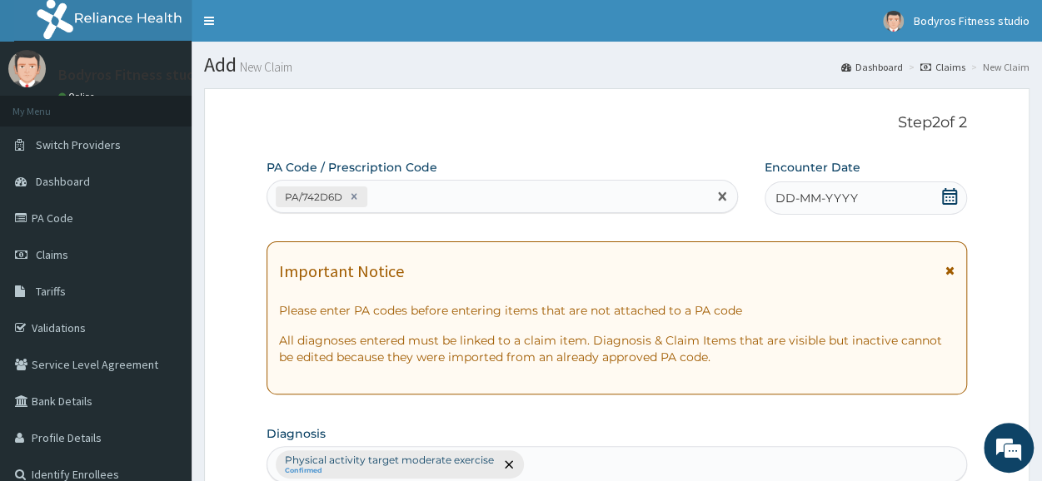
click at [948, 193] on icon at bounding box center [949, 196] width 15 height 17
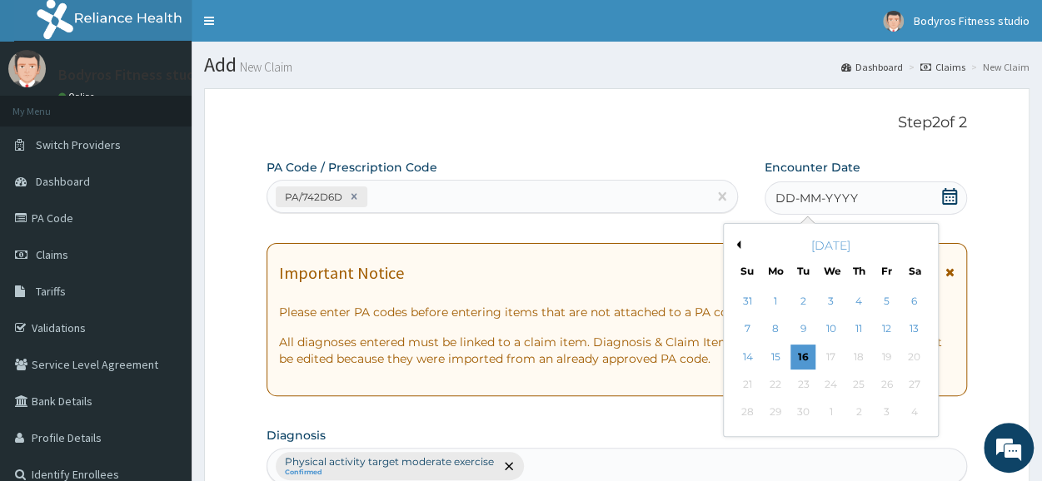
click at [733, 242] on button "Previous Month" at bounding box center [736, 245] width 8 height 8
click at [841, 359] on div "13" at bounding box center [831, 357] width 25 height 25
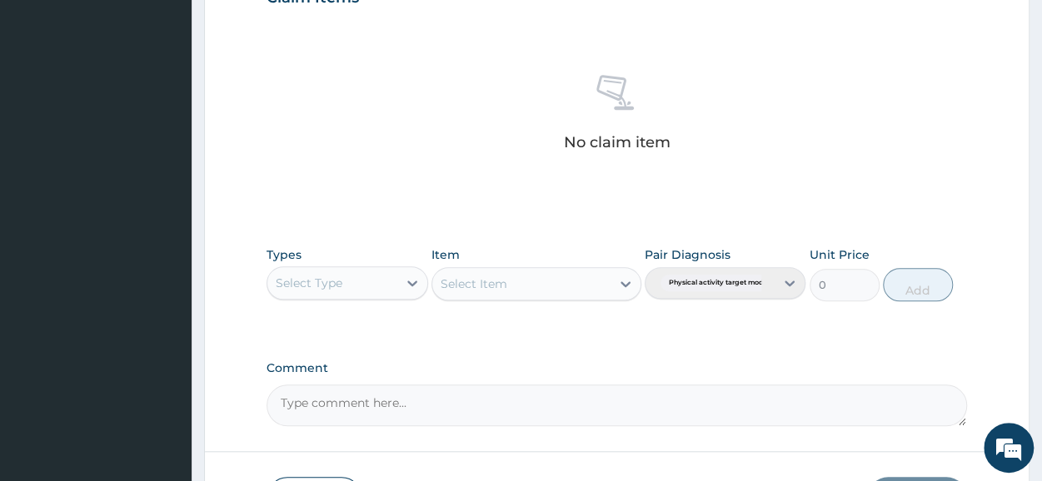
scroll to position [716, 0]
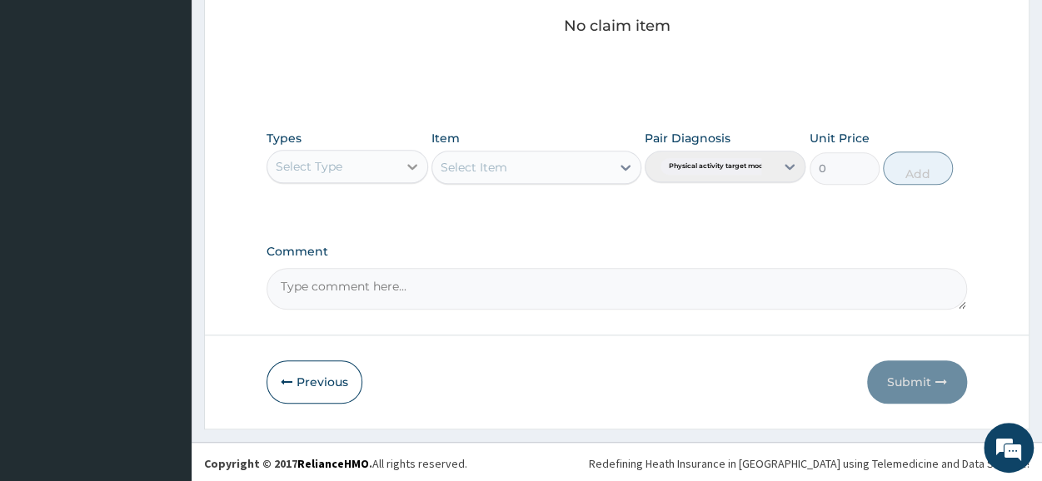
click at [410, 160] on icon at bounding box center [412, 166] width 17 height 17
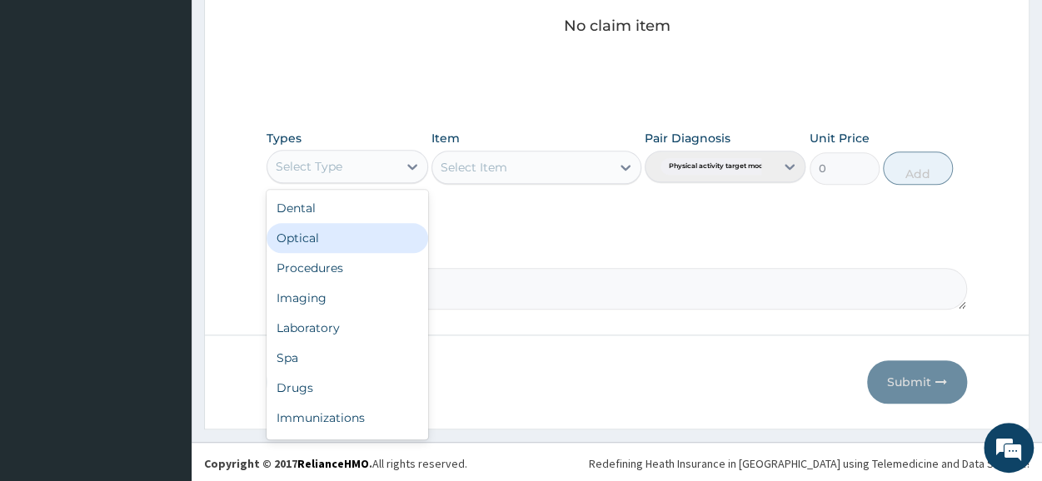
scroll to position [57, 0]
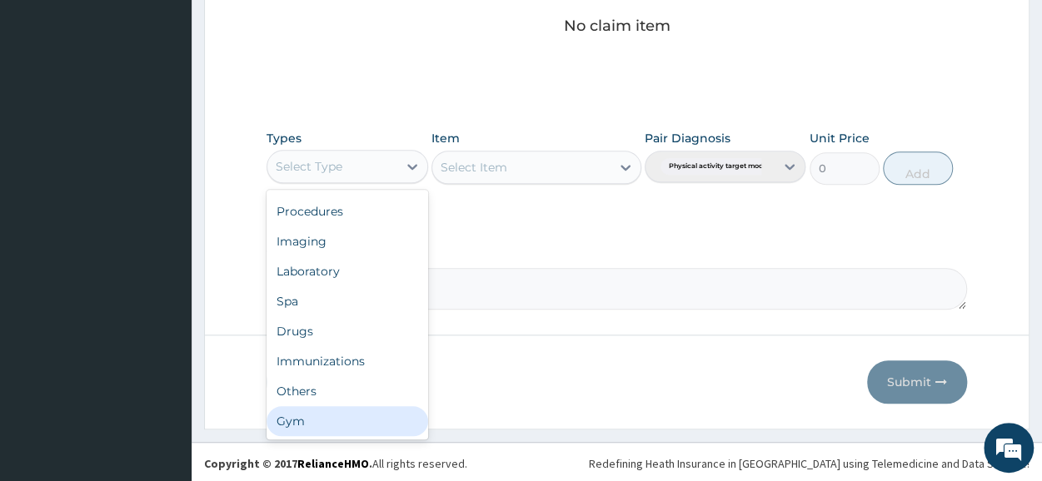
click at [368, 411] on div "Gym" at bounding box center [347, 422] width 161 height 30
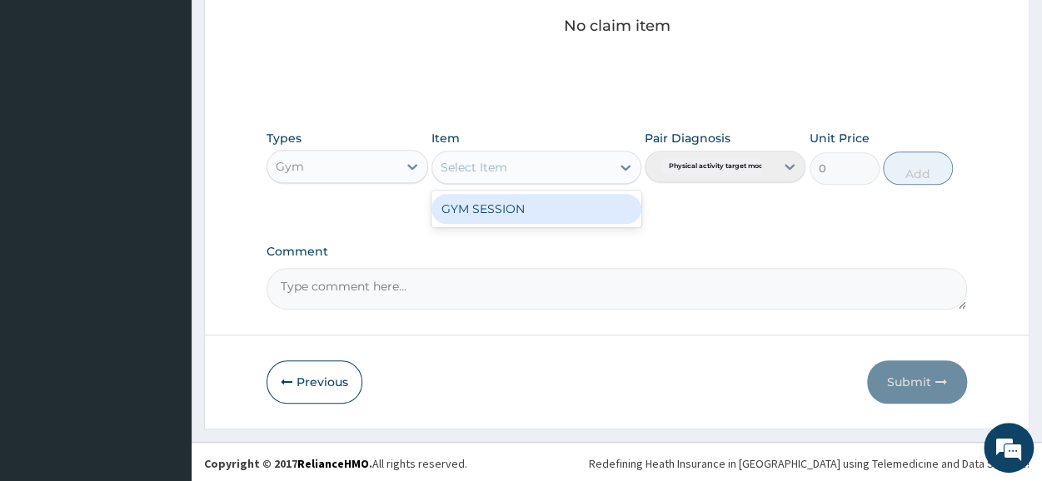
click at [621, 167] on icon at bounding box center [625, 167] width 17 height 17
click at [604, 207] on div "GYM SESSION" at bounding box center [537, 209] width 210 height 30
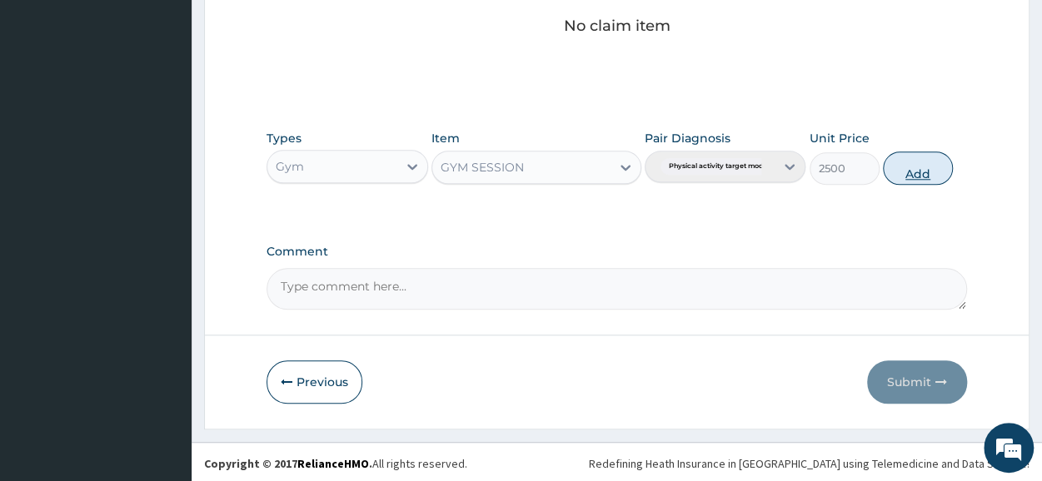
click at [912, 172] on button "Add" at bounding box center [918, 168] width 70 height 33
type input "0"
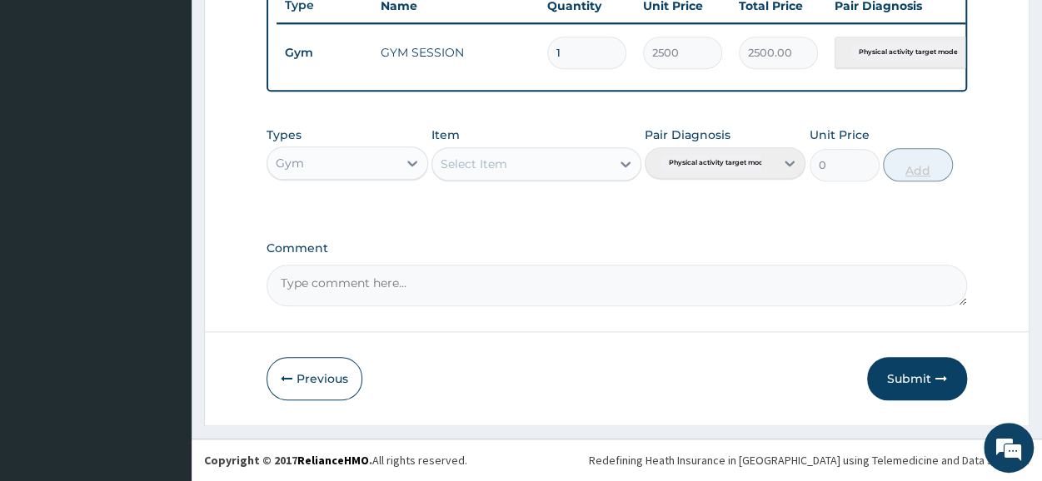
scroll to position [651, 0]
click at [917, 380] on button "Submit" at bounding box center [917, 378] width 100 height 43
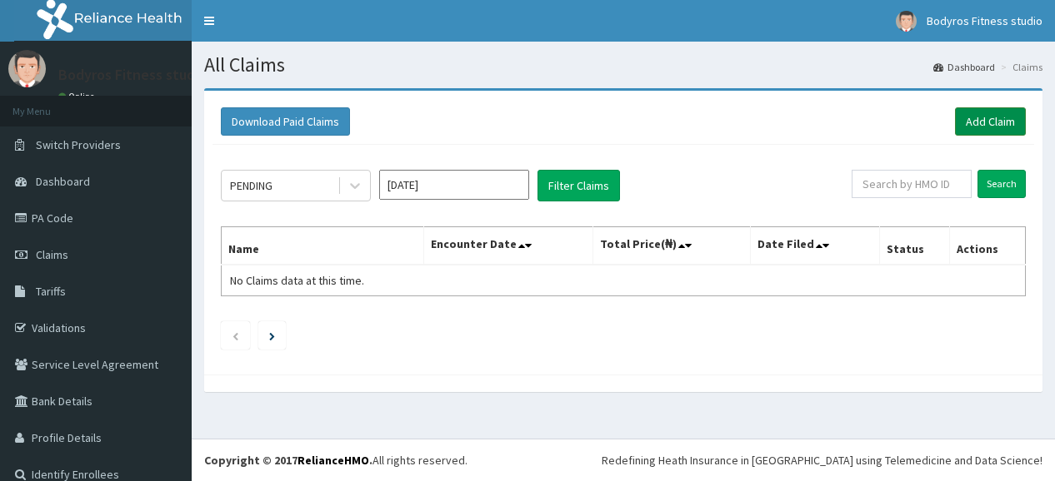
click at [979, 114] on link "Add Claim" at bounding box center [990, 121] width 71 height 28
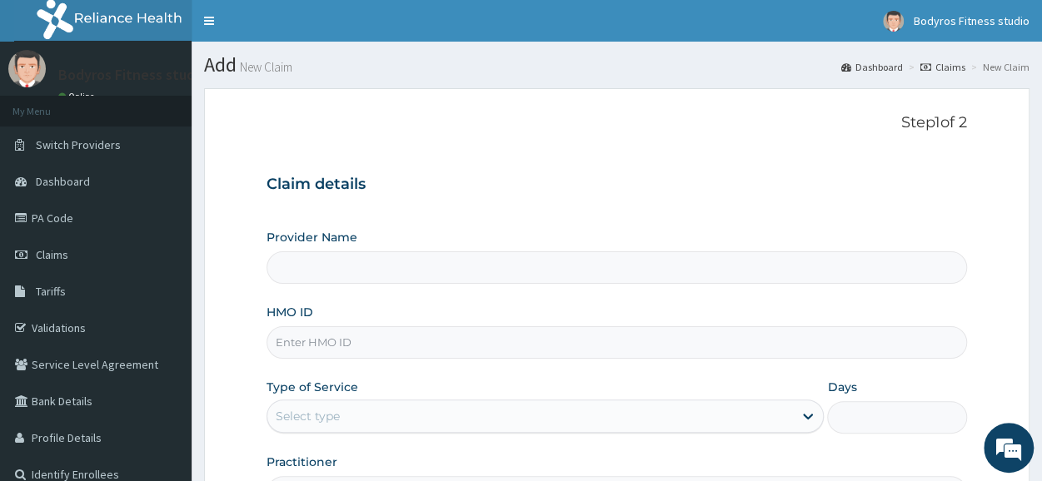
type input "Bodyrox Fitness studio - Lugbe"
type input "1"
click at [454, 342] on input "HMO ID" at bounding box center [617, 343] width 701 height 32
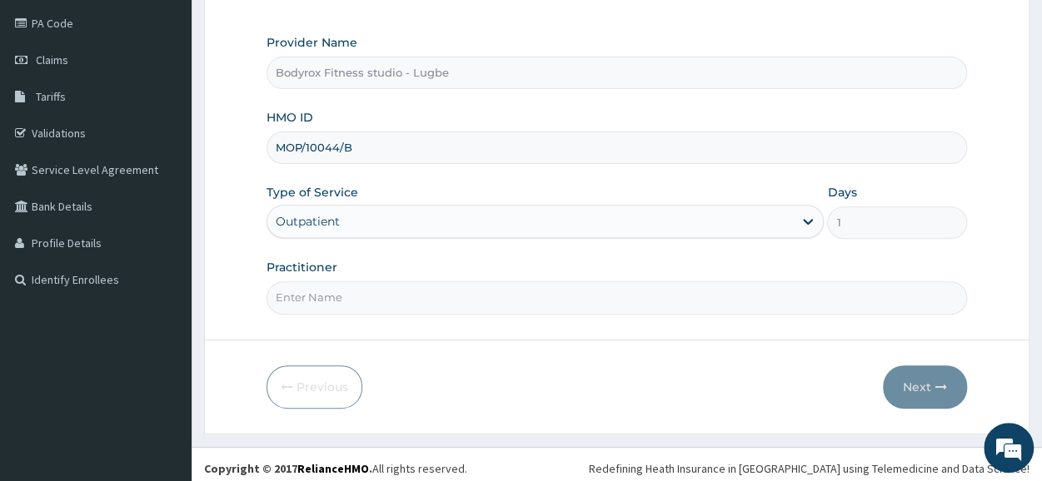
scroll to position [200, 0]
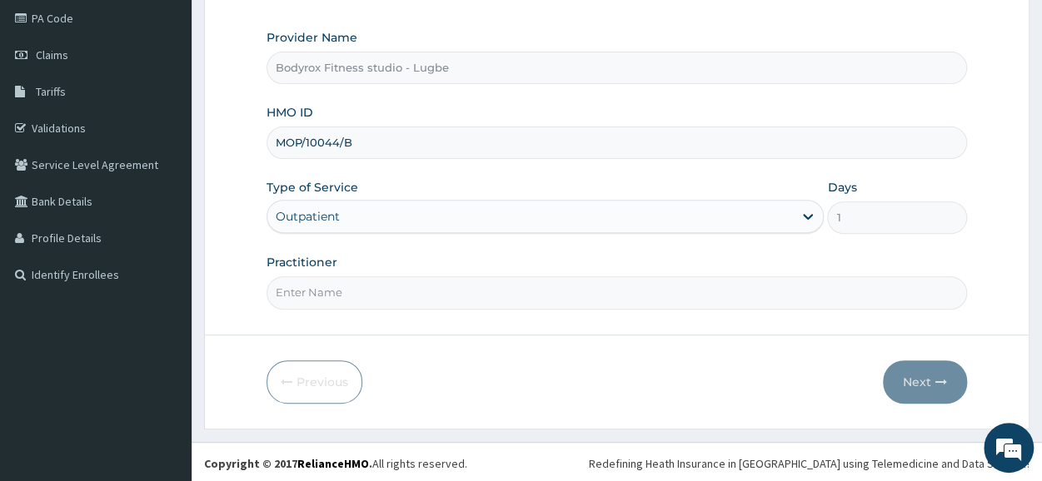
type input "MOP/10044/B"
click at [422, 288] on input "Practitioner" at bounding box center [617, 293] width 701 height 32
type input "BODYROX"
click at [922, 392] on button "Next" at bounding box center [925, 382] width 84 height 43
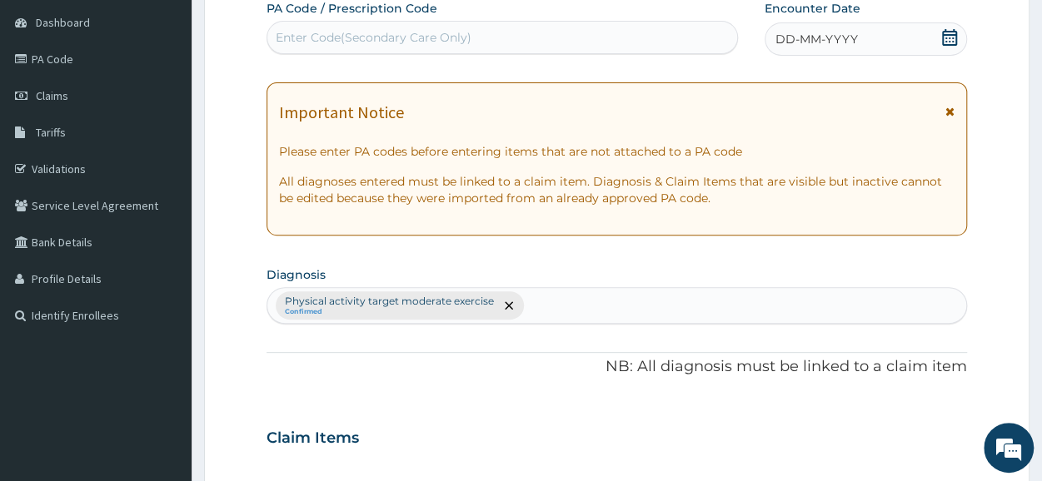
scroll to position [0, 0]
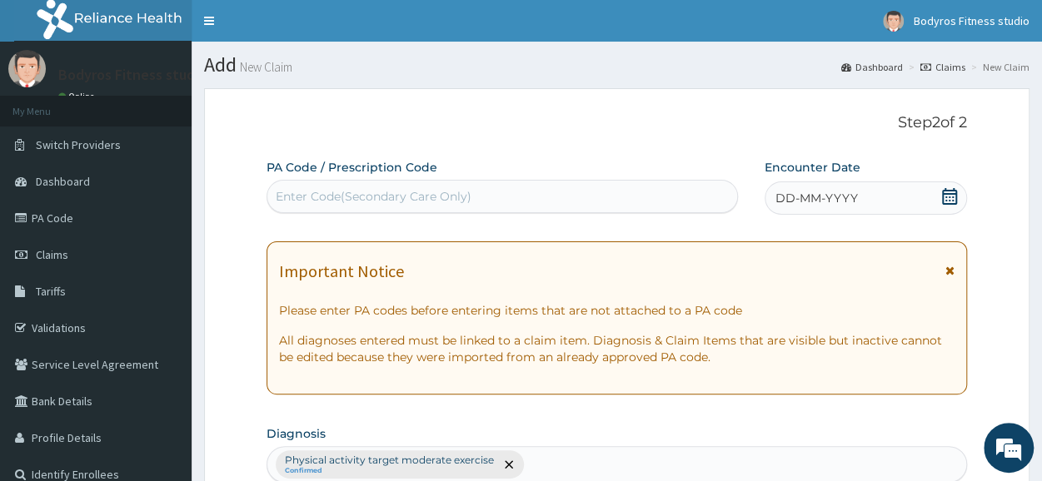
click at [481, 201] on div "Enter Code(Secondary Care Only)" at bounding box center [502, 196] width 470 height 27
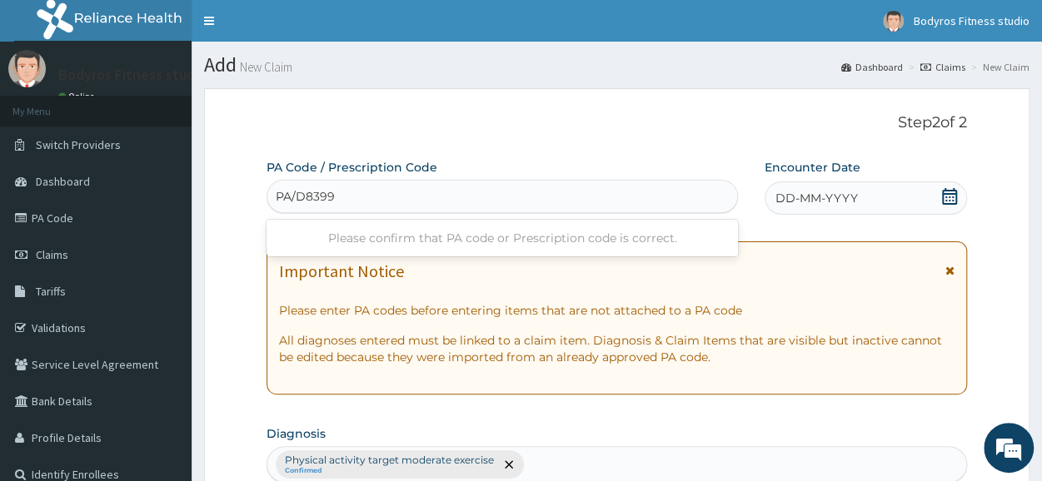
type input "PA/D83991"
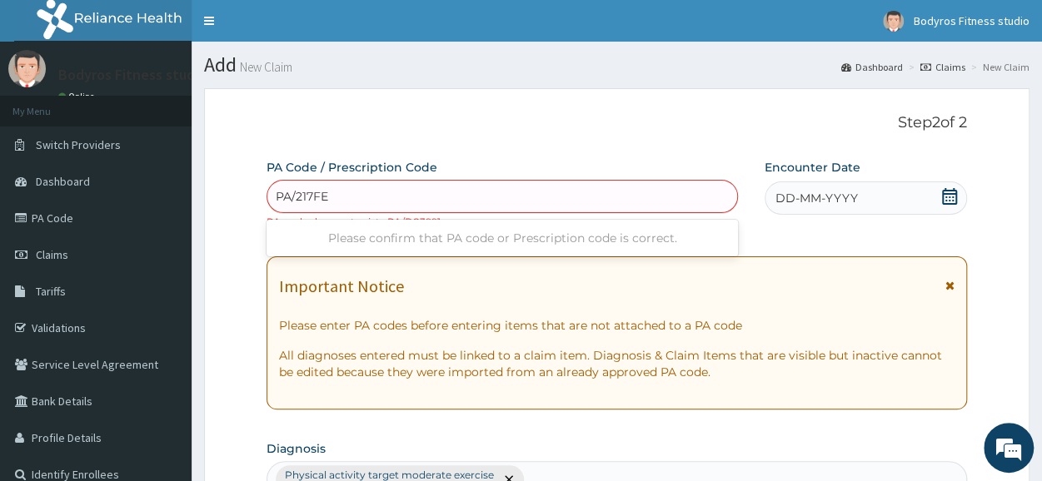
type input "PA/217FEF"
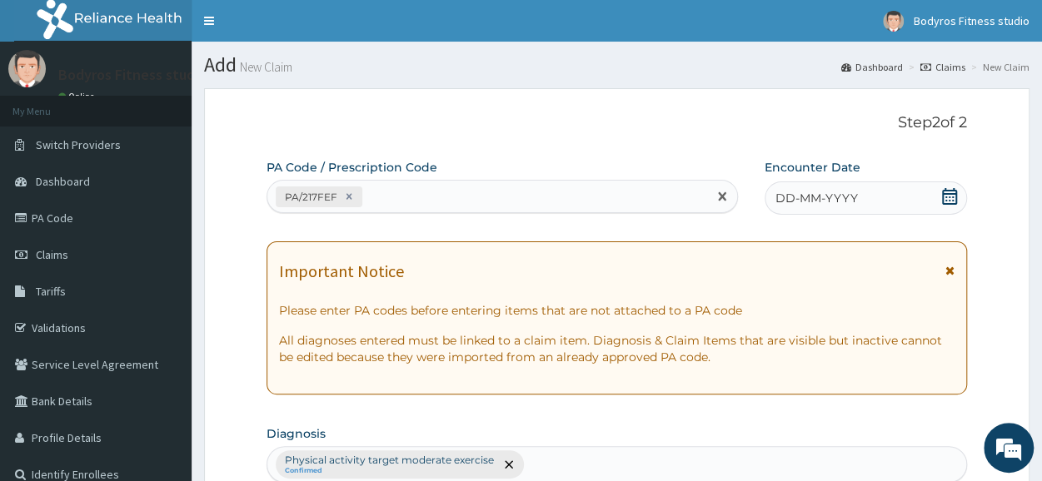
click at [950, 198] on icon at bounding box center [949, 196] width 17 height 17
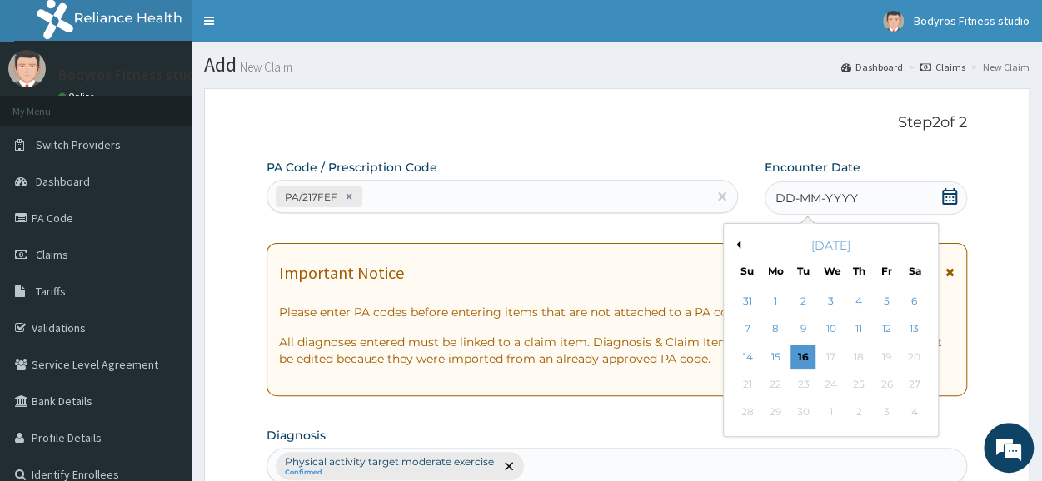
click at [736, 241] on button "Previous Month" at bounding box center [736, 245] width 8 height 8
click at [765, 412] on div "25" at bounding box center [775, 413] width 25 height 25
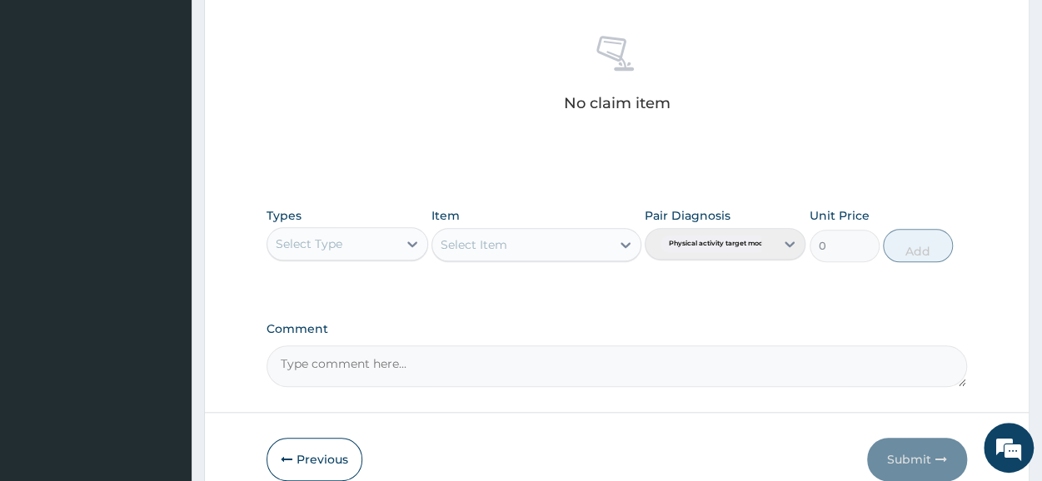
scroll to position [716, 0]
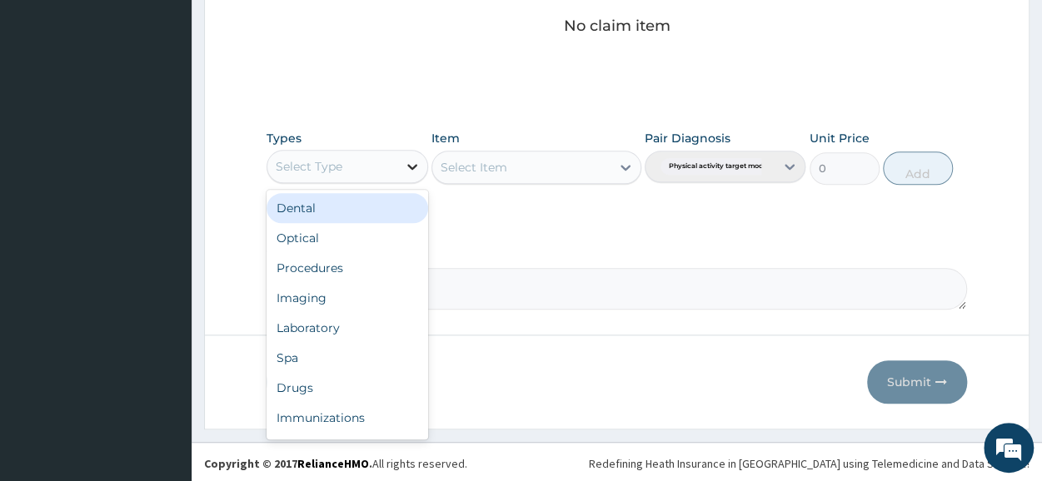
click at [412, 163] on icon at bounding box center [412, 166] width 17 height 17
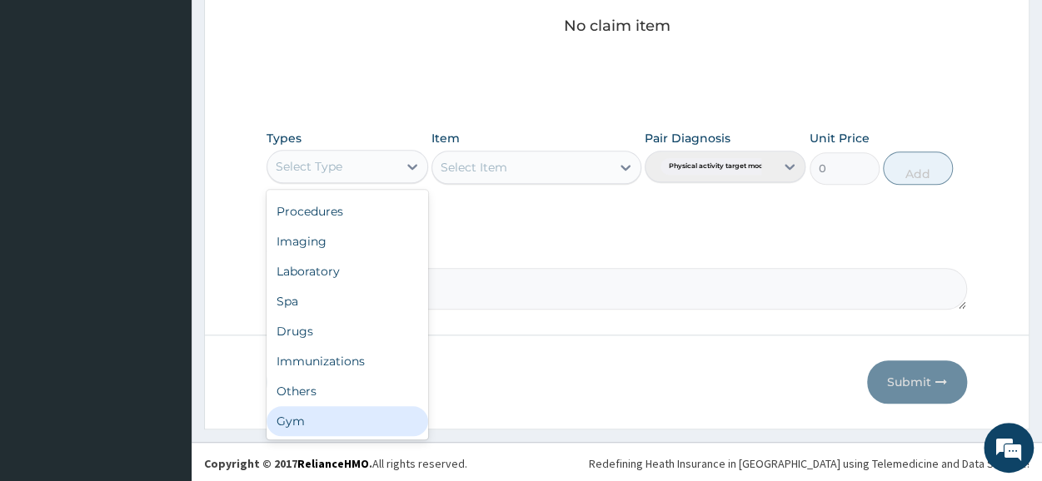
click at [335, 412] on div "Gym" at bounding box center [347, 422] width 161 height 30
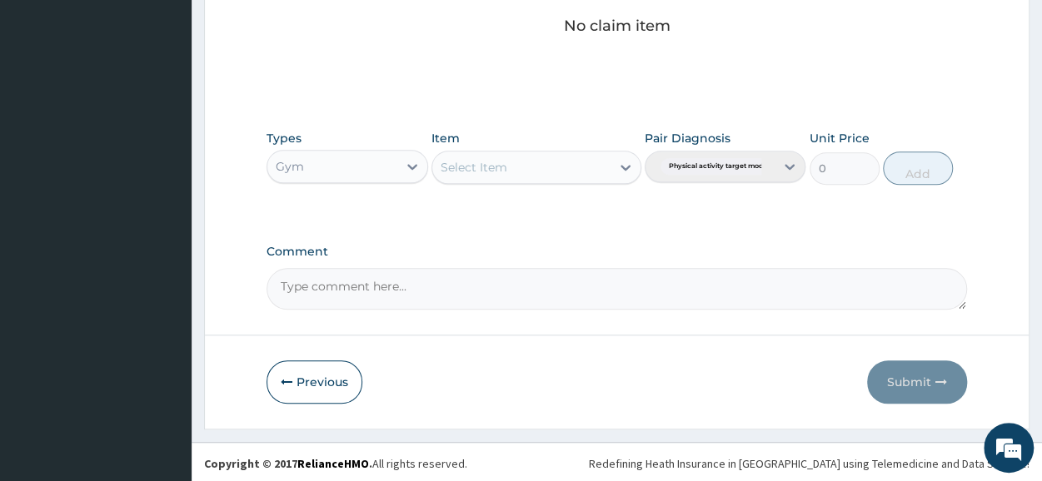
click at [609, 162] on div "Select Item" at bounding box center [521, 167] width 178 height 27
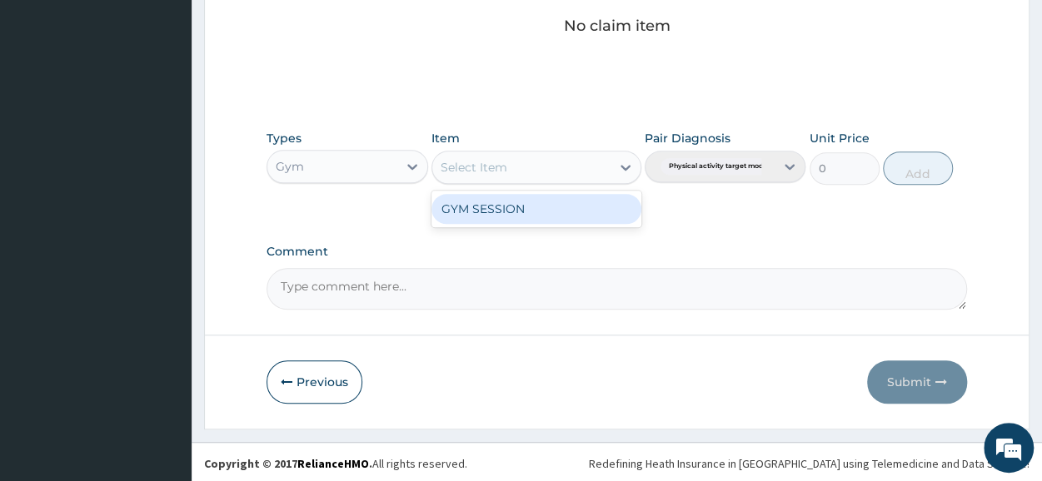
click at [586, 214] on div "GYM SESSION" at bounding box center [537, 209] width 210 height 30
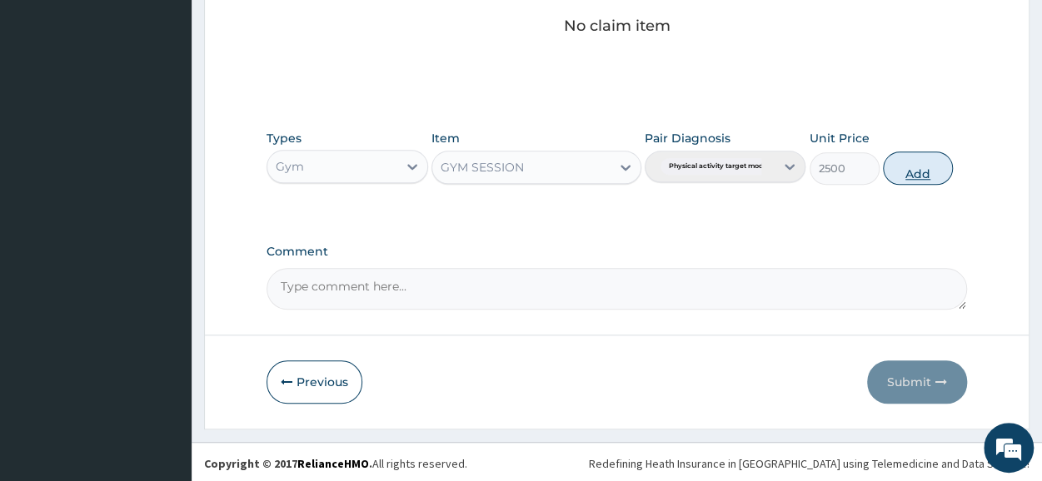
click at [917, 166] on button "Add" at bounding box center [918, 168] width 70 height 33
type input "0"
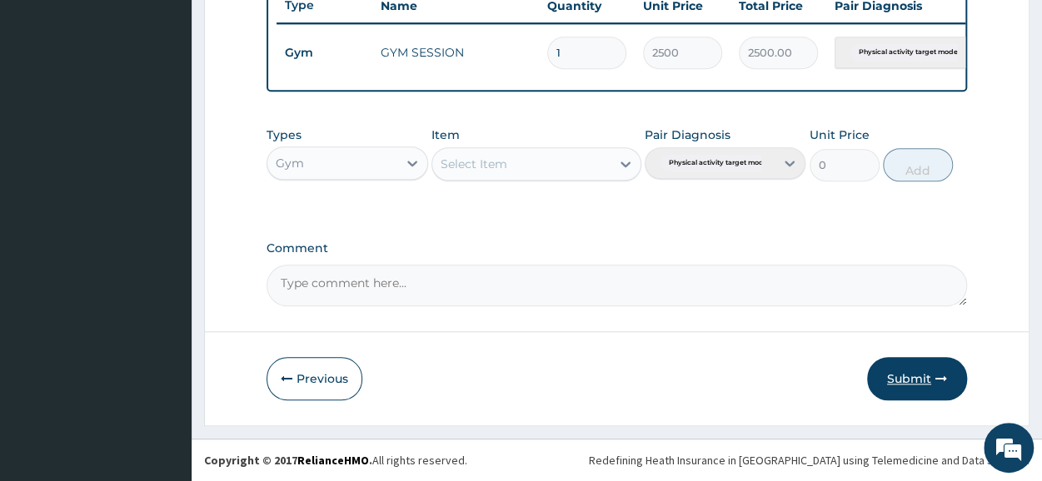
click at [901, 364] on button "Submit" at bounding box center [917, 378] width 100 height 43
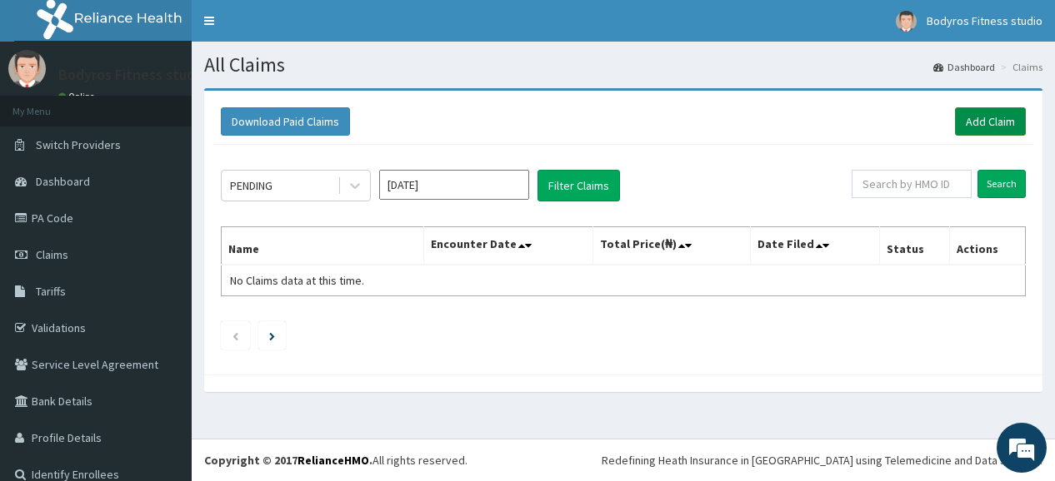
click at [963, 119] on link "Add Claim" at bounding box center [990, 121] width 71 height 28
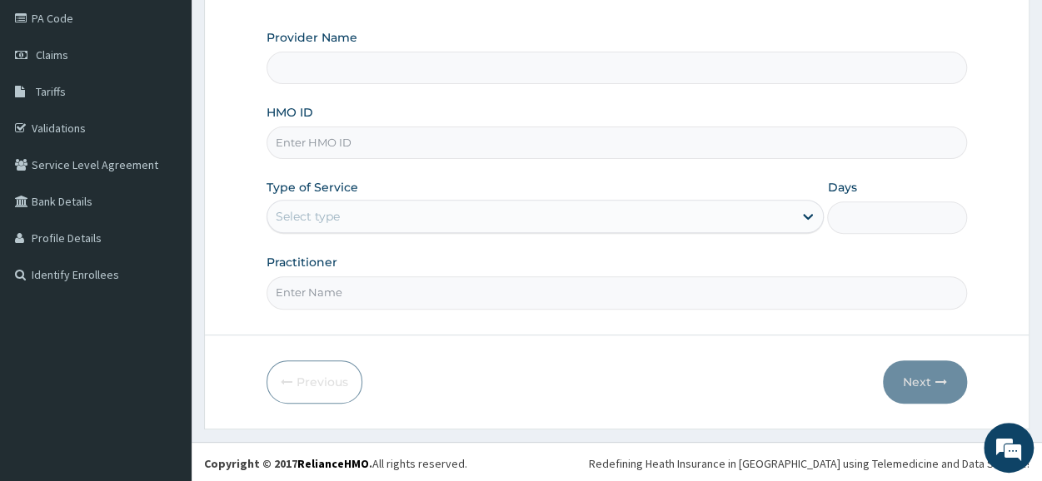
click at [432, 143] on input "HMO ID" at bounding box center [617, 143] width 701 height 32
type input "Bodyrox Fitness studio - Lugbe"
type input "1"
type input "FMI/10207/B"
click at [372, 297] on input "Practitioner" at bounding box center [617, 293] width 701 height 32
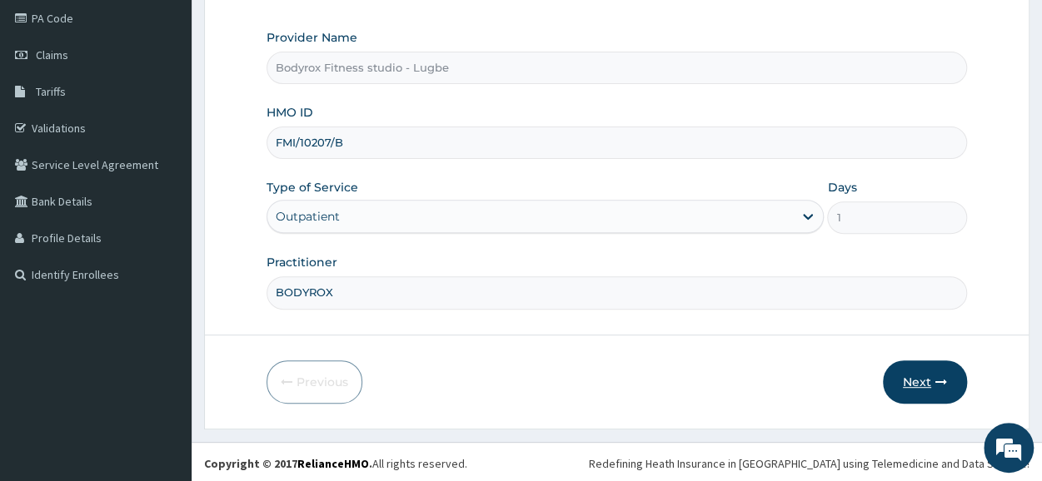
type input "BODYROX"
click at [901, 371] on button "Next" at bounding box center [925, 382] width 84 height 43
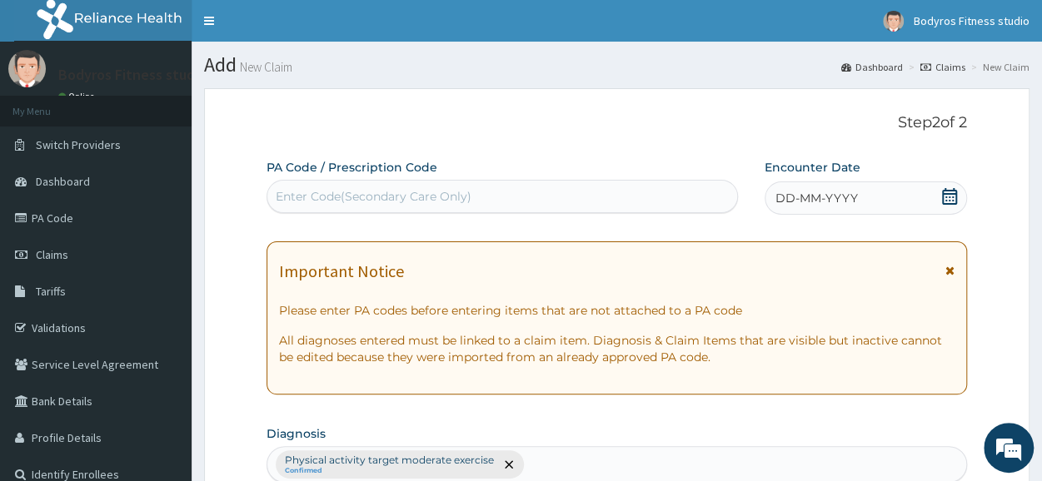
click at [453, 188] on div "Enter Code(Secondary Care Only)" at bounding box center [374, 196] width 196 height 17
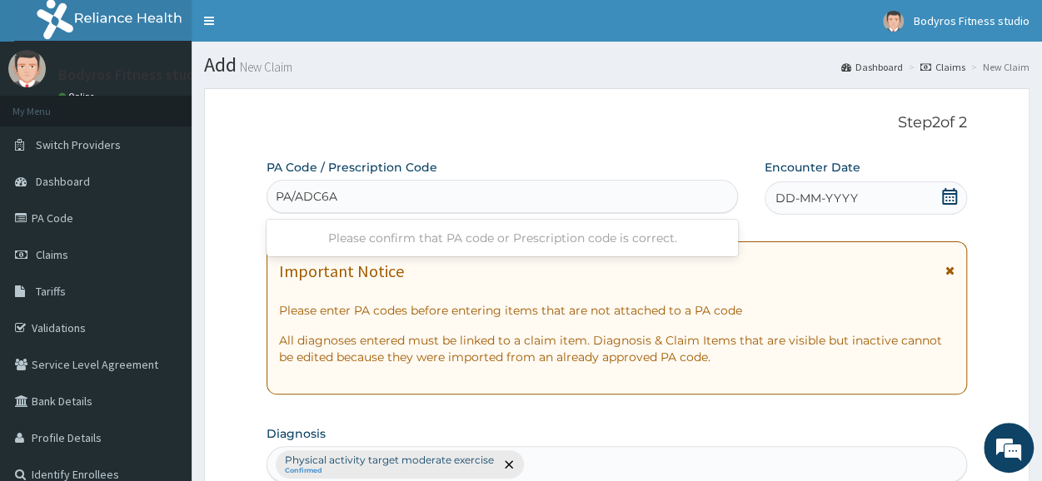
type input "PA/ADC6AD"
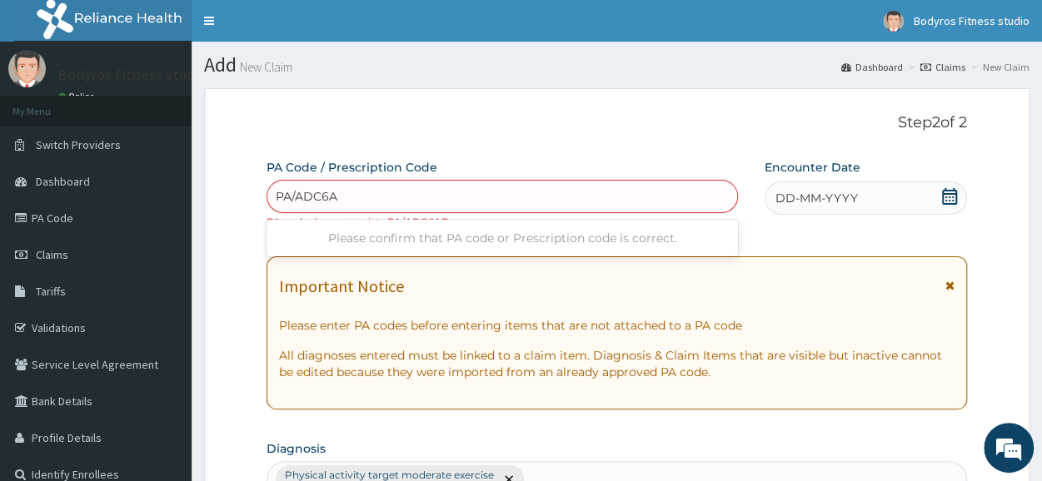
type input "PA/ADC6AO"
type input "PA/6B3F2C"
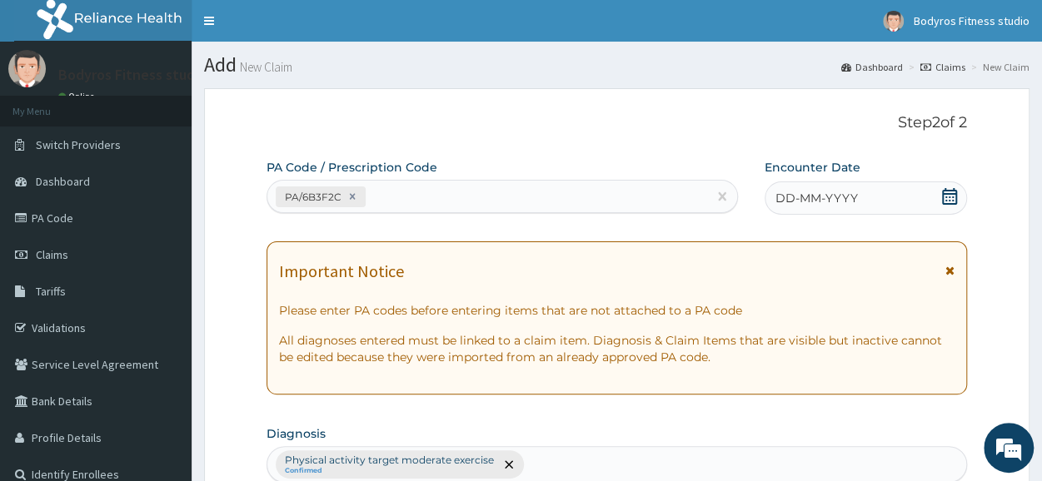
click at [951, 196] on icon at bounding box center [949, 196] width 17 height 17
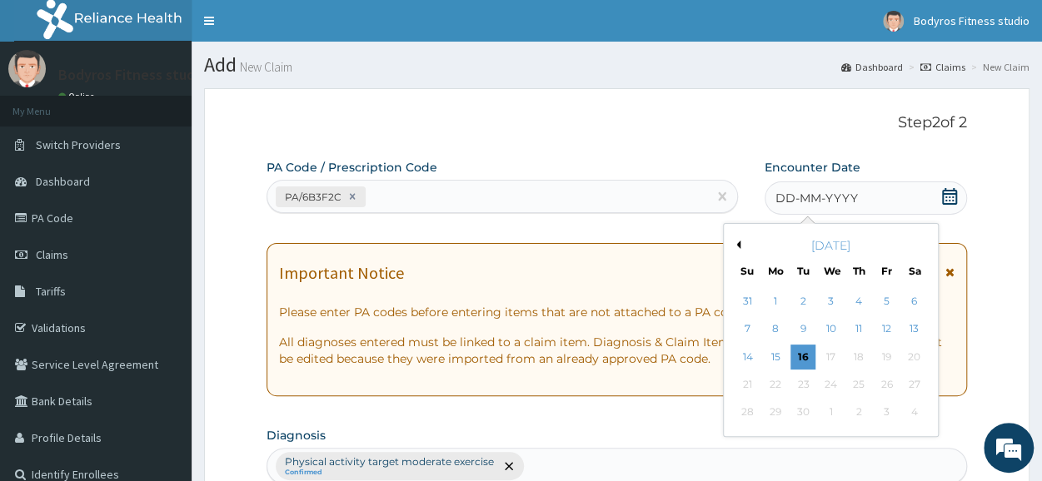
click at [737, 247] on button "Previous Month" at bounding box center [736, 245] width 8 height 8
click at [916, 388] on div "23" at bounding box center [914, 384] width 25 height 25
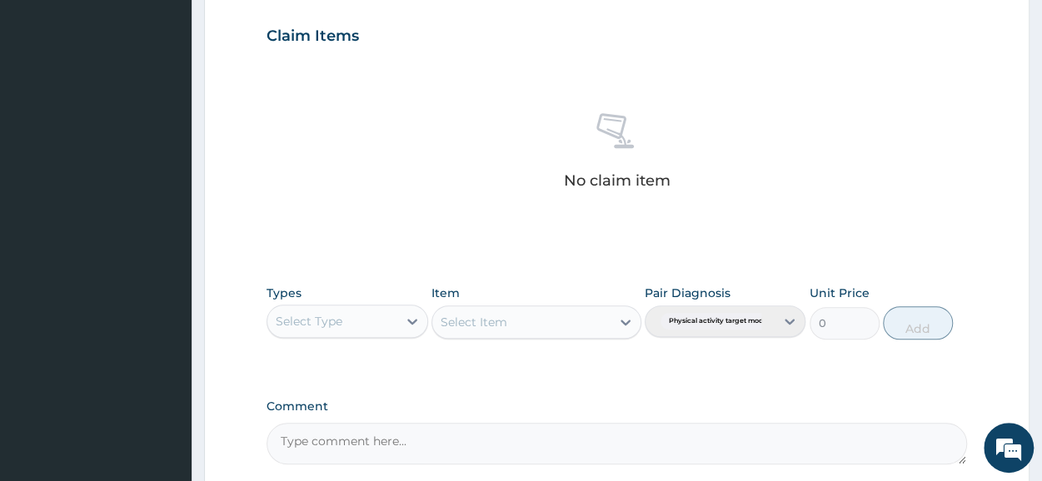
scroll to position [716, 0]
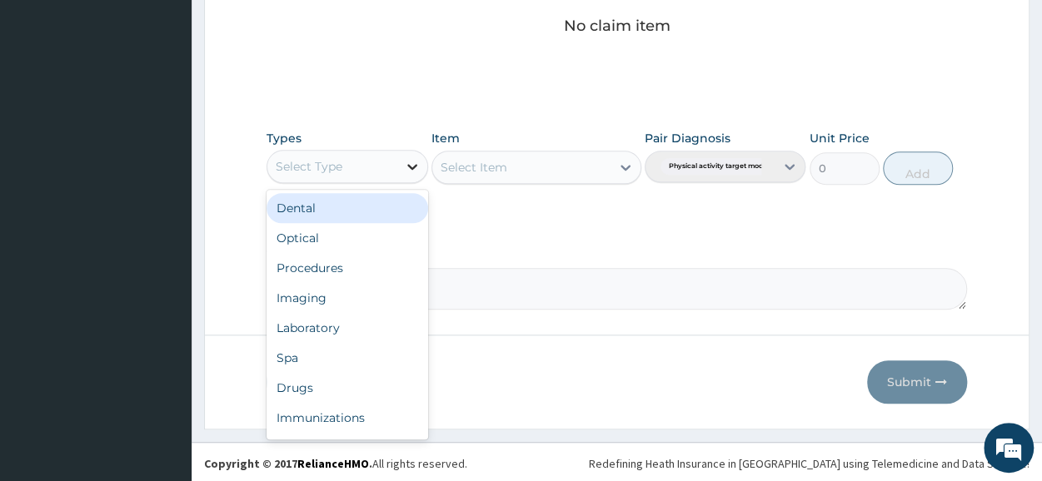
click at [415, 165] on icon at bounding box center [412, 166] width 17 height 17
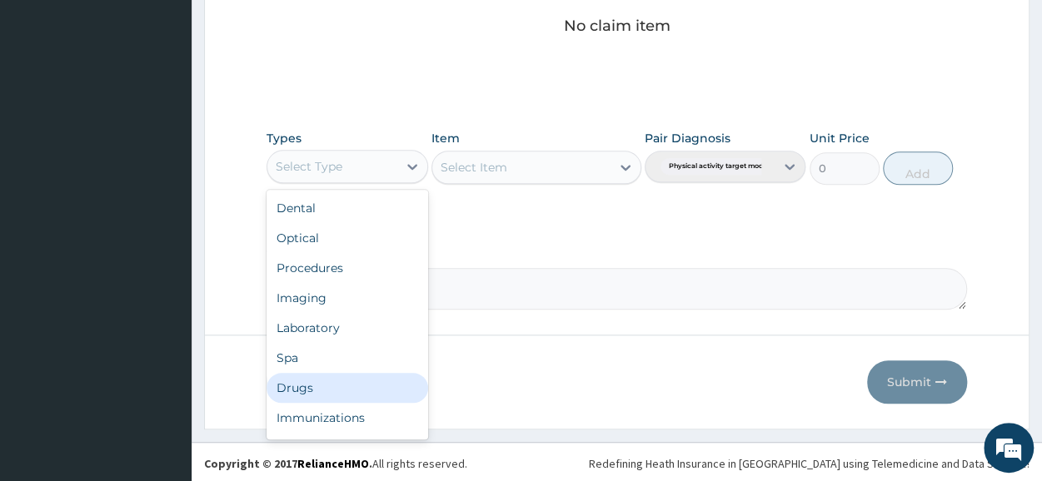
scroll to position [57, 0]
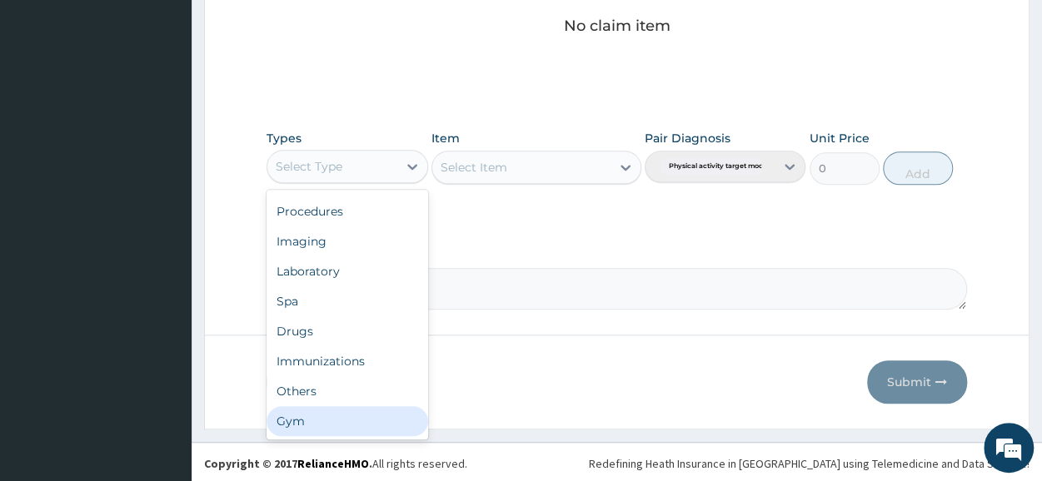
click at [322, 415] on div "Gym" at bounding box center [347, 422] width 161 height 30
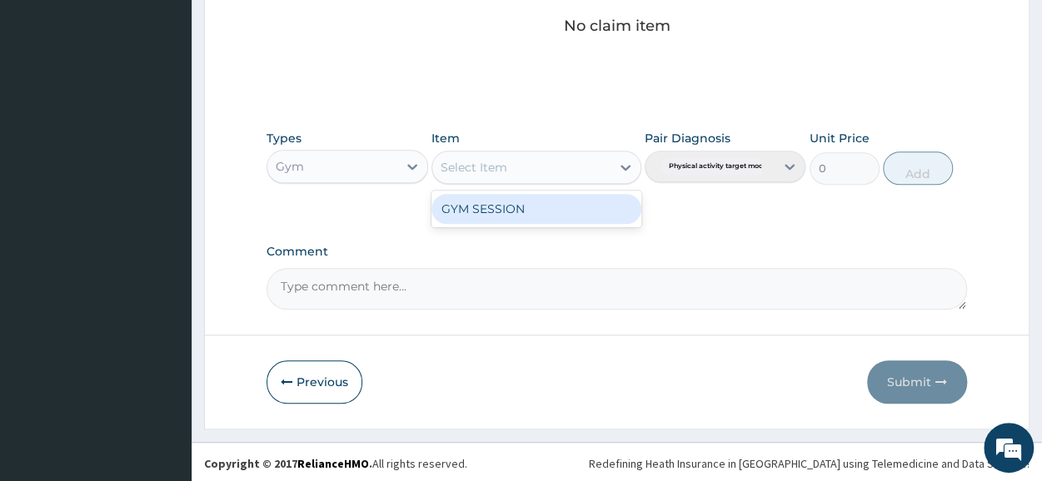
click at [623, 171] on icon at bounding box center [625, 167] width 17 height 17
click at [563, 211] on div "GYM SESSION" at bounding box center [537, 209] width 210 height 30
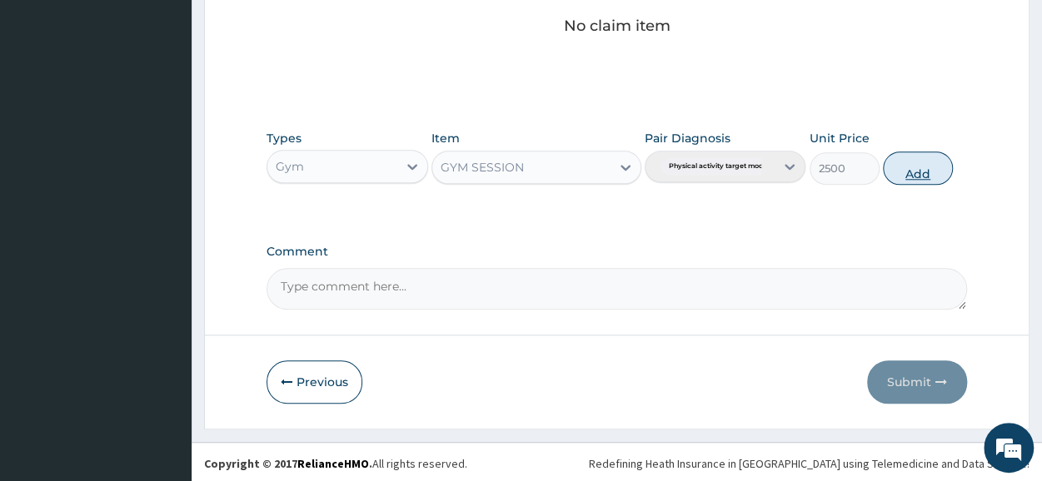
click at [920, 166] on button "Add" at bounding box center [918, 168] width 70 height 33
type input "0"
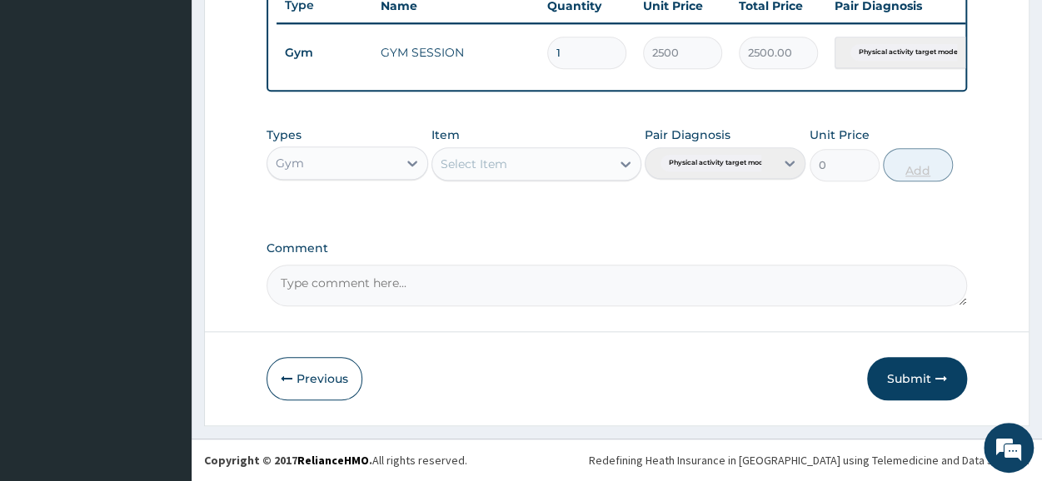
scroll to position [651, 0]
click at [900, 379] on button "Submit" at bounding box center [917, 378] width 100 height 43
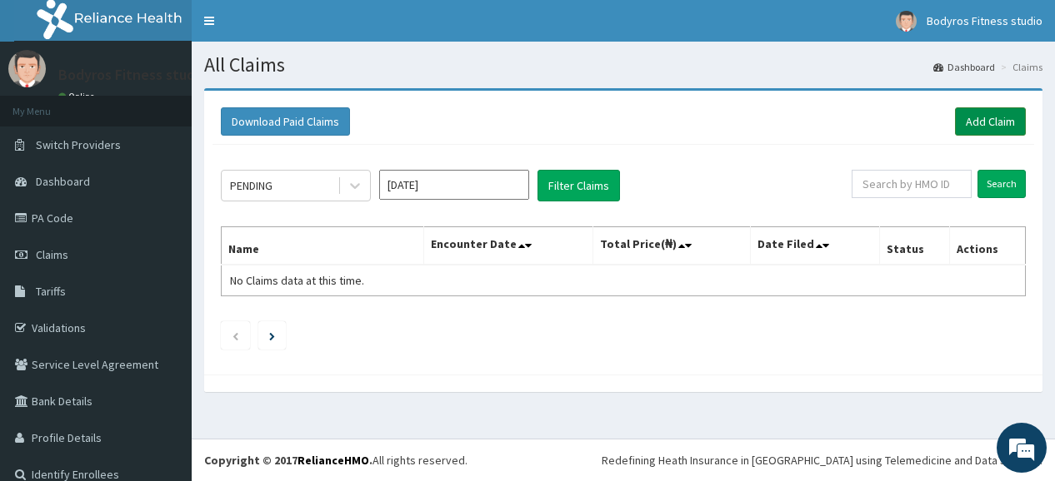
click at [955, 128] on link "Add Claim" at bounding box center [990, 121] width 71 height 28
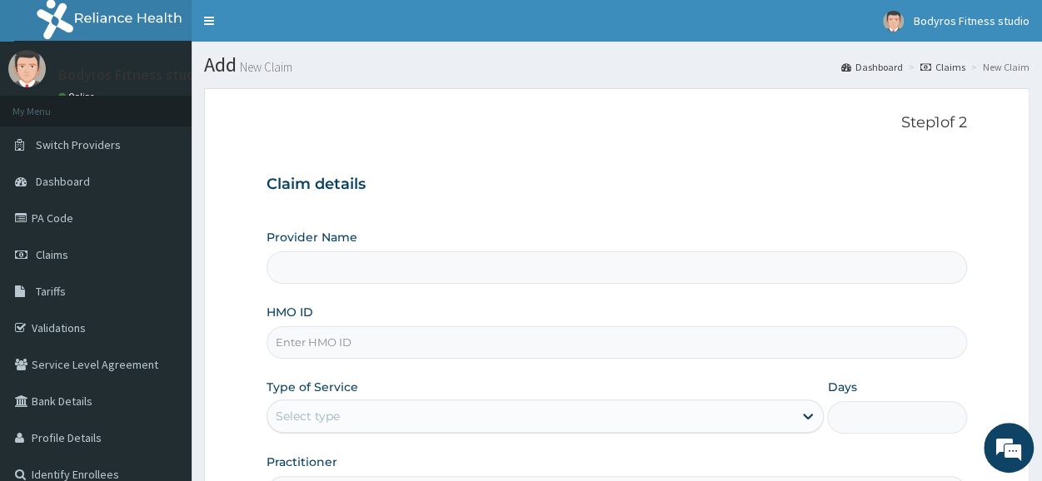
type input "Bodyrox Fitness studio - Lugbe"
type input "1"
click at [675, 334] on input "HMO ID" at bounding box center [617, 343] width 701 height 32
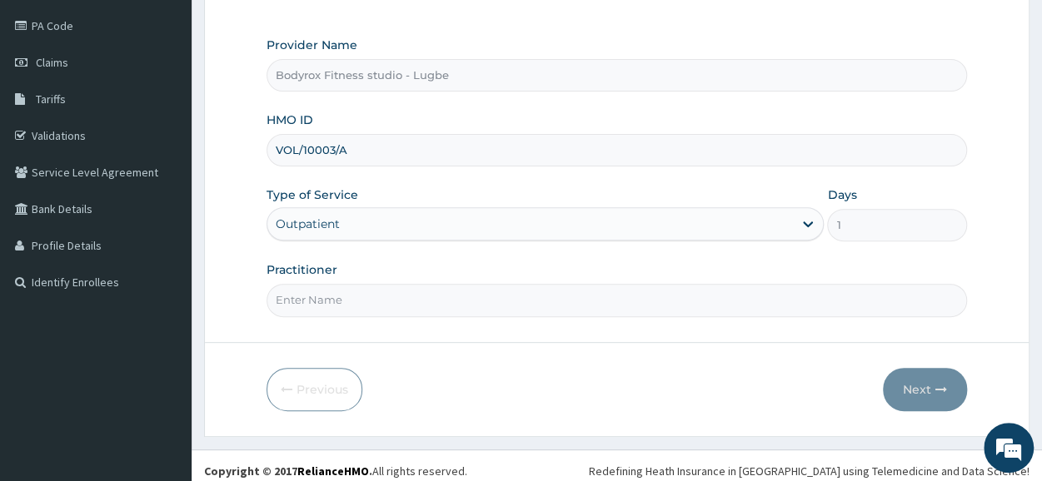
scroll to position [200, 0]
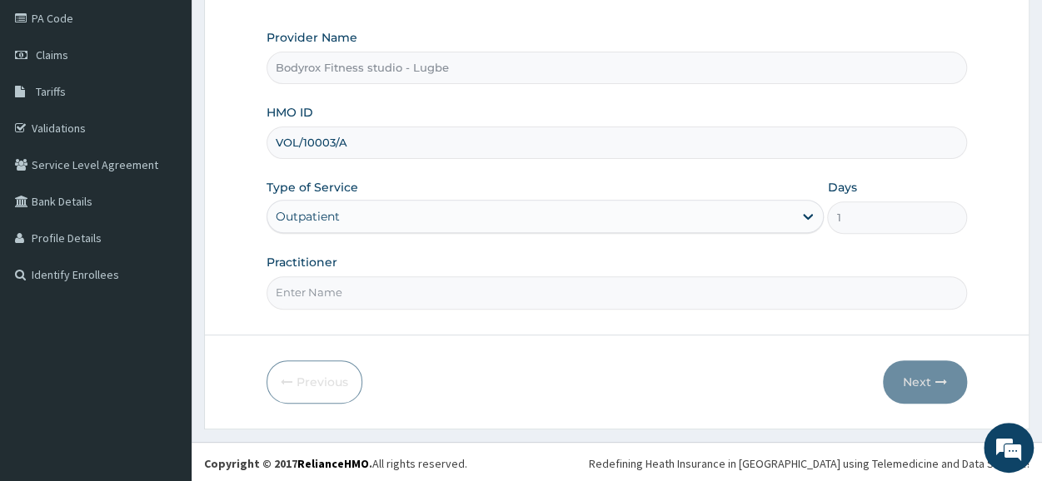
type input "VOL/10003/A"
click at [323, 291] on input "Practitioner" at bounding box center [617, 293] width 701 height 32
type input "BODYROX"
click at [921, 374] on button "Next" at bounding box center [925, 382] width 84 height 43
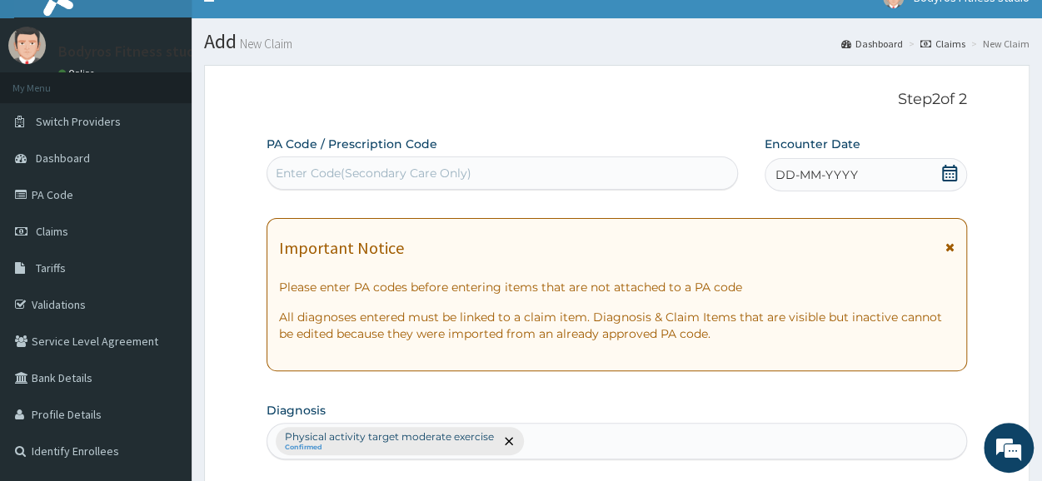
scroll to position [0, 0]
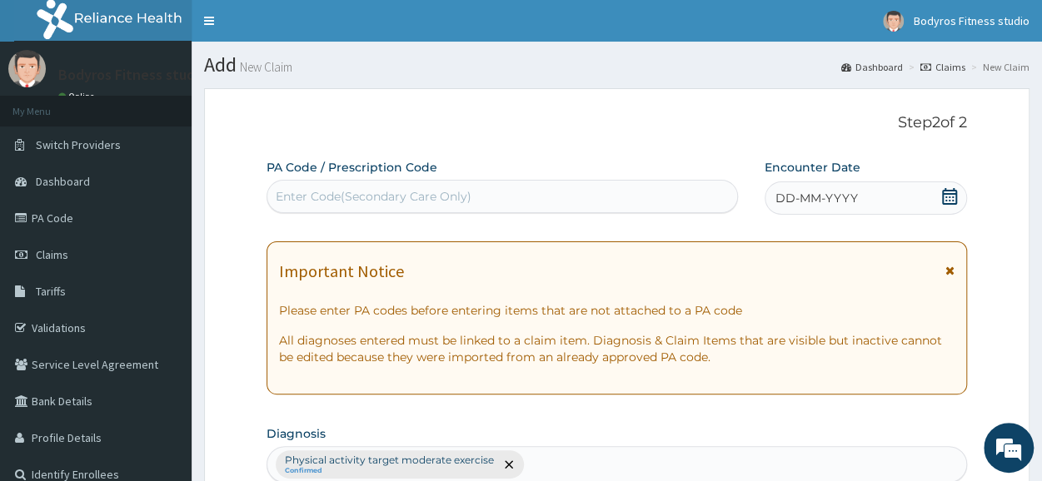
click at [373, 202] on div "Enter Code(Secondary Care Only)" at bounding box center [374, 196] width 196 height 17
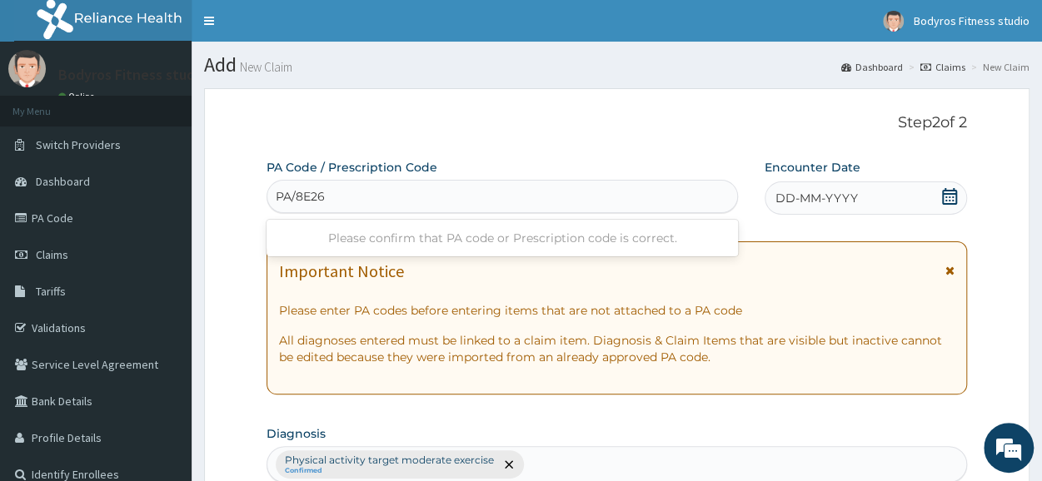
type input "PA/8E26E"
